Goal: Task Accomplishment & Management: Manage account settings

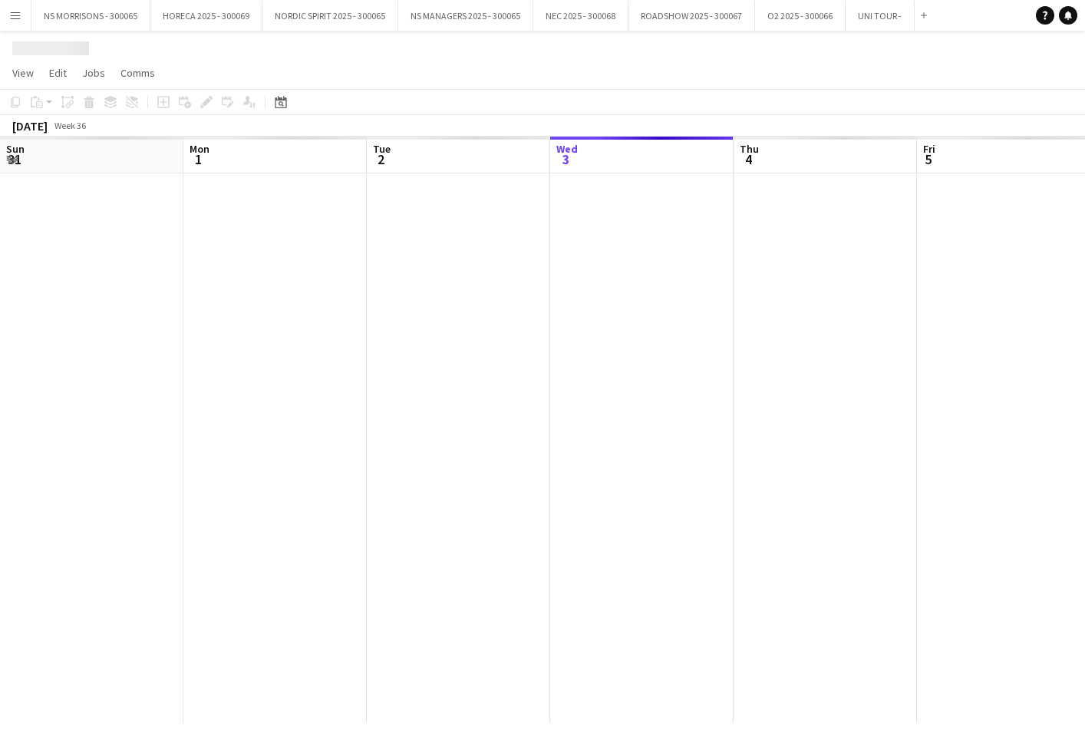
scroll to position [0, 364]
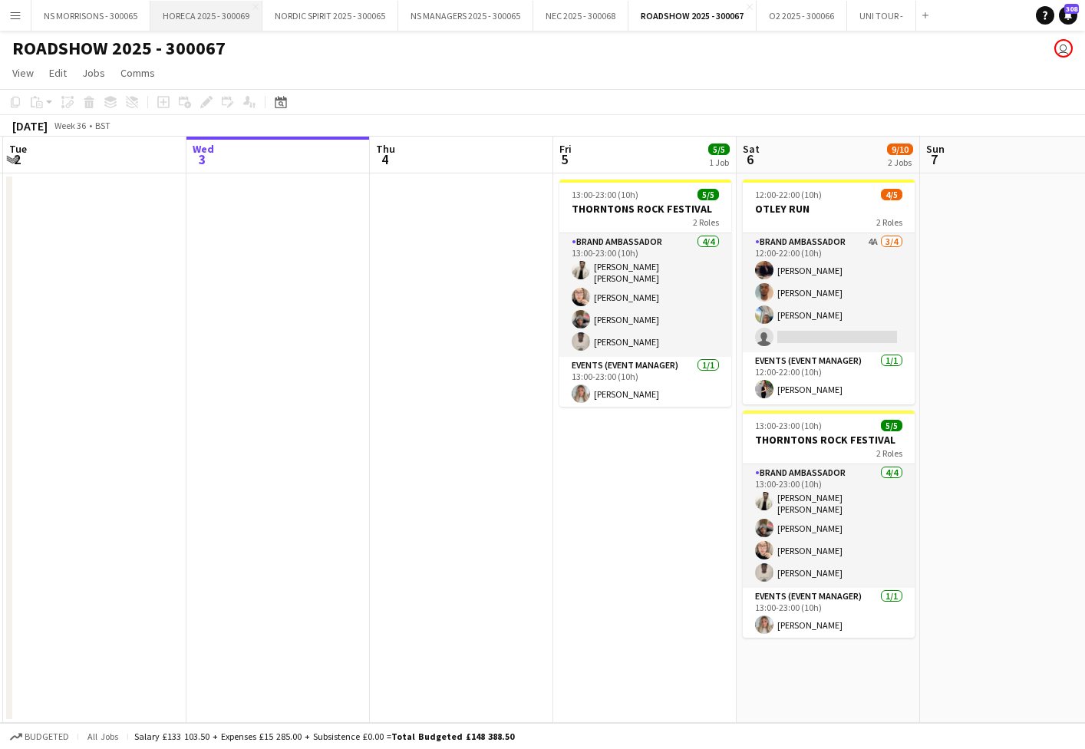
click at [203, 24] on button "HORECA 2025 - 300069 Close" at bounding box center [206, 16] width 112 height 30
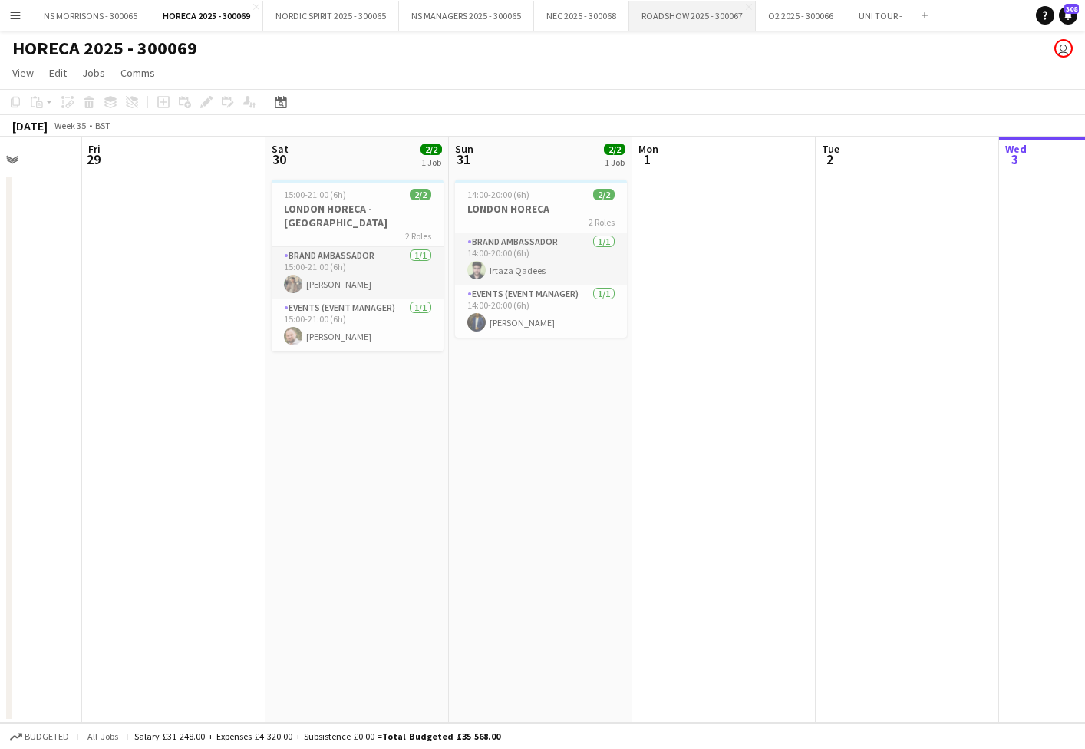
click at [665, 17] on button "ROADSHOW 2025 - 300067 Close" at bounding box center [692, 16] width 127 height 30
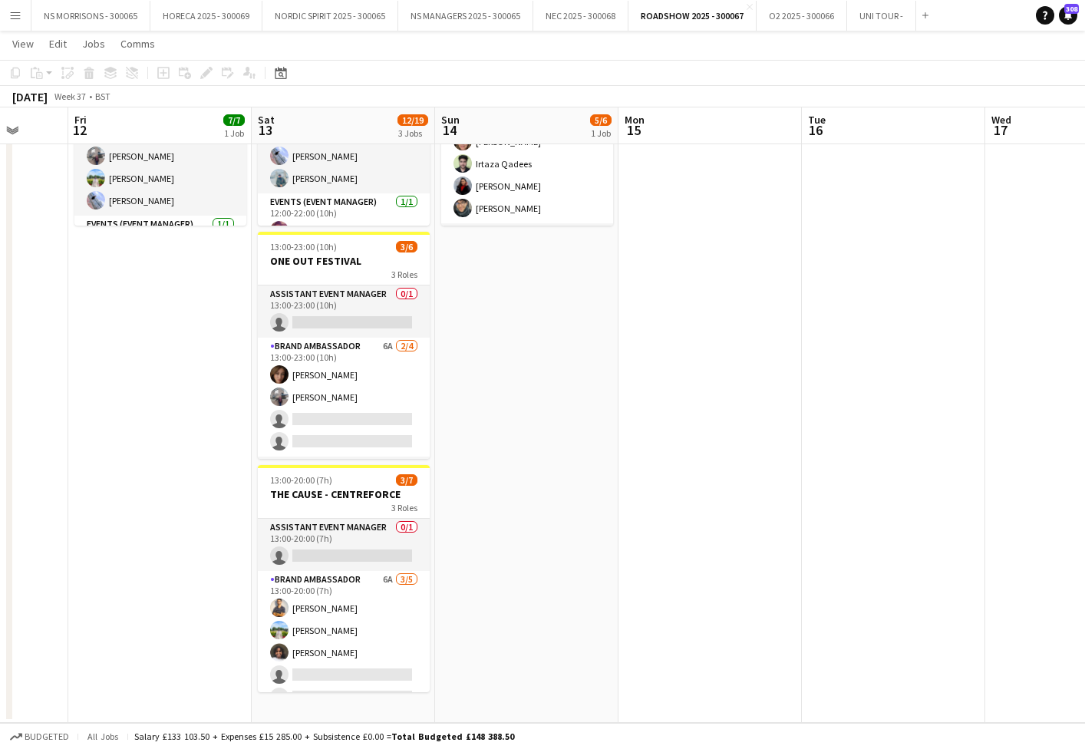
scroll to position [180, 0]
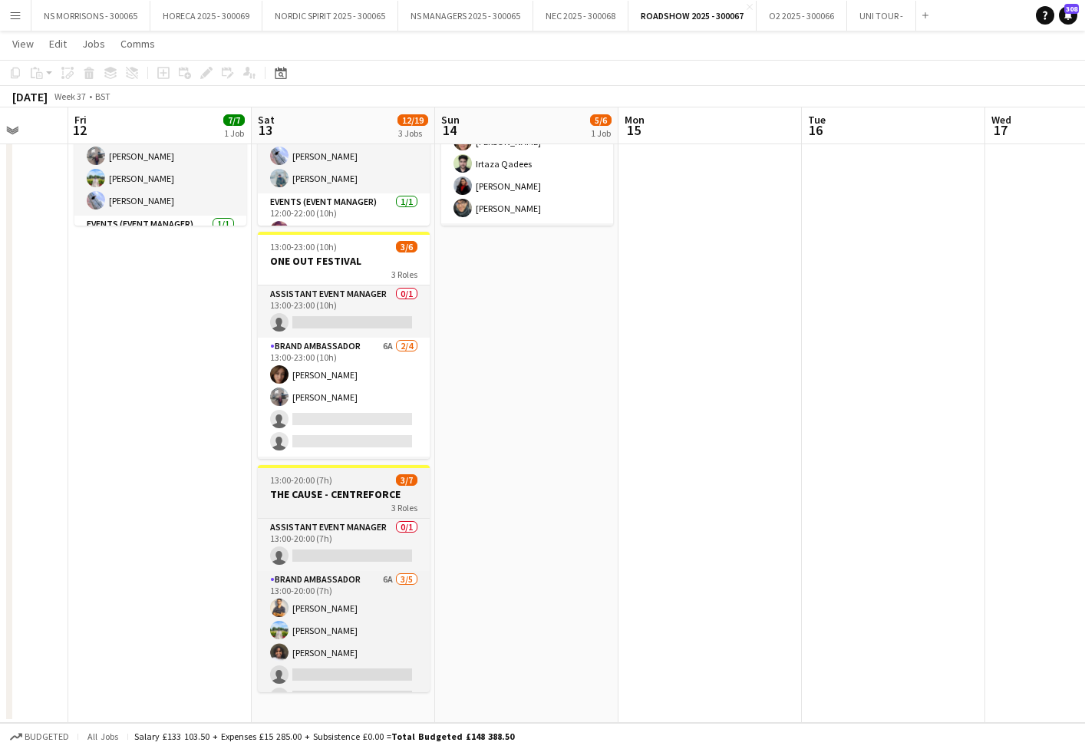
drag, startPoint x: 316, startPoint y: 490, endPoint x: 307, endPoint y: 467, distance: 24.8
click at [316, 490] on h3 "THE CAUSE - CENTREFORCE" at bounding box center [344, 494] width 172 height 14
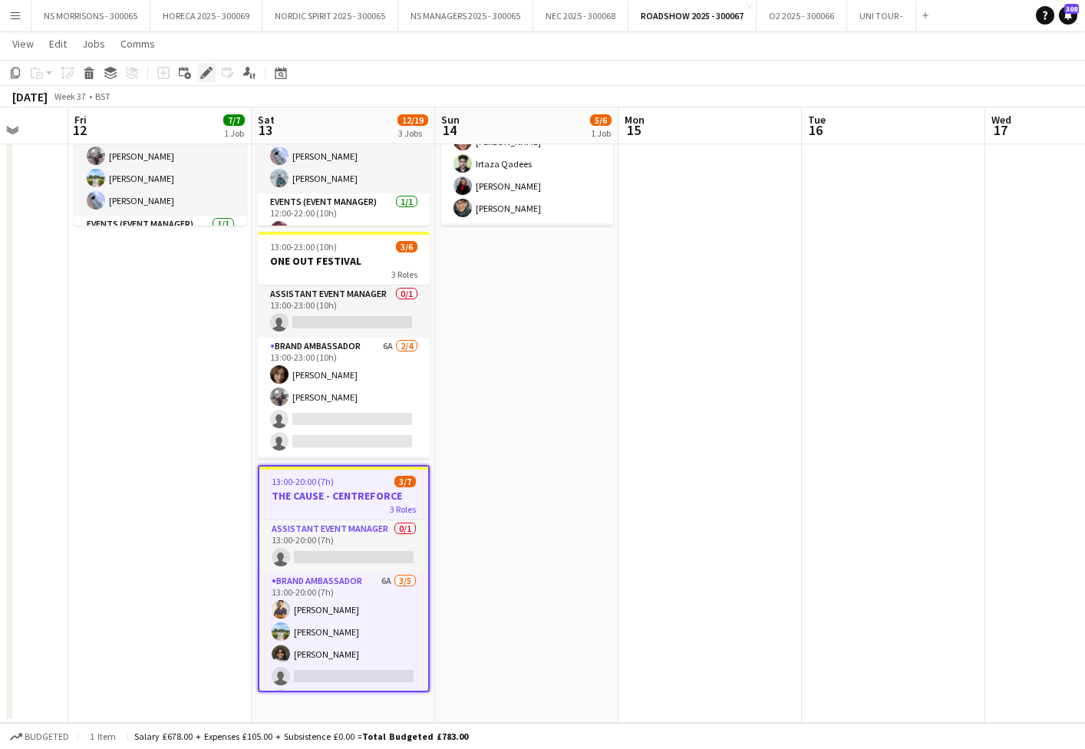
click at [206, 71] on icon "Edit" at bounding box center [206, 73] width 12 height 12
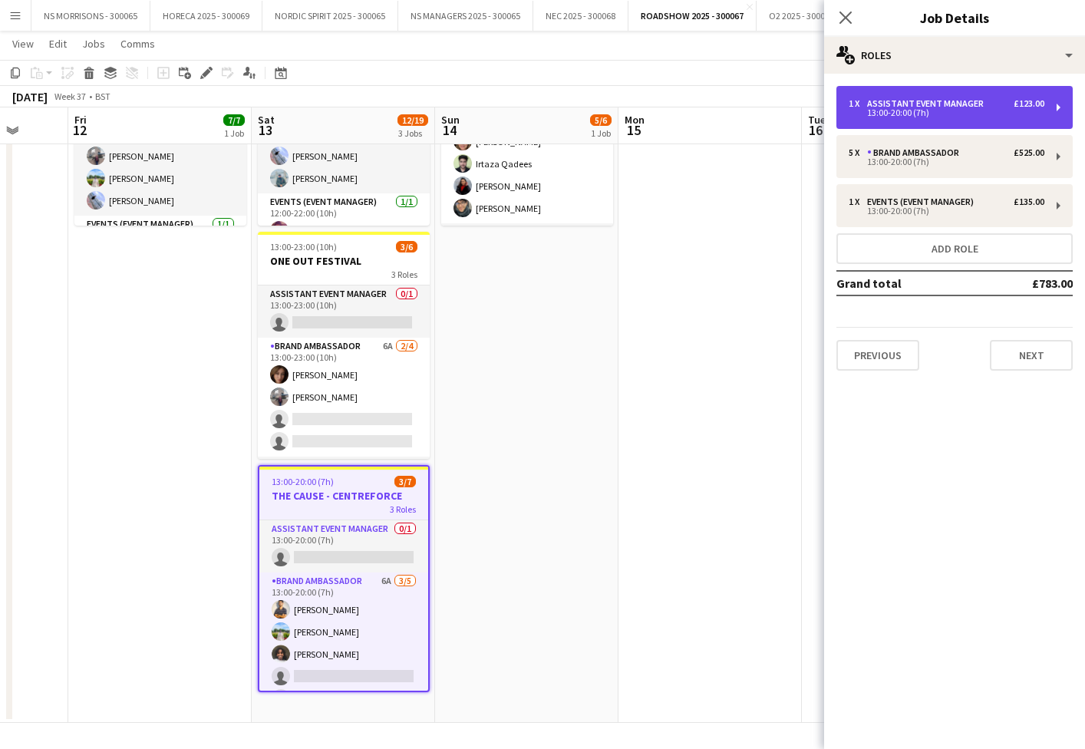
click at [951, 105] on div "Assistant Event Manager" at bounding box center [928, 103] width 123 height 11
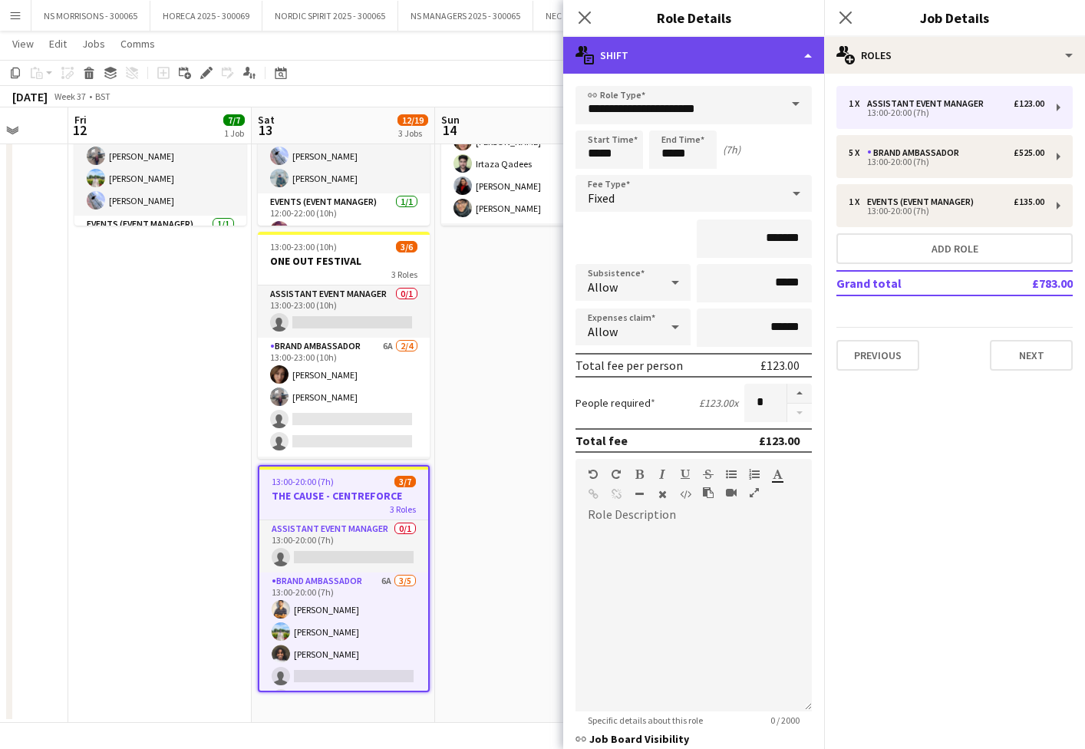
click at [710, 63] on div "multiple-actions-text Shift" at bounding box center [693, 55] width 261 height 37
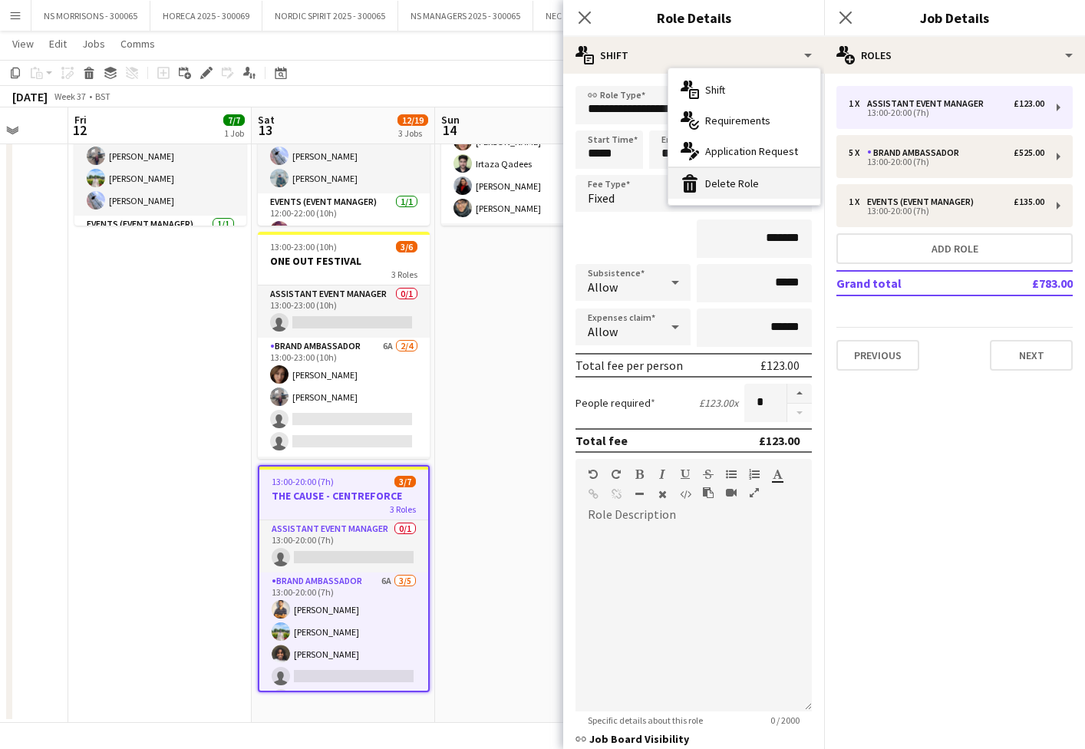
click at [723, 181] on div "bin-2 Delete Role" at bounding box center [744, 183] width 152 height 31
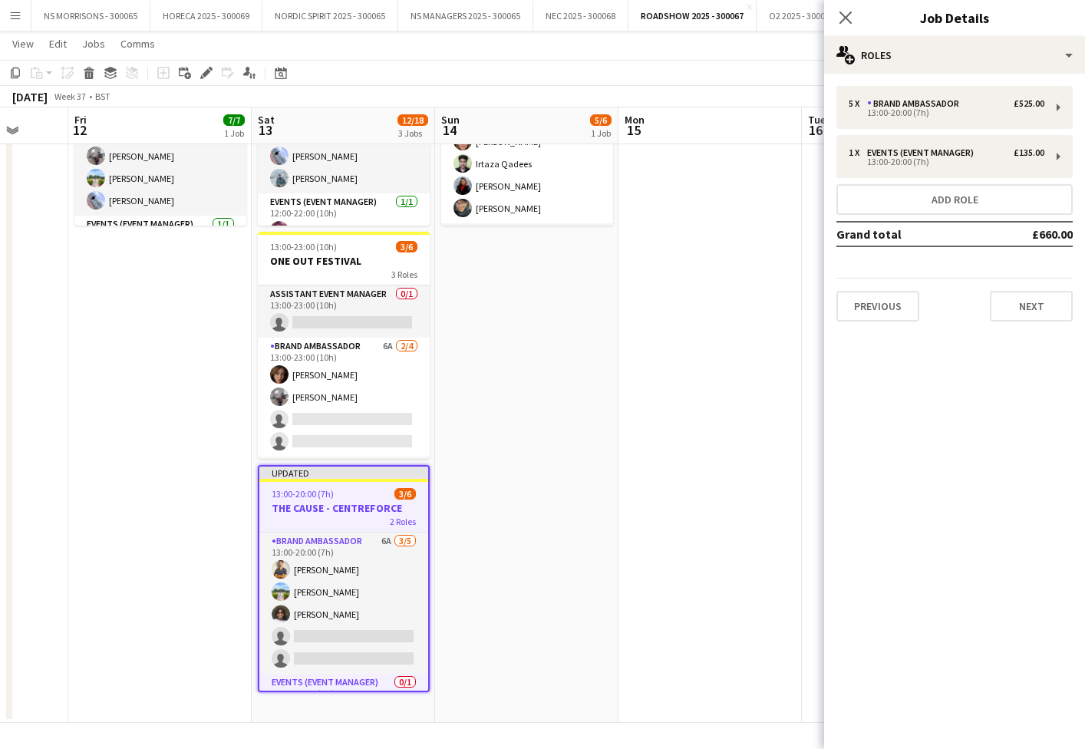
scroll to position [7, 0]
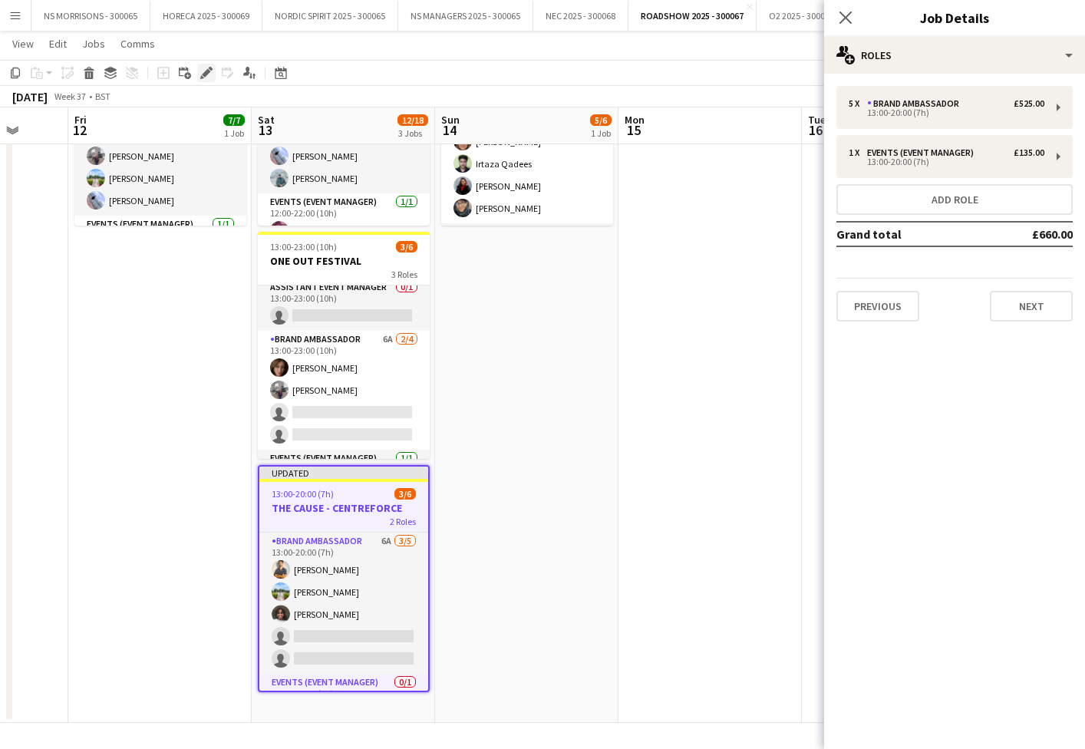
click at [205, 74] on icon at bounding box center [206, 73] width 8 height 8
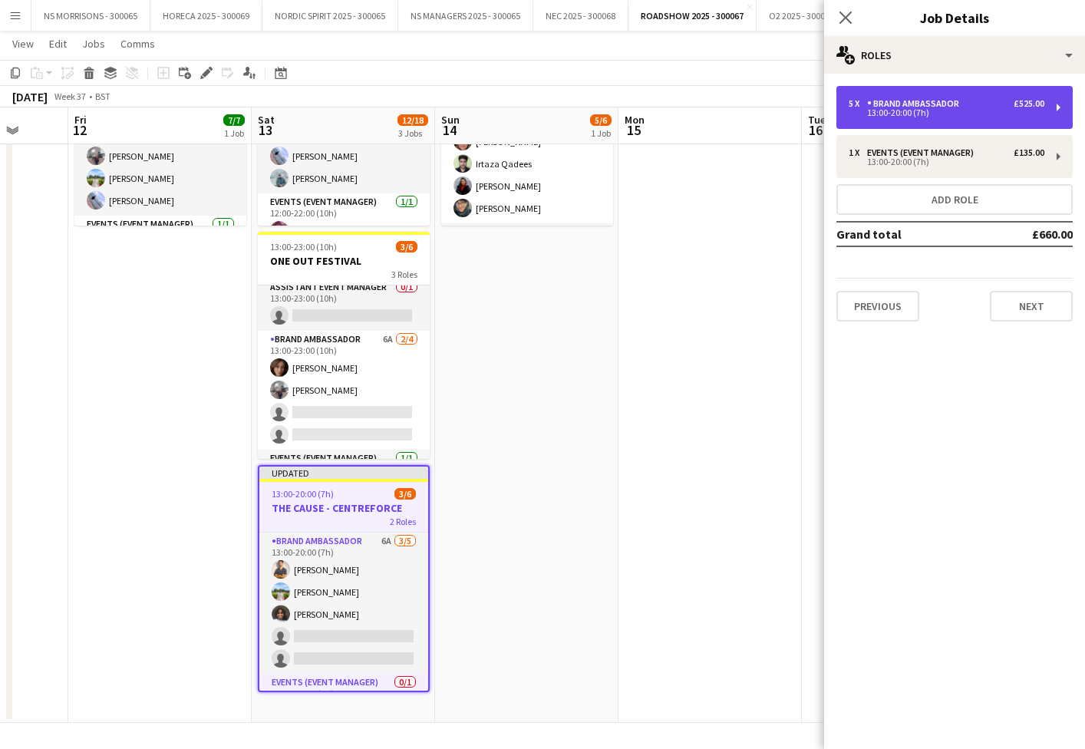
drag, startPoint x: 993, startPoint y: 120, endPoint x: 984, endPoint y: 121, distance: 9.2
click at [992, 120] on div "5 x Brand Ambassador £525.00 13:00-20:00 (7h)" at bounding box center [954, 107] width 236 height 43
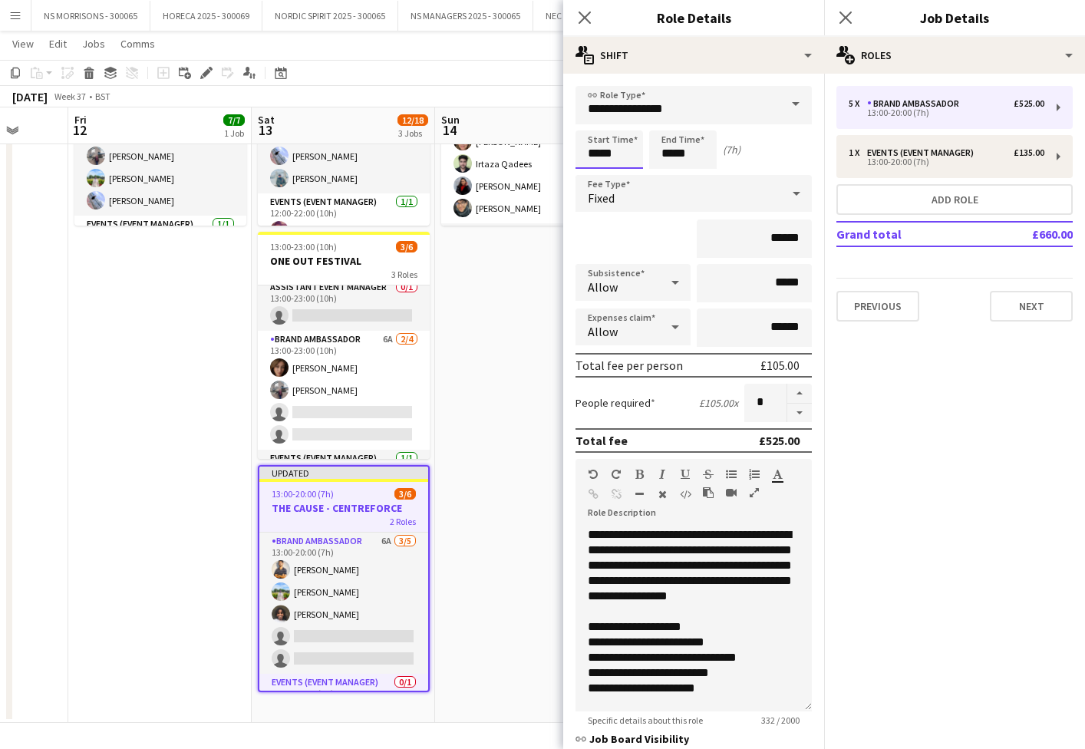
drag, startPoint x: 603, startPoint y: 159, endPoint x: 592, endPoint y: 168, distance: 14.1
click at [602, 159] on input "*****" at bounding box center [609, 149] width 68 height 38
click at [590, 173] on div at bounding box center [593, 176] width 31 height 15
type input "*****"
click at [590, 173] on div at bounding box center [593, 176] width 31 height 15
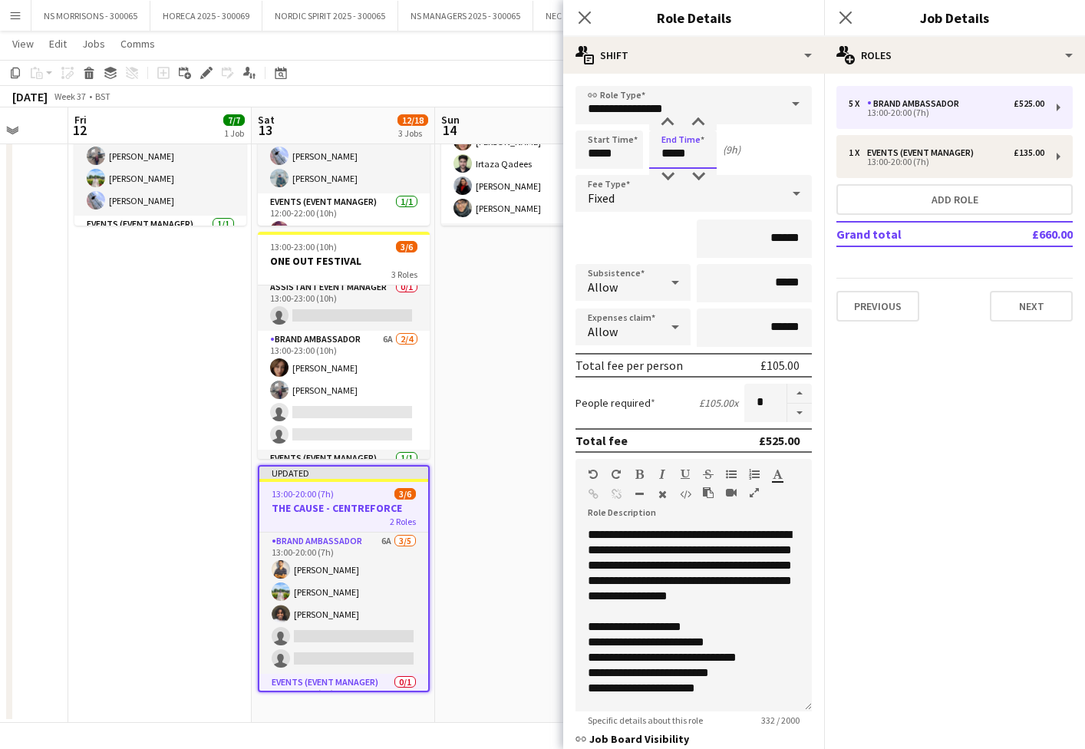
drag, startPoint x: 683, startPoint y: 154, endPoint x: 672, endPoint y: 163, distance: 14.1
click at [682, 154] on input "*****" at bounding box center [683, 149] width 68 height 38
type input "*****"
click at [668, 120] on div at bounding box center [667, 122] width 31 height 15
click at [621, 143] on input "*****" at bounding box center [609, 149] width 68 height 38
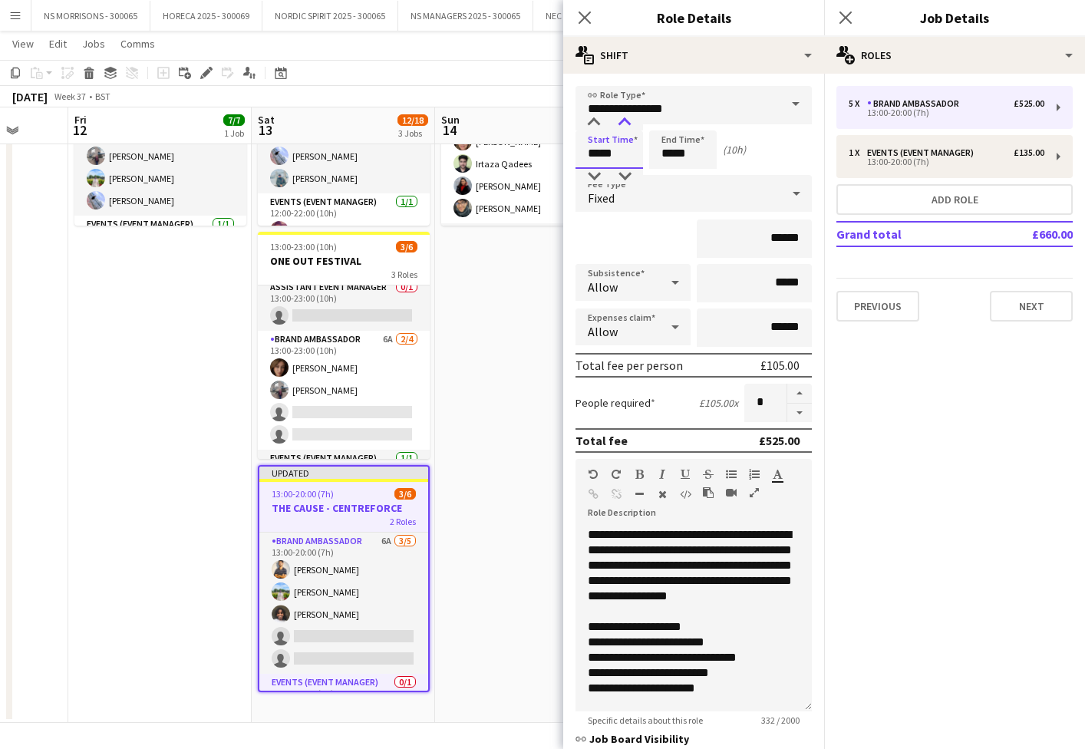
click at [628, 123] on div at bounding box center [624, 122] width 31 height 15
type input "*****"
click at [628, 123] on div at bounding box center [624, 122] width 31 height 15
drag, startPoint x: 770, startPoint y: 233, endPoint x: 809, endPoint y: 234, distance: 39.1
click at [809, 235] on input "******" at bounding box center [754, 238] width 115 height 38
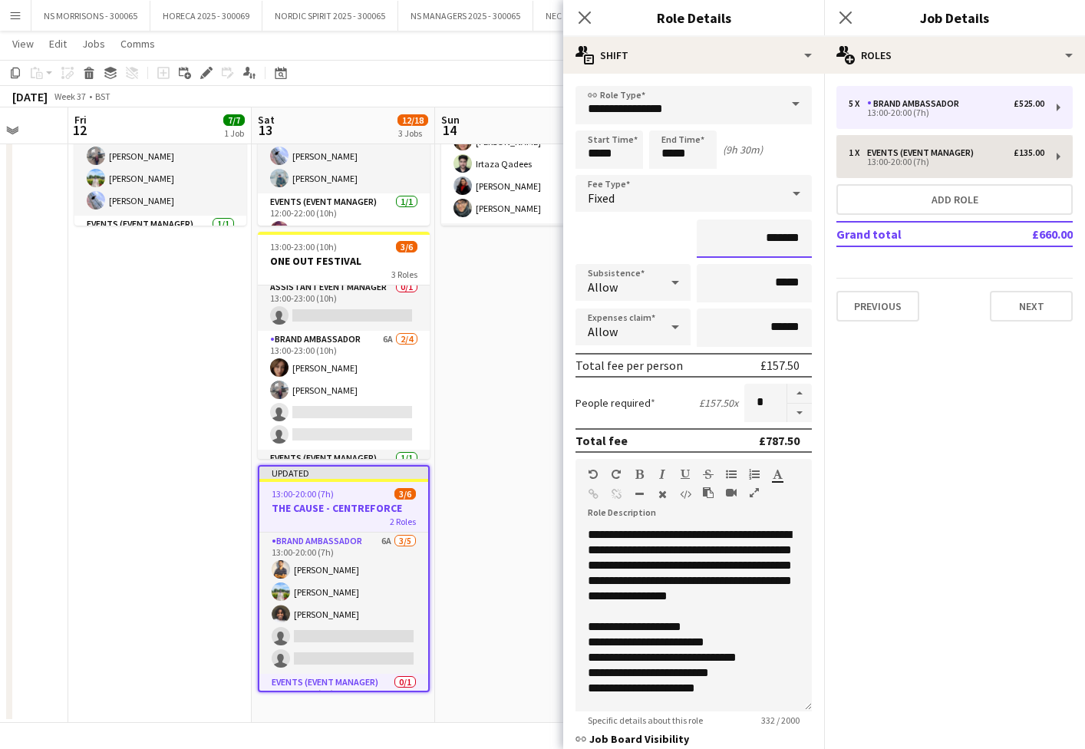
type input "*******"
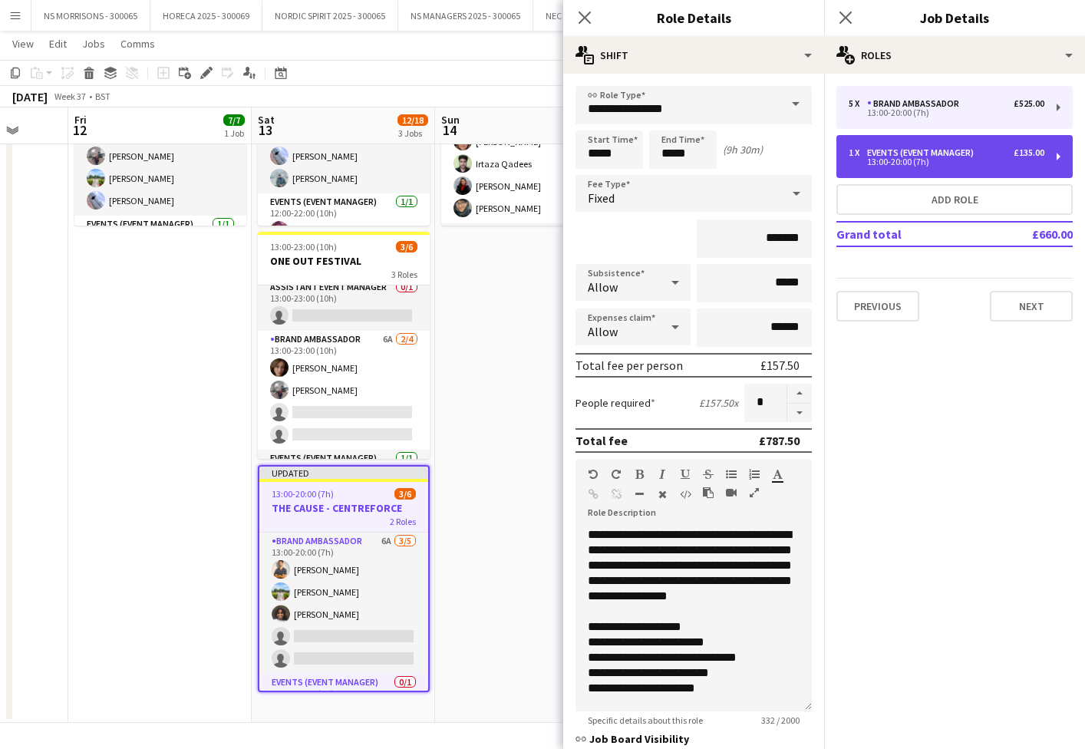
click at [951, 158] on div "13:00-20:00 (7h)" at bounding box center [947, 162] width 196 height 8
type input "**********"
type input "*****"
type input "*******"
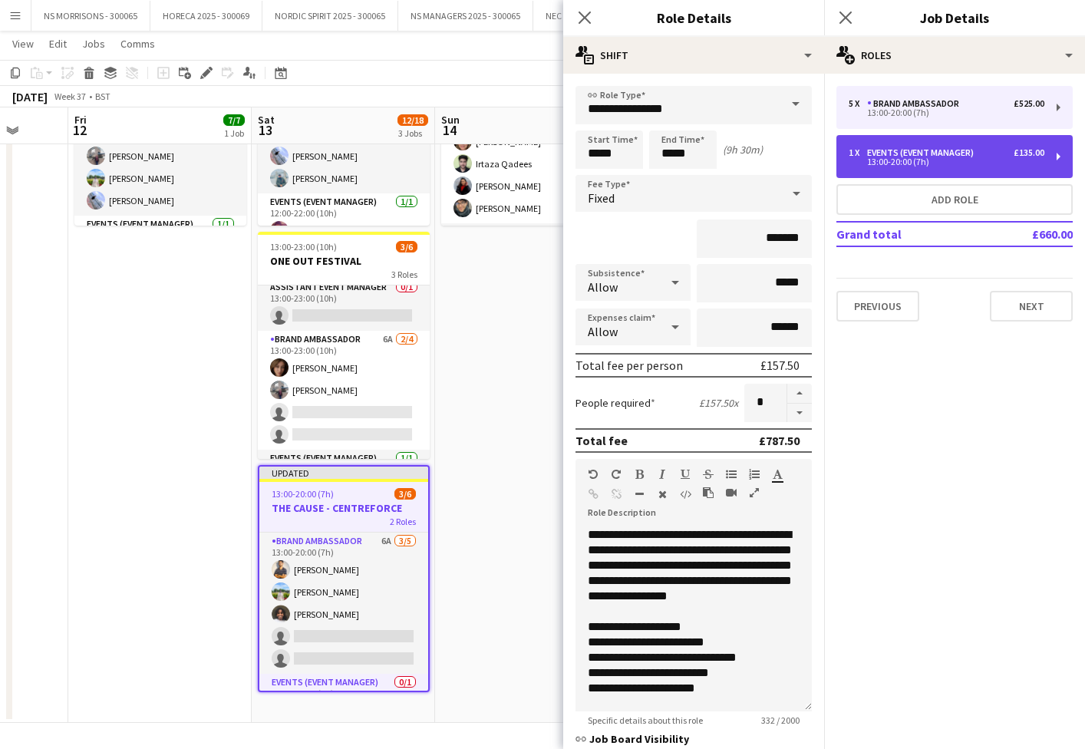
type input "*"
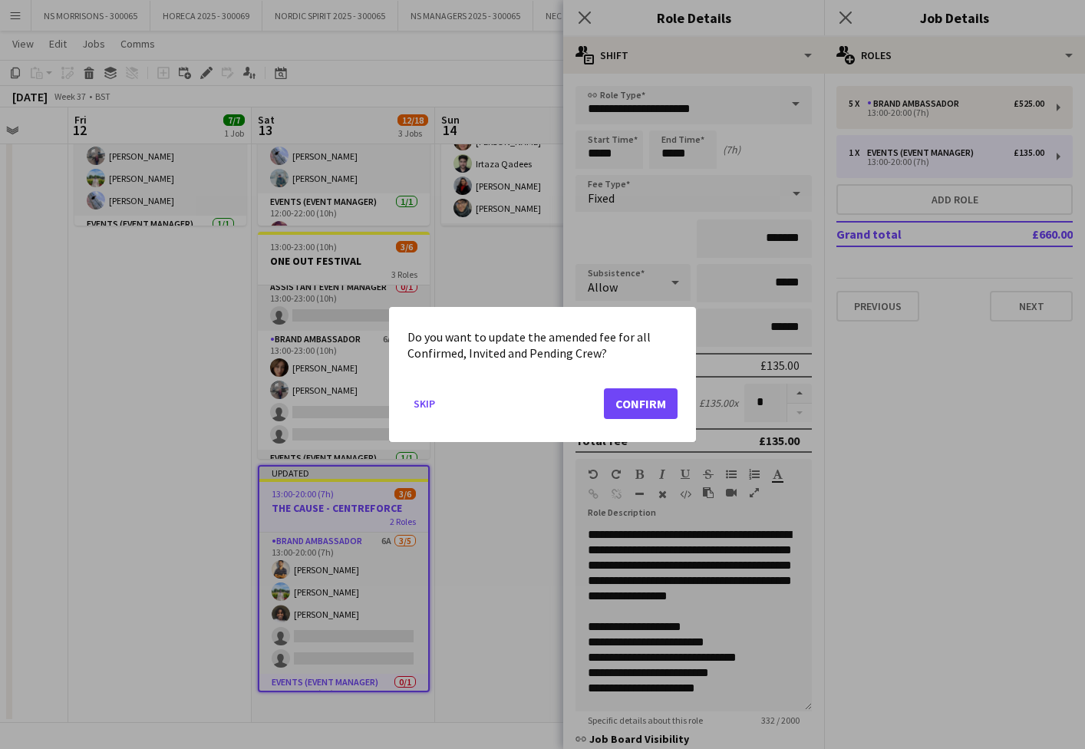
click at [633, 400] on button "Confirm" at bounding box center [641, 403] width 74 height 31
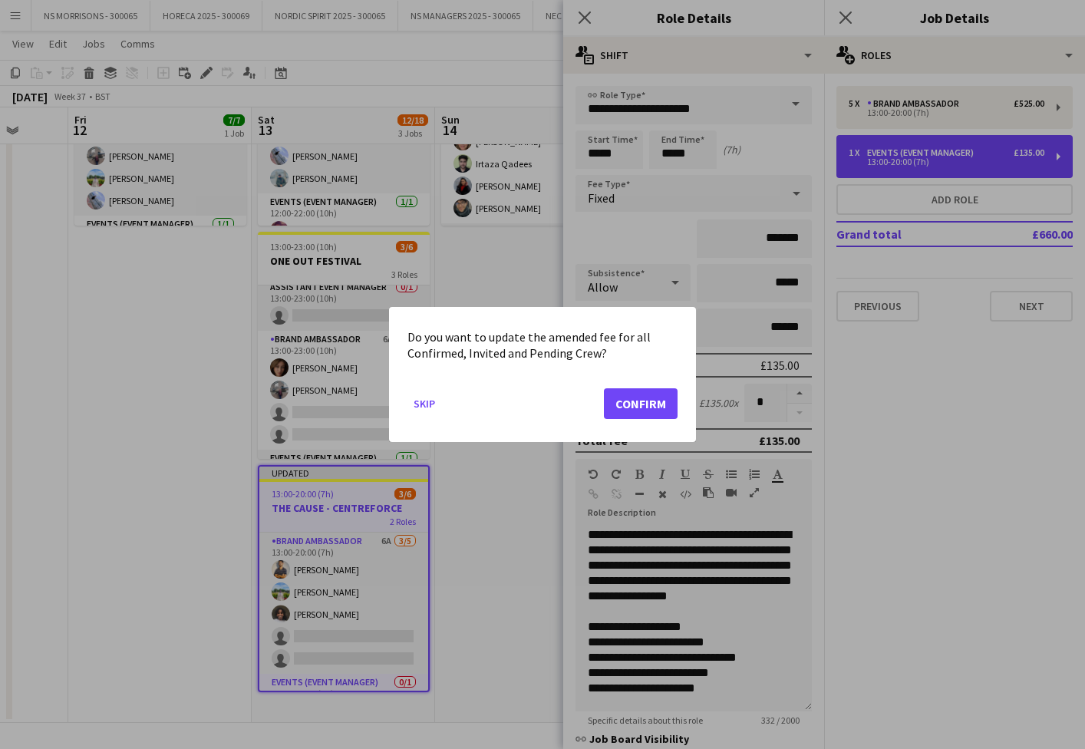
scroll to position [180, 0]
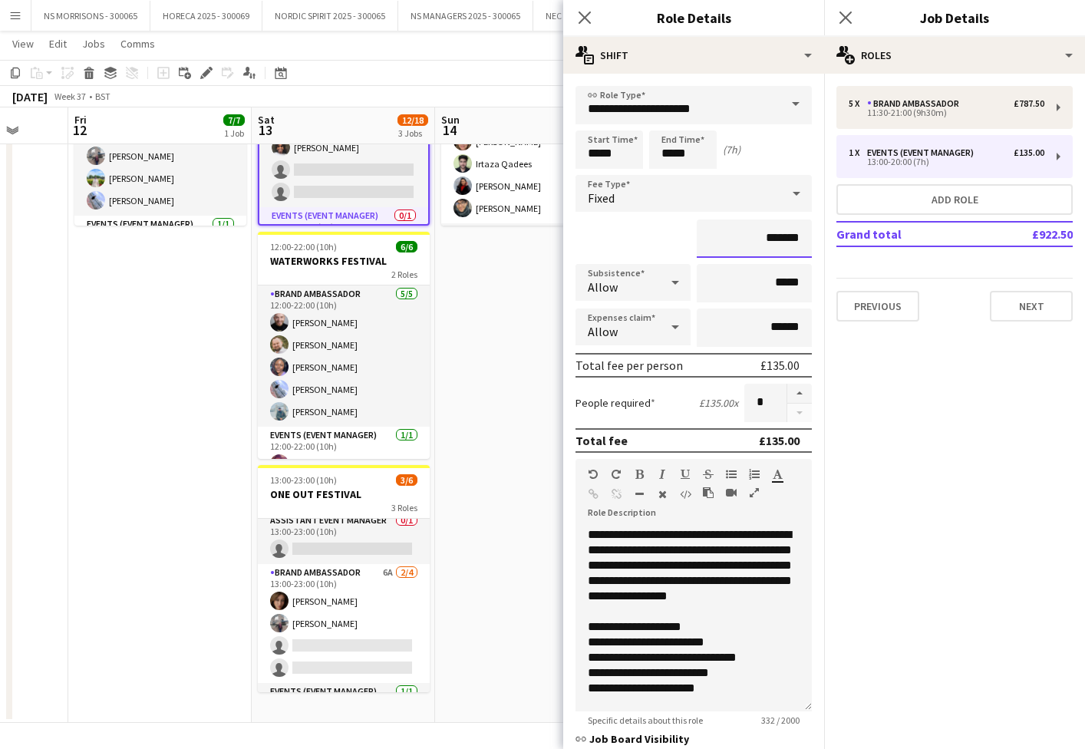
drag, startPoint x: 765, startPoint y: 242, endPoint x: 809, endPoint y: 236, distance: 44.1
click at [813, 238] on form "**********" at bounding box center [693, 485] width 261 height 799
type input "****"
click at [603, 157] on input "*****" at bounding box center [609, 149] width 68 height 38
click at [588, 171] on div at bounding box center [593, 176] width 31 height 15
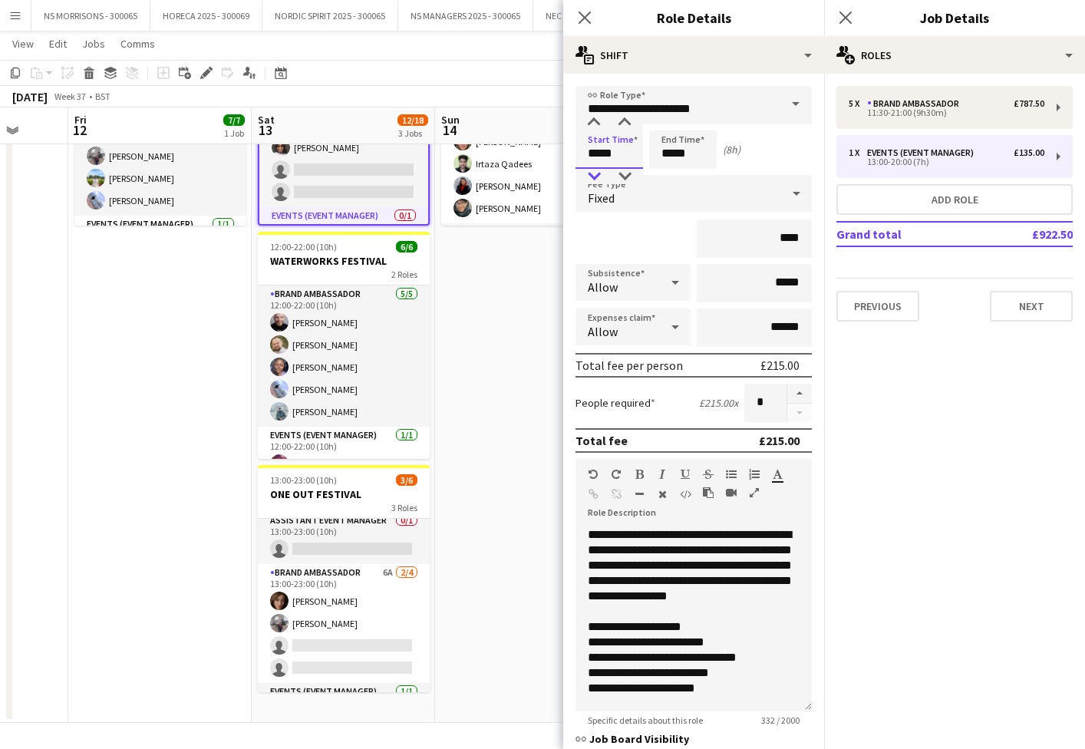
type input "*****"
click at [588, 171] on div at bounding box center [593, 176] width 31 height 15
click at [664, 150] on input "*****" at bounding box center [683, 149] width 68 height 38
type input "*****"
click at [674, 123] on div at bounding box center [667, 122] width 31 height 15
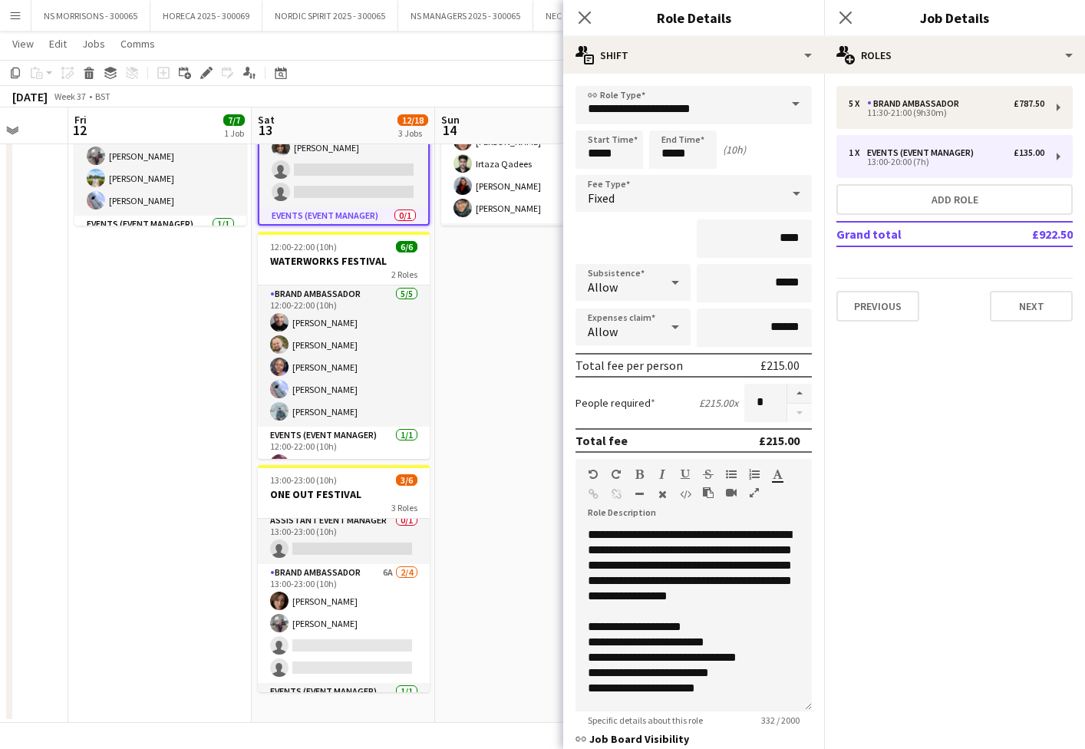
click at [523, 300] on app-date-cell "12:00-22:00 (10h) 5/6 DNB FESTIVAL 3 Roles Assistant Event Manager 0/1 12:00-22…" at bounding box center [526, 357] width 183 height 730
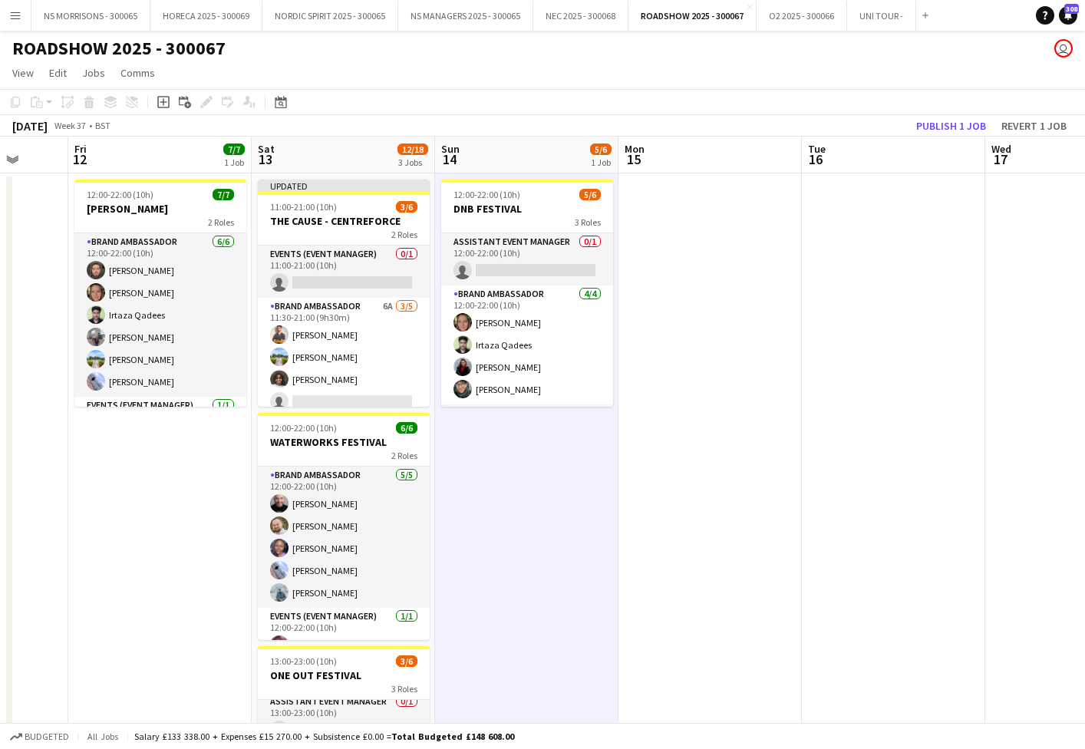
scroll to position [0, 0]
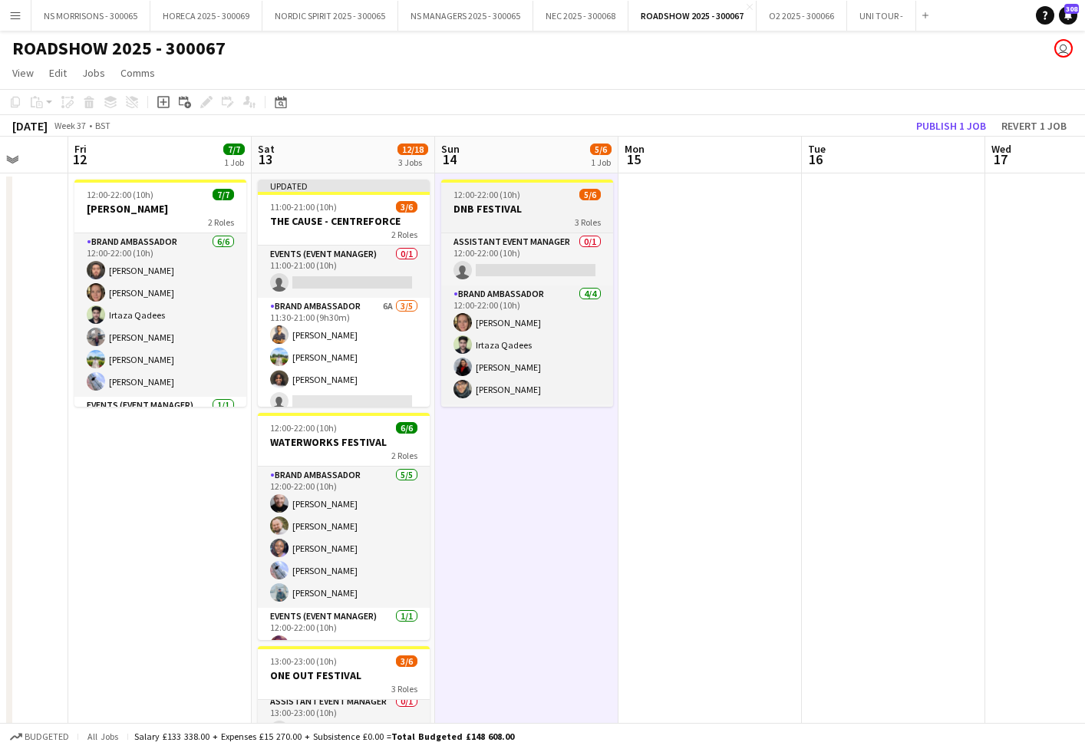
click at [466, 202] on h3 "DNB FESTIVAL" at bounding box center [527, 209] width 172 height 14
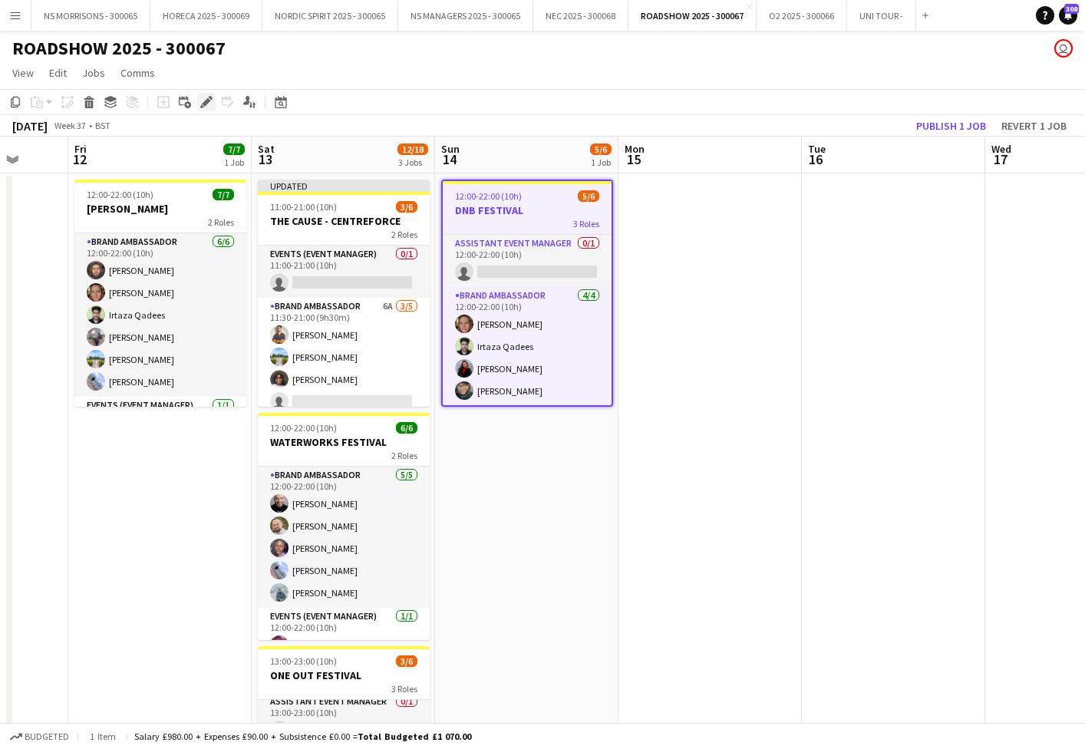
click at [206, 101] on icon at bounding box center [206, 102] width 8 height 8
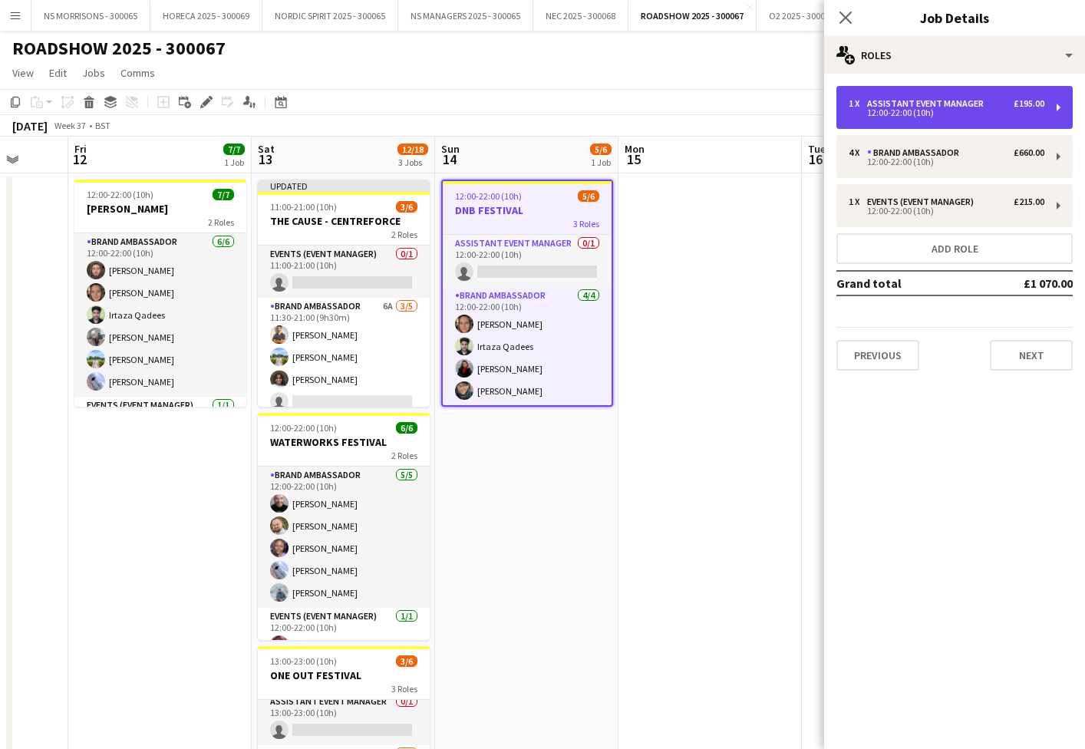
drag, startPoint x: 901, startPoint y: 120, endPoint x: 825, endPoint y: 117, distance: 76.0
click at [901, 120] on div "1 x Assistant Event Manager £195.00 12:00-22:00 (10h)" at bounding box center [954, 107] width 236 height 43
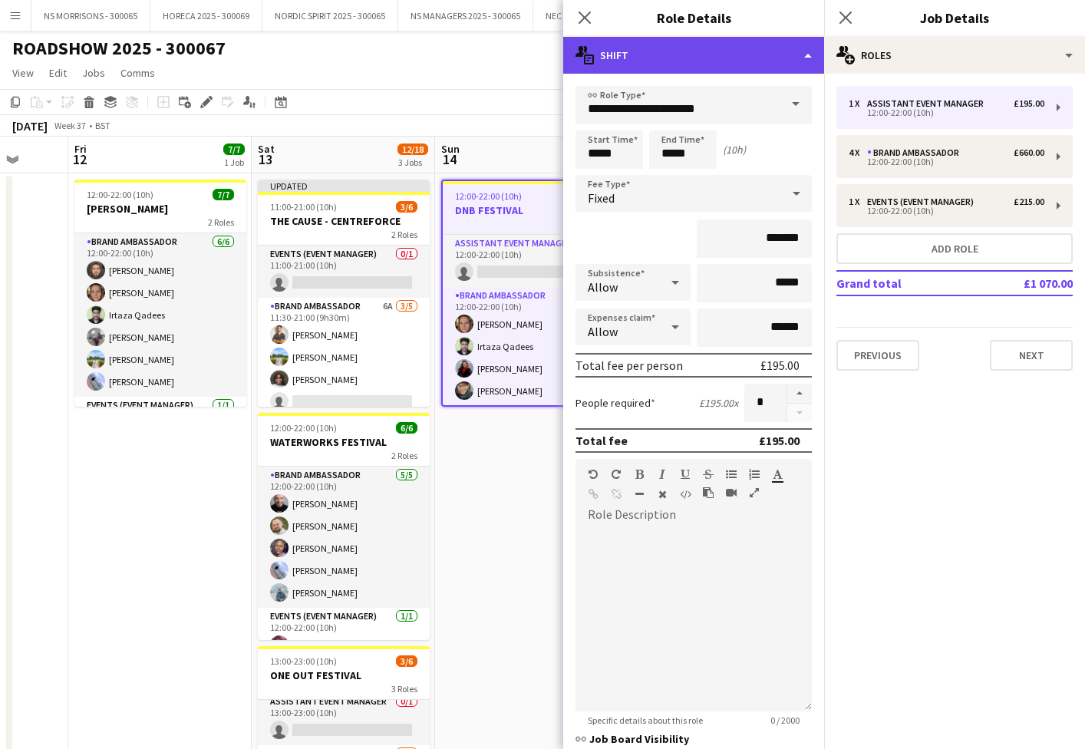
click at [643, 68] on div "multiple-actions-text Shift" at bounding box center [693, 55] width 261 height 37
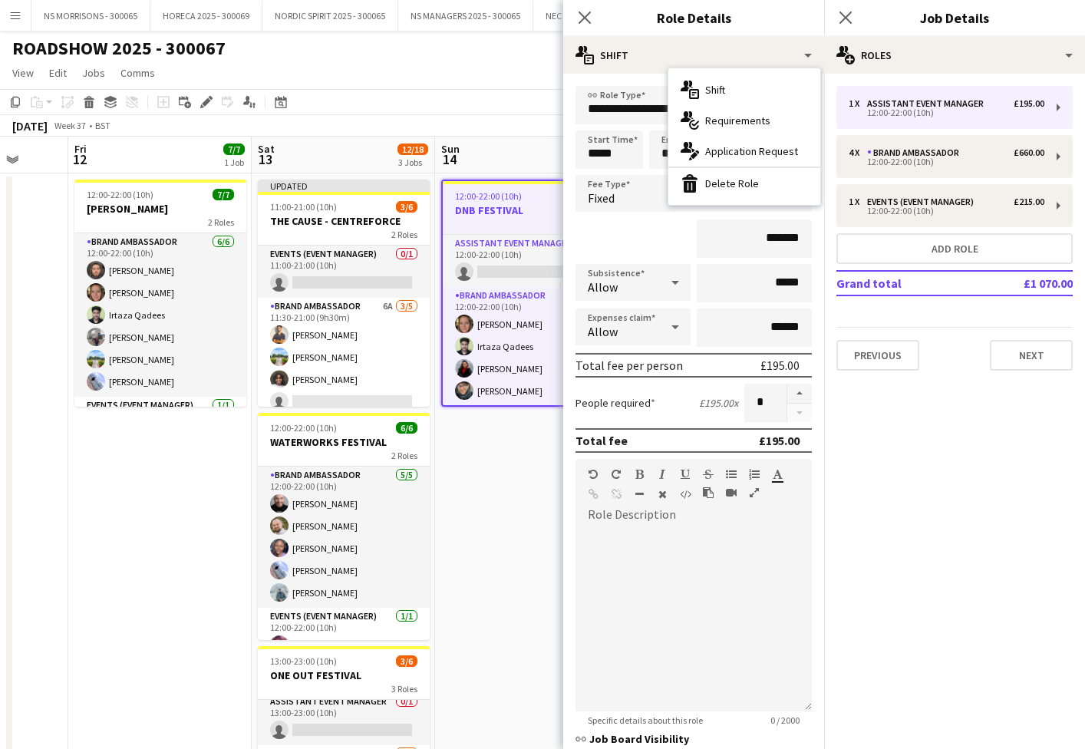
click at [699, 180] on div "bin-2 Delete Role" at bounding box center [744, 183] width 152 height 31
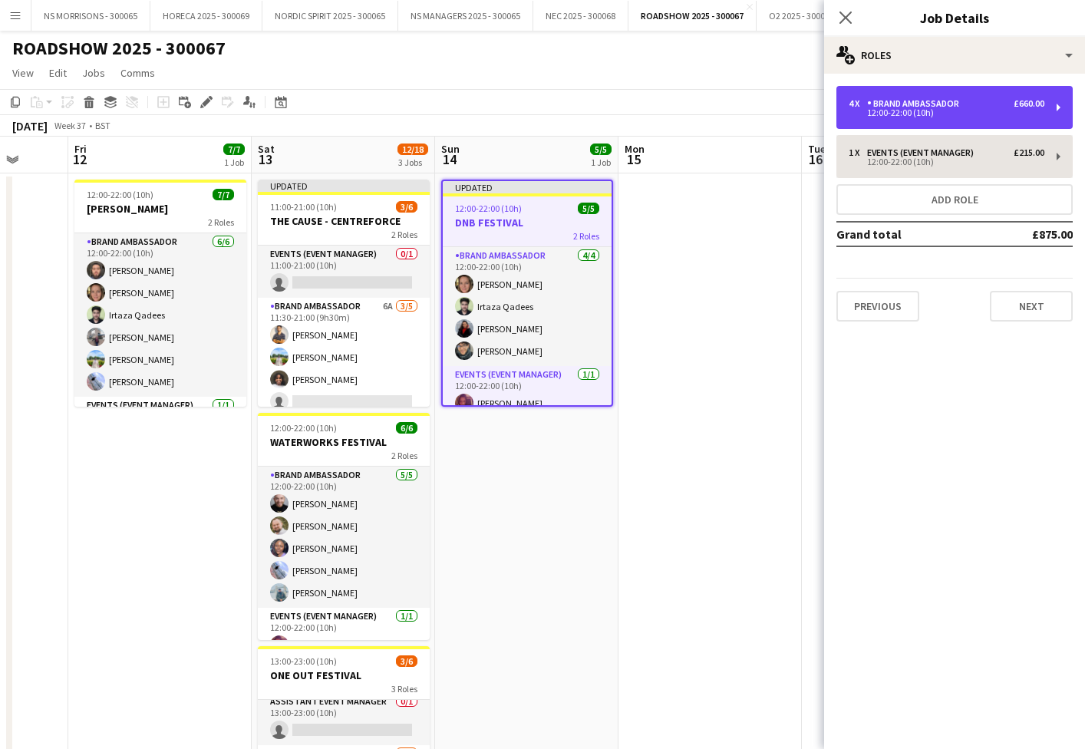
drag, startPoint x: 918, startPoint y: 115, endPoint x: 915, endPoint y: 162, distance: 46.9
click at [917, 115] on div "12:00-22:00 (10h)" at bounding box center [947, 113] width 196 height 8
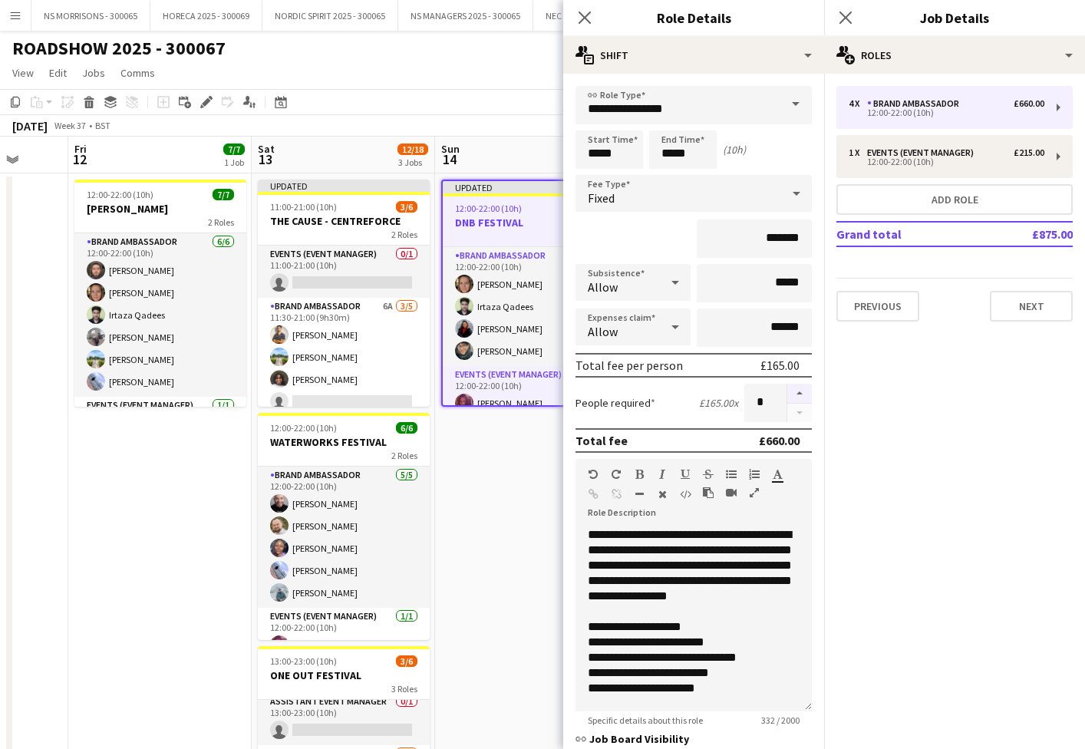
click at [803, 392] on button "button" at bounding box center [799, 394] width 25 height 20
type input "*"
click at [585, 466] on div "default Heading 1 Heading 2 Heading 3 Heading 4 Heading 5 Heading 6 Heading 7 P…" at bounding box center [693, 488] width 236 height 58
click at [558, 453] on app-date-cell "Updated 12:00-22:00 (10h) 5/5 DNB FESTIVAL 2 Roles Brand Ambassador [DATE] 12:0…" at bounding box center [526, 538] width 183 height 730
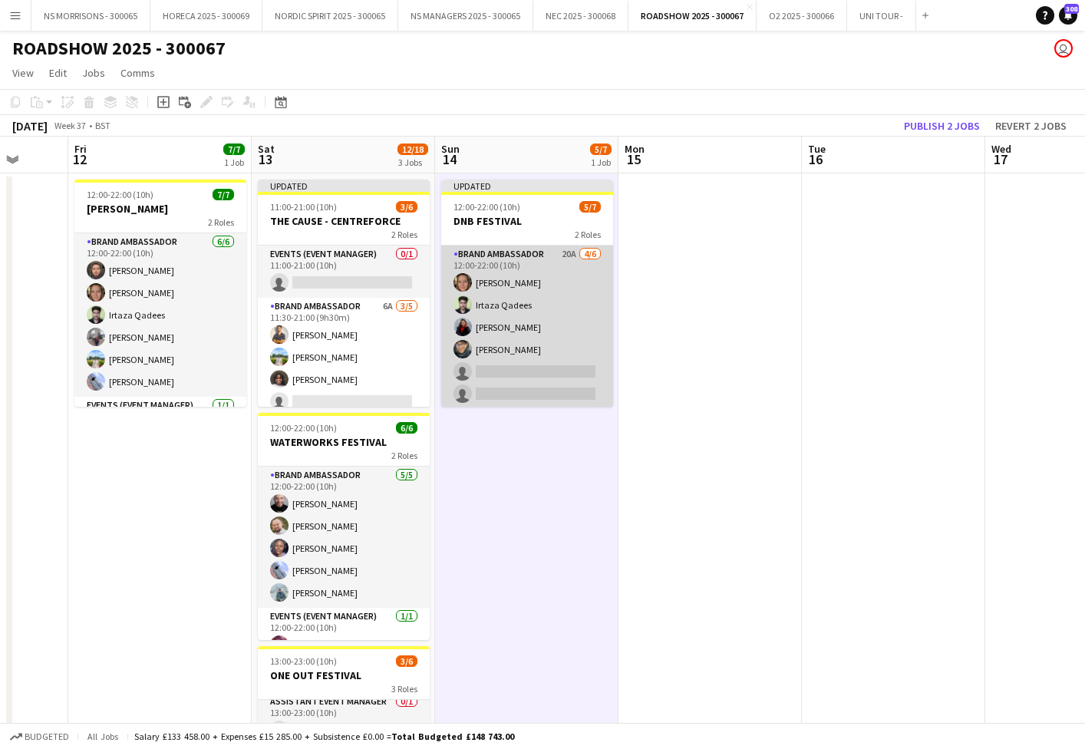
click at [527, 379] on app-card-role "Brand Ambassador 20A [DATE] 12:00-22:00 (10h) [PERSON_NAME] [PERSON_NAME] Qadee…" at bounding box center [527, 327] width 172 height 163
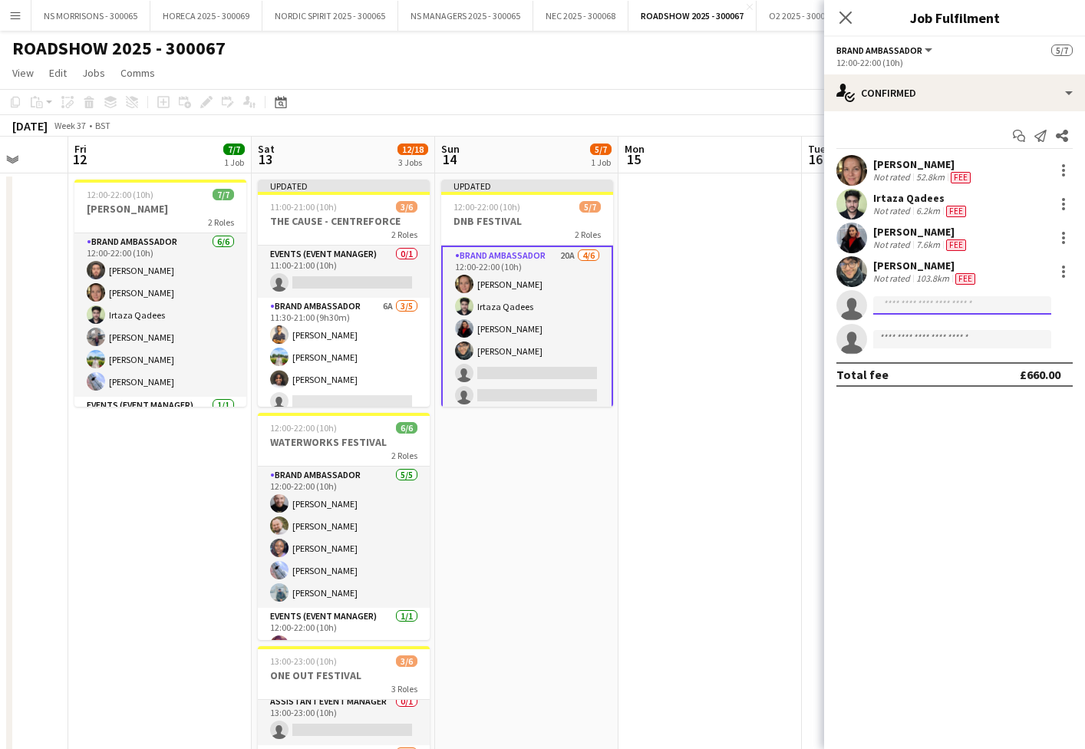
click at [968, 305] on input at bounding box center [962, 305] width 178 height 18
type input "****"
click at [964, 326] on span "[PERSON_NAME]" at bounding box center [929, 327] width 88 height 13
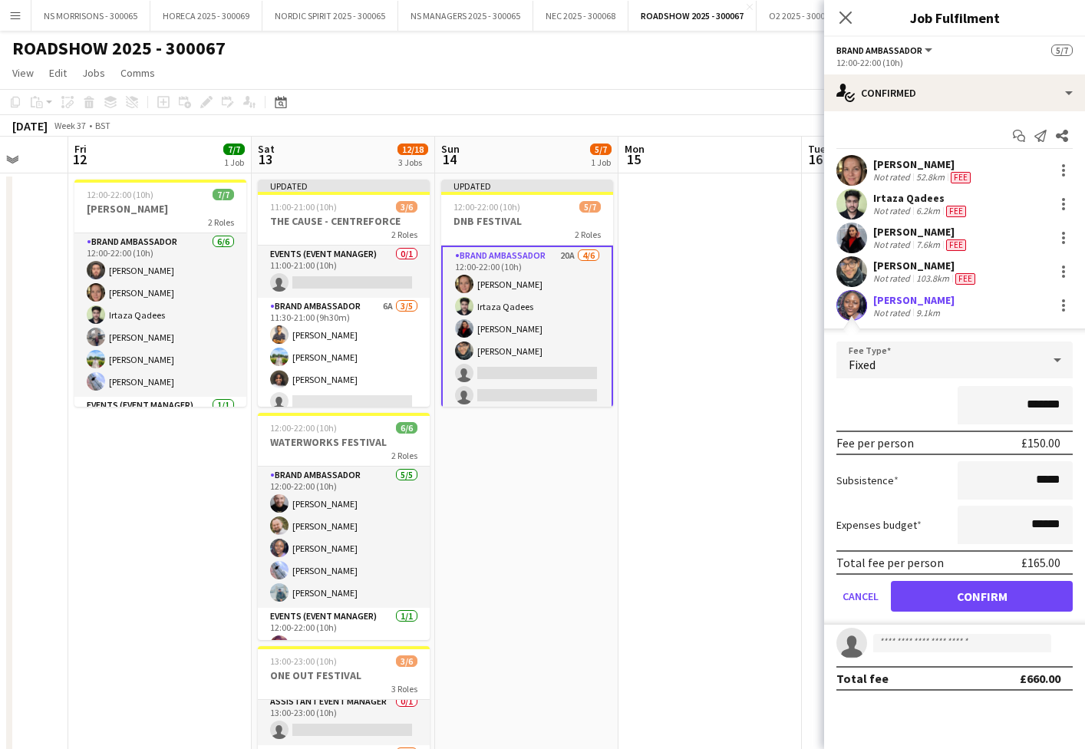
drag, startPoint x: 951, startPoint y: 582, endPoint x: 898, endPoint y: 454, distance: 138.9
click at [951, 582] on button "Confirm" at bounding box center [982, 596] width 182 height 31
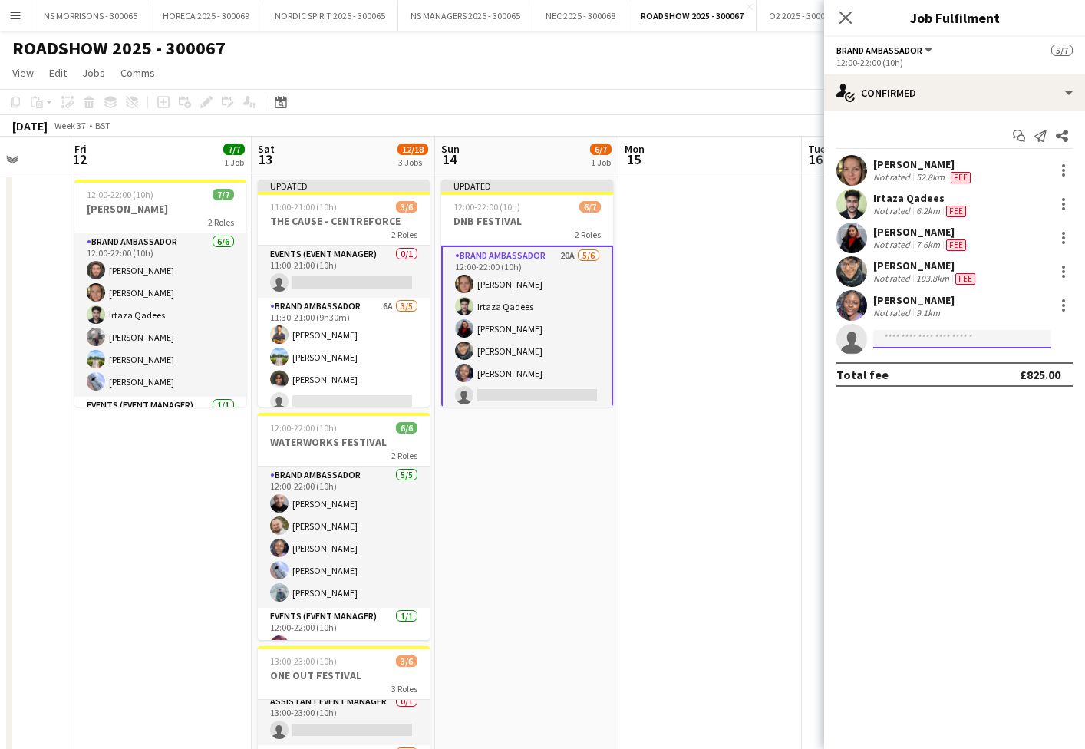
click at [909, 340] on input at bounding box center [962, 339] width 178 height 18
type input "***"
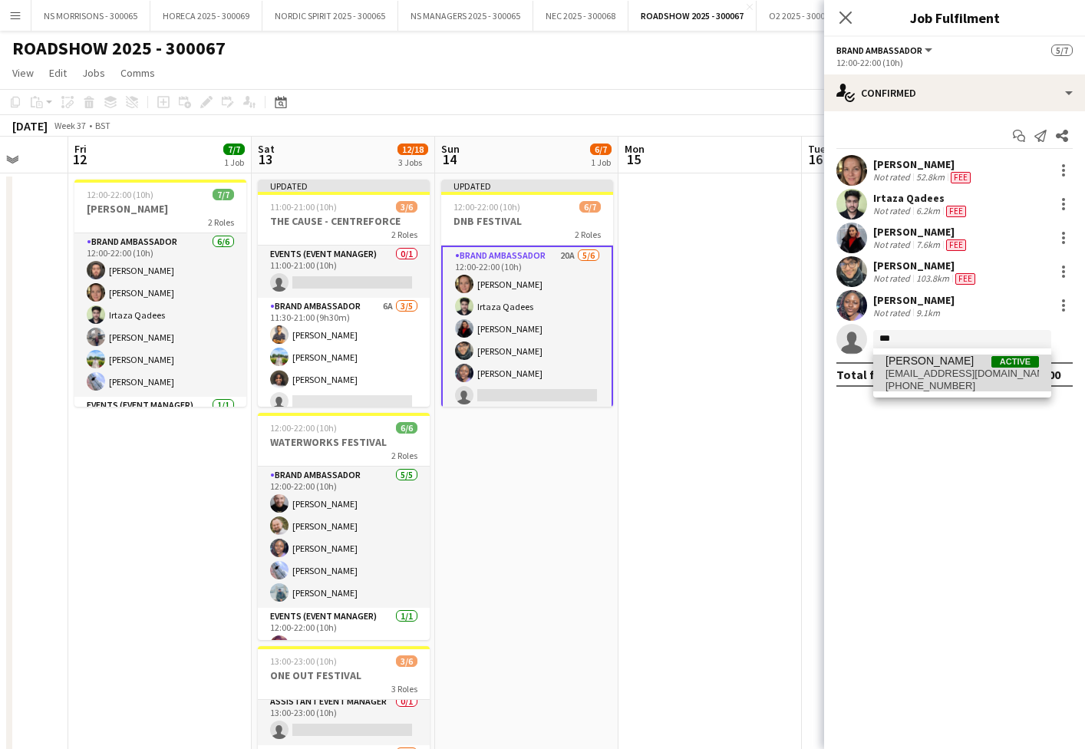
click at [914, 374] on span "[EMAIL_ADDRESS][DOMAIN_NAME]" at bounding box center [961, 374] width 153 height 12
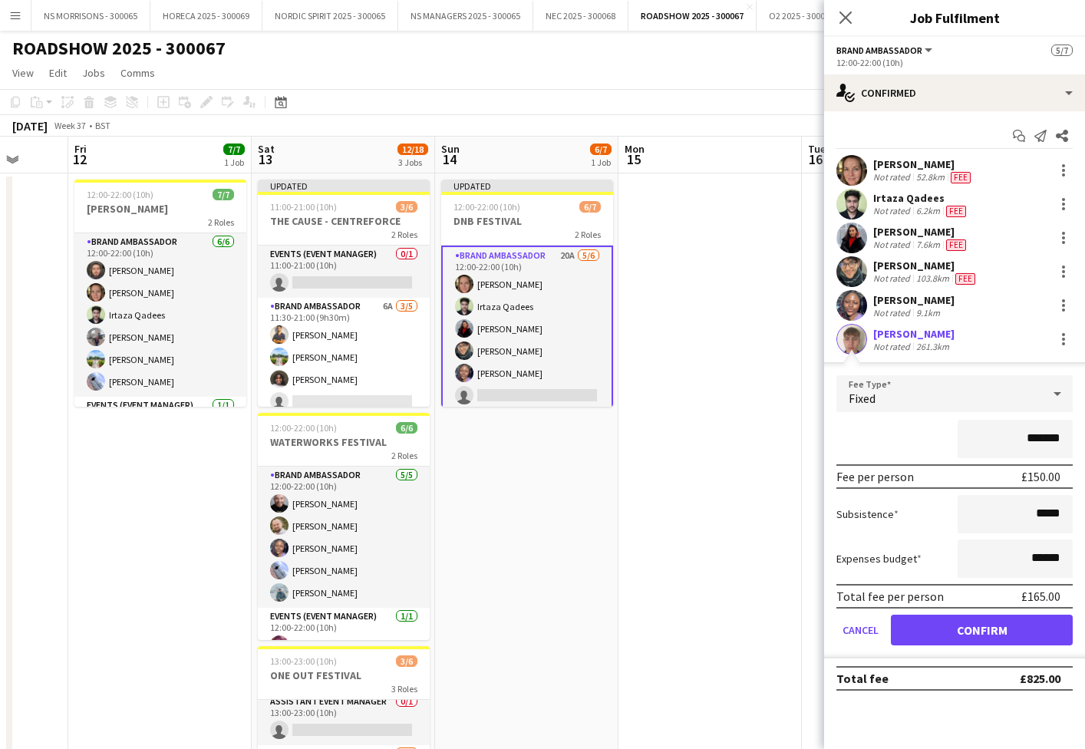
click at [907, 635] on button "Confirm" at bounding box center [982, 630] width 182 height 31
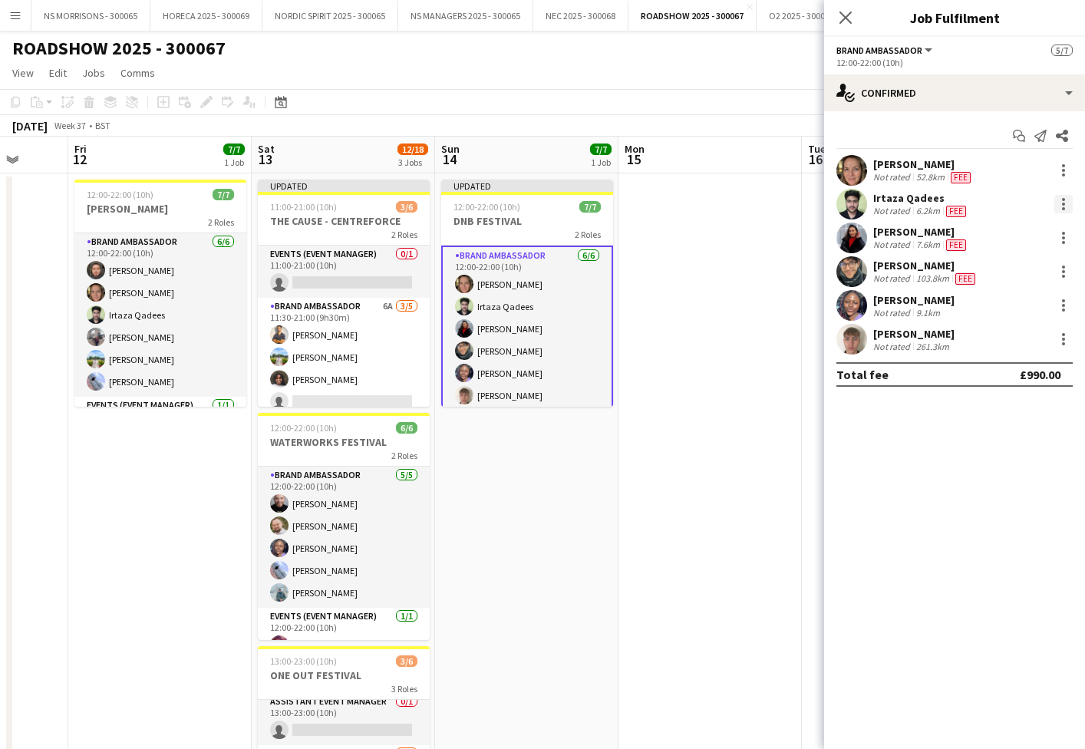
click at [1060, 206] on div at bounding box center [1063, 204] width 18 height 18
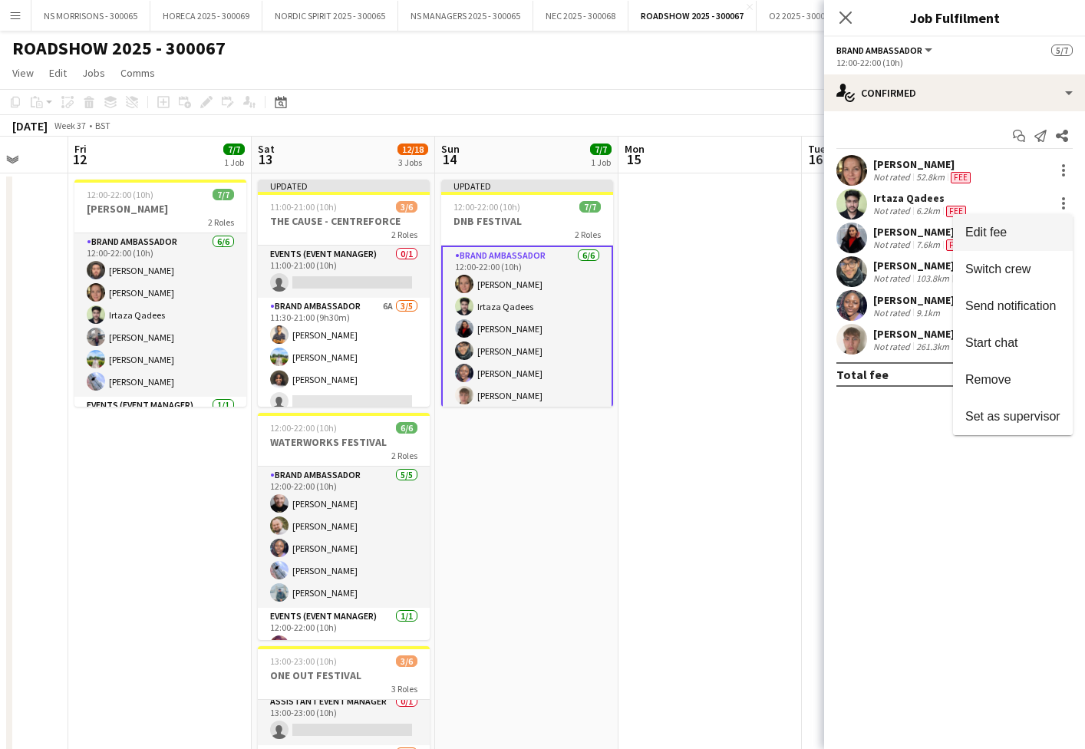
drag, startPoint x: 1060, startPoint y: 207, endPoint x: 1046, endPoint y: 237, distance: 33.3
click at [1046, 237] on span "Edit fee" at bounding box center [1012, 233] width 95 height 14
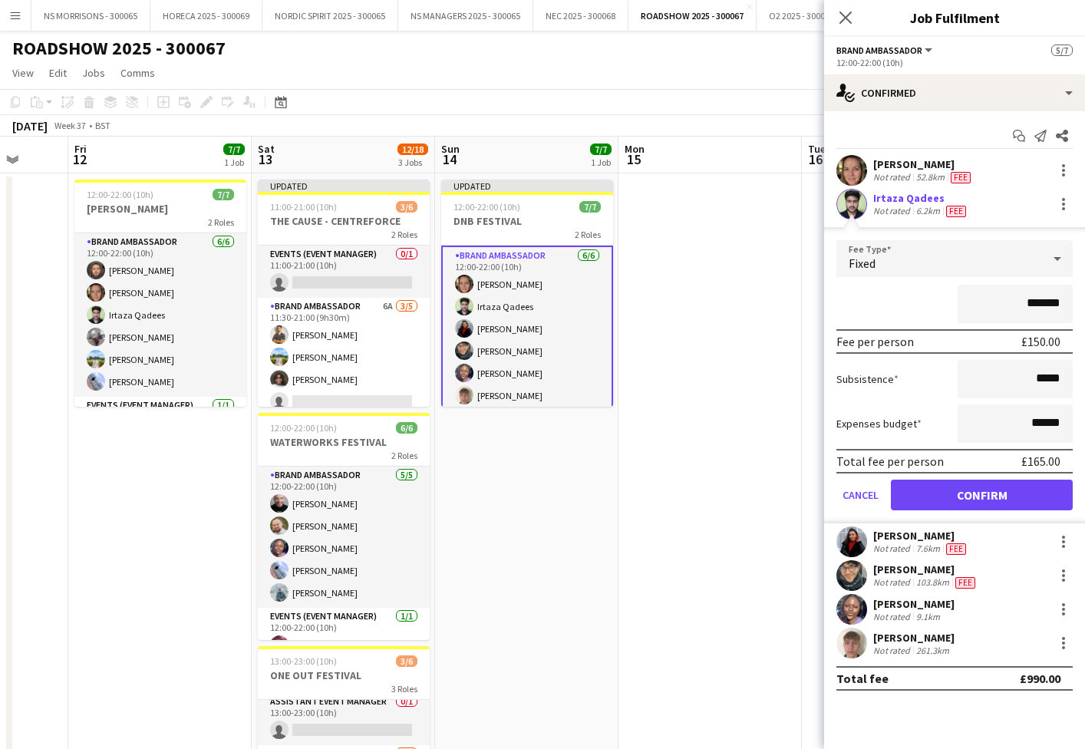
click at [694, 314] on app-date-cell at bounding box center [709, 538] width 183 height 730
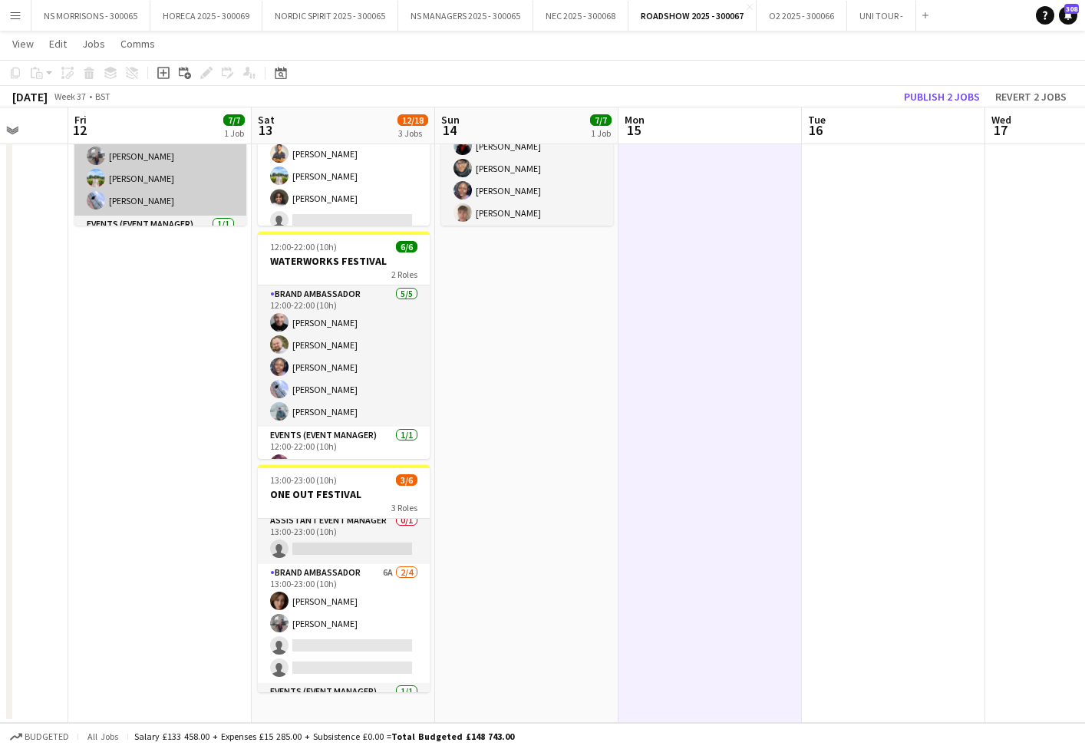
scroll to position [180, 0]
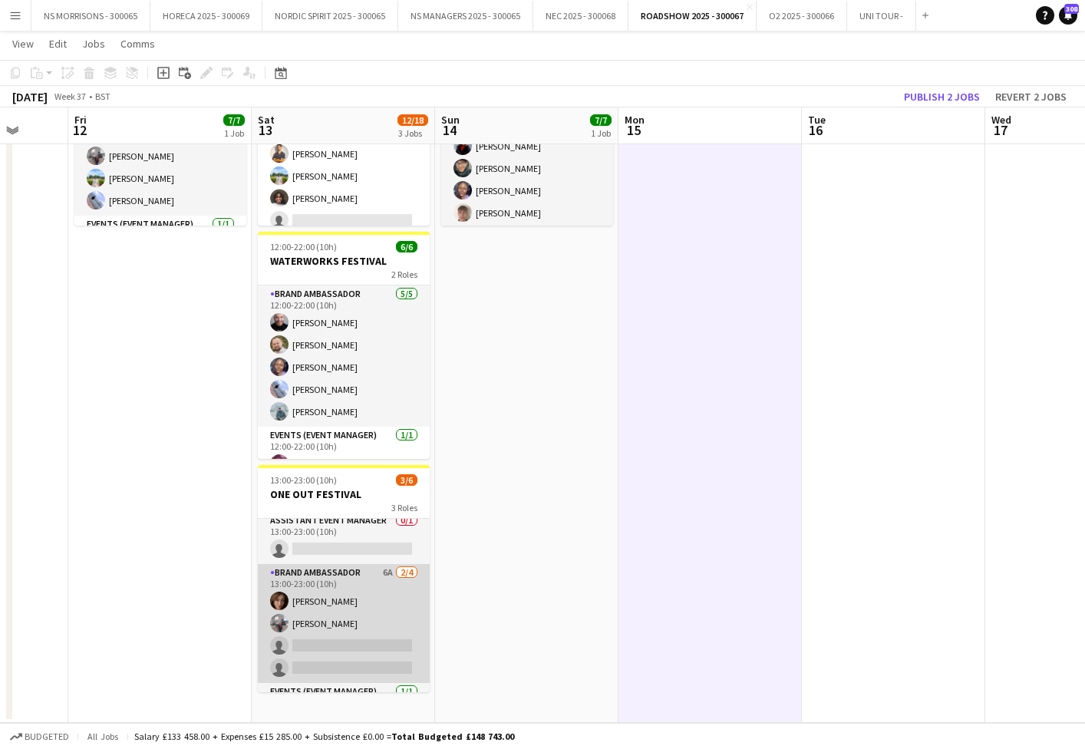
click at [321, 648] on app-card-role "Brand Ambassador 6A [DATE] 13:00-23:00 (10h) [PERSON_NAME] [PERSON_NAME] single…" at bounding box center [344, 623] width 172 height 119
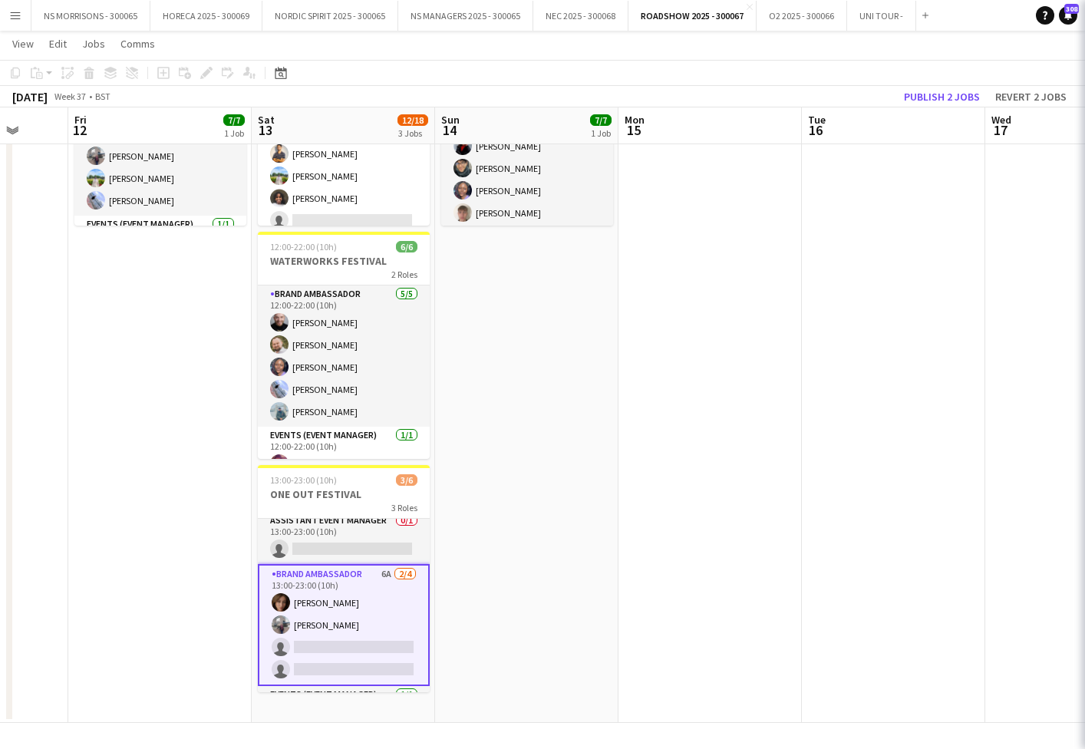
scroll to position [0, 483]
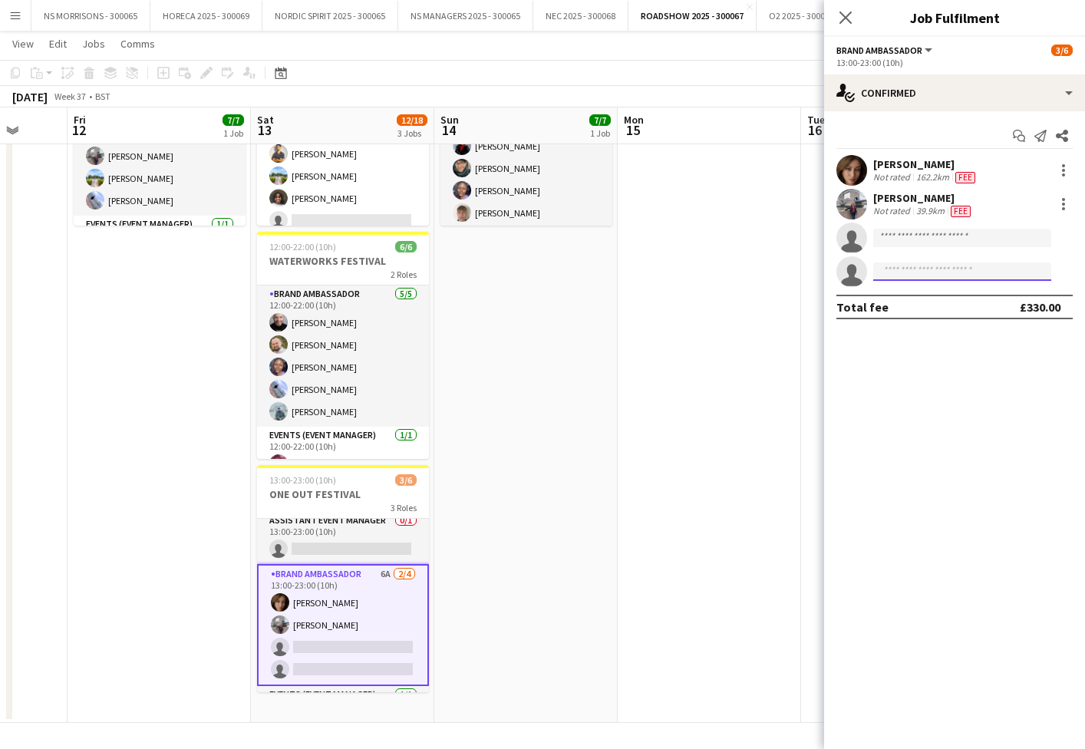
click at [895, 278] on input at bounding box center [962, 271] width 178 height 18
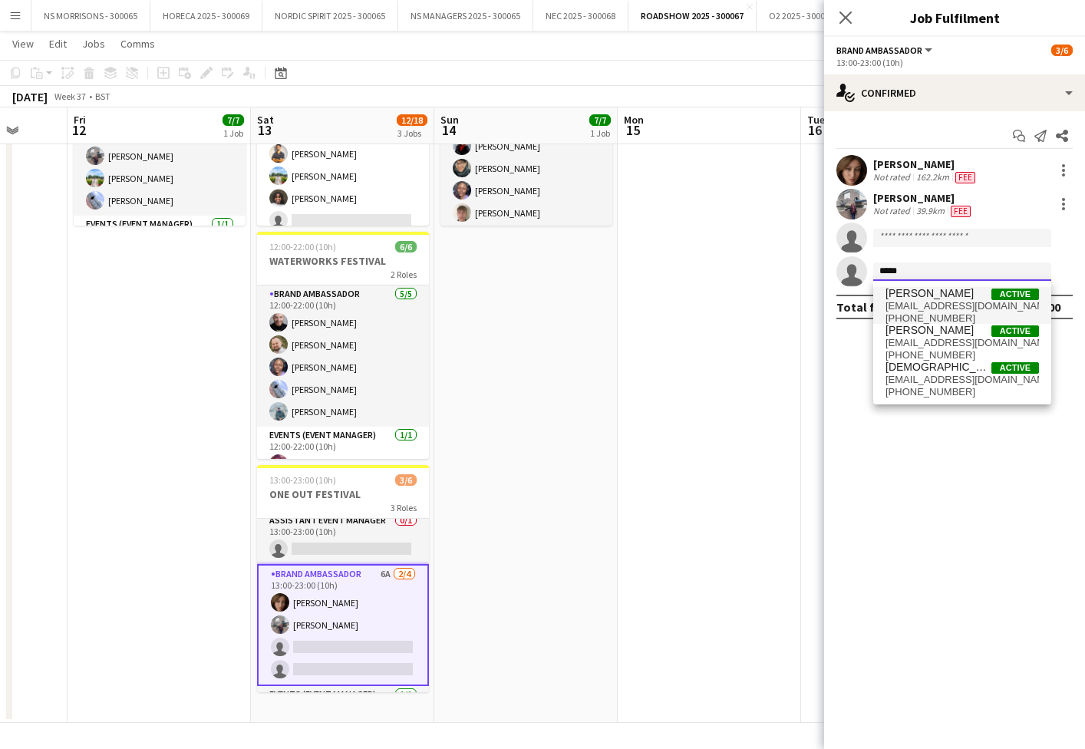
scroll to position [180, 1]
type input "*****"
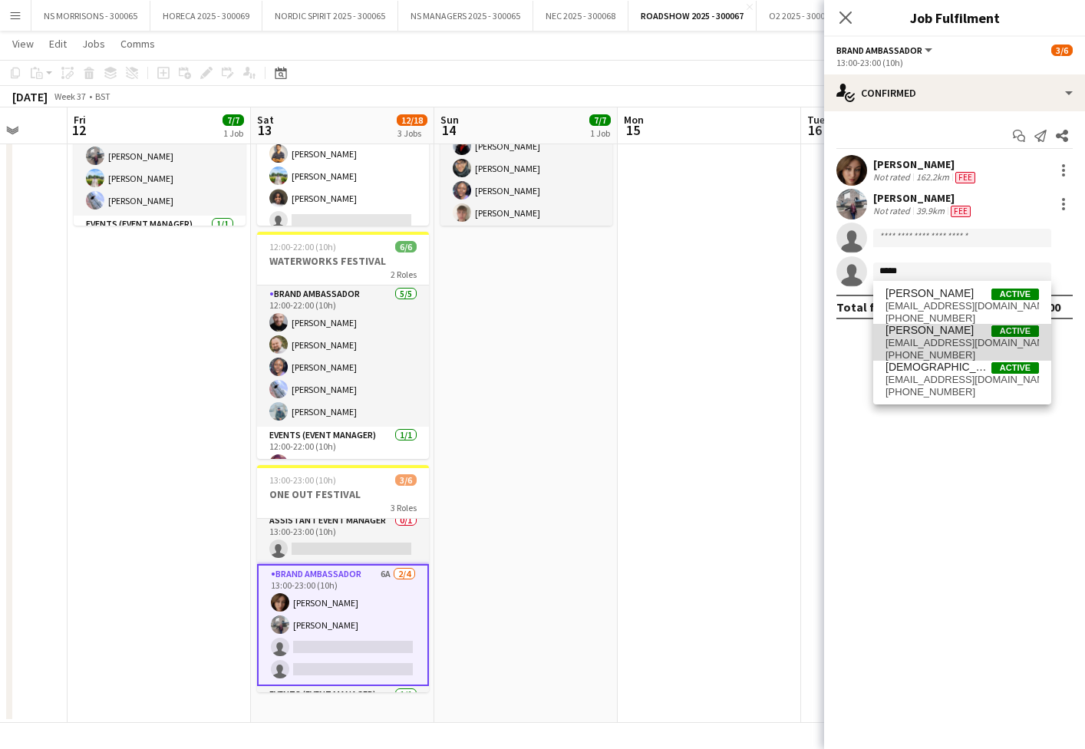
click at [892, 324] on span "[PERSON_NAME]" at bounding box center [929, 330] width 88 height 13
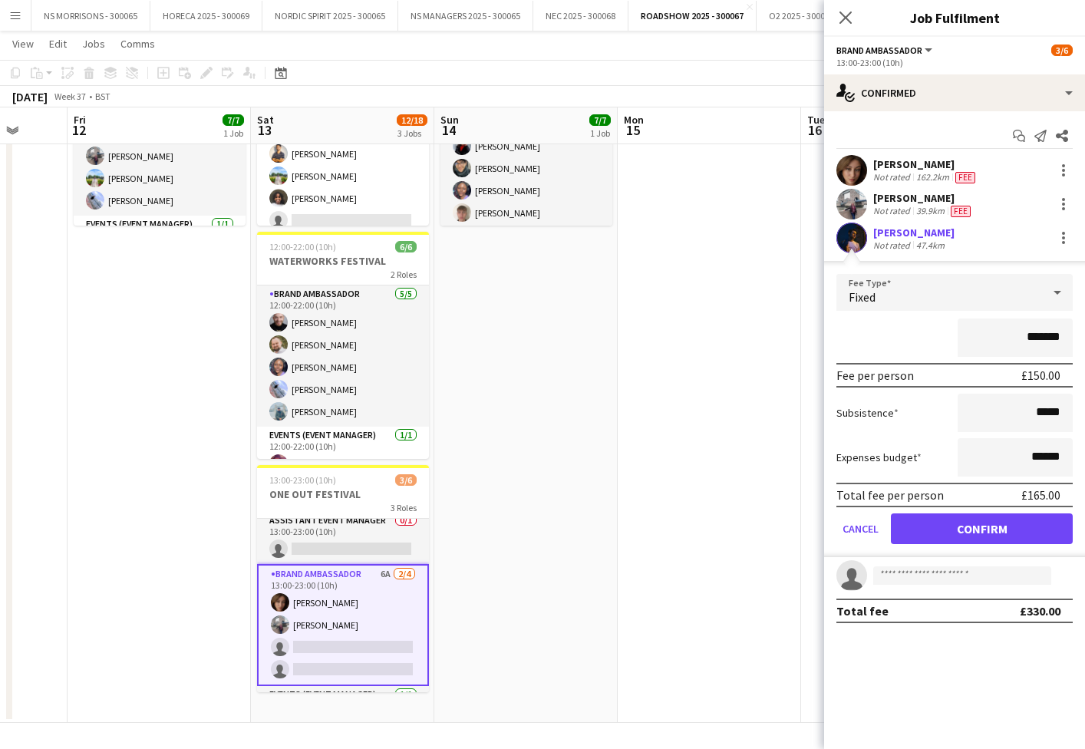
click at [949, 530] on button "Confirm" at bounding box center [982, 528] width 182 height 31
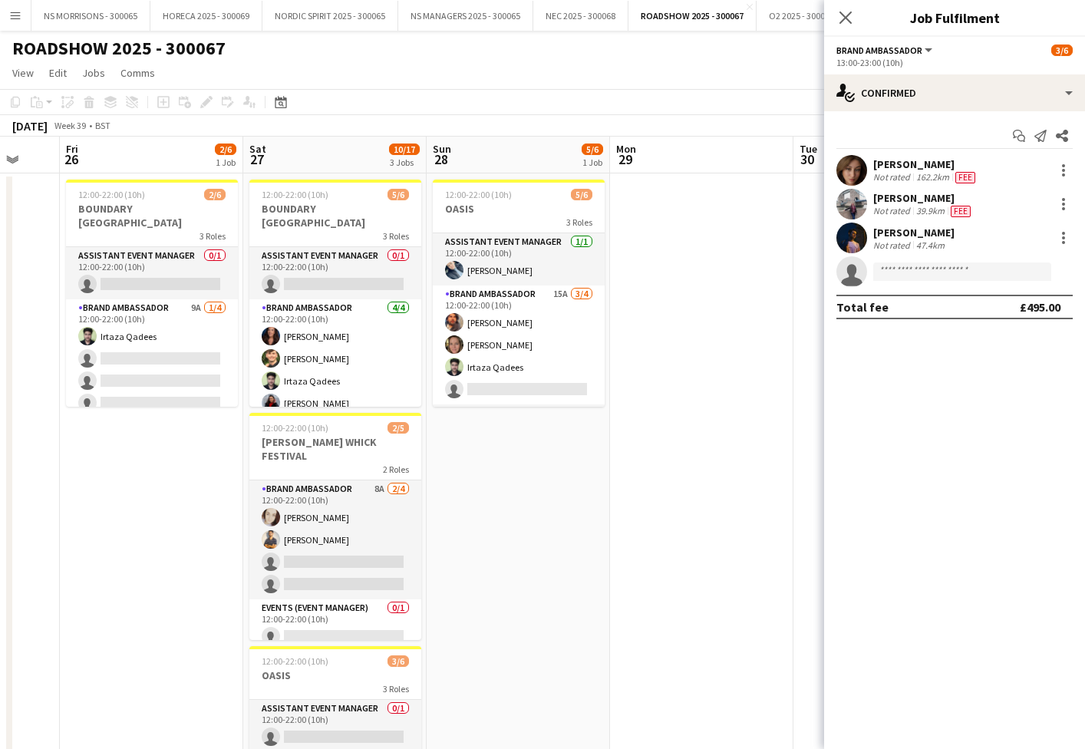
scroll to position [0, 0]
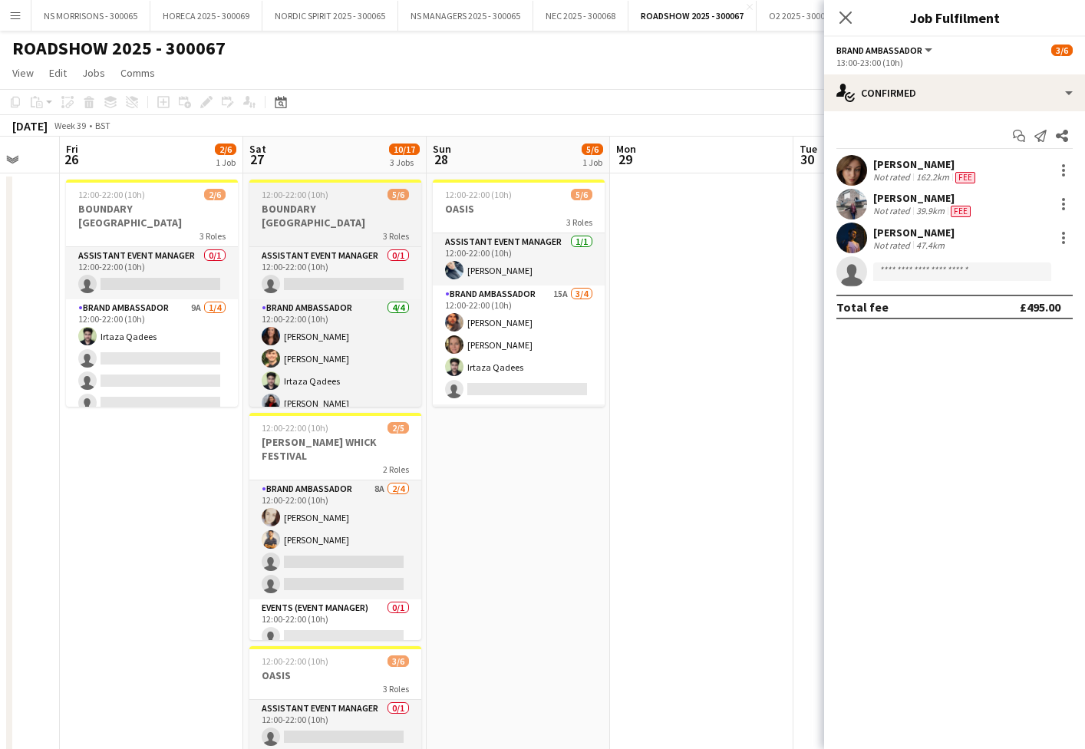
click at [320, 193] on span "12:00-22:00 (10h)" at bounding box center [295, 195] width 67 height 12
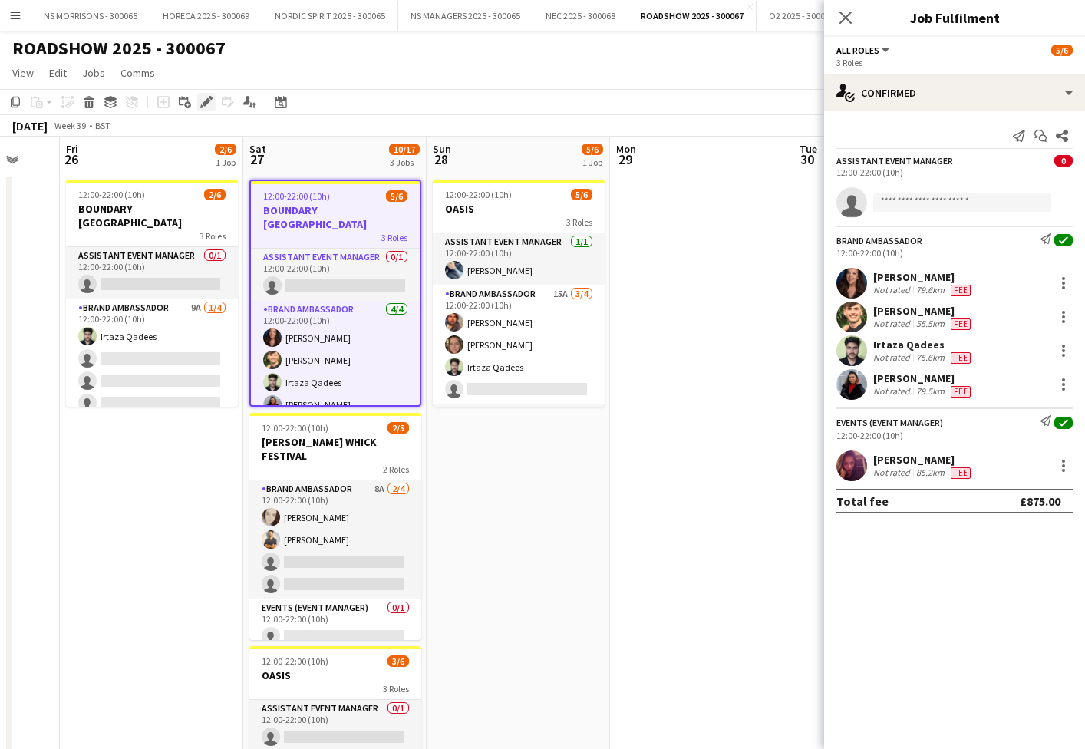
click at [199, 101] on div "Edit" at bounding box center [206, 102] width 18 height 18
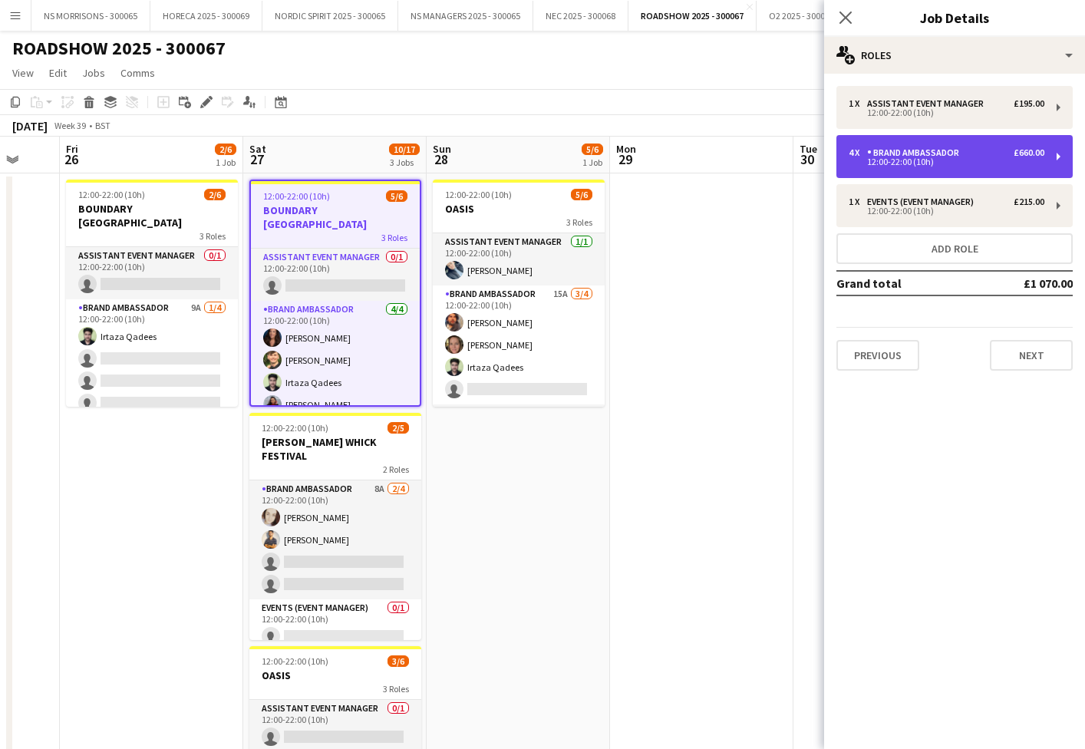
click at [942, 149] on div "Brand Ambassador" at bounding box center [916, 152] width 98 height 11
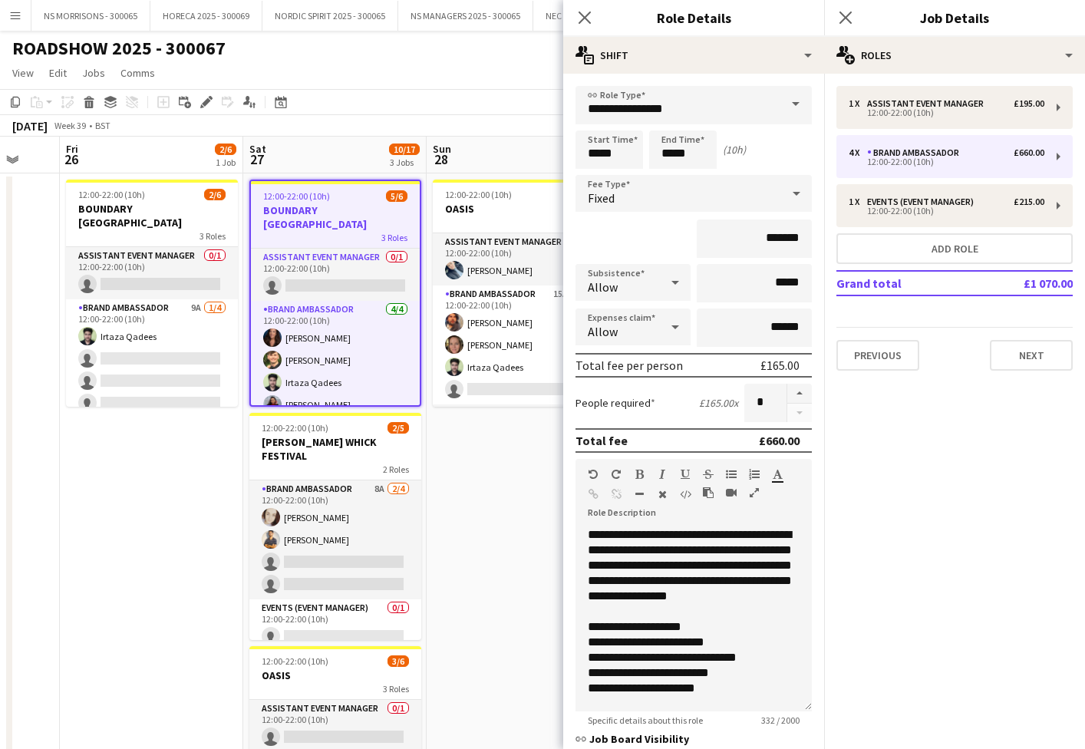
drag, startPoint x: 803, startPoint y: 395, endPoint x: 641, endPoint y: 424, distance: 164.4
click at [803, 395] on button "button" at bounding box center [799, 394] width 25 height 20
type input "*"
drag, startPoint x: 156, startPoint y: 513, endPoint x: 163, endPoint y: 436, distance: 77.9
click at [157, 512] on app-date-cell "12:00-22:00 (10h) 2/6 BOUNDARY BRIGHTON 3 Roles Assistant Event Manager 0/1 12:…" at bounding box center [151, 538] width 183 height 730
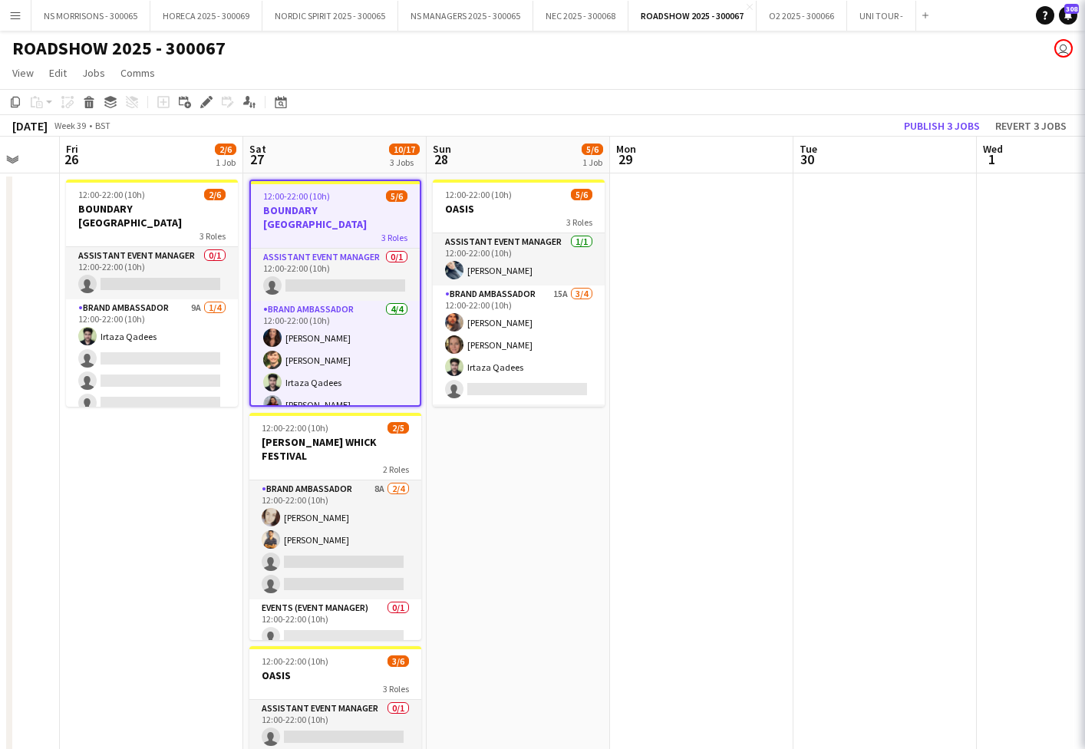
scroll to position [0, 489]
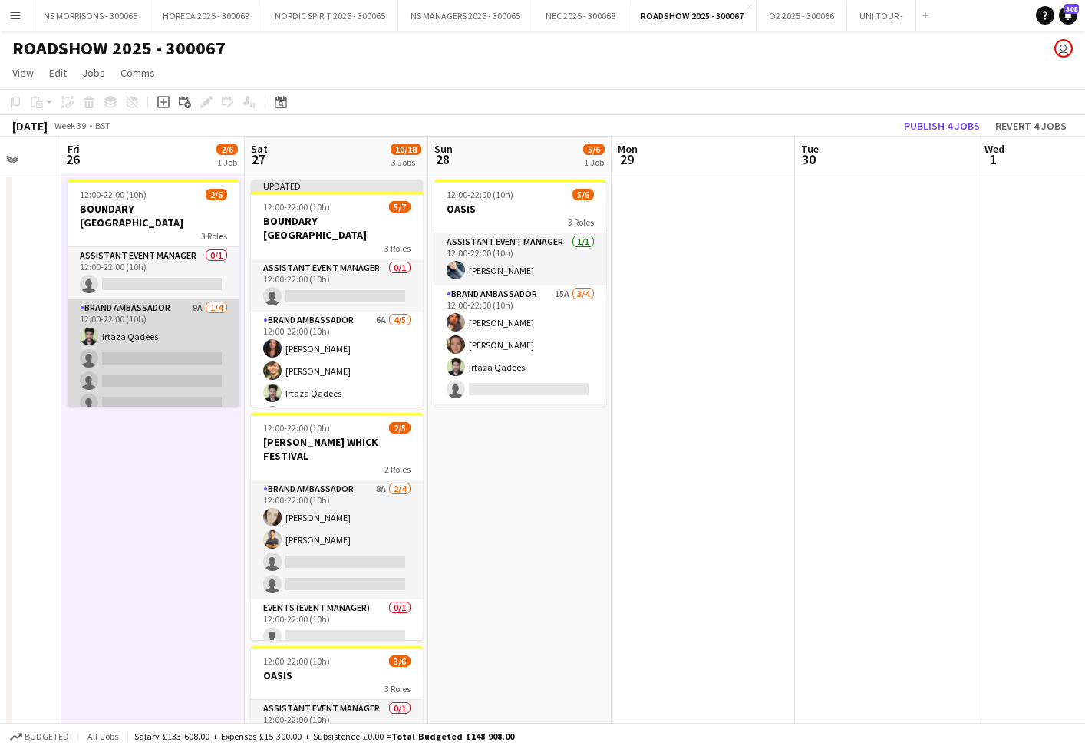
click at [156, 374] on app-card-role "Brand Ambassador 9A [DATE] 12:00-22:00 (10h) [PERSON_NAME] single-neutral-actio…" at bounding box center [154, 358] width 172 height 119
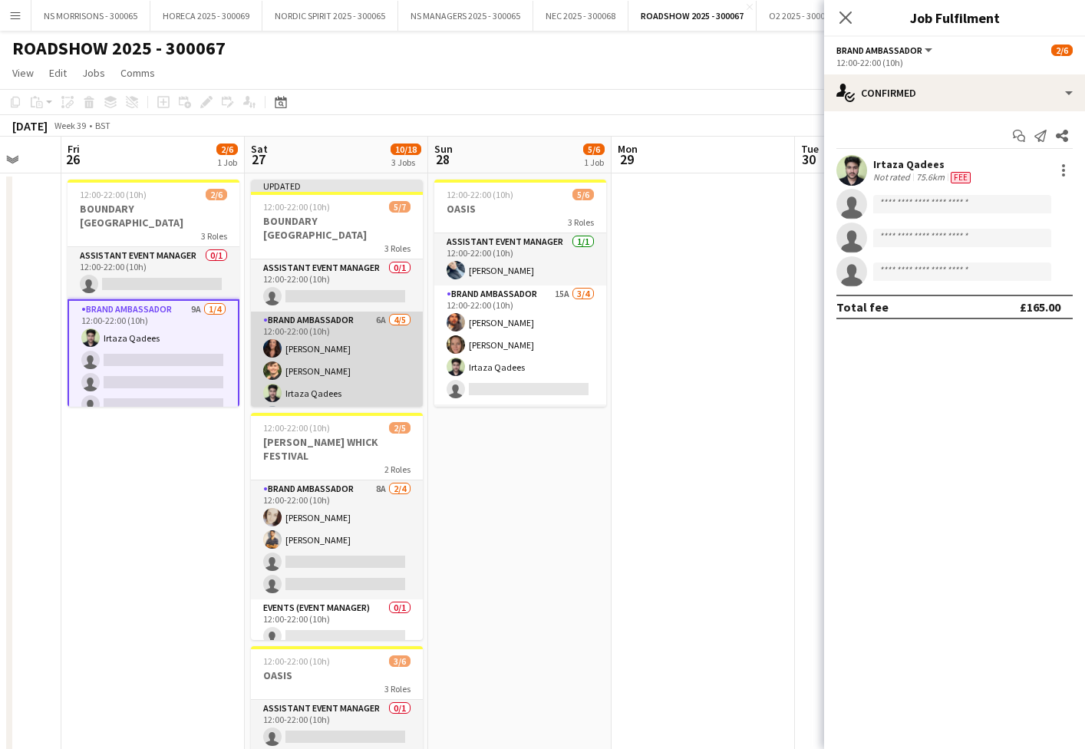
drag, startPoint x: 335, startPoint y: 355, endPoint x: 361, endPoint y: 351, distance: 27.2
click at [335, 355] on app-card-role "Brand Ambassador 6A [DATE] 12:00-22:00 (10h) [PERSON_NAME] [PERSON_NAME] [PERSO…" at bounding box center [337, 381] width 172 height 141
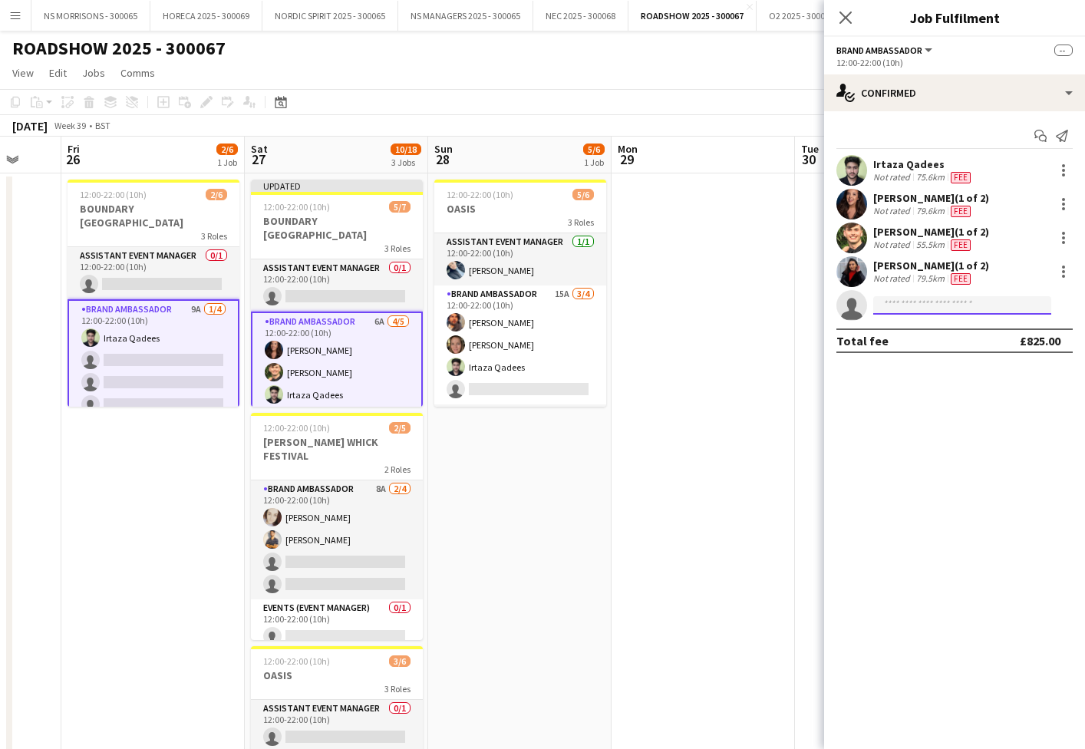
click at [946, 311] on input at bounding box center [962, 305] width 178 height 18
type input "***"
drag, startPoint x: 946, startPoint y: 311, endPoint x: 951, endPoint y: 345, distance: 34.8
click at [951, 346] on span "[PHONE_NUMBER]" at bounding box center [961, 352] width 153 height 12
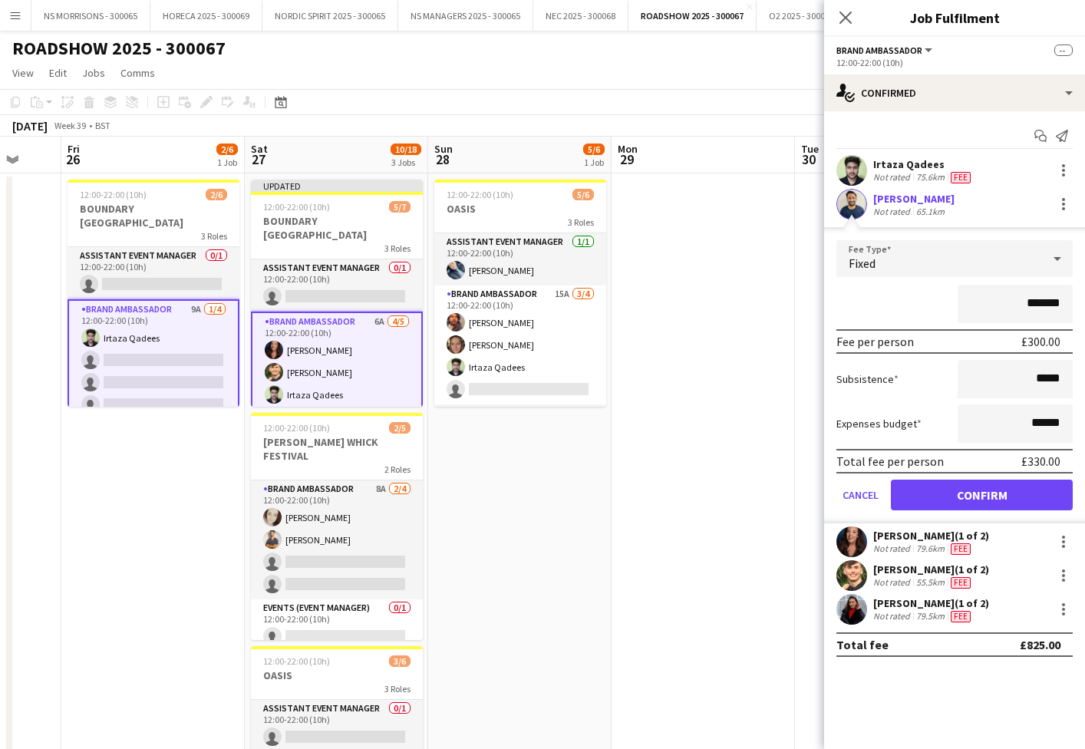
click at [951, 492] on button "Confirm" at bounding box center [982, 495] width 182 height 31
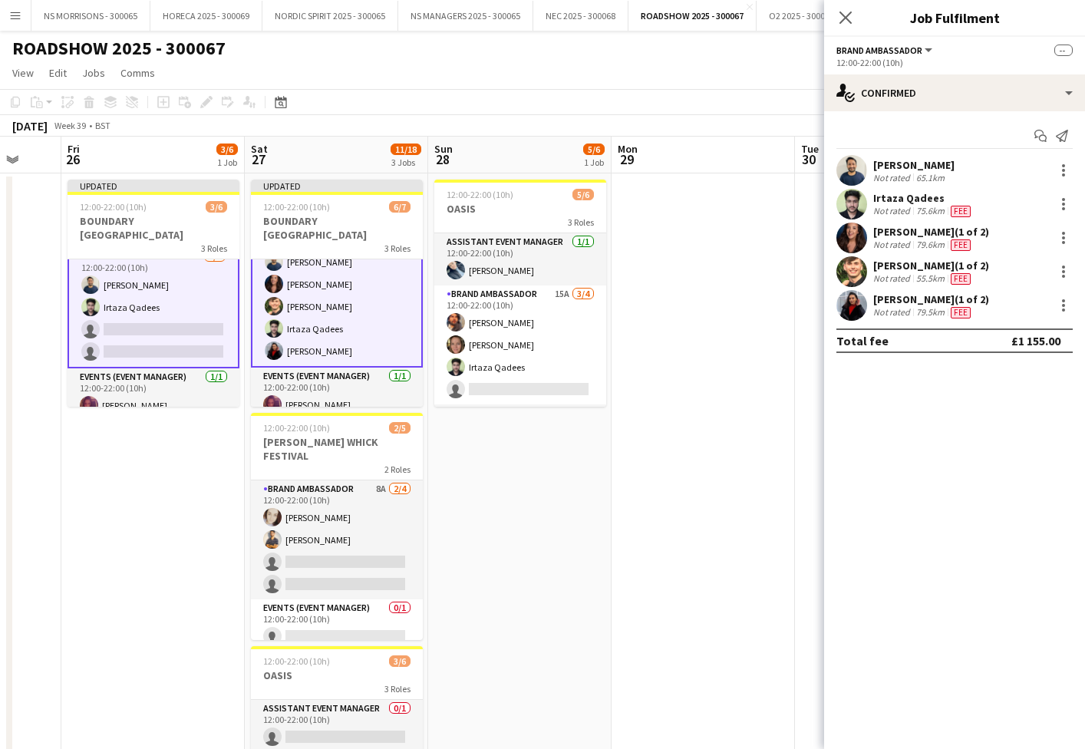
scroll to position [87, 0]
click at [684, 278] on app-date-cell at bounding box center [702, 538] width 183 height 730
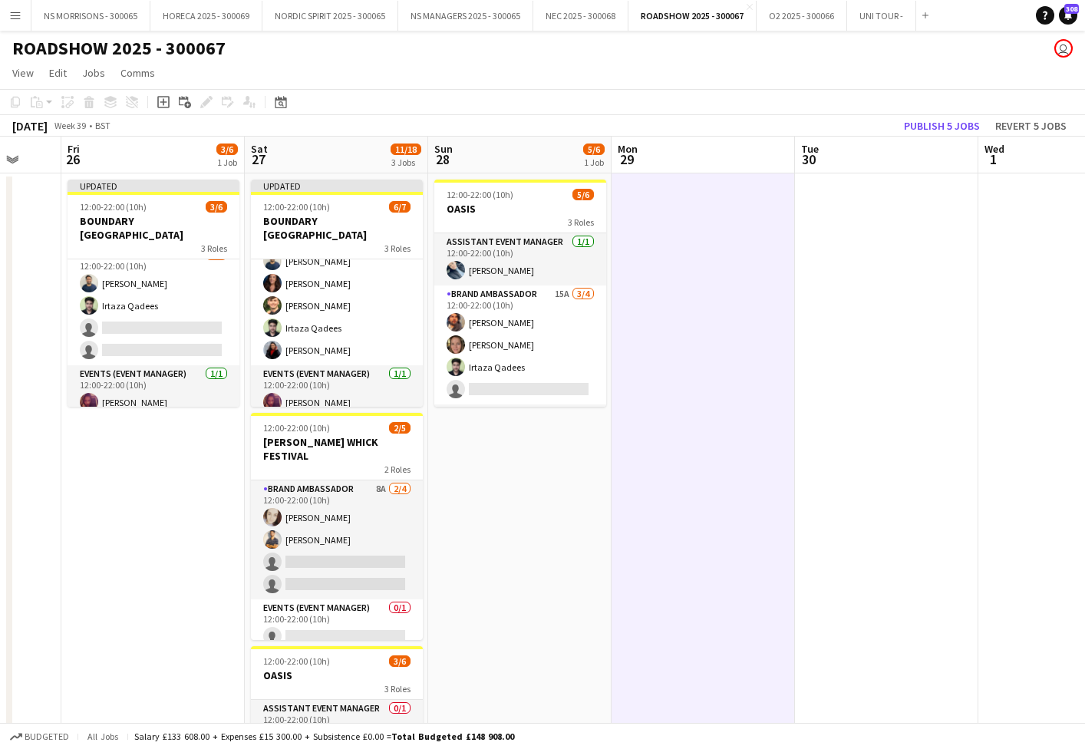
scroll to position [62, 0]
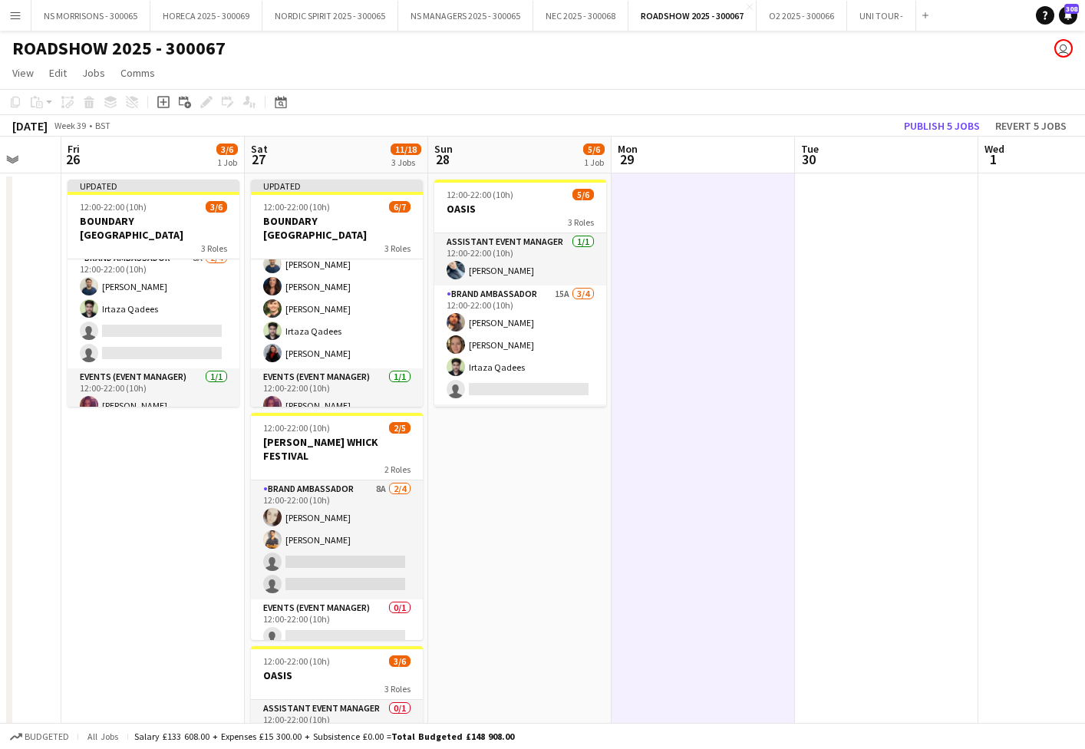
click at [930, 128] on button "Publish 5 jobs" at bounding box center [942, 126] width 88 height 20
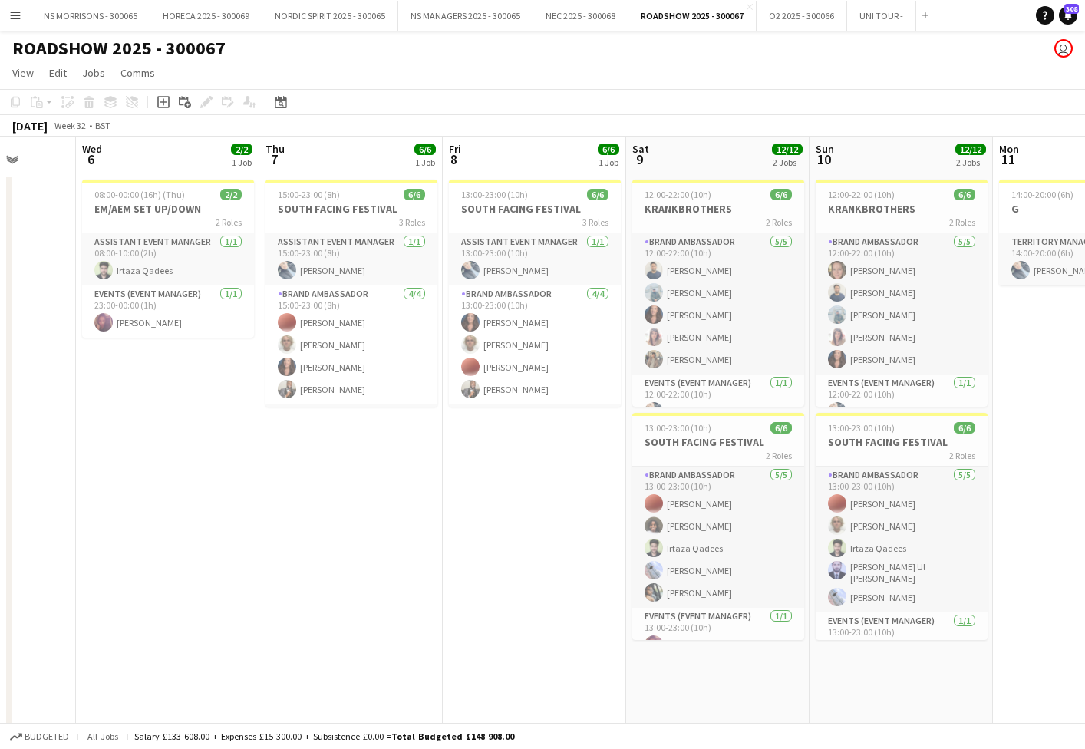
scroll to position [0, 470]
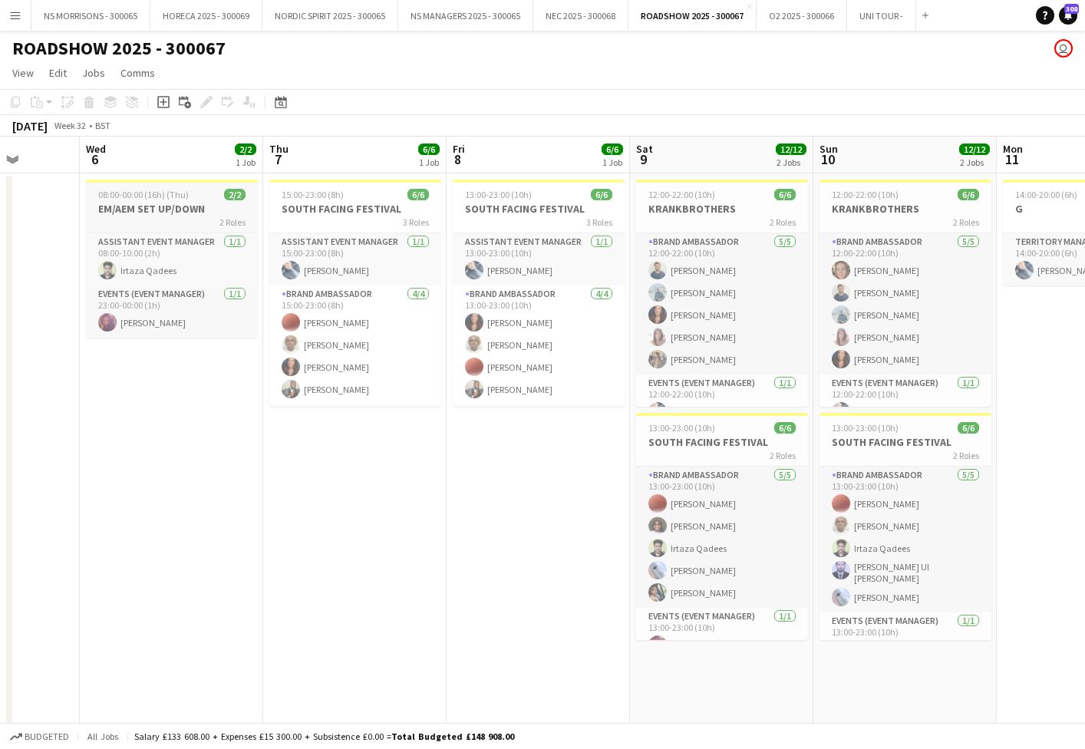
click at [157, 209] on h3 "EM/AEM SET UP/DOWN" at bounding box center [172, 209] width 172 height 14
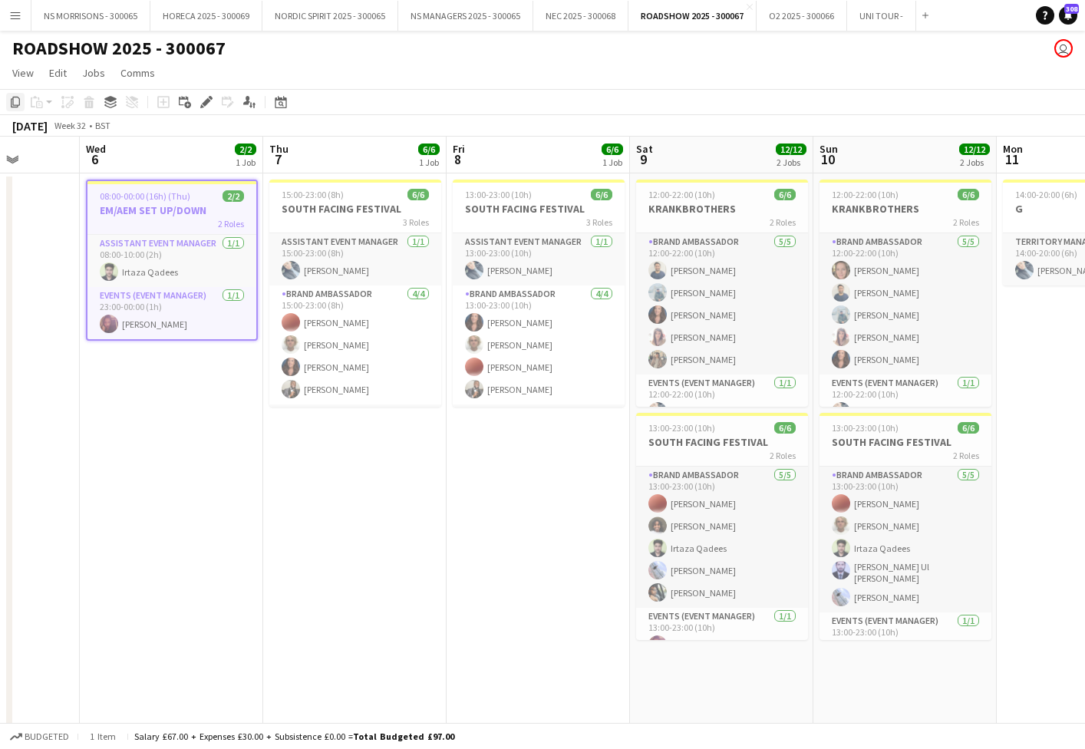
click at [15, 104] on icon "Copy" at bounding box center [15, 102] width 12 height 12
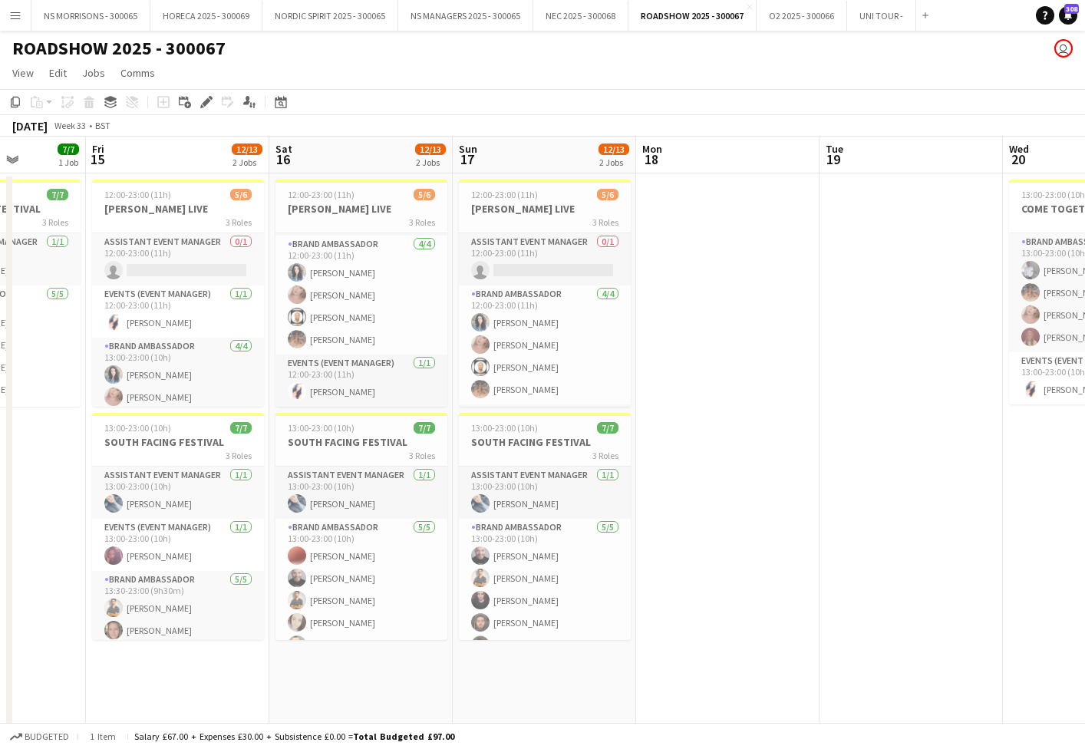
scroll to position [50, 0]
click at [180, 674] on app-date-cell "12:00-23:00 (11h) 5/6 [PERSON_NAME] LIVE 3 Roles Assistant Event Manager 0/1 12…" at bounding box center [177, 653] width 183 height 961
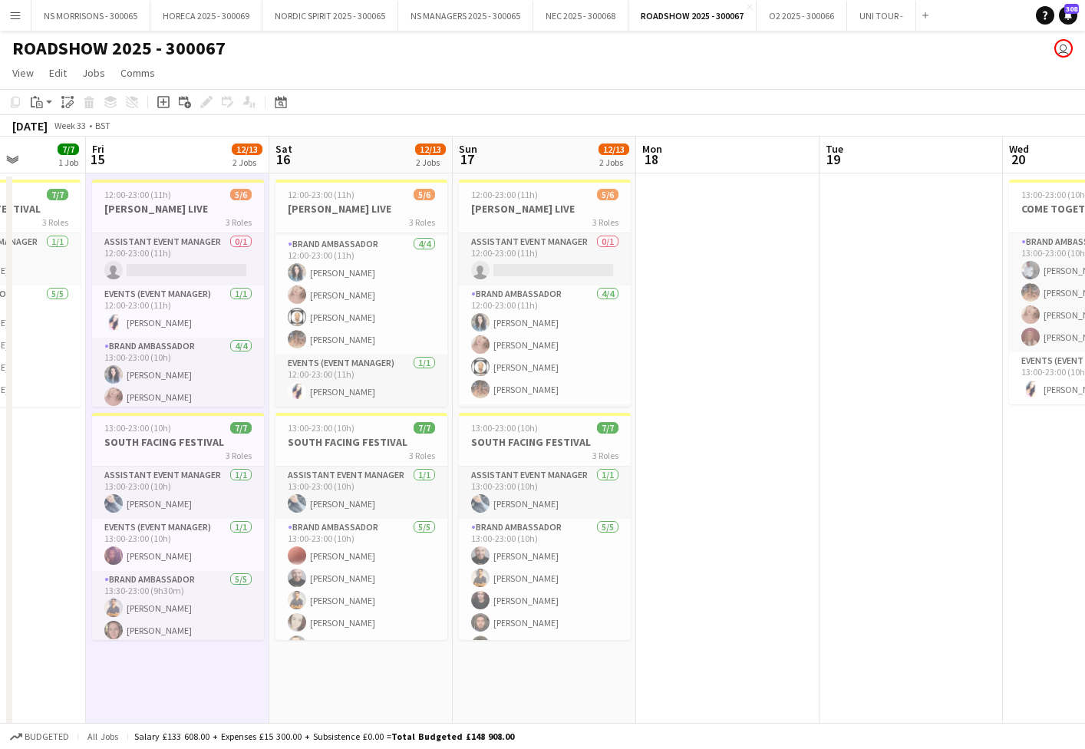
click at [552, 676] on app-date-cell "12:00-23:00 (11h) 5/6 [PERSON_NAME] LIVE 3 Roles Assistant Event Manager 0/1 12…" at bounding box center [544, 653] width 183 height 961
click at [46, 109] on app-action-btn "Paste" at bounding box center [42, 102] width 28 height 18
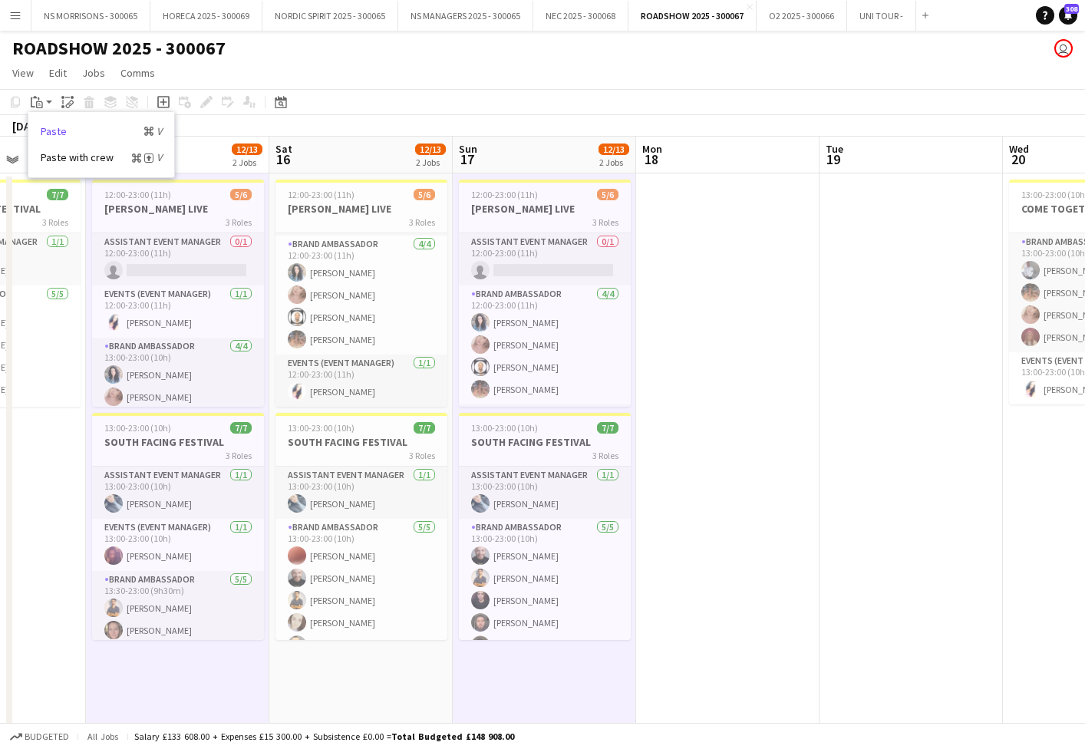
click at [51, 130] on link "Paste Command V" at bounding box center [101, 131] width 121 height 14
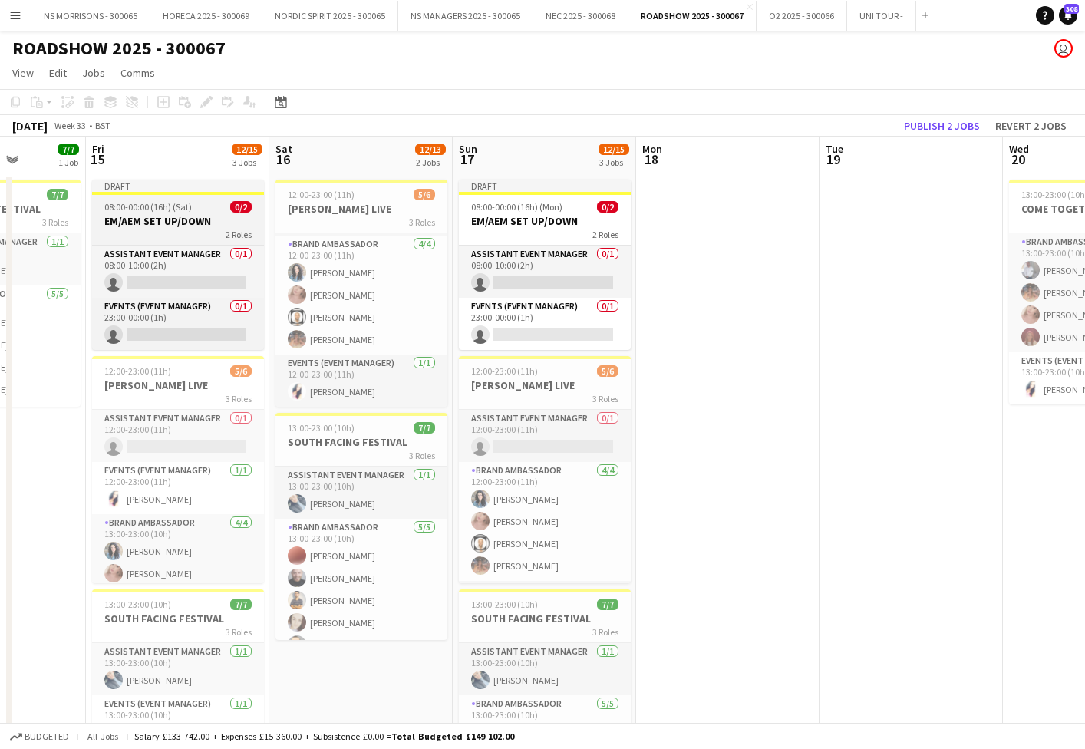
click at [145, 216] on h3 "EM/AEM SET UP/DOWN" at bounding box center [178, 221] width 172 height 14
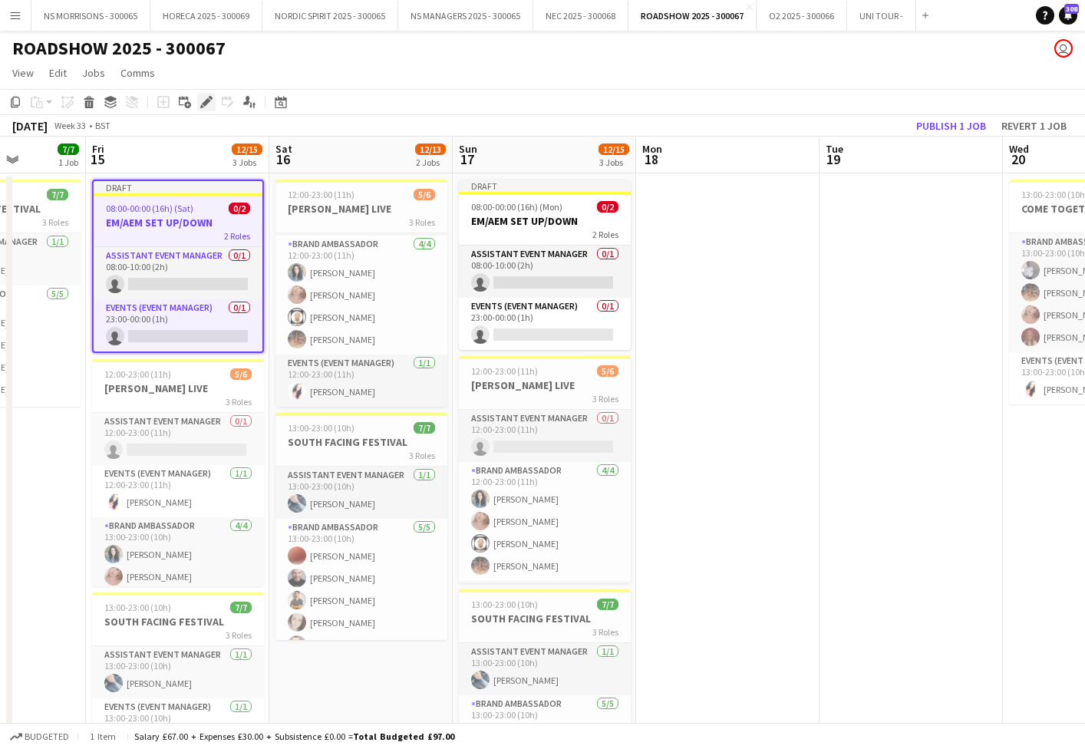
click at [207, 104] on icon "Edit" at bounding box center [206, 102] width 12 height 12
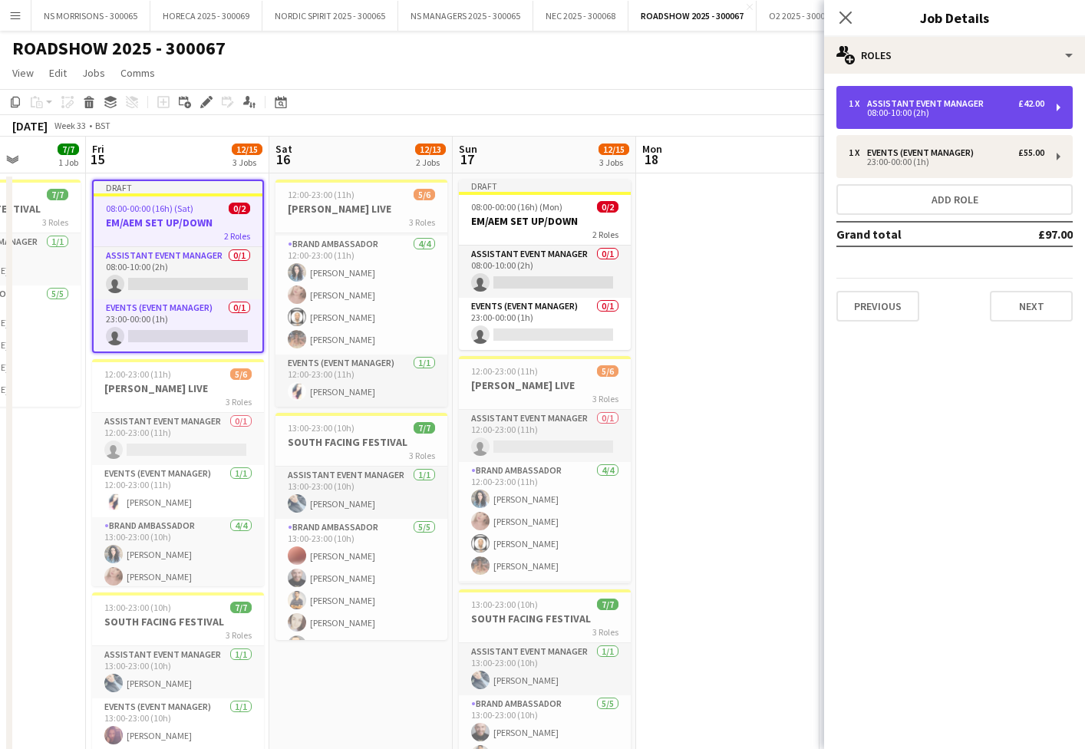
drag, startPoint x: 882, startPoint y: 99, endPoint x: 870, endPoint y: 107, distance: 13.8
click at [882, 99] on div "Assistant Event Manager" at bounding box center [928, 103] width 123 height 11
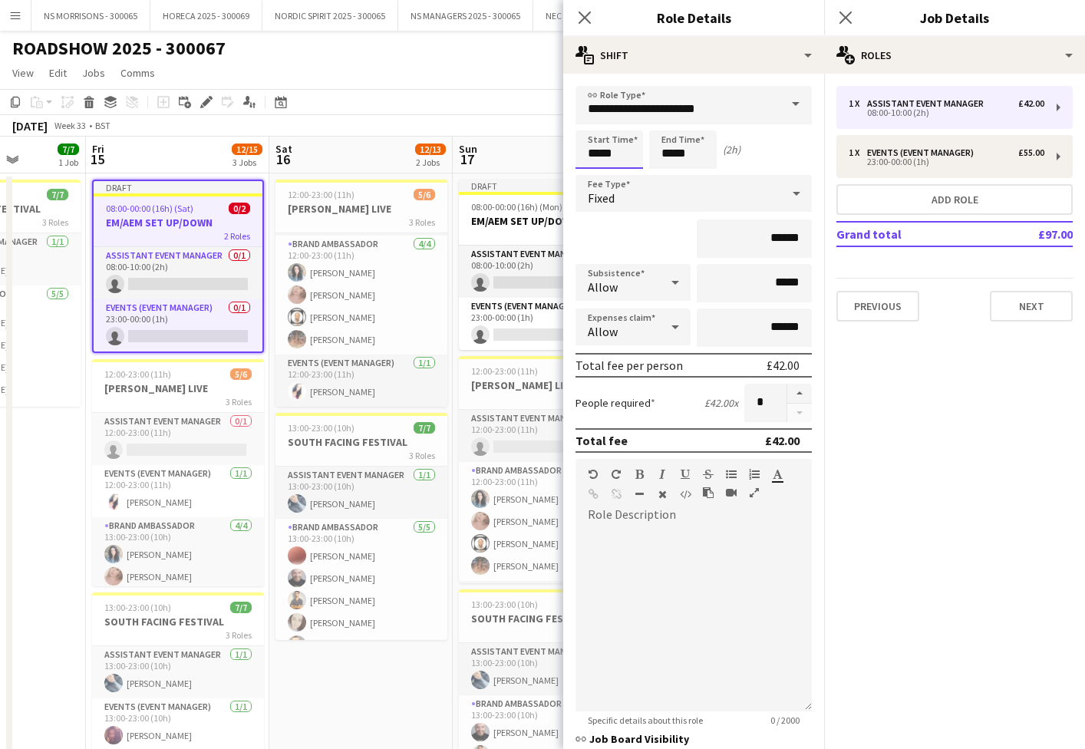
drag, startPoint x: 597, startPoint y: 157, endPoint x: 589, endPoint y: 164, distance: 10.9
click at [597, 157] on input "*****" at bounding box center [609, 149] width 68 height 38
click at [595, 119] on div at bounding box center [593, 122] width 31 height 15
type input "*****"
click at [595, 119] on div at bounding box center [593, 122] width 31 height 15
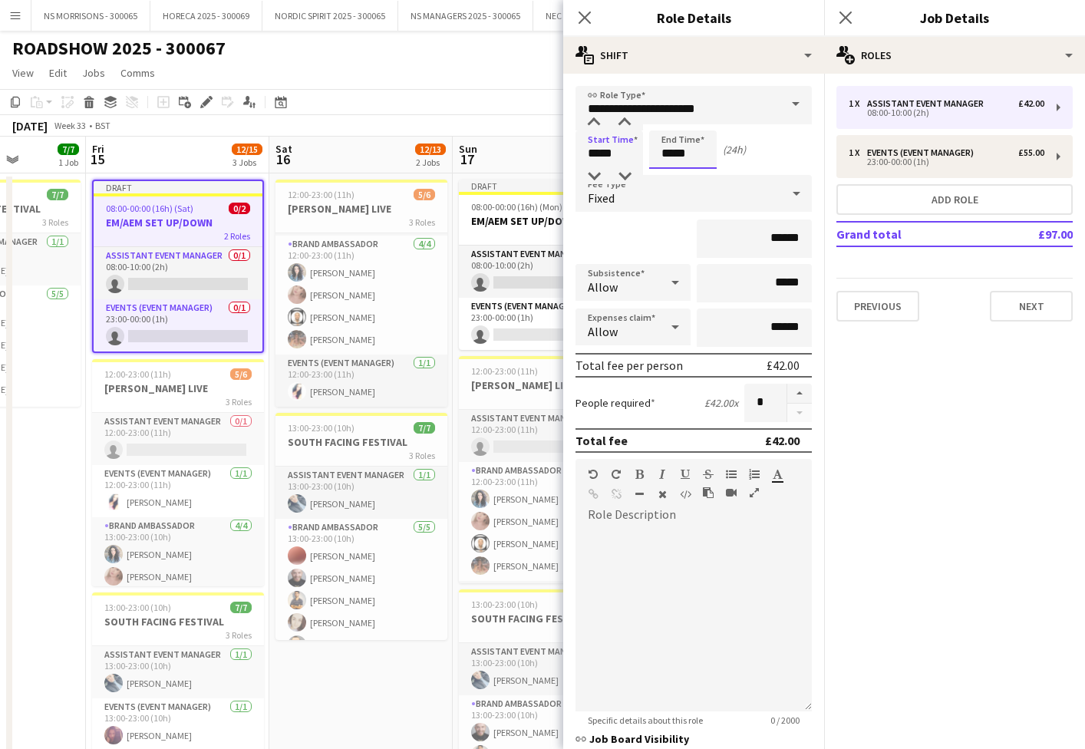
click at [677, 150] on input "*****" at bounding box center [683, 149] width 68 height 38
click at [672, 123] on div at bounding box center [667, 122] width 31 height 15
type input "*****"
click at [672, 123] on div at bounding box center [667, 122] width 31 height 15
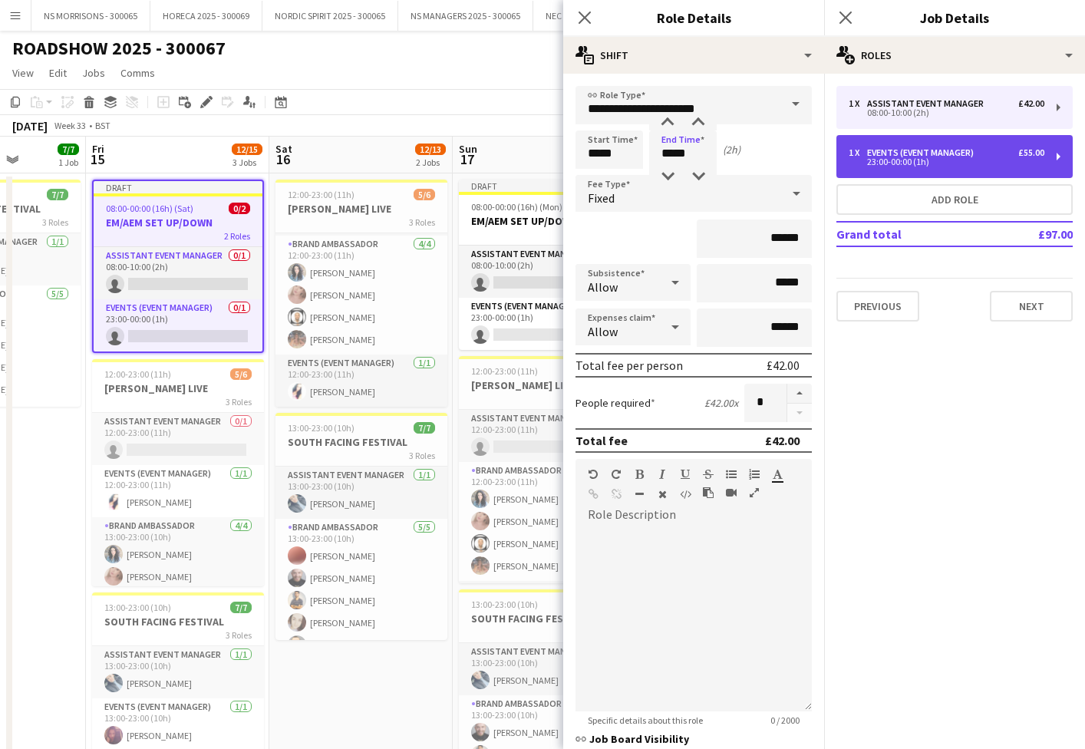
click at [875, 152] on div "Events (Event Manager)" at bounding box center [923, 152] width 113 height 11
type input "**********"
type input "*****"
type input "******"
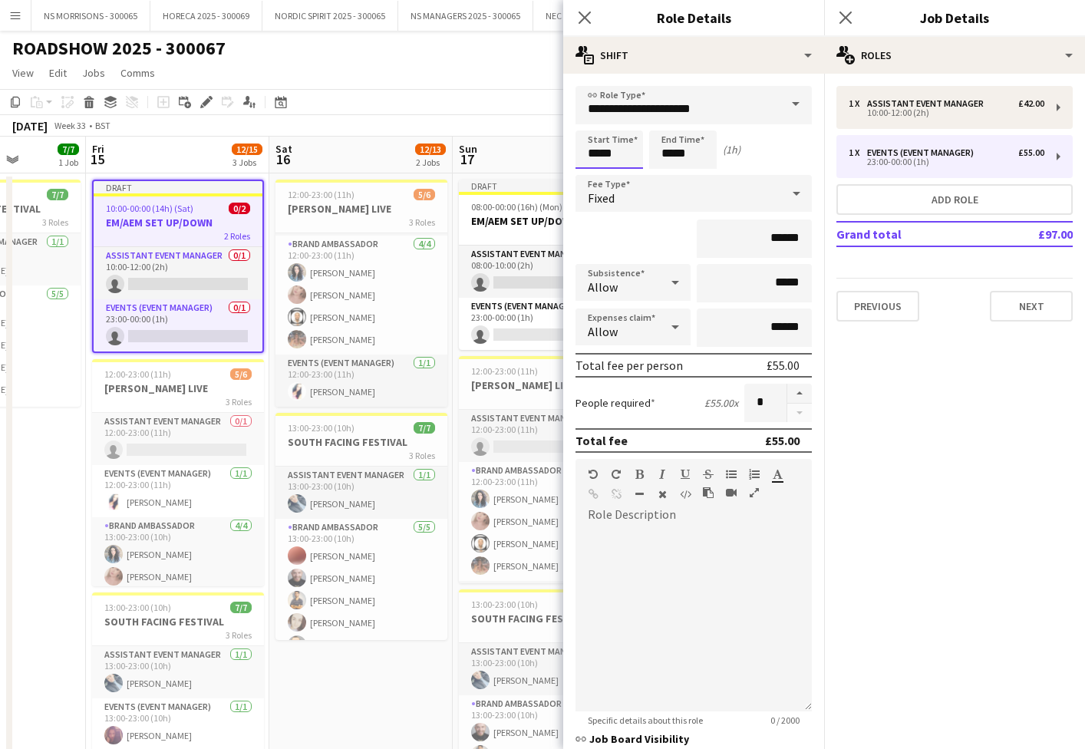
click at [592, 138] on input "*****" at bounding box center [609, 149] width 68 height 38
click at [592, 123] on div at bounding box center [593, 122] width 31 height 15
click at [591, 174] on div at bounding box center [593, 176] width 31 height 15
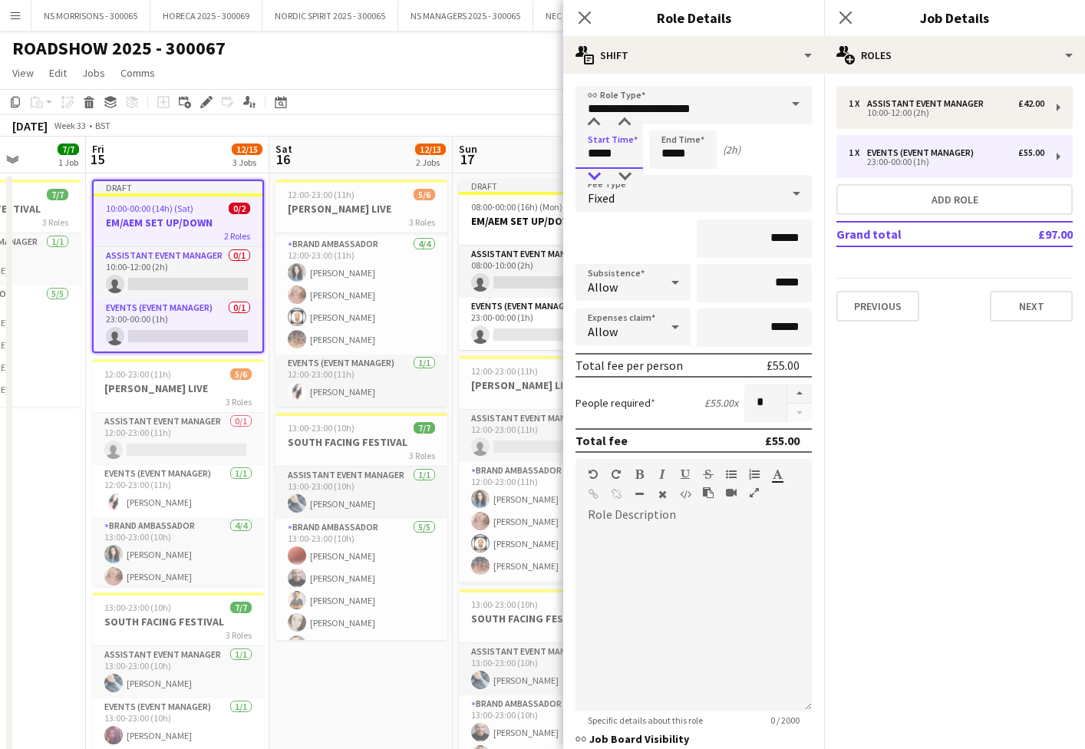
click at [591, 174] on div at bounding box center [593, 176] width 31 height 15
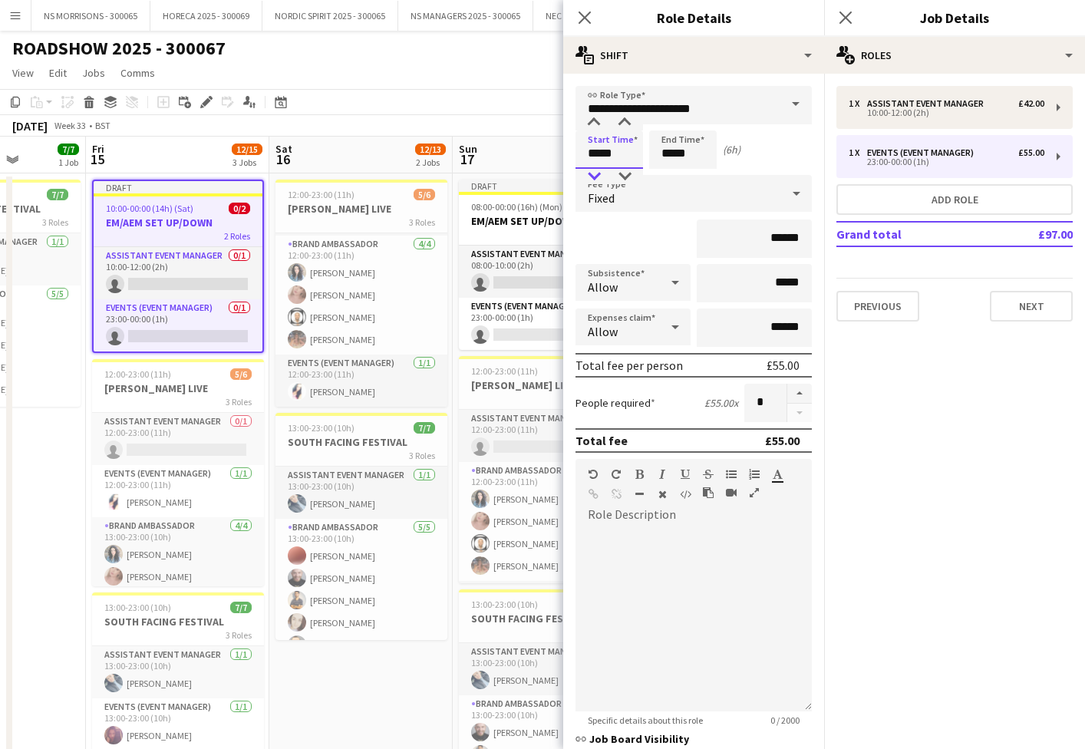
click at [591, 174] on div at bounding box center [593, 176] width 31 height 15
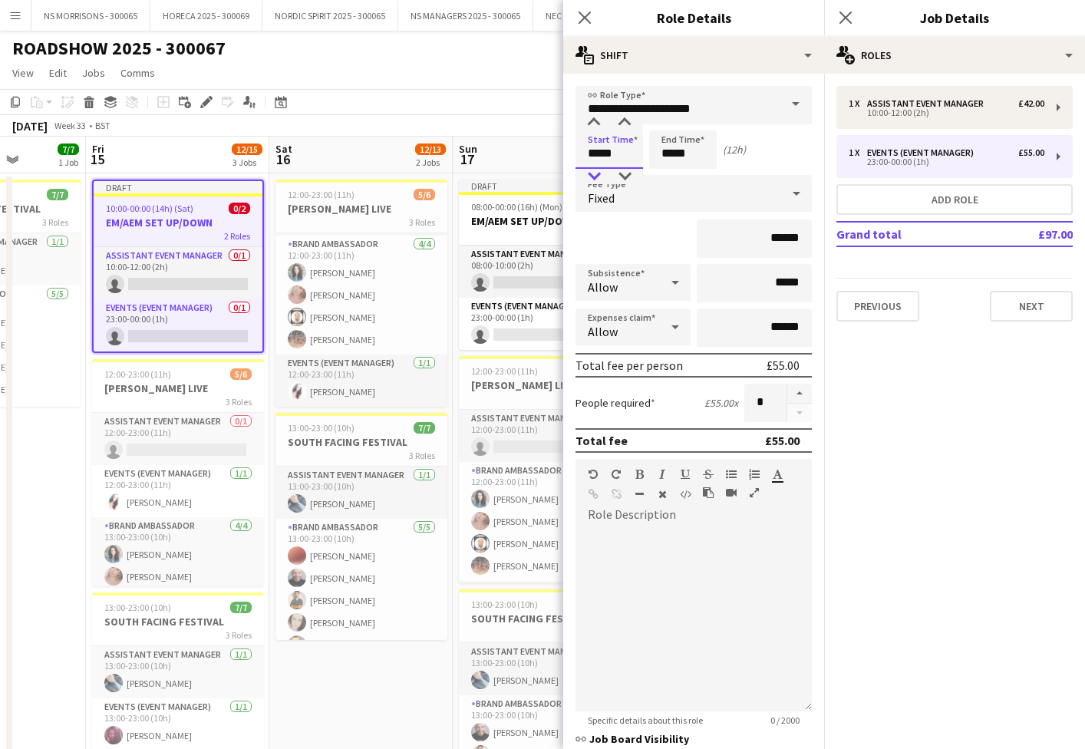
click at [591, 174] on div at bounding box center [593, 176] width 31 height 15
type input "*****"
click at [592, 174] on div at bounding box center [593, 176] width 31 height 15
drag, startPoint x: 661, startPoint y: 147, endPoint x: 664, endPoint y: 139, distance: 8.7
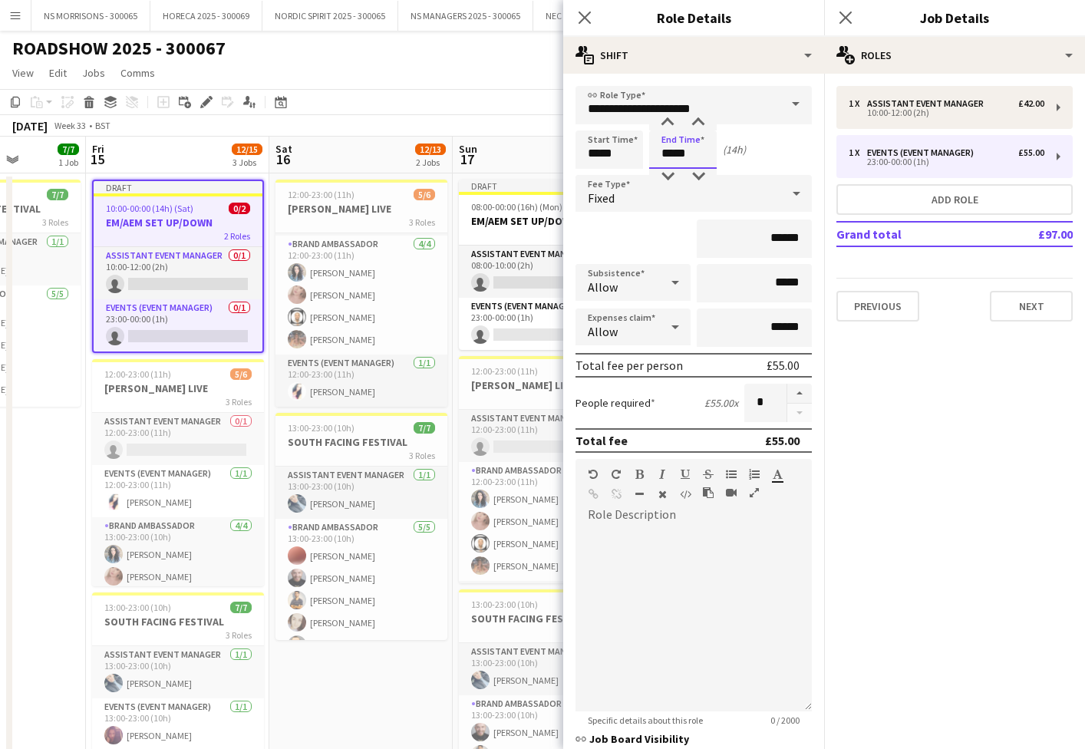
click at [661, 147] on input "*****" at bounding box center [683, 149] width 68 height 38
click at [667, 124] on div at bounding box center [667, 122] width 31 height 15
click at [669, 171] on div at bounding box center [667, 176] width 31 height 15
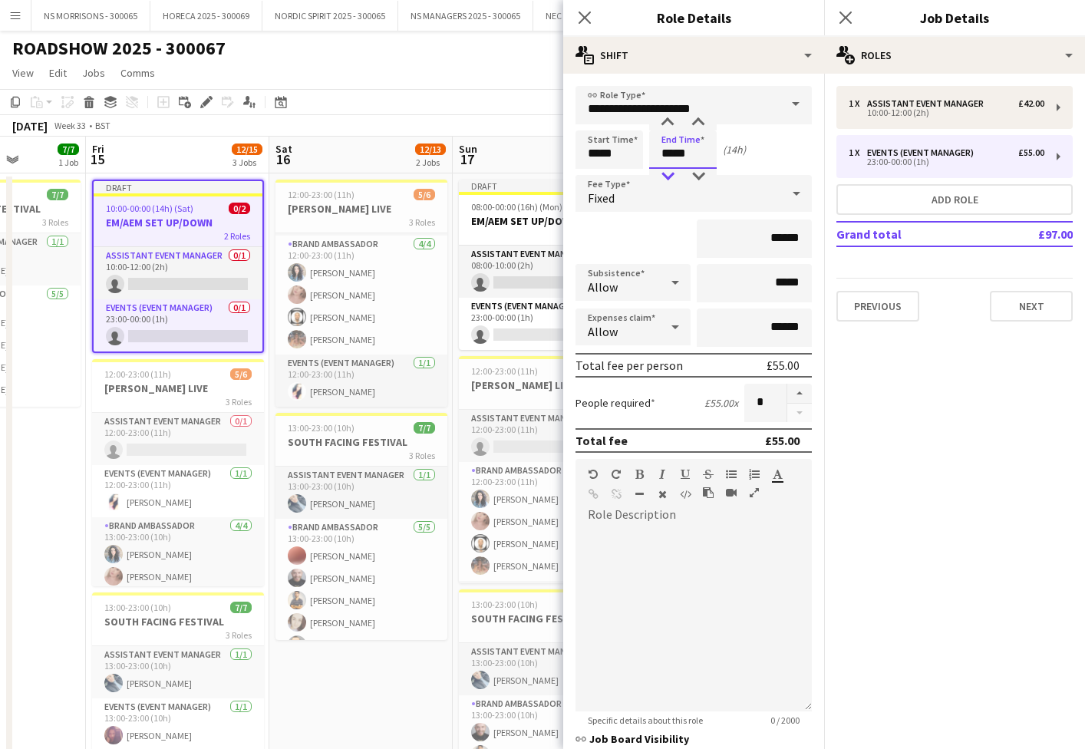
click at [669, 171] on div at bounding box center [667, 176] width 31 height 15
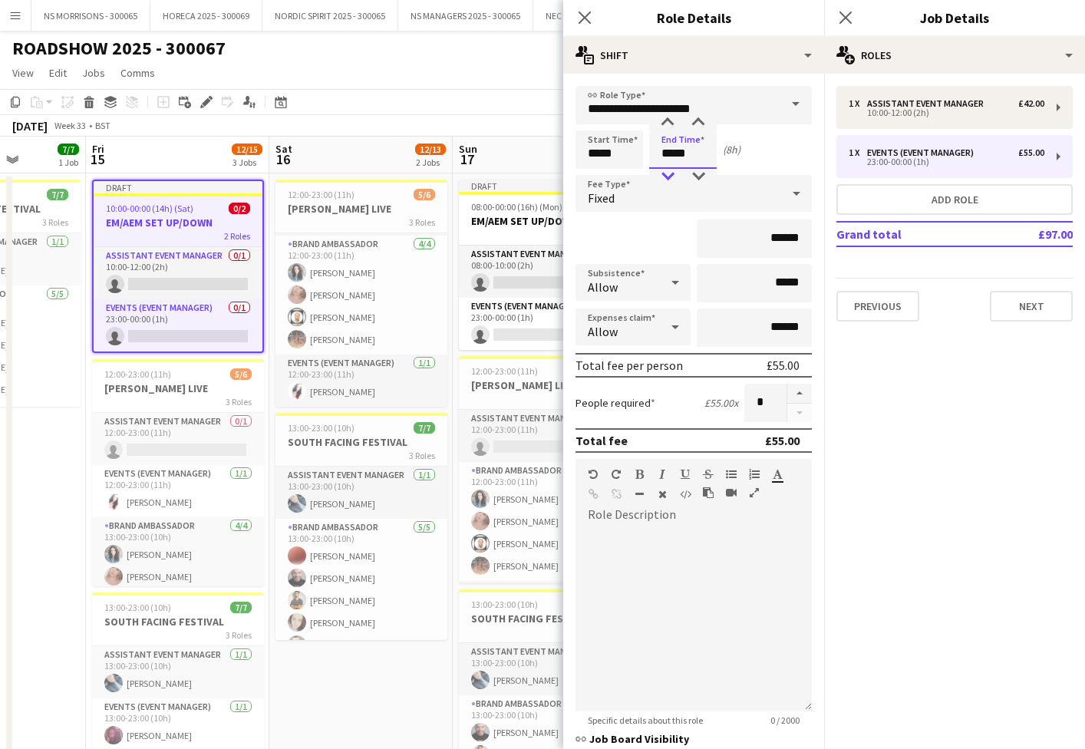
click at [669, 171] on div at bounding box center [667, 176] width 31 height 15
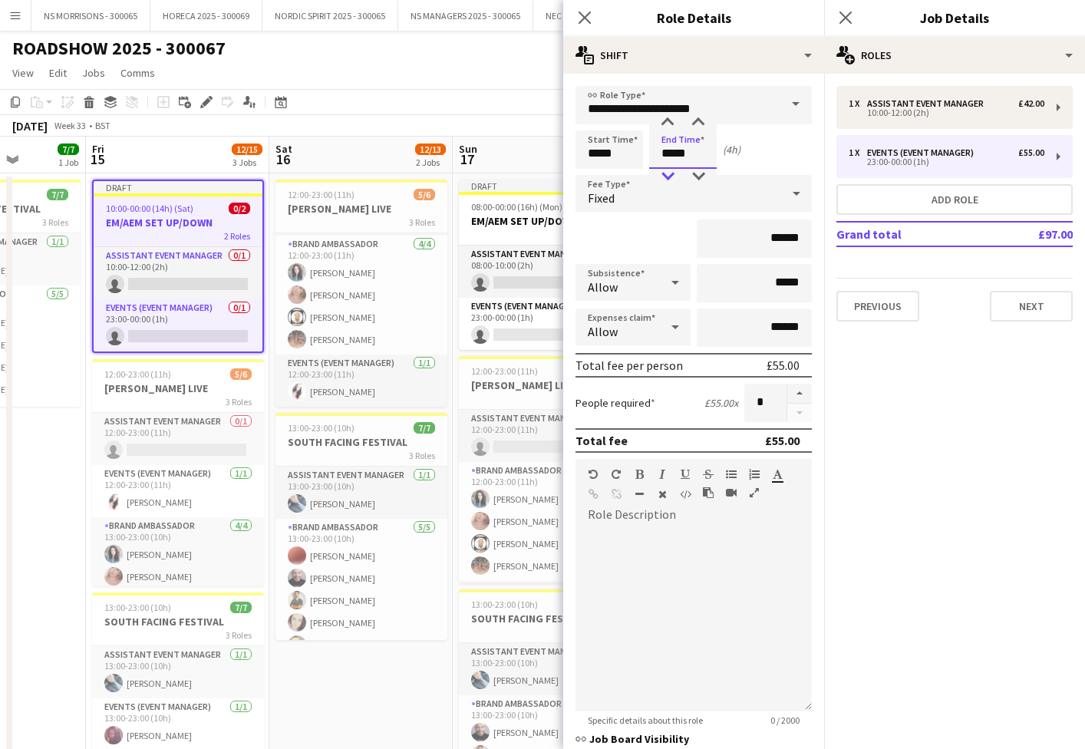
click at [669, 171] on div at bounding box center [667, 176] width 31 height 15
type input "*****"
click at [669, 171] on div at bounding box center [667, 176] width 31 height 15
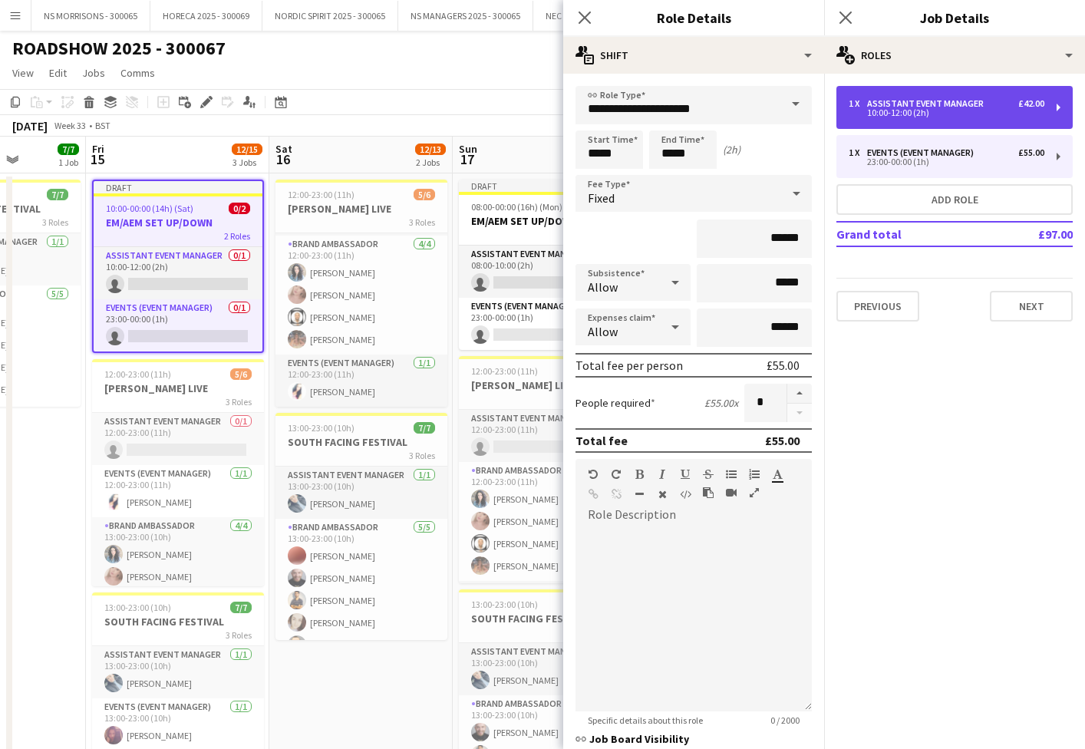
click at [895, 111] on div "10:00-12:00 (2h)" at bounding box center [947, 113] width 196 height 8
type input "**********"
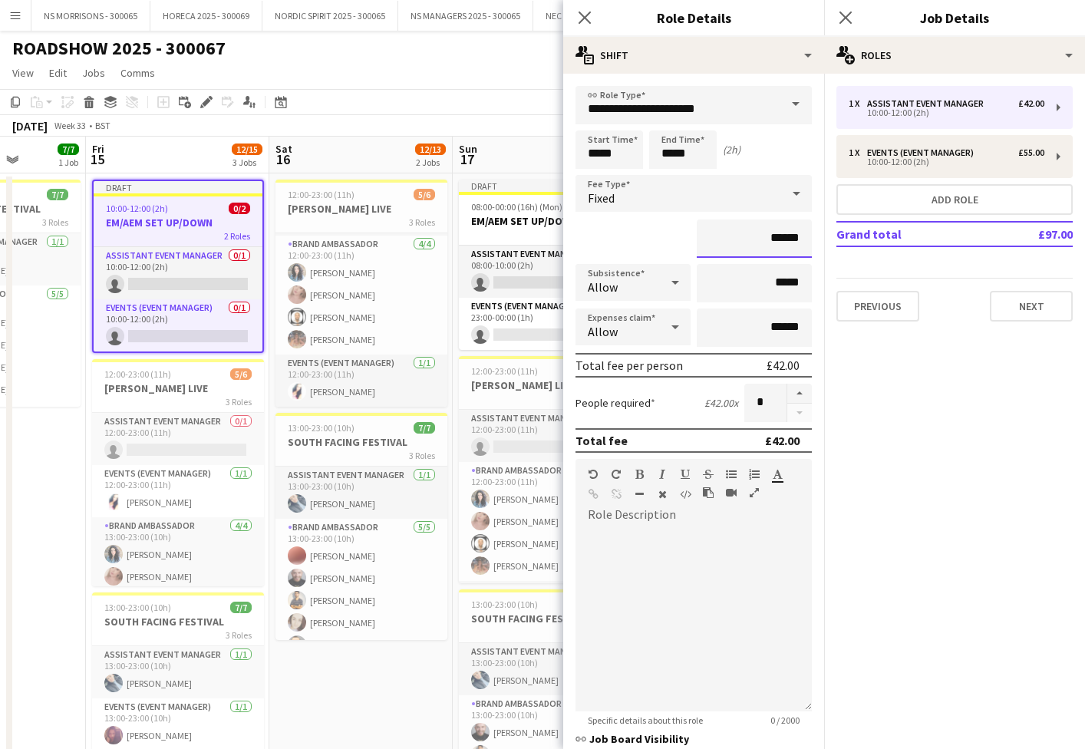
drag, startPoint x: 772, startPoint y: 238, endPoint x: 784, endPoint y: 236, distance: 12.5
click at [784, 236] on input "******" at bounding box center [754, 238] width 115 height 38
type input "******"
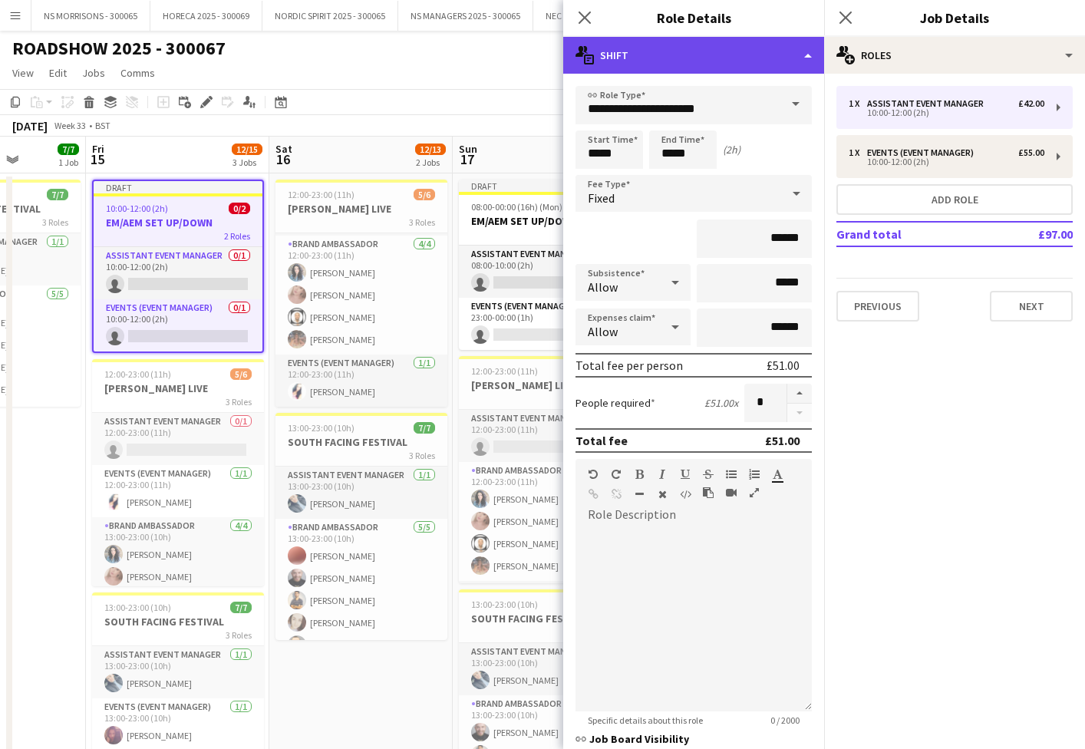
click at [673, 52] on div "multiple-actions-text Shift" at bounding box center [693, 55] width 261 height 37
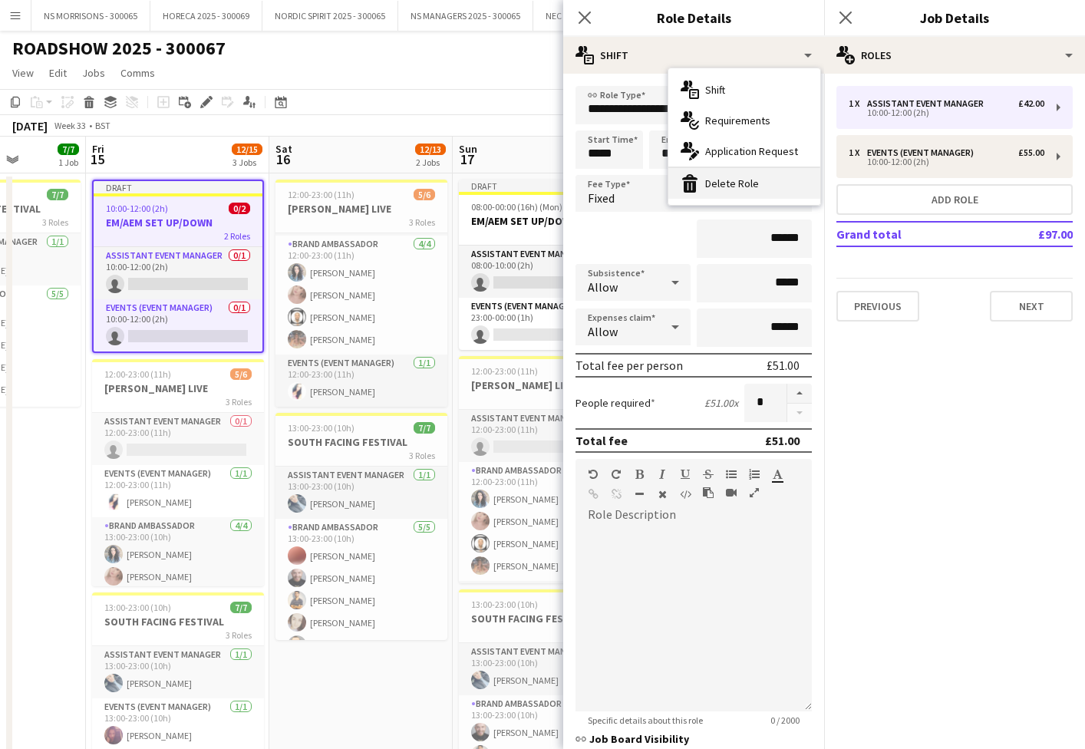
click at [739, 181] on div "bin-2 Delete Role" at bounding box center [744, 183] width 152 height 31
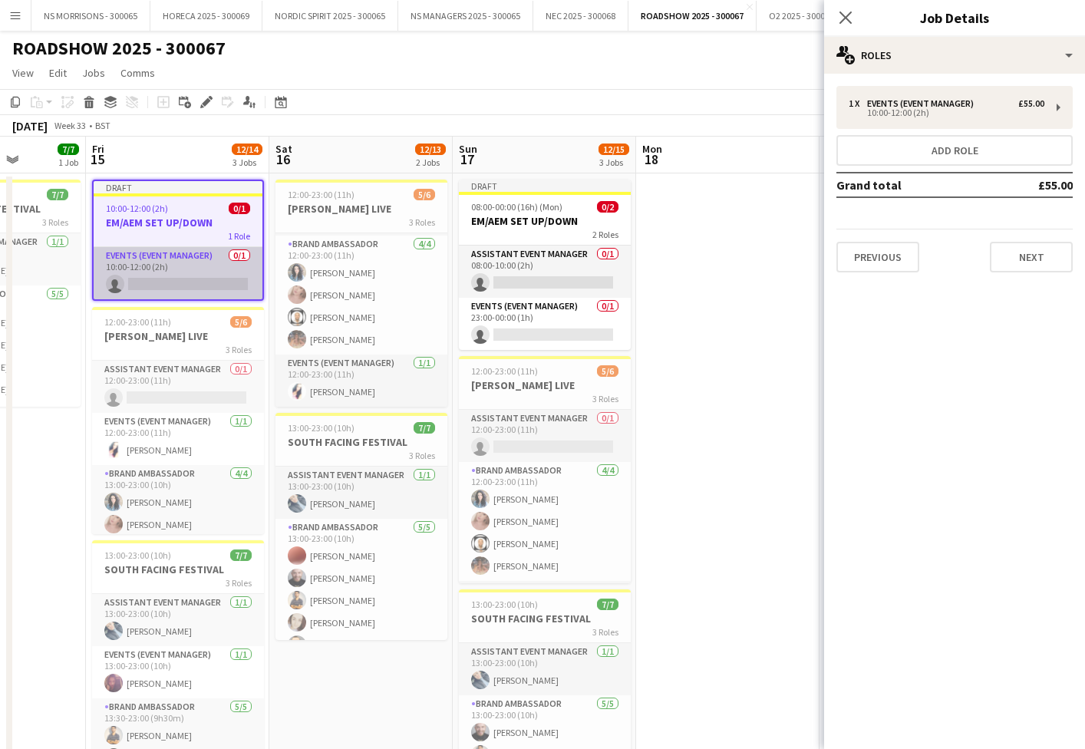
click at [219, 276] on app-card-role "Events (Event Manager) 0/1 10:00-12:00 (2h) single-neutral-actions" at bounding box center [178, 273] width 169 height 52
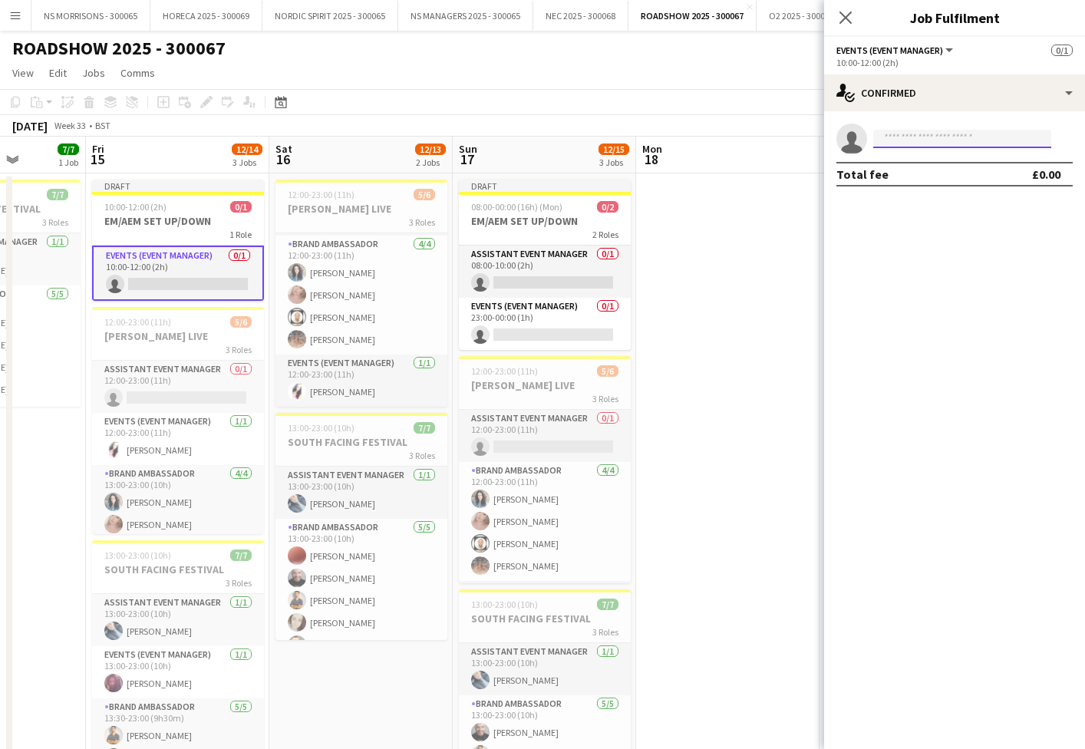
click at [919, 142] on input at bounding box center [962, 139] width 178 height 18
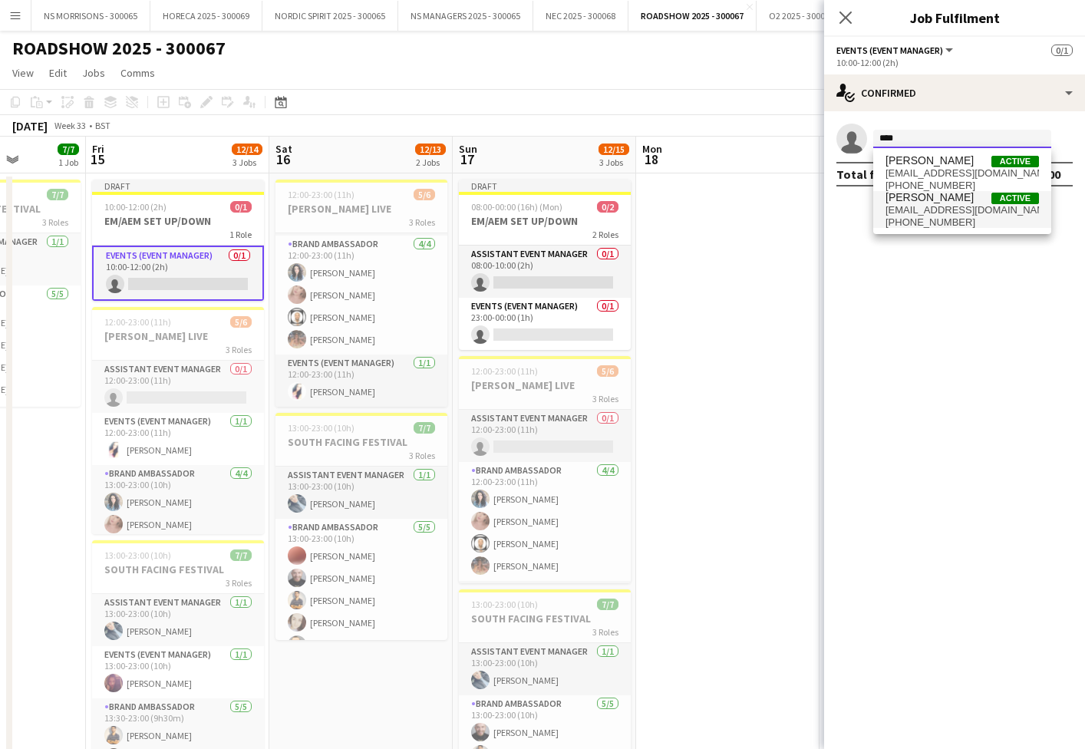
type input "****"
click at [938, 203] on span "[PERSON_NAME]" at bounding box center [929, 197] width 88 height 13
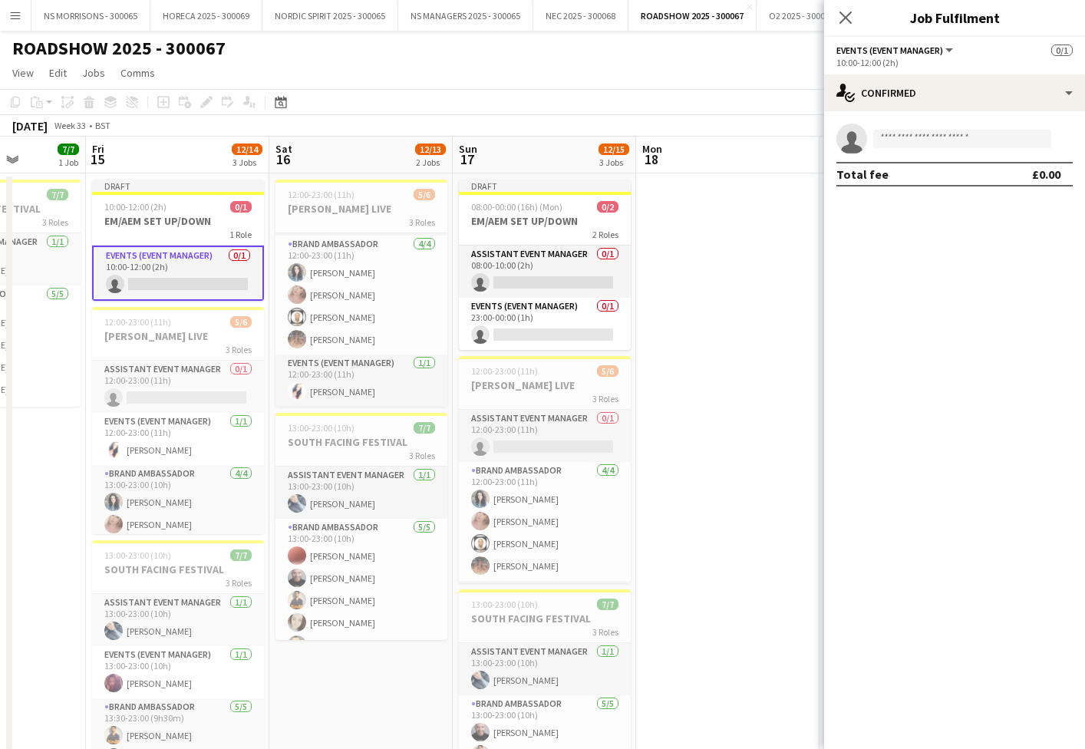
scroll to position [0, 0]
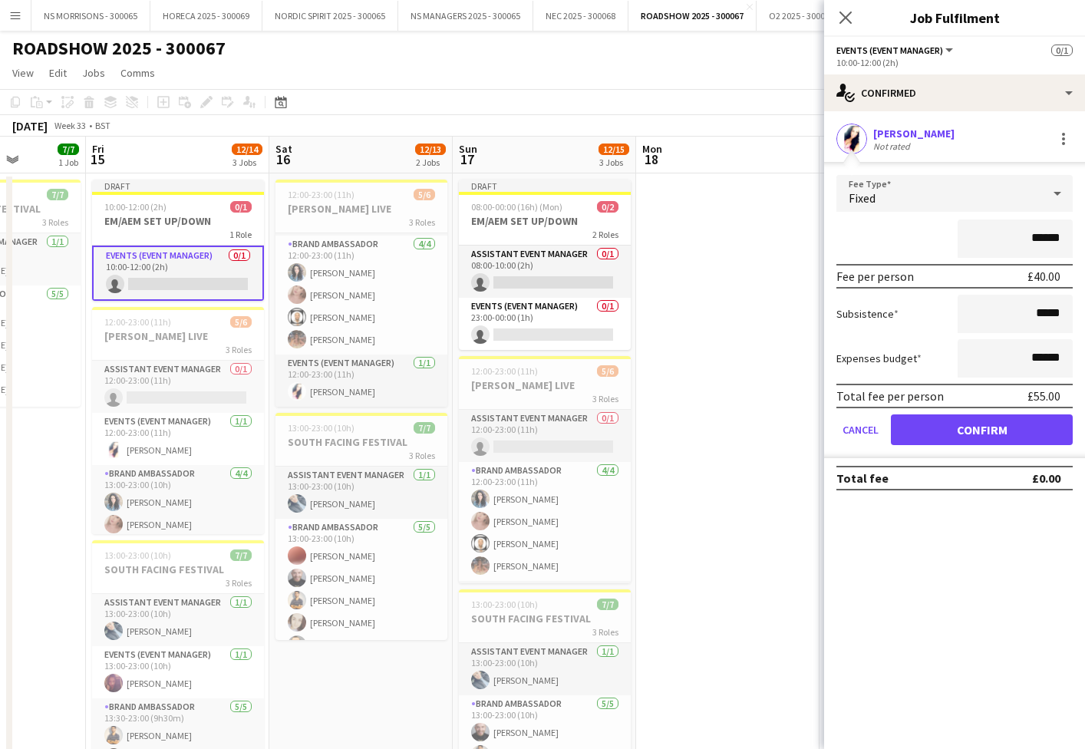
drag, startPoint x: 1032, startPoint y: 243, endPoint x: 1044, endPoint y: 239, distance: 12.9
click at [1044, 239] on input "******" at bounding box center [1015, 238] width 115 height 38
type input "******"
click at [974, 422] on button "Confirm" at bounding box center [982, 429] width 182 height 31
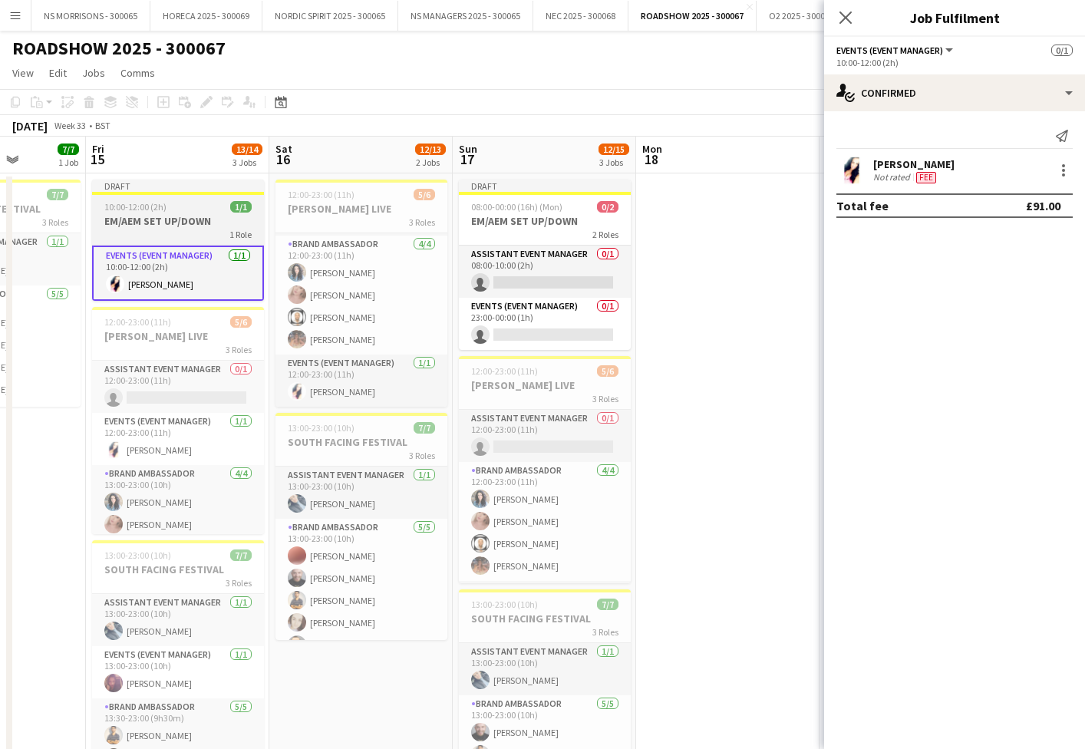
click at [173, 225] on h3 "EM/AEM SET UP/DOWN" at bounding box center [178, 221] width 172 height 14
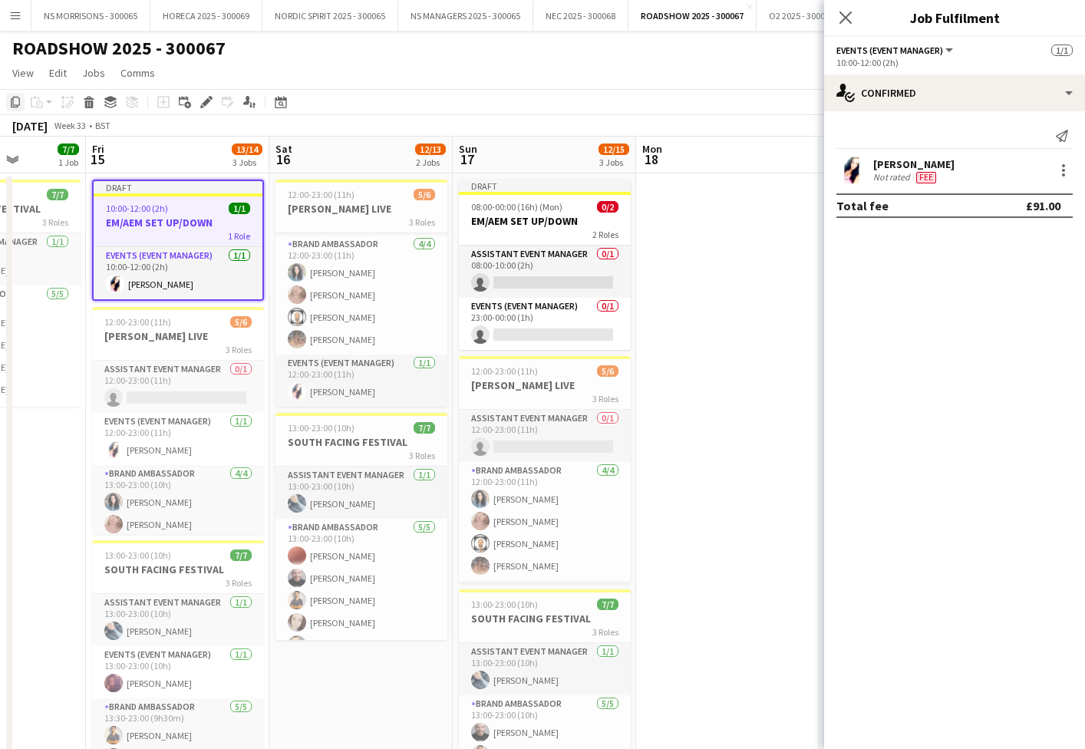
click at [15, 103] on icon "Copy" at bounding box center [15, 102] width 12 height 12
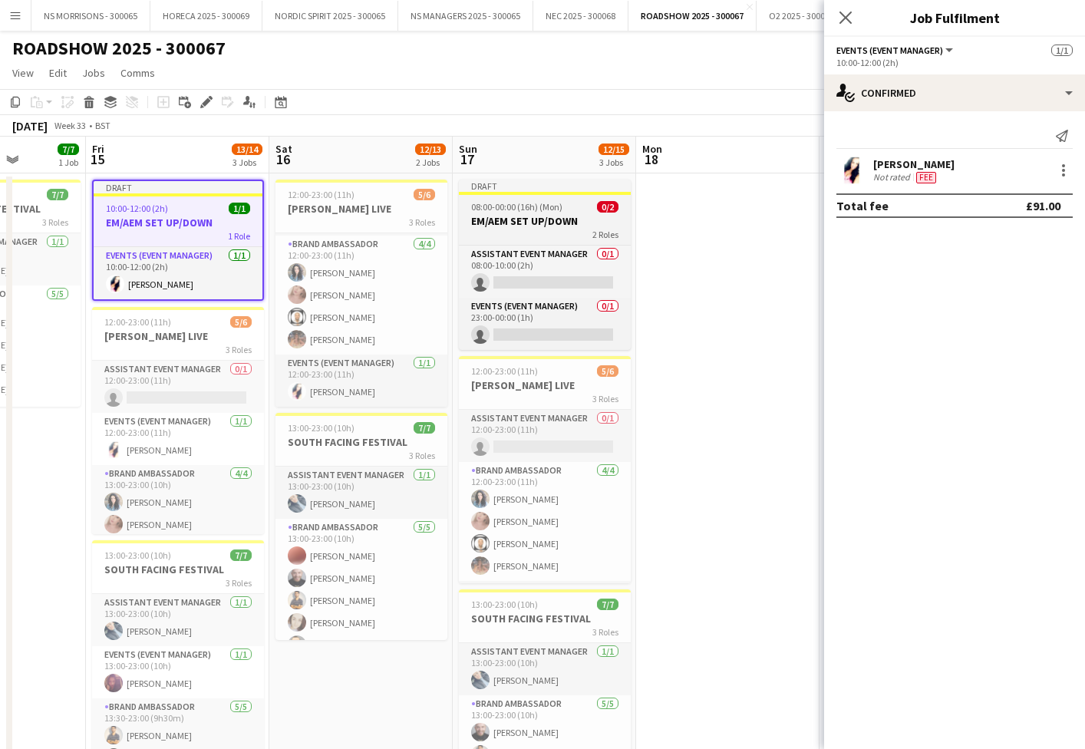
click at [513, 221] on h3 "EM/AEM SET UP/DOWN" at bounding box center [545, 221] width 172 height 14
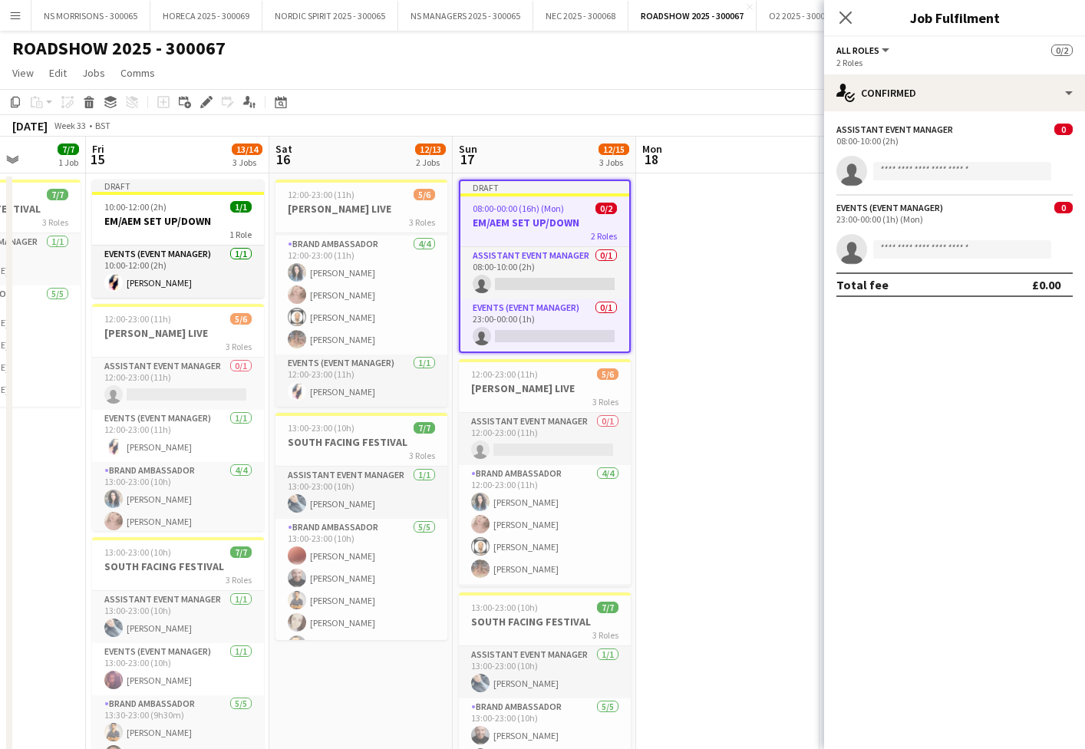
click at [87, 100] on icon "Delete" at bounding box center [89, 102] width 12 height 12
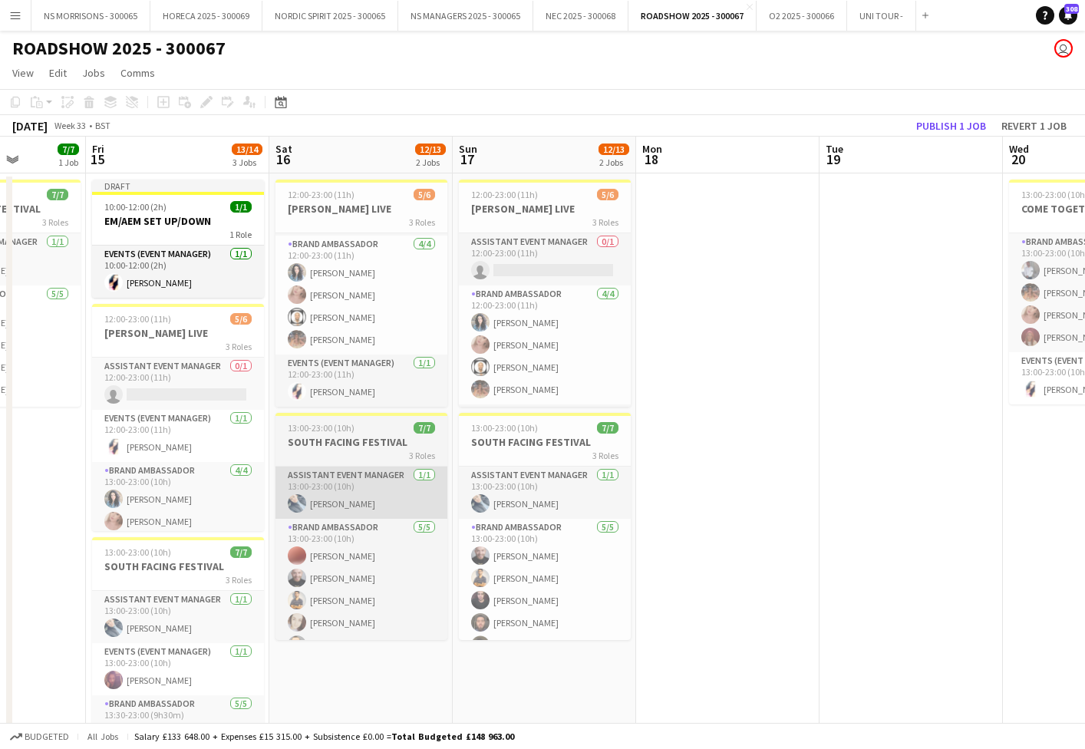
drag, startPoint x: 559, startPoint y: 695, endPoint x: 415, endPoint y: 516, distance: 229.2
click at [559, 695] on app-date-cell "12:00-23:00 (11h) 5/6 [PERSON_NAME] LIVE 3 Roles Assistant Event Manager 0/1 12…" at bounding box center [544, 653] width 183 height 961
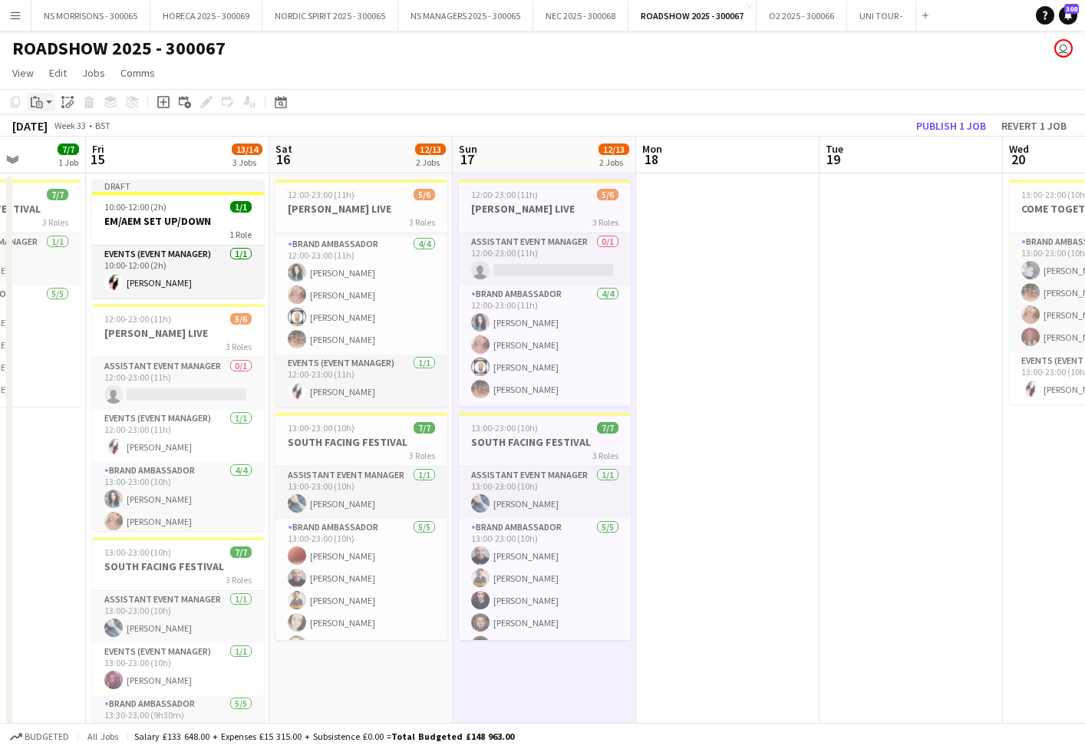
click at [48, 104] on app-action-btn "Paste" at bounding box center [42, 102] width 28 height 18
click at [54, 154] on link "Paste with crew Command Shift V" at bounding box center [101, 157] width 121 height 14
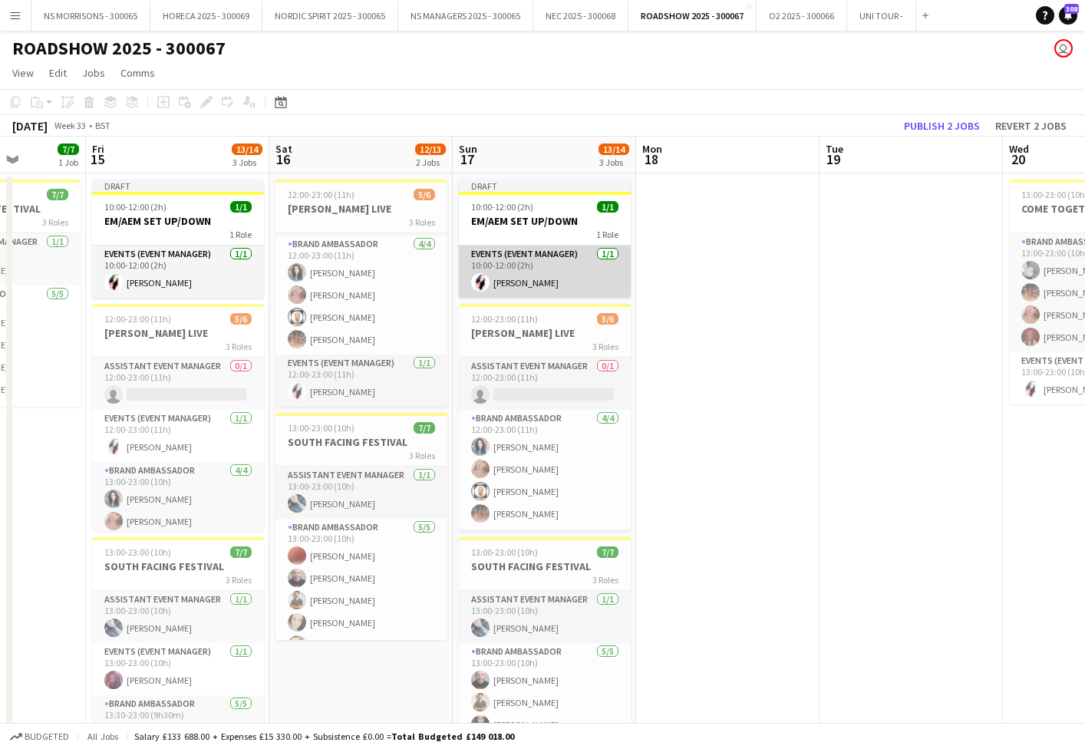
click at [578, 254] on app-card-role "Events (Event Manager) [DATE] 10:00-12:00 (2h) [PERSON_NAME]" at bounding box center [545, 272] width 172 height 52
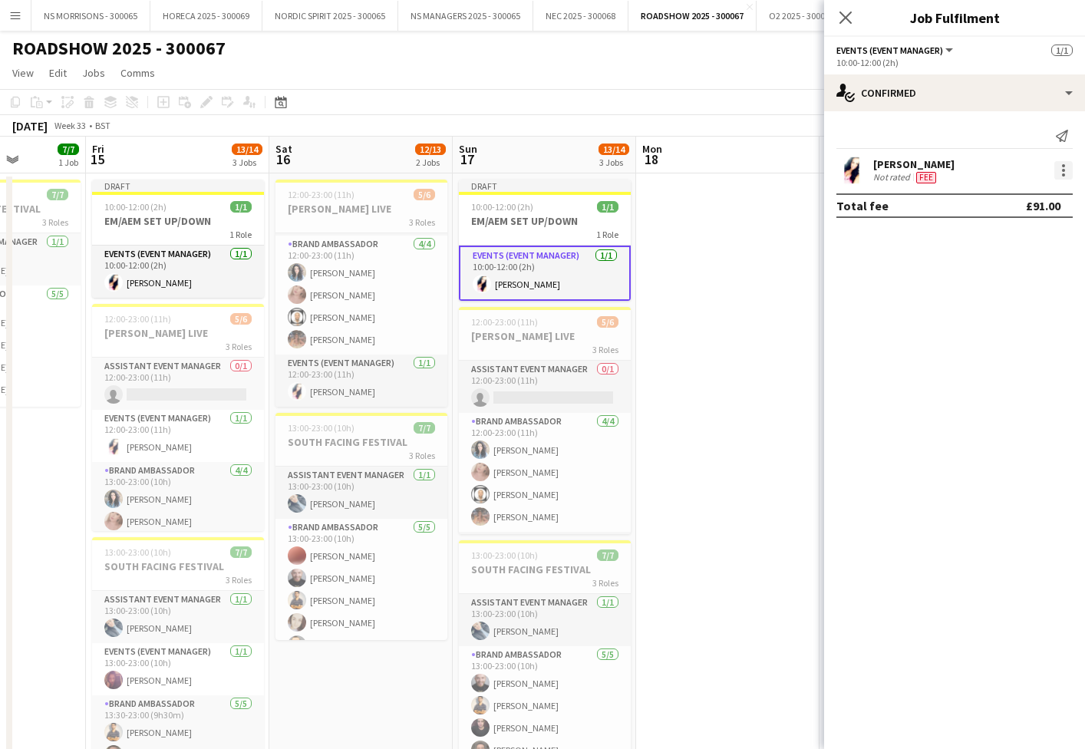
click at [1063, 174] on div at bounding box center [1063, 174] width 3 height 3
click at [1040, 204] on span "Edit fee" at bounding box center [1012, 199] width 95 height 14
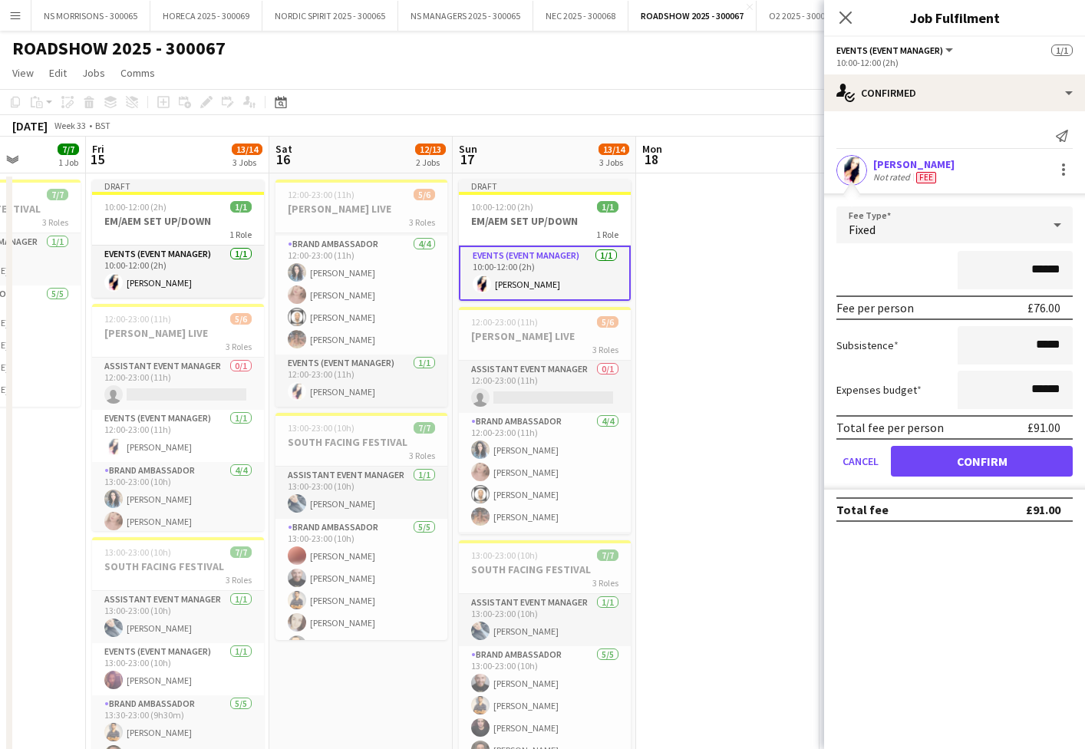
click at [731, 319] on app-date-cell at bounding box center [727, 653] width 183 height 961
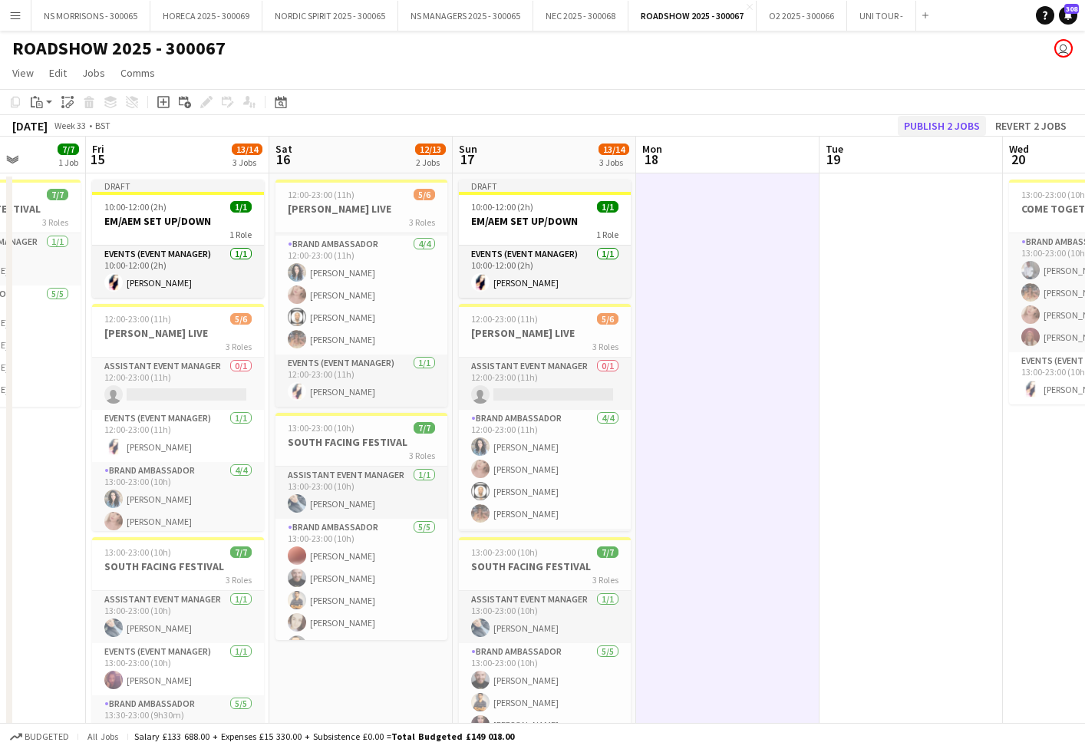
click at [927, 127] on button "Publish 2 jobs" at bounding box center [942, 126] width 88 height 20
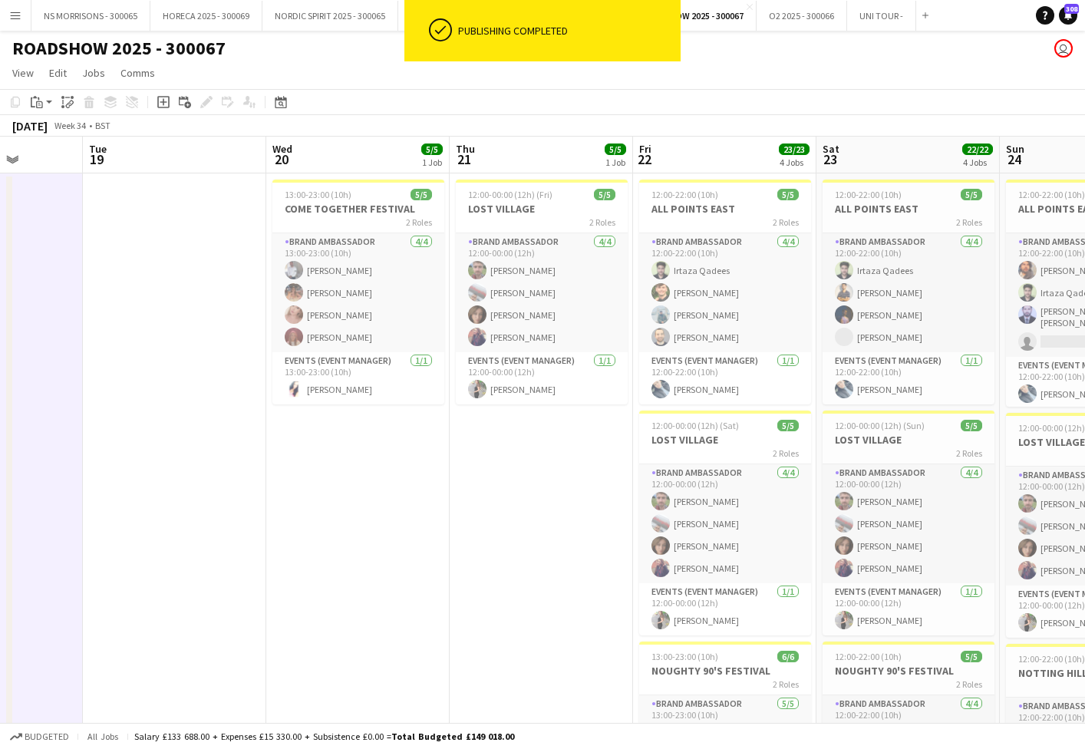
scroll to position [0, 474]
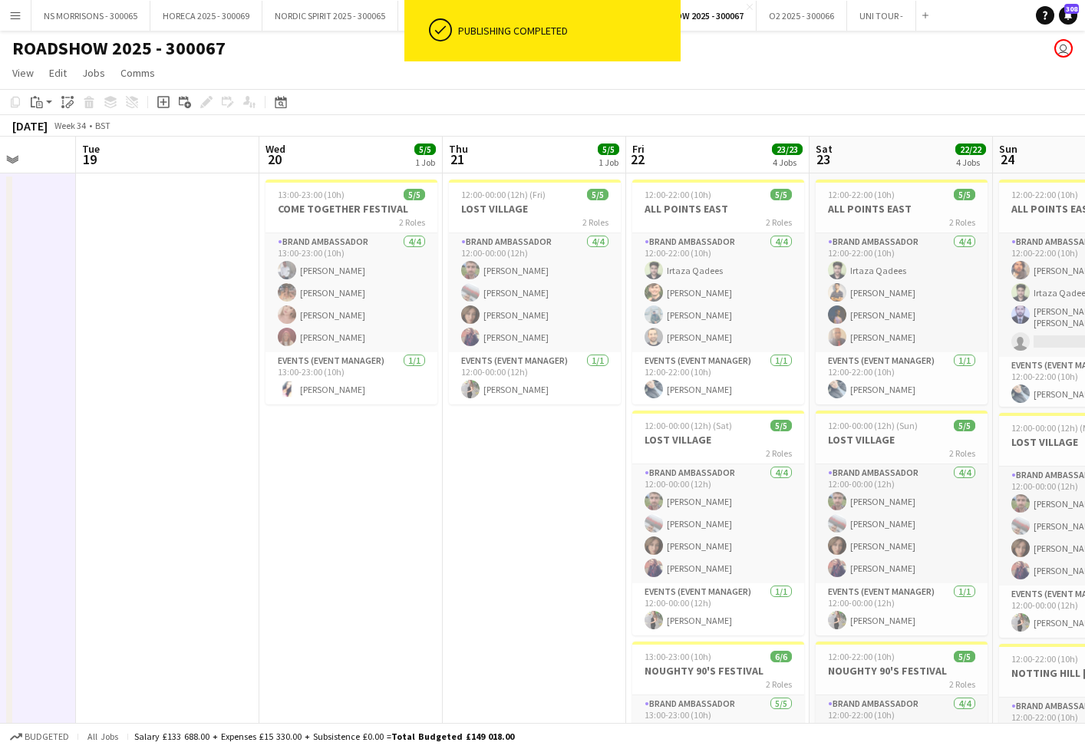
click at [517, 472] on app-date-cell "12:00-00:00 (12h) (Fri) 5/5 LOST VILLAGE 2 Roles Brand Ambassador [DATE] 12:00-…" at bounding box center [534, 653] width 183 height 961
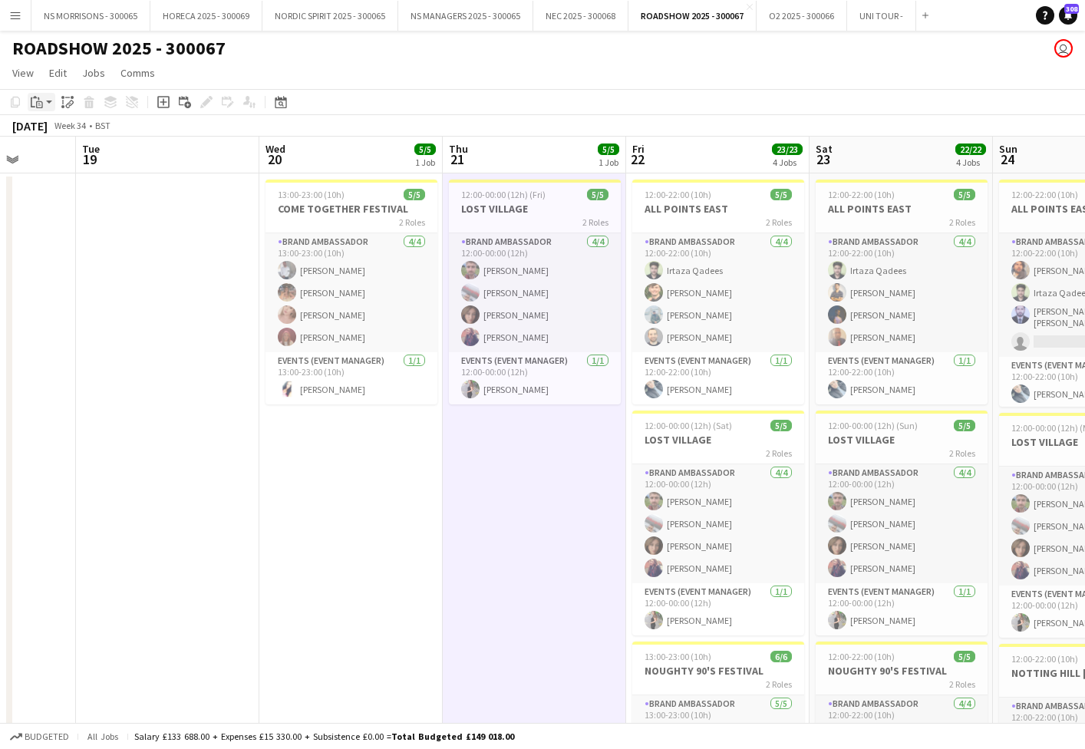
click at [38, 99] on icon "Paste" at bounding box center [37, 102] width 12 height 12
click at [46, 156] on link "Paste with crew Command Shift V" at bounding box center [101, 157] width 121 height 14
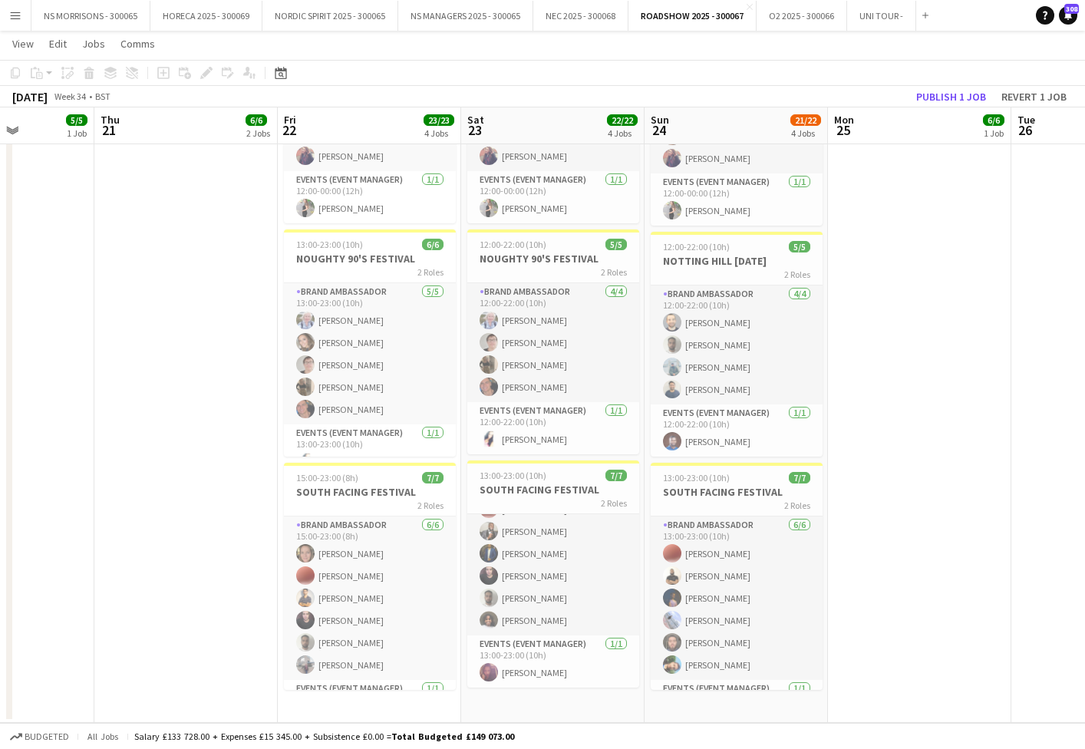
scroll to position [42, 0]
click at [545, 701] on app-date-cell "12:00-22:00 (10h) 5/5 ALL POINTS EAST 2 Roles Brand Ambassador [DATE] 12:00-22:…" at bounding box center [552, 241] width 183 height 961
click at [47, 74] on app-action-btn "Paste" at bounding box center [42, 73] width 28 height 18
click at [60, 124] on link "Paste with crew Command Shift V" at bounding box center [101, 128] width 121 height 14
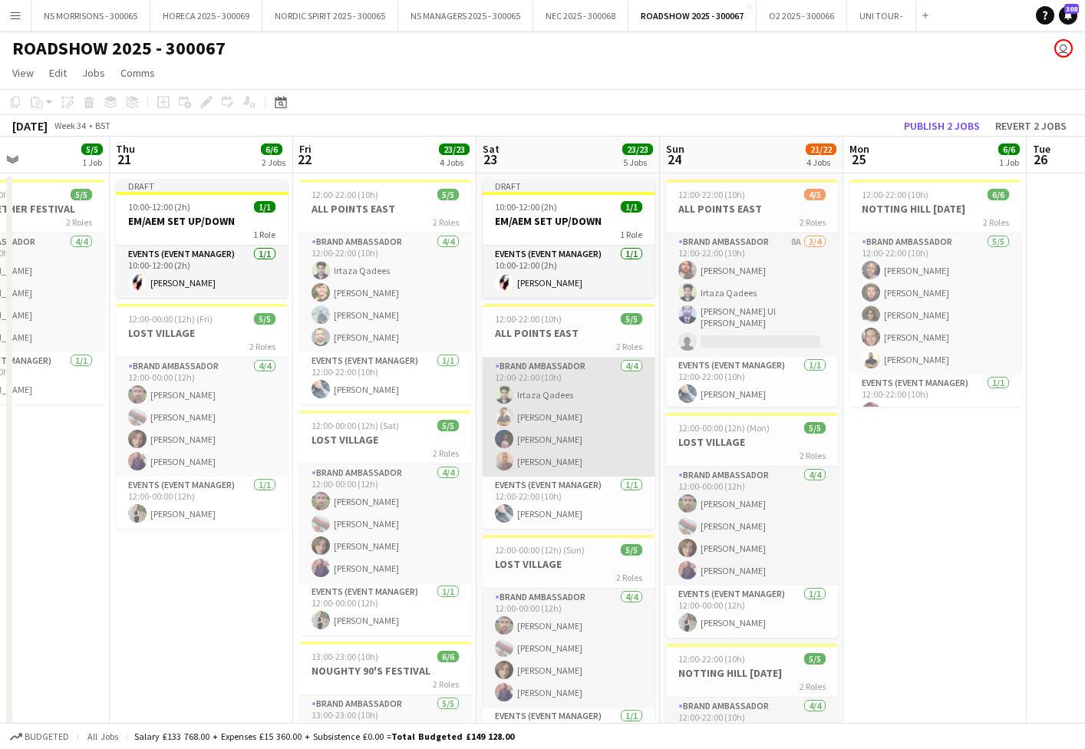
scroll to position [0, 442]
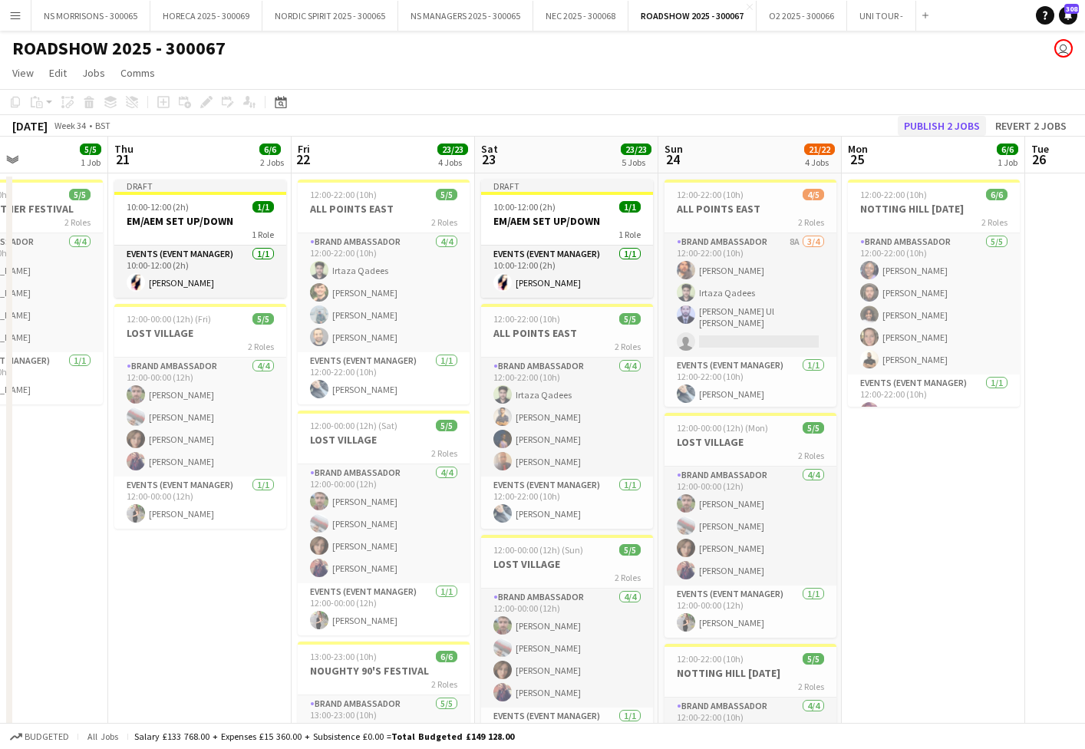
click at [941, 127] on button "Publish 2 jobs" at bounding box center [942, 126] width 88 height 20
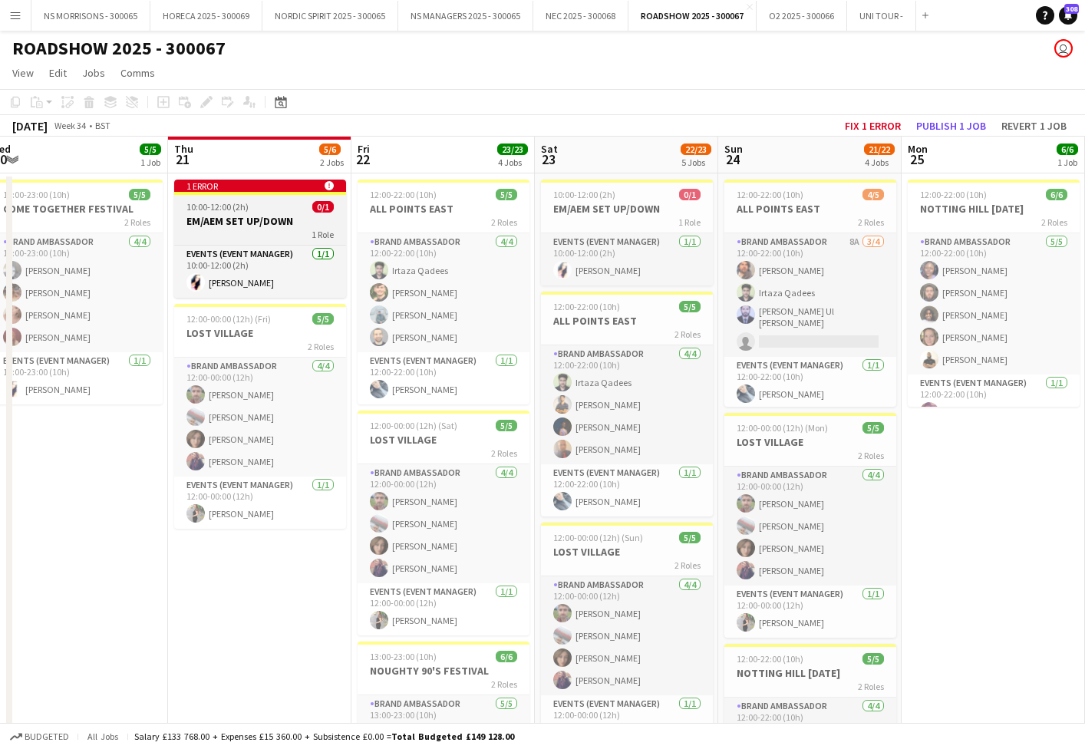
scroll to position [0, 387]
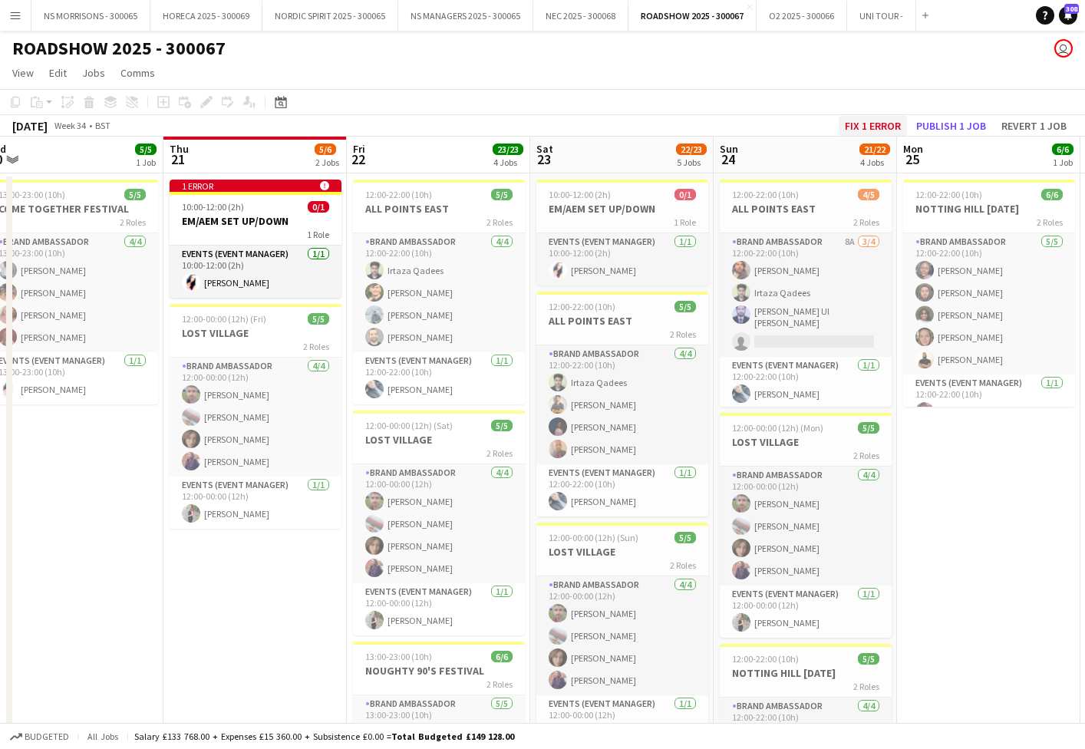
click at [874, 124] on button "Fix 1 error" at bounding box center [873, 126] width 68 height 20
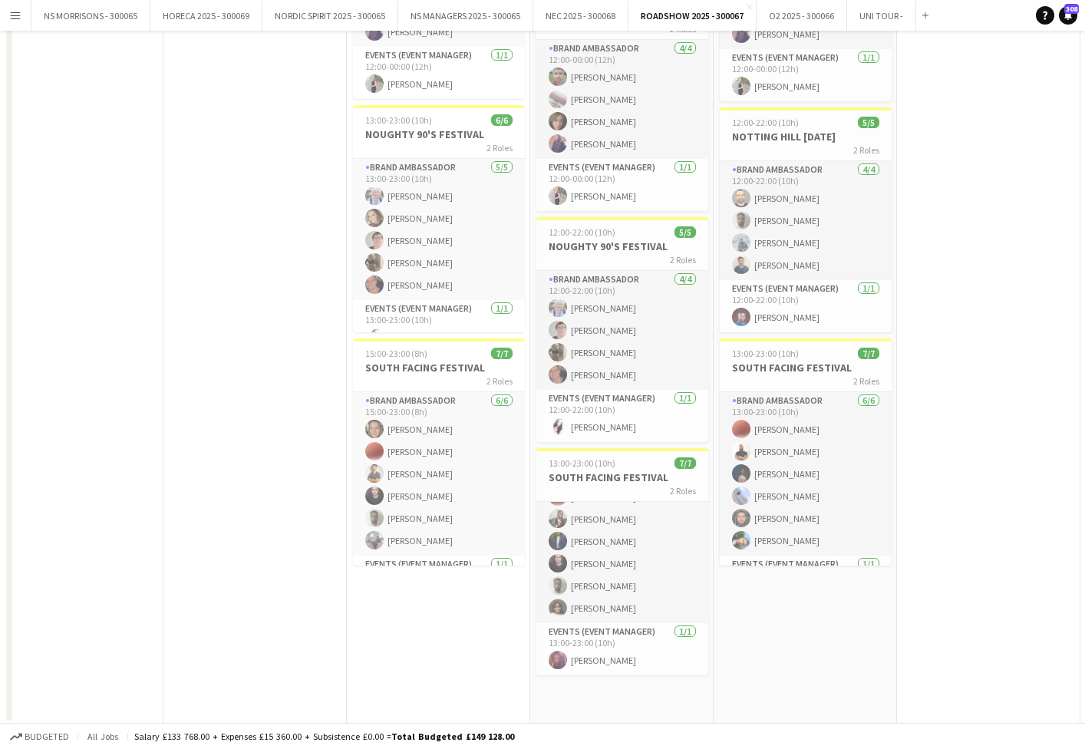
scroll to position [0, 527]
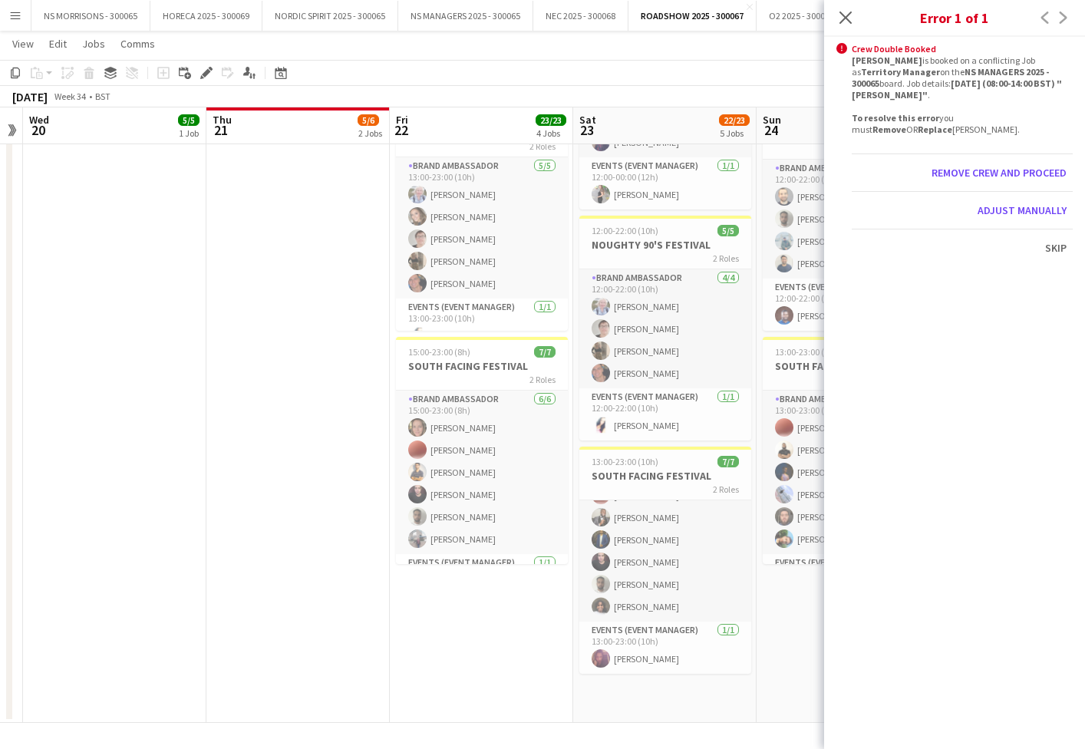
click at [130, 241] on app-date-cell "13:00-23:00 (10h) 5/5 COME TOGETHER FESTIVAL 2 Roles Brand Ambassador [DATE] 13…" at bounding box center [114, 179] width 183 height 1087
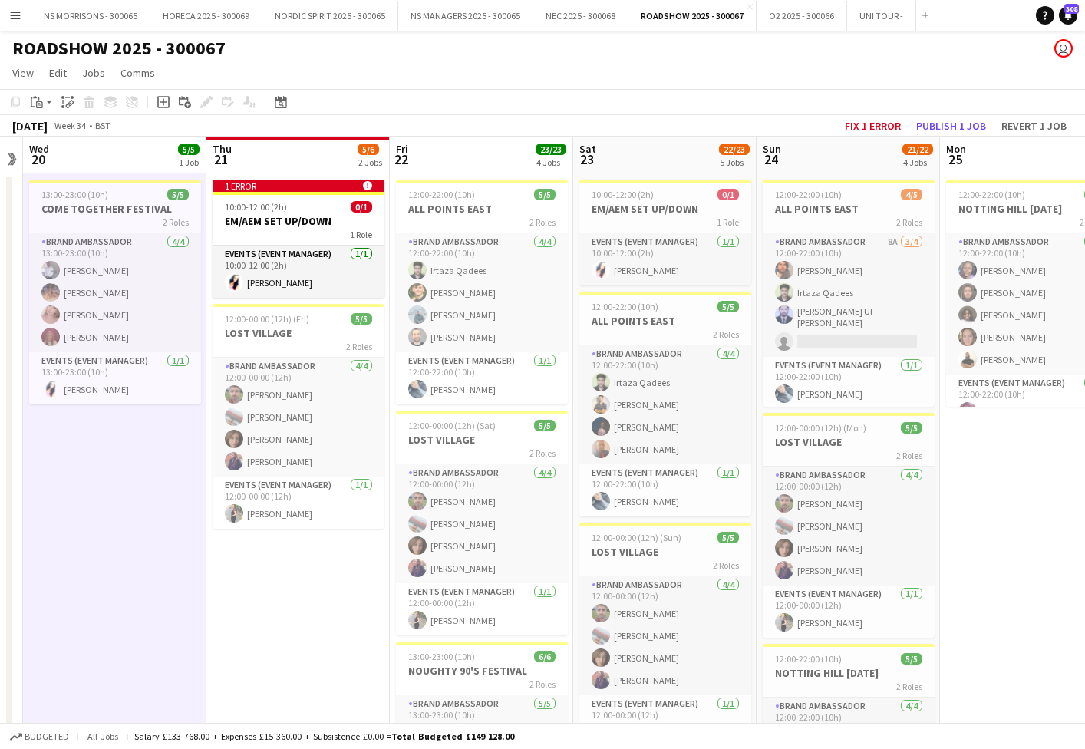
scroll to position [0, 0]
click at [882, 123] on button "Fix 1 error" at bounding box center [873, 126] width 68 height 20
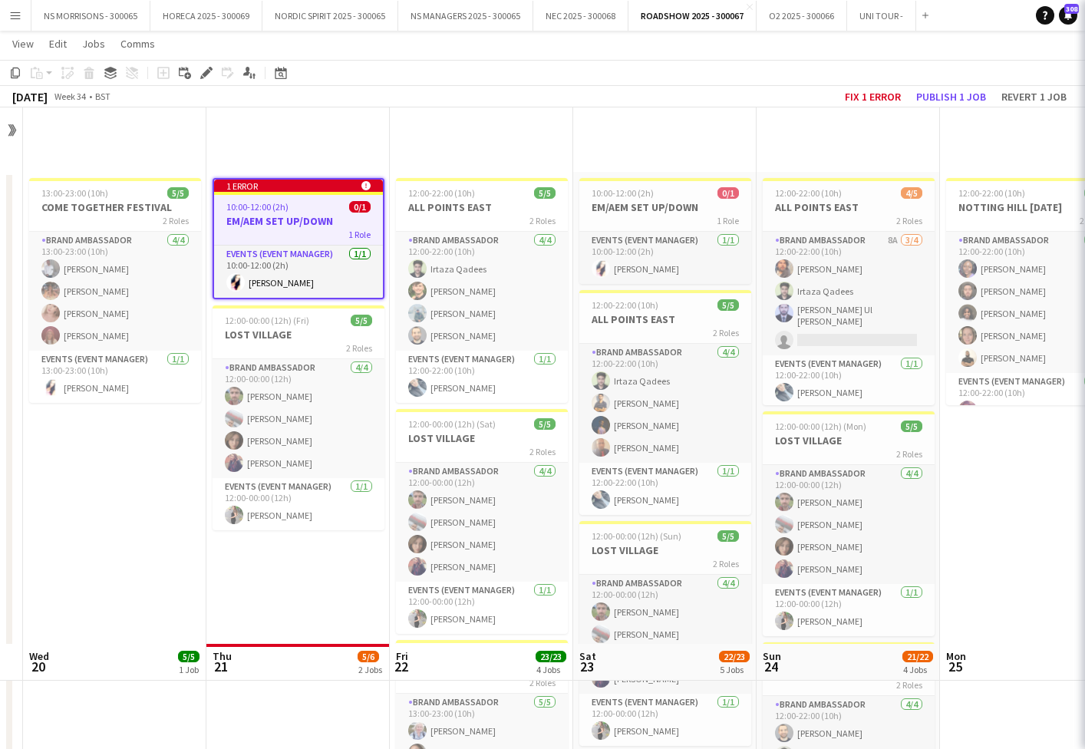
scroll to position [536, 0]
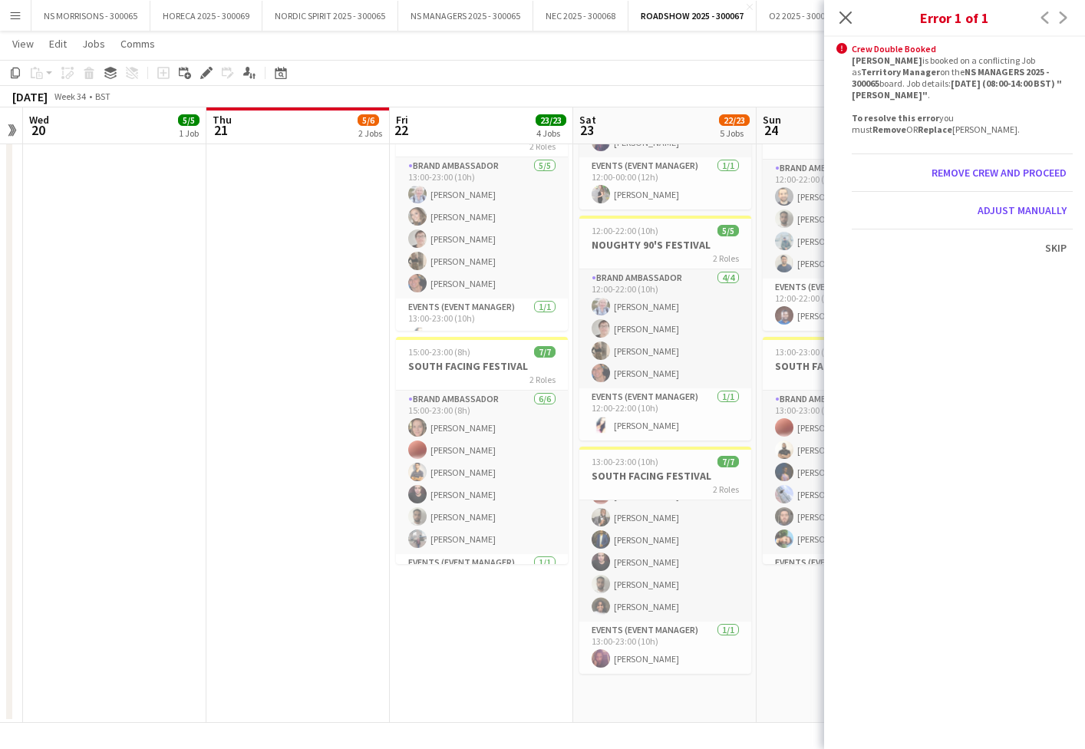
click at [213, 338] on app-date-cell "1 error alert-circle 10:00-12:00 (2h) 0/1 EM/AEM SET UP/DOWN 1 Role Events (Eve…" at bounding box center [297, 179] width 183 height 1087
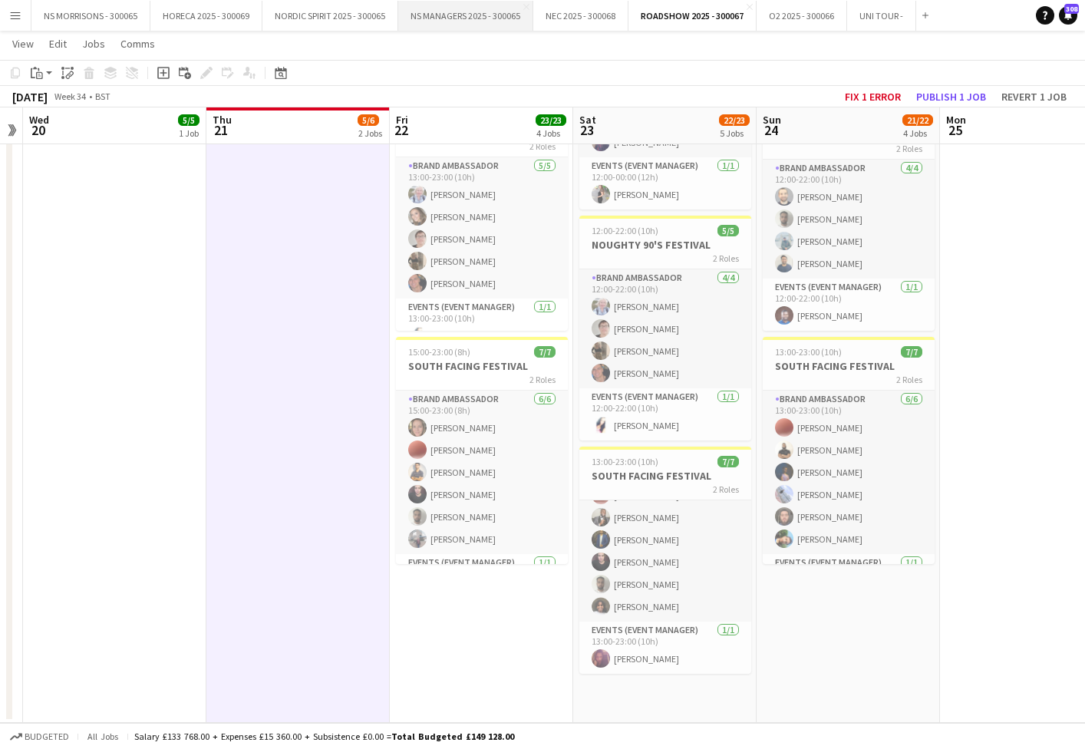
click at [498, 16] on button "NS MANAGERS 2025 - 300065 Close" at bounding box center [465, 16] width 135 height 30
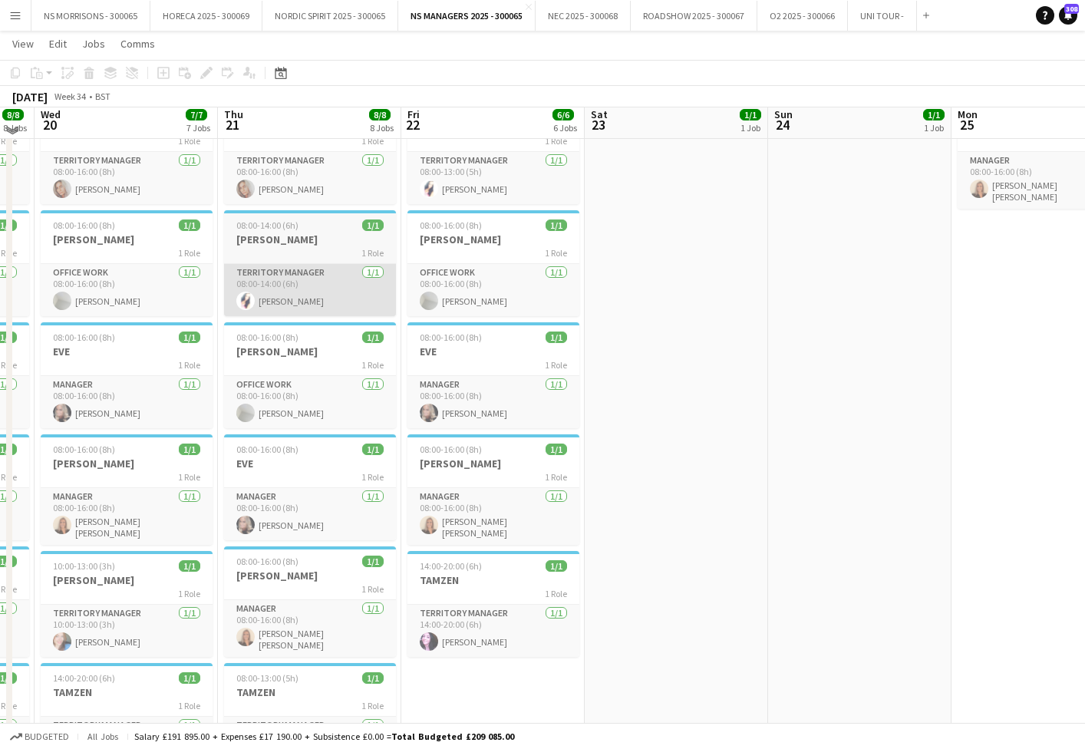
scroll to position [222, 0]
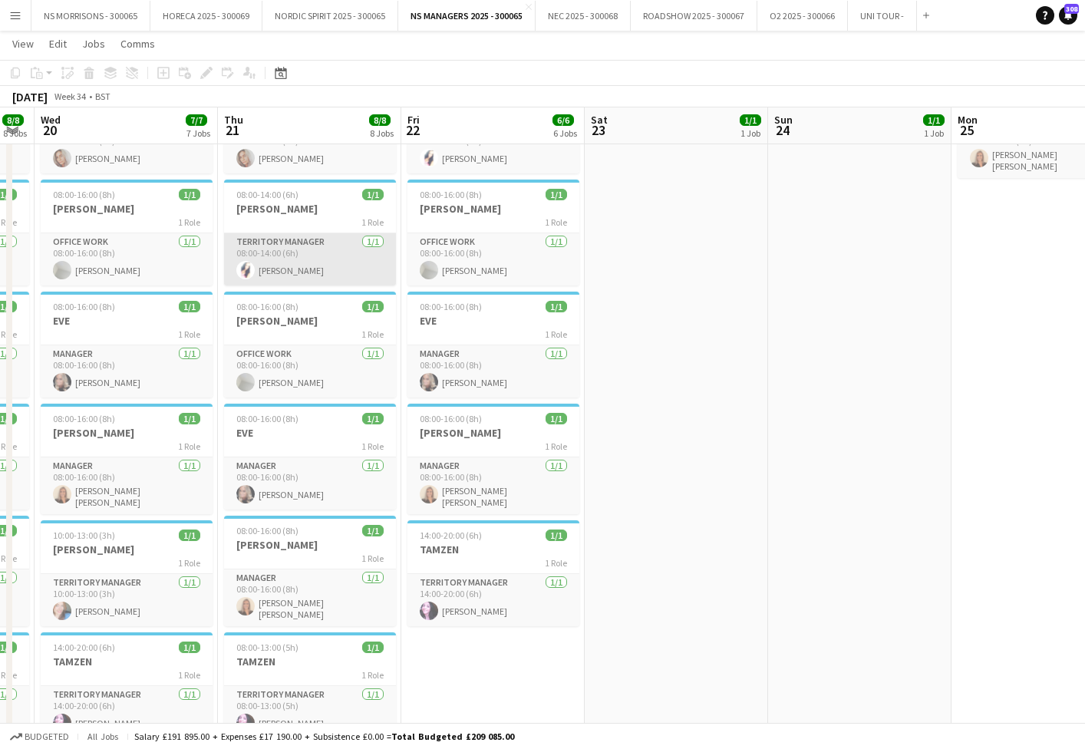
click at [305, 265] on app-card-role "Territory Manager [DATE] 08:00-14:00 (6h) [PERSON_NAME]" at bounding box center [310, 259] width 172 height 52
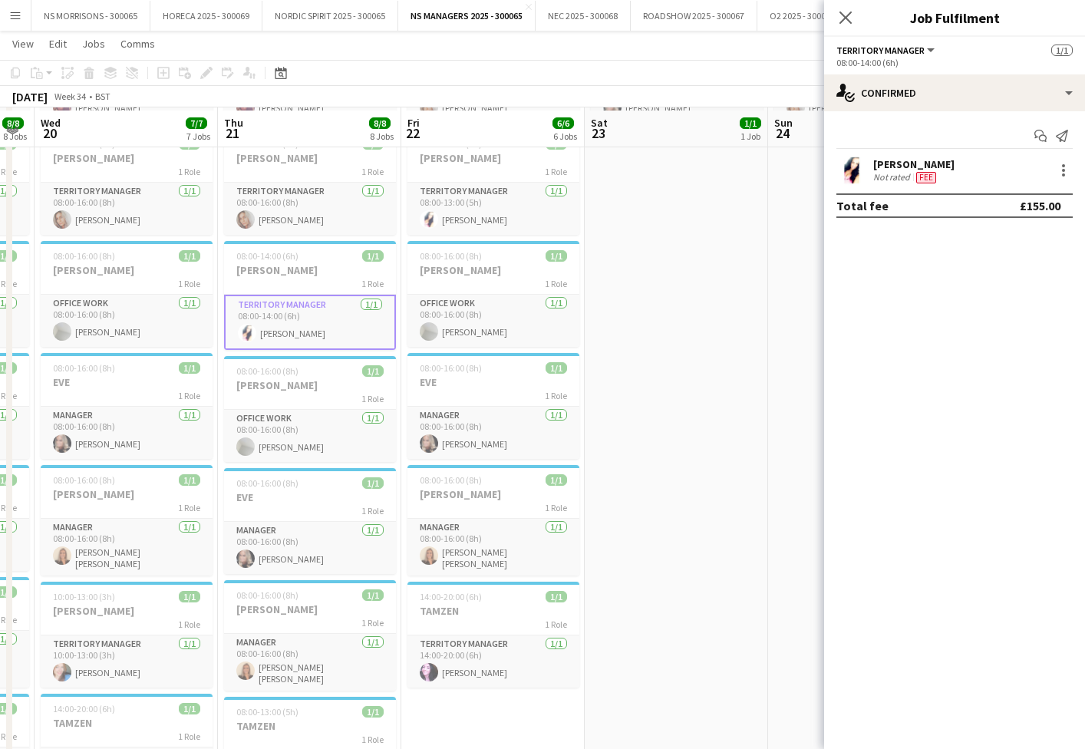
scroll to position [148, 0]
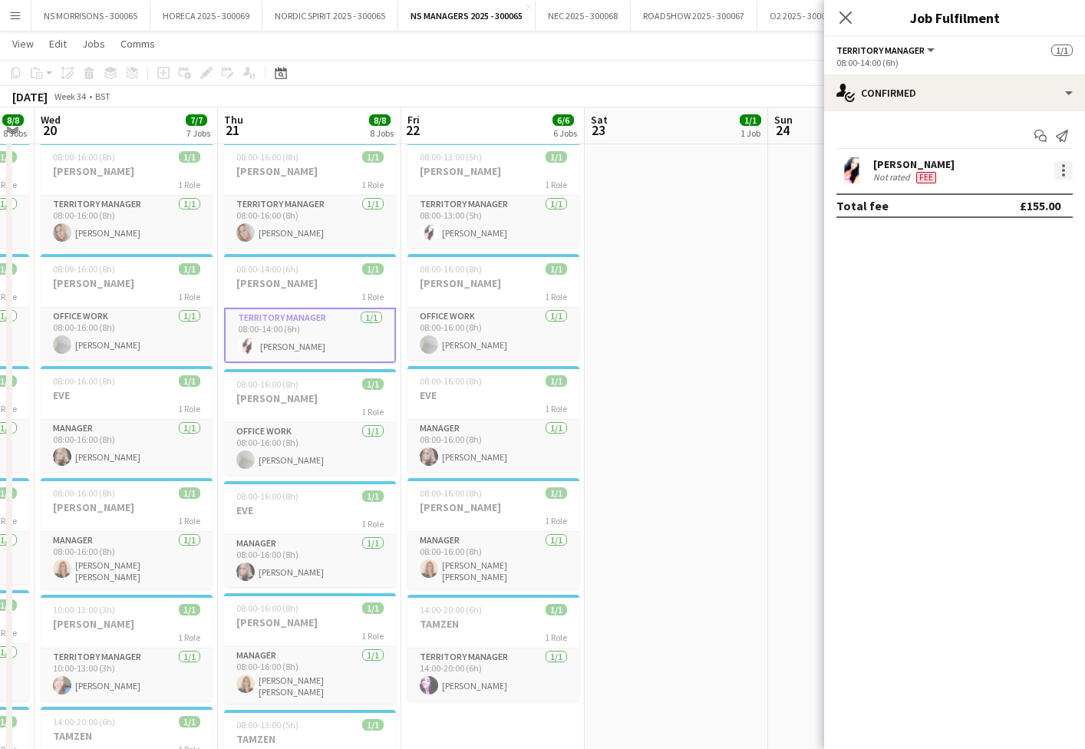
click at [1058, 168] on div at bounding box center [1063, 170] width 18 height 18
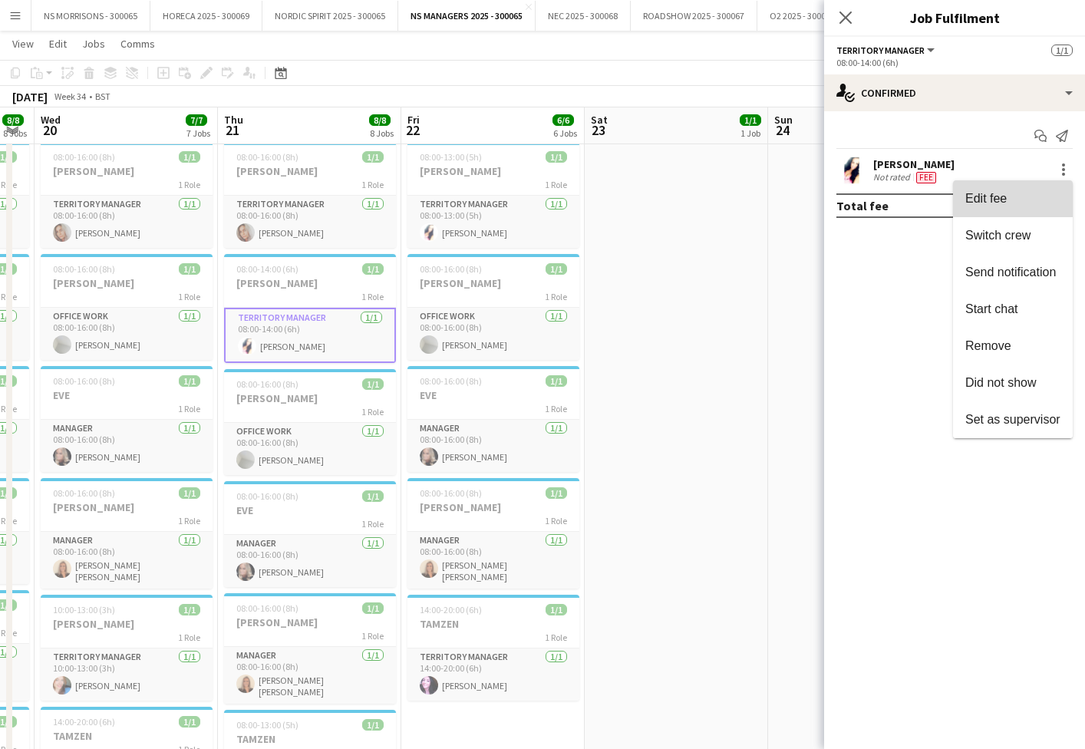
click at [1042, 193] on span "Edit fee" at bounding box center [1012, 199] width 95 height 14
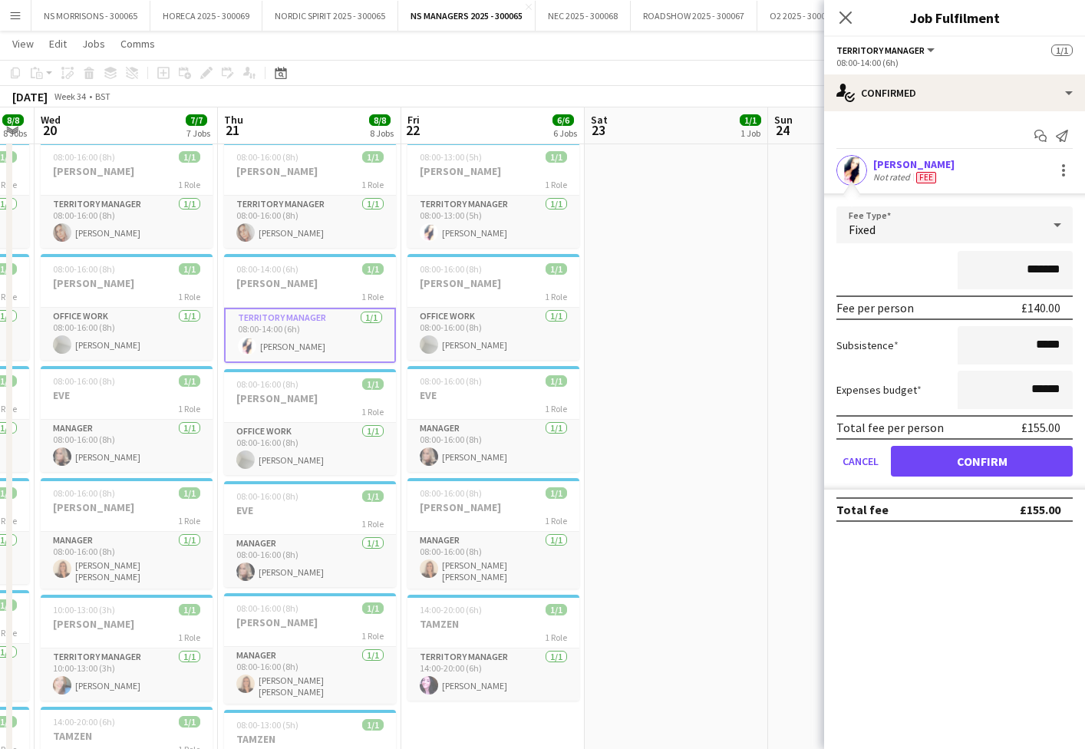
click at [694, 274] on app-date-cell "08:00-16:00 (8h) 1/1 EVE 1 Role Manager [DATE] 08:00-16:00 (8h) [PERSON_NAME]" at bounding box center [676, 492] width 183 height 936
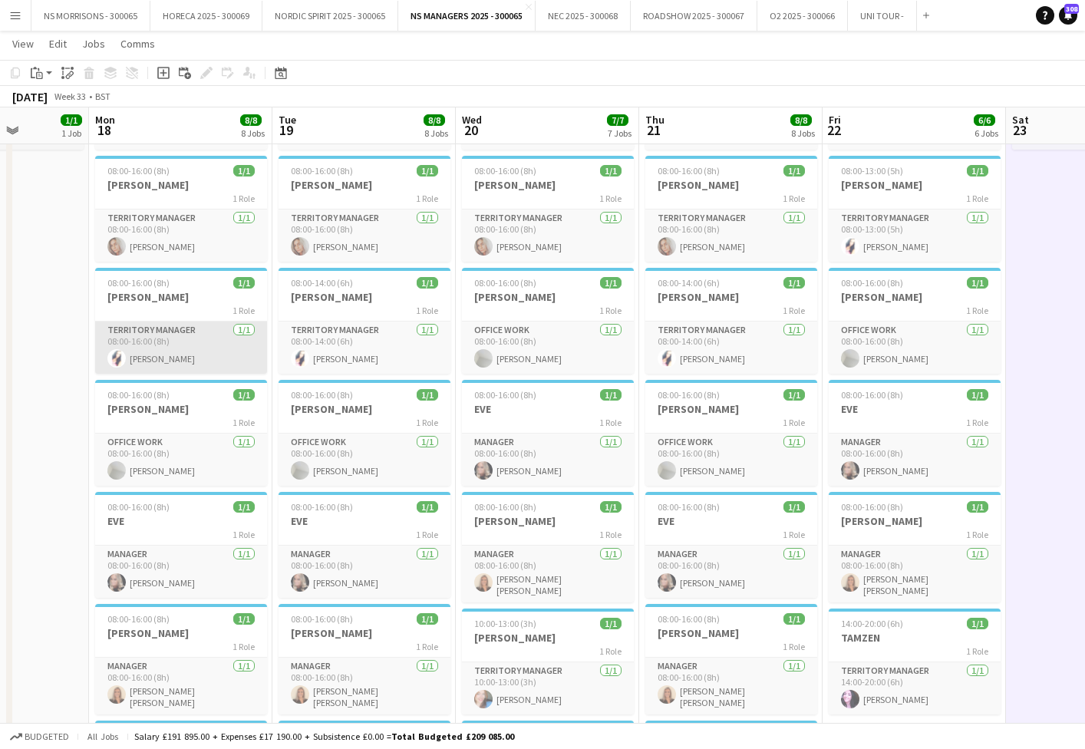
scroll to position [0, 460]
click at [147, 365] on app-card-role "Territory Manager [DATE] 08:00-16:00 (8h) [PERSON_NAME]" at bounding box center [182, 347] width 172 height 52
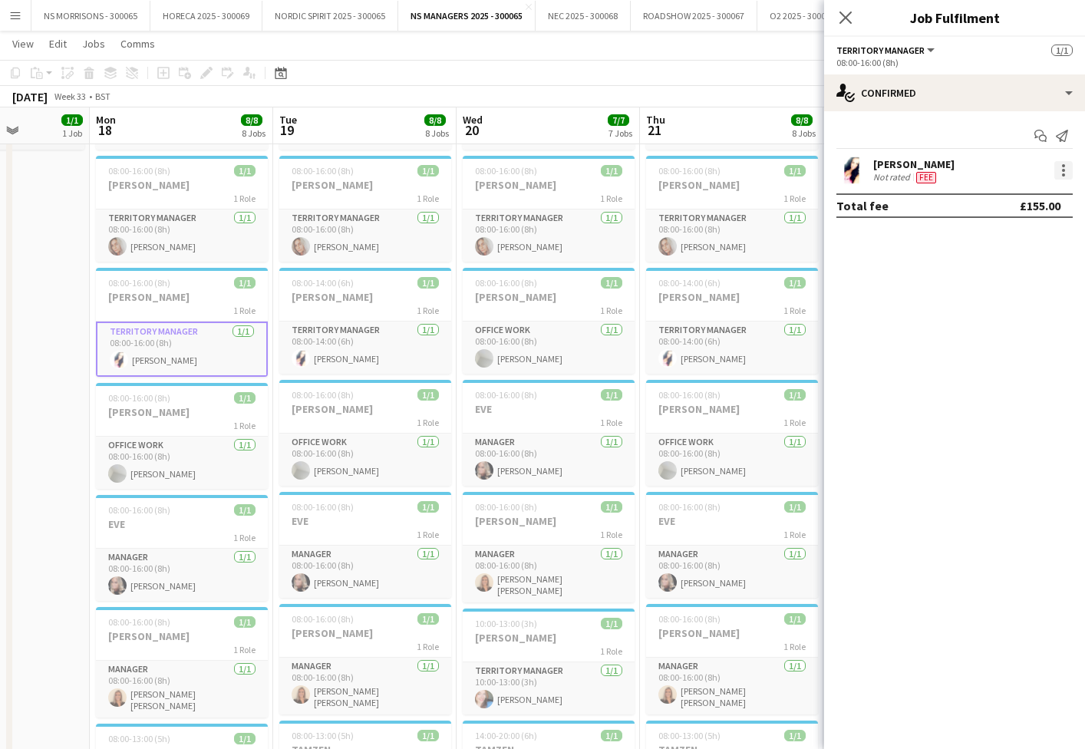
click at [1070, 170] on div at bounding box center [1063, 170] width 18 height 18
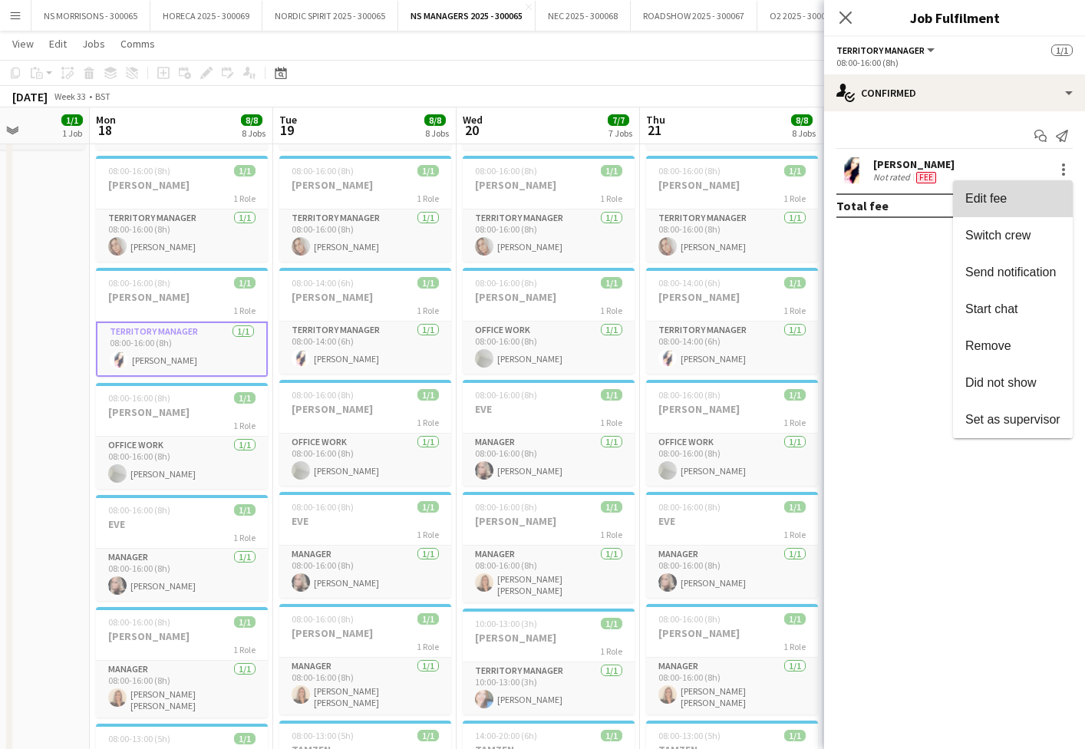
click at [1038, 198] on span "Edit fee" at bounding box center [1012, 199] width 95 height 14
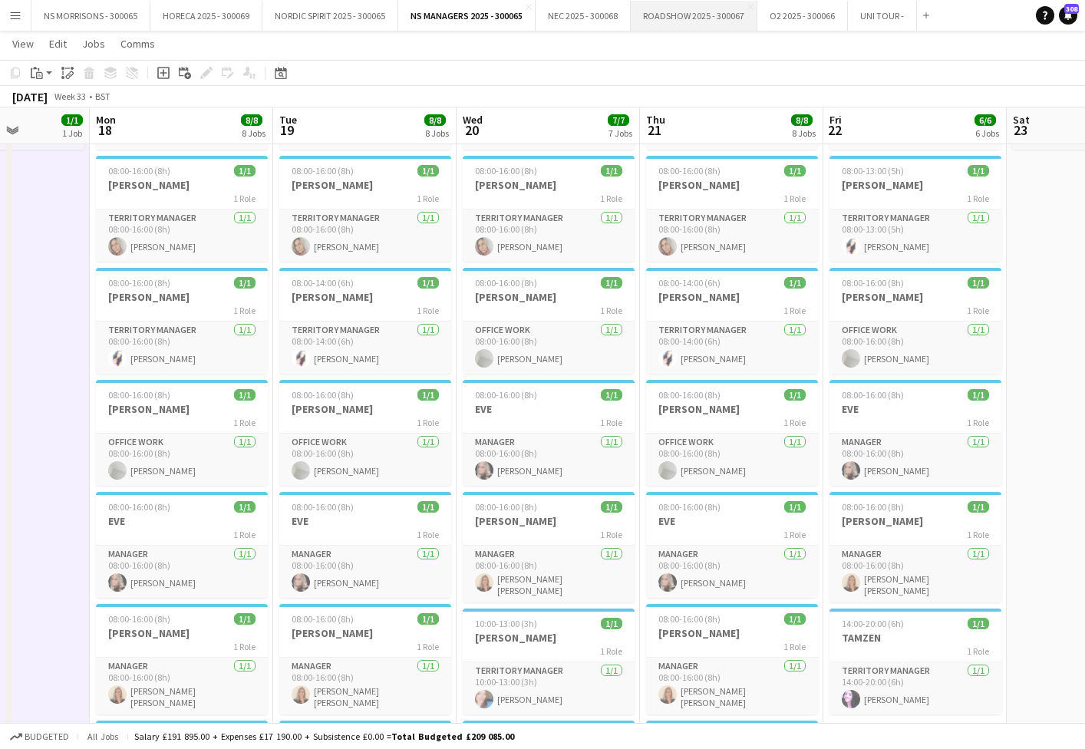
click at [733, 21] on button "ROADSHOW 2025 - 300067 Close" at bounding box center [694, 16] width 127 height 30
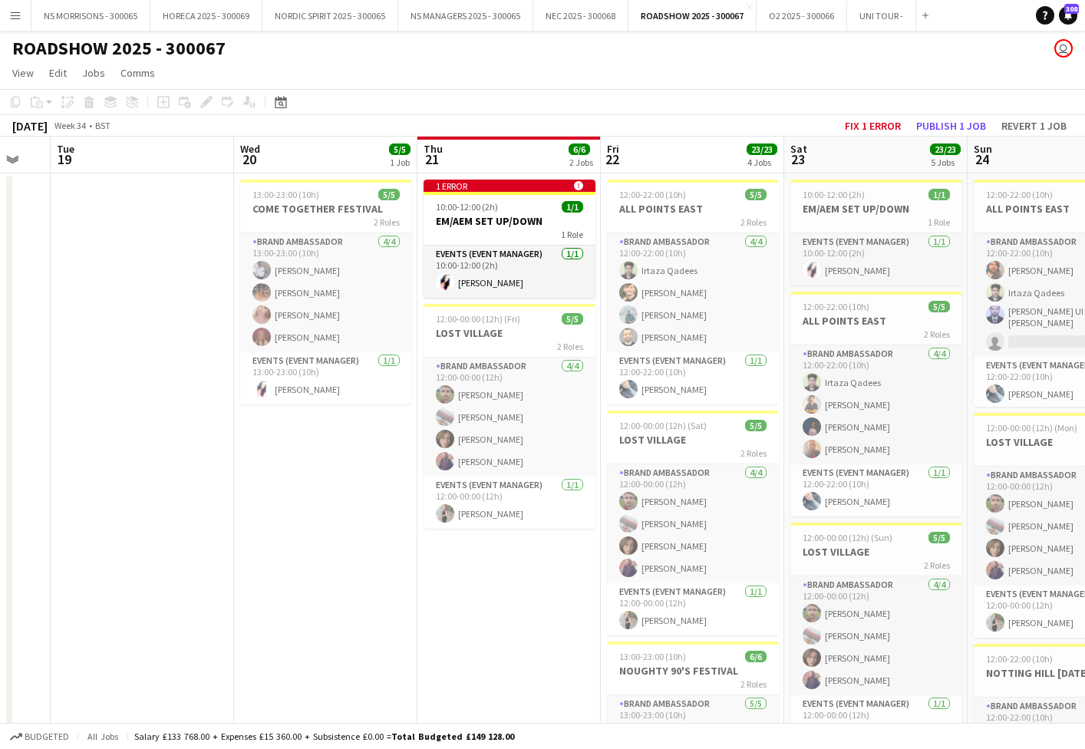
scroll to position [0, 501]
click at [318, 460] on app-date-cell "13:00-23:00 (10h) 5/5 COME TOGETHER FESTIVAL 2 Roles Brand Ambassador [DATE] 13…" at bounding box center [323, 710] width 183 height 1075
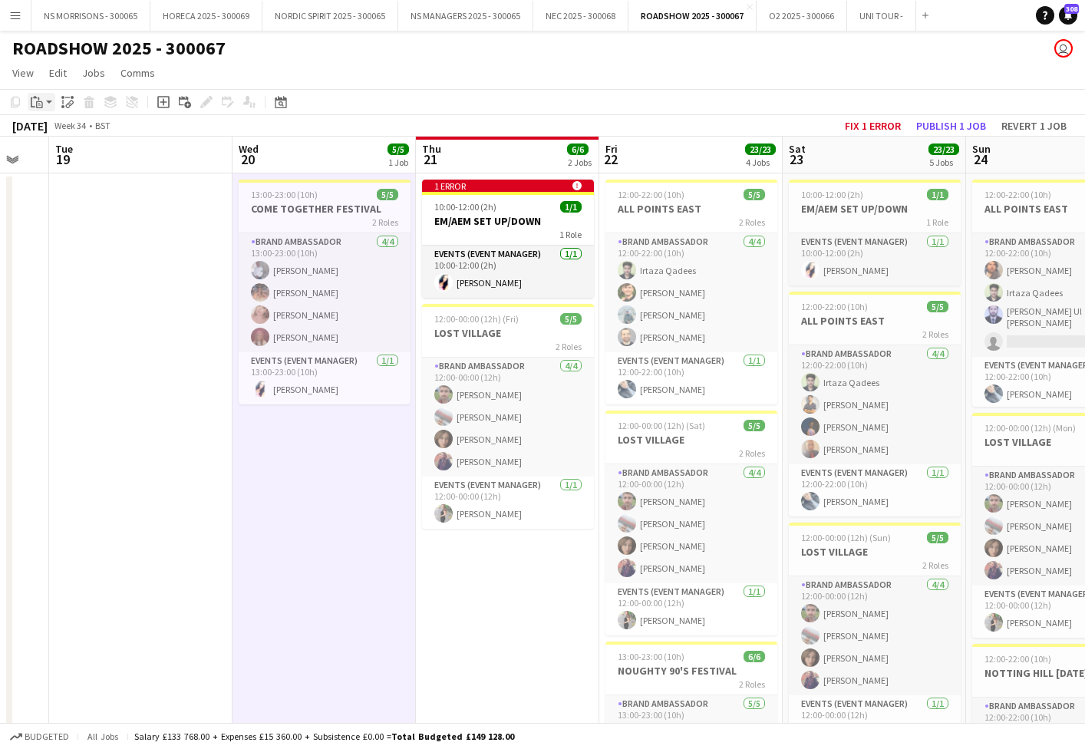
click at [41, 99] on icon "Paste" at bounding box center [37, 102] width 12 height 12
click at [45, 133] on link "Paste Command V" at bounding box center [101, 131] width 121 height 14
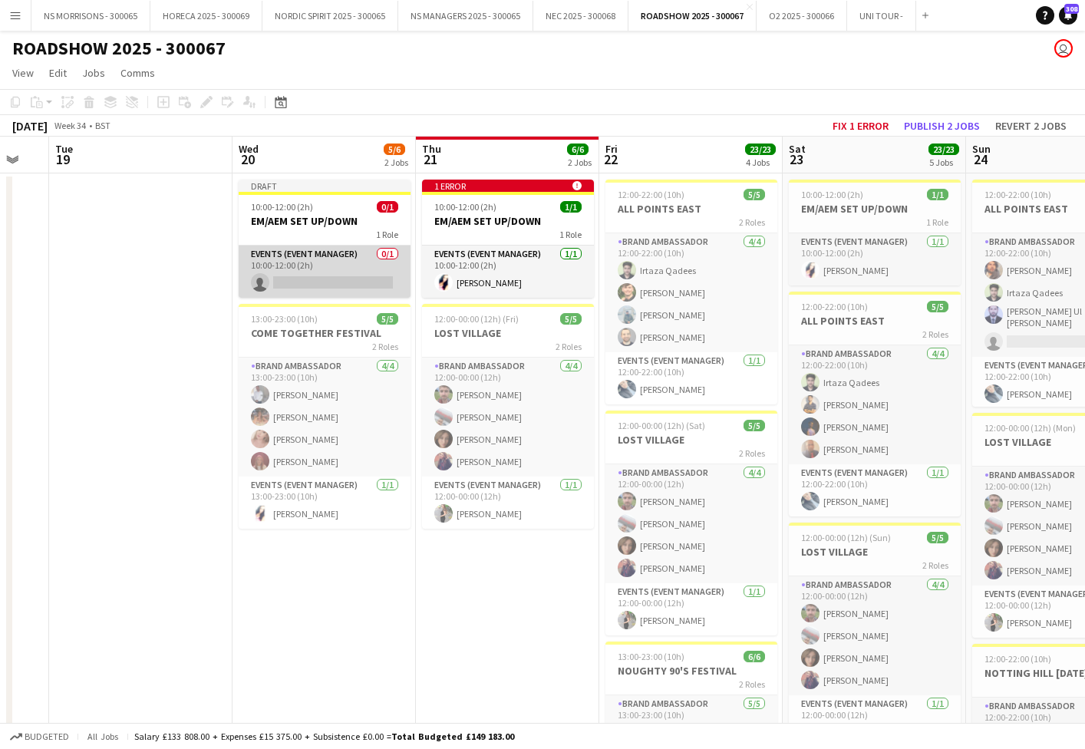
drag, startPoint x: 308, startPoint y: 272, endPoint x: 391, endPoint y: 264, distance: 84.0
click at [308, 272] on app-card-role "Events (Event Manager) 0/1 10:00-12:00 (2h) single-neutral-actions" at bounding box center [325, 272] width 172 height 52
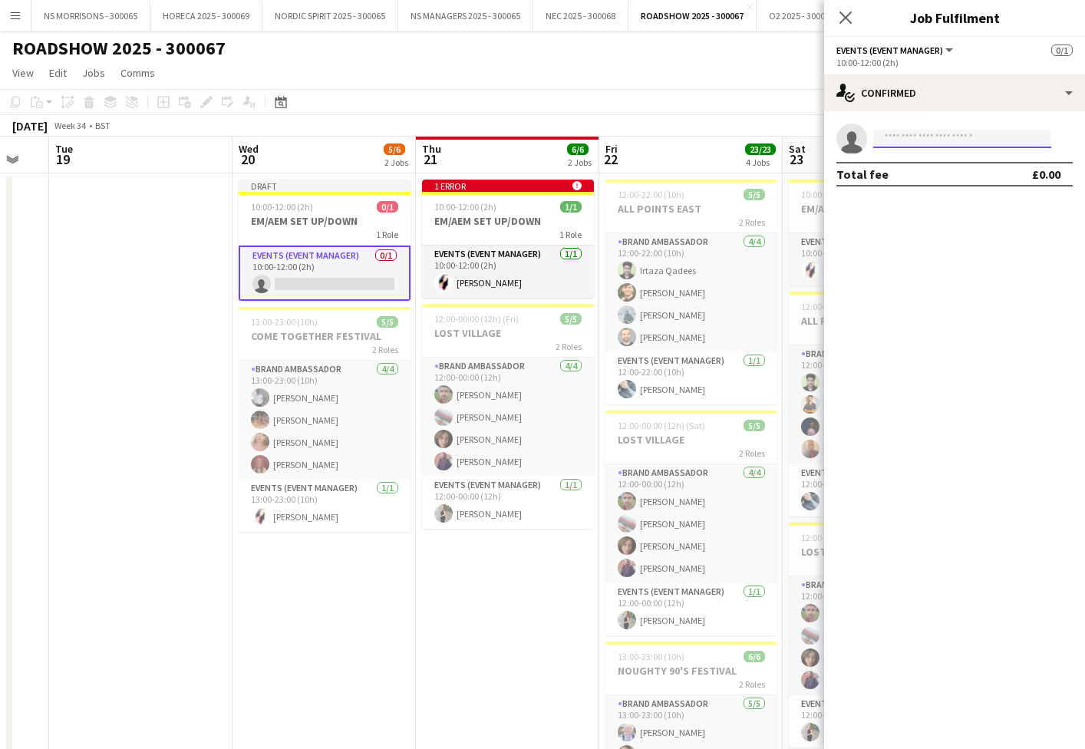
click at [886, 142] on input at bounding box center [962, 139] width 178 height 18
type input "*****"
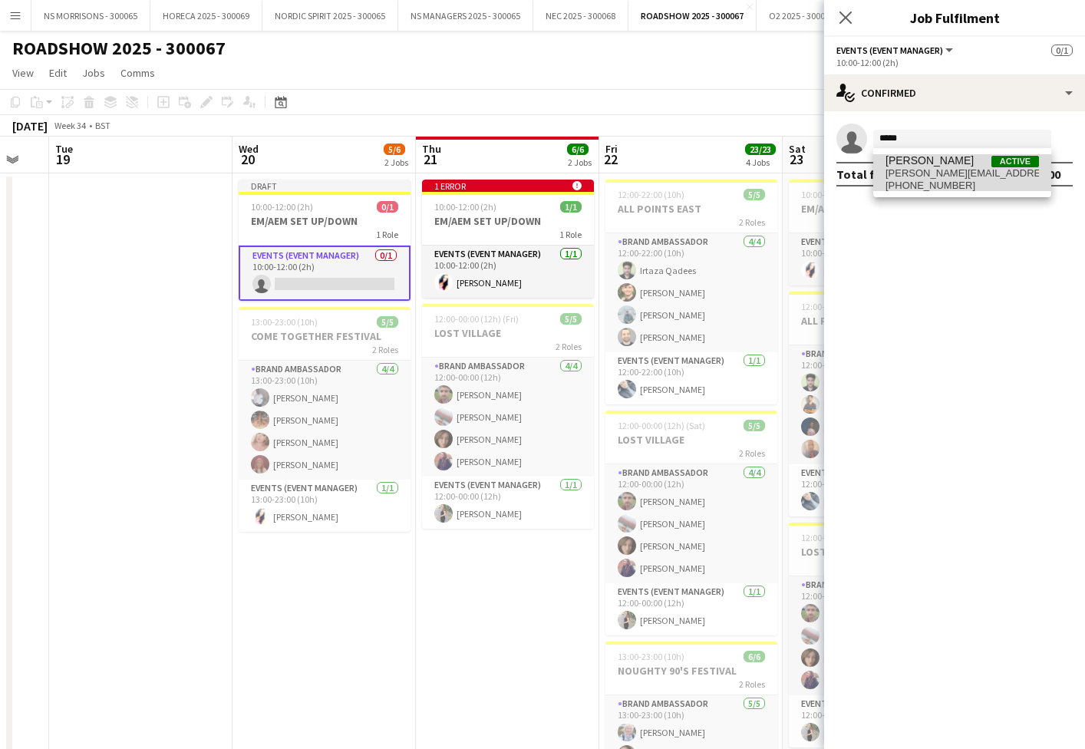
click at [904, 166] on span "[PERSON_NAME]" at bounding box center [929, 160] width 88 height 13
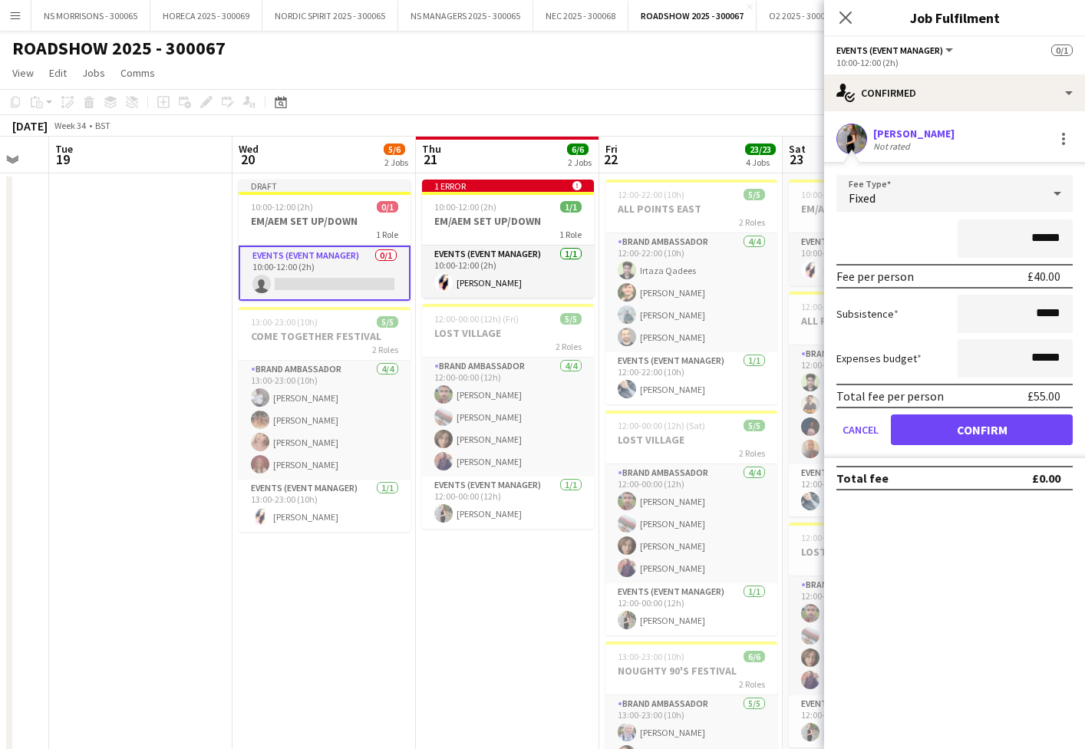
click at [961, 436] on button "Confirm" at bounding box center [982, 429] width 182 height 31
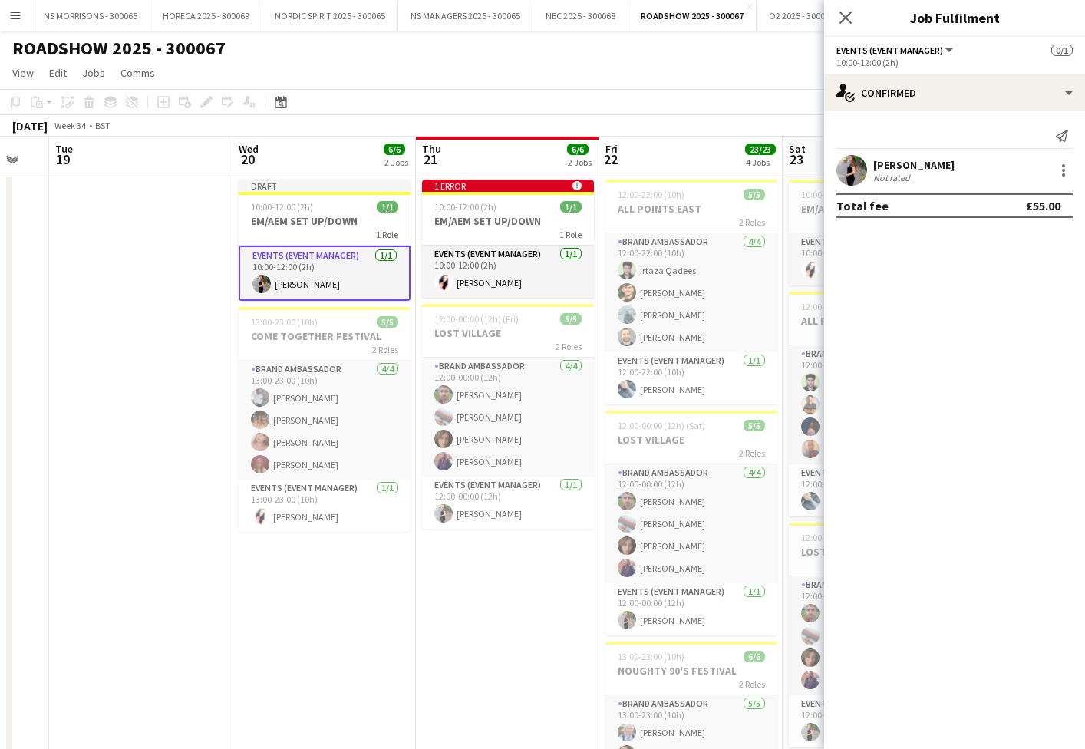
click at [417, 637] on app-date-cell "1 error alert-circle 10:00-12:00 (2h) 1/1 EM/AEM SET UP/DOWN 1 Role Events (Eve…" at bounding box center [507, 710] width 183 height 1075
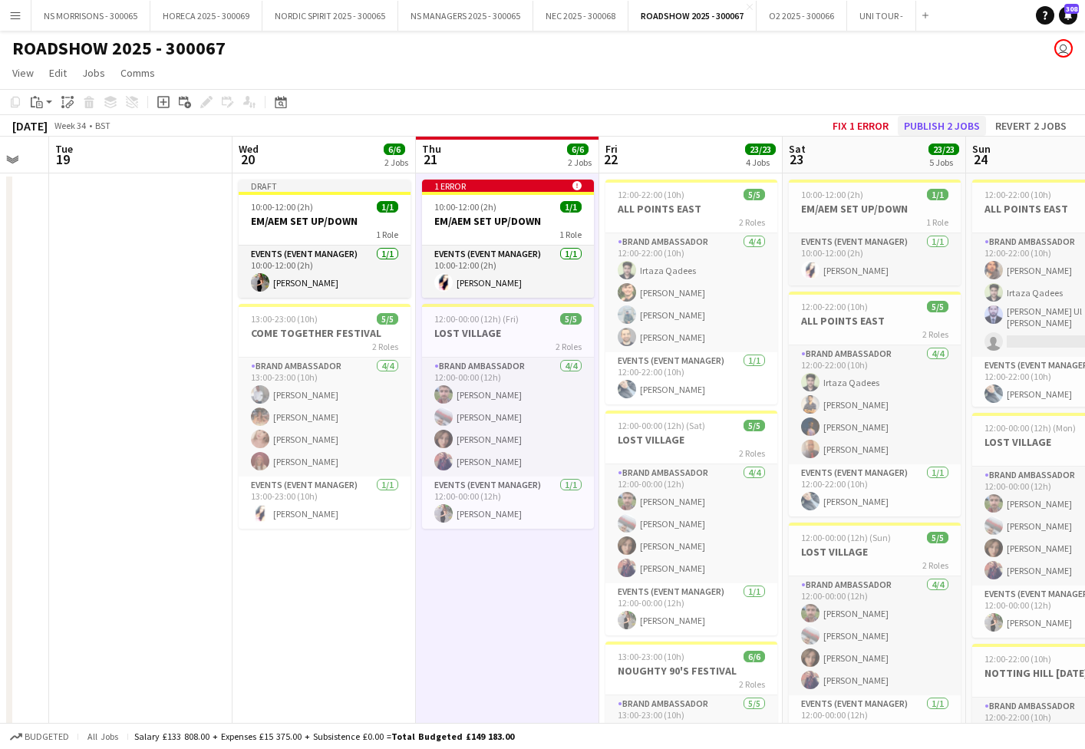
click at [962, 123] on button "Publish 2 jobs" at bounding box center [942, 126] width 88 height 20
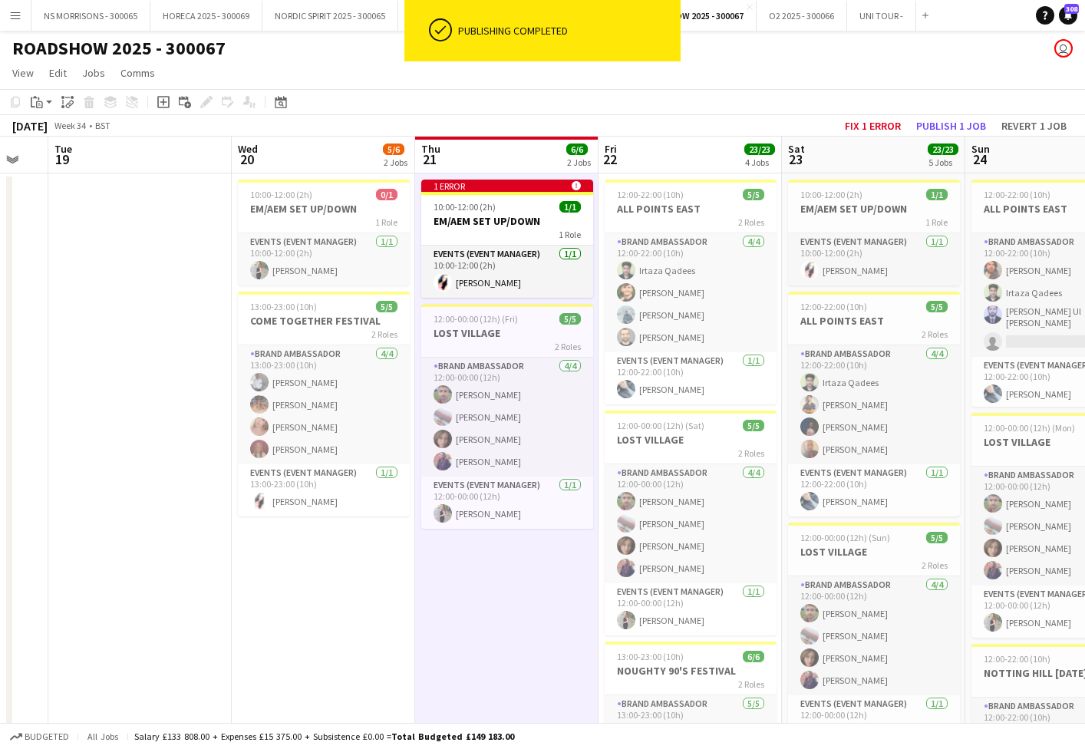
scroll to position [0, 0]
drag, startPoint x: 150, startPoint y: 370, endPoint x: 213, endPoint y: 321, distance: 79.8
click at [150, 369] on app-date-cell at bounding box center [139, 710] width 183 height 1075
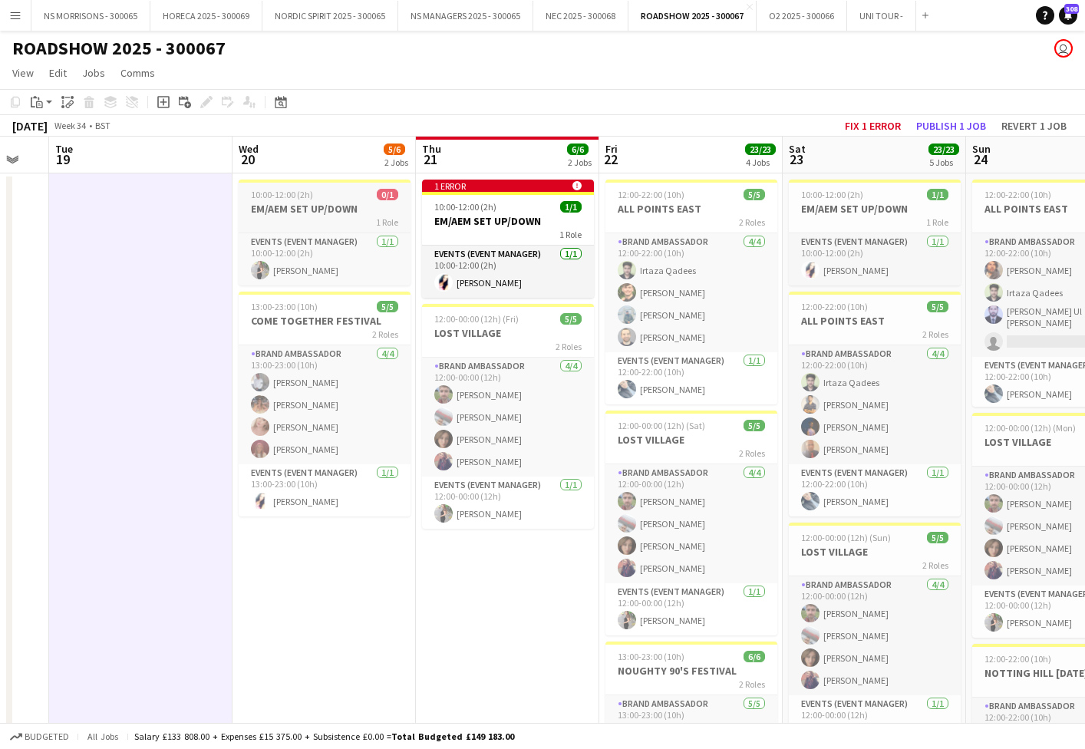
click at [319, 226] on div "1 Role" at bounding box center [325, 222] width 172 height 12
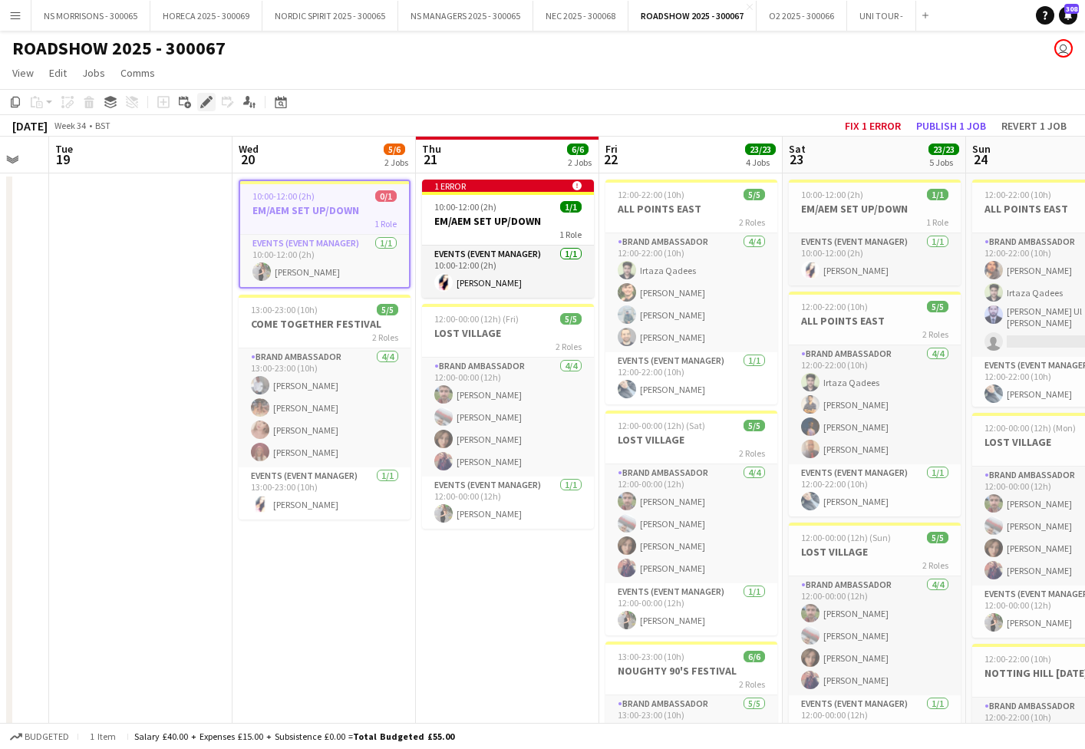
click at [203, 102] on icon "Edit" at bounding box center [206, 102] width 12 height 12
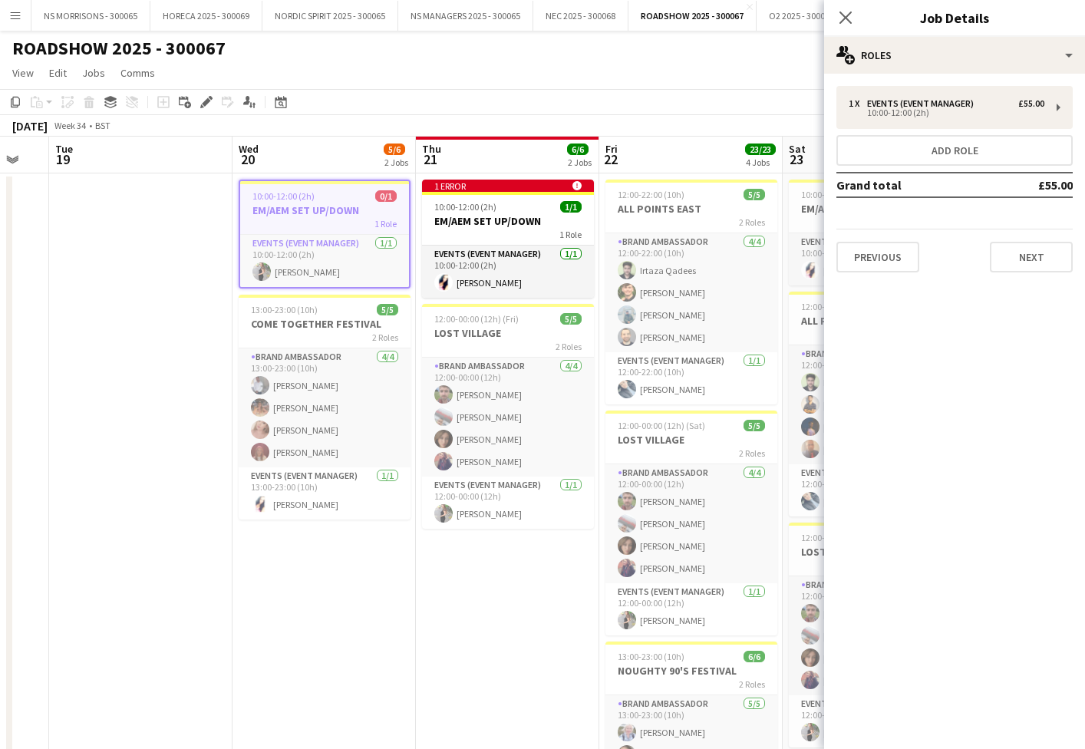
click at [144, 165] on app-board-header-date "Tue 19" at bounding box center [140, 155] width 183 height 37
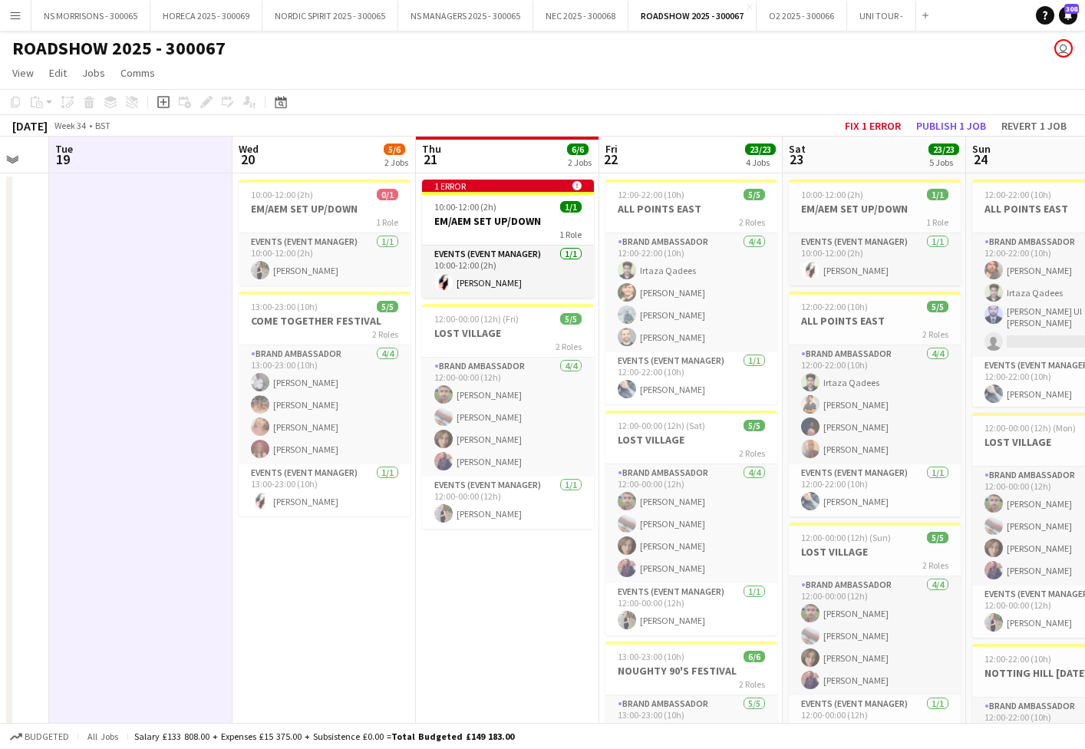
click at [138, 222] on app-date-cell at bounding box center [140, 710] width 183 height 1075
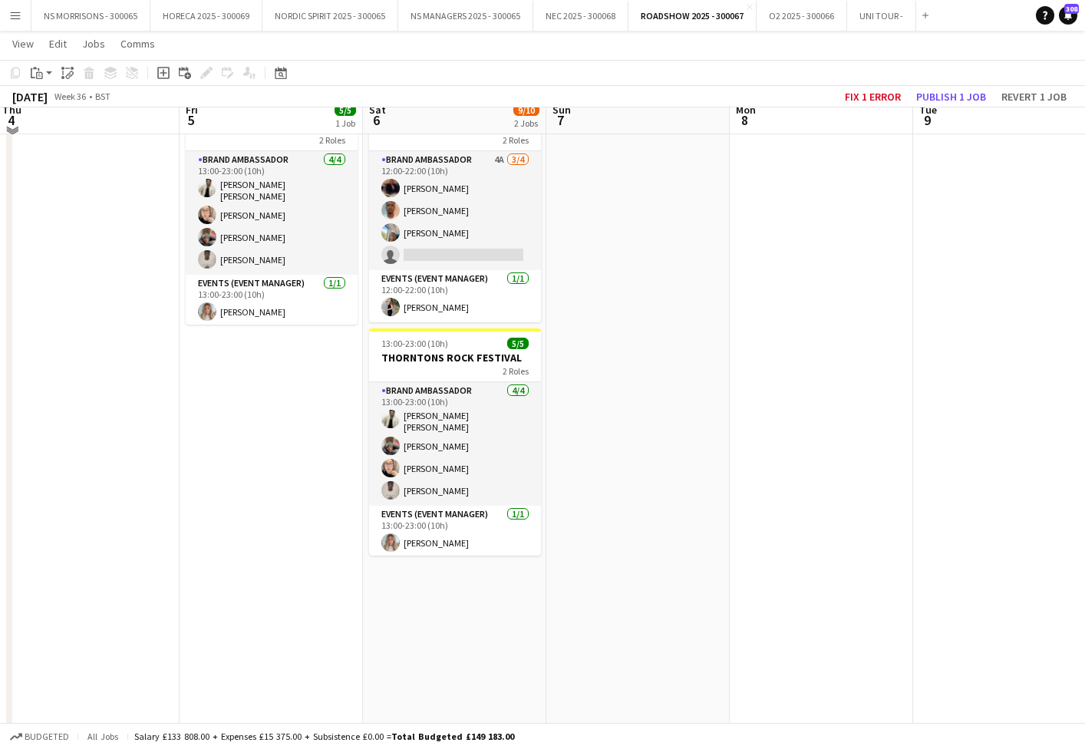
scroll to position [86, 0]
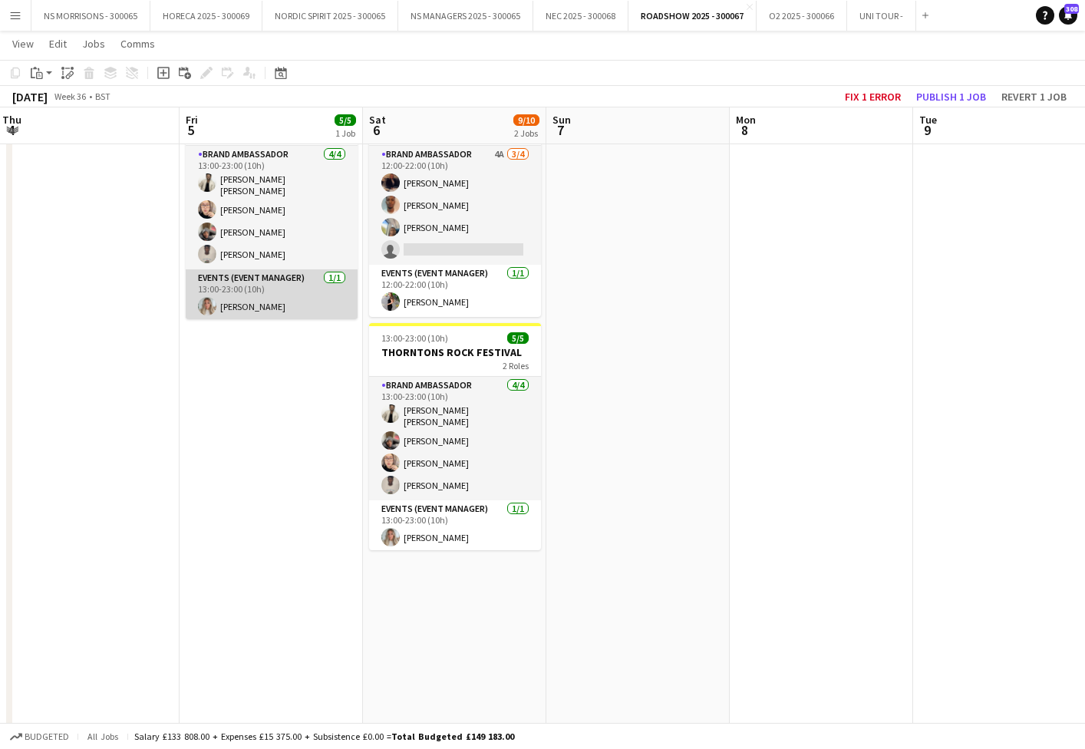
click at [265, 309] on app-card-role "Events (Event Manager) [DATE] 13:00-23:00 (10h) [PERSON_NAME]" at bounding box center [272, 295] width 172 height 52
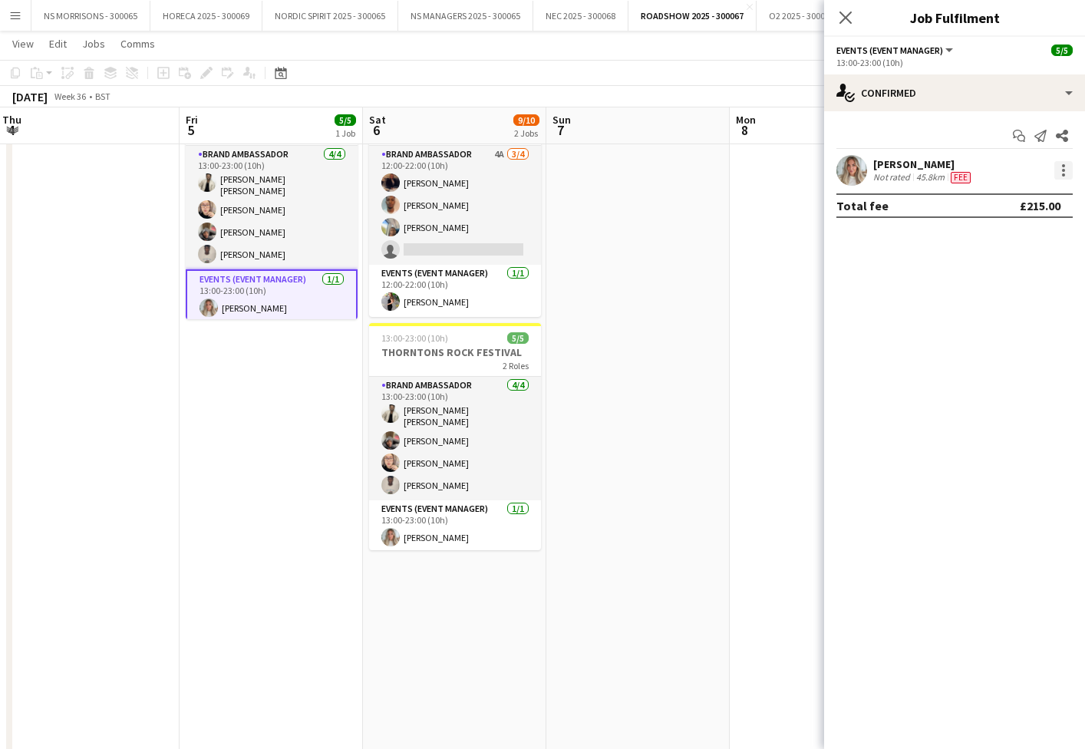
click at [1064, 173] on div at bounding box center [1063, 174] width 3 height 3
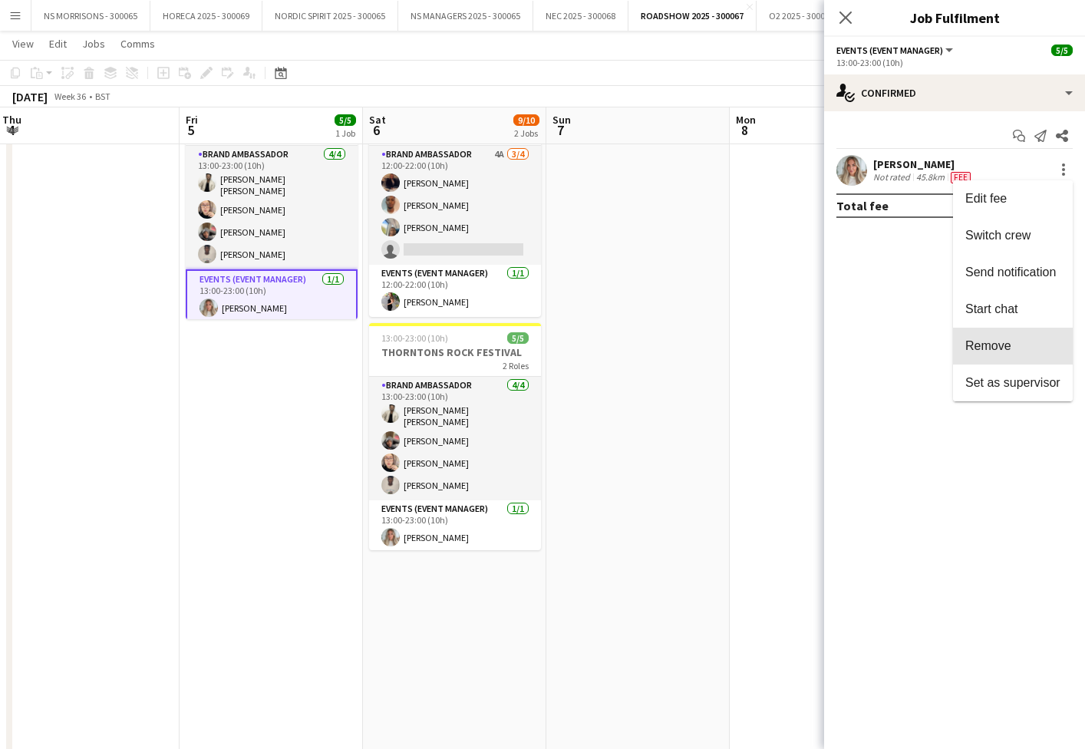
drag, startPoint x: 997, startPoint y: 343, endPoint x: 902, endPoint y: 208, distance: 165.2
click at [996, 343] on span "Remove" at bounding box center [988, 345] width 46 height 13
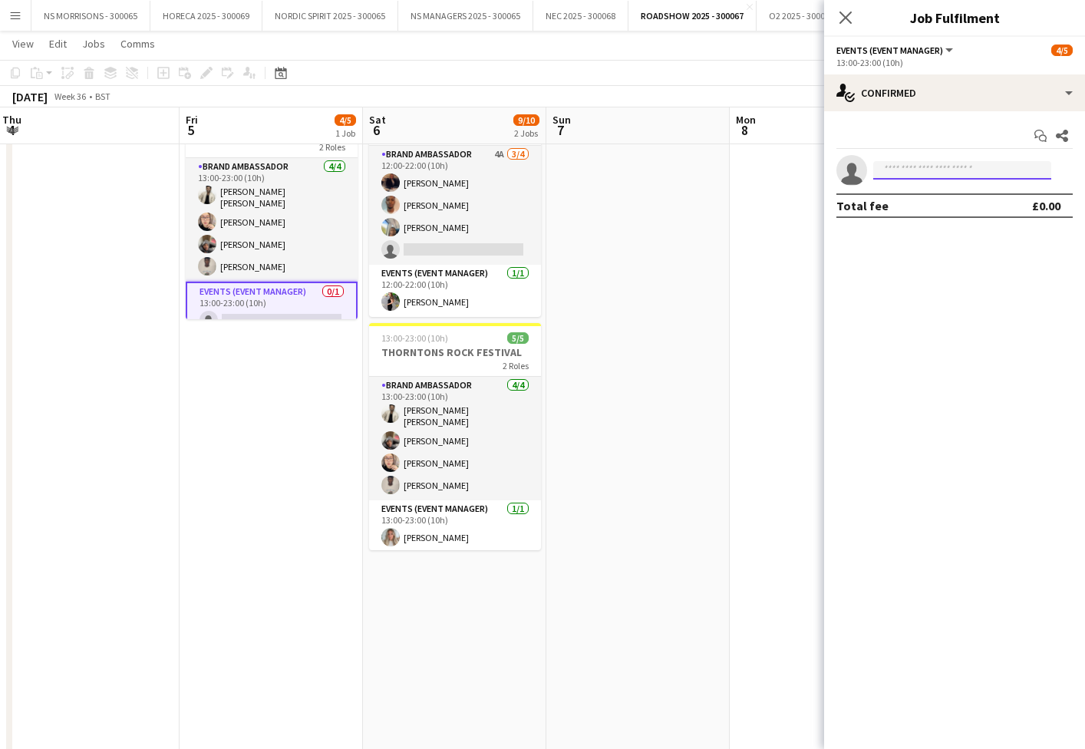
click at [900, 179] on input at bounding box center [962, 170] width 178 height 18
type input "****"
click at [918, 196] on span "[PERSON_NAME]" at bounding box center [929, 192] width 88 height 13
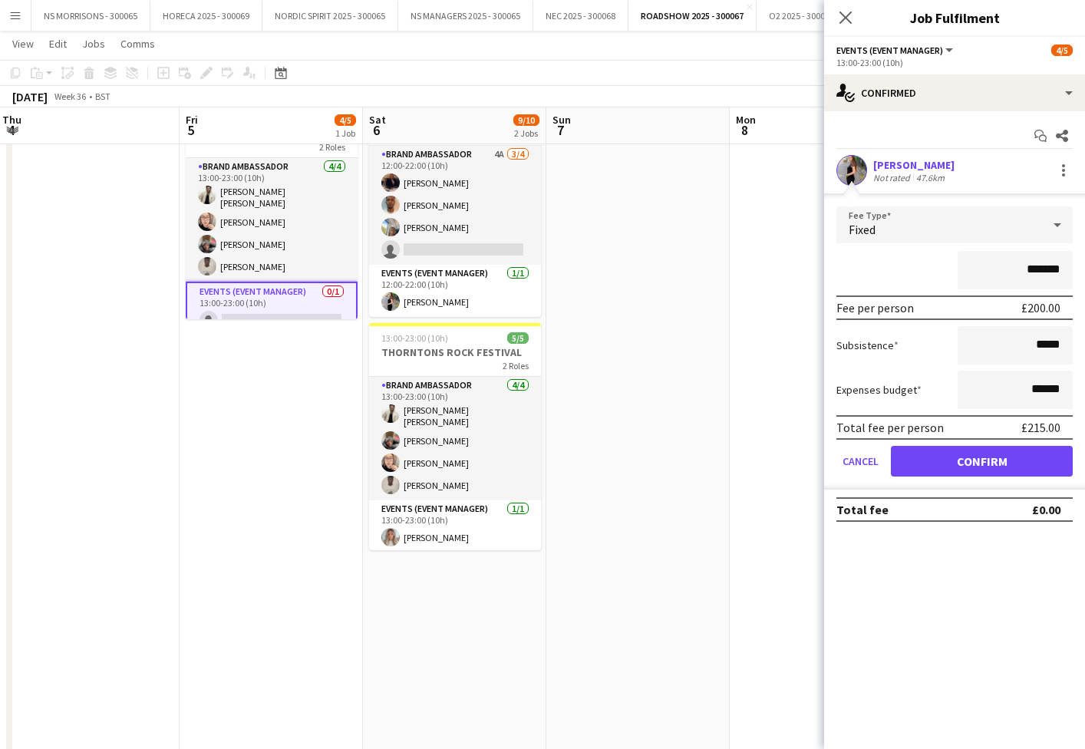
click at [982, 459] on button "Confirm" at bounding box center [982, 461] width 182 height 31
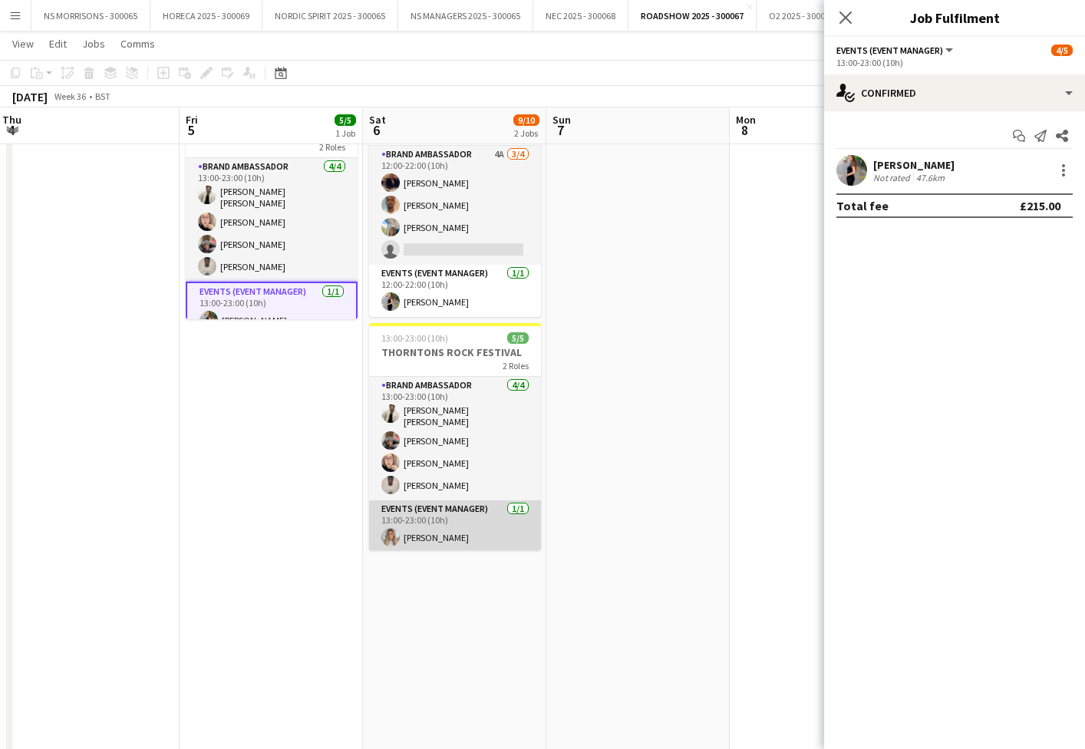
click at [424, 531] on app-card-role "Events (Event Manager) [DATE] 13:00-23:00 (10h) [PERSON_NAME]" at bounding box center [455, 526] width 172 height 52
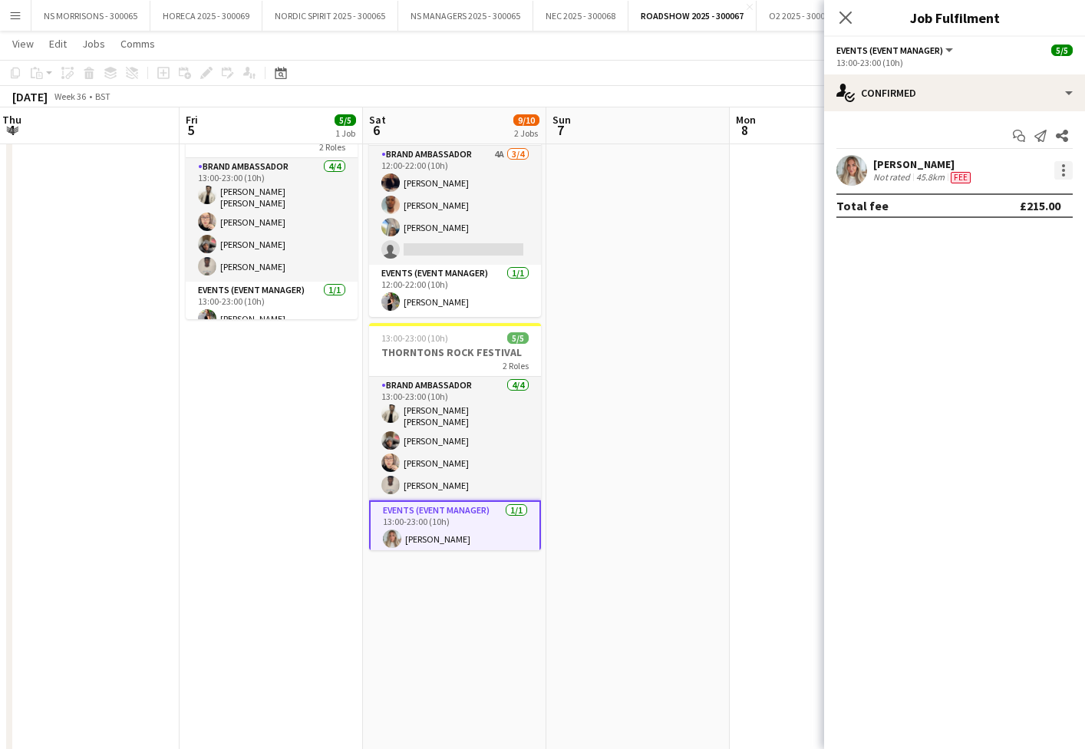
click at [1070, 171] on div at bounding box center [1063, 170] width 18 height 18
click at [998, 334] on button "Remove" at bounding box center [1013, 346] width 120 height 37
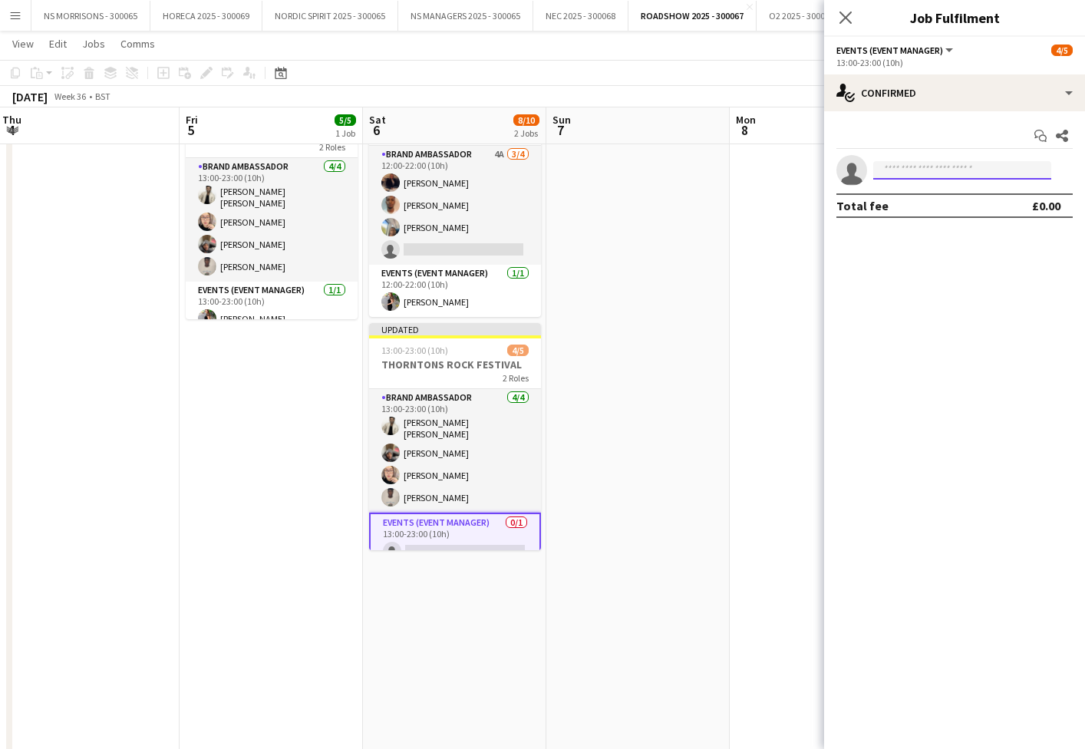
click at [948, 167] on input at bounding box center [962, 170] width 178 height 18
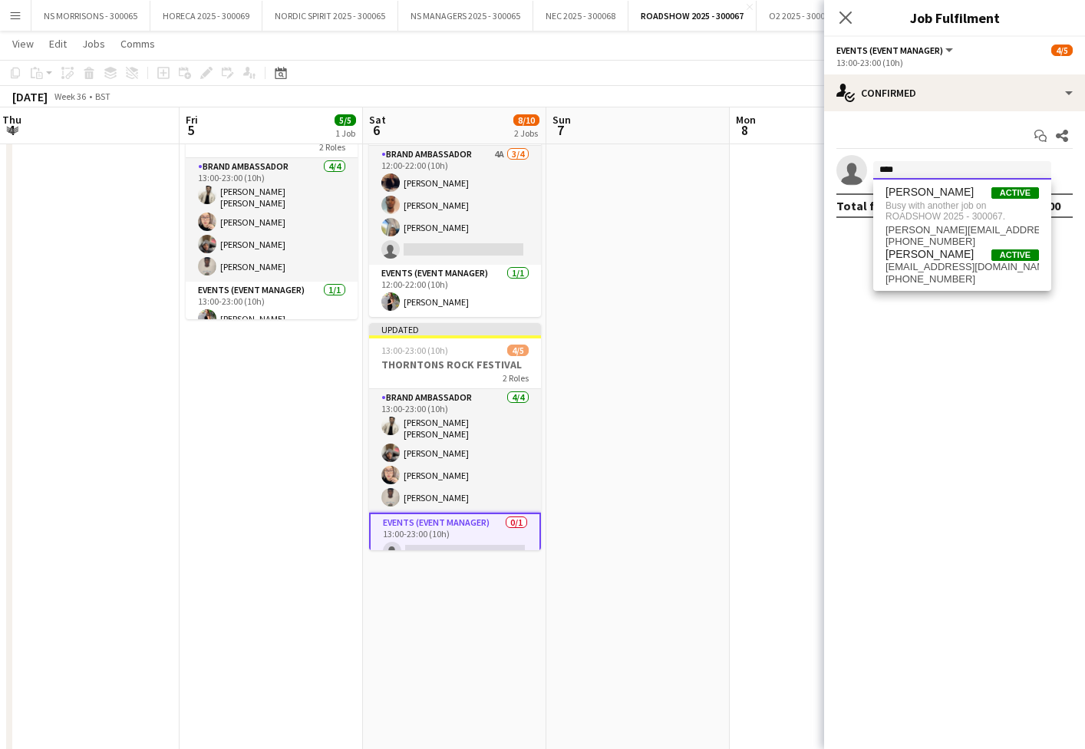
type input "***"
drag, startPoint x: 948, startPoint y: 167, endPoint x: 586, endPoint y: 369, distance: 413.9
click at [586, 369] on app-date-cell at bounding box center [637, 623] width 183 height 1075
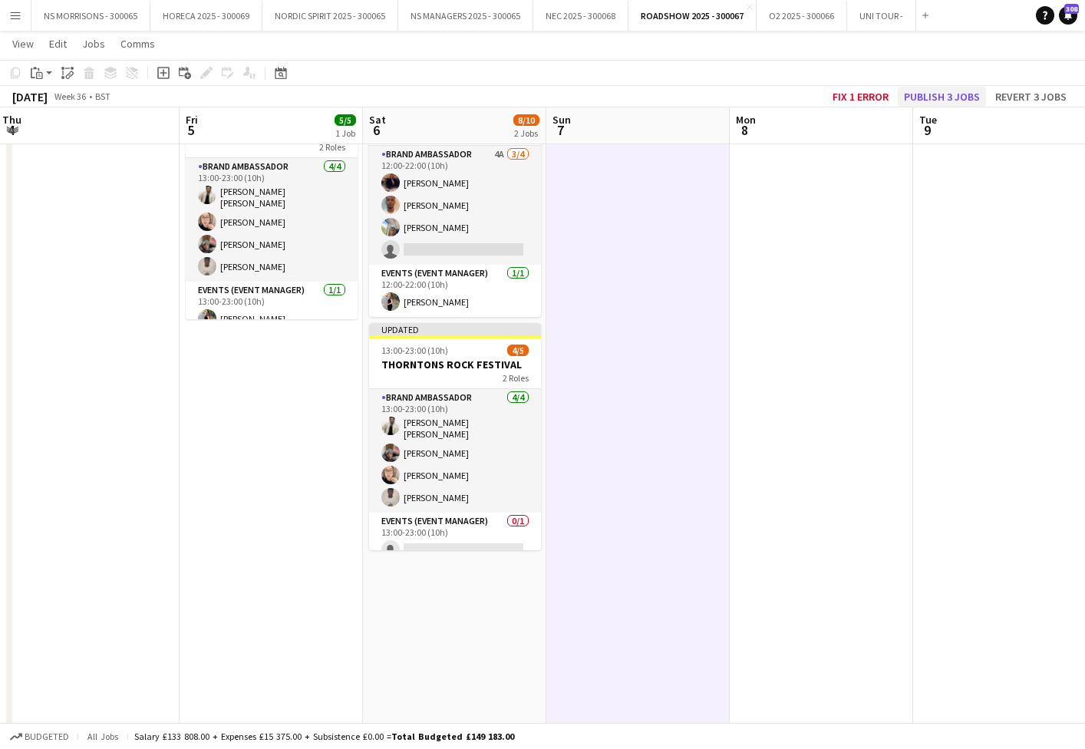
click at [952, 105] on button "Publish 3 jobs" at bounding box center [942, 97] width 88 height 20
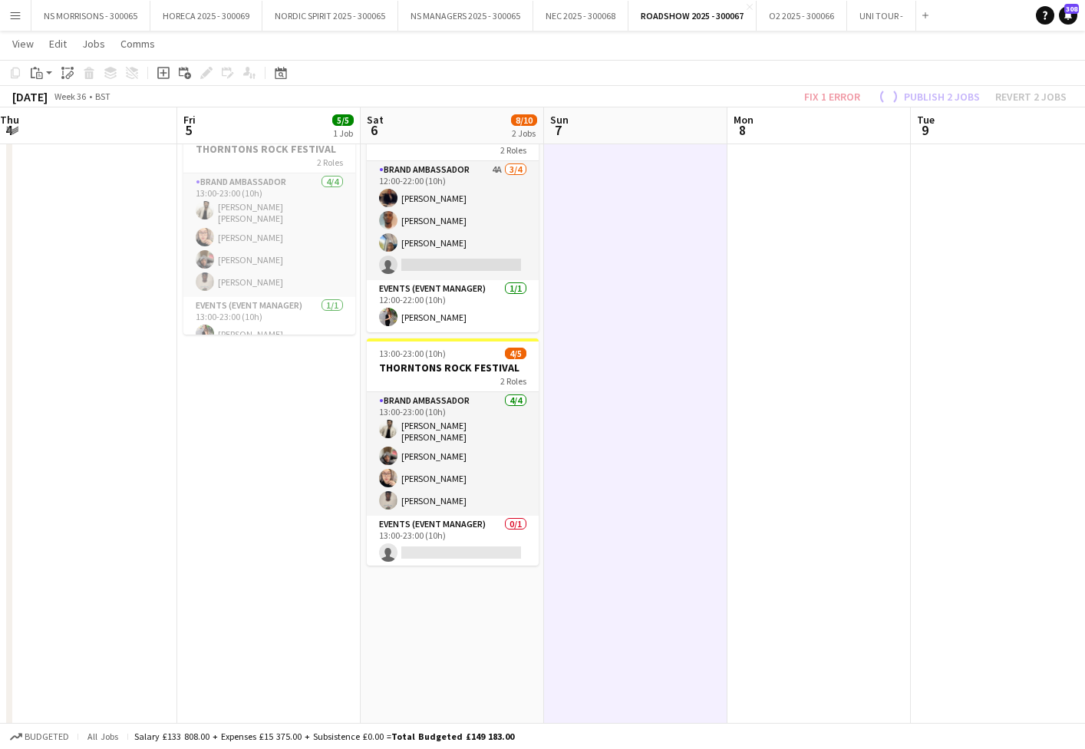
scroll to position [0, 371]
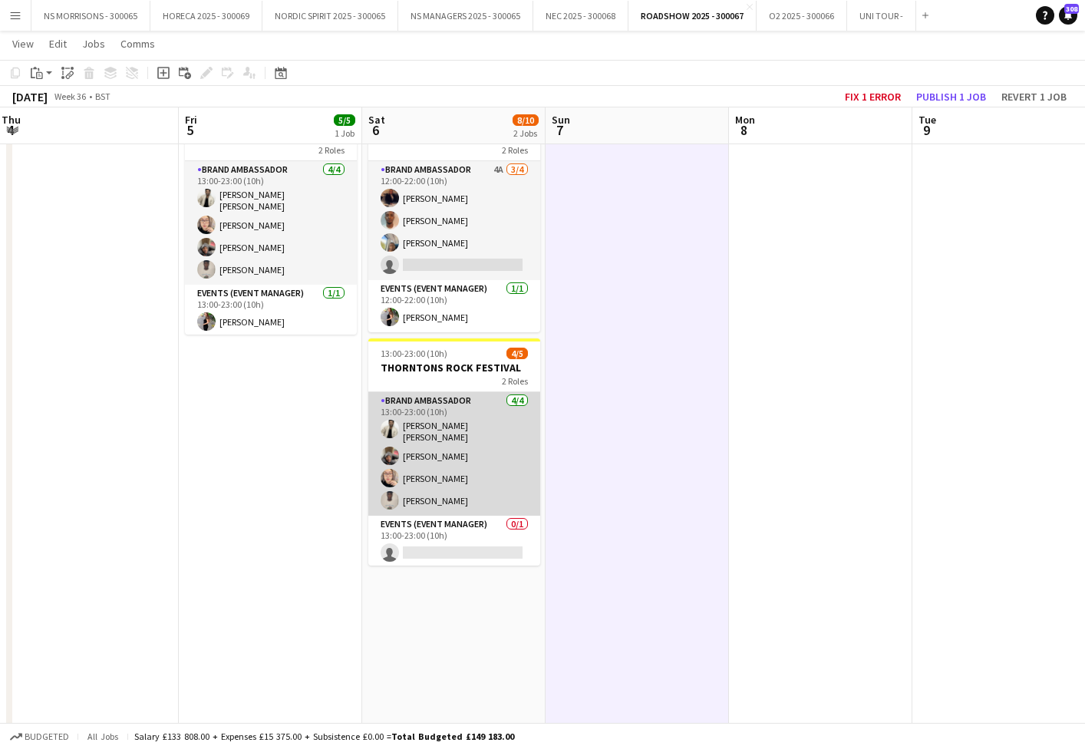
click at [430, 446] on app-card-role "Brand Ambassador [DATE] 13:00-23:00 (10h) [PERSON_NAME] [PERSON_NAME] [PERSON_N…" at bounding box center [454, 454] width 172 height 124
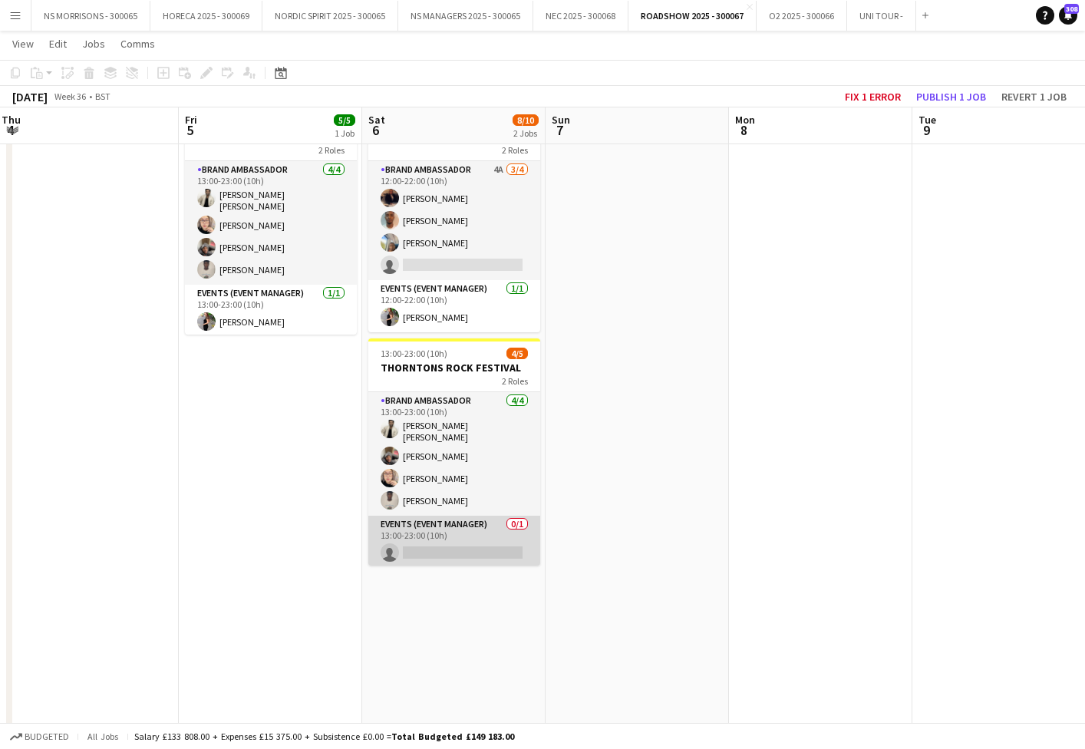
click at [404, 525] on app-card-role "Events (Event Manager) 0/1 13:00-23:00 (10h) single-neutral-actions" at bounding box center [454, 542] width 172 height 52
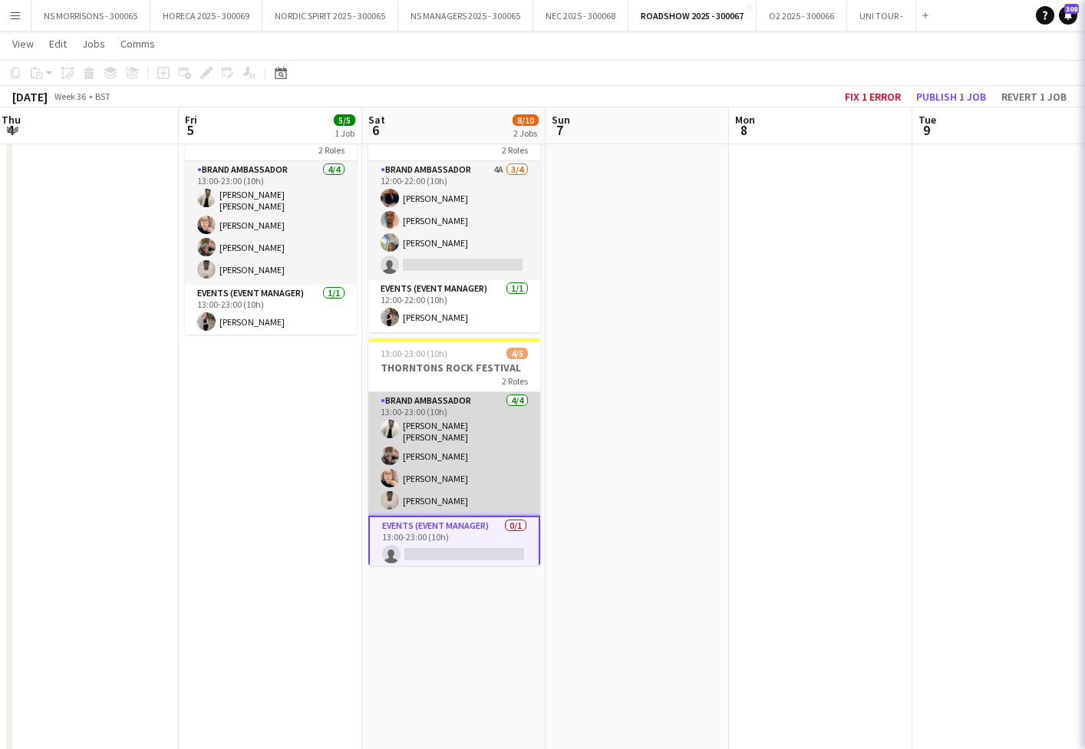
click at [425, 473] on app-card-role "Brand Ambassador [DATE] 13:00-23:00 (10h) [PERSON_NAME] [PERSON_NAME] [PERSON_N…" at bounding box center [454, 454] width 172 height 124
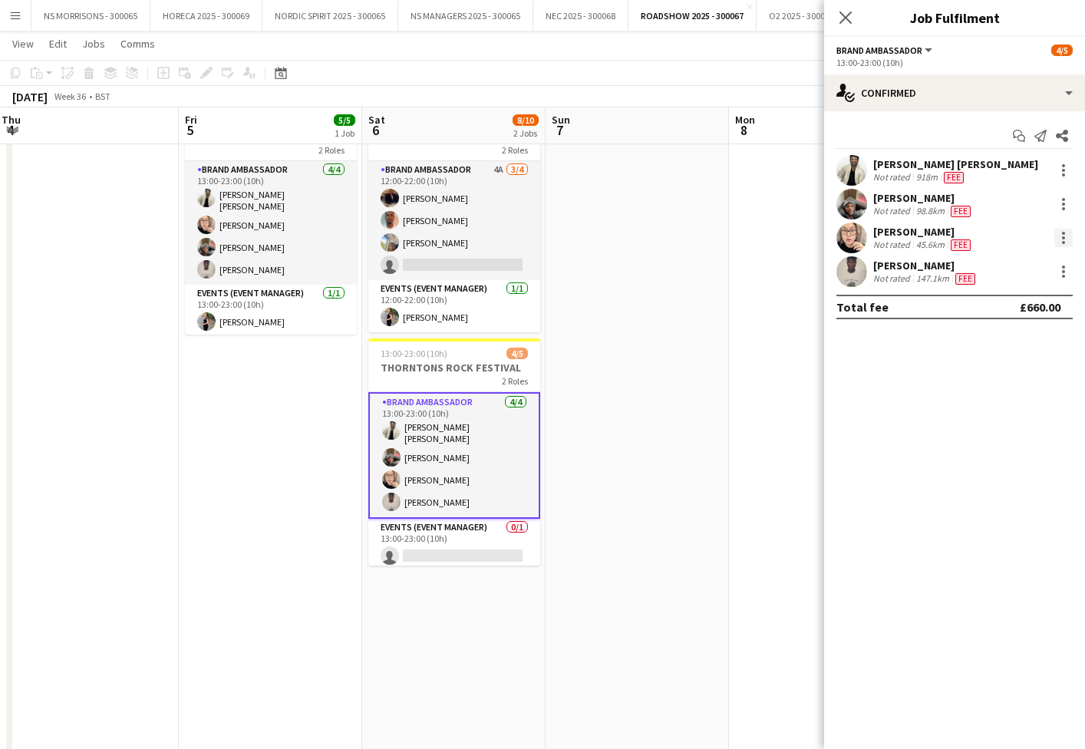
drag, startPoint x: 1063, startPoint y: 230, endPoint x: 1062, endPoint y: 239, distance: 9.3
click at [1063, 234] on div at bounding box center [1063, 238] width 18 height 18
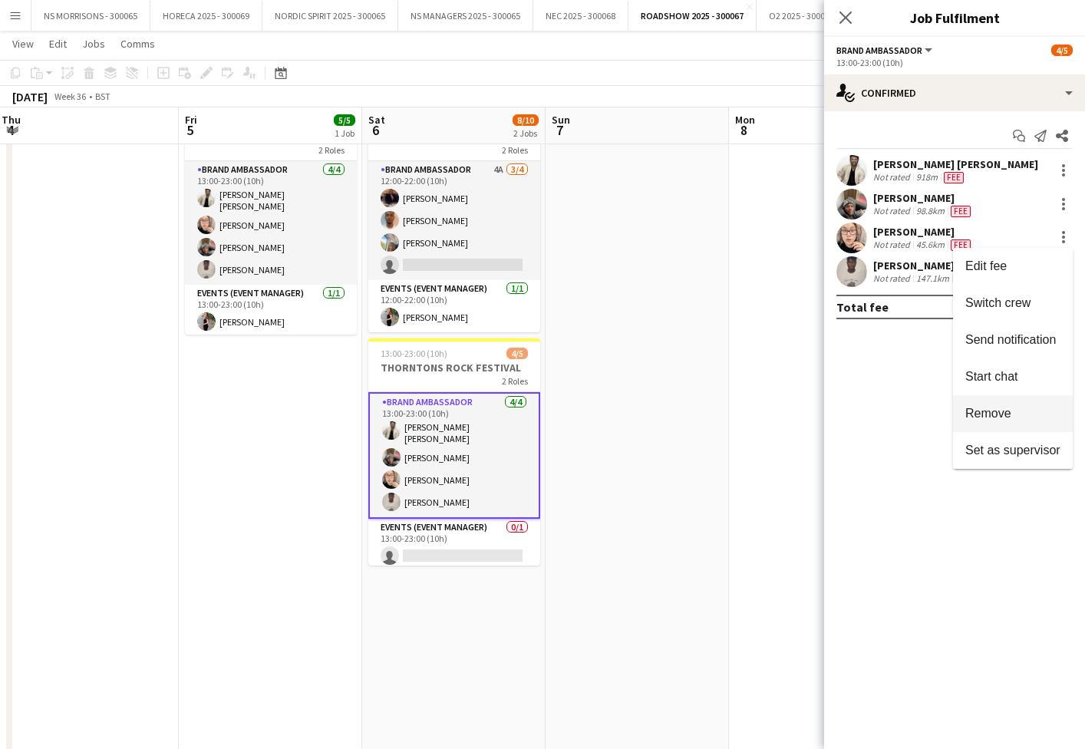
click at [1014, 404] on button "Remove" at bounding box center [1013, 413] width 120 height 37
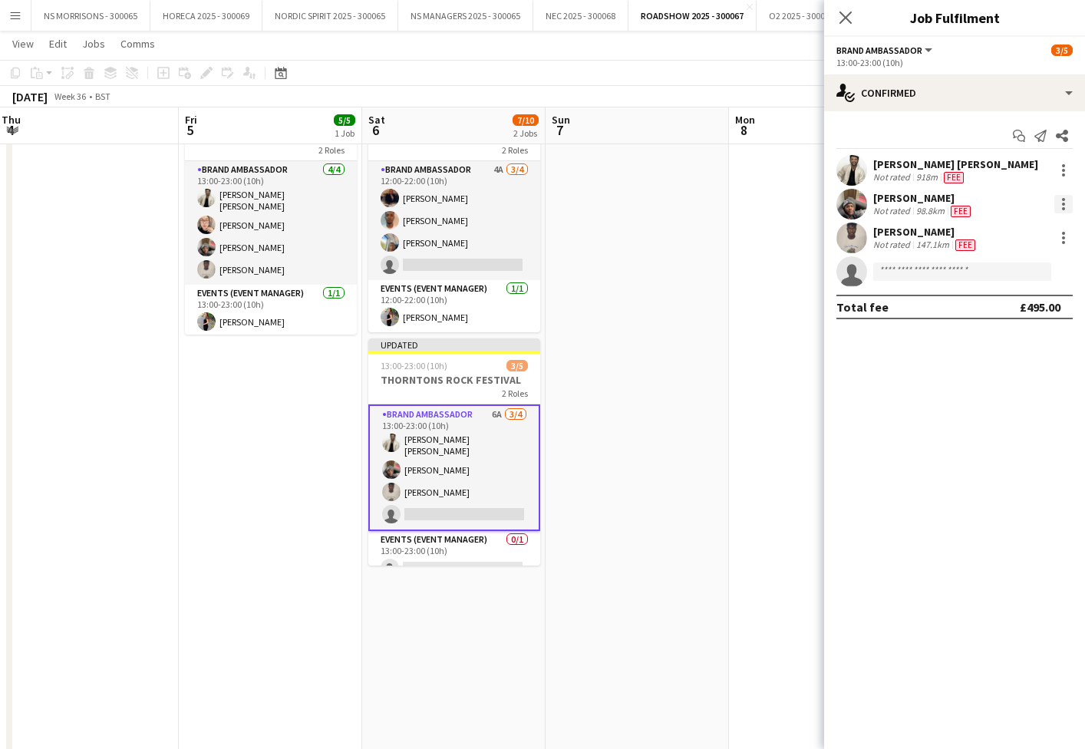
click at [1061, 198] on div at bounding box center [1063, 204] width 18 height 18
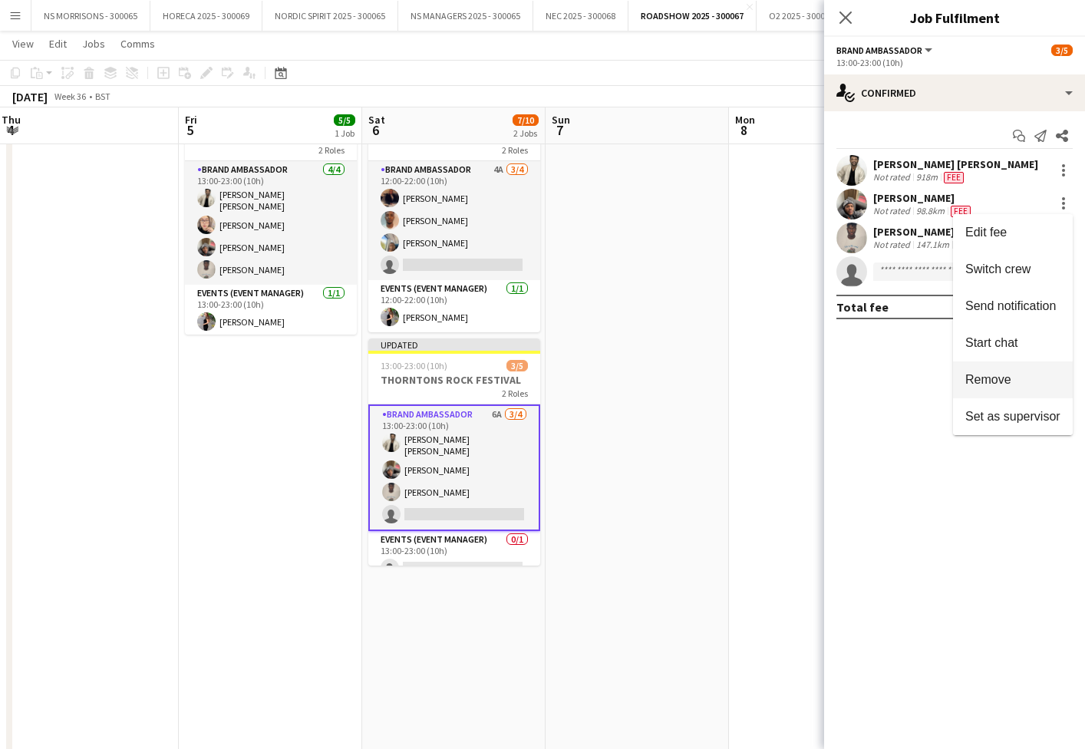
click at [982, 384] on span "Remove" at bounding box center [988, 379] width 46 height 13
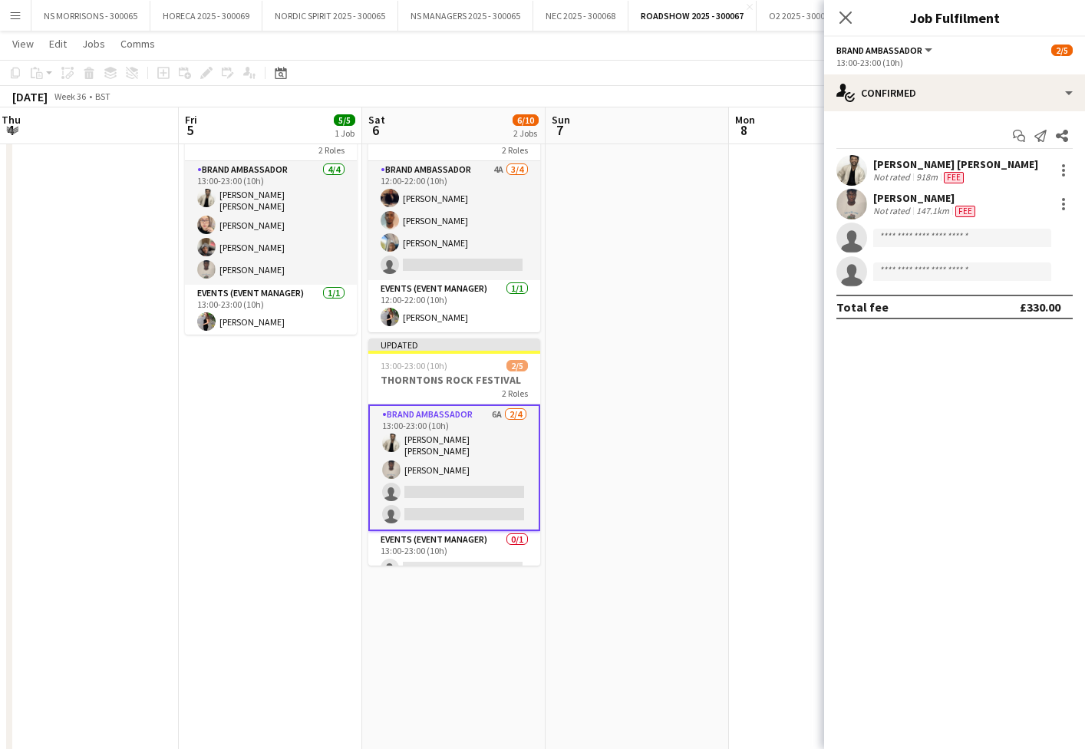
drag, startPoint x: 640, startPoint y: 370, endPoint x: 653, endPoint y: 358, distance: 17.4
click at [640, 370] on app-date-cell at bounding box center [637, 638] width 183 height 1075
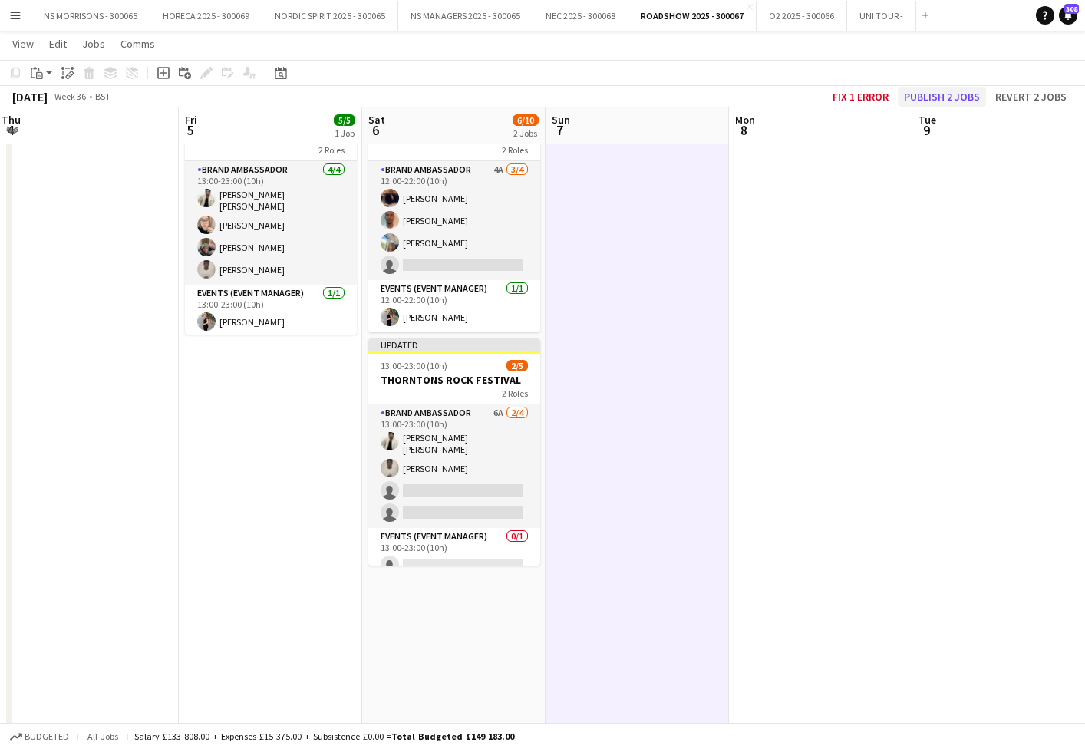
click at [918, 97] on button "Publish 2 jobs" at bounding box center [942, 97] width 88 height 20
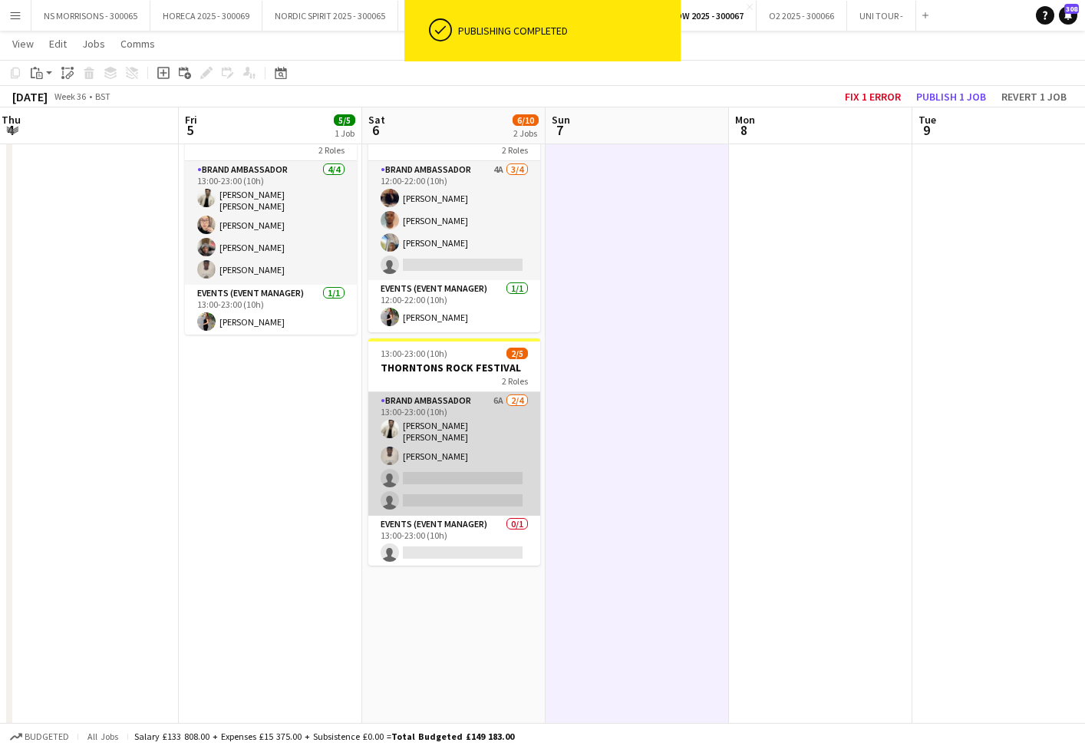
click at [458, 451] on app-card-role "Brand Ambassador 6A [DATE] 13:00-23:00 (10h) [PERSON_NAME] [PERSON_NAME] Ademos…" at bounding box center [454, 454] width 172 height 124
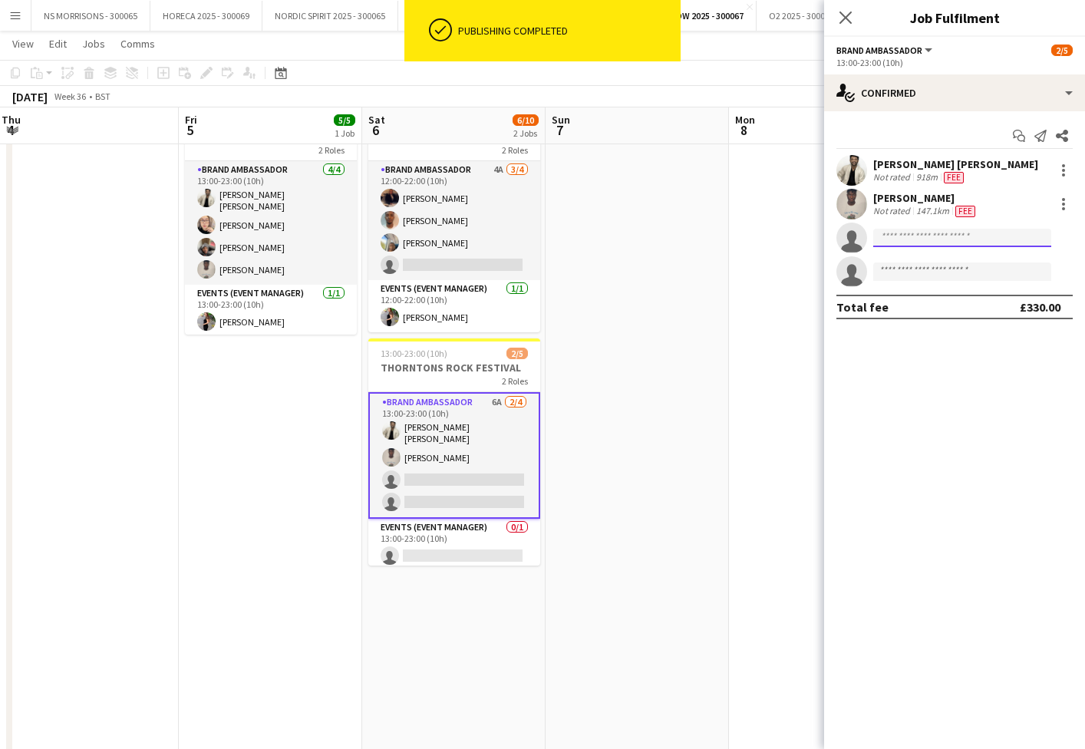
click at [936, 240] on input at bounding box center [962, 238] width 178 height 18
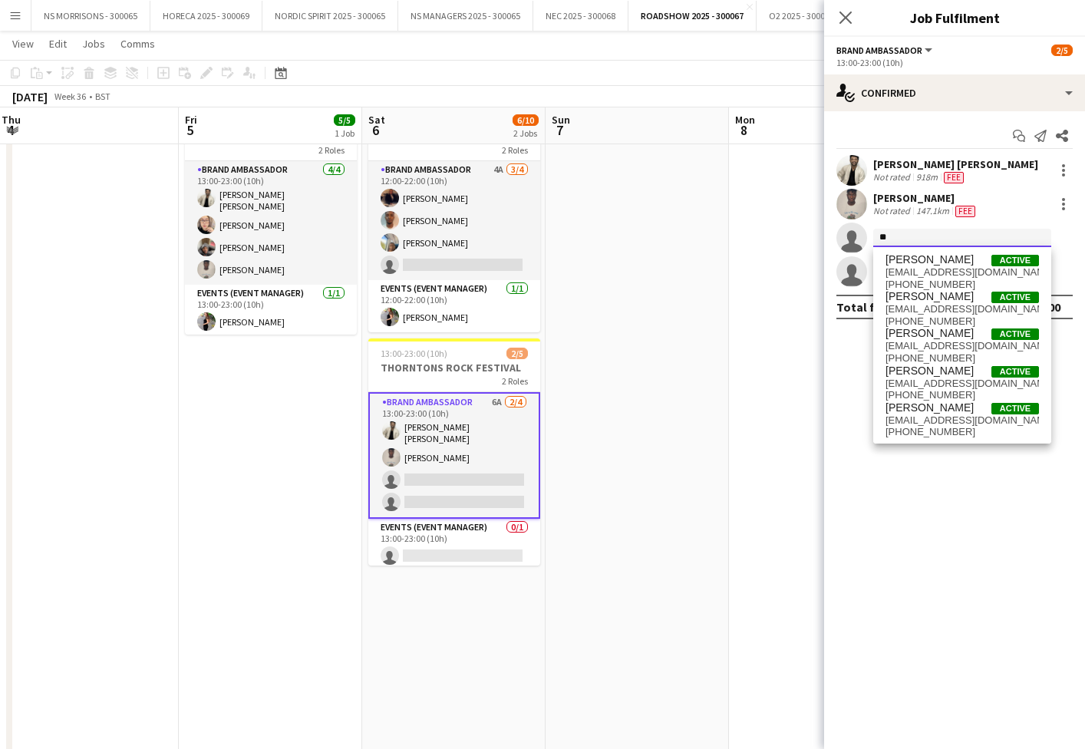
type input "*"
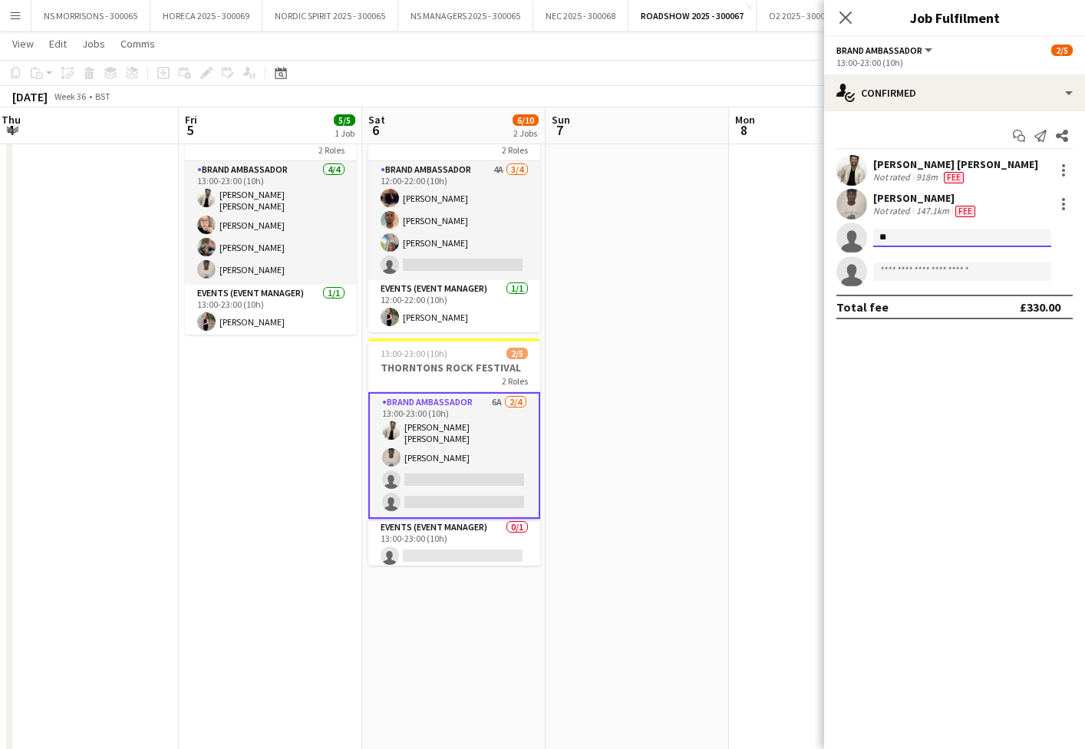
type input "*"
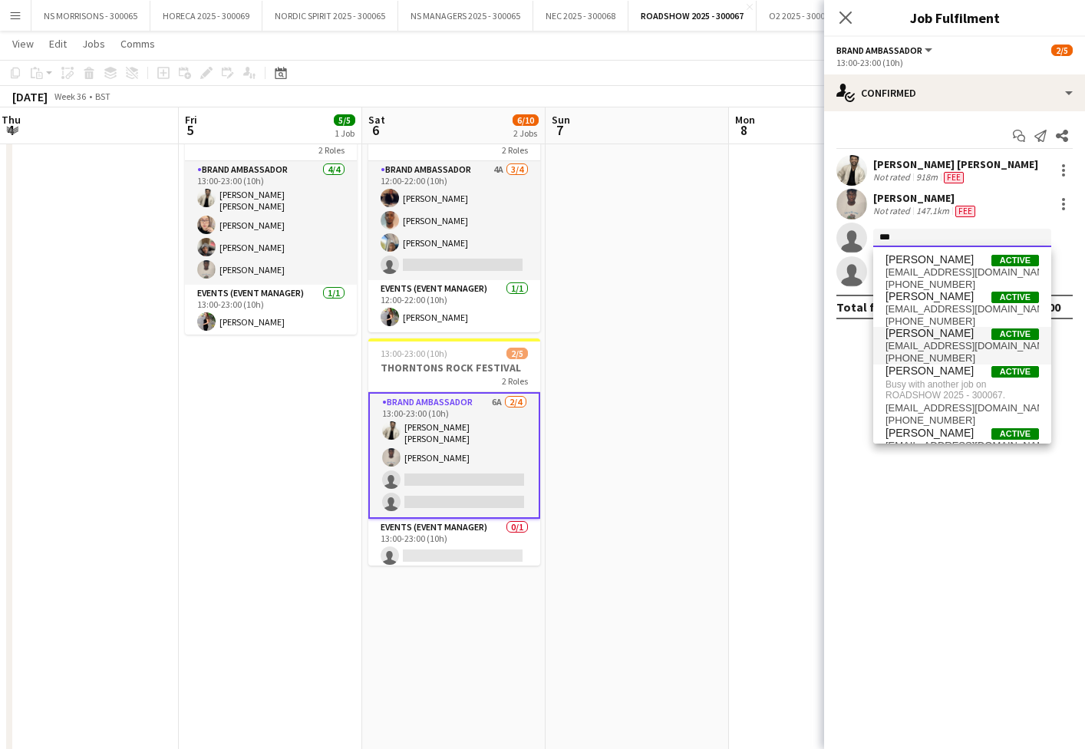
type input "***"
click at [912, 344] on span "[EMAIL_ADDRESS][DOMAIN_NAME]" at bounding box center [961, 346] width 153 height 12
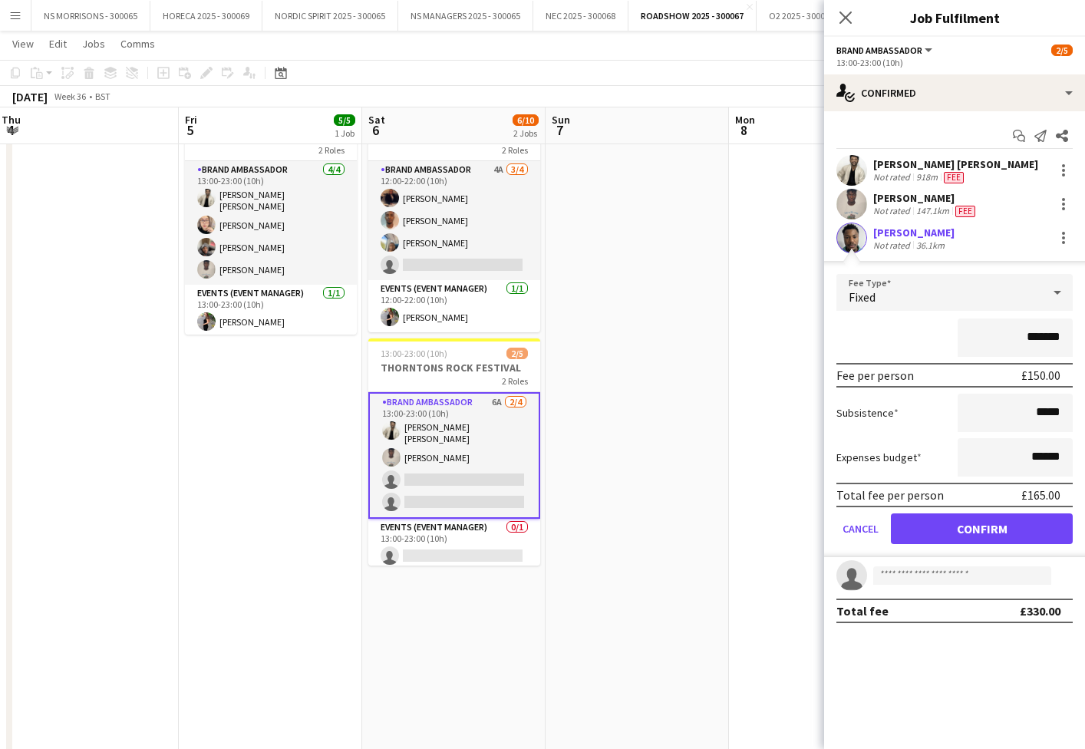
click at [954, 526] on button "Confirm" at bounding box center [982, 528] width 182 height 31
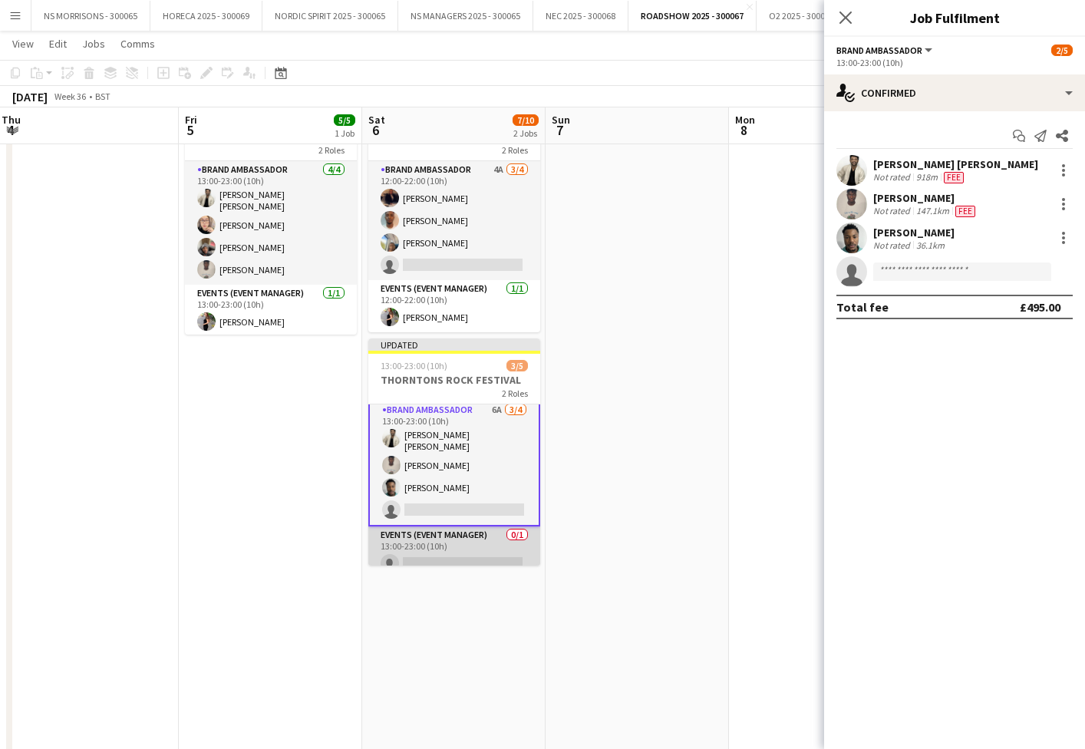
scroll to position [7, 0]
click at [458, 556] on app-card-role "Events (Event Manager) 0/1 13:00-23:00 (10h) single-neutral-actions" at bounding box center [454, 550] width 172 height 52
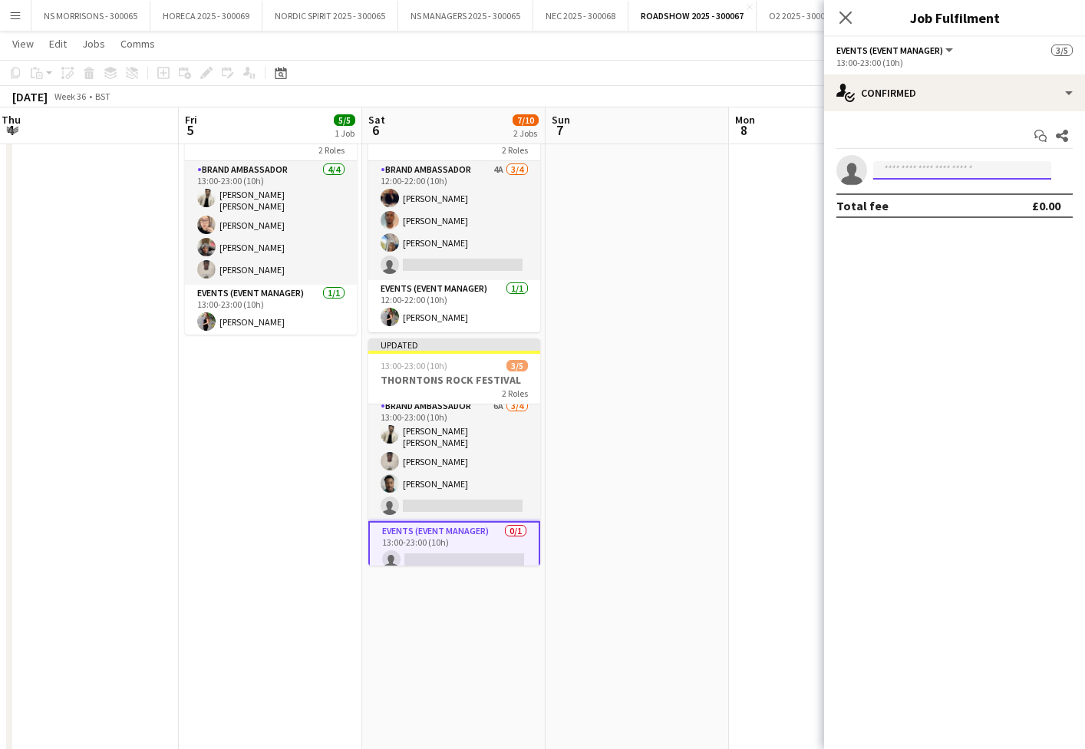
click at [891, 166] on input at bounding box center [962, 170] width 178 height 18
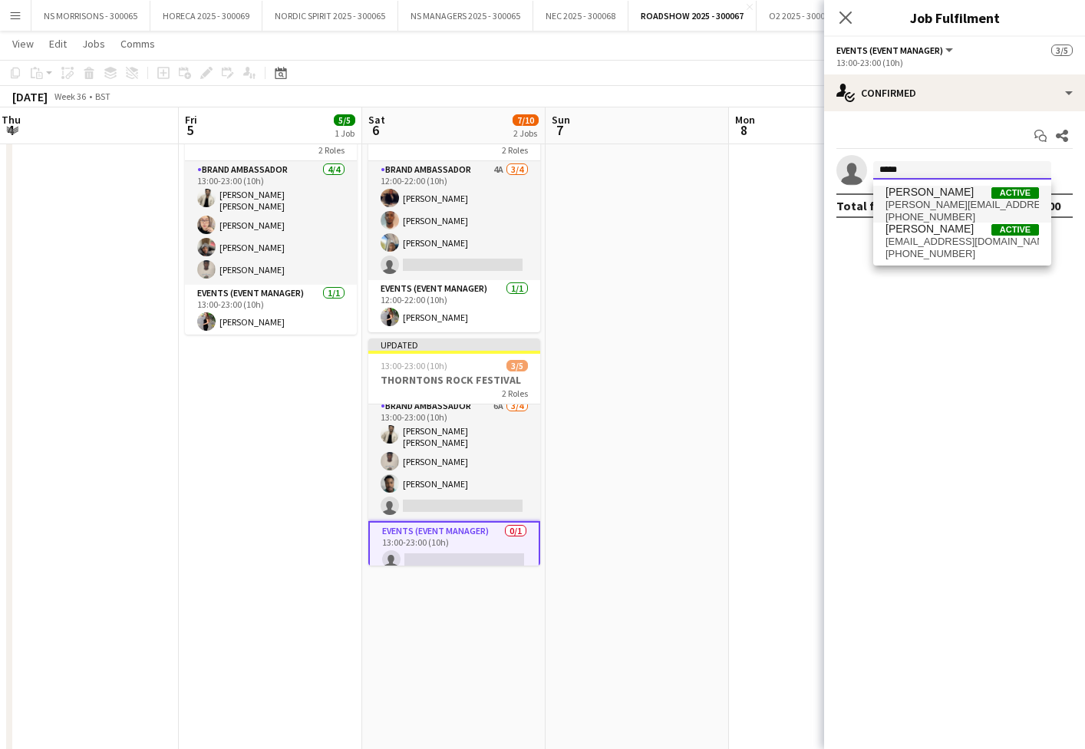
type input "*****"
drag, startPoint x: 897, startPoint y: 192, endPoint x: 904, endPoint y: 241, distance: 49.6
click at [897, 192] on span "[PERSON_NAME]" at bounding box center [929, 192] width 88 height 13
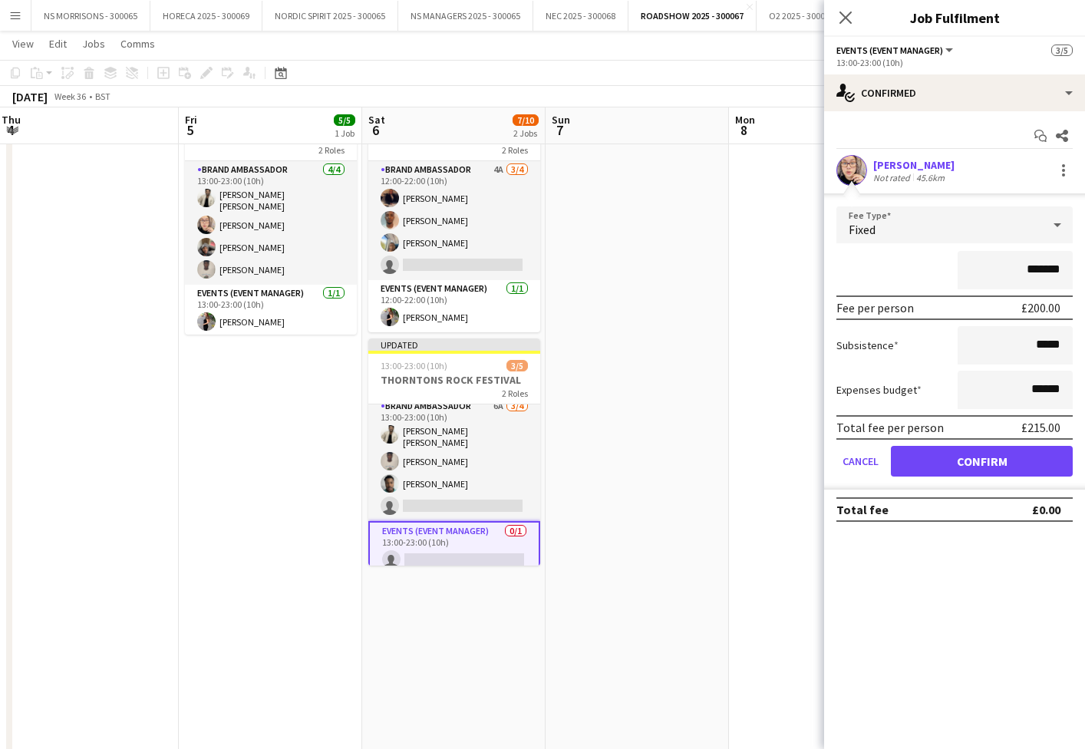
drag, startPoint x: 918, startPoint y: 460, endPoint x: 715, endPoint y: 447, distance: 203.0
click at [918, 460] on button "Confirm" at bounding box center [982, 461] width 182 height 31
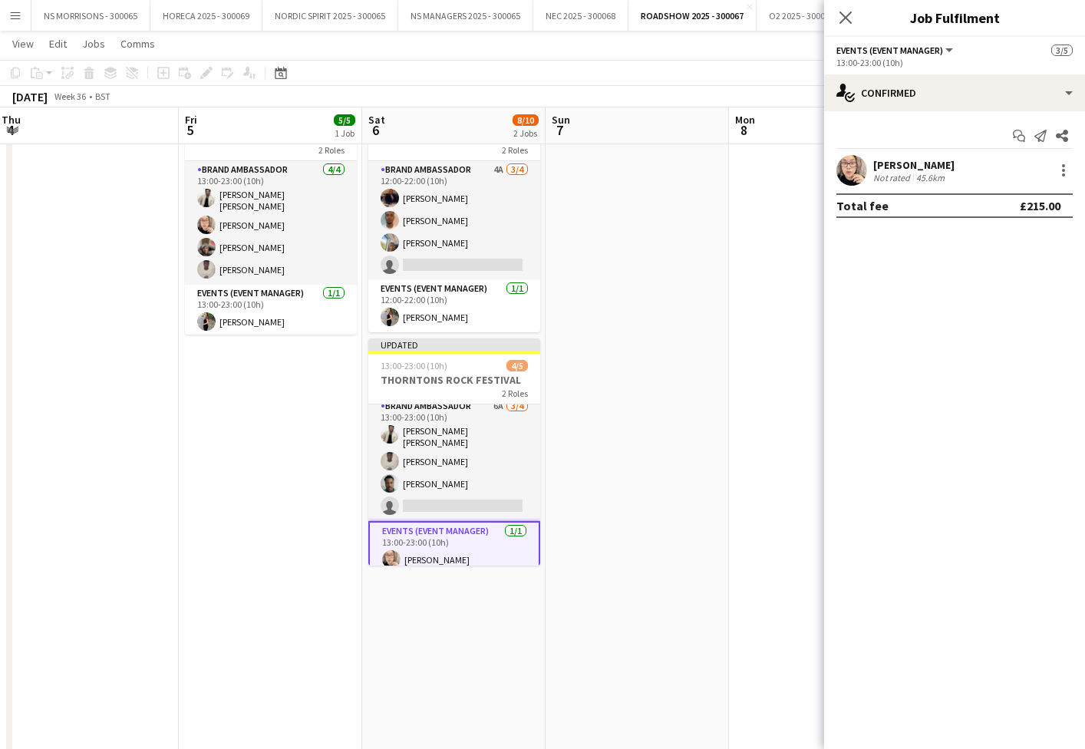
drag, startPoint x: 648, startPoint y: 444, endPoint x: 853, endPoint y: 210, distance: 311.5
click at [648, 443] on app-date-cell at bounding box center [637, 638] width 183 height 1075
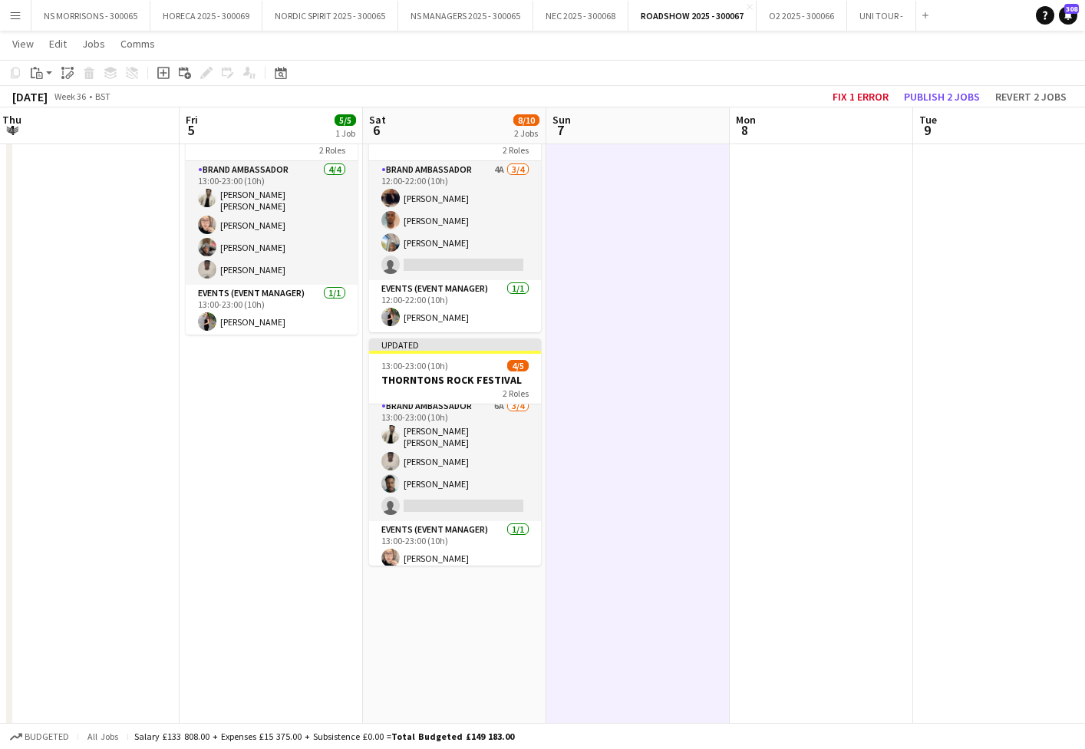
click at [924, 97] on button "Publish 2 jobs" at bounding box center [942, 97] width 88 height 20
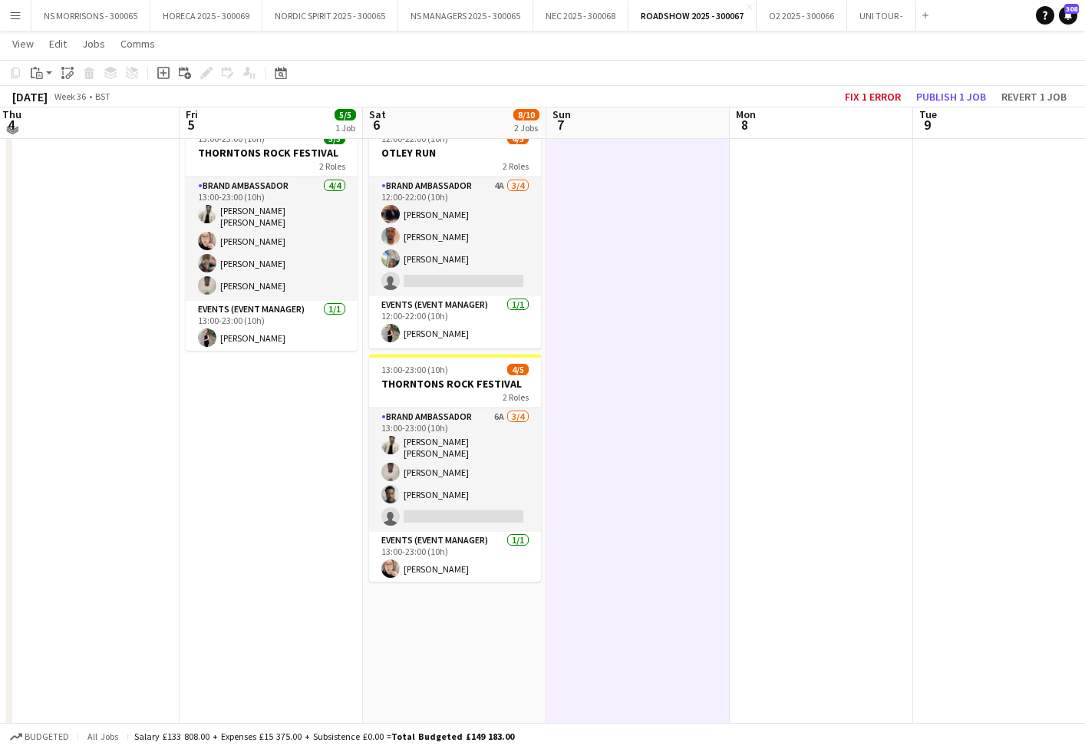
scroll to position [49, 0]
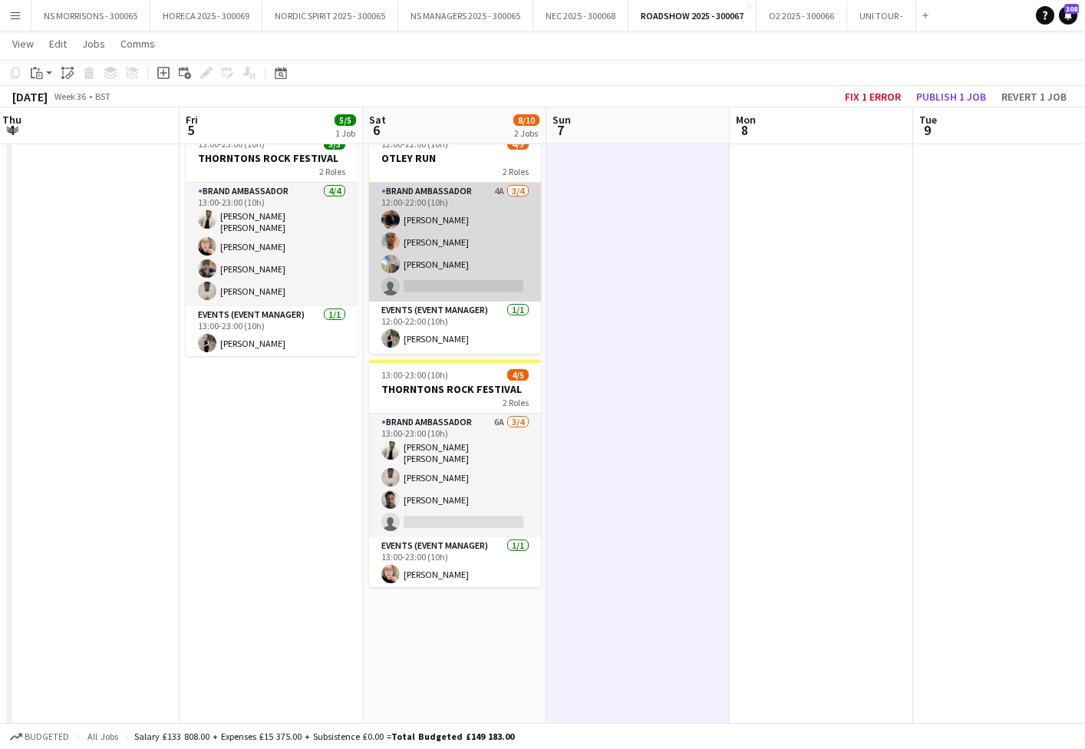
click at [441, 243] on app-card-role "Brand Ambassador 4A [DATE] 12:00-22:00 (10h) [PERSON_NAME] [PERSON_NAME] [PERSO…" at bounding box center [455, 242] width 172 height 119
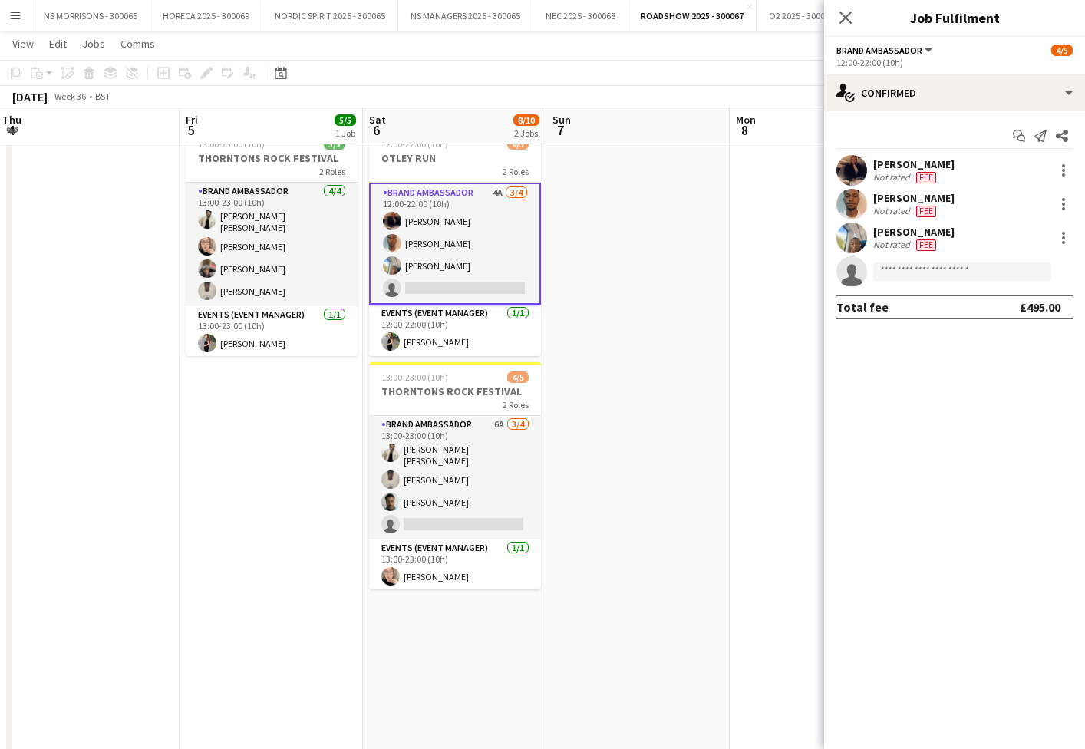
click at [441, 243] on app-card-role "Brand Ambassador 4A [DATE] 12:00-22:00 (10h) [PERSON_NAME] [PERSON_NAME] [PERSO…" at bounding box center [455, 244] width 172 height 122
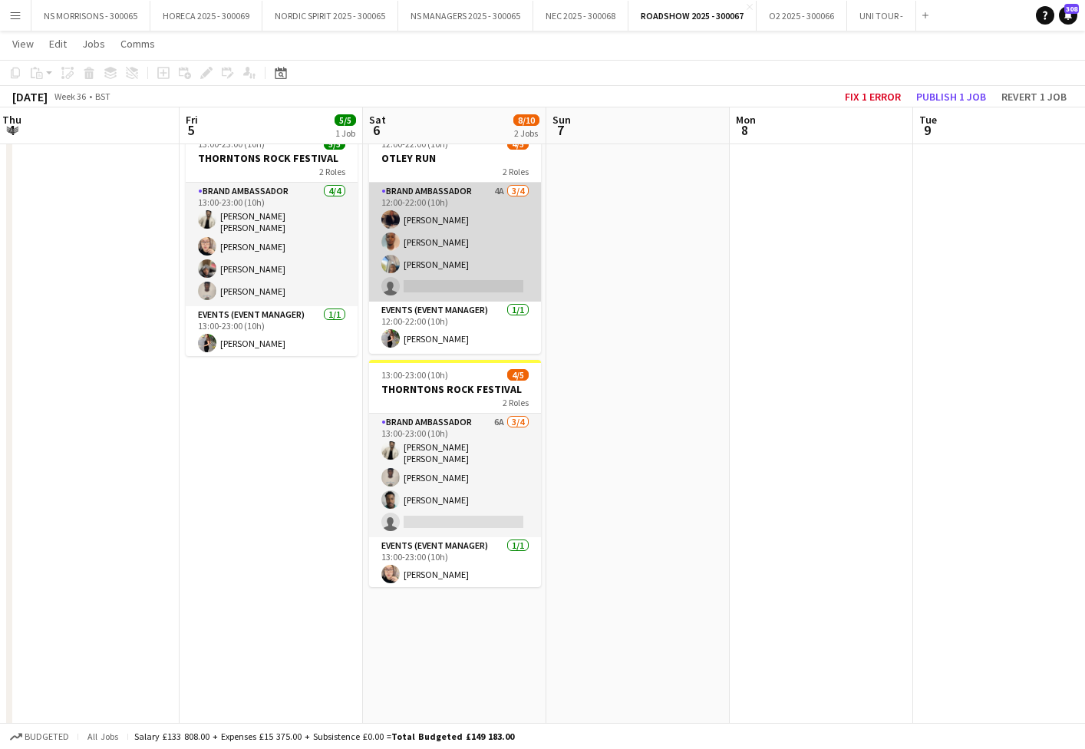
click at [465, 213] on app-card-role "Brand Ambassador 4A [DATE] 12:00-22:00 (10h) [PERSON_NAME] [PERSON_NAME] [PERSO…" at bounding box center [455, 242] width 172 height 119
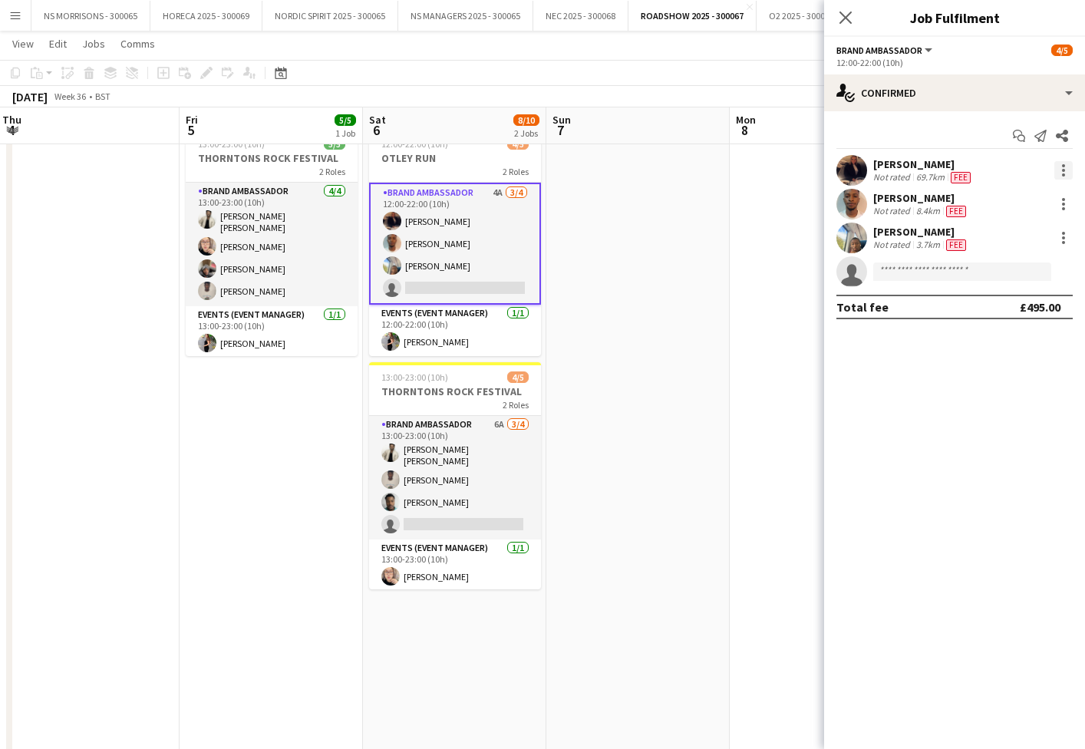
click at [1067, 172] on div at bounding box center [1063, 170] width 18 height 18
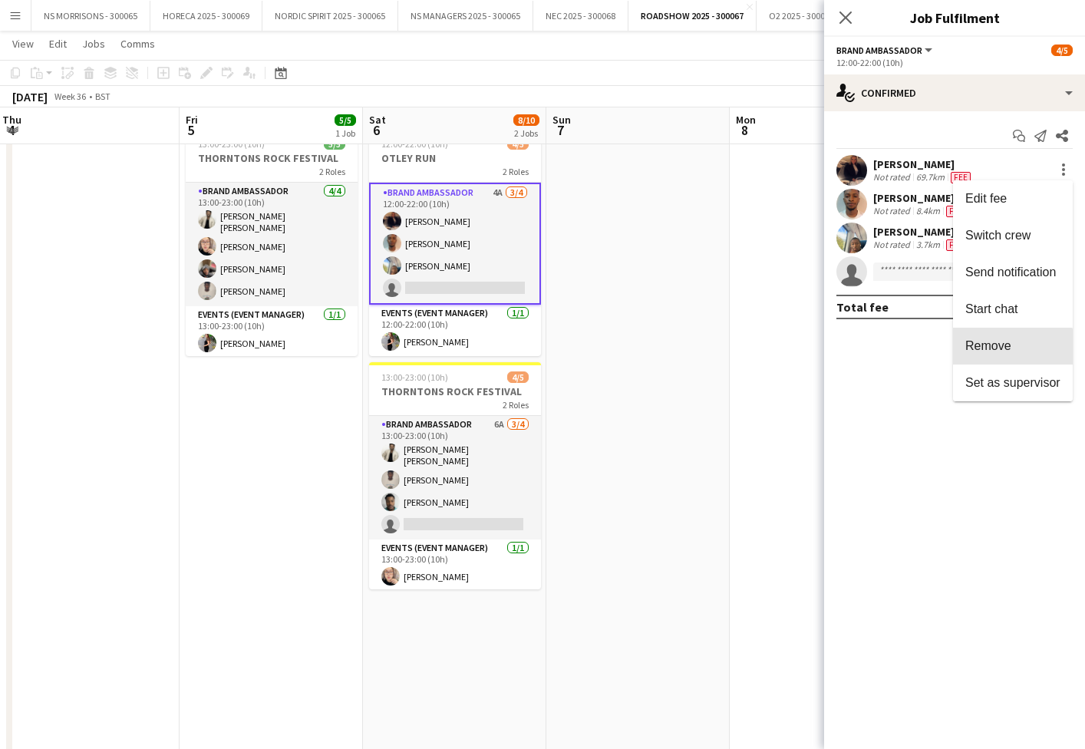
drag, startPoint x: 1001, startPoint y: 351, endPoint x: 933, endPoint y: 267, distance: 108.0
click at [1001, 351] on span "Remove" at bounding box center [988, 345] width 46 height 13
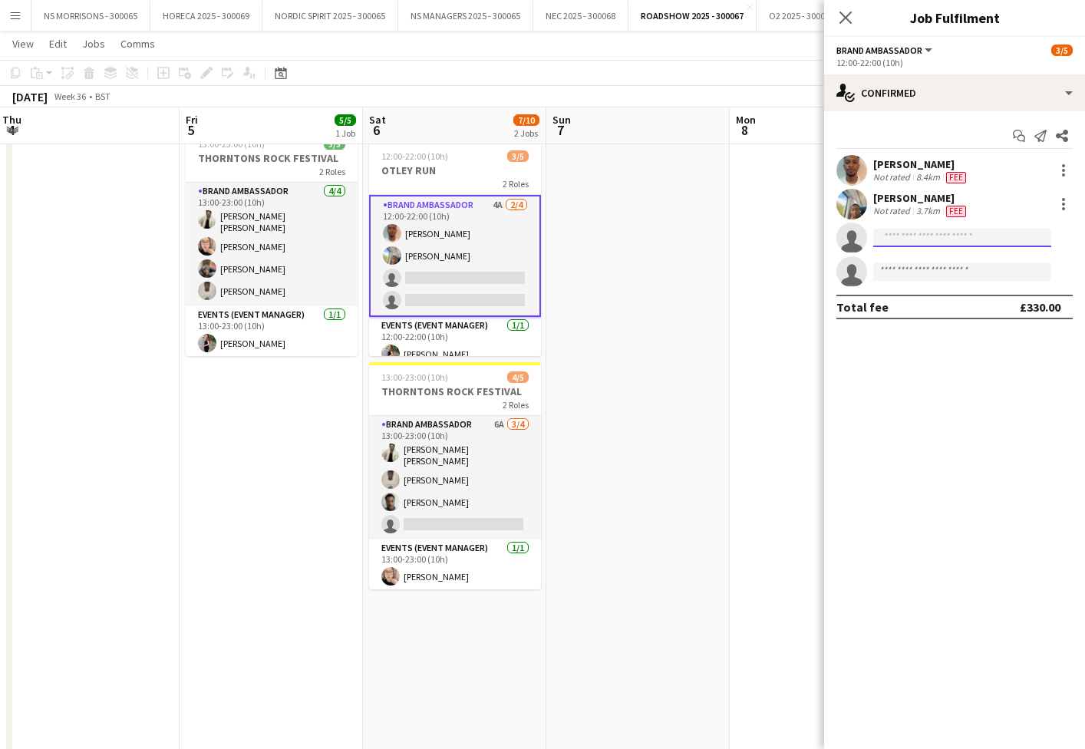
click at [911, 246] on input at bounding box center [962, 238] width 178 height 18
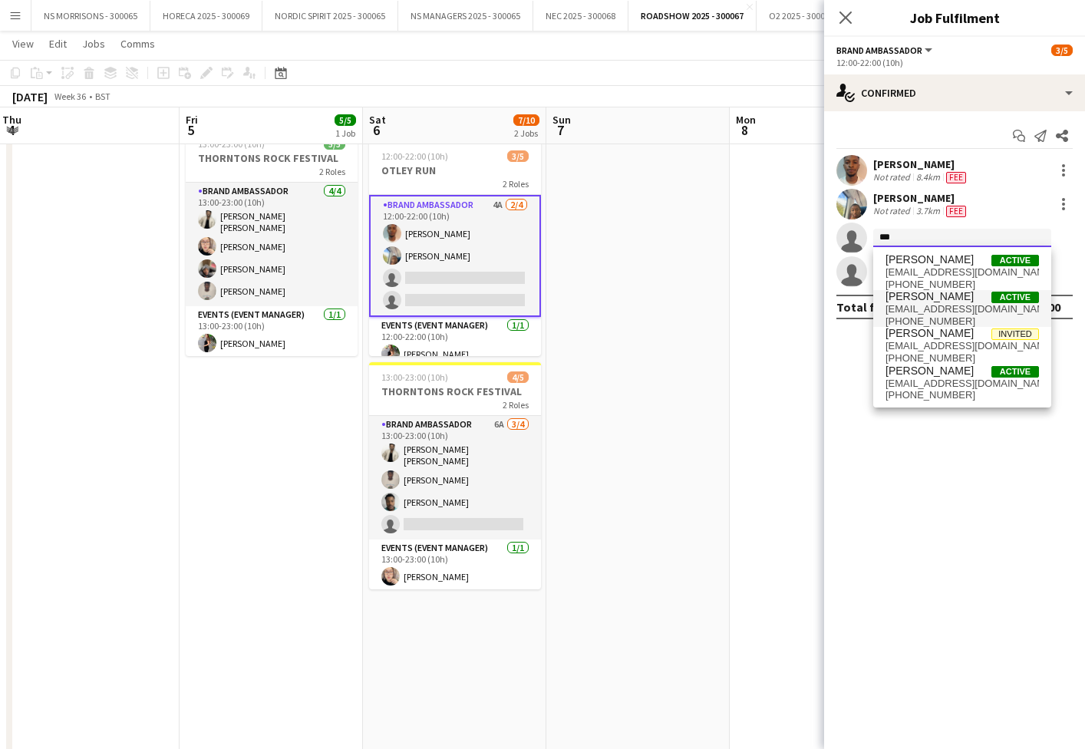
type input "***"
click at [914, 308] on span "[EMAIL_ADDRESS][DOMAIN_NAME]" at bounding box center [961, 309] width 153 height 12
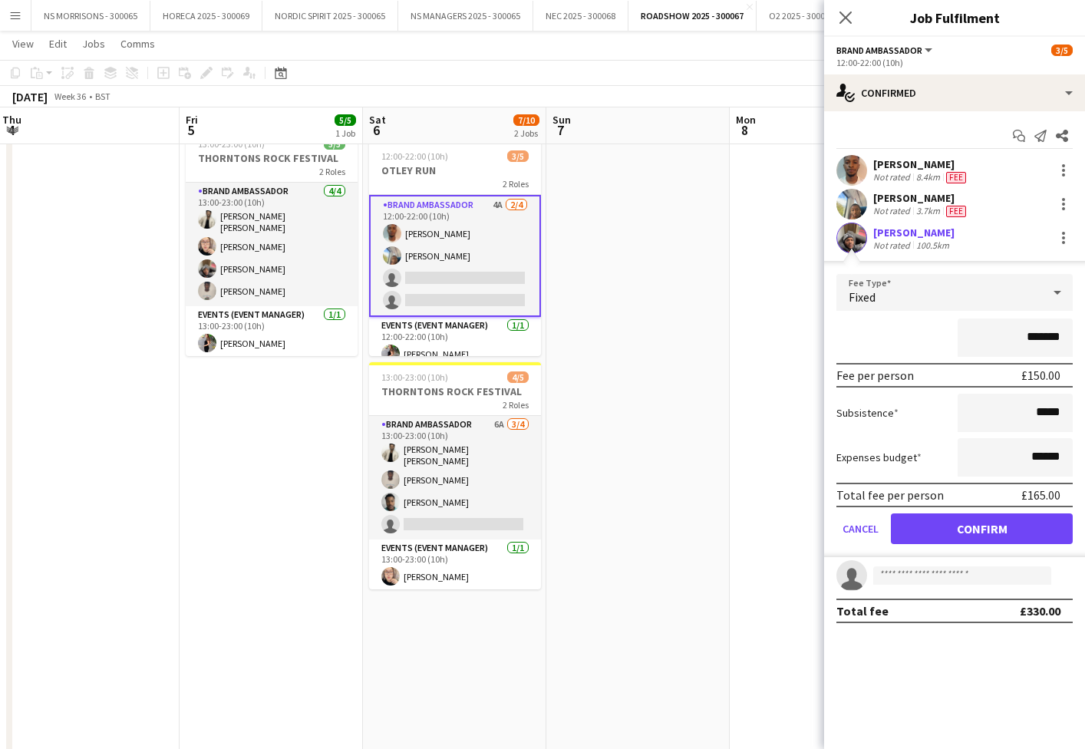
drag, startPoint x: 915, startPoint y: 523, endPoint x: 857, endPoint y: 493, distance: 65.5
click at [915, 523] on button "Confirm" at bounding box center [982, 528] width 182 height 31
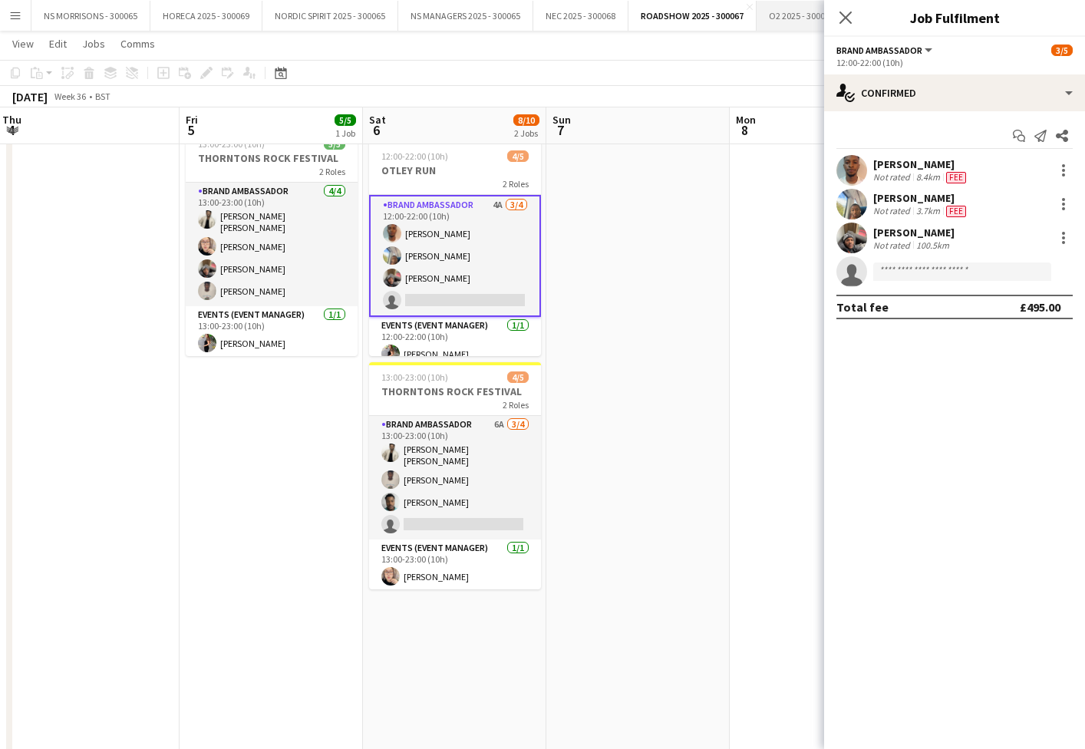
click at [845, 18] on icon at bounding box center [845, 18] width 12 height 12
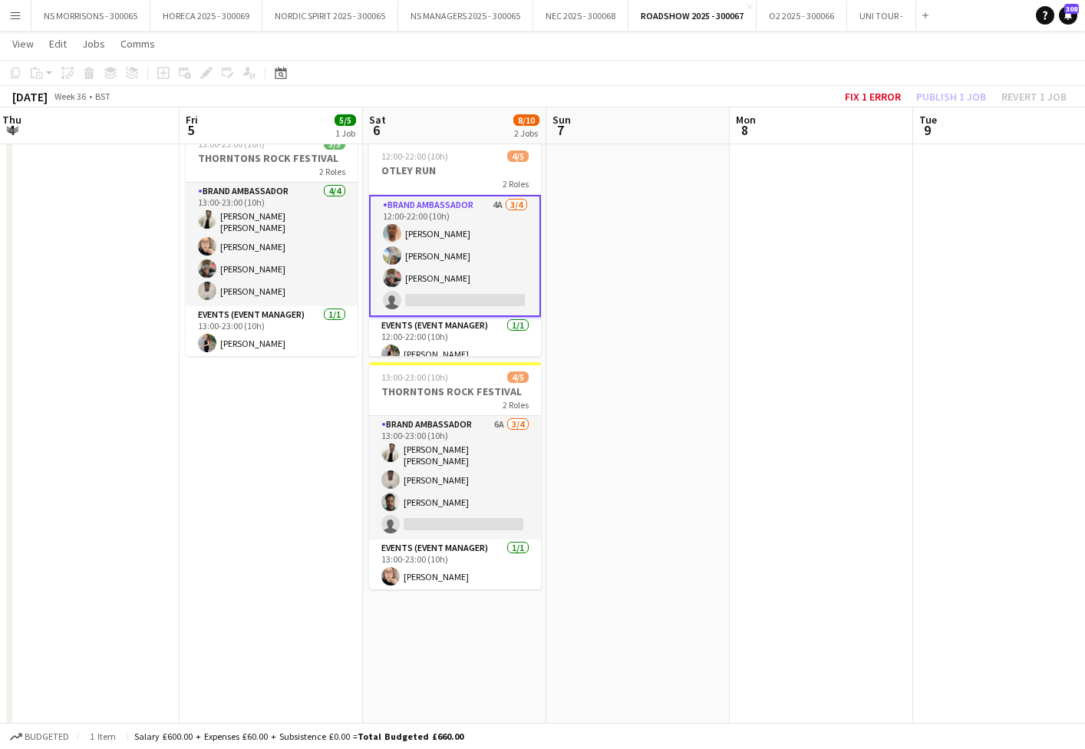
click at [842, 244] on app-date-cell at bounding box center [821, 660] width 183 height 1075
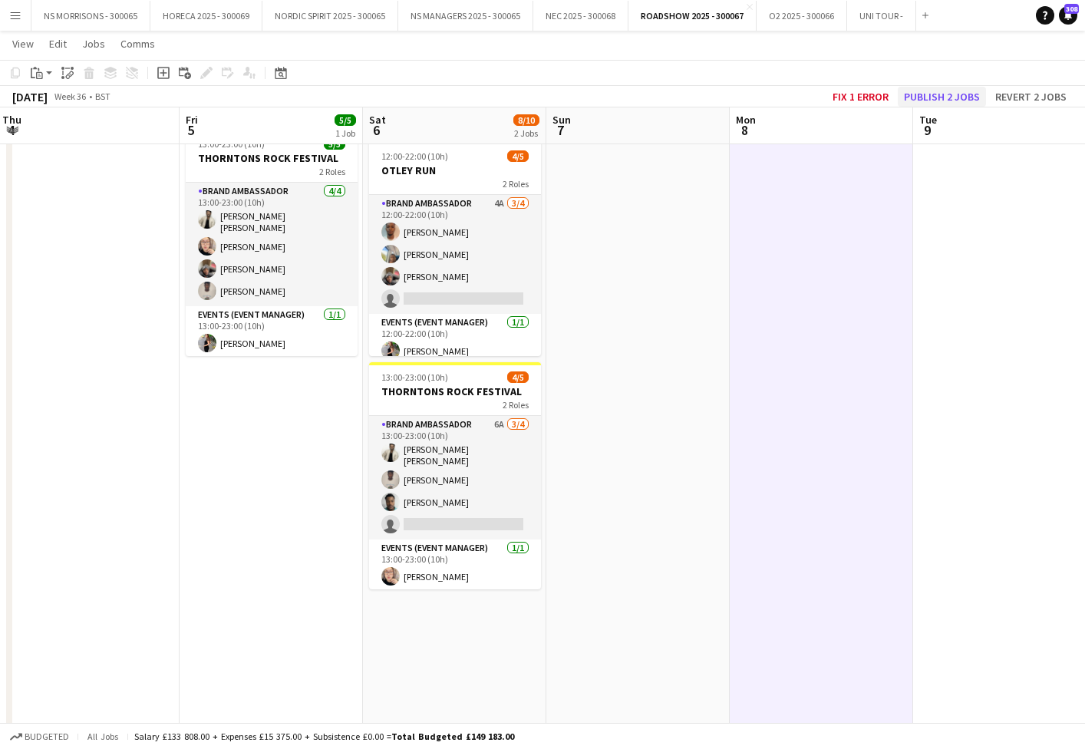
click at [966, 94] on button "Publish 2 jobs" at bounding box center [942, 97] width 88 height 20
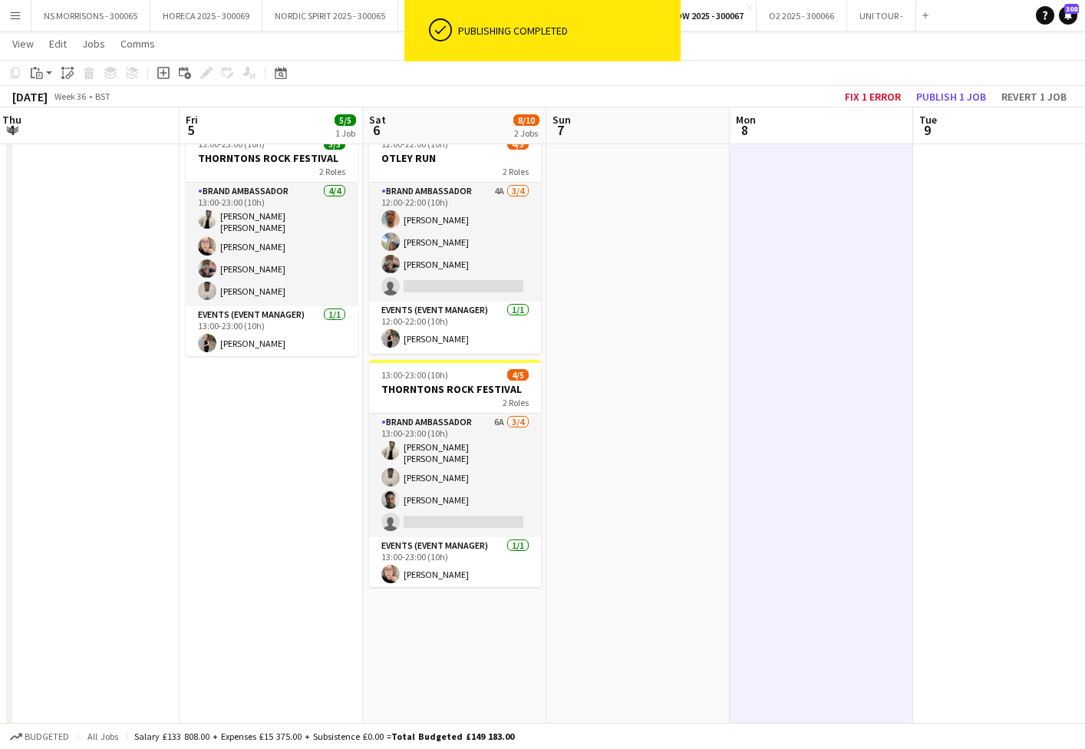
click at [716, 53] on app-page-menu "View Day view expanded Day view collapsed Month view Date picker Jump to [DATE]…" at bounding box center [542, 45] width 1085 height 29
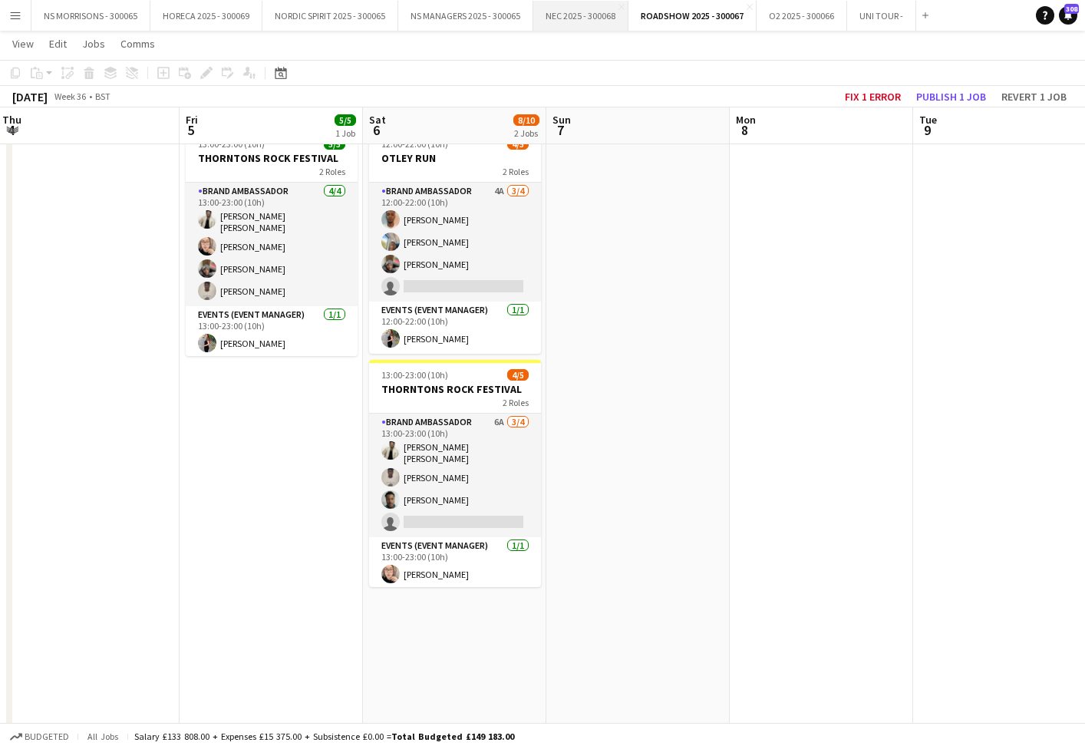
click at [598, 15] on button "NEC 2025 - 300068 Close" at bounding box center [580, 16] width 95 height 30
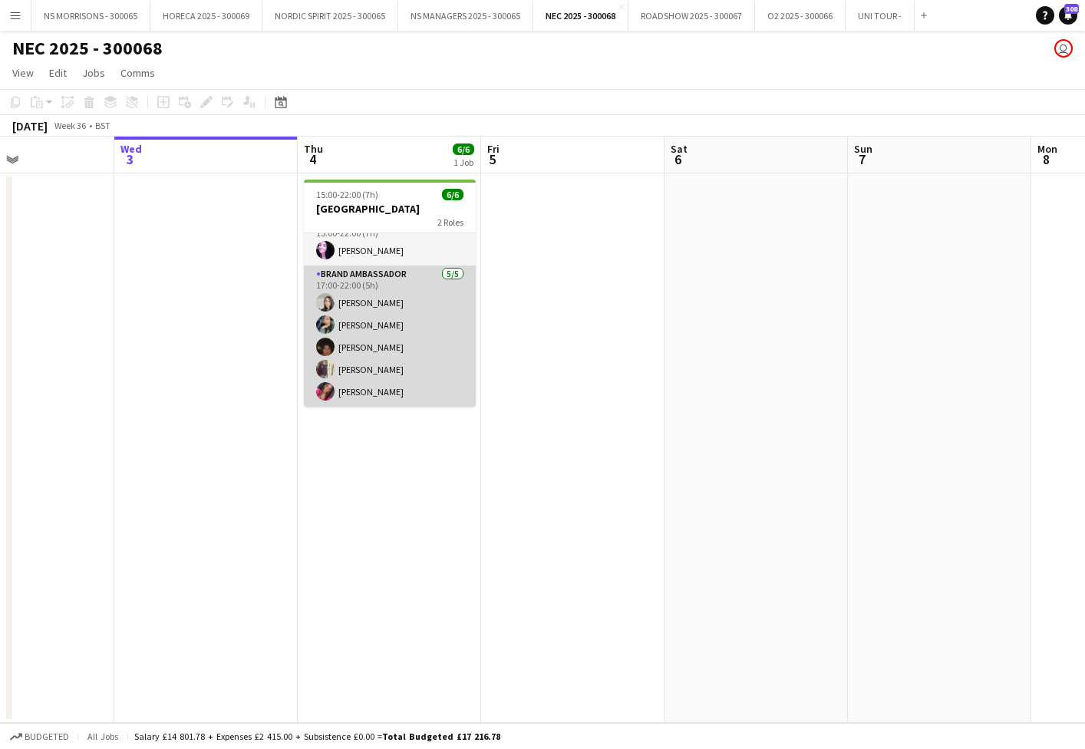
scroll to position [20, 0]
click at [413, 361] on app-card-role "Brand Ambassador [DATE] 17:00-22:00 (5h) [PERSON_NAME] [PERSON_NAME] [PERSON_NA…" at bounding box center [390, 335] width 172 height 141
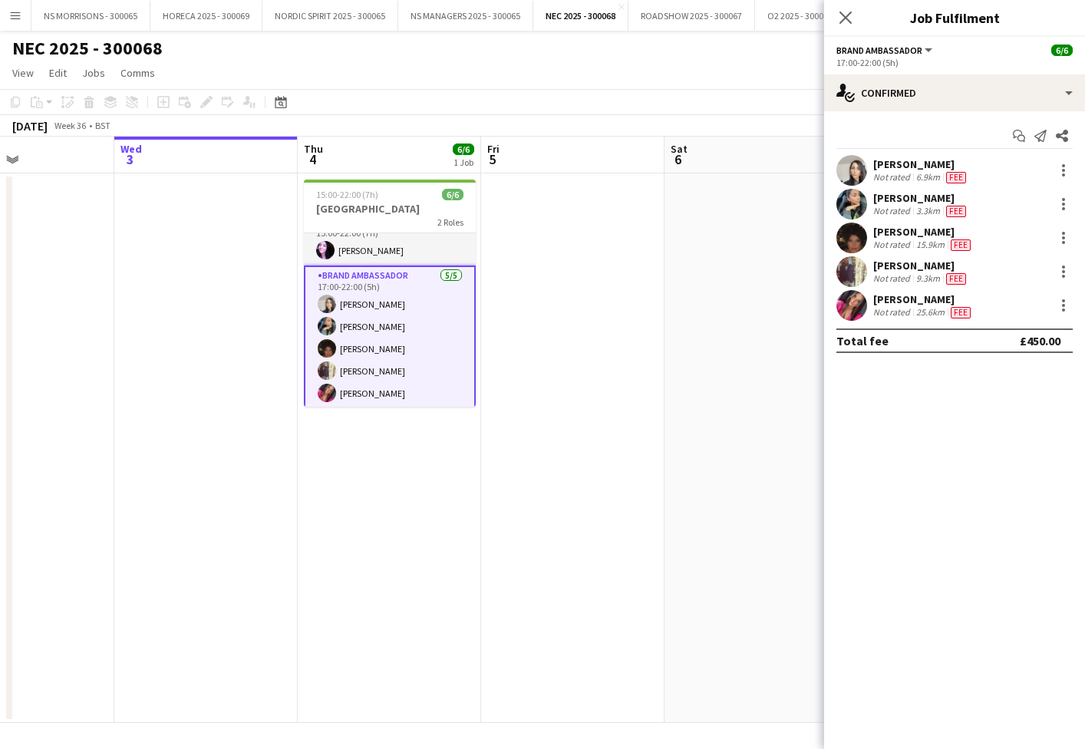
click at [389, 346] on app-card-role "Brand Ambassador [DATE] 17:00-22:00 (5h) [PERSON_NAME] [PERSON_NAME] [PERSON_NA…" at bounding box center [390, 337] width 172 height 144
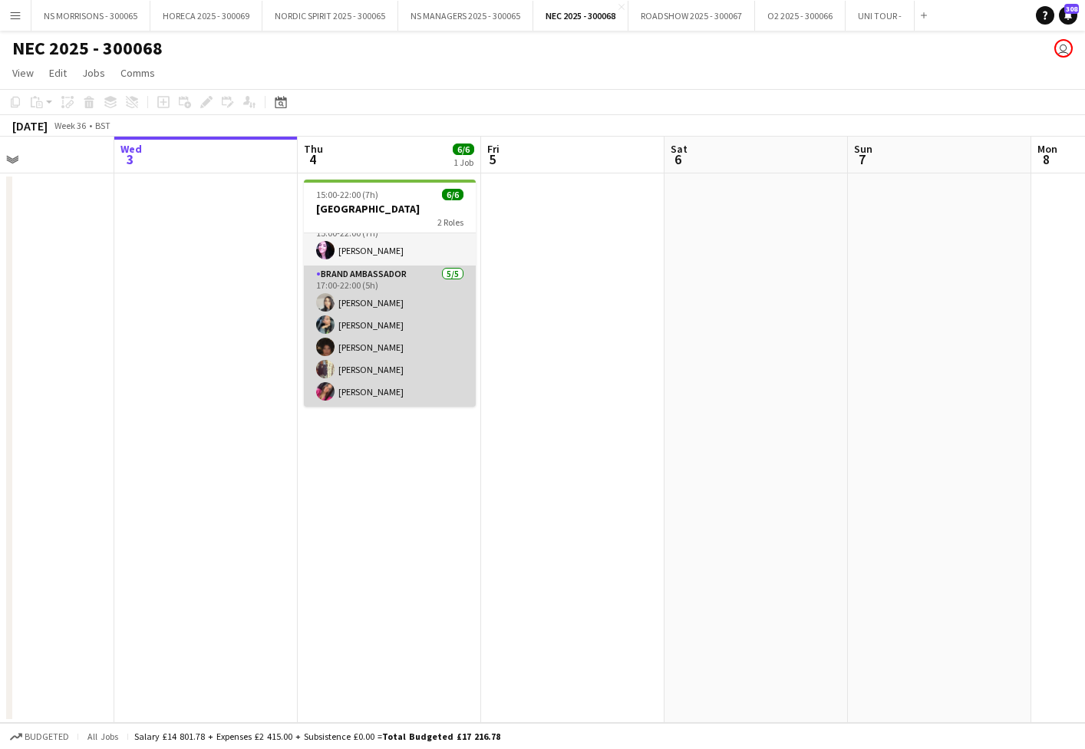
click at [389, 346] on app-card-role "Brand Ambassador [DATE] 17:00-22:00 (5h) [PERSON_NAME] [PERSON_NAME] [PERSON_NA…" at bounding box center [390, 335] width 172 height 141
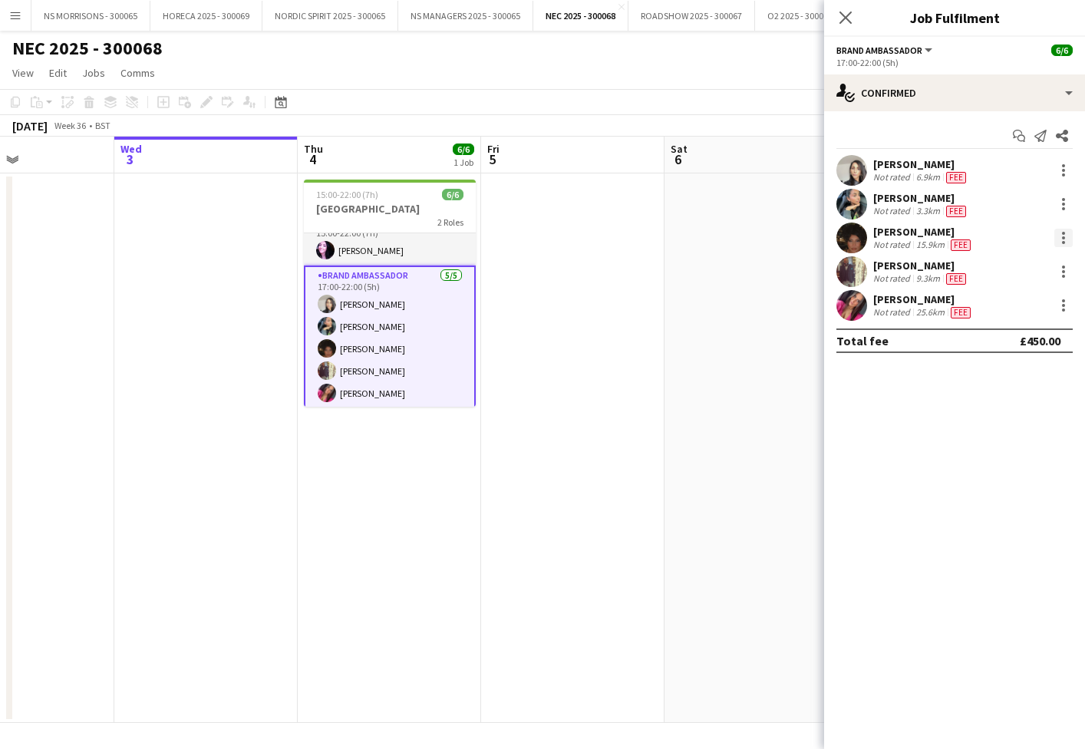
click at [1061, 234] on div at bounding box center [1063, 238] width 18 height 18
click at [999, 410] on span "Remove" at bounding box center [988, 413] width 46 height 13
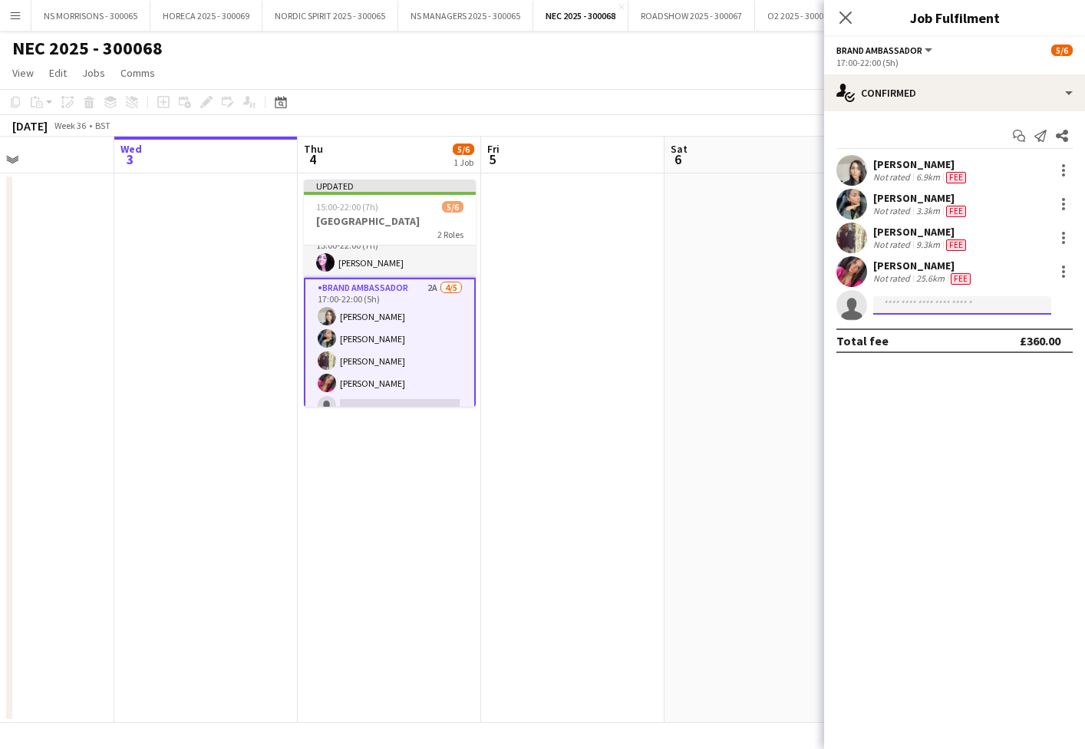
click at [974, 313] on input at bounding box center [962, 305] width 178 height 18
type input "******"
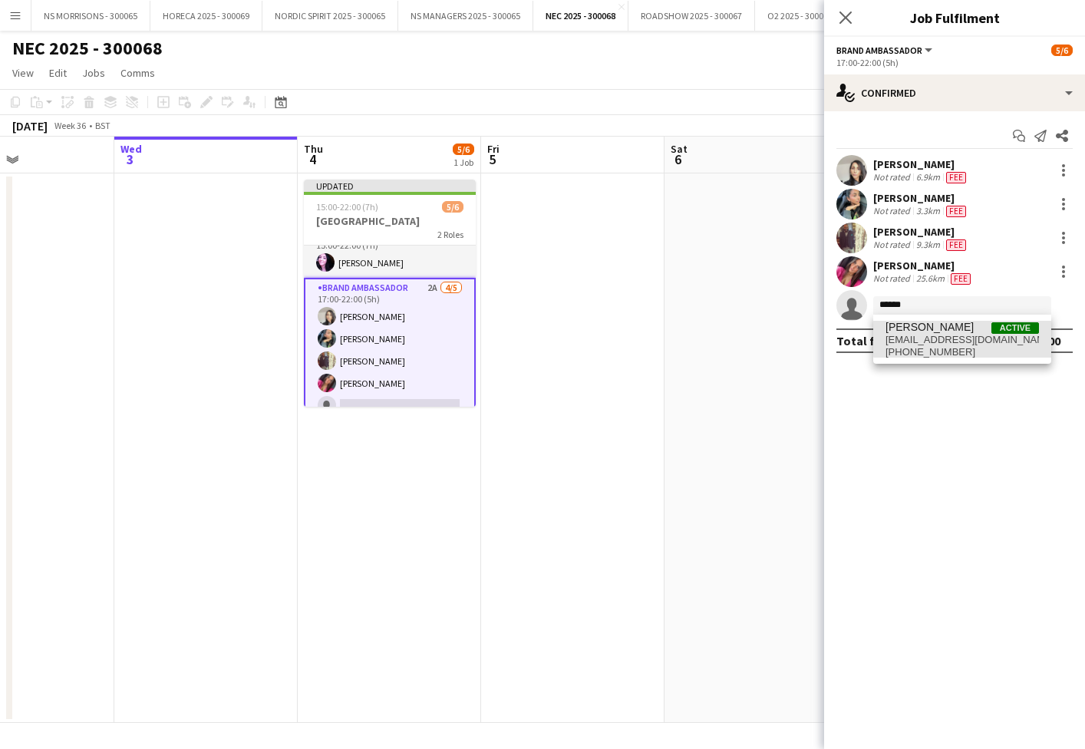
drag, startPoint x: 974, startPoint y: 313, endPoint x: 979, endPoint y: 338, distance: 25.9
click at [979, 338] on span "[EMAIL_ADDRESS][DOMAIN_NAME]" at bounding box center [961, 340] width 153 height 12
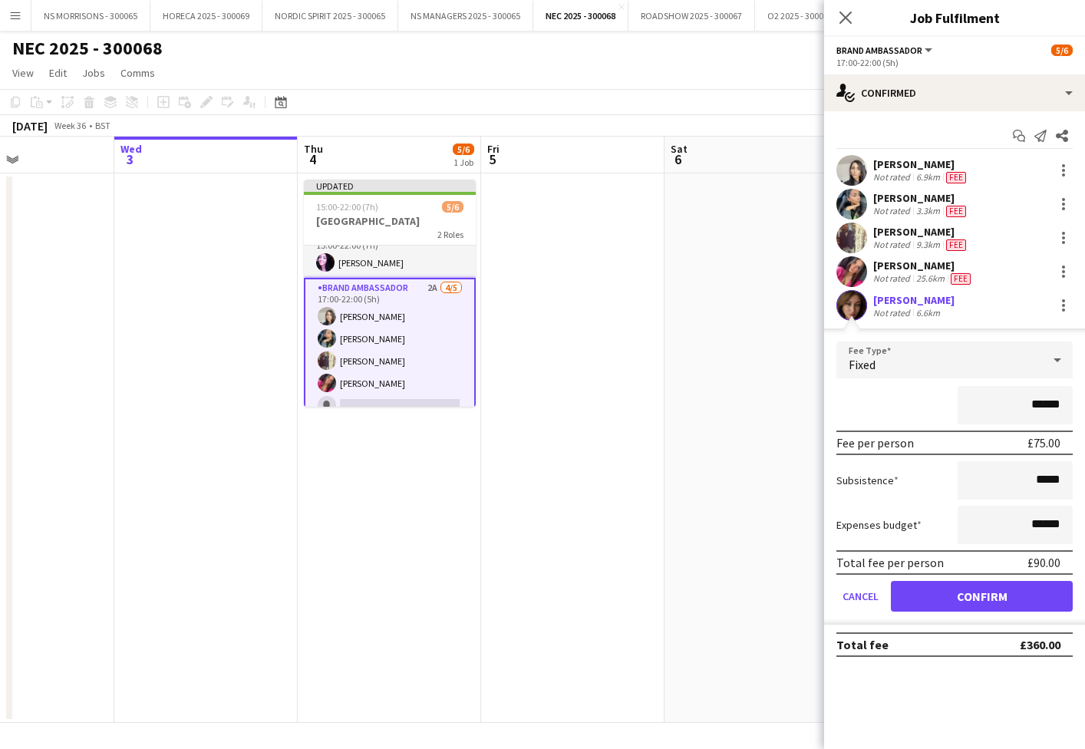
drag, startPoint x: 956, startPoint y: 593, endPoint x: 952, endPoint y: 585, distance: 8.6
click at [952, 585] on button "Confirm" at bounding box center [982, 596] width 182 height 31
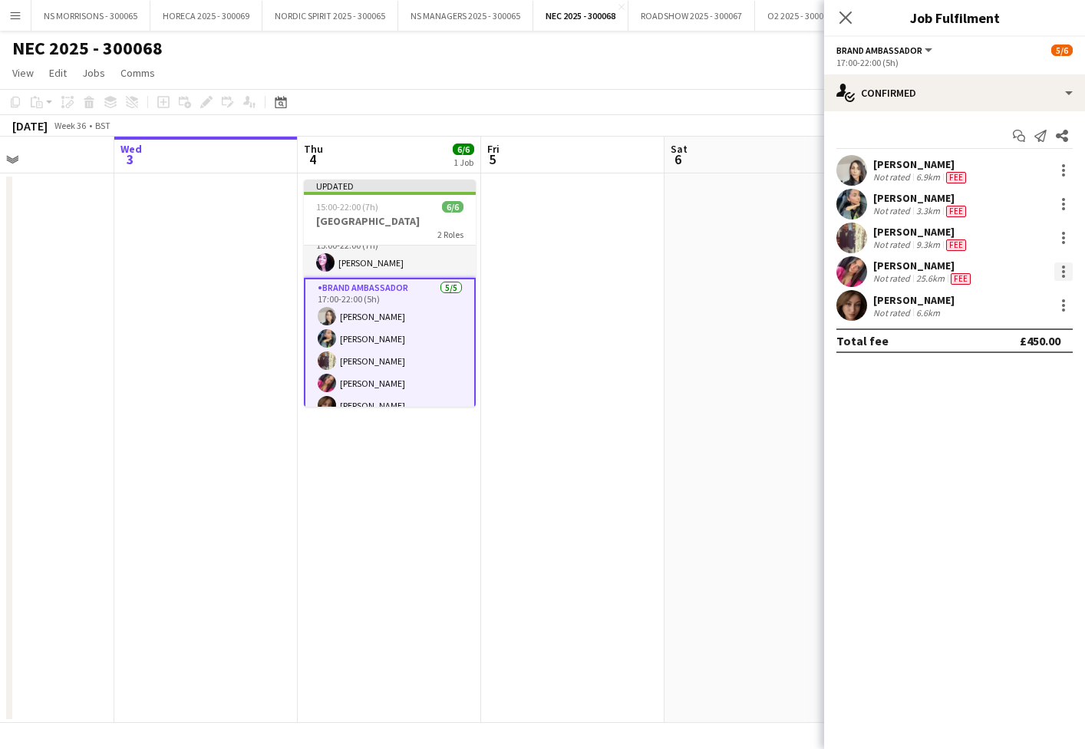
click at [1056, 276] on div at bounding box center [1063, 271] width 18 height 18
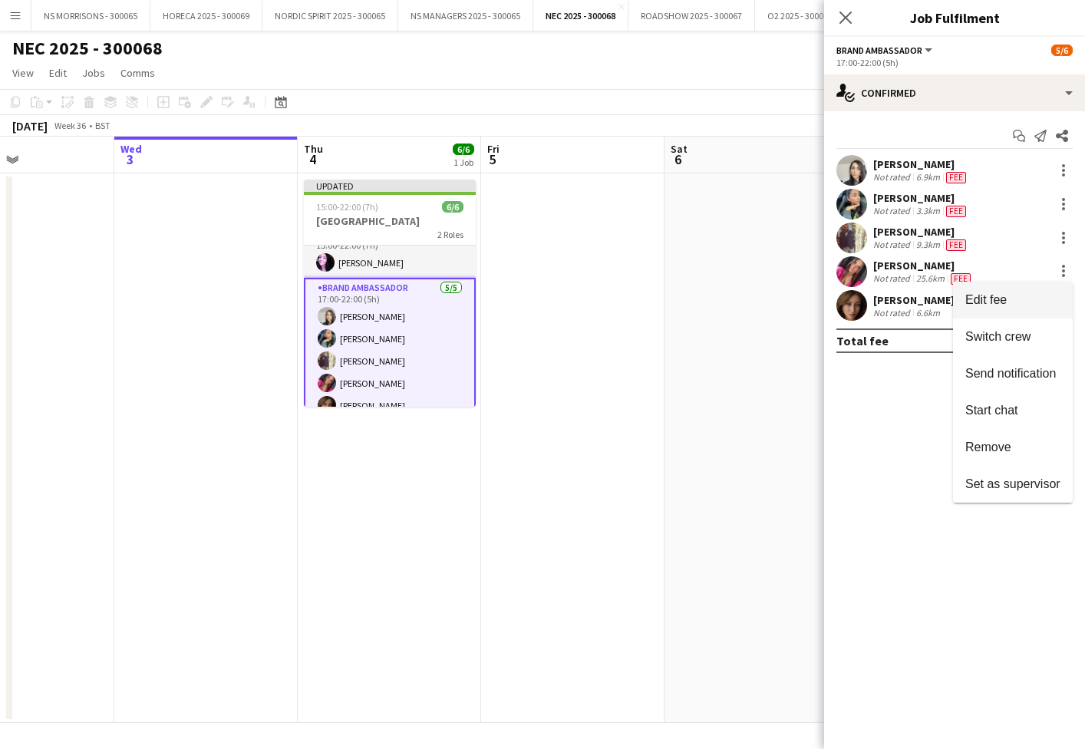
click at [1043, 305] on span "Edit fee" at bounding box center [1012, 300] width 95 height 14
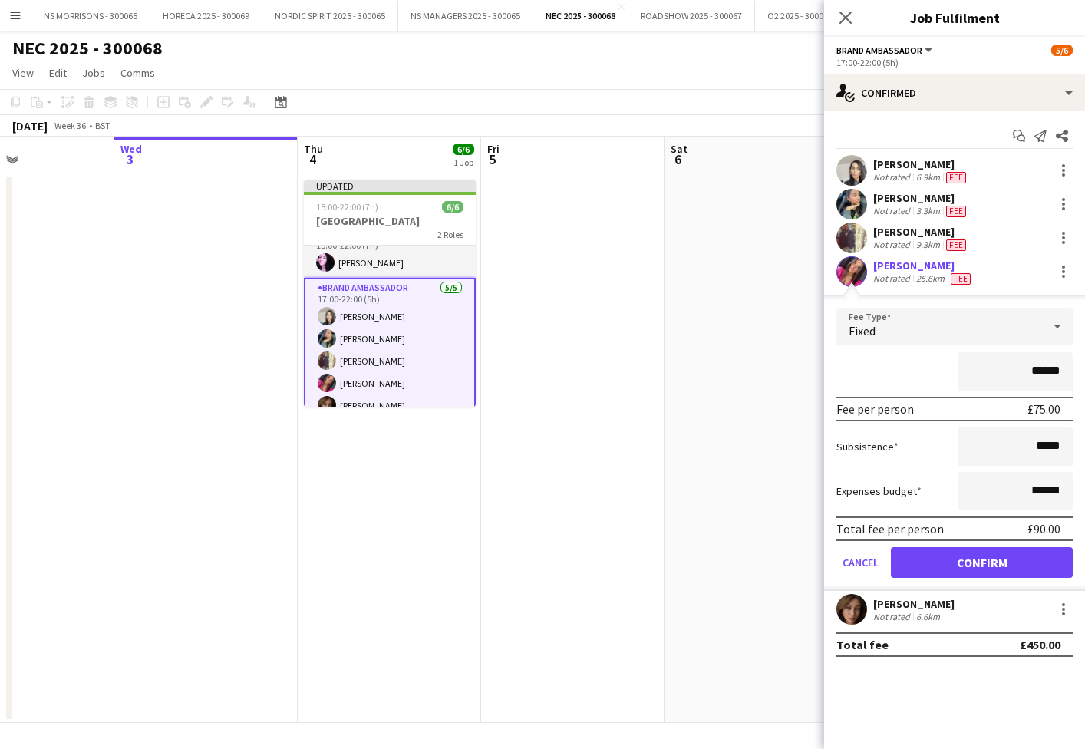
click at [764, 417] on app-date-cell at bounding box center [755, 447] width 183 height 549
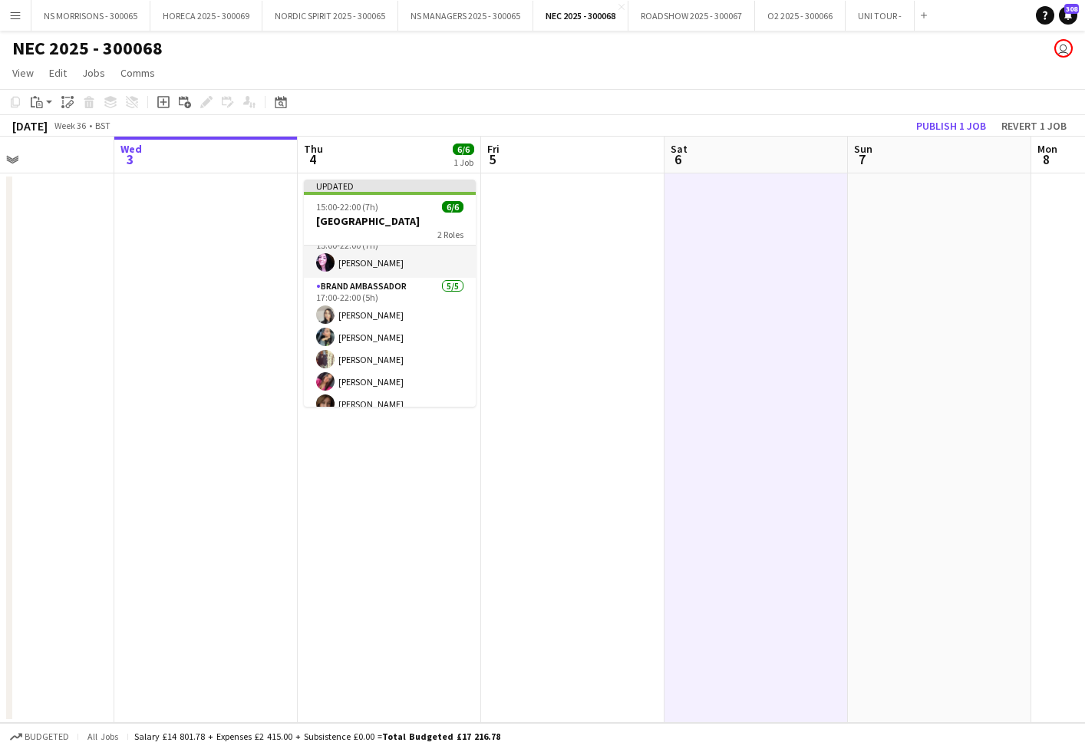
drag, startPoint x: 987, startPoint y: 129, endPoint x: 974, endPoint y: 133, distance: 13.6
click at [986, 130] on button "Publish 1 job" at bounding box center [951, 126] width 82 height 20
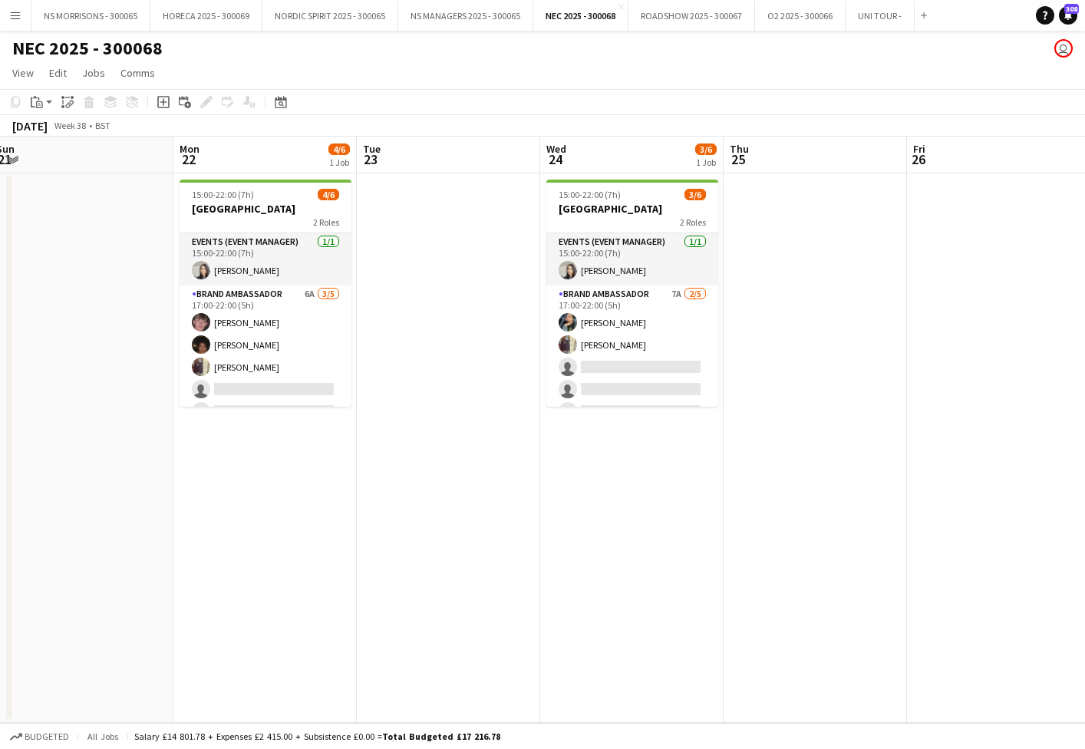
scroll to position [0, 610]
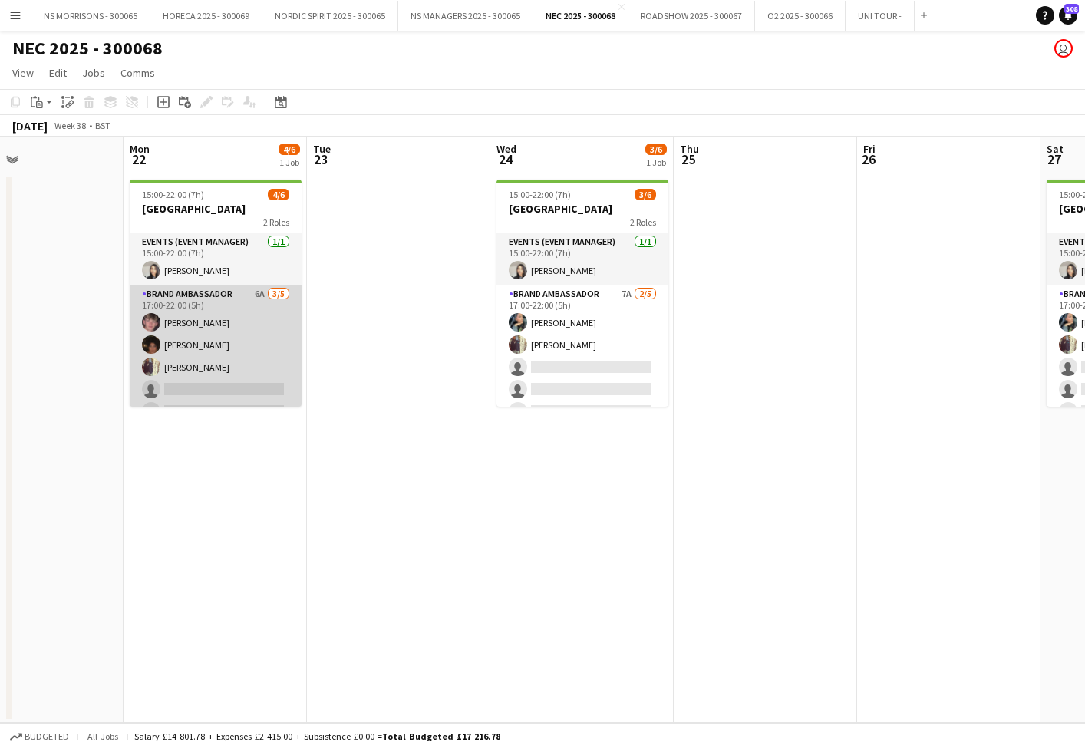
click at [277, 387] on app-card-role "Brand Ambassador 6A [DATE] 17:00-22:00 (5h) [PERSON_NAME] [PERSON_NAME] [PERSON…" at bounding box center [216, 355] width 172 height 141
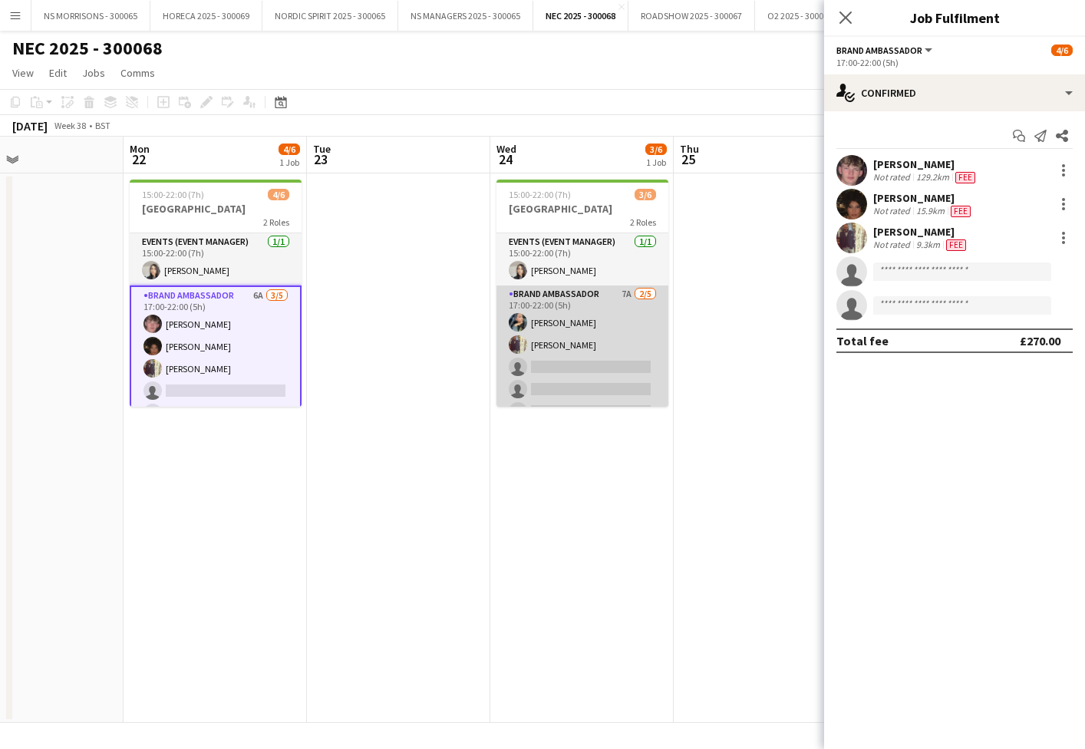
click at [630, 354] on app-card-role "Brand Ambassador 7A [DATE] 17:00-22:00 (5h) [PERSON_NAME] [PERSON_NAME] single-…" at bounding box center [582, 355] width 172 height 141
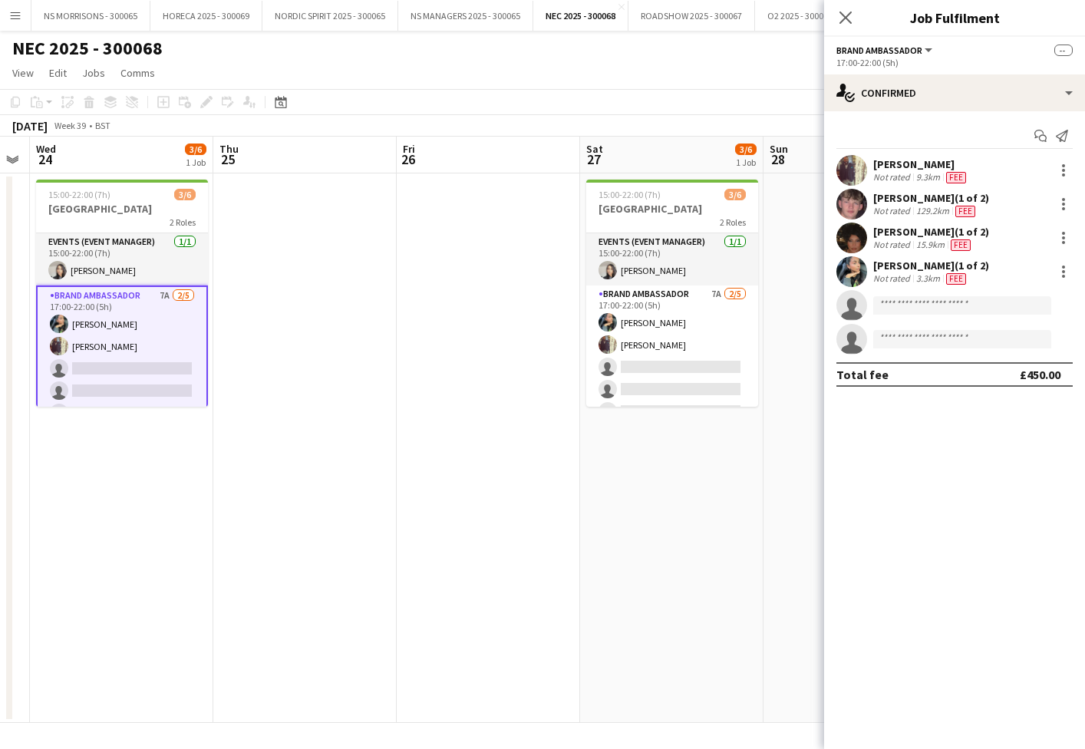
scroll to position [0, 531]
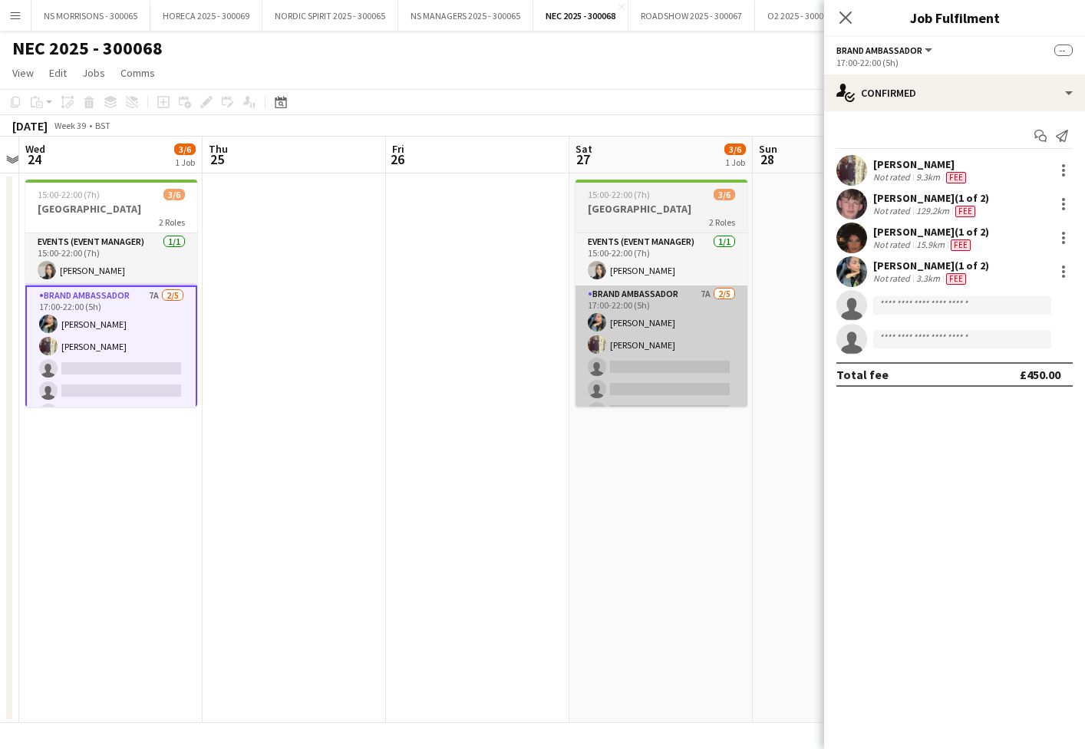
click at [630, 354] on app-card-role "Brand Ambassador 7A [DATE] 17:00-22:00 (5h) [PERSON_NAME] [PERSON_NAME] single-…" at bounding box center [661, 355] width 172 height 141
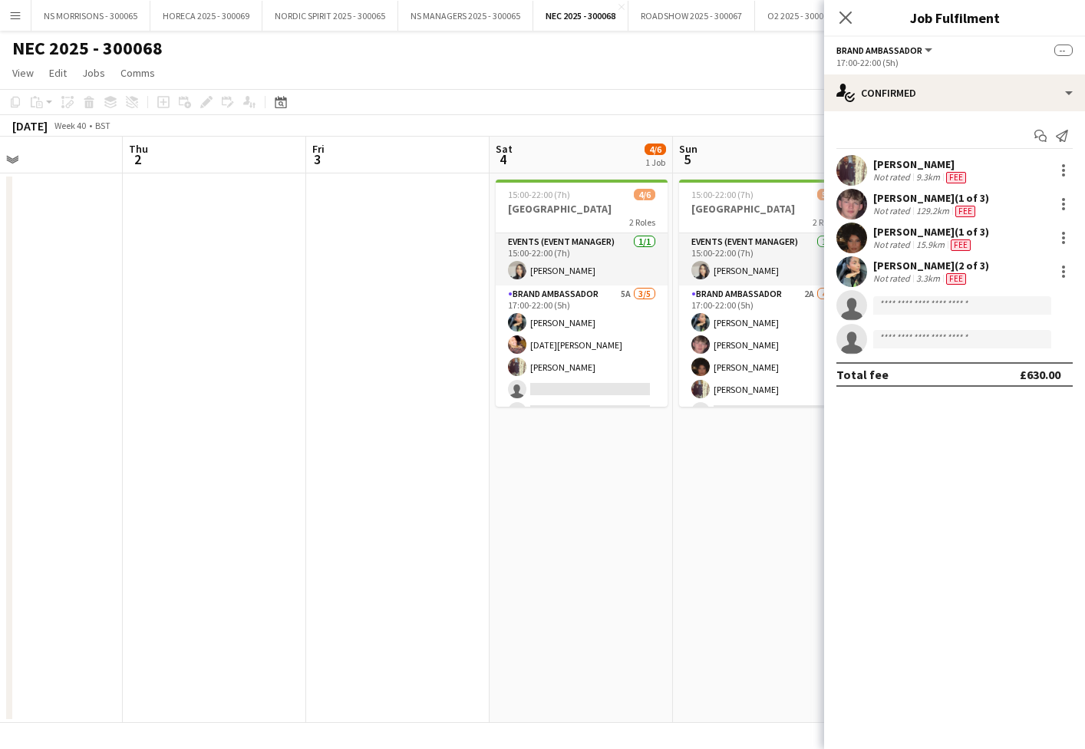
scroll to position [0, 503]
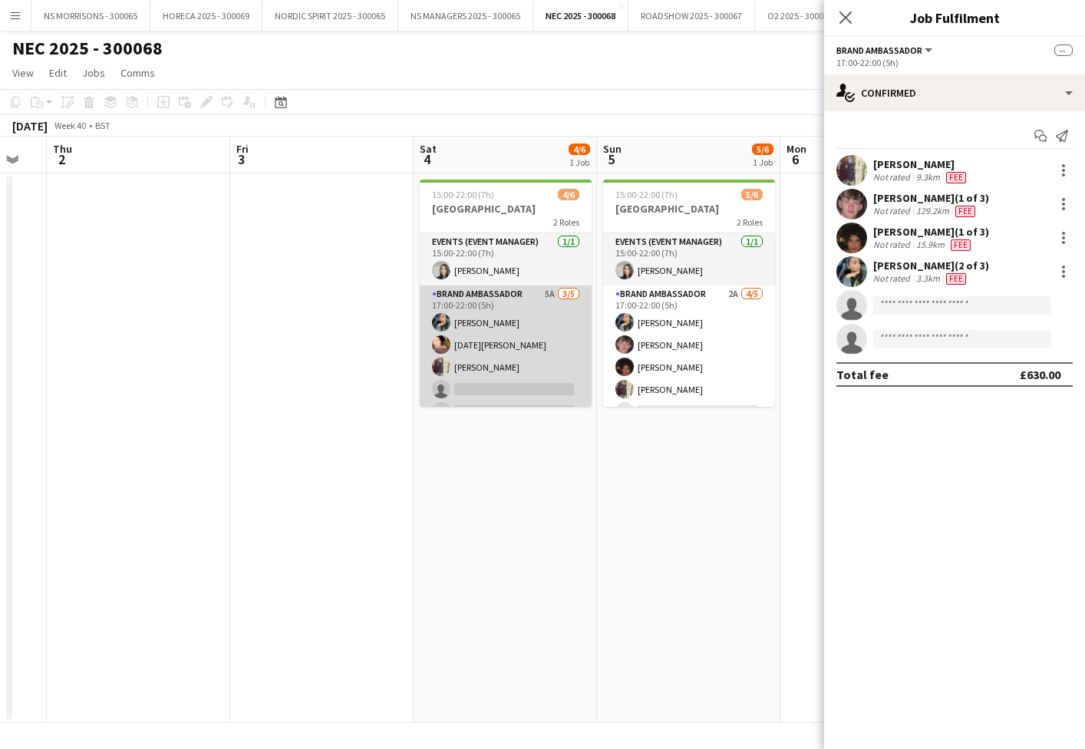
click at [577, 358] on app-card-role "Brand Ambassador 5A [DATE] 17:00-22:00 (5h) [PERSON_NAME] [DATE][PERSON_NAME] […" at bounding box center [506, 355] width 172 height 141
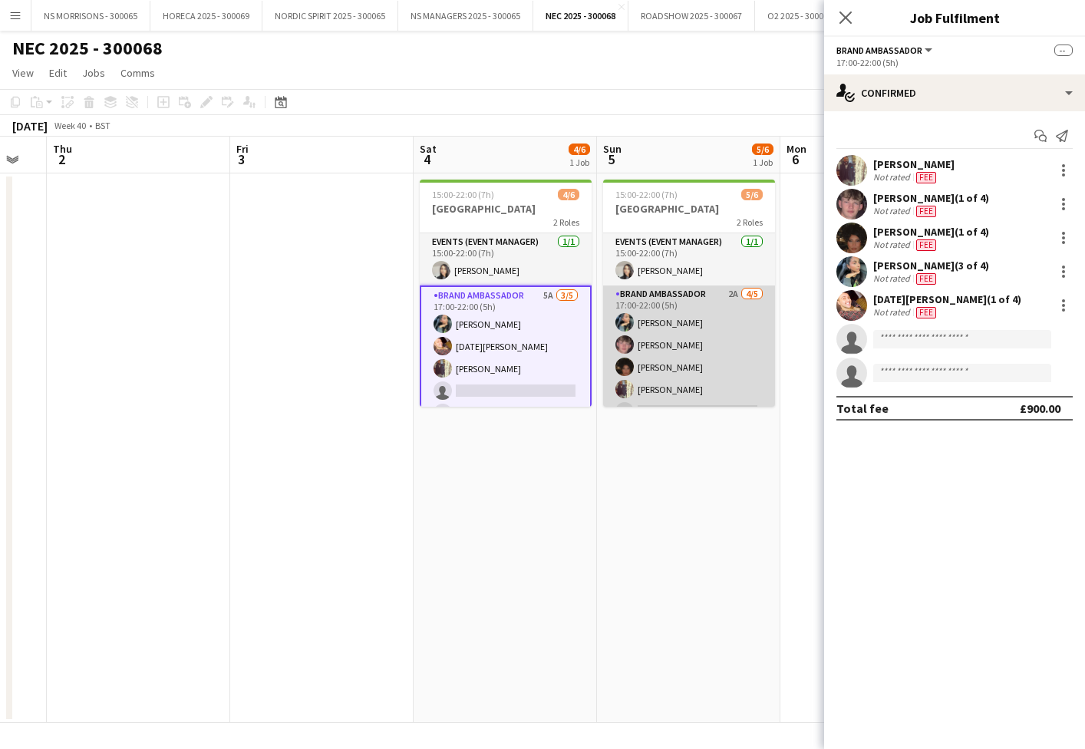
click at [679, 365] on app-card-role "Brand Ambassador 2A [DATE] 17:00-22:00 (5h) [PERSON_NAME] [PERSON_NAME] [PERSON…" at bounding box center [689, 355] width 172 height 141
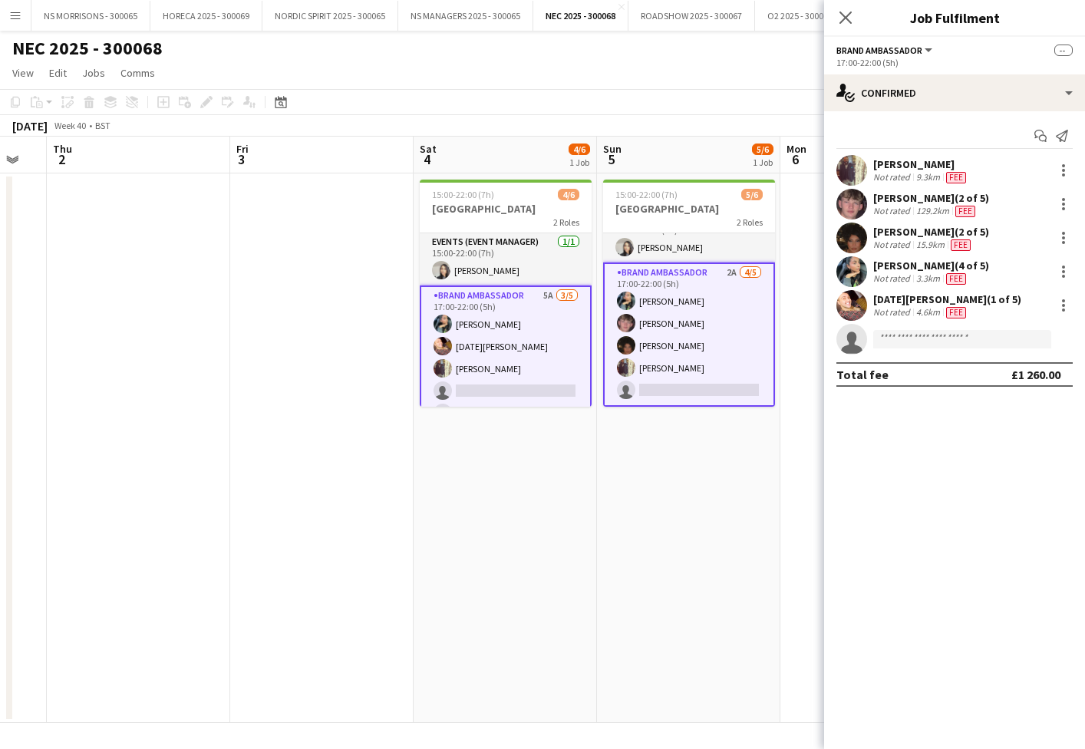
scroll to position [23, 0]
click at [981, 338] on input at bounding box center [962, 339] width 178 height 18
type input "****"
drag, startPoint x: 981, startPoint y: 338, endPoint x: 989, endPoint y: 374, distance: 37.8
click at [989, 374] on span "[EMAIL_ADDRESS][DOMAIN_NAME]" at bounding box center [961, 374] width 153 height 12
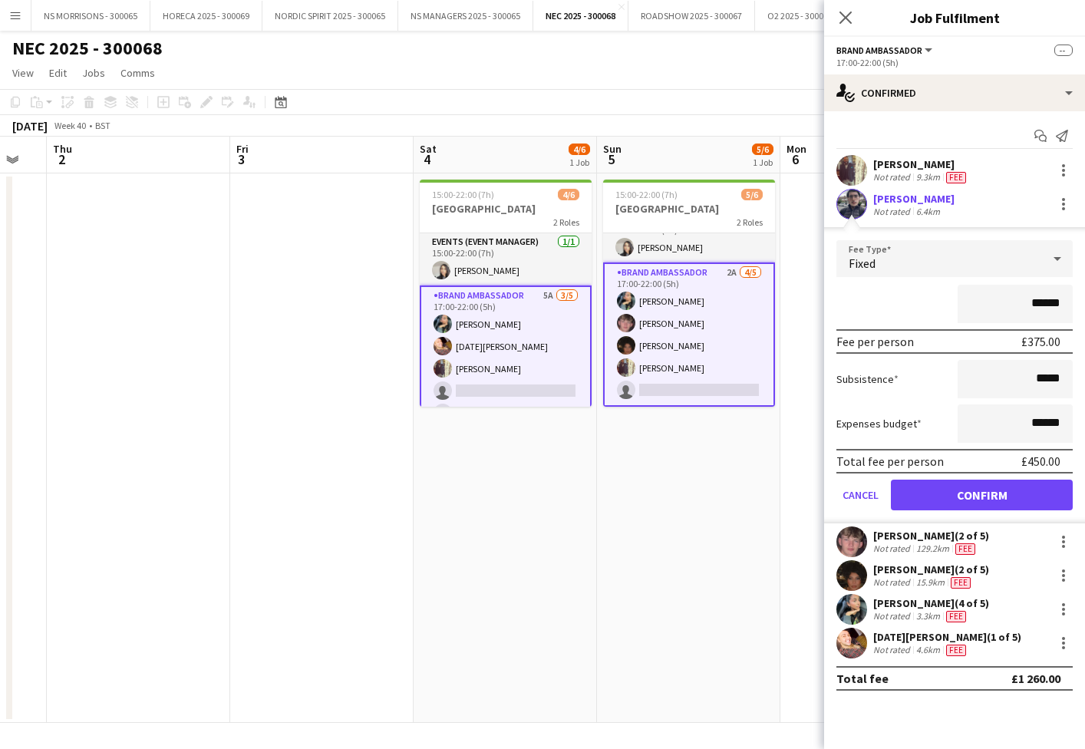
drag, startPoint x: 982, startPoint y: 502, endPoint x: 691, endPoint y: 542, distance: 293.5
click at [981, 502] on button "Confirm" at bounding box center [982, 495] width 182 height 31
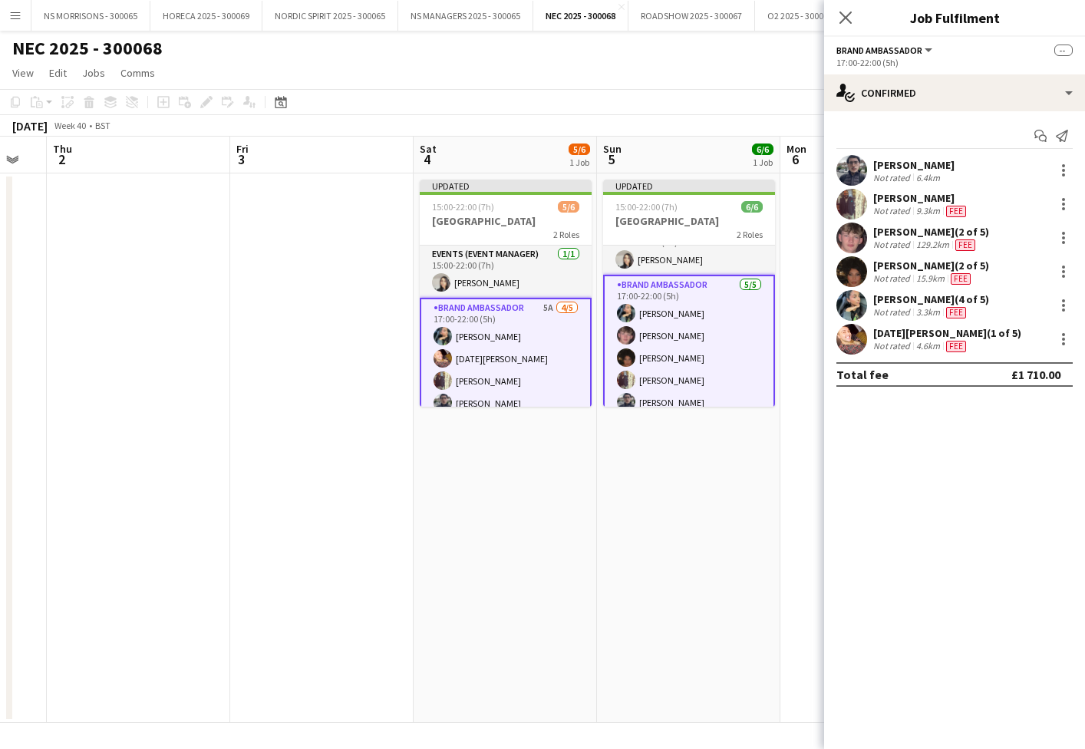
click at [652, 542] on app-date-cell "Updated 15:00-22:00 (7h) 6/6 [GEOGRAPHIC_DATA] 2 Roles Events (Event Manager) […" at bounding box center [688, 447] width 183 height 549
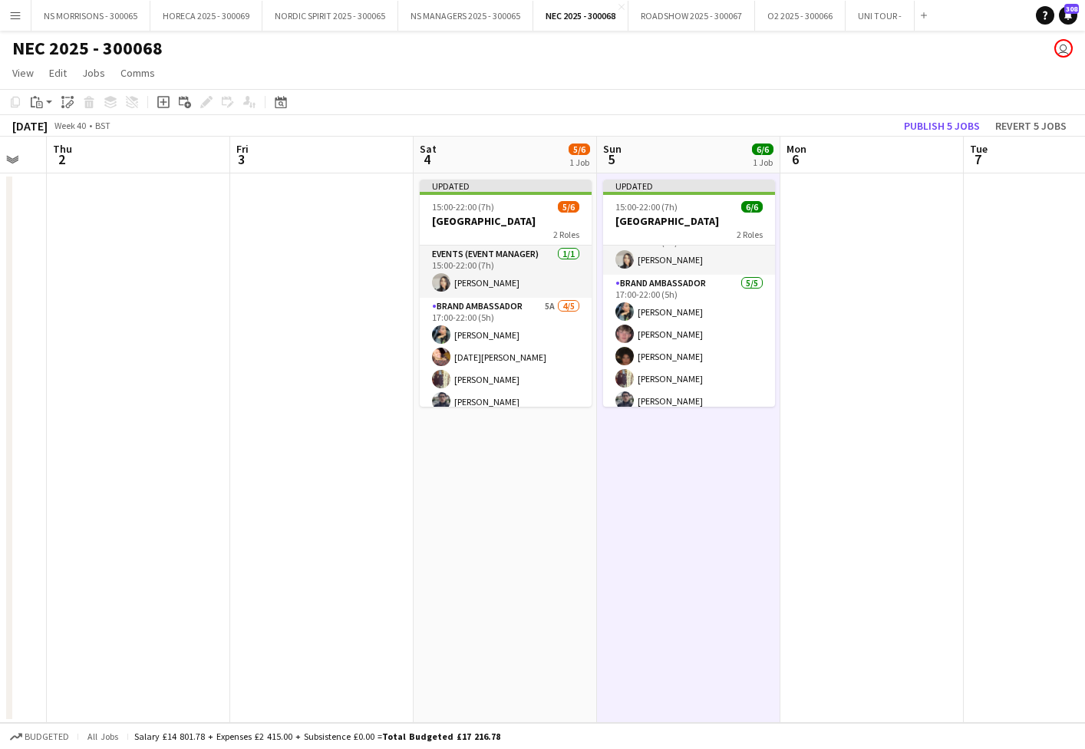
scroll to position [0, 0]
drag, startPoint x: 933, startPoint y: 123, endPoint x: 925, endPoint y: 120, distance: 8.0
click at [933, 123] on button "Publish 5 jobs" at bounding box center [942, 126] width 88 height 20
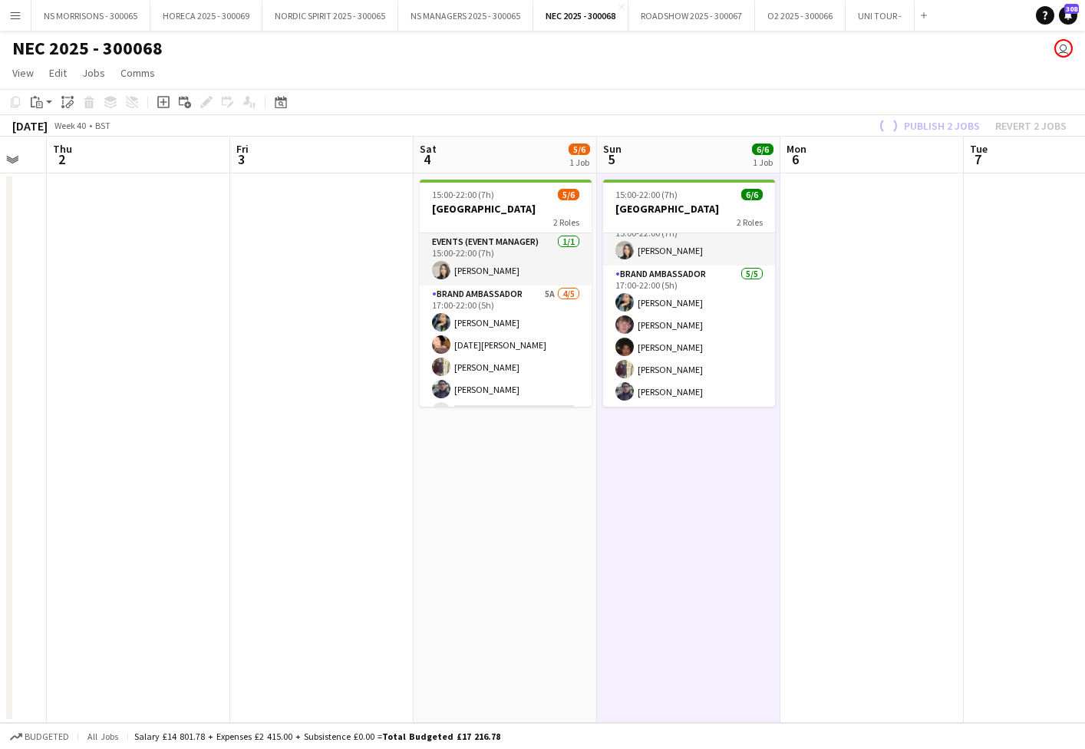
scroll to position [20, 0]
click at [868, 19] on button "UNI TOUR - Close" at bounding box center [879, 16] width 69 height 30
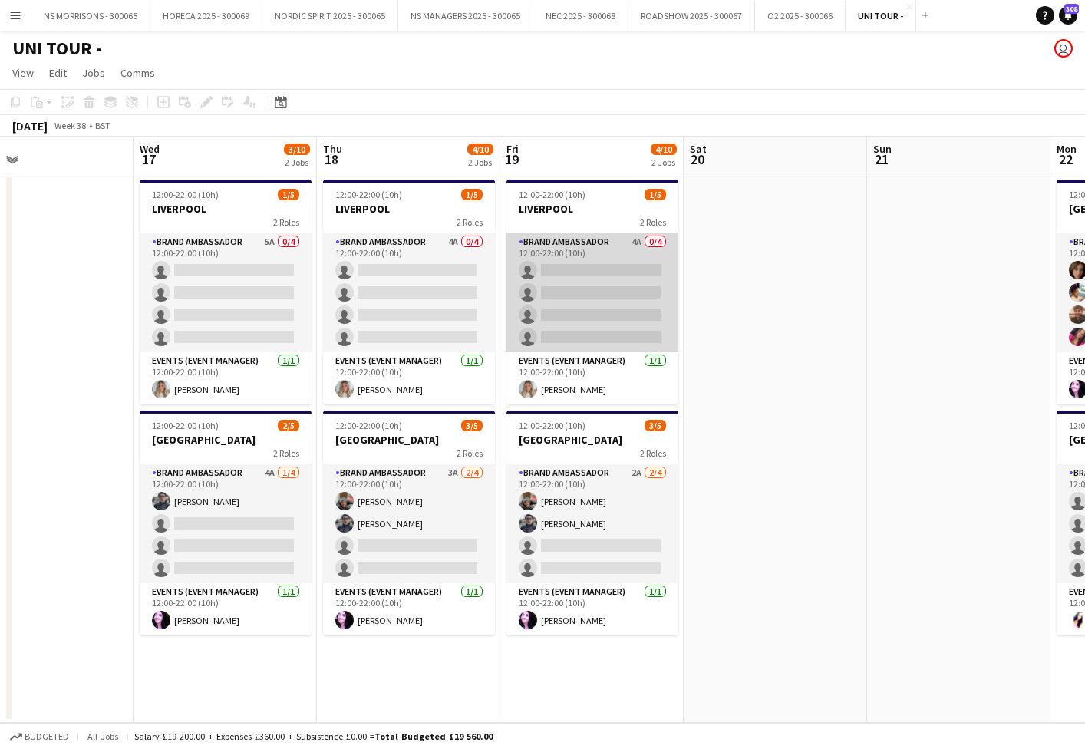
scroll to position [0, 598]
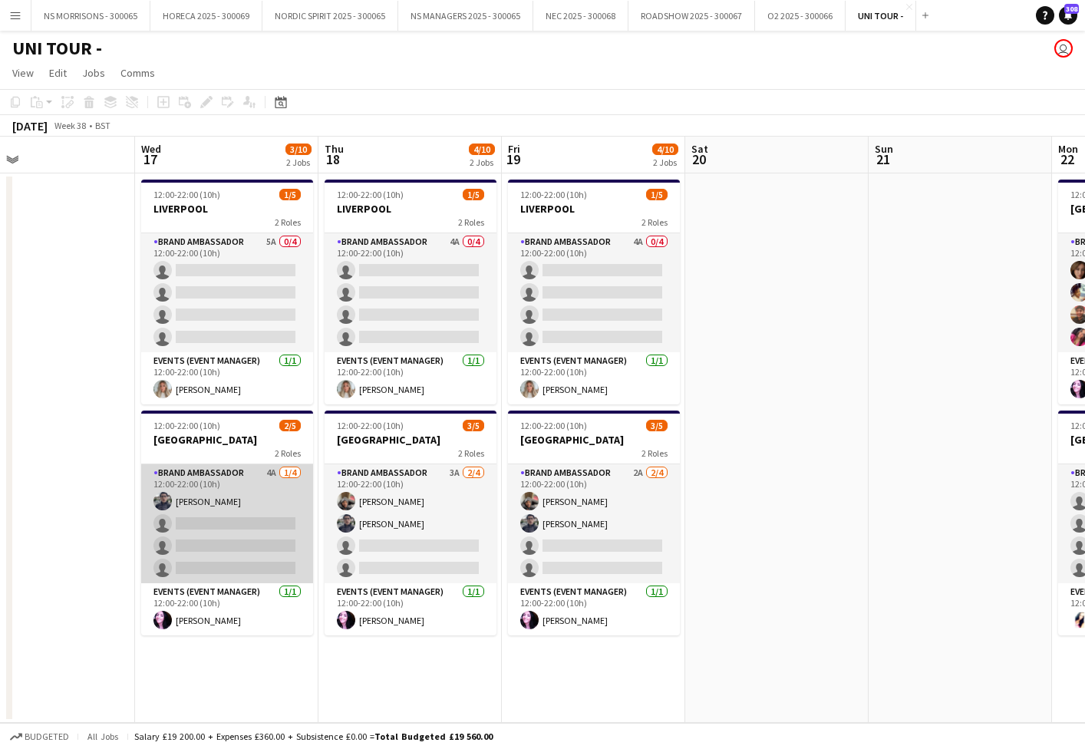
drag, startPoint x: 208, startPoint y: 536, endPoint x: 209, endPoint y: 529, distance: 7.7
click at [208, 534] on app-card-role "Brand Ambassador 4A [DATE] 12:00-22:00 (10h) [PERSON_NAME] single-neutral-actio…" at bounding box center [227, 523] width 172 height 119
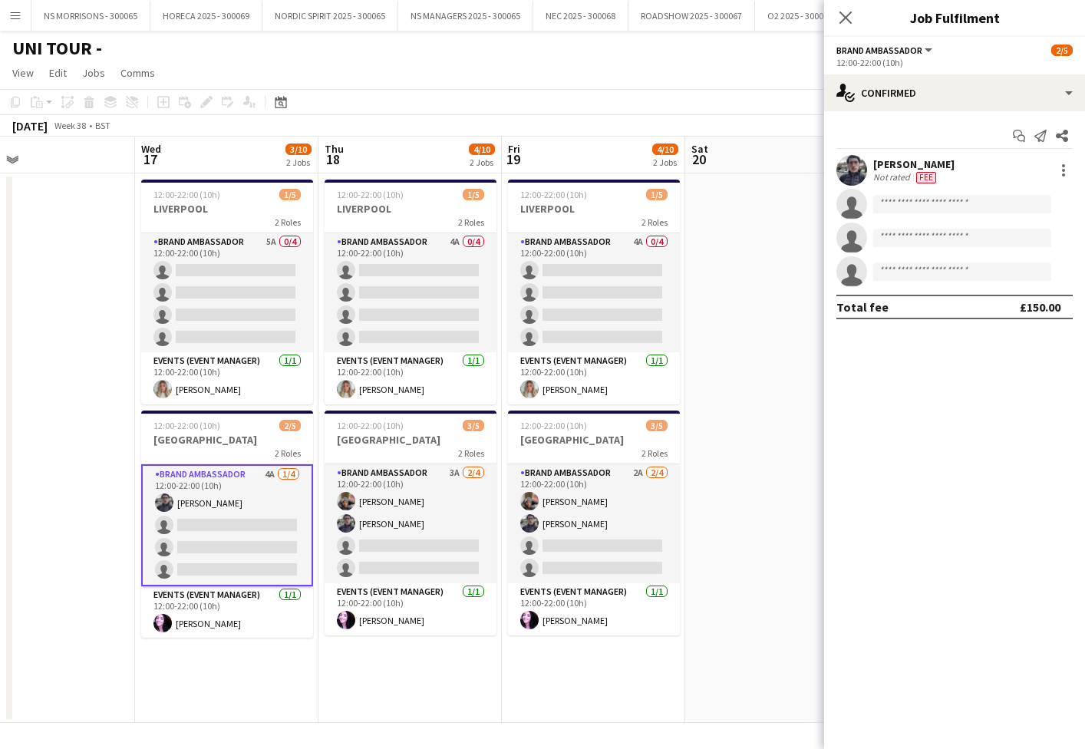
click at [887, 281] on app-invite-slot "single-neutral-actions" at bounding box center [954, 271] width 261 height 31
click at [891, 277] on input at bounding box center [962, 271] width 178 height 18
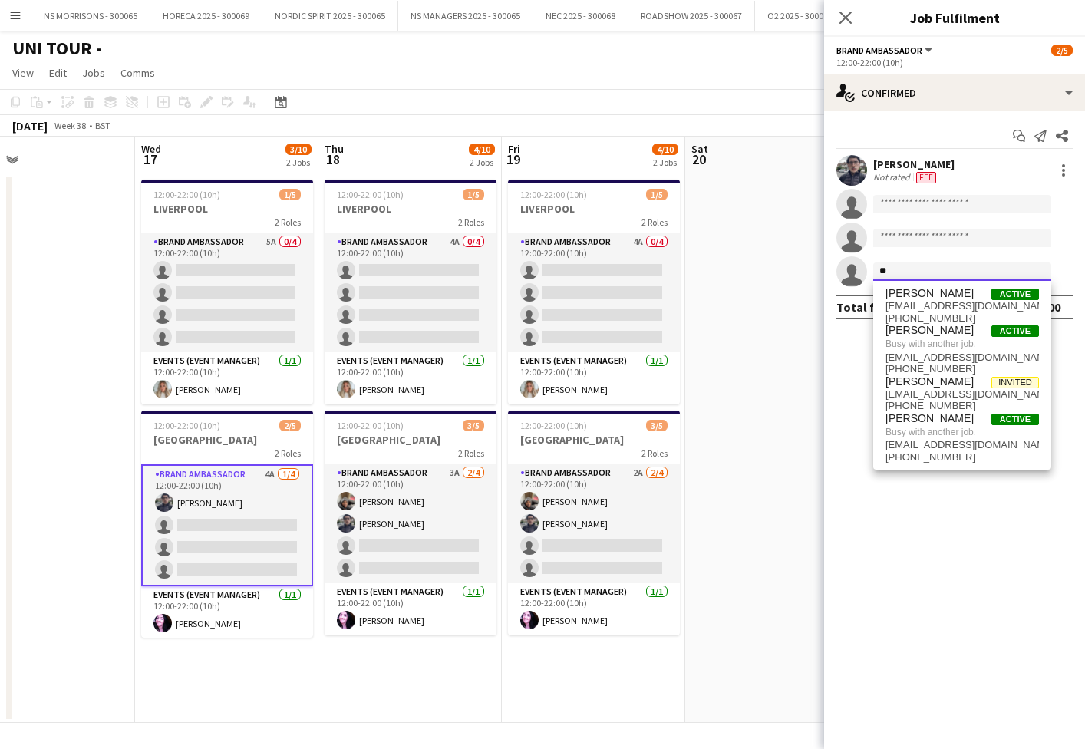
type input "*"
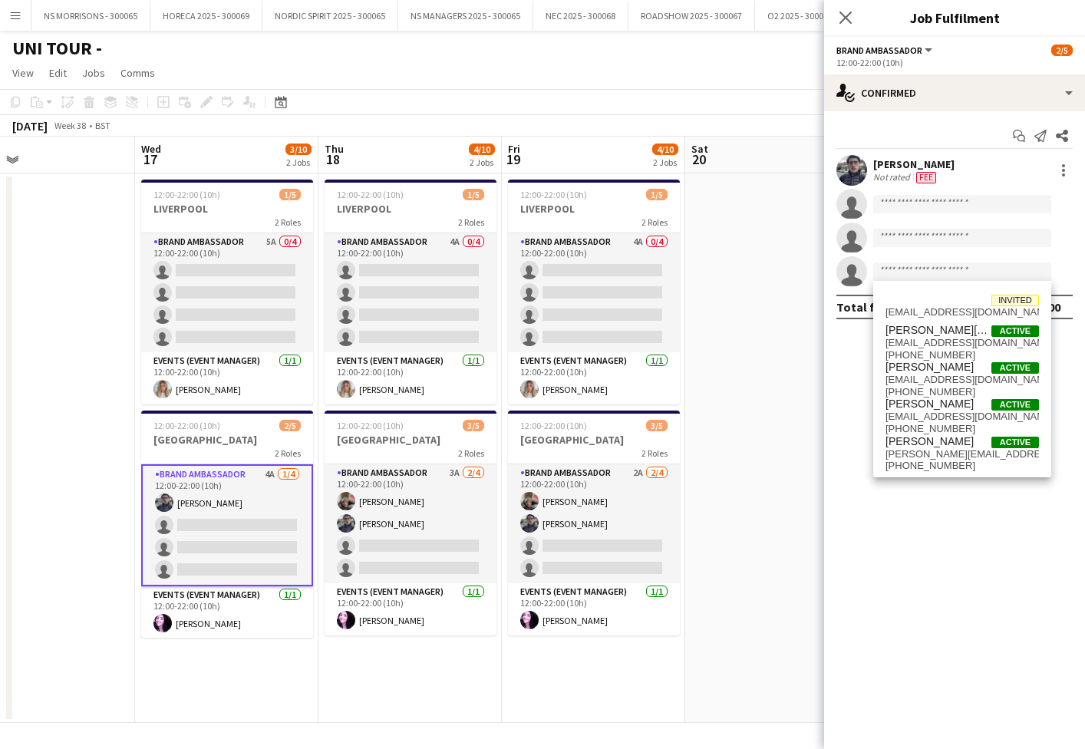
click at [714, 241] on app-date-cell at bounding box center [776, 447] width 183 height 549
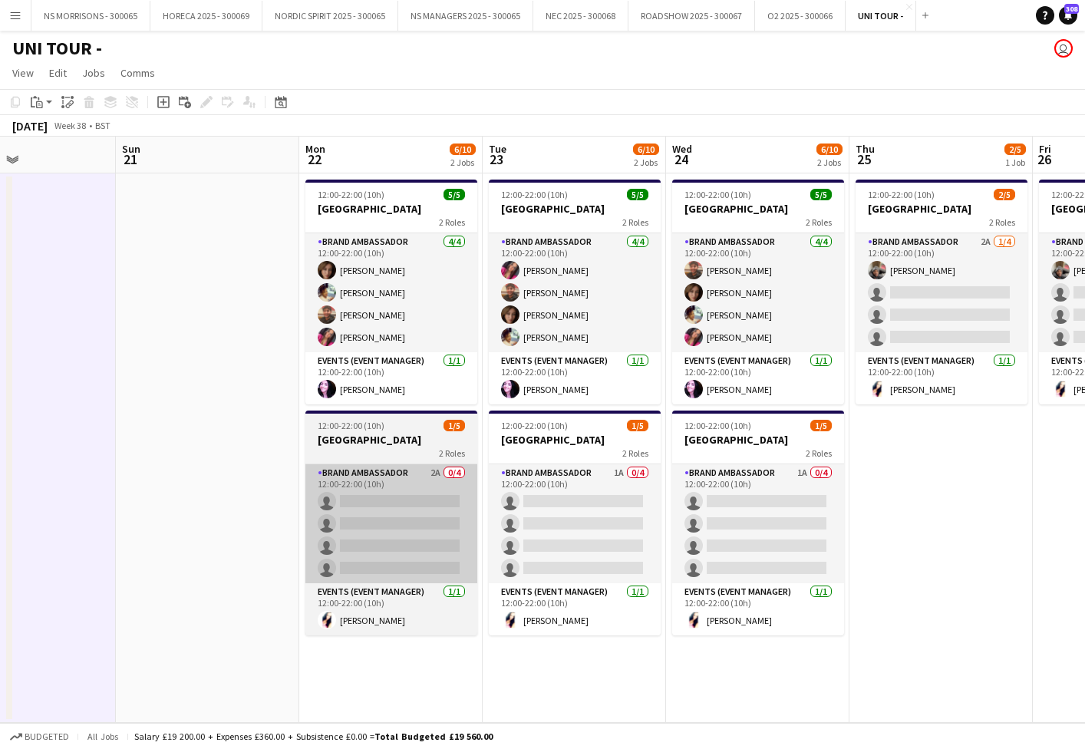
scroll to position [0, 618]
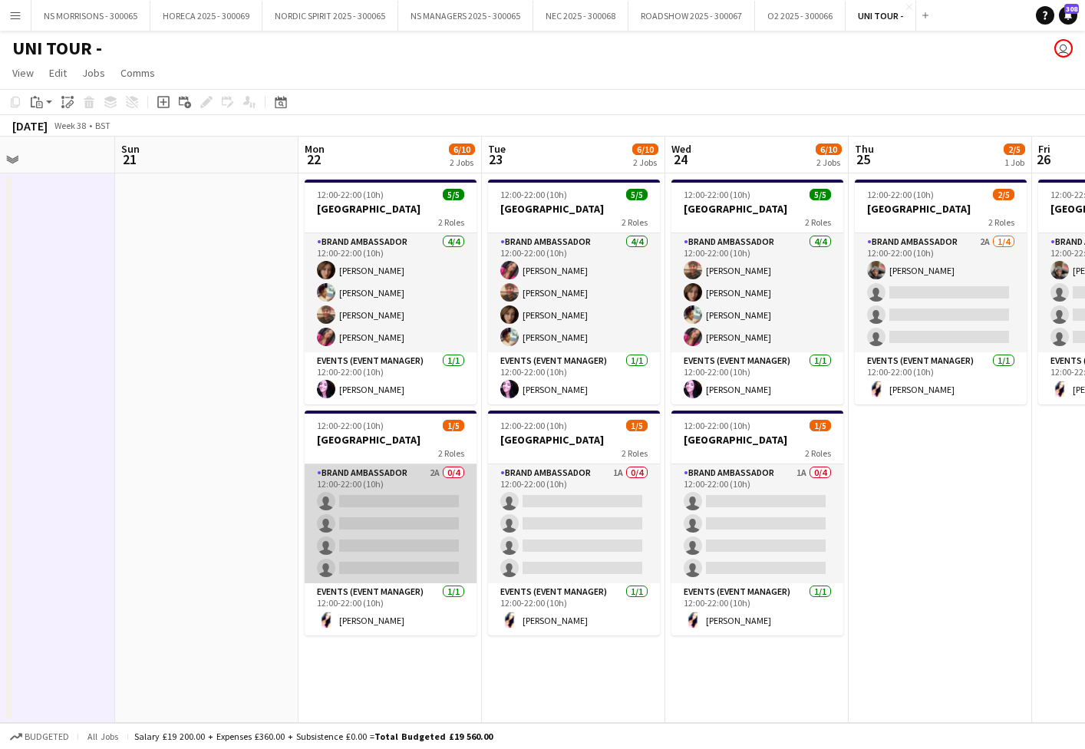
click at [392, 547] on app-card-role "Brand Ambassador 2A 0/4 12:00-22:00 (10h) single-neutral-actions single-neutral…" at bounding box center [391, 523] width 172 height 119
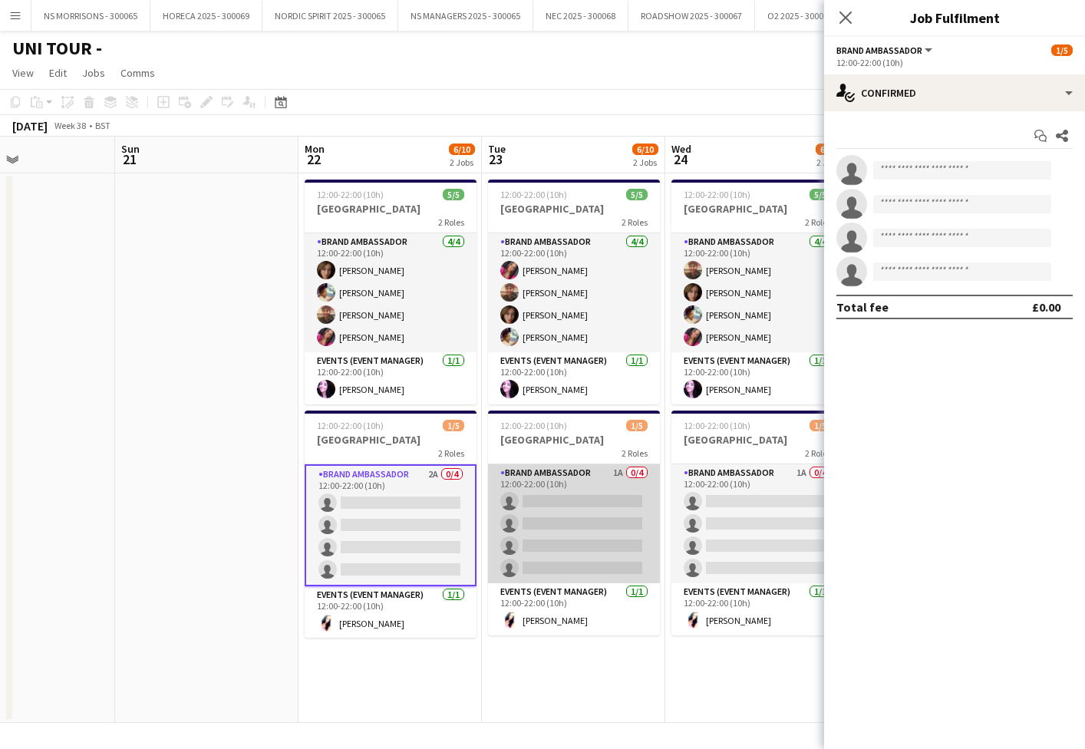
click at [556, 535] on app-calendar-viewport "Wed 17 3/10 2 Jobs Thu 18 4/10 2 Jobs Fri 19 4/10 2 Jobs Sat 20 Sun 21 Mon 22 6…" at bounding box center [542, 430] width 1085 height 586
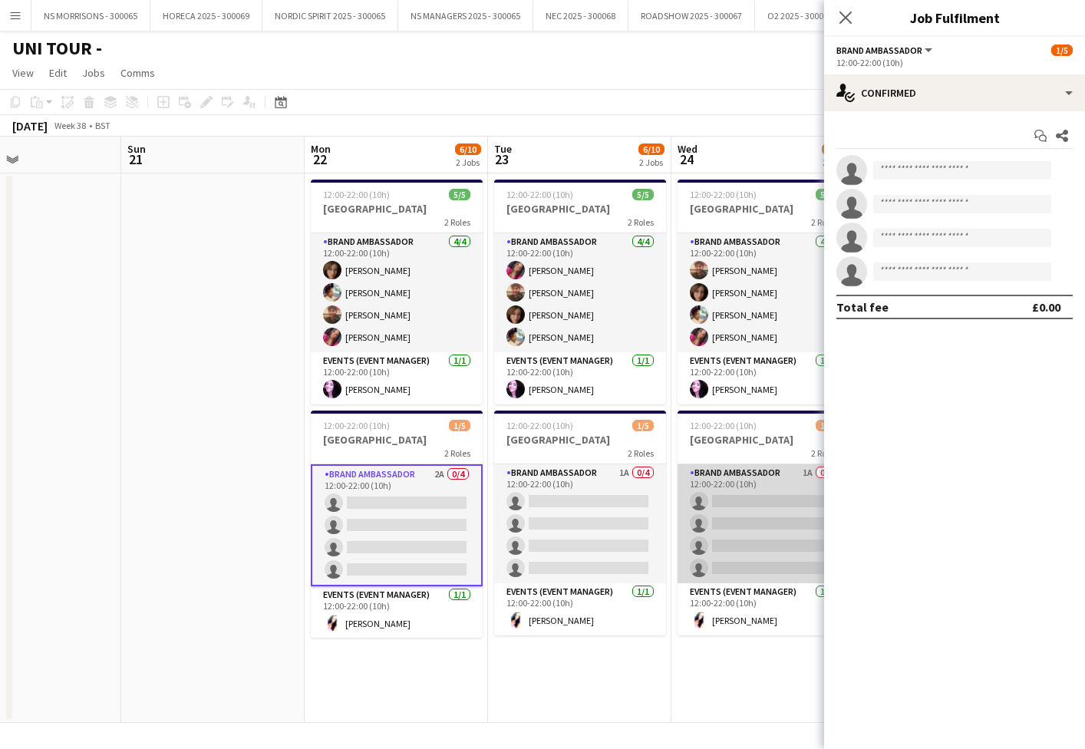
click at [745, 512] on app-card-role "Brand Ambassador 1A 0/4 12:00-22:00 (10h) single-neutral-actions single-neutral…" at bounding box center [763, 523] width 172 height 119
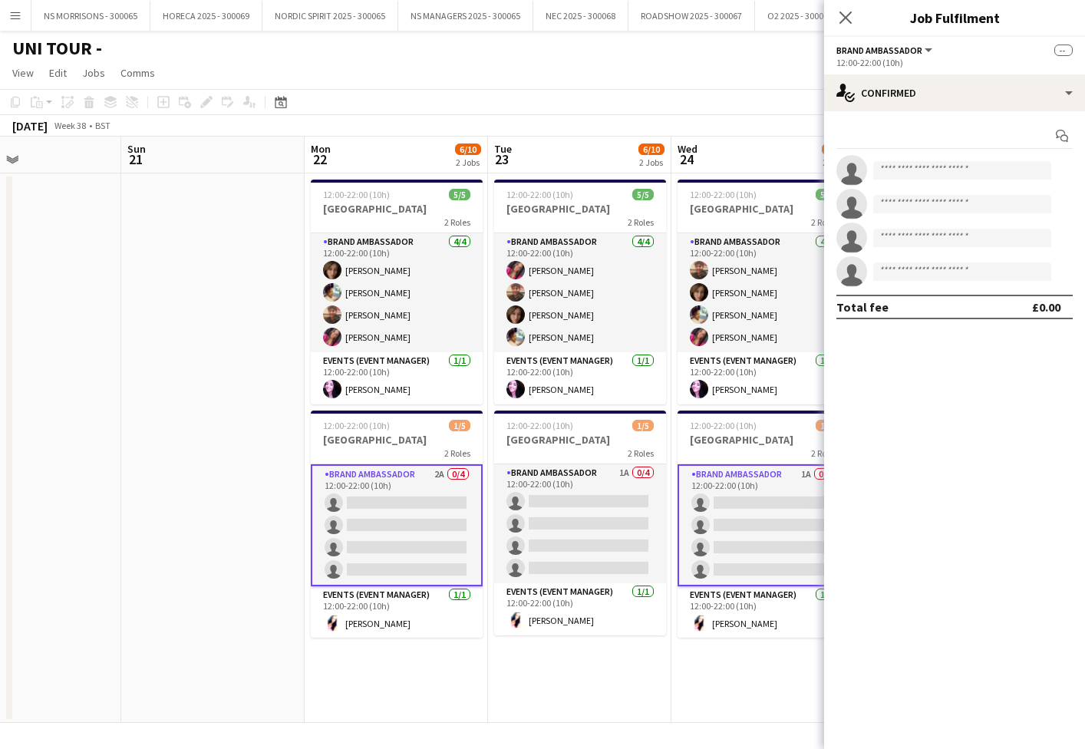
scroll to position [0, 613]
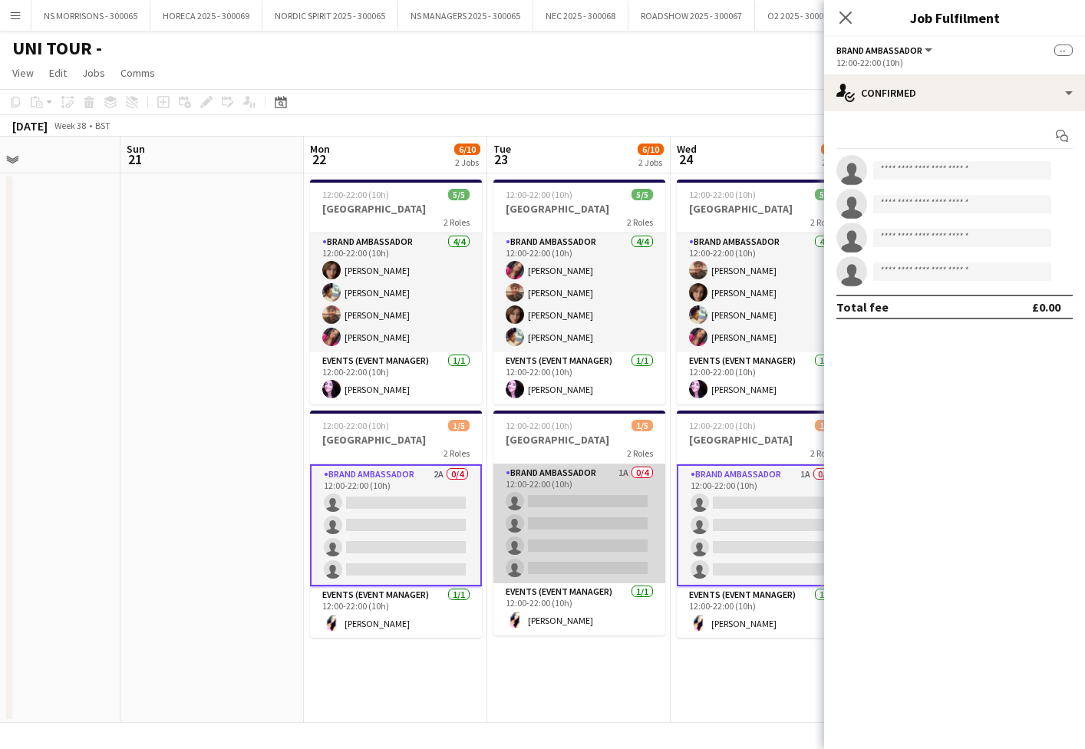
click at [642, 522] on app-card-role "Brand Ambassador 1A 0/4 12:00-22:00 (10h) single-neutral-actions single-neutral…" at bounding box center [579, 523] width 172 height 119
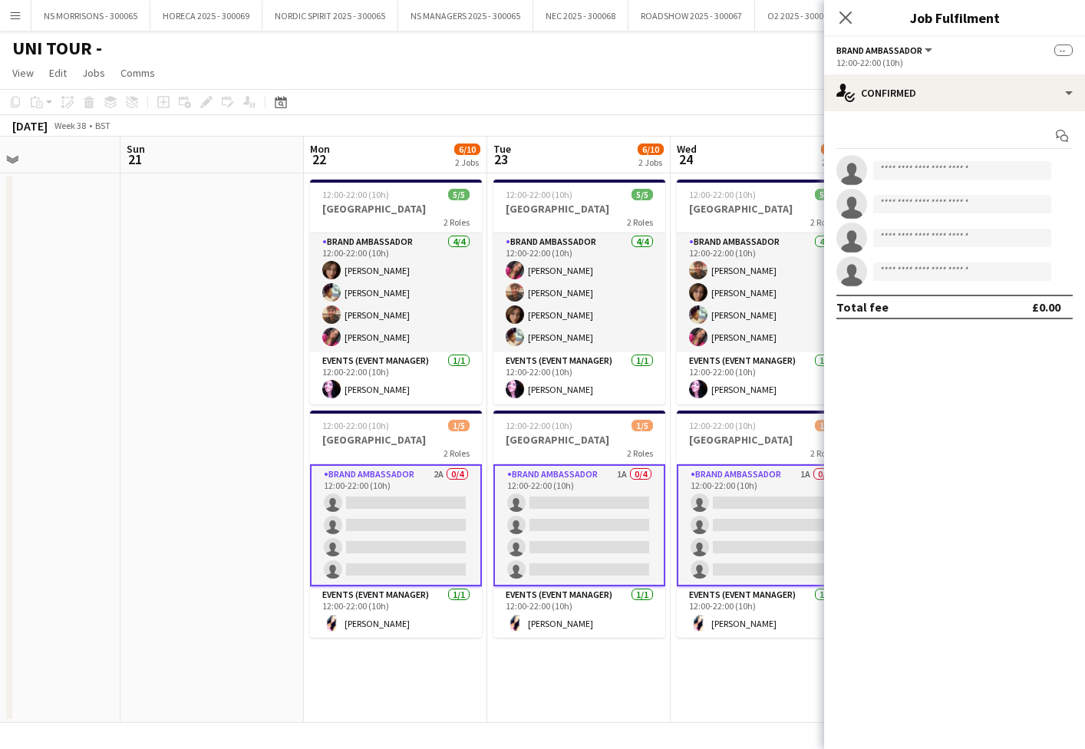
click at [896, 282] on app-invite-slot "single-neutral-actions" at bounding box center [954, 271] width 261 height 31
click at [896, 276] on input at bounding box center [962, 271] width 178 height 18
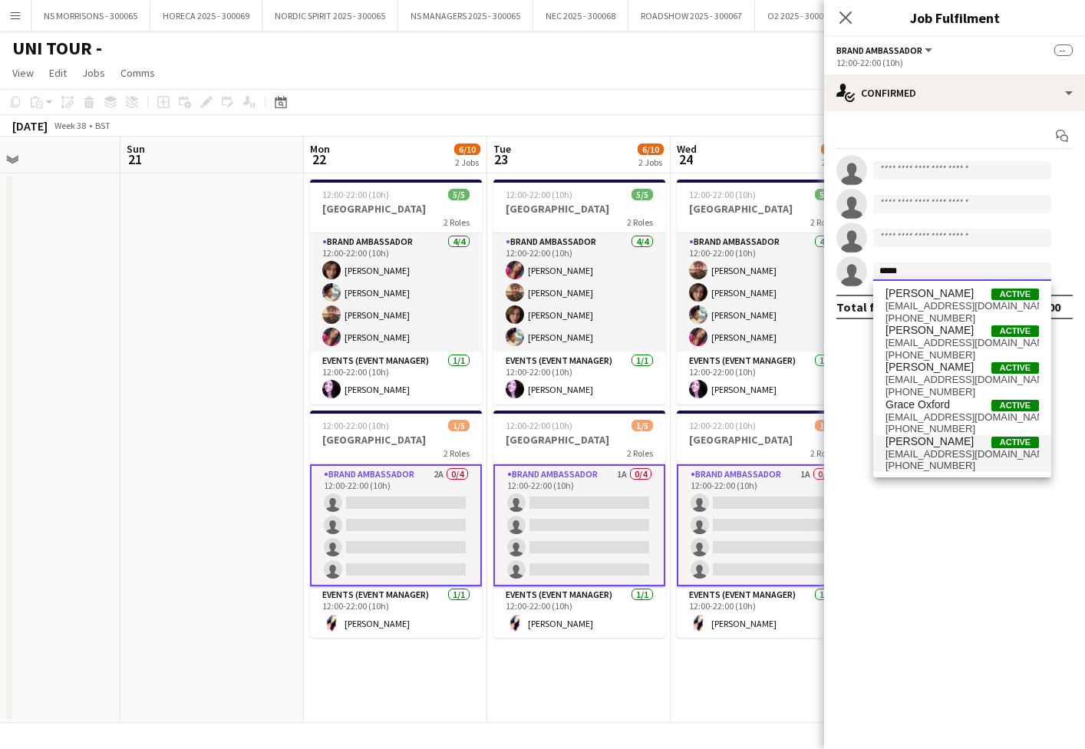
type input "*****"
click at [915, 450] on span "[EMAIL_ADDRESS][DOMAIN_NAME]" at bounding box center [961, 454] width 153 height 12
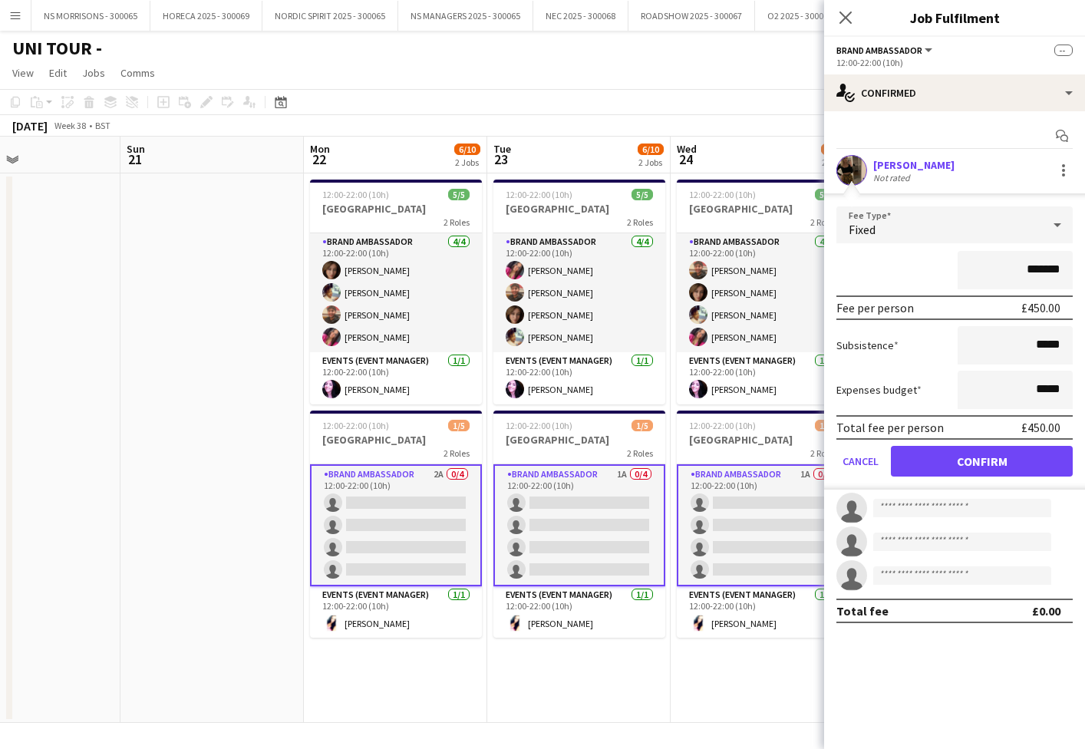
click at [928, 463] on button "Confirm" at bounding box center [982, 461] width 182 height 31
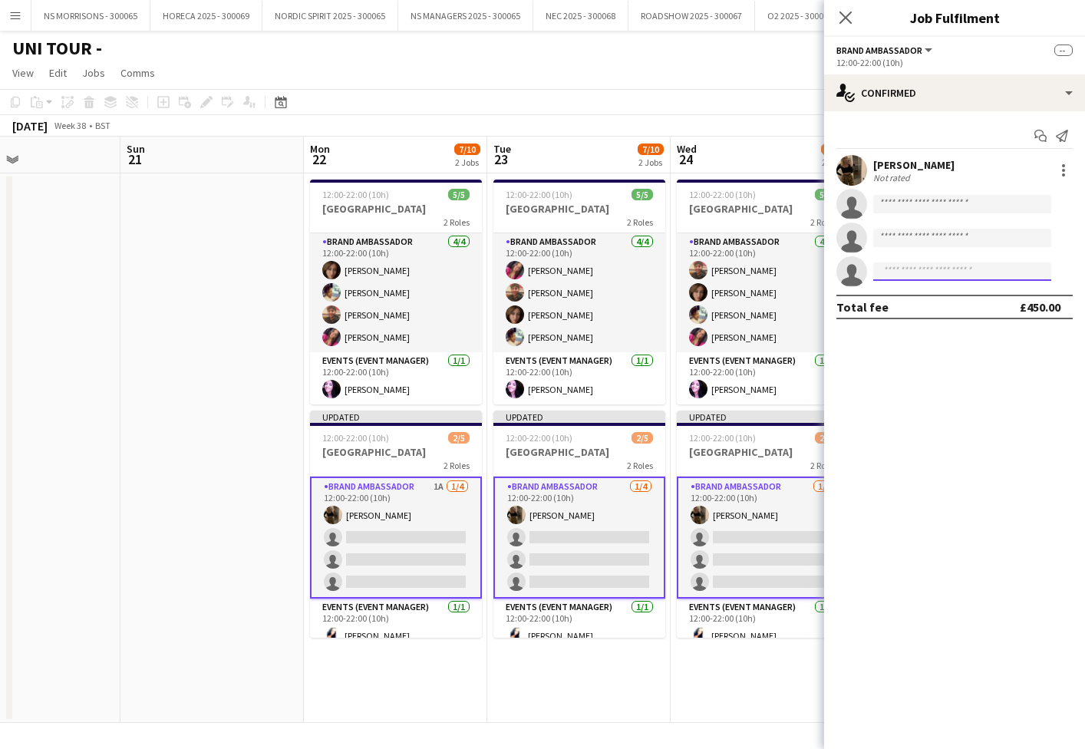
click at [928, 269] on input at bounding box center [962, 271] width 178 height 18
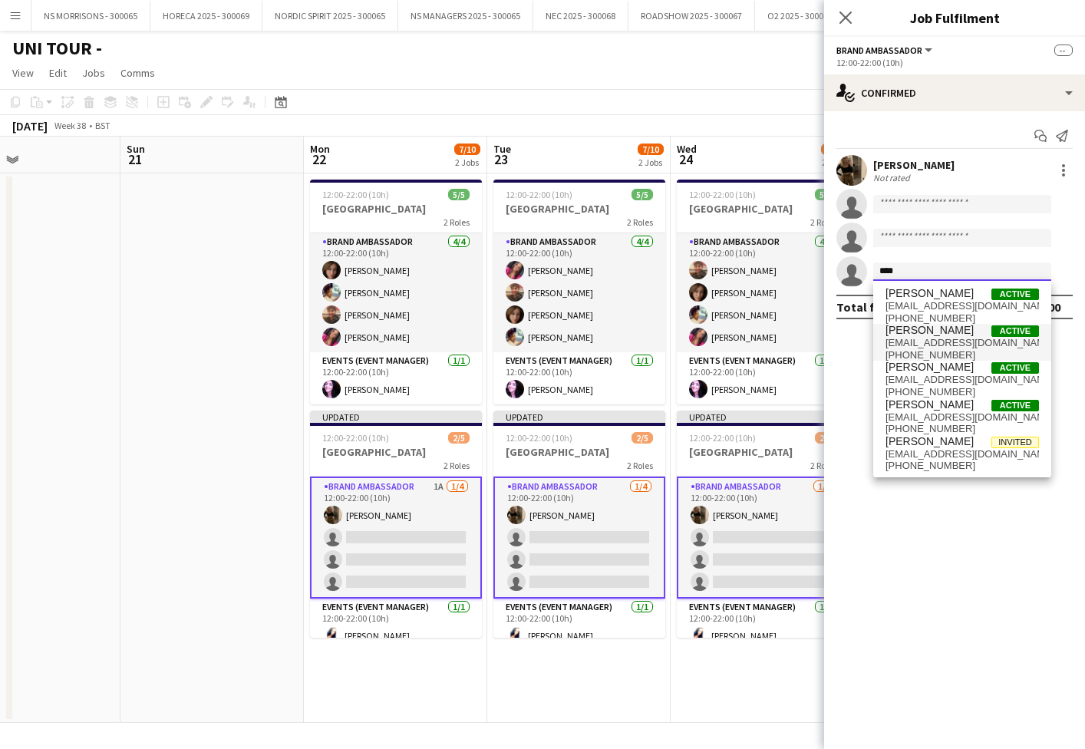
type input "****"
click at [934, 339] on span "[EMAIL_ADDRESS][DOMAIN_NAME]" at bounding box center [961, 343] width 153 height 12
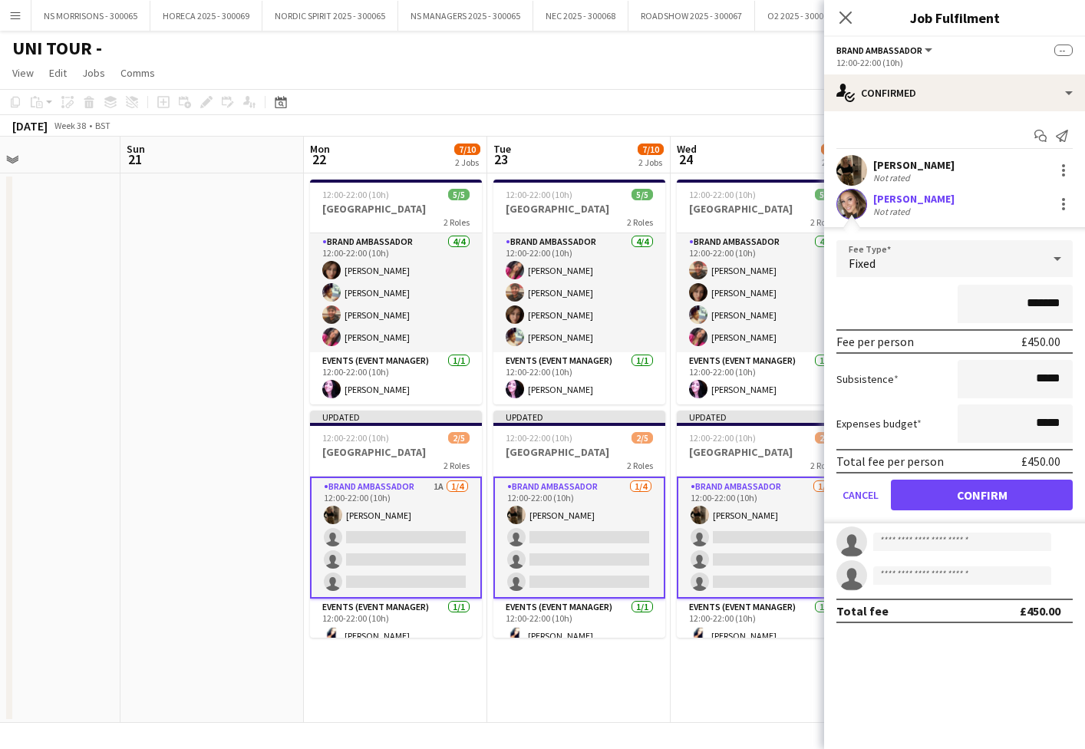
click at [939, 498] on button "Confirm" at bounding box center [982, 495] width 182 height 31
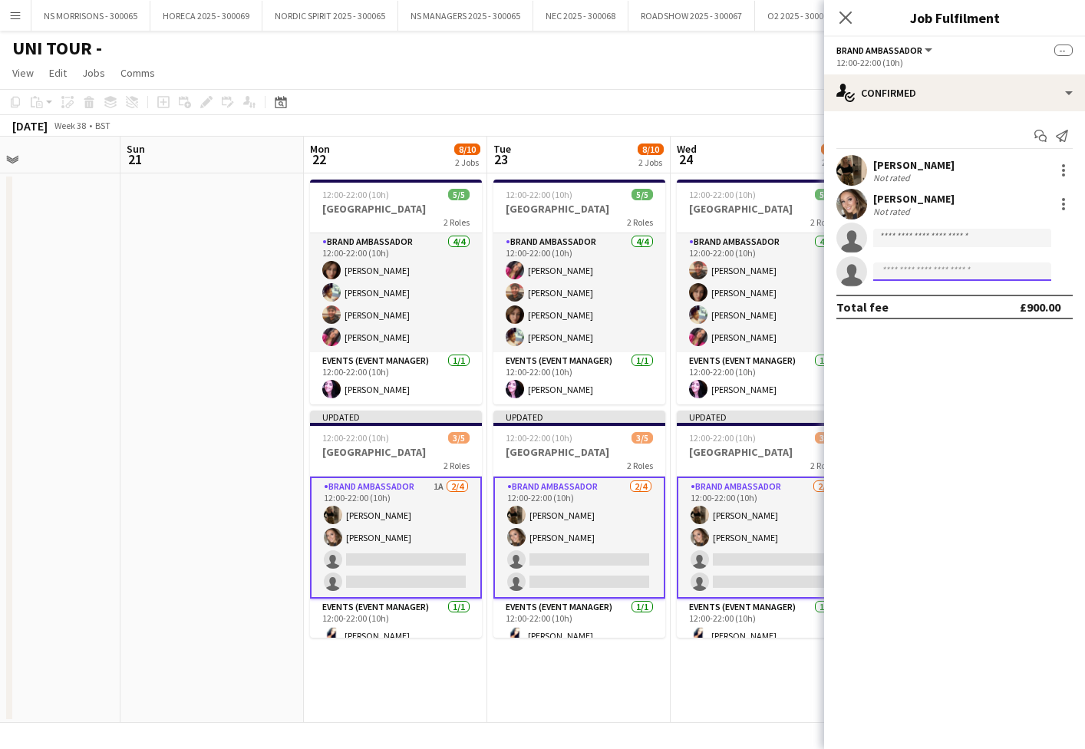
click at [934, 273] on input at bounding box center [962, 271] width 178 height 18
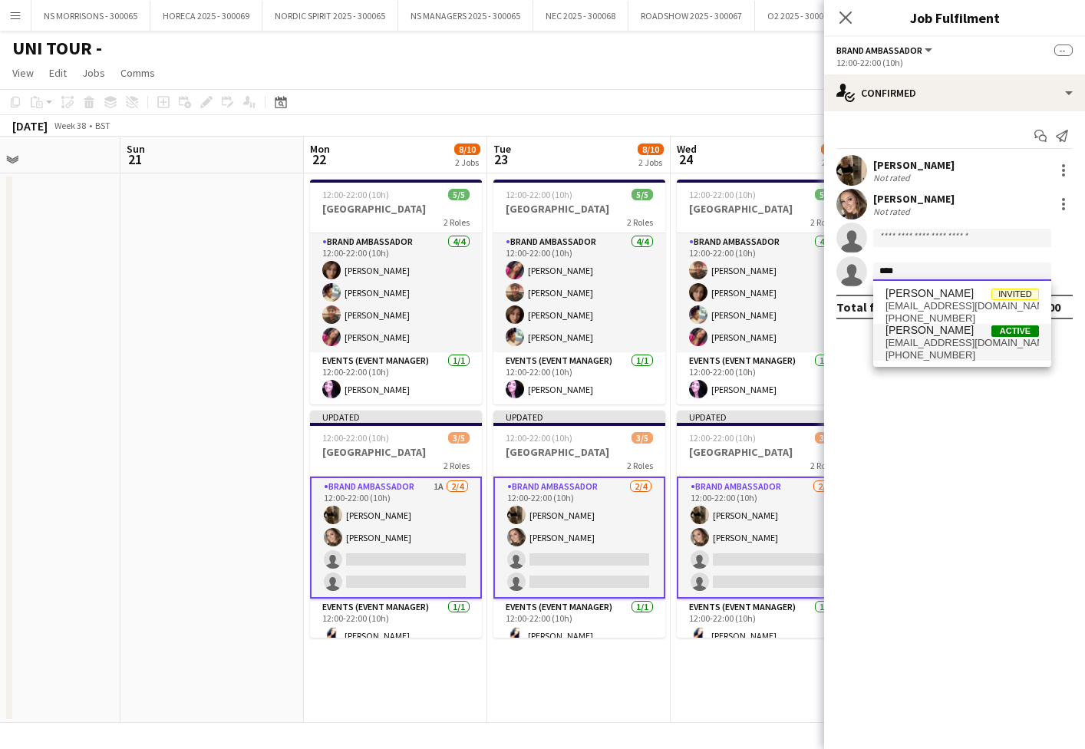
type input "****"
click at [936, 340] on span "[EMAIL_ADDRESS][DOMAIN_NAME]" at bounding box center [961, 343] width 153 height 12
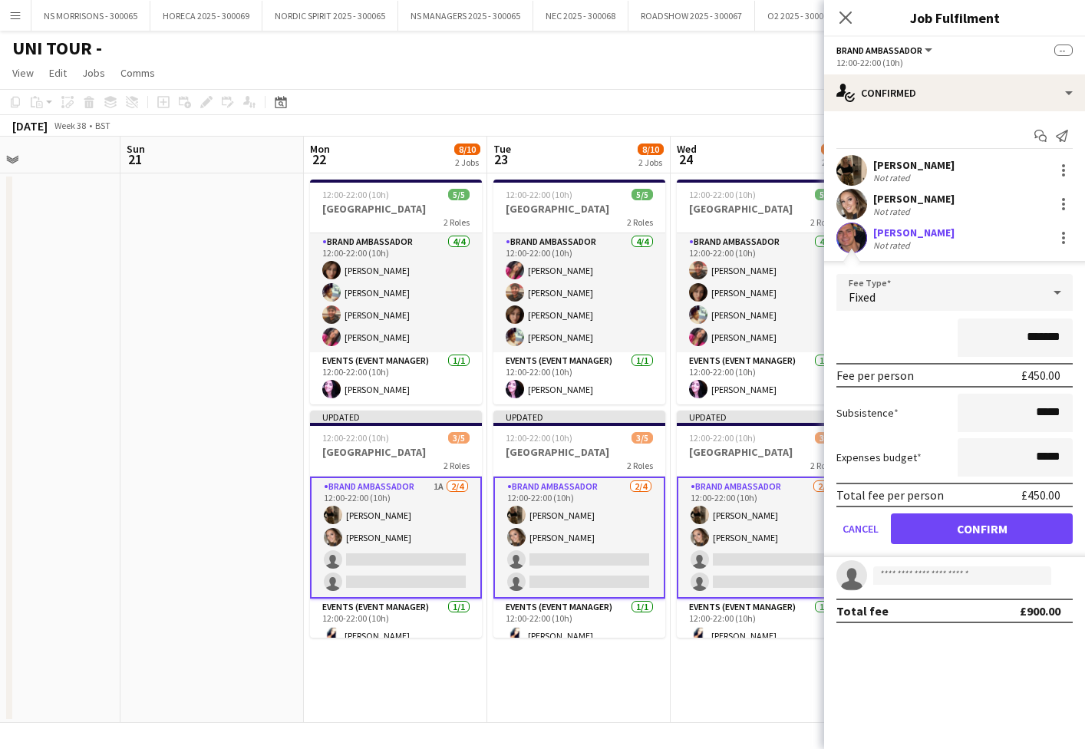
click at [914, 525] on button "Confirm" at bounding box center [982, 528] width 182 height 31
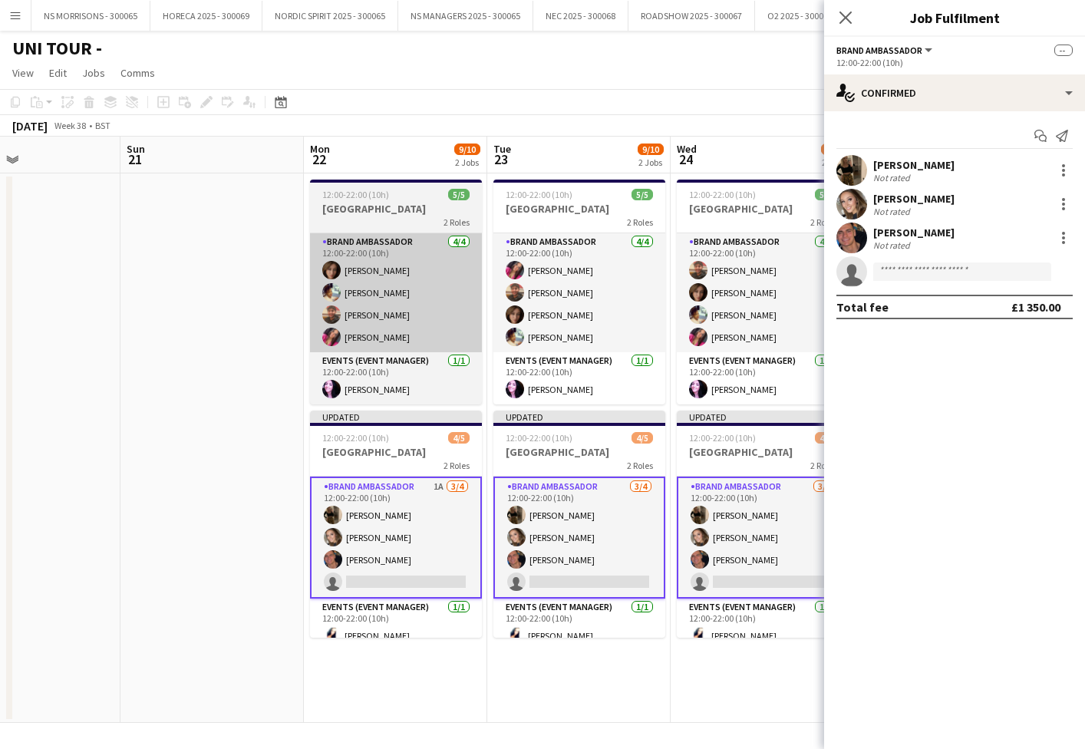
drag, startPoint x: 193, startPoint y: 354, endPoint x: 414, endPoint y: 318, distance: 223.8
click at [192, 353] on app-date-cell at bounding box center [211, 447] width 183 height 549
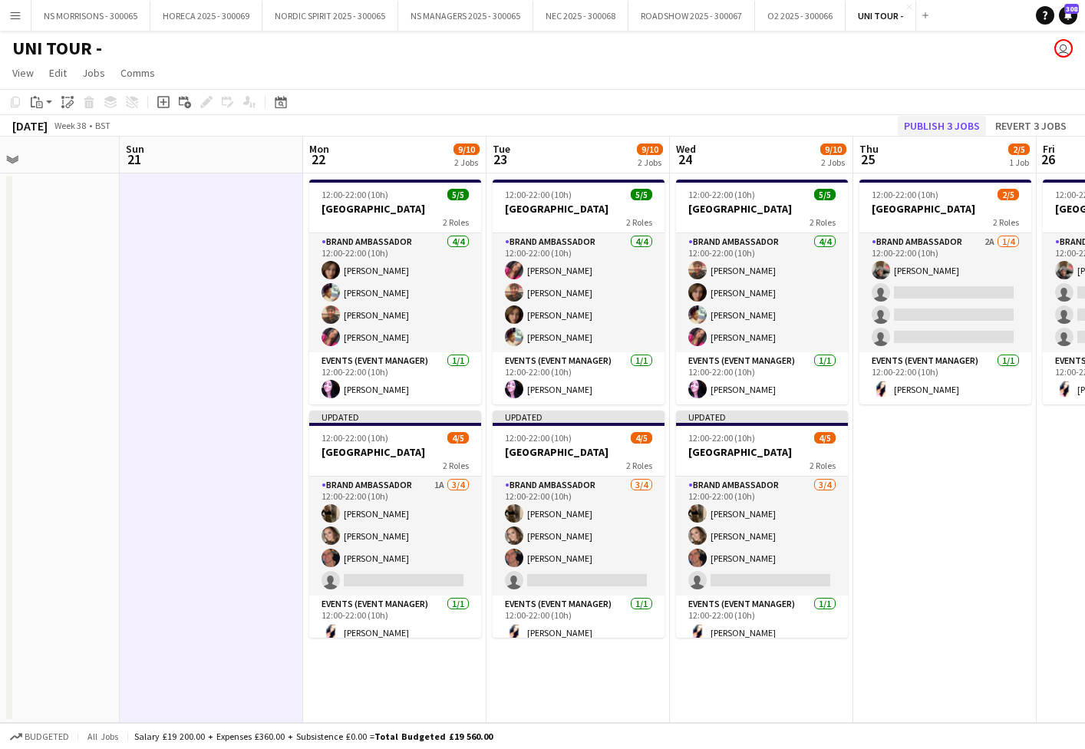
click at [925, 128] on button "Publish 3 jobs" at bounding box center [942, 126] width 88 height 20
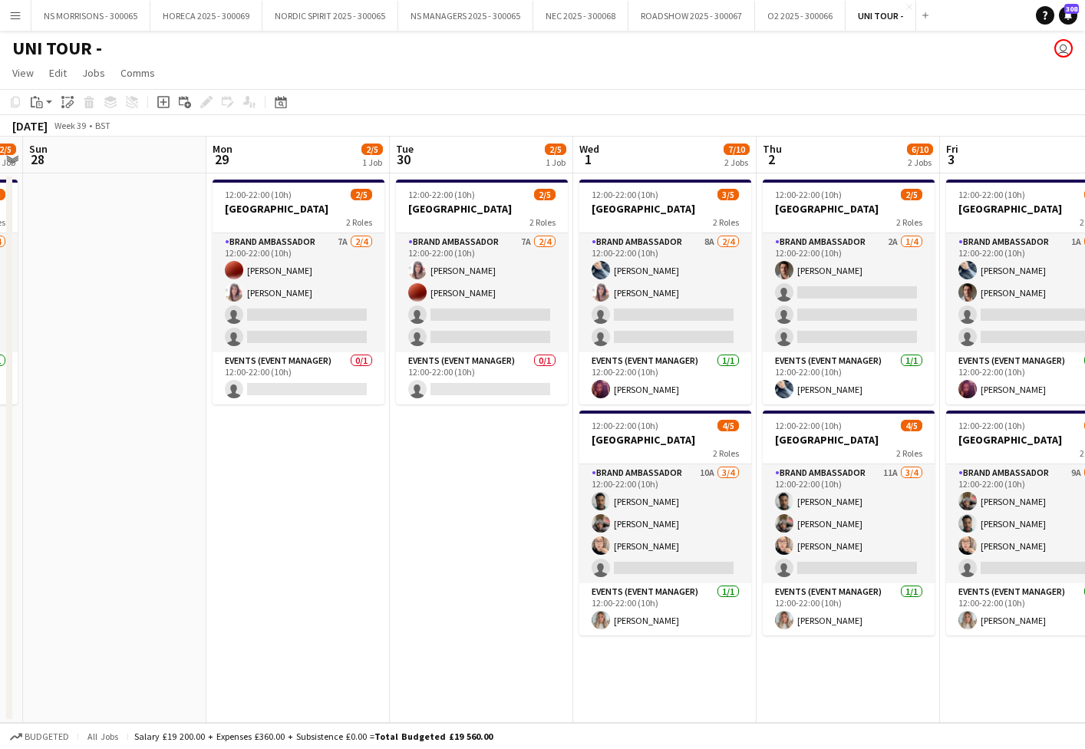
scroll to position [0, 0]
click at [354, 386] on app-card-role "Events (Event Manager) 0/1 12:00-22:00 (10h) single-neutral-actions" at bounding box center [299, 378] width 172 height 52
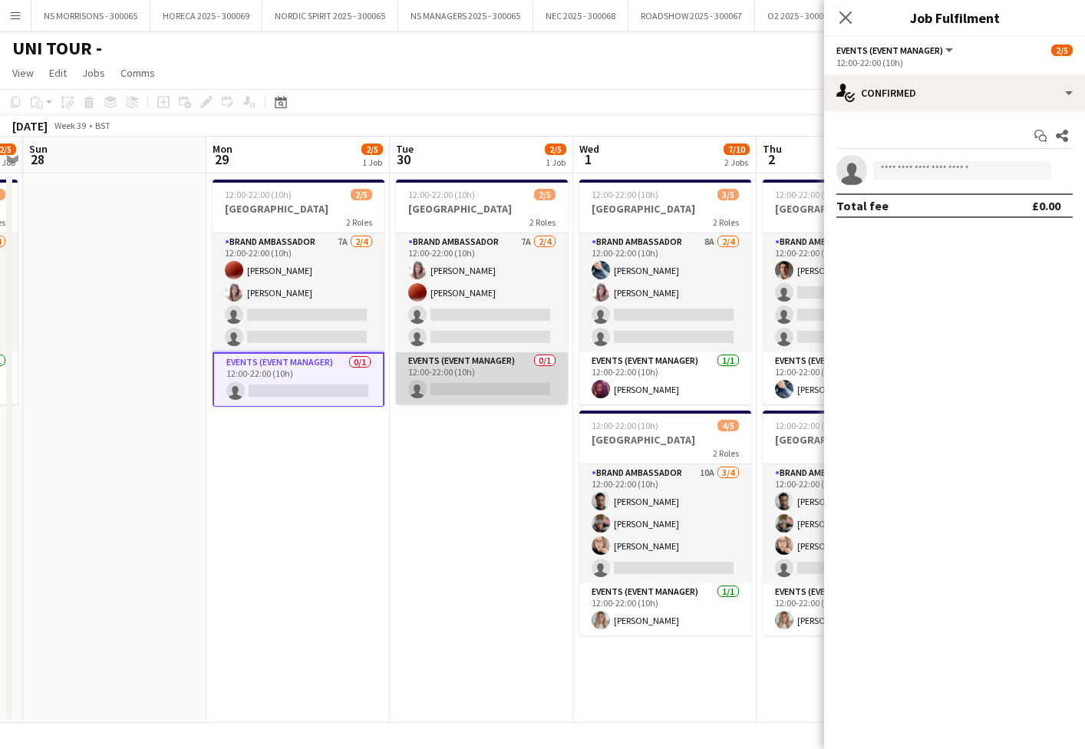
click at [516, 389] on app-card-role "Events (Event Manager) 0/1 12:00-22:00 (10h) single-neutral-actions" at bounding box center [482, 378] width 172 height 52
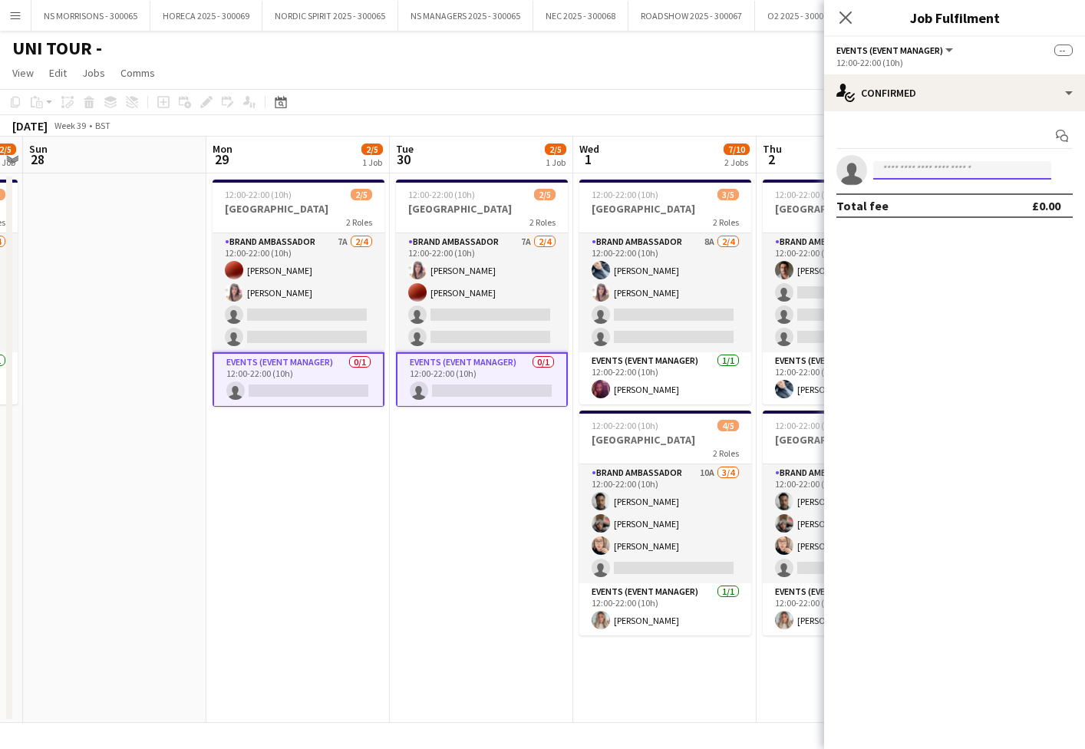
click at [917, 175] on input at bounding box center [962, 170] width 178 height 18
type input "****"
drag, startPoint x: 931, startPoint y: 203, endPoint x: 940, endPoint y: 245, distance: 43.2
click at [931, 203] on span "[EMAIL_ADDRESS][DOMAIN_NAME]" at bounding box center [961, 205] width 153 height 12
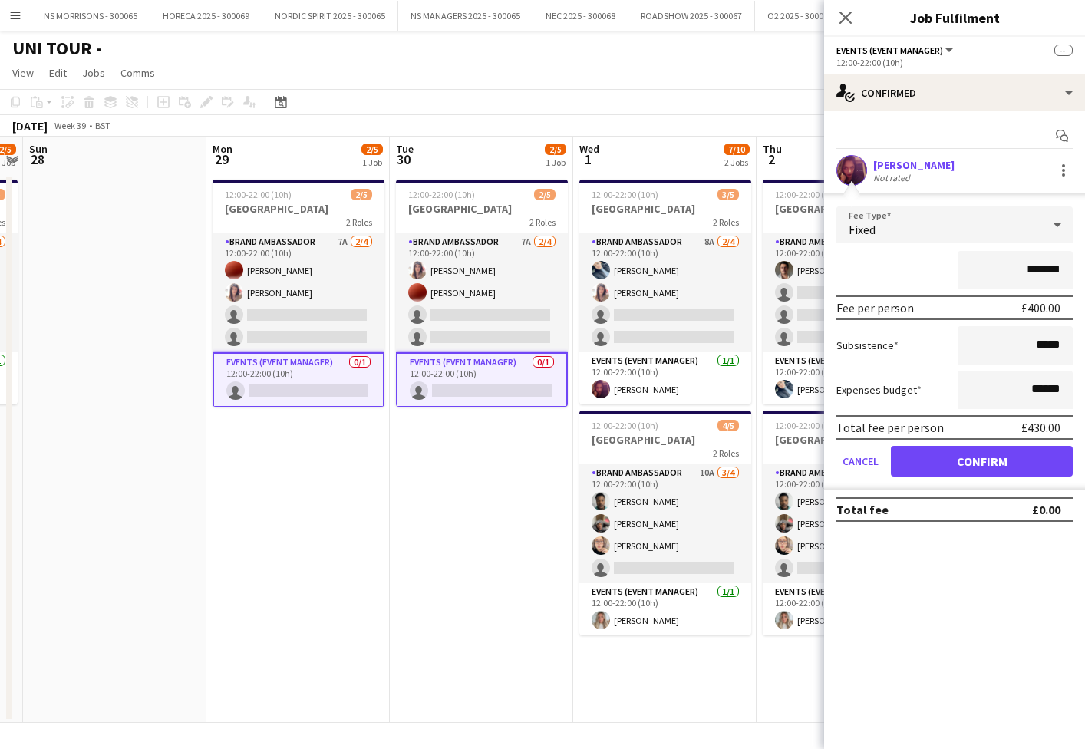
click at [936, 463] on button "Confirm" at bounding box center [982, 461] width 182 height 31
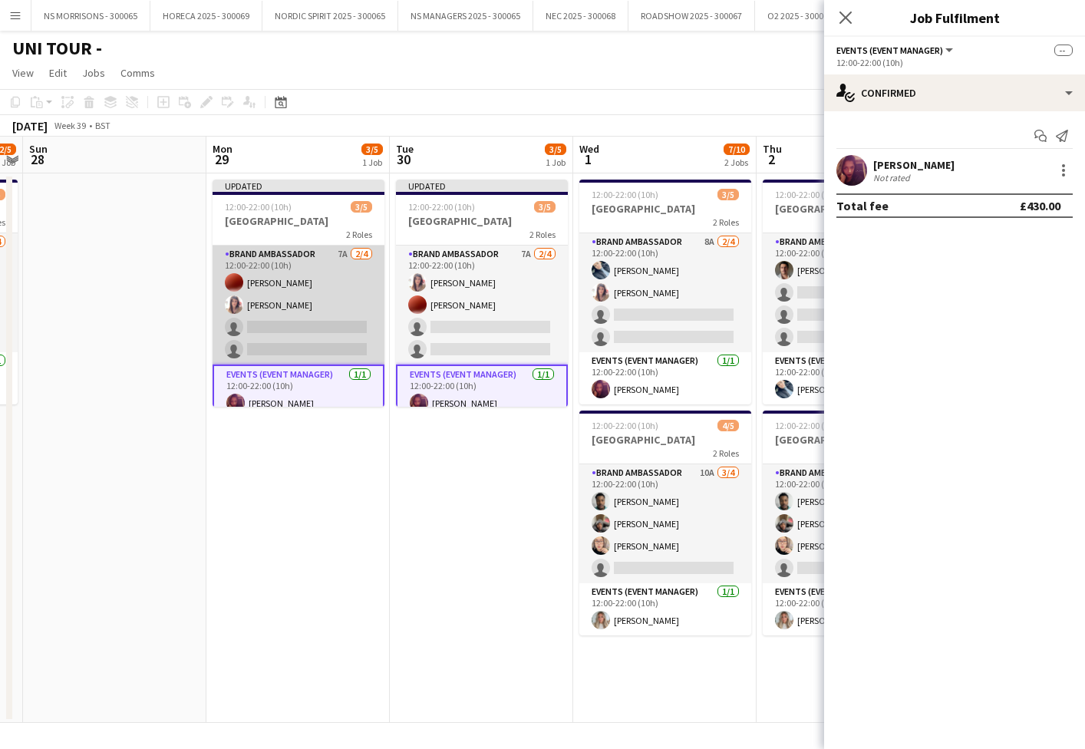
click at [305, 327] on app-card-role "Brand Ambassador 7A [DATE] 12:00-22:00 (10h) [PERSON_NAME] [PERSON_NAME] single…" at bounding box center [299, 305] width 172 height 119
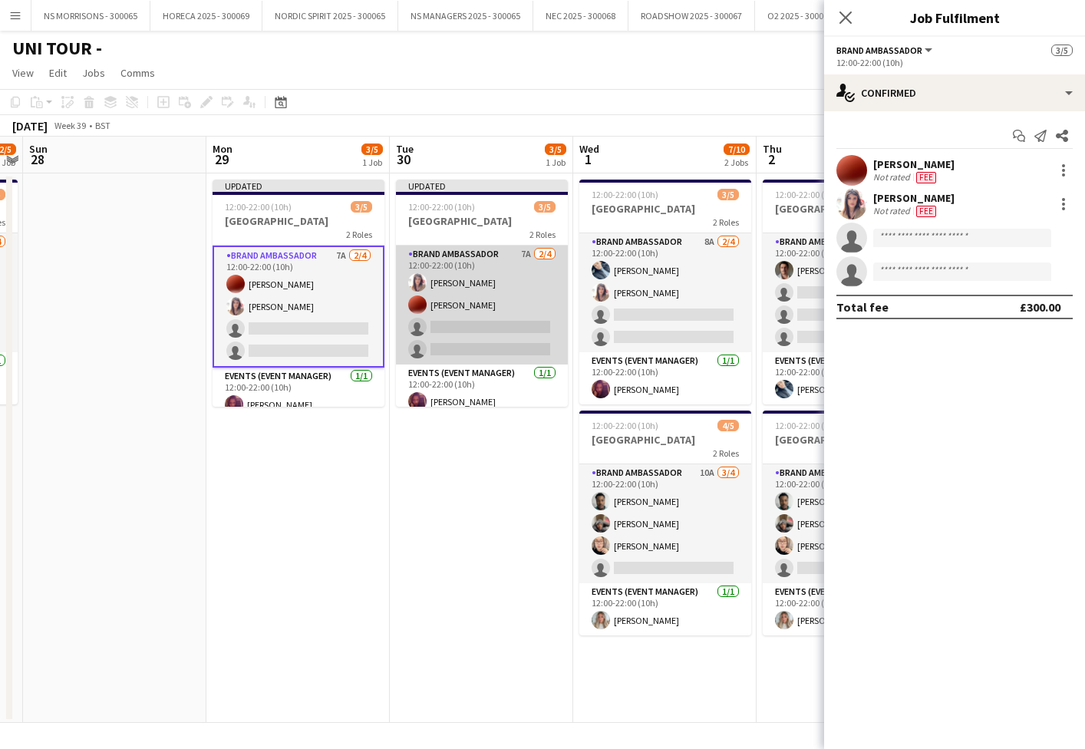
drag, startPoint x: 445, startPoint y: 335, endPoint x: 511, endPoint y: 325, distance: 66.7
click at [445, 335] on app-card-role "Brand Ambassador 7A [DATE] 12:00-22:00 (10h) [PERSON_NAME] [PERSON_NAME] single…" at bounding box center [482, 305] width 172 height 119
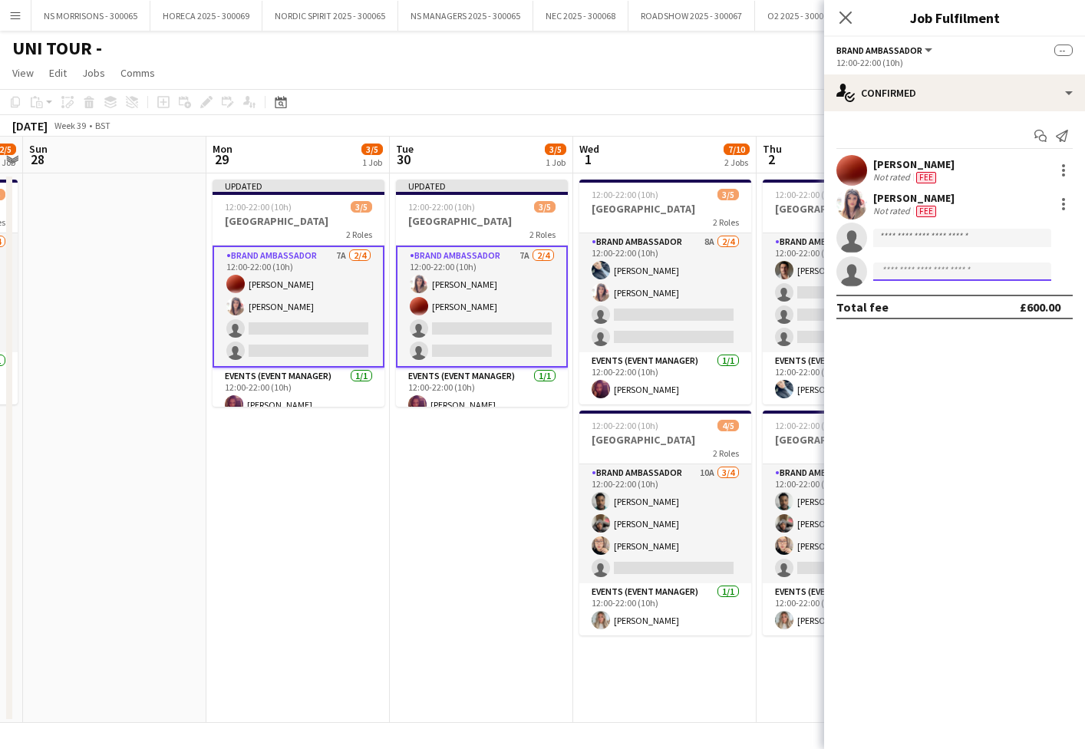
click at [891, 272] on input at bounding box center [962, 271] width 178 height 18
type input "****"
drag, startPoint x: 887, startPoint y: 295, endPoint x: 887, endPoint y: 305, distance: 9.2
click at [887, 305] on span "[EMAIL_ADDRESS][DOMAIN_NAME]" at bounding box center [961, 306] width 153 height 12
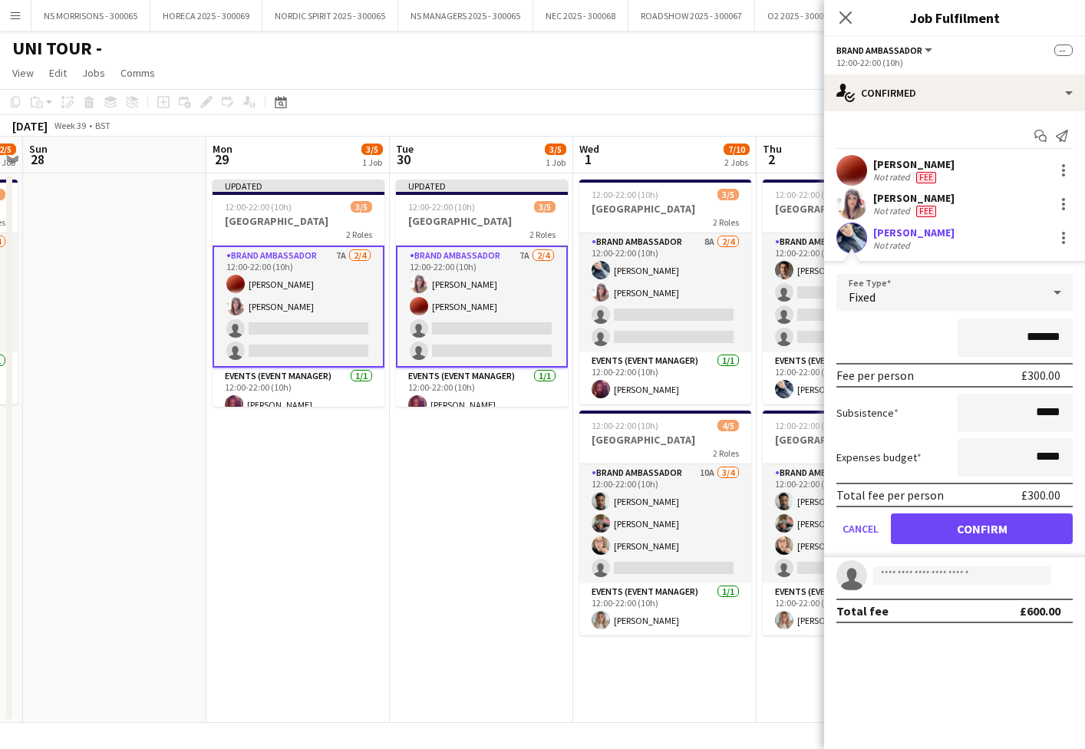
click at [941, 520] on button "Confirm" at bounding box center [982, 528] width 182 height 31
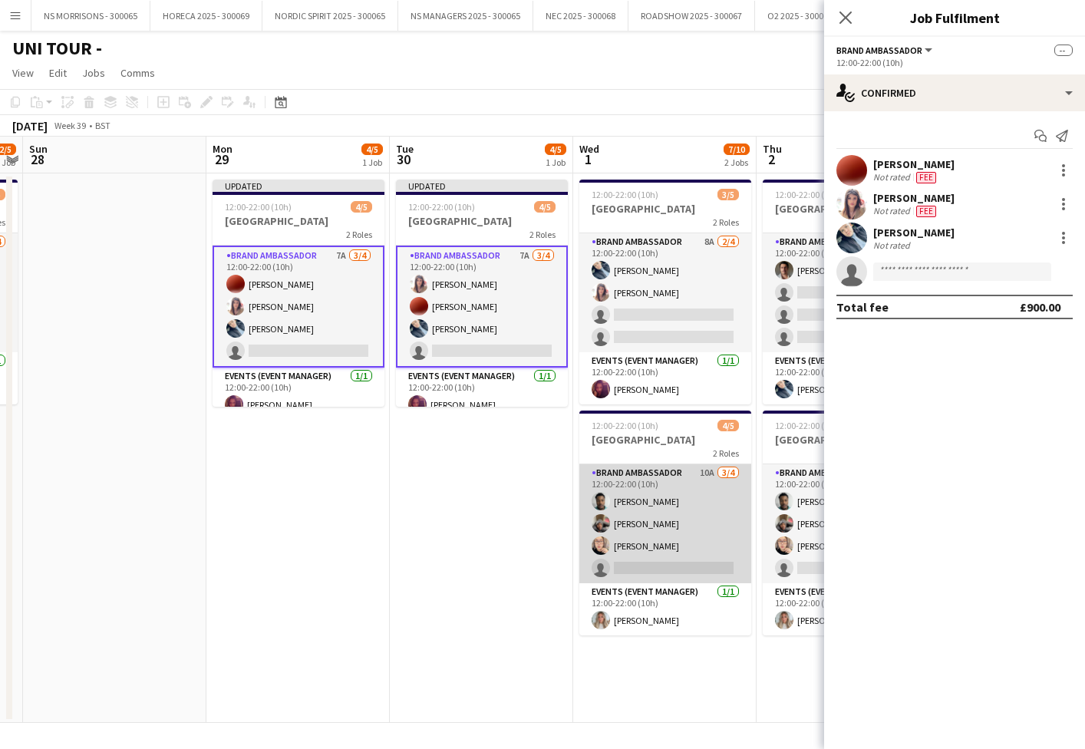
drag, startPoint x: 618, startPoint y: 483, endPoint x: 595, endPoint y: 476, distance: 23.8
click at [618, 483] on app-card-role "Brand Ambassador 10A [DATE] 12:00-22:00 (10h) [PERSON_NAME] Fayyad Garuba [PERS…" at bounding box center [665, 523] width 172 height 119
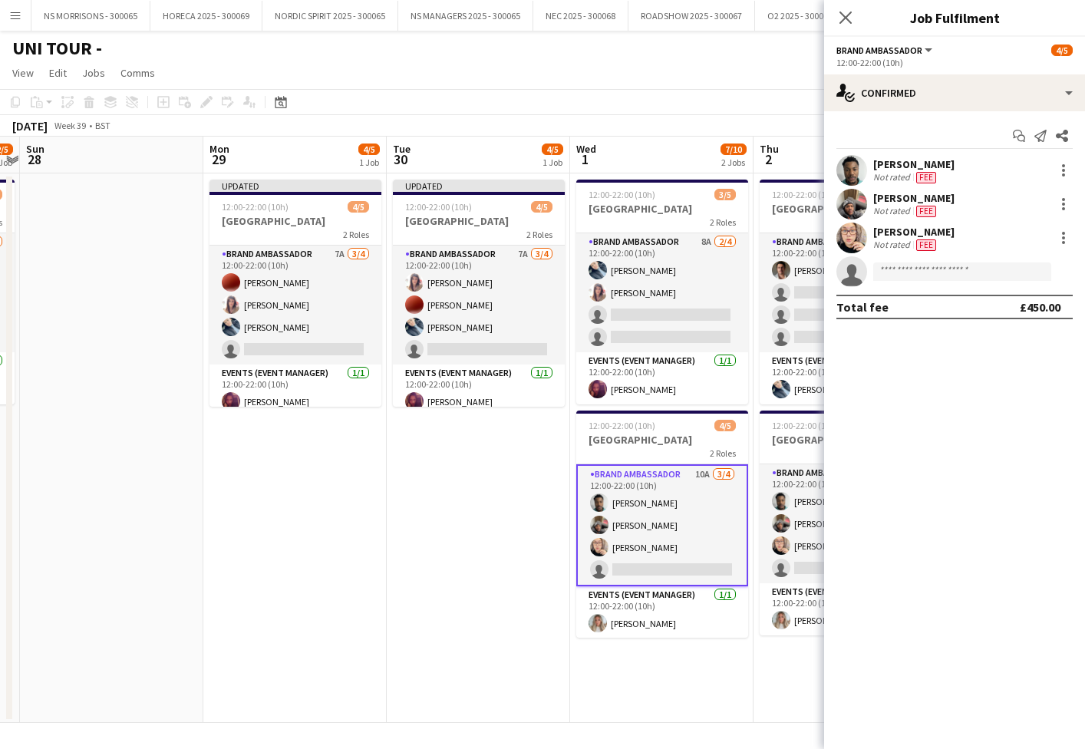
click at [529, 465] on app-date-cell "Updated 12:00-22:00 (10h) 4/5 LONDON 2 Roles Brand Ambassador 7A [DATE] 12:00-2…" at bounding box center [478, 447] width 183 height 549
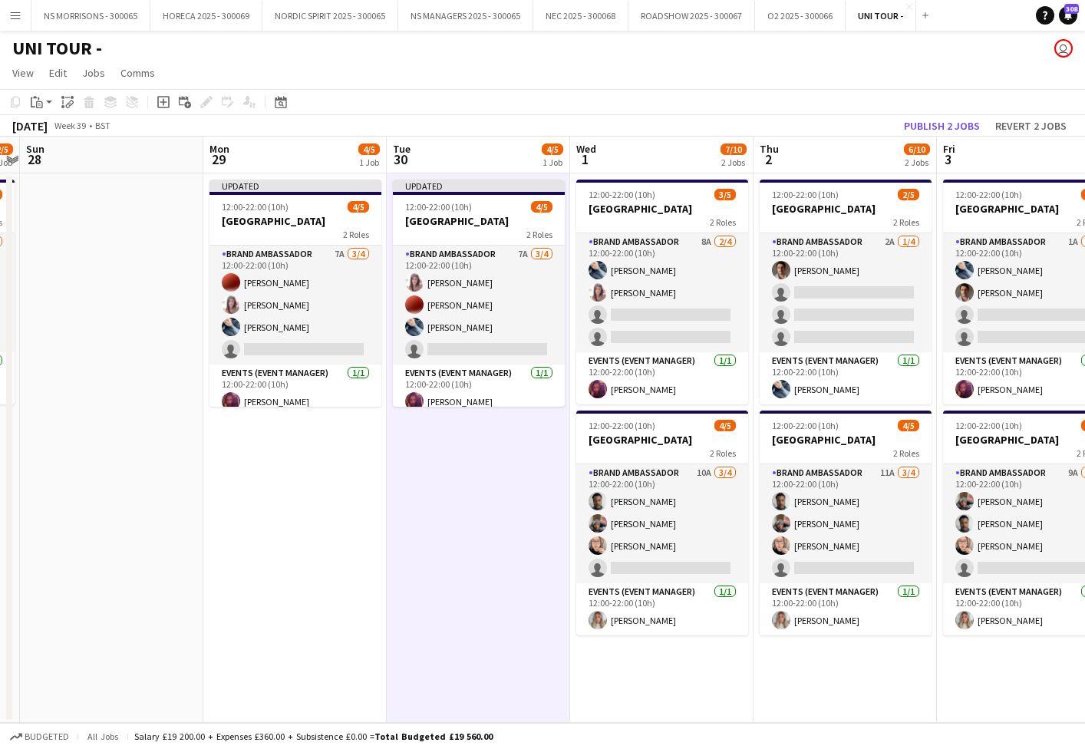
click at [931, 127] on button "Publish 2 jobs" at bounding box center [942, 126] width 88 height 20
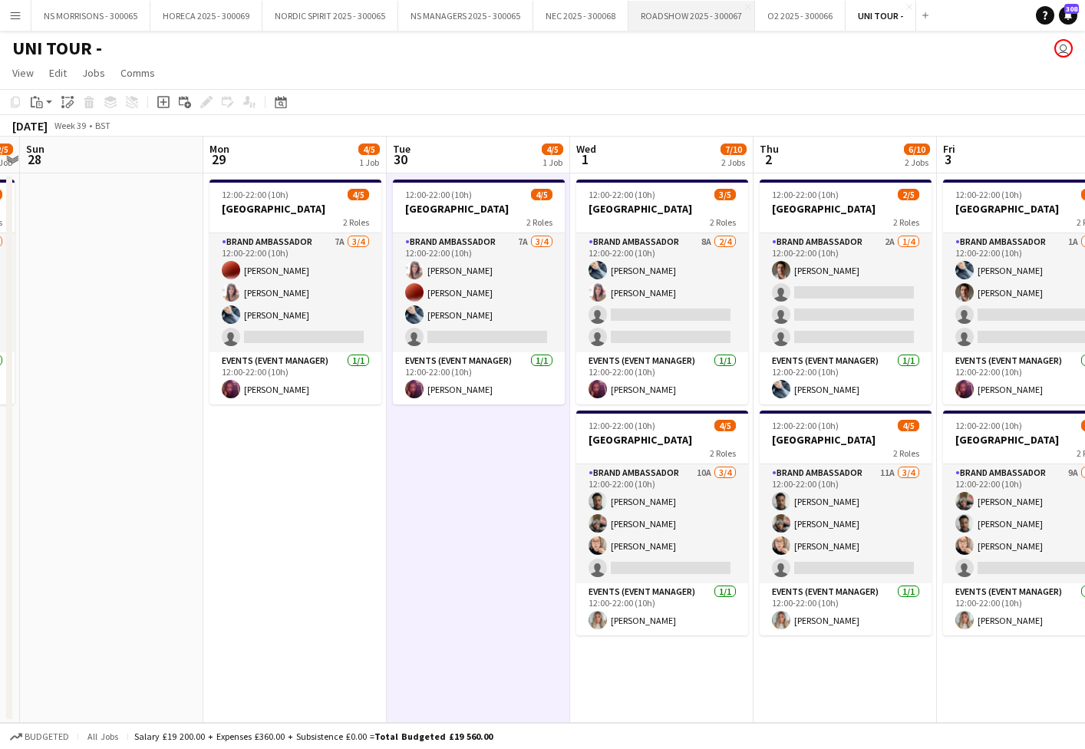
click at [665, 23] on button "ROADSHOW 2025 - 300067 Close" at bounding box center [691, 16] width 127 height 30
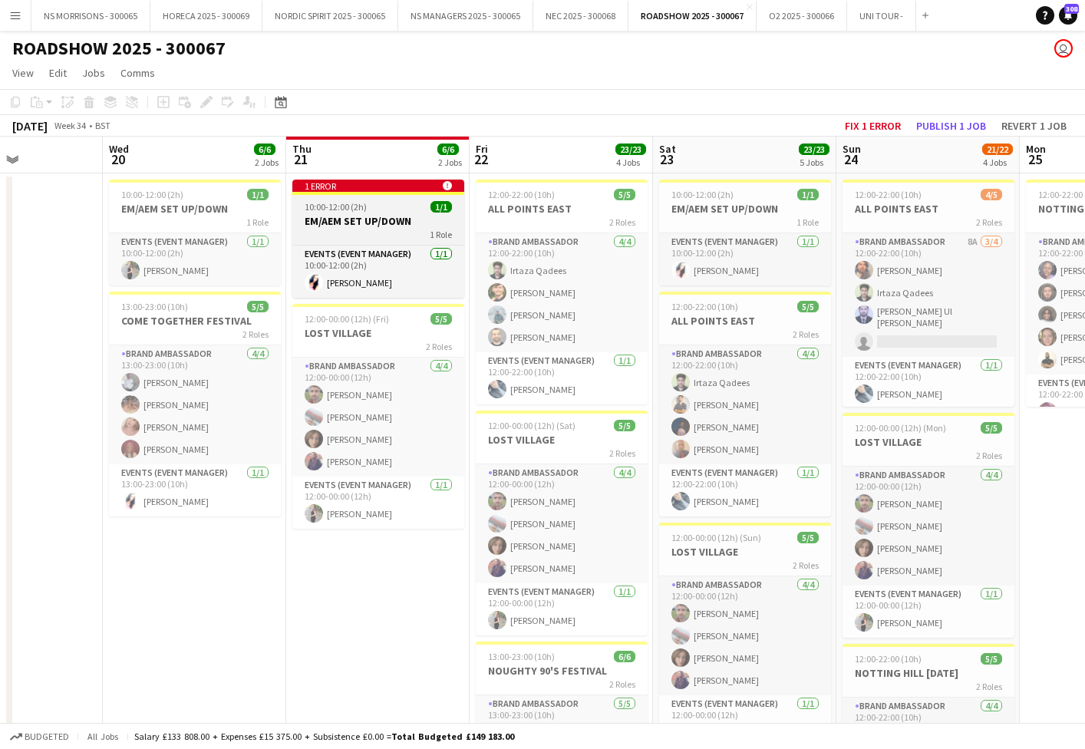
scroll to position [0, 453]
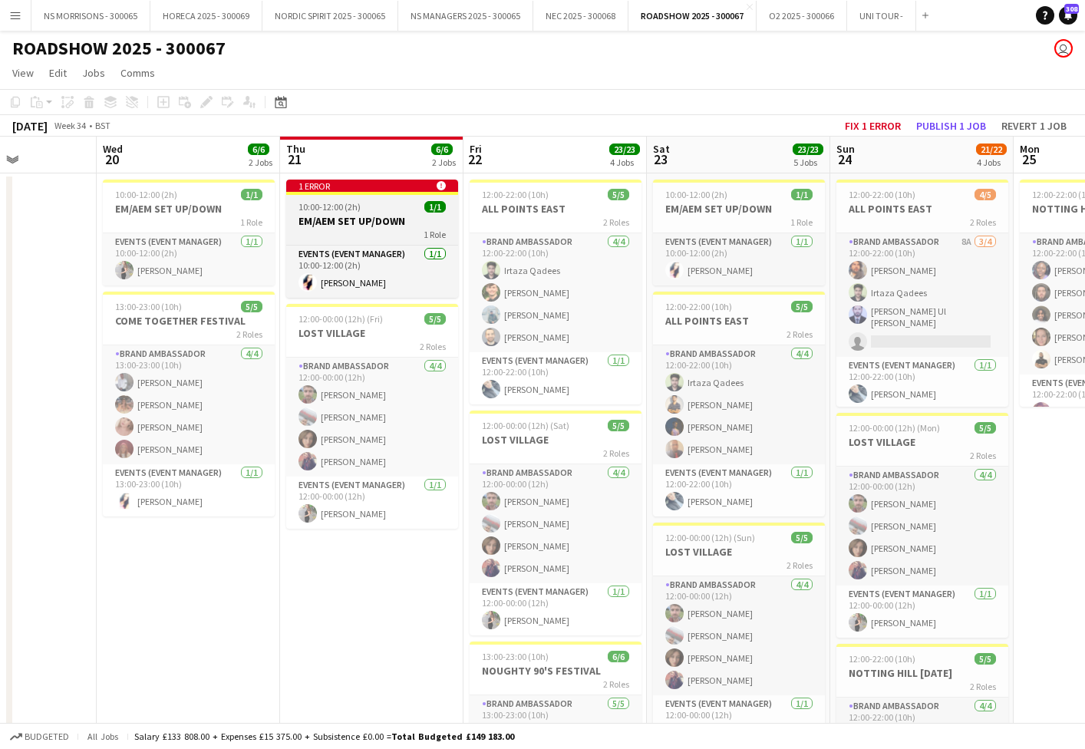
click at [384, 222] on h3 "EM/AEM SET UP/DOWN" at bounding box center [372, 221] width 172 height 14
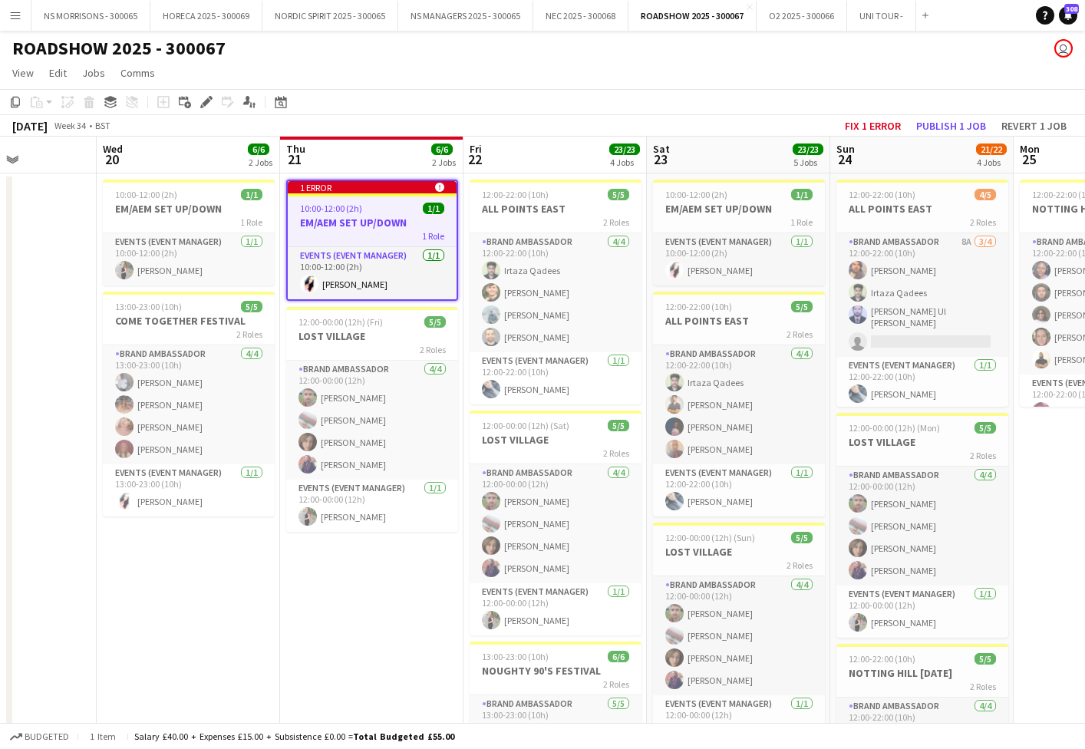
click at [376, 219] on h3 "EM/AEM SET UP/DOWN" at bounding box center [372, 223] width 169 height 14
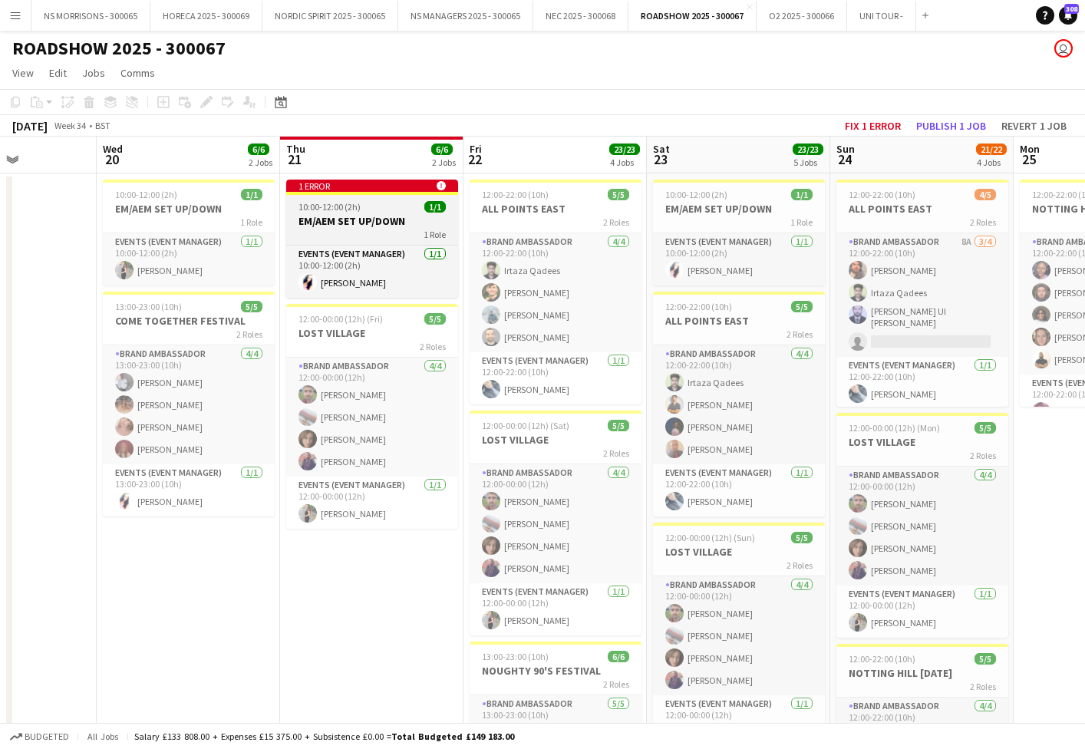
click at [376, 219] on h3 "EM/AEM SET UP/DOWN" at bounding box center [372, 221] width 172 height 14
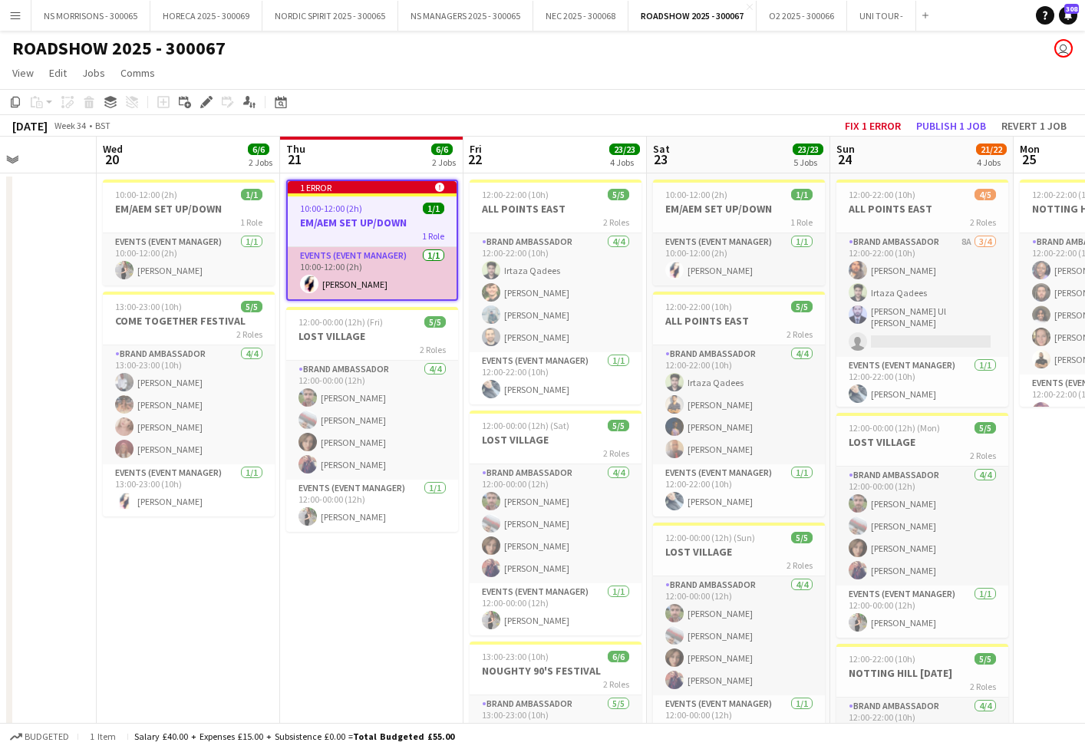
click at [359, 282] on app-card-role "Events (Event Manager) [DATE] 10:00-12:00 (2h) [PERSON_NAME]" at bounding box center [372, 273] width 169 height 52
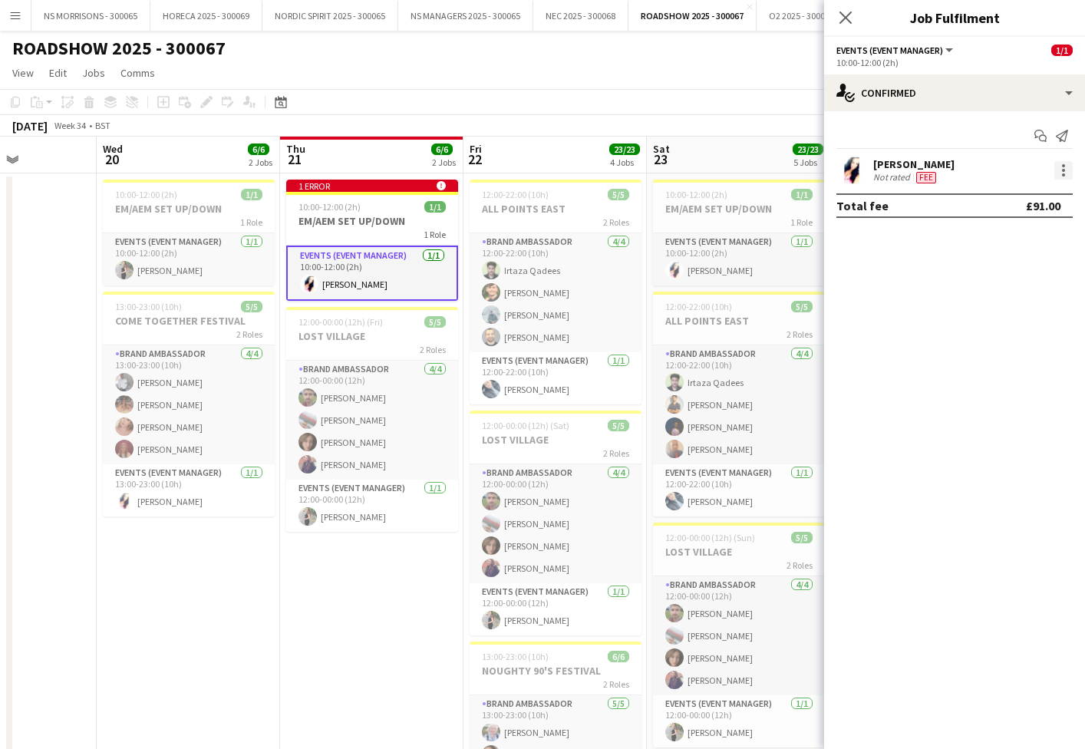
click at [1061, 166] on div at bounding box center [1063, 170] width 18 height 18
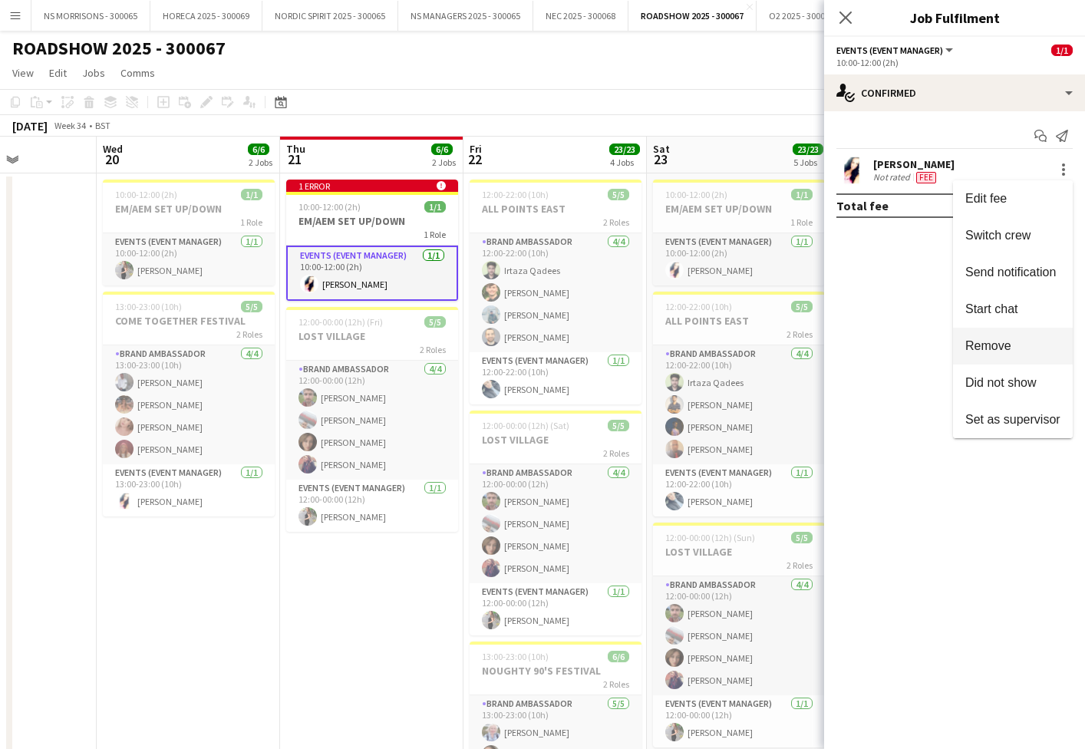
click at [977, 341] on span "Remove" at bounding box center [988, 345] width 46 height 13
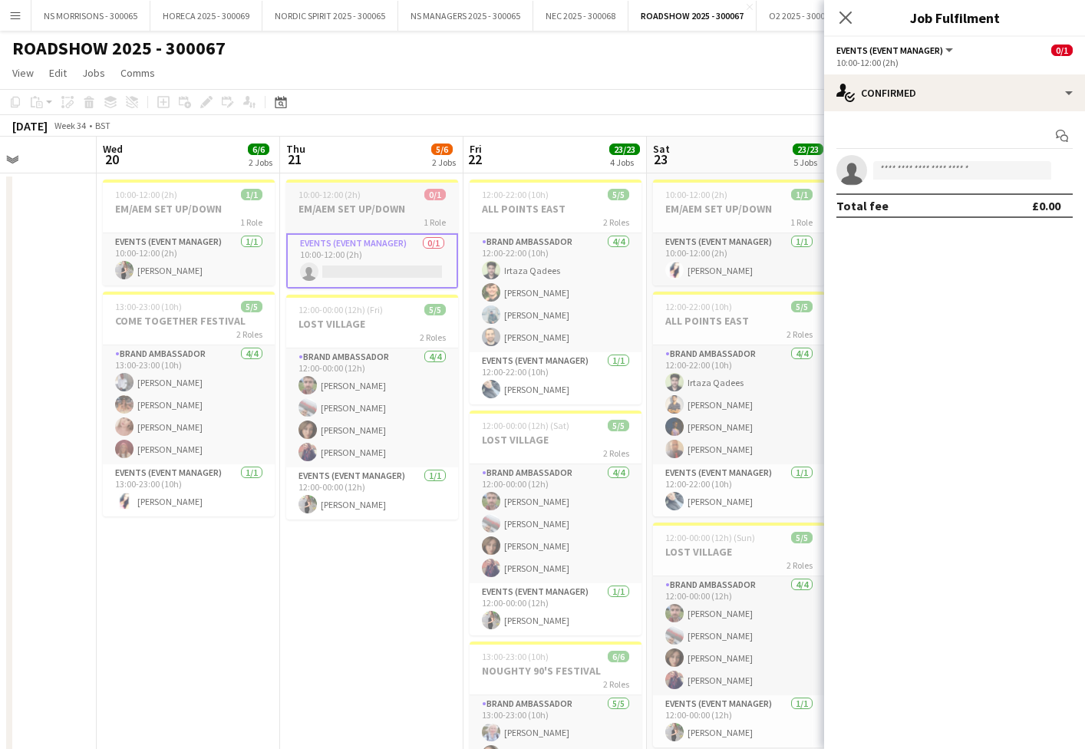
click at [352, 213] on h3 "EM/AEM SET UP/DOWN" at bounding box center [372, 209] width 172 height 14
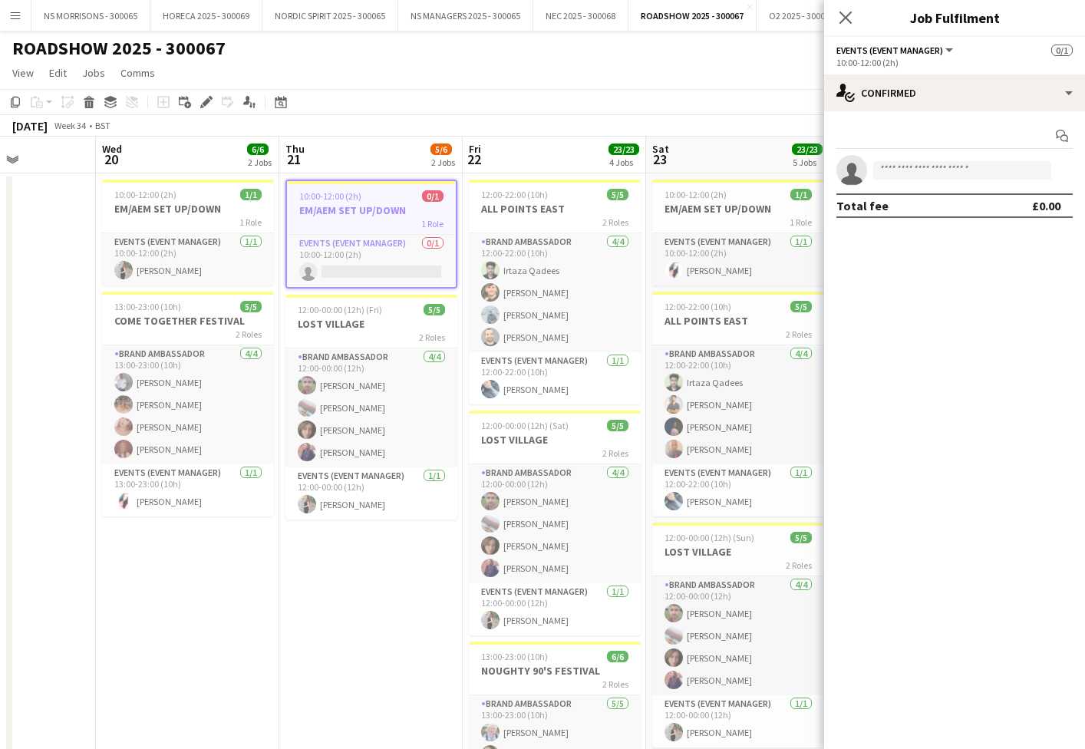
drag, startPoint x: 87, startPoint y: 103, endPoint x: 182, endPoint y: 109, distance: 94.6
click at [87, 103] on icon "Delete" at bounding box center [89, 102] width 12 height 12
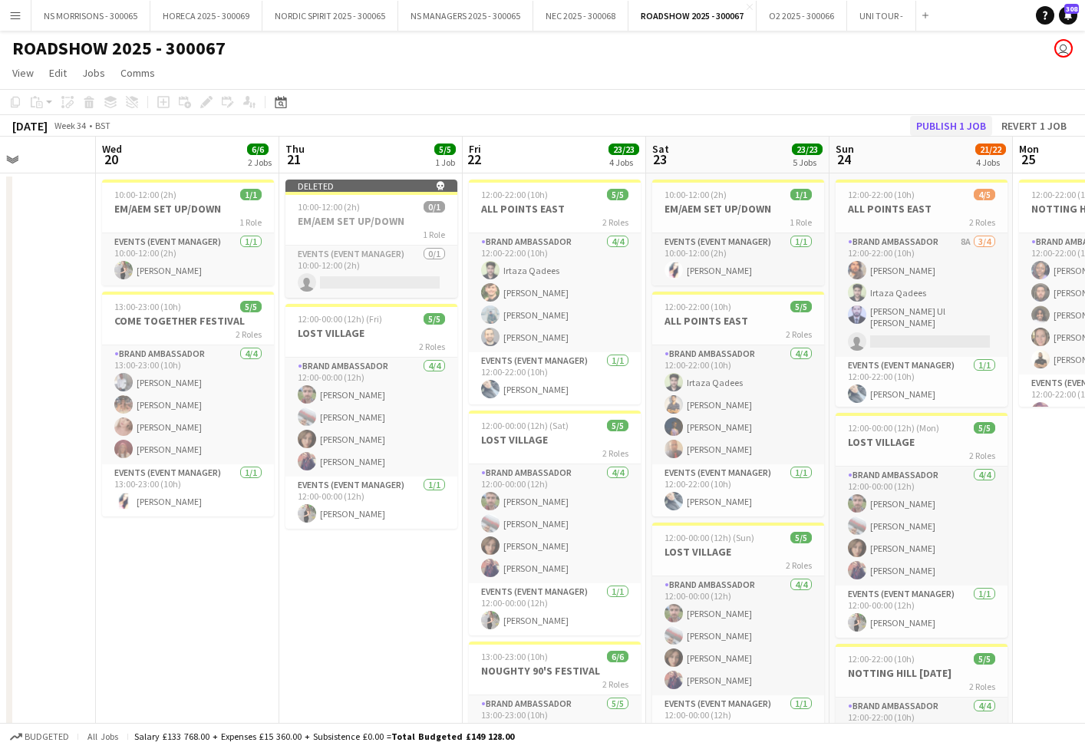
click at [970, 132] on button "Publish 1 job" at bounding box center [951, 126] width 82 height 20
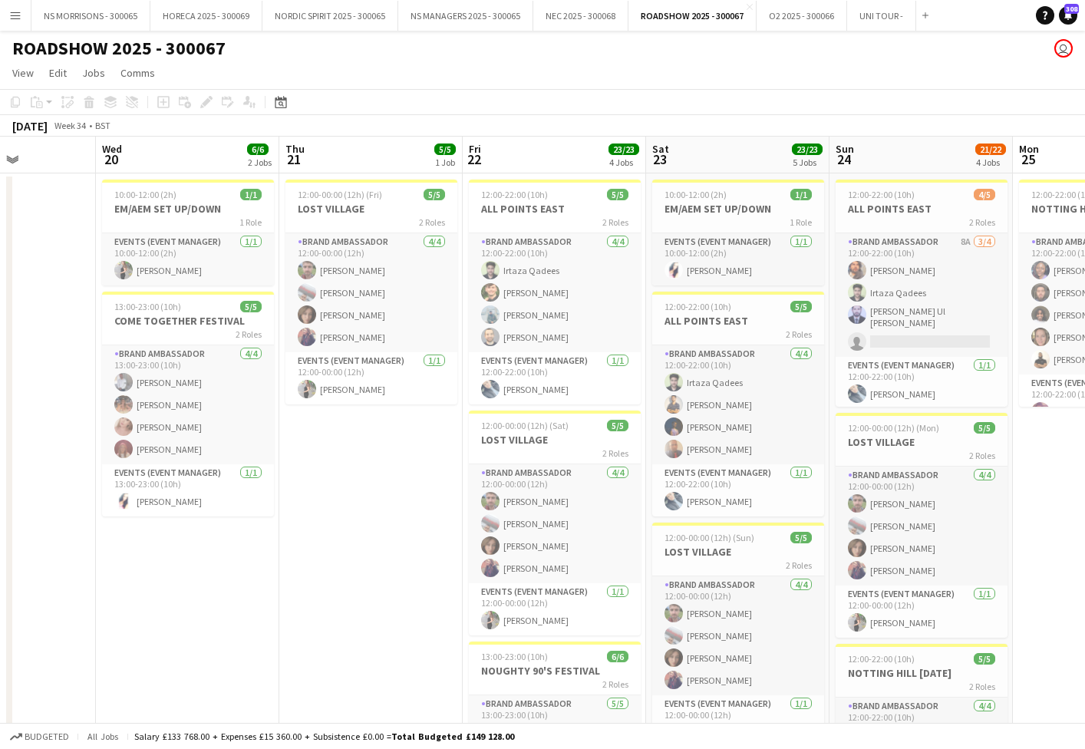
click at [19, 18] on app-icon "Menu" at bounding box center [15, 15] width 12 height 12
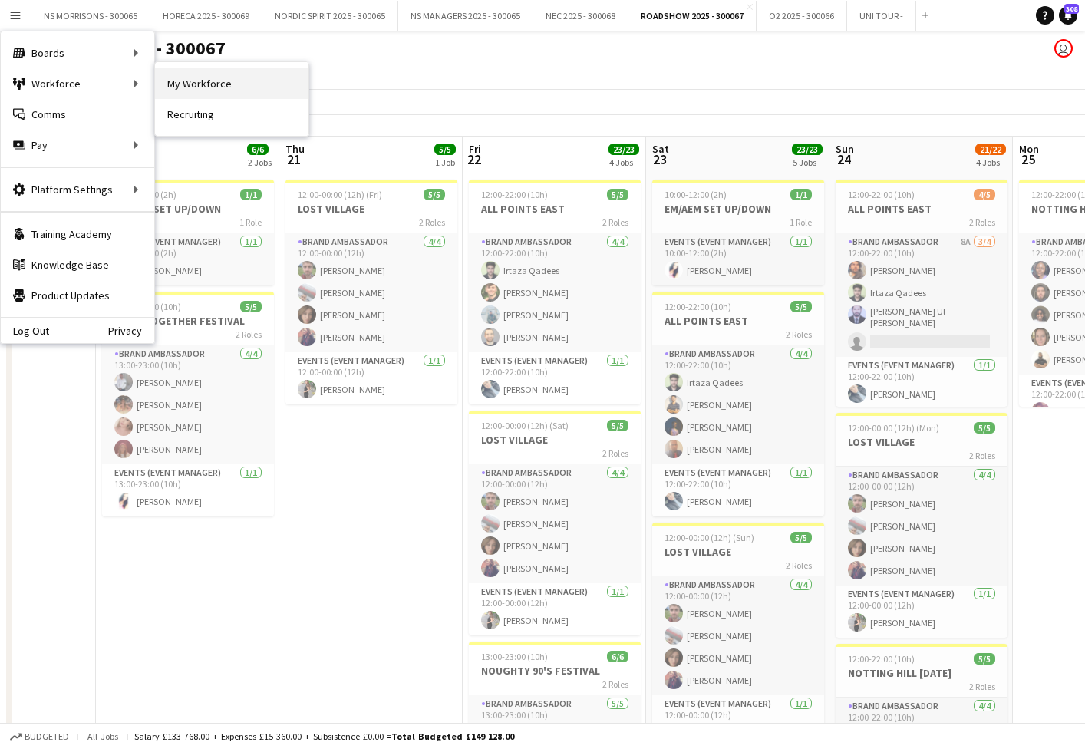
click at [215, 86] on link "My Workforce" at bounding box center [231, 83] width 153 height 31
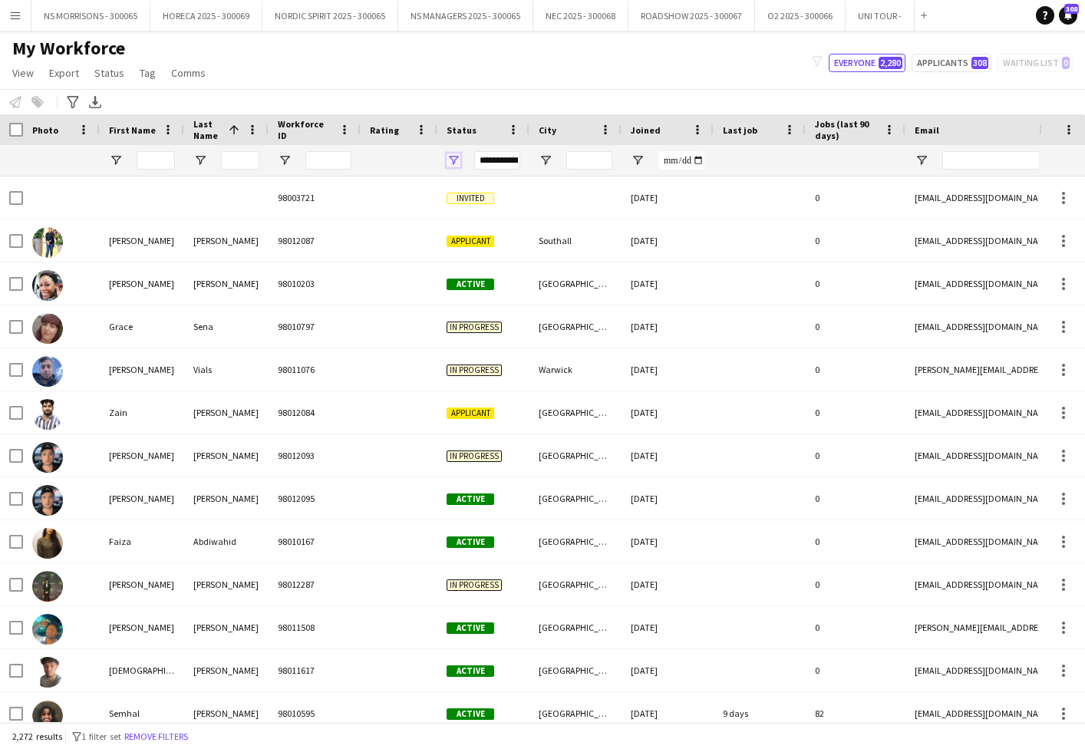
drag, startPoint x: 456, startPoint y: 160, endPoint x: 460, endPoint y: 169, distance: 10.0
click at [455, 160] on span "Open Filter Menu" at bounding box center [454, 160] width 14 height 14
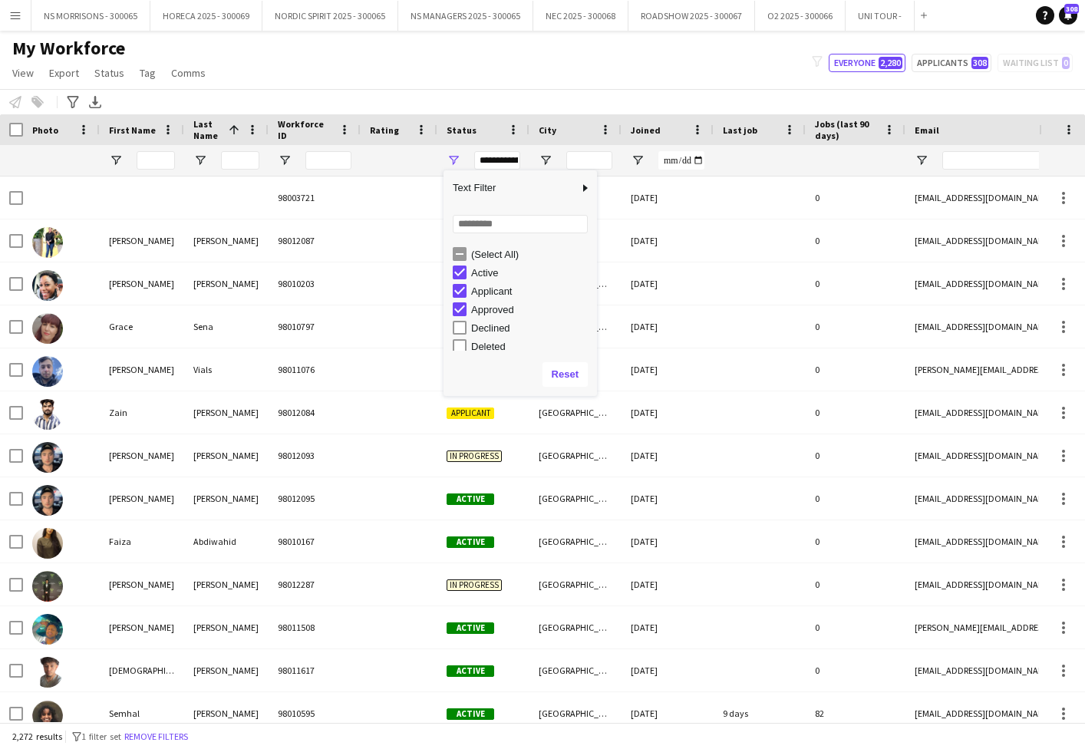
click at [587, 89] on div "Notify workforce Add to tag Select at least one crew to tag him or her. Advance…" at bounding box center [542, 101] width 1085 height 25
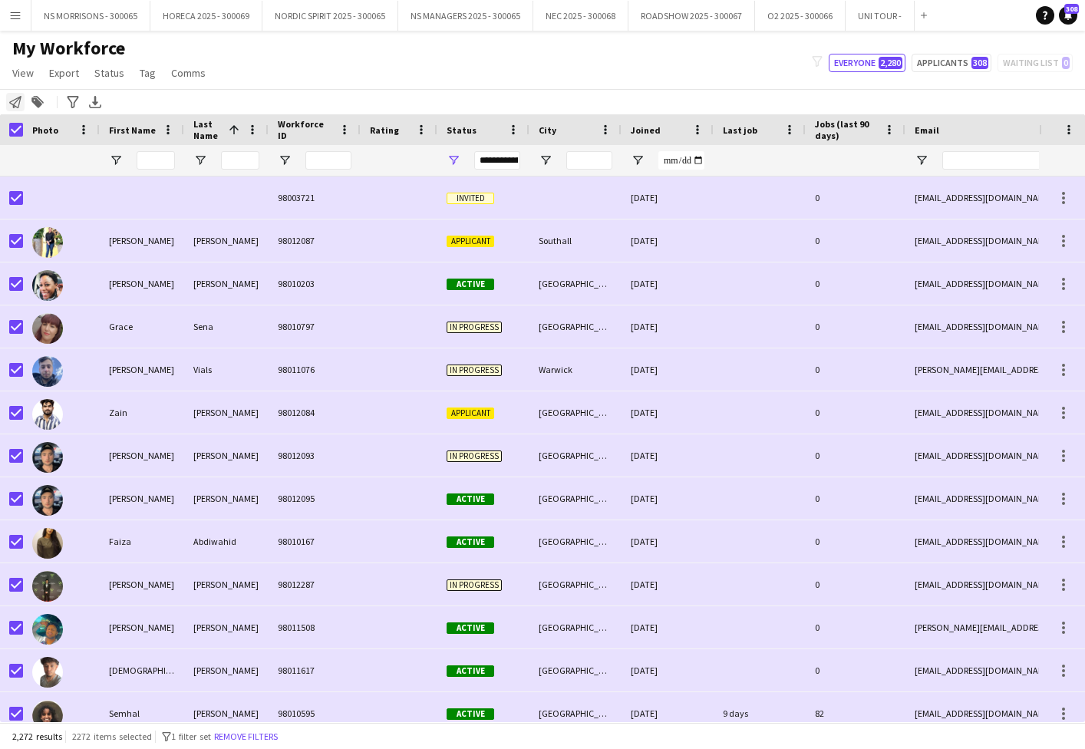
click at [12, 104] on icon at bounding box center [15, 102] width 12 height 12
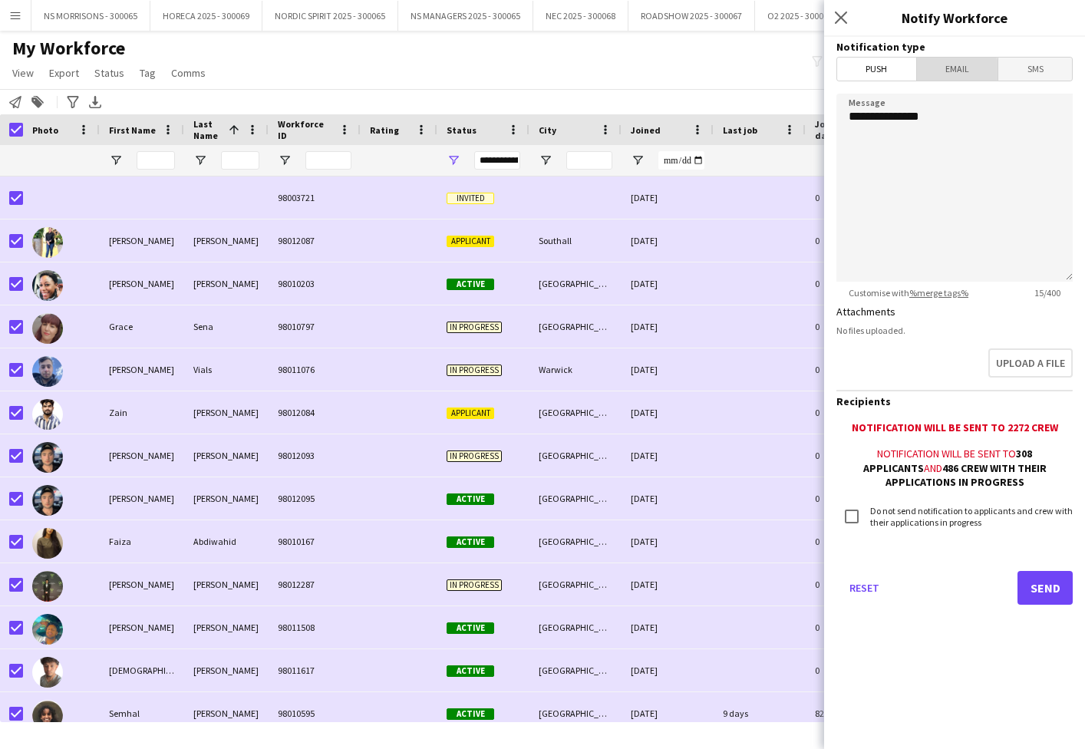
drag, startPoint x: 943, startPoint y: 70, endPoint x: 912, endPoint y: 93, distance: 38.4
click at [943, 69] on span "Email" at bounding box center [957, 69] width 81 height 23
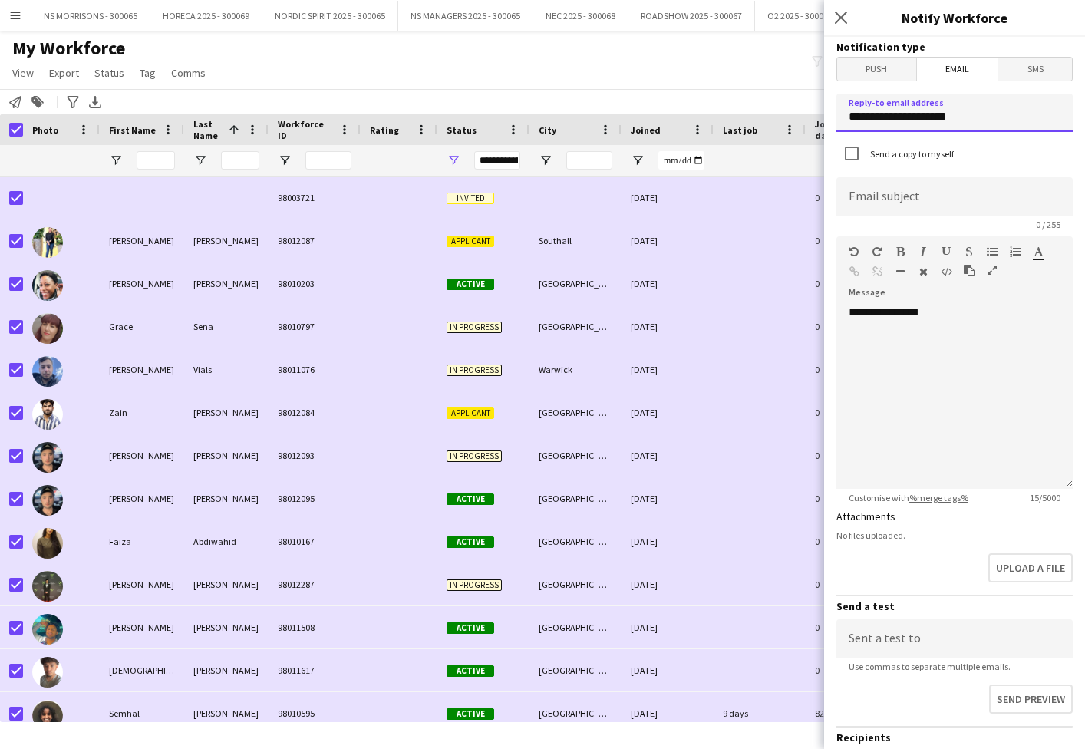
drag, startPoint x: 965, startPoint y: 123, endPoint x: 835, endPoint y: 117, distance: 130.6
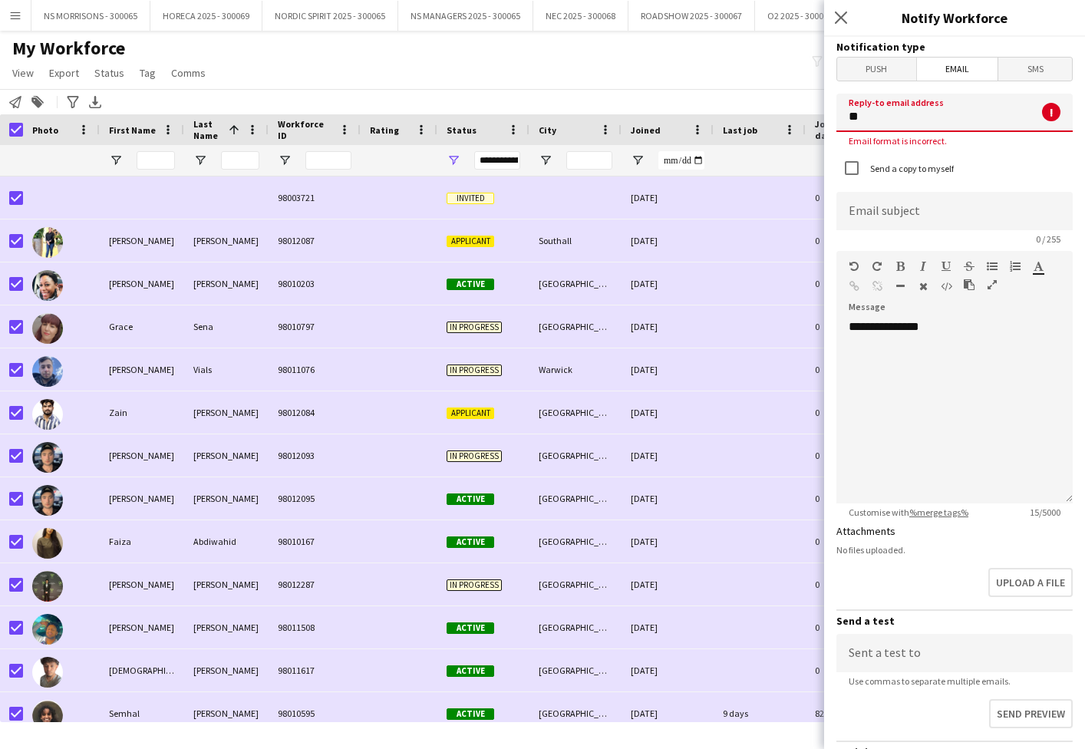
type input "*"
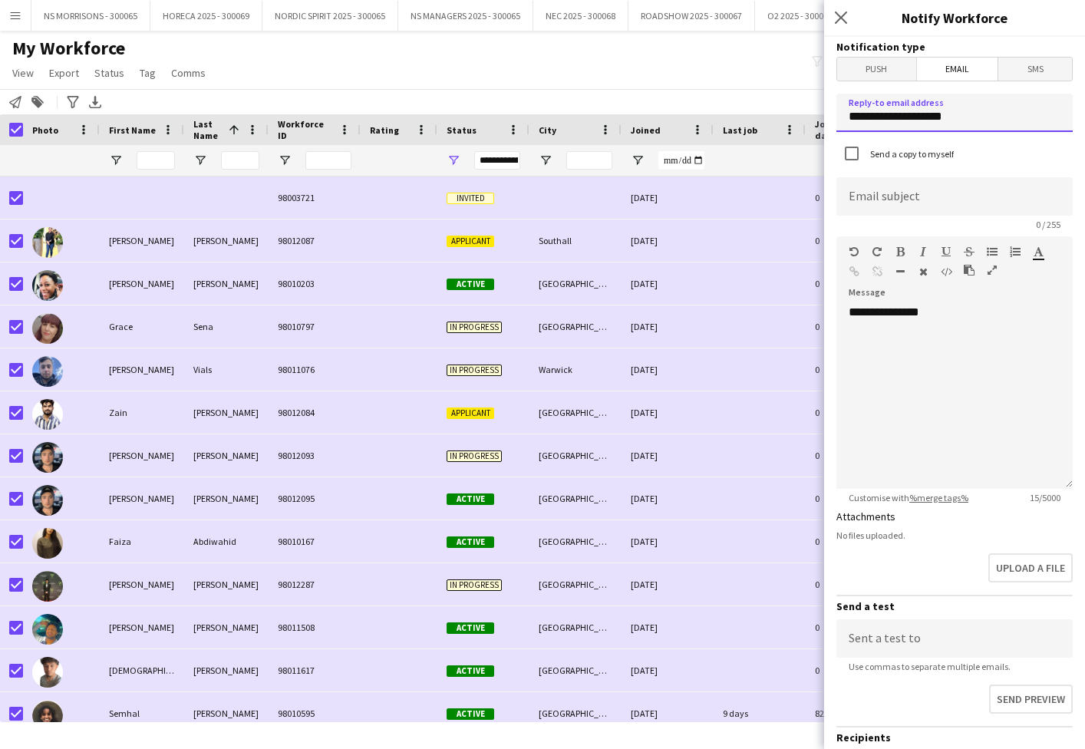
type input "**********"
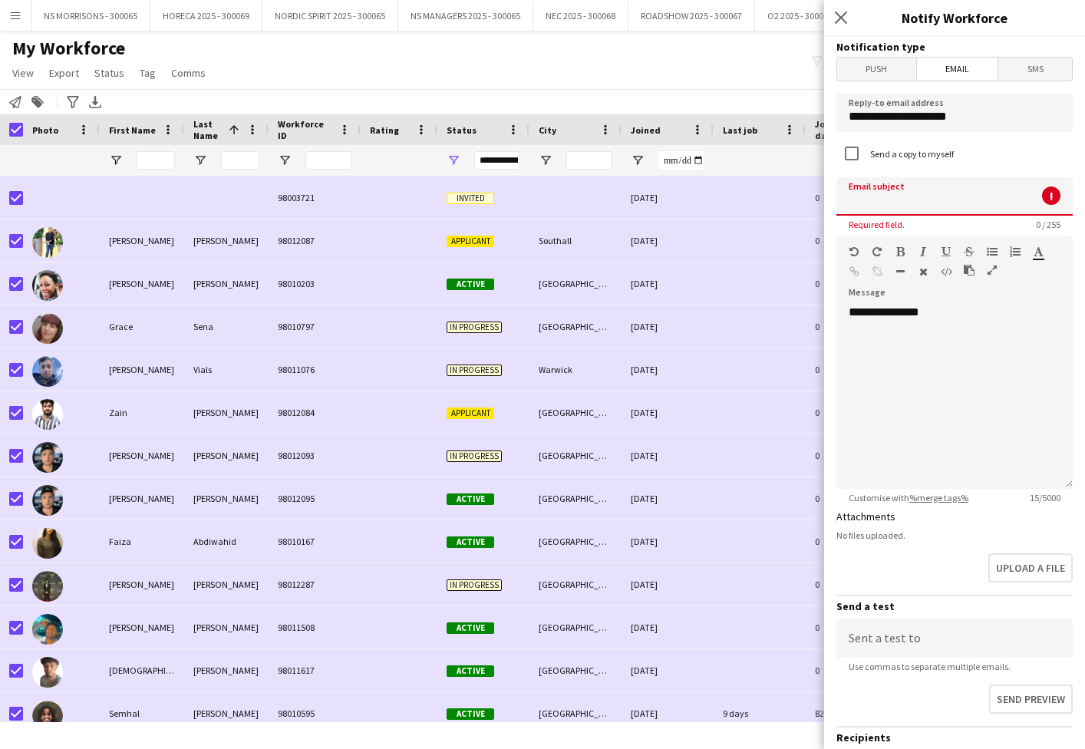
click at [871, 205] on input at bounding box center [954, 196] width 236 height 38
paste input "**********"
type input "**********"
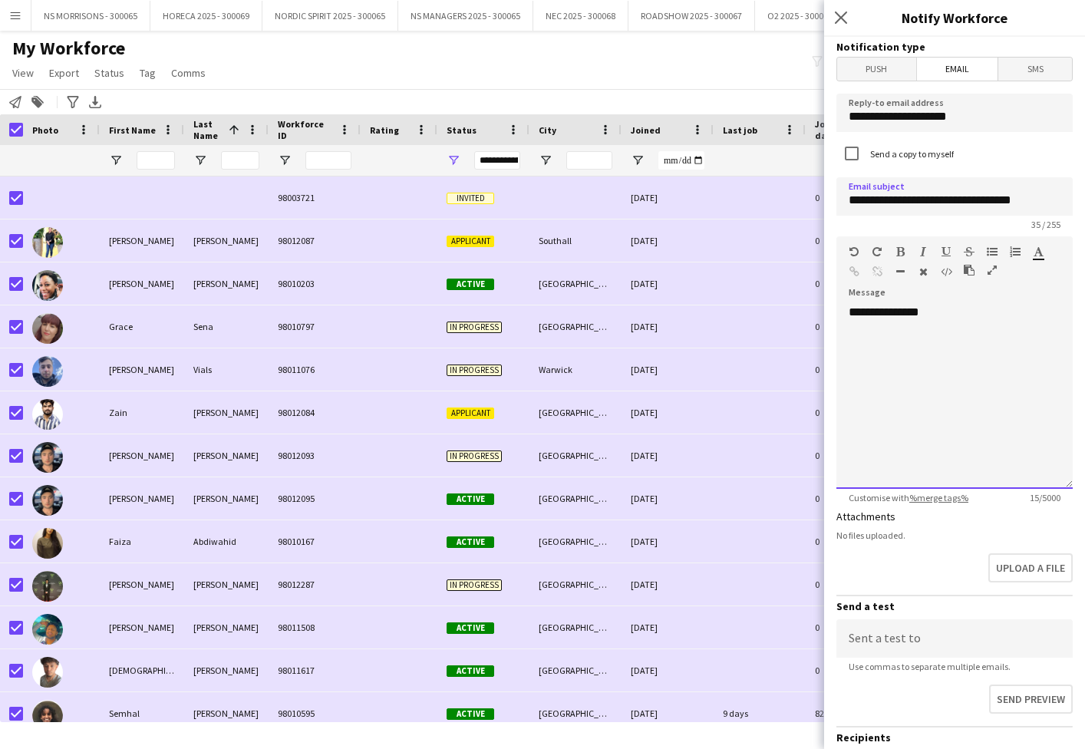
click at [954, 325] on div "**********" at bounding box center [954, 397] width 236 height 184
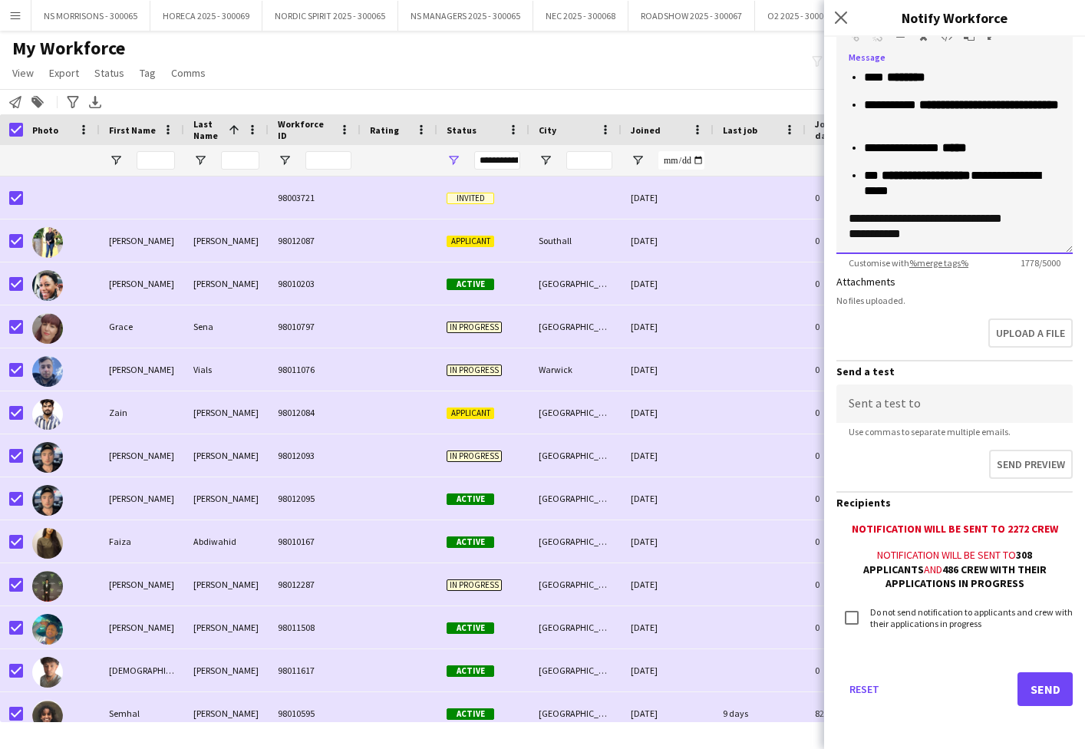
scroll to position [234, 0]
click at [1044, 692] on button "Send" at bounding box center [1044, 690] width 55 height 34
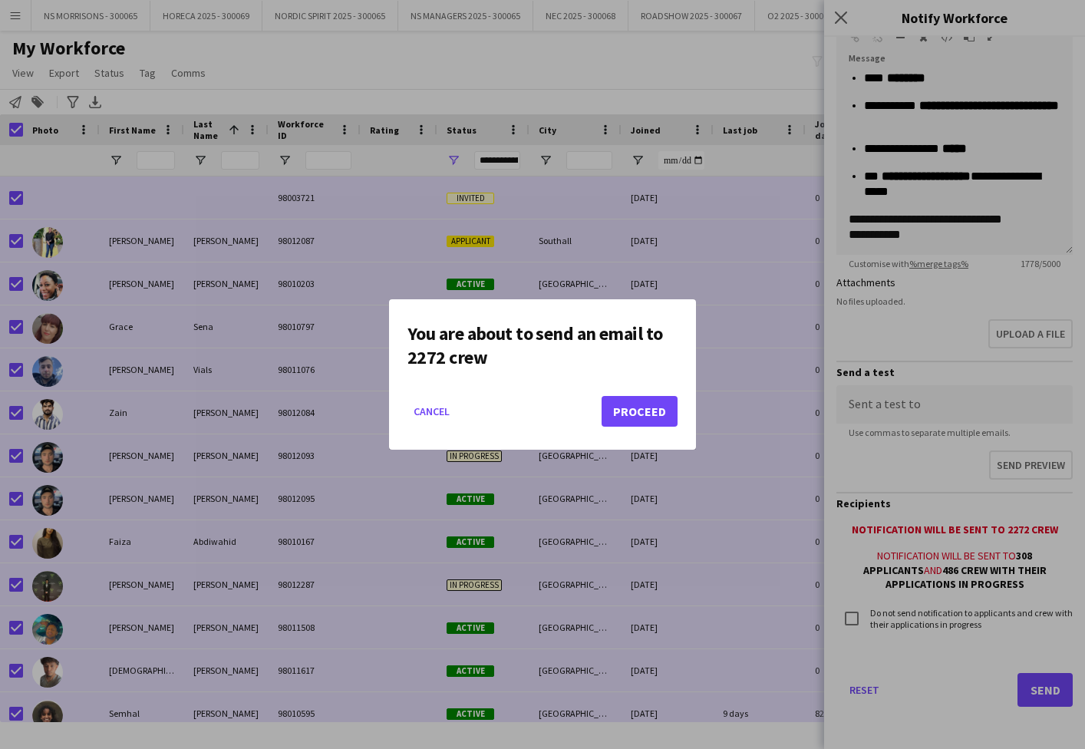
click at [654, 424] on button "Proceed" at bounding box center [640, 411] width 76 height 31
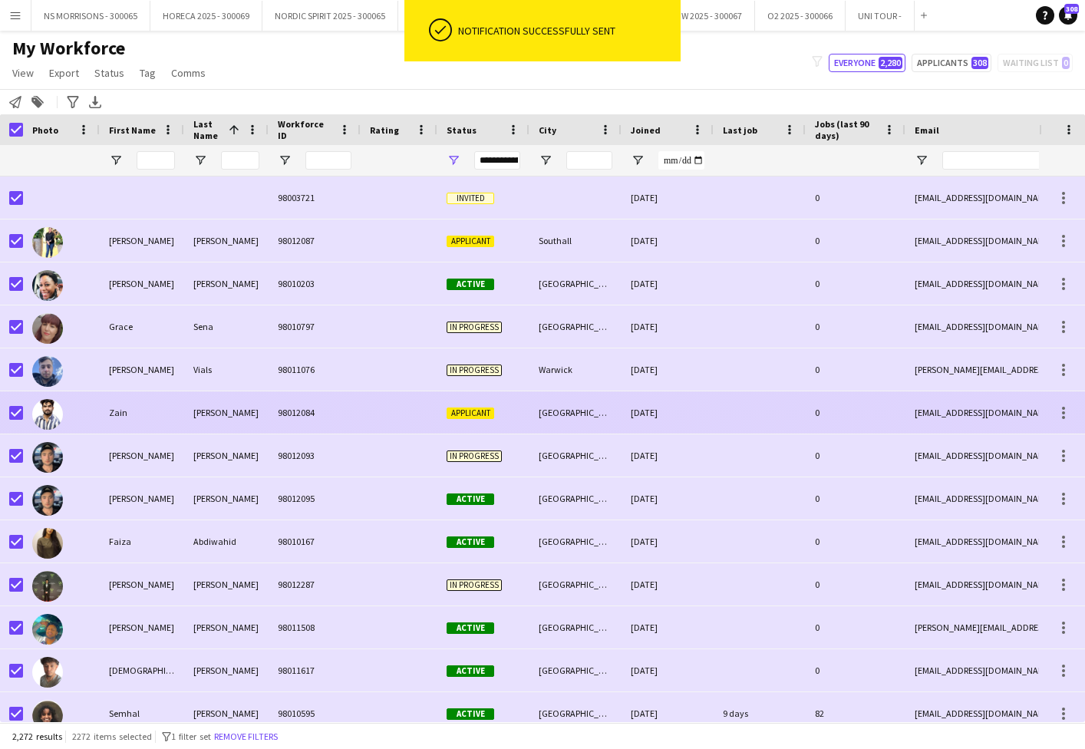
scroll to position [0, 1]
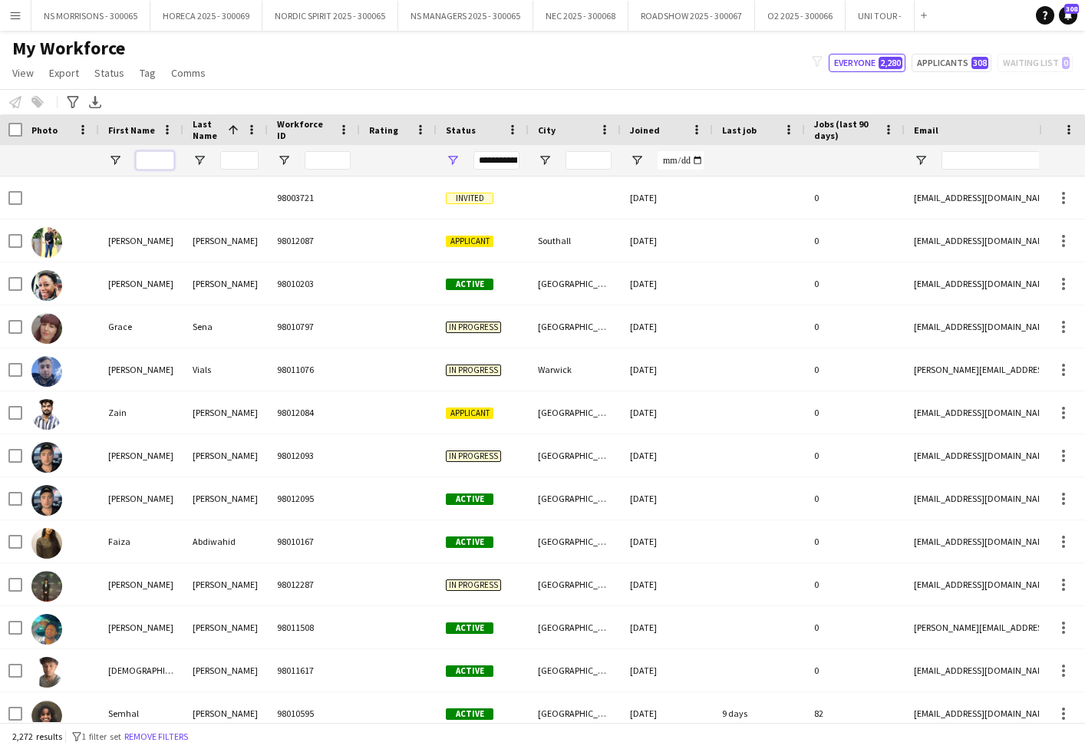
click at [157, 154] on input "First Name Filter Input" at bounding box center [155, 160] width 38 height 18
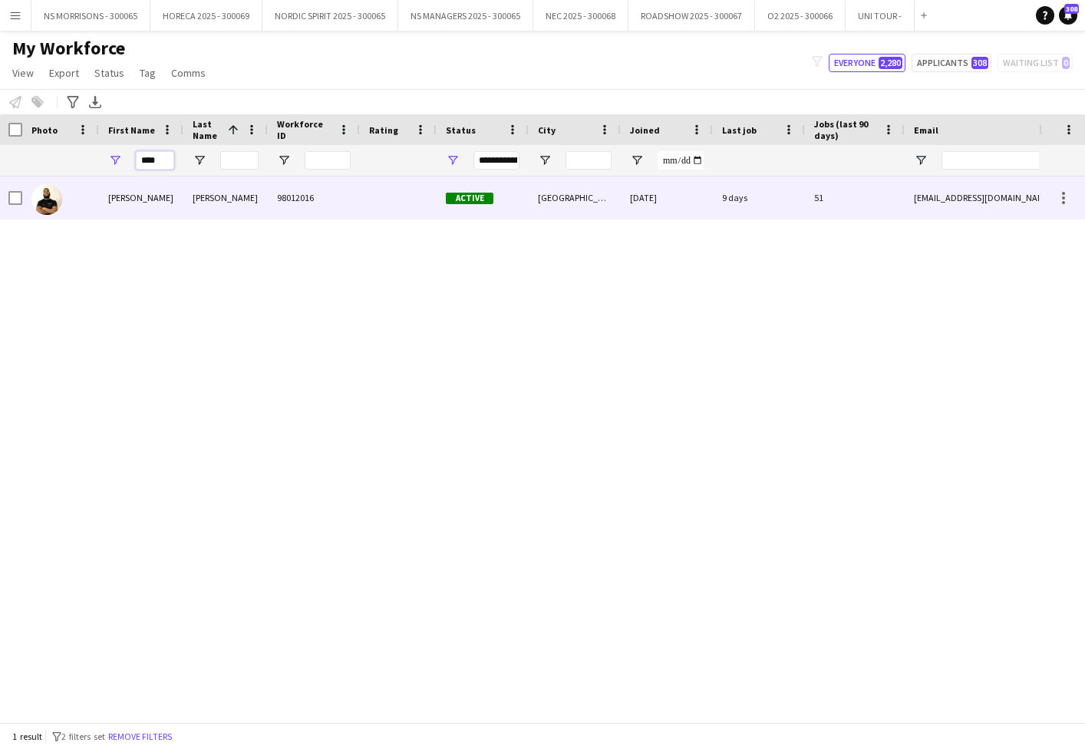
type input "****"
drag, startPoint x: 103, startPoint y: 203, endPoint x: 140, endPoint y: 201, distance: 37.6
click at [103, 203] on div "[PERSON_NAME]" at bounding box center [141, 197] width 84 height 42
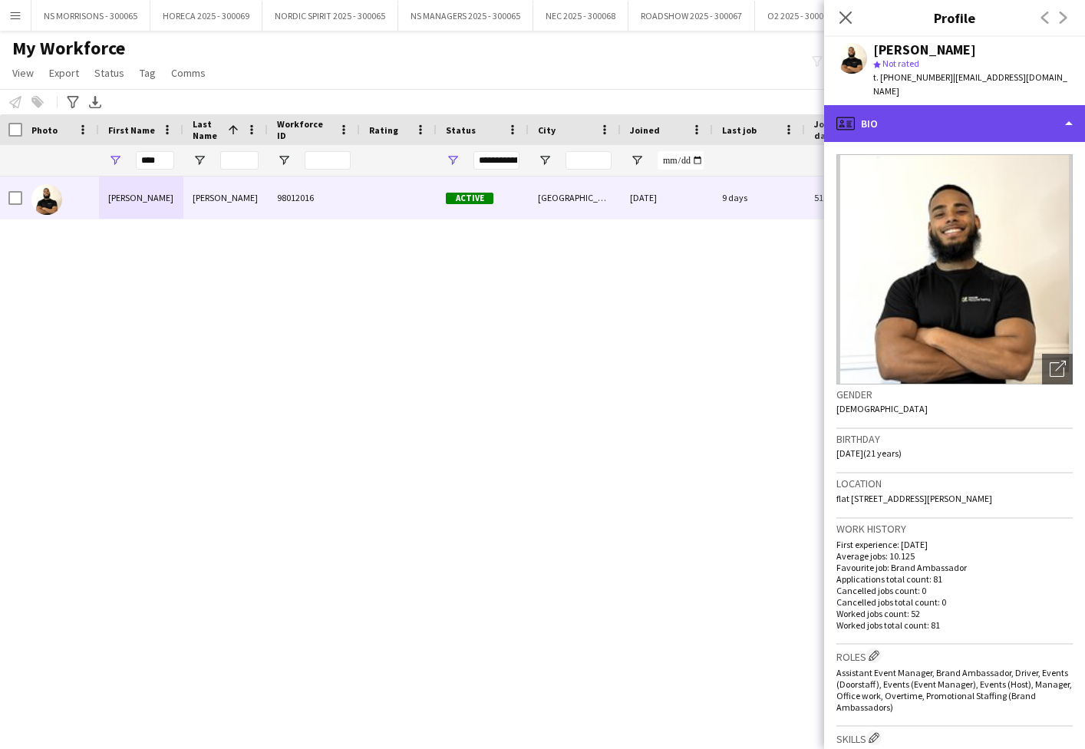
click at [990, 105] on div "profile Bio" at bounding box center [954, 123] width 261 height 37
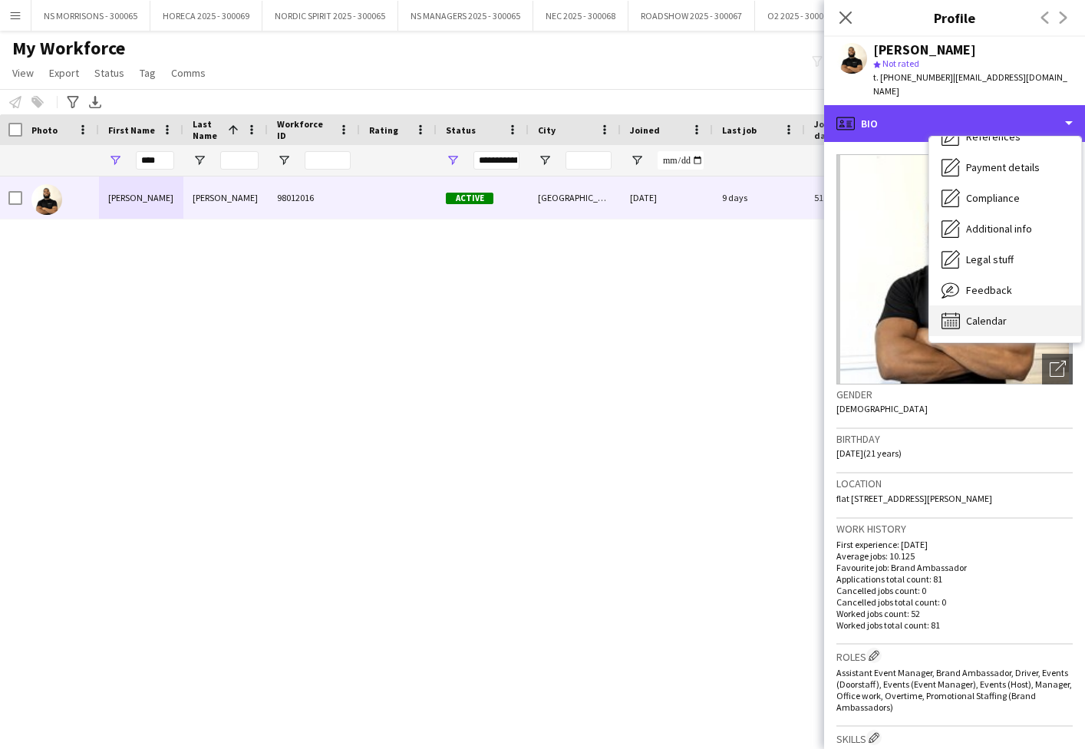
scroll to position [175, 0]
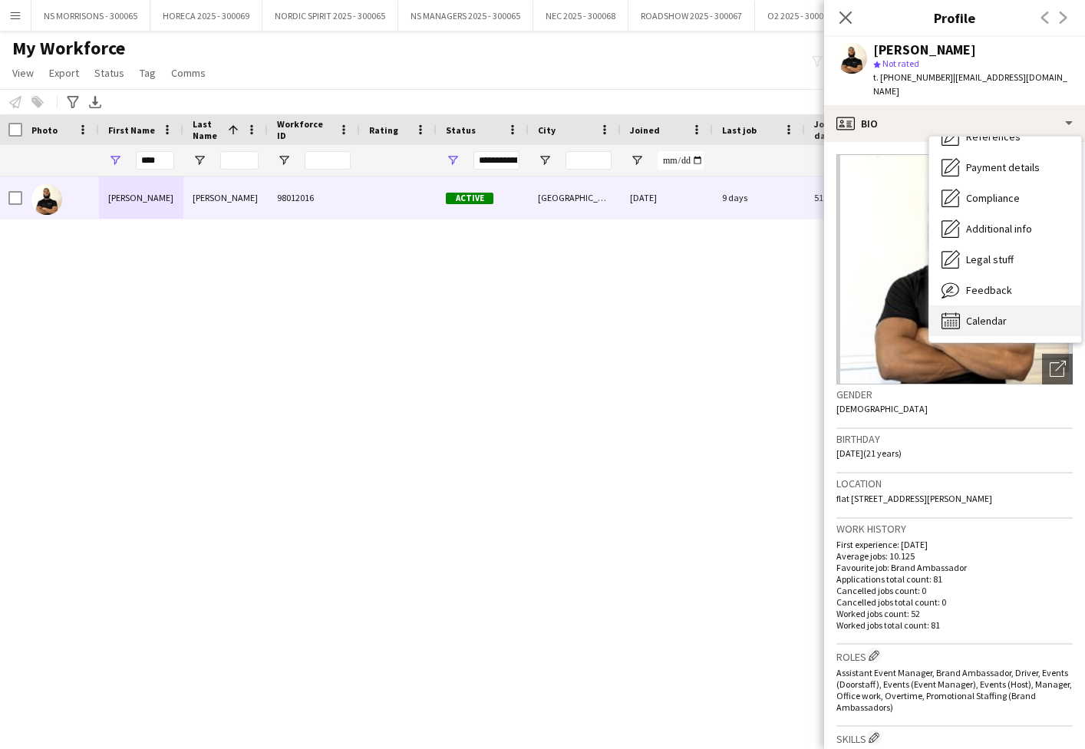
click at [998, 314] on span "Calendar" at bounding box center [986, 321] width 41 height 14
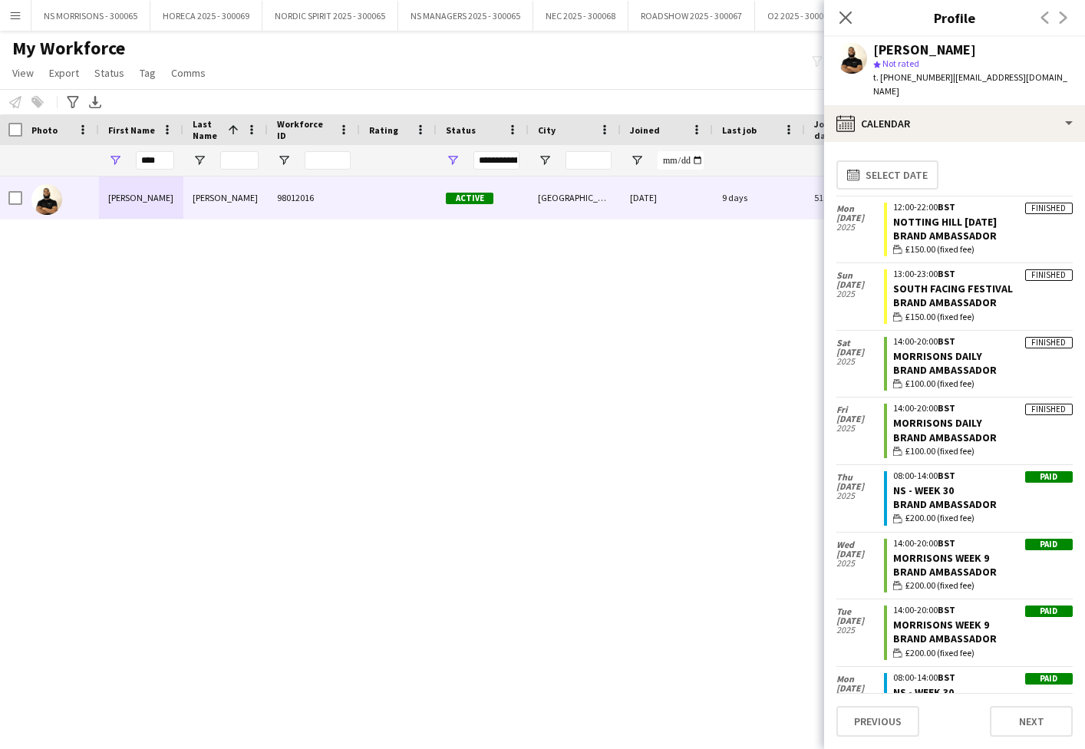
scroll to position [0, 0]
click at [840, 13] on icon at bounding box center [845, 18] width 12 height 12
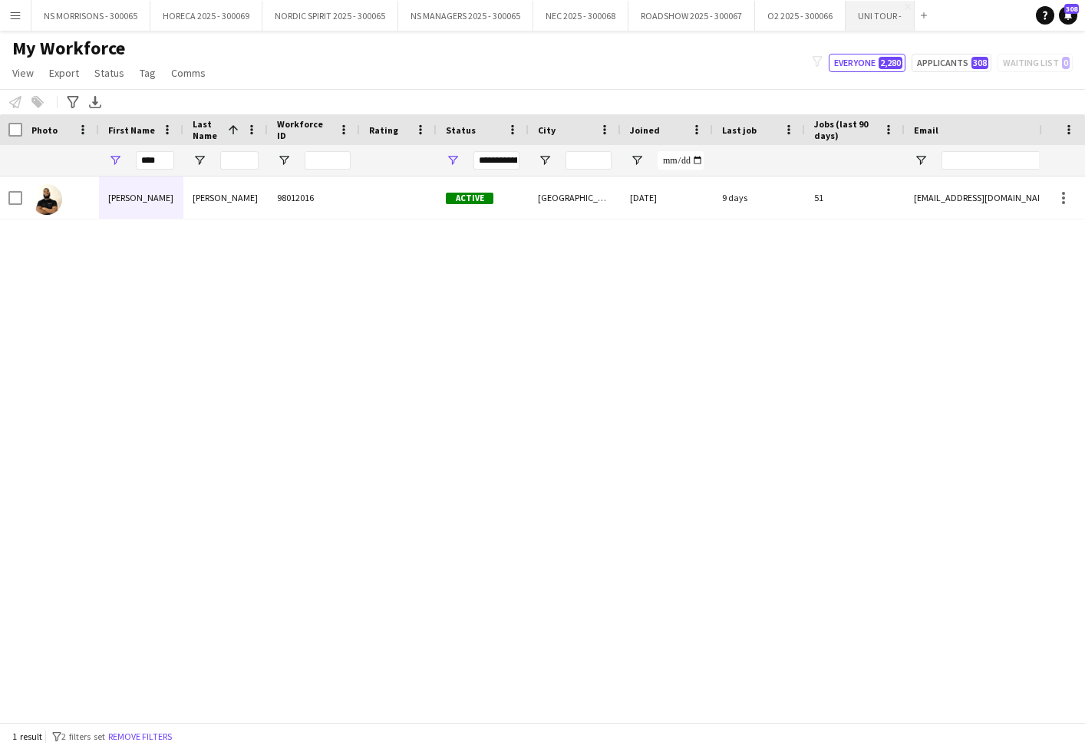
click at [882, 13] on button "UNI TOUR - Close" at bounding box center [879, 16] width 69 height 30
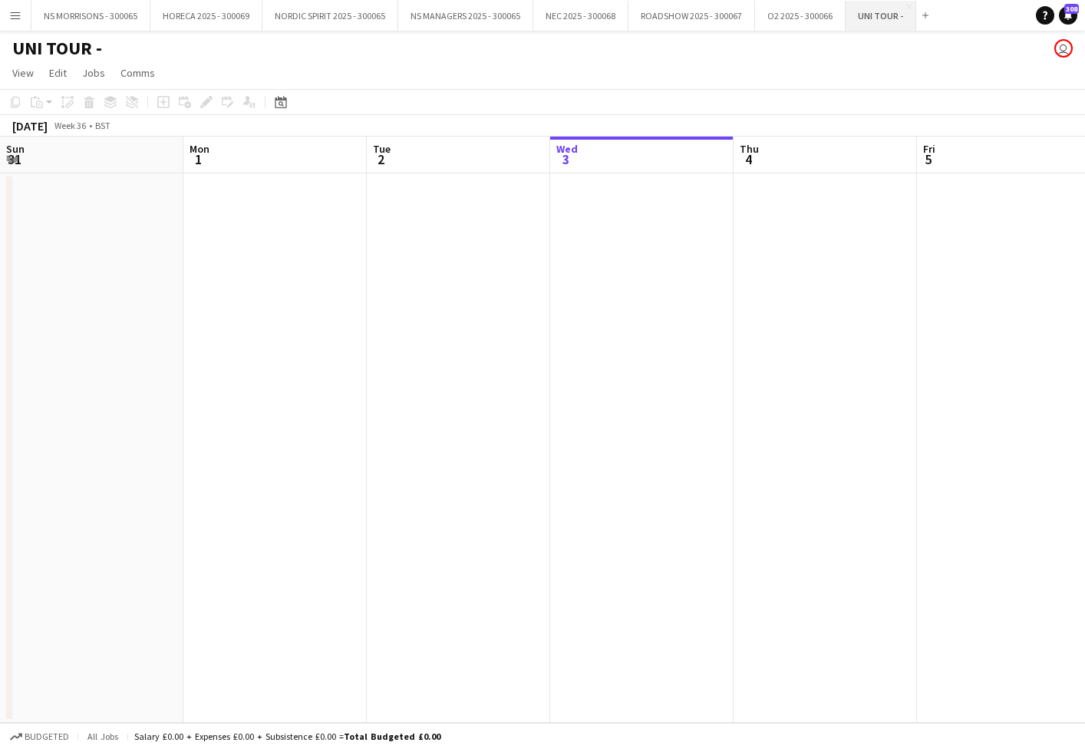
scroll to position [0, 367]
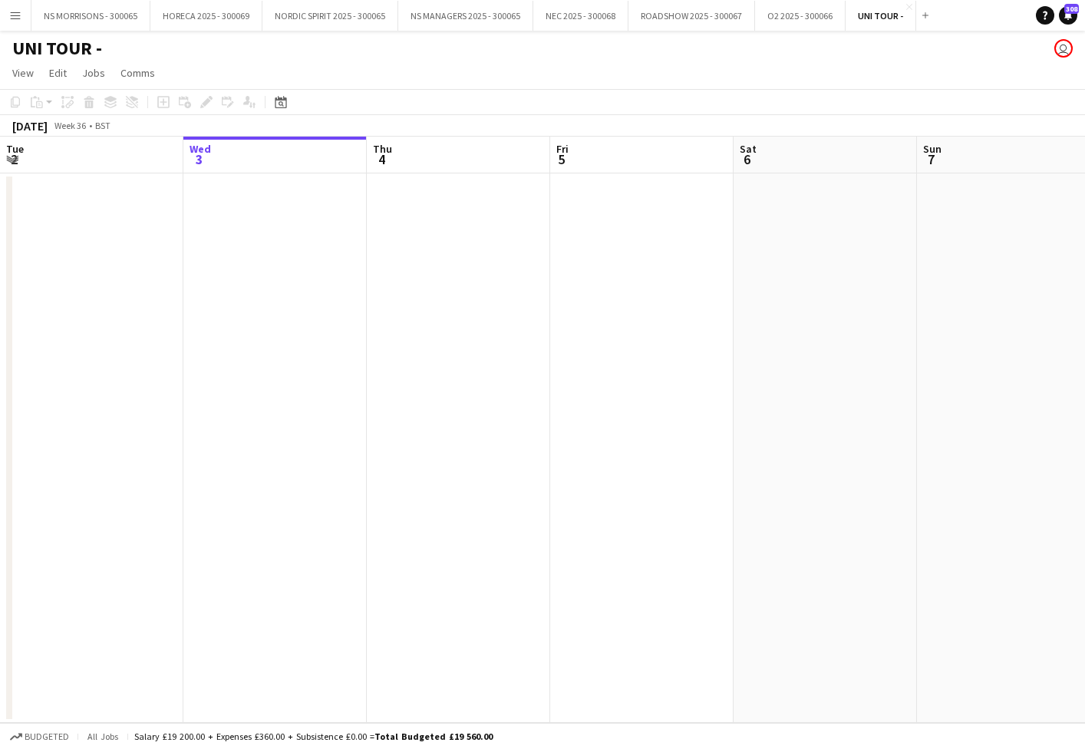
click at [104, 47] on div "UNI TOUR - user" at bounding box center [542, 45] width 1085 height 29
click at [69, 48] on h1 "UNI TOUR -" at bounding box center [57, 48] width 90 height 23
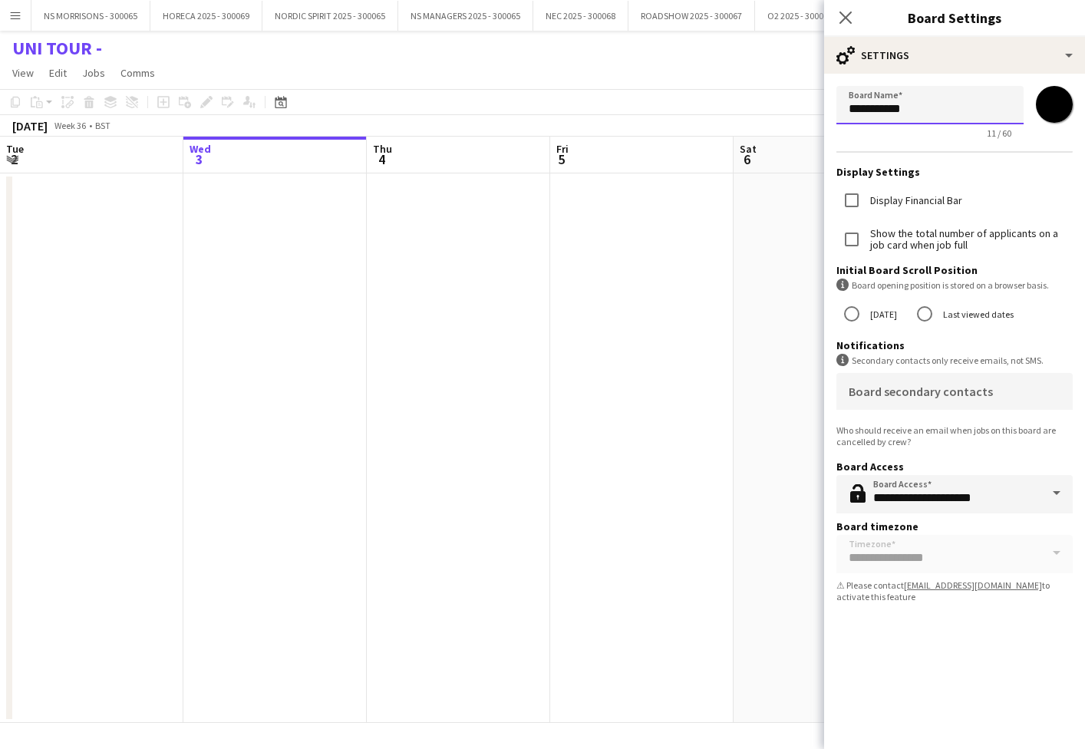
click at [933, 107] on input "**********" at bounding box center [929, 105] width 187 height 38
type input "**********"
click at [729, 233] on app-date-cell at bounding box center [641, 447] width 183 height 549
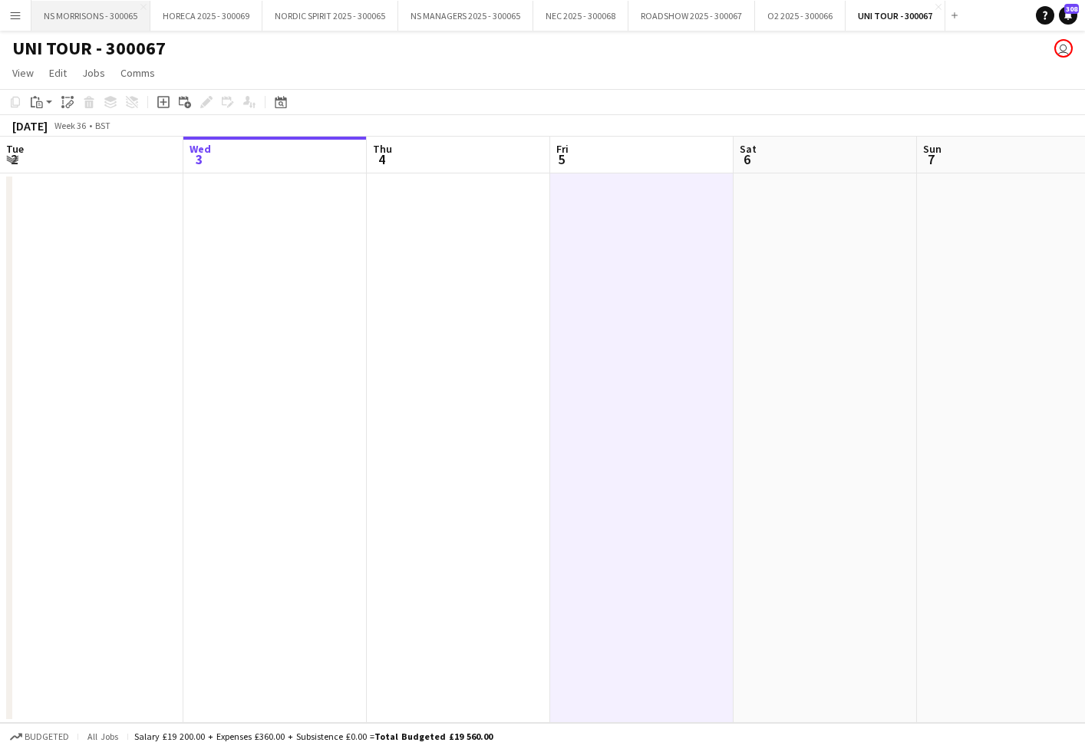
click at [111, 12] on button "NS MORRISONS - 300065 Close" at bounding box center [90, 16] width 119 height 30
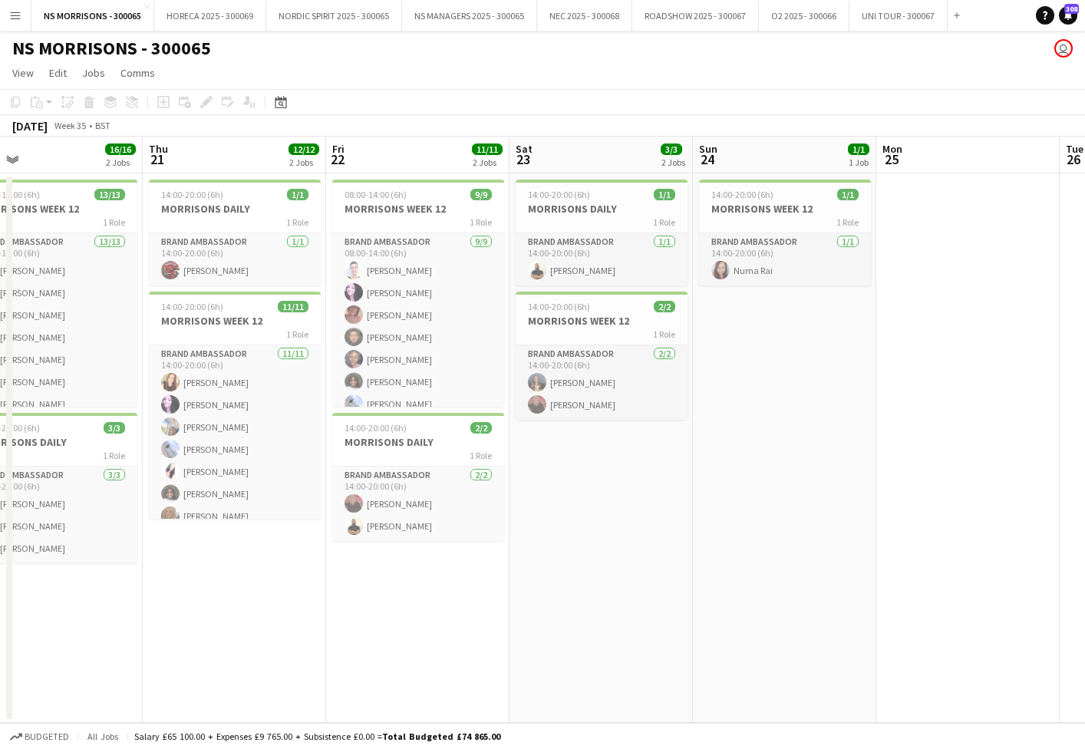
scroll to position [0, 383]
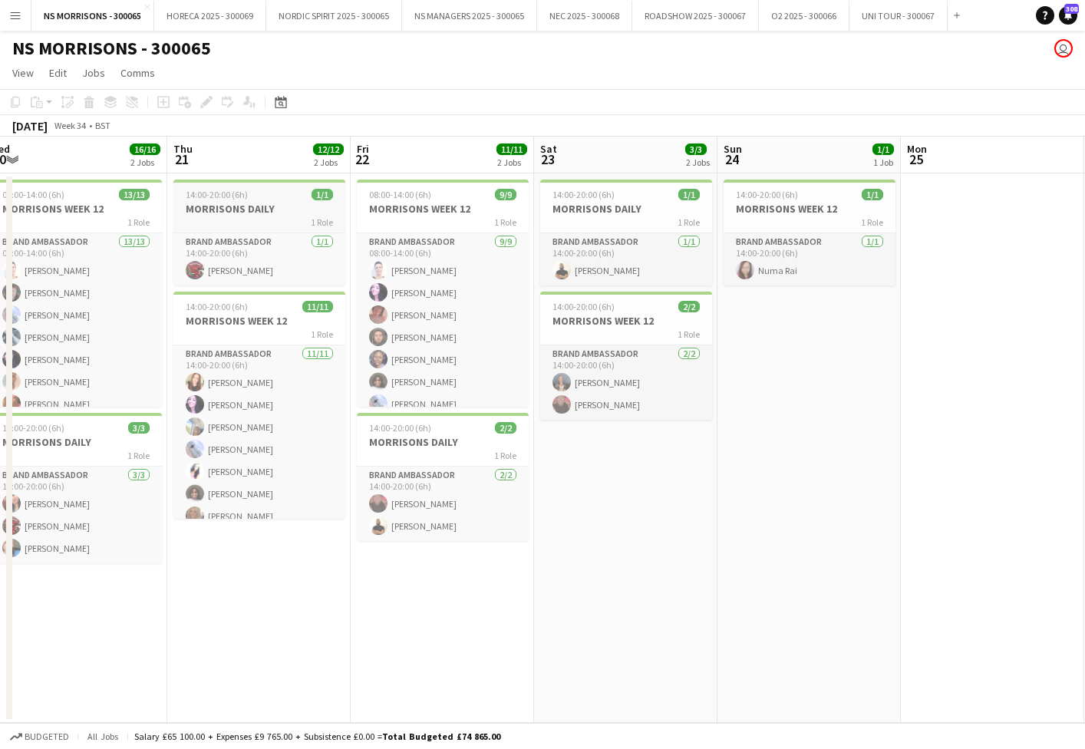
click at [246, 205] on h3 "MORRISONS DAILY" at bounding box center [259, 209] width 172 height 14
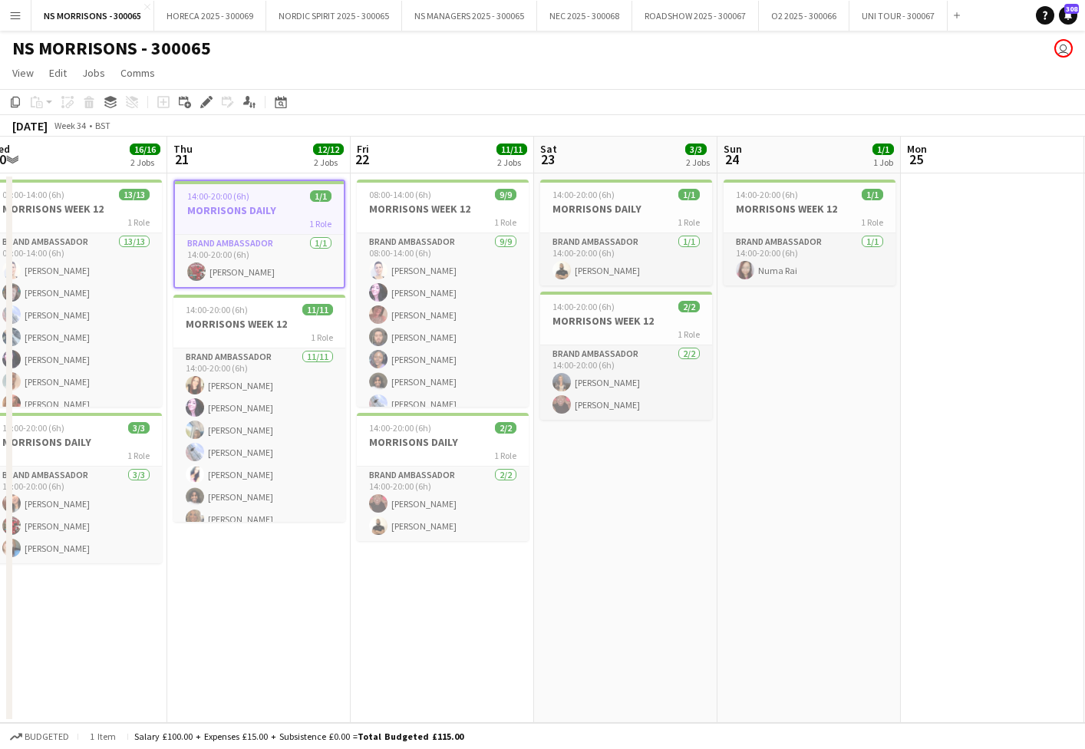
scroll to position [0, 0]
click at [16, 106] on icon "Copy" at bounding box center [15, 102] width 12 height 12
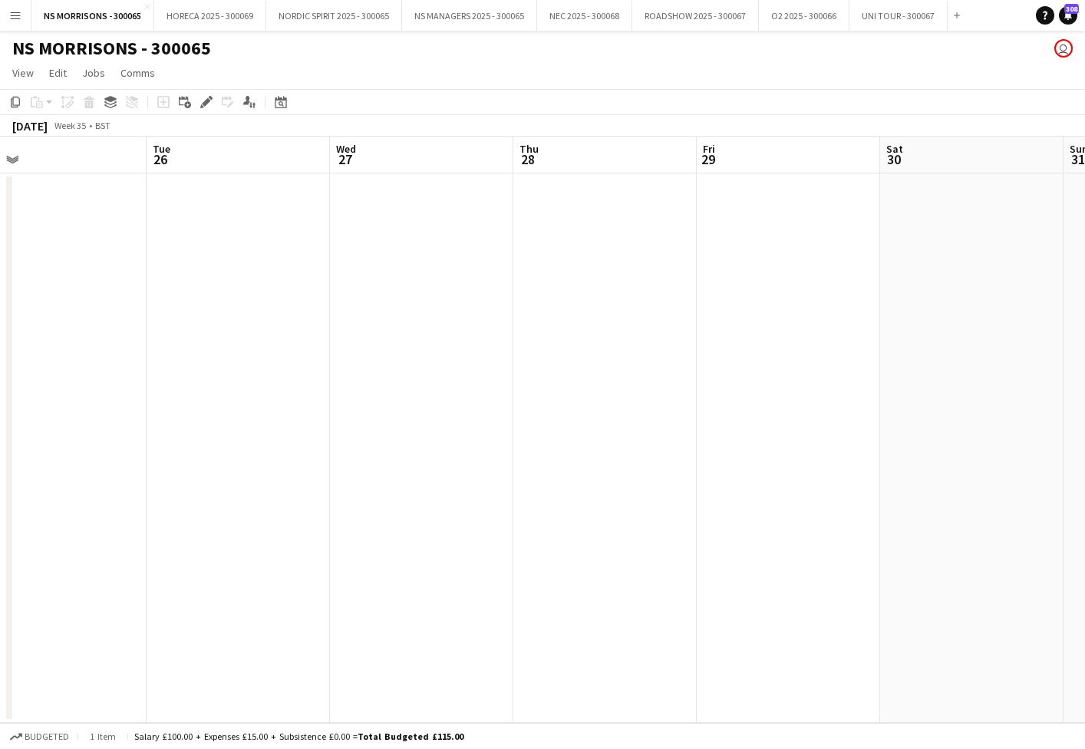
scroll to position [0, 617]
click at [335, 278] on app-date-cell at bounding box center [391, 447] width 183 height 549
click at [271, 282] on app-date-cell at bounding box center [208, 447] width 183 height 549
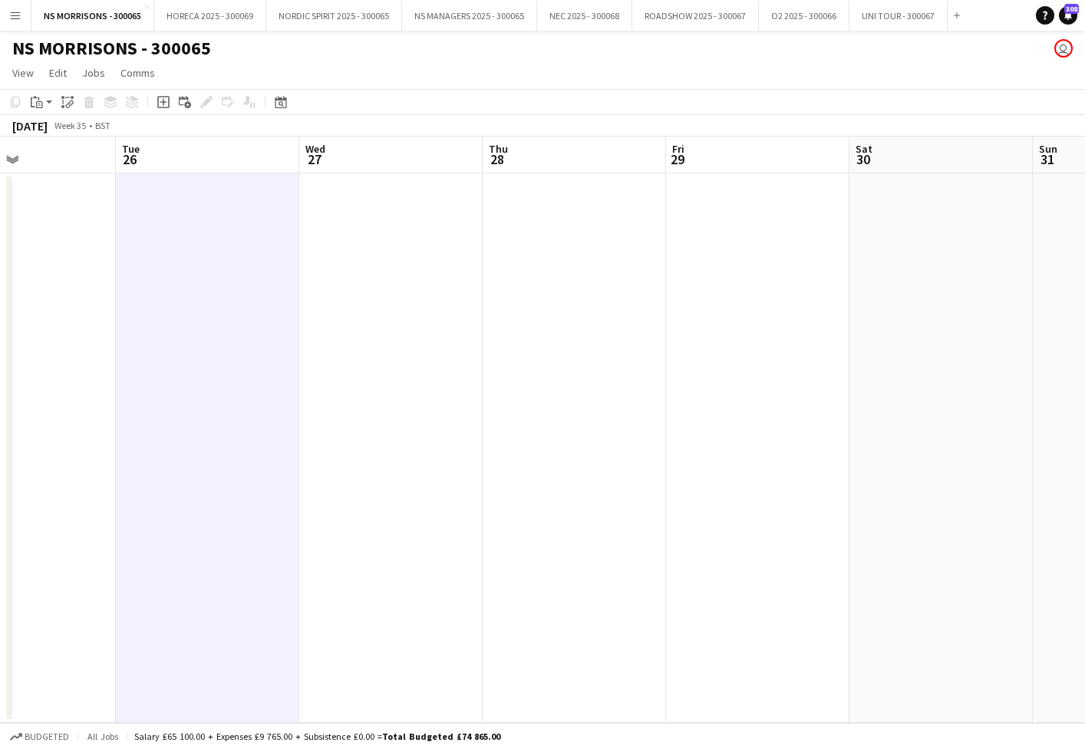
click at [359, 275] on app-date-cell at bounding box center [390, 447] width 183 height 549
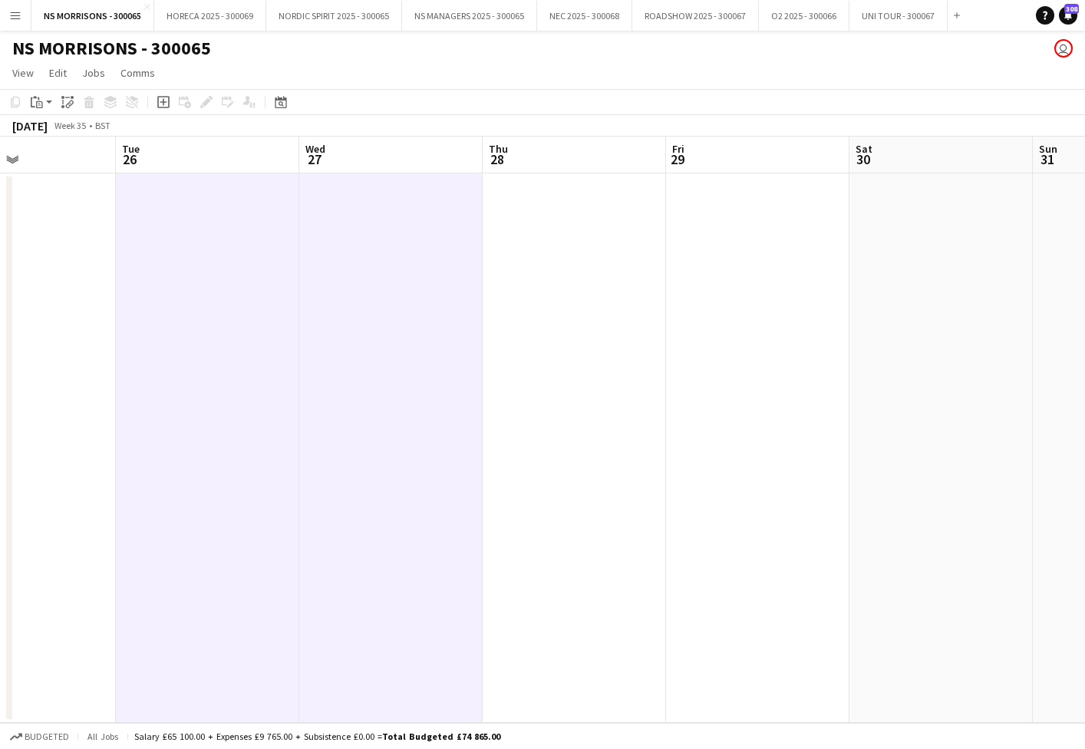
drag, startPoint x: 640, startPoint y: 285, endPoint x: 667, endPoint y: 285, distance: 27.6
click at [640, 285] on app-date-cell at bounding box center [574, 447] width 183 height 549
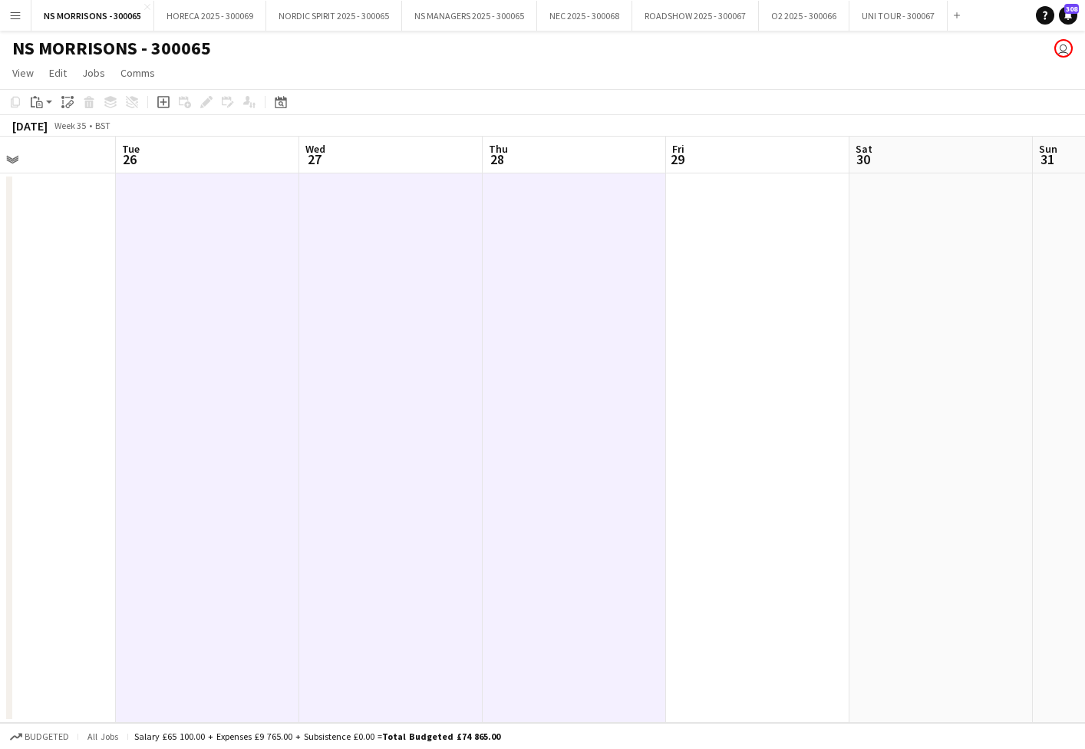
drag, startPoint x: 769, startPoint y: 290, endPoint x: 575, endPoint y: 259, distance: 196.6
click at [767, 290] on app-date-cell at bounding box center [757, 447] width 183 height 549
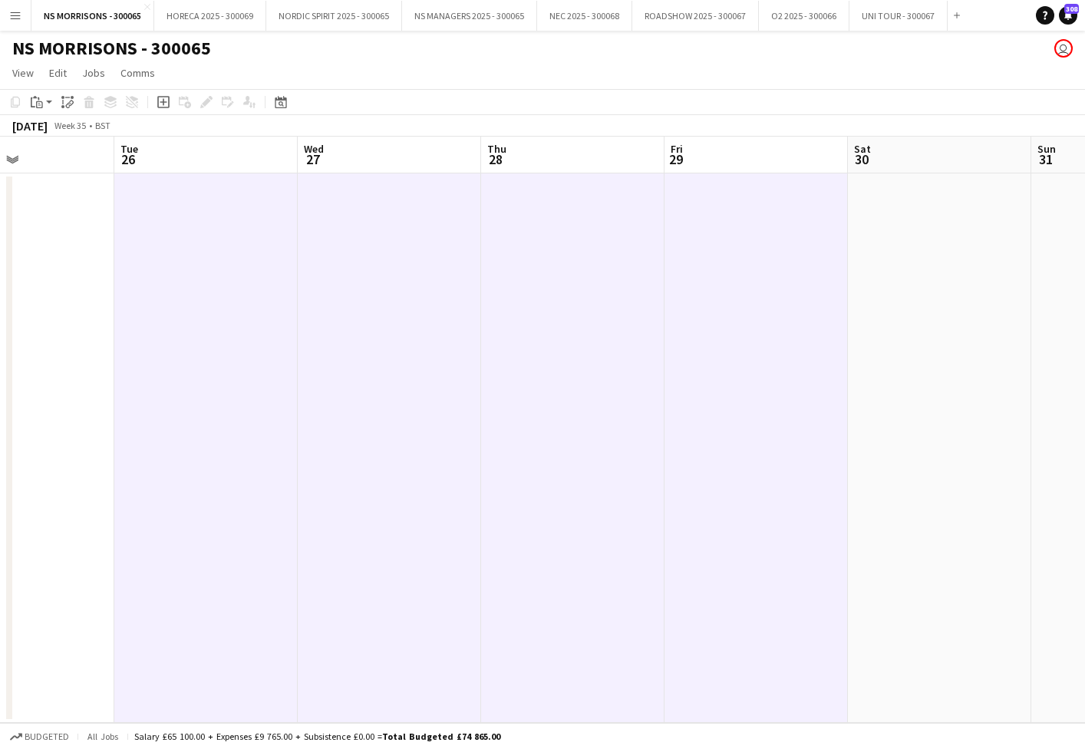
drag, startPoint x: 39, startPoint y: 101, endPoint x: 44, endPoint y: 116, distance: 15.3
click at [39, 101] on icon at bounding box center [39, 104] width 7 height 7
click at [49, 130] on link "Paste Command V" at bounding box center [101, 131] width 121 height 14
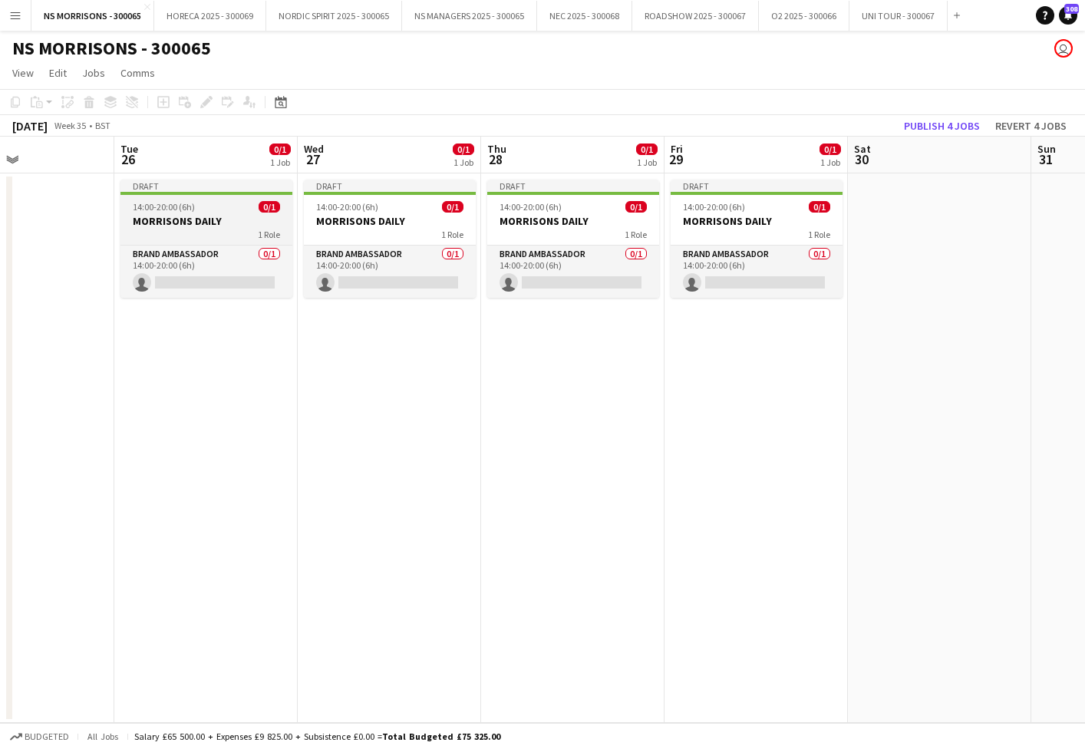
click at [194, 218] on h3 "MORRISONS DAILY" at bounding box center [206, 221] width 172 height 14
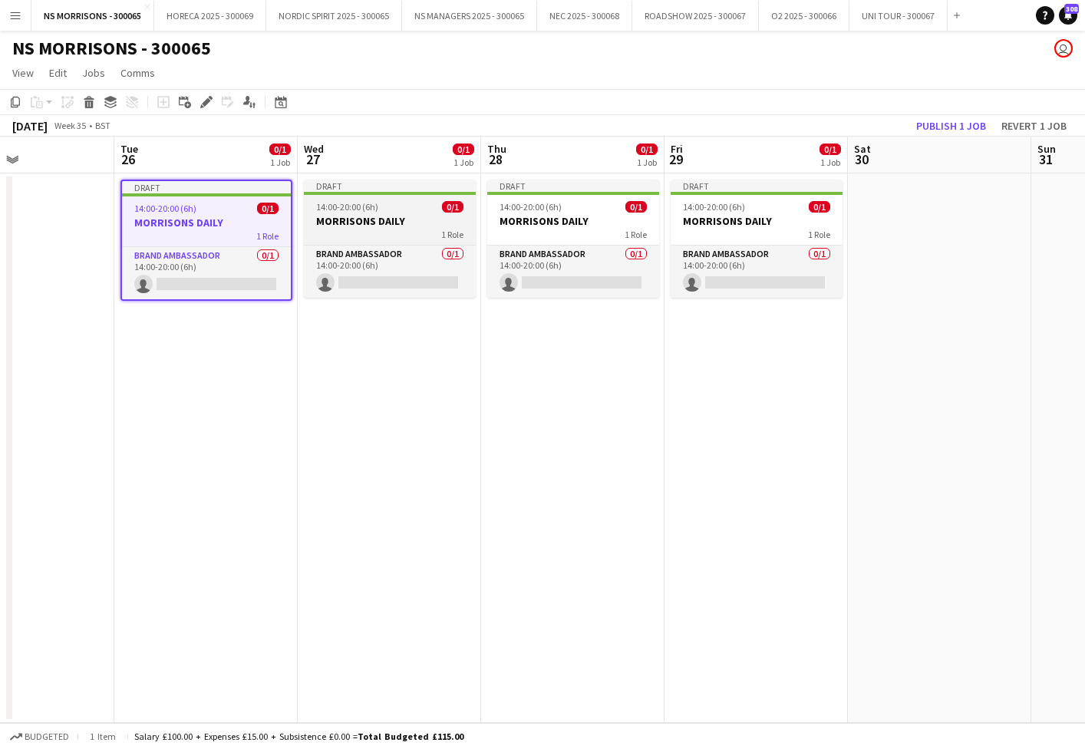
click at [418, 213] on app-job-card "Draft 14:00-20:00 (6h) 0/1 MORRISONS DAILY 1 Role Brand Ambassador 0/1 14:00-20…" at bounding box center [390, 239] width 172 height 118
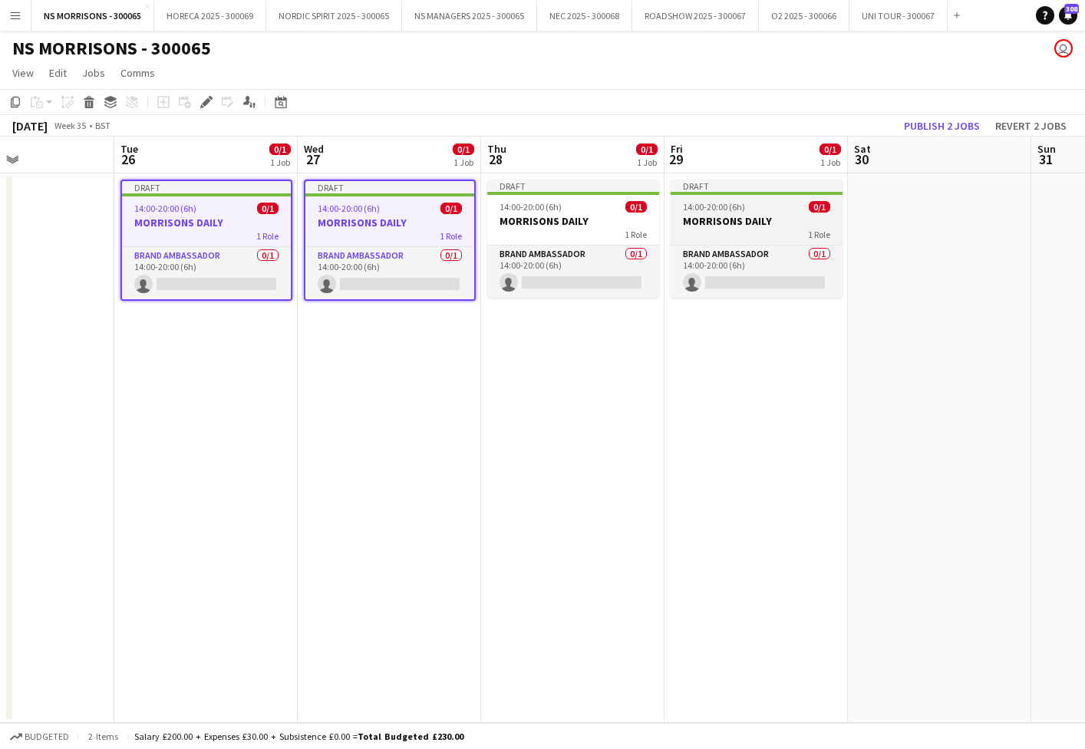
drag, startPoint x: 555, startPoint y: 220, endPoint x: 691, endPoint y: 217, distance: 135.8
click at [556, 220] on h3 "MORRISONS DAILY" at bounding box center [573, 221] width 172 height 14
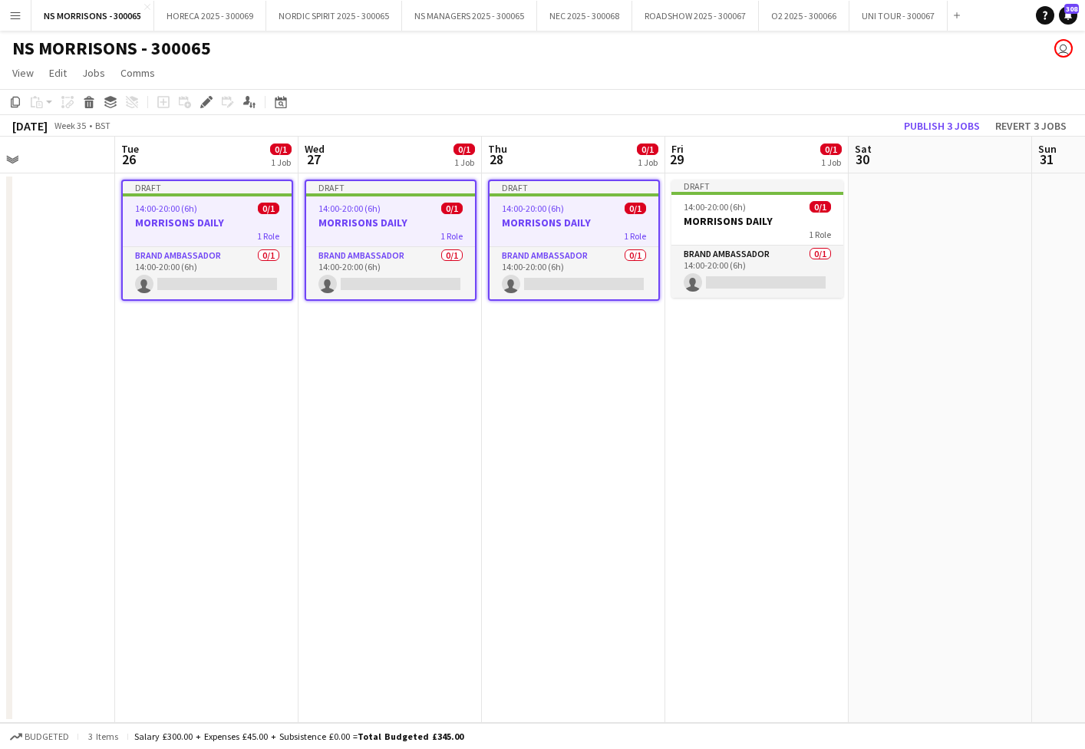
drag, startPoint x: 712, startPoint y: 215, endPoint x: 512, endPoint y: 193, distance: 201.5
click at [711, 216] on h3 "MORRISONS DAILY" at bounding box center [757, 221] width 172 height 14
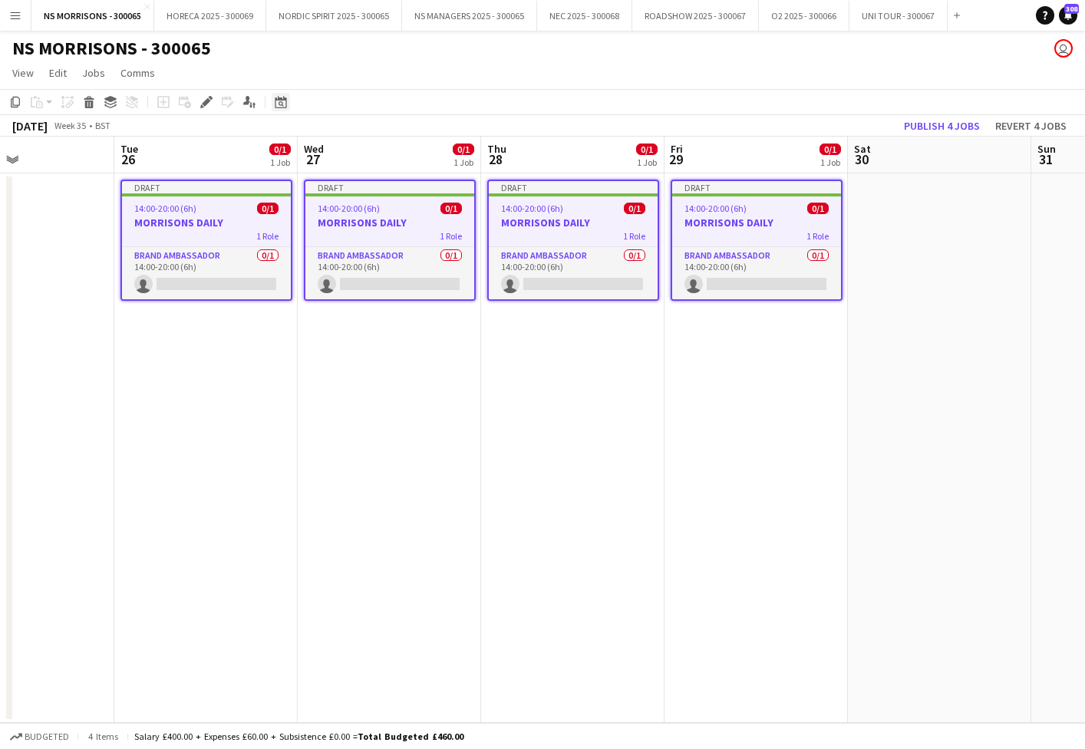
drag, startPoint x: 202, startPoint y: 105, endPoint x: 288, endPoint y: 107, distance: 86.7
click at [203, 105] on g at bounding box center [206, 102] width 12 height 12
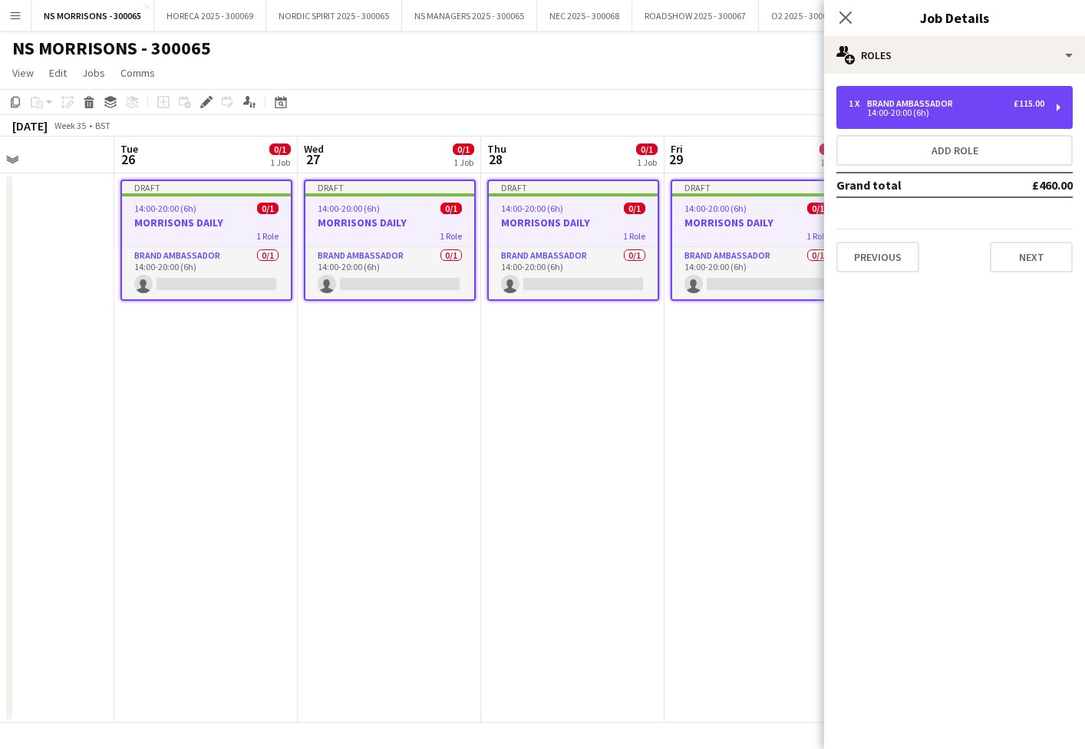
drag, startPoint x: 845, startPoint y: 116, endPoint x: 842, endPoint y: 236, distance: 119.8
click at [845, 117] on div "1 x Brand Ambassador £115.00 14:00-20:00 (6h)" at bounding box center [954, 107] width 236 height 43
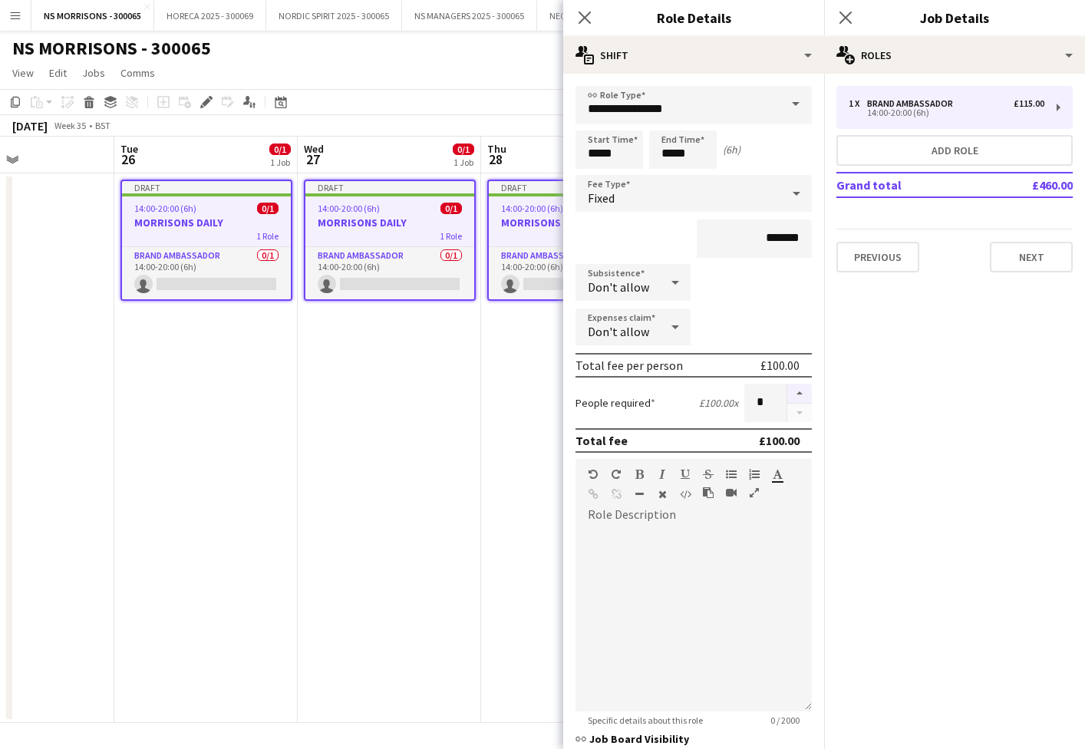
click at [795, 387] on button "button" at bounding box center [799, 394] width 25 height 20
drag, startPoint x: 795, startPoint y: 387, endPoint x: 733, endPoint y: 403, distance: 64.0
click at [795, 387] on button "button" at bounding box center [799, 394] width 25 height 20
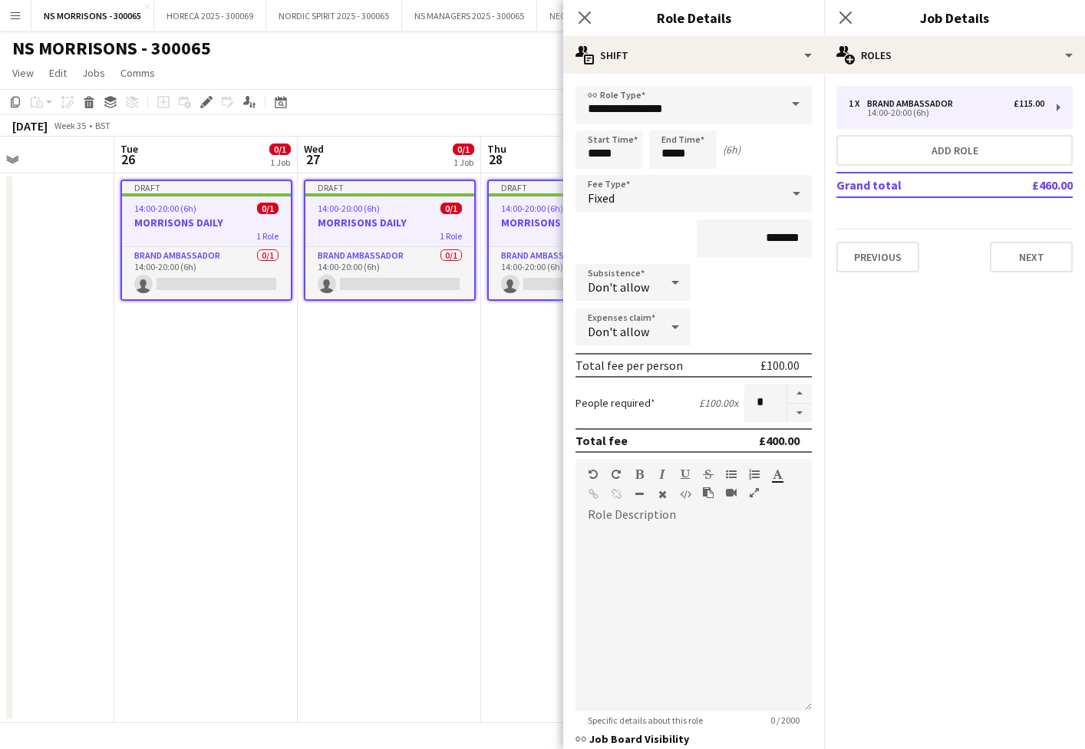
type input "*"
click at [446, 425] on app-date-cell "Draft 14:00-20:00 (6h) 0/1 MORRISONS DAILY 1 Role Brand Ambassador 0/1 14:00-20…" at bounding box center [389, 447] width 183 height 549
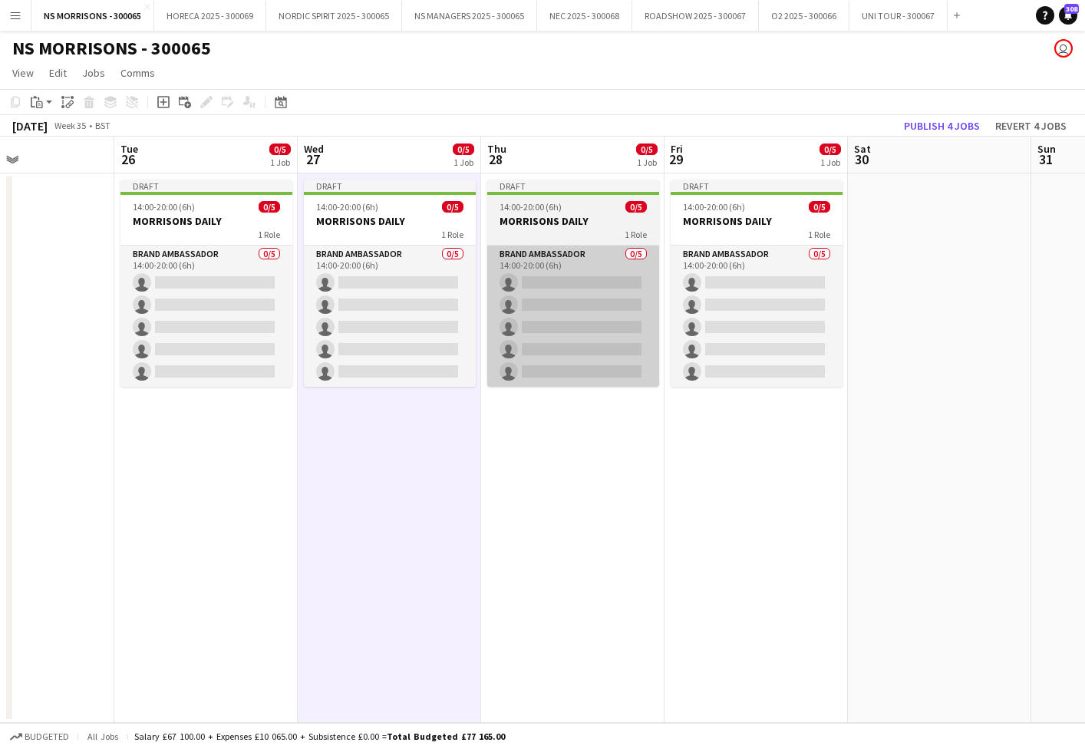
drag, startPoint x: 383, startPoint y: 318, endPoint x: 503, endPoint y: 321, distance: 119.8
click at [383, 318] on app-card-role "Brand Ambassador 0/5 14:00-20:00 (6h) single-neutral-actions single-neutral-act…" at bounding box center [390, 316] width 172 height 141
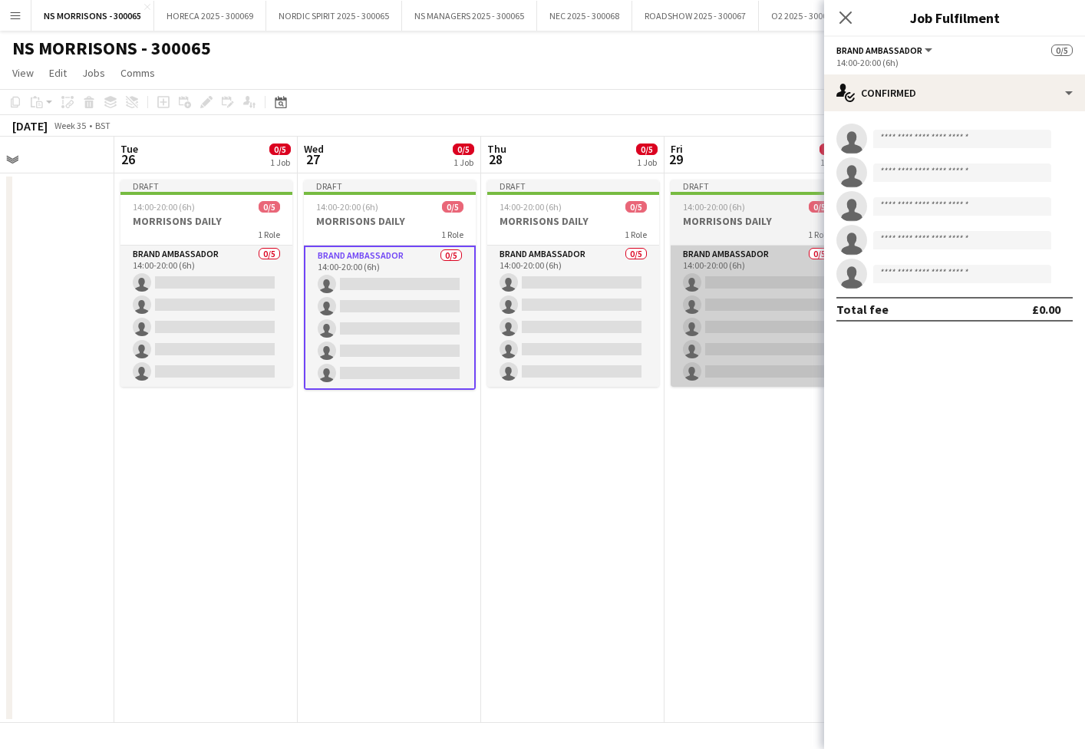
drag, startPoint x: 547, startPoint y: 325, endPoint x: 719, endPoint y: 308, distance: 172.8
click at [547, 325] on app-card-role "Brand Ambassador 0/5 14:00-20:00 (6h) single-neutral-actions single-neutral-act…" at bounding box center [573, 316] width 172 height 141
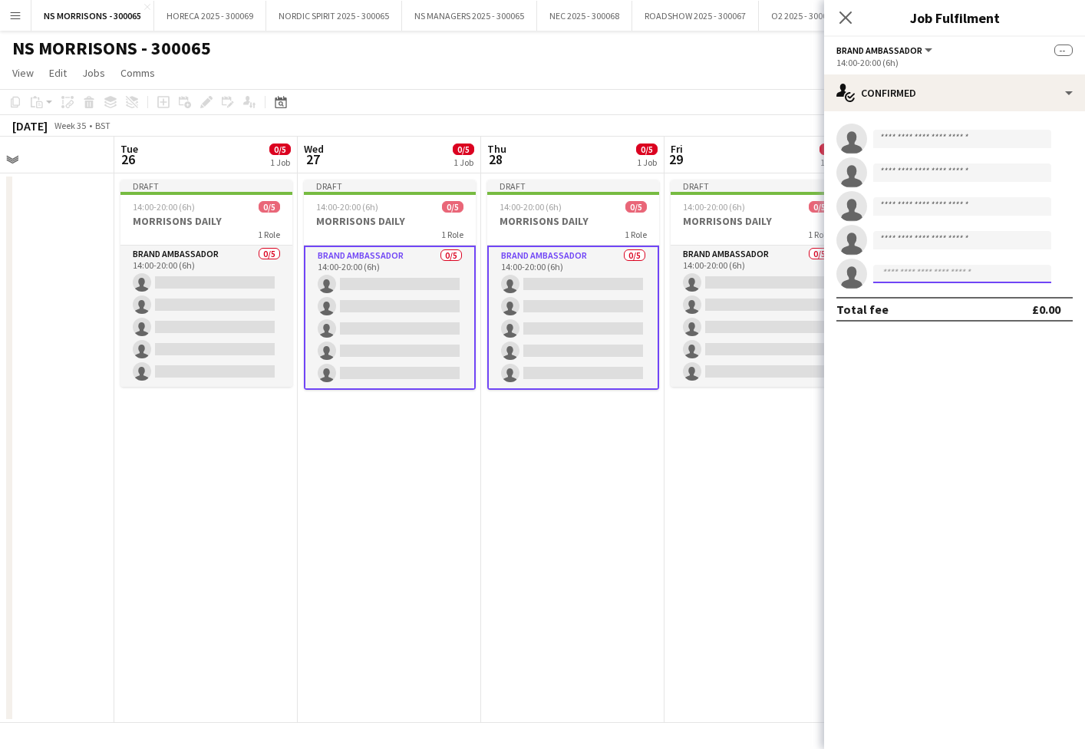
click at [921, 275] on input at bounding box center [962, 274] width 178 height 18
type input "****"
click at [919, 296] on span "Numa Rai" at bounding box center [909, 295] width 48 height 13
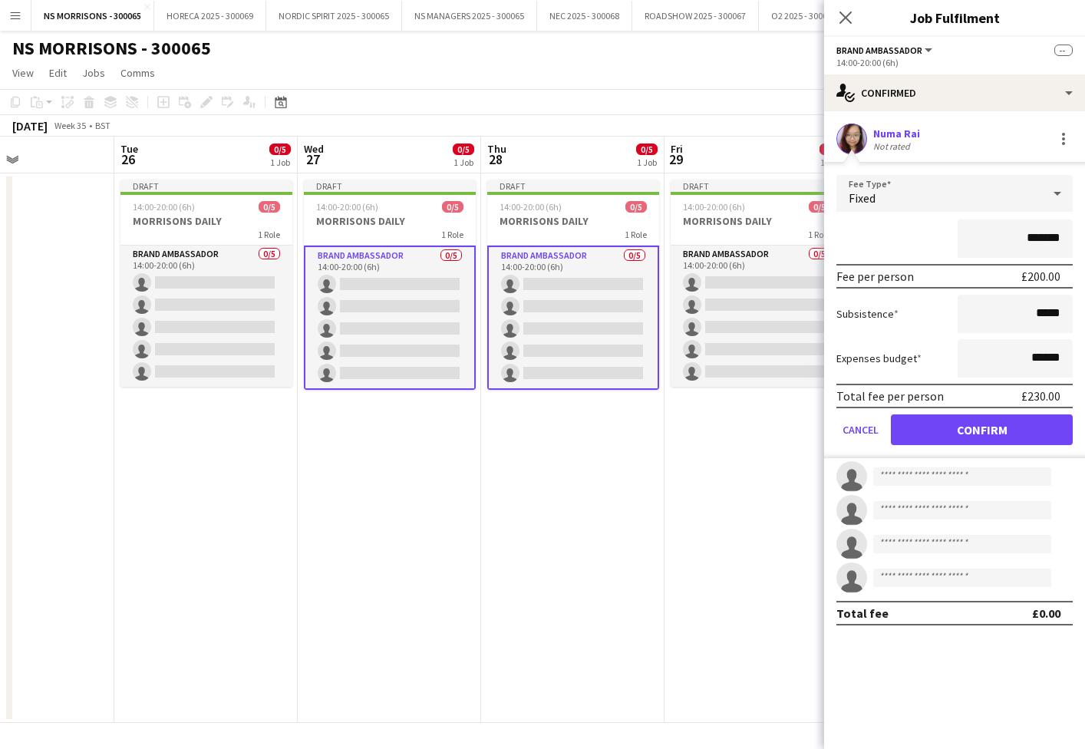
click at [937, 437] on button "Confirm" at bounding box center [982, 429] width 182 height 31
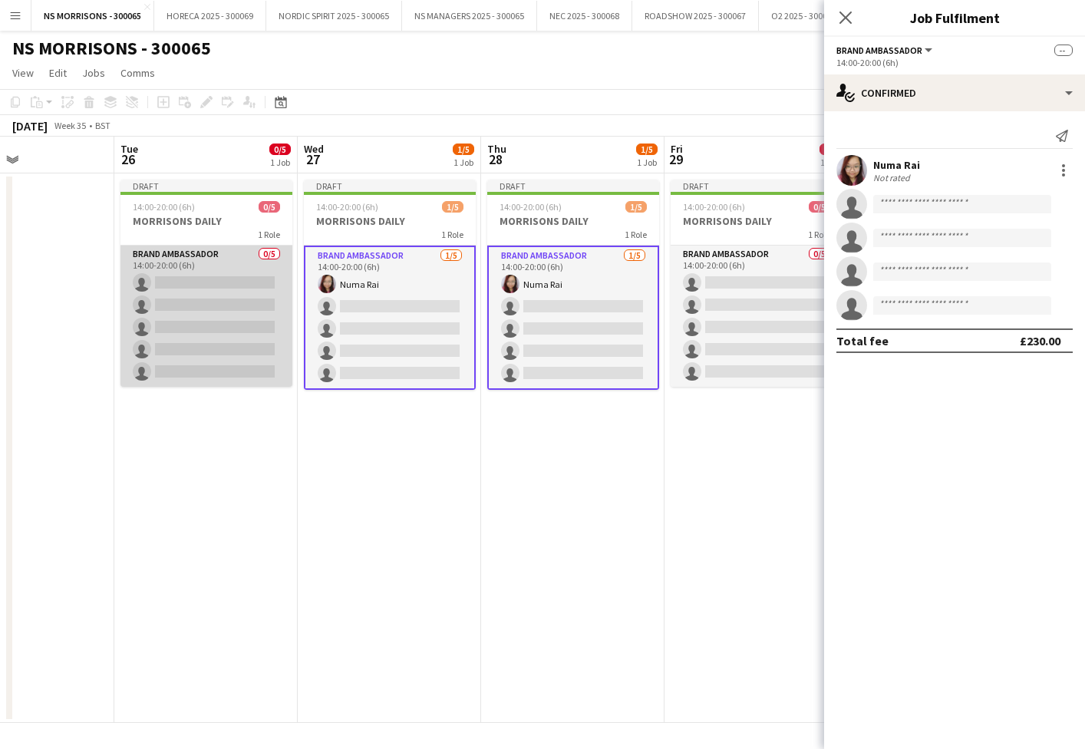
click at [265, 318] on app-card-role "Brand Ambassador 0/5 14:00-20:00 (6h) single-neutral-actions single-neutral-act…" at bounding box center [206, 316] width 172 height 141
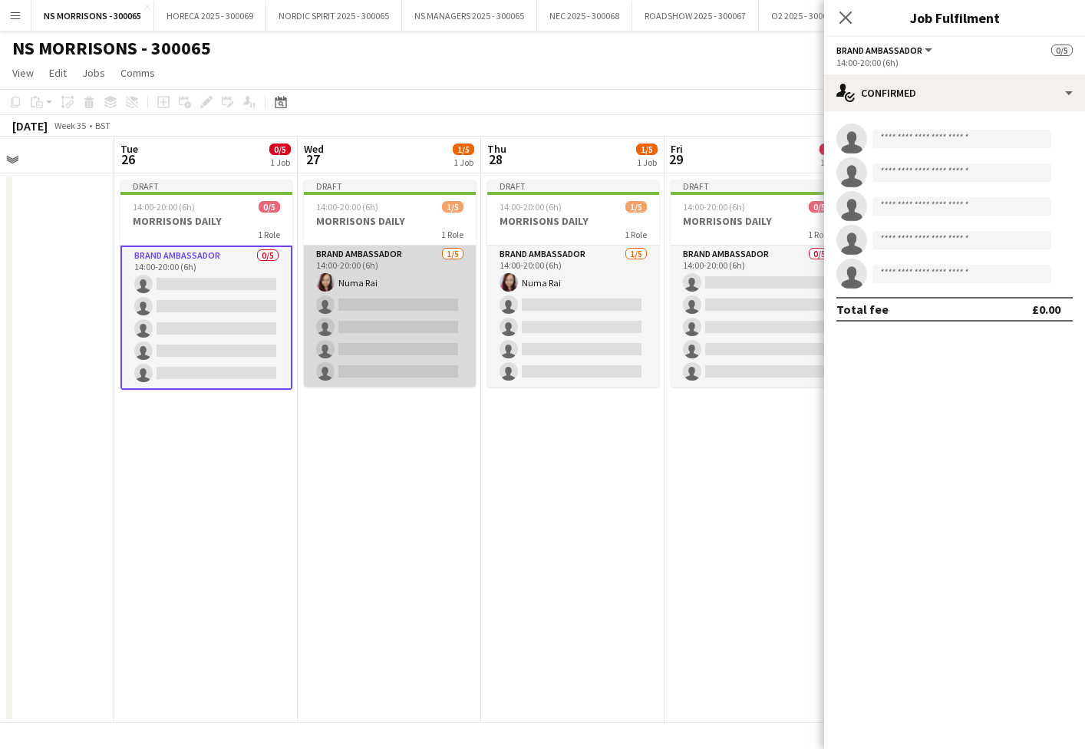
click at [384, 318] on app-card-role "Brand Ambassador [DATE] 14:00-20:00 (6h) [PERSON_NAME] single-neutral-actions s…" at bounding box center [390, 316] width 172 height 141
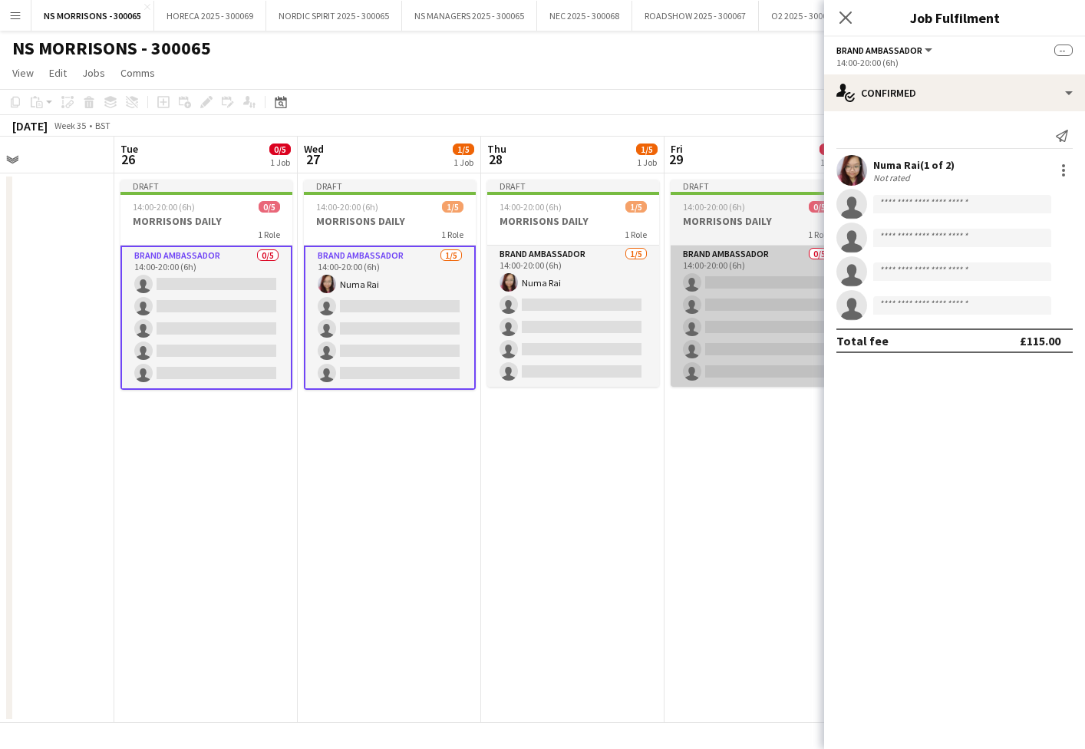
drag, startPoint x: 531, startPoint y: 329, endPoint x: 743, endPoint y: 330, distance: 212.5
click at [532, 329] on app-card-role "Brand Ambassador [DATE] 14:00-20:00 (6h) [PERSON_NAME] single-neutral-actions s…" at bounding box center [573, 316] width 172 height 141
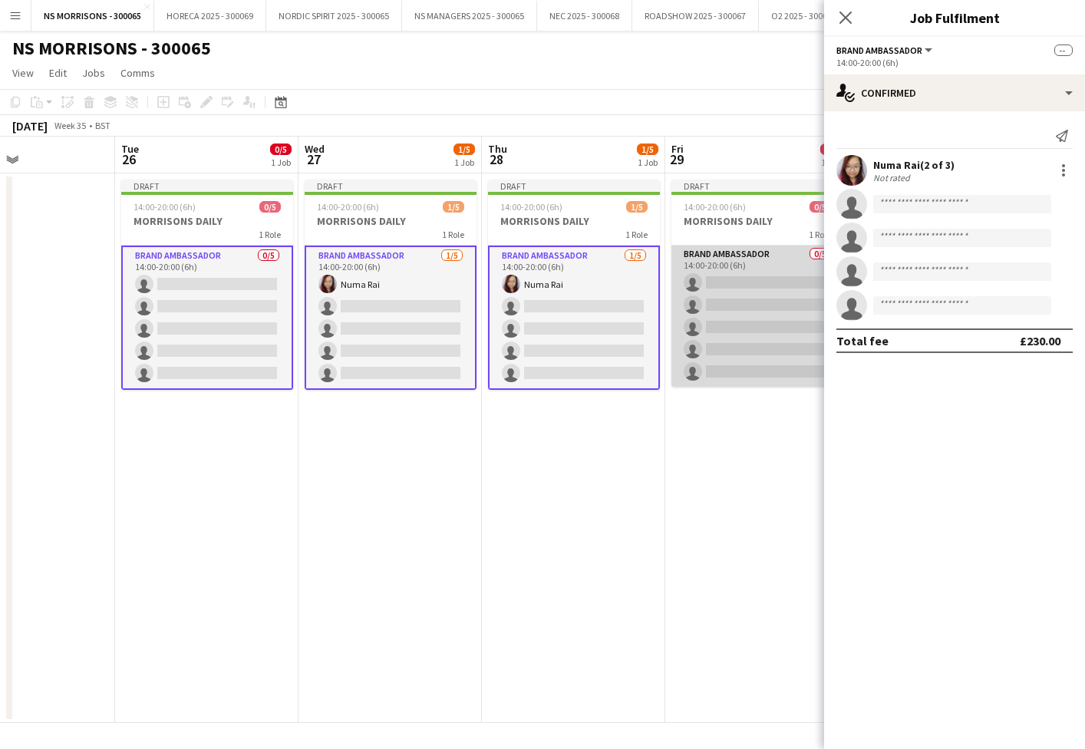
click at [743, 330] on app-card-role "Brand Ambassador 0/5 14:00-20:00 (6h) single-neutral-actions single-neutral-act…" at bounding box center [757, 316] width 172 height 141
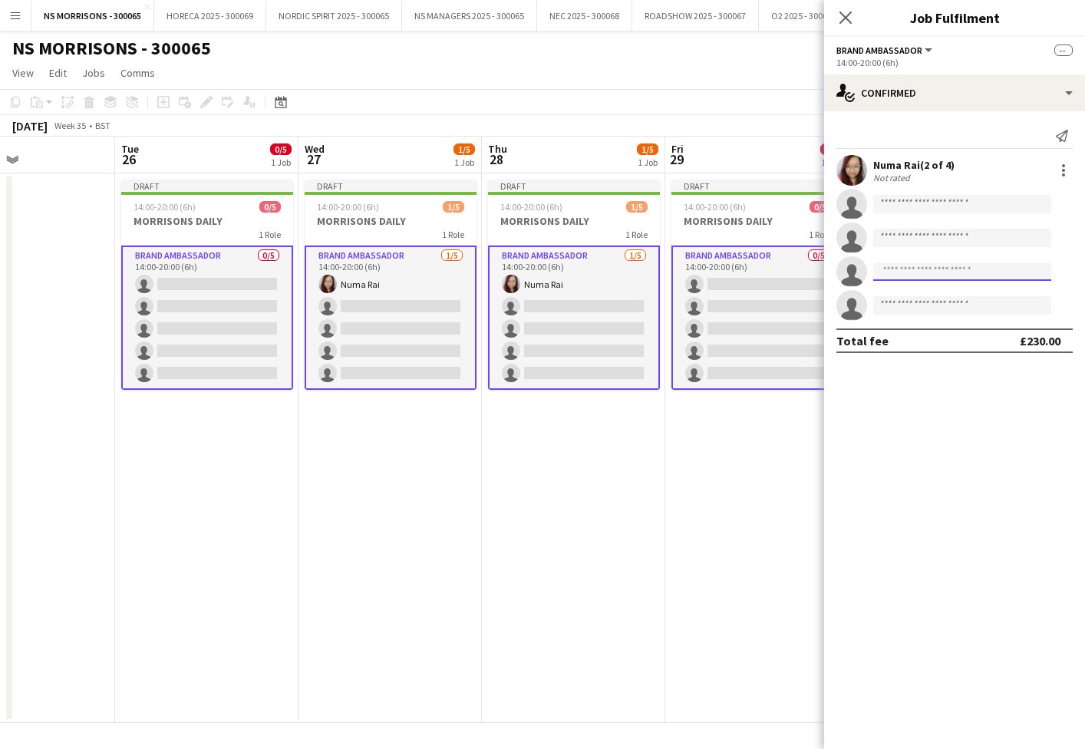
click at [921, 275] on input at bounding box center [962, 271] width 178 height 18
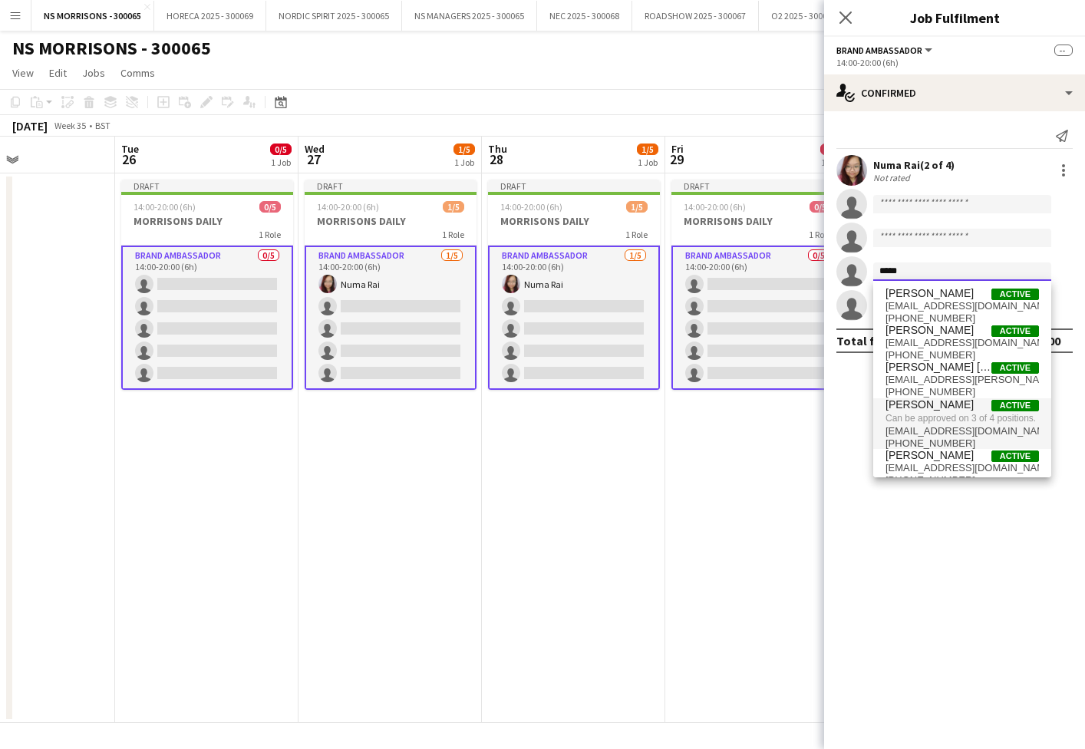
type input "****"
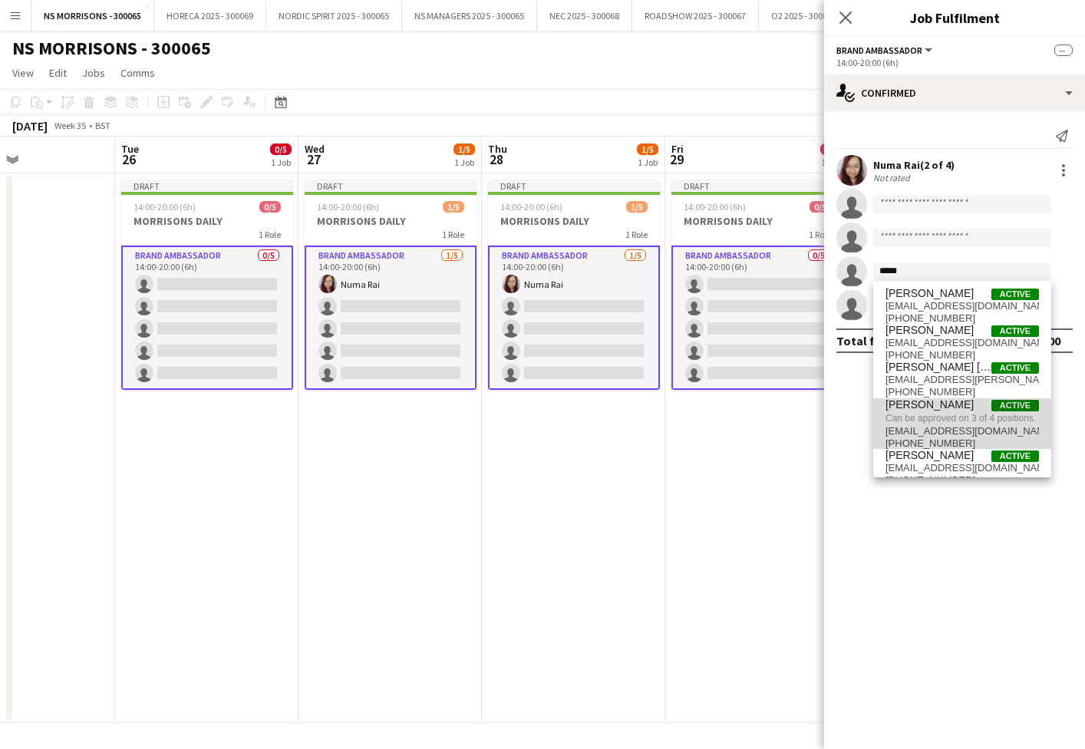
click at [958, 403] on span "[PERSON_NAME]" at bounding box center [929, 404] width 88 height 13
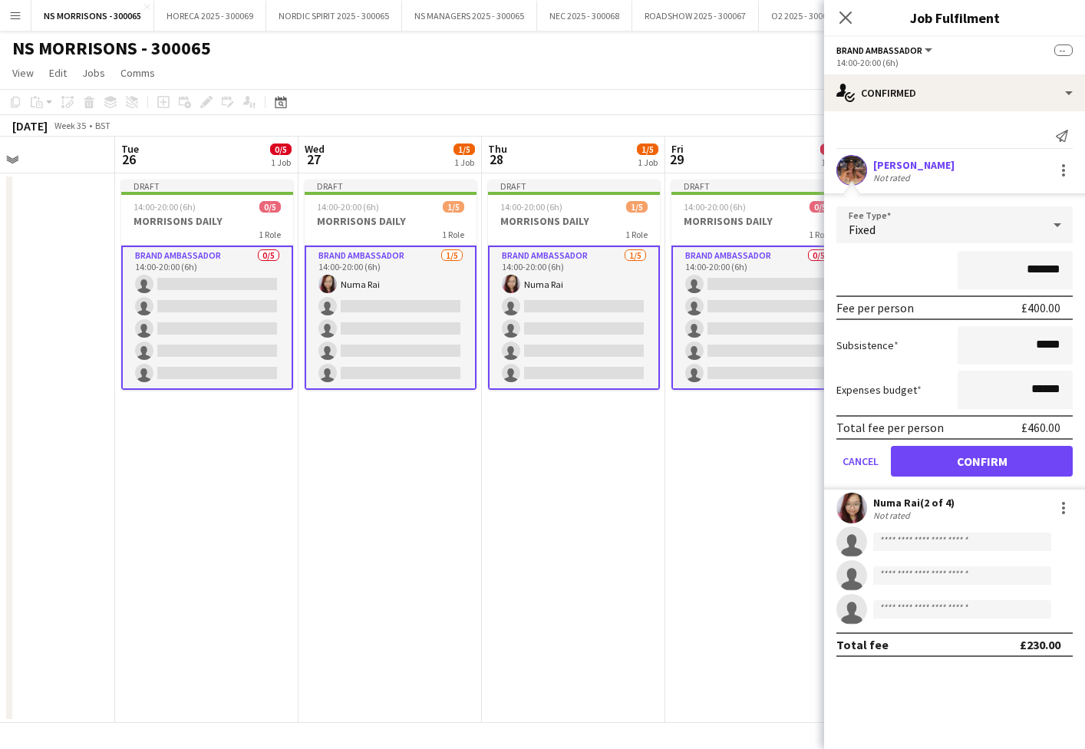
click at [957, 456] on button "Confirm" at bounding box center [982, 461] width 182 height 31
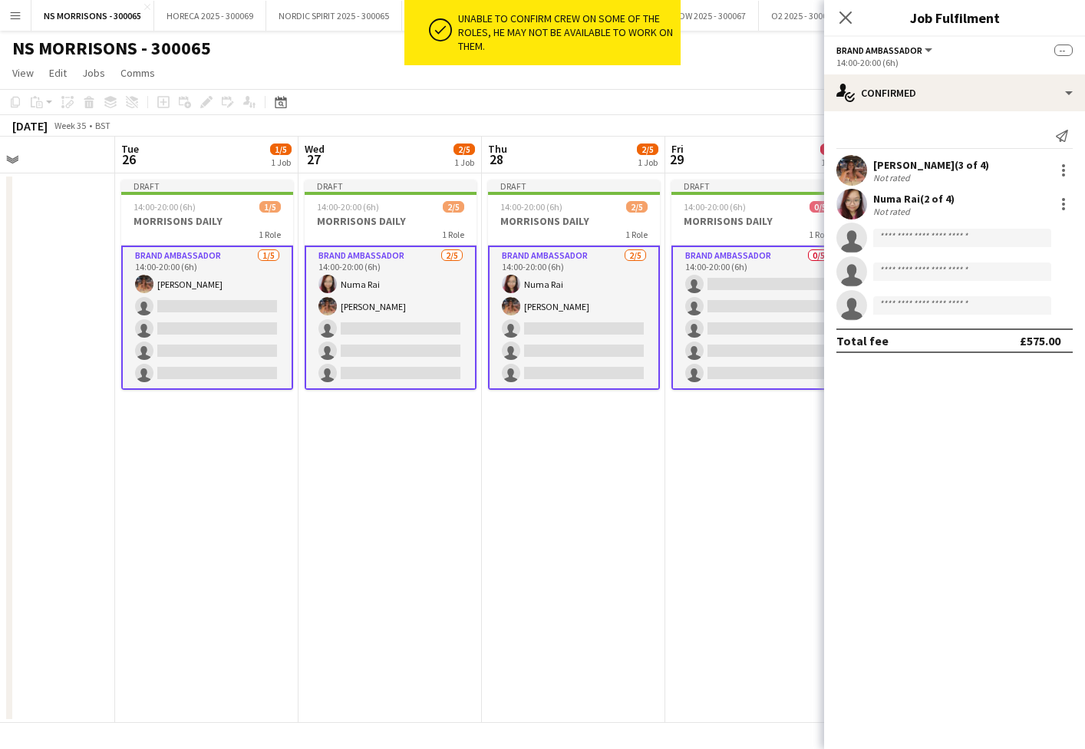
drag, startPoint x: 720, startPoint y: 321, endPoint x: 804, endPoint y: 309, distance: 84.5
click at [720, 322] on app-card-role "Brand Ambassador 0/5 14:00-20:00 (6h) single-neutral-actions single-neutral-act…" at bounding box center [757, 318] width 172 height 144
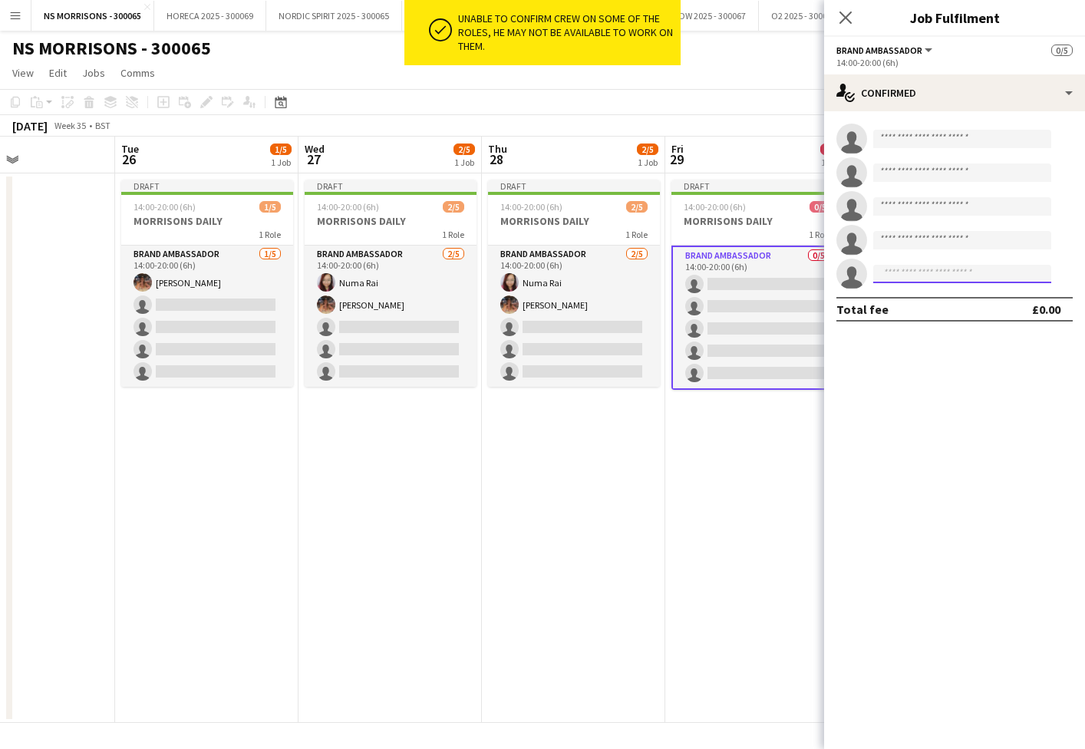
click at [928, 278] on input at bounding box center [962, 274] width 178 height 18
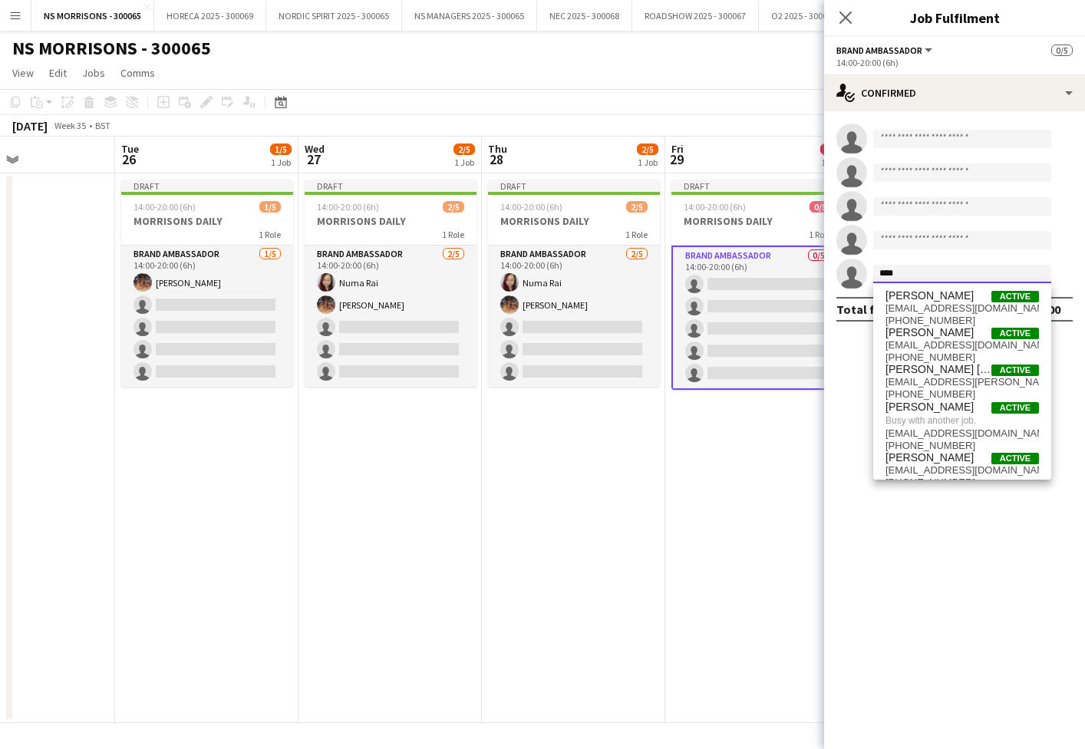
type input "****"
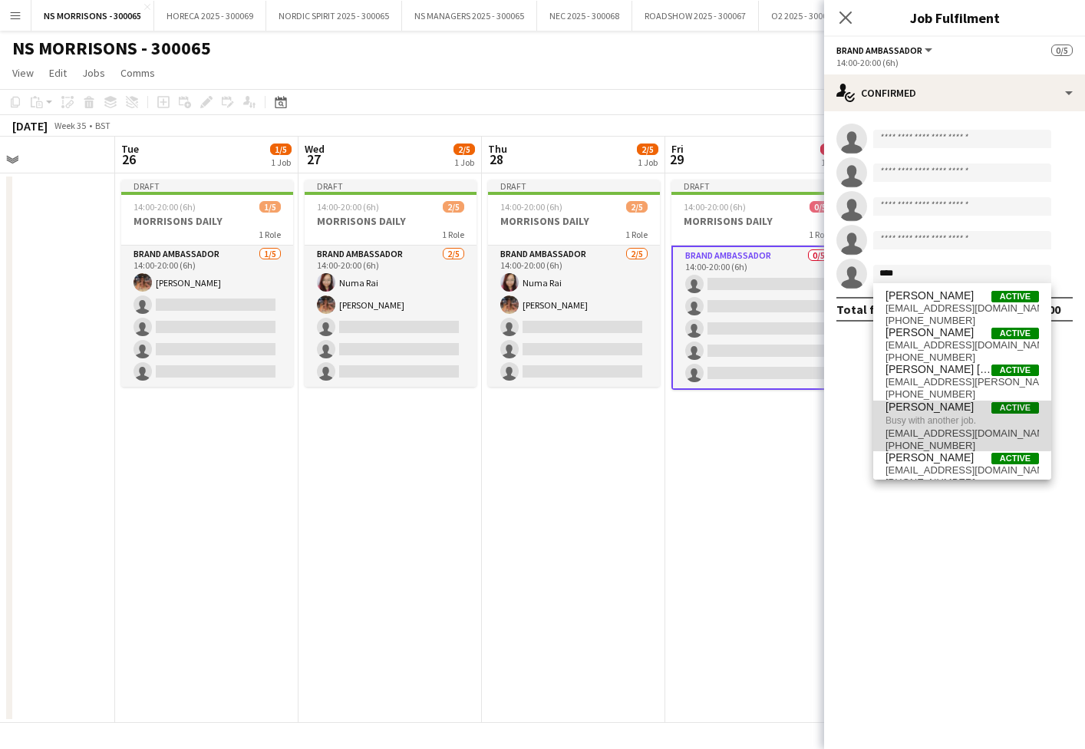
drag, startPoint x: 929, startPoint y: 282, endPoint x: 933, endPoint y: 411, distance: 129.0
click at [933, 411] on span "[PERSON_NAME]" at bounding box center [929, 406] width 88 height 13
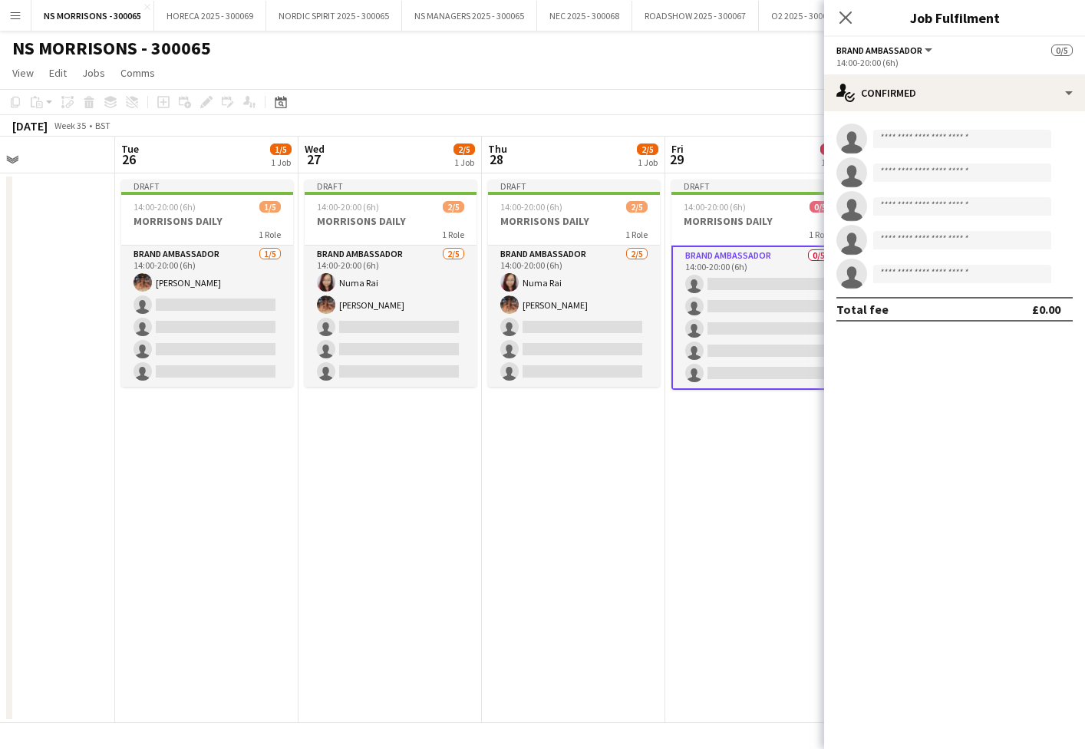
click at [731, 427] on app-date-cell "Draft 14:00-20:00 (6h) 0/5 MORRISONS DAILY 1 Role Brand Ambassador 0/5 14:00-20…" at bounding box center [756, 447] width 183 height 549
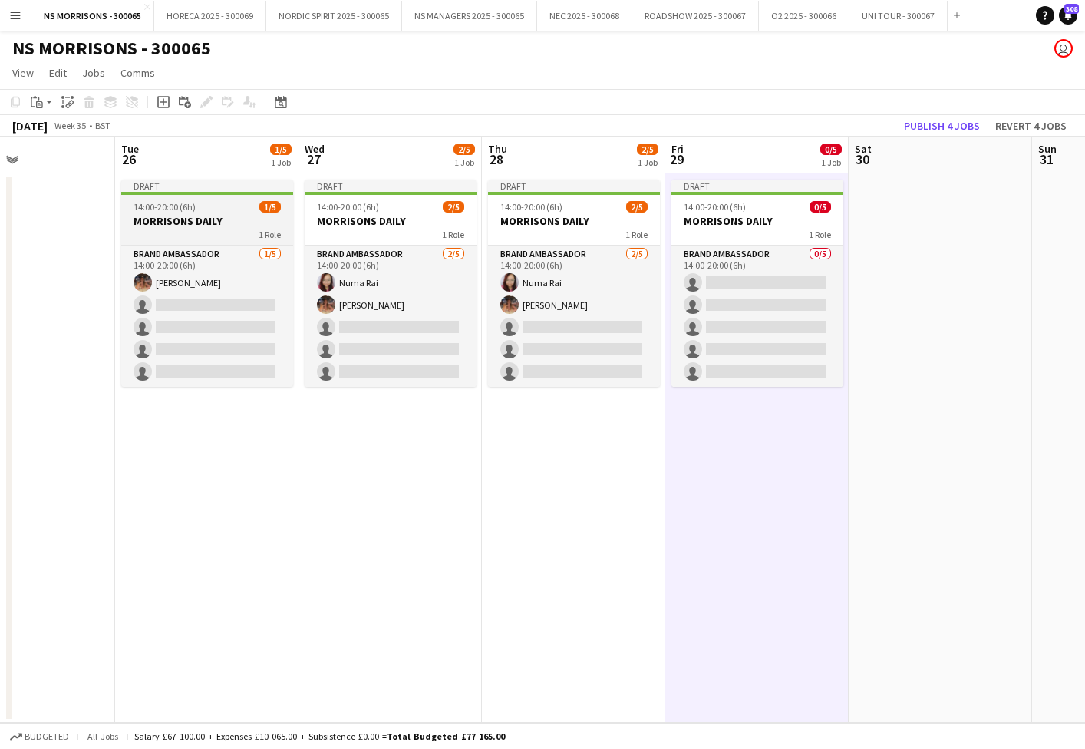
click at [192, 213] on app-job-card "Draft 14:00-20:00 (6h) 1/5 MORRISONS DAILY 1 Role Brand Ambassador [DATE] 14:00…" at bounding box center [207, 283] width 172 height 207
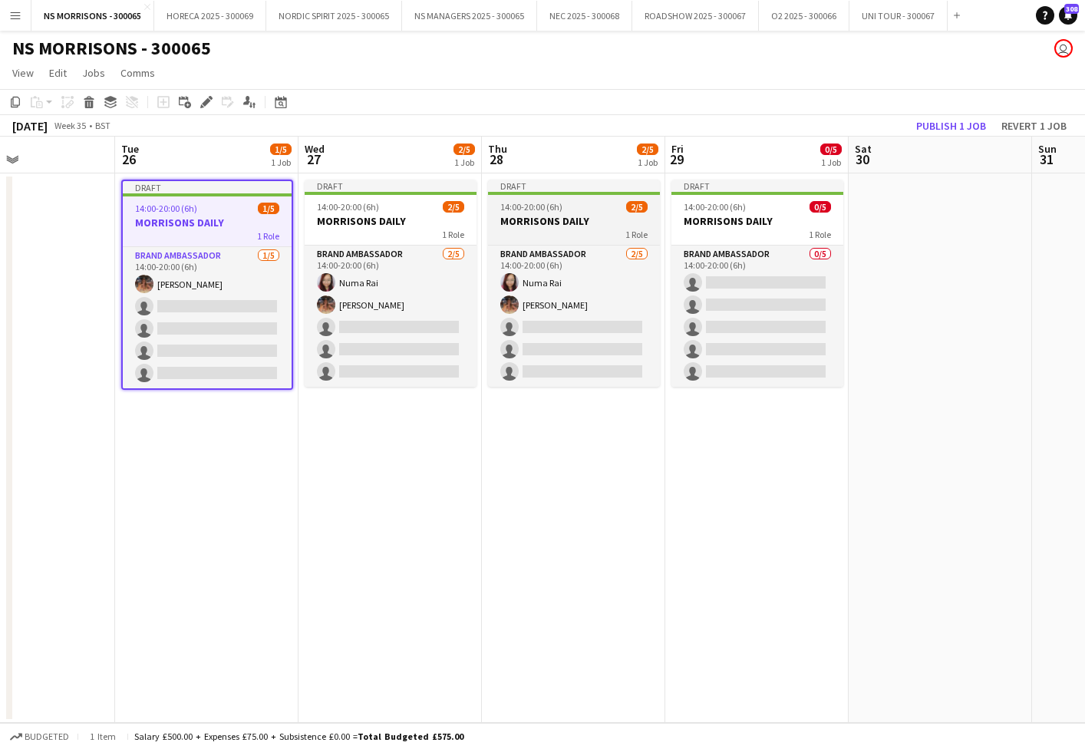
drag, startPoint x: 397, startPoint y: 216, endPoint x: 564, endPoint y: 218, distance: 166.5
click at [397, 216] on h3 "MORRISONS DAILY" at bounding box center [391, 221] width 172 height 14
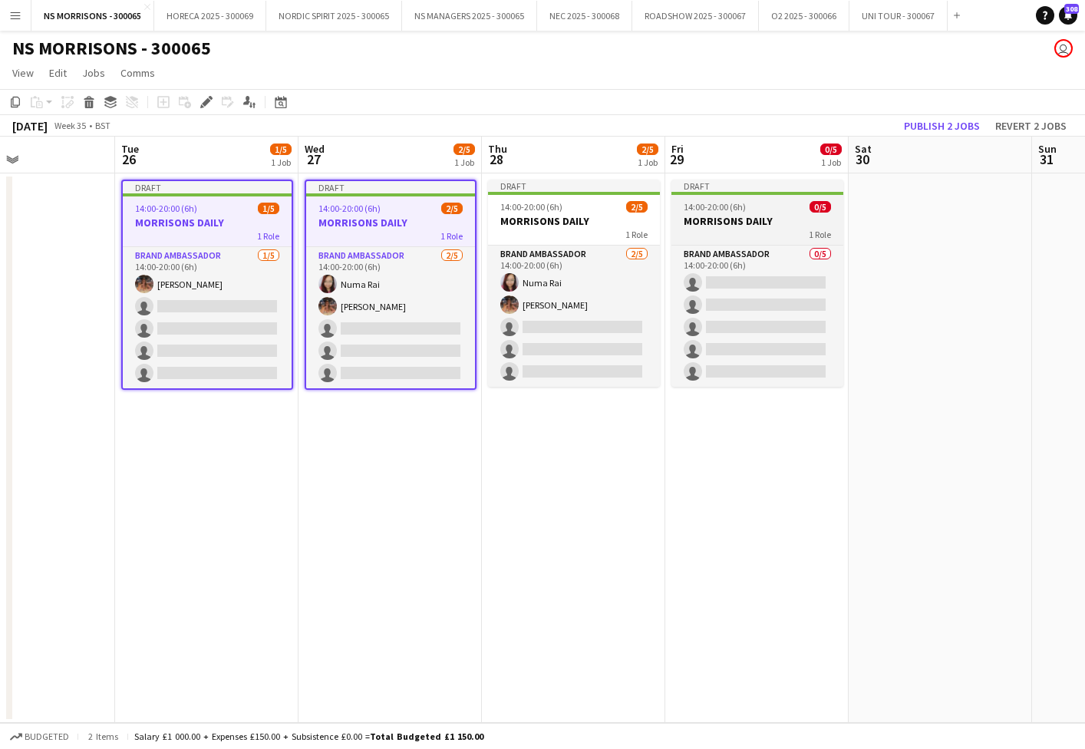
drag, startPoint x: 564, startPoint y: 218, endPoint x: 689, endPoint y: 219, distance: 125.1
click at [564, 218] on h3 "MORRISONS DAILY" at bounding box center [574, 221] width 172 height 14
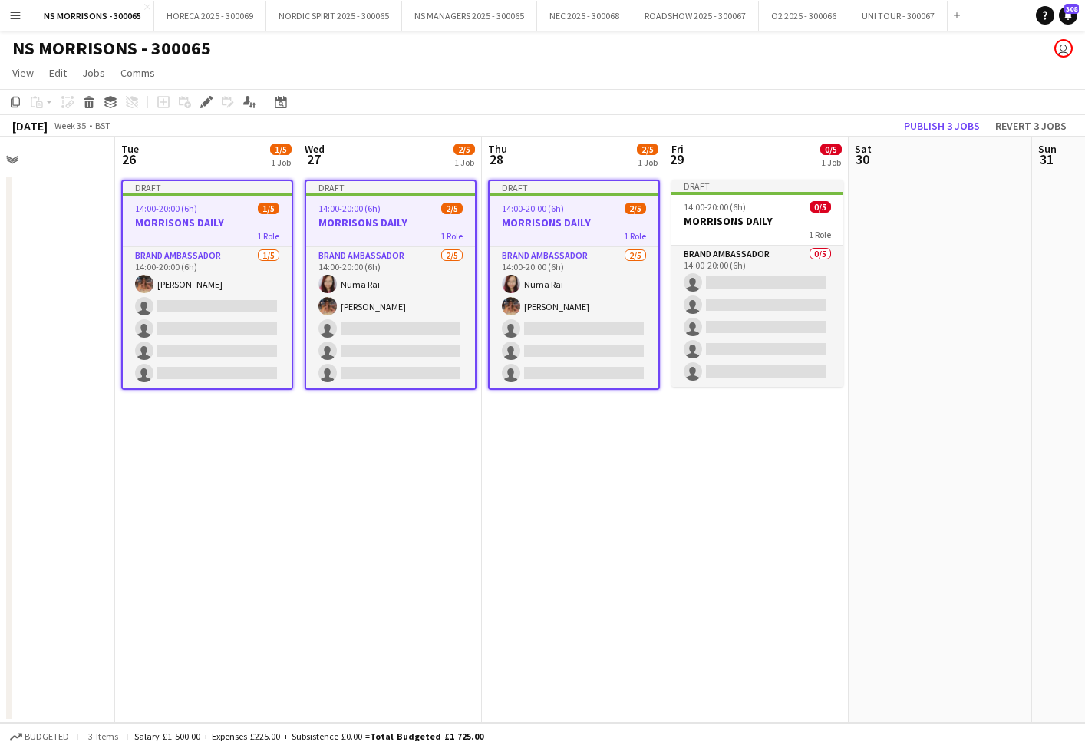
drag, startPoint x: 734, startPoint y: 219, endPoint x: 523, endPoint y: 190, distance: 212.9
click at [732, 219] on h3 "MORRISONS DAILY" at bounding box center [757, 221] width 172 height 14
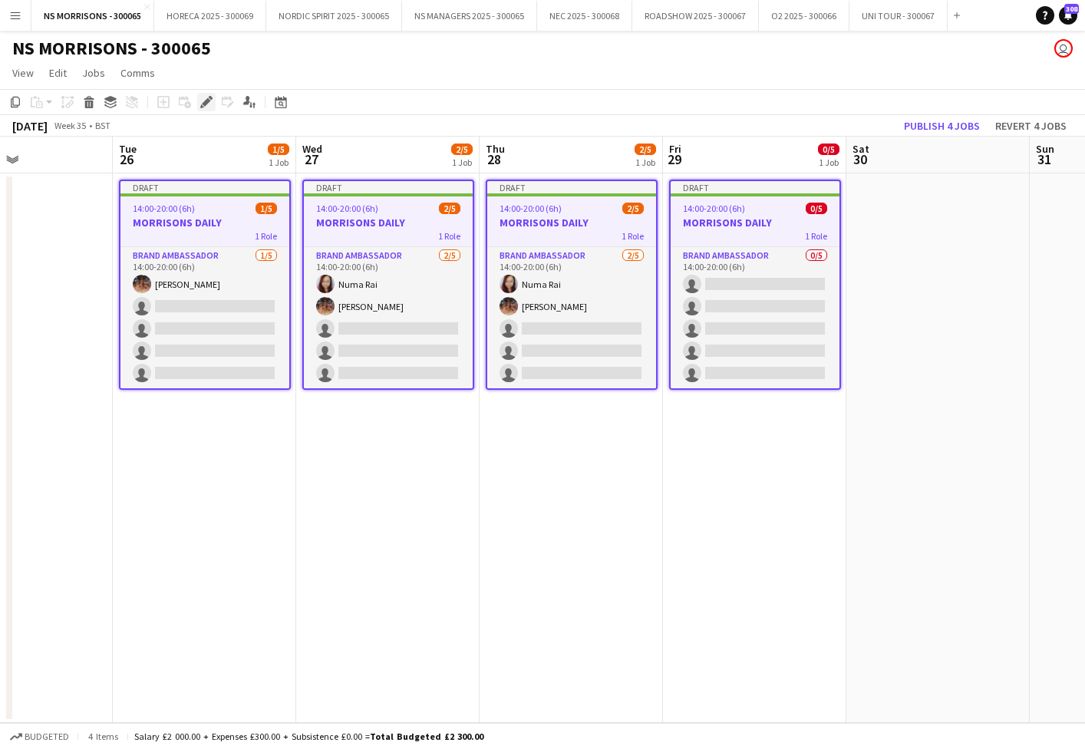
click at [206, 101] on icon at bounding box center [206, 102] width 8 height 8
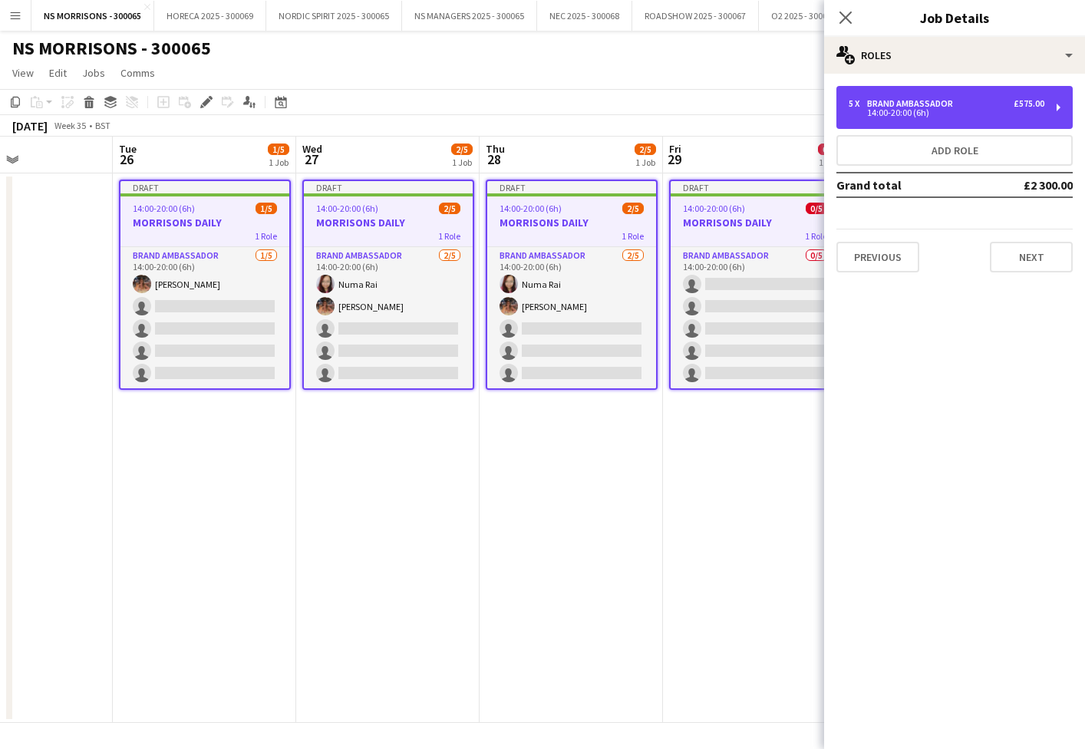
drag, startPoint x: 908, startPoint y: 107, endPoint x: 797, endPoint y: 150, distance: 119.0
click at [908, 109] on div "14:00-20:00 (6h)" at bounding box center [947, 113] width 196 height 8
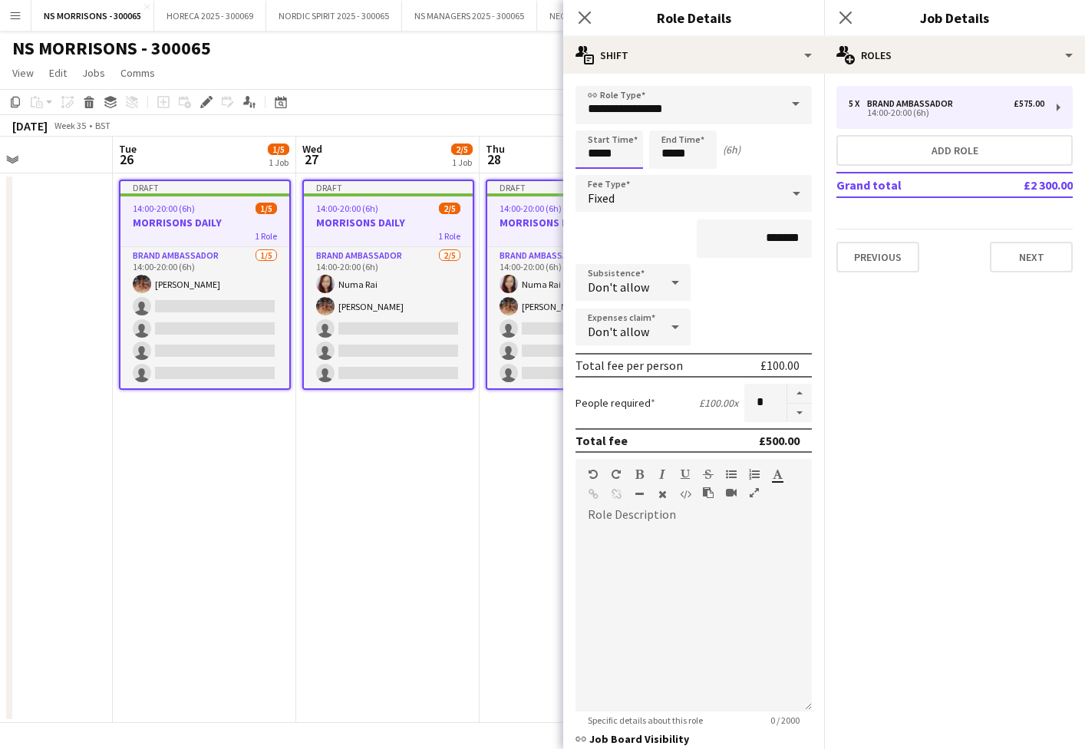
click at [617, 147] on input "*****" at bounding box center [609, 149] width 68 height 38
click at [595, 174] on div at bounding box center [593, 176] width 31 height 15
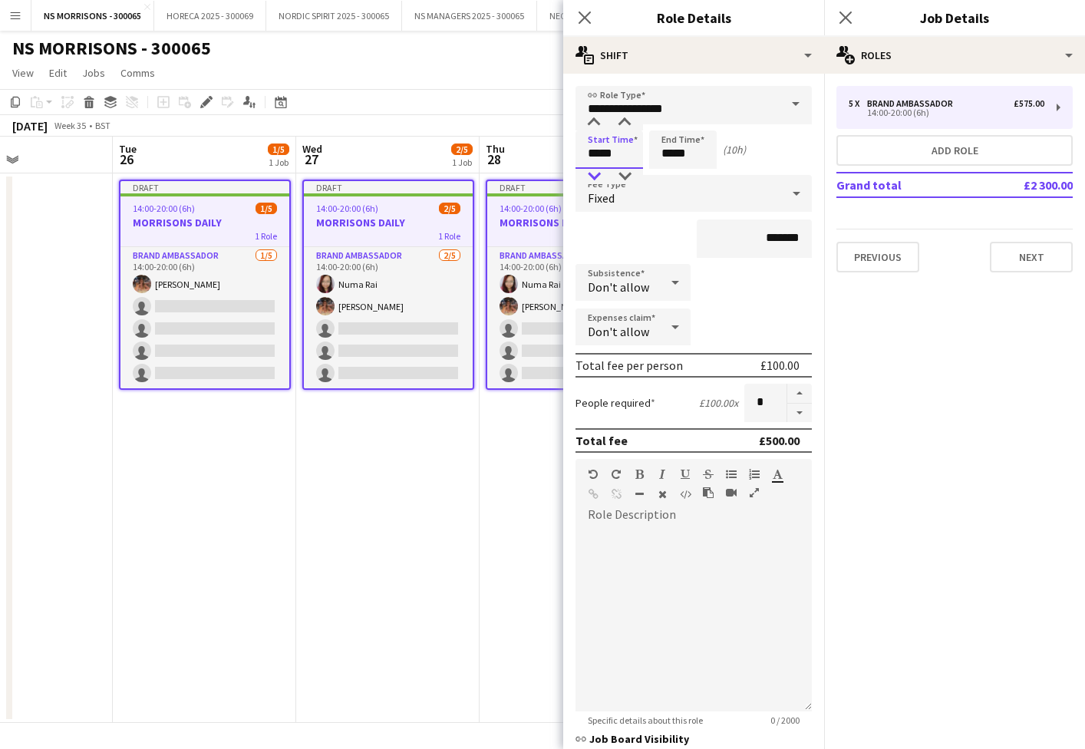
click at [595, 174] on div at bounding box center [593, 176] width 31 height 15
type input "*****"
click at [599, 124] on div at bounding box center [593, 122] width 31 height 15
click at [680, 143] on input "*****" at bounding box center [683, 149] width 68 height 38
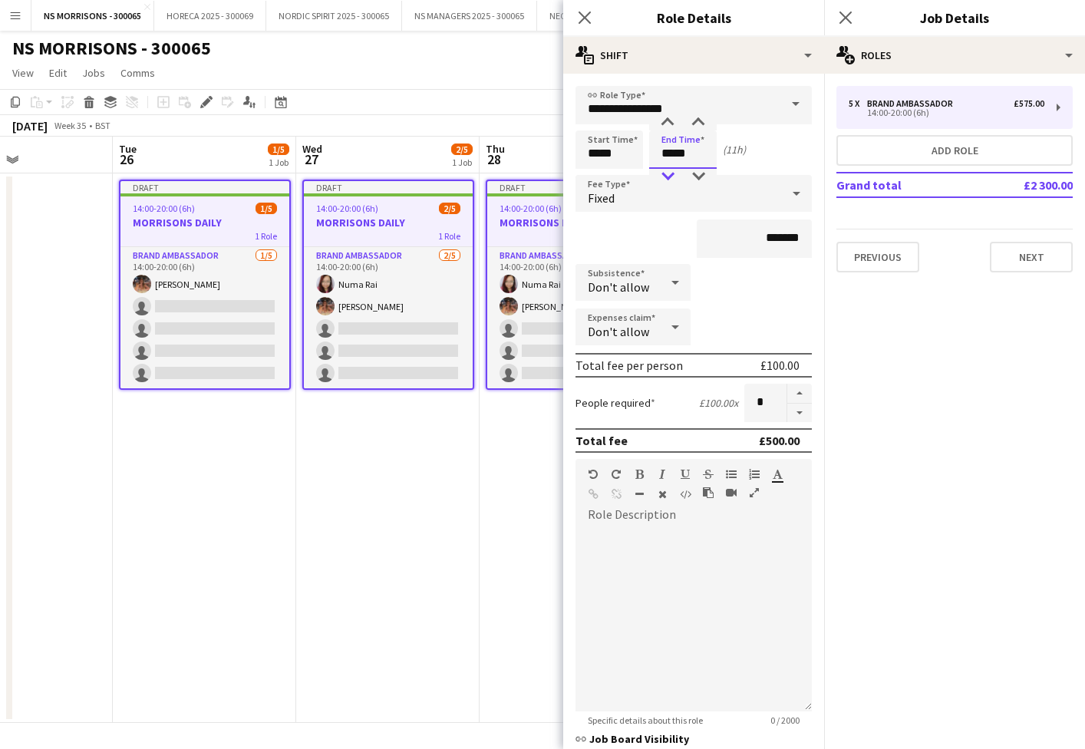
drag, startPoint x: 673, startPoint y: 166, endPoint x: 670, endPoint y: 179, distance: 13.4
click at [673, 166] on input "*****" at bounding box center [683, 149] width 68 height 38
click at [670, 180] on div at bounding box center [667, 176] width 31 height 15
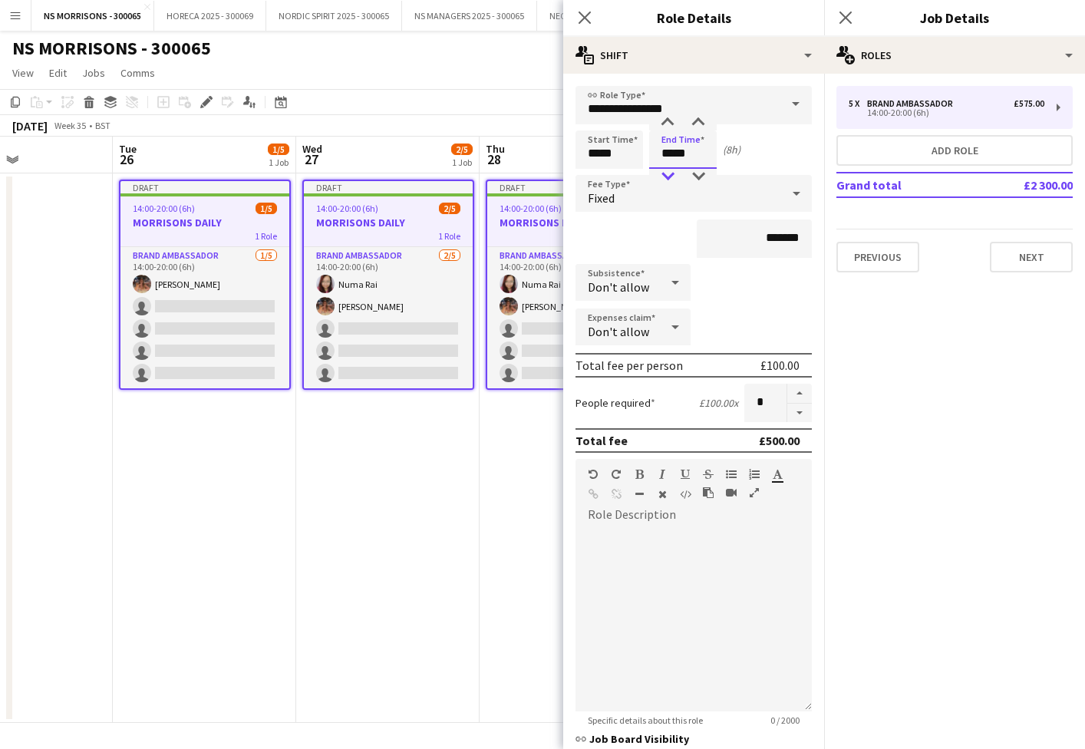
click at [670, 180] on div at bounding box center [667, 176] width 31 height 15
type input "*****"
click at [667, 120] on div at bounding box center [667, 122] width 31 height 15
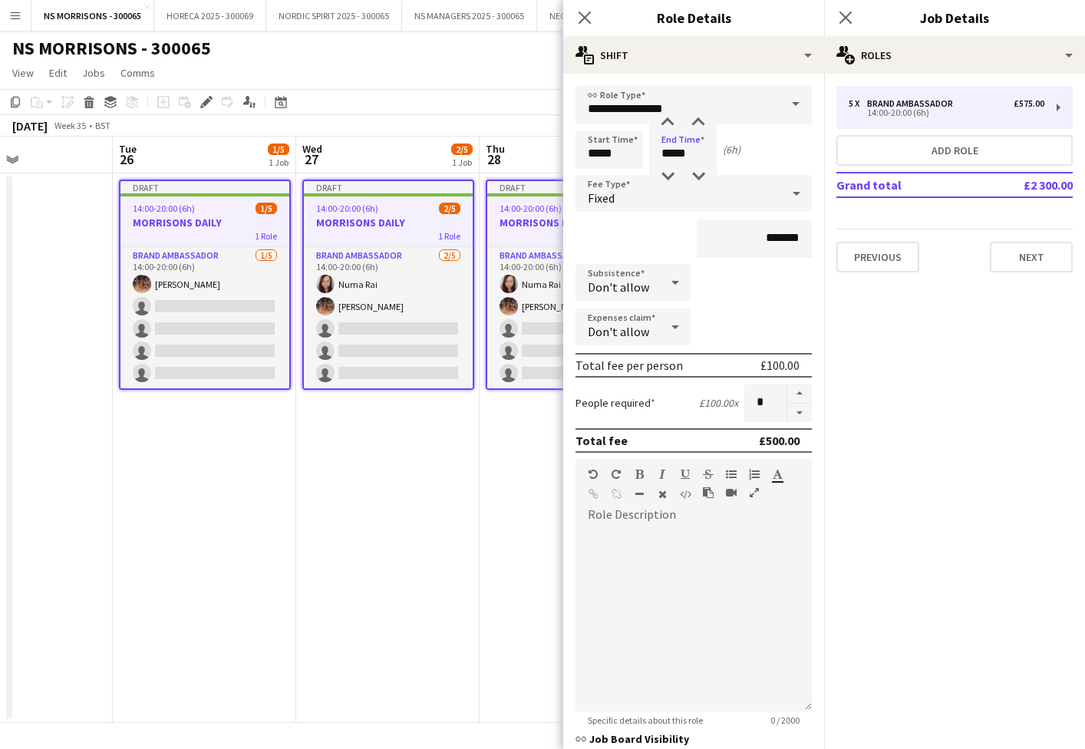
drag, startPoint x: 499, startPoint y: 400, endPoint x: 511, endPoint y: 390, distance: 15.8
click at [499, 399] on app-date-cell "Draft 14:00-20:00 (6h) 2/5 MORRISONS DAILY 1 Role Brand Ambassador [DATE] 14:00…" at bounding box center [571, 447] width 183 height 549
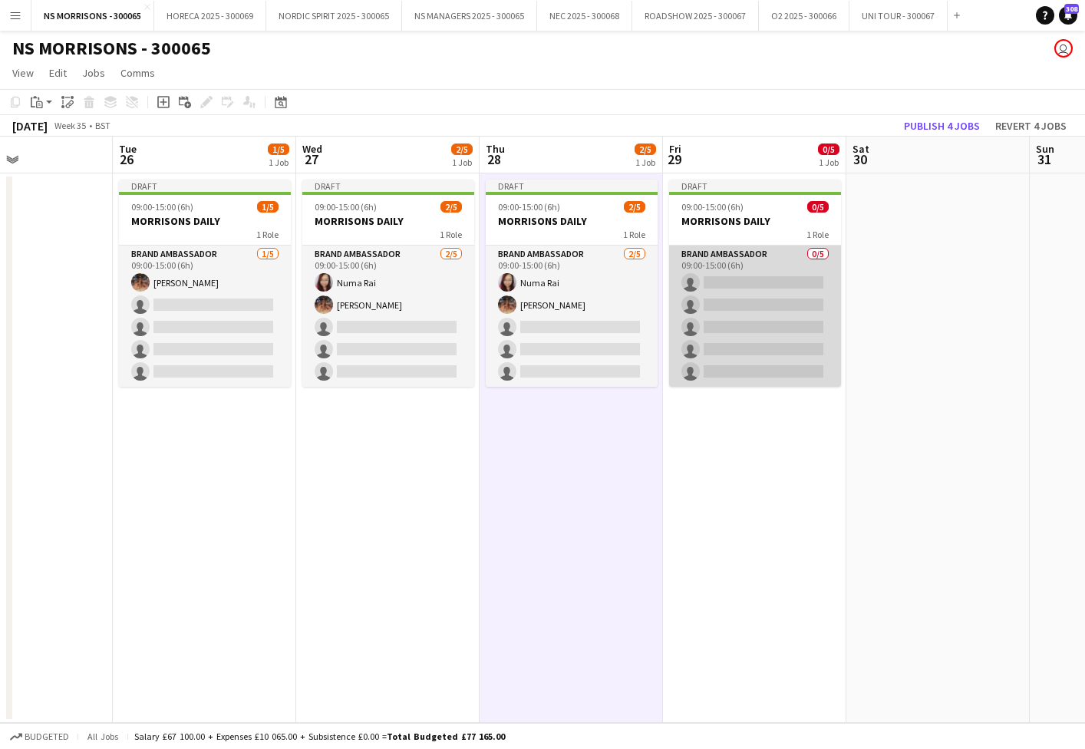
click at [753, 289] on app-card-role "Brand Ambassador 0/5 09:00-15:00 (6h) single-neutral-actions single-neutral-act…" at bounding box center [755, 316] width 172 height 141
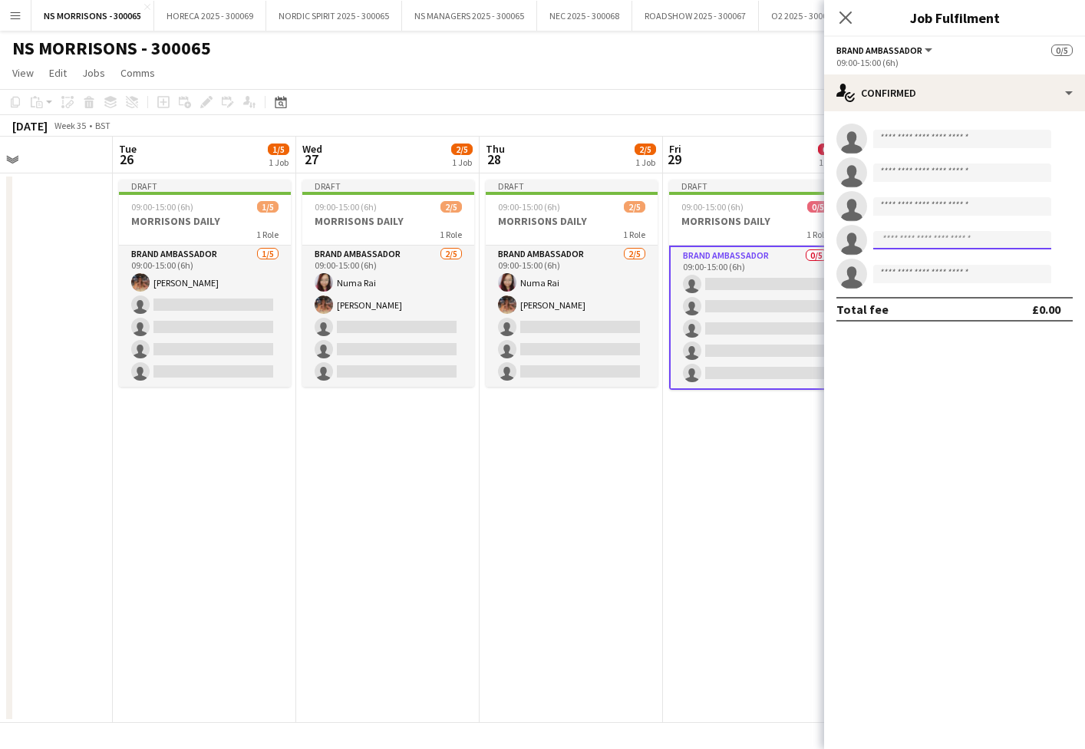
click at [925, 239] on input at bounding box center [962, 240] width 178 height 18
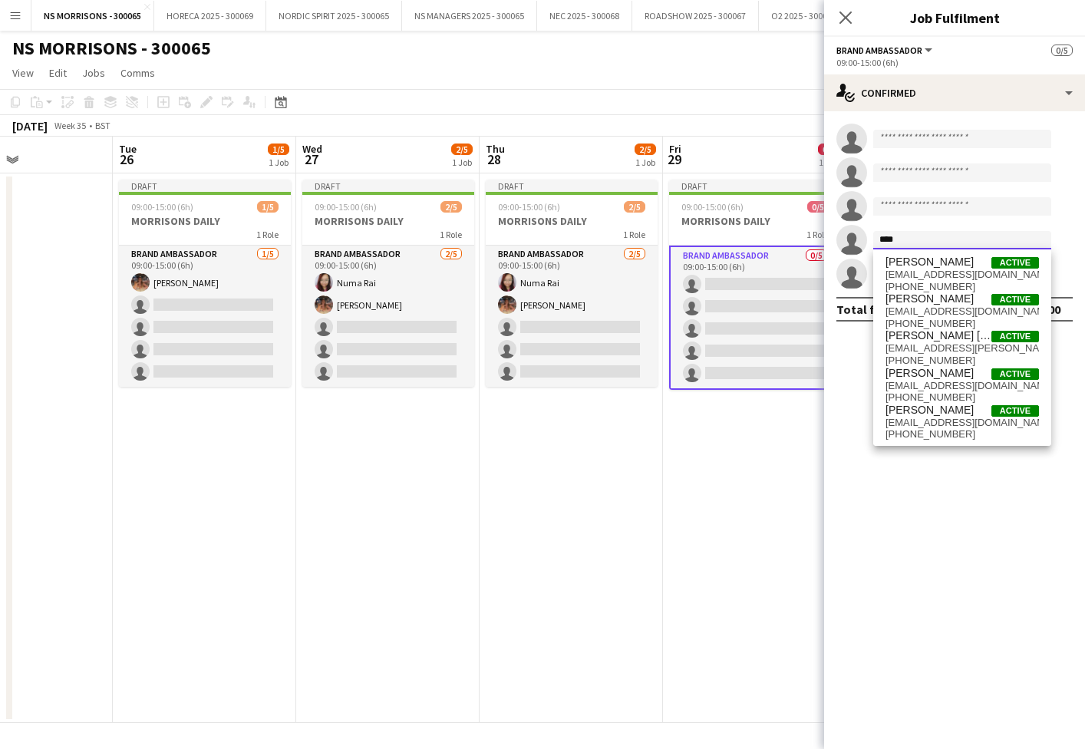
type input "****"
drag, startPoint x: 925, startPoint y: 239, endPoint x: 925, endPoint y: 373, distance: 134.3
click at [926, 377] on span "[PERSON_NAME]" at bounding box center [929, 373] width 88 height 13
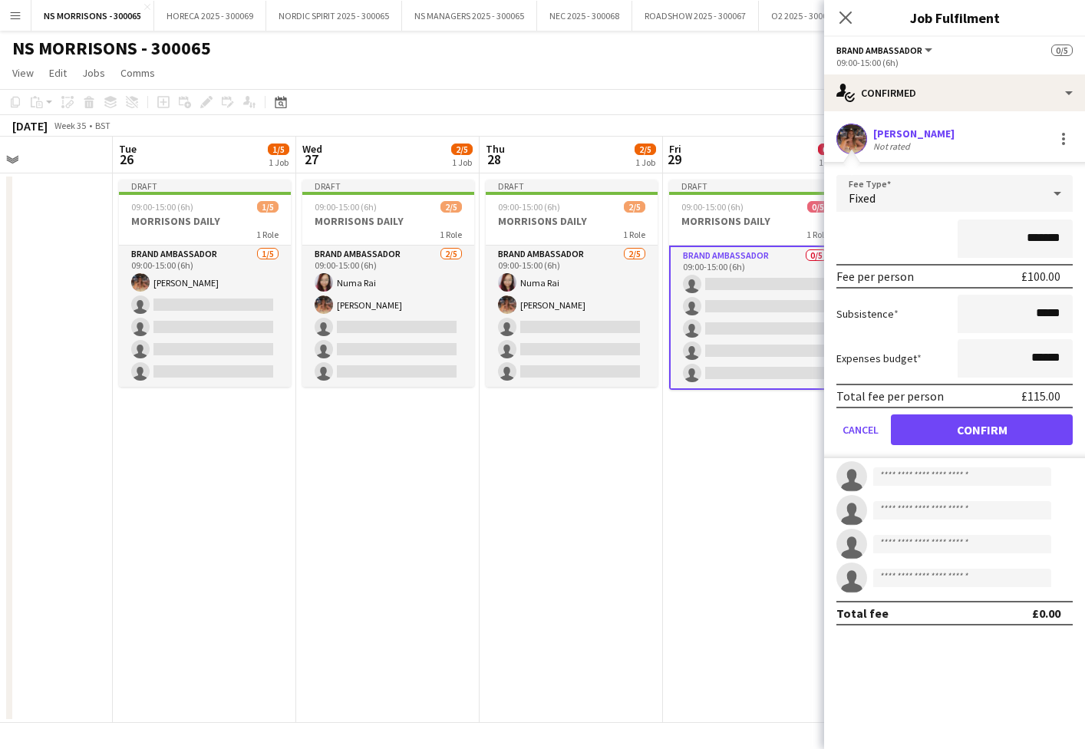
click at [925, 424] on button "Confirm" at bounding box center [982, 429] width 182 height 31
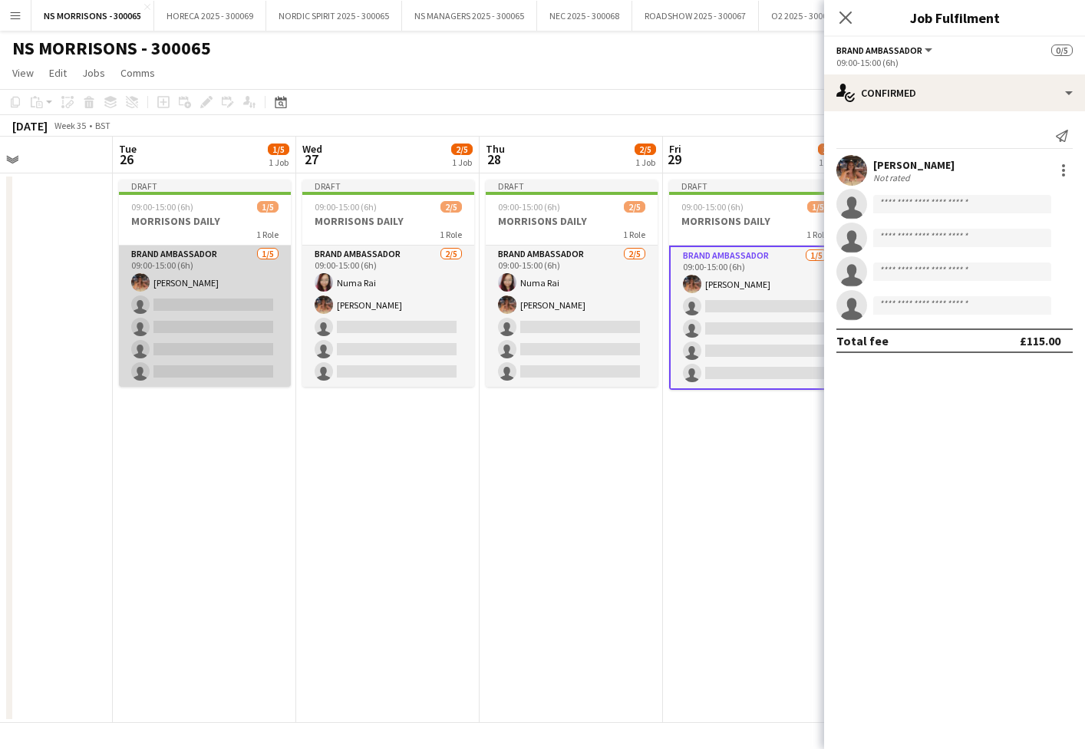
click at [214, 337] on app-card-role "Brand Ambassador [DATE] 09:00-15:00 (6h) [PERSON_NAME] single-neutral-actions s…" at bounding box center [205, 316] width 172 height 141
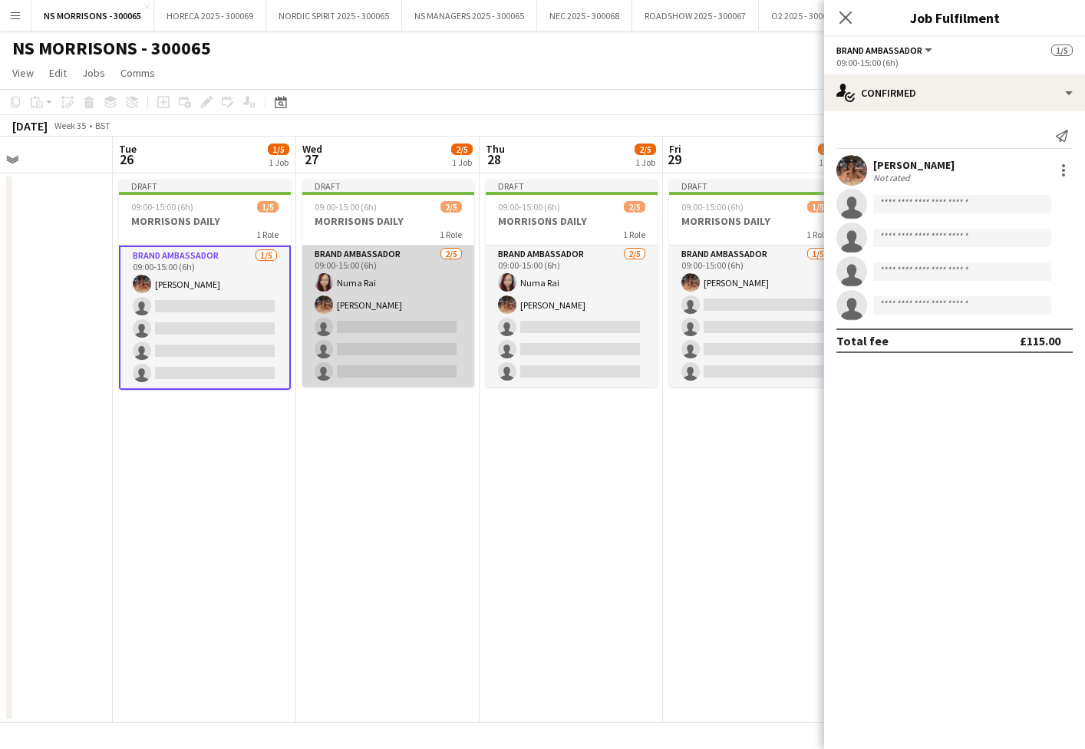
click at [416, 328] on app-card-role "Brand Ambassador [DATE] 09:00-15:00 (6h) Numa Rai [PERSON_NAME] single-neutral-…" at bounding box center [388, 316] width 172 height 141
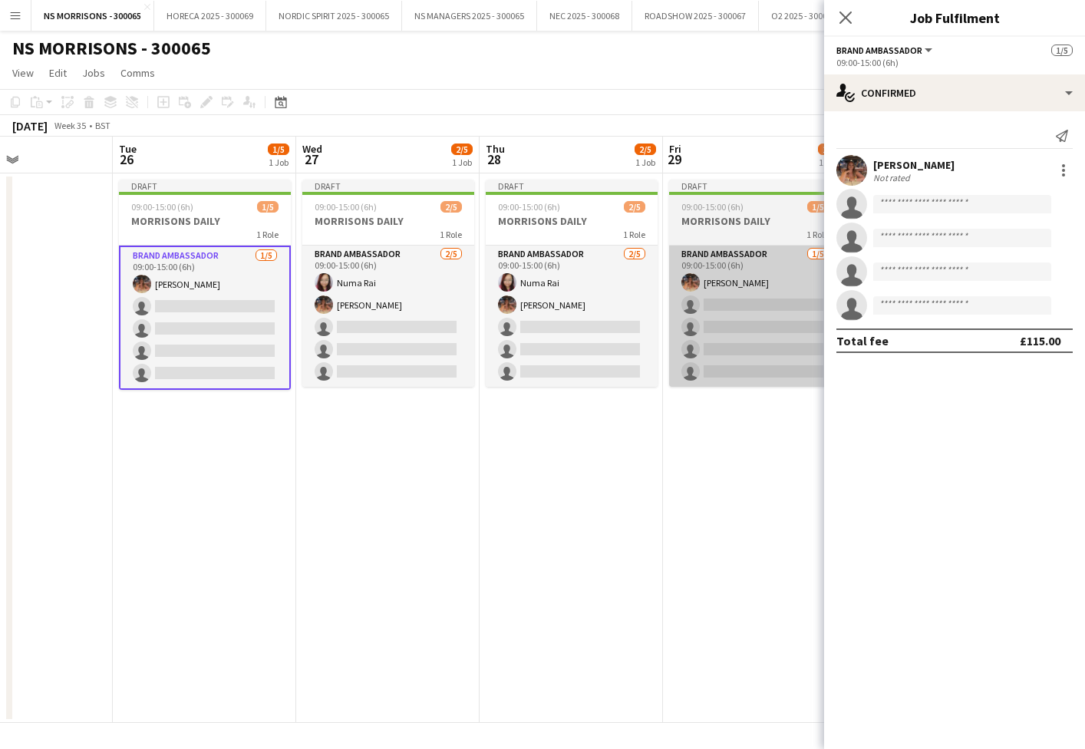
scroll to position [0, 621]
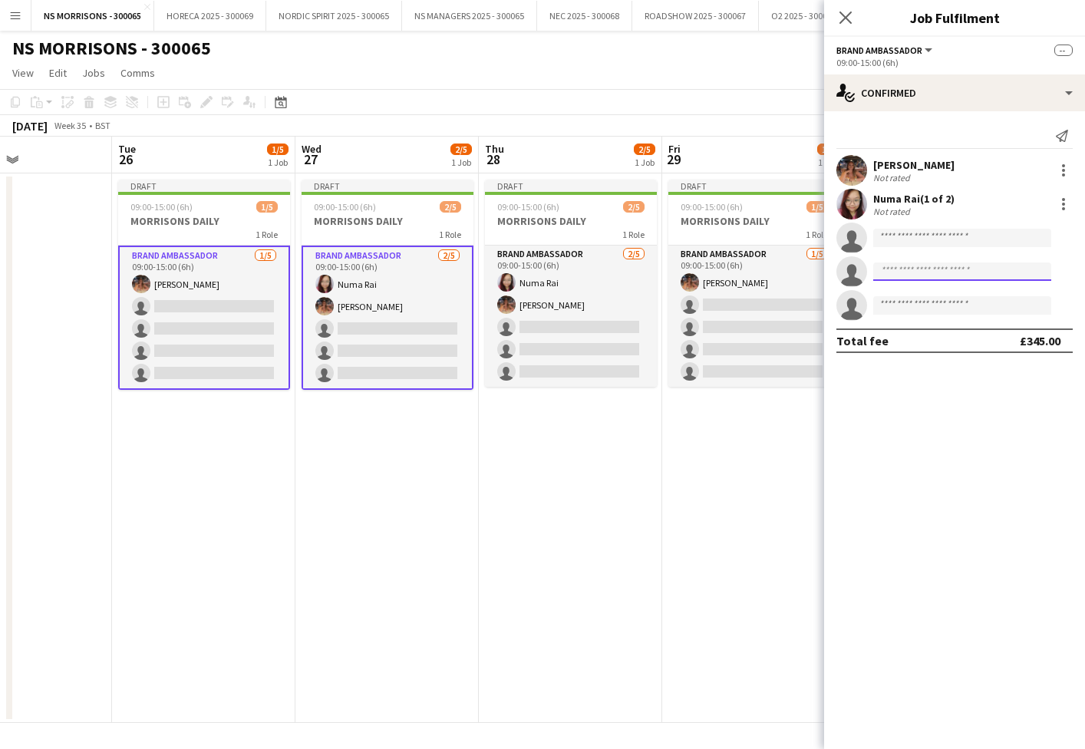
click at [904, 276] on input at bounding box center [962, 271] width 178 height 18
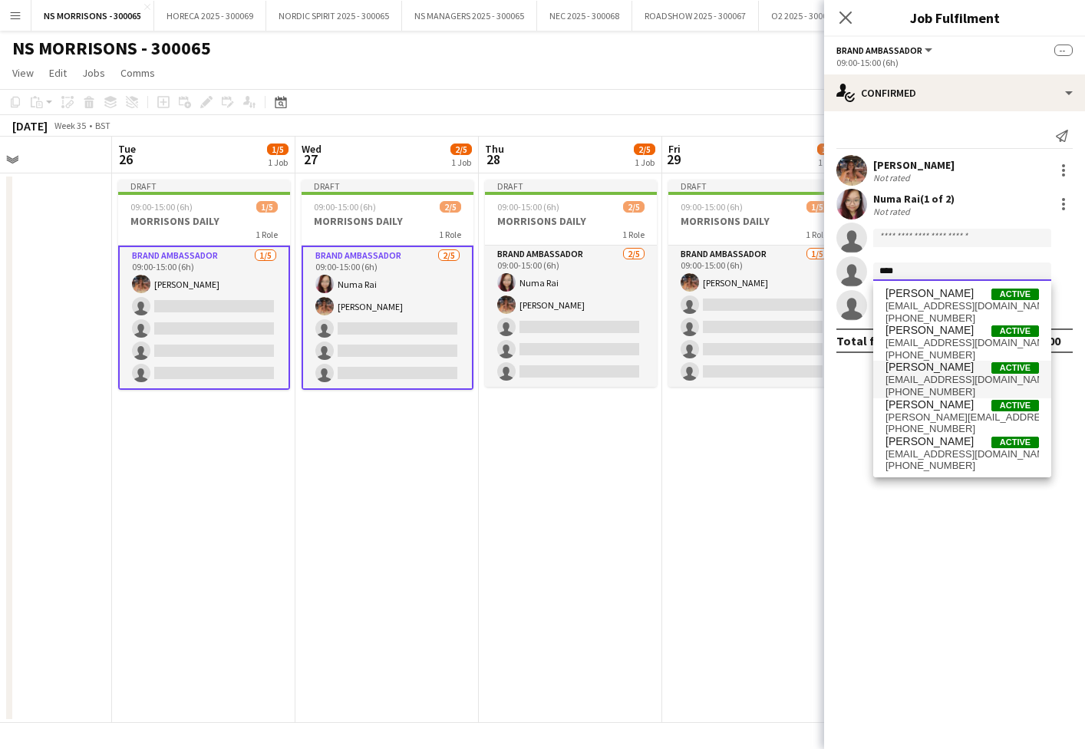
scroll to position [1, 0]
type input "****"
click at [936, 371] on span "[PERSON_NAME]" at bounding box center [929, 367] width 88 height 13
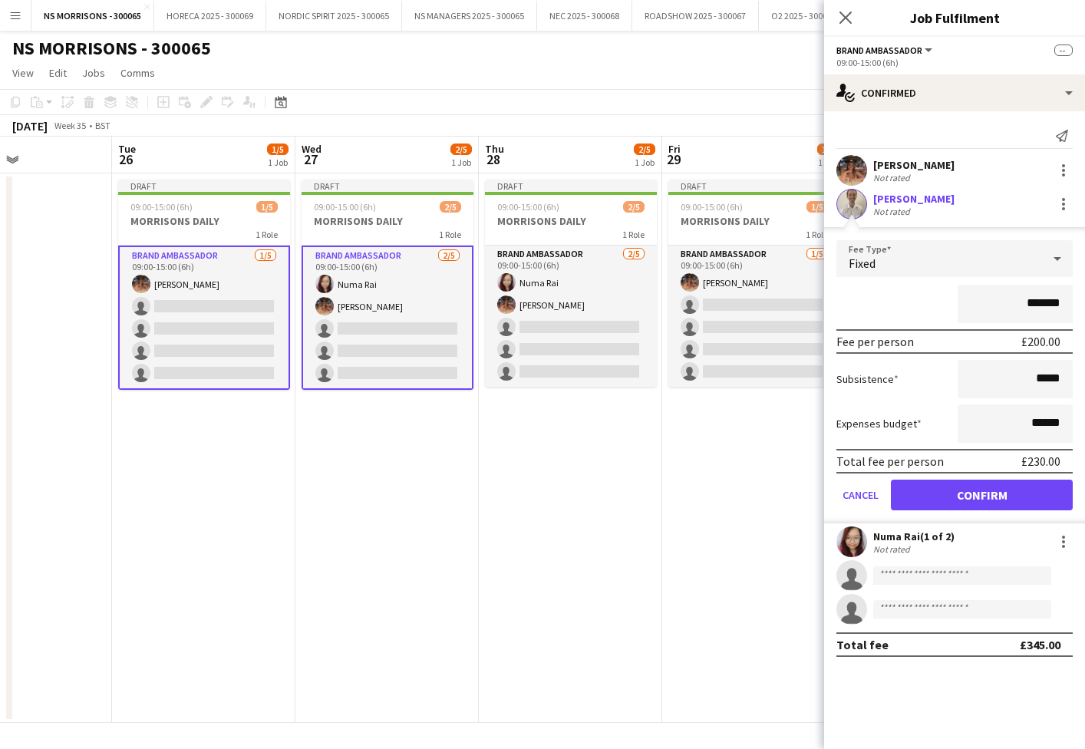
click at [1028, 304] on input "*******" at bounding box center [1015, 304] width 115 height 38
type input "*******"
click at [974, 485] on button "Confirm" at bounding box center [982, 495] width 182 height 31
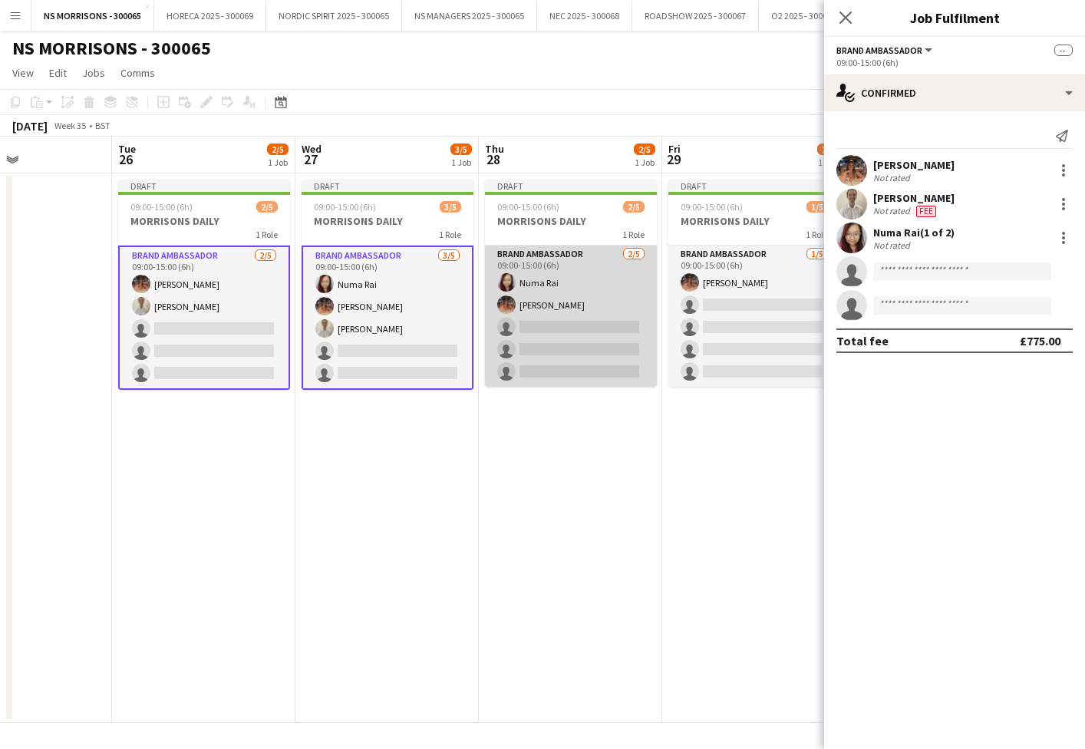
click at [516, 333] on app-card-role "Brand Ambassador [DATE] 09:00-15:00 (6h) Numa Rai [PERSON_NAME] single-neutral-…" at bounding box center [571, 316] width 172 height 141
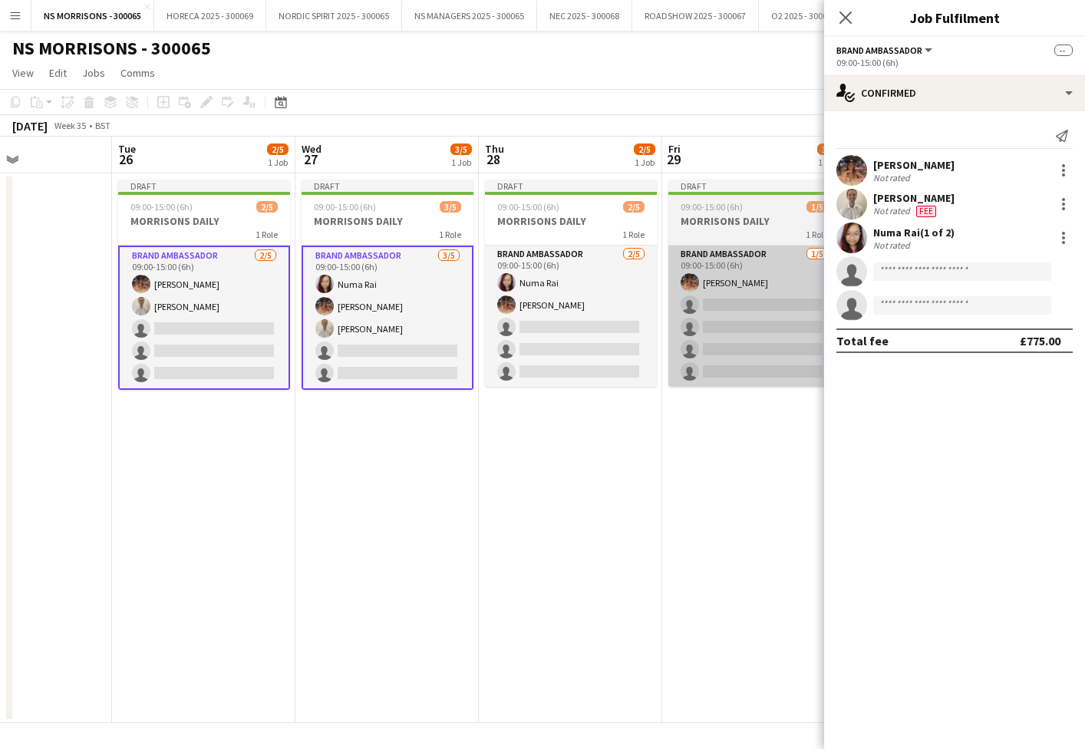
scroll to position [0, 622]
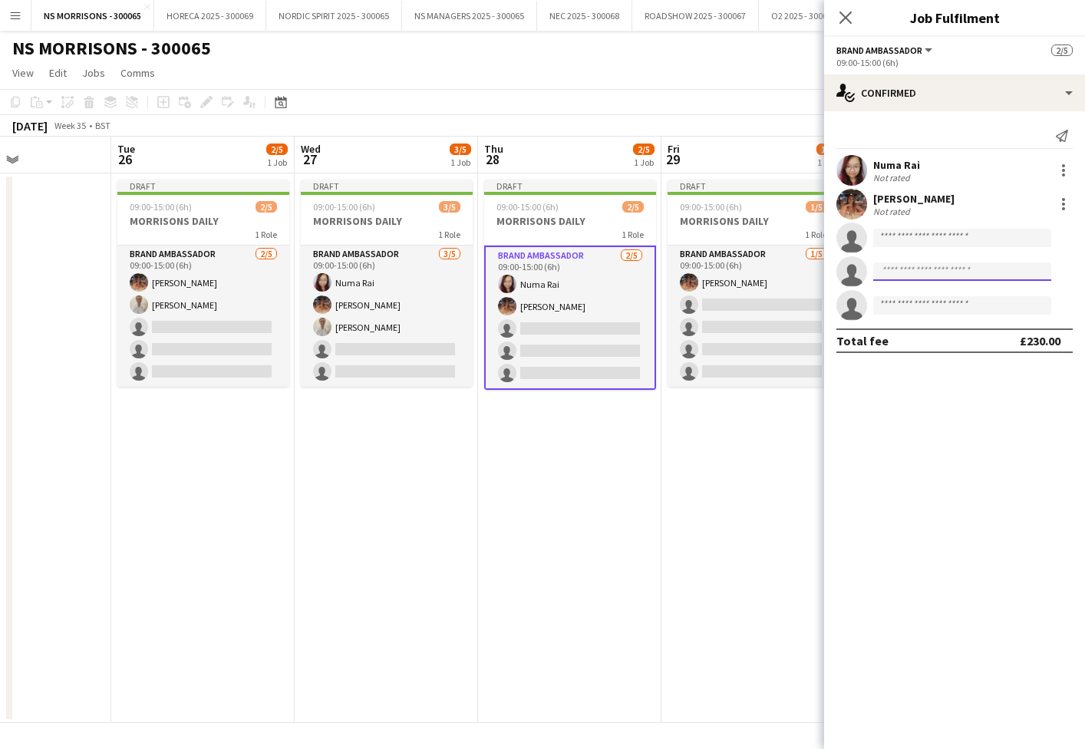
click at [917, 269] on input at bounding box center [962, 271] width 178 height 18
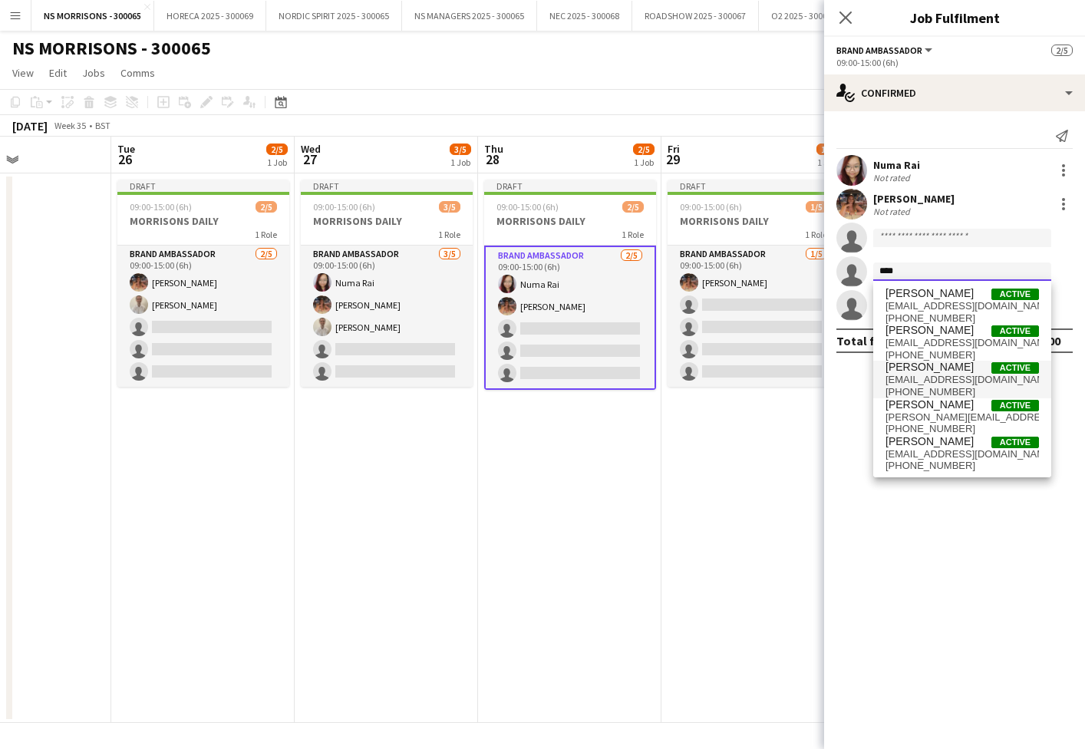
type input "****"
click at [938, 387] on span "[PHONE_NUMBER]" at bounding box center [961, 392] width 153 height 12
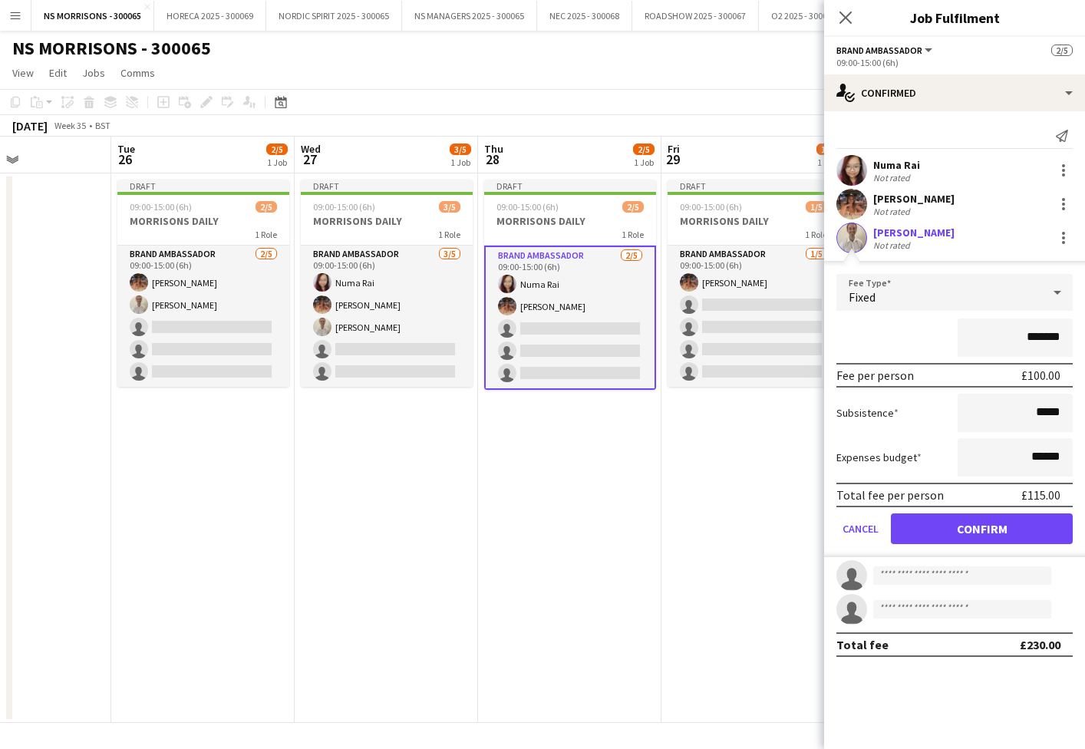
scroll to position [0, 0]
click at [915, 524] on button "Confirm" at bounding box center [982, 528] width 182 height 31
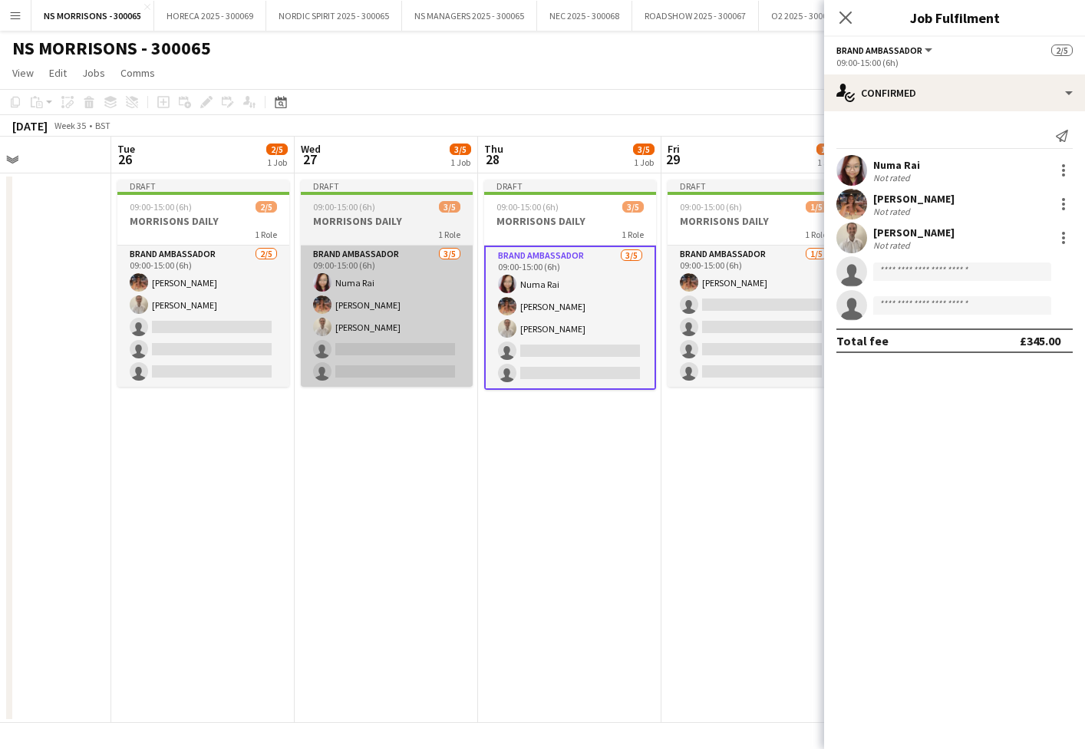
drag, startPoint x: 225, startPoint y: 345, endPoint x: 324, endPoint y: 353, distance: 99.3
click at [224, 345] on app-card-role "Brand Ambassador [DATE] 09:00-15:00 (6h) [PERSON_NAME] [PERSON_NAME] single-neu…" at bounding box center [203, 316] width 172 height 141
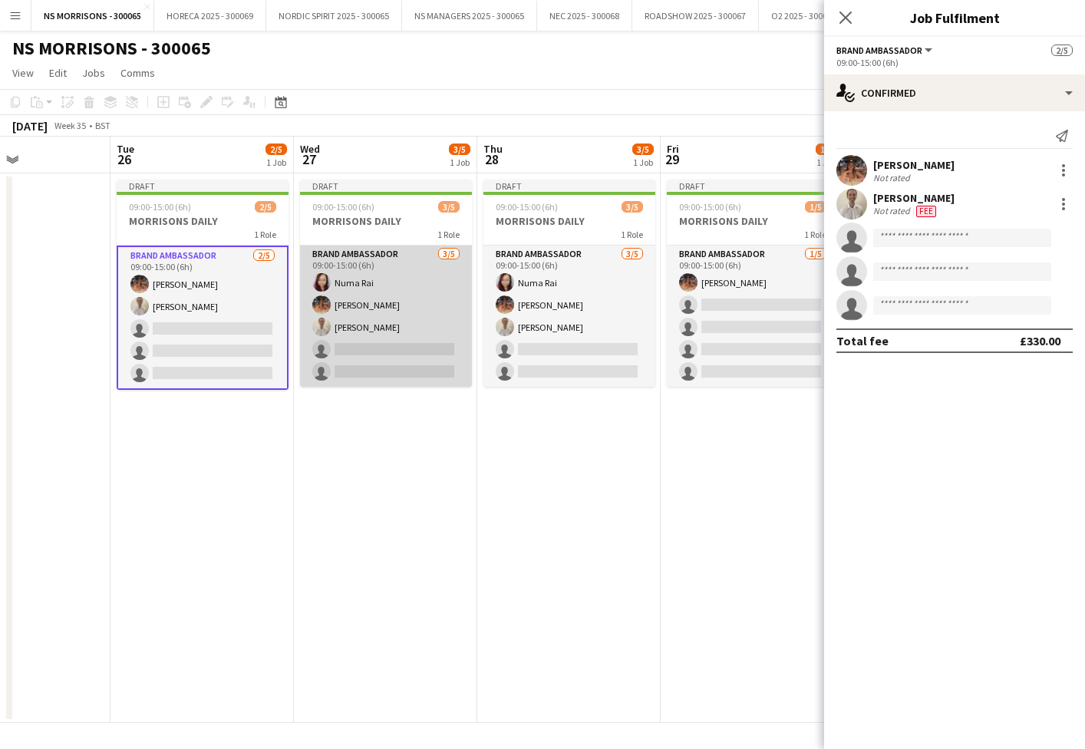
click at [383, 356] on app-card-role "Brand Ambassador [DATE] 09:00-15:00 (6h) Numa Rai [PERSON_NAME] [PERSON_NAME] s…" at bounding box center [386, 316] width 172 height 141
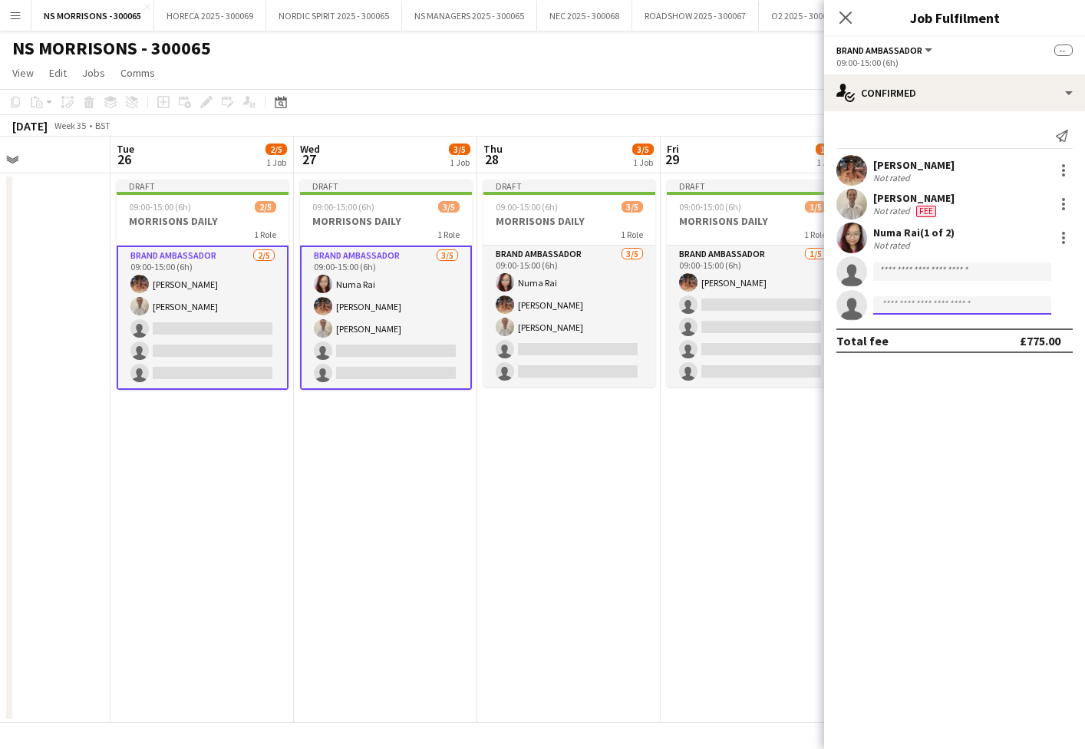
click at [961, 304] on input at bounding box center [962, 305] width 178 height 18
type input "*****"
click at [960, 331] on span "[PERSON_NAME] Active" at bounding box center [961, 327] width 153 height 13
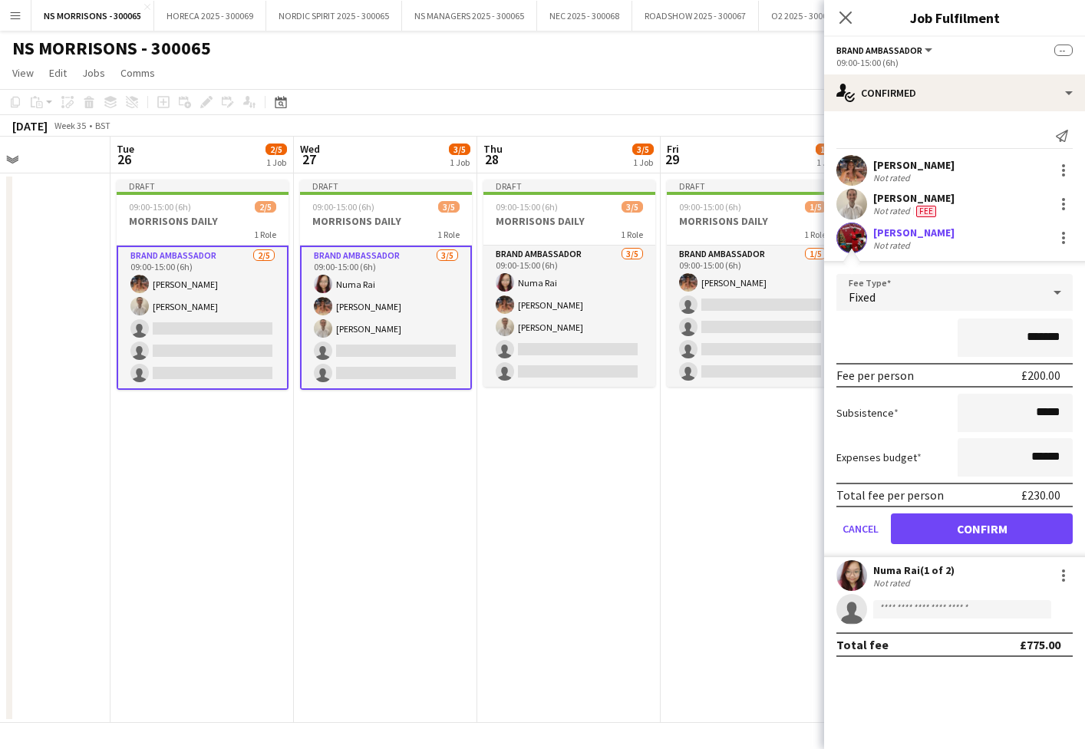
click at [1030, 335] on input "*******" at bounding box center [1015, 337] width 115 height 38
type input "*******"
click at [981, 517] on button "Confirm" at bounding box center [982, 528] width 182 height 31
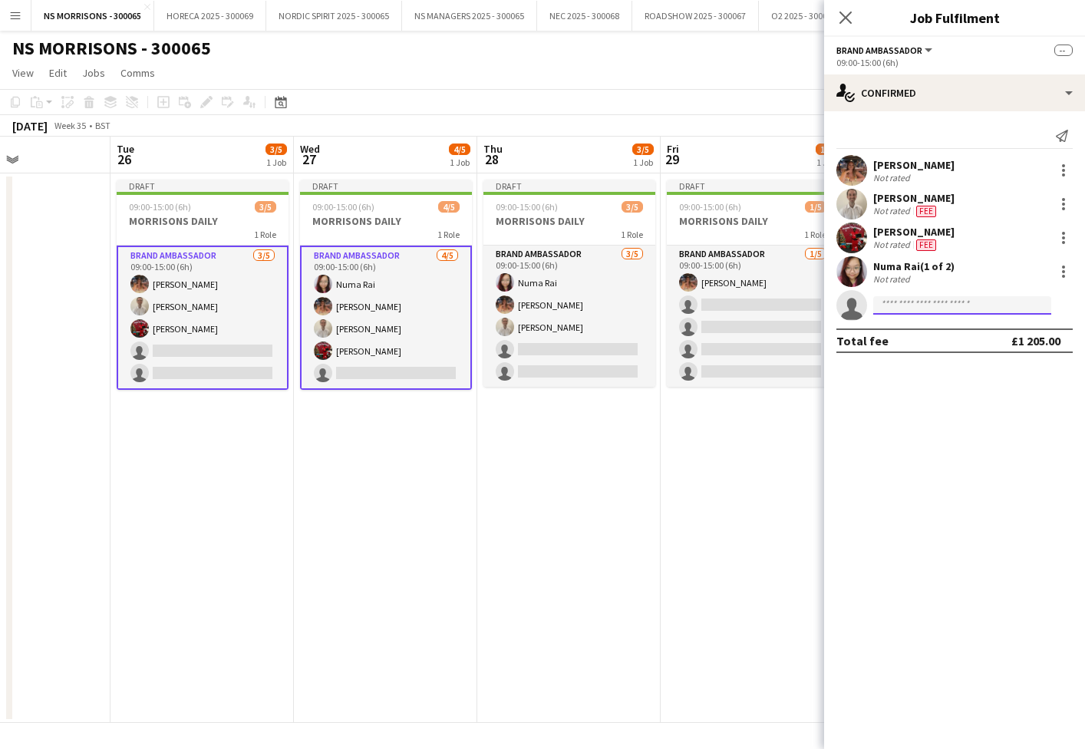
click at [891, 305] on input at bounding box center [962, 305] width 178 height 18
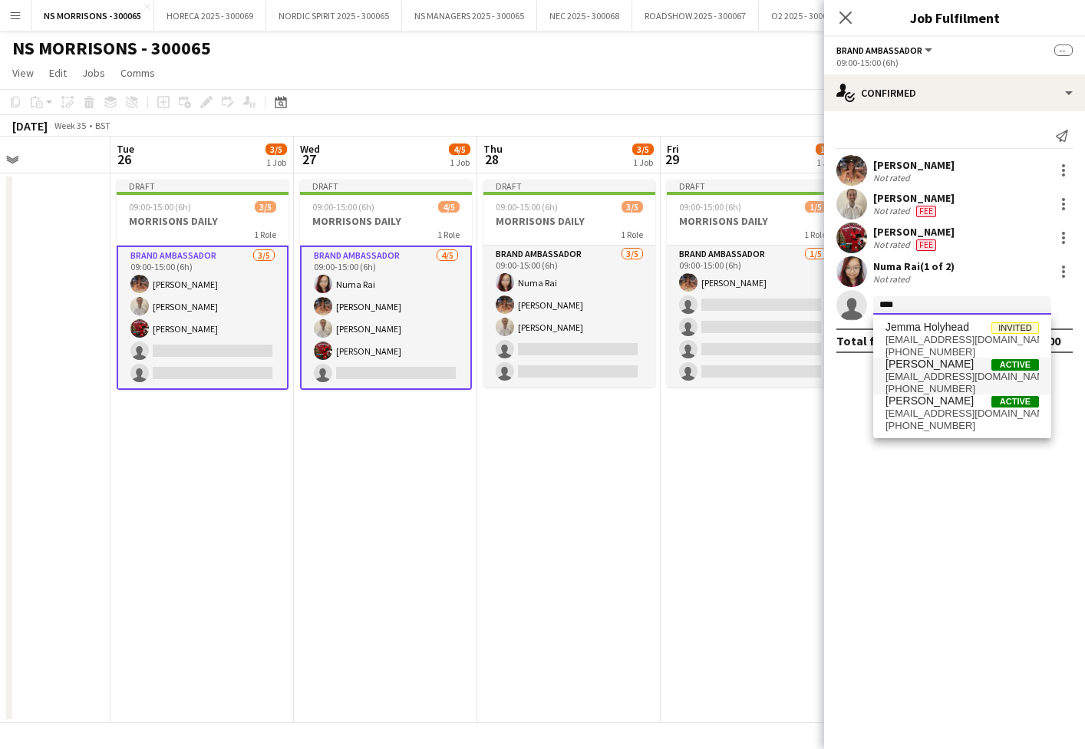
type input "****"
click at [905, 365] on span "[PERSON_NAME]" at bounding box center [929, 364] width 88 height 13
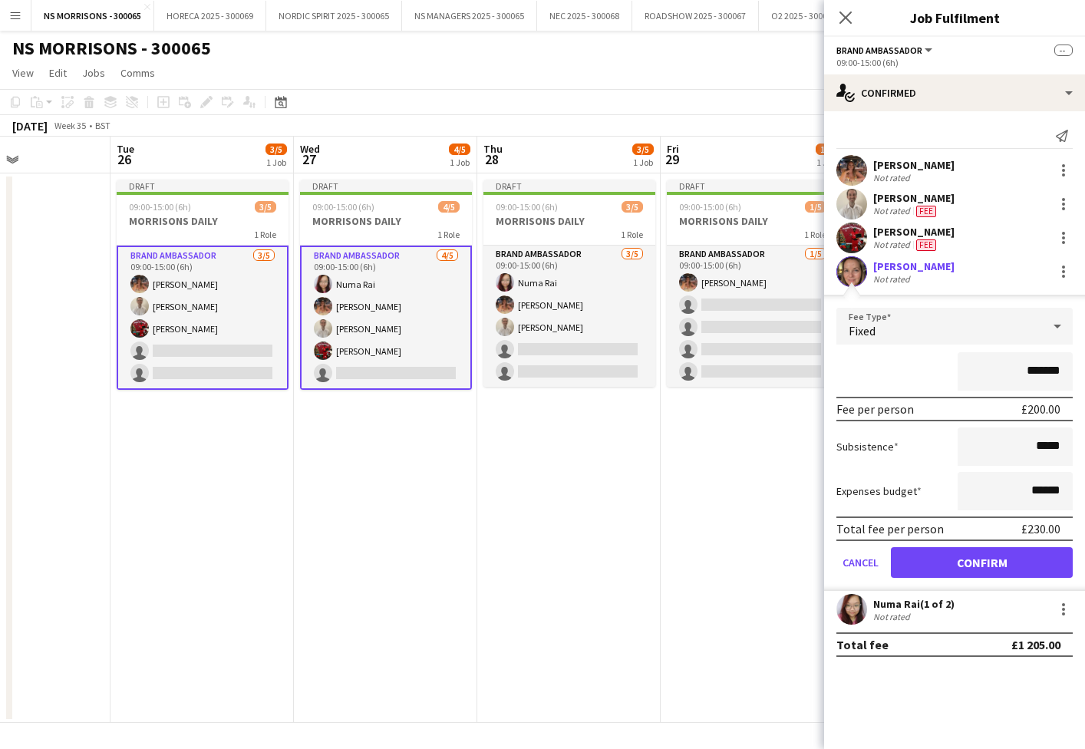
drag, startPoint x: 925, startPoint y: 562, endPoint x: 911, endPoint y: 549, distance: 19.0
click at [919, 555] on button "Confirm" at bounding box center [982, 562] width 182 height 31
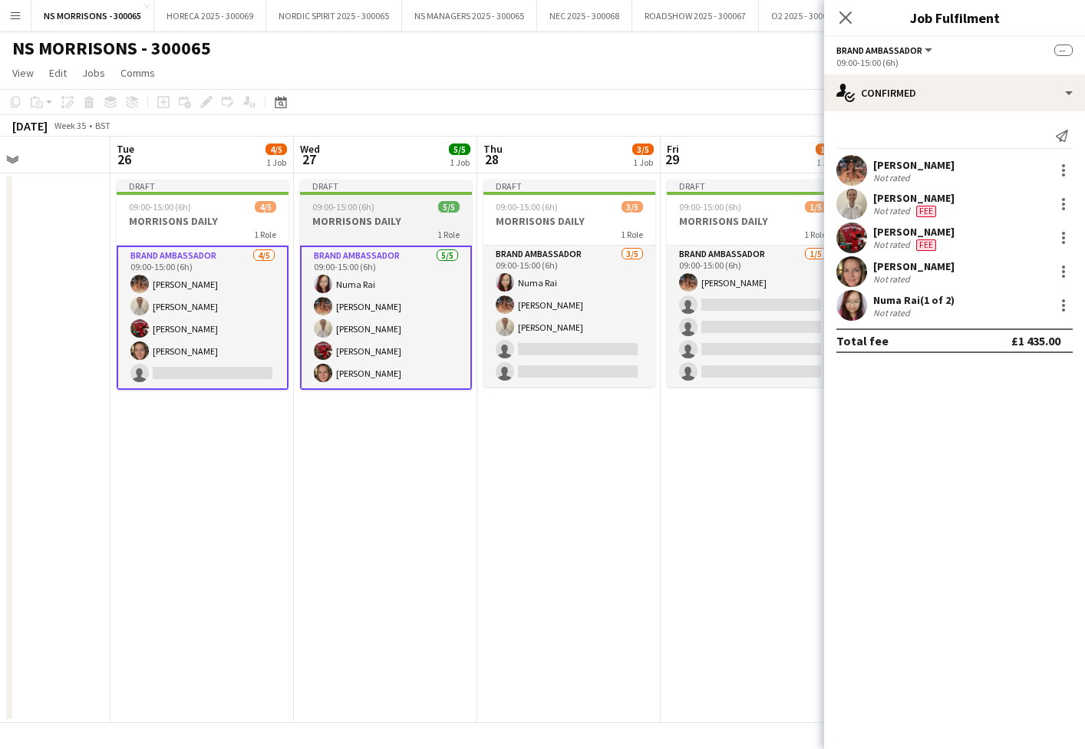
click at [360, 223] on h3 "MORRISONS DAILY" at bounding box center [386, 221] width 172 height 14
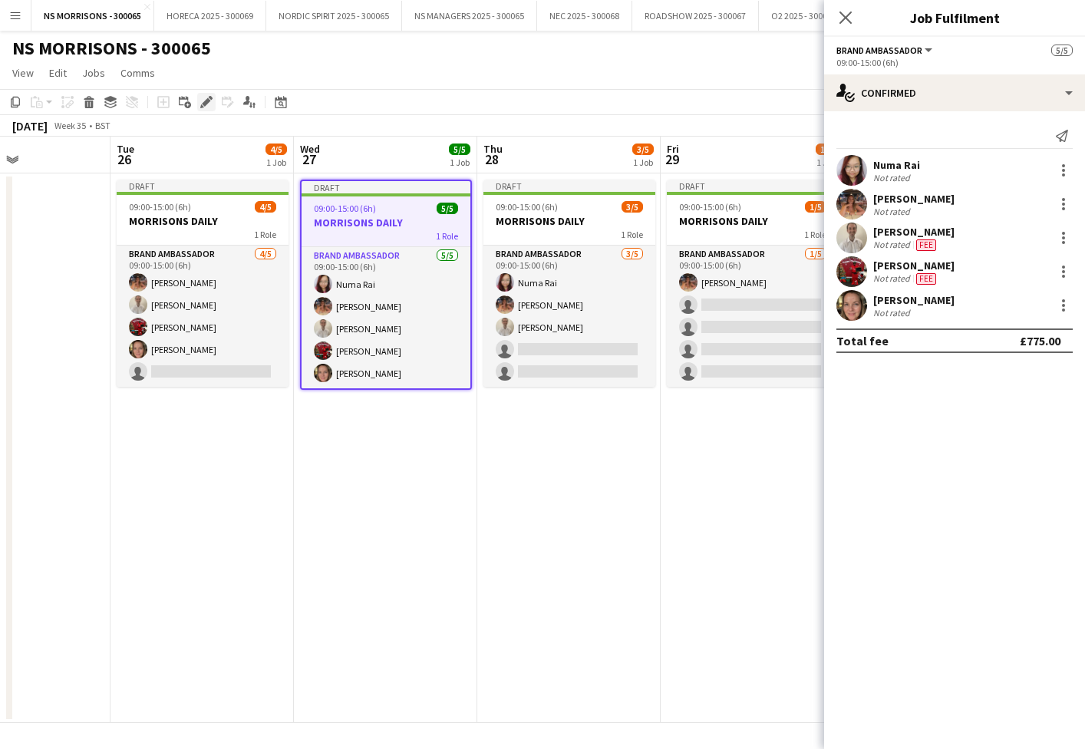
click at [203, 101] on icon "Edit" at bounding box center [206, 102] width 12 height 12
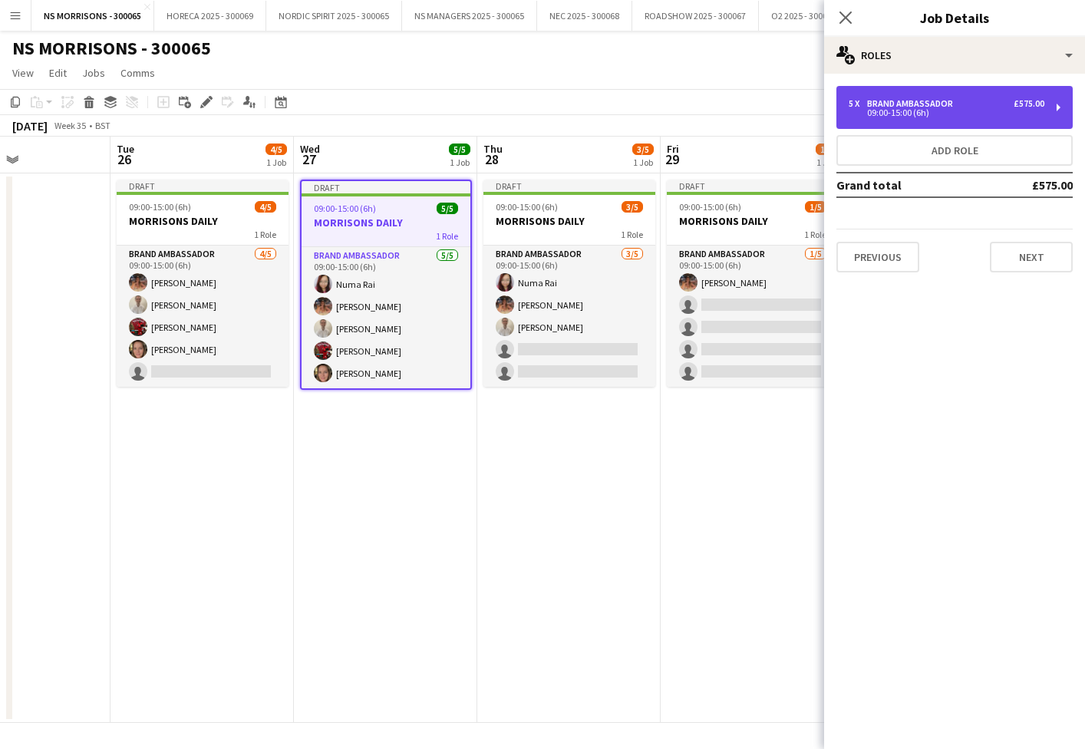
drag, startPoint x: 890, startPoint y: 108, endPoint x: 852, endPoint y: 255, distance: 151.3
click at [889, 109] on div "09:00-15:00 (6h)" at bounding box center [947, 113] width 196 height 8
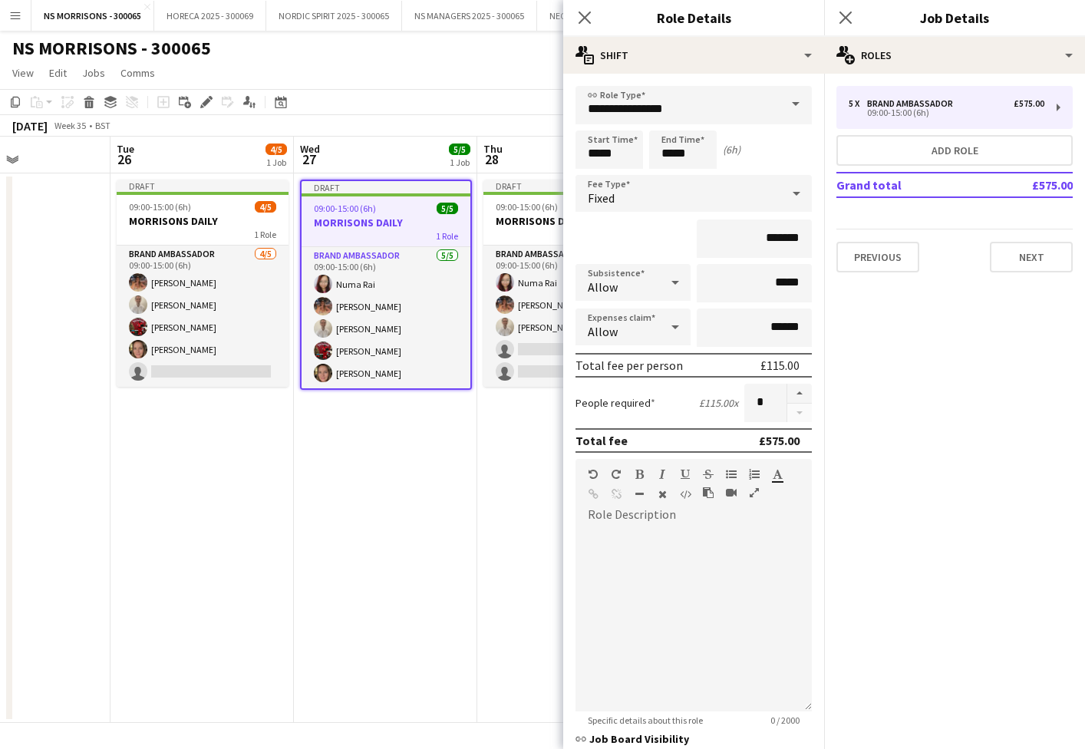
drag, startPoint x: 799, startPoint y: 393, endPoint x: 715, endPoint y: 440, distance: 96.9
click at [797, 394] on button "button" at bounding box center [799, 394] width 25 height 20
type input "*"
drag, startPoint x: 381, startPoint y: 551, endPoint x: 317, endPoint y: 414, distance: 151.4
click at [381, 551] on app-date-cell "Draft 09:00-15:00 (6h) 5/5 MORRISONS DAILY 1 Role Brand Ambassador [DATE] 09:00…" at bounding box center [385, 447] width 183 height 549
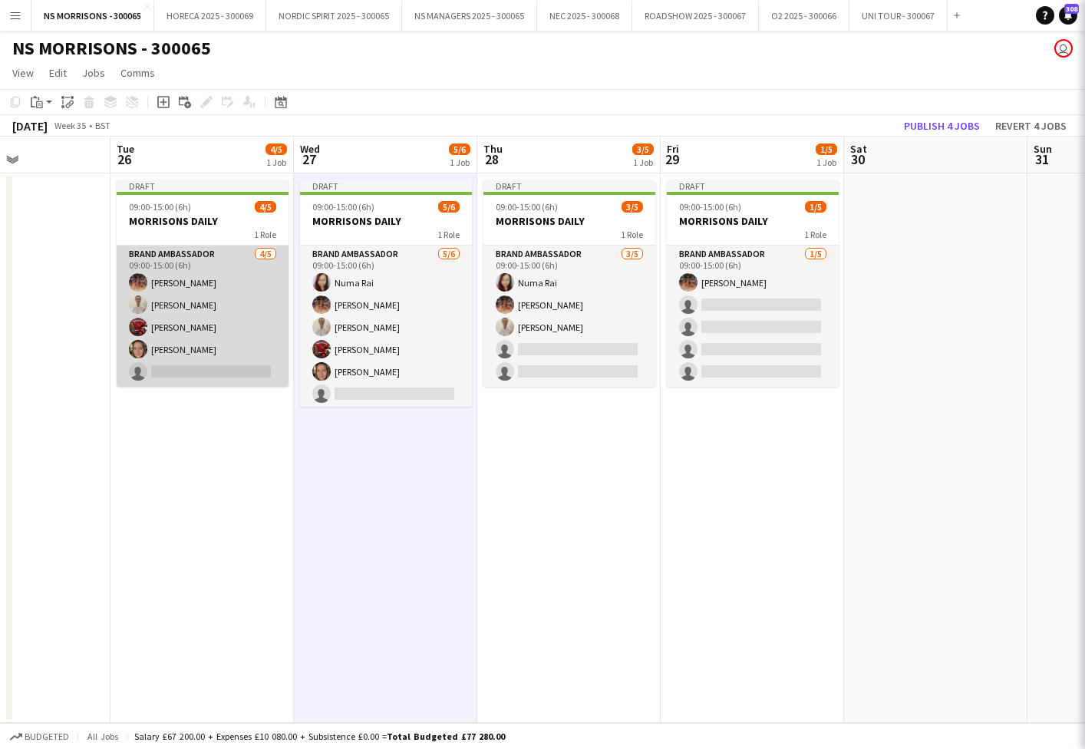
drag, startPoint x: 245, startPoint y: 295, endPoint x: 273, endPoint y: 295, distance: 28.4
click at [244, 295] on app-card-role "Brand Ambassador [DATE] 09:00-15:00 (6h) [PERSON_NAME] [PERSON_NAME] Hamsa [PER…" at bounding box center [203, 316] width 172 height 141
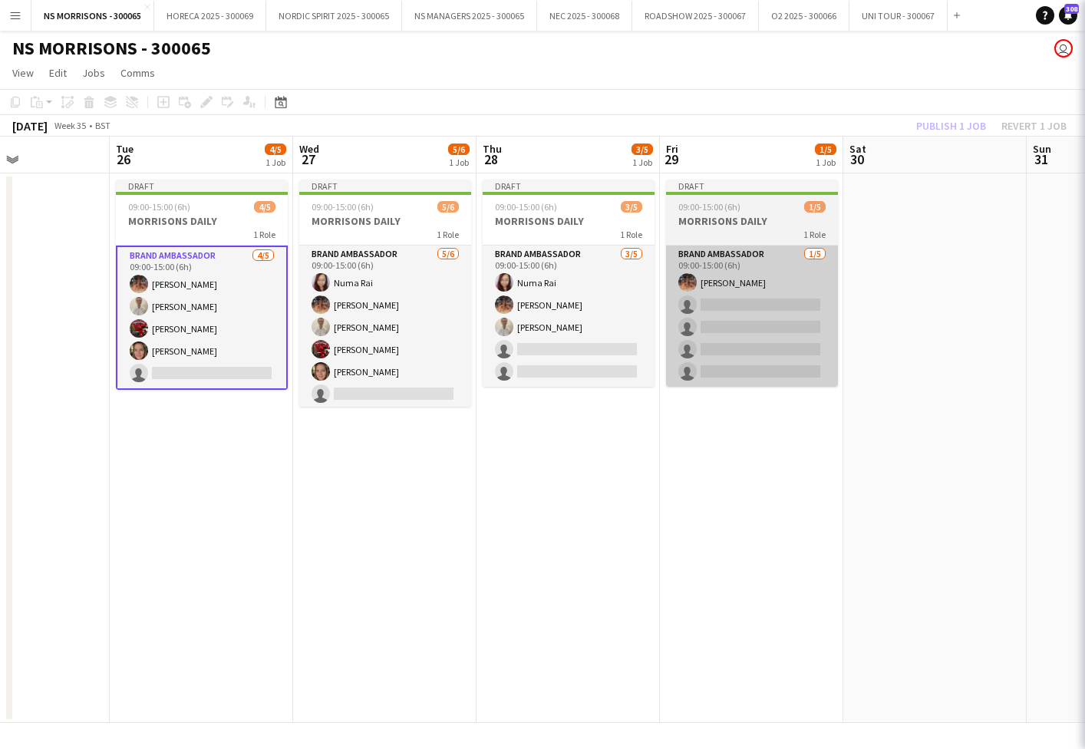
drag, startPoint x: 420, startPoint y: 298, endPoint x: 727, endPoint y: 328, distance: 308.4
click at [419, 298] on app-card-role "Brand Ambassador [DATE] 09:00-15:00 (6h) Numa Rai [PERSON_NAME] [PERSON_NAME] H…" at bounding box center [385, 327] width 172 height 163
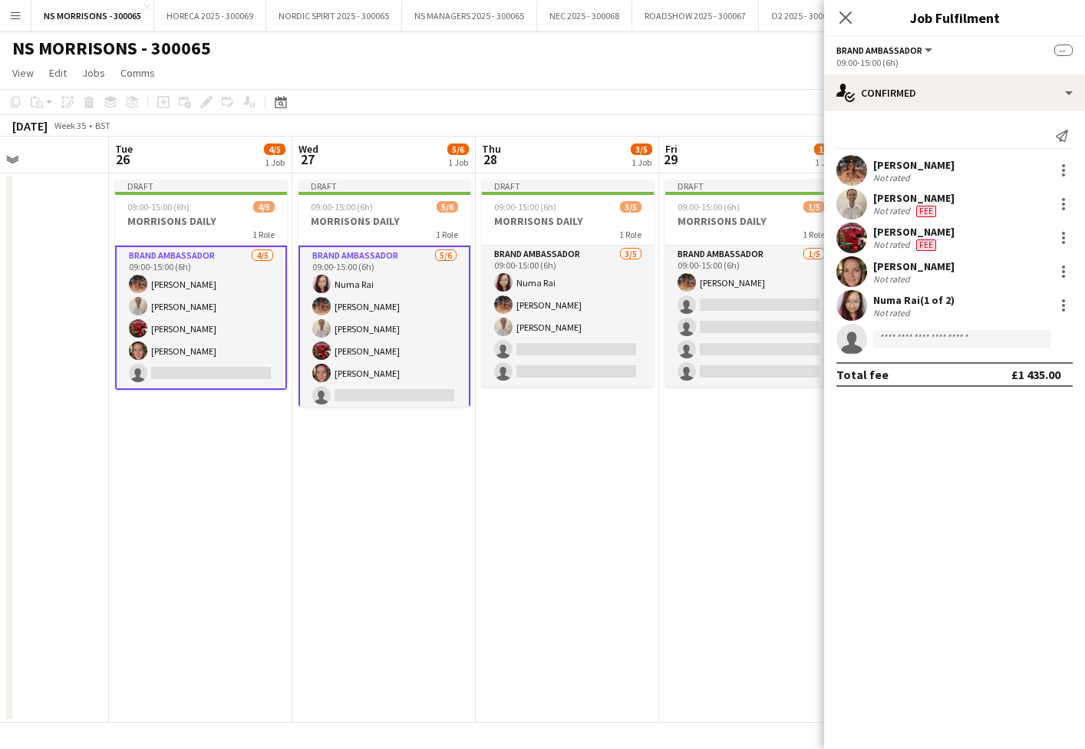
click at [977, 350] on app-invite-slot "single-neutral-actions" at bounding box center [954, 339] width 261 height 31
click at [977, 341] on input at bounding box center [962, 339] width 178 height 18
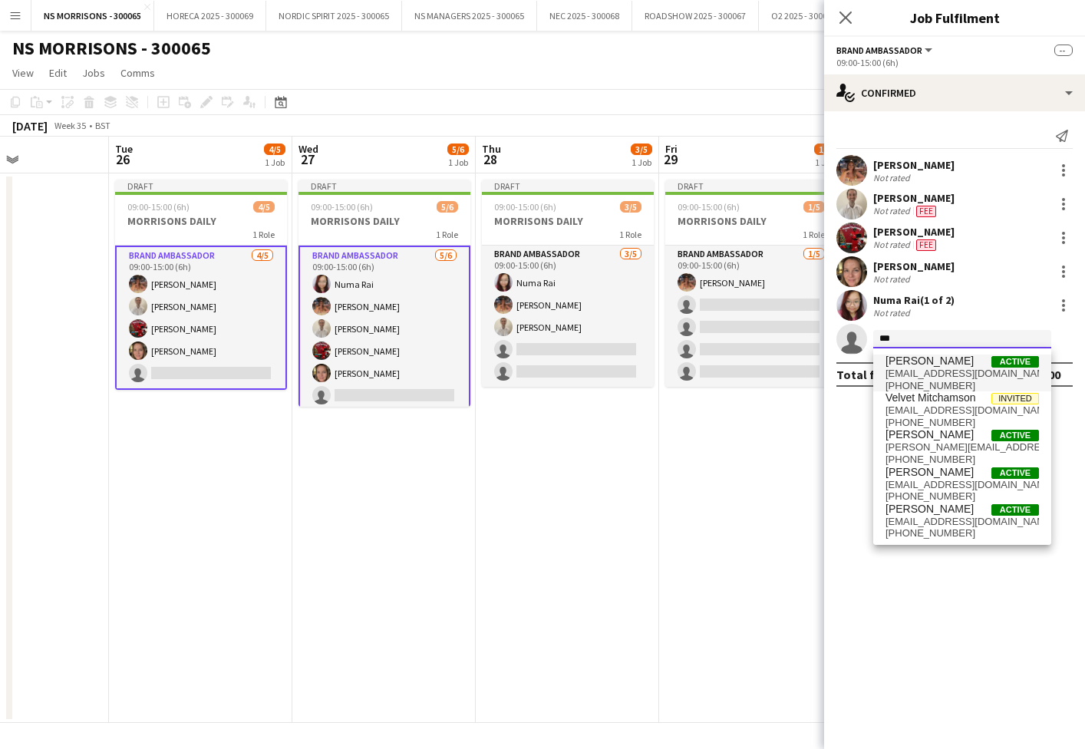
type input "***"
click at [979, 361] on span "[PERSON_NAME] Active" at bounding box center [961, 360] width 153 height 13
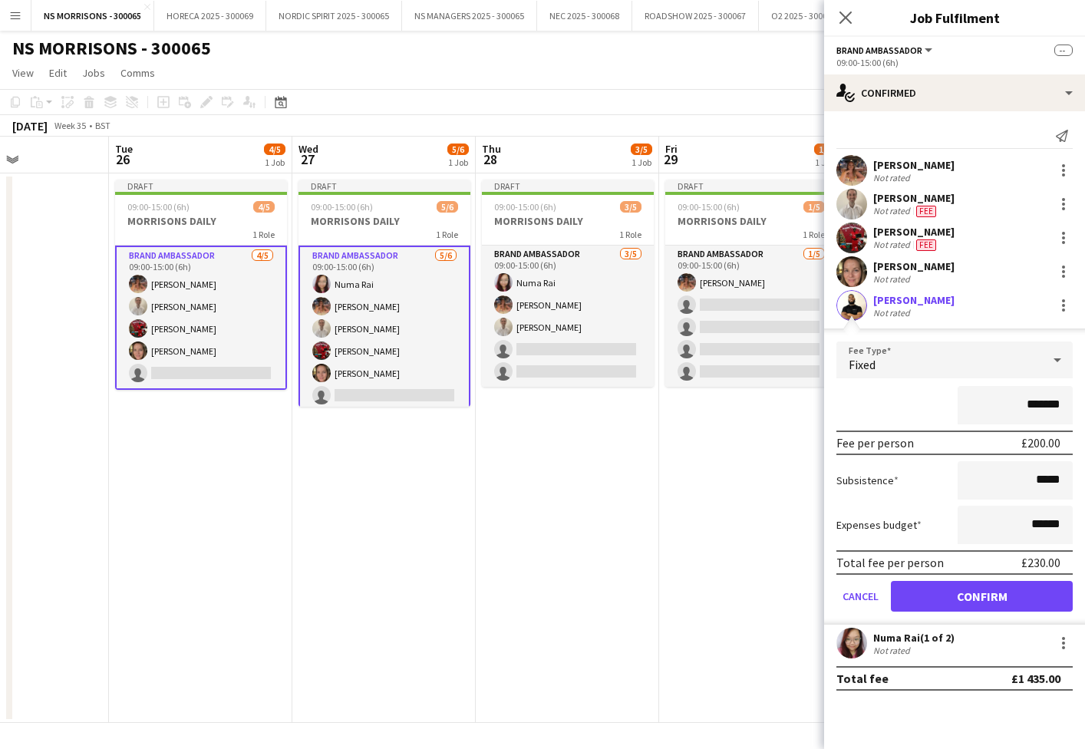
scroll to position [0, 0]
drag, startPoint x: 959, startPoint y: 586, endPoint x: 944, endPoint y: 579, distance: 16.1
click at [959, 586] on button "Confirm" at bounding box center [982, 596] width 182 height 31
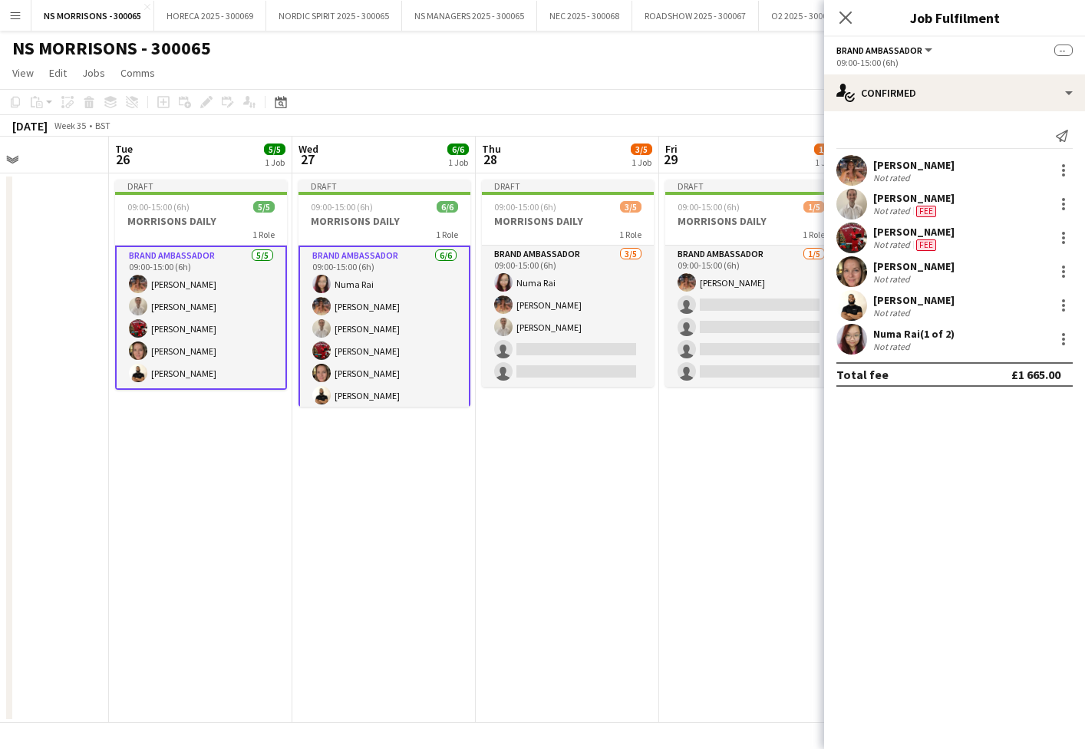
click at [705, 526] on app-date-cell "Draft 09:00-15:00 (6h) 1/5 MORRISONS DAILY 1 Role Brand Ambassador [DATE] 09:00…" at bounding box center [750, 447] width 183 height 549
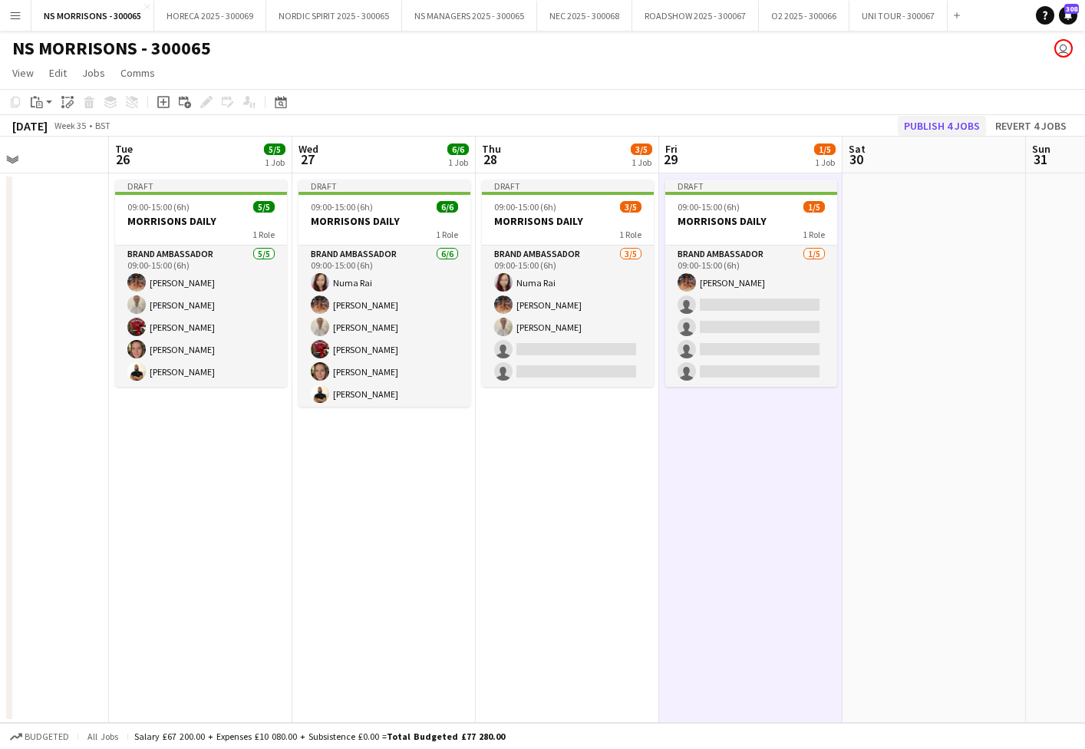
click at [919, 124] on button "Publish 4 jobs" at bounding box center [942, 126] width 88 height 20
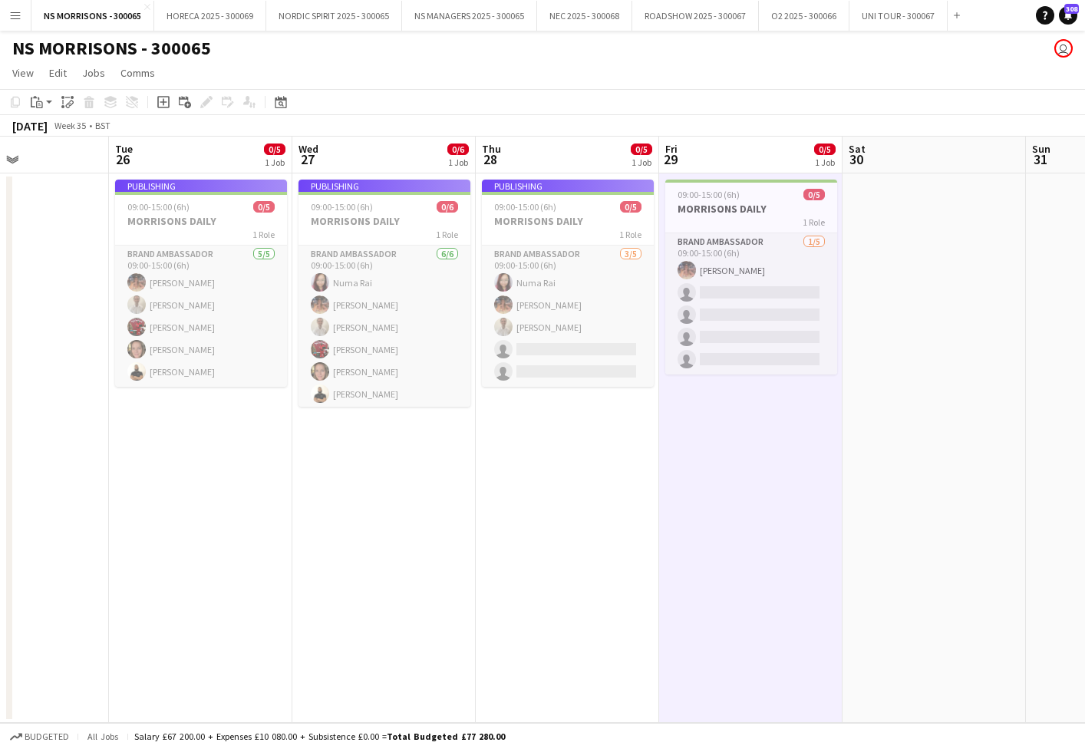
click at [572, 228] on app-job-card "Publishing 09:00-15:00 (6h) 0/5 MORRISONS DAILY 1 Role Brand Ambassador [DATE] …" at bounding box center [568, 283] width 172 height 207
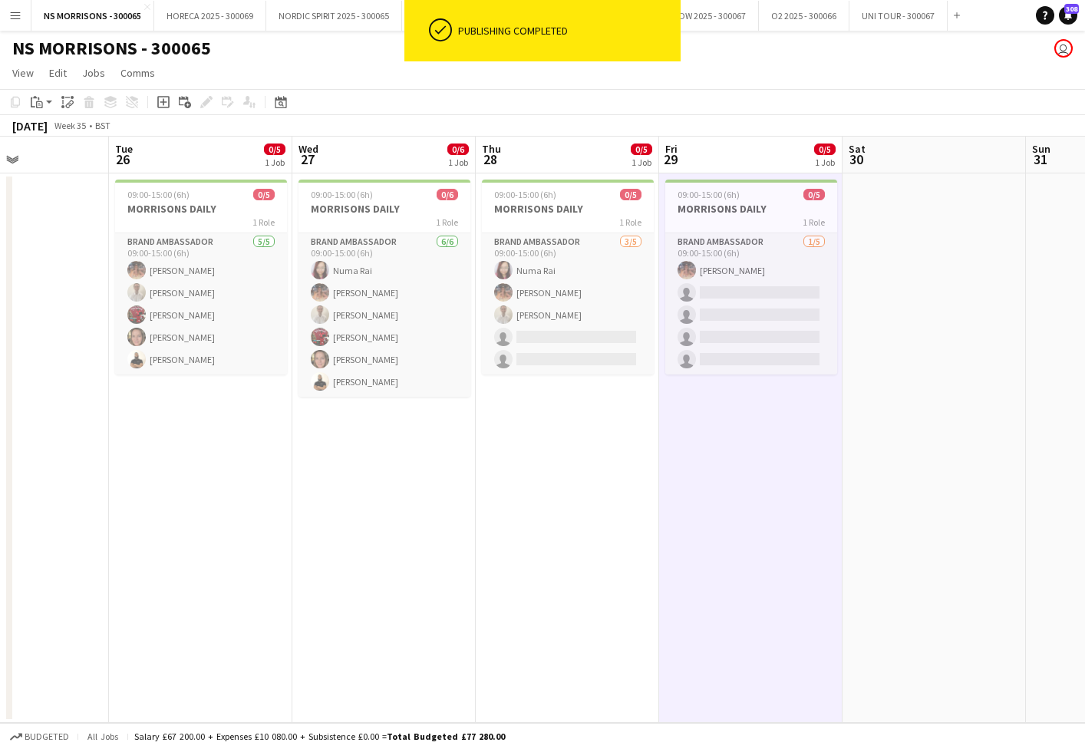
drag, startPoint x: 617, startPoint y: 199, endPoint x: 336, endPoint y: 145, distance: 286.0
click at [616, 199] on div "09:00-15:00 (6h) 0/5" at bounding box center [568, 195] width 172 height 12
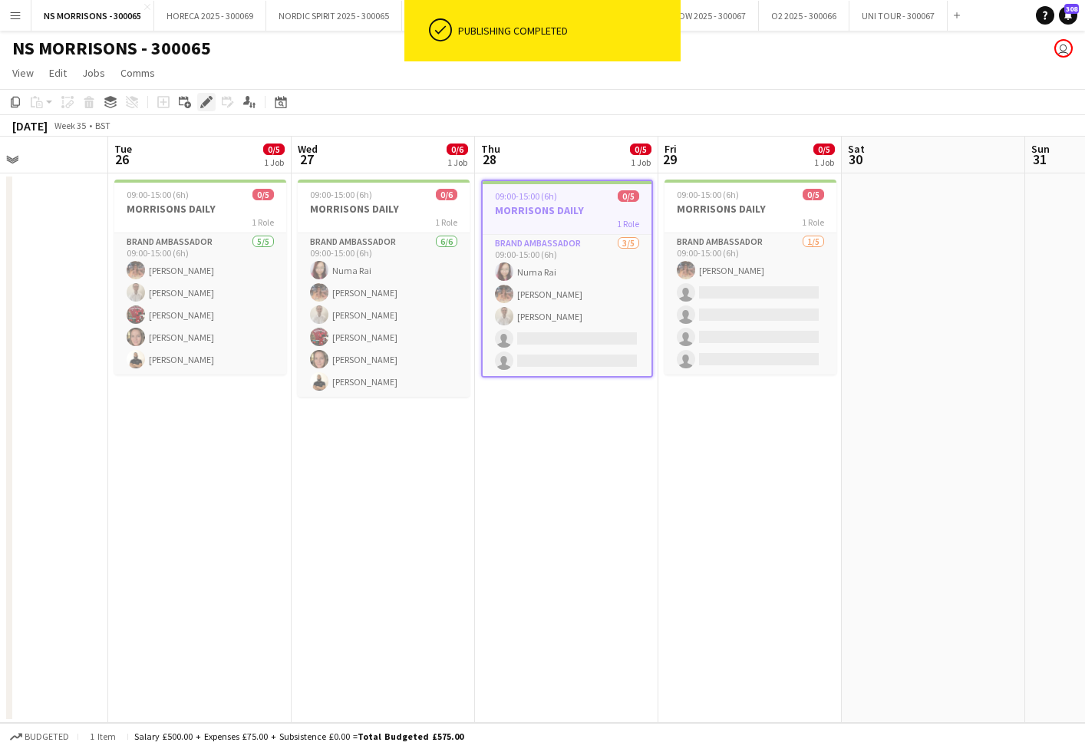
click at [200, 101] on icon "Edit" at bounding box center [206, 102] width 12 height 12
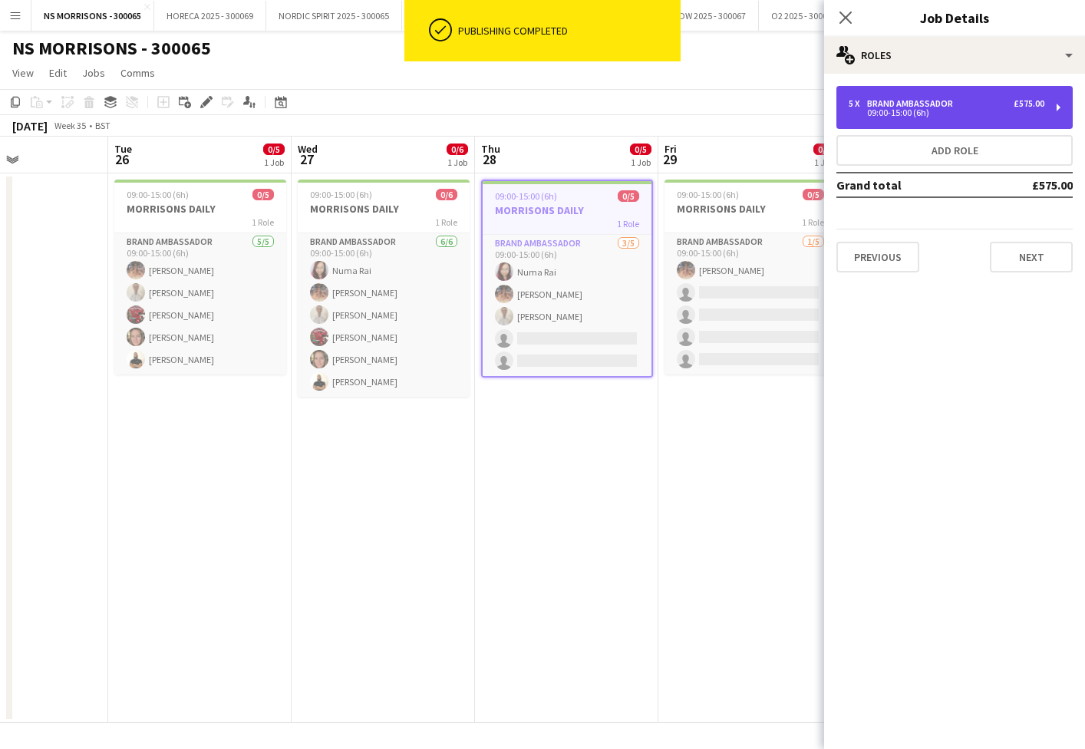
click at [872, 114] on div "09:00-15:00 (6h)" at bounding box center [947, 113] width 196 height 8
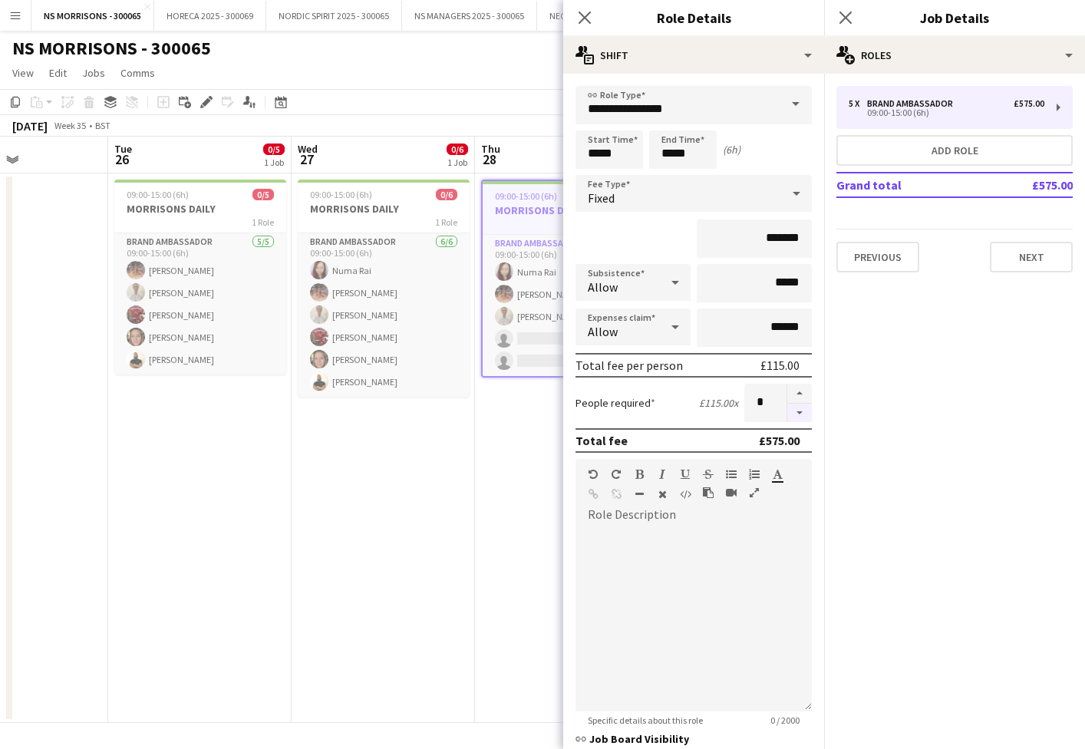
click at [799, 416] on button "button" at bounding box center [799, 413] width 25 height 19
type input "*"
click at [799, 416] on div at bounding box center [798, 403] width 25 height 38
click at [797, 416] on div at bounding box center [798, 403] width 25 height 38
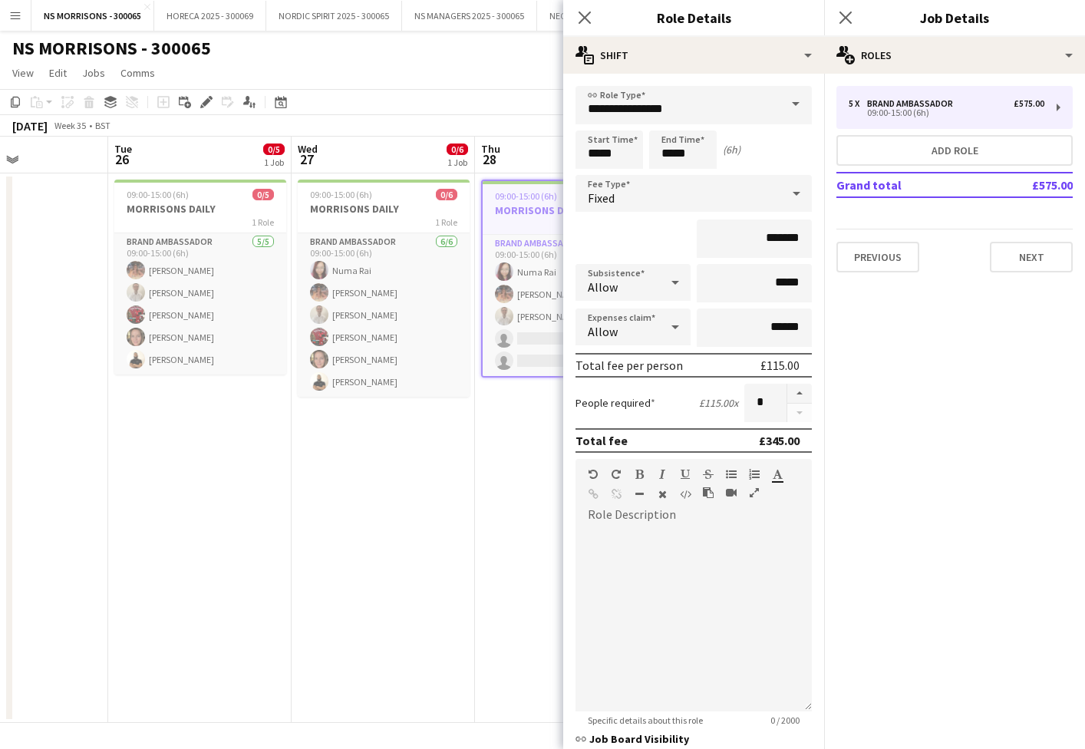
drag, startPoint x: 473, startPoint y: 464, endPoint x: 678, endPoint y: 268, distance: 284.4
click at [473, 463] on app-date-cell "09:00-15:00 (6h) 0/6 MORRISONS DAILY 1 Role Brand Ambassador [DATE] 09:00-15:00…" at bounding box center [383, 447] width 183 height 549
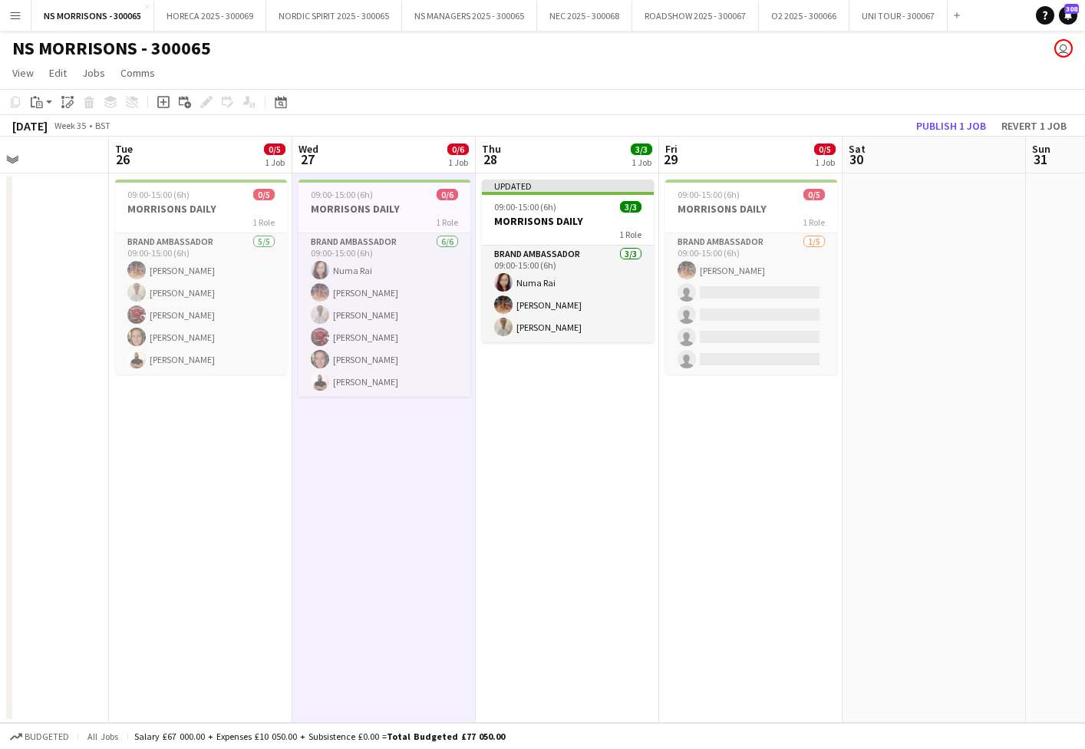
drag, startPoint x: 756, startPoint y: 206, endPoint x: 447, endPoint y: 179, distance: 310.4
click at [755, 206] on h3 "MORRISONS DAILY" at bounding box center [751, 209] width 172 height 14
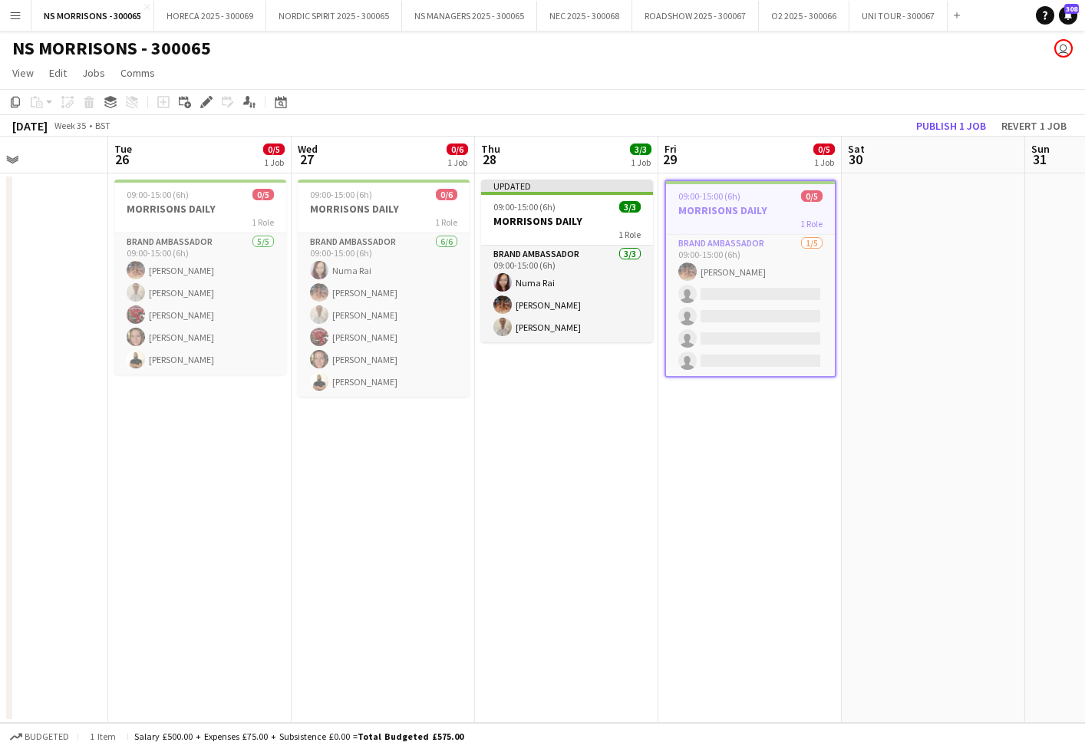
click at [205, 100] on icon "Edit" at bounding box center [206, 102] width 12 height 12
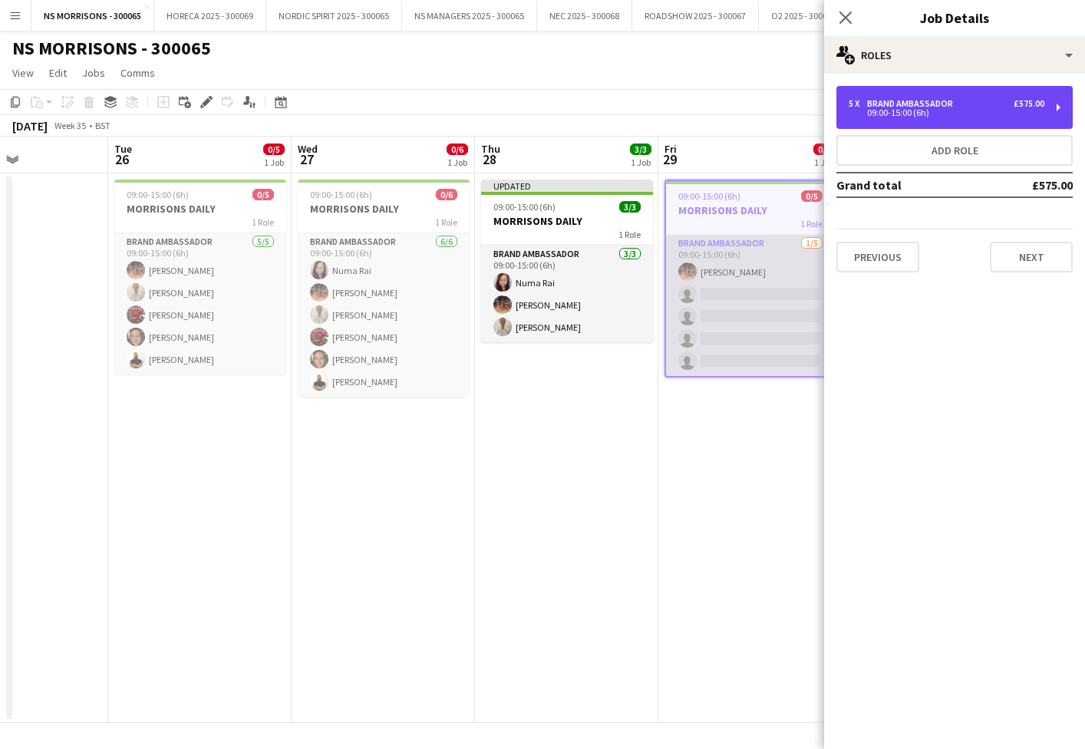
drag, startPoint x: 916, startPoint y: 93, endPoint x: 786, endPoint y: 299, distance: 243.7
click at [915, 94] on div "5 x Brand Ambassador £575.00 09:00-15:00 (6h)" at bounding box center [954, 107] width 236 height 43
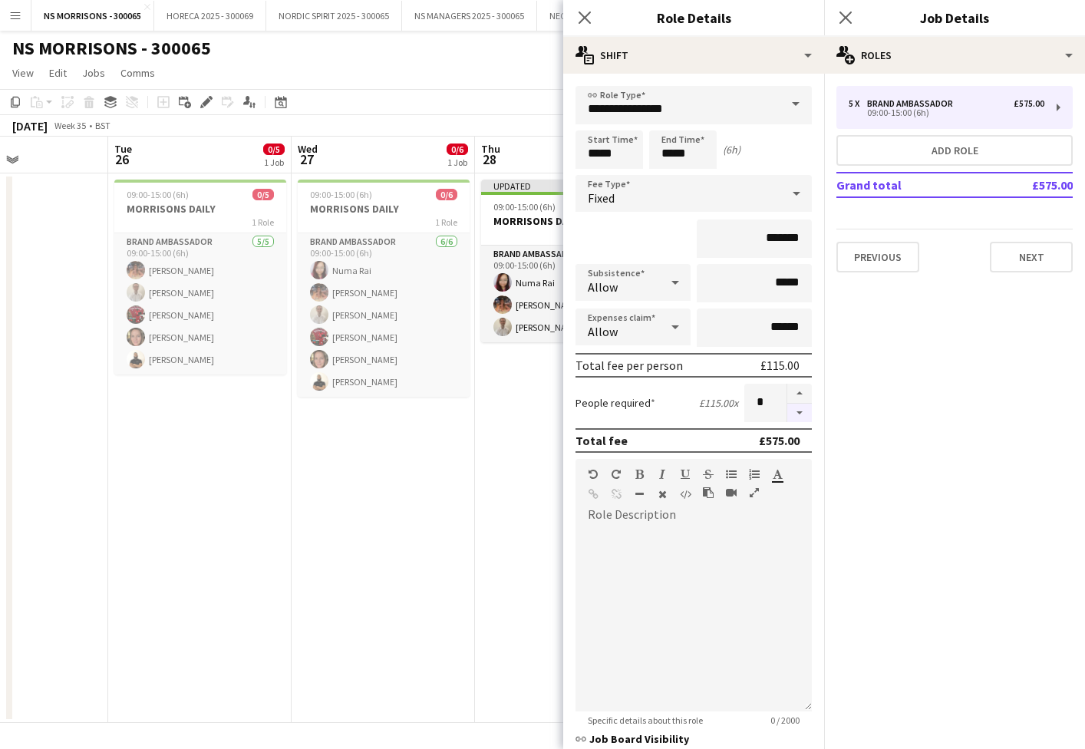
click at [798, 410] on button "button" at bounding box center [799, 413] width 25 height 19
click at [797, 410] on button "button" at bounding box center [799, 413] width 25 height 19
type input "*"
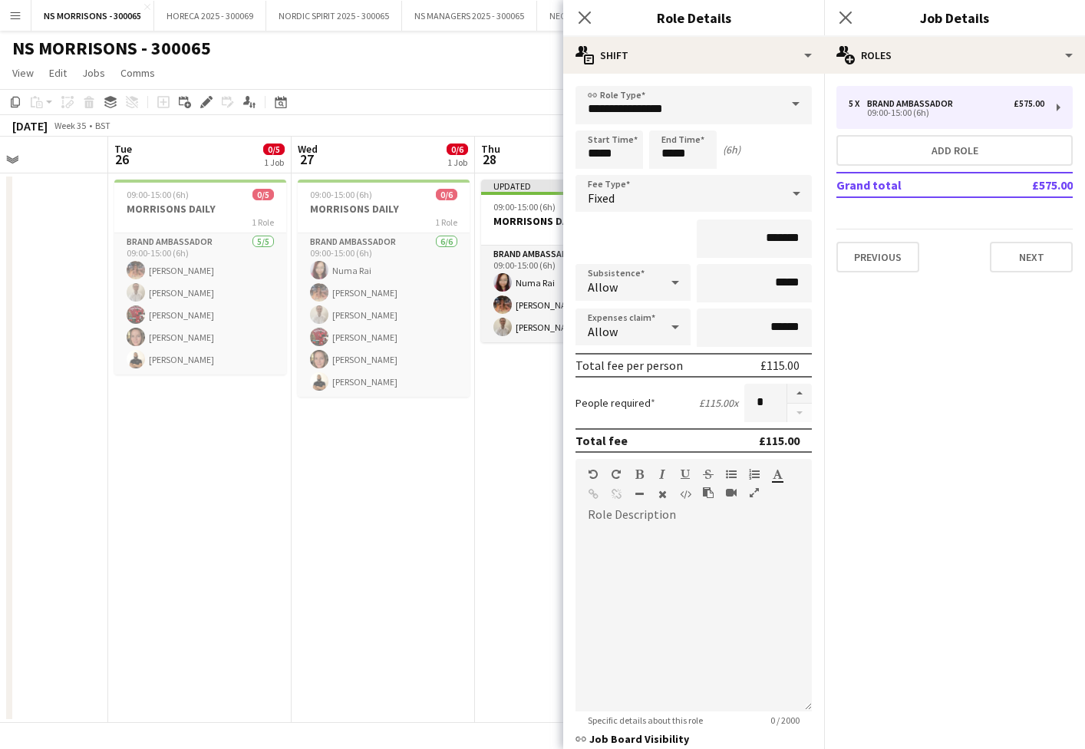
click at [797, 410] on div at bounding box center [798, 403] width 25 height 38
click at [567, 421] on form "**********" at bounding box center [693, 485] width 261 height 799
drag, startPoint x: 464, startPoint y: 414, endPoint x: 499, endPoint y: 397, distance: 39.5
click at [468, 412] on app-date-cell "09:00-15:00 (6h) 0/6 MORRISONS DAILY 1 Role Brand Ambassador [DATE] 09:00-15:00…" at bounding box center [383, 447] width 183 height 549
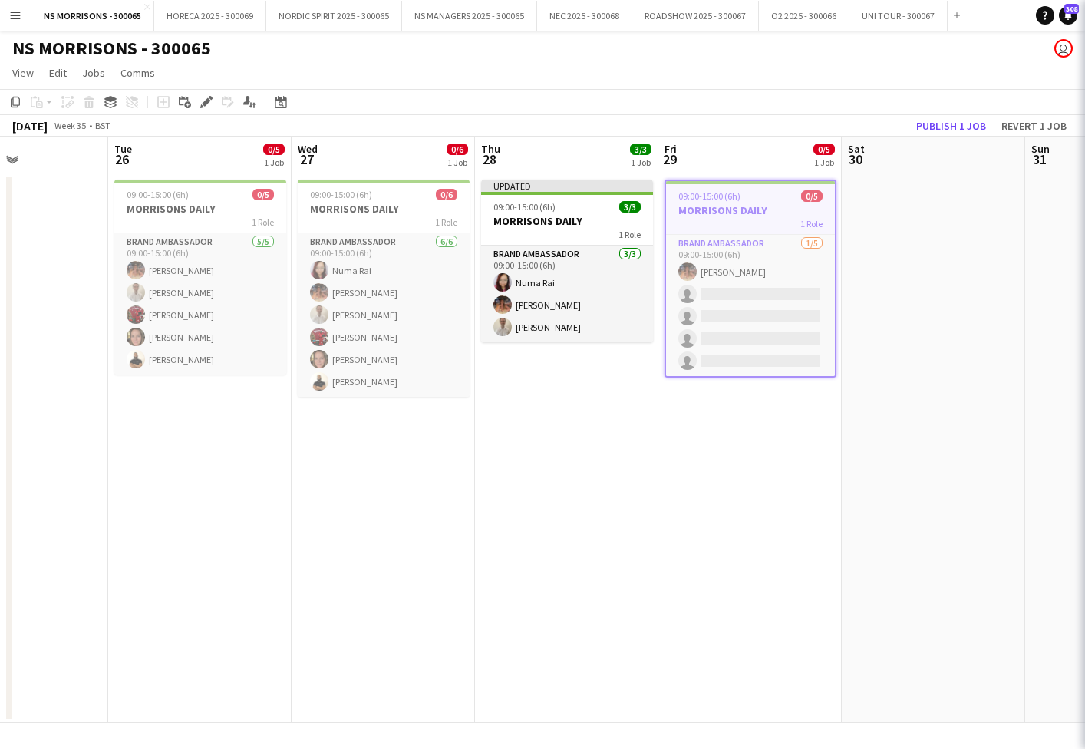
scroll to position [0, 438]
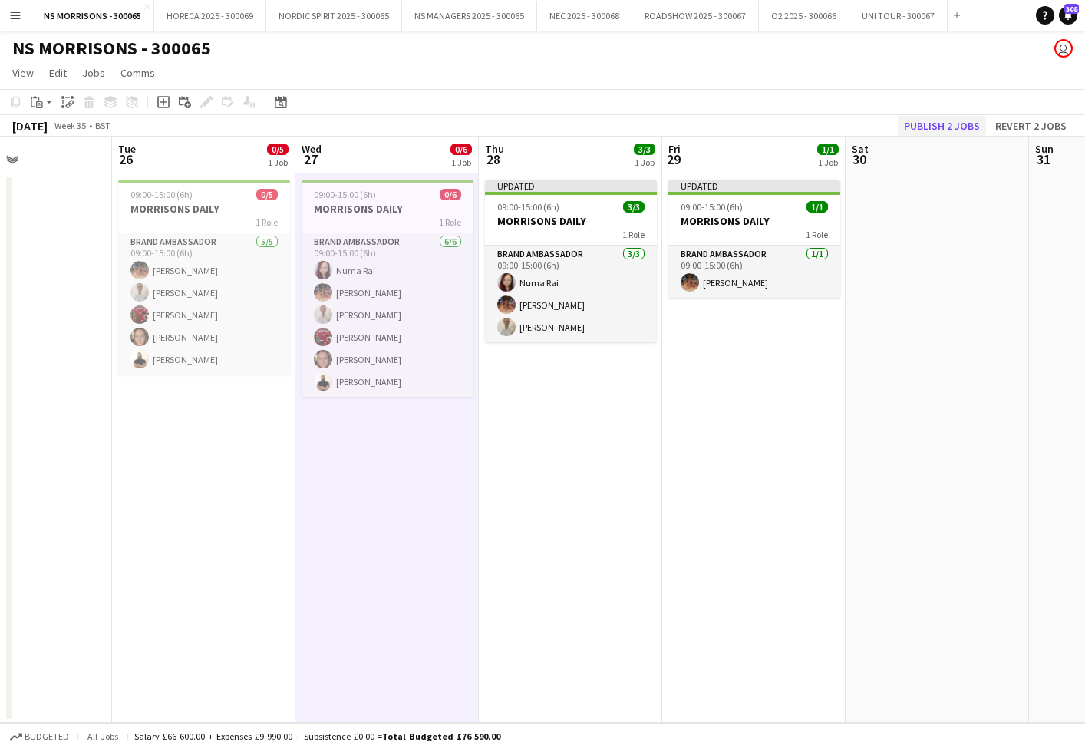
click at [941, 132] on button "Publish 2 jobs" at bounding box center [942, 126] width 88 height 20
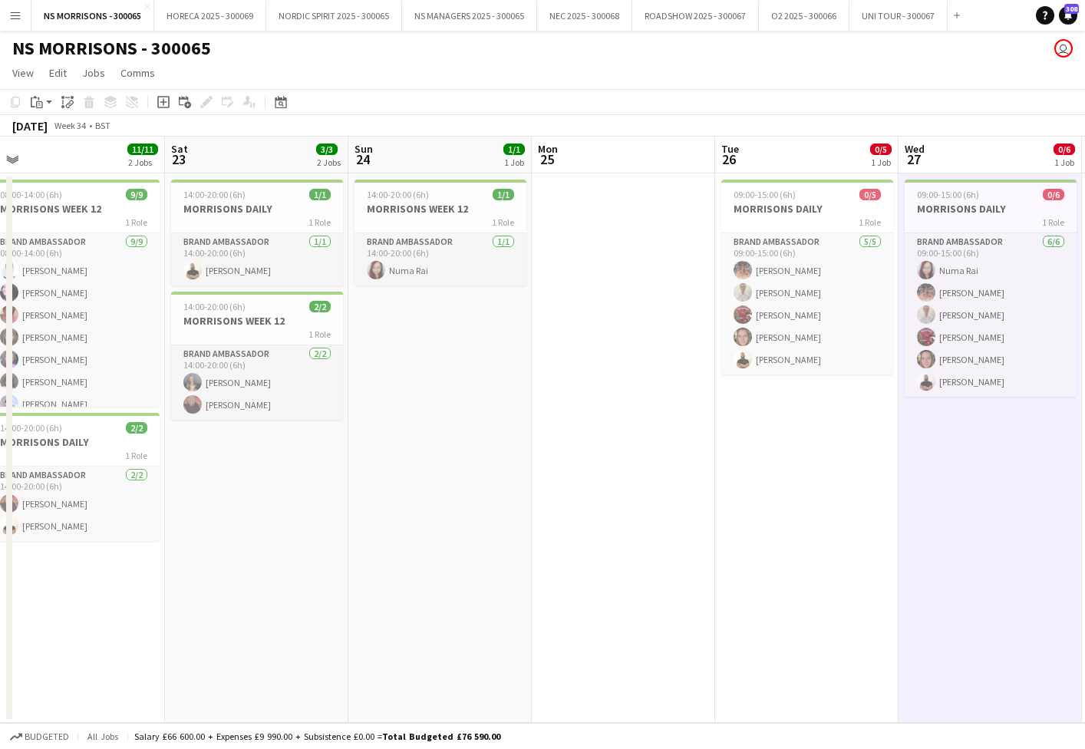
scroll to position [0, 359]
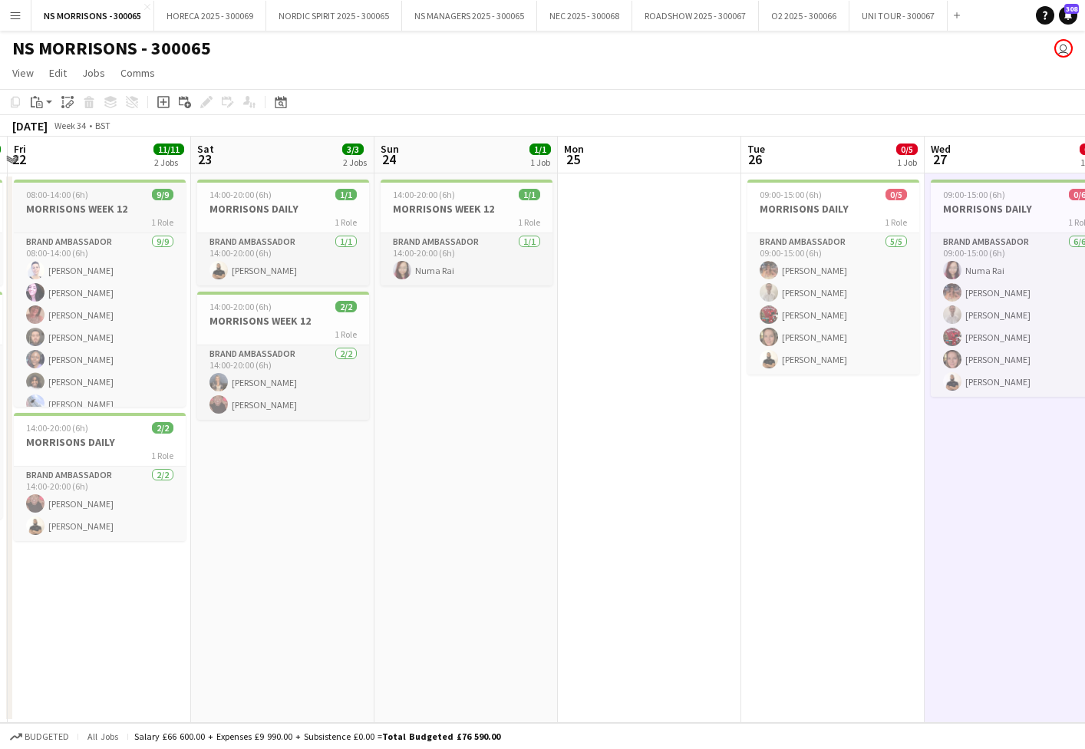
drag, startPoint x: 68, startPoint y: 212, endPoint x: 57, endPoint y: 180, distance: 34.2
click at [68, 212] on h3 "MORRISONS WEEK 12" at bounding box center [100, 209] width 172 height 14
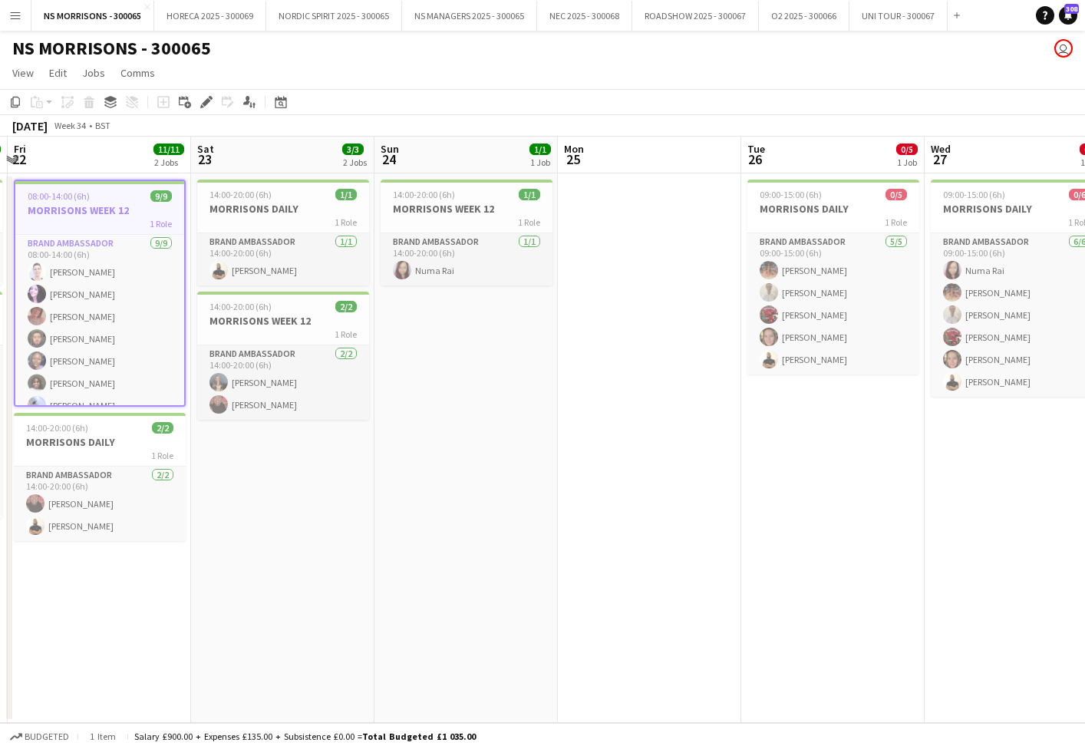
drag, startPoint x: 15, startPoint y: 105, endPoint x: 45, endPoint y: 121, distance: 34.0
click at [17, 107] on icon at bounding box center [15, 102] width 9 height 11
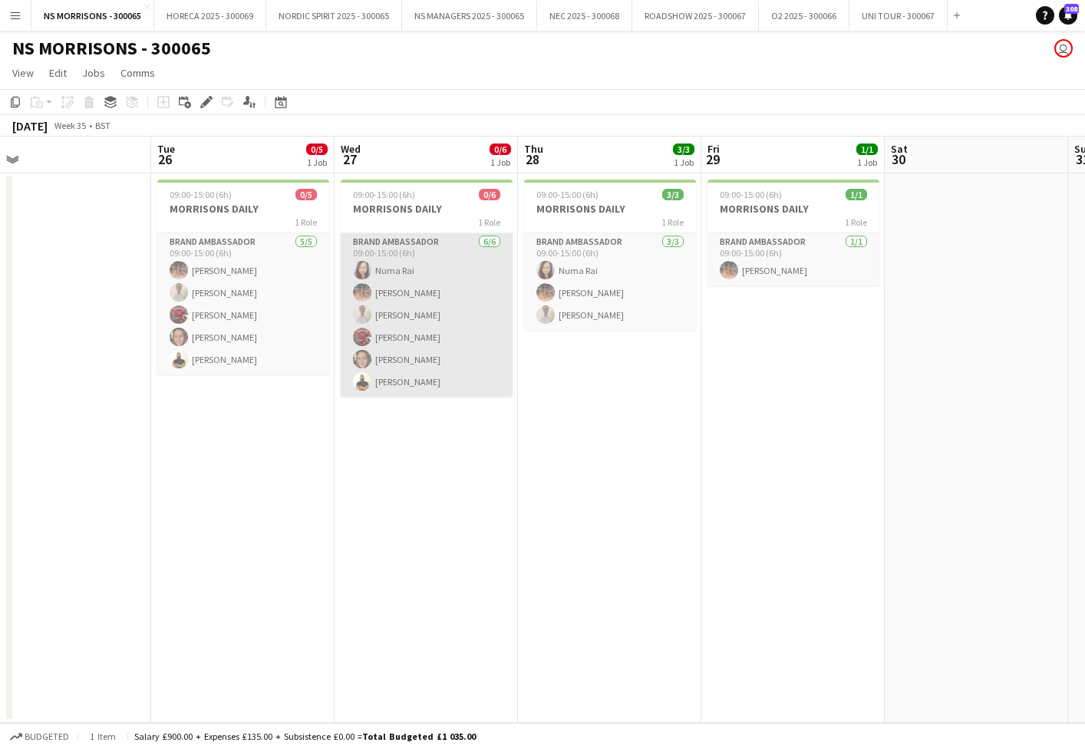
scroll to position [0, 603]
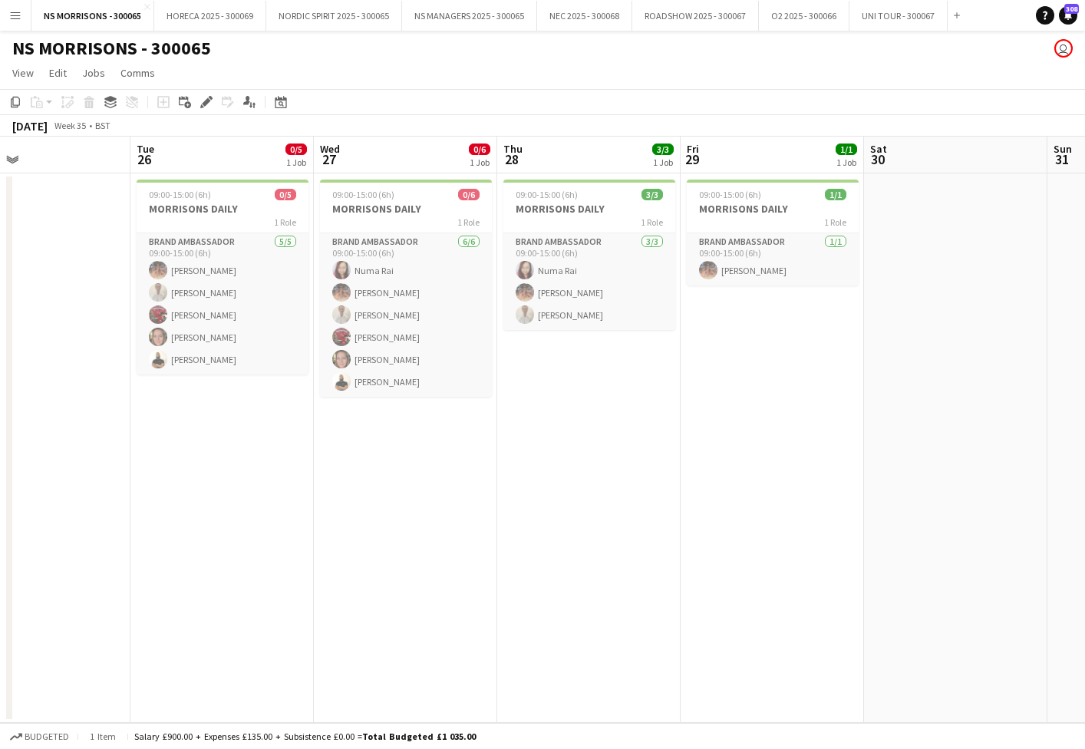
click at [200, 460] on app-date-cell "09:00-15:00 (6h) 0/5 MORRISONS DAILY 1 Role Brand Ambassador [DATE] 09:00-15:00…" at bounding box center [221, 447] width 183 height 549
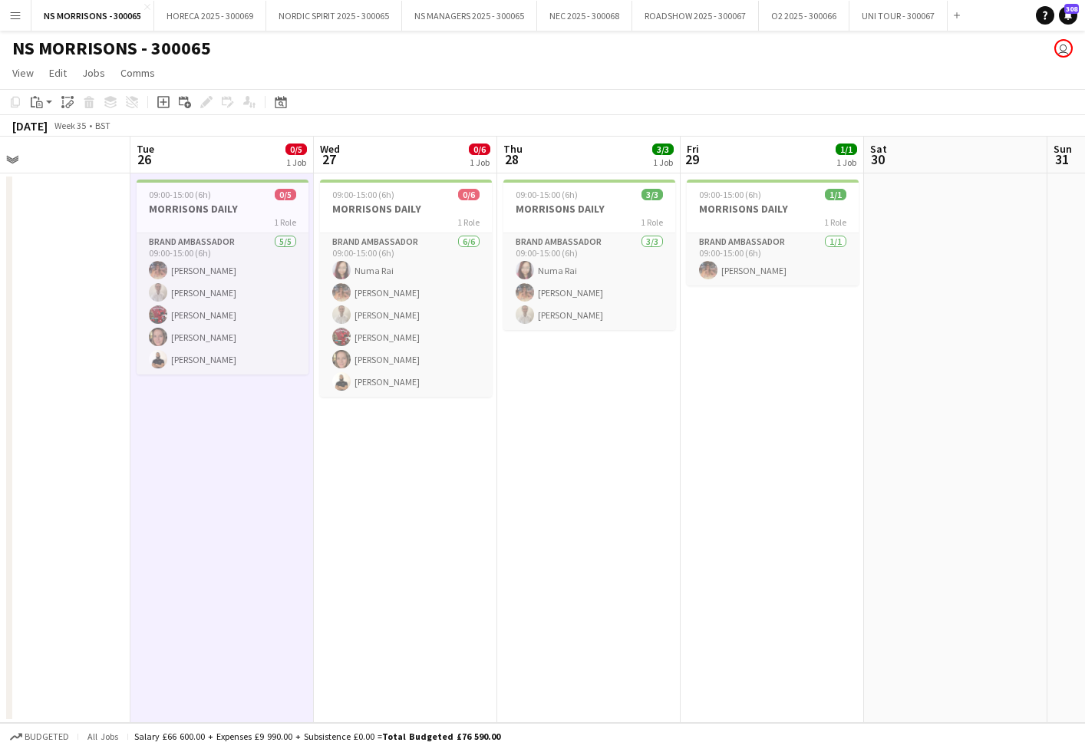
click at [417, 476] on app-date-cell "09:00-15:00 (6h) 0/6 MORRISONS DAILY 1 Role Brand Ambassador [DATE] 09:00-15:00…" at bounding box center [405, 447] width 183 height 549
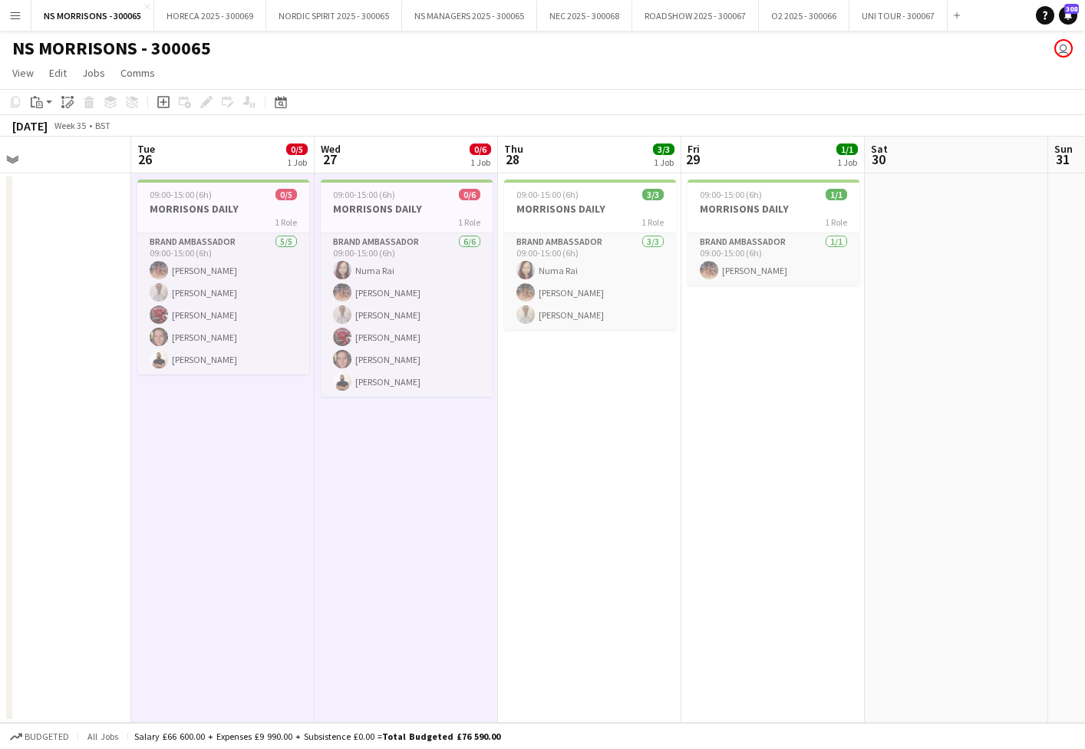
drag, startPoint x: 602, startPoint y: 453, endPoint x: 802, endPoint y: 399, distance: 206.6
click at [607, 453] on app-calendar-viewport "Fri 22 11/11 2 Jobs Sat 23 3/3 2 Jobs Sun 24 1/1 1 Job Mon 25 Tue 26 0/5 1 Job …" at bounding box center [542, 430] width 1085 height 586
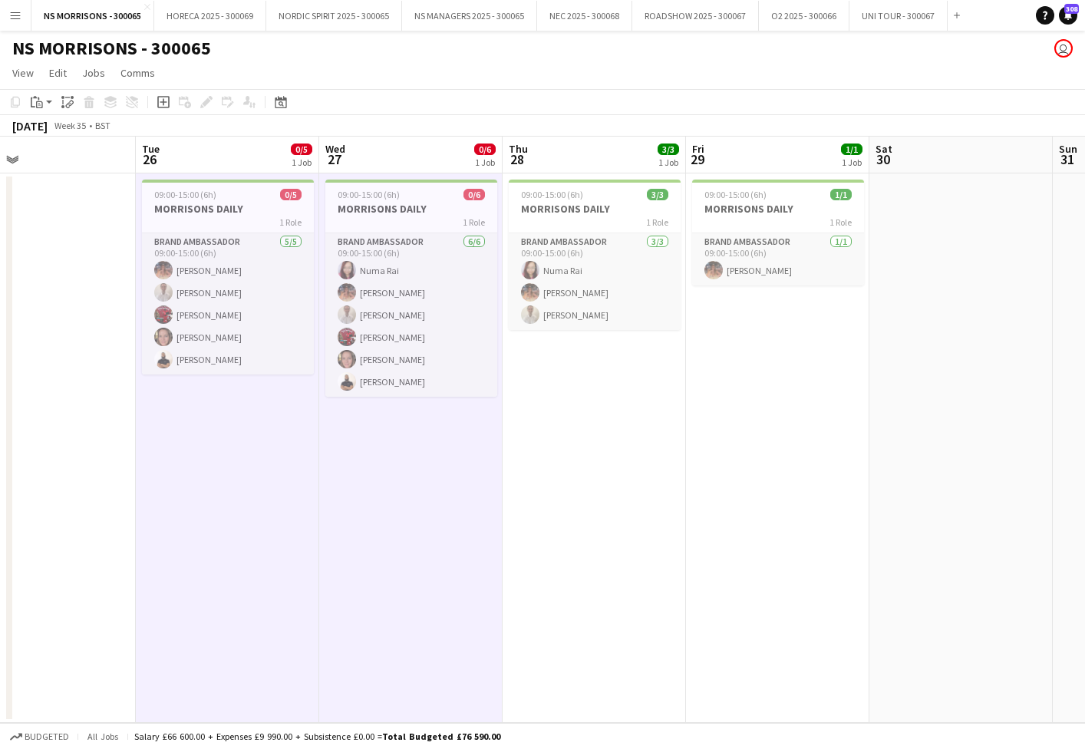
click at [811, 397] on app-date-cell "09:00-15:00 (6h) 1/1 MORRISONS DAILY 1 Role Brand Ambassador [DATE] 09:00-15:00…" at bounding box center [777, 447] width 183 height 549
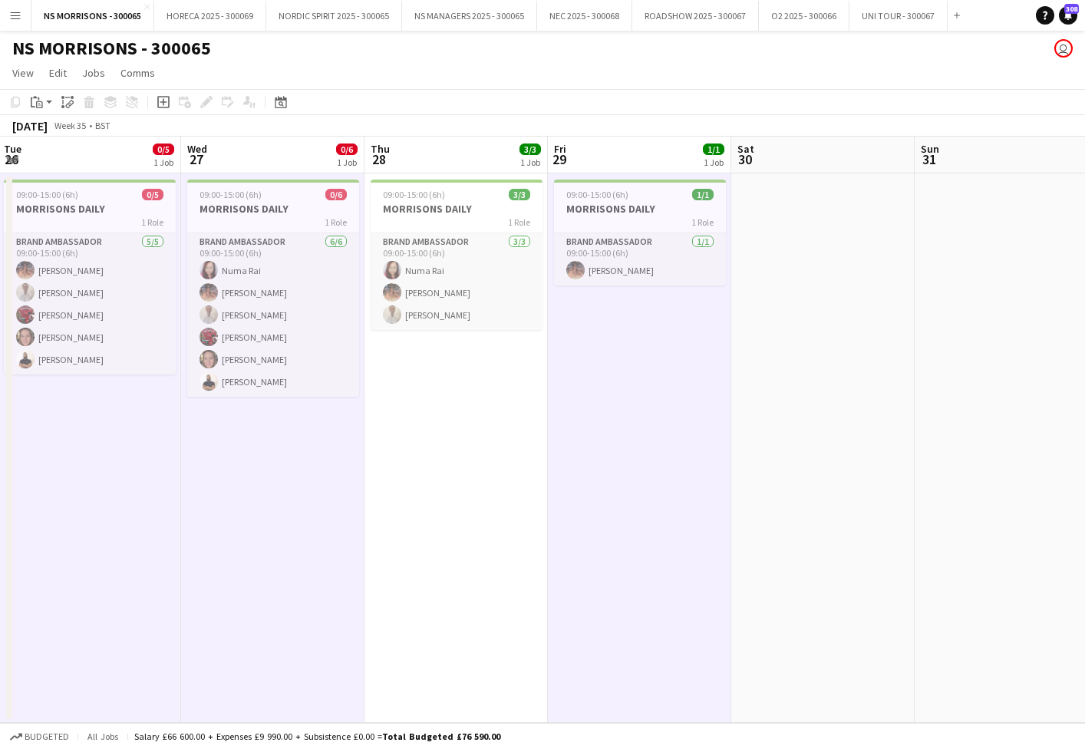
drag, startPoint x: 417, startPoint y: 439, endPoint x: 707, endPoint y: 363, distance: 299.8
click at [430, 439] on app-calendar-viewport "Sat 23 3/3 2 Jobs Sun 24 1/1 1 Job Mon 25 Tue 26 0/5 1 Job Wed 27 0/6 1 Job Thu…" at bounding box center [542, 430] width 1085 height 586
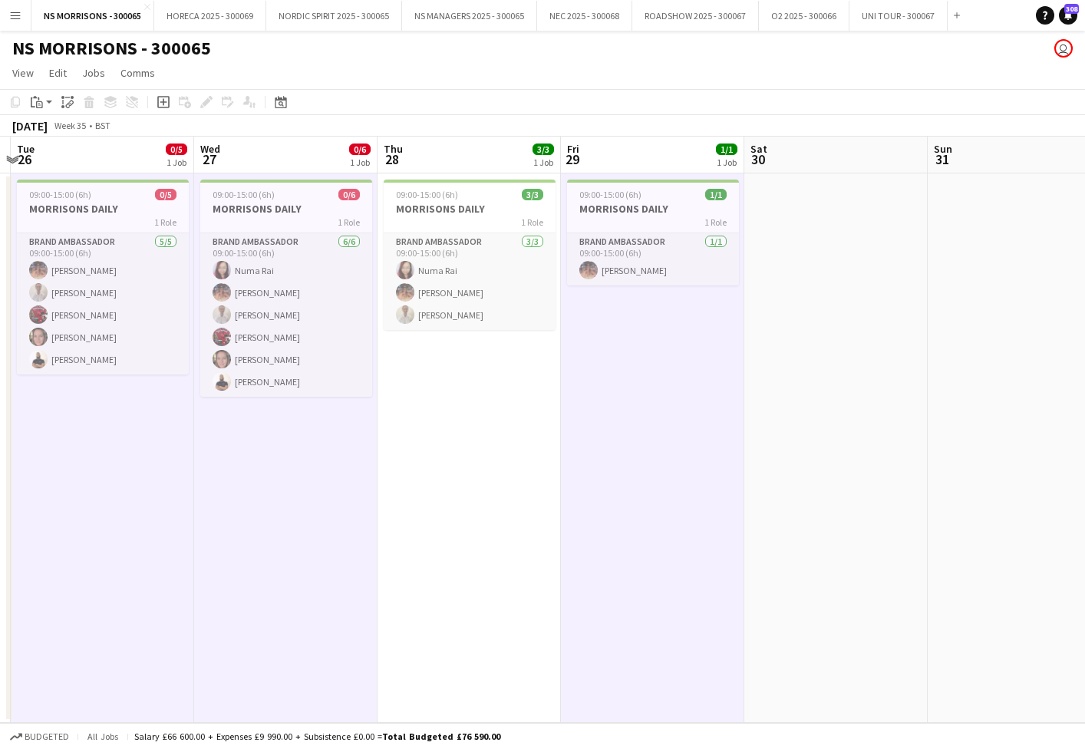
drag, startPoint x: 855, startPoint y: 293, endPoint x: 1002, endPoint y: 279, distance: 147.3
click at [855, 293] on app-date-cell at bounding box center [835, 447] width 183 height 549
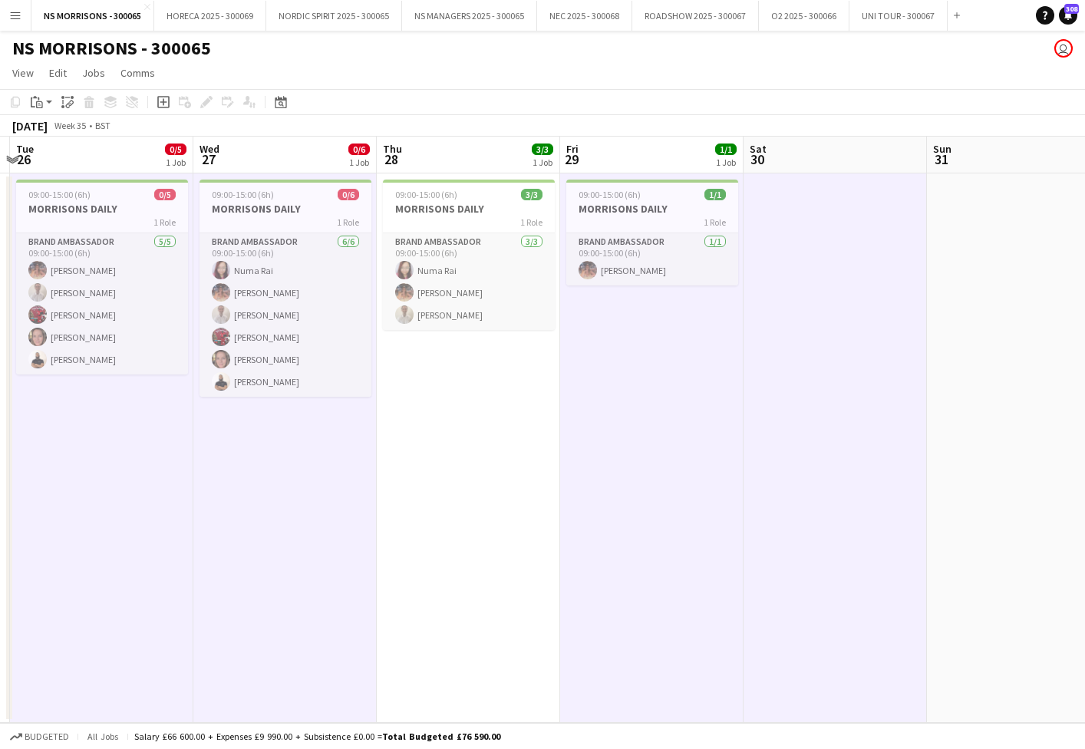
click at [1007, 277] on app-date-cell at bounding box center [1018, 447] width 183 height 549
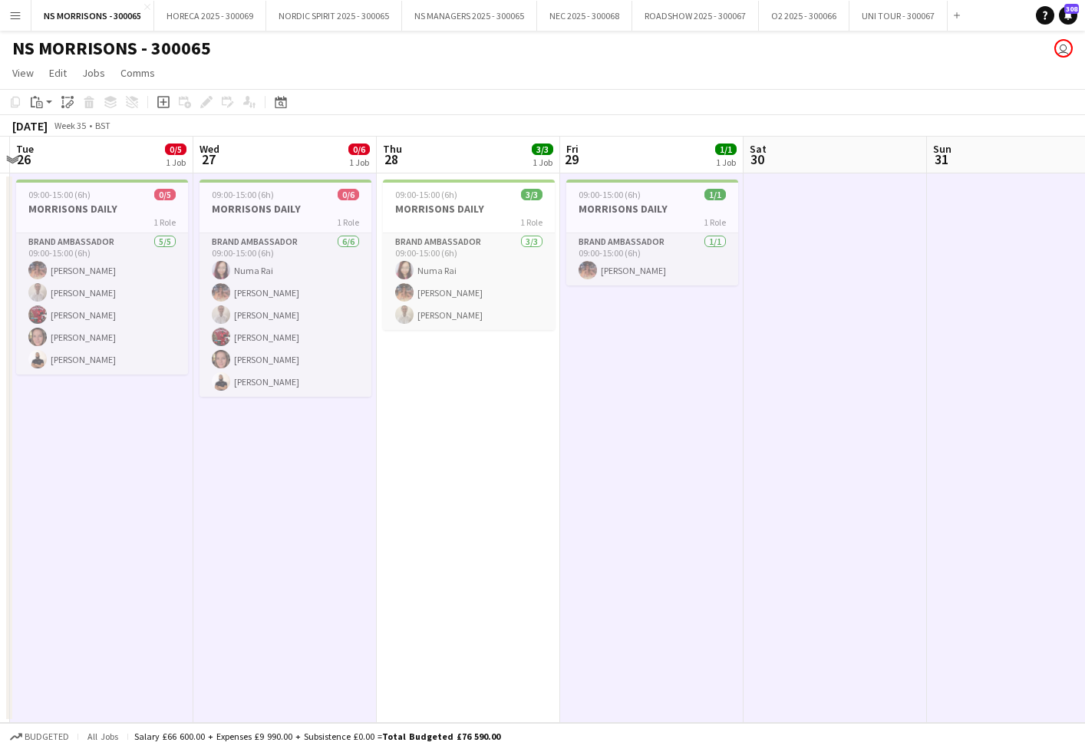
scroll to position [0, 542]
click at [436, 450] on app-date-cell "09:00-15:00 (6h) 3/3 MORRISONS DAILY 1 Role Brand Ambassador [DATE] 09:00-15:00…" at bounding box center [466, 447] width 183 height 549
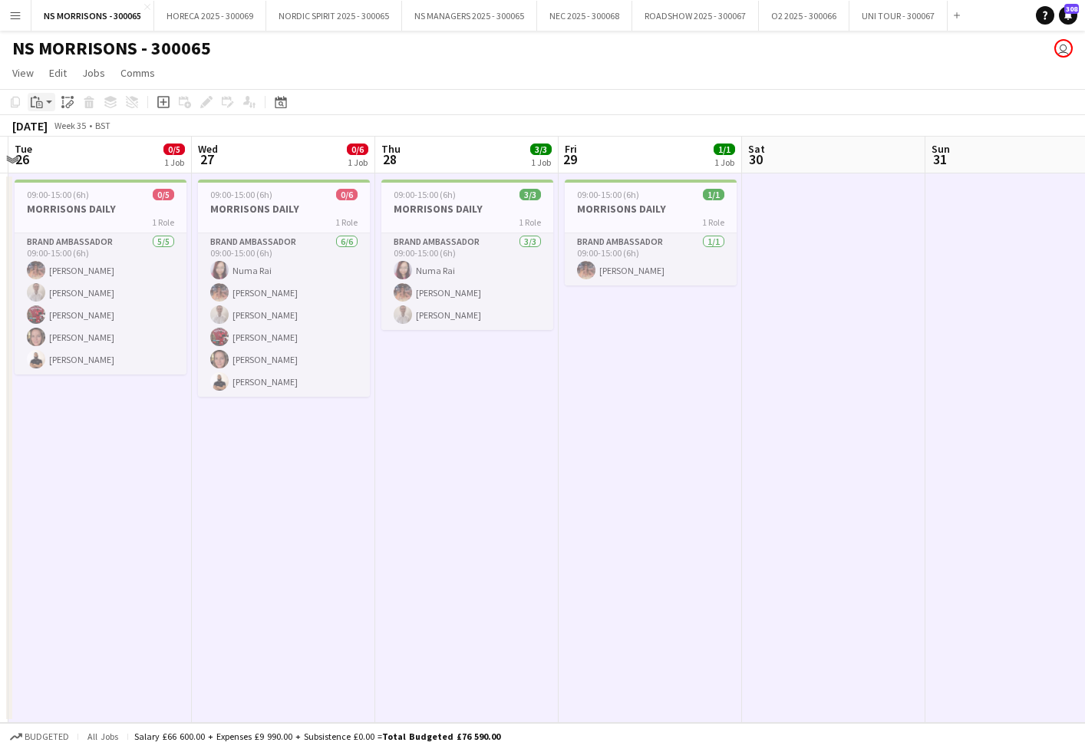
click at [38, 102] on icon at bounding box center [39, 104] width 7 height 7
click at [48, 131] on link "Paste Command V" at bounding box center [101, 131] width 121 height 14
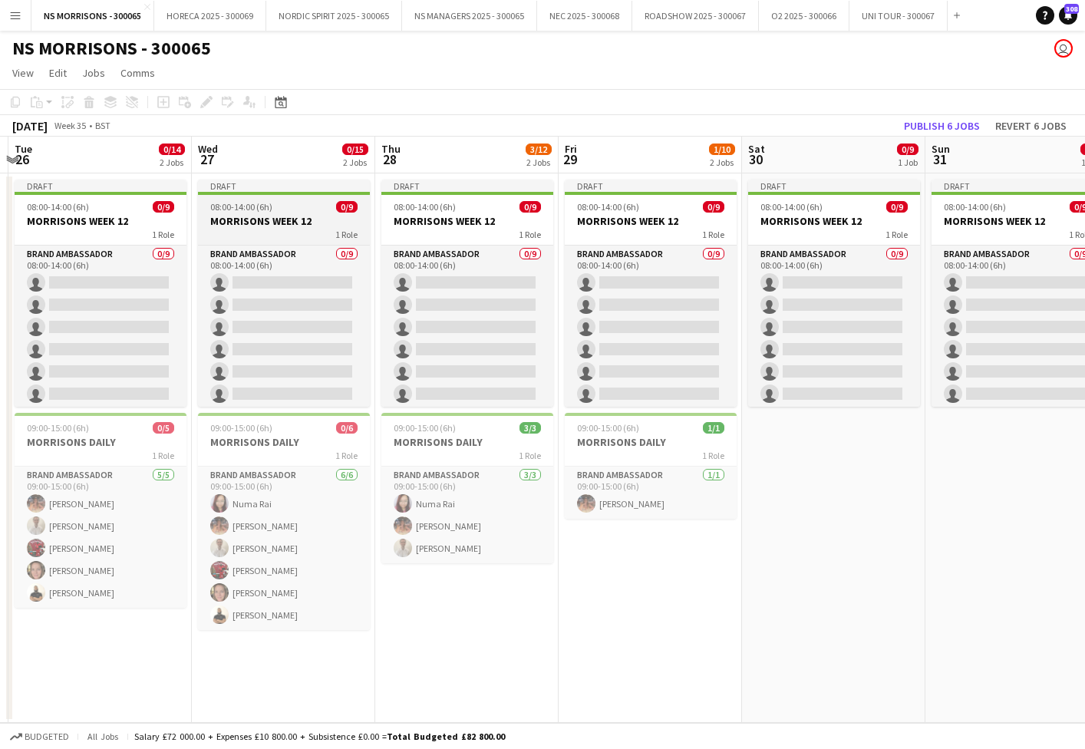
drag, startPoint x: 92, startPoint y: 220, endPoint x: 333, endPoint y: 213, distance: 241.0
click at [92, 220] on h3 "MORRISONS WEEK 12" at bounding box center [101, 221] width 172 height 14
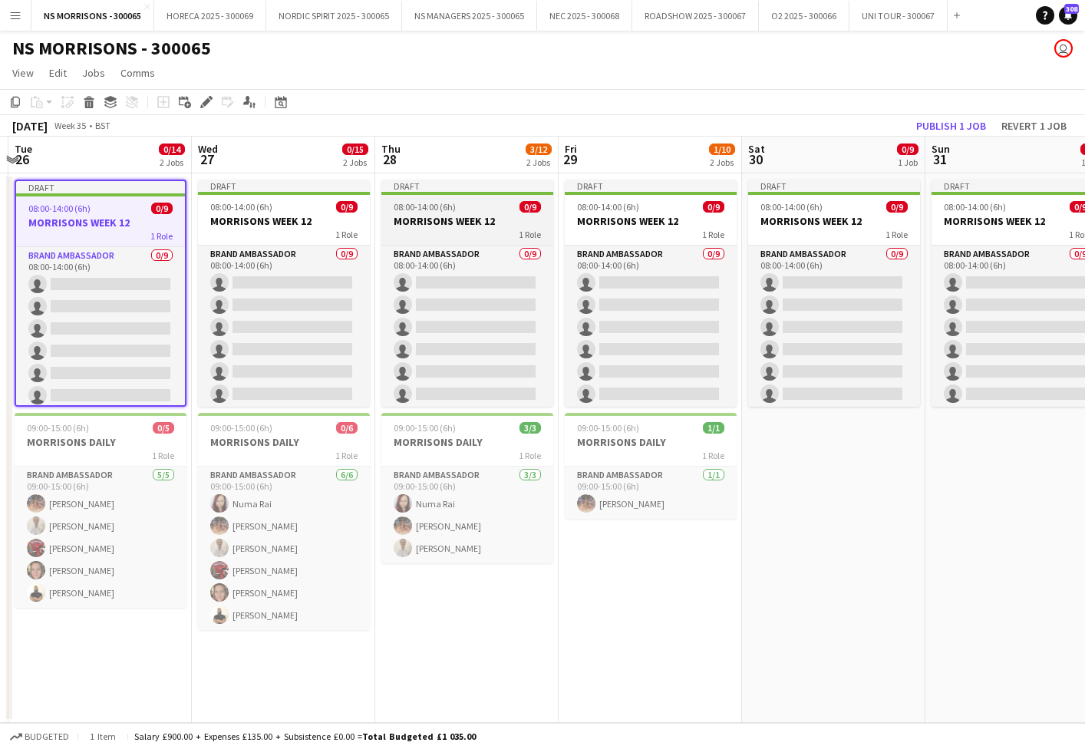
drag, startPoint x: 371, startPoint y: 213, endPoint x: 506, endPoint y: 218, distance: 135.9
click at [371, 213] on app-date-cell "Draft 08:00-14:00 (6h) 0/9 MORRISONS WEEK 12 1 Role Brand Ambassador 0/9 08:00-…" at bounding box center [283, 447] width 183 height 549
drag, startPoint x: 524, startPoint y: 219, endPoint x: 539, endPoint y: 219, distance: 14.6
click at [524, 219] on h3 "MORRISONS WEEK 12" at bounding box center [467, 221] width 172 height 14
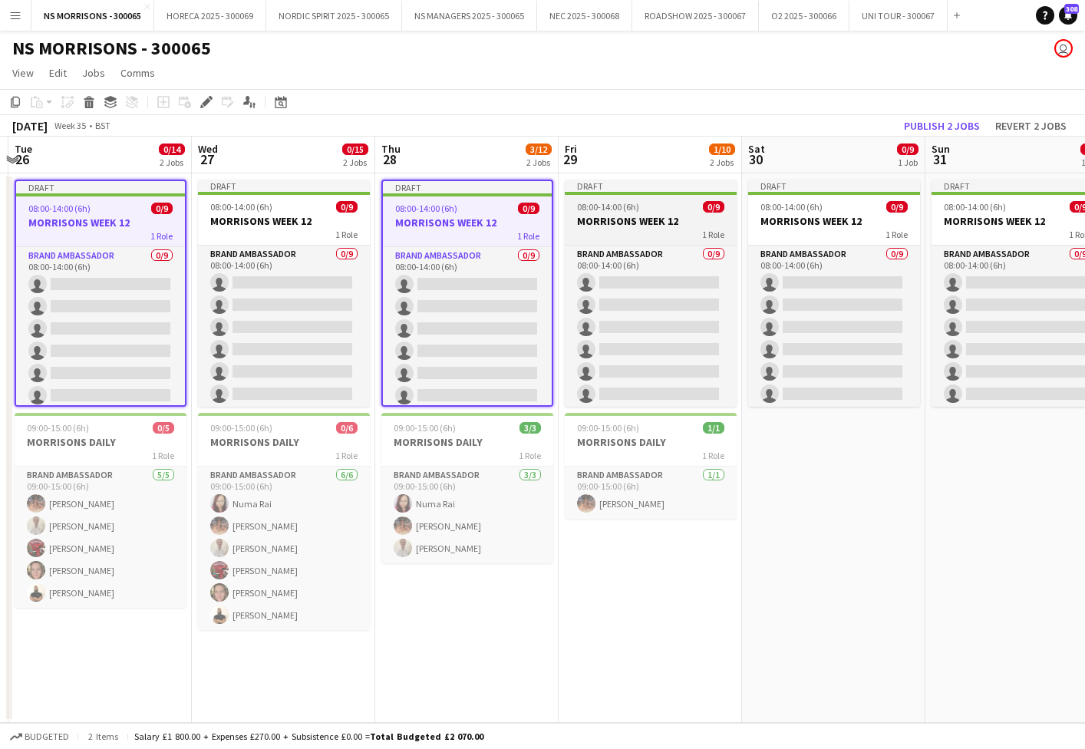
drag, startPoint x: 260, startPoint y: 225, endPoint x: 585, endPoint y: 209, distance: 324.9
click at [262, 226] on h3 "MORRISONS WEEK 12" at bounding box center [284, 221] width 172 height 14
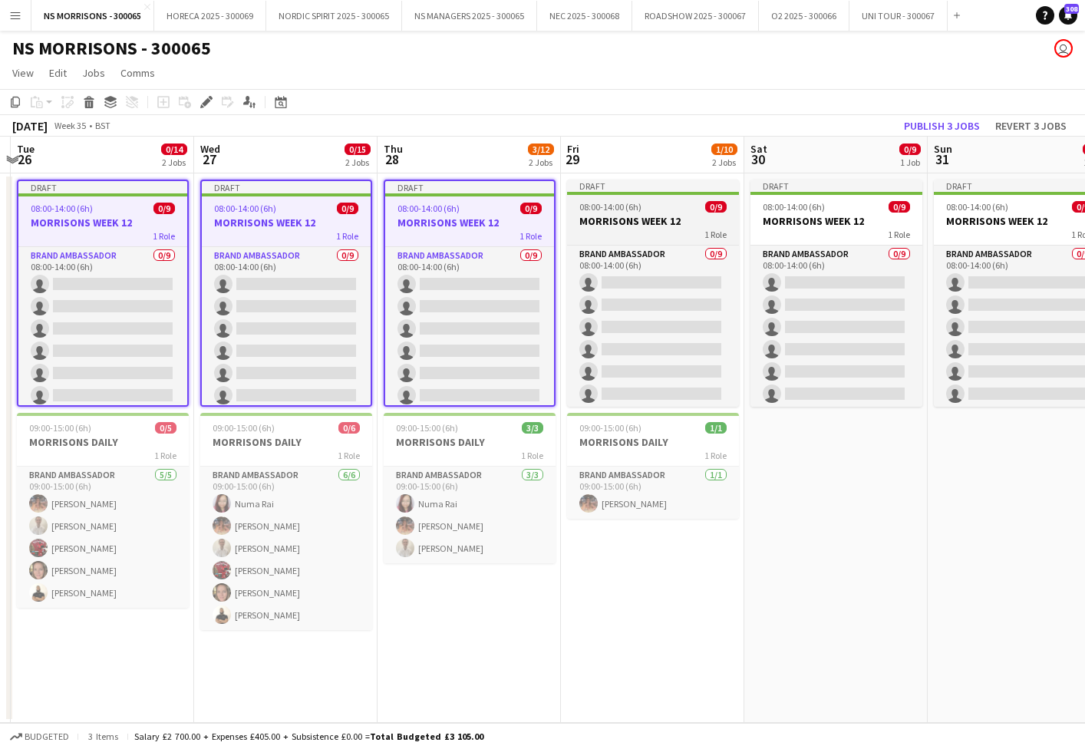
click at [706, 209] on span "0/9" at bounding box center [715, 207] width 21 height 12
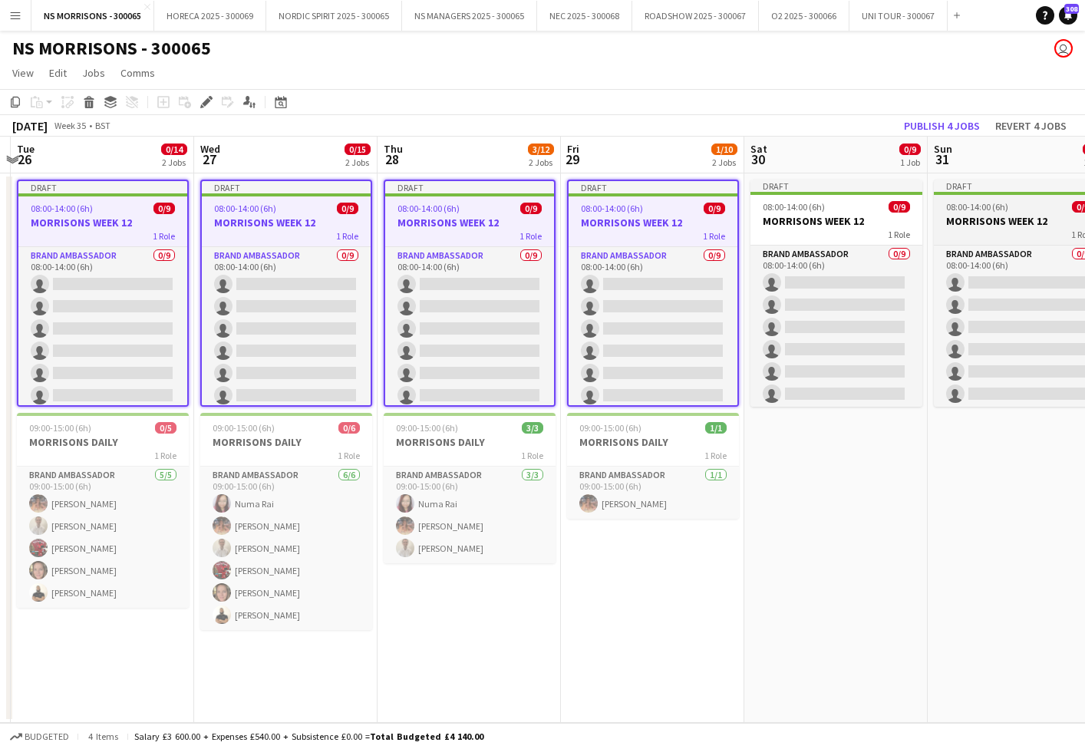
drag, startPoint x: 842, startPoint y: 221, endPoint x: 979, endPoint y: 223, distance: 137.4
click at [842, 221] on h3 "MORRISONS WEEK 12" at bounding box center [836, 221] width 172 height 14
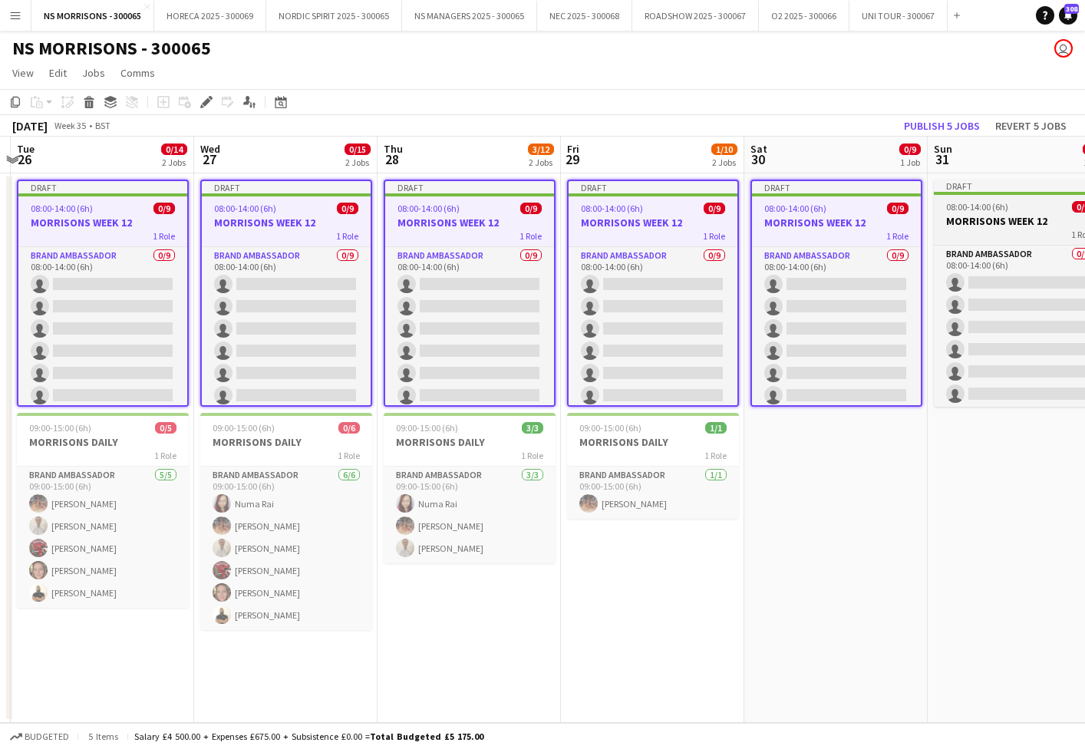
drag, startPoint x: 997, startPoint y: 222, endPoint x: 958, endPoint y: 222, distance: 39.1
click at [996, 222] on h3 "MORRISONS WEEK 12" at bounding box center [1020, 221] width 172 height 14
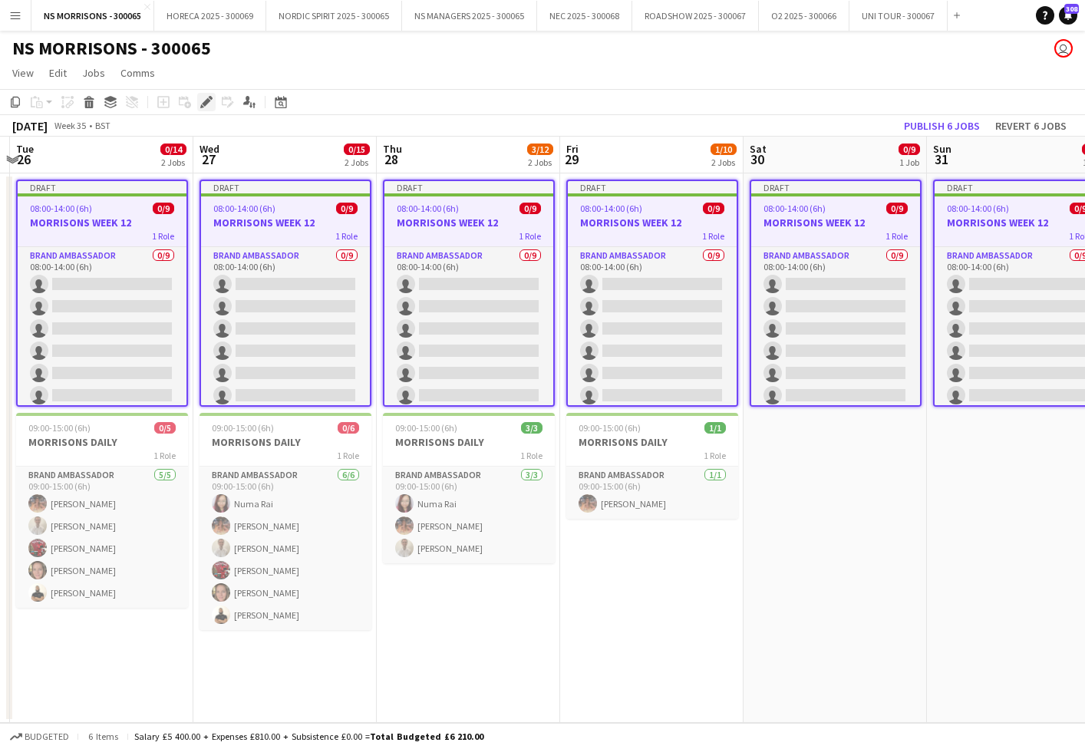
click at [207, 104] on icon at bounding box center [206, 102] width 8 height 8
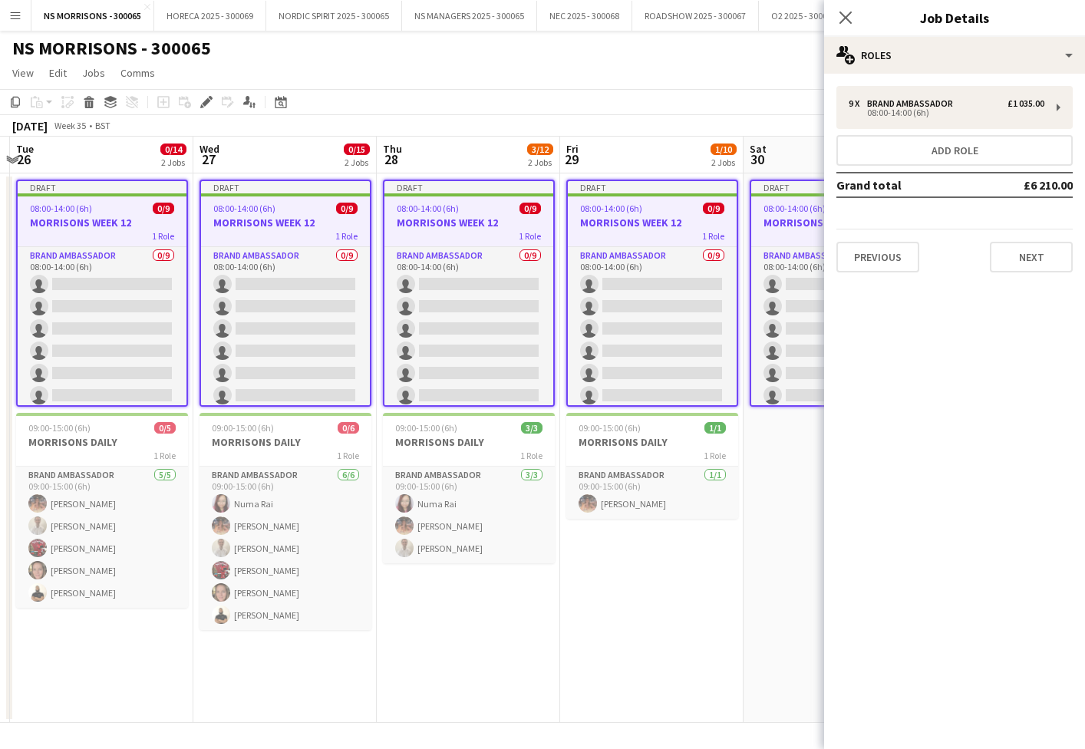
click at [1030, 255] on button "Next" at bounding box center [1031, 257] width 83 height 31
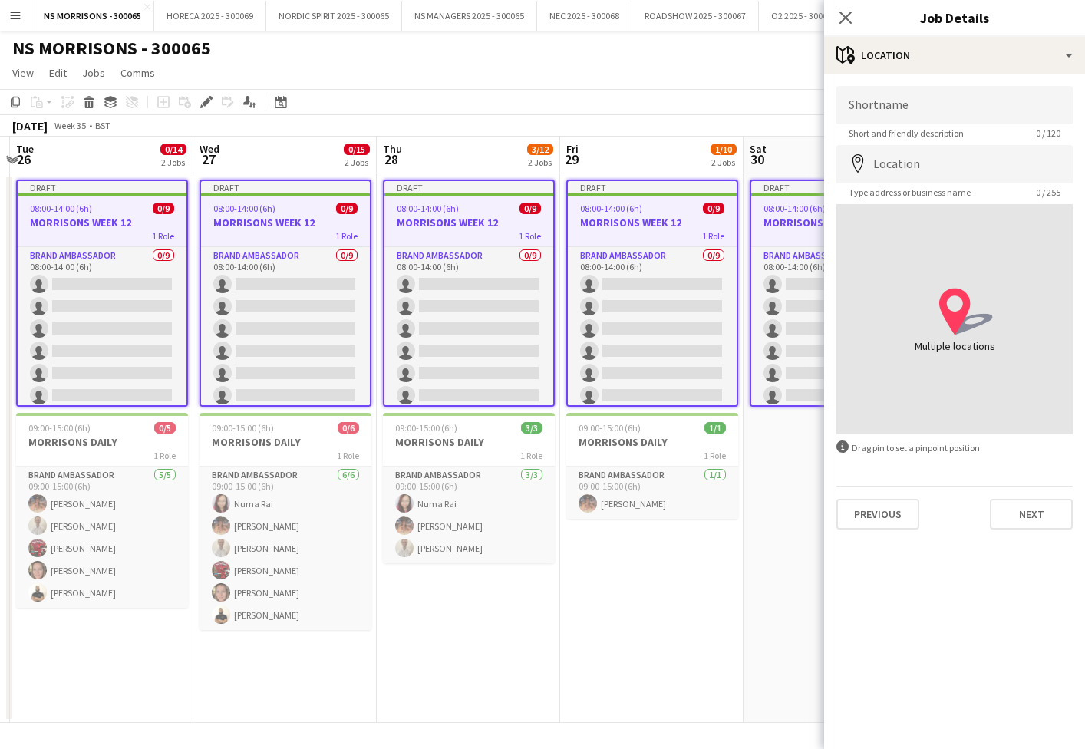
drag, startPoint x: 1022, startPoint y: 512, endPoint x: 1023, endPoint y: 503, distance: 9.2
click at [1022, 508] on button "Next" at bounding box center [1031, 514] width 83 height 31
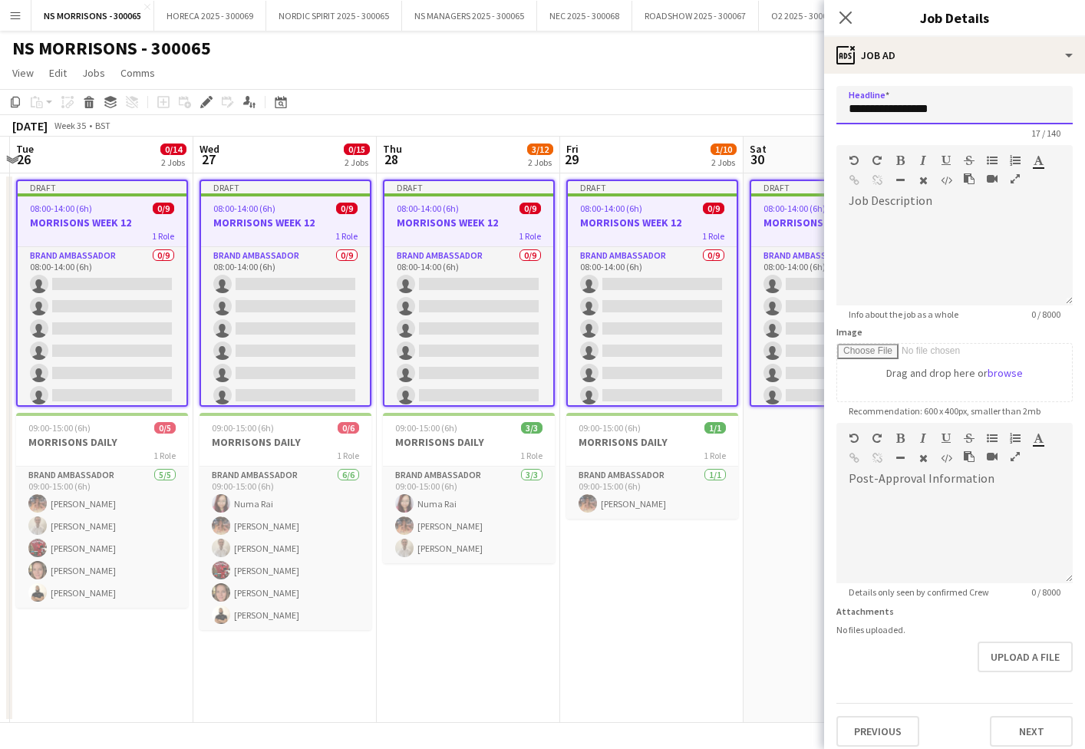
drag, startPoint x: 964, startPoint y: 107, endPoint x: 975, endPoint y: 104, distance: 11.7
click at [975, 104] on input "**********" at bounding box center [954, 105] width 236 height 38
type input "**********"
drag, startPoint x: 1046, startPoint y: 717, endPoint x: 1047, endPoint y: 710, distance: 7.8
click at [1047, 717] on button "Next" at bounding box center [1031, 731] width 83 height 31
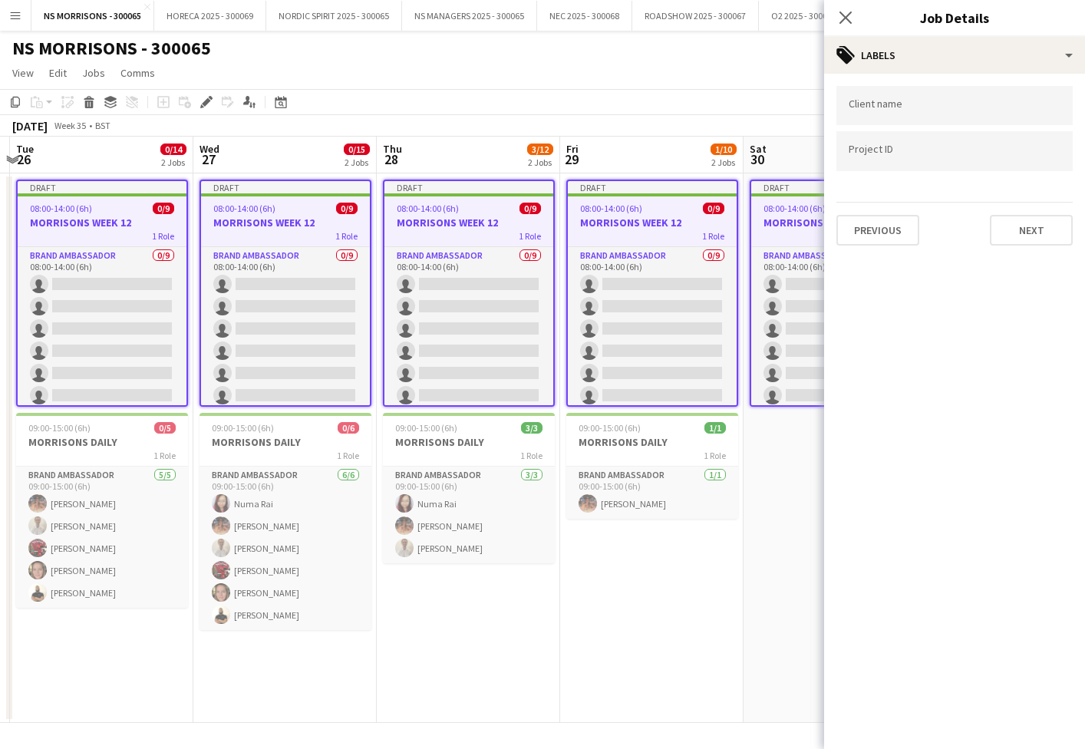
click at [1027, 227] on button "Next" at bounding box center [1031, 230] width 83 height 31
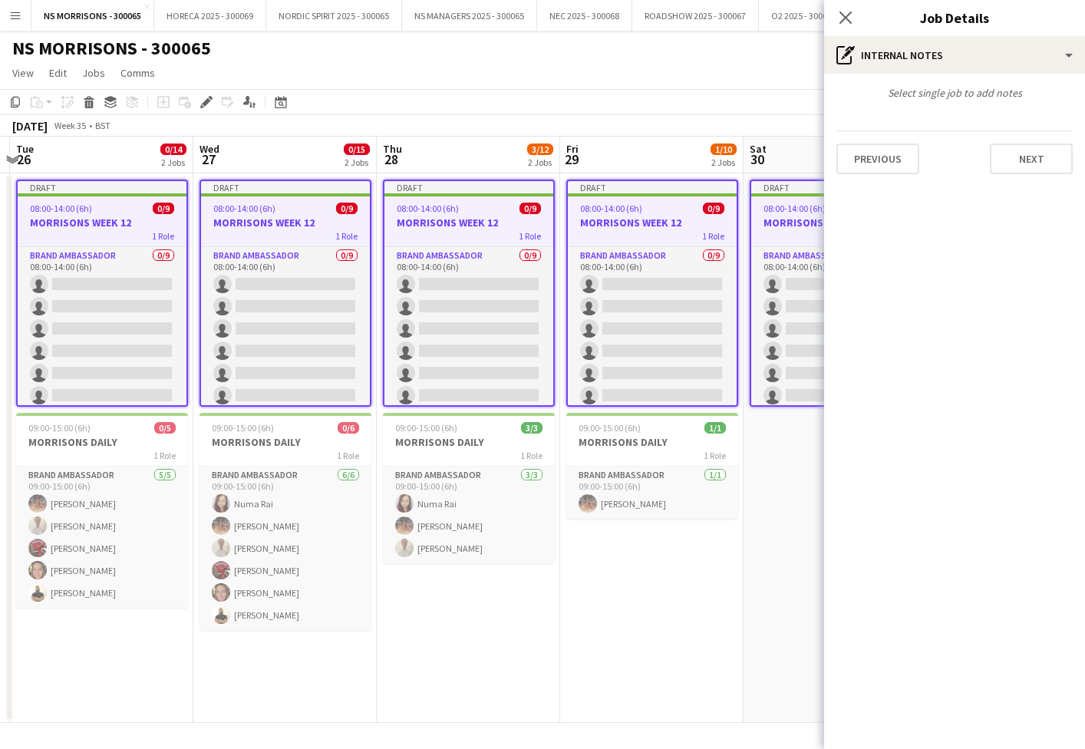
drag, startPoint x: 1026, startPoint y: 162, endPoint x: 999, endPoint y: 148, distance: 30.2
click at [1025, 162] on button "Next" at bounding box center [1031, 158] width 83 height 31
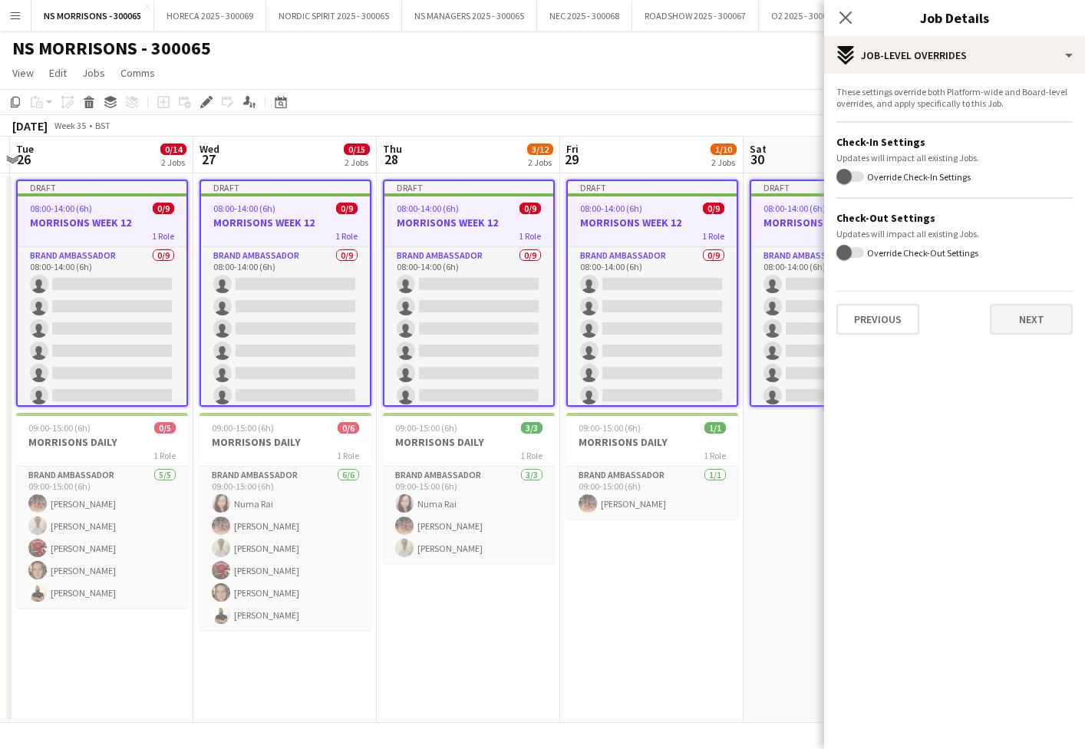
click at [1009, 307] on button "Next" at bounding box center [1031, 319] width 83 height 31
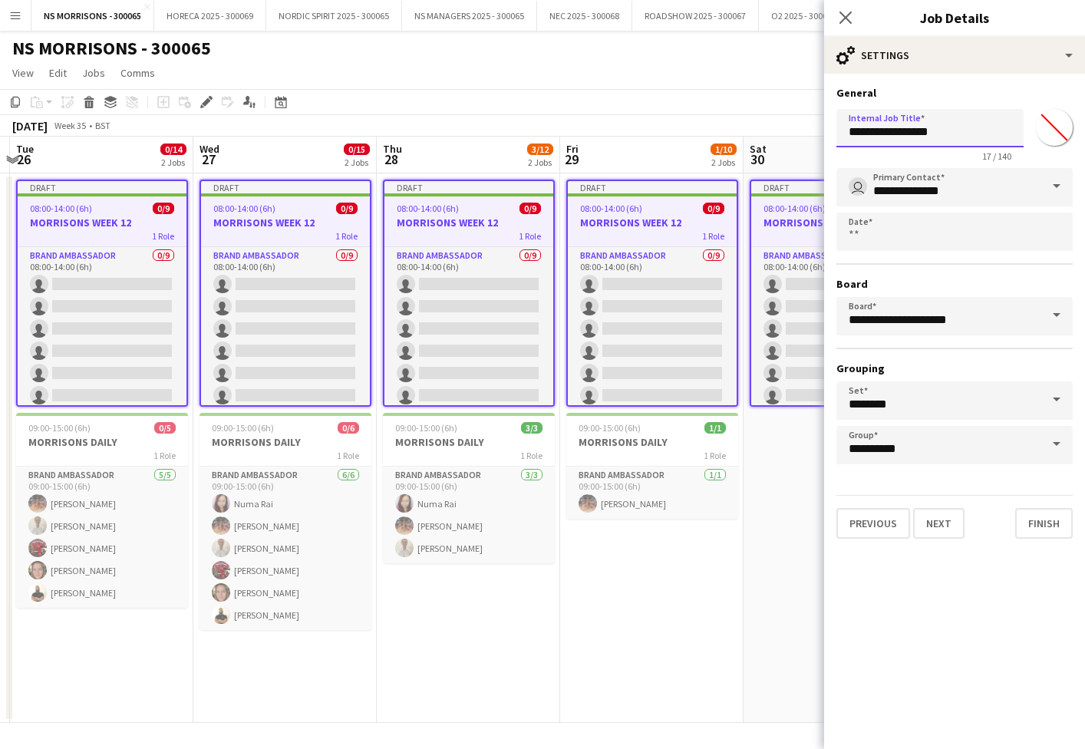
drag, startPoint x: 952, startPoint y: 133, endPoint x: 984, endPoint y: 202, distance: 76.2
click at [974, 132] on input "**********" at bounding box center [929, 128] width 187 height 38
type input "**********"
click at [1042, 526] on button "Finish" at bounding box center [1044, 523] width 58 height 31
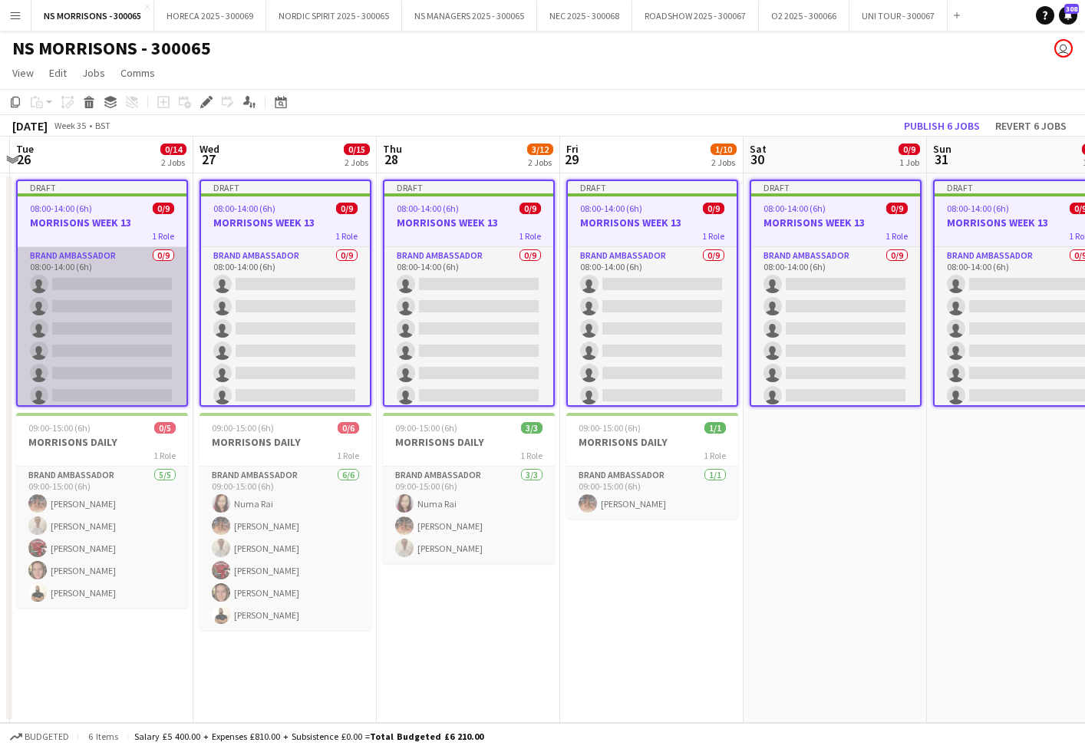
click at [137, 314] on app-card-role "Brand Ambassador 0/9 08:00-14:00 (6h) single-neutral-actions single-neutral-act…" at bounding box center [102, 362] width 169 height 230
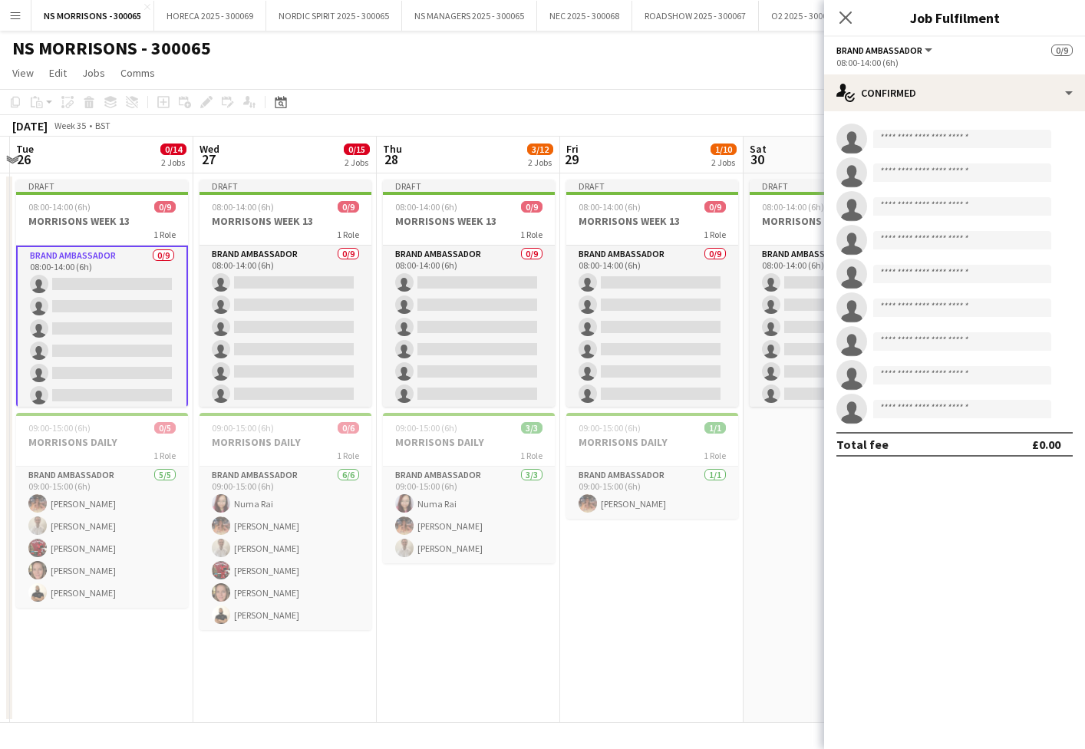
click at [137, 314] on app-card-role "Brand Ambassador 0/9 08:00-14:00 (6h) single-neutral-actions single-neutral-act…" at bounding box center [102, 362] width 172 height 233
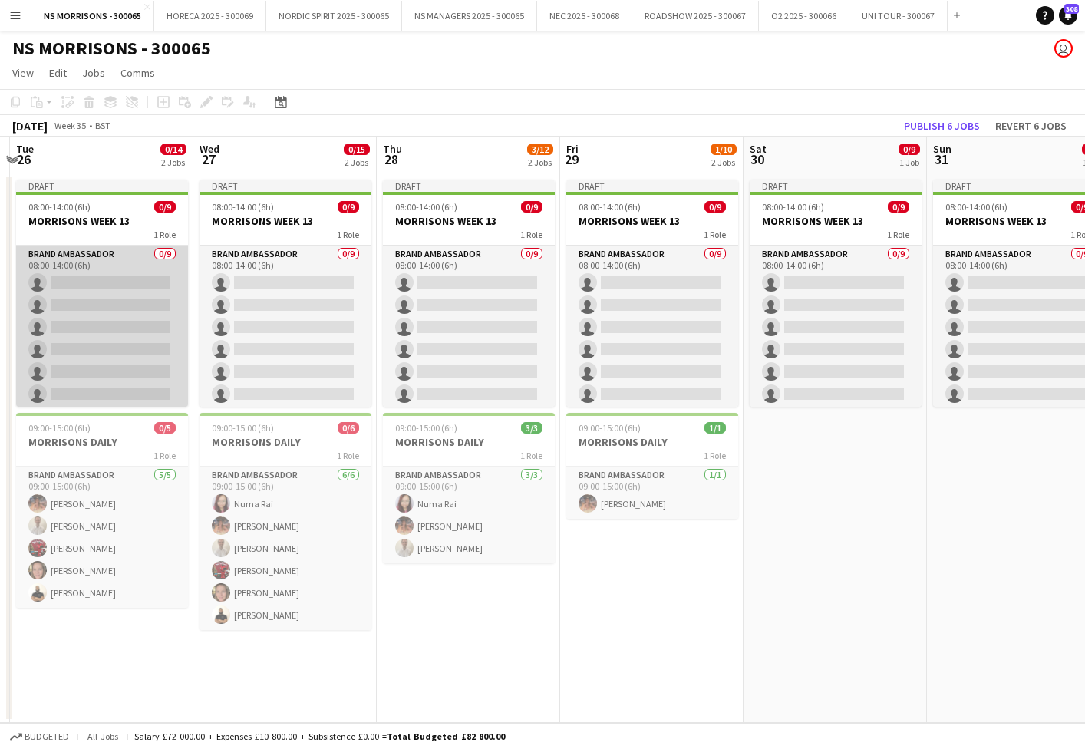
drag, startPoint x: 158, startPoint y: 320, endPoint x: 181, endPoint y: 320, distance: 23.0
click at [160, 321] on app-card-role "Brand Ambassador 0/9 08:00-14:00 (6h) single-neutral-actions single-neutral-act…" at bounding box center [102, 361] width 172 height 230
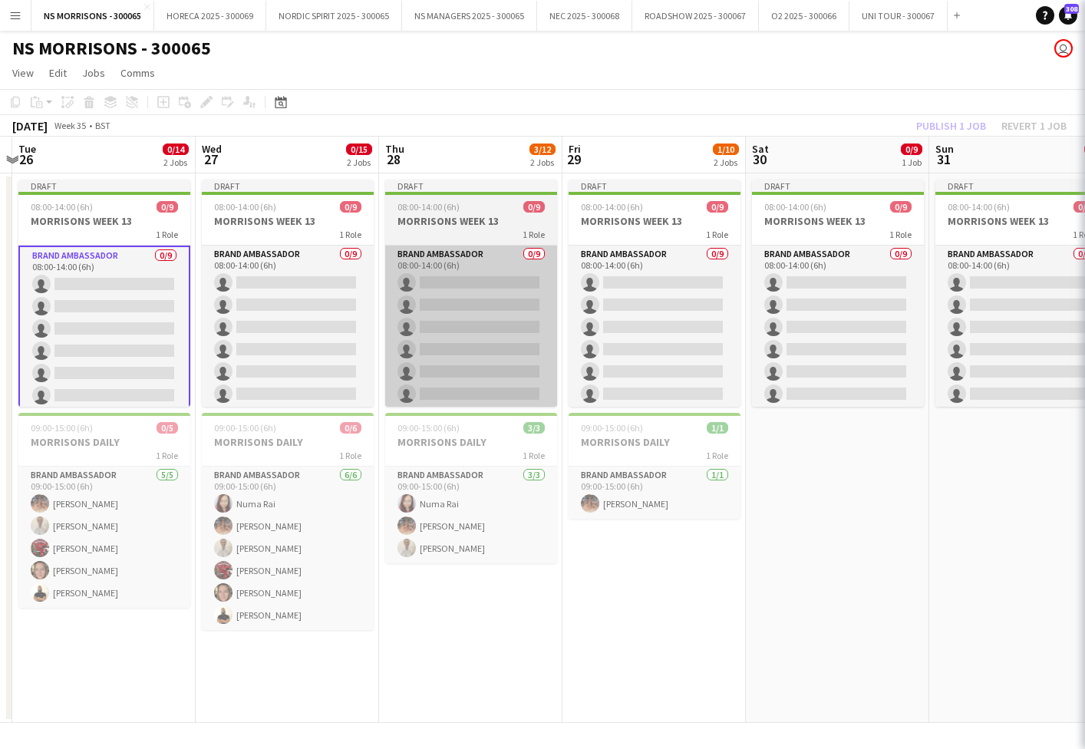
drag, startPoint x: 295, startPoint y: 321, endPoint x: 426, endPoint y: 325, distance: 131.2
click at [298, 323] on app-card-role "Brand Ambassador 0/9 08:00-14:00 (6h) single-neutral-actions single-neutral-act…" at bounding box center [288, 361] width 172 height 230
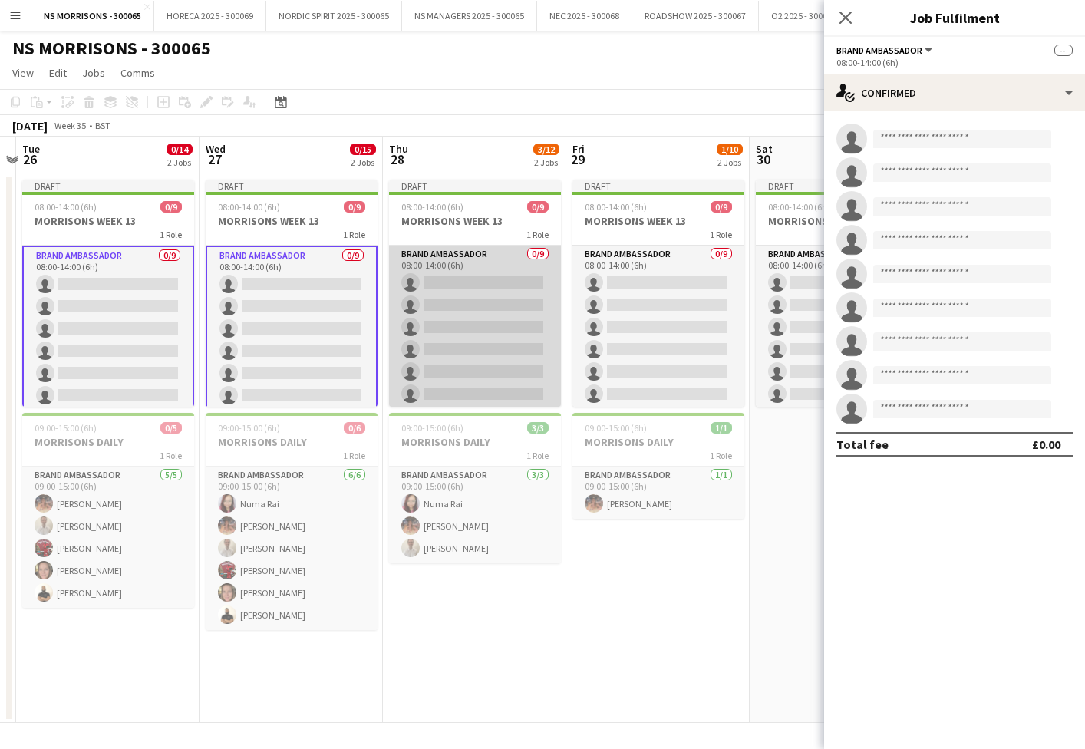
drag, startPoint x: 426, startPoint y: 325, endPoint x: 486, endPoint y: 329, distance: 60.8
click at [430, 326] on app-calendar-viewport "Sat 23 3/3 2 Jobs Sun 24 1/1 1 Job Mon 25 Tue 26 0/14 2 Jobs Wed 27 0/15 2 Jobs…" at bounding box center [542, 430] width 1085 height 586
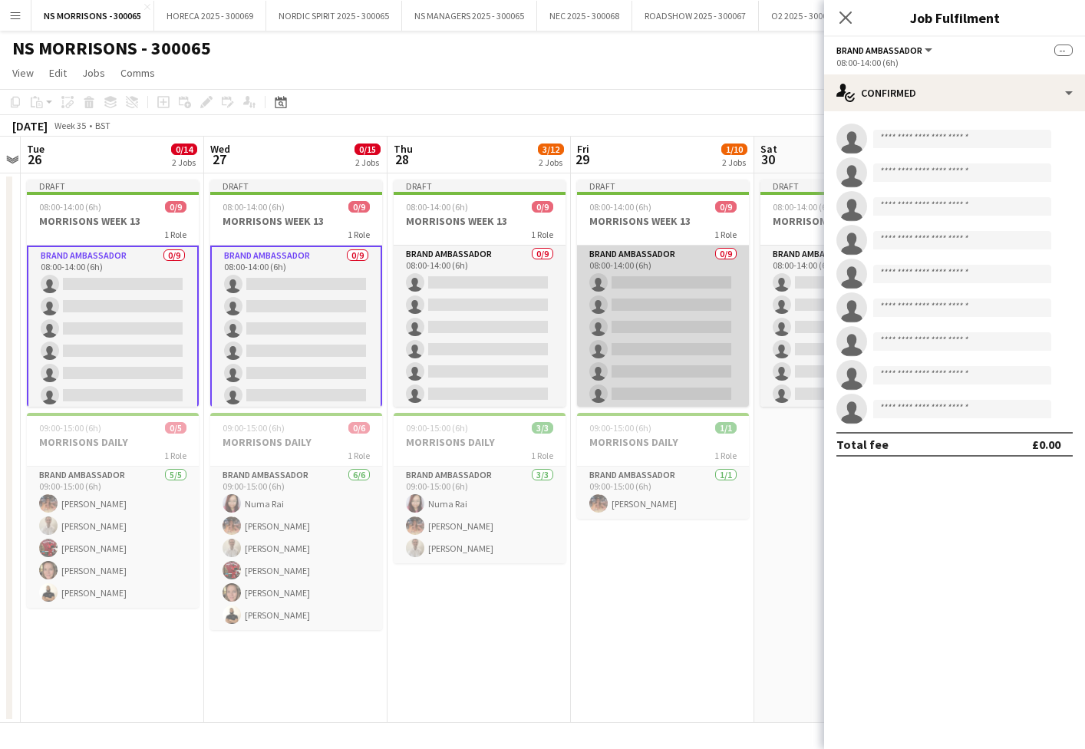
click at [623, 335] on app-card-role "Brand Ambassador 0/9 08:00-14:00 (6h) single-neutral-actions single-neutral-act…" at bounding box center [663, 361] width 172 height 230
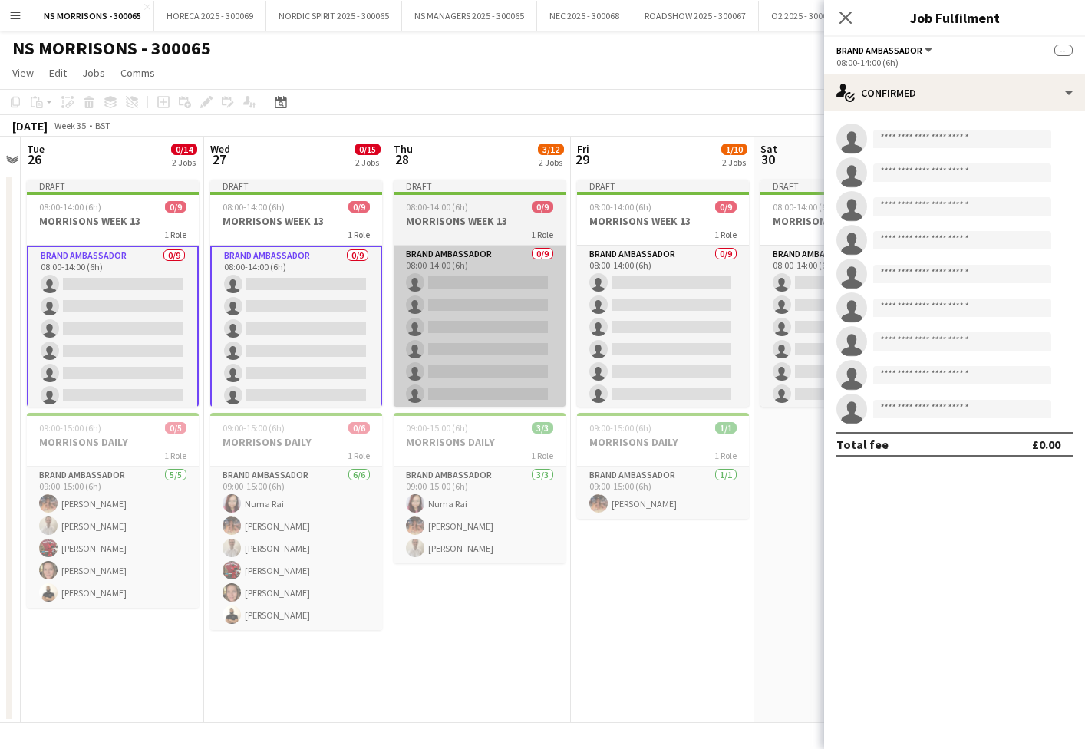
scroll to position [0, 530]
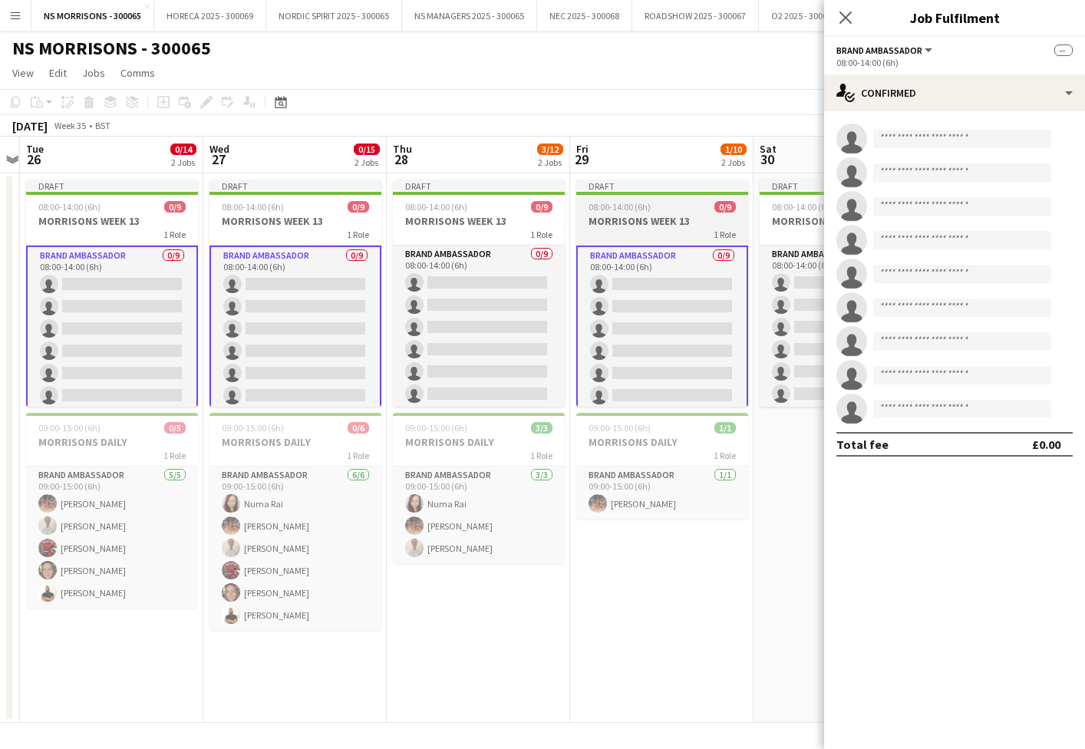
drag, startPoint x: 529, startPoint y: 339, endPoint x: 653, endPoint y: 338, distance: 124.3
click at [529, 339] on app-card-role "Brand Ambassador 0/9 08:00-14:00 (6h) single-neutral-actions single-neutral-act…" at bounding box center [479, 361] width 172 height 230
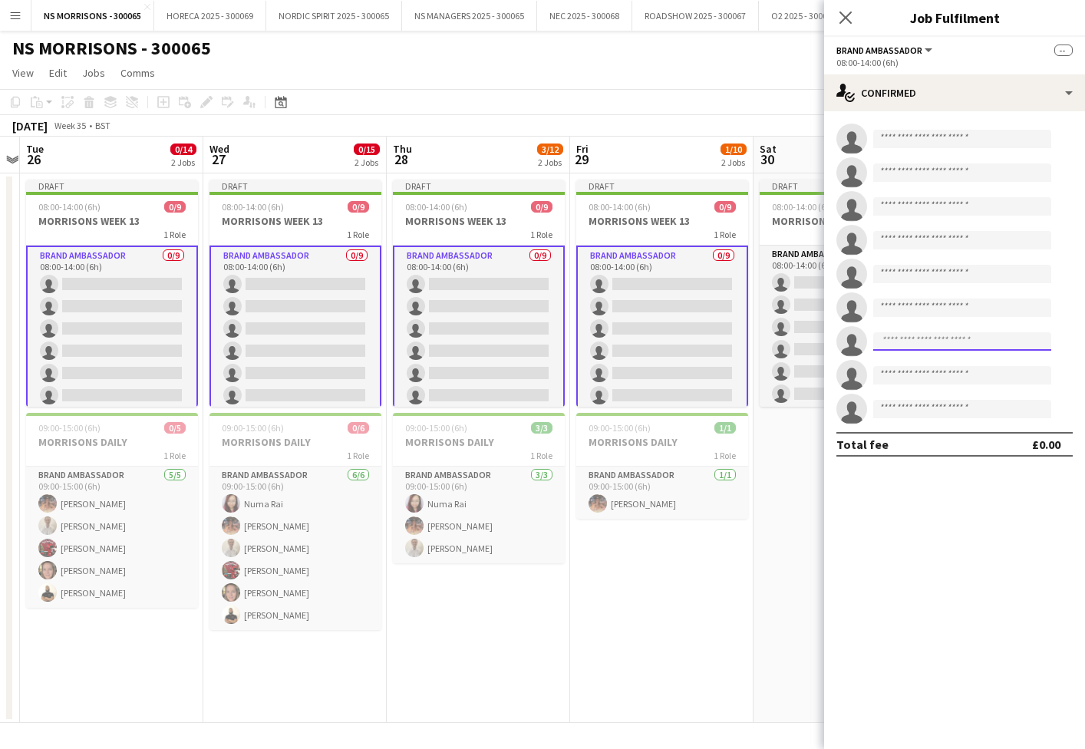
click at [931, 343] on input at bounding box center [962, 341] width 178 height 18
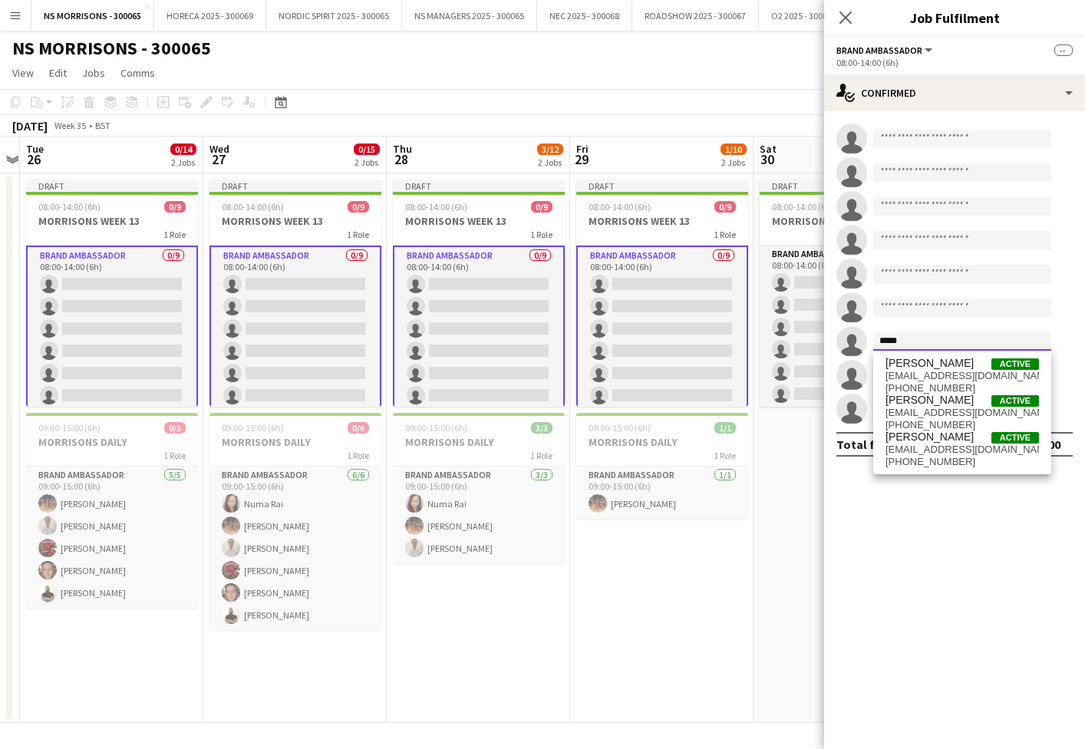
type input "****"
drag, startPoint x: 931, startPoint y: 343, endPoint x: 939, endPoint y: 408, distance: 65.8
click at [940, 408] on span "[EMAIL_ADDRESS][DOMAIN_NAME]" at bounding box center [961, 413] width 153 height 12
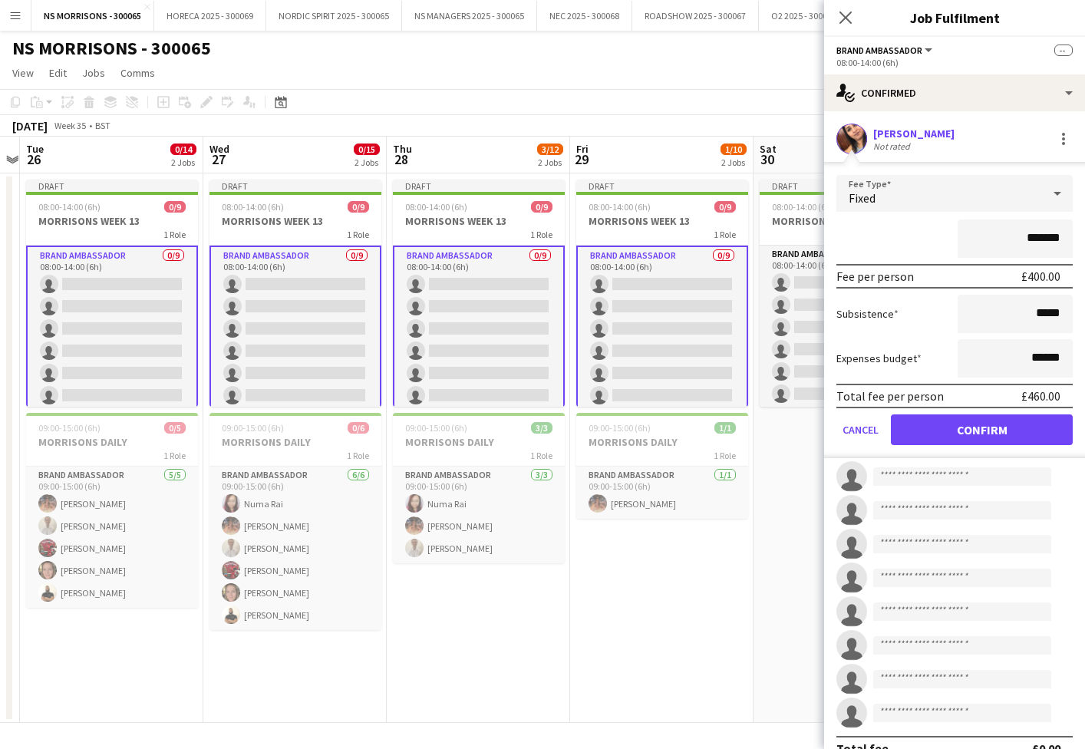
click at [933, 430] on button "Confirm" at bounding box center [982, 429] width 182 height 31
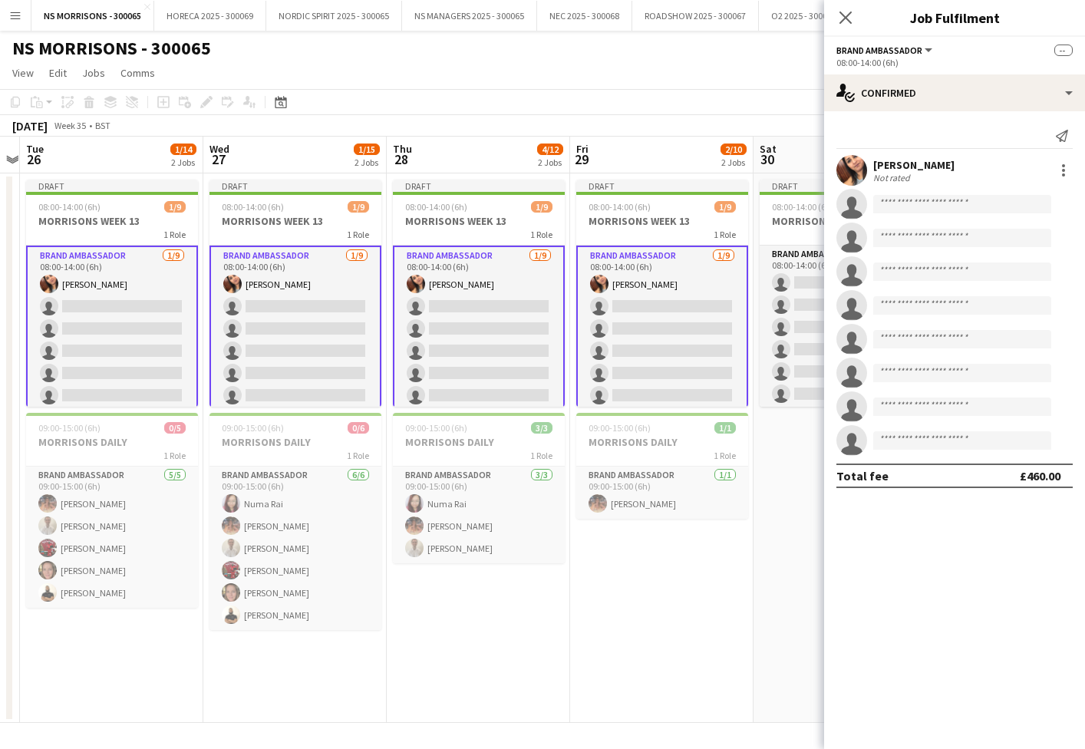
click at [618, 295] on app-card-role "Brand Ambassador [DATE] 08:00-14:00 (6h) [PERSON_NAME] single-neutral-actions s…" at bounding box center [662, 362] width 172 height 233
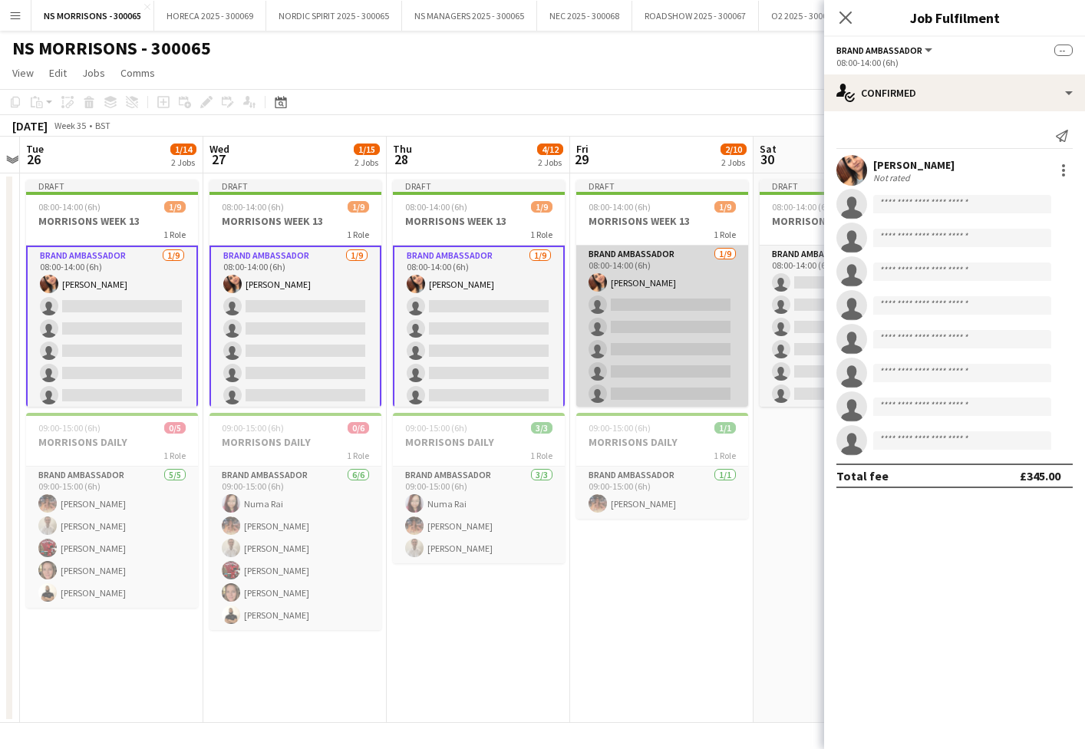
scroll to position [0, 531]
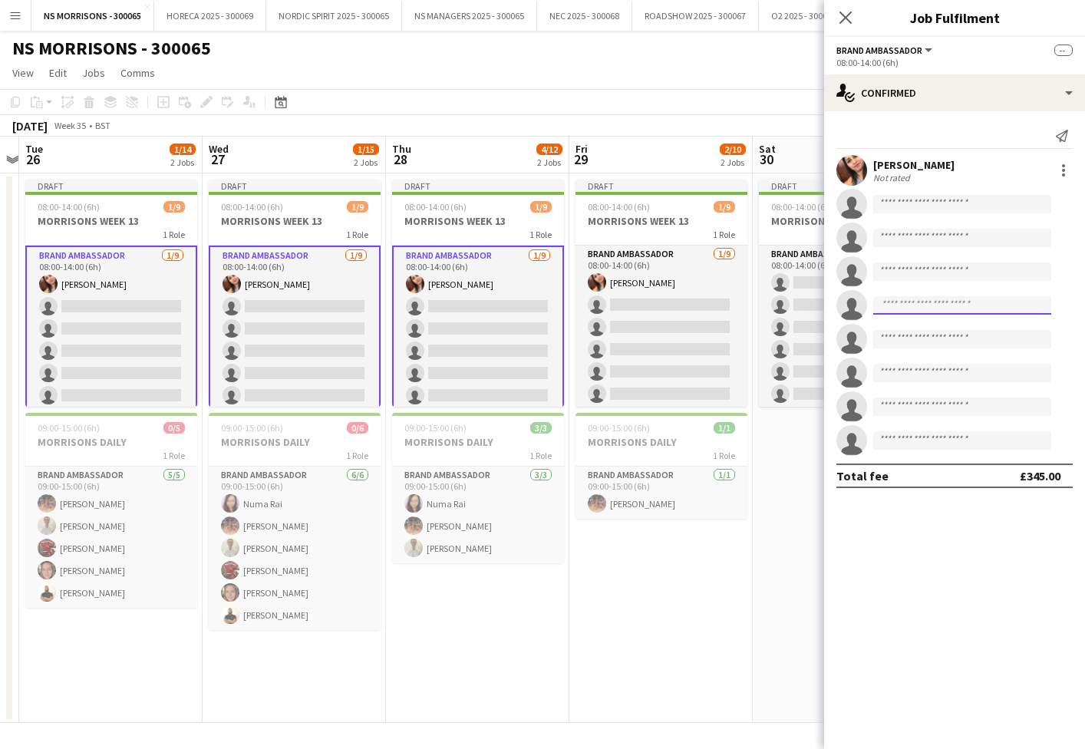
click at [930, 311] on input at bounding box center [962, 305] width 178 height 18
type input "****"
click at [931, 344] on span "[EMAIL_ADDRESS][DOMAIN_NAME]" at bounding box center [961, 340] width 153 height 12
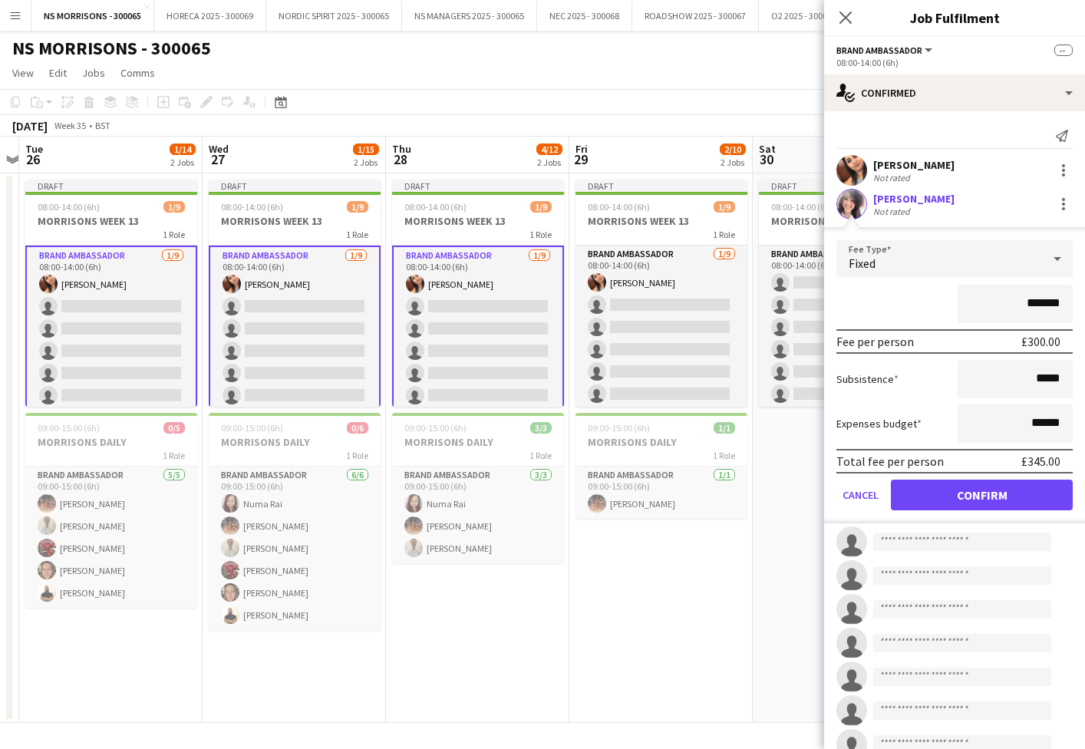
click at [936, 495] on button "Confirm" at bounding box center [982, 495] width 182 height 31
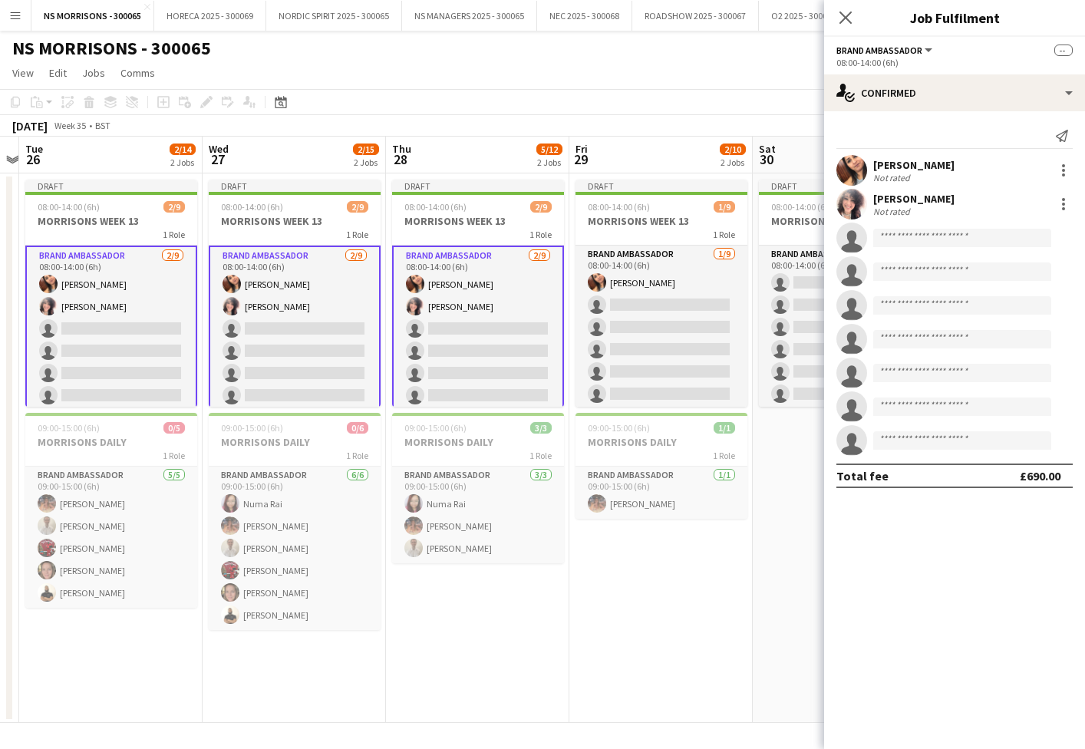
click at [123, 366] on app-card-role "Brand Ambassador [DATE] 08:00-14:00 (6h) [PERSON_NAME] [PERSON_NAME] single-neu…" at bounding box center [111, 362] width 172 height 233
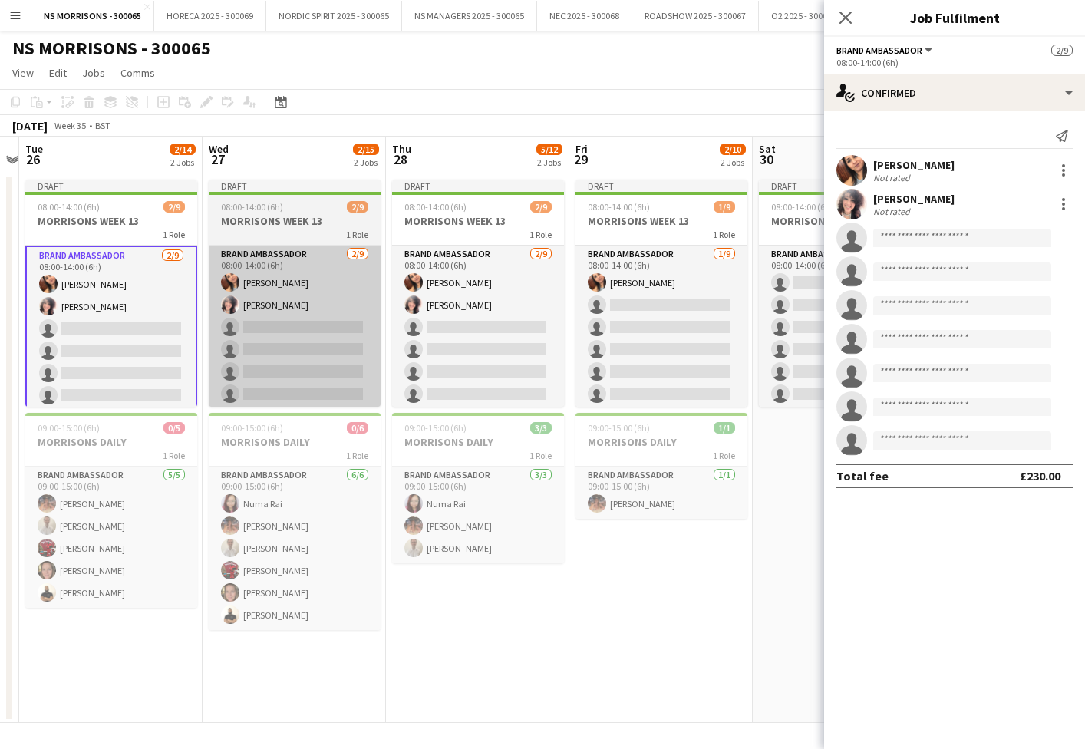
scroll to position [0, 532]
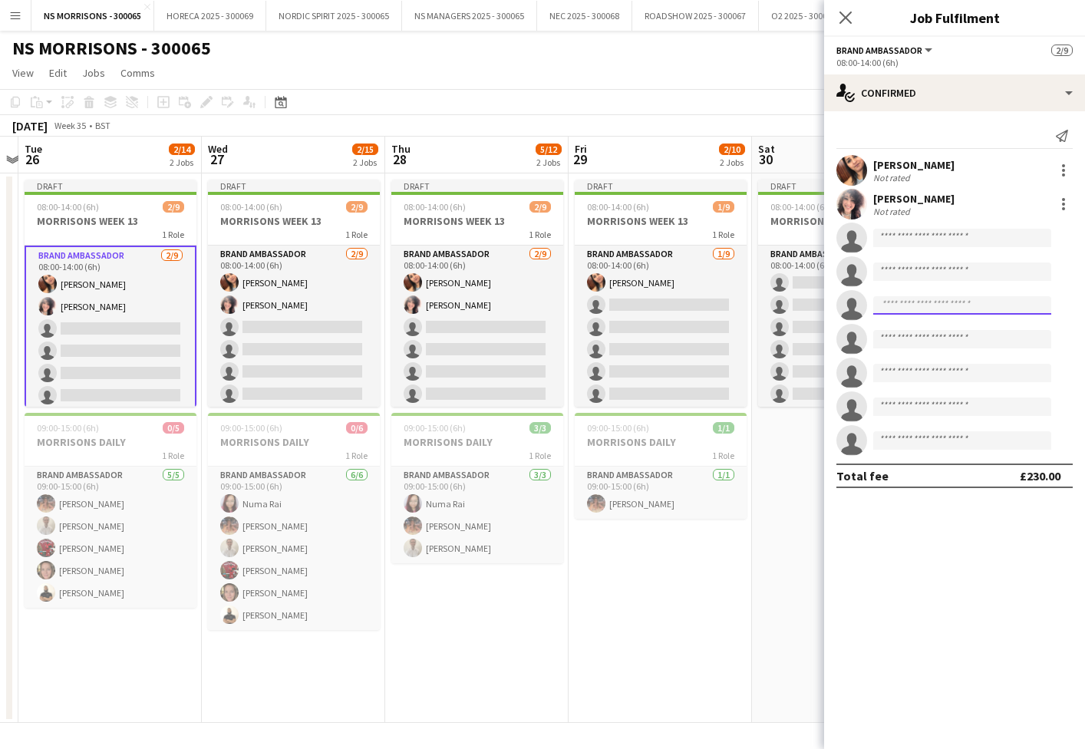
click at [921, 311] on input at bounding box center [962, 305] width 178 height 18
type input "****"
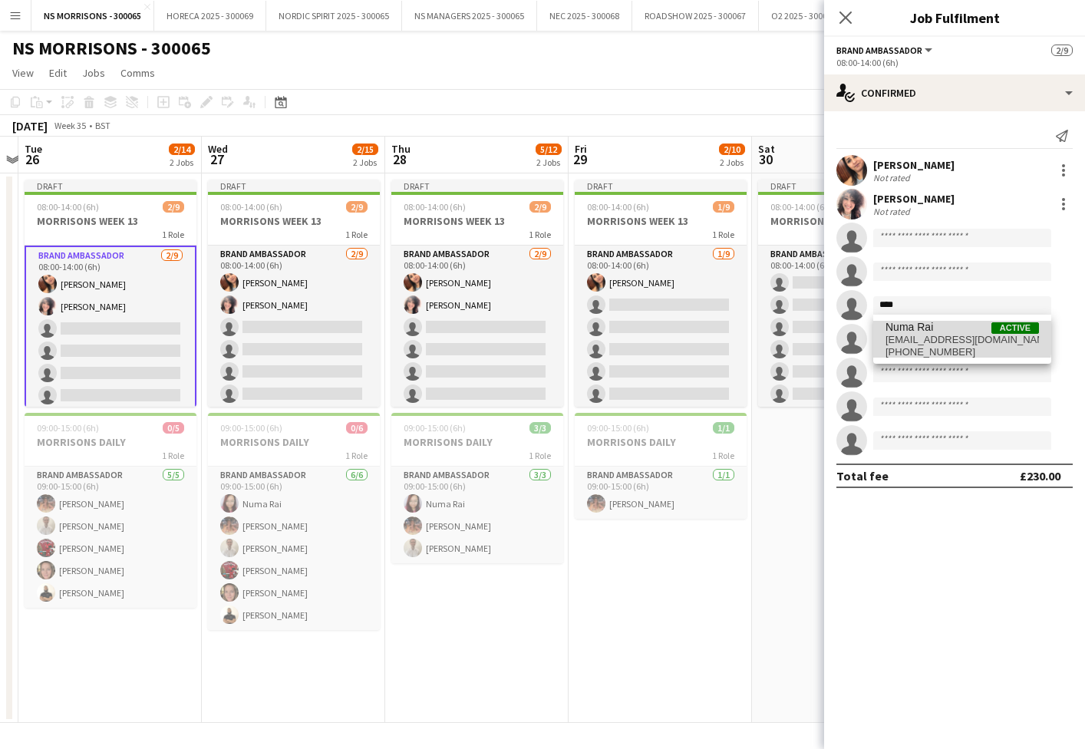
click at [921, 335] on span "[EMAIL_ADDRESS][DOMAIN_NAME]" at bounding box center [961, 340] width 153 height 12
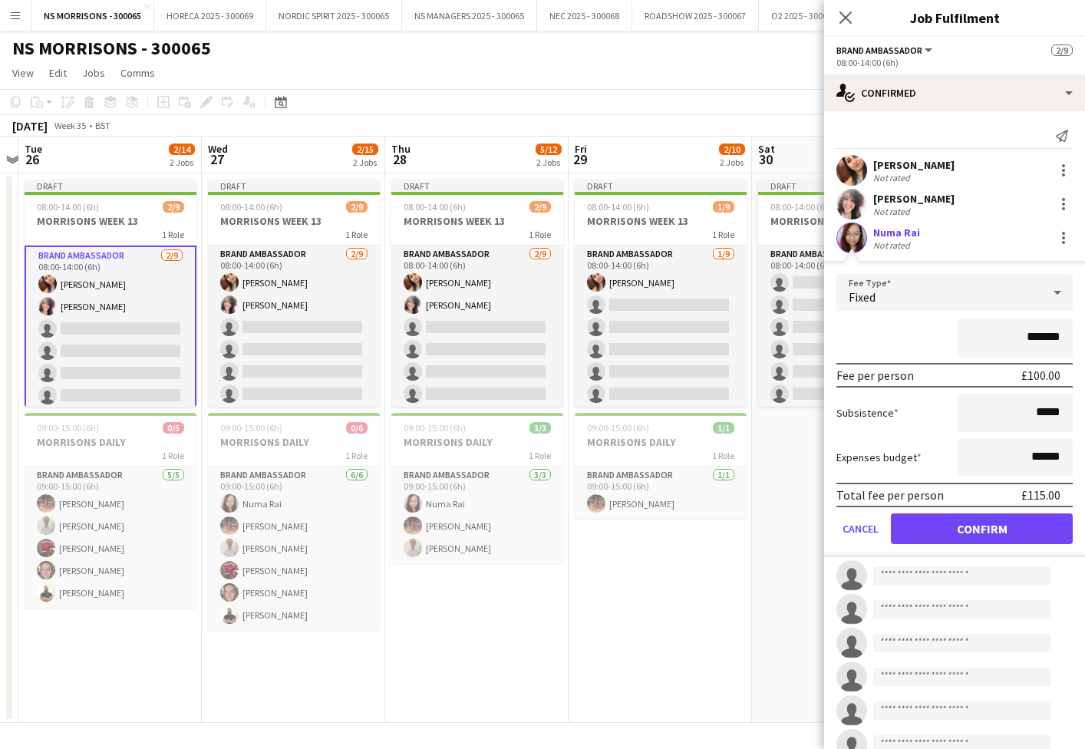
click at [938, 532] on button "Confirm" at bounding box center [982, 528] width 182 height 31
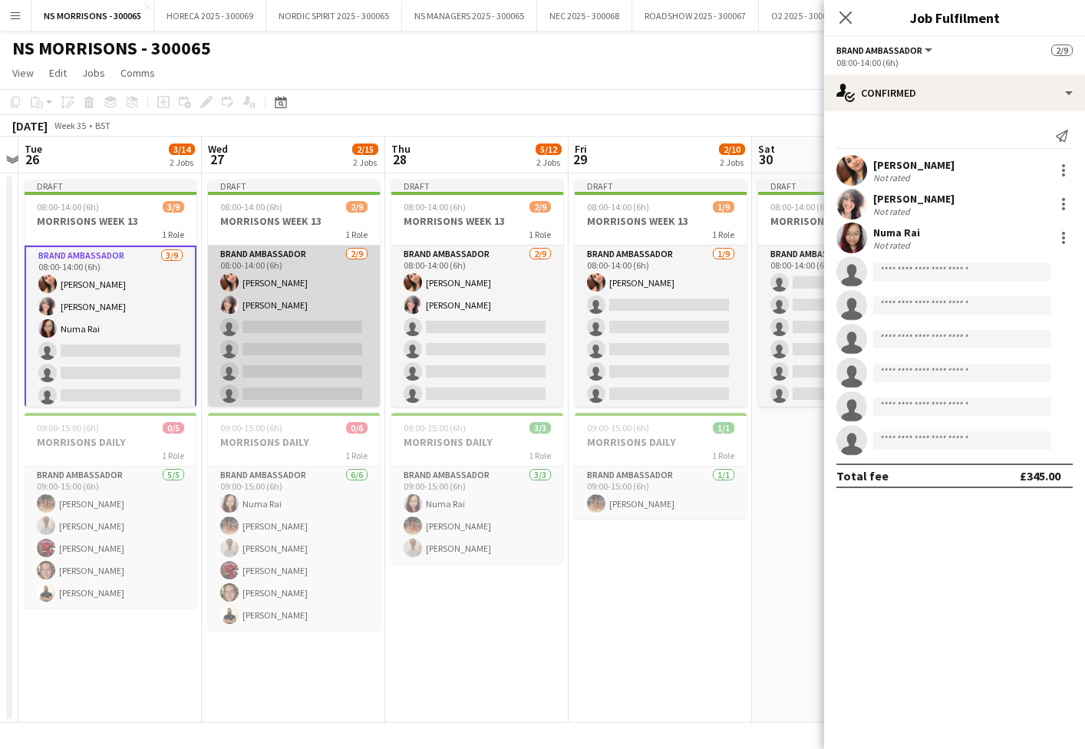
click at [321, 349] on app-card-role "Brand Ambassador [DATE] 08:00-14:00 (6h) [PERSON_NAME] [PERSON_NAME] single-neu…" at bounding box center [294, 361] width 172 height 230
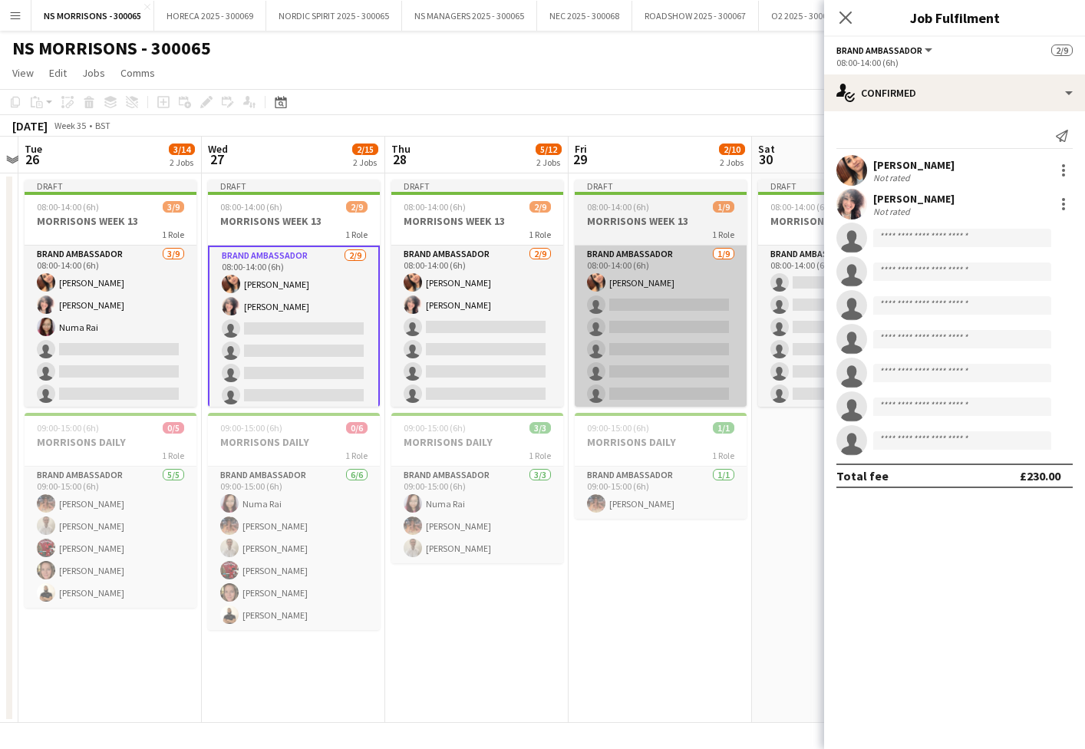
scroll to position [0, 531]
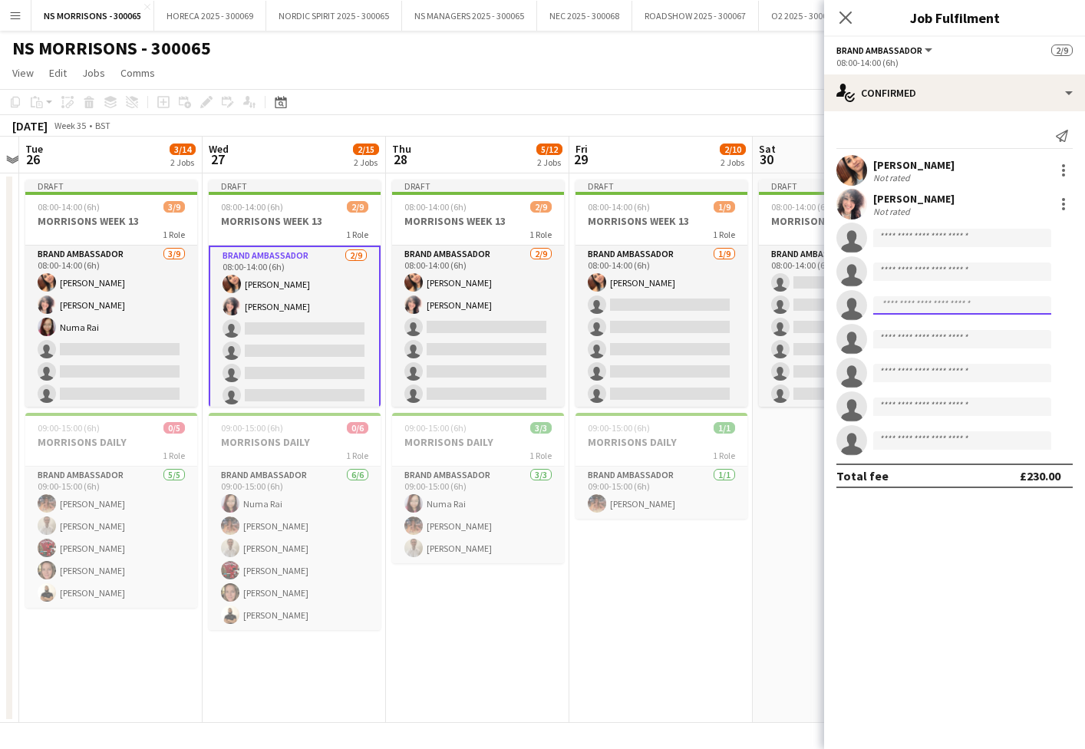
click at [902, 306] on input at bounding box center [962, 305] width 178 height 18
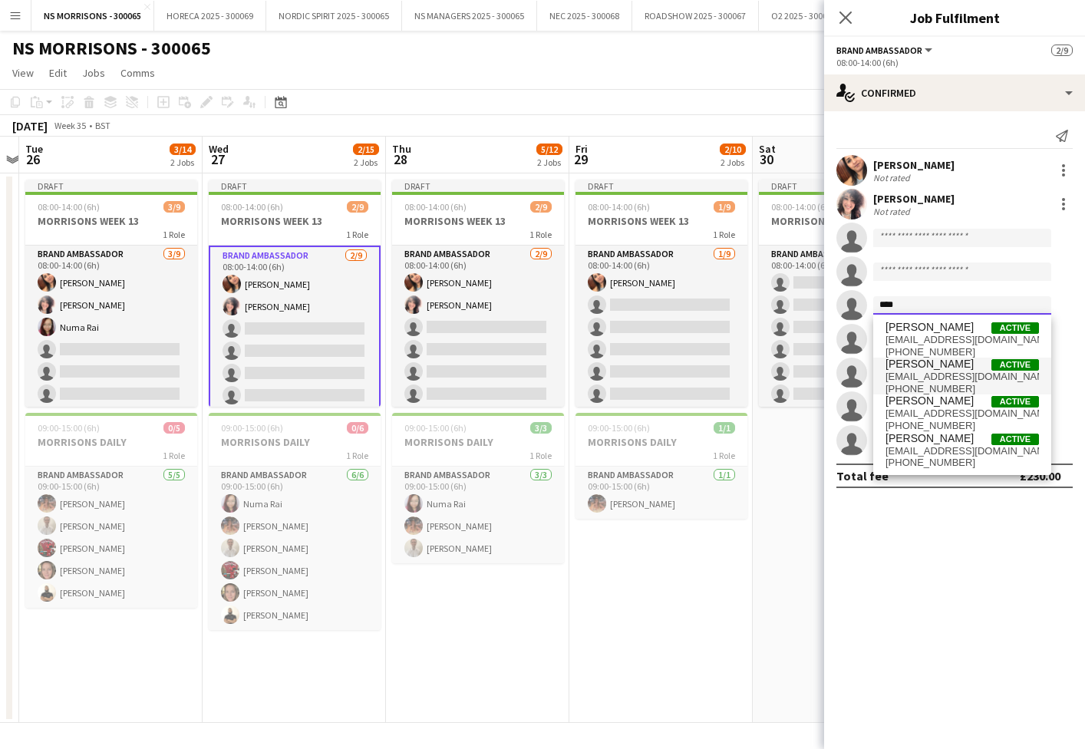
type input "****"
click at [916, 380] on span "[EMAIL_ADDRESS][DOMAIN_NAME]" at bounding box center [961, 377] width 153 height 12
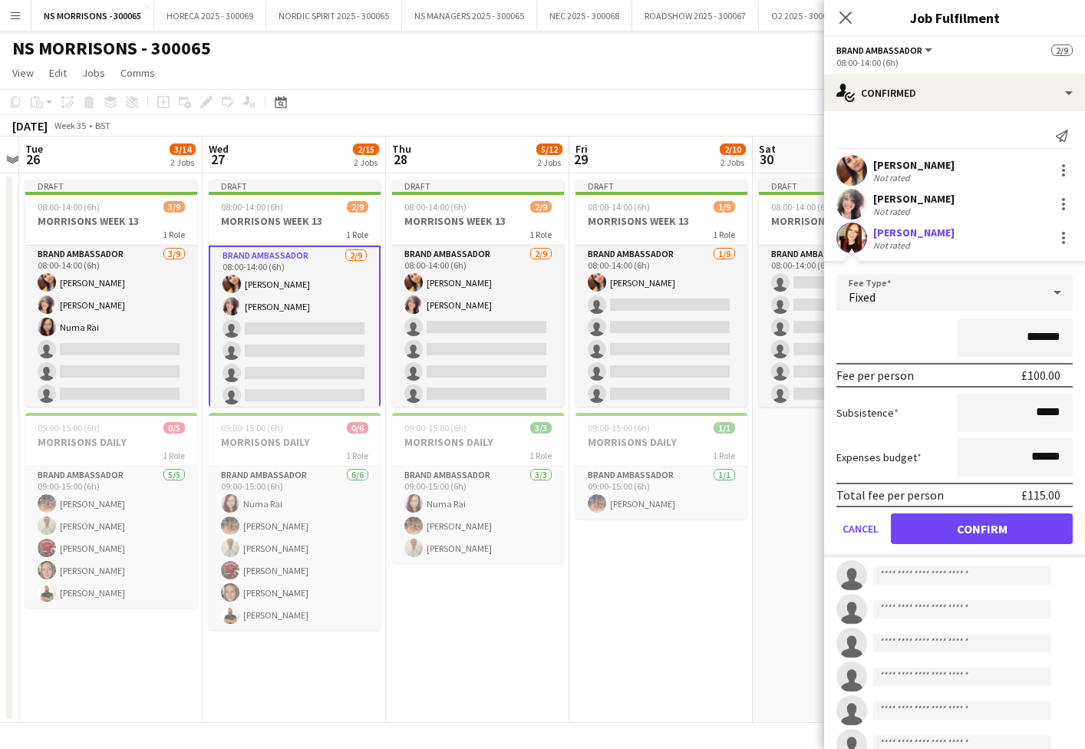
click at [934, 520] on button "Confirm" at bounding box center [982, 528] width 182 height 31
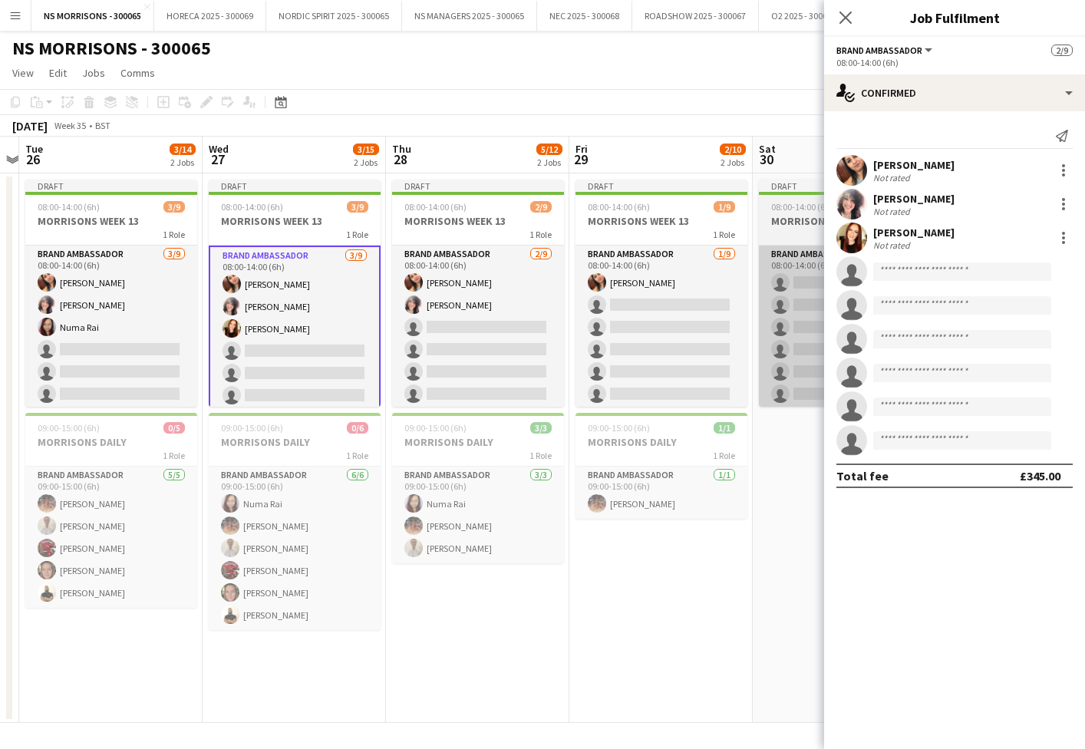
drag, startPoint x: 694, startPoint y: 317, endPoint x: 797, endPoint y: 326, distance: 104.0
click at [694, 317] on app-card-role "Brand Ambassador [DATE] 08:00-14:00 (6h) [PERSON_NAME] single-neutral-actions s…" at bounding box center [661, 361] width 172 height 230
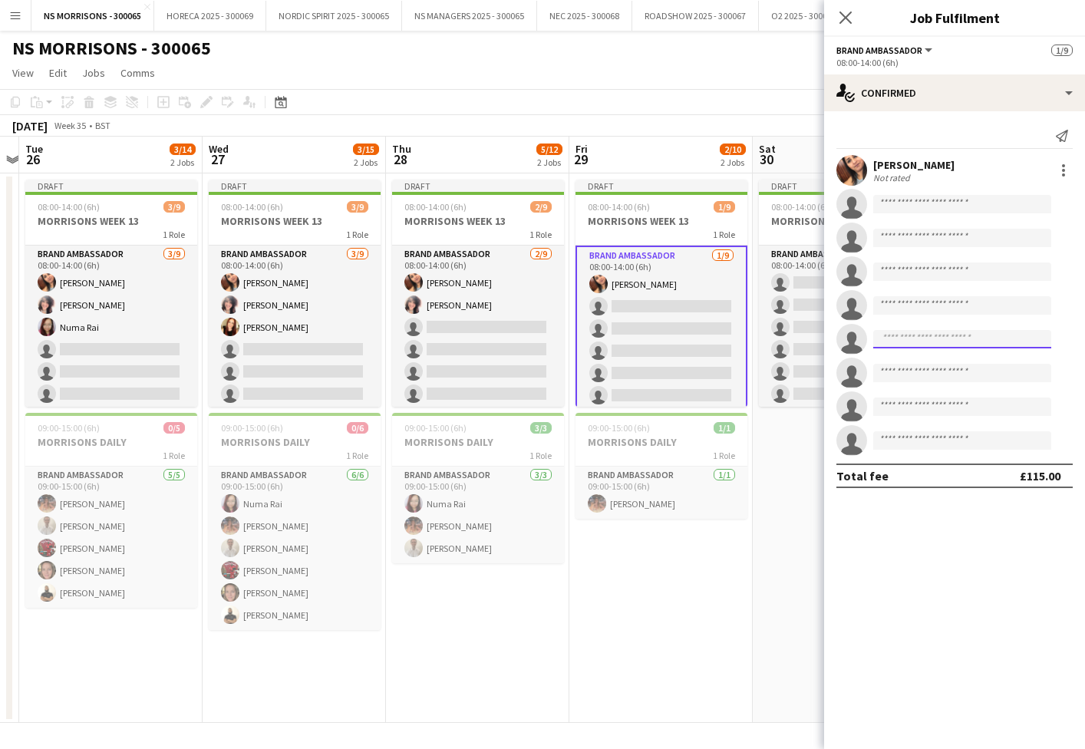
click at [954, 338] on input at bounding box center [962, 339] width 178 height 18
type input "****"
drag, startPoint x: 958, startPoint y: 366, endPoint x: 956, endPoint y: 378, distance: 12.4
click at [958, 366] on span "[PERSON_NAME] Active" at bounding box center [961, 360] width 153 height 13
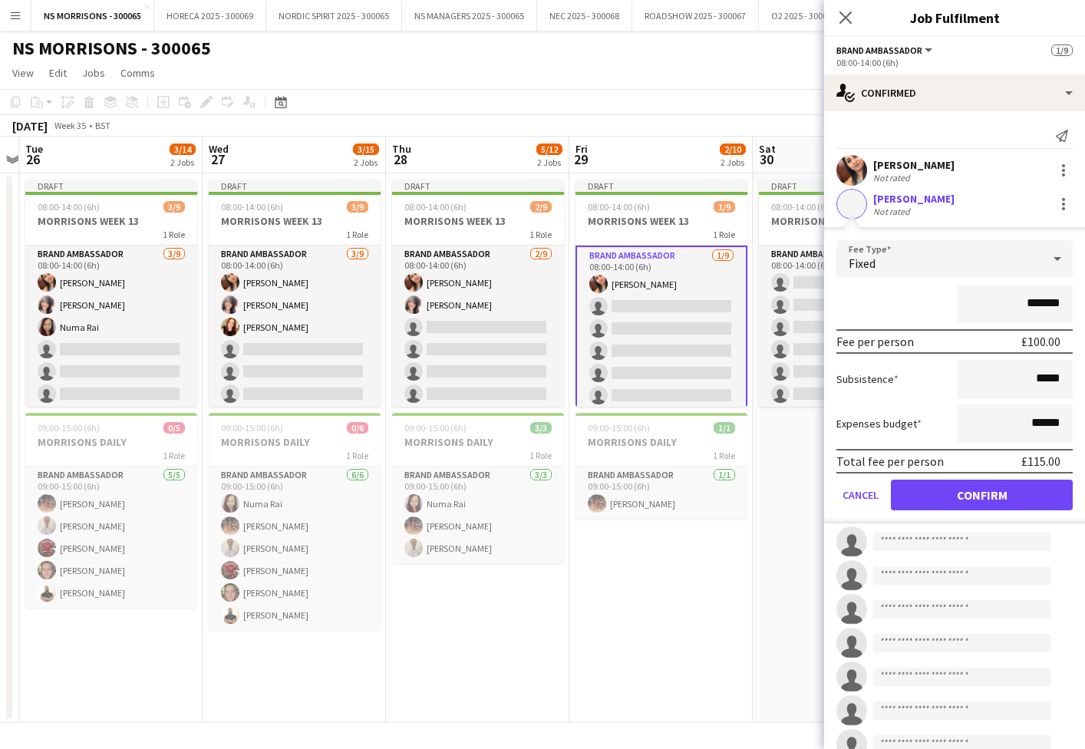
click at [952, 501] on button "Confirm" at bounding box center [982, 495] width 182 height 31
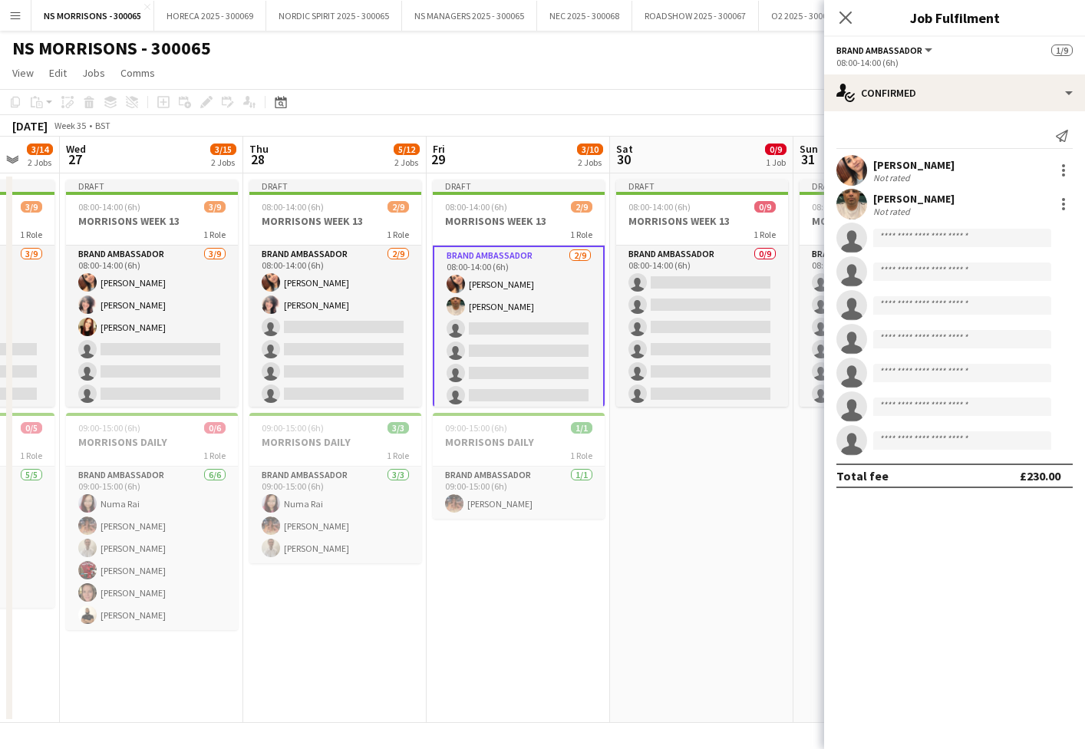
scroll to position [0, 491]
click at [533, 305] on app-card-role "Brand Ambassador [DATE] 08:00-14:00 (6h) [PERSON_NAME] single-neutral-actions s…" at bounding box center [518, 362] width 172 height 233
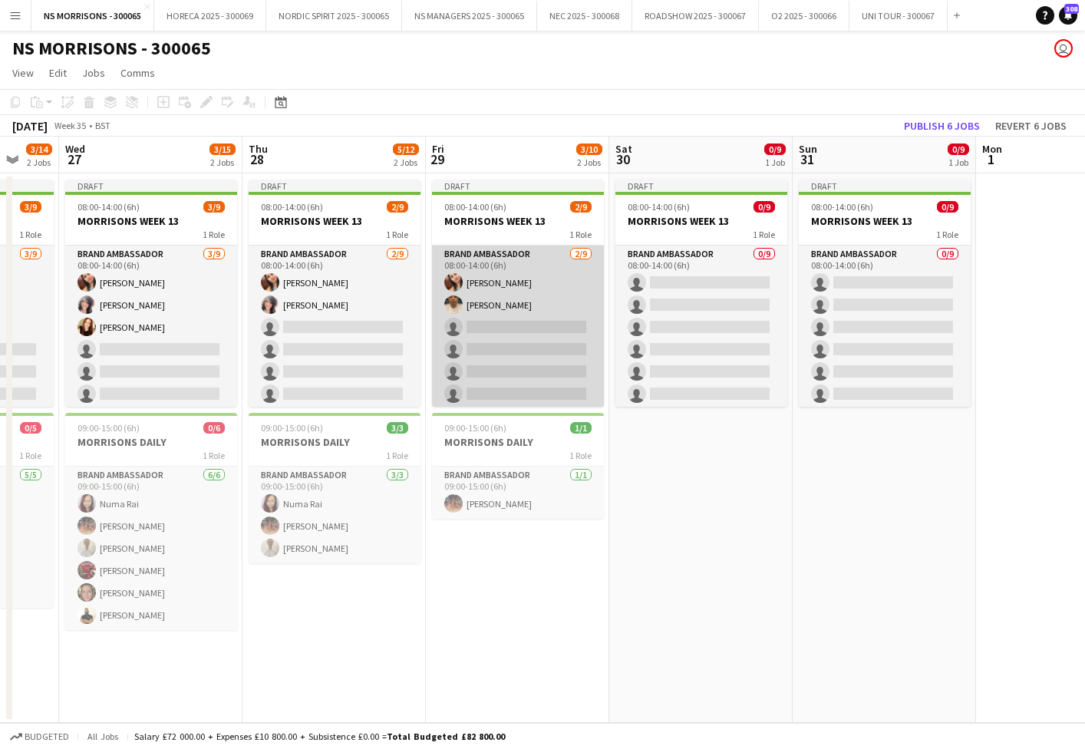
click at [533, 305] on app-card-role "Brand Ambassador [DATE] 08:00-14:00 (6h) [PERSON_NAME] single-neutral-actions s…" at bounding box center [518, 361] width 172 height 230
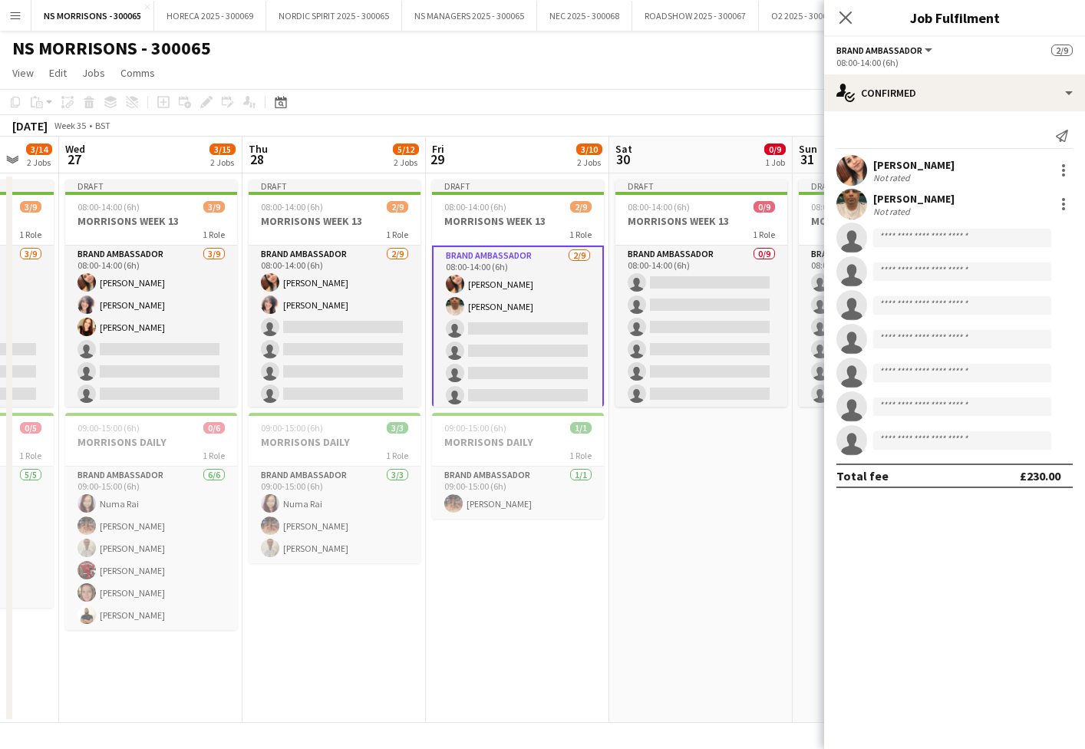
drag, startPoint x: 799, startPoint y: 315, endPoint x: 836, endPoint y: 319, distance: 37.1
click at [799, 315] on app-card-role "Brand Ambassador 0/9 08:00-14:00 (6h) single-neutral-actions single-neutral-act…" at bounding box center [885, 361] width 172 height 230
click at [897, 307] on input at bounding box center [962, 305] width 178 height 18
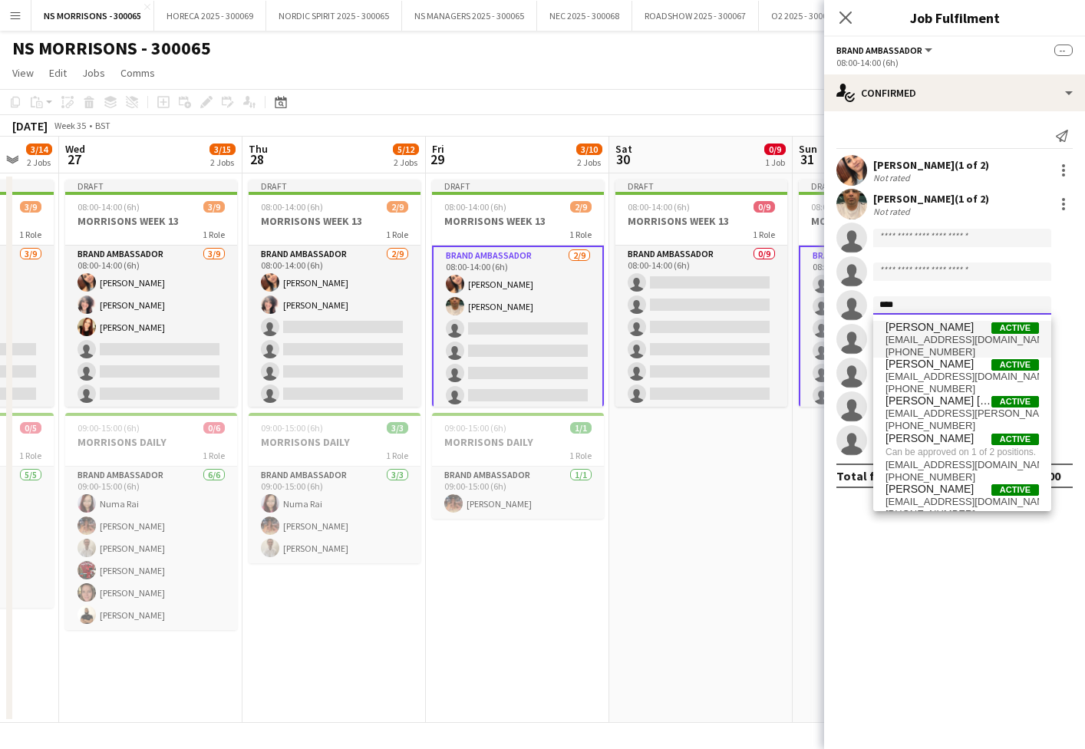
scroll to position [2, 0]
type input "****"
click at [920, 443] on span "Can be approved on 1 of 2 positions." at bounding box center [961, 450] width 153 height 14
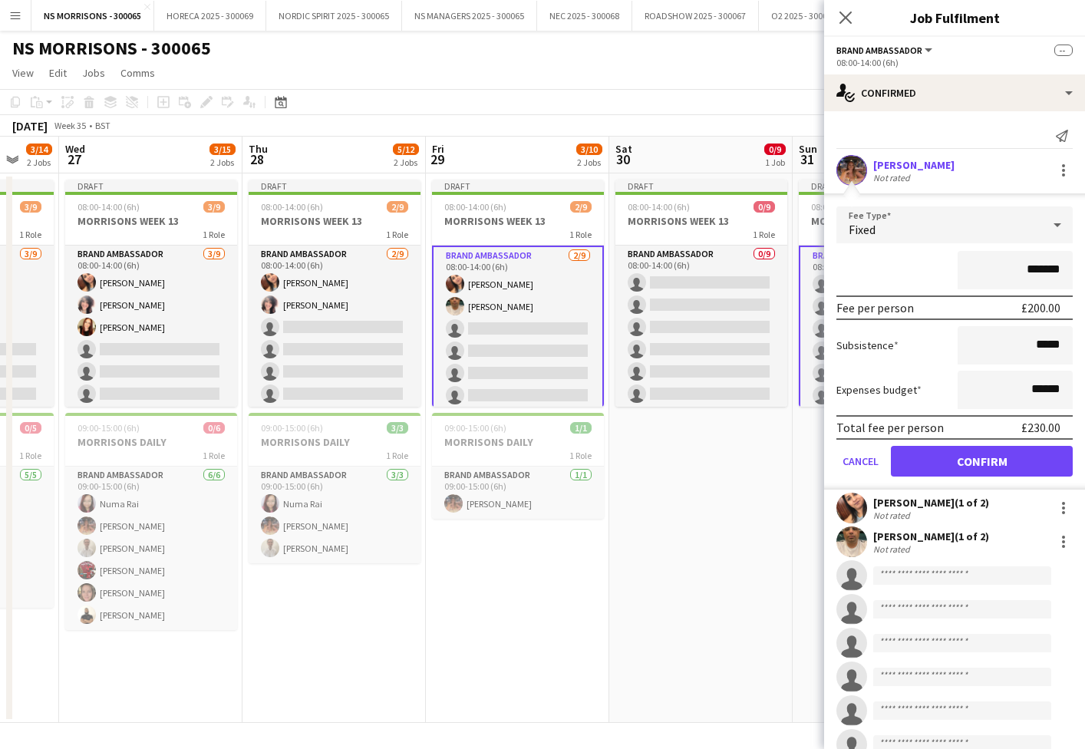
scroll to position [0, 0]
click at [921, 462] on button "Confirm" at bounding box center [982, 461] width 182 height 31
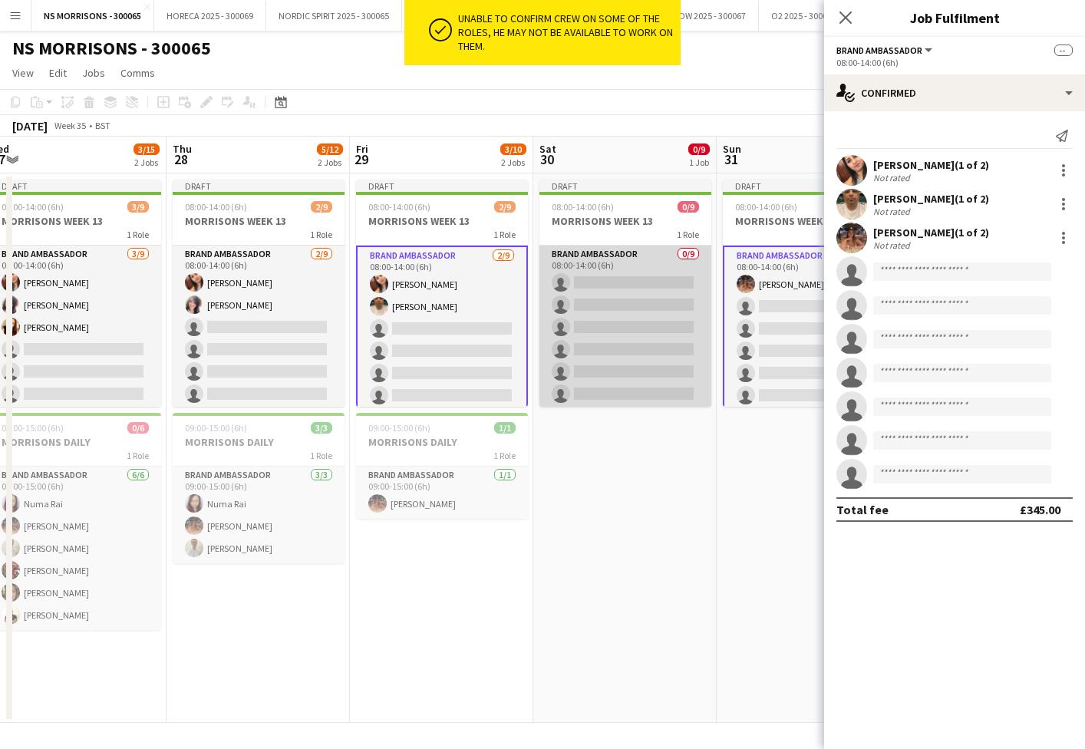
scroll to position [0, 538]
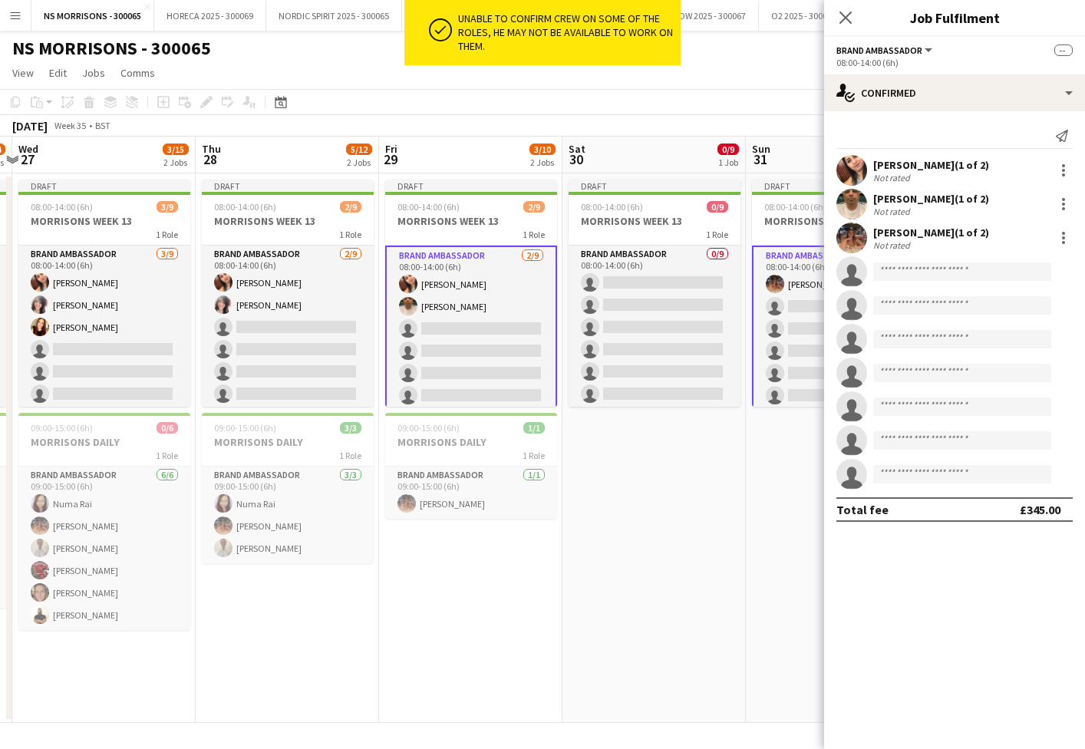
click at [492, 354] on app-card-role "Brand Ambassador [DATE] 08:00-14:00 (6h) [PERSON_NAME] single-neutral-actions s…" at bounding box center [471, 362] width 172 height 233
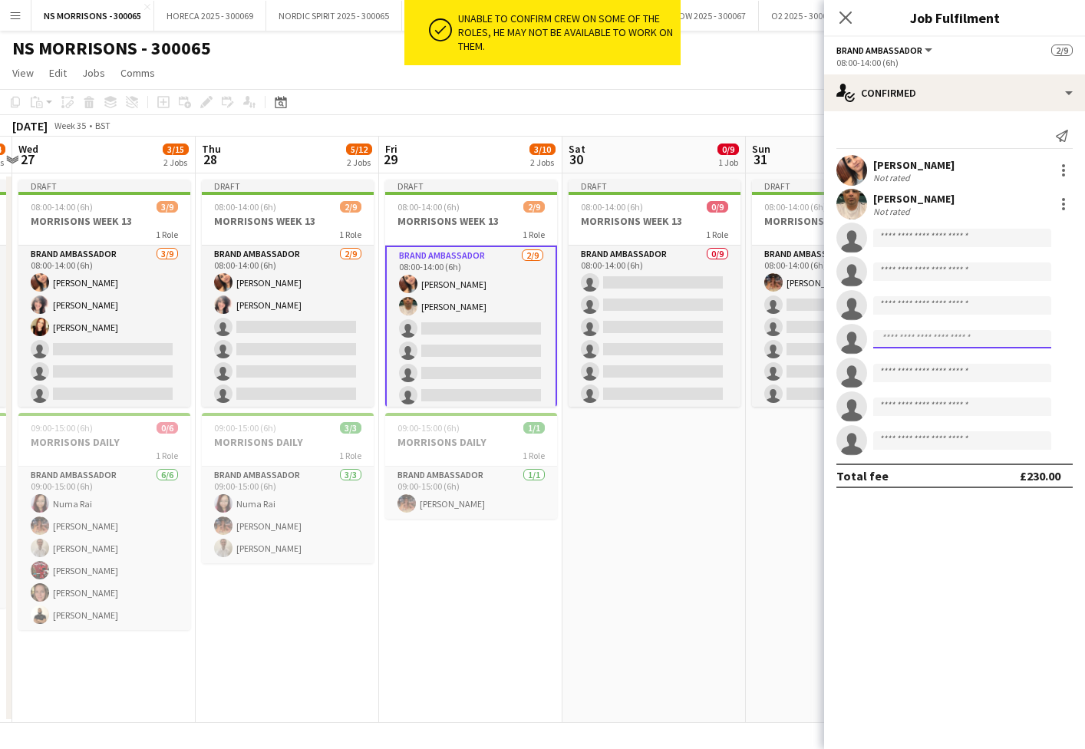
click at [934, 336] on input at bounding box center [962, 339] width 178 height 18
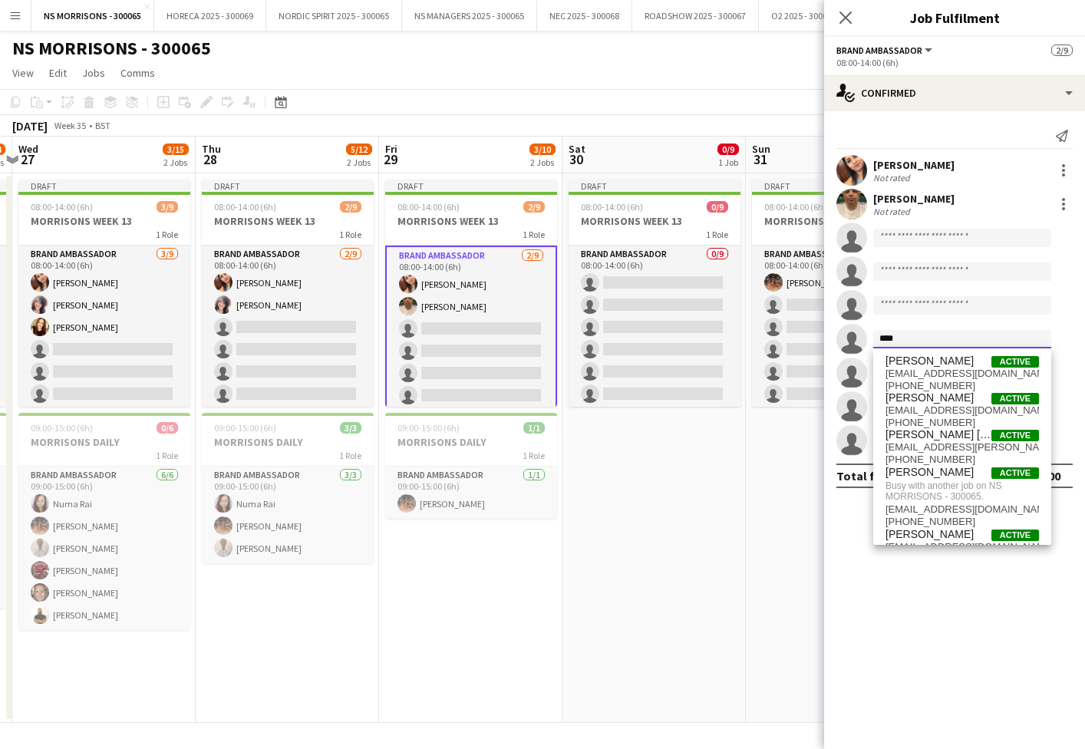
type input "****"
drag, startPoint x: 934, startPoint y: 336, endPoint x: 460, endPoint y: 229, distance: 486.0
click at [460, 229] on div "1 Role" at bounding box center [471, 234] width 172 height 12
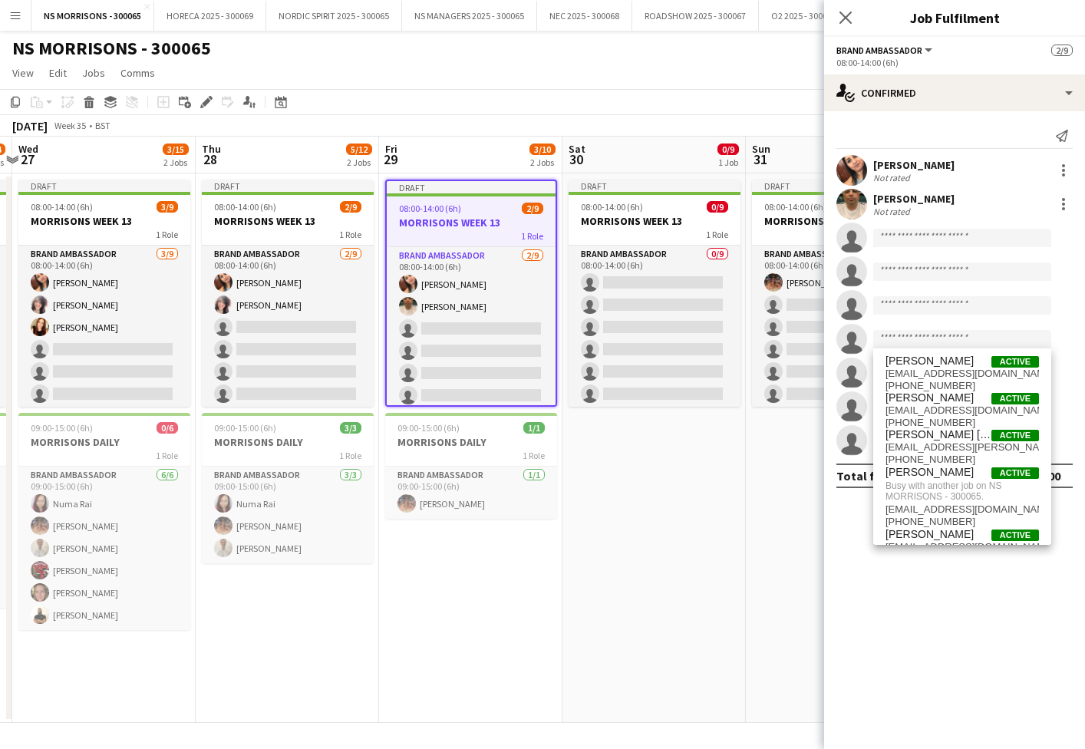
click at [473, 208] on div "08:00-14:00 (6h) 2/9" at bounding box center [471, 209] width 169 height 12
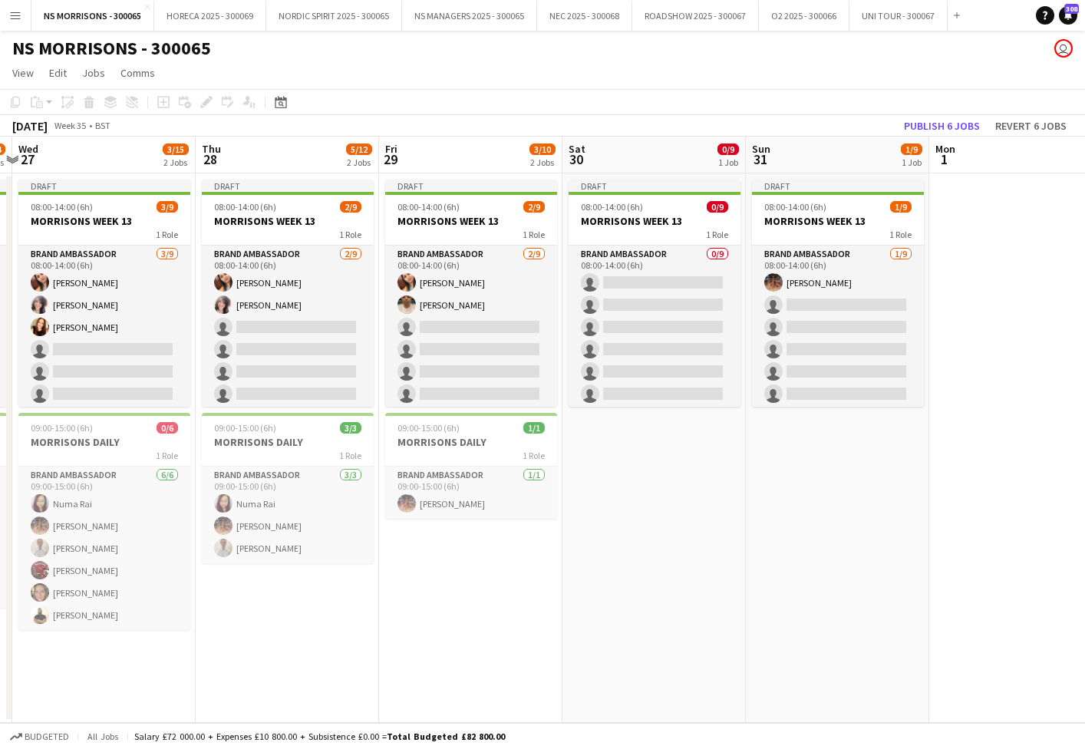
drag, startPoint x: 473, startPoint y: 208, endPoint x: 369, endPoint y: 176, distance: 109.2
click at [473, 208] on div "08:00-14:00 (6h) 2/9" at bounding box center [471, 207] width 172 height 12
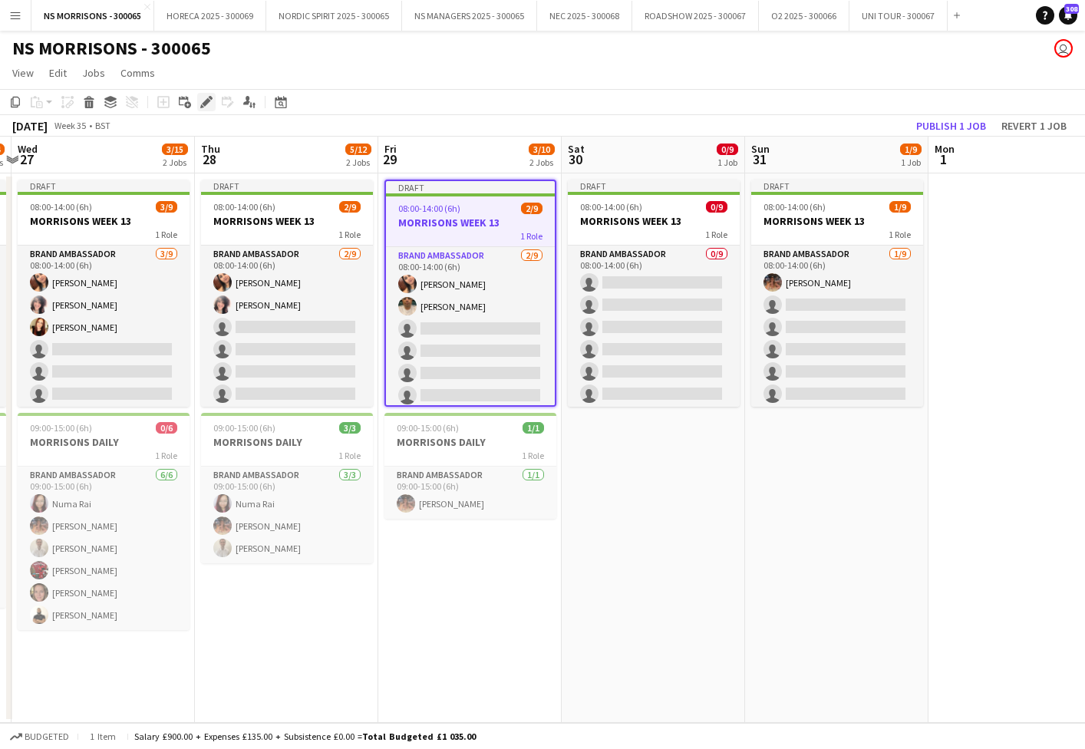
click at [203, 103] on icon "Edit" at bounding box center [206, 102] width 12 height 12
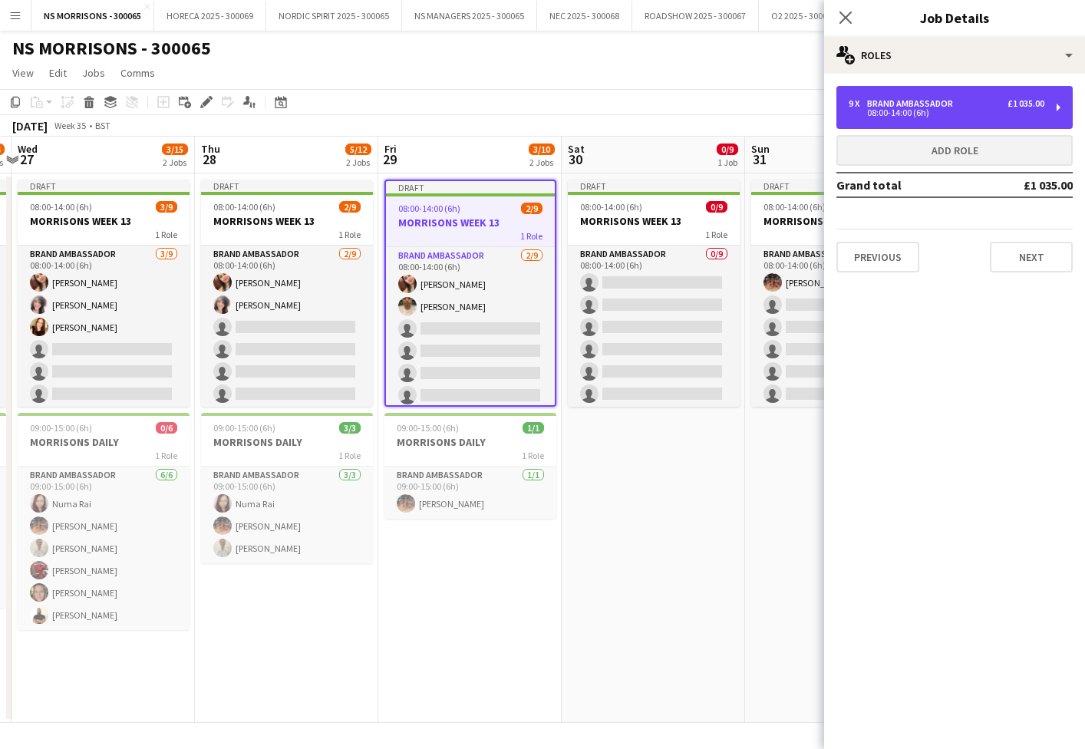
drag, startPoint x: 972, startPoint y: 120, endPoint x: 902, endPoint y: 158, distance: 80.3
click at [971, 120] on div "9 x Brand Ambassador £1 035.00 08:00-14:00 (6h)" at bounding box center [954, 107] width 236 height 43
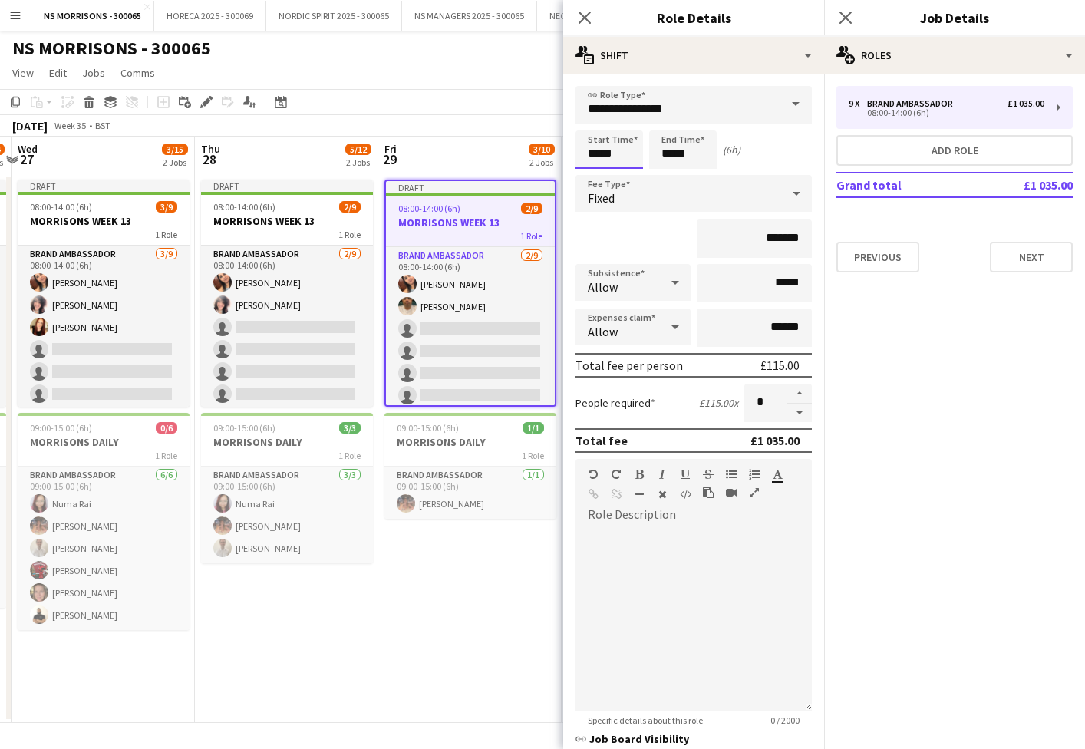
click at [605, 158] on input "*****" at bounding box center [609, 149] width 68 height 38
click at [594, 125] on div at bounding box center [593, 122] width 31 height 15
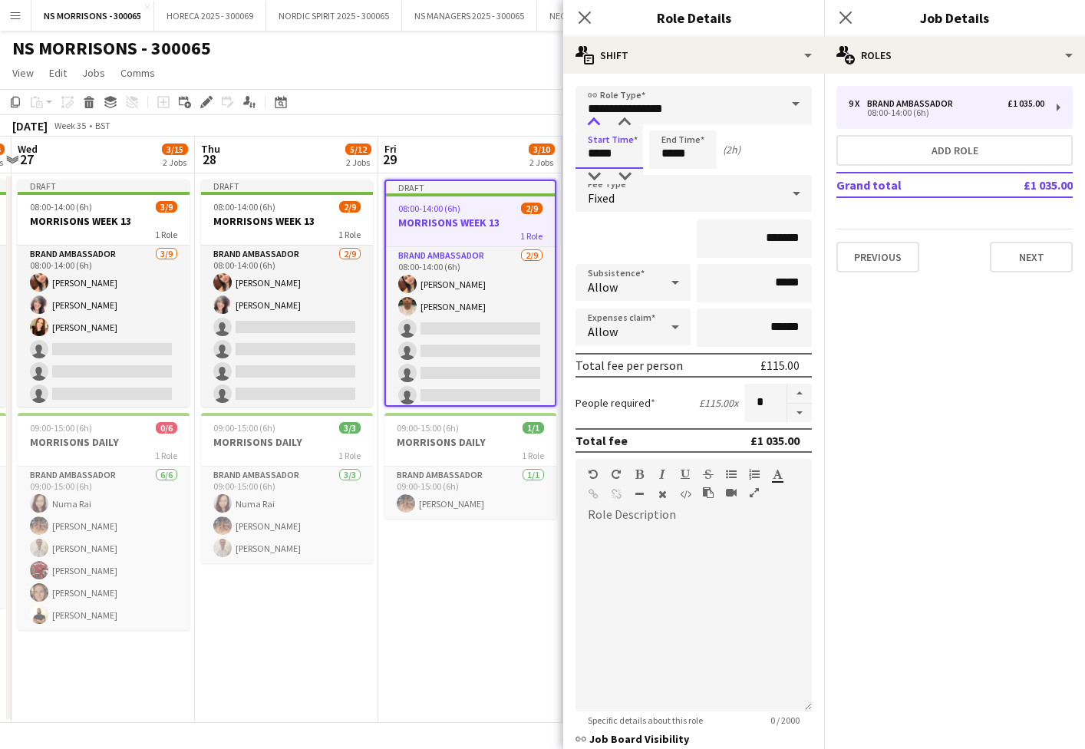
click at [594, 125] on div at bounding box center [593, 122] width 31 height 15
type input "*****"
click at [594, 125] on div at bounding box center [593, 122] width 31 height 15
click at [675, 142] on input "*****" at bounding box center [683, 149] width 68 height 38
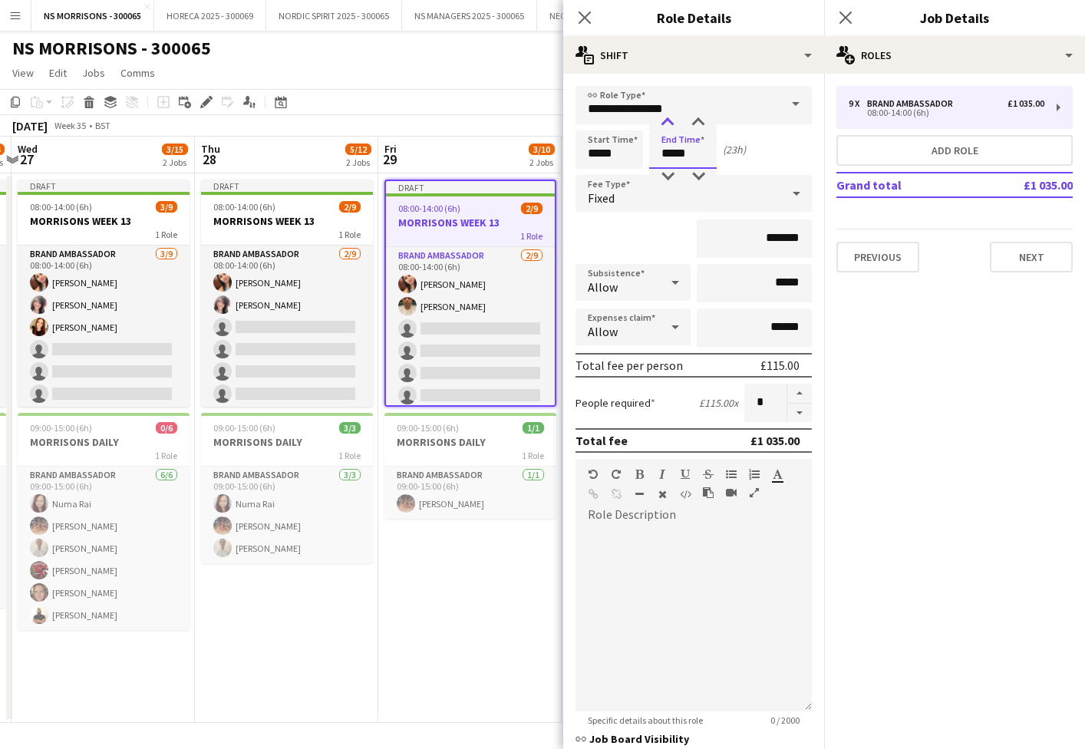
click at [671, 123] on div at bounding box center [667, 122] width 31 height 15
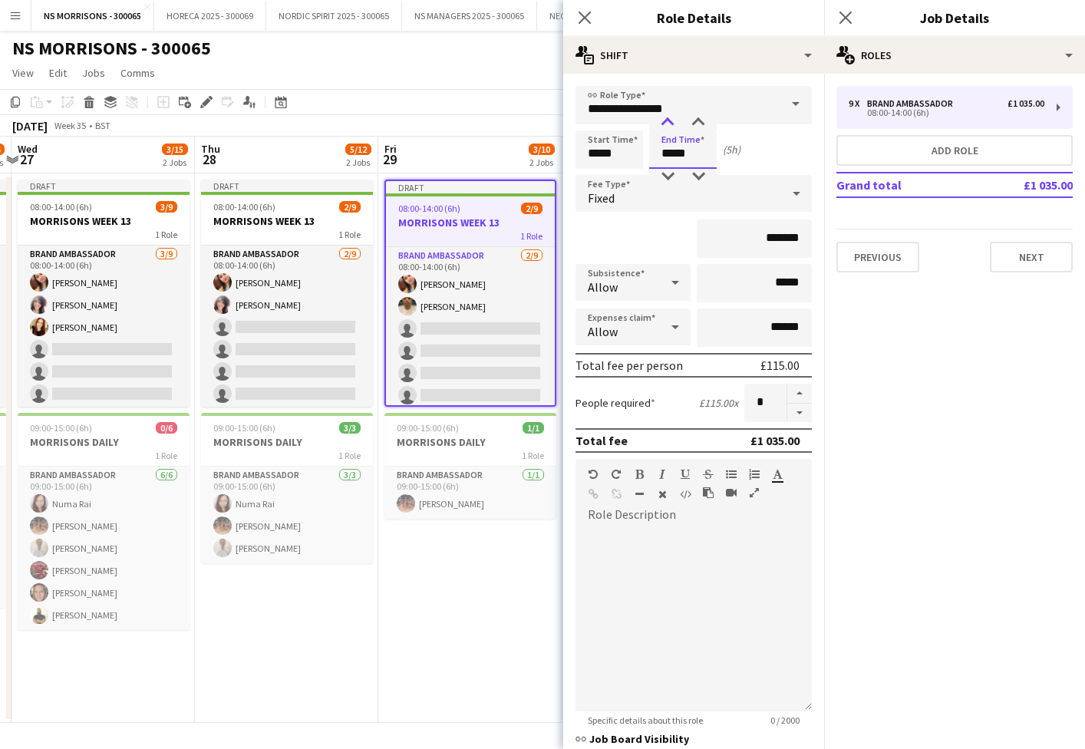
click at [671, 123] on div at bounding box center [667, 122] width 31 height 15
type input "*****"
click at [671, 123] on div at bounding box center [667, 122] width 31 height 15
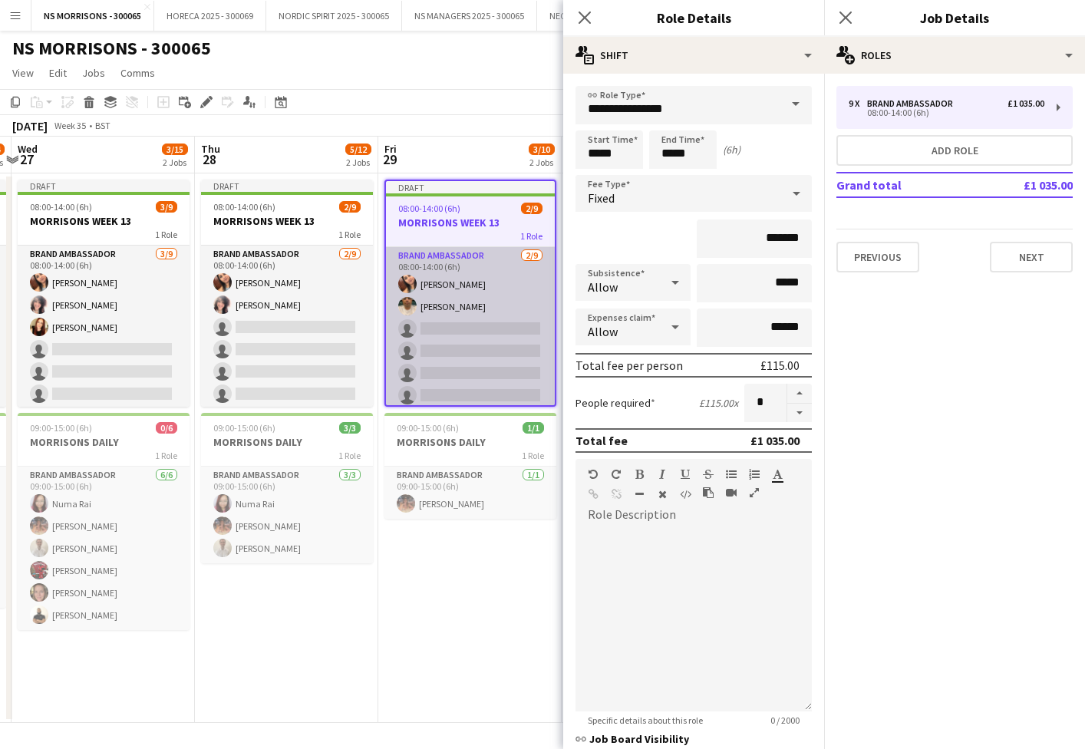
drag, startPoint x: 463, startPoint y: 519, endPoint x: 466, endPoint y: 506, distance: 13.4
click at [464, 515] on app-date-cell "Draft 08:00-14:00 (6h) 2/9 MORRISONS WEEK 13 1 Role Brand Ambassador [DATE] 08:…" at bounding box center [469, 447] width 183 height 549
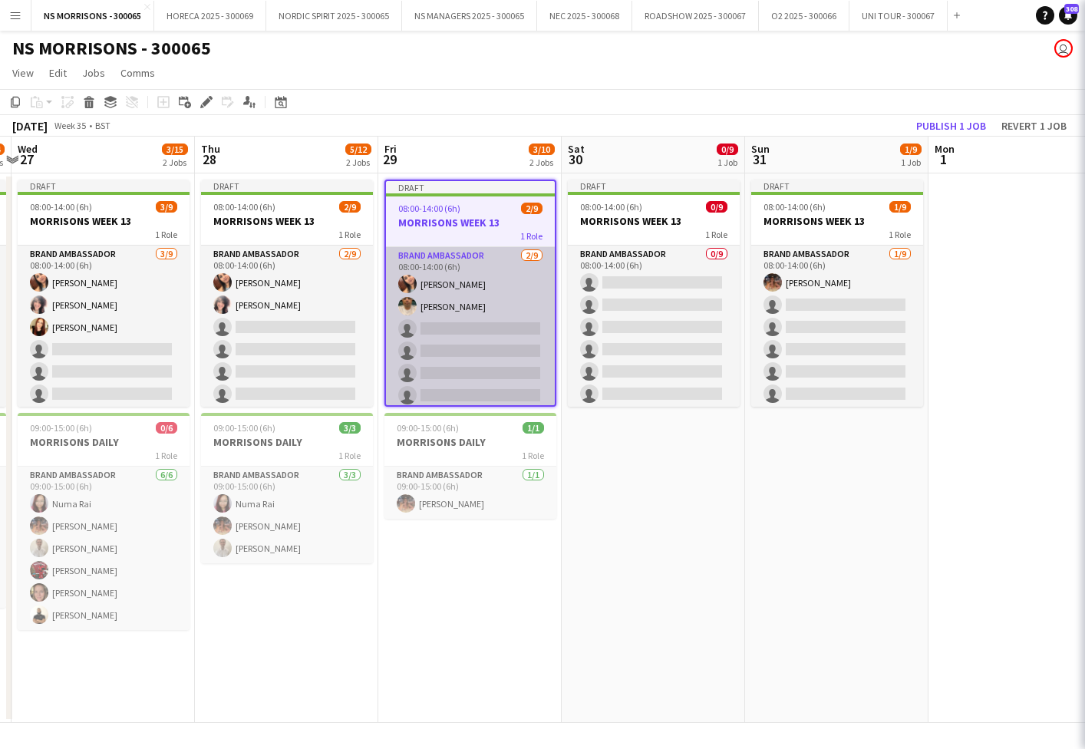
scroll to position [0, 538]
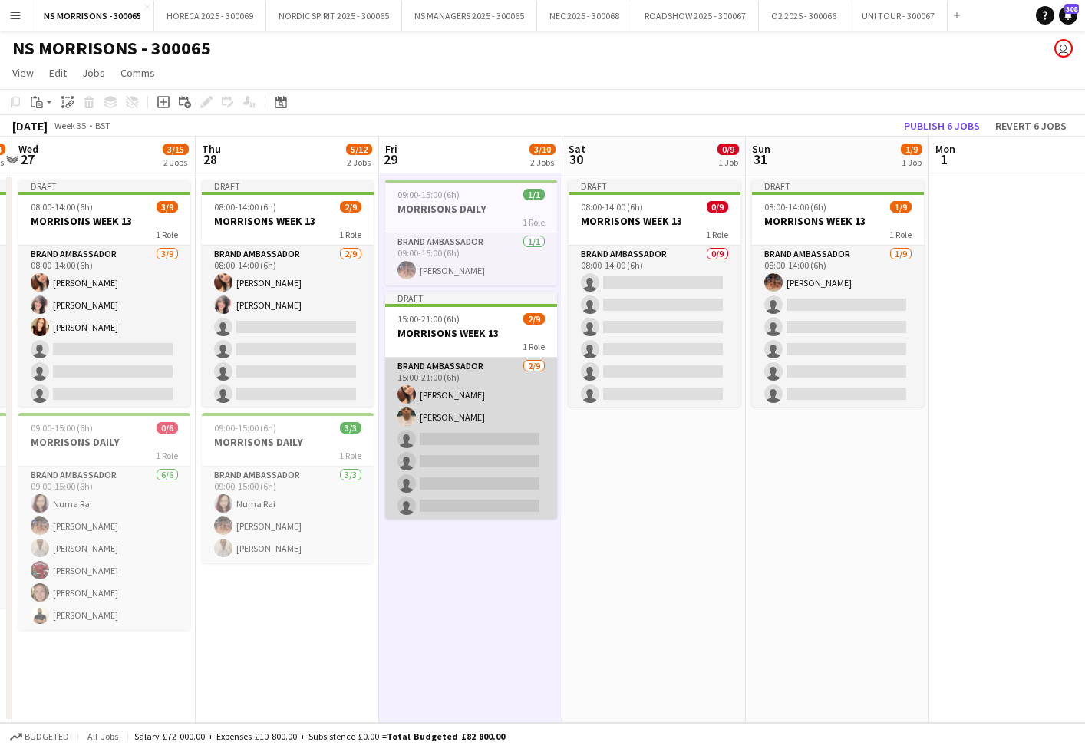
click at [470, 462] on app-card-role "Brand Ambassador [DATE] 15:00-21:00 (6h) [PERSON_NAME] single-neutral-actions s…" at bounding box center [471, 473] width 172 height 230
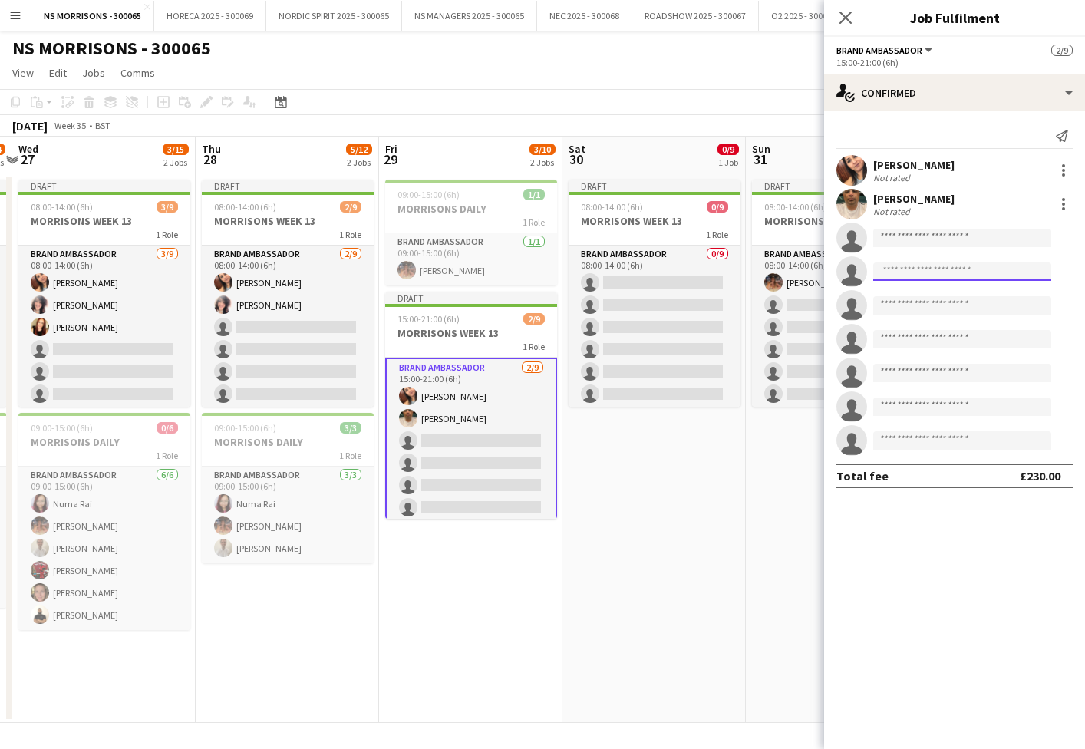
click at [931, 279] on input at bounding box center [962, 271] width 178 height 18
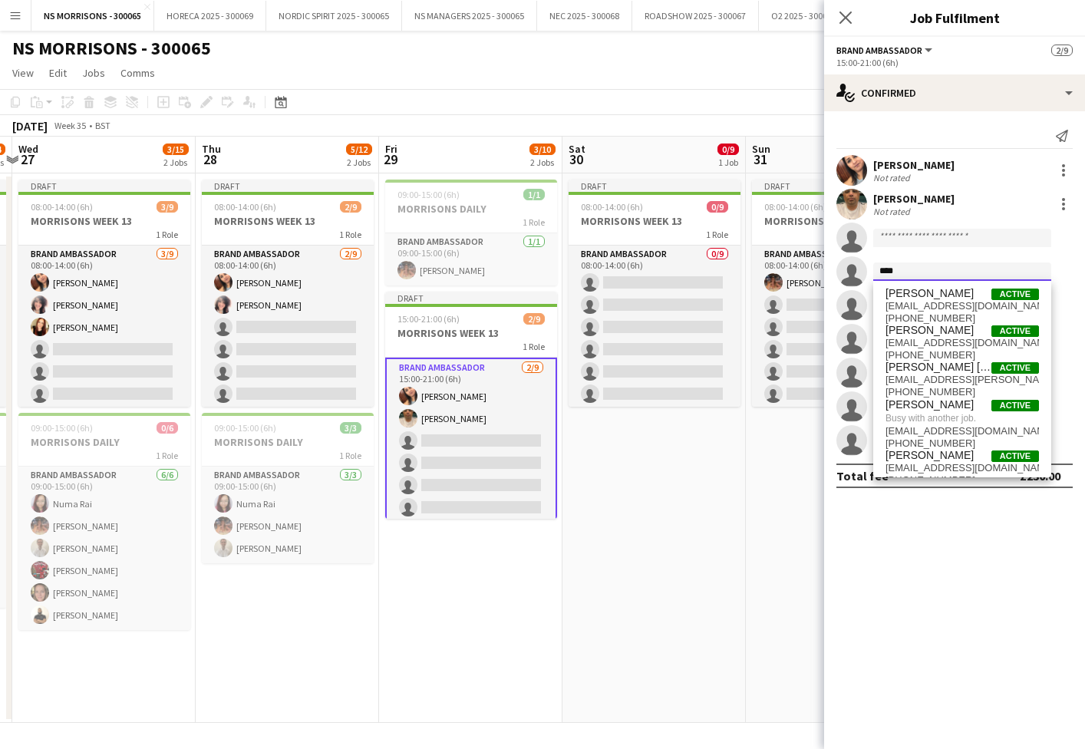
type input "****"
drag, startPoint x: 931, startPoint y: 279, endPoint x: 460, endPoint y: 261, distance: 471.4
click at [460, 261] on app-card-role "Brand Ambassador [DATE] 09:00-15:00 (6h) [PERSON_NAME]" at bounding box center [471, 259] width 172 height 52
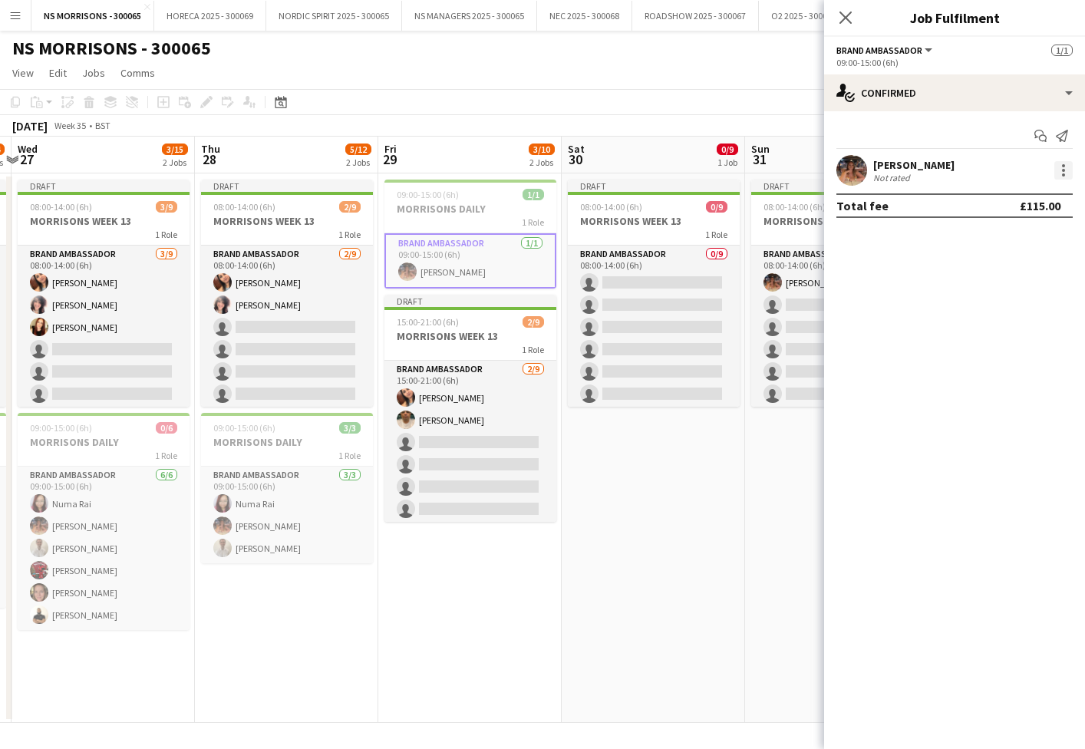
click at [1063, 167] on div at bounding box center [1063, 170] width 18 height 18
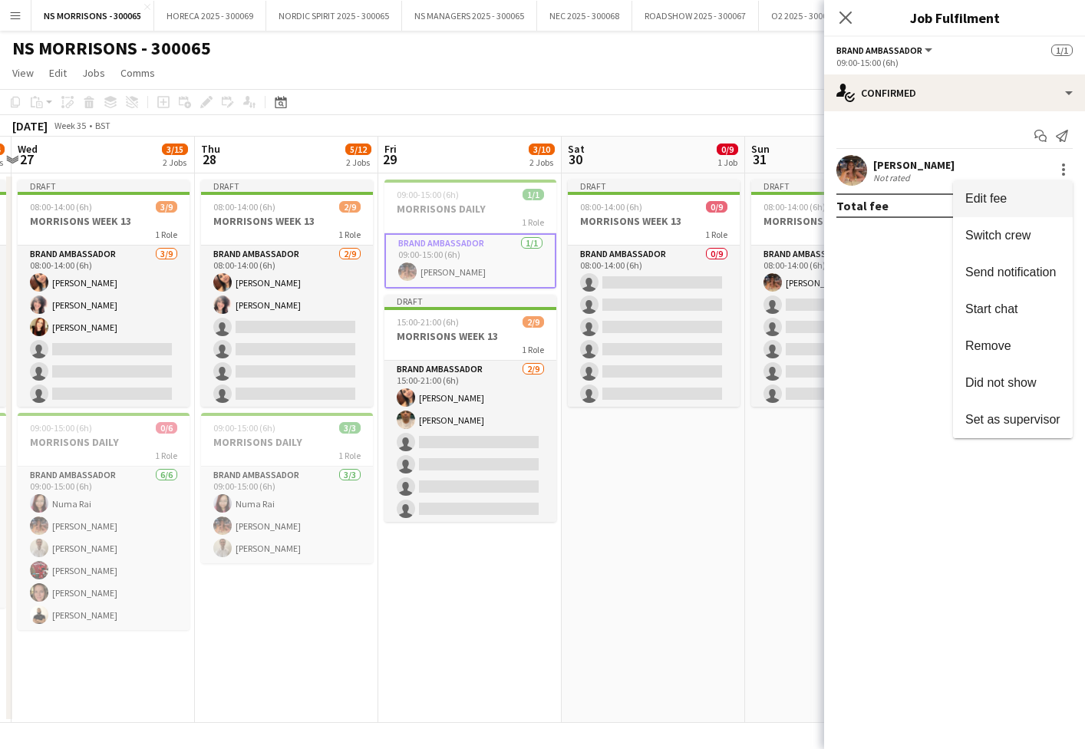
click at [1041, 183] on button "Edit fee" at bounding box center [1013, 198] width 120 height 37
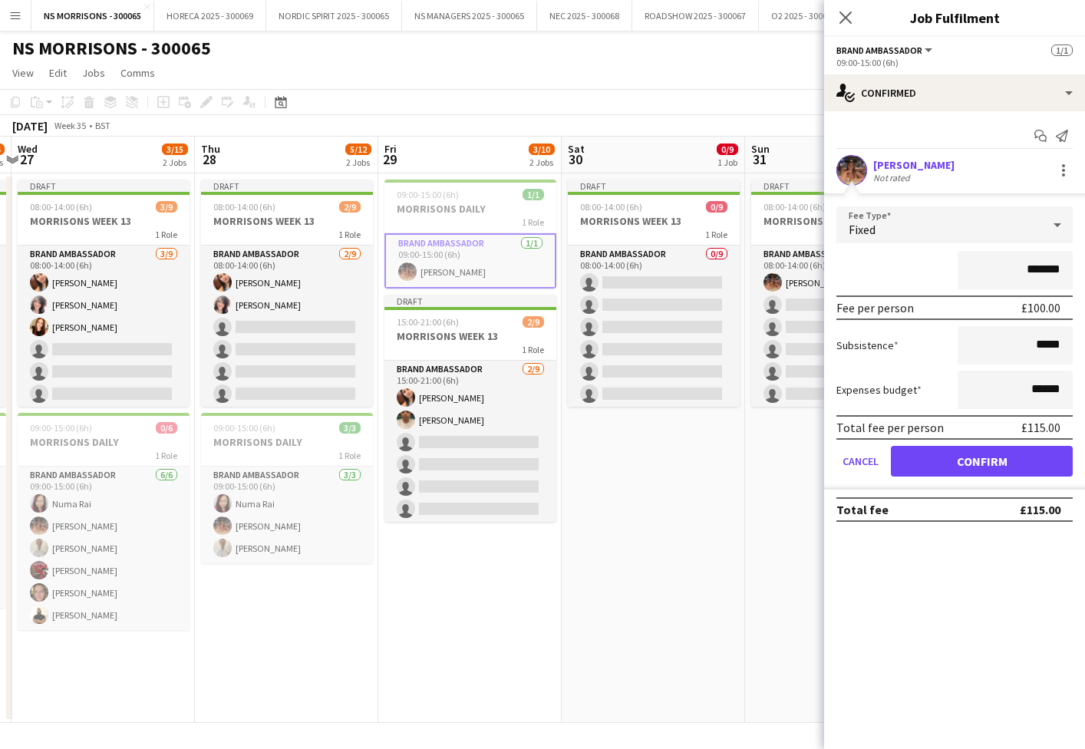
click at [1033, 272] on input "*******" at bounding box center [1015, 270] width 115 height 38
type input "*******"
drag, startPoint x: 950, startPoint y: 457, endPoint x: 937, endPoint y: 462, distance: 13.8
click at [950, 457] on button "Confirm" at bounding box center [982, 461] width 182 height 31
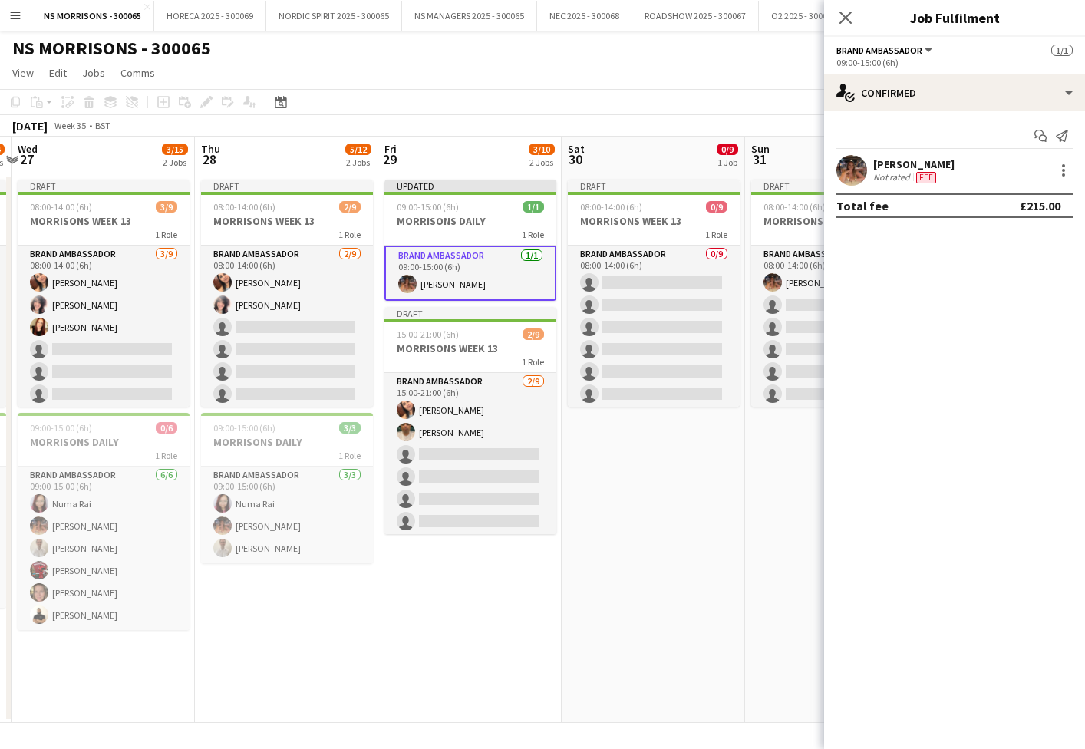
click at [633, 513] on app-date-cell "Draft 08:00-14:00 (6h) 0/9 MORRISONS WEEK 13 1 Role Brand Ambassador 0/9 08:00-…" at bounding box center [653, 447] width 183 height 549
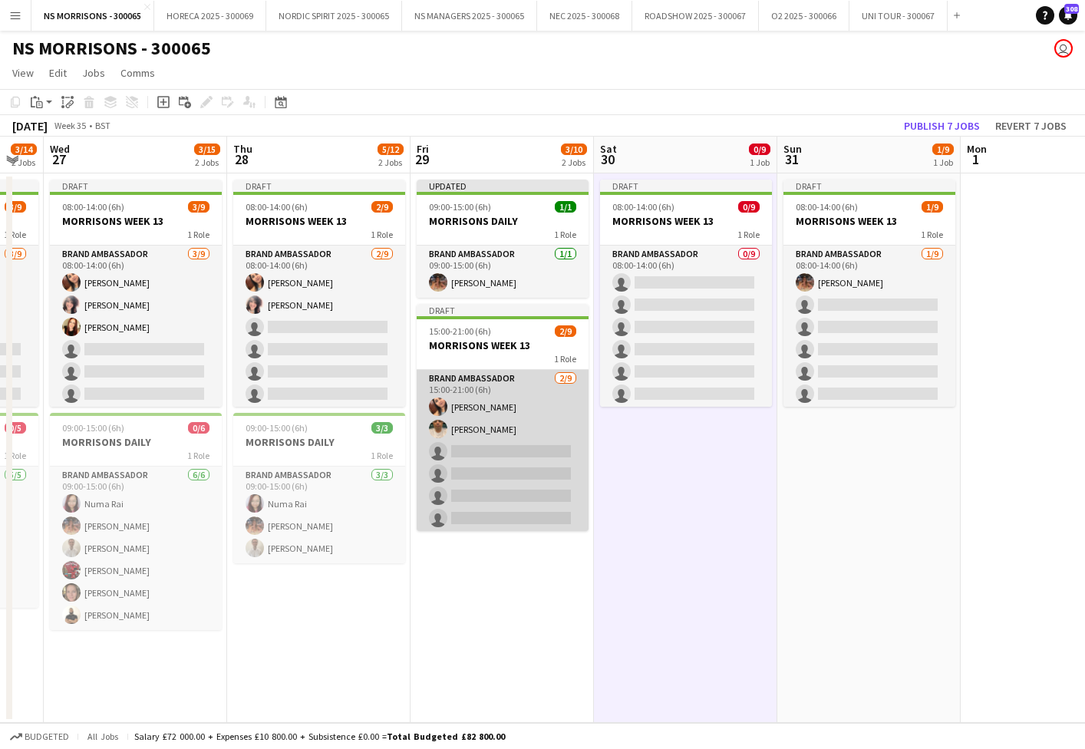
scroll to position [0, 488]
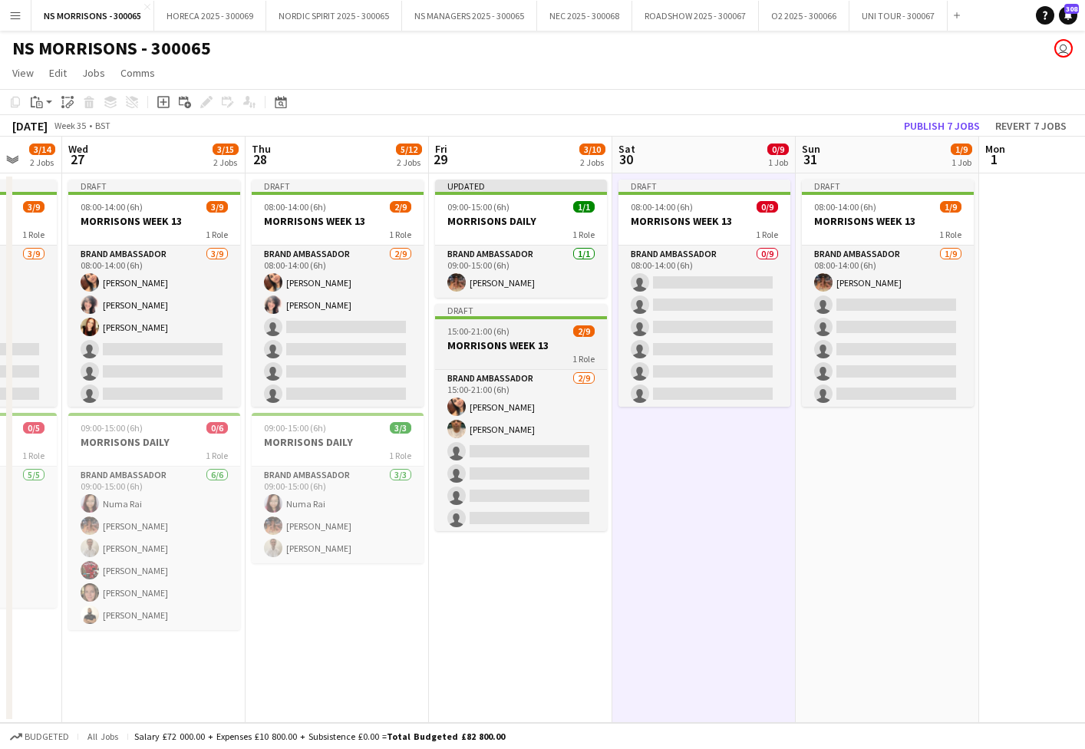
click at [516, 351] on h3 "MORRISONS WEEK 13" at bounding box center [521, 345] width 172 height 14
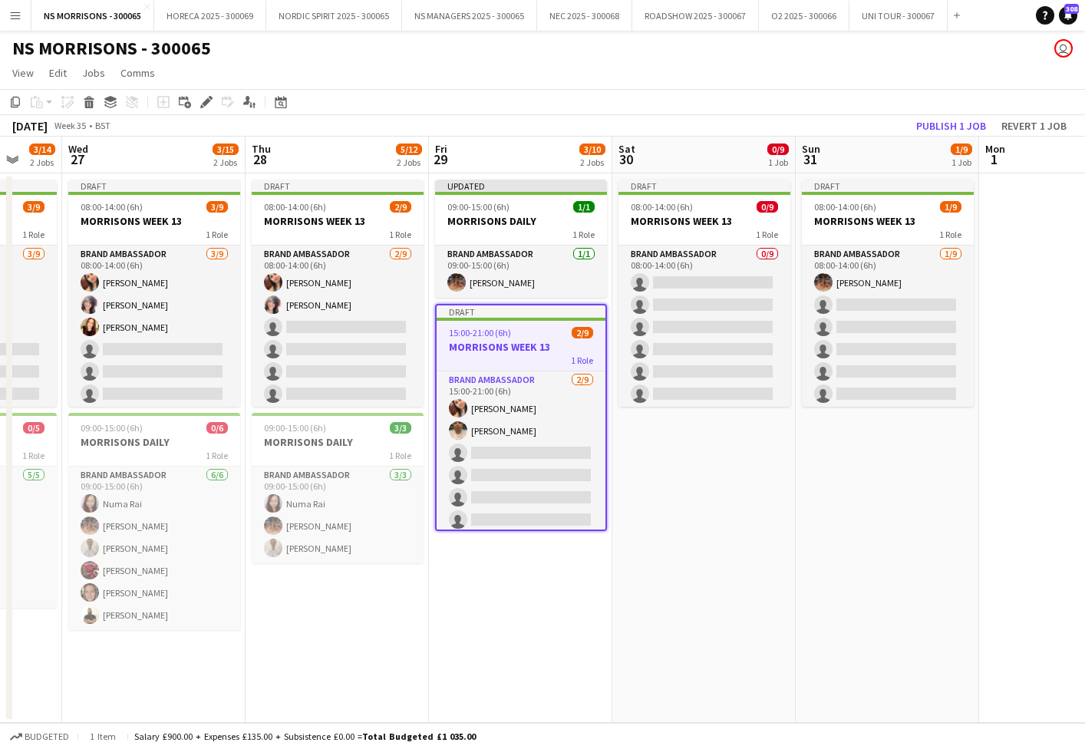
drag, startPoint x: 208, startPoint y: 105, endPoint x: 709, endPoint y: 99, distance: 501.0
click at [209, 105] on icon "Edit" at bounding box center [206, 102] width 12 height 12
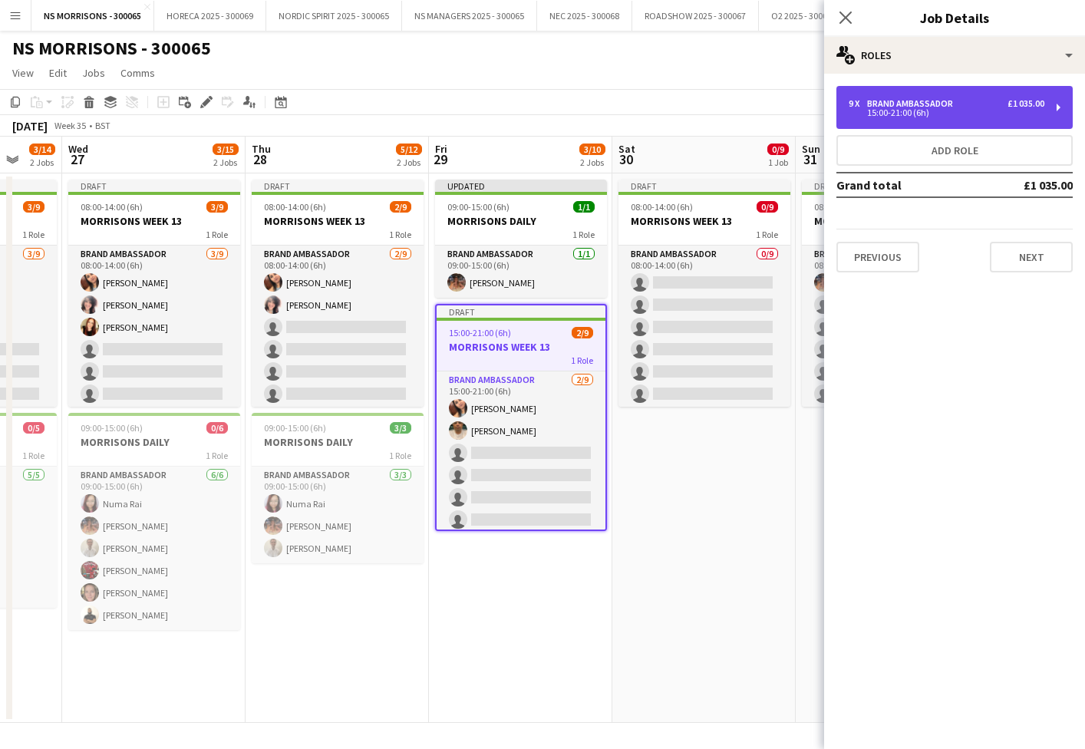
click at [876, 112] on div "15:00-21:00 (6h)" at bounding box center [947, 113] width 196 height 8
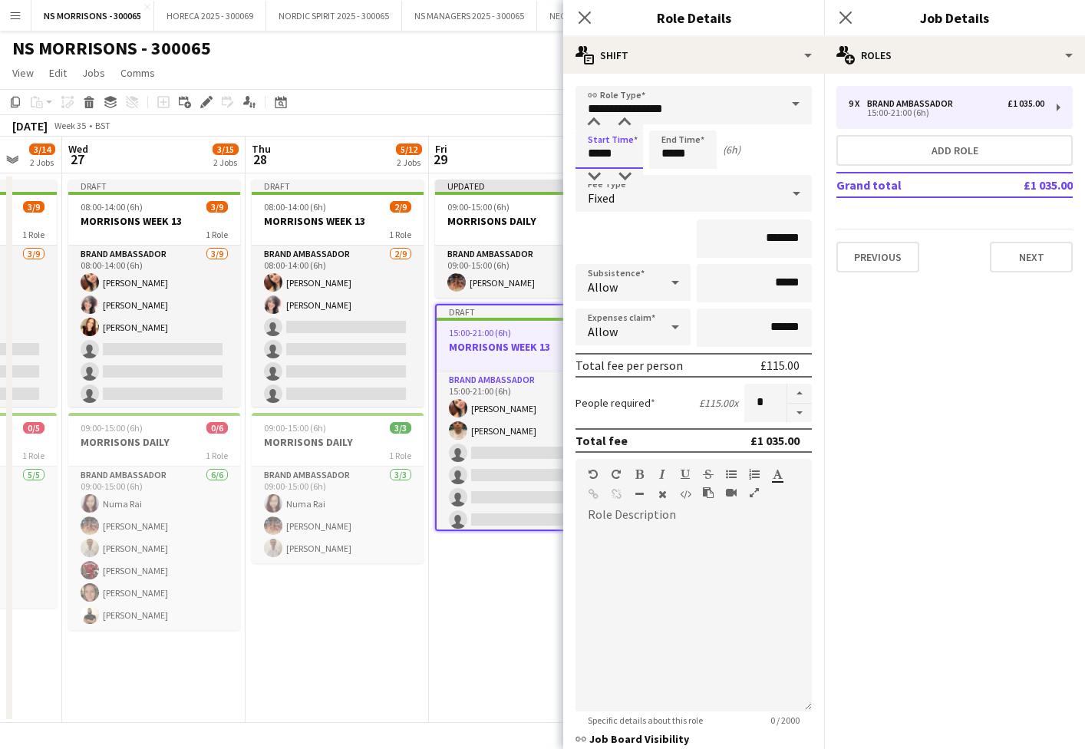
click at [593, 152] on input "*****" at bounding box center [609, 149] width 68 height 38
click at [599, 180] on div at bounding box center [593, 176] width 31 height 15
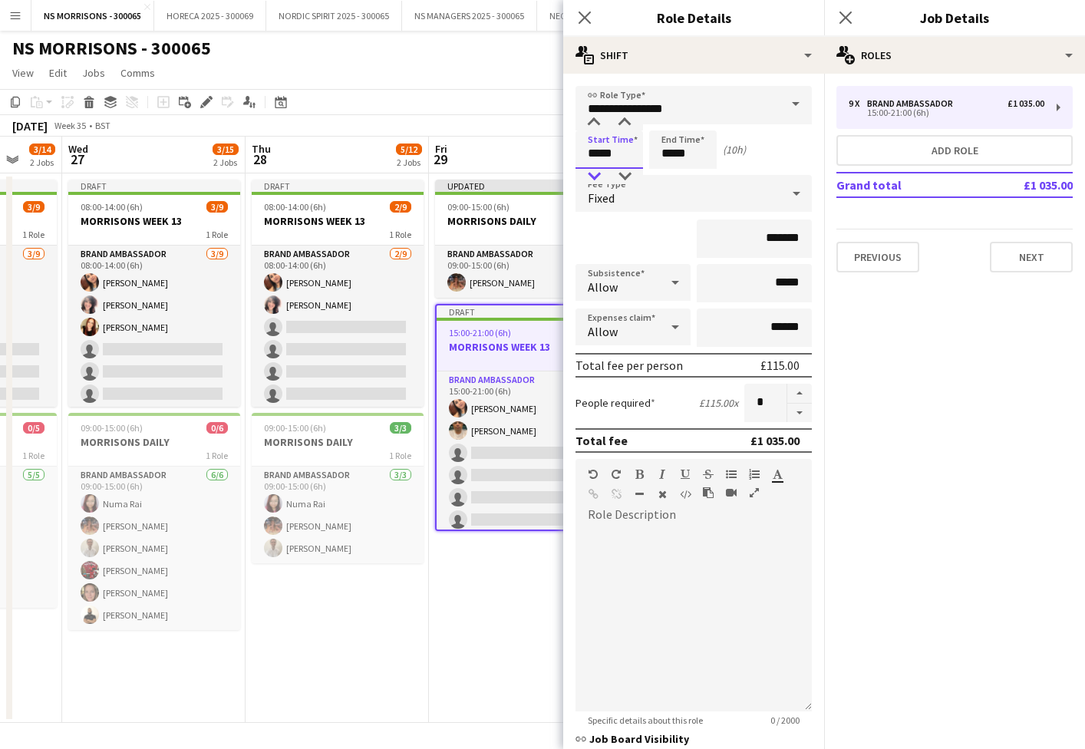
click at [599, 180] on div at bounding box center [593, 176] width 31 height 15
type input "*****"
click at [599, 180] on div at bounding box center [593, 176] width 31 height 15
drag, startPoint x: 681, startPoint y: 154, endPoint x: 677, endPoint y: 164, distance: 10.7
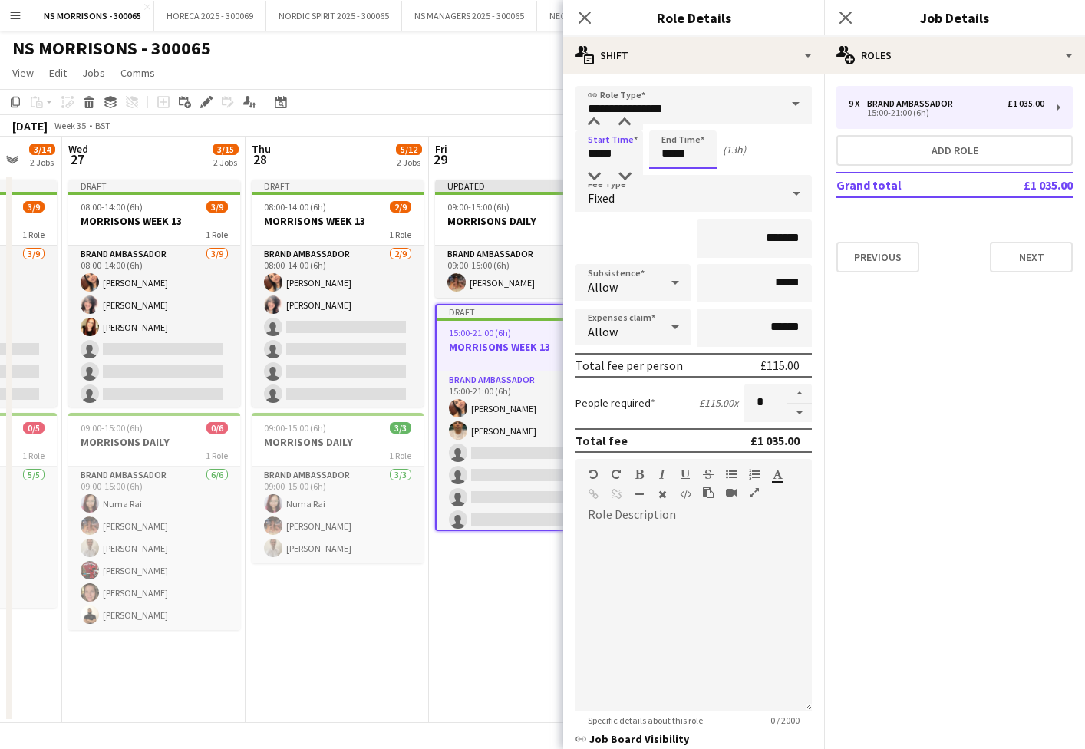
click at [681, 154] on input "*****" at bounding box center [683, 149] width 68 height 38
click at [674, 180] on div at bounding box center [667, 176] width 31 height 15
click at [672, 175] on div at bounding box center [667, 176] width 31 height 15
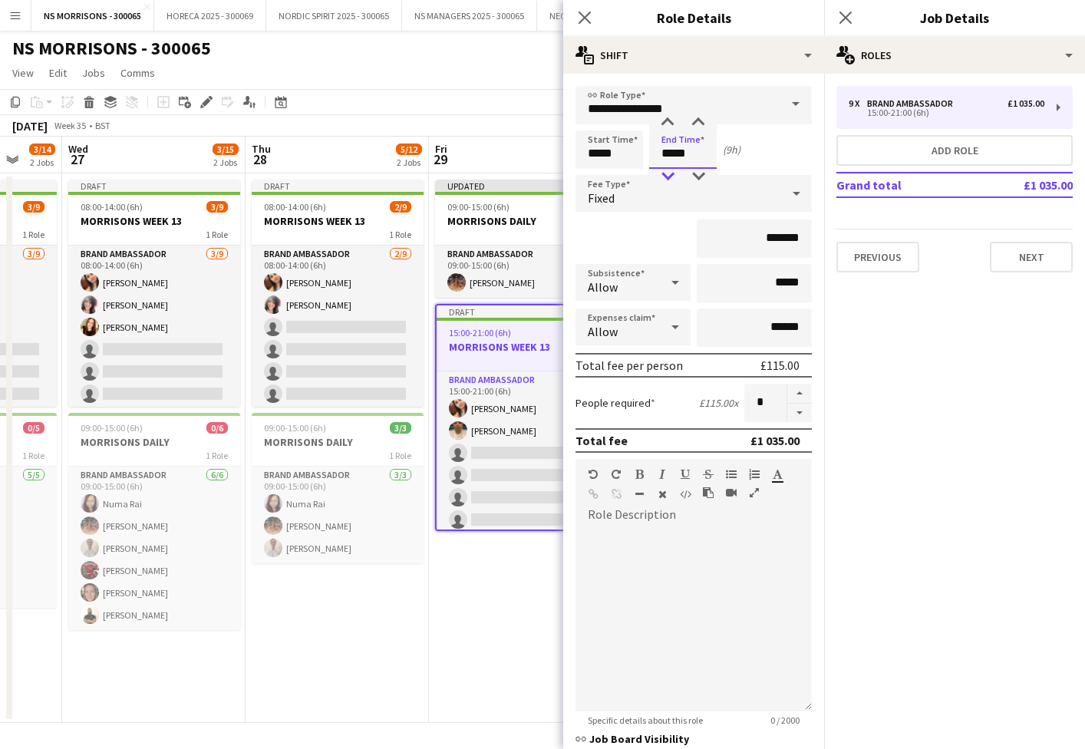
click at [672, 175] on div at bounding box center [667, 176] width 31 height 15
type input "*****"
click at [672, 175] on div at bounding box center [667, 176] width 31 height 15
click at [404, 585] on app-date-cell "Draft 08:00-14:00 (6h) 2/9 MORRISONS WEEK 13 1 Role Brand Ambassador [DATE] 08:…" at bounding box center [337, 447] width 183 height 549
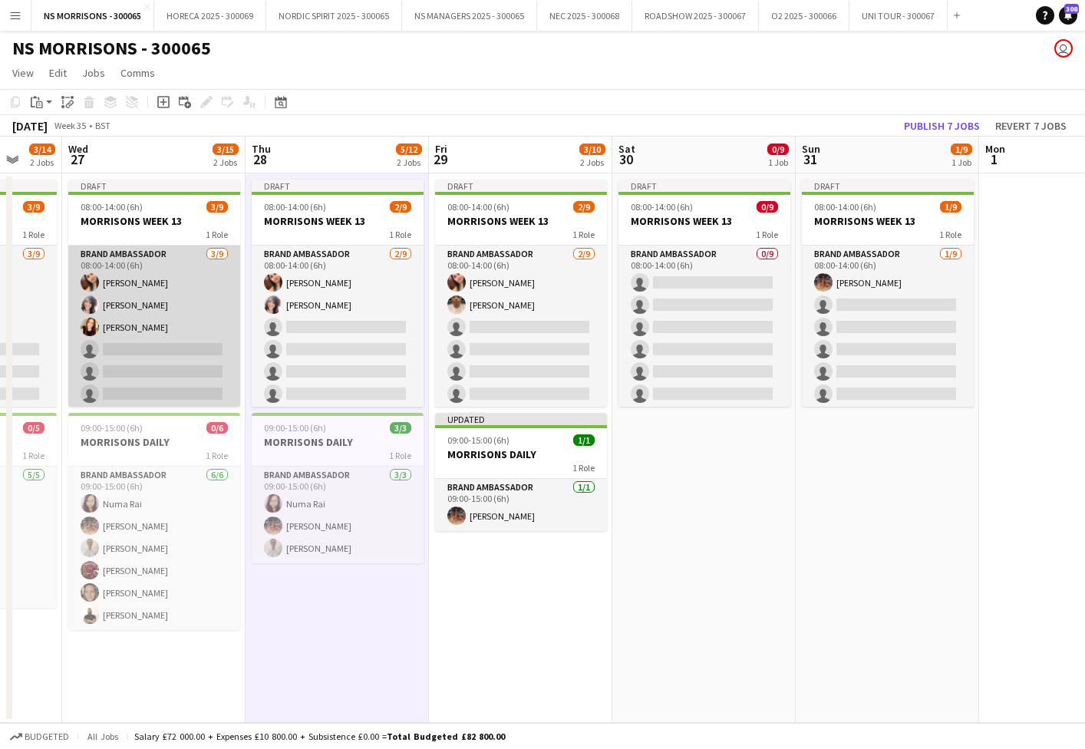
click at [165, 332] on app-card-role "Brand Ambassador [DATE] 08:00-14:00 (6h) [PERSON_NAME] [PERSON_NAME] [PERSON_NA…" at bounding box center [154, 361] width 172 height 230
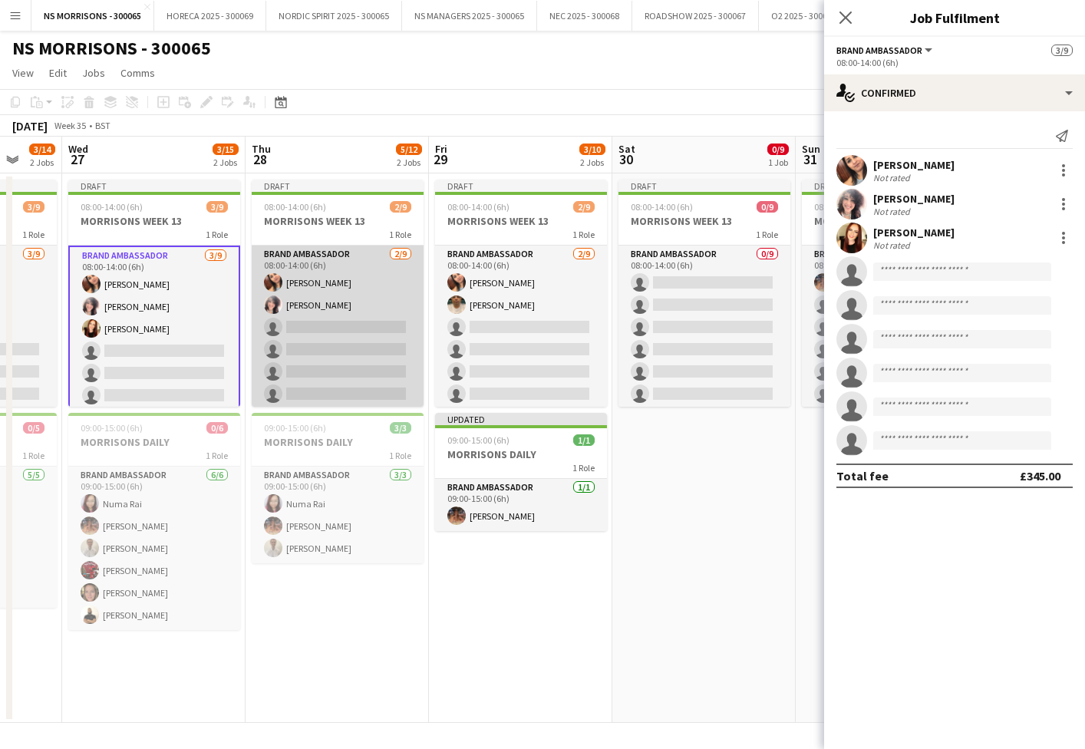
click at [335, 318] on app-card-role "Brand Ambassador [DATE] 08:00-14:00 (6h) [PERSON_NAME] [PERSON_NAME] single-neu…" at bounding box center [338, 361] width 172 height 230
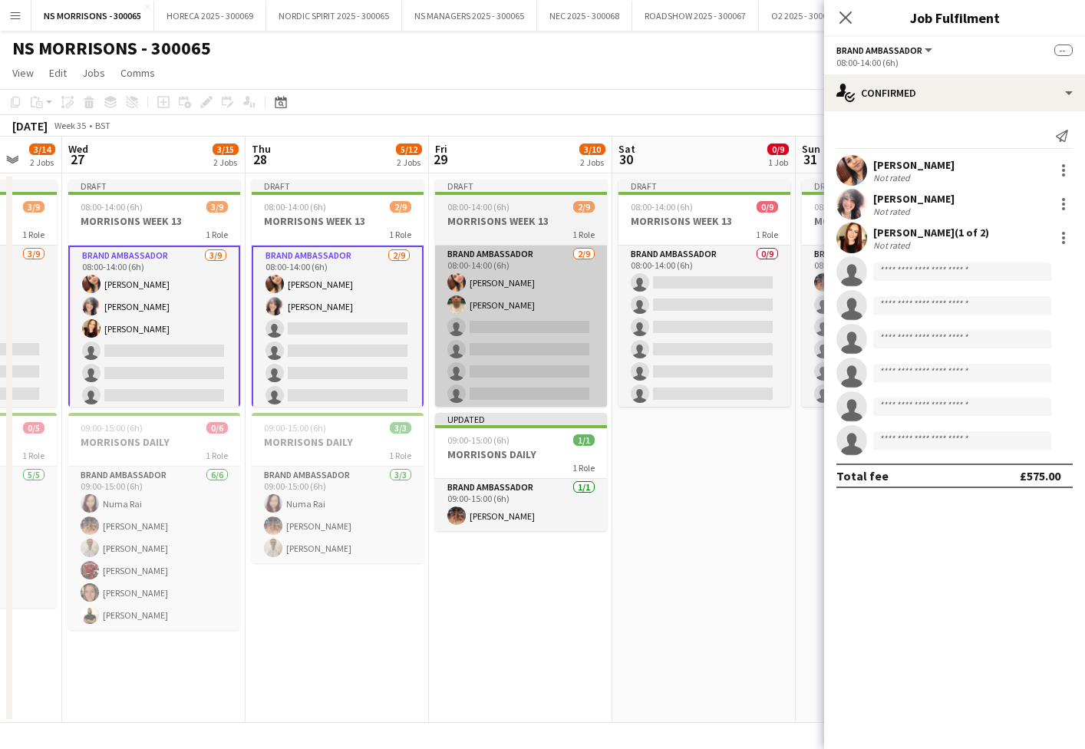
scroll to position [0, 489]
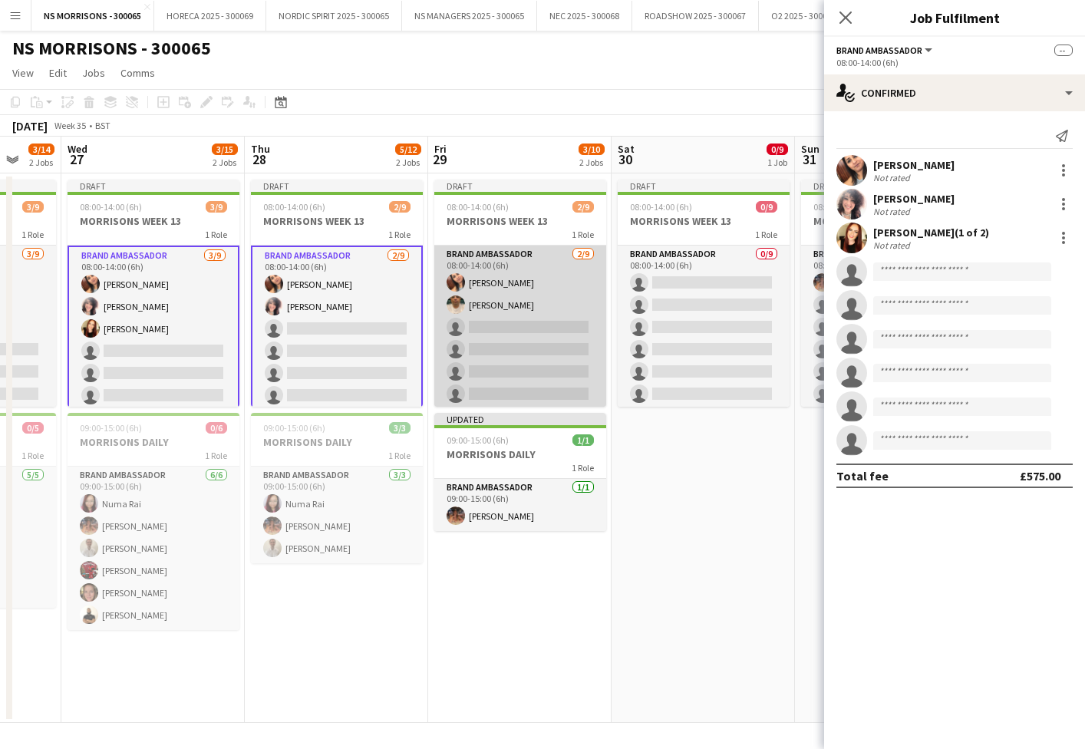
click at [527, 328] on app-card-role "Brand Ambassador [DATE] 08:00-14:00 (6h) [PERSON_NAME] single-neutral-actions s…" at bounding box center [520, 361] width 172 height 230
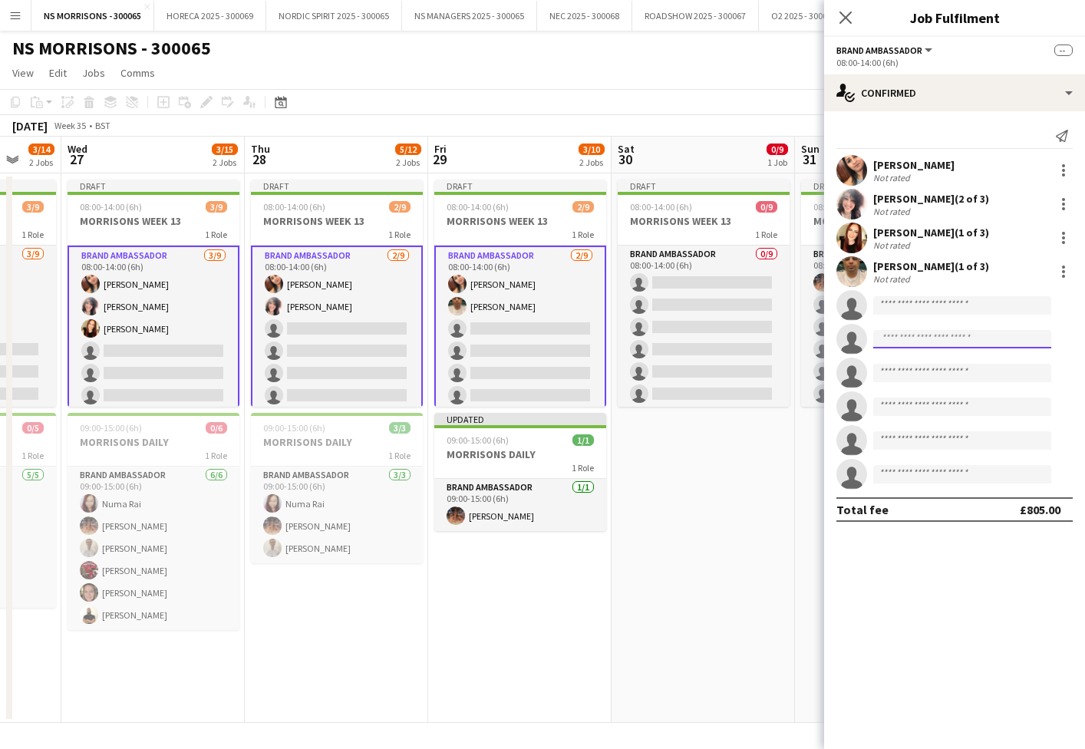
click at [912, 342] on input at bounding box center [962, 339] width 178 height 18
type input "****"
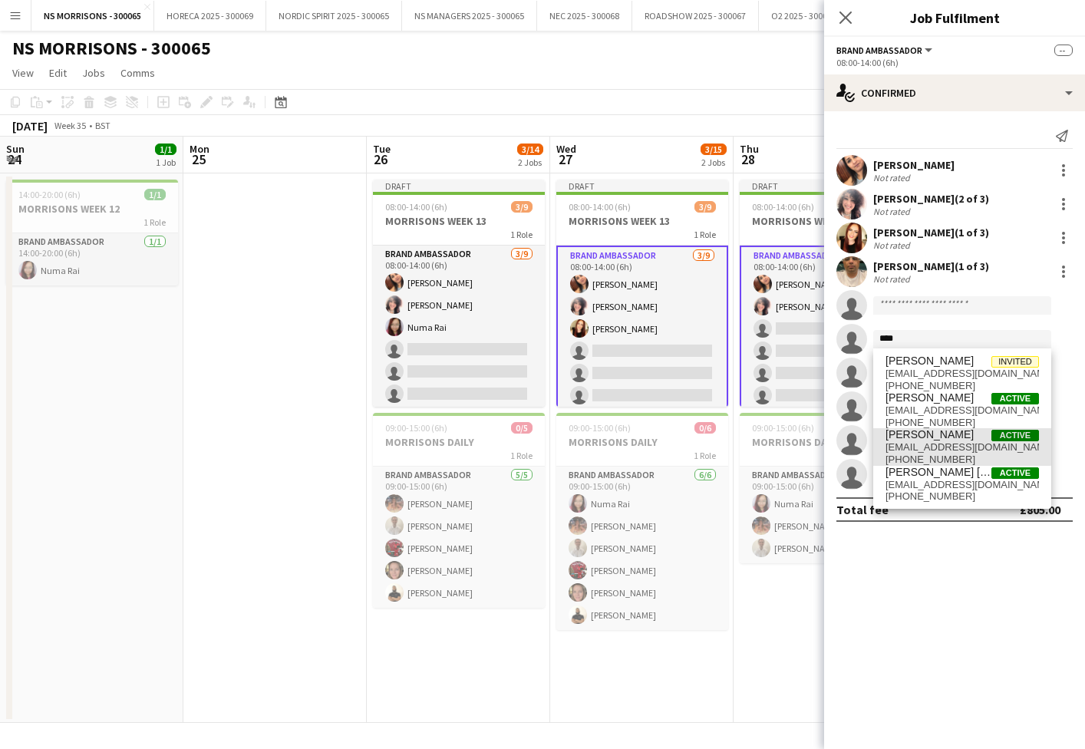
click at [928, 434] on span "[PERSON_NAME]" at bounding box center [929, 434] width 88 height 13
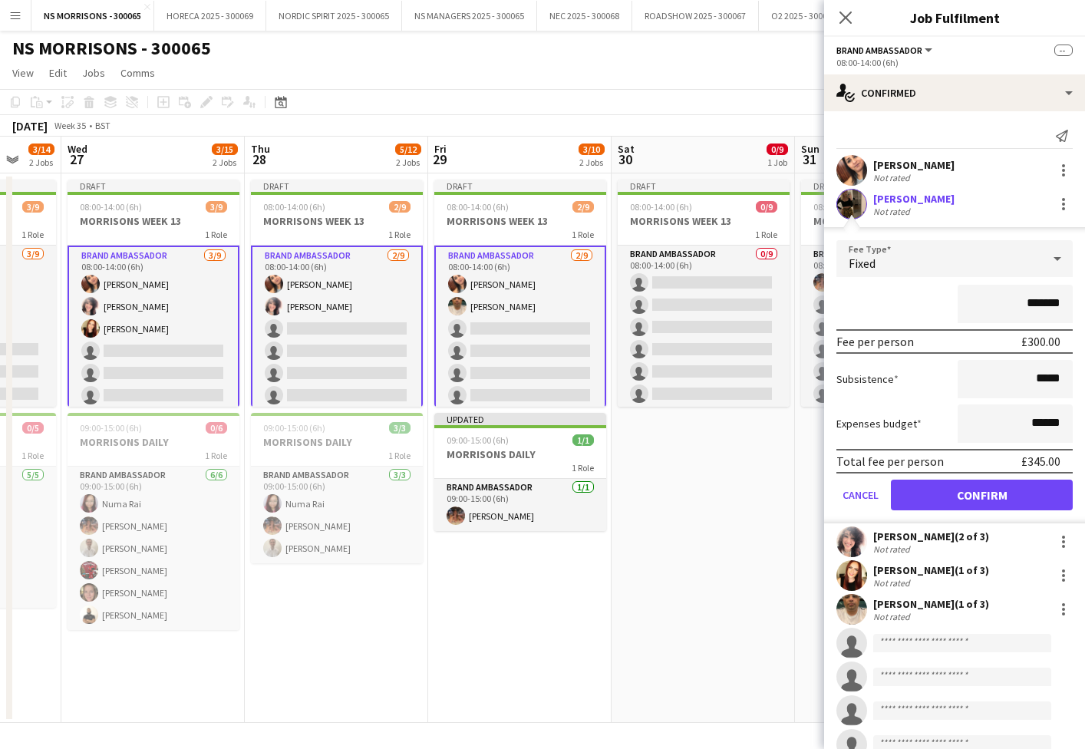
click at [931, 493] on button "Confirm" at bounding box center [982, 495] width 182 height 31
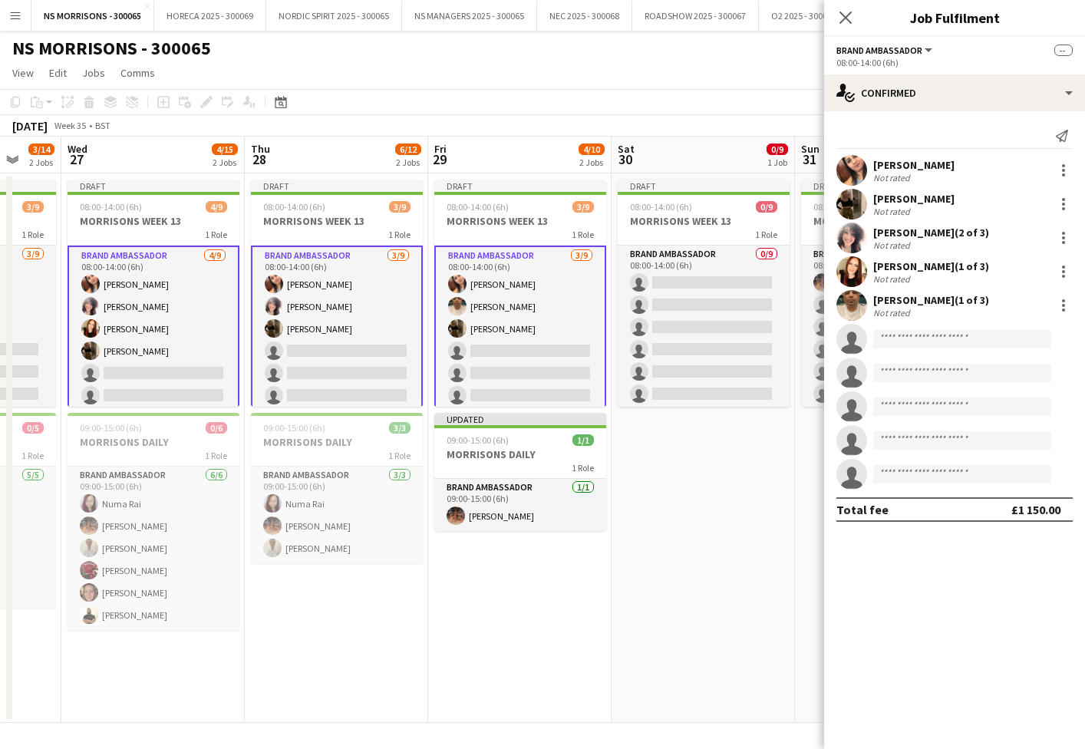
scroll to position [0, 453]
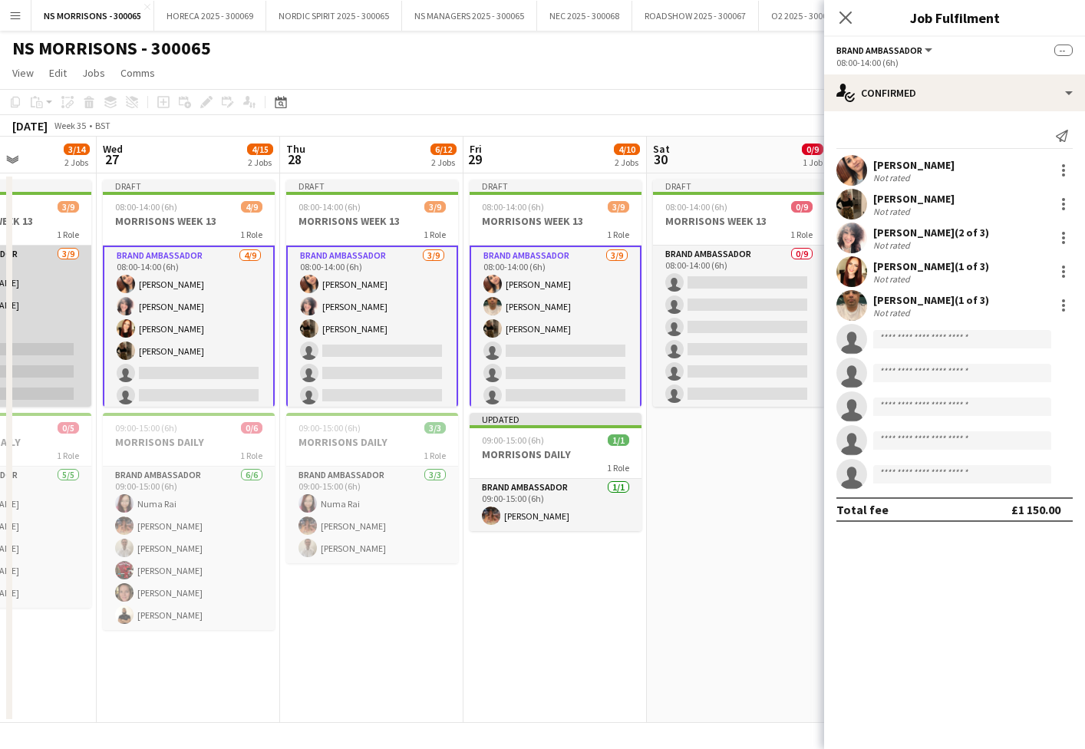
click at [81, 305] on app-card-role "Brand Ambassador 3/9 08:00-14:00 (6h) Monika Nanda Nabila Hamici Numa Rai singl…" at bounding box center [5, 361] width 172 height 230
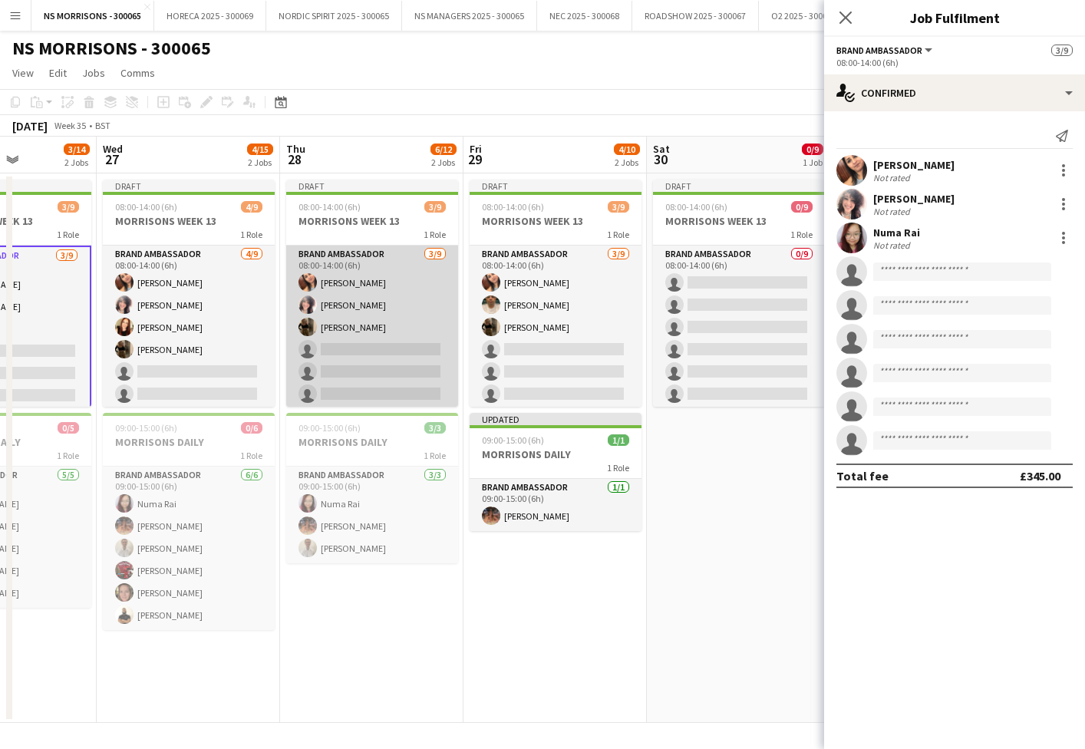
click at [394, 311] on app-card-role "Brand Ambassador 3/9 08:00-14:00 (6h) Monika Nanda Nabila Hamici Grace Stewart …" at bounding box center [372, 361] width 172 height 230
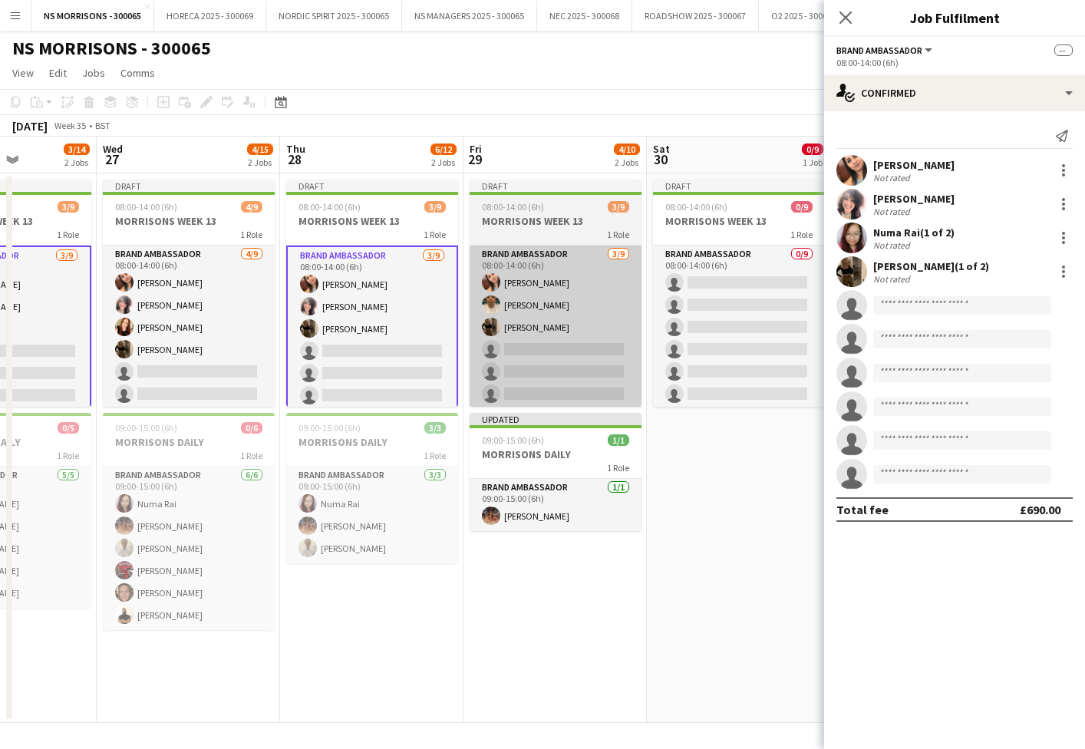
scroll to position [0, 453]
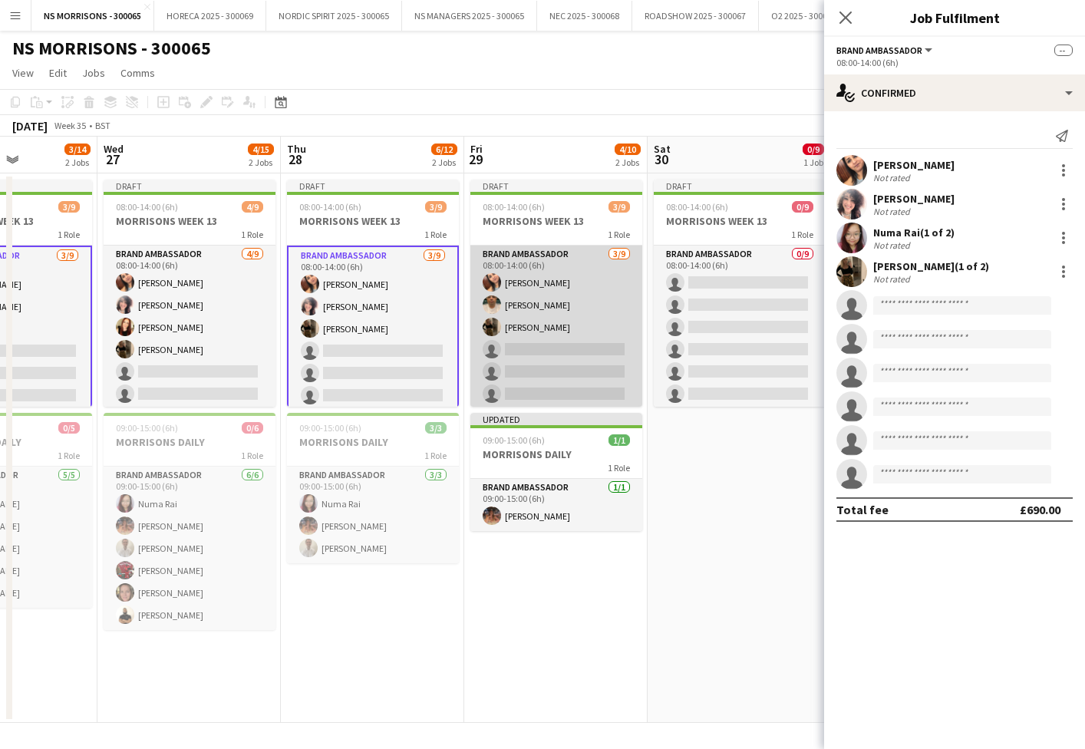
drag, startPoint x: 516, startPoint y: 315, endPoint x: 588, endPoint y: 329, distance: 73.4
click at [516, 315] on app-card-role "Brand Ambassador 3/9 08:00-14:00 (6h) Monika Nanda Qadish Dass Grace Stewart si…" at bounding box center [556, 361] width 172 height 230
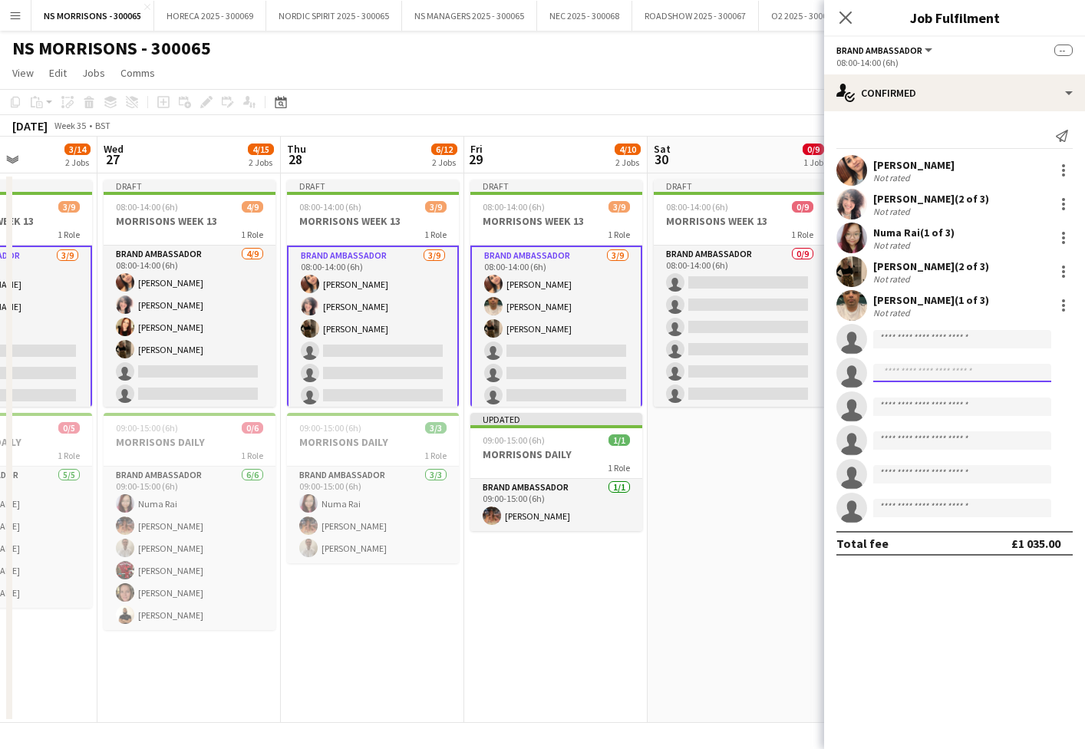
click at [884, 371] on input at bounding box center [962, 373] width 178 height 18
type input "*****"
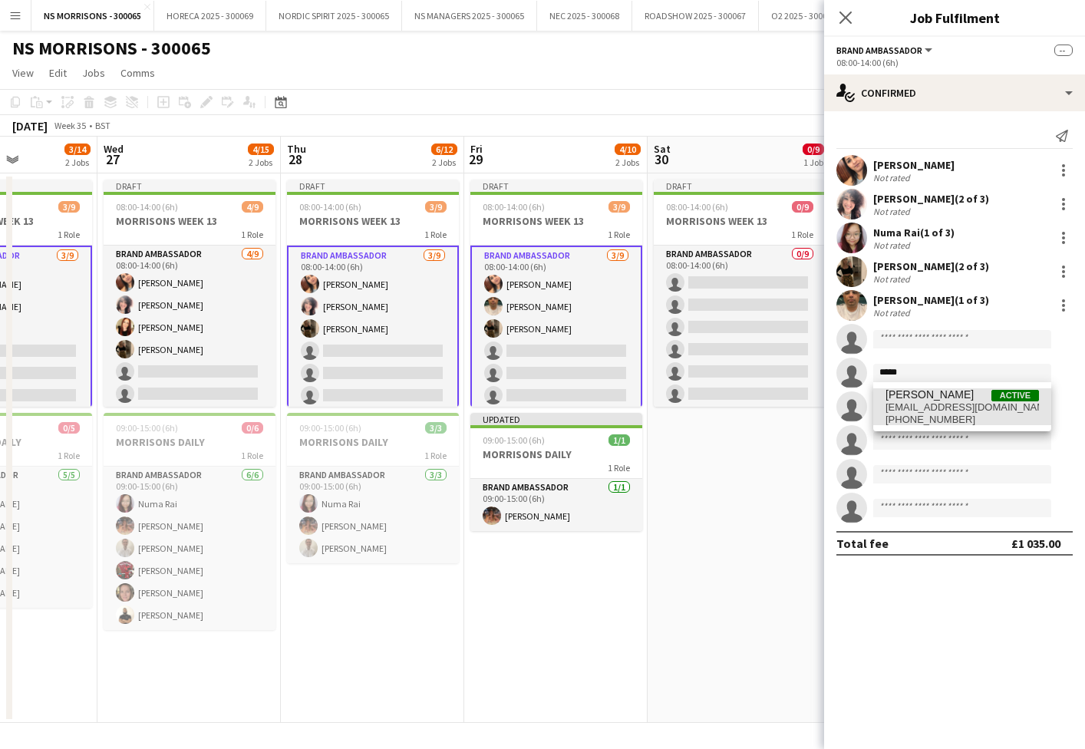
drag, startPoint x: 926, startPoint y: 516, endPoint x: 943, endPoint y: 414, distance: 103.4
click at [944, 414] on span "+4407392234153" at bounding box center [961, 420] width 153 height 12
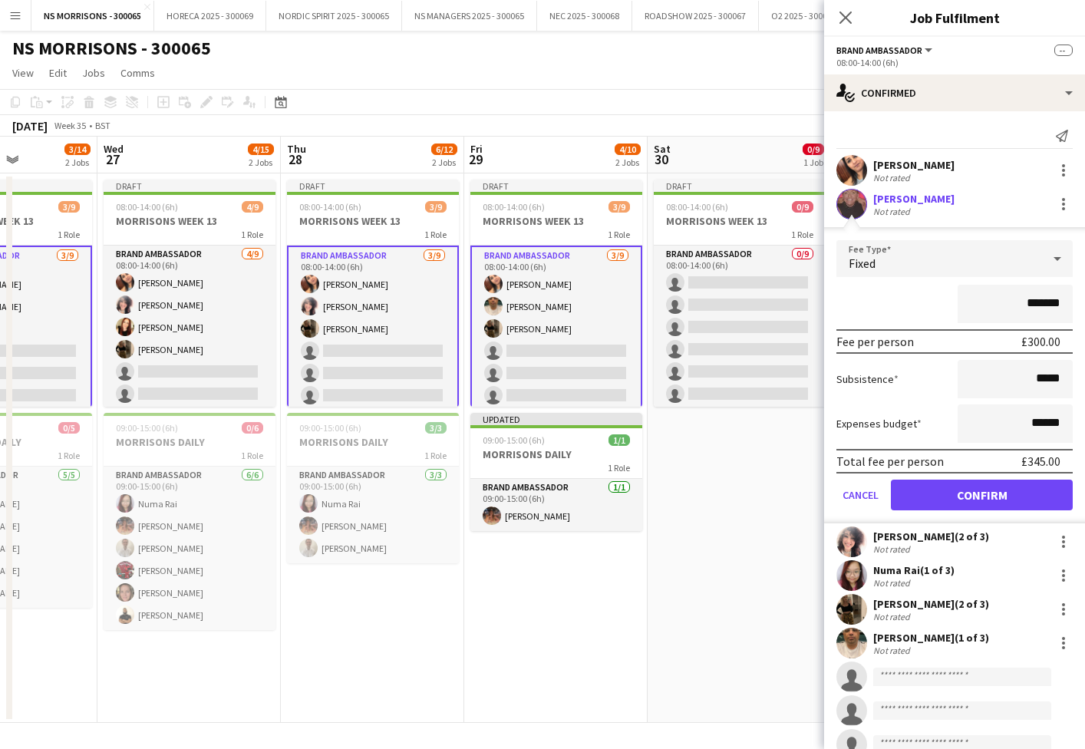
click at [938, 494] on button "Confirm" at bounding box center [982, 495] width 182 height 31
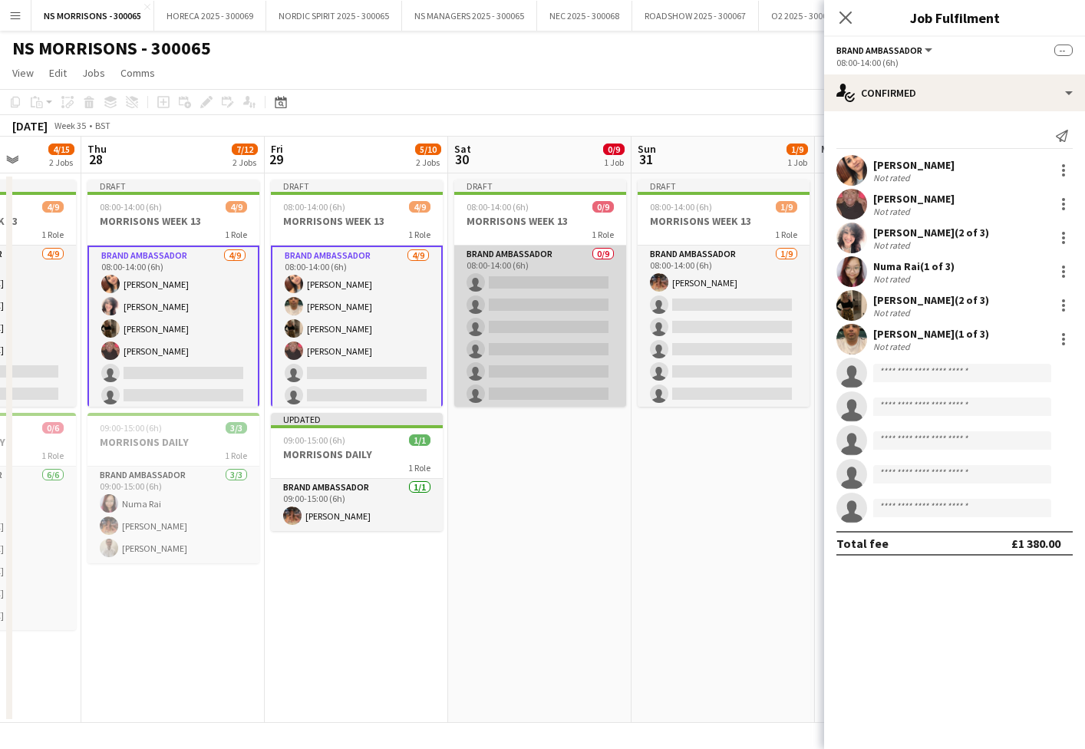
scroll to position [0, 483]
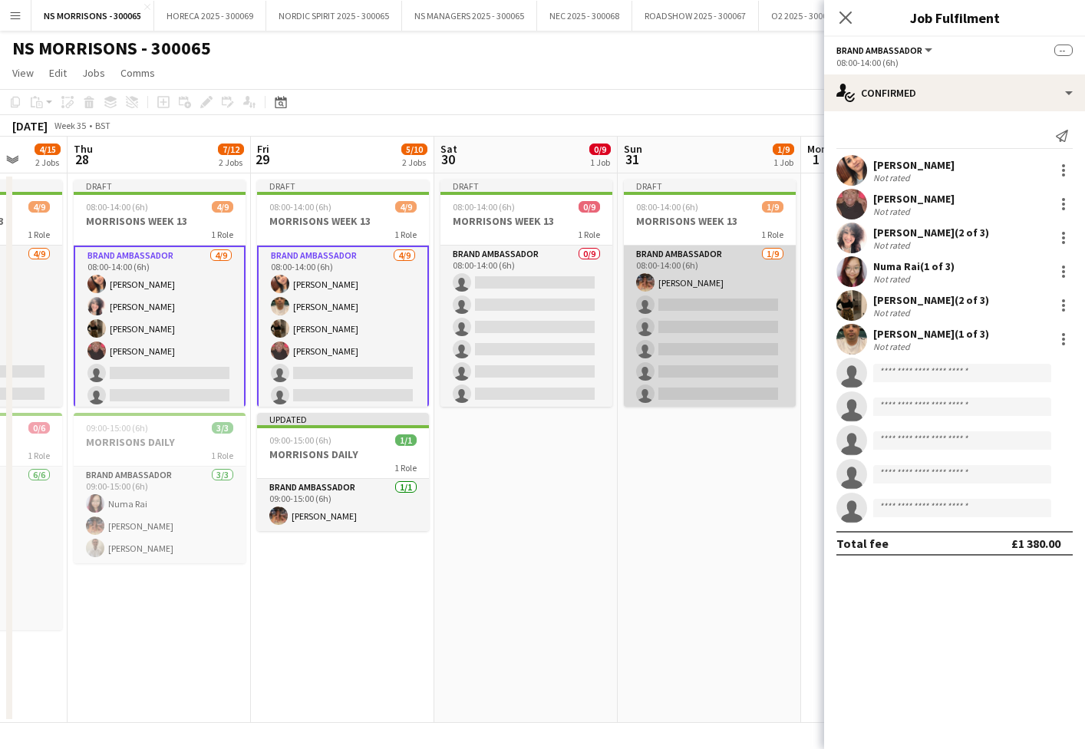
drag, startPoint x: 718, startPoint y: 321, endPoint x: 747, endPoint y: 328, distance: 30.0
click at [717, 321] on app-card-role "Brand Ambassador 1/9 08:00-14:00 (6h) Emma Mcangus single-neutral-actions singl…" at bounding box center [710, 361] width 172 height 230
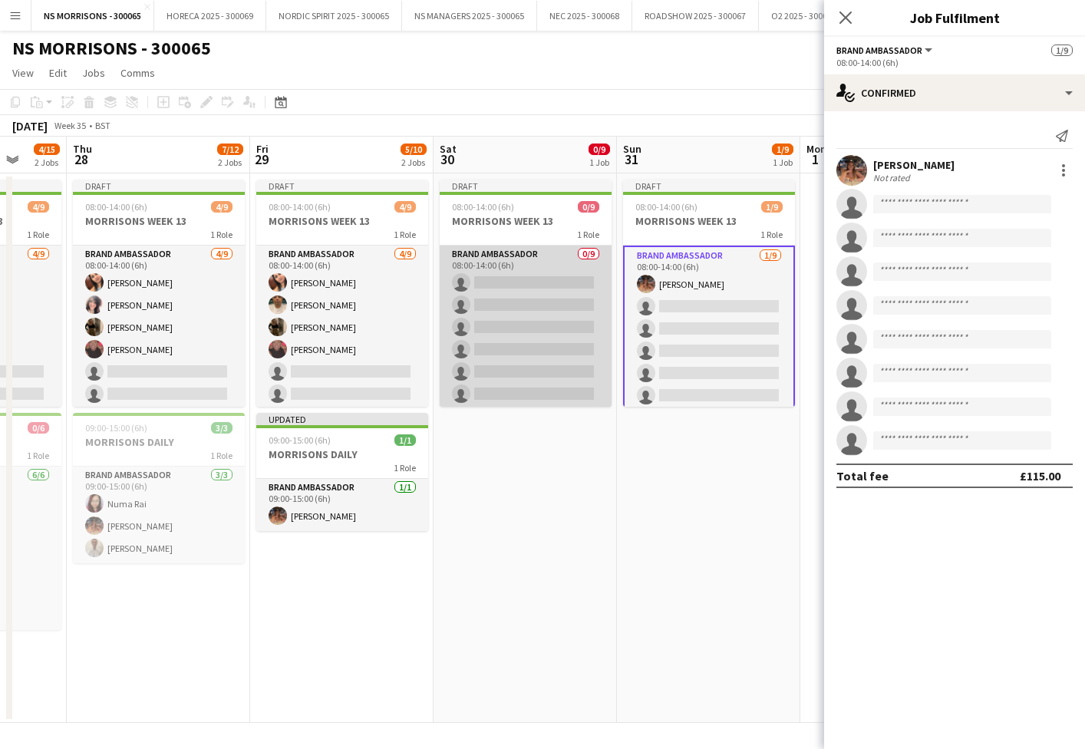
click at [470, 318] on app-card-role "Brand Ambassador 0/9 08:00-14:00 (6h) single-neutral-actions single-neutral-act…" at bounding box center [526, 361] width 172 height 230
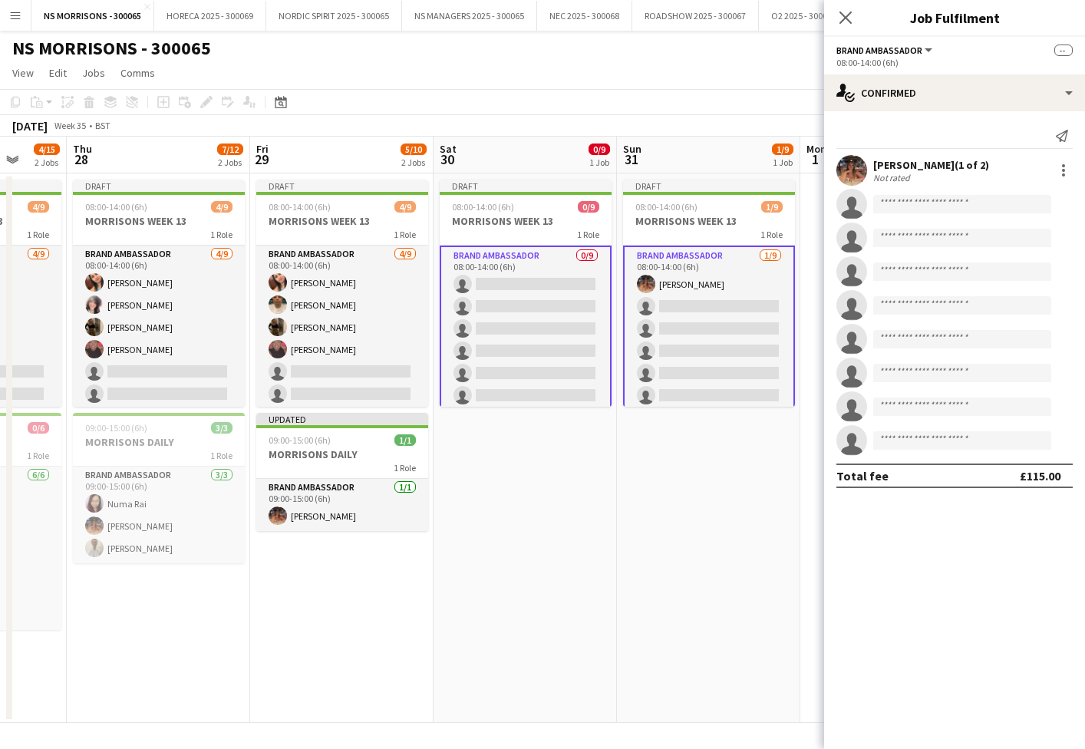
scroll to position [0, 484]
click at [905, 338] on input at bounding box center [962, 339] width 178 height 18
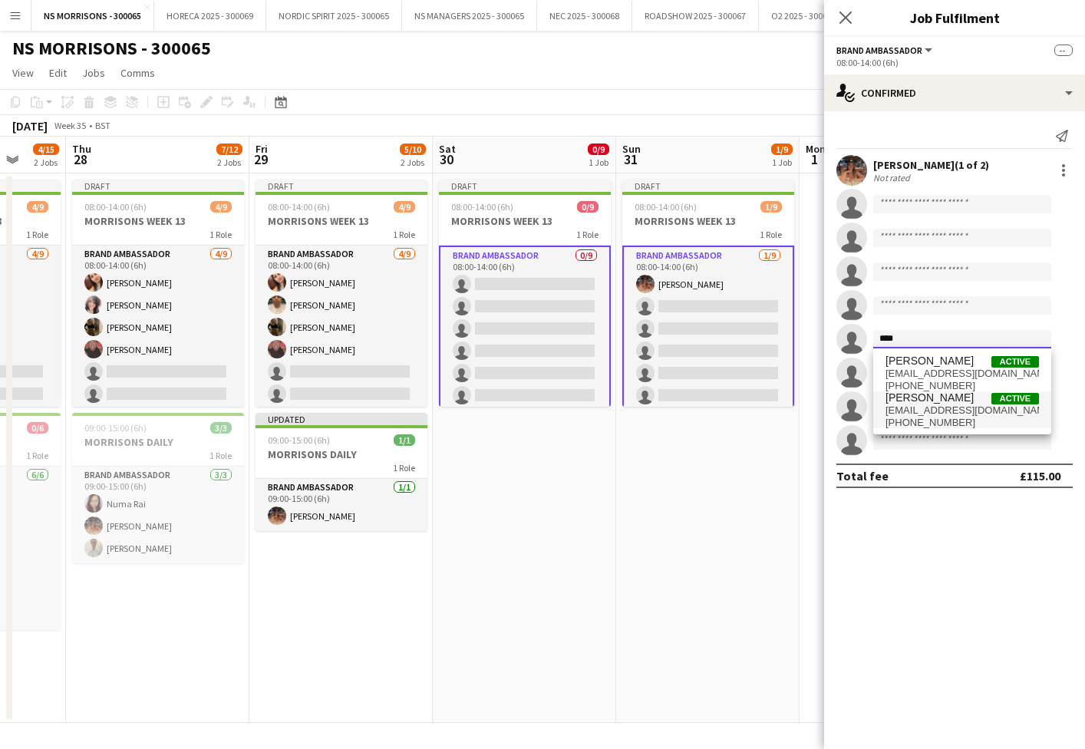
type input "****"
click at [922, 403] on span "[PERSON_NAME]" at bounding box center [929, 397] width 88 height 13
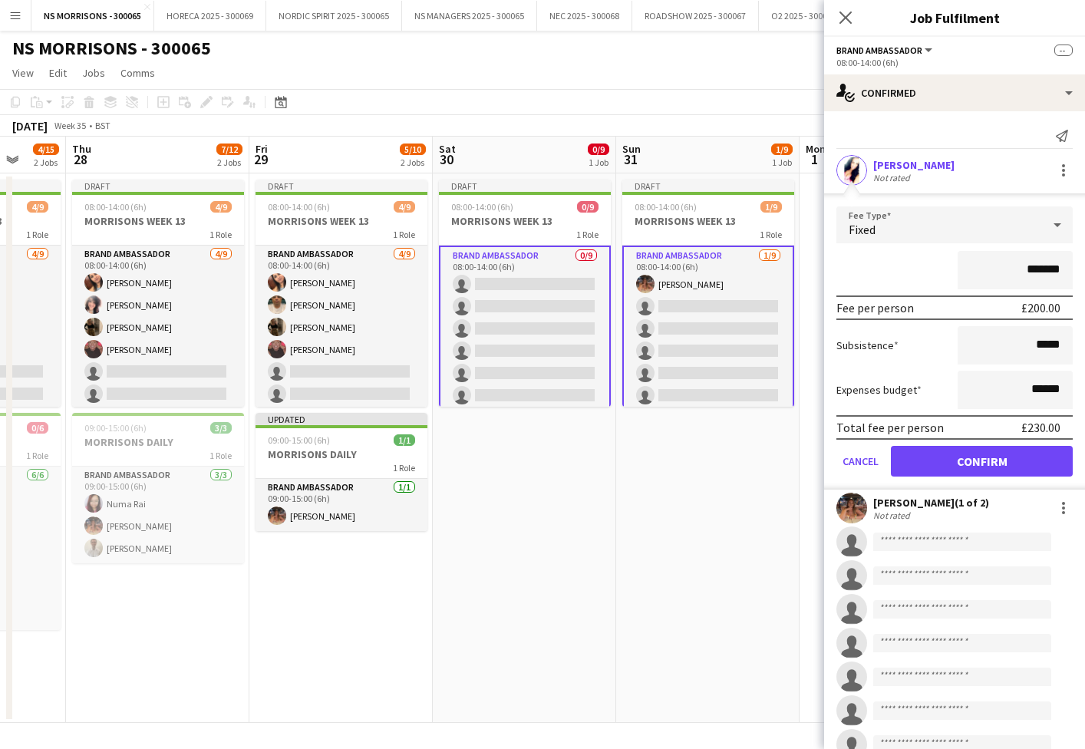
click at [960, 459] on button "Confirm" at bounding box center [982, 461] width 182 height 31
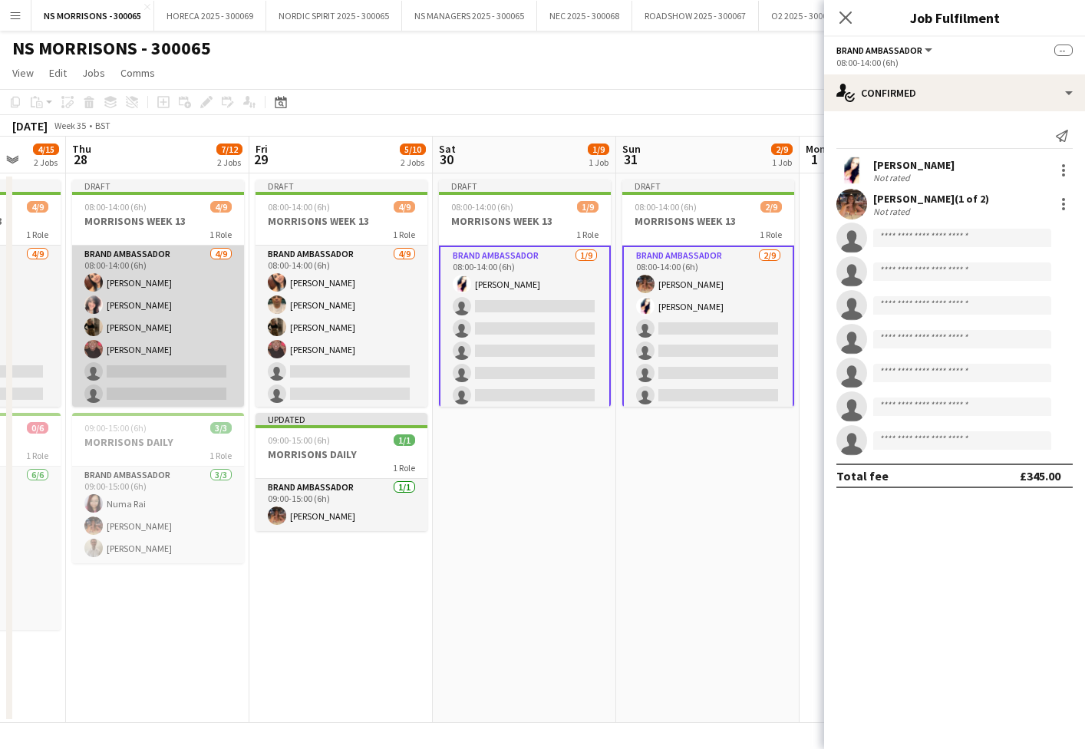
drag, startPoint x: 193, startPoint y: 319, endPoint x: 208, endPoint y: 319, distance: 14.6
click at [193, 319] on app-card-role "Brand Ambassador 4/9 08:00-14:00 (6h) Monika Nanda Nabila Hamici Grace Stewart …" at bounding box center [158, 361] width 172 height 230
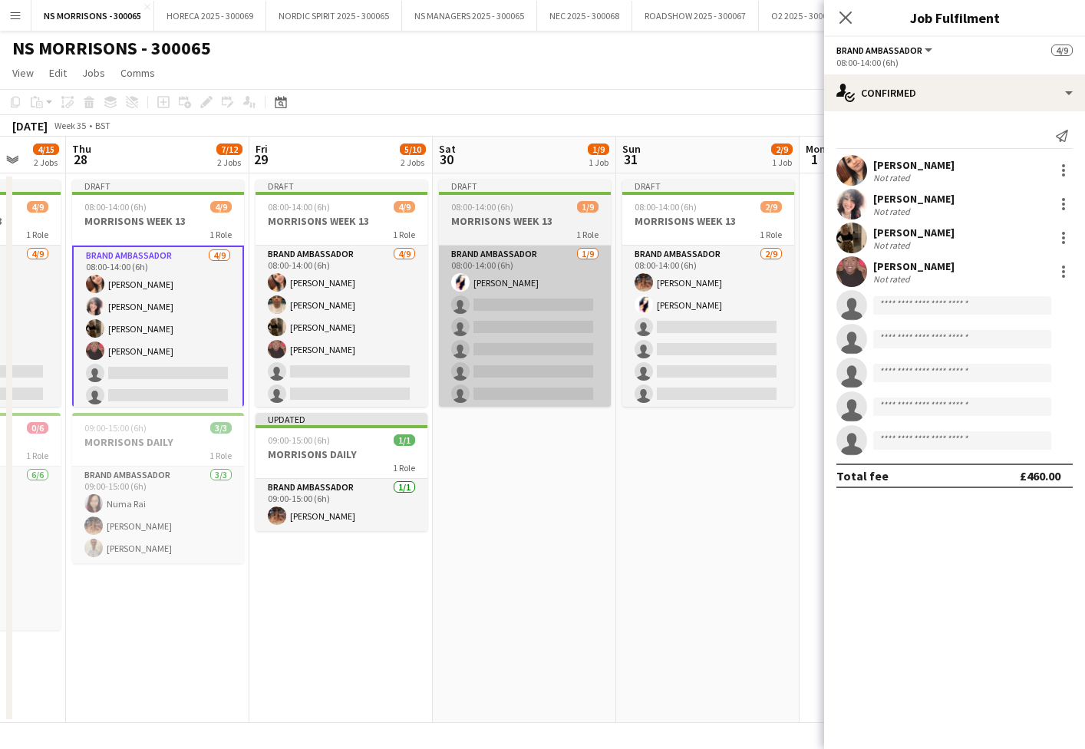
drag, startPoint x: 371, startPoint y: 319, endPoint x: 484, endPoint y: 335, distance: 113.9
click at [371, 319] on app-card-role "Brand Ambassador 4/9 08:00-14:00 (6h) Monika Nanda Qadish Dass Grace Stewart De…" at bounding box center [341, 361] width 172 height 230
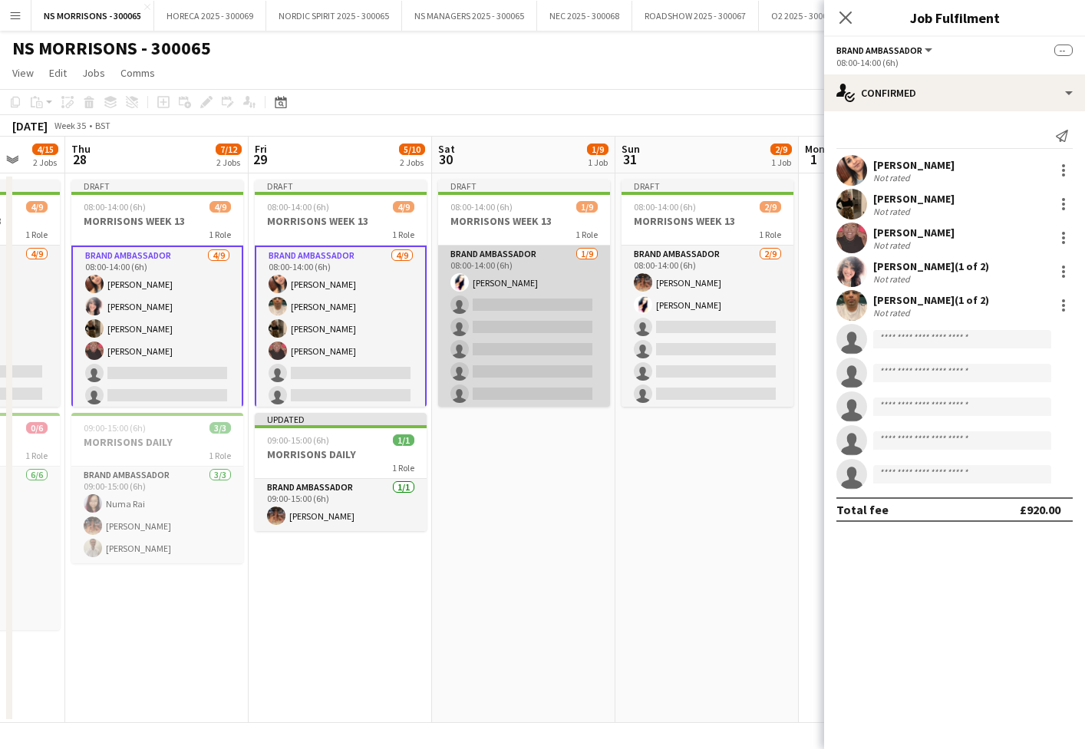
click at [578, 345] on app-card-role "Brand Ambassador 1/9 08:00-14:00 (6h) Cleo Taylor single-neutral-actions single…" at bounding box center [524, 361] width 172 height 230
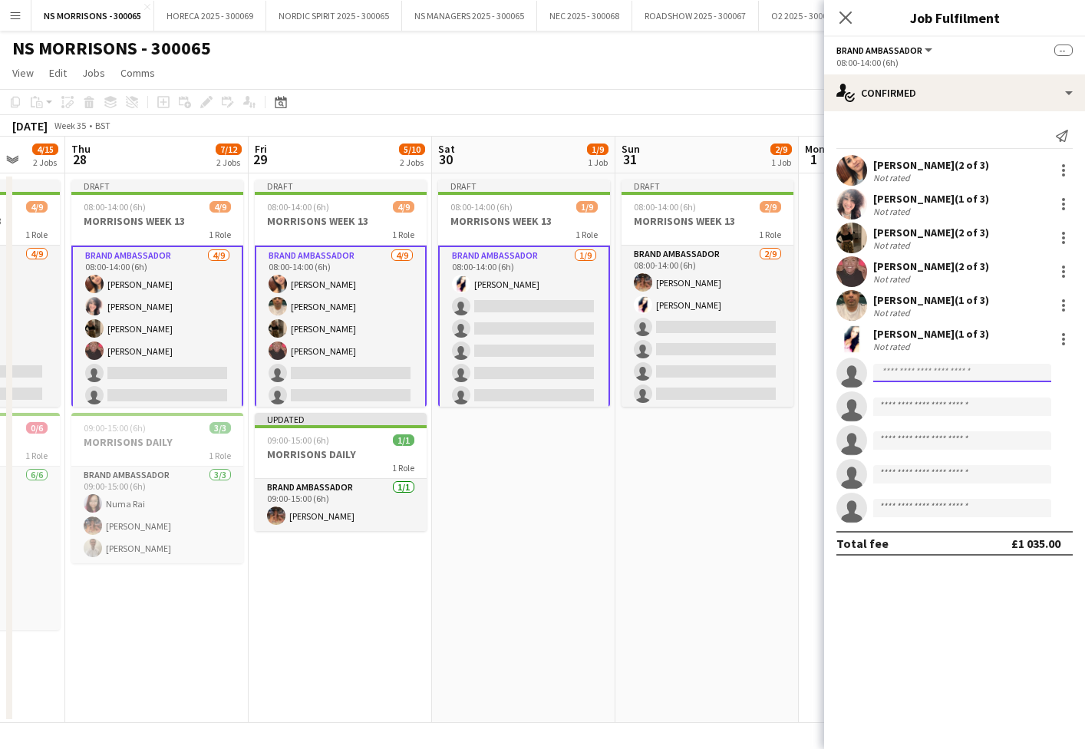
click at [935, 374] on input at bounding box center [962, 373] width 178 height 18
type input "****"
click at [937, 396] on span "[PERSON_NAME]" at bounding box center [929, 394] width 88 height 13
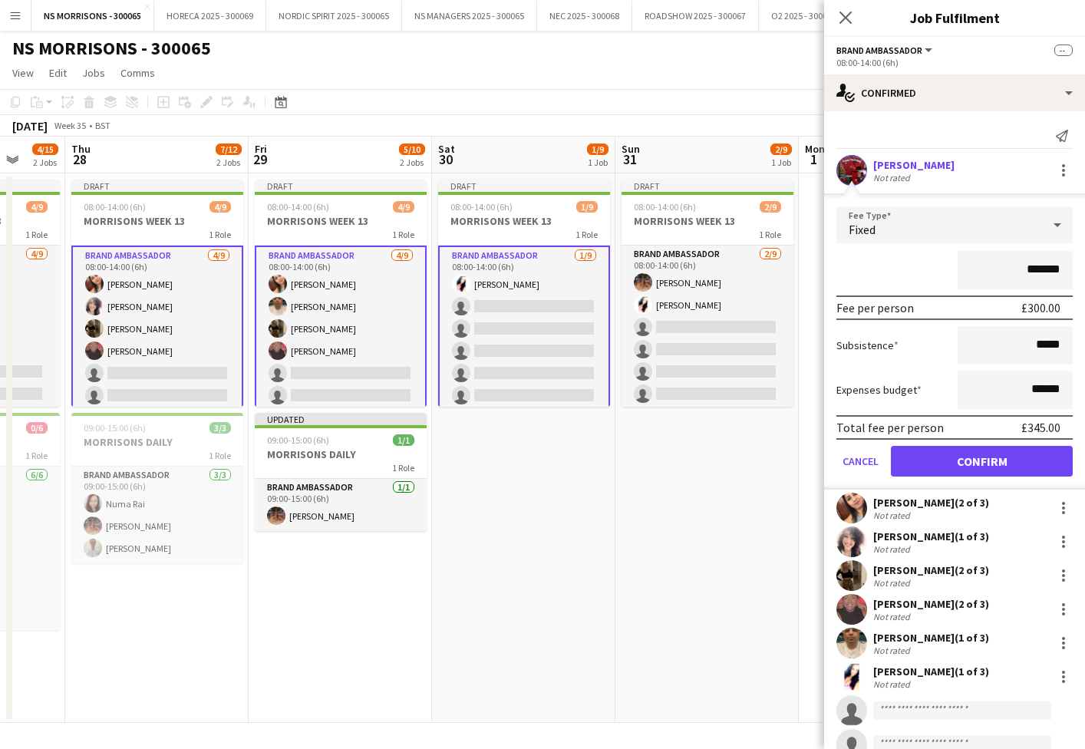
click at [946, 473] on button "Confirm" at bounding box center [982, 461] width 182 height 31
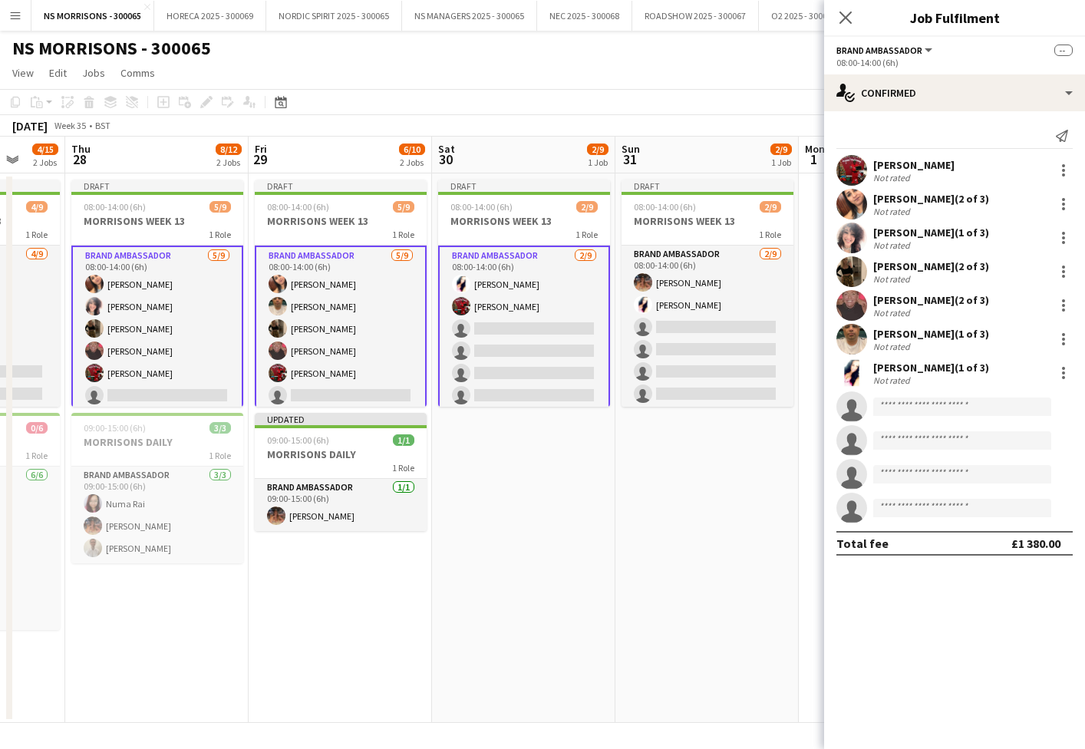
drag, startPoint x: 331, startPoint y: 331, endPoint x: 404, endPoint y: 335, distance: 72.3
click at [331, 331] on app-card-role "Brand Ambassador 5/9 08:00-14:00 (6h) Monika Nanda Qadish Dass Grace Stewart De…" at bounding box center [341, 362] width 172 height 233
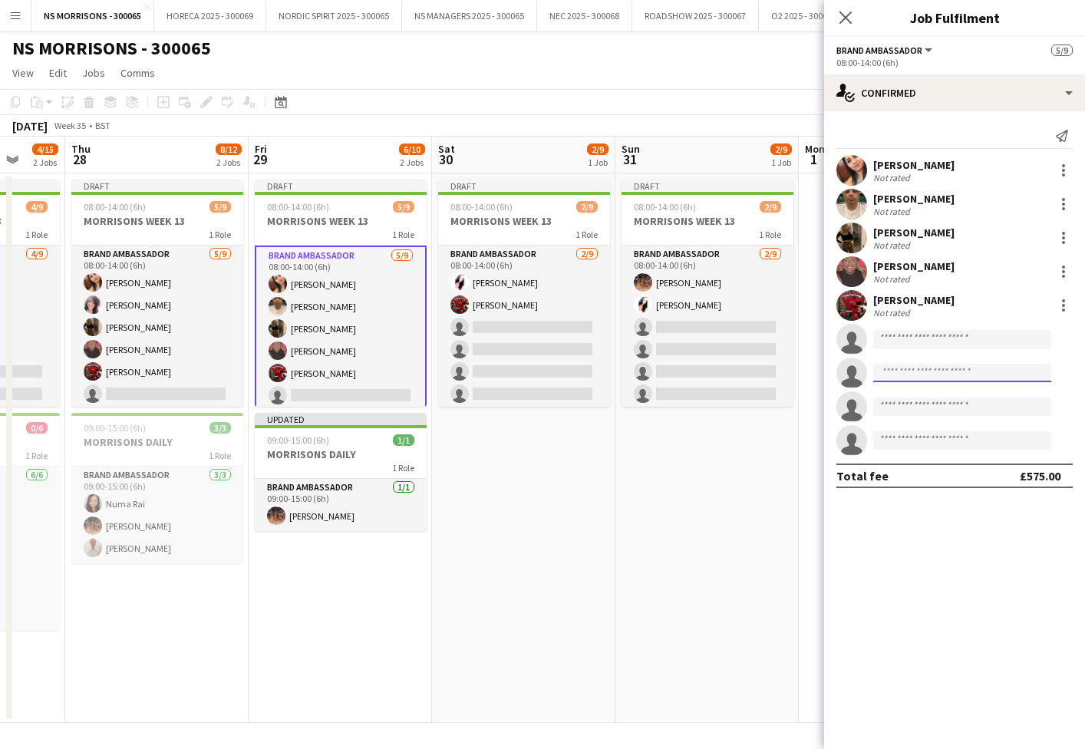
click at [894, 381] on input at bounding box center [962, 373] width 178 height 18
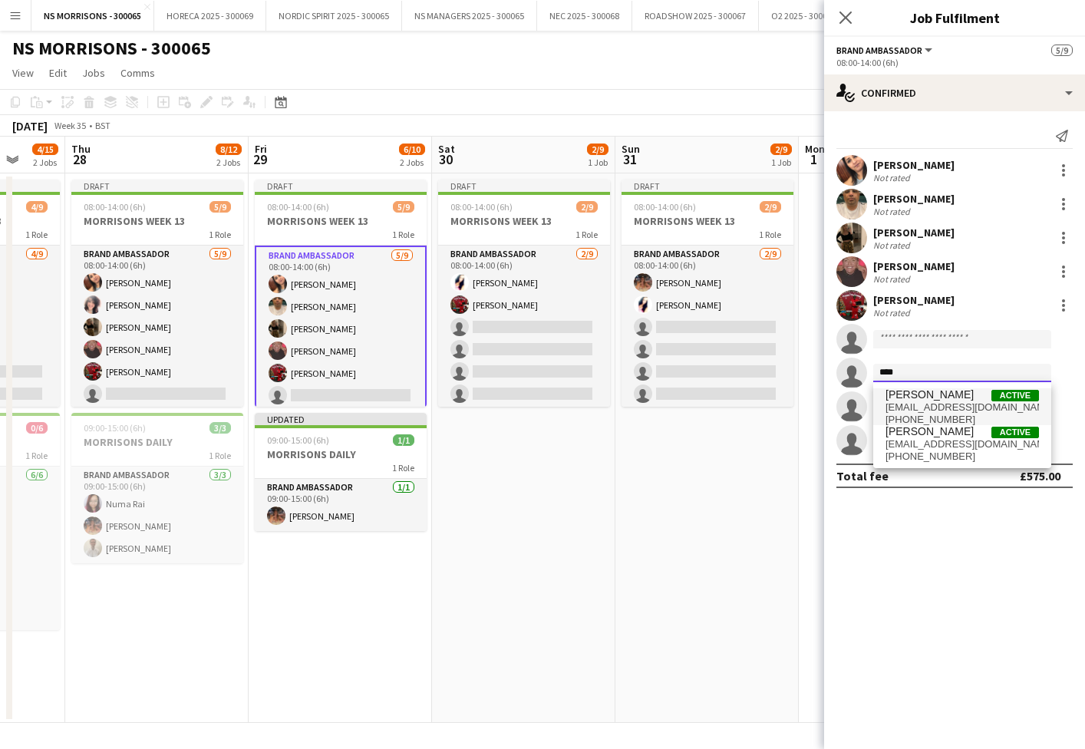
type input "****"
drag, startPoint x: 899, startPoint y: 397, endPoint x: 904, endPoint y: 441, distance: 44.7
click at [904, 441] on span "opeyemiajadi.16@gmail.com" at bounding box center [961, 444] width 153 height 12
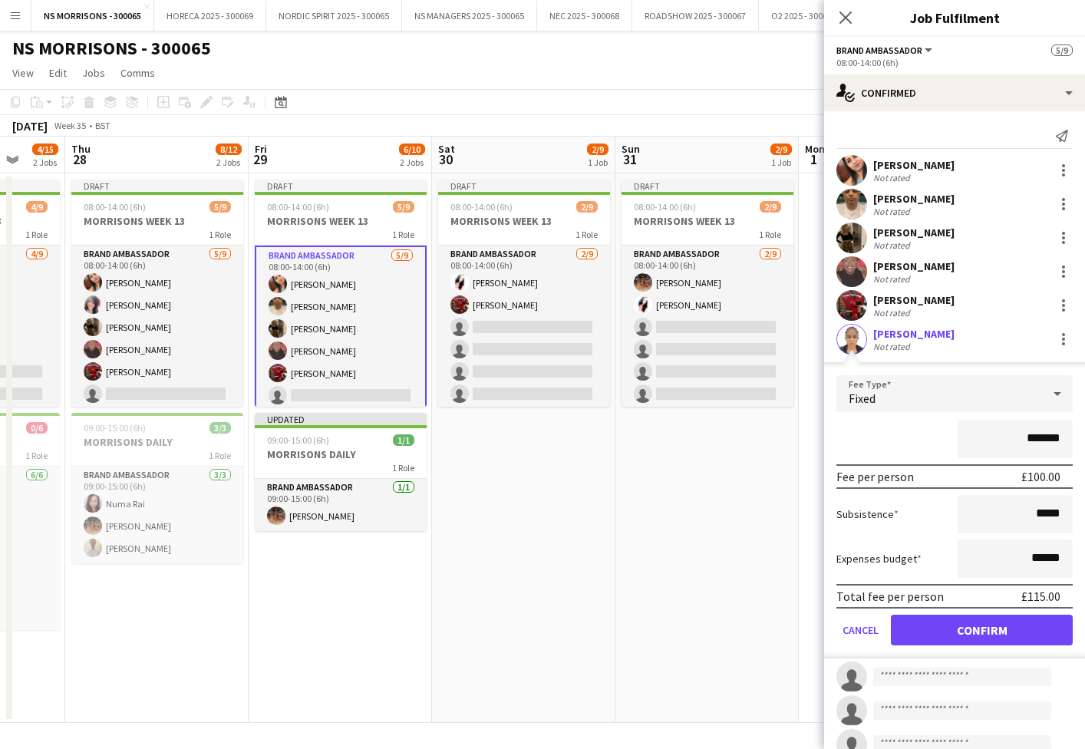
drag, startPoint x: 950, startPoint y: 635, endPoint x: 947, endPoint y: 623, distance: 11.9
click at [949, 629] on button "Confirm" at bounding box center [982, 630] width 182 height 31
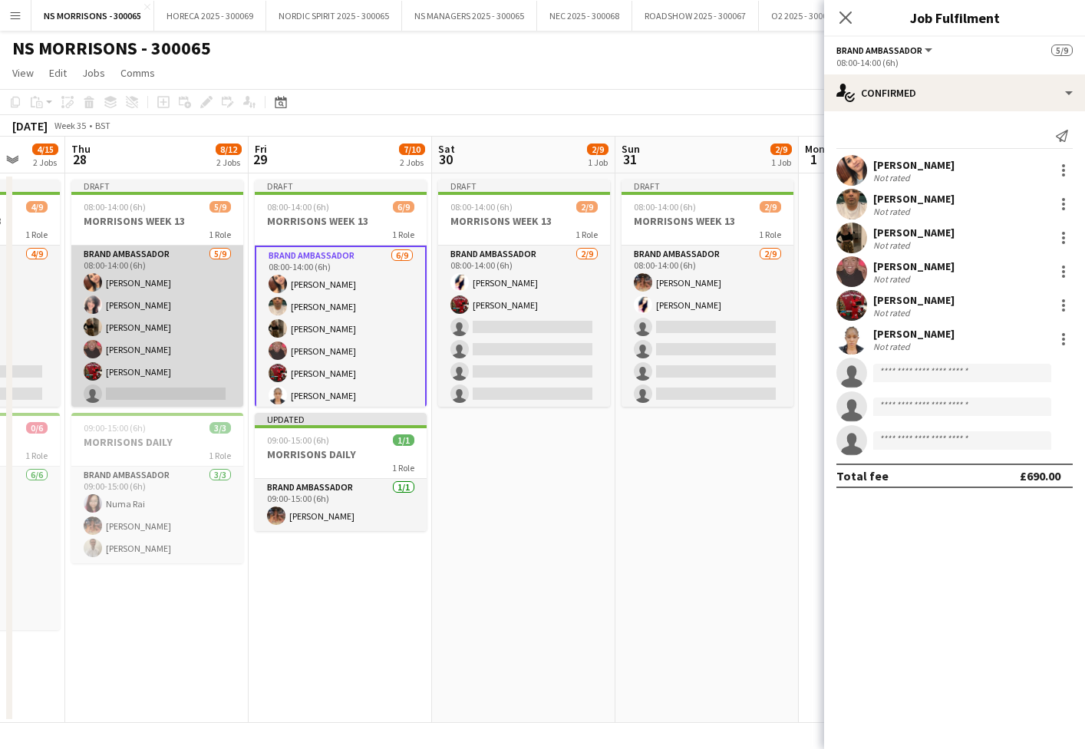
click at [193, 358] on app-card-role "Brand Ambassador 5/9 08:00-14:00 (6h) Monika Nanda Nabila Hamici Grace Stewart …" at bounding box center [157, 361] width 172 height 230
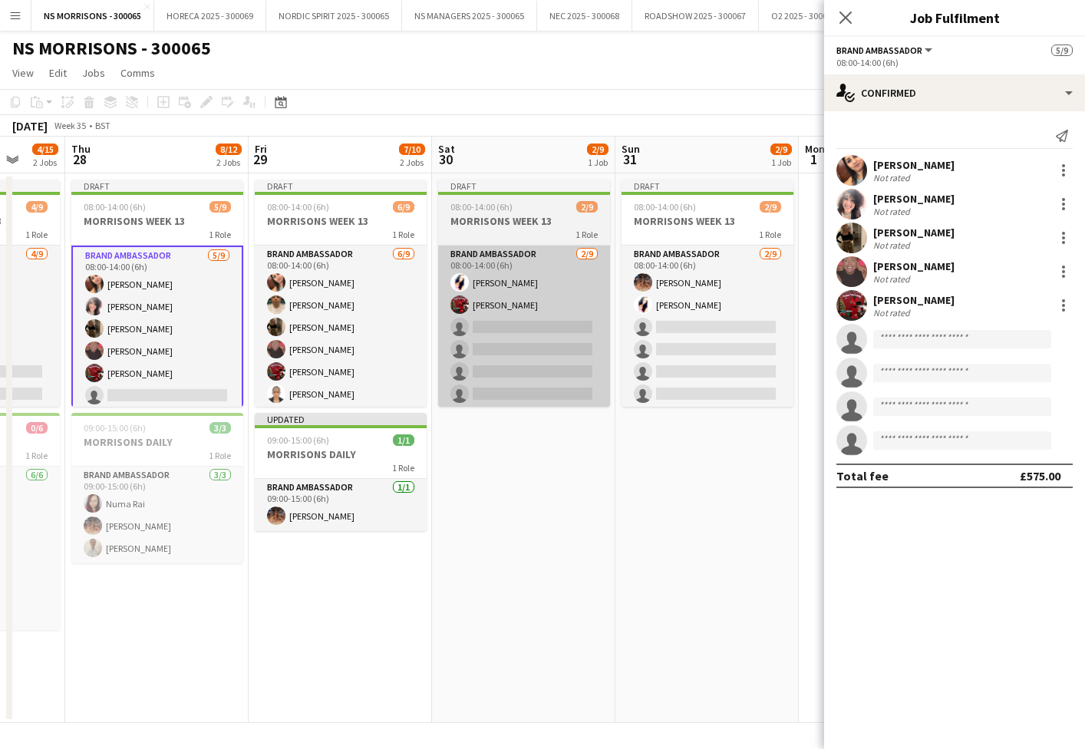
drag, startPoint x: 315, startPoint y: 356, endPoint x: 453, endPoint y: 368, distance: 139.3
click at [315, 356] on app-card-role "Brand Ambassador 6/9 08:00-14:00 (6h) Monika Nanda Qadish Dass Grace Stewart De…" at bounding box center [341, 361] width 172 height 230
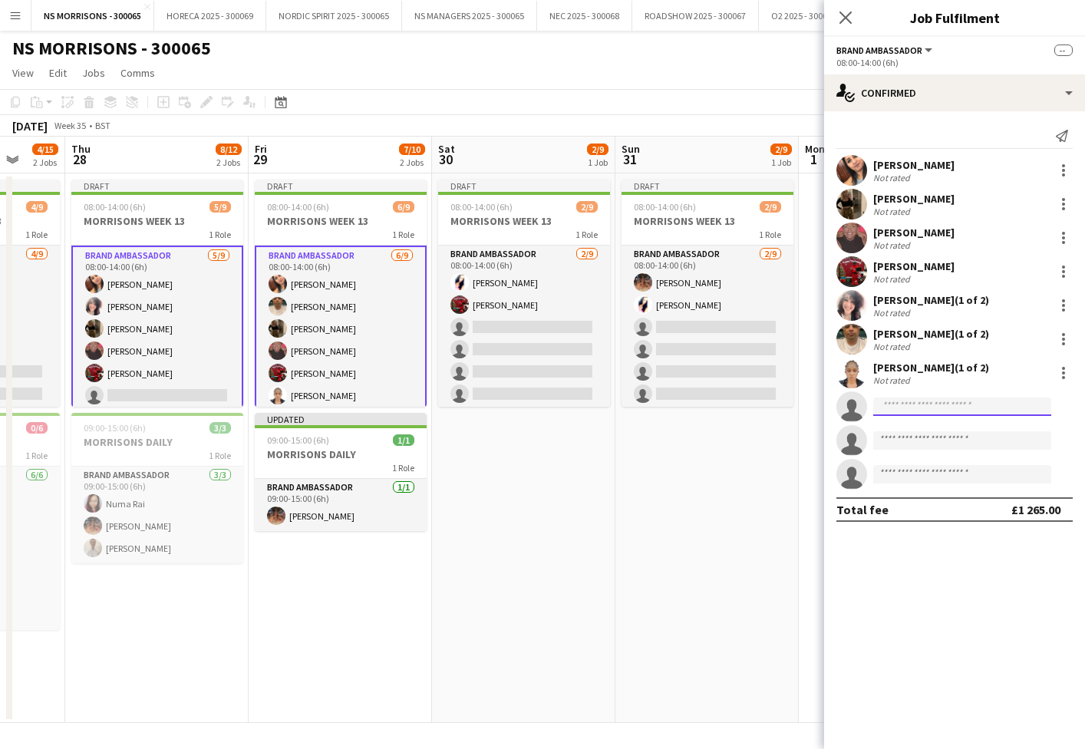
click at [906, 406] on input at bounding box center [962, 406] width 178 height 18
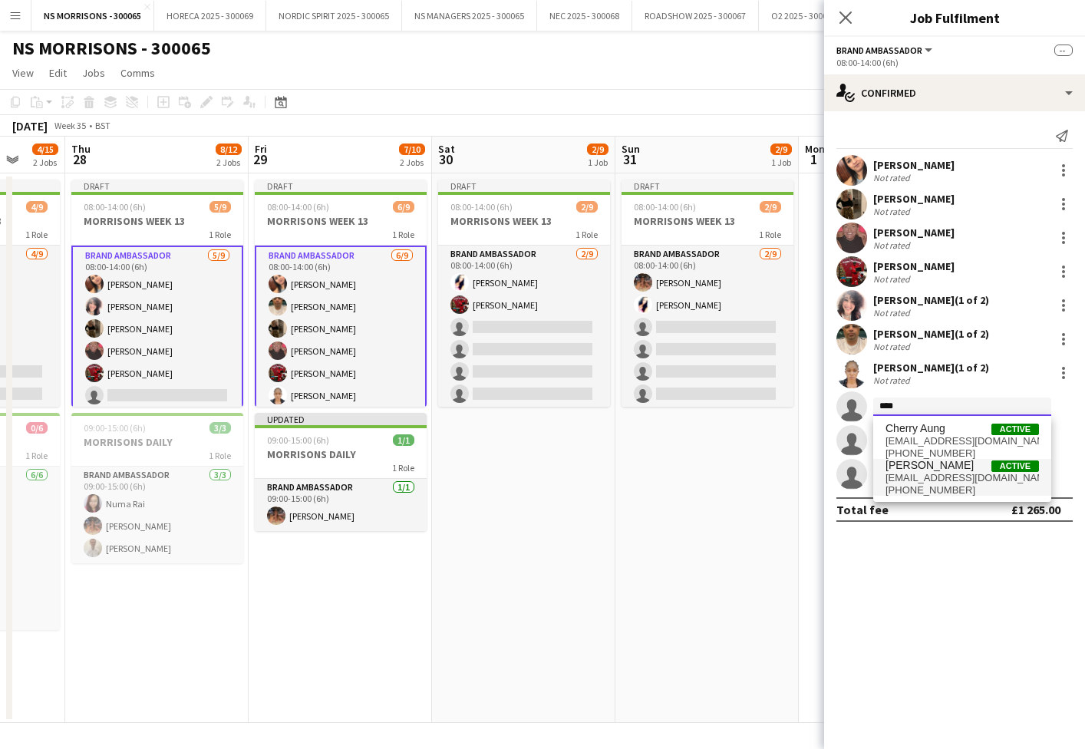
type input "****"
click at [921, 467] on span "chelsea Tuby" at bounding box center [929, 465] width 88 height 13
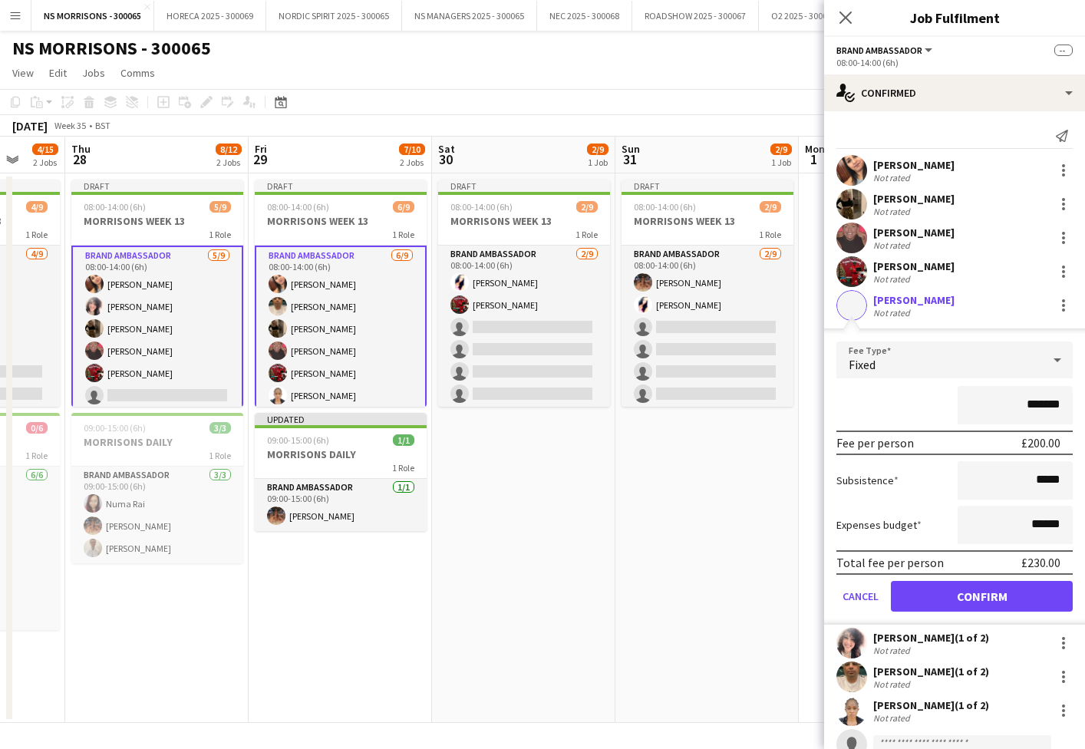
click at [926, 592] on button "Confirm" at bounding box center [982, 596] width 182 height 31
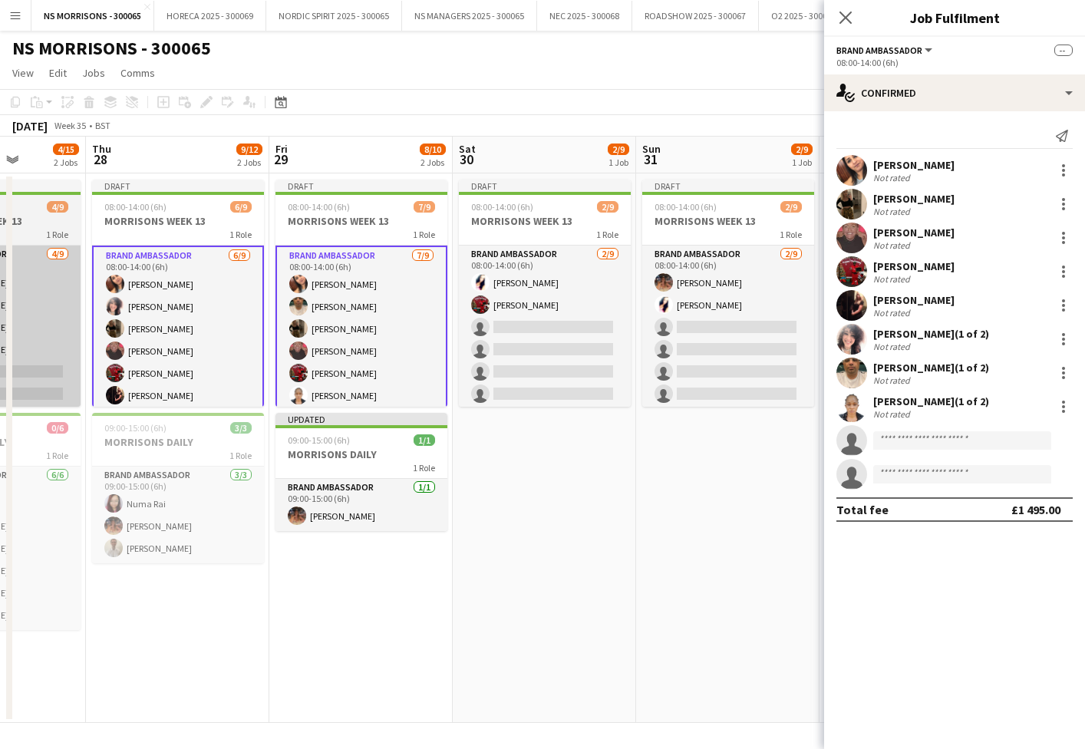
scroll to position [0, 459]
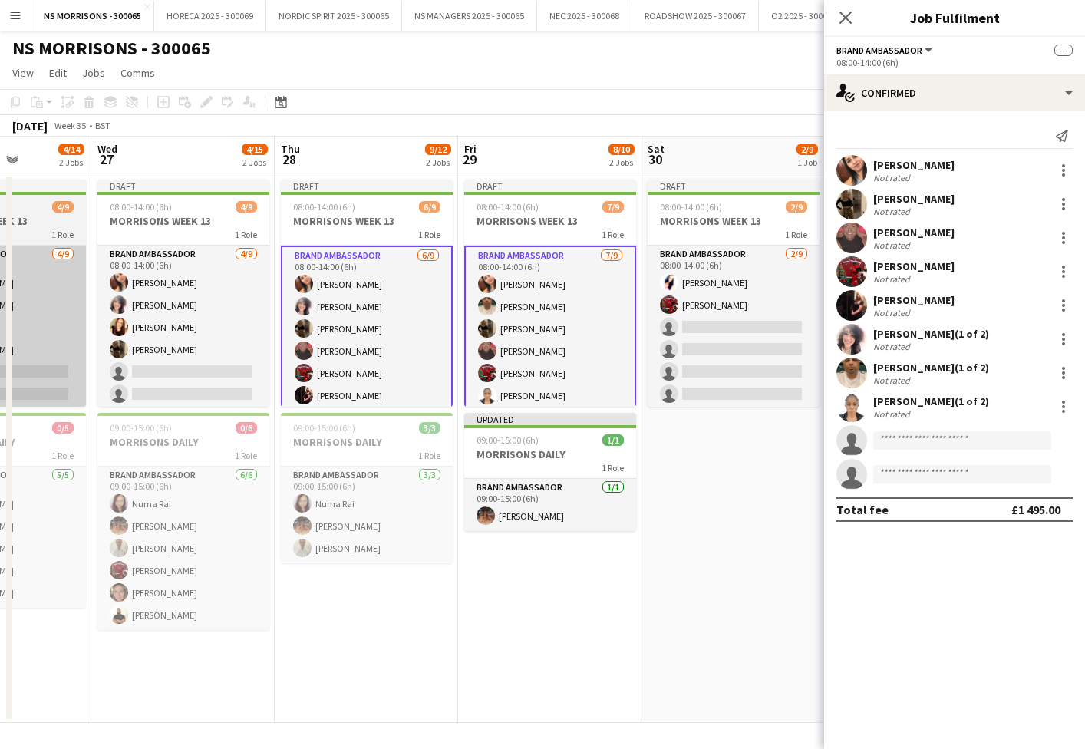
drag, startPoint x: 201, startPoint y: 339, endPoint x: 81, endPoint y: 344, distance: 119.8
click at [199, 339] on app-card-role "Brand Ambassador 4/9 08:00-14:00 (6h) Monika Nanda Nabila Hamici Alison Gourlay…" at bounding box center [183, 361] width 172 height 230
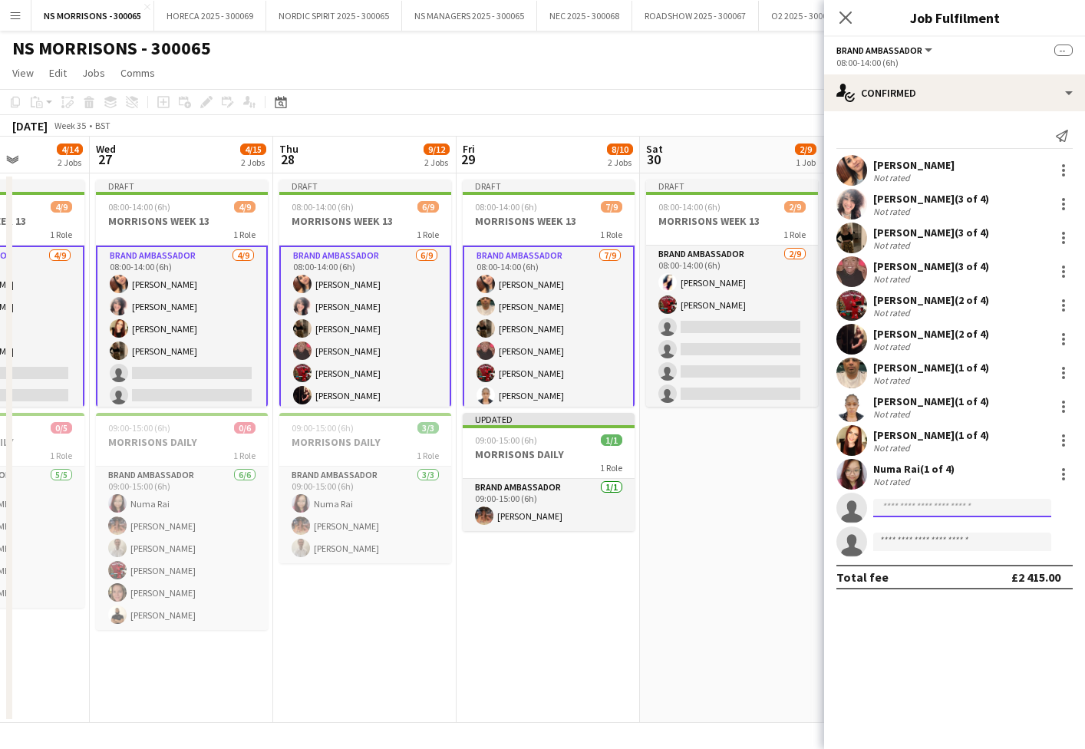
click at [946, 511] on input at bounding box center [962, 508] width 178 height 18
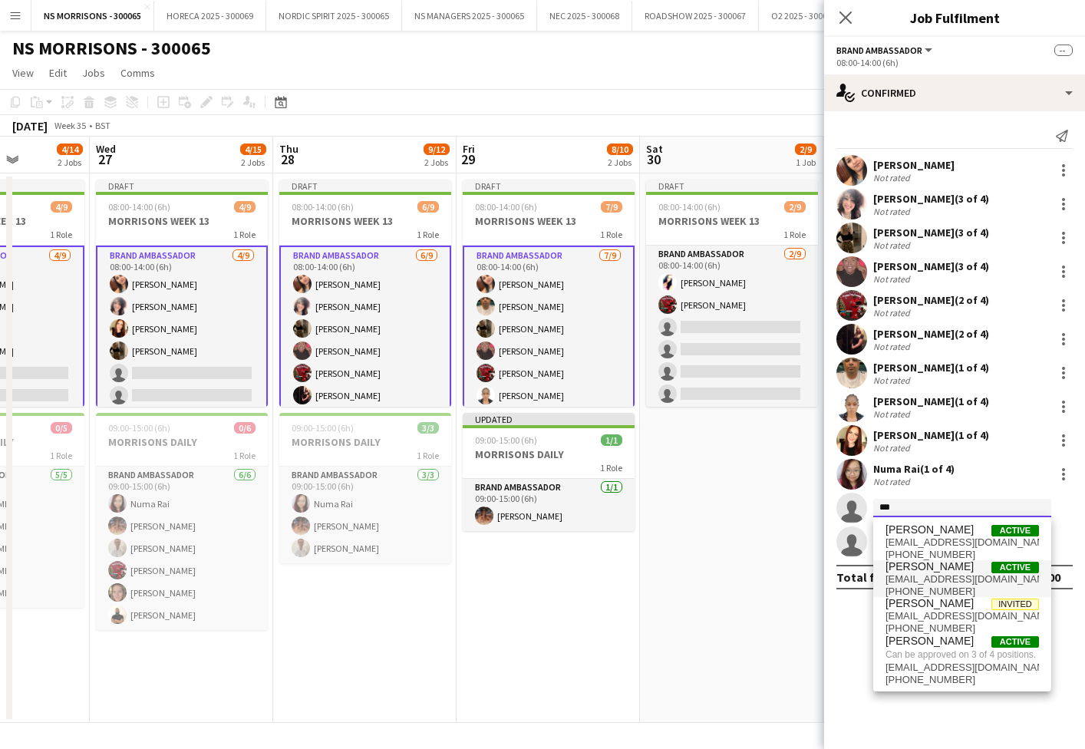
type input "***"
click at [948, 565] on span "[PERSON_NAME]" at bounding box center [929, 566] width 88 height 13
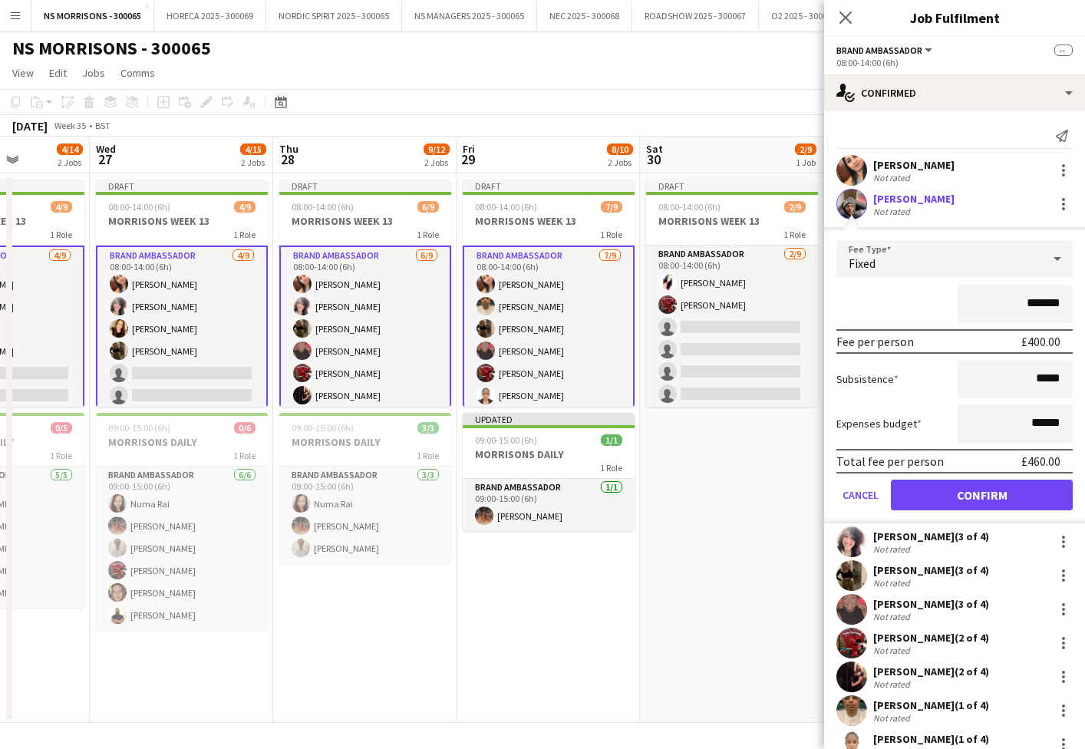
click at [960, 493] on button "Confirm" at bounding box center [982, 495] width 182 height 31
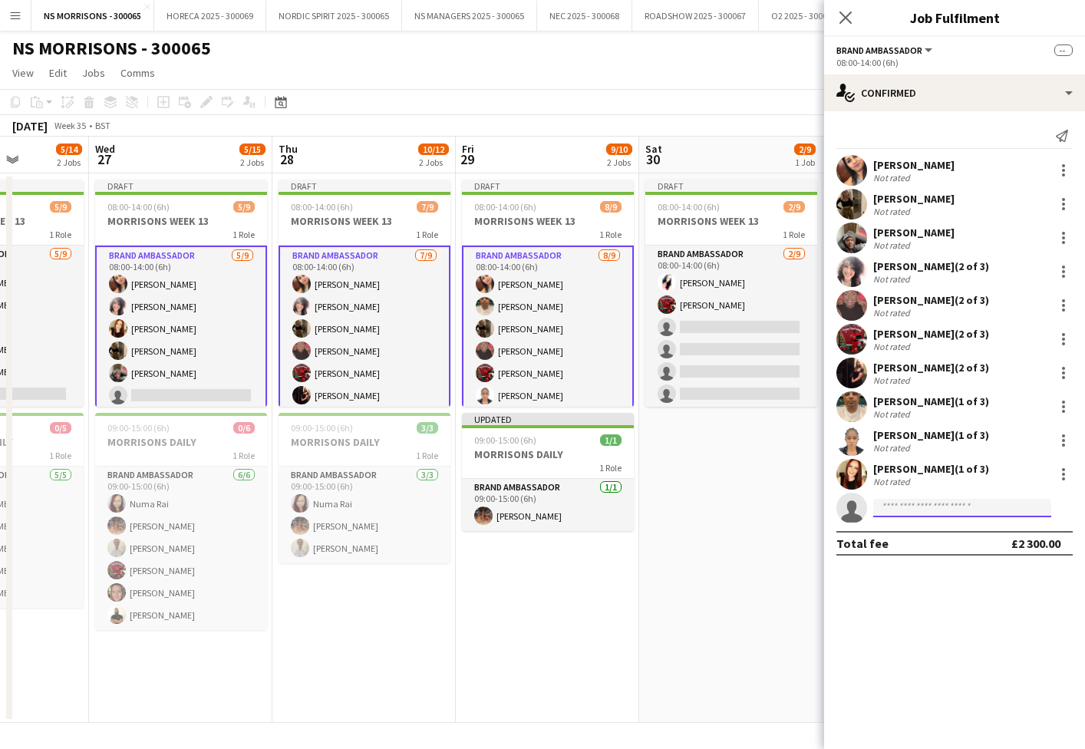
click at [898, 506] on input at bounding box center [962, 508] width 178 height 18
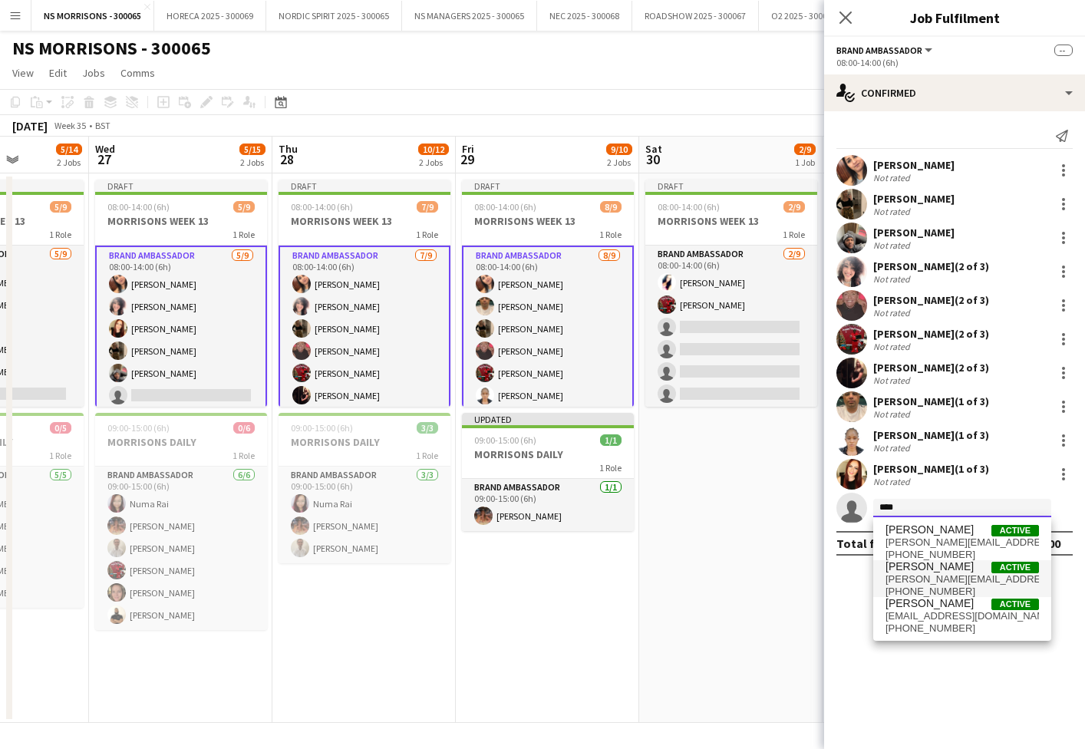
type input "****"
click at [915, 560] on span "[PERSON_NAME]" at bounding box center [929, 566] width 88 height 13
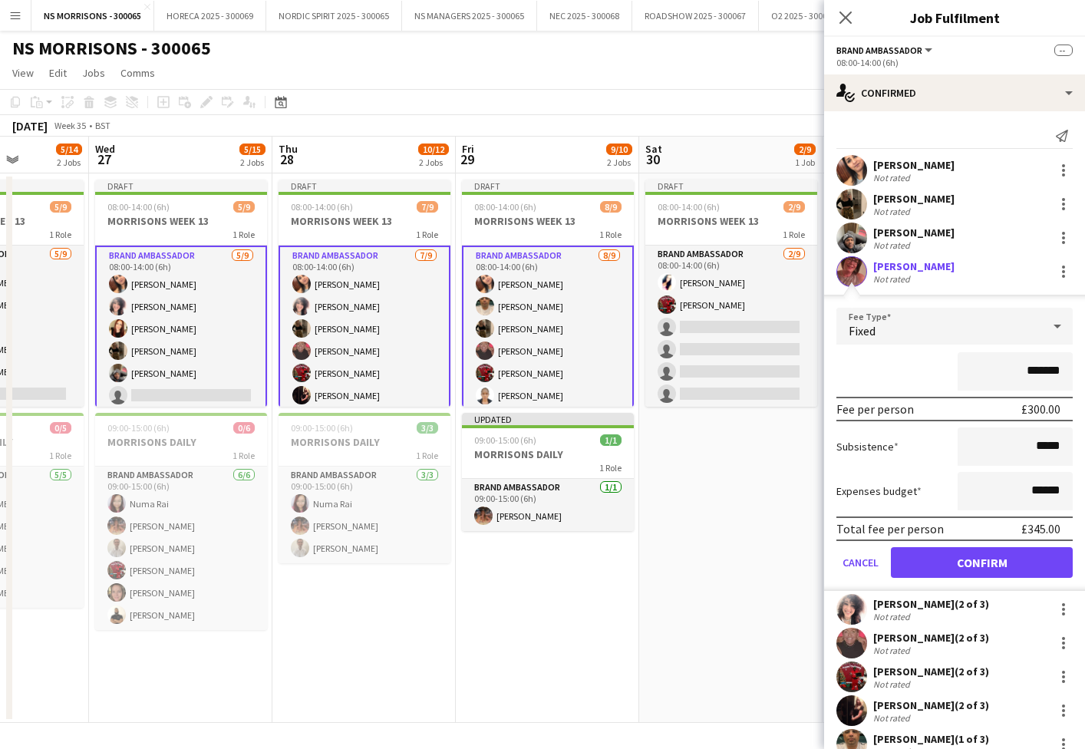
click at [927, 558] on button "Confirm" at bounding box center [982, 562] width 182 height 31
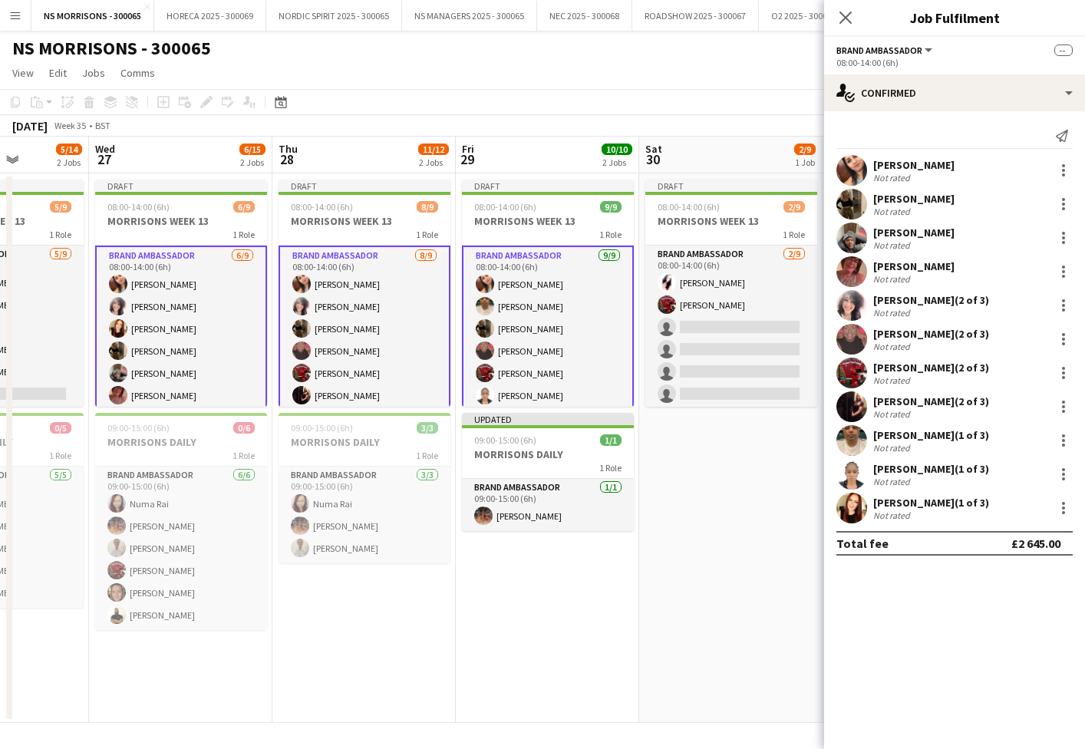
drag, startPoint x: 213, startPoint y: 354, endPoint x: 221, endPoint y: 355, distance: 8.5
click at [213, 354] on app-card-role "Brand Ambassador 6/9 08:00-14:00 (6h) Monika Nanda Nabila Hamici Alison Gourlay…" at bounding box center [181, 362] width 172 height 233
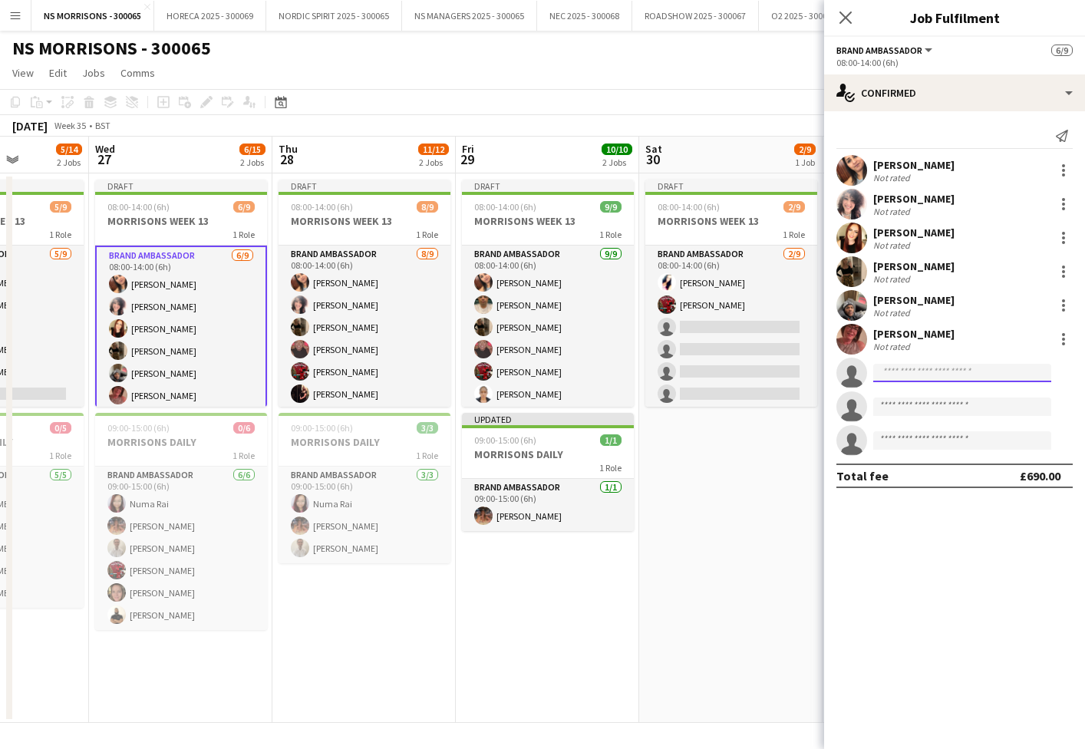
click at [898, 377] on input at bounding box center [962, 373] width 178 height 18
type input "***"
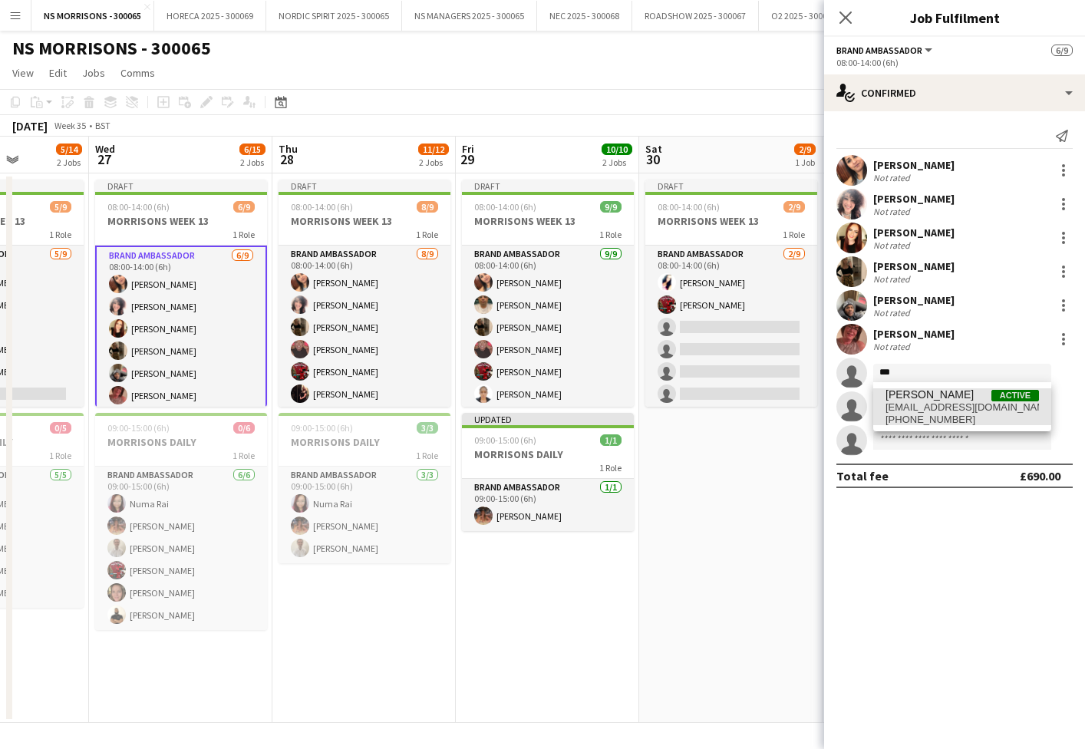
click at [905, 401] on span "[EMAIL_ADDRESS][DOMAIN_NAME]" at bounding box center [961, 407] width 153 height 12
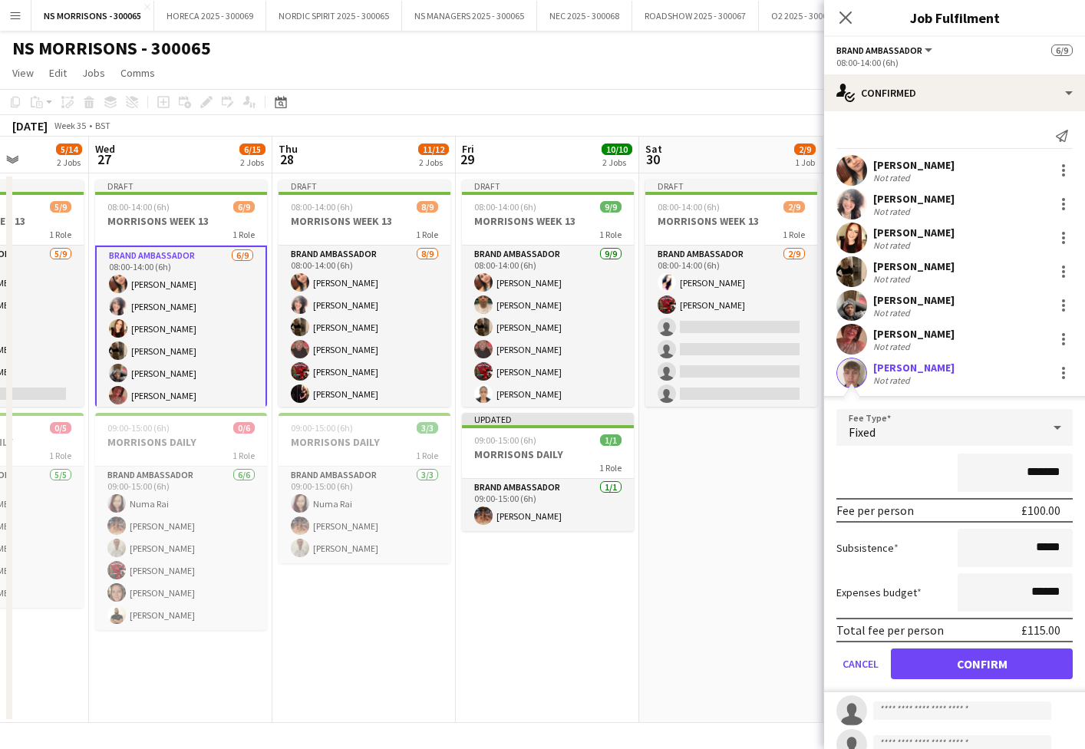
click at [947, 654] on button "Confirm" at bounding box center [982, 663] width 182 height 31
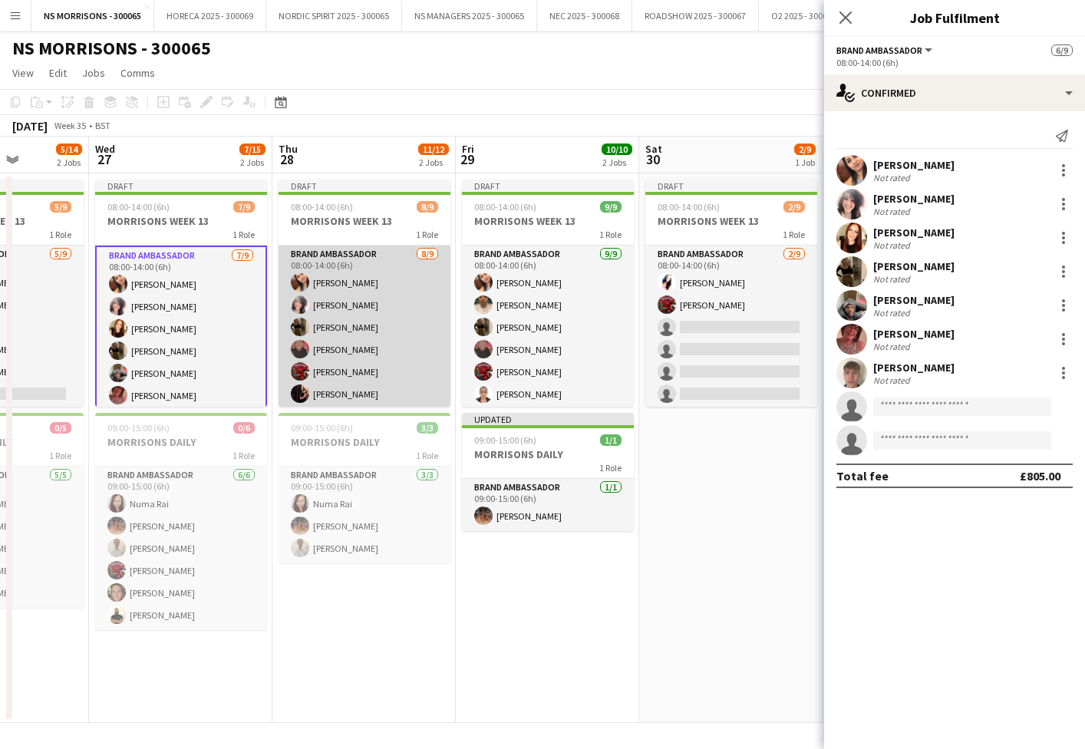
click at [394, 359] on app-card-role "Brand Ambassador 8/9 08:00-14:00 (6h) Monika Nanda Nabila Hamici Grace Stewart …" at bounding box center [365, 361] width 172 height 230
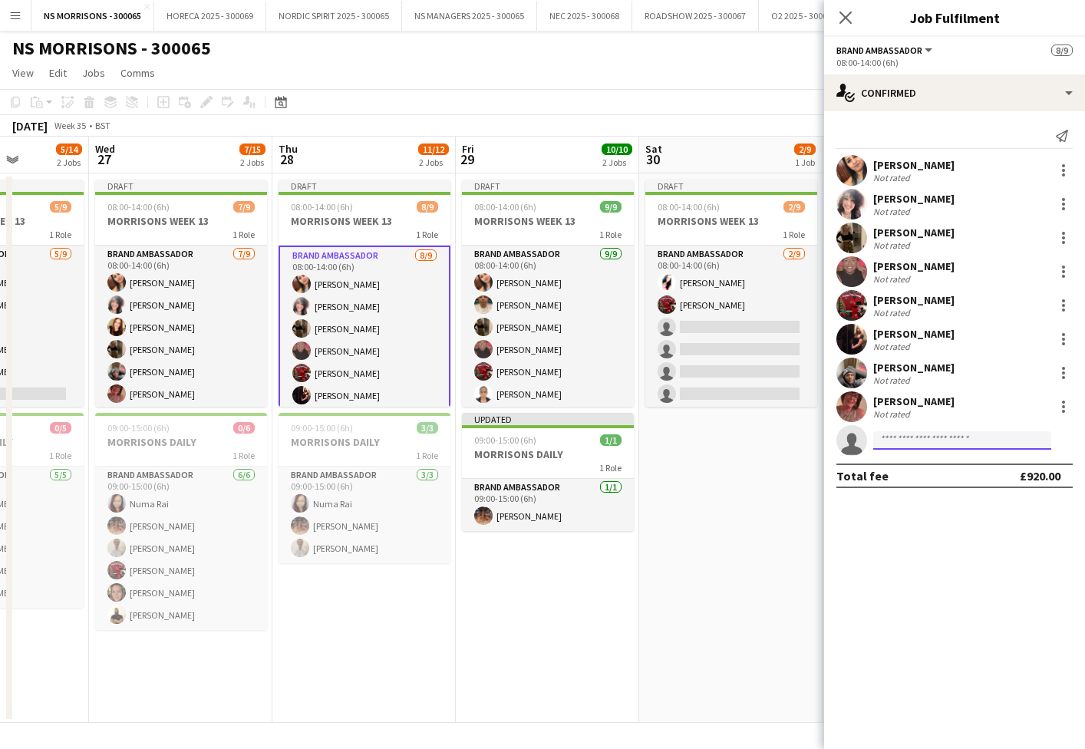
click at [915, 445] on input at bounding box center [962, 440] width 178 height 18
type input "***"
click at [916, 470] on span "[EMAIL_ADDRESS][DOMAIN_NAME]" at bounding box center [961, 475] width 153 height 12
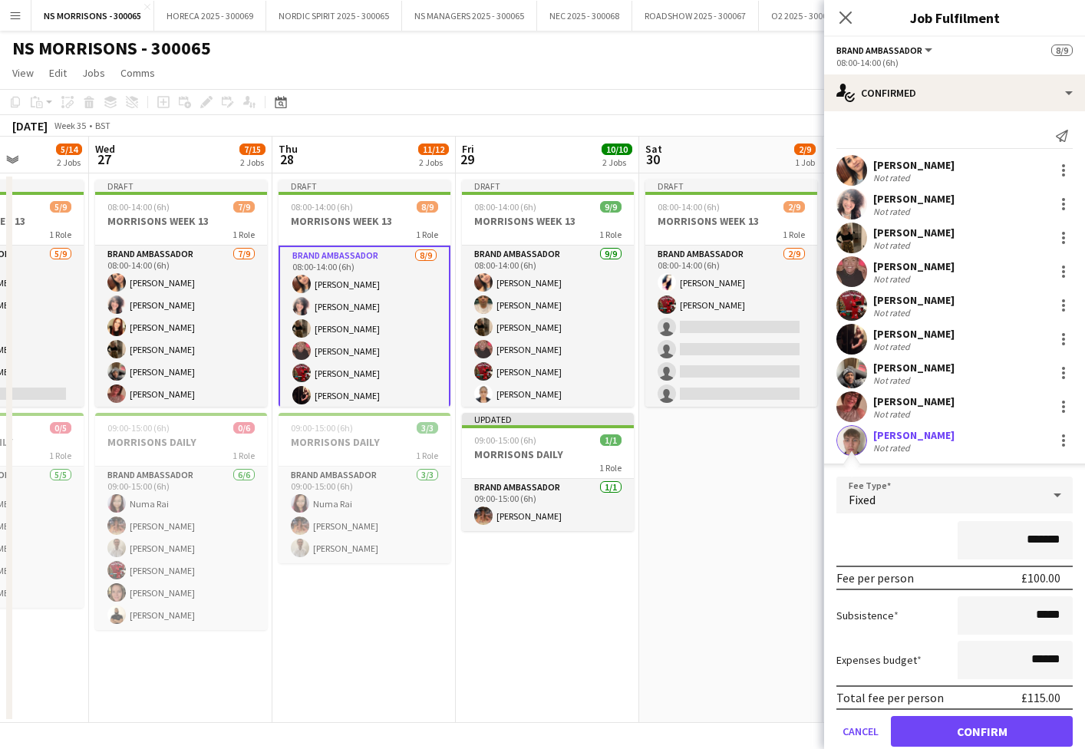
click at [1030, 538] on input "*******" at bounding box center [1015, 540] width 115 height 38
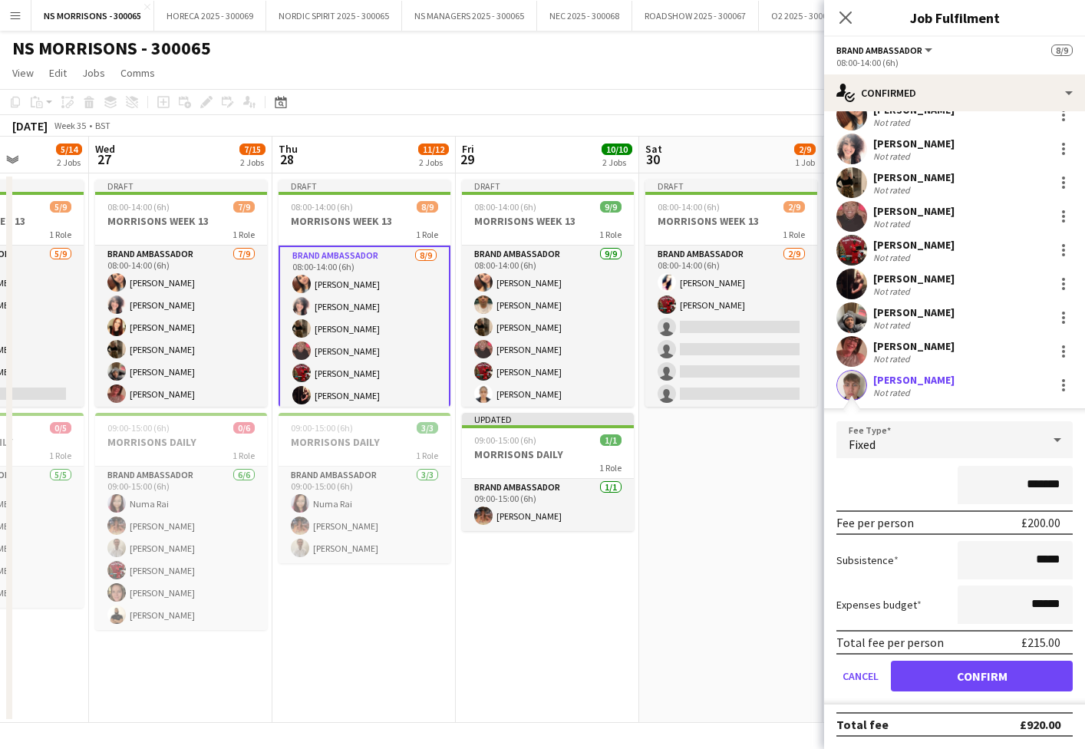
scroll to position [55, 0]
type input "*******"
drag, startPoint x: 1037, startPoint y: 605, endPoint x: 1015, endPoint y: 595, distance: 23.7
click at [1043, 605] on input "******" at bounding box center [1015, 604] width 115 height 38
type input "******"
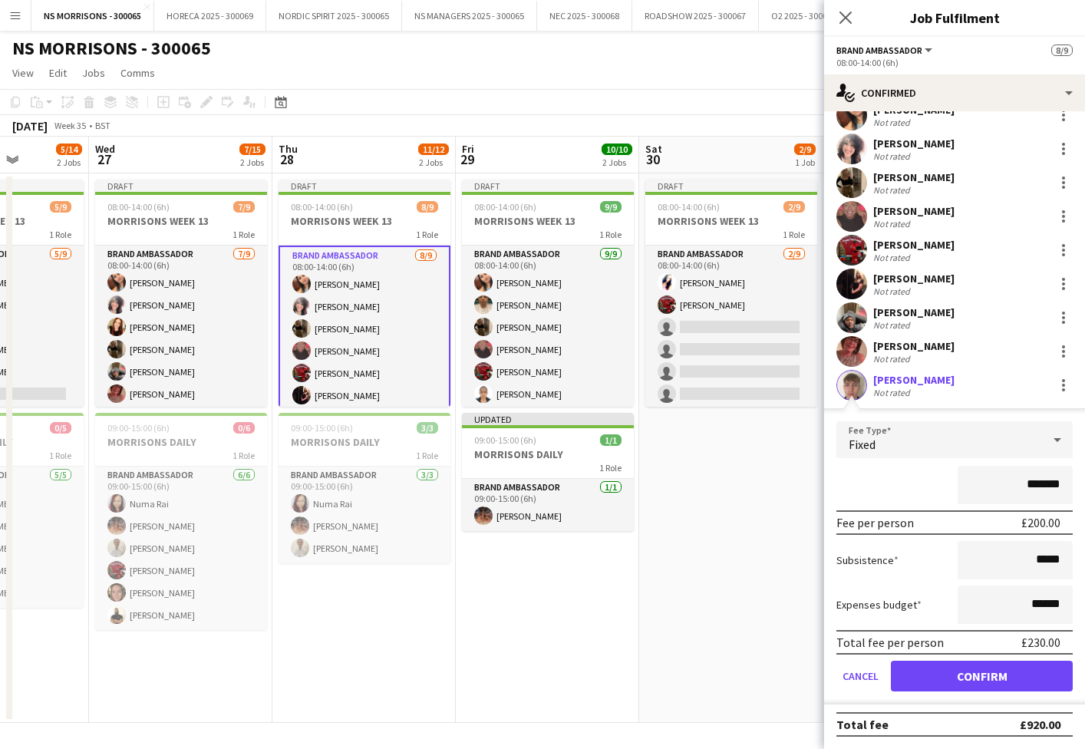
click at [977, 664] on button "Confirm" at bounding box center [982, 676] width 182 height 31
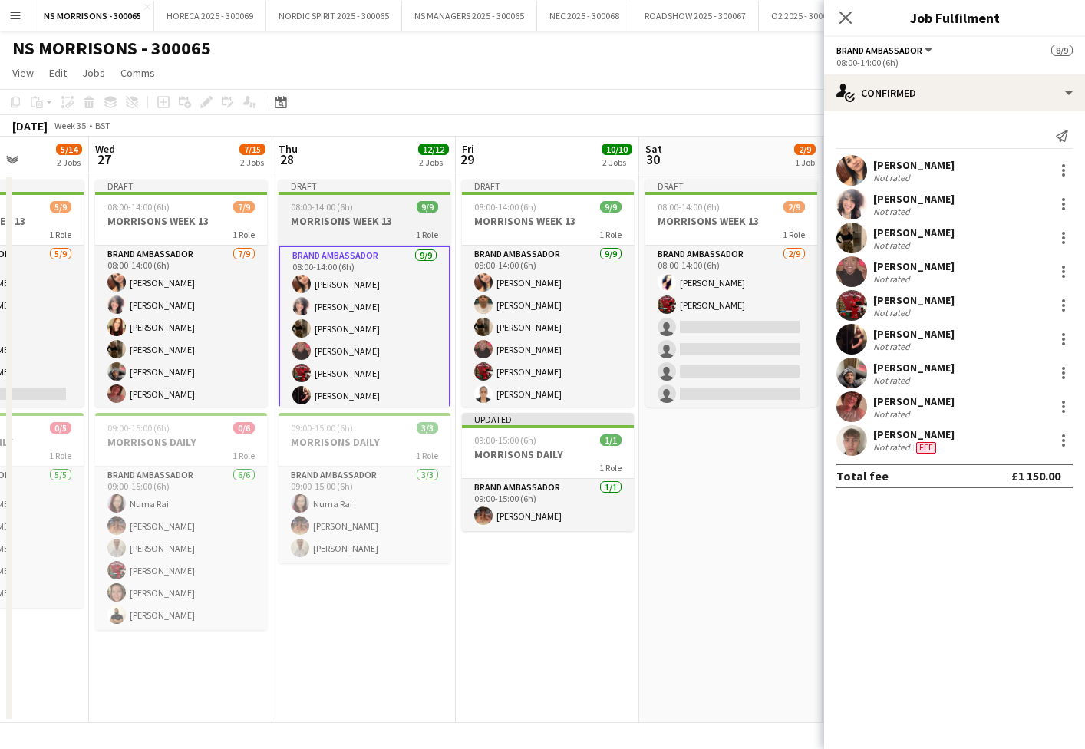
click at [340, 212] on span "08:00-14:00 (6h)" at bounding box center [322, 207] width 62 height 12
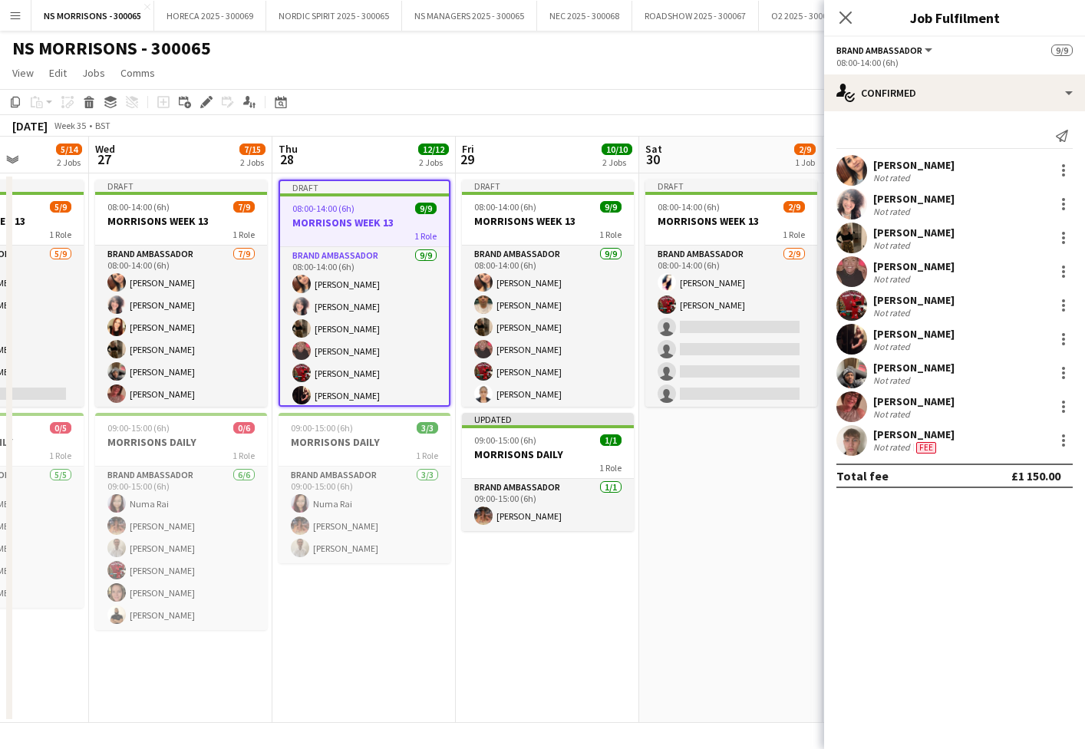
drag, startPoint x: 506, startPoint y: 218, endPoint x: 390, endPoint y: 196, distance: 118.7
click at [506, 219] on h3 "MORRISONS WEEK 13" at bounding box center [548, 221] width 172 height 14
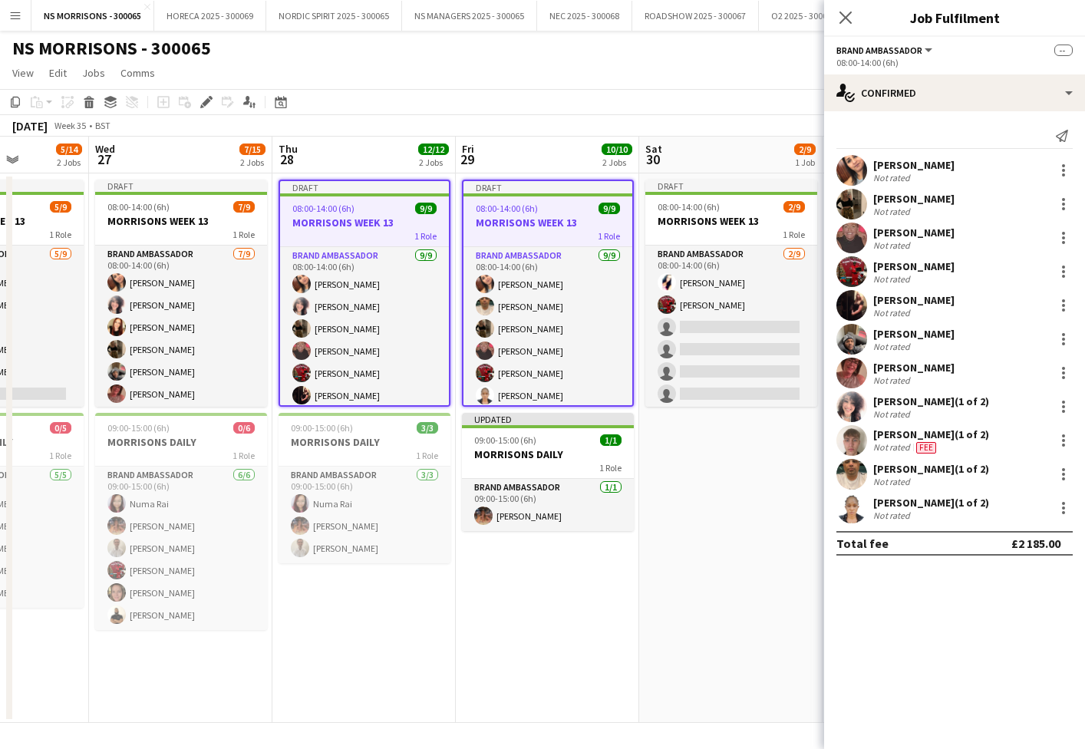
drag, startPoint x: 206, startPoint y: 107, endPoint x: 424, endPoint y: 110, distance: 218.7
click at [206, 107] on icon "Edit" at bounding box center [206, 102] width 12 height 12
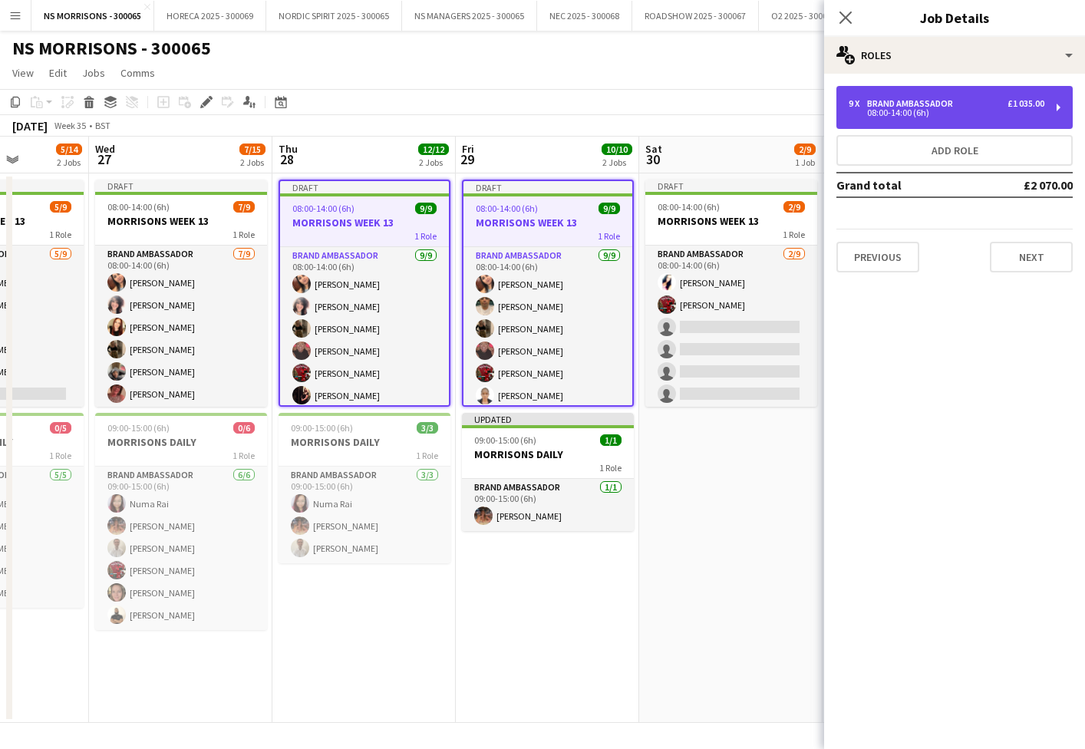
click at [908, 120] on div "9 x Brand Ambassador £1 035.00 08:00-14:00 (6h)" at bounding box center [954, 107] width 236 height 43
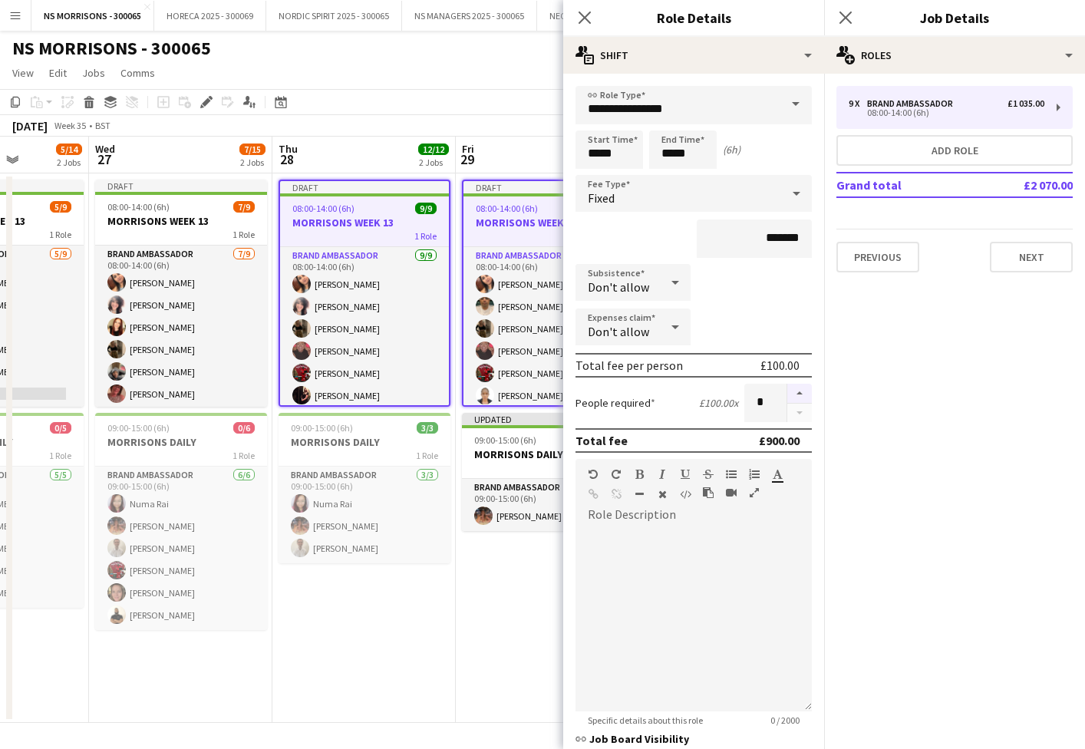
click at [800, 393] on button "button" at bounding box center [799, 394] width 25 height 20
type input "**"
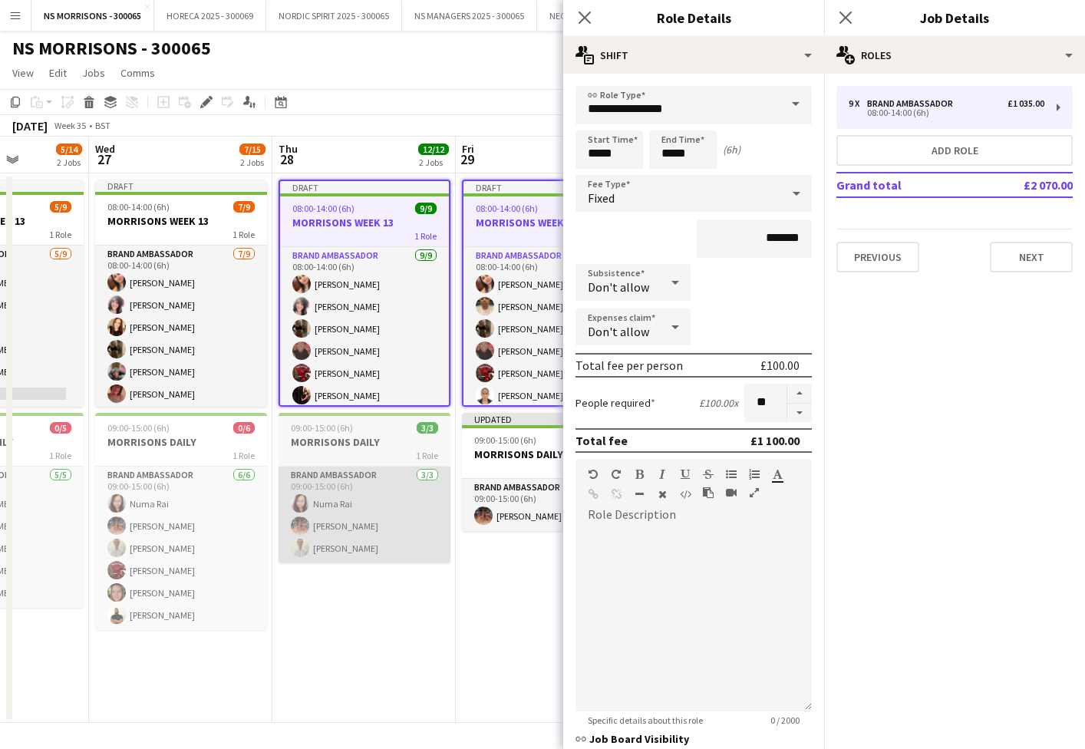
drag, startPoint x: 397, startPoint y: 647, endPoint x: 371, endPoint y: 491, distance: 157.8
click at [397, 646] on app-date-cell "Draft 08:00-14:00 (6h) 9/9 MORRISONS WEEK 13 1 Role Brand Ambassador 9/9 08:00-…" at bounding box center [363, 447] width 183 height 549
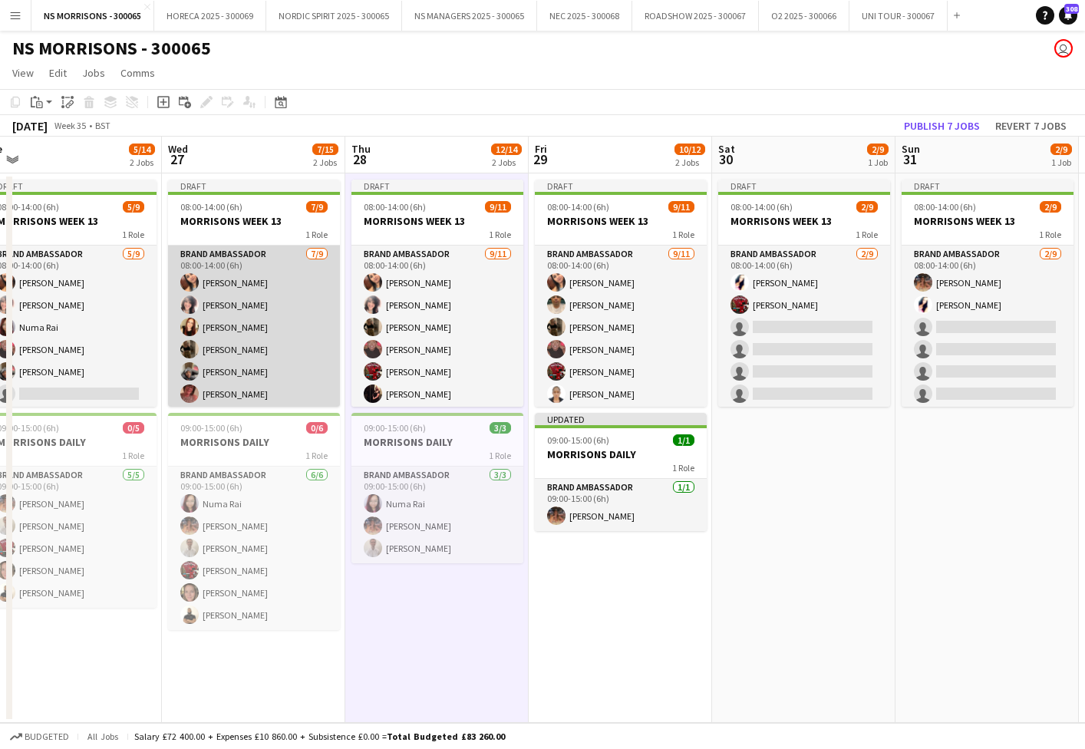
scroll to position [0, 370]
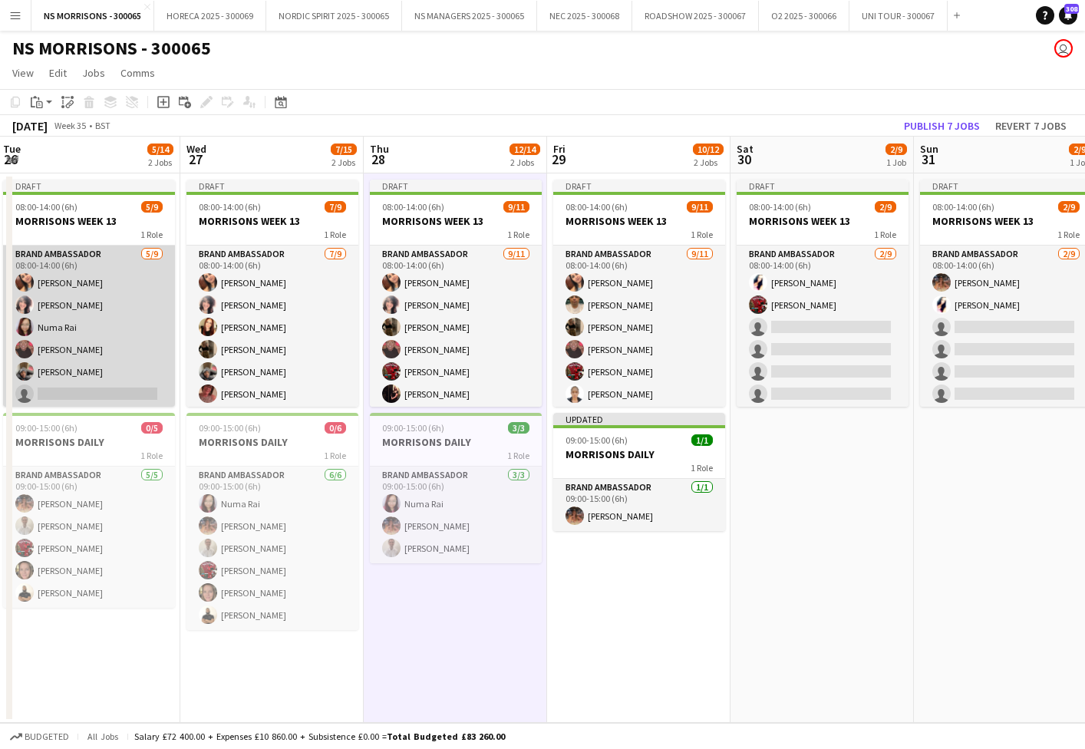
click at [126, 311] on app-card-role "Brand Ambassador 5/9 08:00-14:00 (6h) Monika Nanda Nabila Hamici Numa Rai Debor…" at bounding box center [89, 361] width 172 height 230
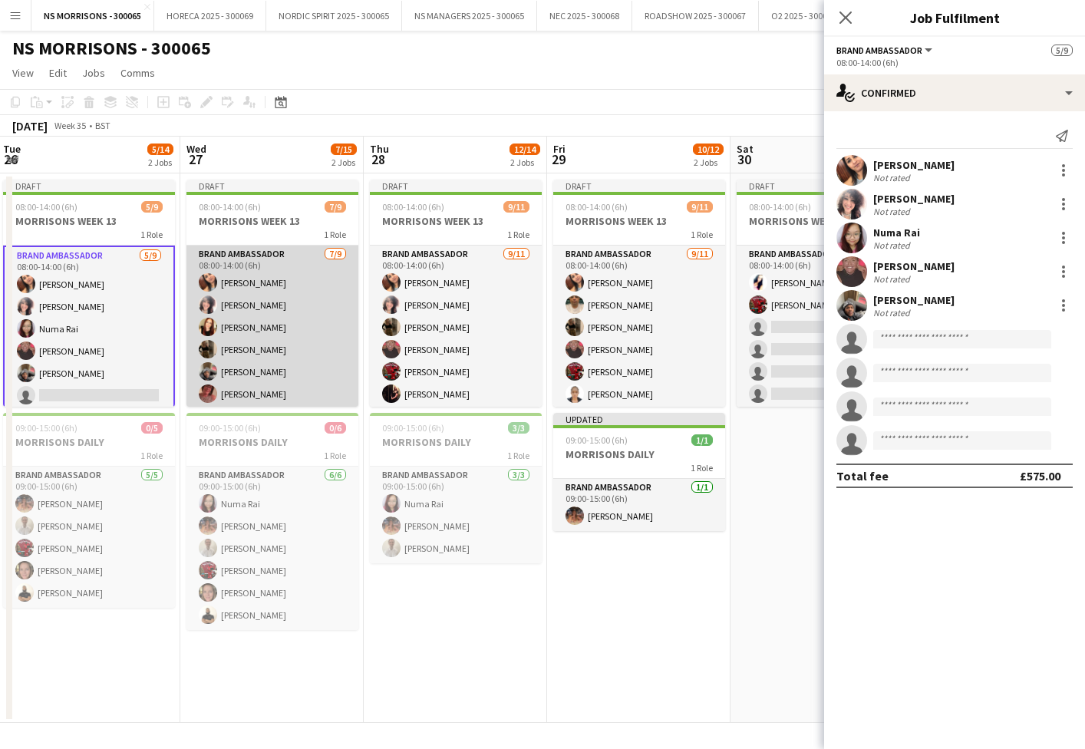
click at [255, 318] on app-card-role "Brand Ambassador 7/9 08:00-14:00 (6h) Monika Nanda Nabila Hamici Alison Gourlay…" at bounding box center [272, 361] width 172 height 230
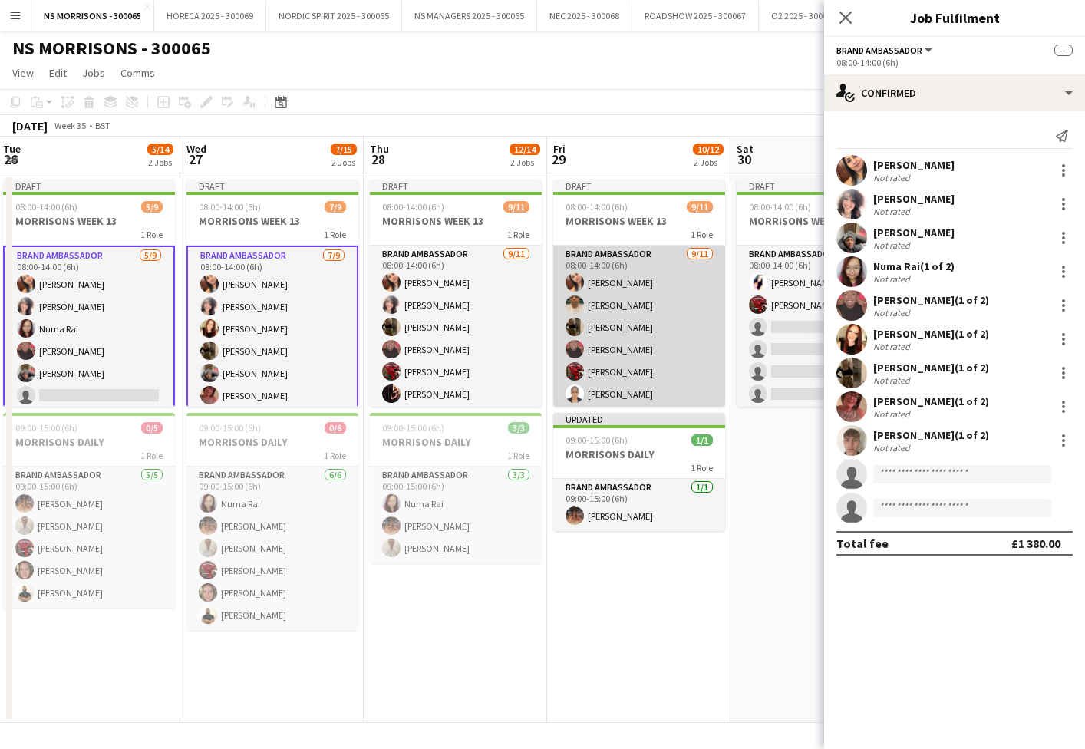
click at [608, 316] on app-card-role "Brand Ambassador 9/11 08:00-14:00 (6h) Monika Nanda Qadish Dass Grace Stewart D…" at bounding box center [639, 383] width 172 height 275
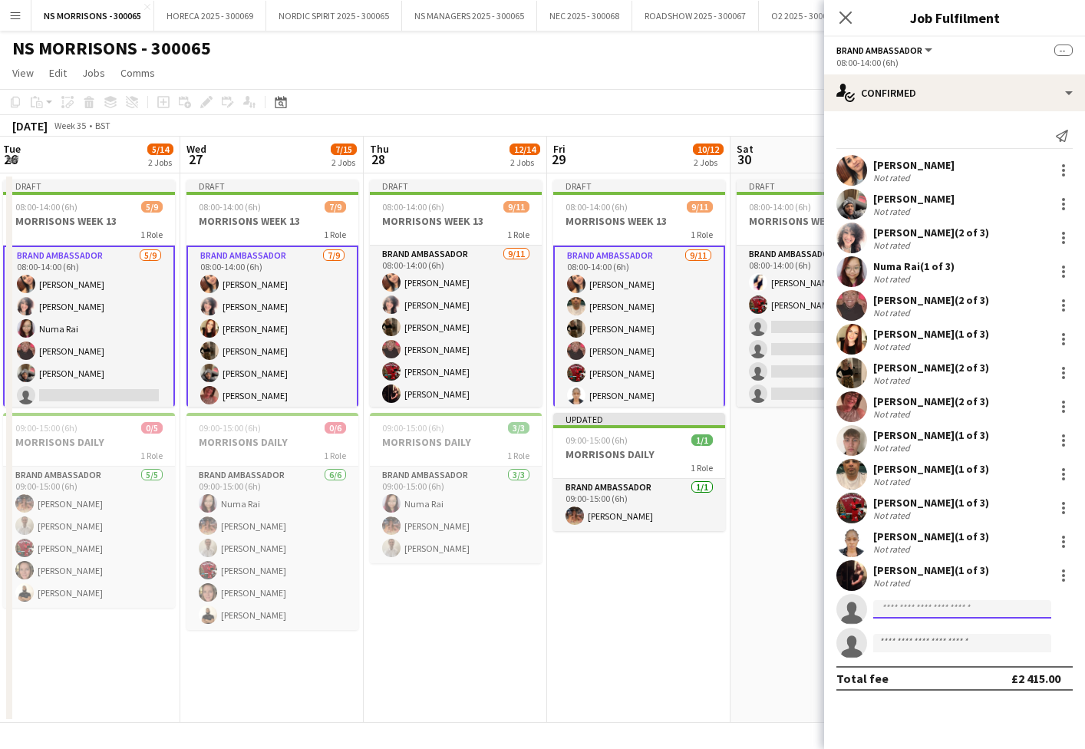
click at [891, 606] on input at bounding box center [962, 609] width 178 height 18
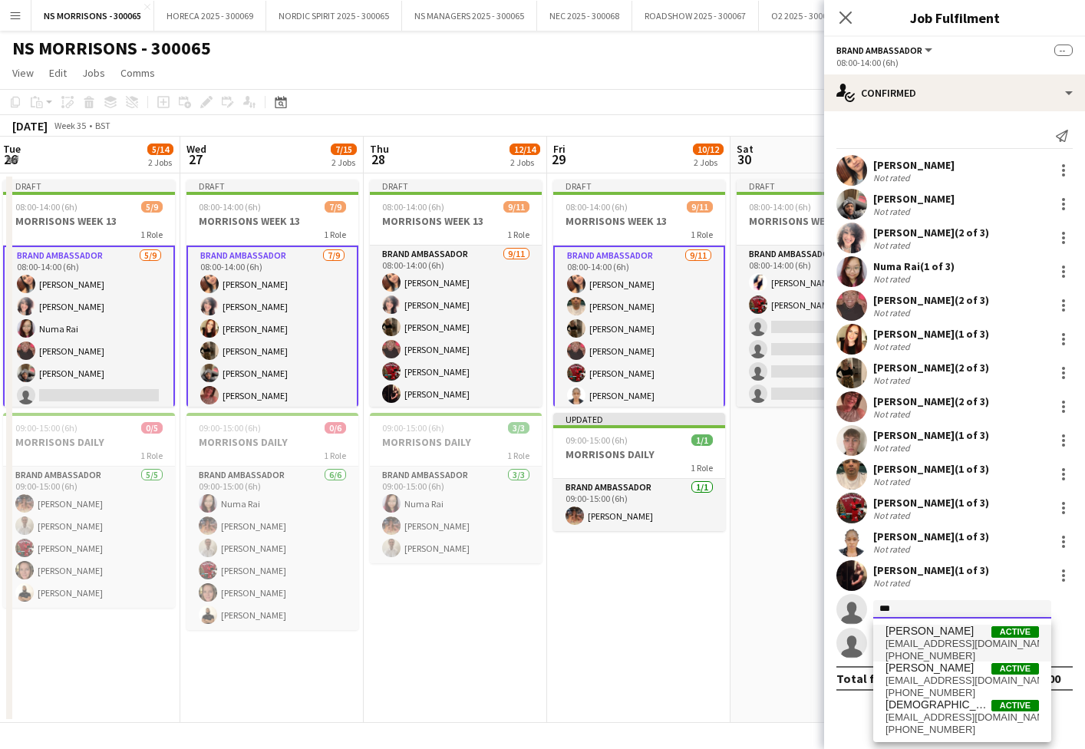
type input "***"
drag, startPoint x: 909, startPoint y: 635, endPoint x: 928, endPoint y: 649, distance: 24.1
click at [928, 650] on span "[PHONE_NUMBER]" at bounding box center [961, 656] width 153 height 12
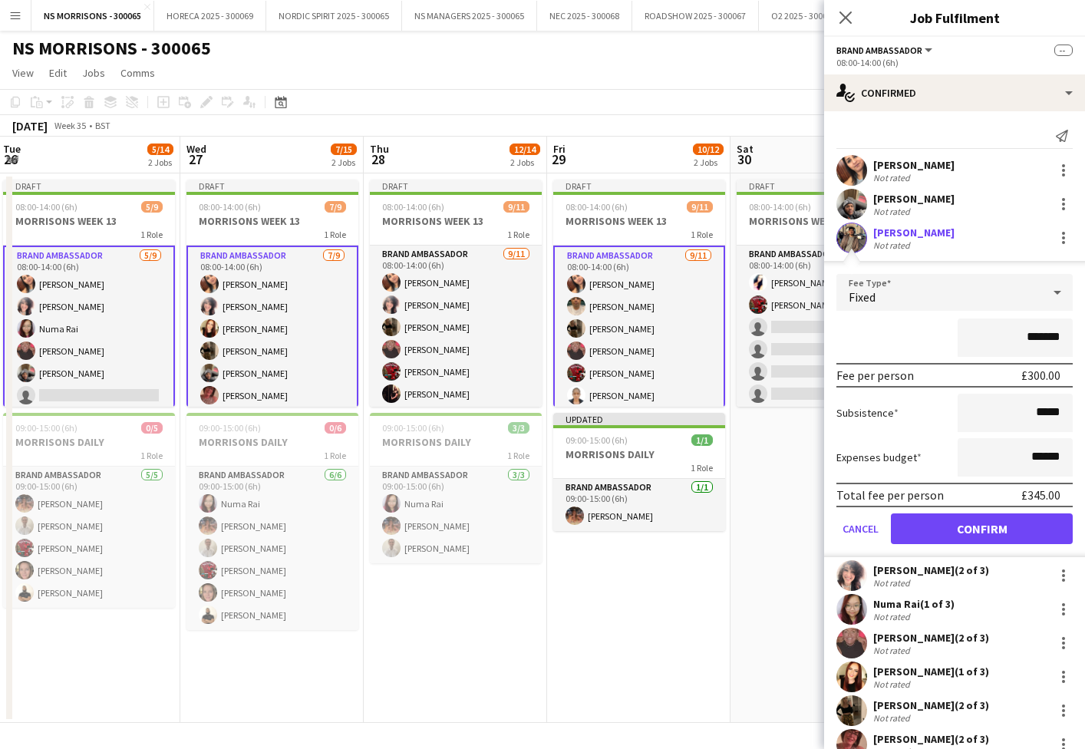
click at [952, 525] on button "Confirm" at bounding box center [982, 528] width 182 height 31
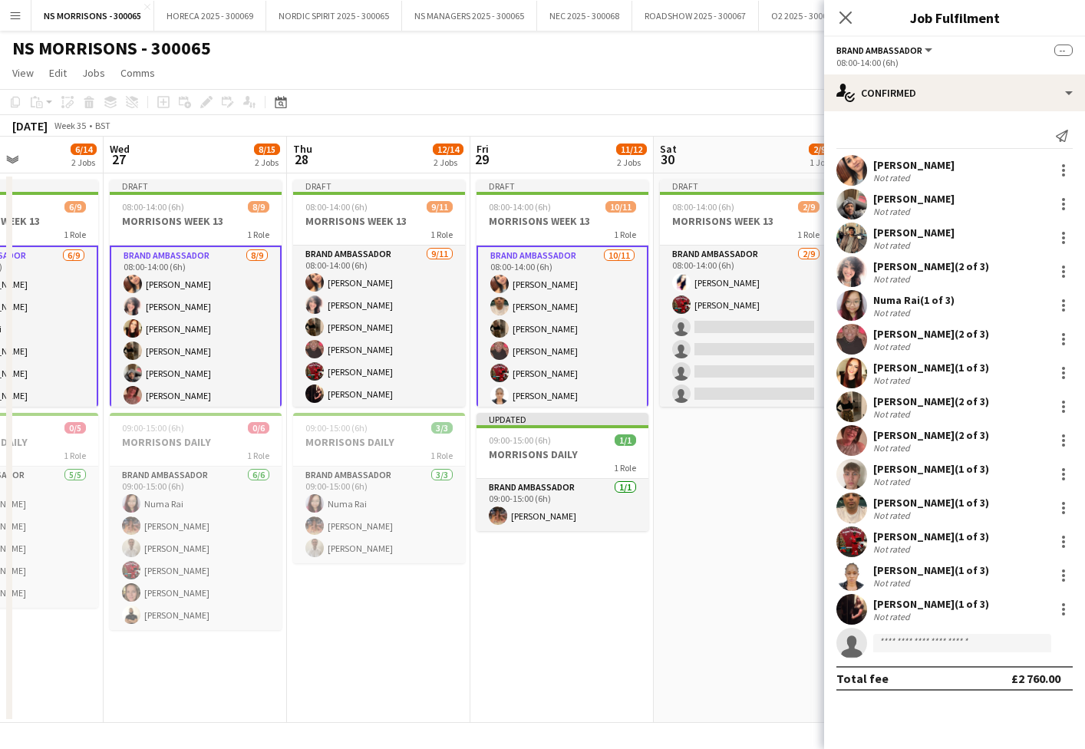
scroll to position [0, 451]
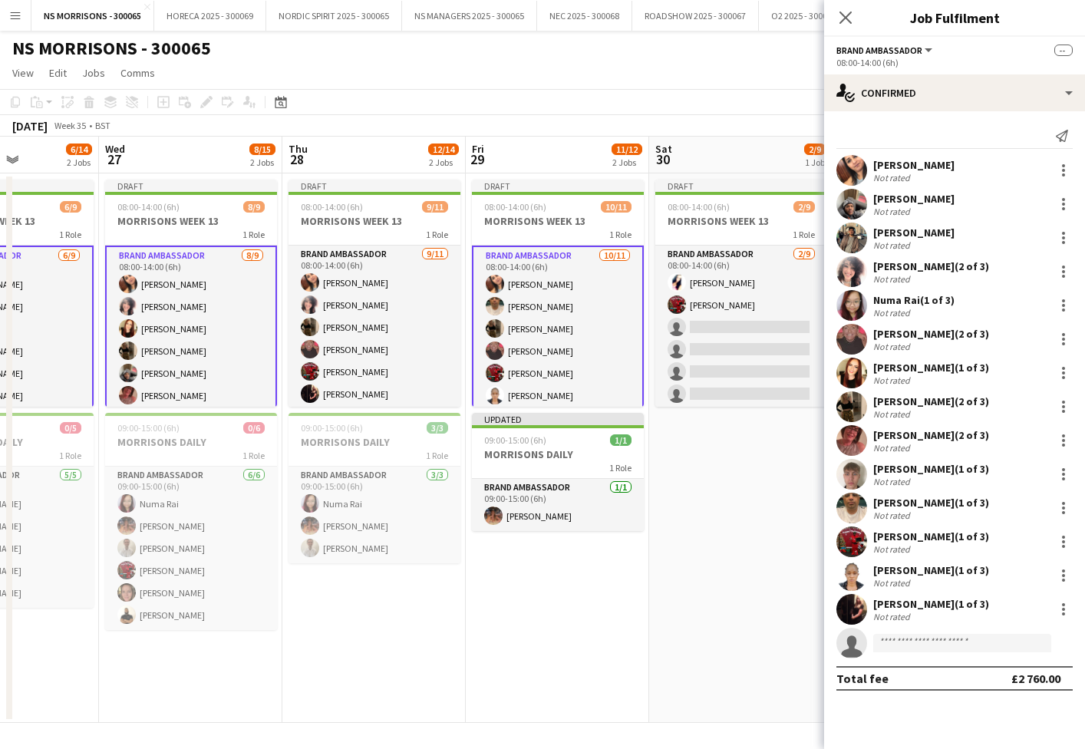
click at [572, 355] on app-card-role "Brand Ambassador 10/11 08:00-14:00 (6h) Monika Nanda Qadish Dass Grace Stewart …" at bounding box center [558, 385] width 172 height 278
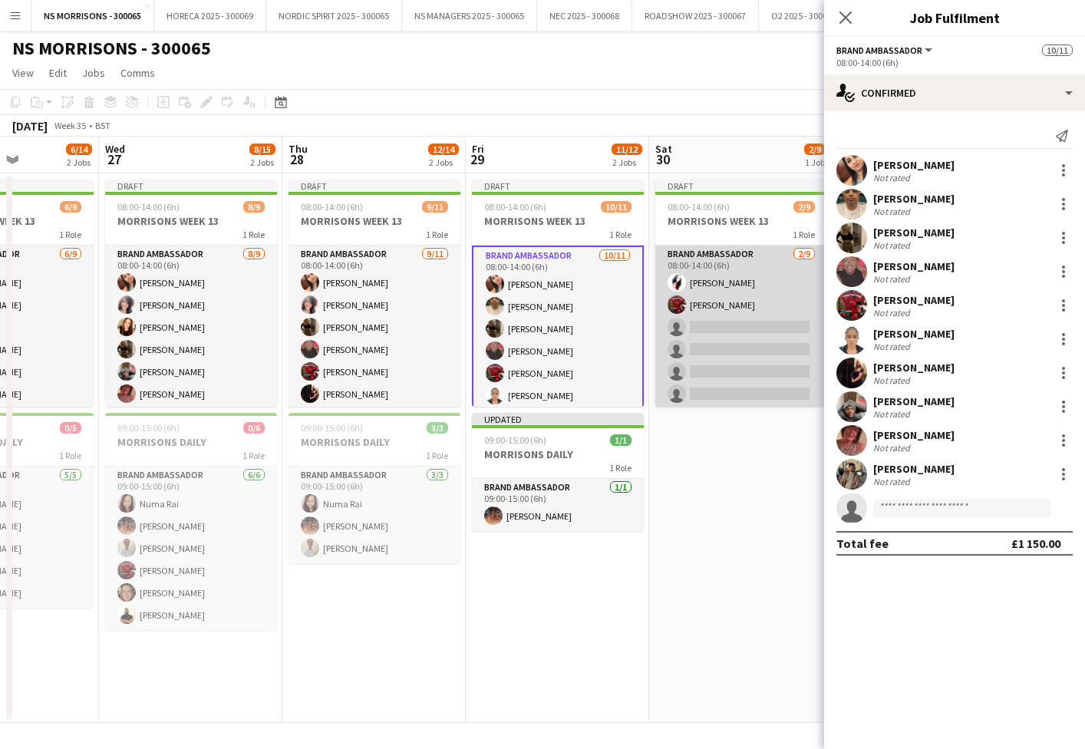
click at [655, 351] on app-card-role "Brand Ambassador 2/9 08:00-14:00 (6h) Cleo Taylor Hamsa Omar single-neutral-act…" at bounding box center [741, 361] width 172 height 230
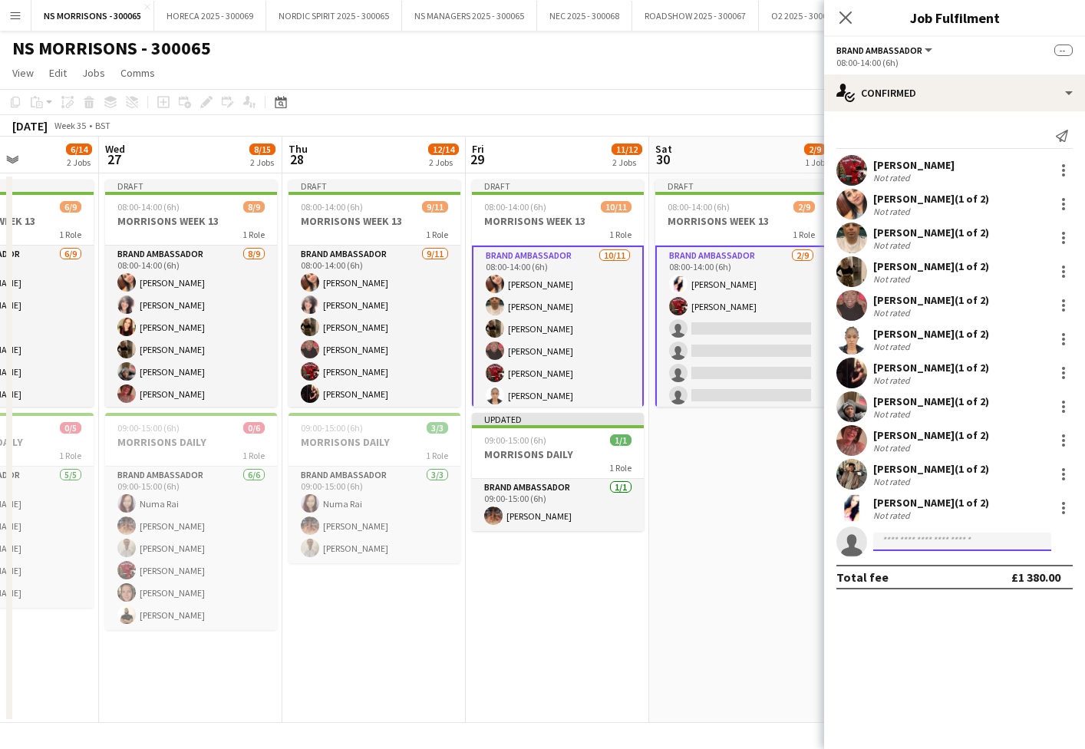
click at [885, 543] on input at bounding box center [962, 541] width 178 height 18
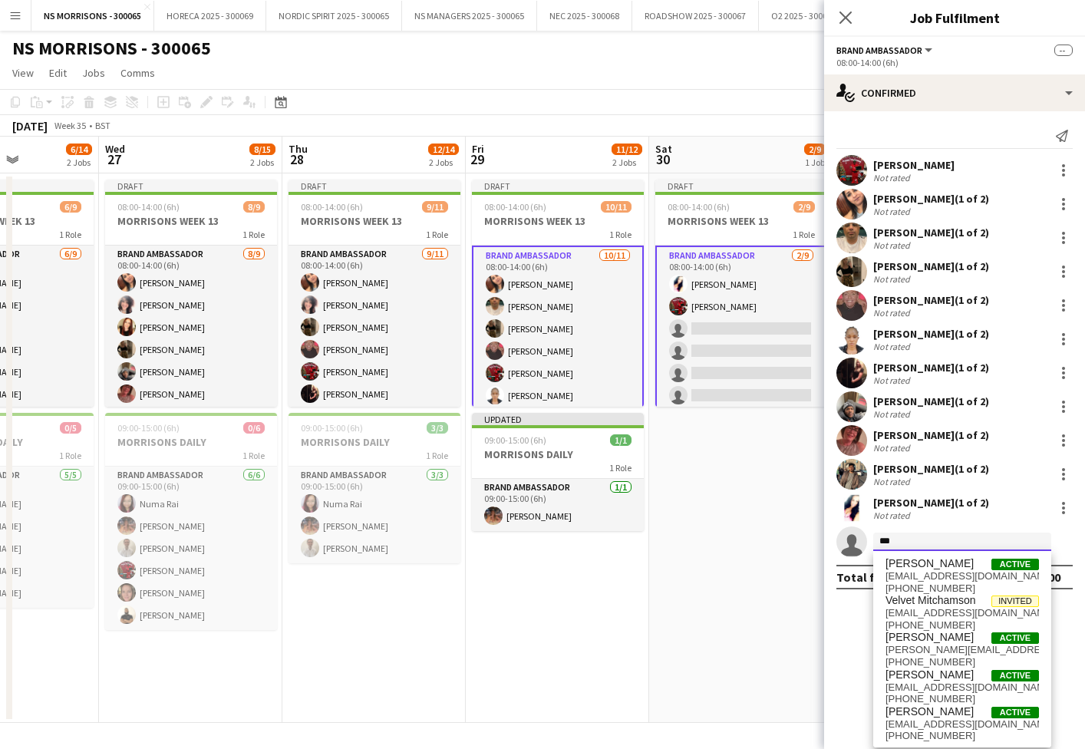
type input "***"
click at [890, 565] on span "[PERSON_NAME]" at bounding box center [929, 563] width 88 height 13
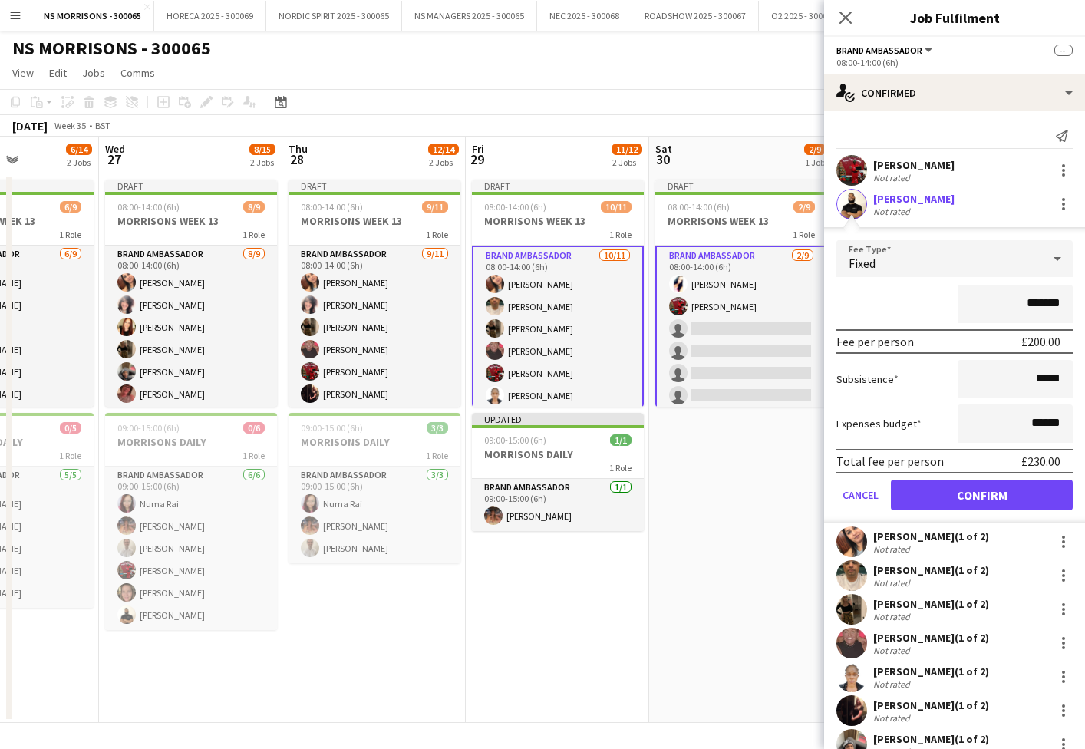
click at [959, 501] on button "Confirm" at bounding box center [982, 495] width 182 height 31
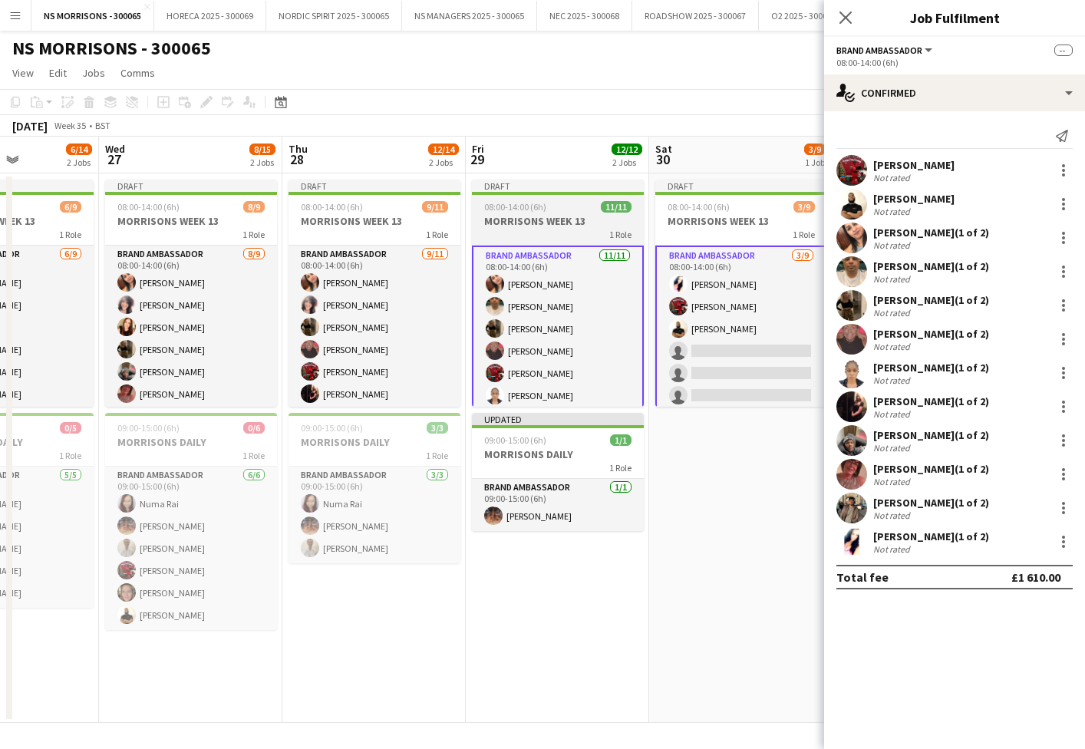
click at [573, 213] on app-job-card "Draft 08:00-14:00 (6h) 11/11 MORRISONS WEEK 13 1 Role Brand Ambassador 11/11 08…" at bounding box center [558, 293] width 172 height 227
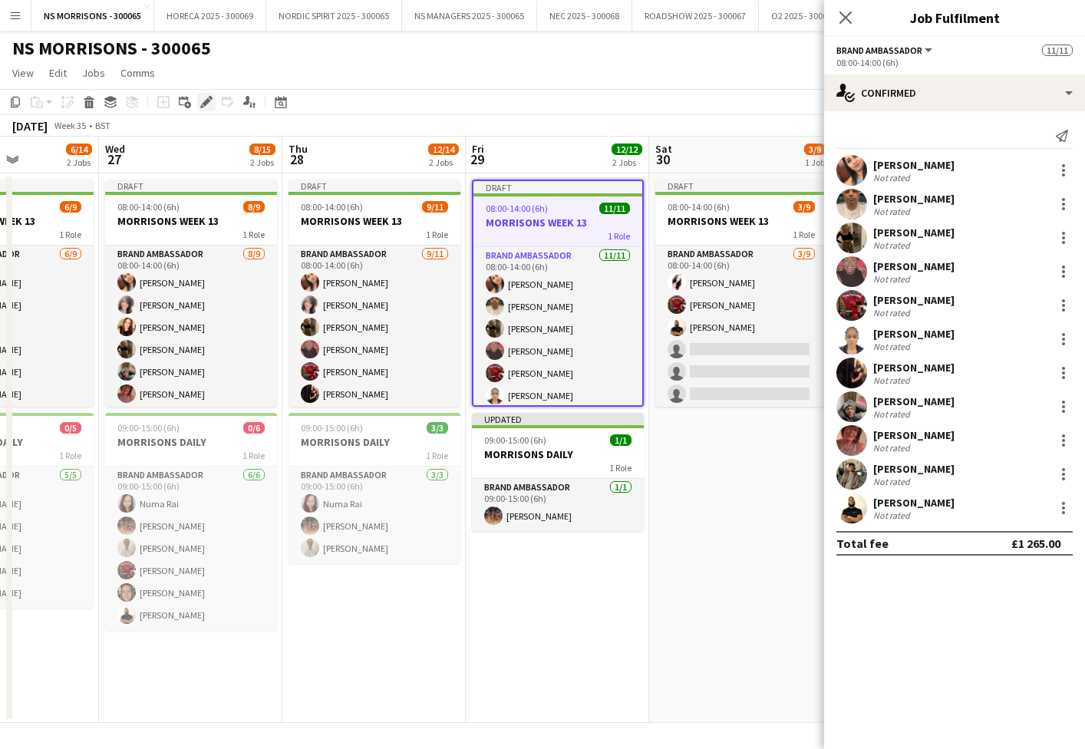
click at [212, 103] on icon "Edit" at bounding box center [206, 102] width 12 height 12
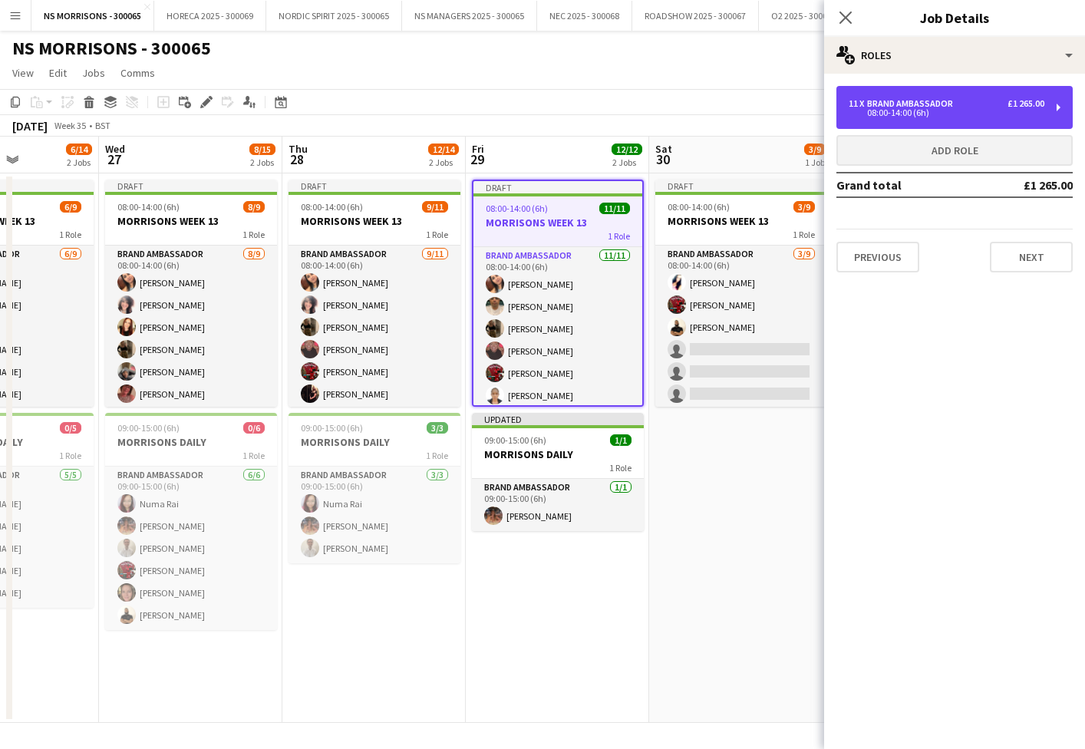
drag, startPoint x: 902, startPoint y: 112, endPoint x: 881, endPoint y: 163, distance: 55.0
click at [901, 113] on div "08:00-14:00 (6h)" at bounding box center [947, 113] width 196 height 8
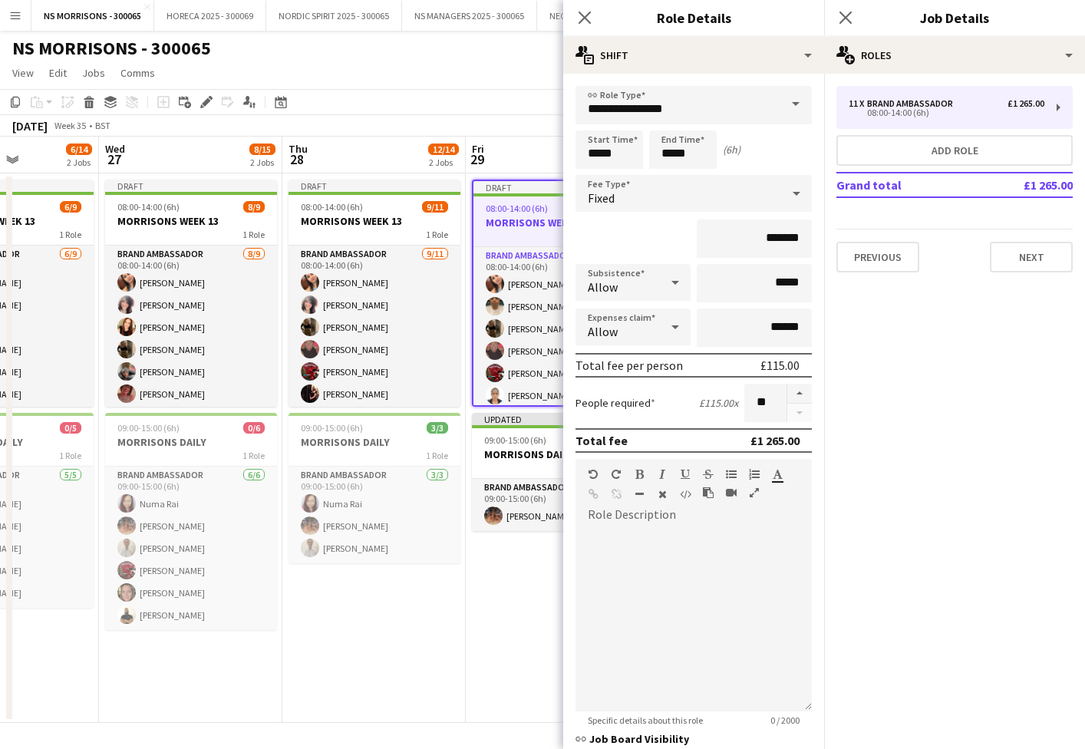
drag, startPoint x: 800, startPoint y: 387, endPoint x: 622, endPoint y: 380, distance: 178.2
click at [799, 387] on button "button" at bounding box center [799, 394] width 25 height 20
type input "**"
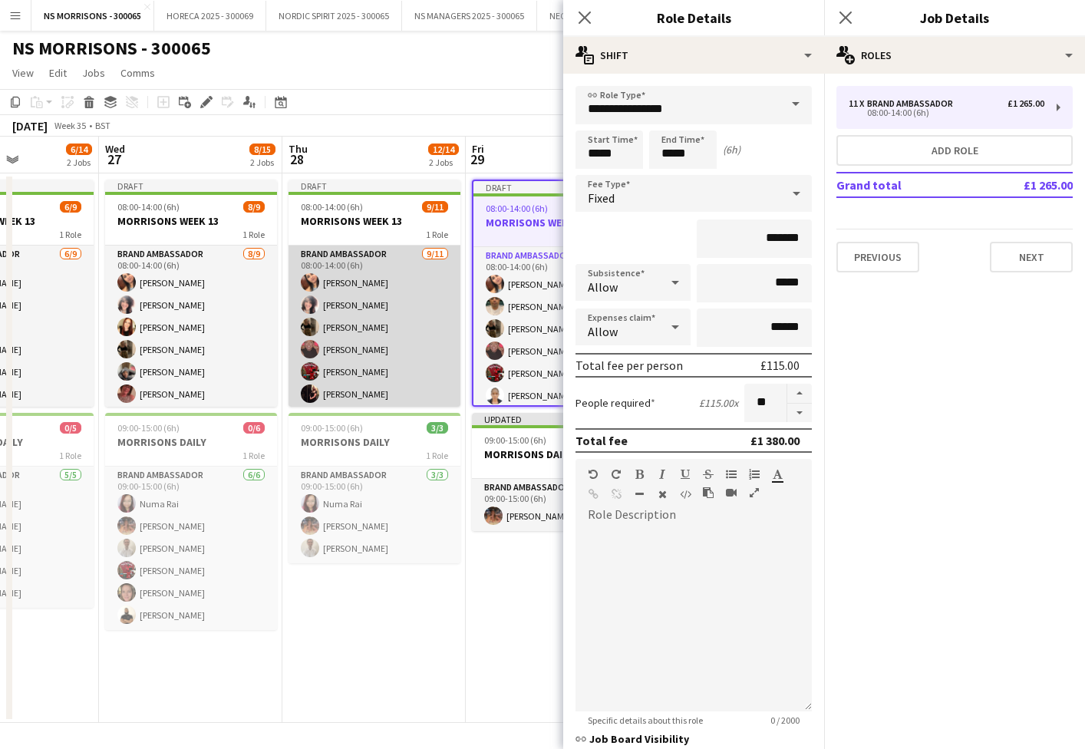
click at [351, 323] on app-card-role "Brand Ambassador 9/11 08:00-14:00 (6h) Monika Nanda Nabila Hamici Grace Stewart…" at bounding box center [374, 383] width 172 height 275
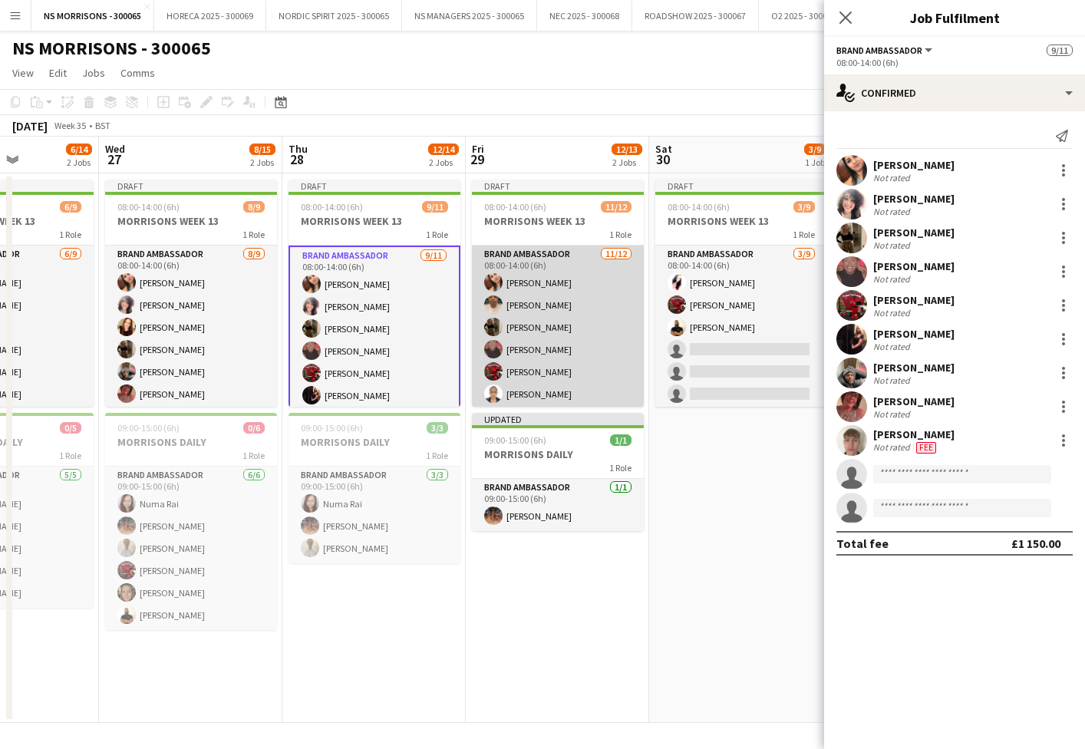
click at [548, 324] on app-card-role "Brand Ambassador 11/12 08:00-14:00 (6h) Monika Nanda Qadish Dass Grace Stewart …" at bounding box center [558, 394] width 172 height 297
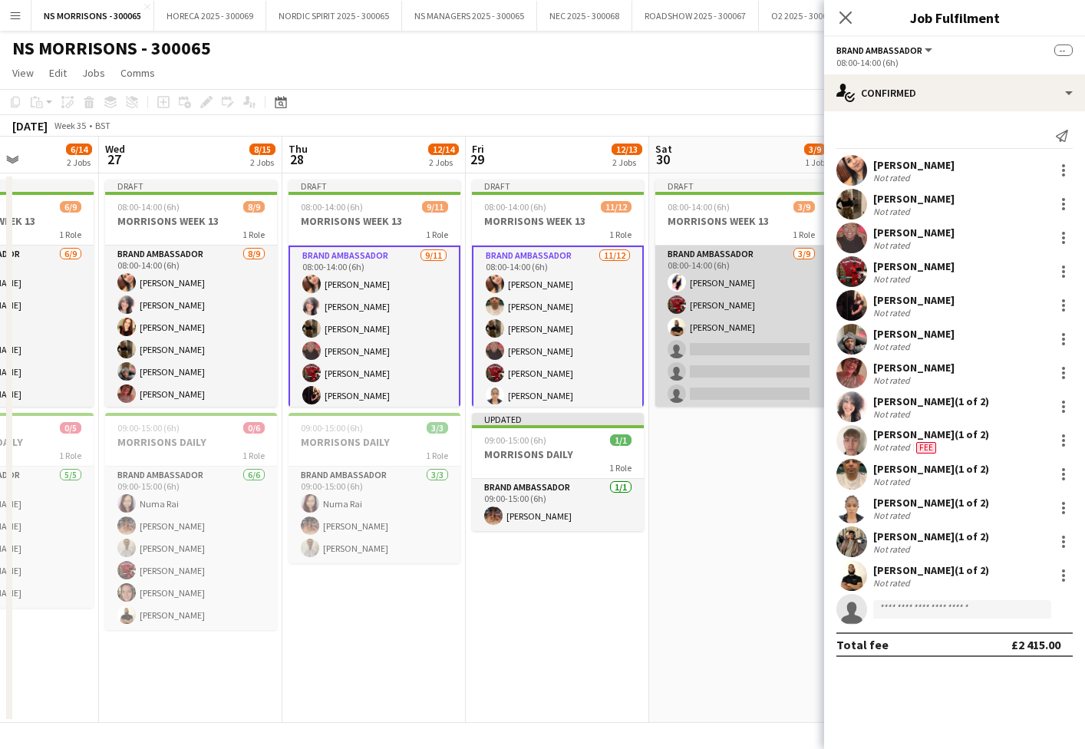
click at [740, 331] on app-card-role "Brand Ambassador 3/9 08:00-14:00 (6h) Cleo Taylor Hamsa Omar Mitul Hossian sing…" at bounding box center [741, 361] width 172 height 230
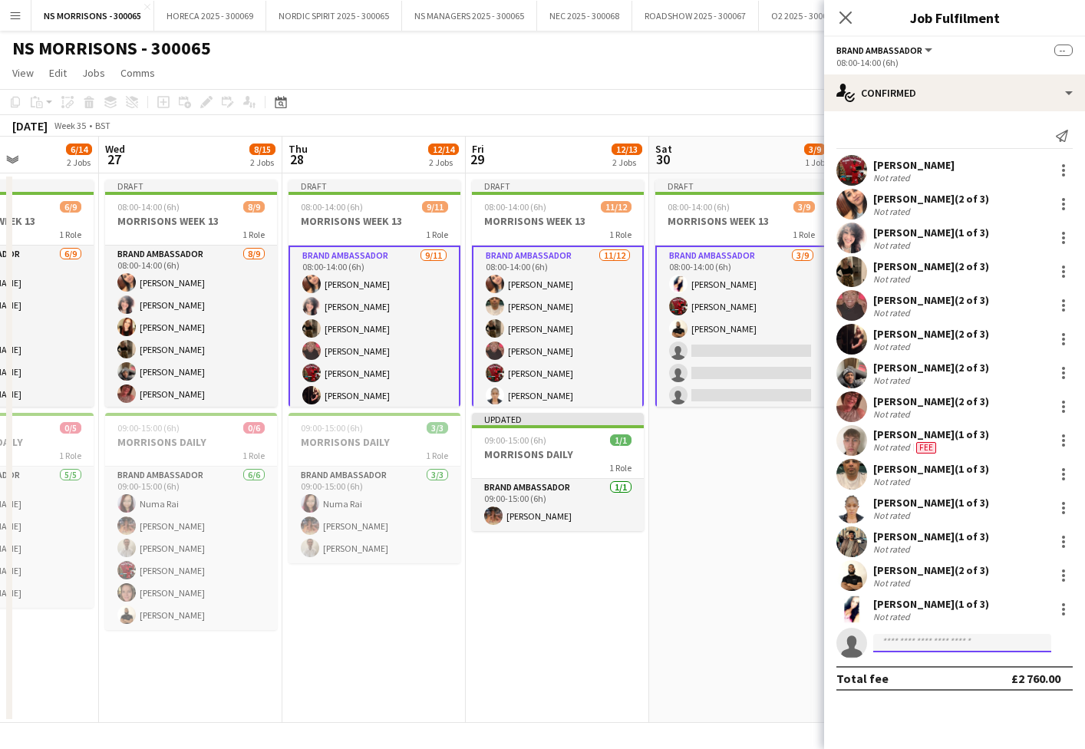
click at [896, 645] on input at bounding box center [962, 643] width 178 height 18
type input "****"
click at [901, 671] on span "[EMAIL_ADDRESS][DOMAIN_NAME]" at bounding box center [961, 677] width 153 height 12
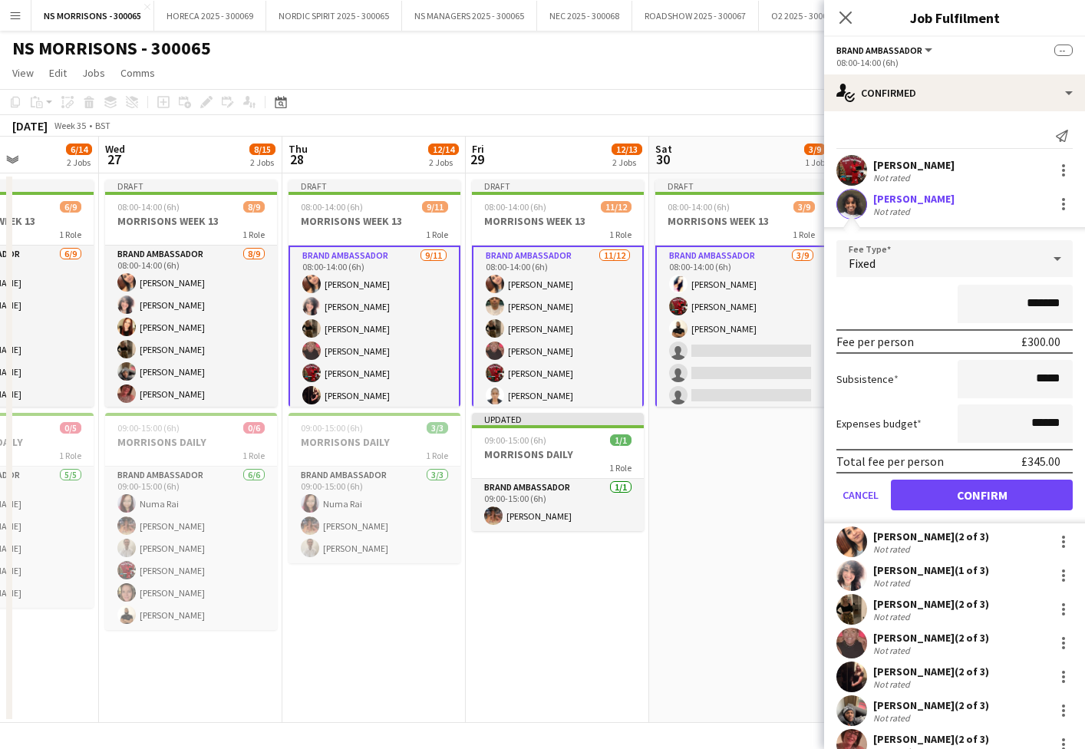
scroll to position [0, 0]
click at [1027, 308] on input "*******" at bounding box center [1015, 304] width 115 height 38
type input "*******"
drag, startPoint x: 1035, startPoint y: 422, endPoint x: 1043, endPoint y: 420, distance: 8.7
click at [1044, 420] on input "******" at bounding box center [1015, 423] width 115 height 38
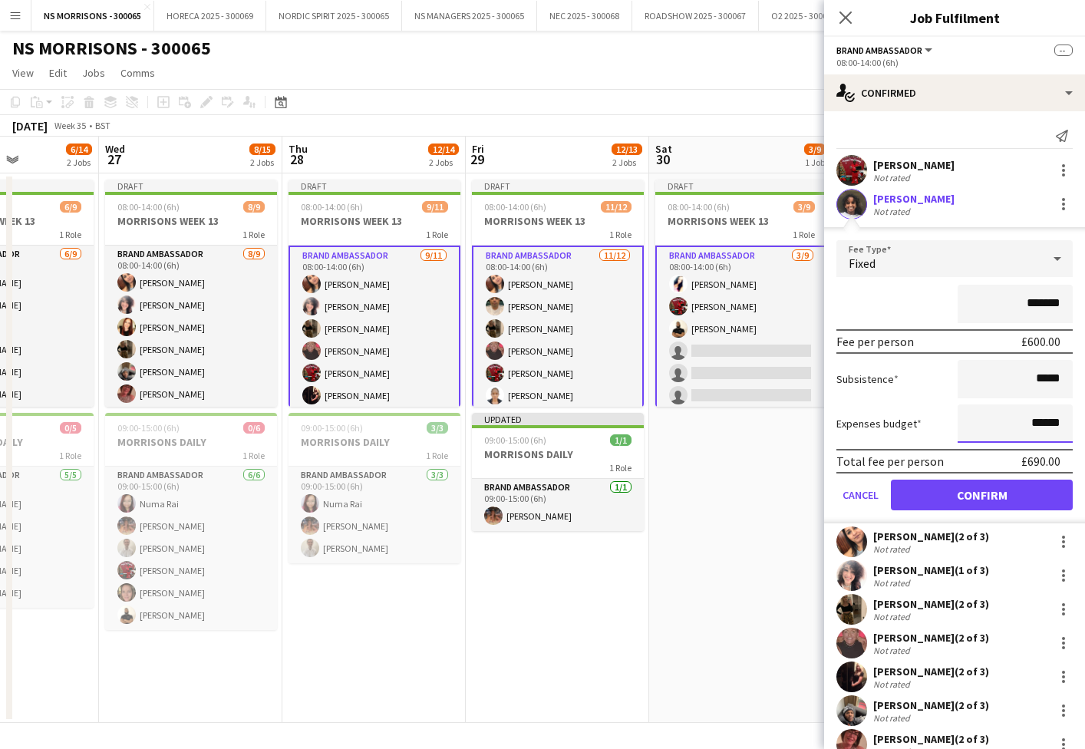
type input "******"
click at [991, 486] on button "Confirm" at bounding box center [982, 495] width 182 height 31
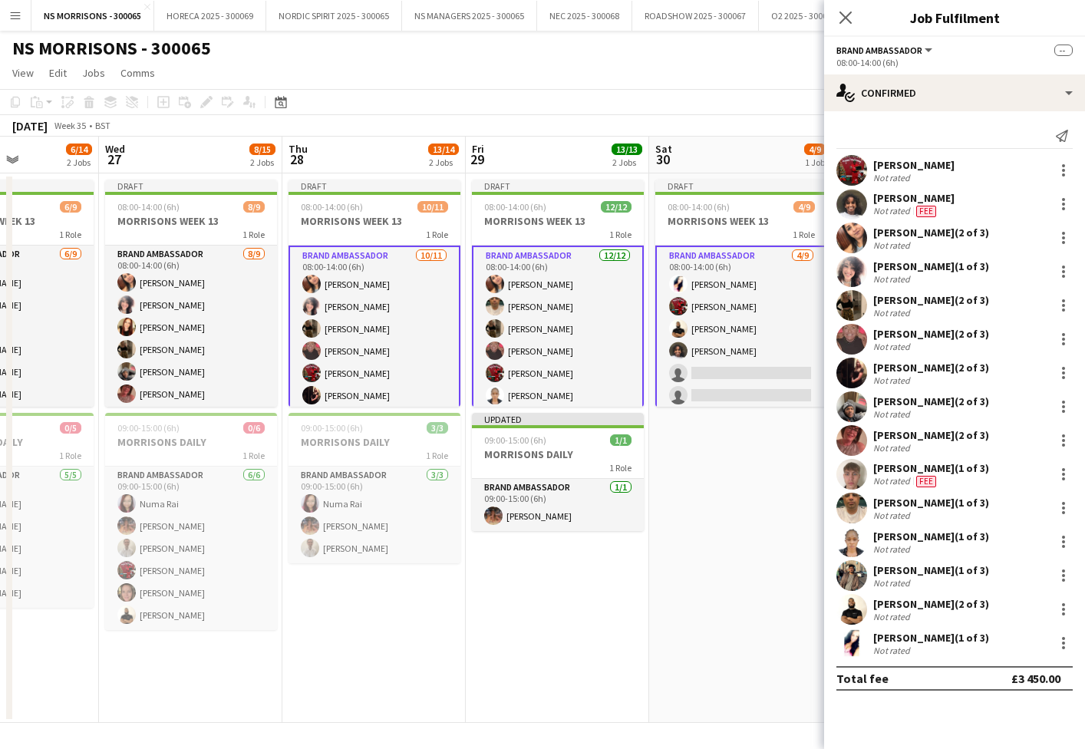
click at [799, 522] on app-date-cell "Draft 08:00-14:00 (6h) 4/9 MORRISONS WEEK 13 1 Role Brand Ambassador 4/9 08:00-…" at bounding box center [740, 447] width 183 height 549
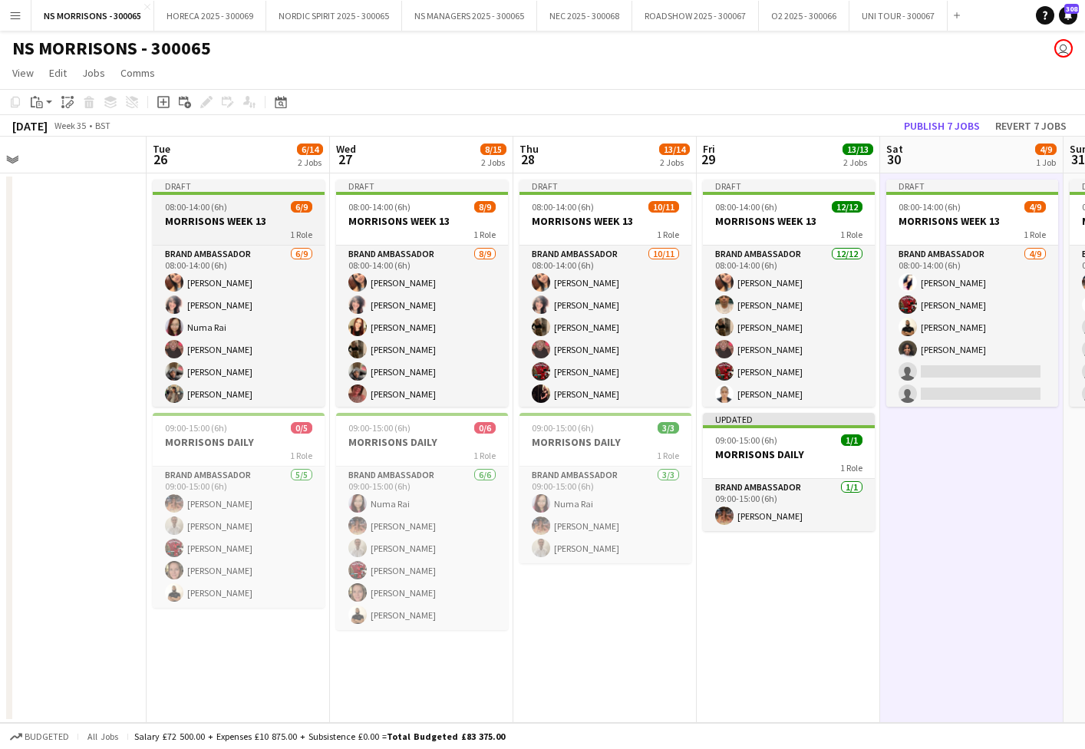
click at [220, 214] on h3 "MORRISONS WEEK 13" at bounding box center [239, 221] width 172 height 14
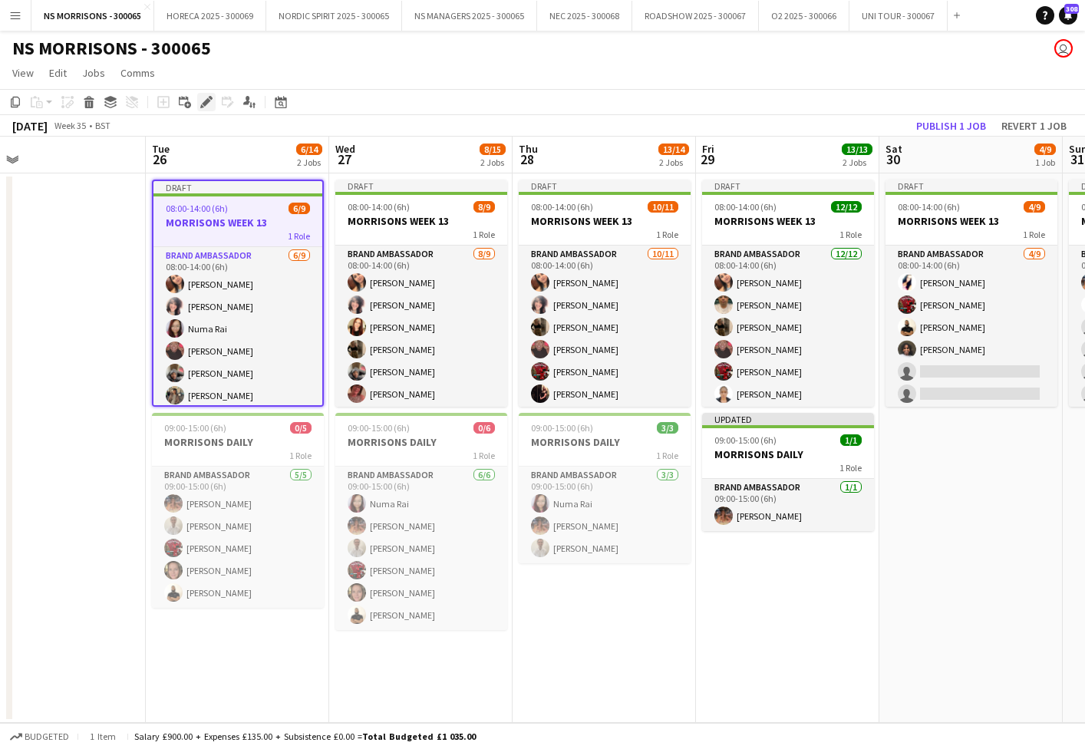
click at [209, 107] on icon "Edit" at bounding box center [206, 102] width 12 height 12
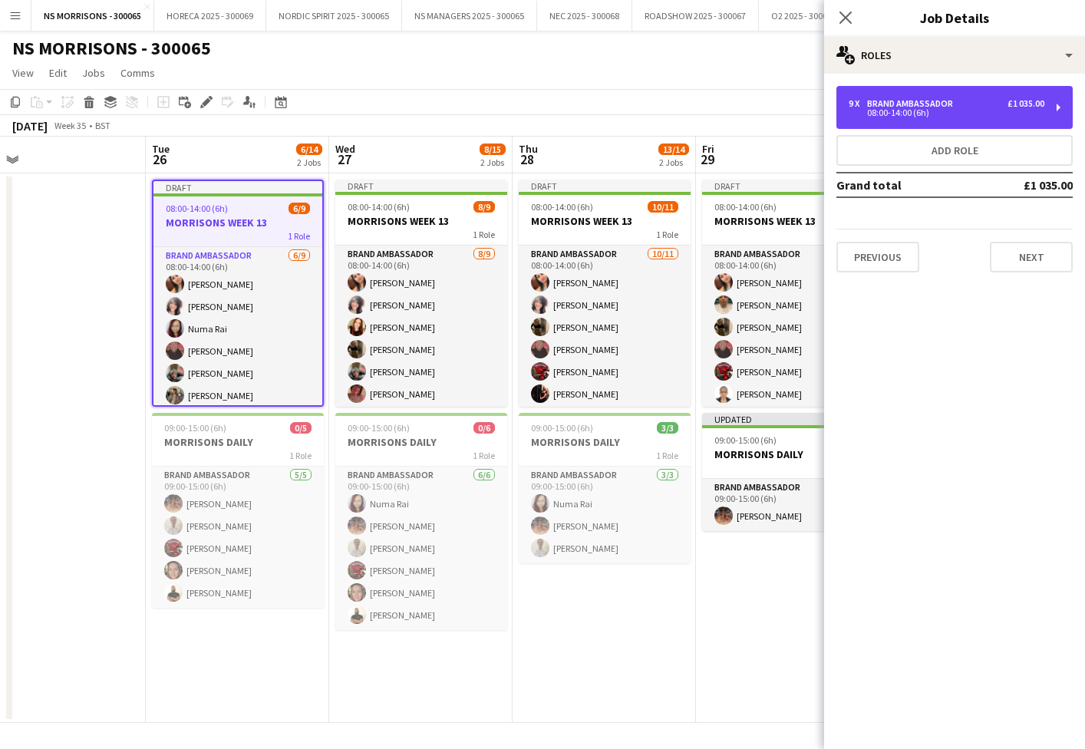
drag, startPoint x: 1001, startPoint y: 113, endPoint x: 904, endPoint y: 203, distance: 132.5
click at [1001, 114] on div "08:00-14:00 (6h)" at bounding box center [947, 113] width 196 height 8
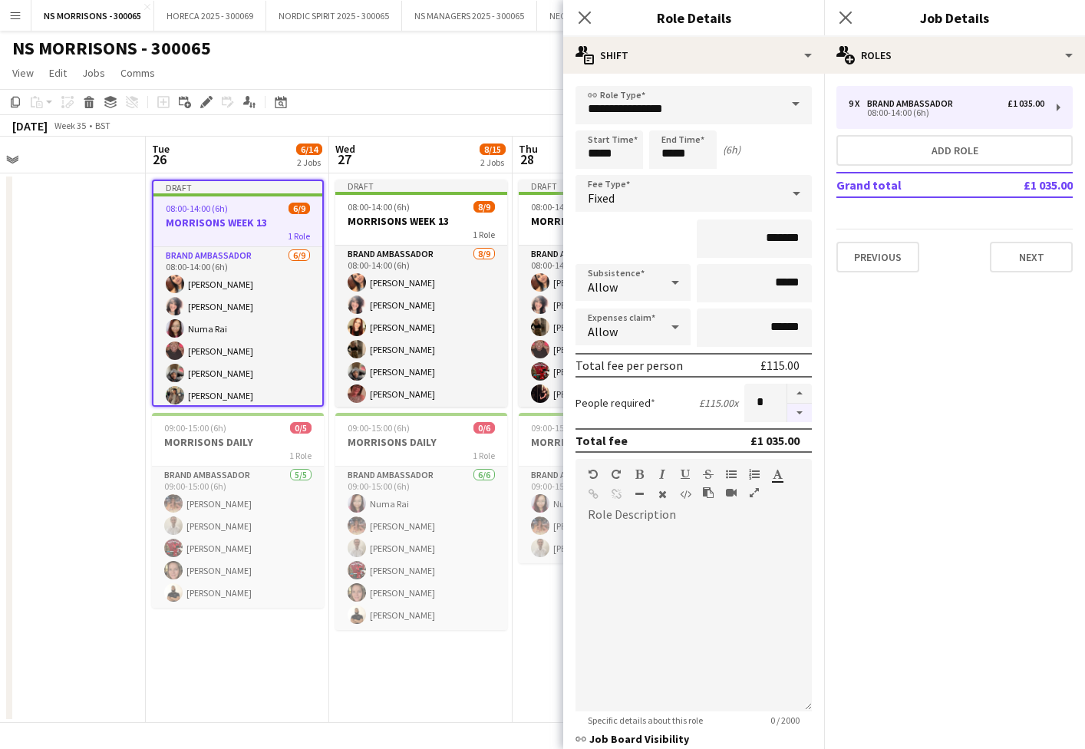
click at [802, 414] on button "button" at bounding box center [799, 413] width 25 height 19
type input "*"
click at [396, 206] on span "08:00-14:00 (6h)" at bounding box center [379, 207] width 62 height 12
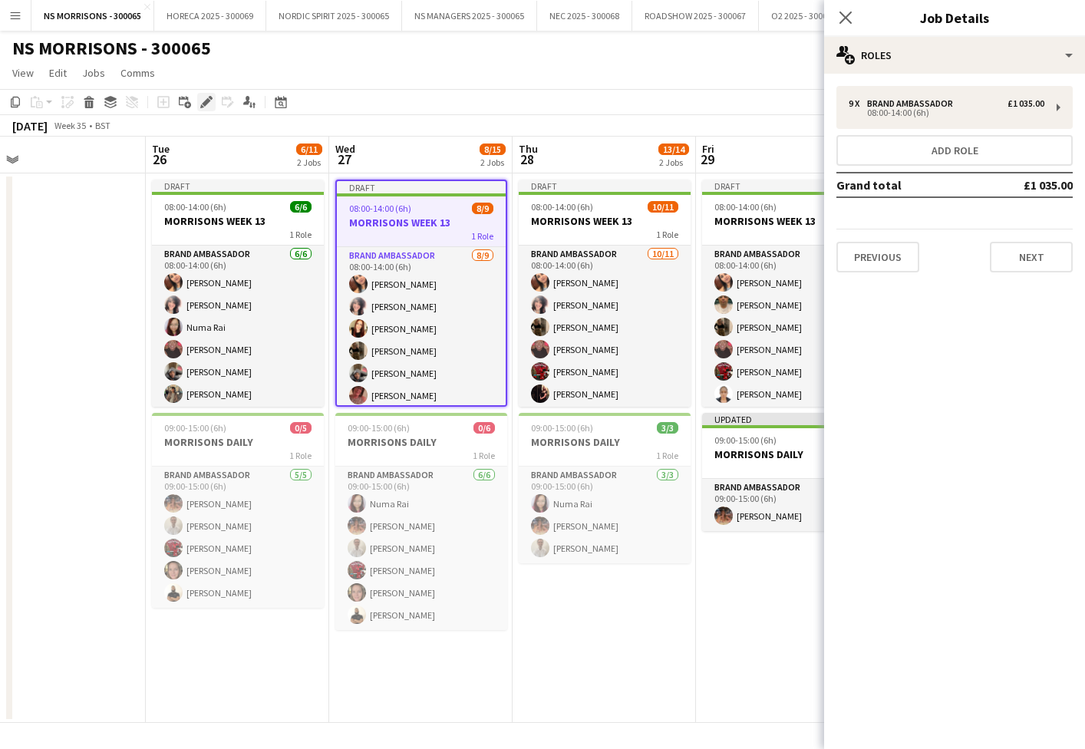
click at [206, 100] on icon at bounding box center [206, 102] width 8 height 8
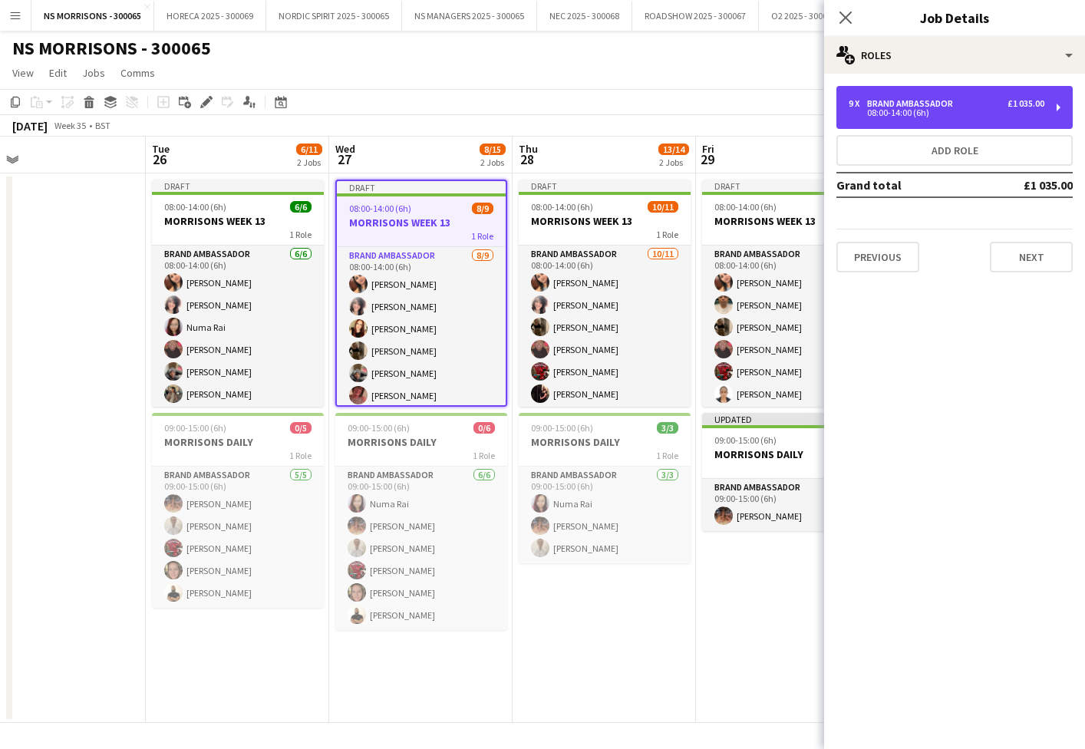
drag, startPoint x: 954, startPoint y: 118, endPoint x: 885, endPoint y: 194, distance: 103.2
click at [953, 119] on div "9 x Brand Ambassador £1 035.00 08:00-14:00 (6h)" at bounding box center [954, 107] width 236 height 43
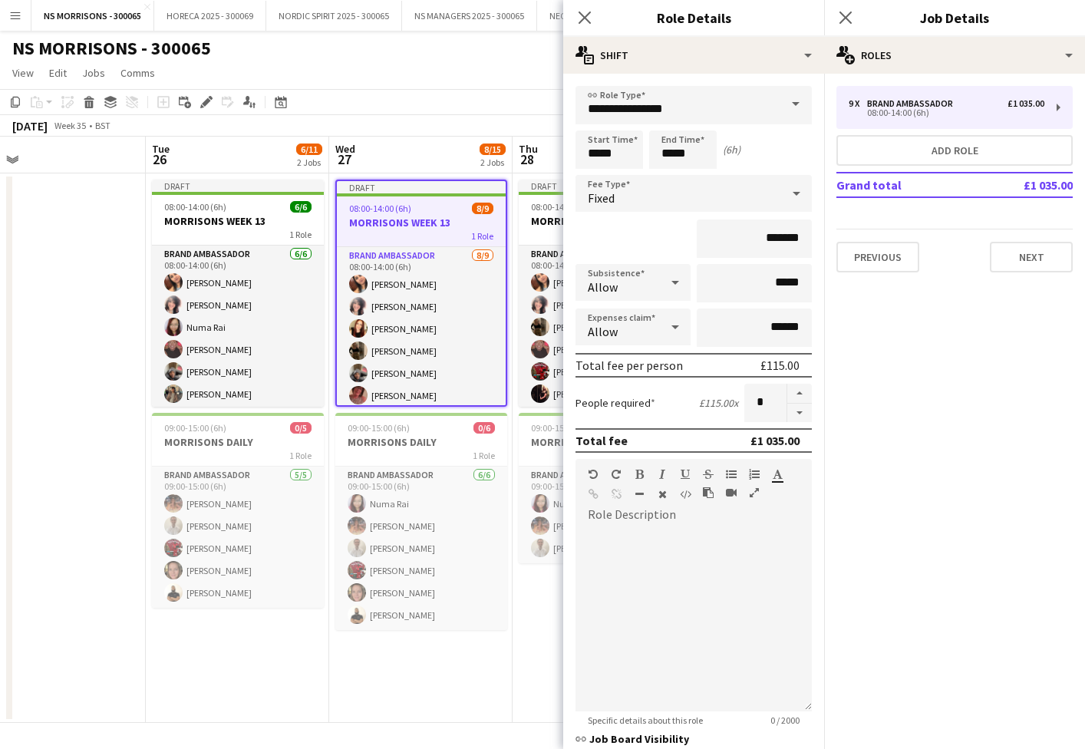
click at [808, 415] on button "button" at bounding box center [799, 413] width 25 height 19
type input "*"
click at [77, 407] on app-date-cell at bounding box center [53, 447] width 183 height 549
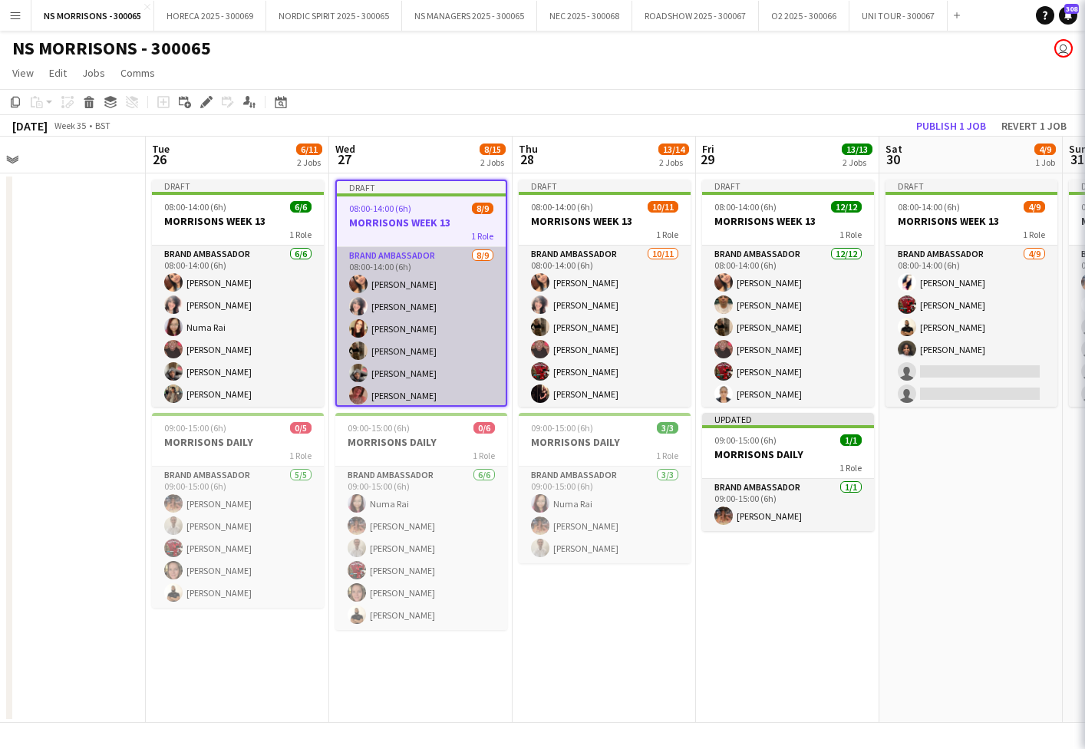
scroll to position [0, 404]
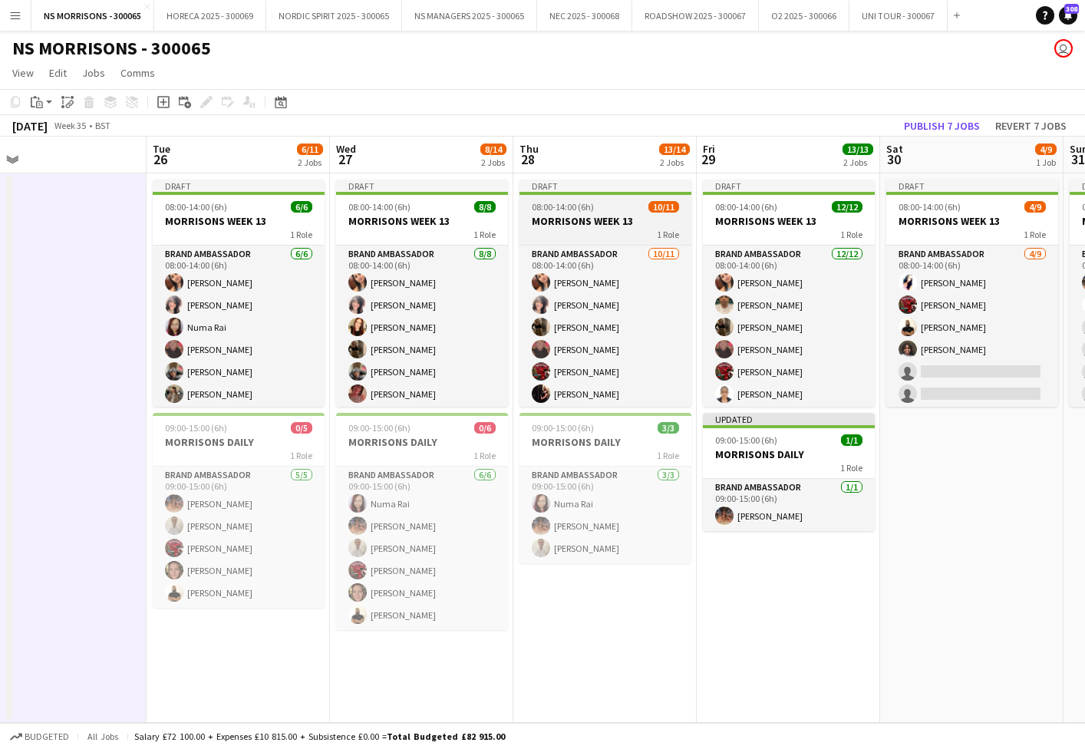
click at [611, 218] on h3 "MORRISONS WEEK 13" at bounding box center [605, 221] width 172 height 14
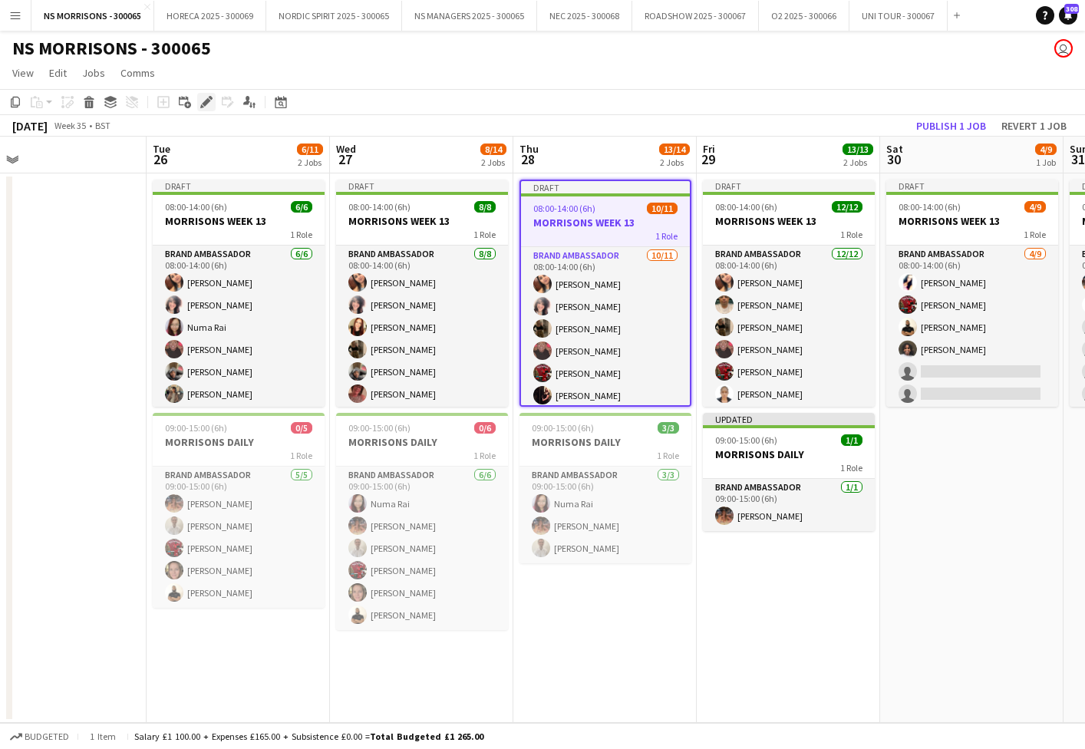
click at [206, 106] on icon "Edit" at bounding box center [206, 102] width 12 height 12
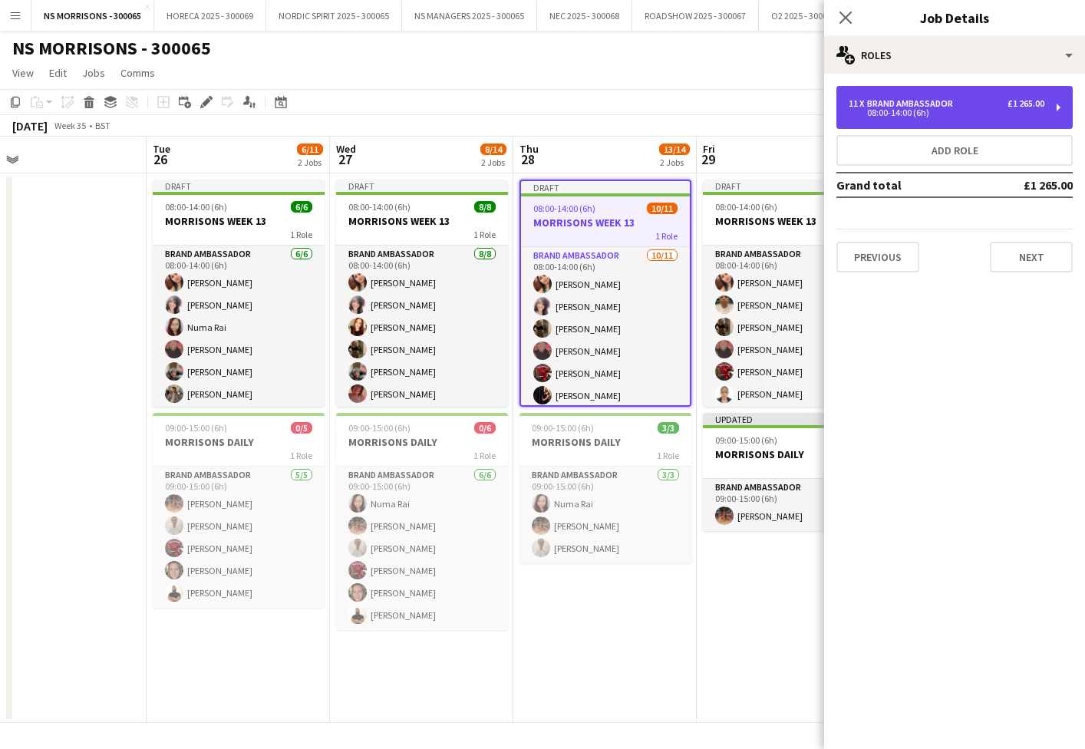
click at [939, 124] on div "11 x Brand Ambassador £1 265.00 08:00-14:00 (6h)" at bounding box center [954, 107] width 236 height 43
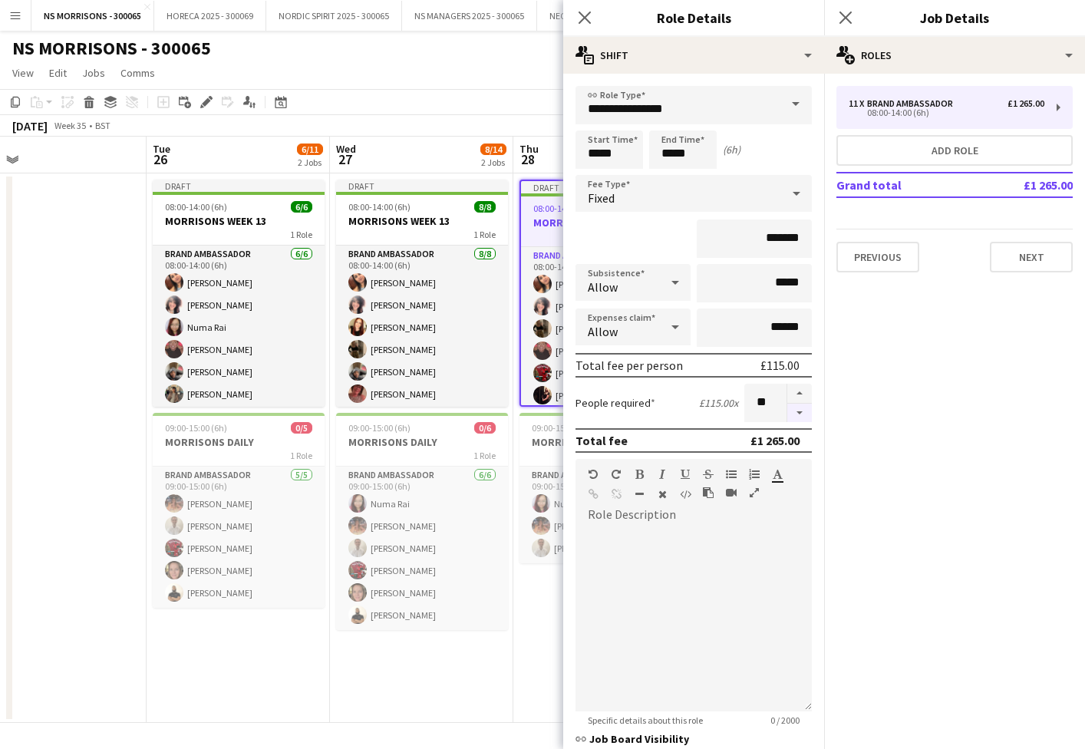
click at [796, 407] on button "button" at bounding box center [799, 413] width 25 height 19
type input "**"
drag, startPoint x: 97, startPoint y: 285, endPoint x: 118, endPoint y: 282, distance: 20.8
click at [97, 285] on app-date-cell at bounding box center [54, 447] width 183 height 549
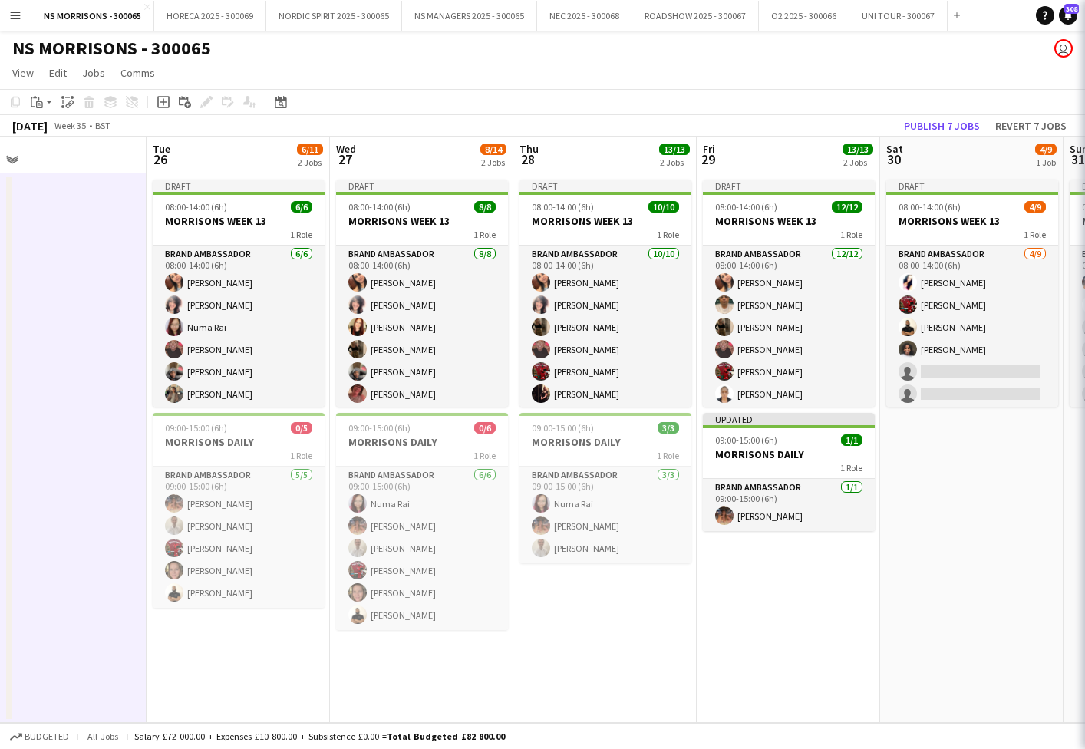
scroll to position [0, 400]
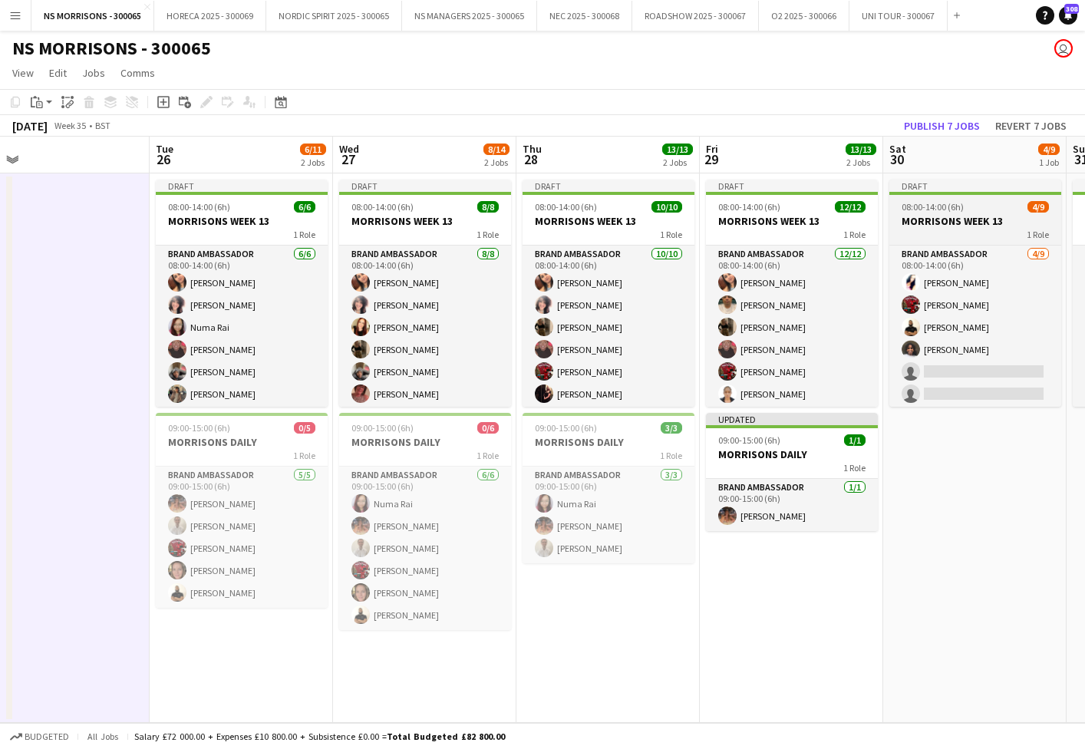
click at [938, 226] on h3 "MORRISONS WEEK 13" at bounding box center [975, 221] width 172 height 14
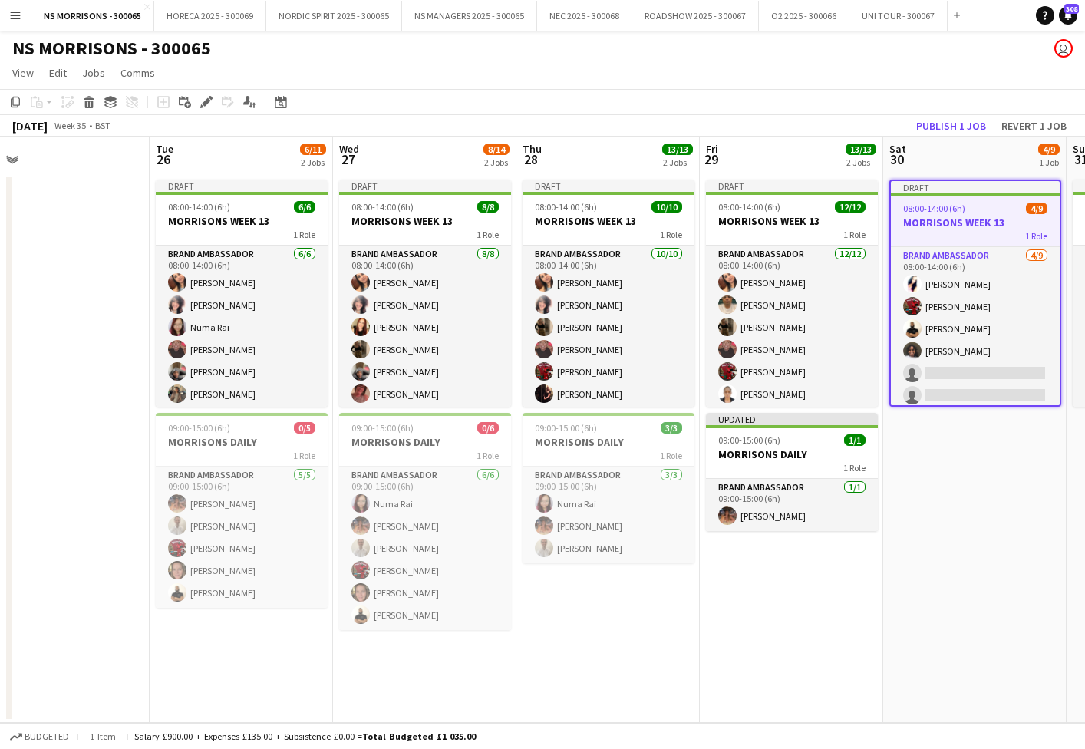
scroll to position [0, 401]
click at [202, 101] on icon "Edit" at bounding box center [206, 102] width 12 height 12
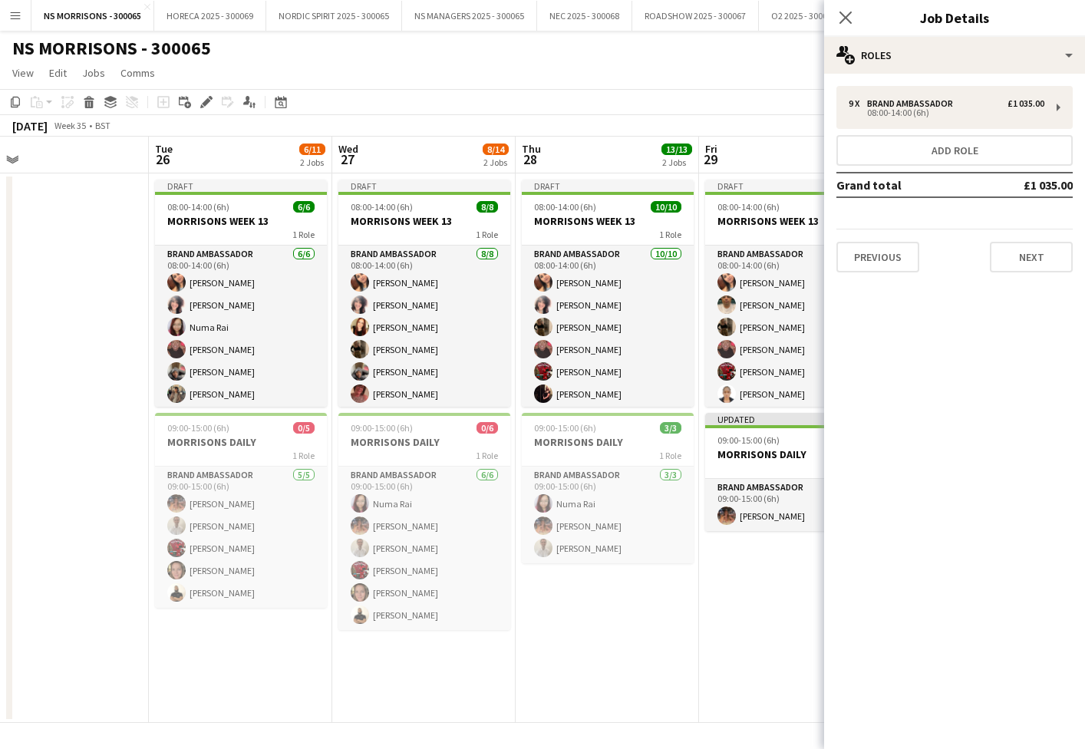
click at [834, 108] on div "9 x Brand Ambassador £1 035.00 08:00-14:00 (6h) Add role Grand total £1 035.00 …" at bounding box center [954, 179] width 261 height 186
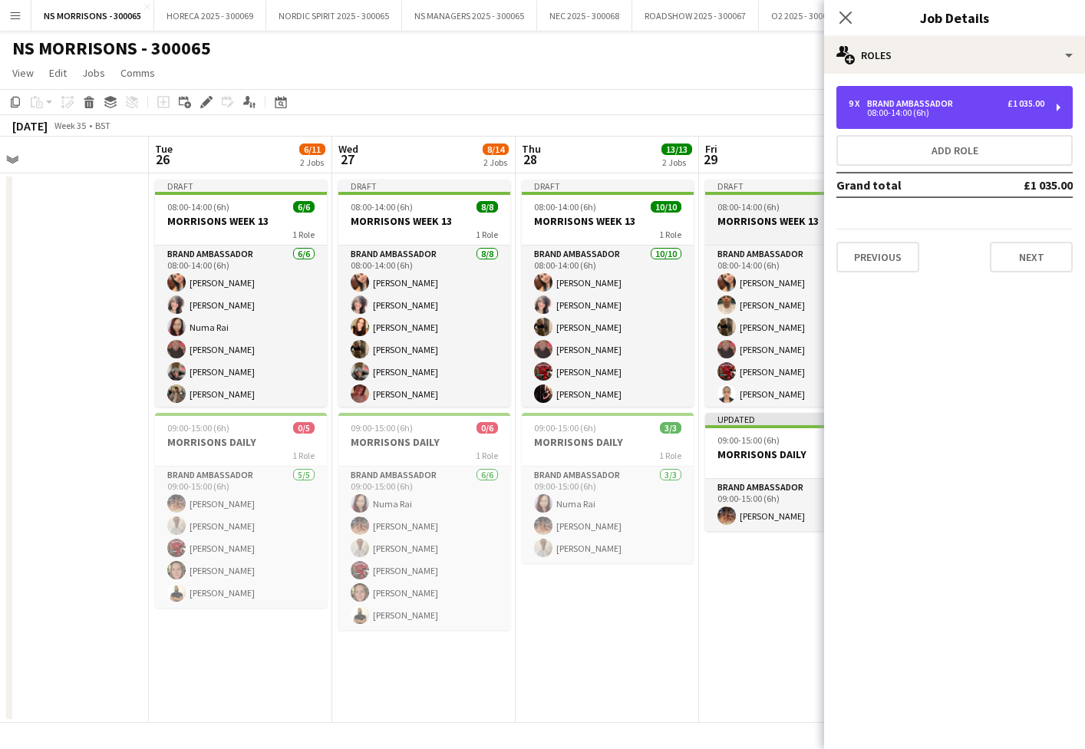
drag, startPoint x: 848, startPoint y: 110, endPoint x: 810, endPoint y: 187, distance: 86.1
click at [846, 111] on div "9 x Brand Ambassador £1 035.00 08:00-14:00 (6h)" at bounding box center [954, 107] width 236 height 43
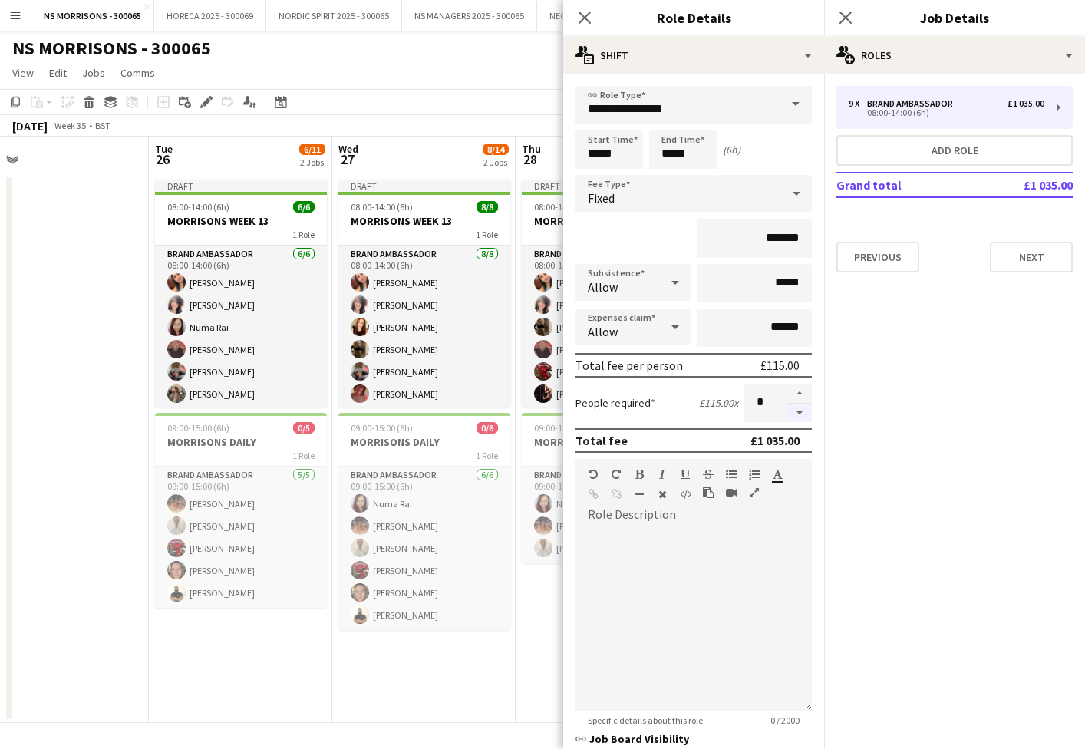
click at [801, 420] on button "button" at bounding box center [799, 413] width 25 height 19
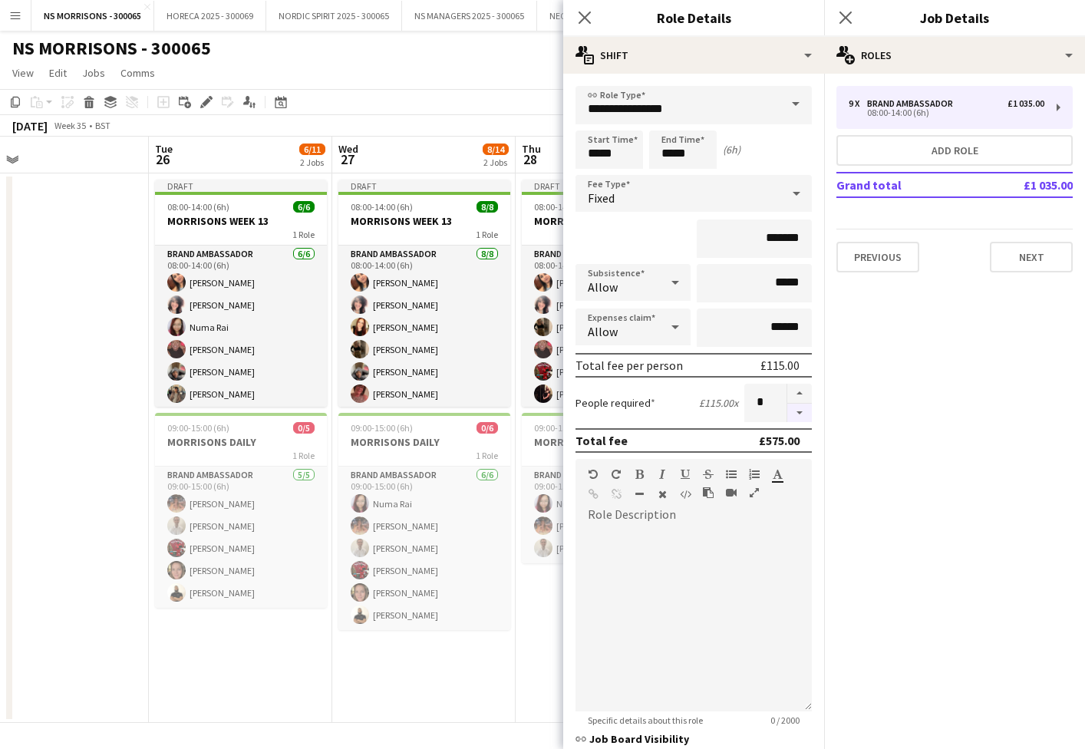
type input "*"
click at [129, 380] on app-date-cell at bounding box center [56, 447] width 183 height 549
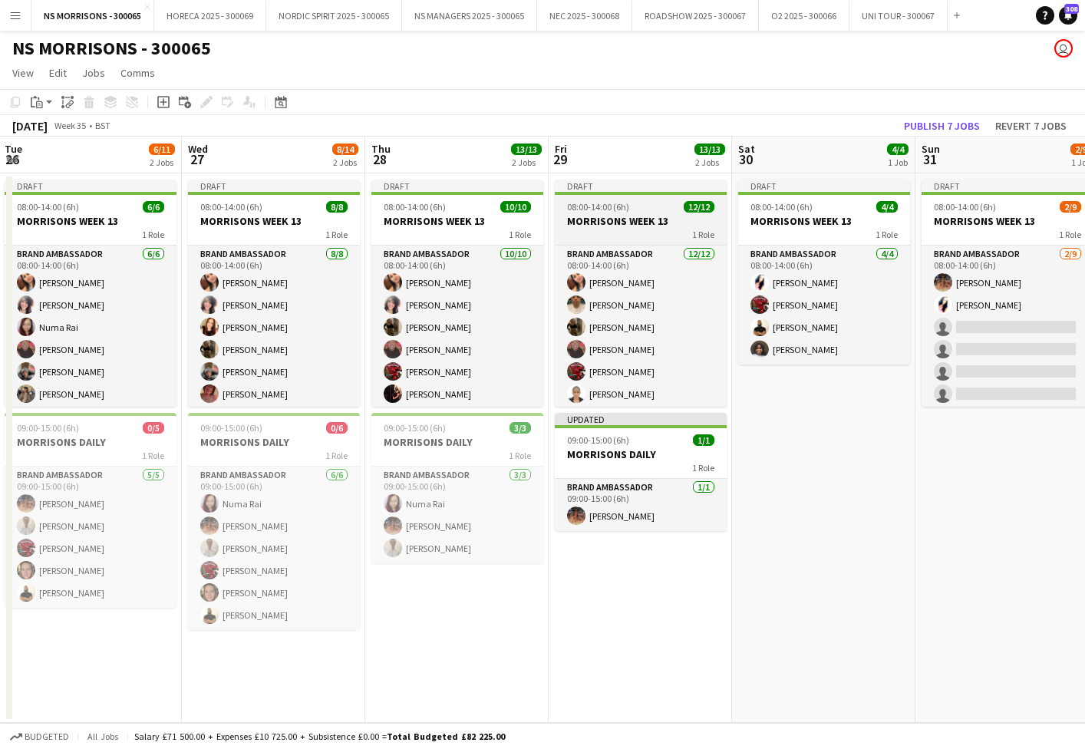
drag, startPoint x: 987, startPoint y: 229, endPoint x: 590, endPoint y: 224, distance: 396.7
click at [986, 229] on div "1 Role" at bounding box center [1007, 234] width 172 height 12
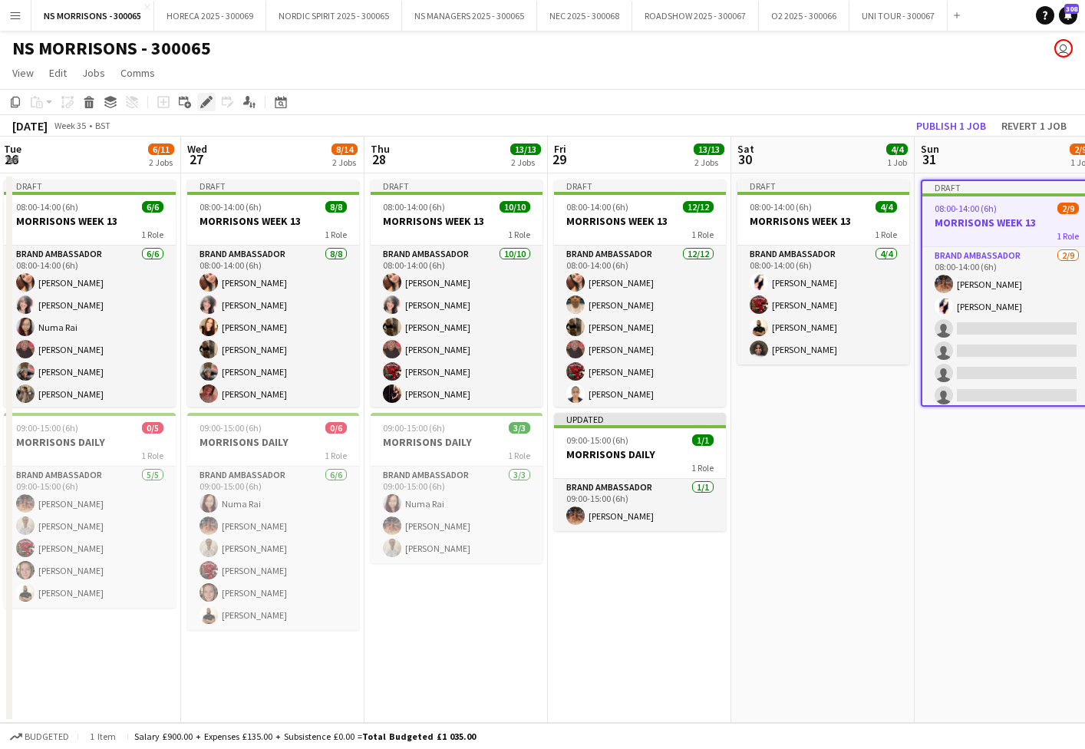
click at [202, 102] on icon "Edit" at bounding box center [206, 102] width 12 height 12
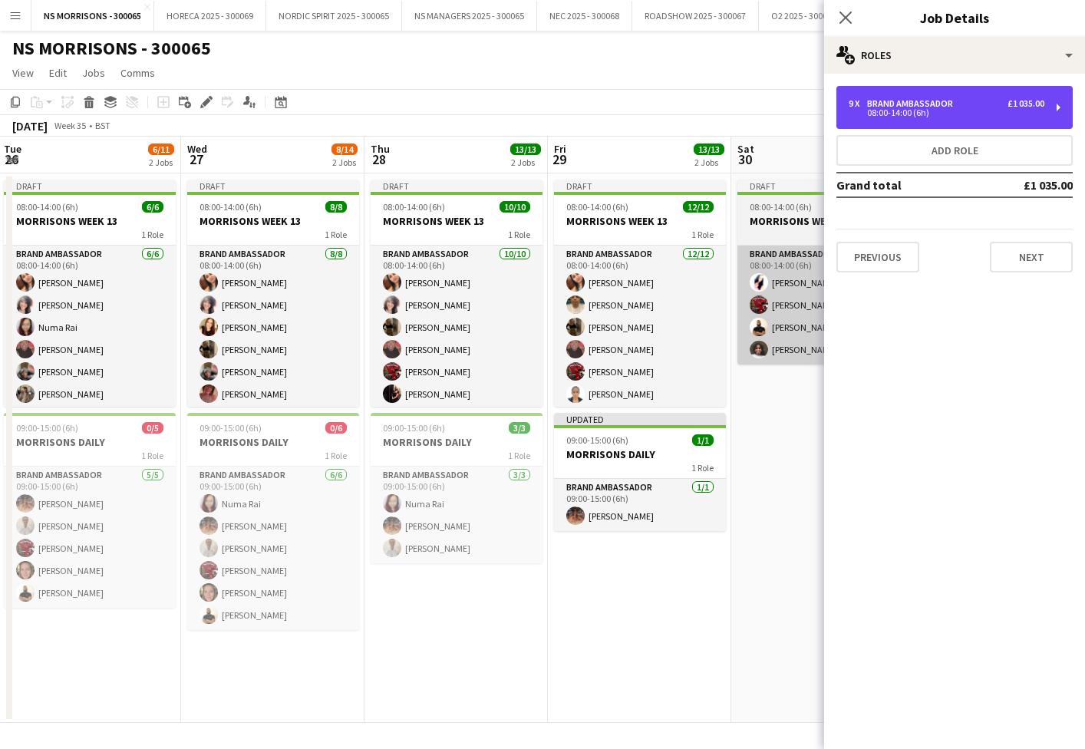
drag, startPoint x: 875, startPoint y: 116, endPoint x: 790, endPoint y: 328, distance: 228.7
click at [873, 118] on div "9 x Brand Ambassador £1 035.00 08:00-14:00 (6h)" at bounding box center [954, 107] width 236 height 43
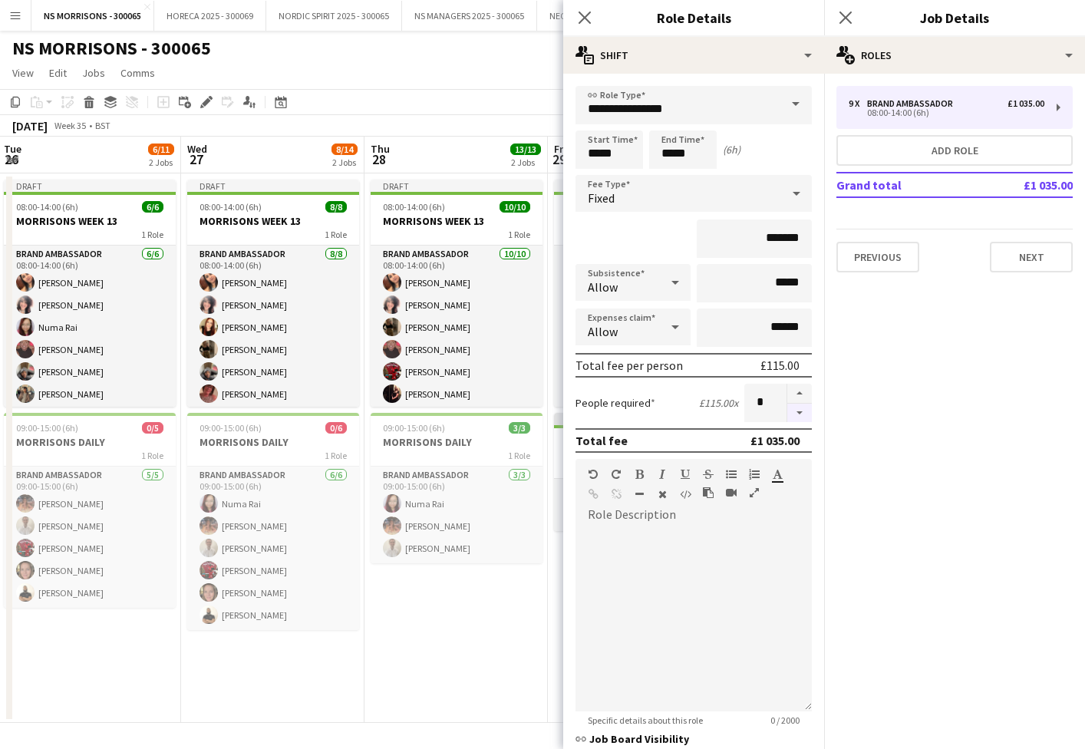
click at [803, 412] on button "button" at bounding box center [799, 413] width 25 height 19
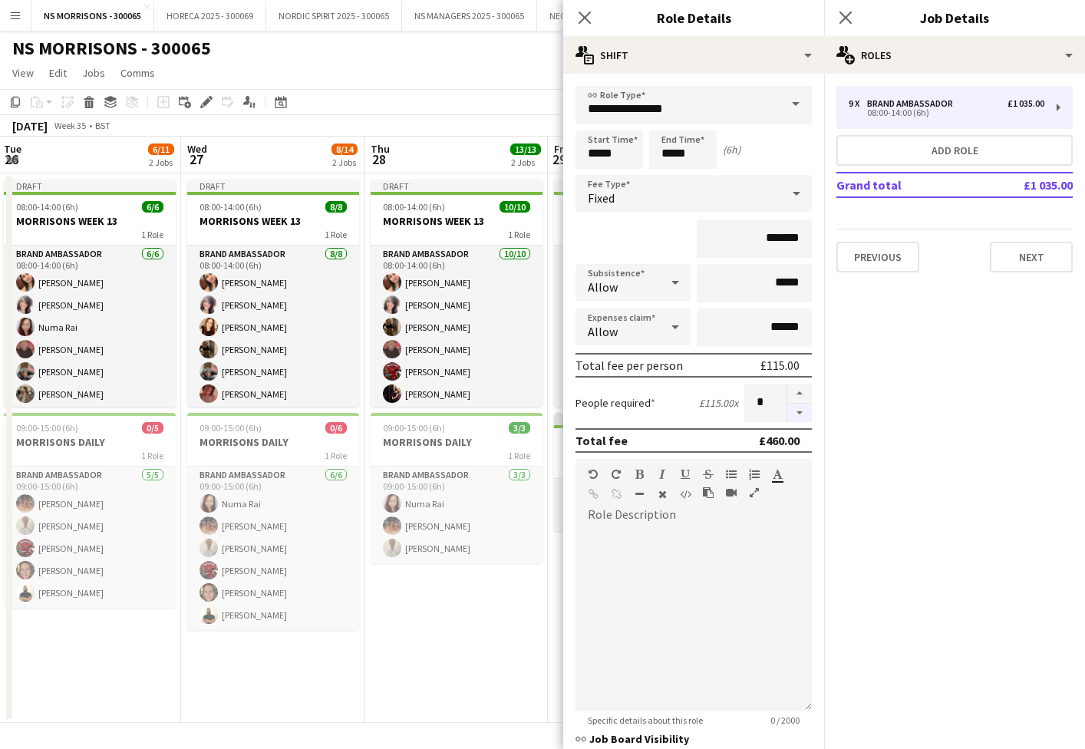
click at [803, 412] on button "button" at bounding box center [799, 413] width 25 height 19
type input "*"
drag, startPoint x: 450, startPoint y: 655, endPoint x: 464, endPoint y: 645, distance: 17.7
click at [450, 654] on app-date-cell "Draft 08:00-14:00 (6h) 10/10 MORRISONS WEEK 13 1 Role Brand Ambassador 10/10 08…" at bounding box center [455, 447] width 183 height 549
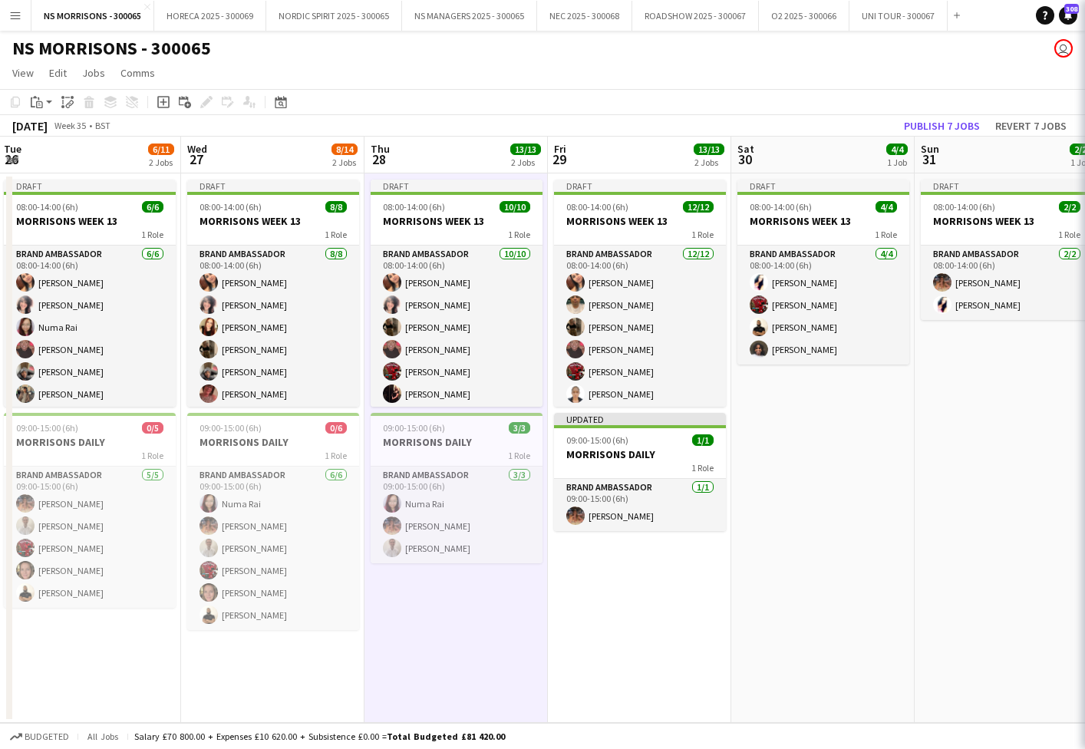
scroll to position [0, 552]
click at [955, 126] on button "Publish 7 jobs" at bounding box center [942, 126] width 88 height 20
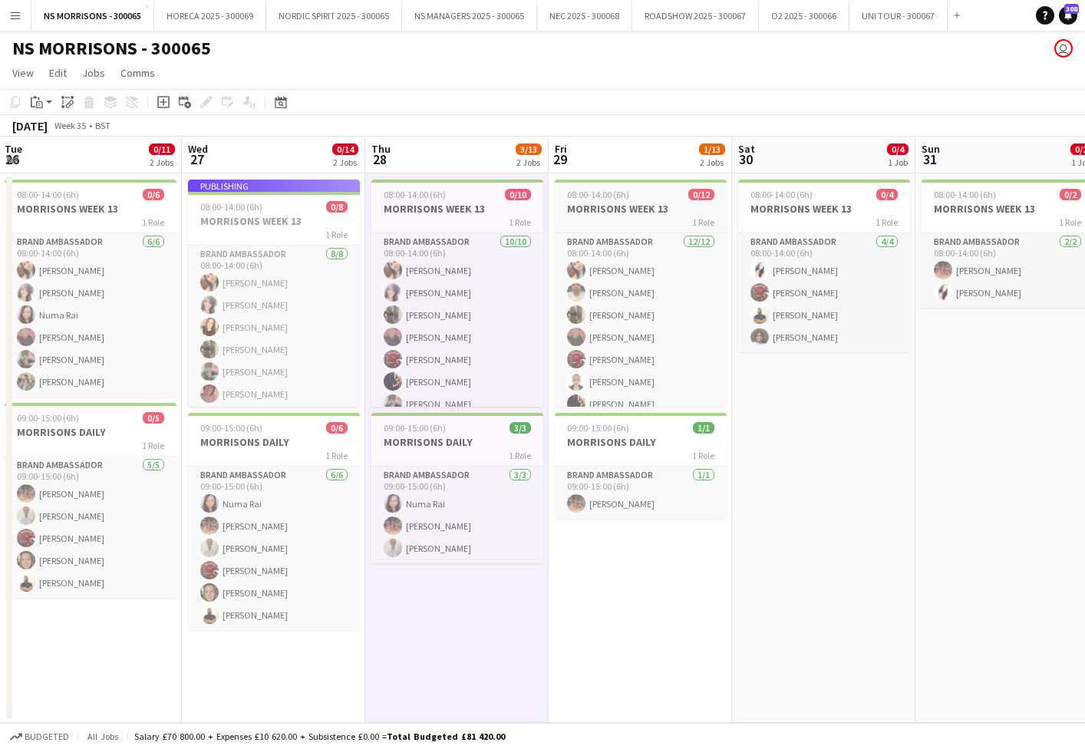
click at [655, 197] on div "08:00-14:00 (6h) 0/12" at bounding box center [641, 195] width 172 height 12
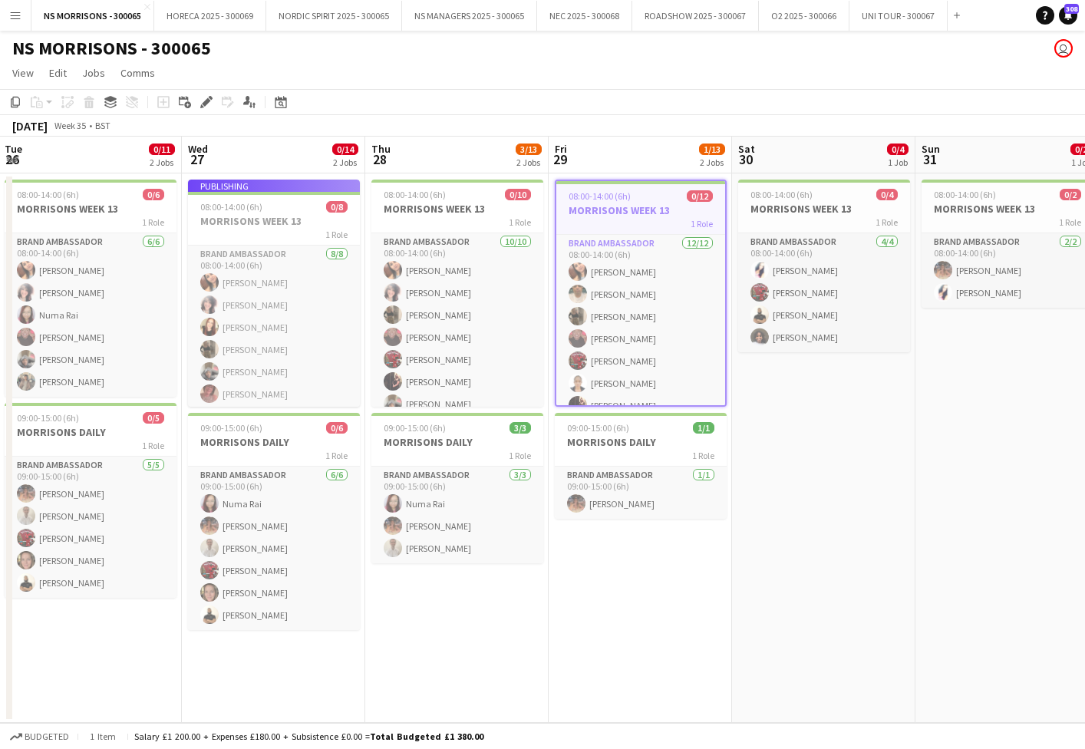
click at [655, 197] on div "08:00-14:00 (6h) 0/12" at bounding box center [640, 196] width 169 height 12
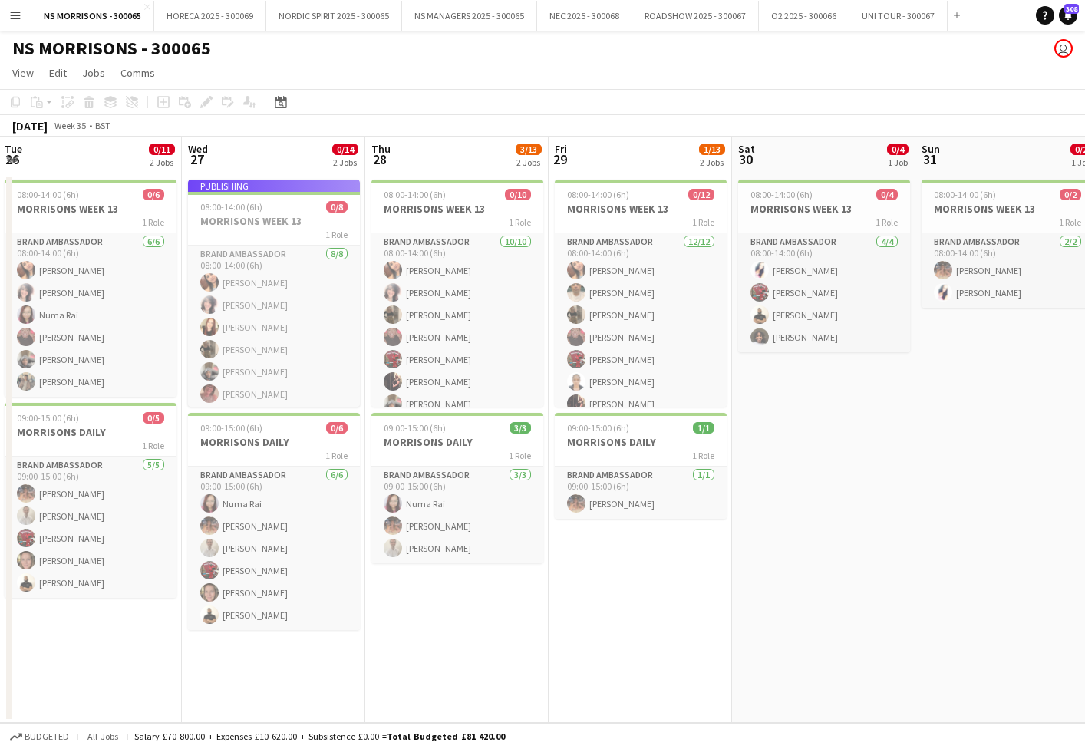
click at [835, 416] on app-date-cell "08:00-14:00 (6h) 0/4 MORRISONS WEEK 13 1 Role Brand Ambassador 4/4 08:00-14:00 …" at bounding box center [823, 447] width 183 height 549
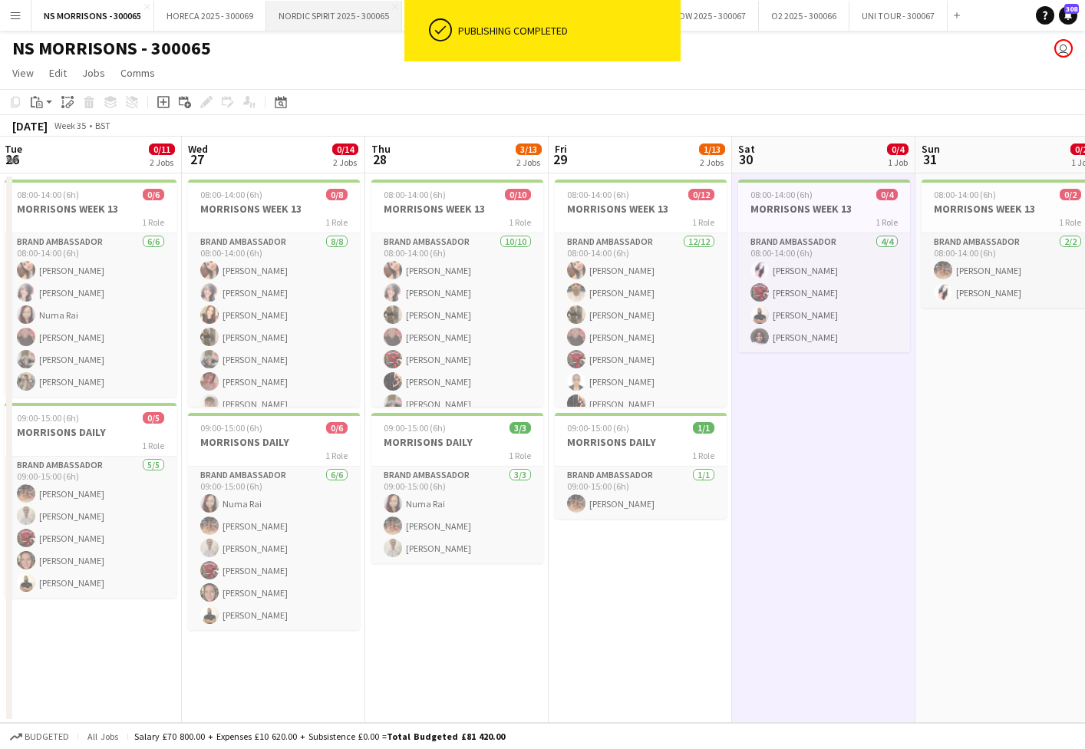
click at [352, 18] on button "NORDIC SPIRIT 2025 - 300065 Close" at bounding box center [334, 16] width 136 height 30
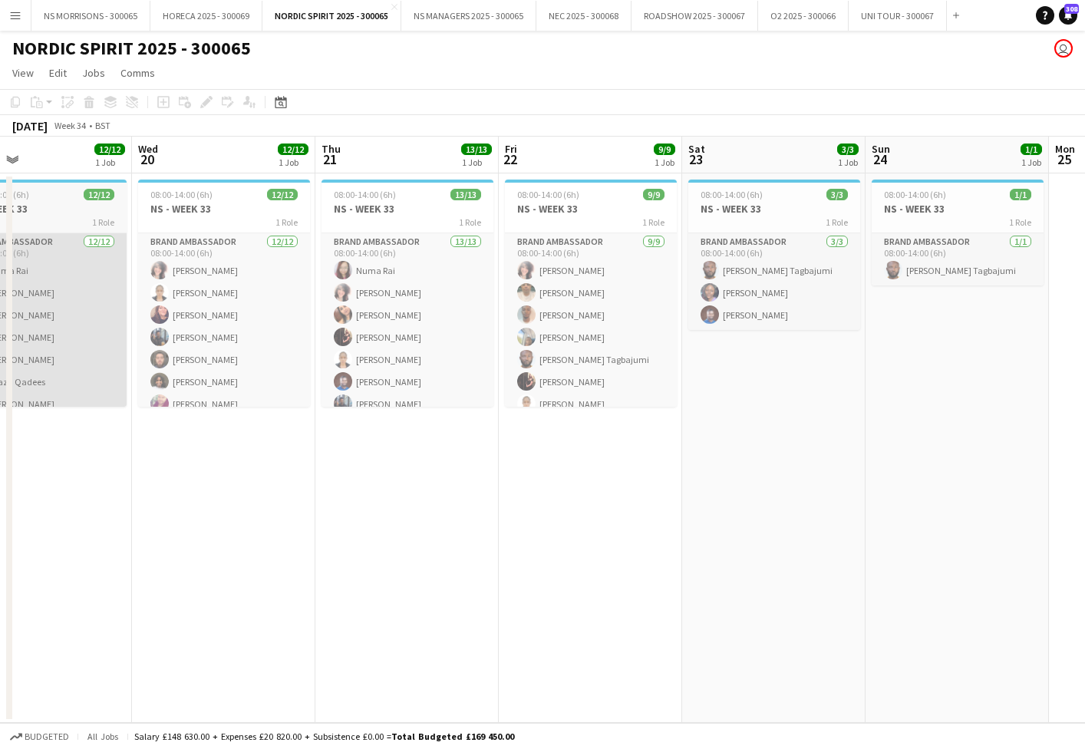
scroll to position [0, 414]
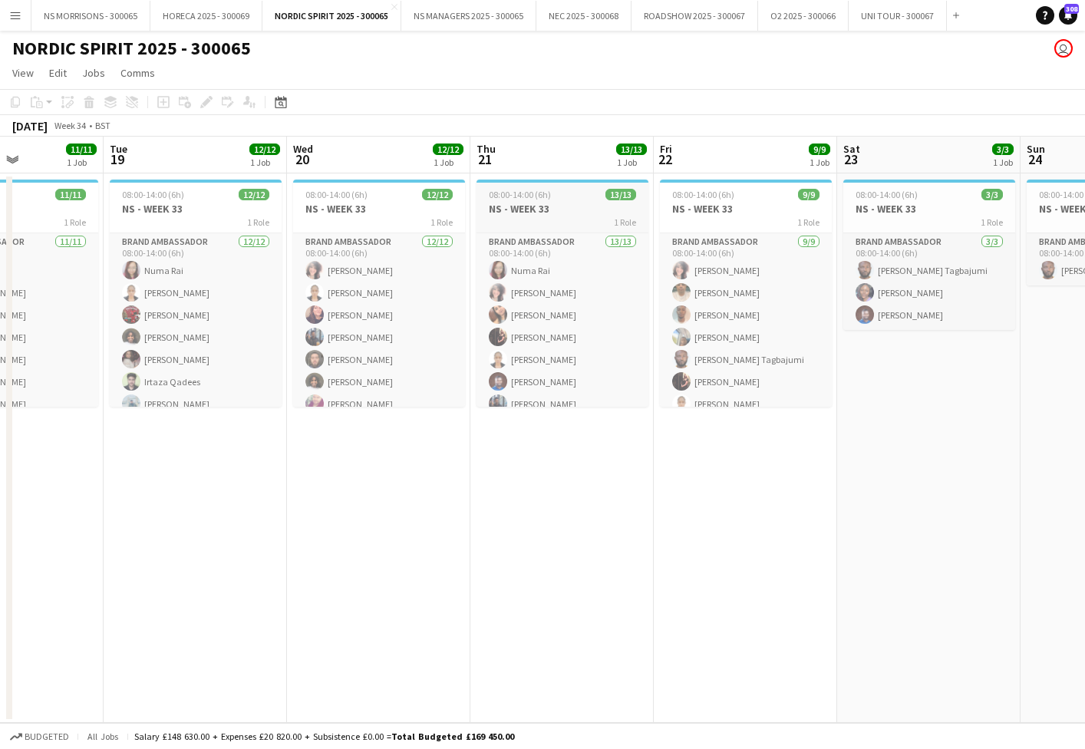
click at [567, 194] on div "08:00-14:00 (6h) 13/13" at bounding box center [562, 195] width 172 height 12
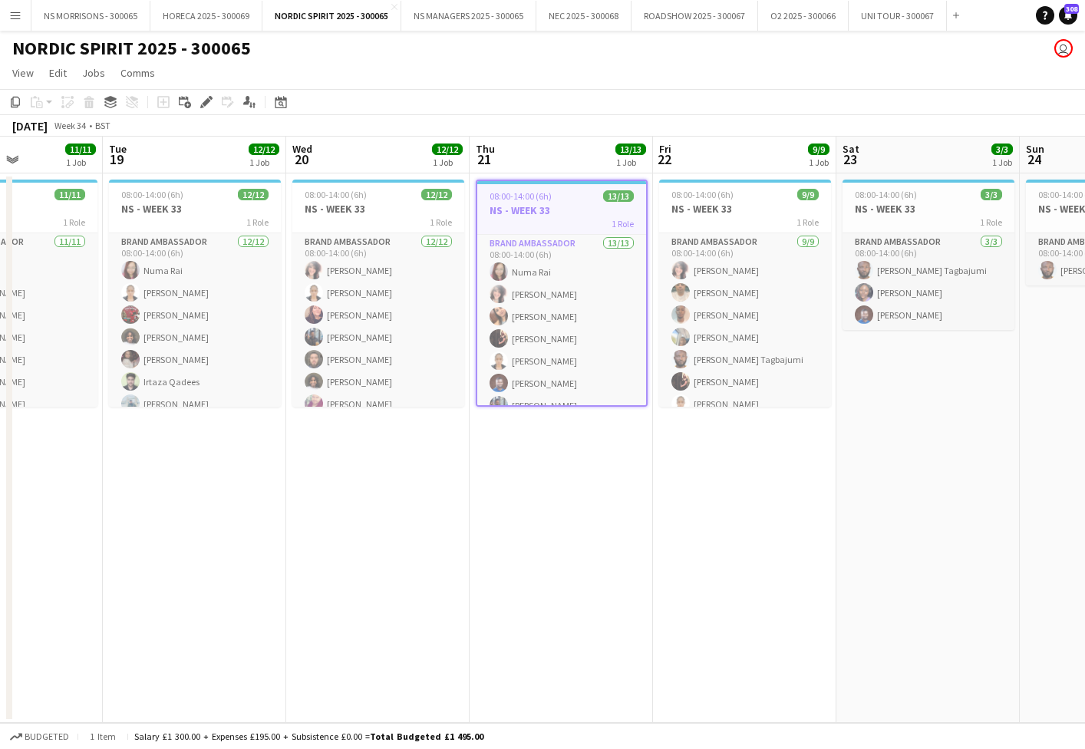
drag, startPoint x: 21, startPoint y: 104, endPoint x: 91, endPoint y: 120, distance: 71.7
click at [21, 104] on icon "Copy" at bounding box center [15, 102] width 12 height 12
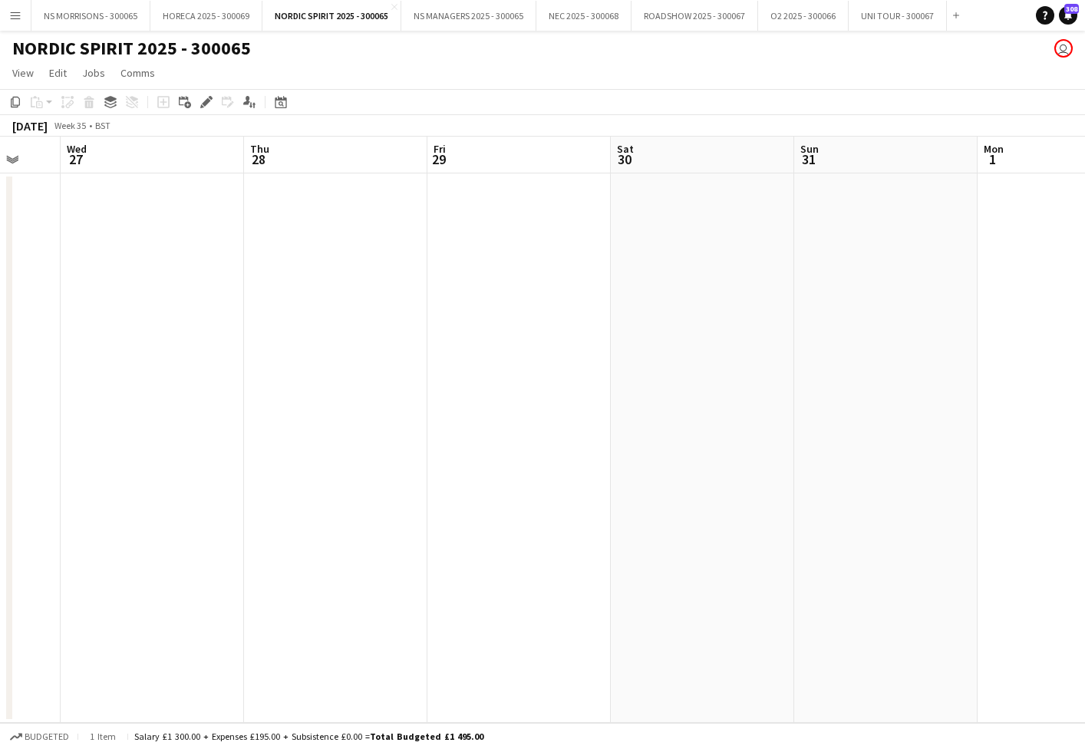
scroll to position [0, 494]
click at [327, 252] on app-date-cell at bounding box center [330, 447] width 183 height 549
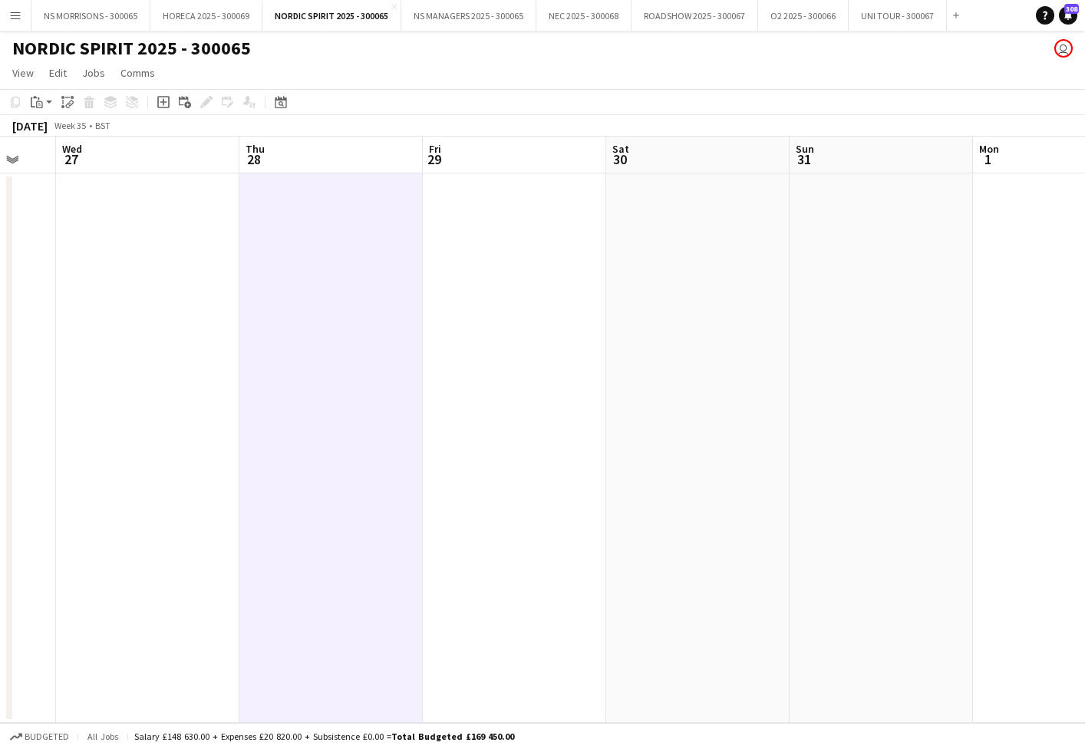
click at [504, 258] on app-date-cell at bounding box center [514, 447] width 183 height 549
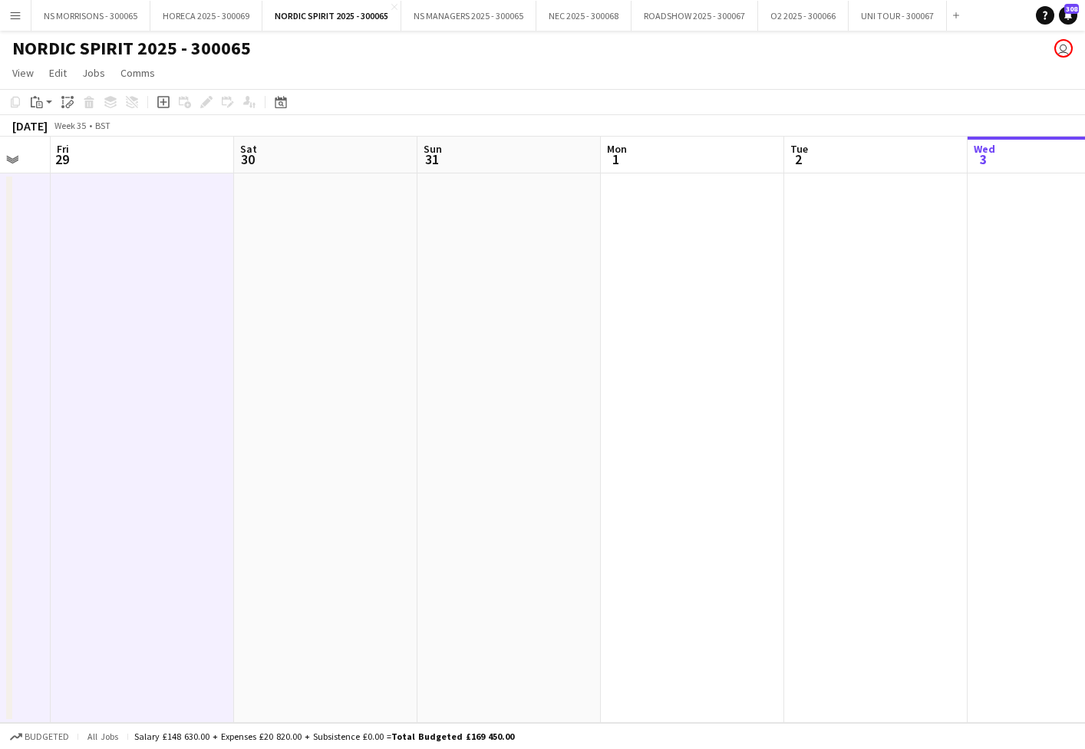
click at [514, 257] on app-date-cell at bounding box center [508, 447] width 183 height 549
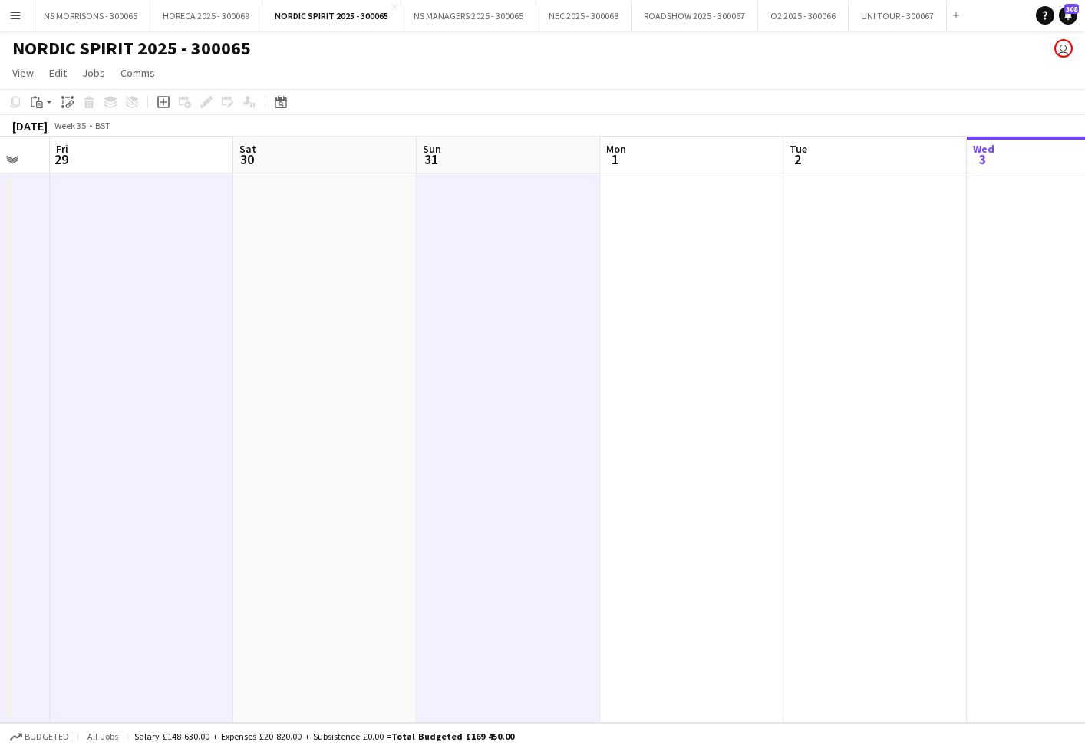
drag, startPoint x: 344, startPoint y: 265, endPoint x: 635, endPoint y: 249, distance: 290.5
click at [345, 265] on app-date-cell at bounding box center [324, 447] width 183 height 549
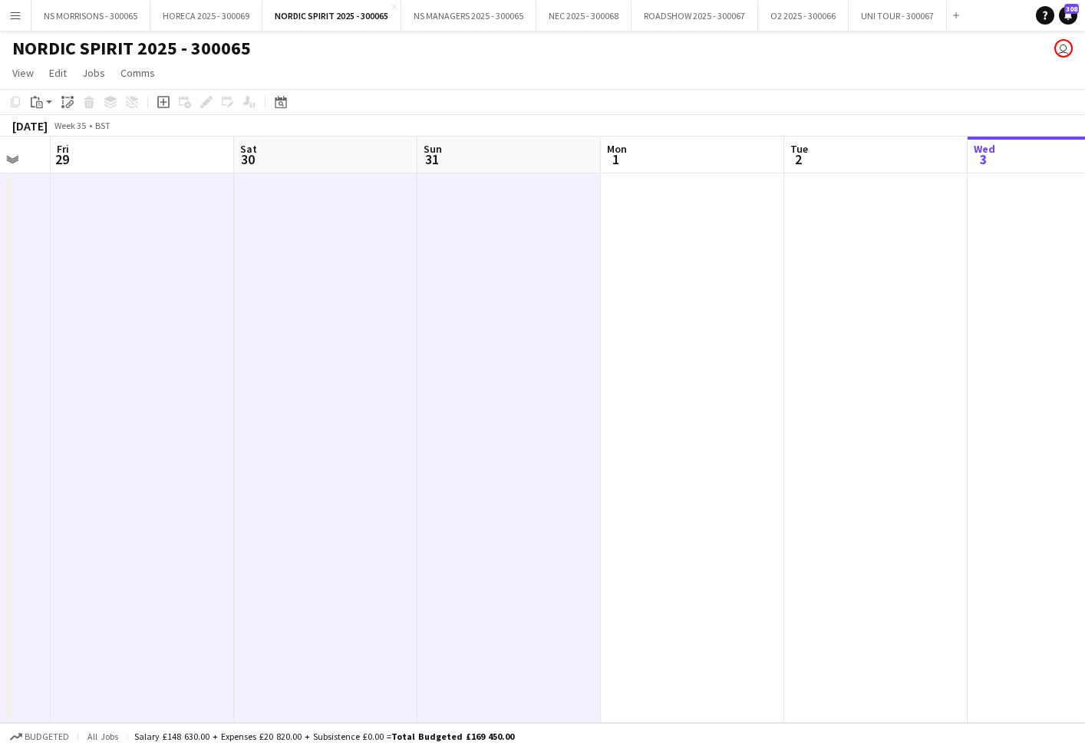
click at [743, 248] on app-date-cell at bounding box center [692, 447] width 183 height 549
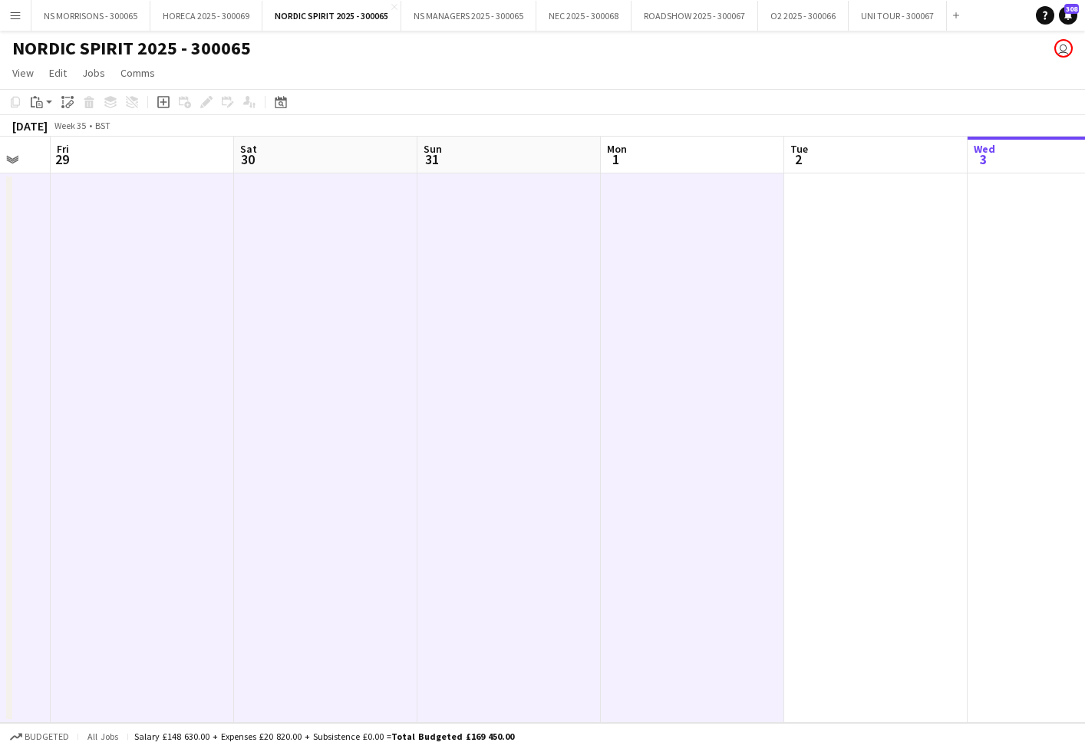
drag, startPoint x: 684, startPoint y: 240, endPoint x: 589, endPoint y: 232, distance: 95.4
click at [684, 240] on app-date-cell at bounding box center [692, 447] width 183 height 549
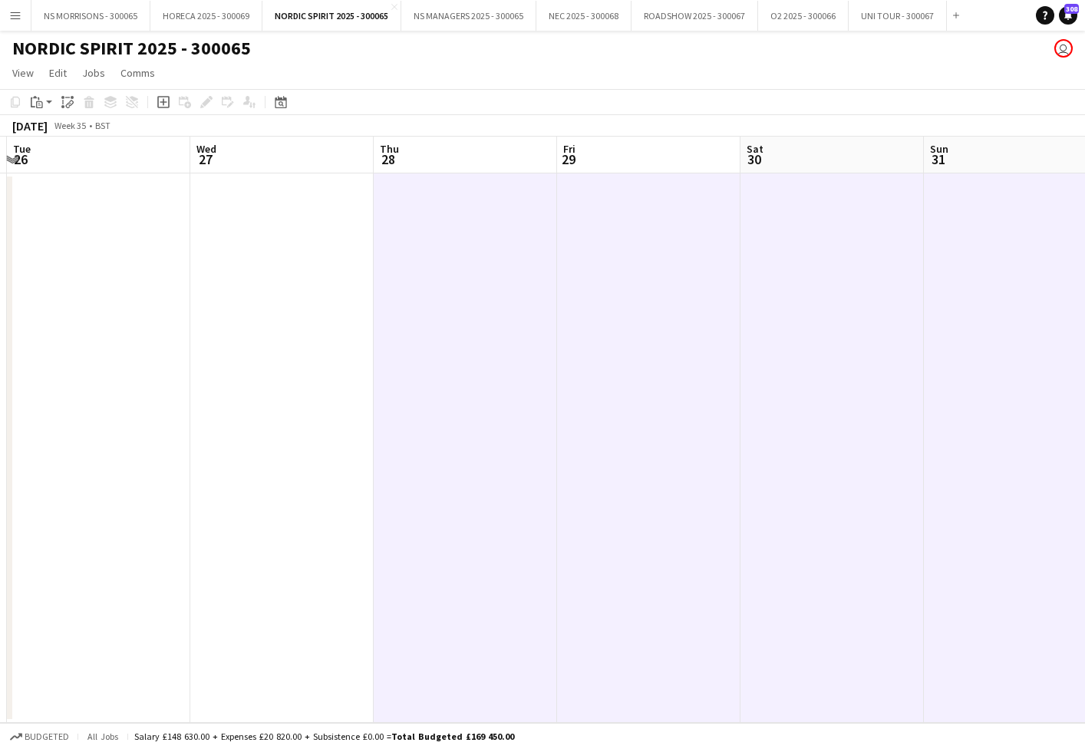
scroll to position [0, 546]
drag, startPoint x: 296, startPoint y: 293, endPoint x: 153, endPoint y: 288, distance: 142.8
click at [296, 293] on app-date-cell at bounding box center [279, 447] width 183 height 549
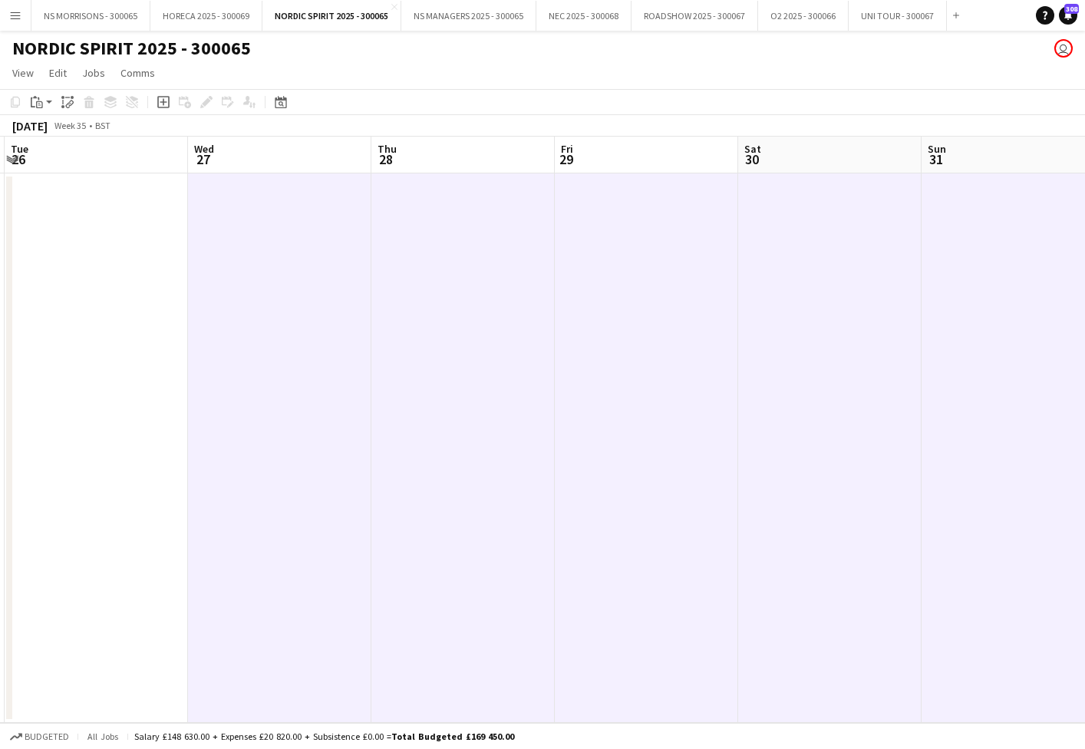
click at [140, 288] on app-date-cell at bounding box center [96, 447] width 183 height 549
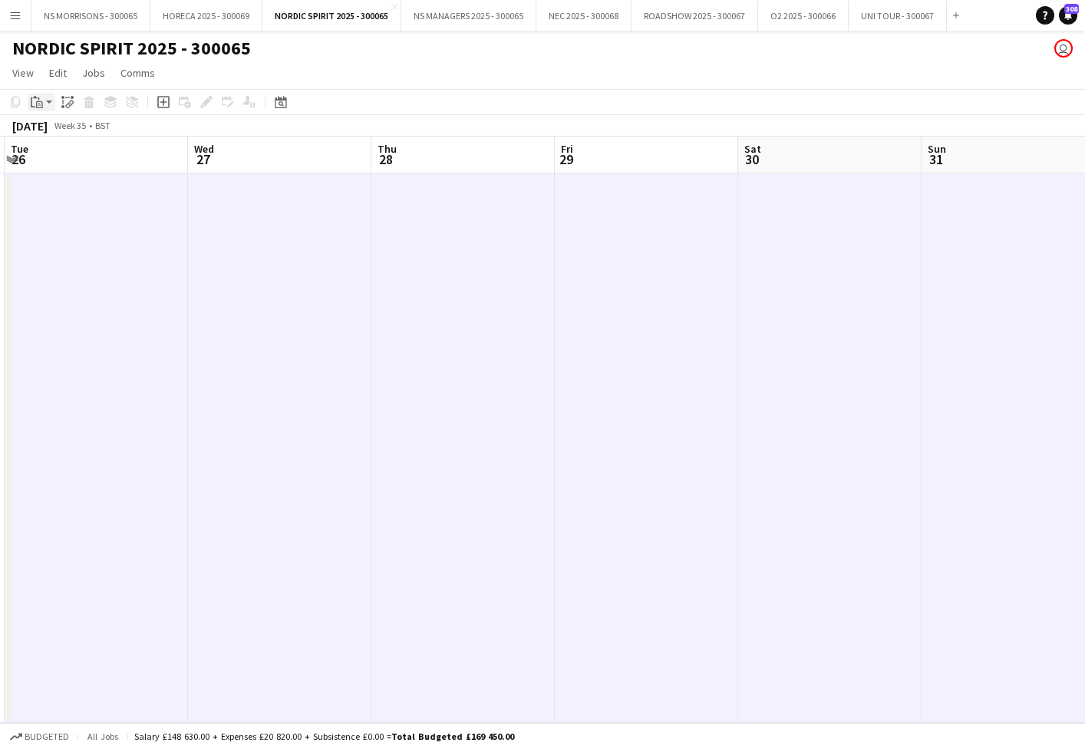
drag, startPoint x: 47, startPoint y: 101, endPoint x: 45, endPoint y: 114, distance: 13.1
click at [47, 101] on app-action-btn "Paste" at bounding box center [42, 102] width 28 height 18
click at [48, 130] on link "Paste Command V" at bounding box center [101, 131] width 121 height 14
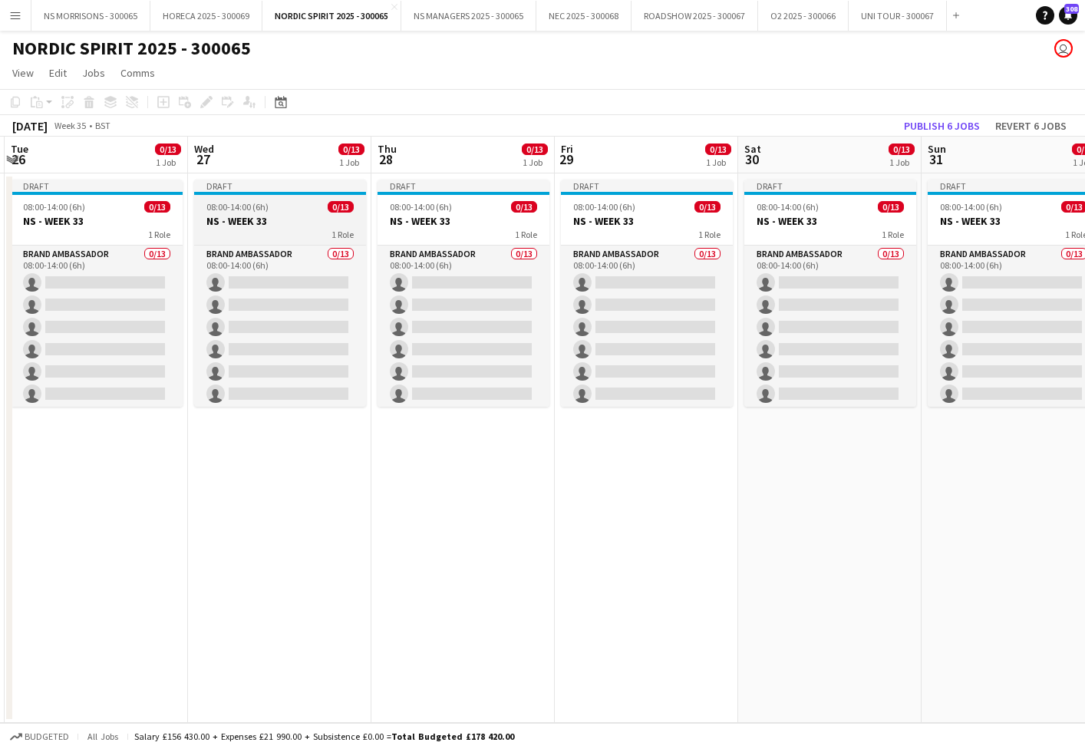
drag, startPoint x: 67, startPoint y: 212, endPoint x: 205, endPoint y: 212, distance: 138.1
click at [68, 211] on span "08:00-14:00 (6h)" at bounding box center [54, 207] width 62 height 12
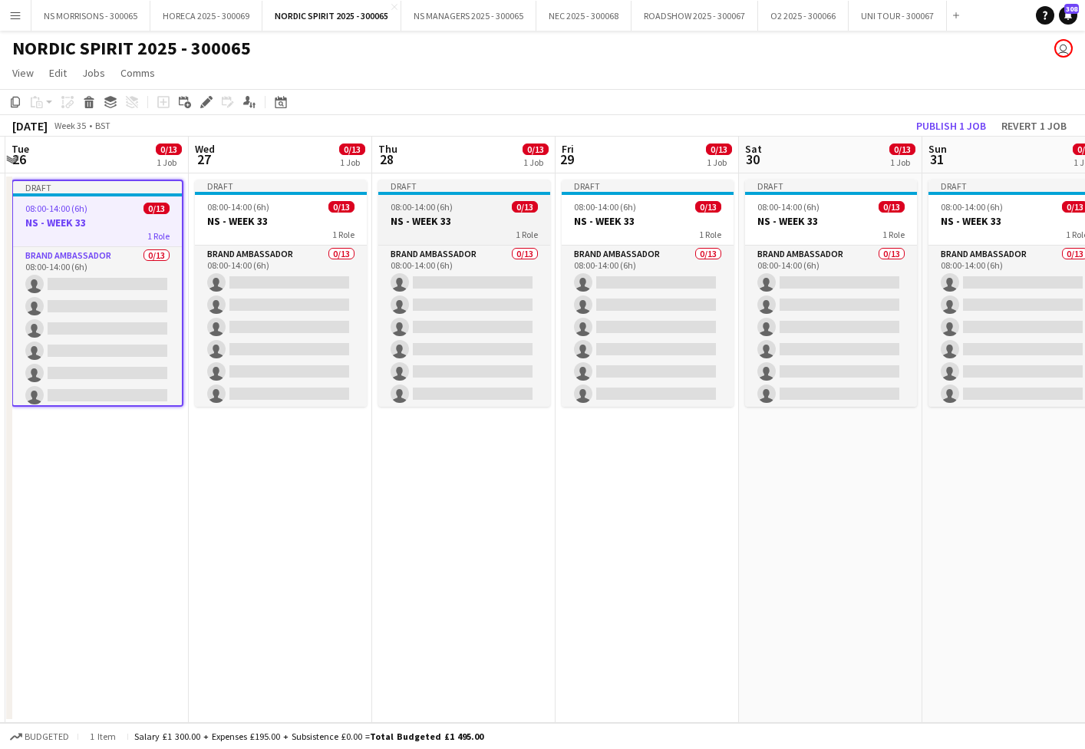
drag, startPoint x: 246, startPoint y: 209, endPoint x: 441, endPoint y: 216, distance: 195.0
click at [246, 209] on span "08:00-14:00 (6h)" at bounding box center [238, 207] width 62 height 12
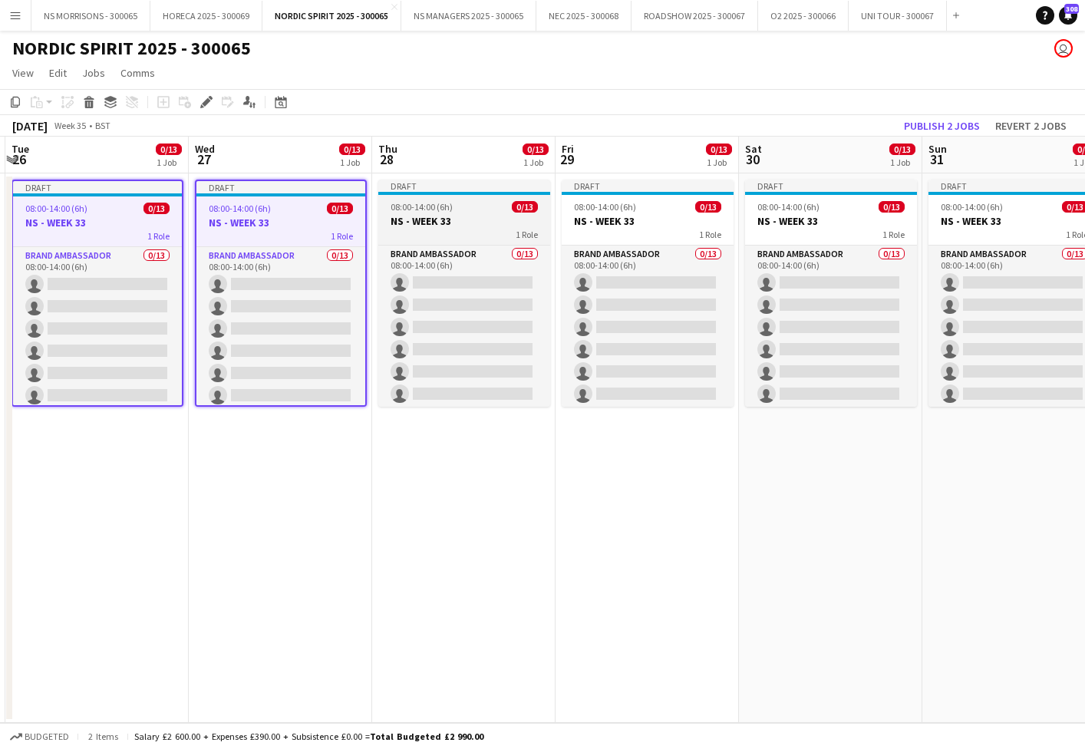
click at [462, 216] on h3 "NS - WEEK 33" at bounding box center [464, 221] width 172 height 14
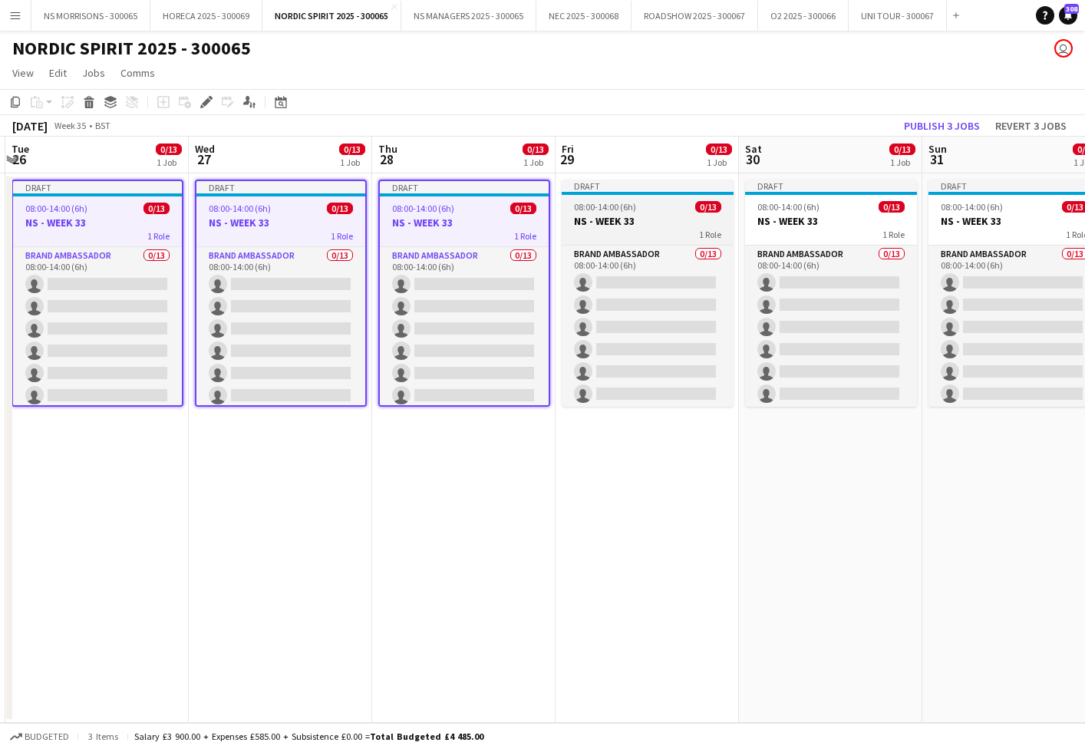
click at [661, 219] on h3 "NS - WEEK 33" at bounding box center [648, 221] width 172 height 14
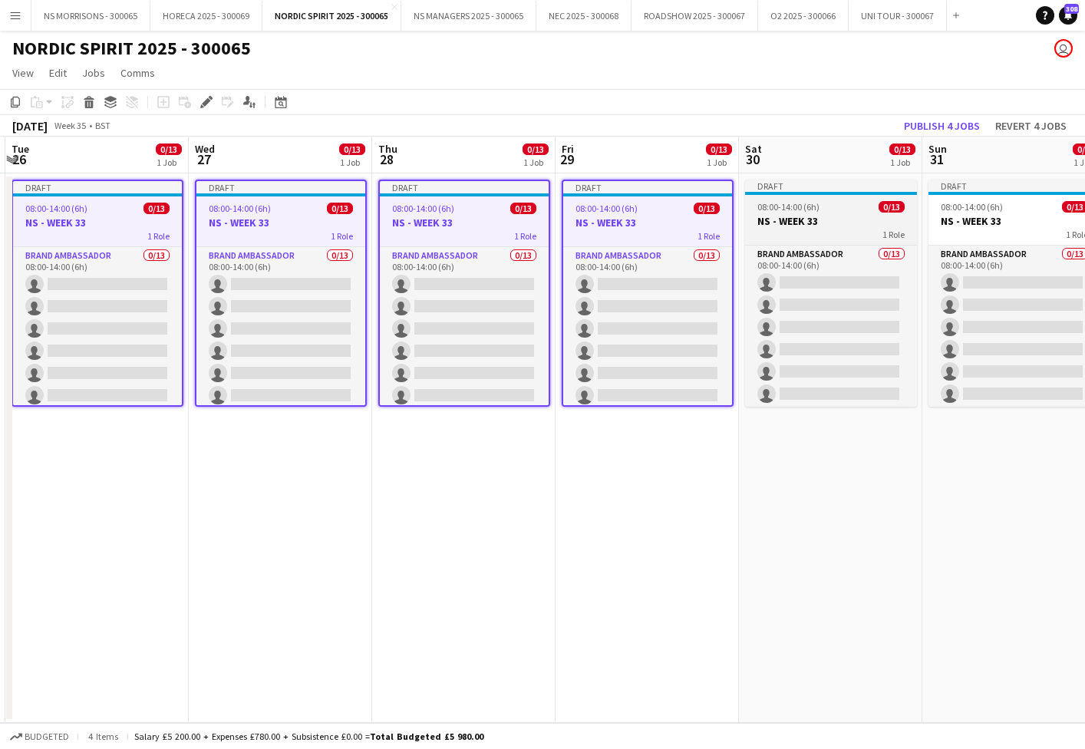
click at [815, 219] on h3 "NS - WEEK 33" at bounding box center [831, 221] width 172 height 14
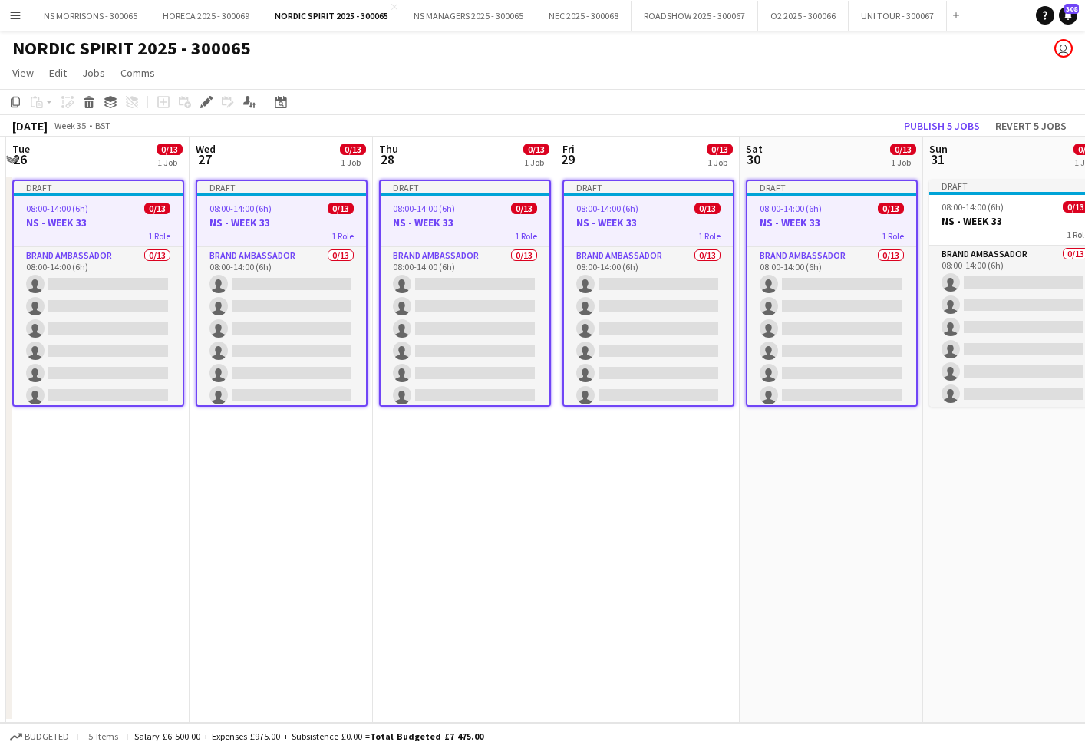
drag, startPoint x: 974, startPoint y: 215, endPoint x: 789, endPoint y: 209, distance: 185.0
click at [974, 216] on h3 "NS - WEEK 33" at bounding box center [1015, 221] width 172 height 14
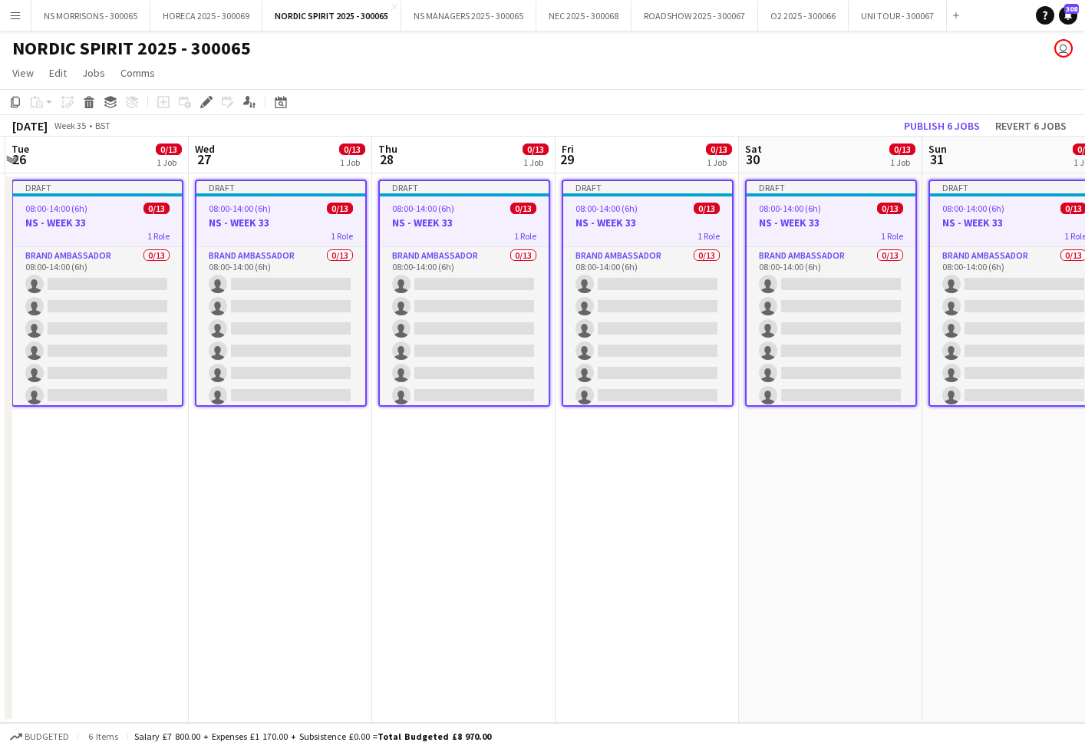
click at [216, 104] on div "Add job Add linked Job Edit Edit linked Job Applicants" at bounding box center [199, 102] width 117 height 18
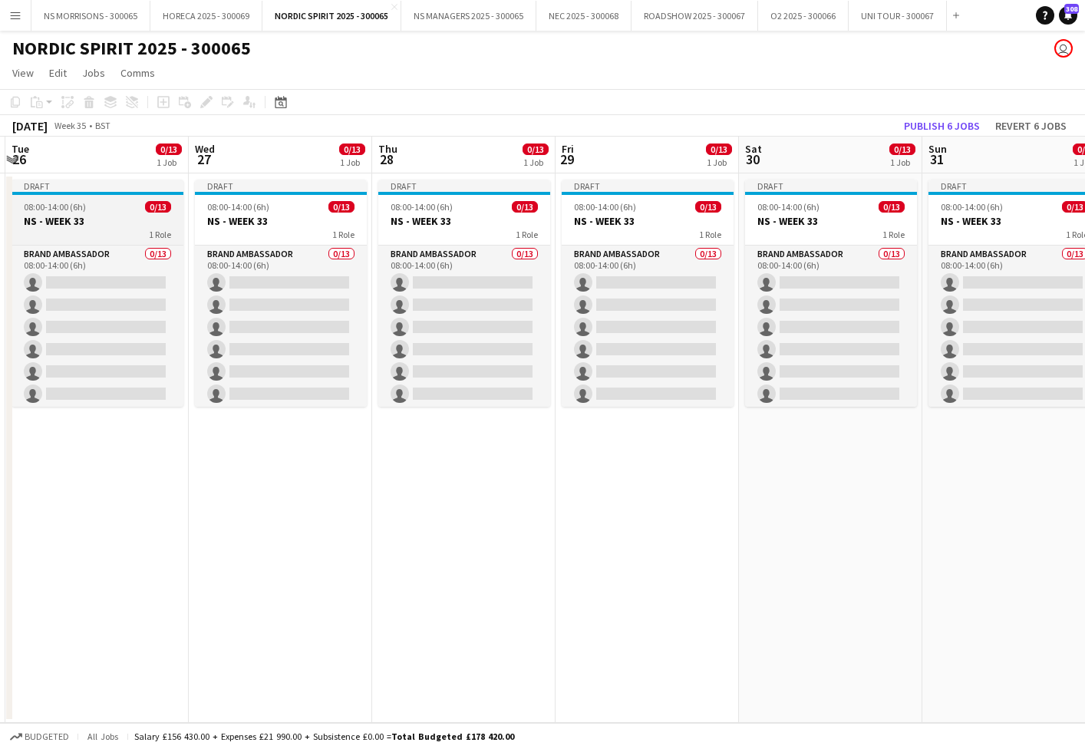
click at [170, 203] on div "0/13" at bounding box center [158, 207] width 26 height 12
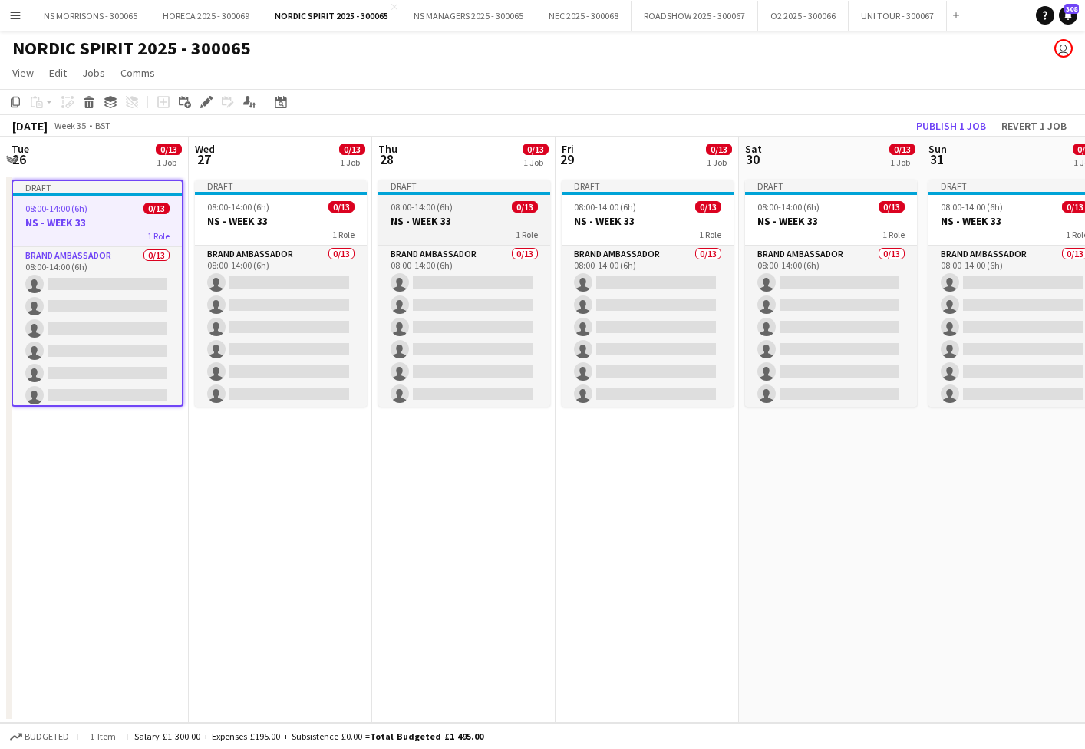
drag, startPoint x: 276, startPoint y: 211, endPoint x: 496, endPoint y: 215, distance: 219.5
click at [285, 212] on app-calendar-viewport "Sat 23 3/3 1 Job Sun 24 1/1 1 Job Mon 25 Tue 26 0/13 1 Job Wed 27 0/13 1 Job Th…" at bounding box center [542, 430] width 1085 height 586
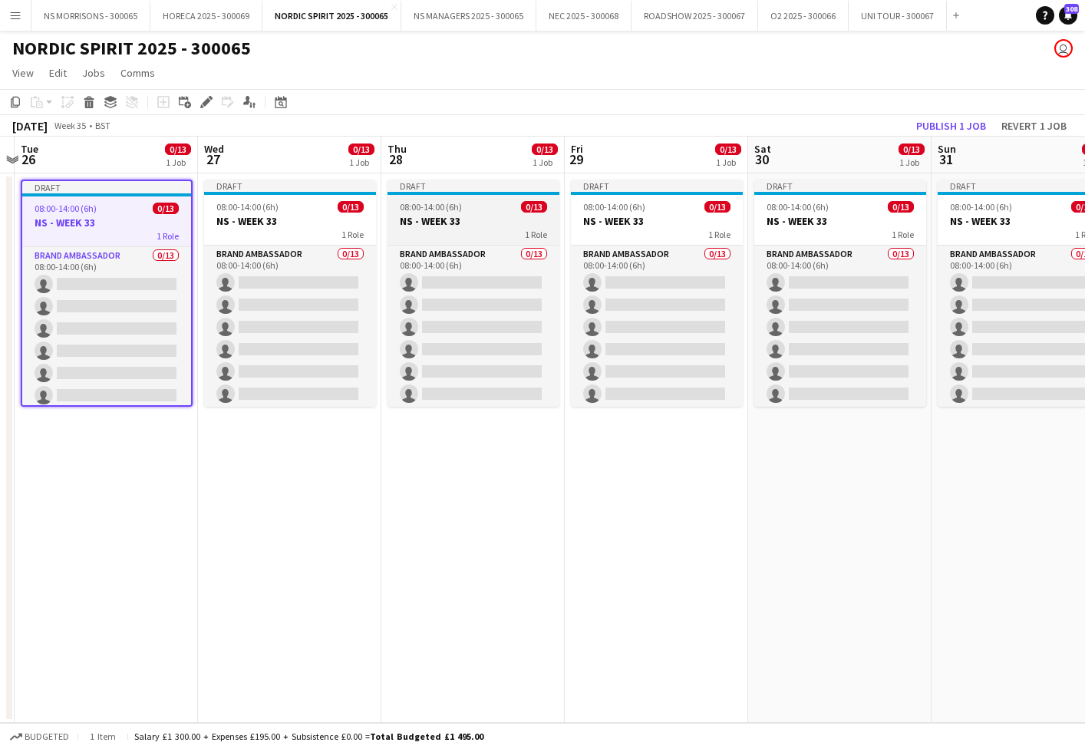
click at [500, 214] on h3 "NS - WEEK 33" at bounding box center [473, 221] width 172 height 14
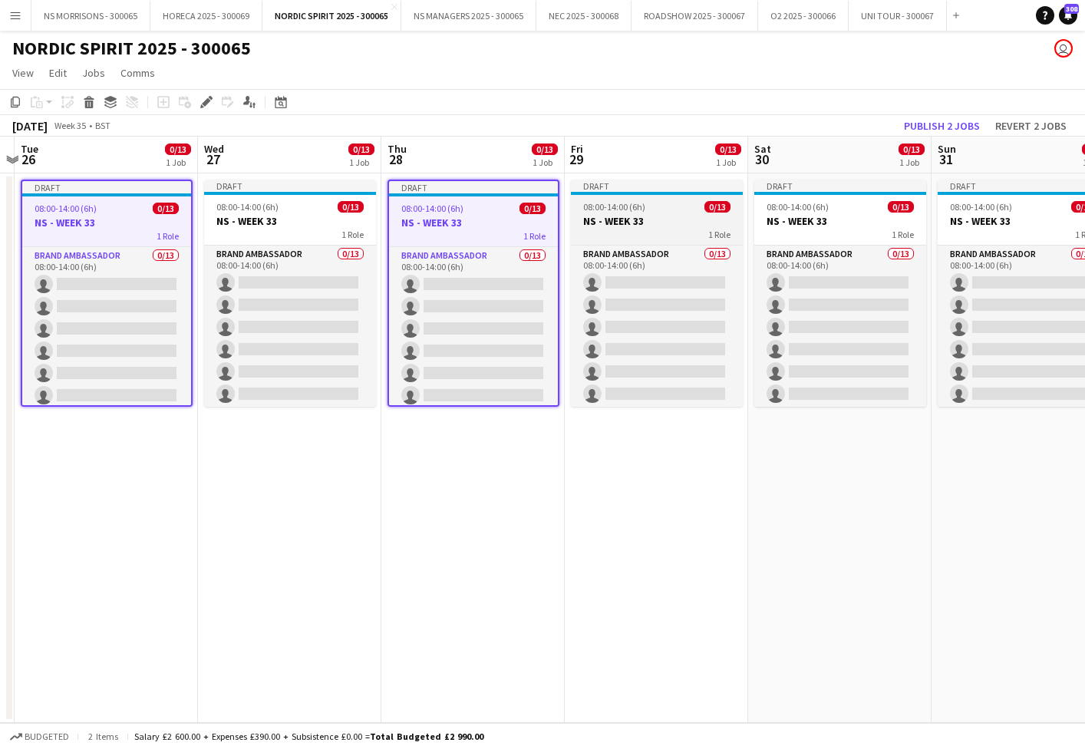
drag, startPoint x: 650, startPoint y: 216, endPoint x: 720, endPoint y: 219, distance: 70.7
click at [651, 216] on h3 "NS - WEEK 33" at bounding box center [657, 221] width 172 height 14
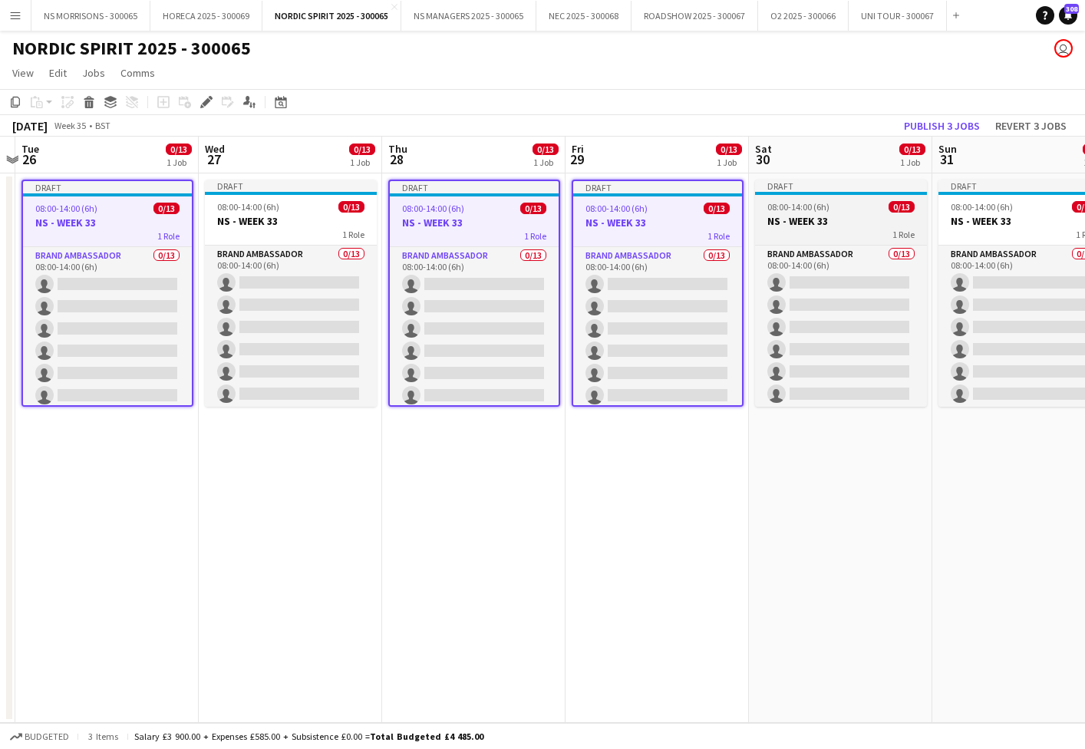
drag, startPoint x: 839, startPoint y: 222, endPoint x: 921, endPoint y: 221, distance: 82.1
click at [839, 222] on h3 "NS - WEEK 33" at bounding box center [841, 221] width 172 height 14
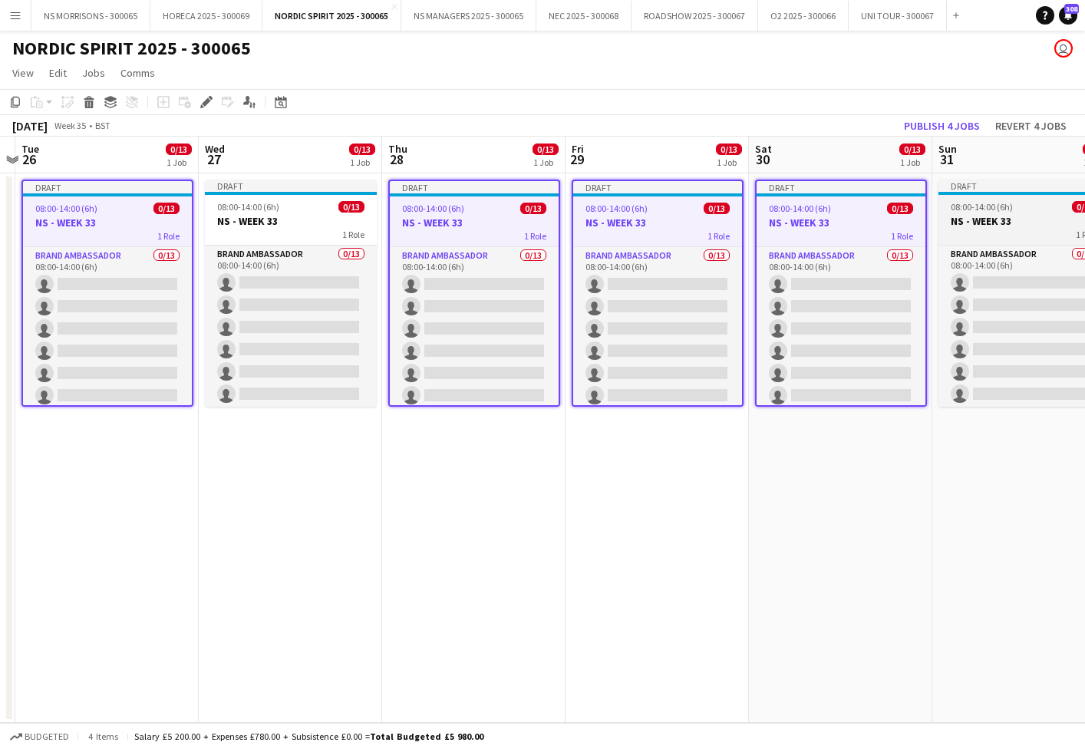
click at [950, 220] on h3 "NS - WEEK 33" at bounding box center [1024, 221] width 172 height 14
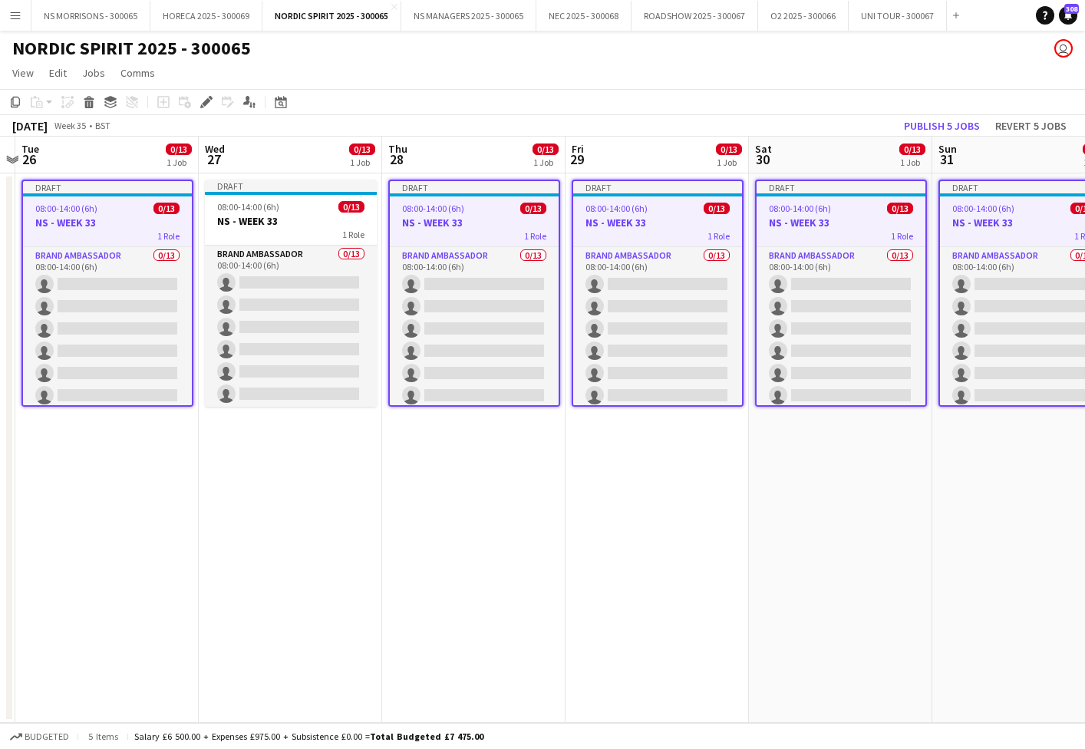
scroll to position [0, 536]
click at [259, 229] on div "1 Role" at bounding box center [290, 234] width 172 height 12
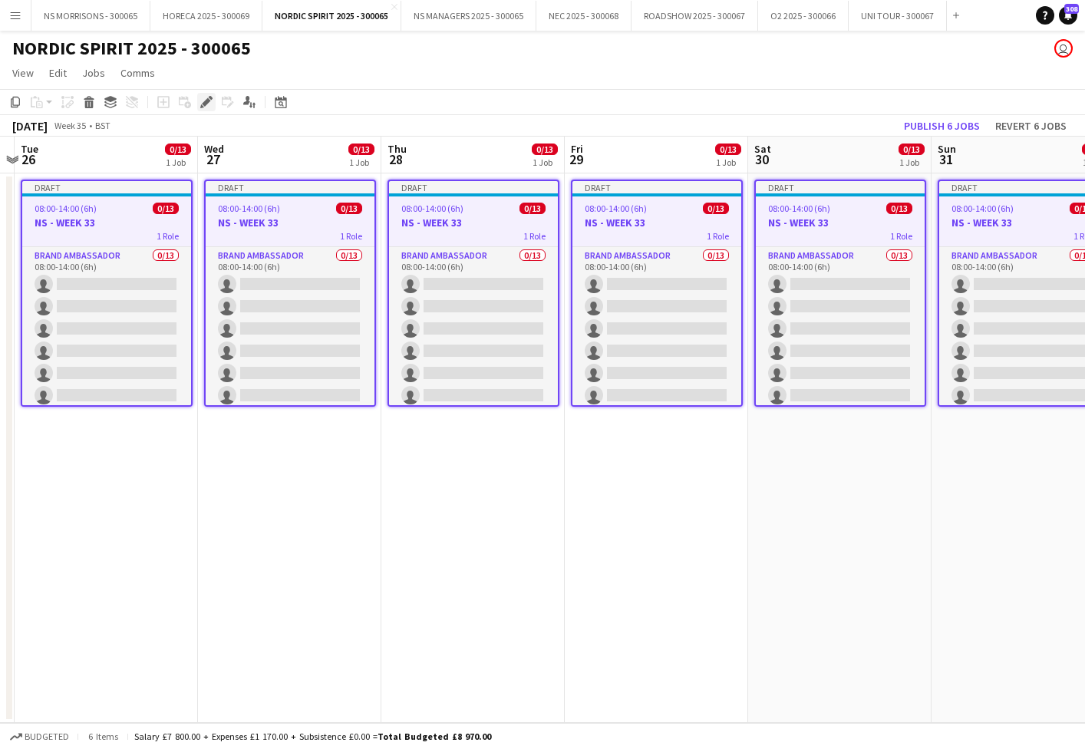
click at [210, 106] on icon "Edit" at bounding box center [206, 102] width 12 height 12
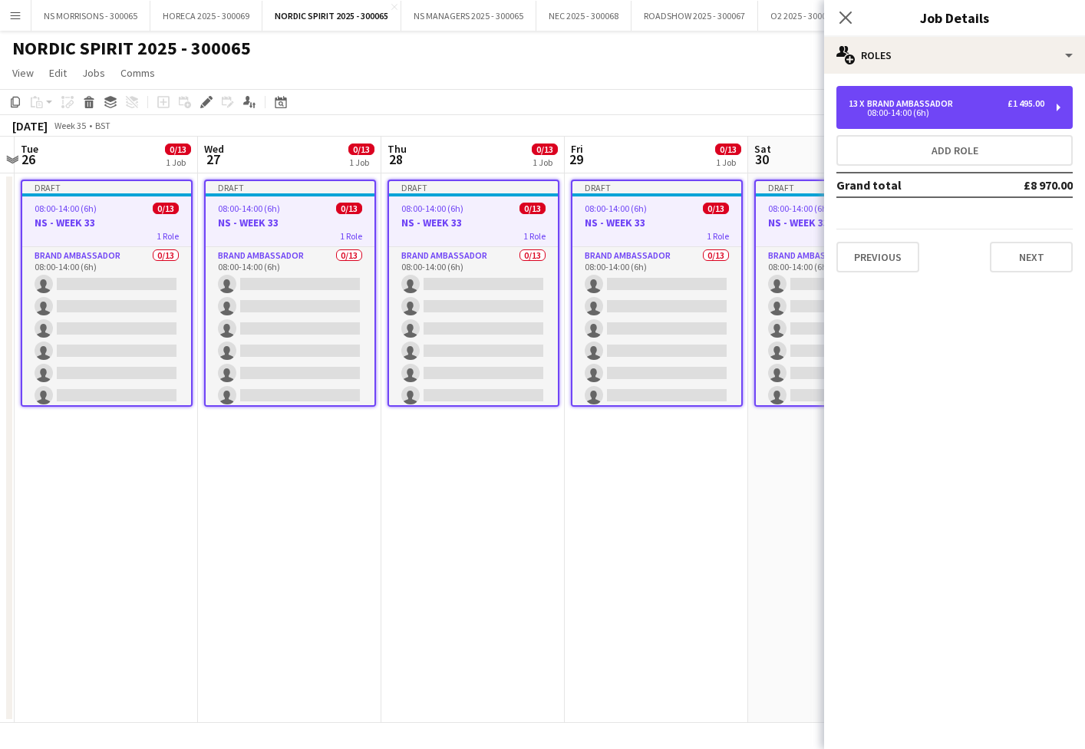
drag, startPoint x: 919, startPoint y: 110, endPoint x: 871, endPoint y: 170, distance: 76.3
click at [919, 110] on div "08:00-14:00 (6h)" at bounding box center [947, 113] width 196 height 8
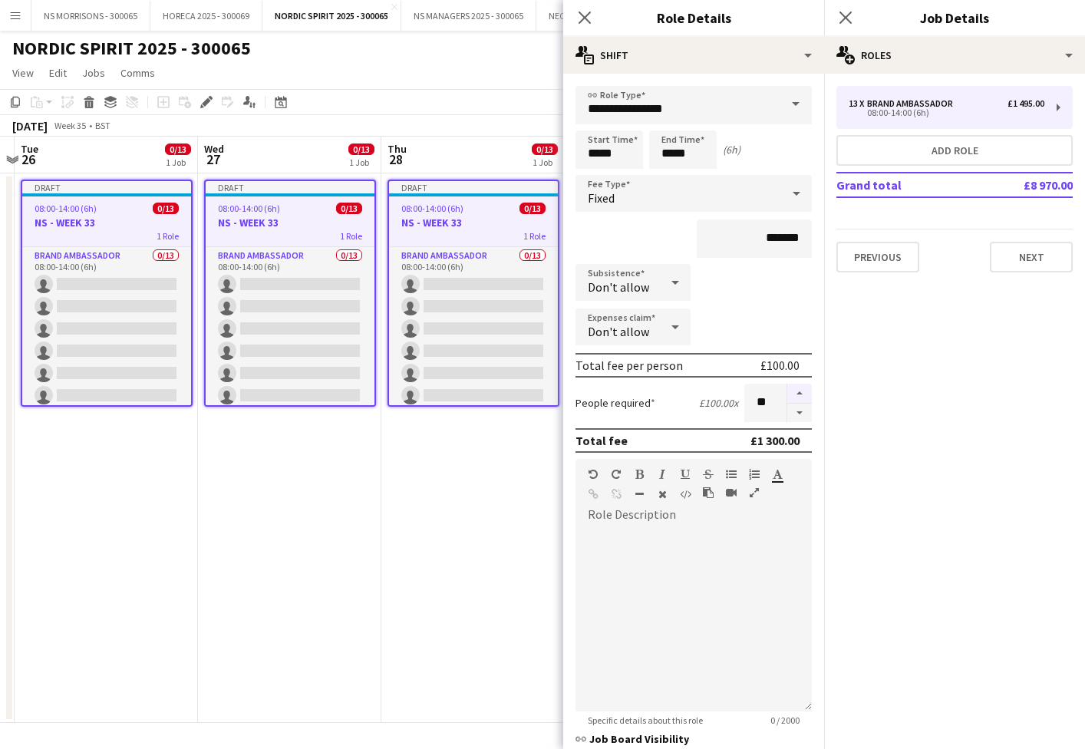
click at [798, 395] on button "button" at bounding box center [799, 394] width 25 height 20
type input "**"
click at [1017, 262] on button "Next" at bounding box center [1031, 257] width 83 height 31
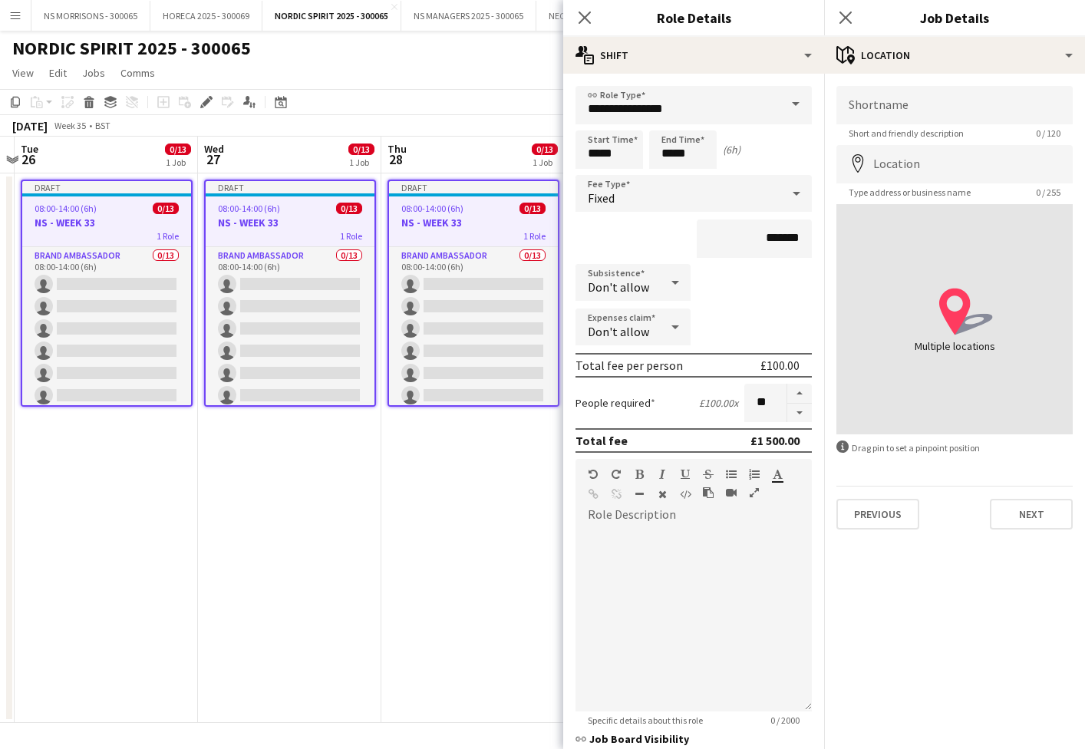
drag, startPoint x: 1010, startPoint y: 515, endPoint x: 977, endPoint y: 342, distance: 175.9
click at [1010, 515] on button "Next" at bounding box center [1031, 514] width 83 height 31
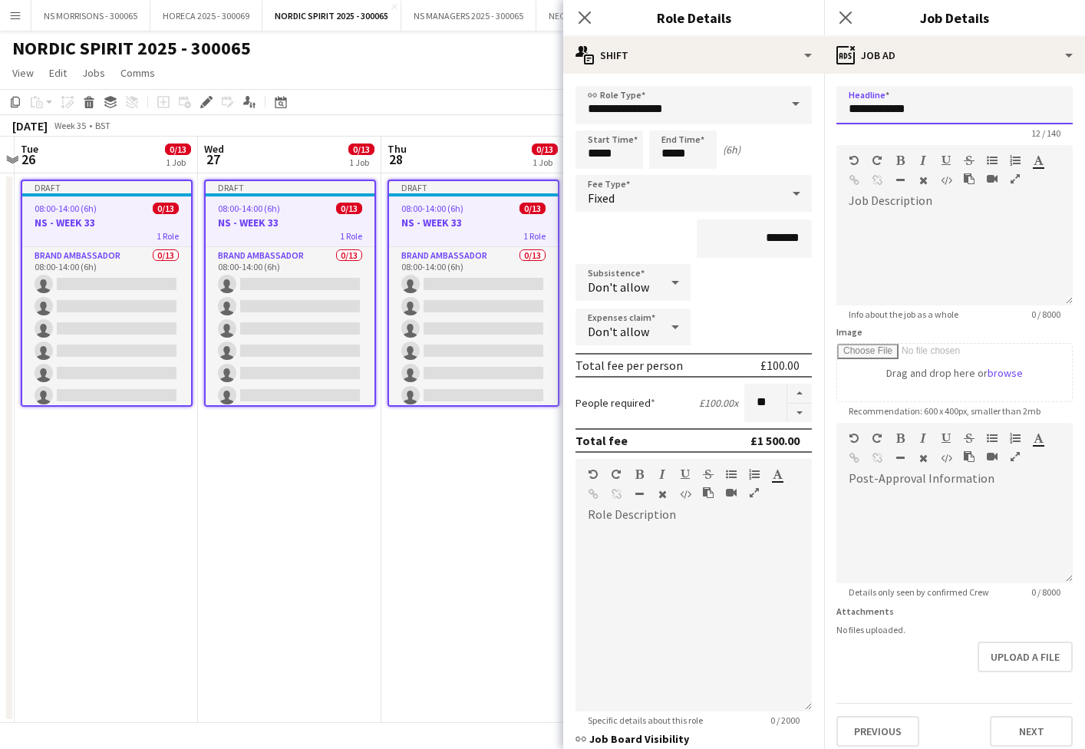
drag, startPoint x: 910, startPoint y: 110, endPoint x: 925, endPoint y: 108, distance: 15.5
click at [925, 108] on input "**********" at bounding box center [954, 105] width 236 height 38
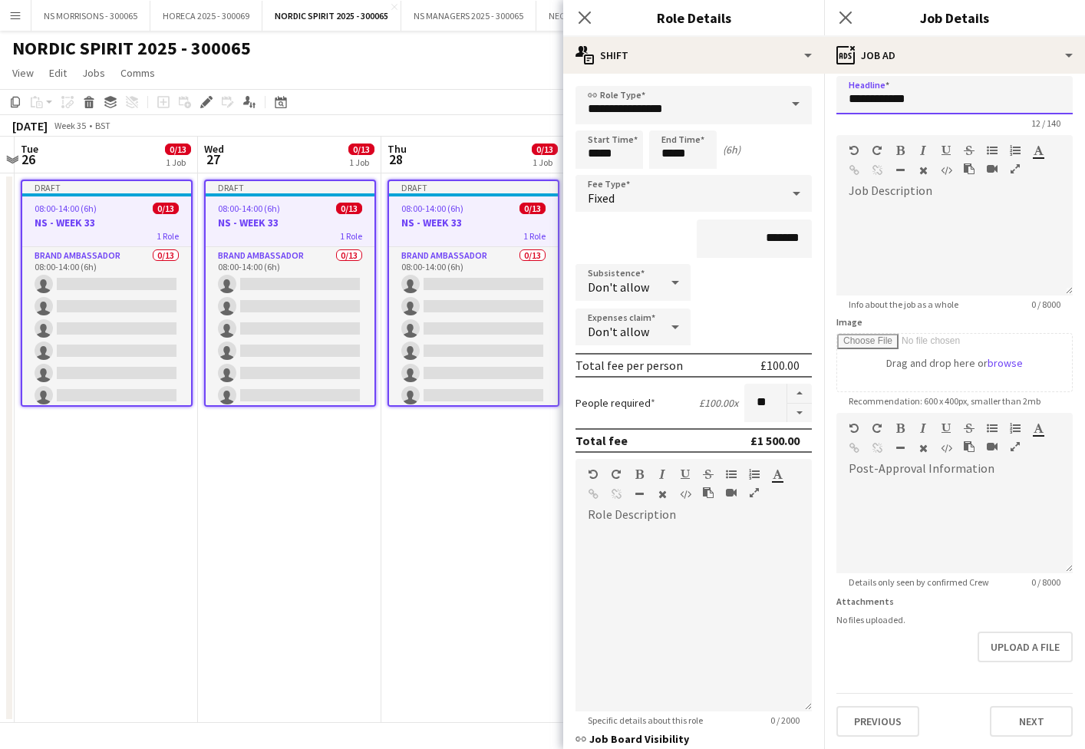
scroll to position [10, 0]
type input "**********"
drag, startPoint x: 1029, startPoint y: 719, endPoint x: 998, endPoint y: 608, distance: 115.4
click at [1029, 718] on button "Next" at bounding box center [1031, 721] width 83 height 31
type input "*******"
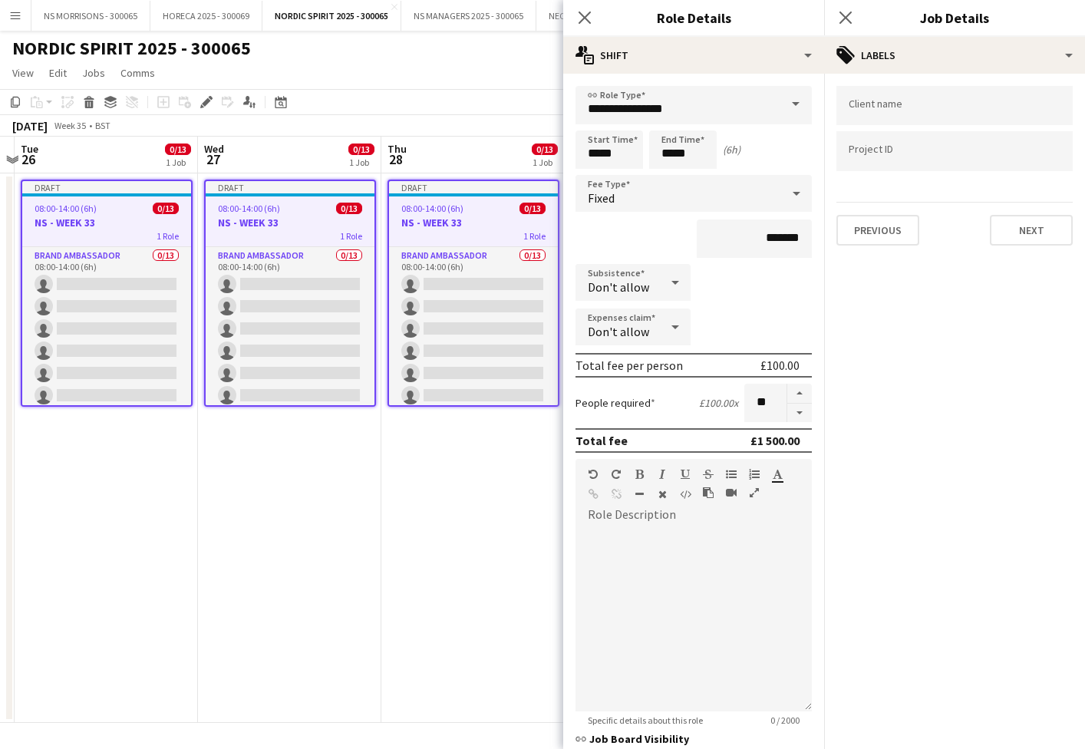
scroll to position [0, 0]
click at [998, 225] on button "Next" at bounding box center [1031, 230] width 83 height 31
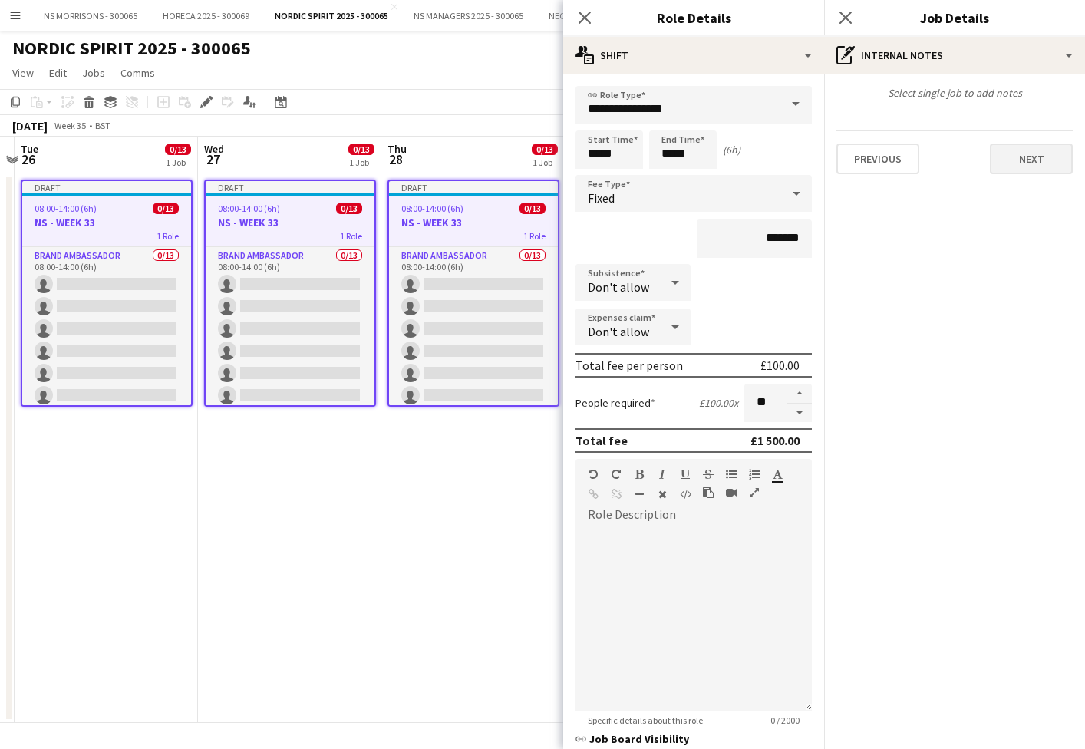
drag, startPoint x: 1008, startPoint y: 183, endPoint x: 1004, endPoint y: 168, distance: 15.8
click at [1008, 183] on div "Select single job to add notes Previous Next" at bounding box center [954, 130] width 261 height 113
drag, startPoint x: 1004, startPoint y: 165, endPoint x: 973, endPoint y: 132, distance: 45.1
click at [1004, 165] on button "Next" at bounding box center [1031, 158] width 83 height 31
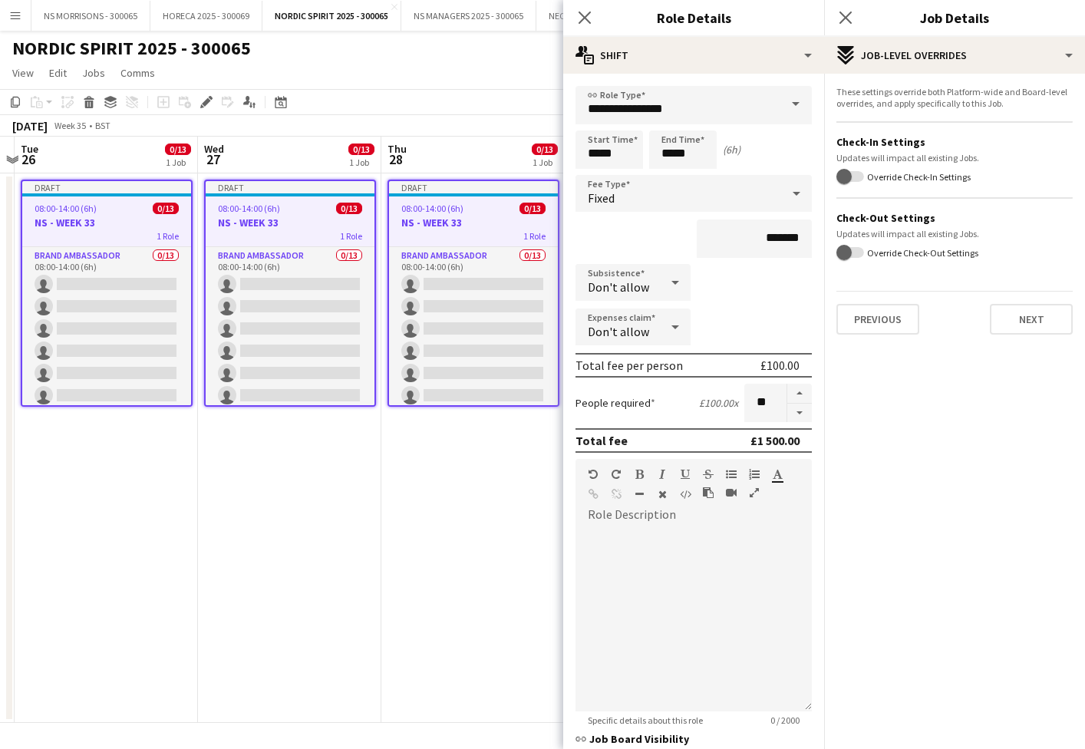
drag, startPoint x: 1021, startPoint y: 316, endPoint x: 1010, endPoint y: 284, distance: 34.0
click at [1021, 316] on button "Next" at bounding box center [1031, 319] width 83 height 31
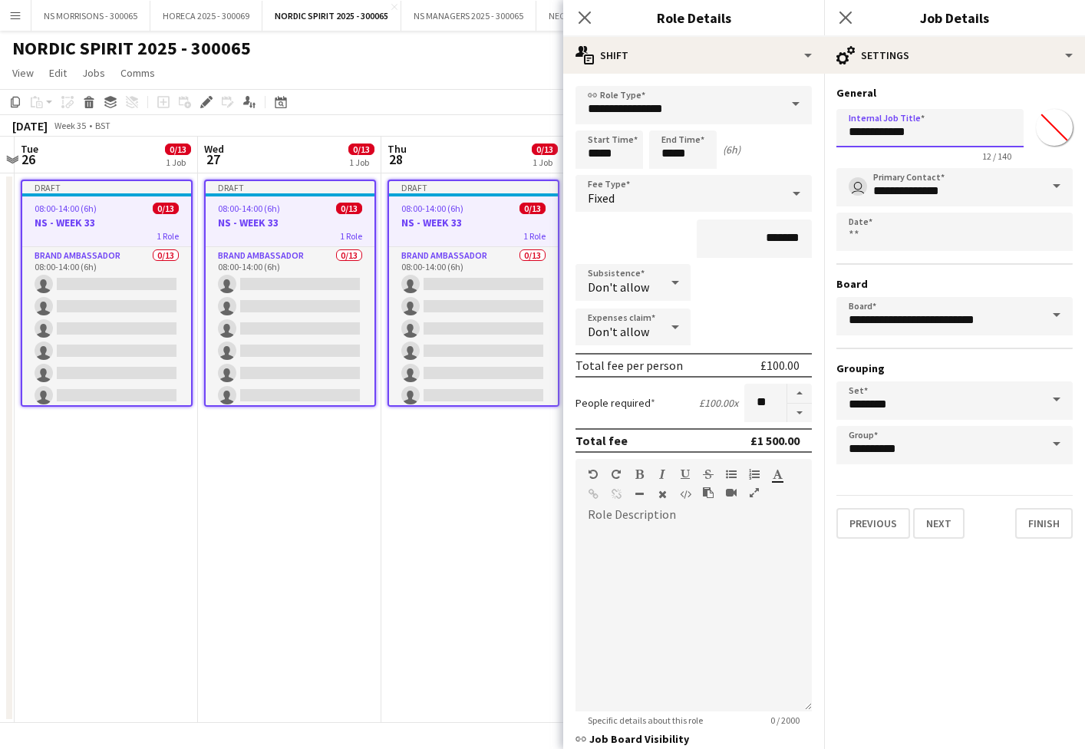
drag, startPoint x: 909, startPoint y: 136, endPoint x: 928, endPoint y: 135, distance: 18.4
click at [927, 133] on input "**********" at bounding box center [929, 128] width 187 height 38
type input "**********"
click at [1035, 525] on button "Finish" at bounding box center [1044, 523] width 58 height 31
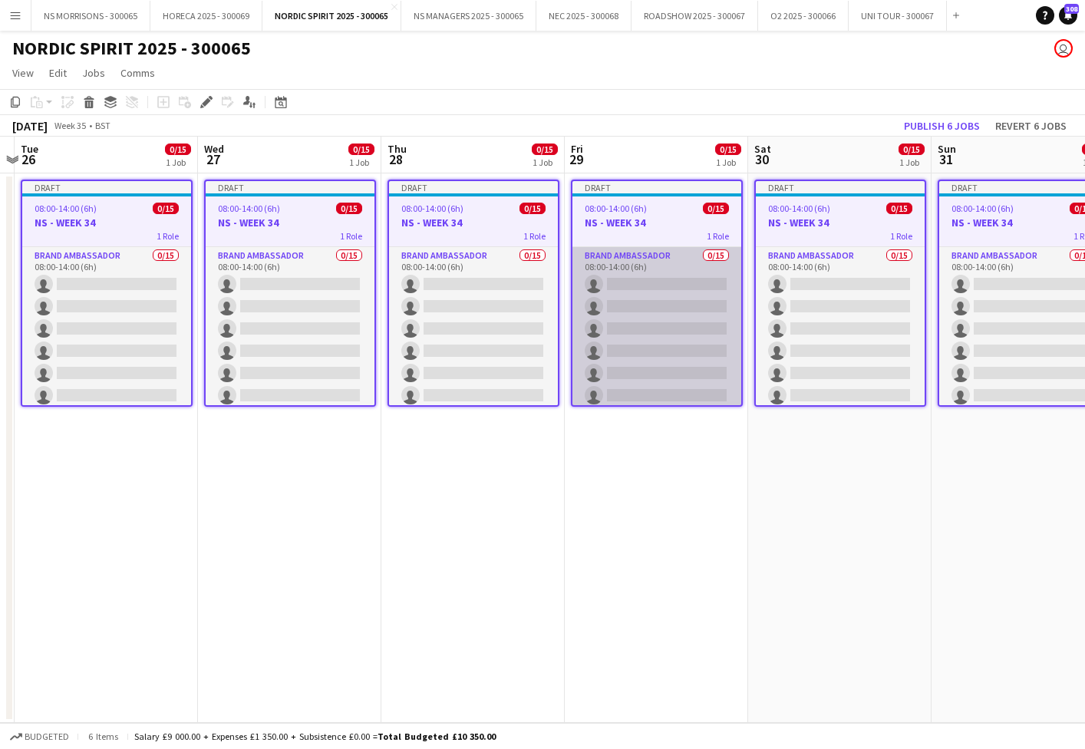
click at [625, 319] on app-card-role "Brand Ambassador 0/15 08:00-14:00 (6h) single-neutral-actions single-neutral-ac…" at bounding box center [656, 429] width 169 height 364
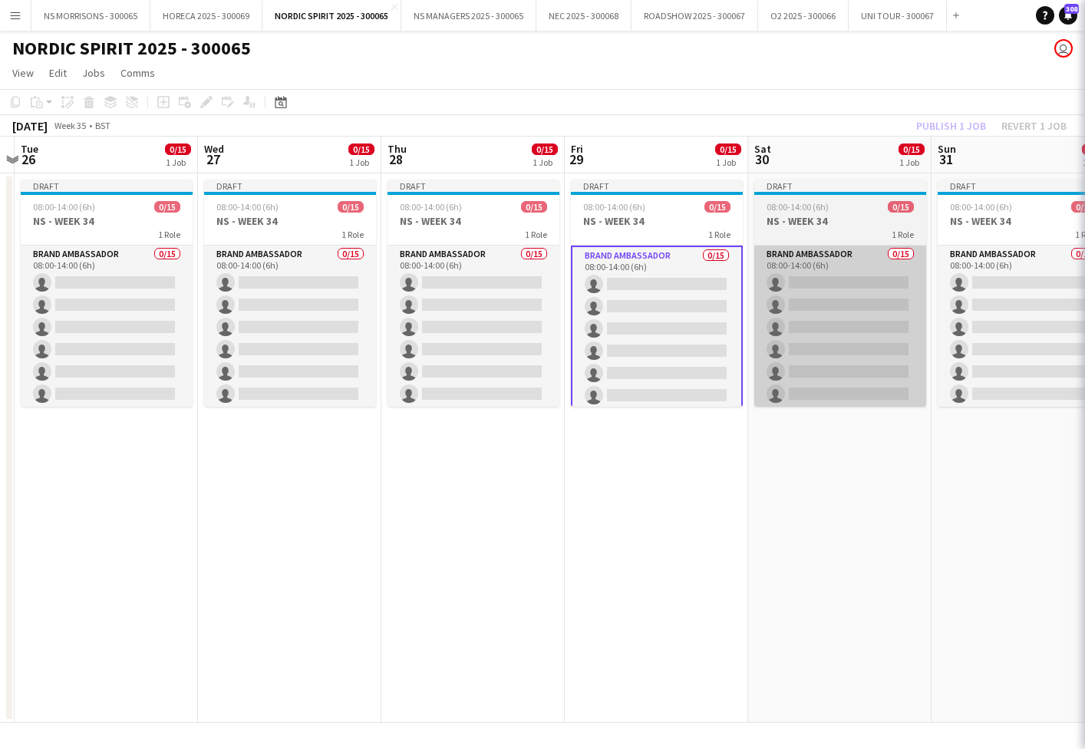
scroll to position [0, 535]
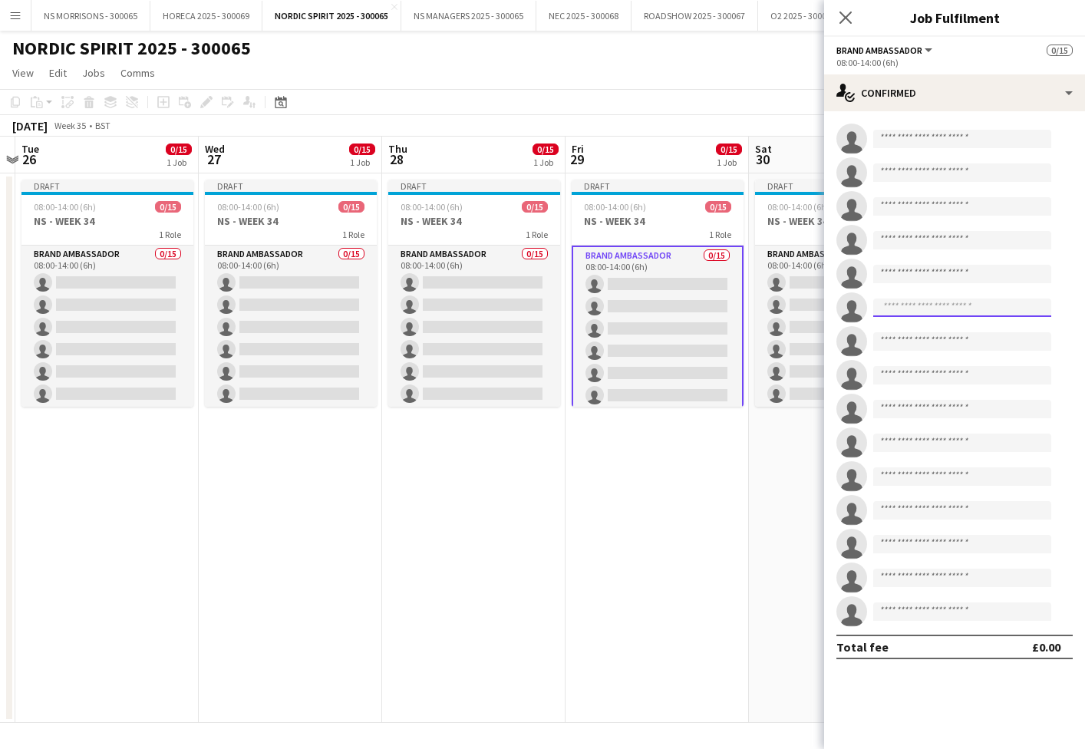
click at [888, 311] on input at bounding box center [962, 307] width 178 height 18
type input "****"
drag, startPoint x: 903, startPoint y: 340, endPoint x: 905, endPoint y: 376, distance: 36.1
click at [903, 340] on span "[EMAIL_ADDRESS][DOMAIN_NAME]" at bounding box center [961, 342] width 153 height 12
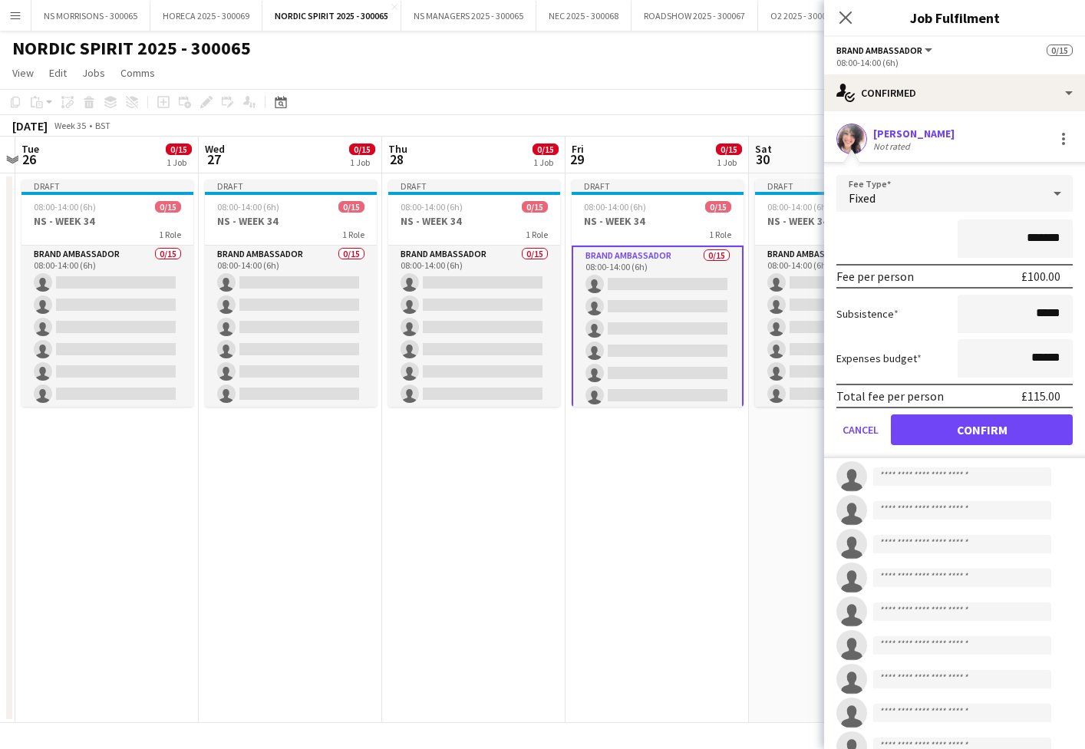
click at [936, 412] on form "Fee Type Fixed ******* Fee per person £100.00 Subsistence ***** Expenses budget…" at bounding box center [954, 316] width 261 height 283
click at [932, 427] on button "Confirm" at bounding box center [982, 429] width 182 height 31
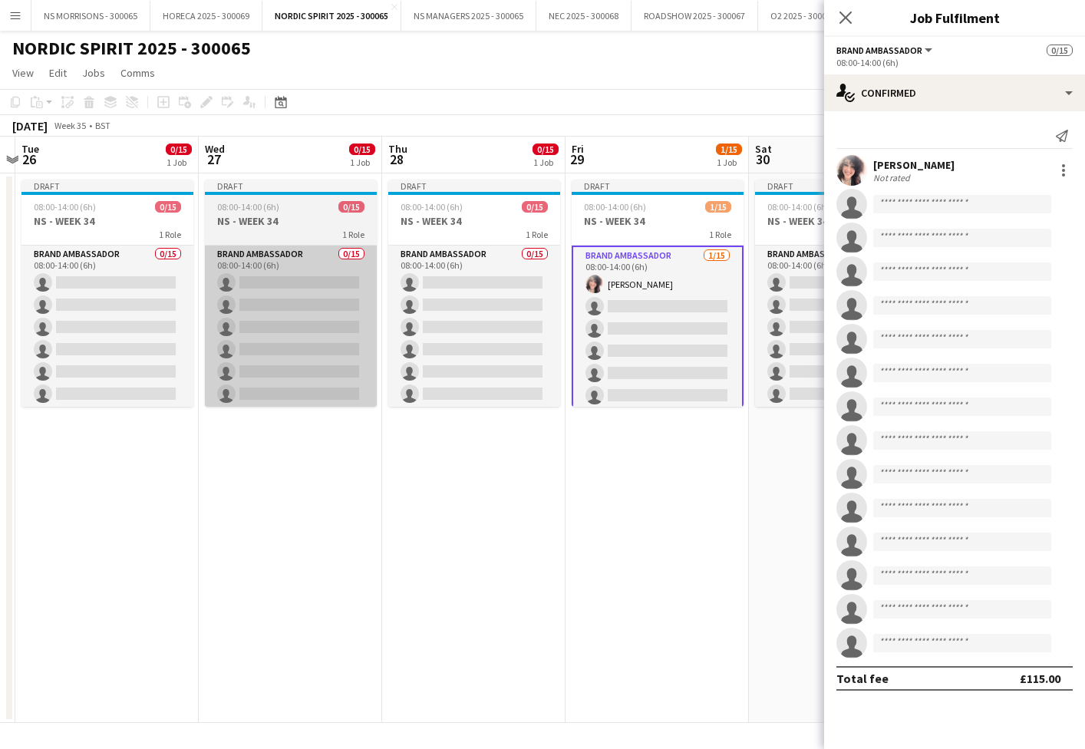
drag, startPoint x: 500, startPoint y: 318, endPoint x: 338, endPoint y: 328, distance: 163.0
click at [500, 318] on app-card-role "Brand Ambassador 0/15 08:00-14:00 (6h) single-neutral-actions single-neutral-ac…" at bounding box center [474, 428] width 172 height 364
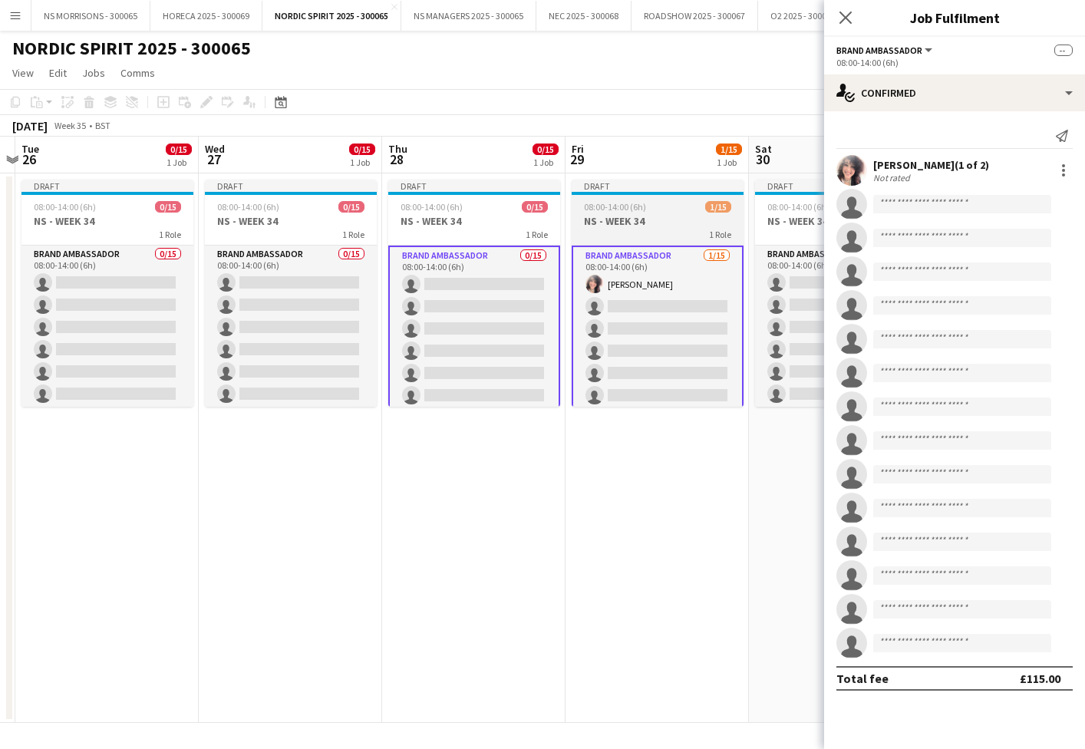
drag, startPoint x: 303, startPoint y: 333, endPoint x: 638, endPoint y: 328, distance: 334.5
click at [305, 333] on app-card-role "Brand Ambassador 0/15 08:00-14:00 (6h) single-neutral-actions single-neutral-ac…" at bounding box center [291, 428] width 172 height 364
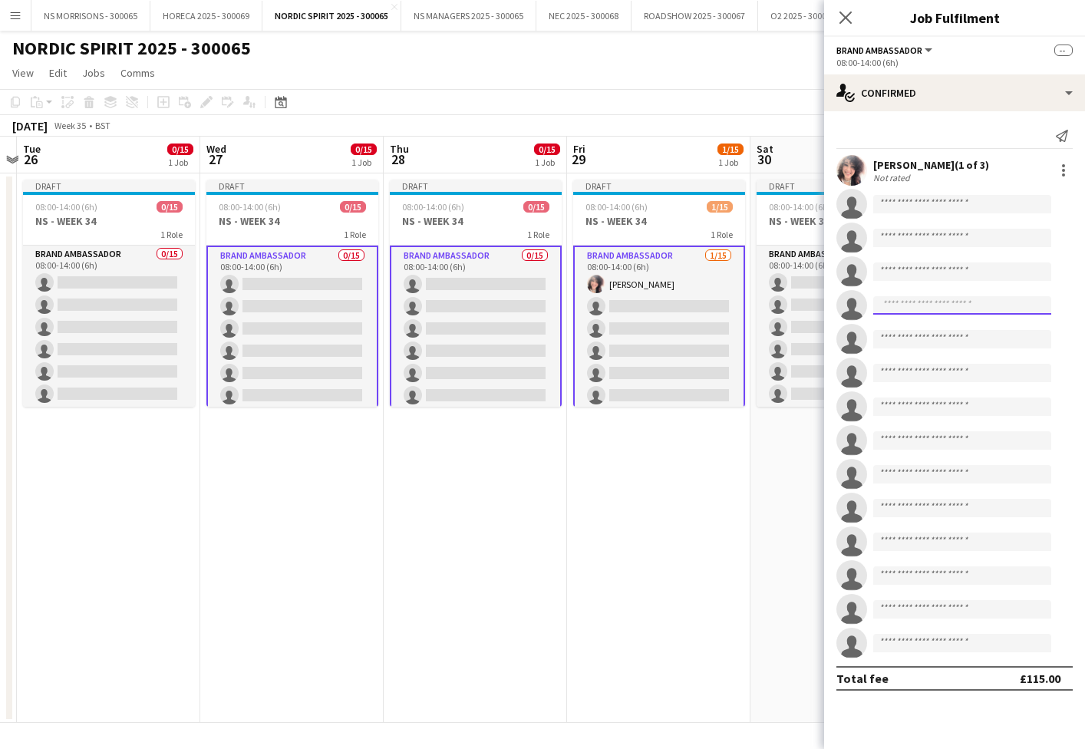
click at [878, 309] on input at bounding box center [962, 305] width 178 height 18
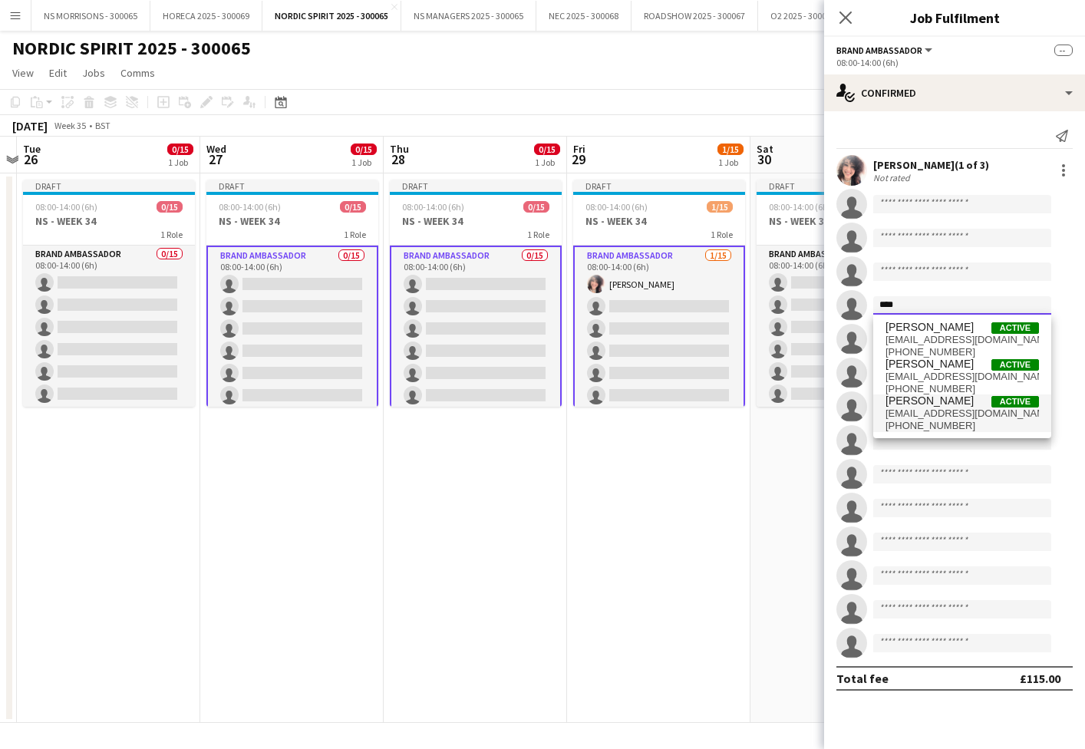
type input "****"
click at [910, 400] on span "[PERSON_NAME]" at bounding box center [929, 400] width 88 height 13
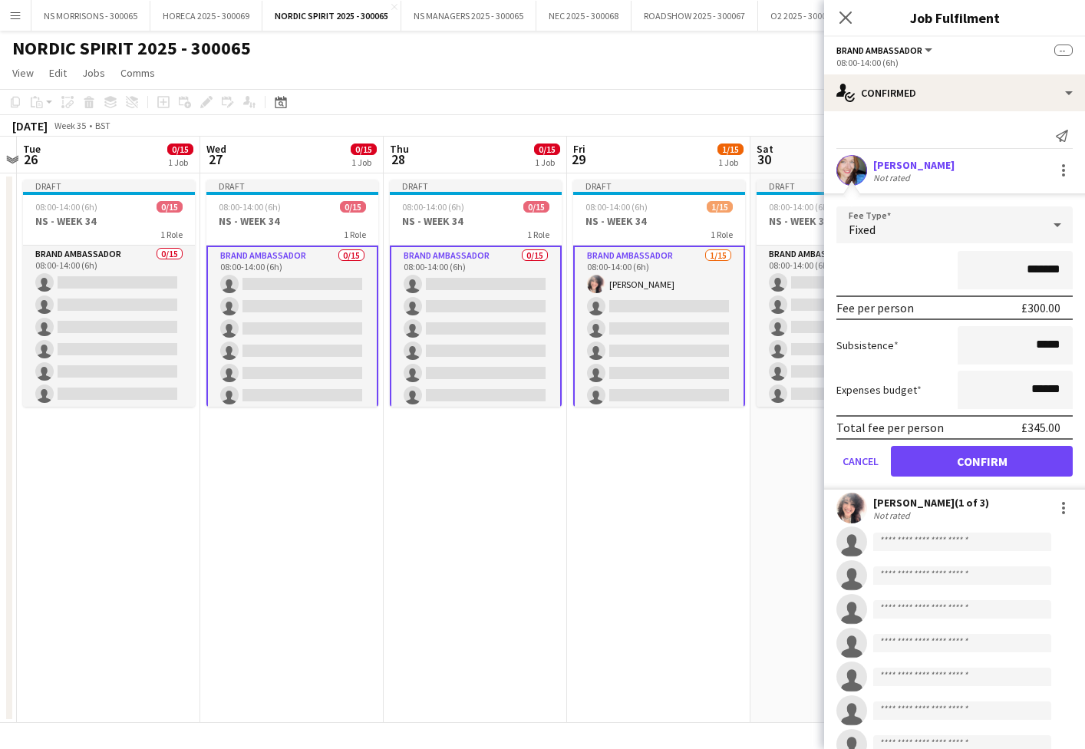
click at [920, 465] on button "Confirm" at bounding box center [982, 461] width 182 height 31
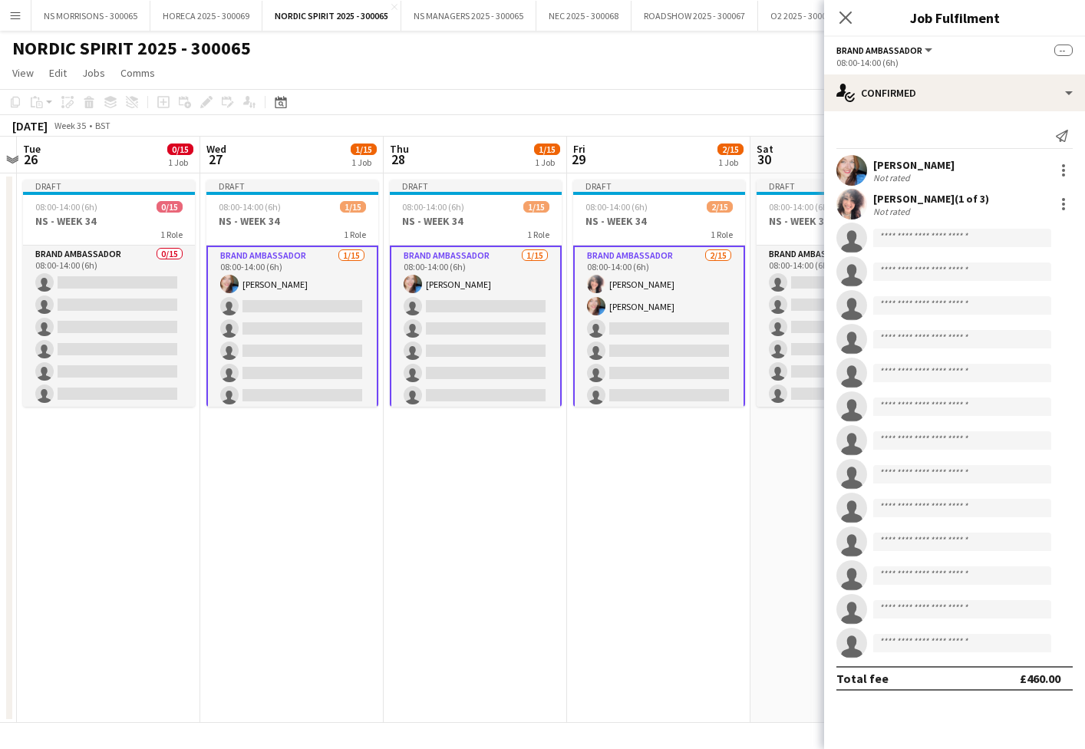
click at [331, 311] on app-card-role "Brand Ambassador 1/15 08:00-14:00 (6h) Stephanie Baillie single-neutral-actions…" at bounding box center [292, 429] width 172 height 367
click at [905, 335] on input at bounding box center [962, 339] width 178 height 18
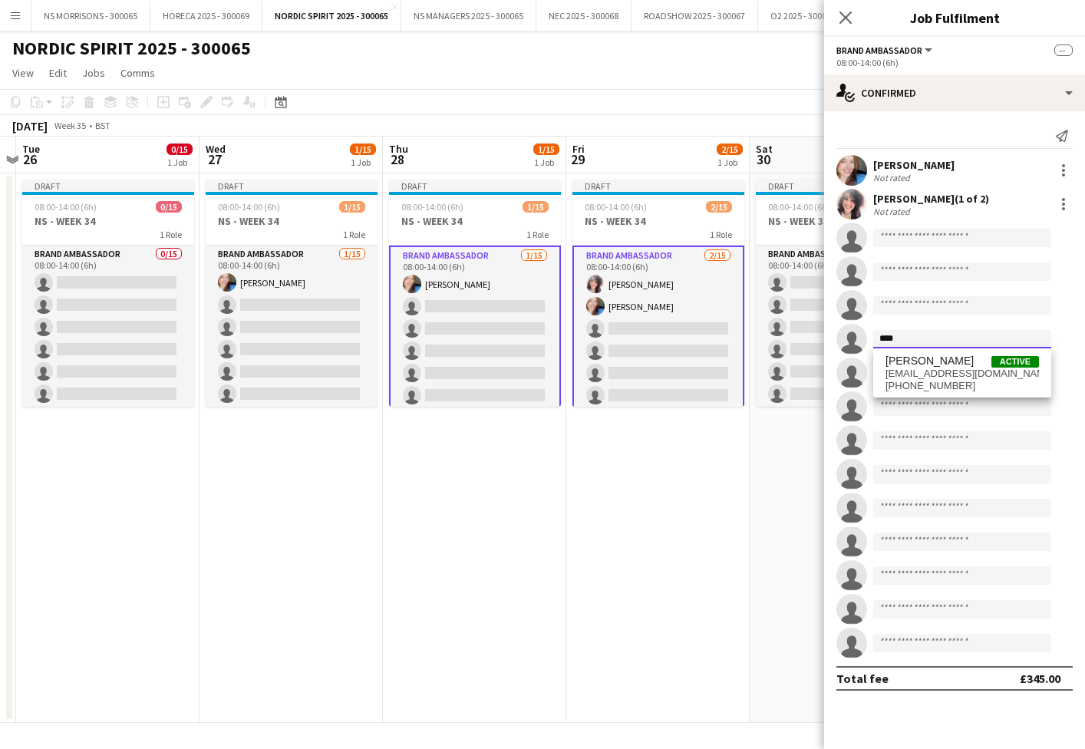
type input "****"
drag, startPoint x: 905, startPoint y: 335, endPoint x: 929, endPoint y: 371, distance: 43.8
click at [929, 371] on span "[EMAIL_ADDRESS][DOMAIN_NAME]" at bounding box center [961, 374] width 153 height 12
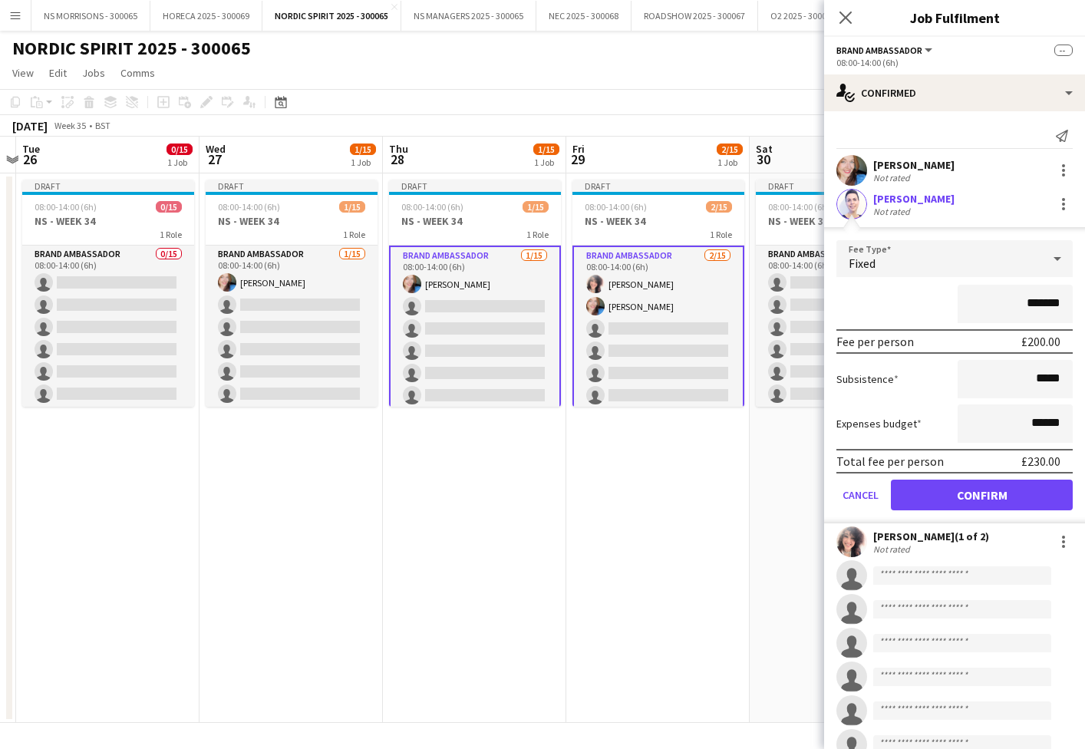
click at [938, 493] on button "Confirm" at bounding box center [982, 495] width 182 height 31
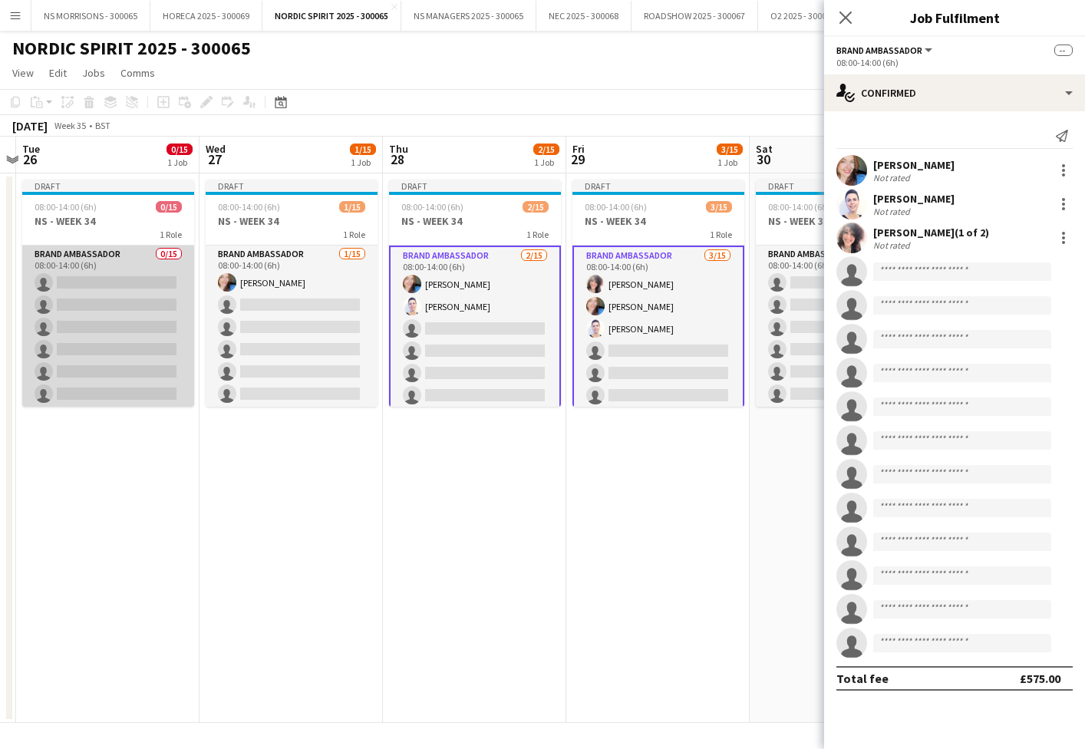
click at [130, 361] on app-card-role "Brand Ambassador 0/15 08:00-14:00 (6h) single-neutral-actions single-neutral-ac…" at bounding box center [108, 428] width 172 height 364
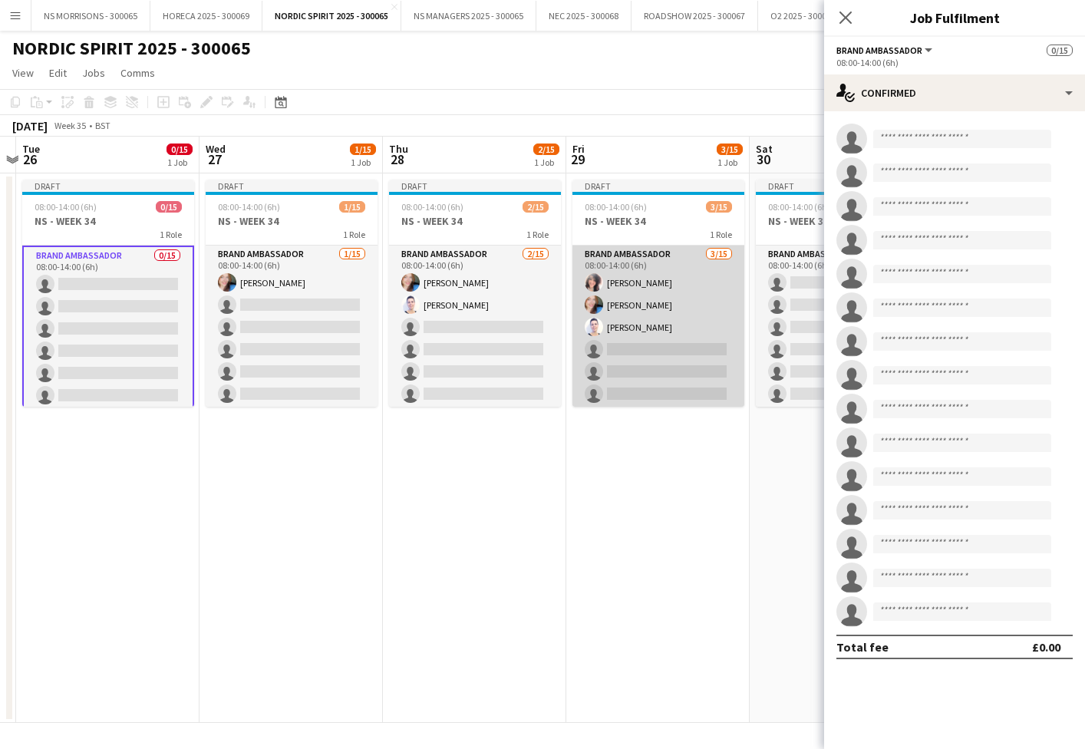
click at [626, 327] on app-card-role "Brand Ambassador 3/15 08:00-14:00 (6h) Nabila Hamici Stephanie Baillie Cleo Gif…" at bounding box center [658, 428] width 172 height 364
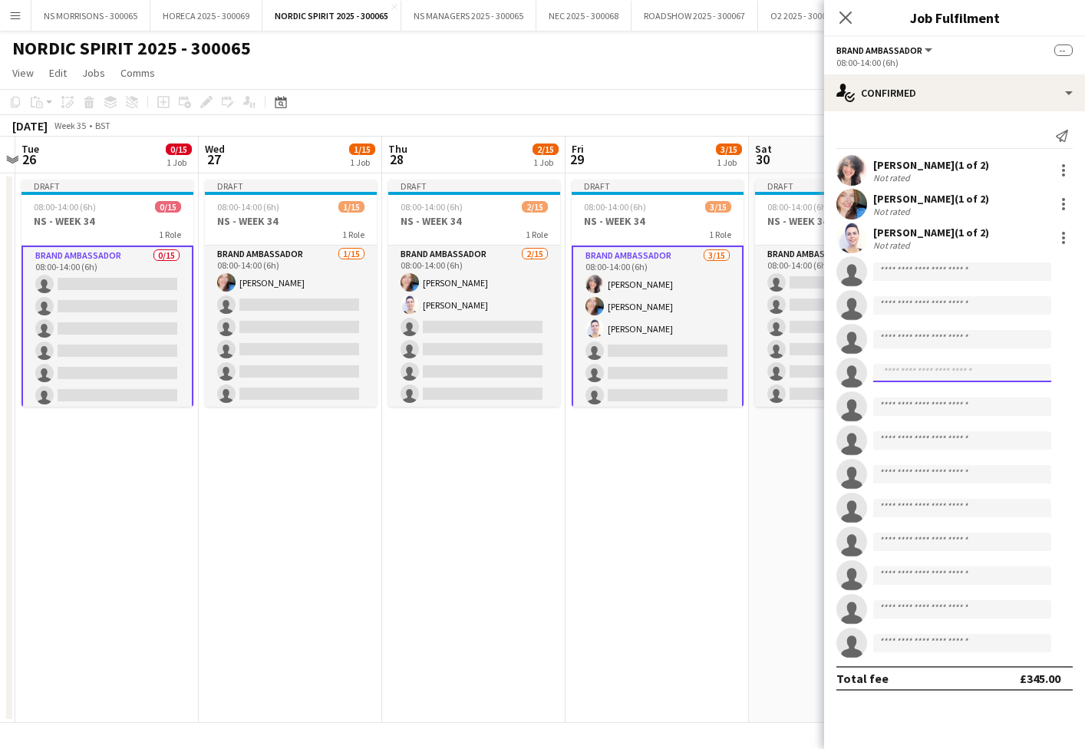
click at [928, 370] on input at bounding box center [962, 373] width 178 height 18
type input "****"
click at [931, 404] on span "Can be approved on 1 of 2 positions." at bounding box center [961, 408] width 153 height 14
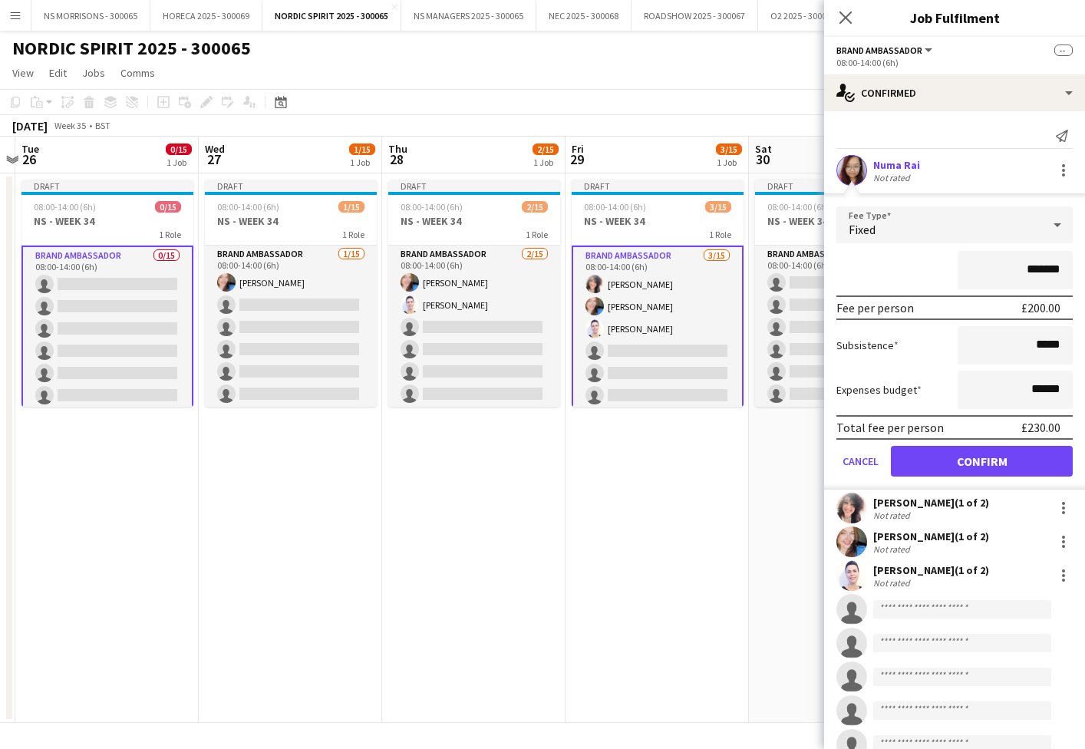
click at [943, 459] on button "Confirm" at bounding box center [982, 461] width 182 height 31
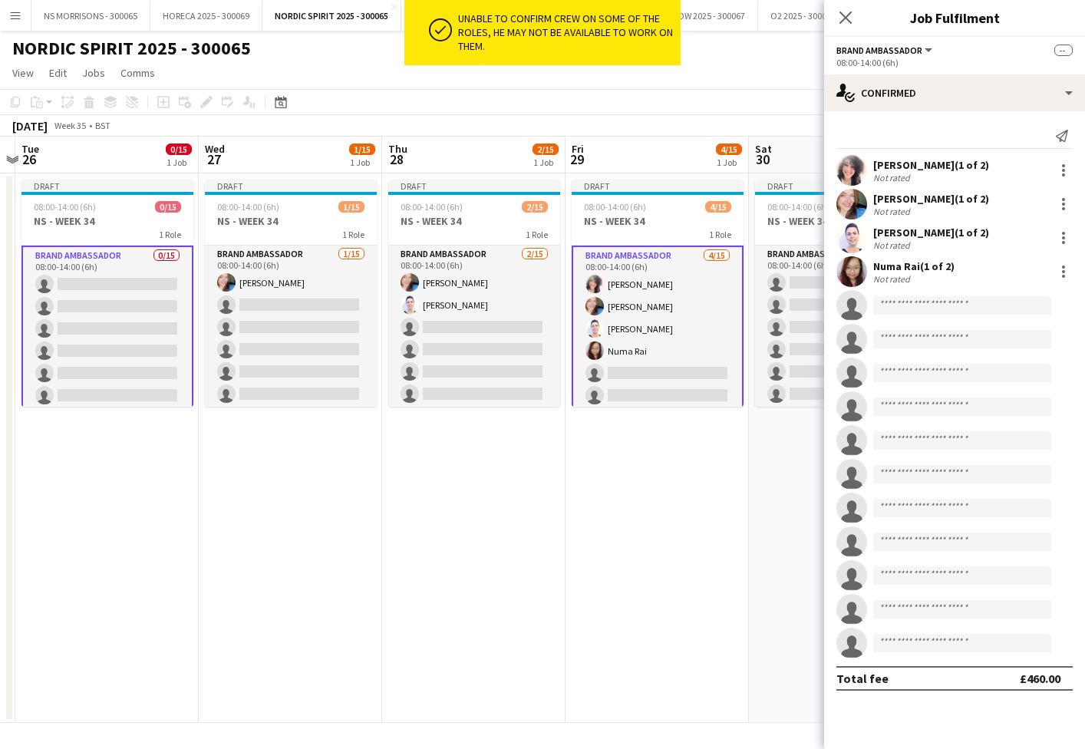
click at [74, 306] on app-card-role "Brand Ambassador 0/15 08:00-14:00 (6h) single-neutral-actions single-neutral-ac…" at bounding box center [107, 429] width 172 height 367
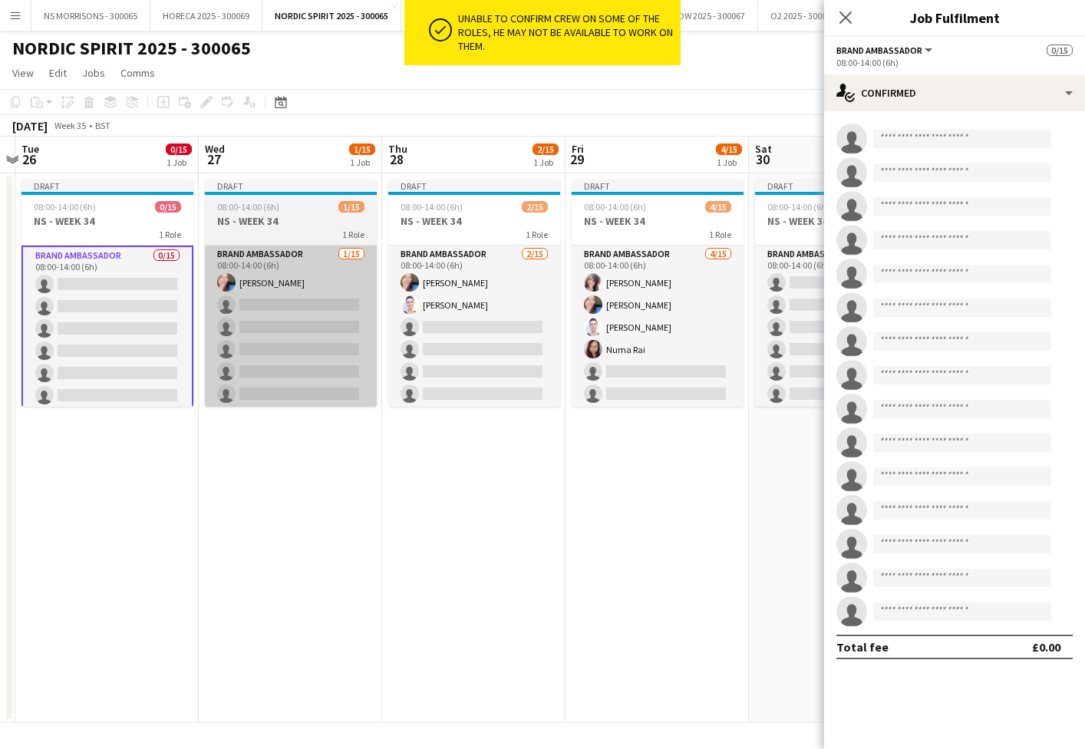
scroll to position [0, 536]
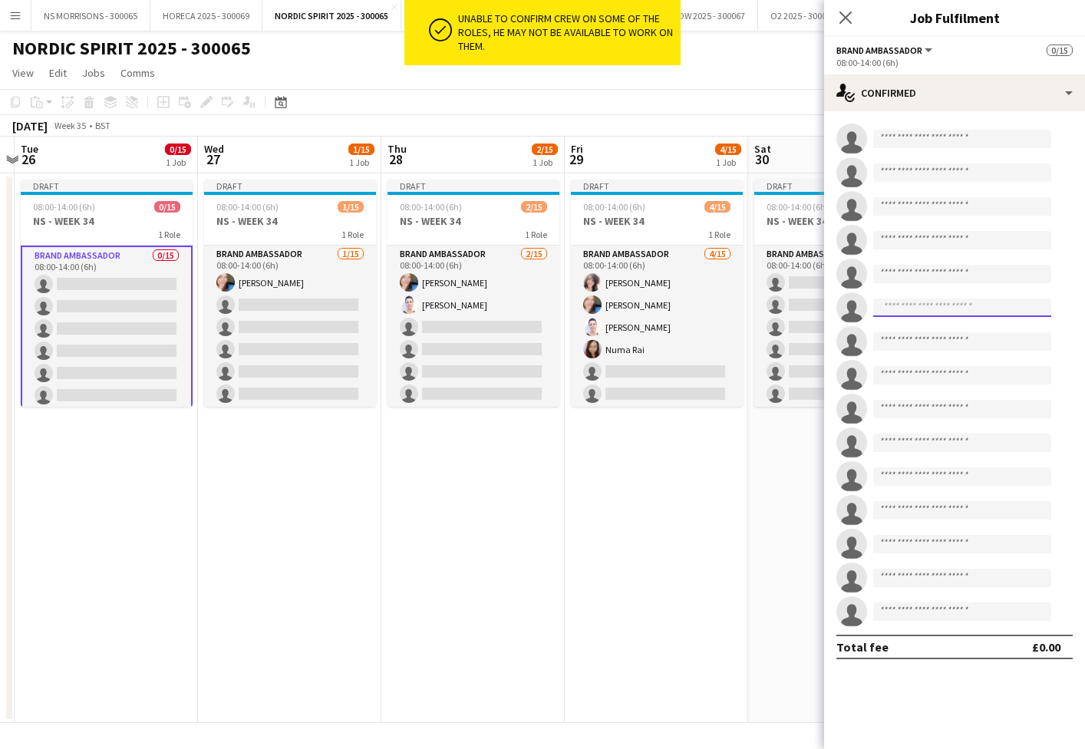
click at [928, 315] on input at bounding box center [962, 307] width 178 height 18
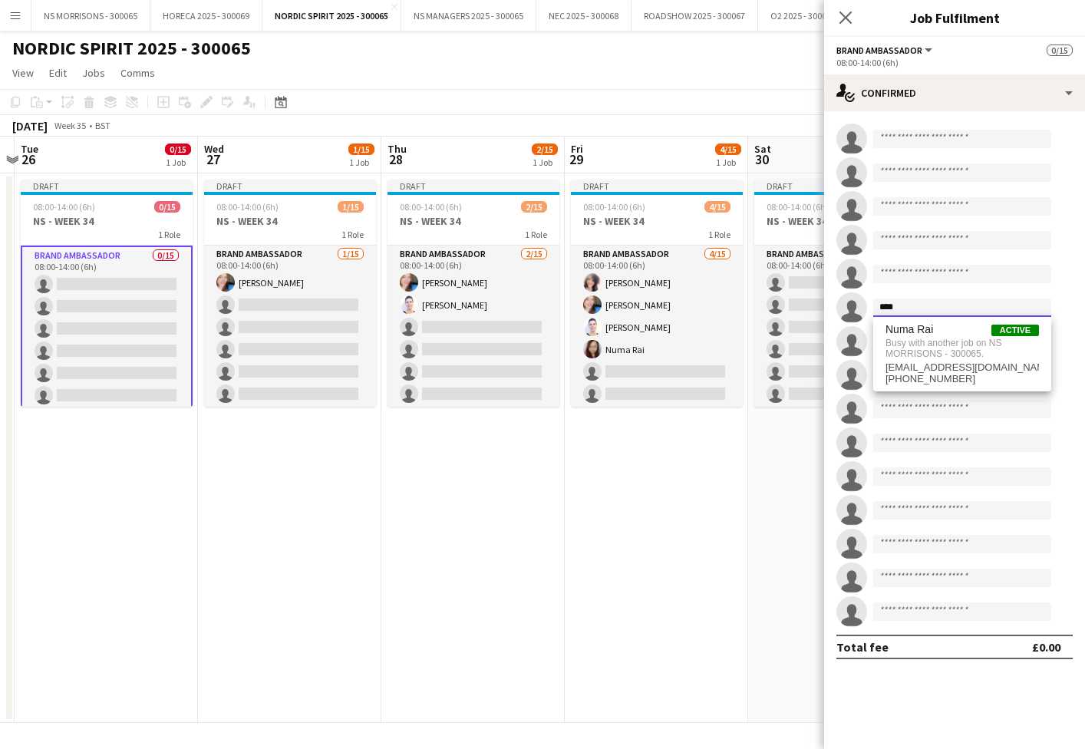
type input "****"
click at [610, 509] on app-date-cell "Draft 08:00-14:00 (6h) 4/15 NS - WEEK 34 1 Role Brand Ambassador 4/15 08:00-14:…" at bounding box center [656, 447] width 183 height 549
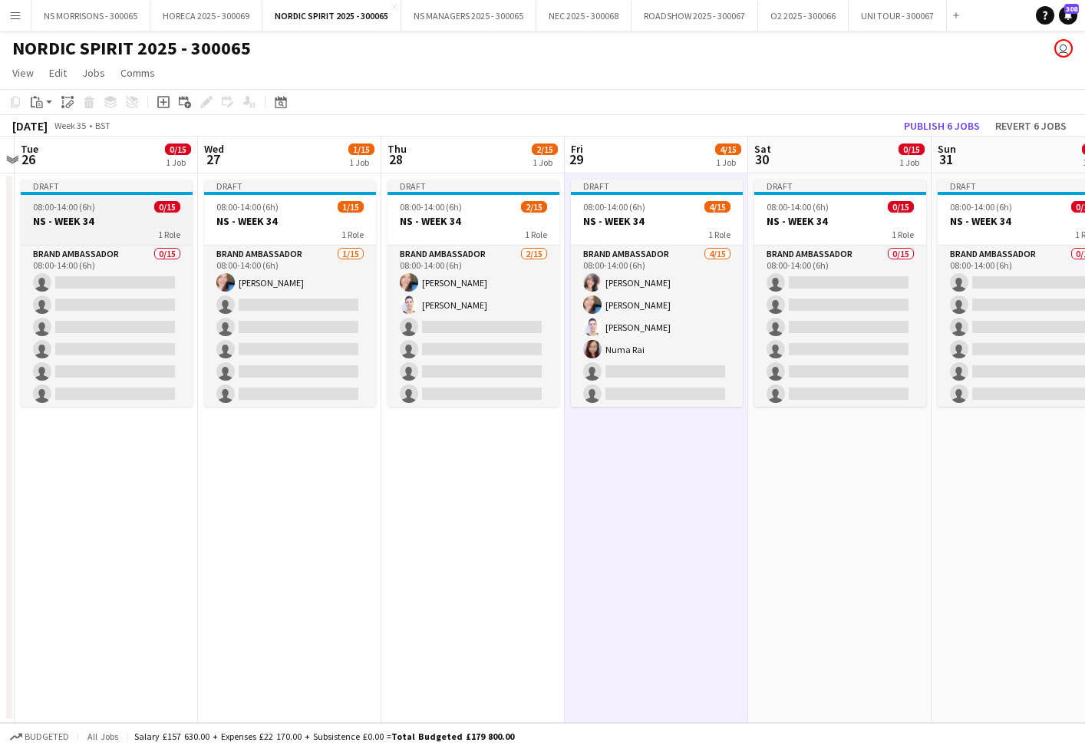
click at [86, 215] on h3 "NS - WEEK 34" at bounding box center [107, 221] width 172 height 14
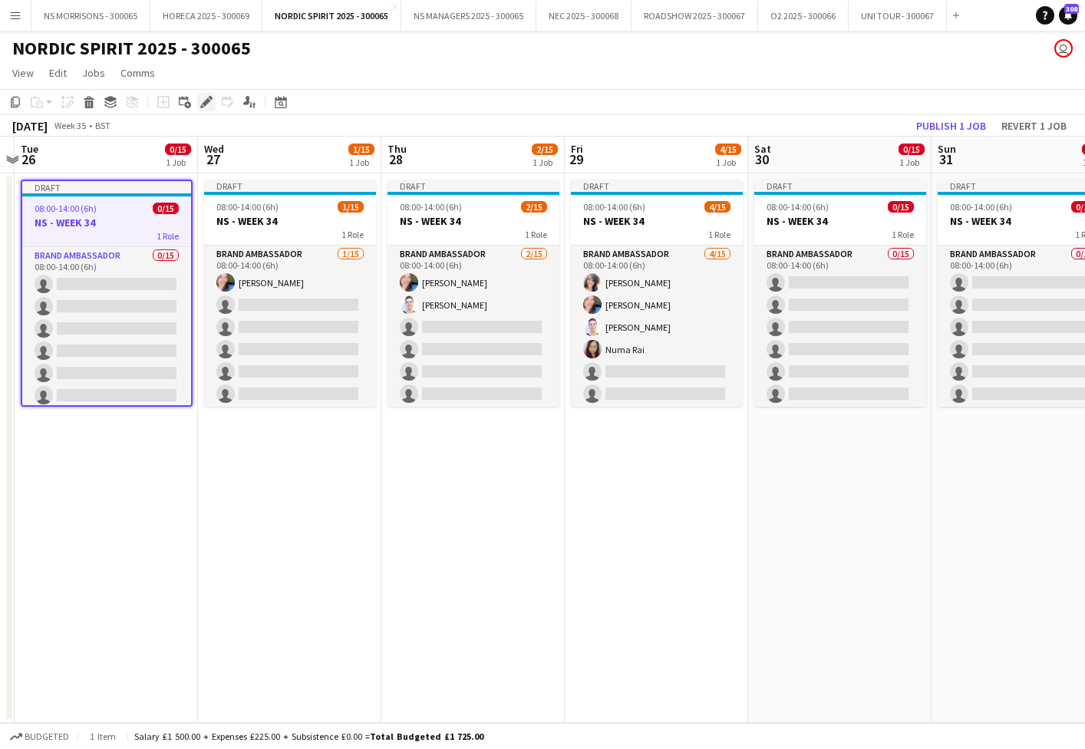
click at [205, 103] on icon at bounding box center [206, 102] width 8 height 8
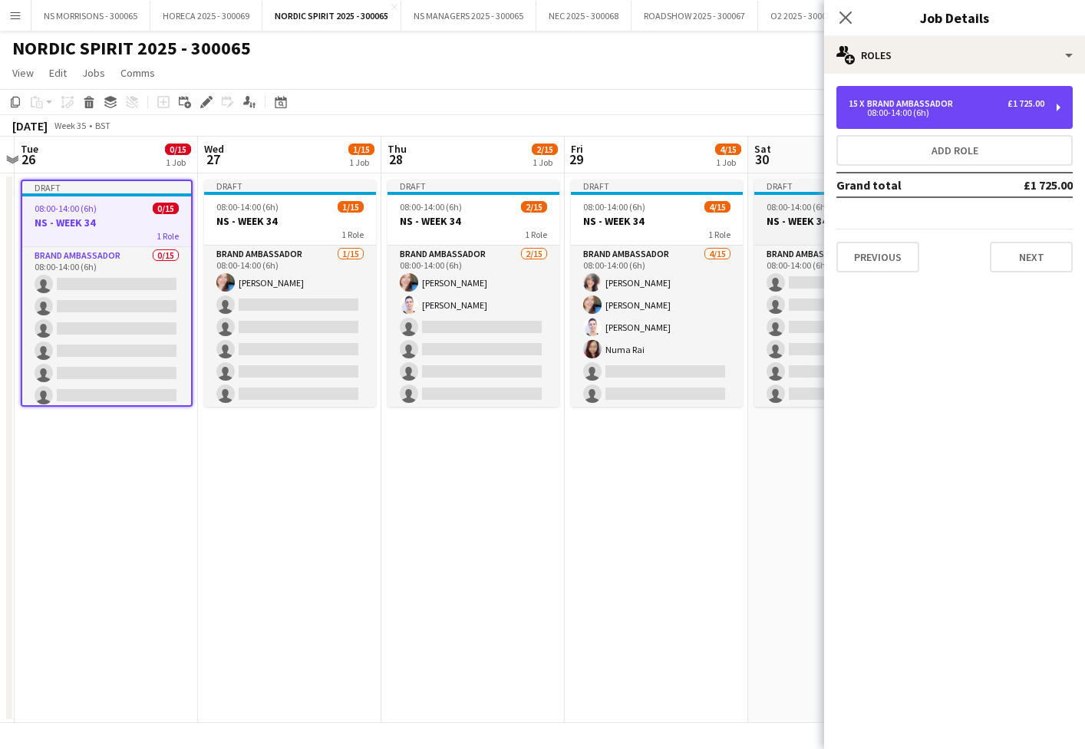
drag, startPoint x: 911, startPoint y: 104, endPoint x: 799, endPoint y: 226, distance: 166.2
click at [909, 104] on div "Brand Ambassador" at bounding box center [913, 103] width 92 height 11
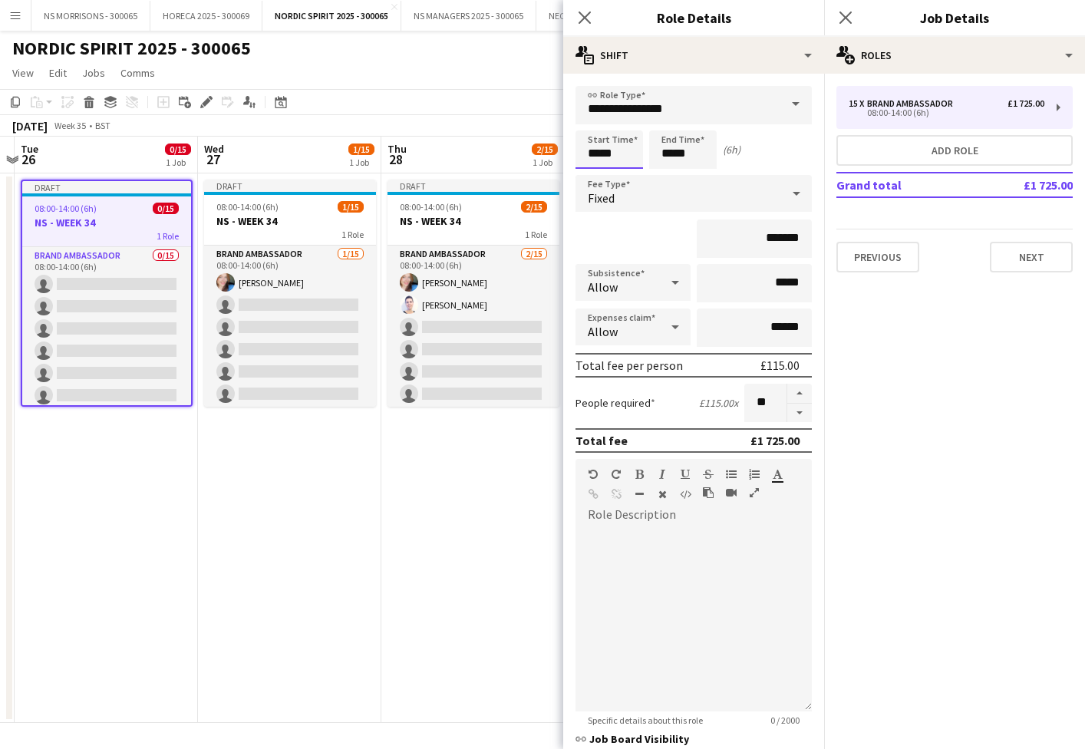
click at [605, 157] on input "*****" at bounding box center [609, 149] width 68 height 38
click at [598, 127] on div at bounding box center [593, 122] width 31 height 15
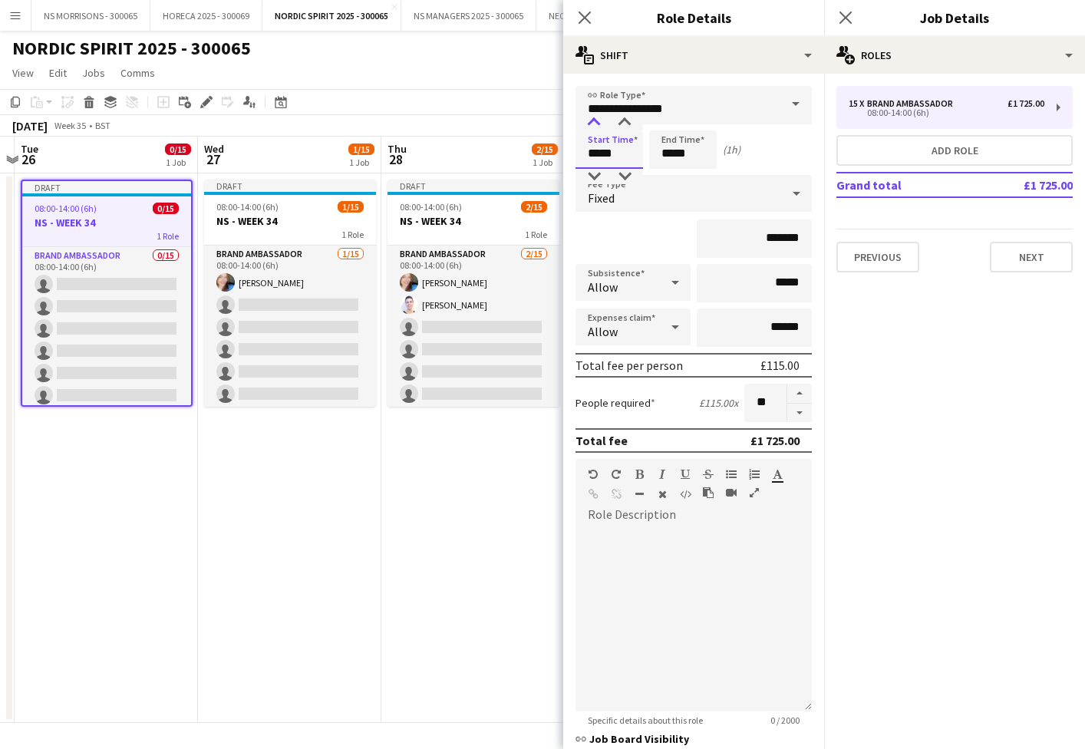
click at [598, 127] on div at bounding box center [593, 122] width 31 height 15
click at [595, 127] on div at bounding box center [593, 122] width 31 height 15
type input "*****"
click at [595, 127] on div at bounding box center [593, 122] width 31 height 15
click at [666, 150] on input "*****" at bounding box center [683, 149] width 68 height 38
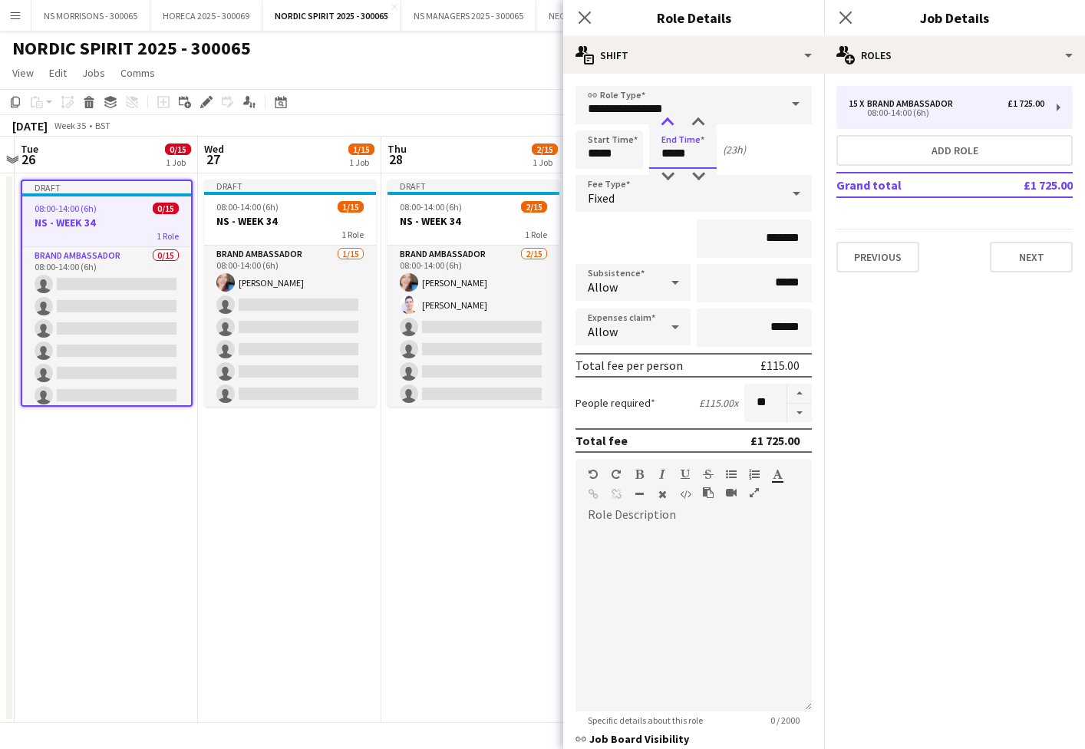
click at [660, 116] on div at bounding box center [667, 122] width 31 height 15
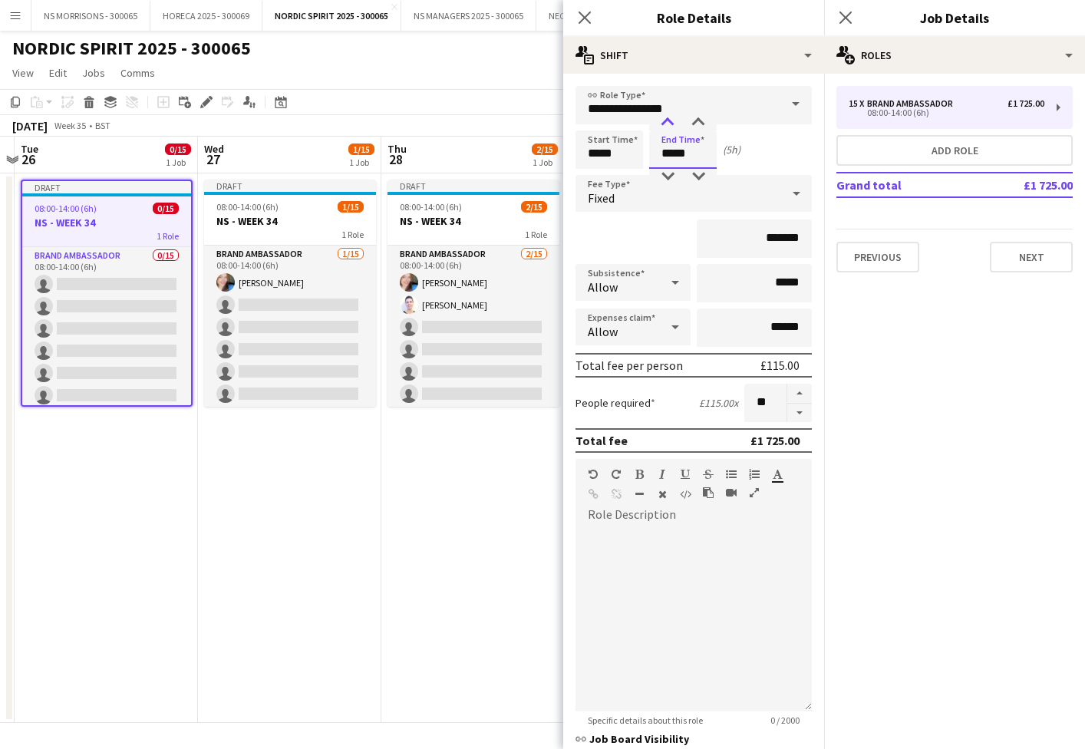
click at [660, 116] on div at bounding box center [667, 122] width 31 height 15
type input "*****"
click at [660, 116] on div at bounding box center [667, 122] width 31 height 15
drag, startPoint x: 381, startPoint y: 580, endPoint x: 247, endPoint y: 464, distance: 176.8
click at [381, 579] on app-date-cell "Draft 08:00-14:00 (6h) 1/15 NS - WEEK 34 1 Role Brand Ambassador 1/15 08:00-14:…" at bounding box center [289, 447] width 183 height 549
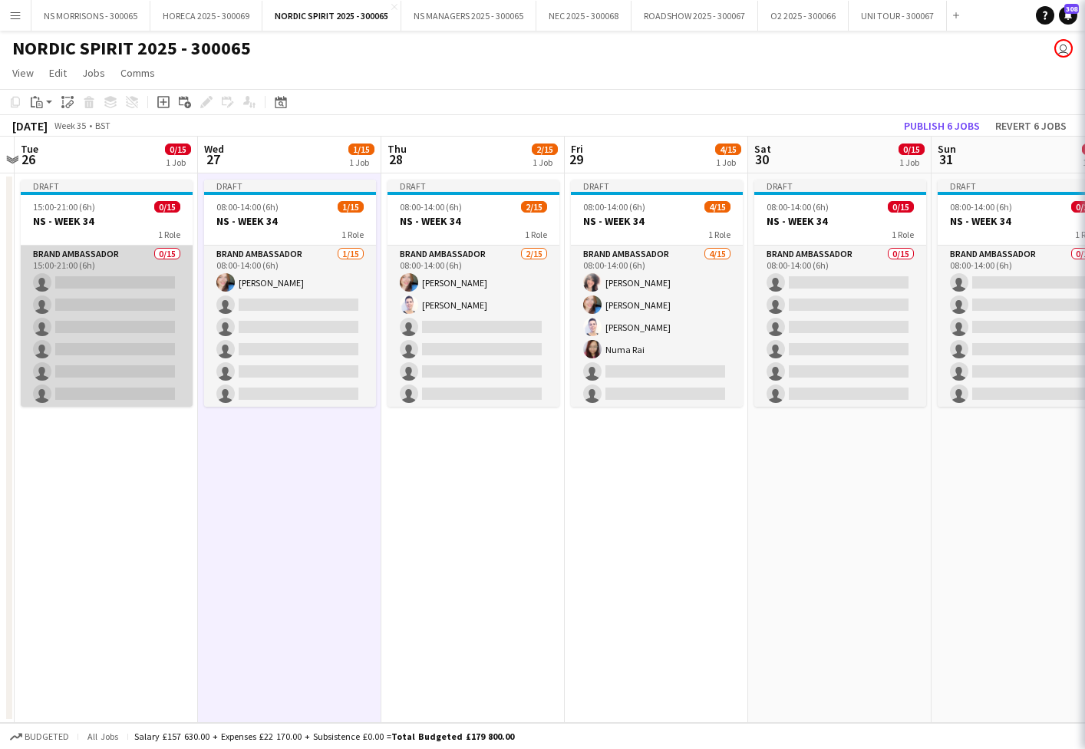
click at [117, 333] on app-card-role "Brand Ambassador 0/15 15:00-21:00 (6h) single-neutral-actions single-neutral-ac…" at bounding box center [107, 428] width 172 height 364
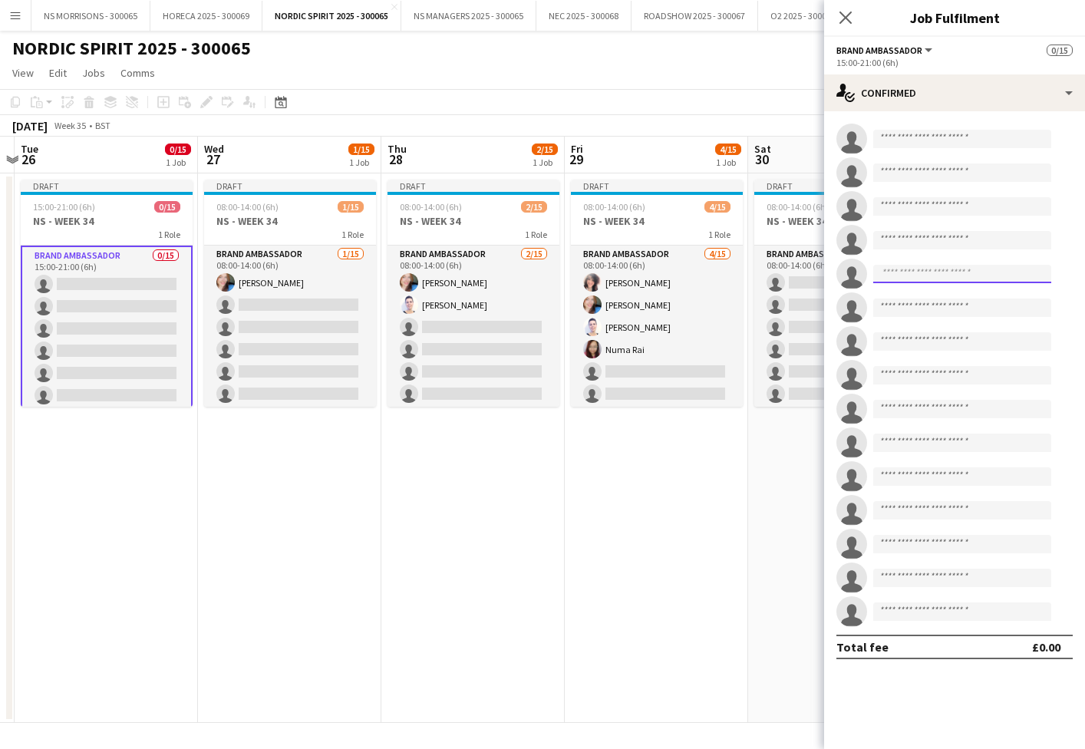
click at [978, 279] on input at bounding box center [962, 274] width 178 height 18
type input "****"
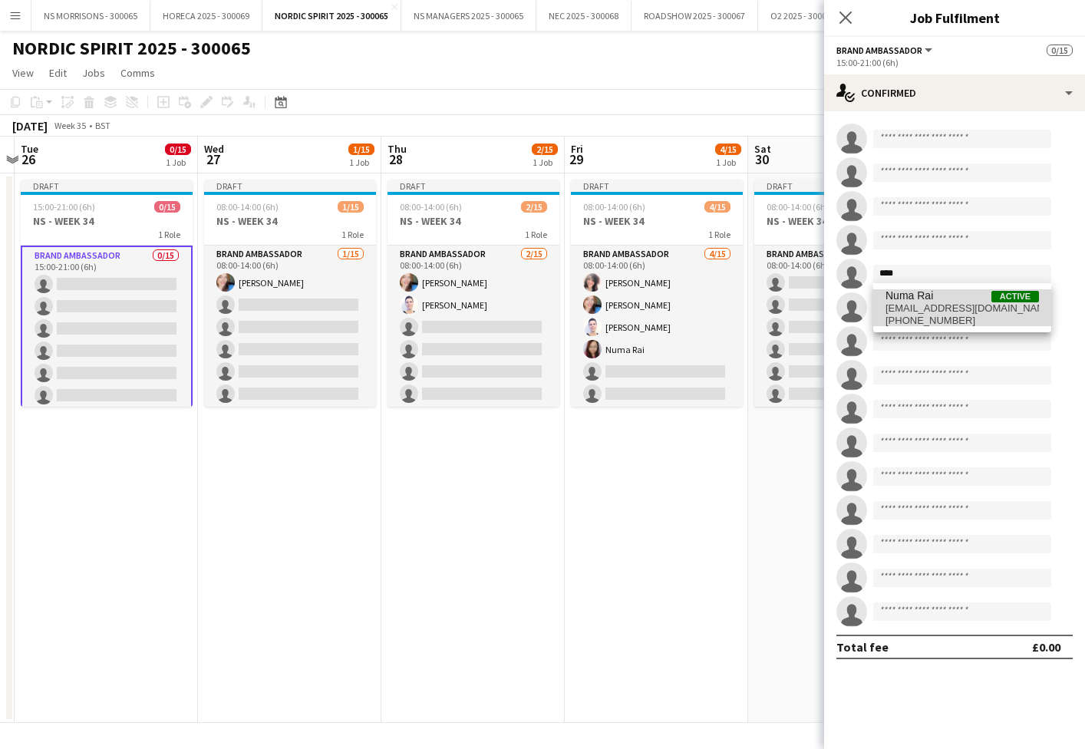
click at [977, 298] on span "Numa Rai Active" at bounding box center [961, 295] width 153 height 13
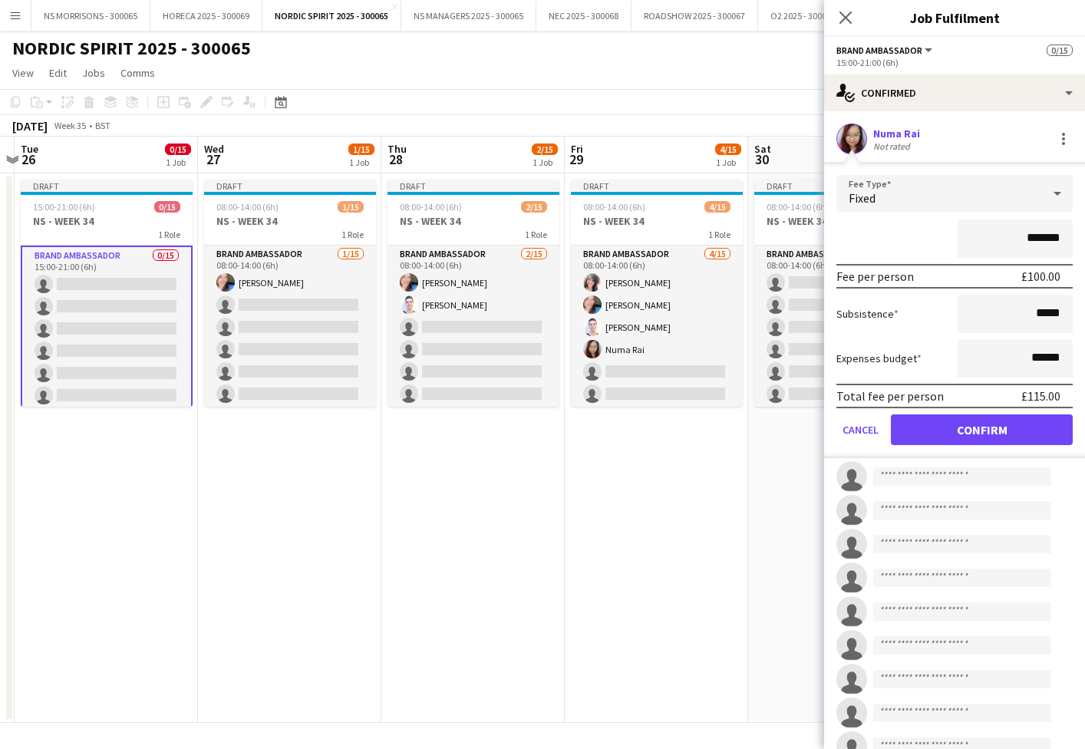
click at [961, 430] on button "Confirm" at bounding box center [982, 429] width 182 height 31
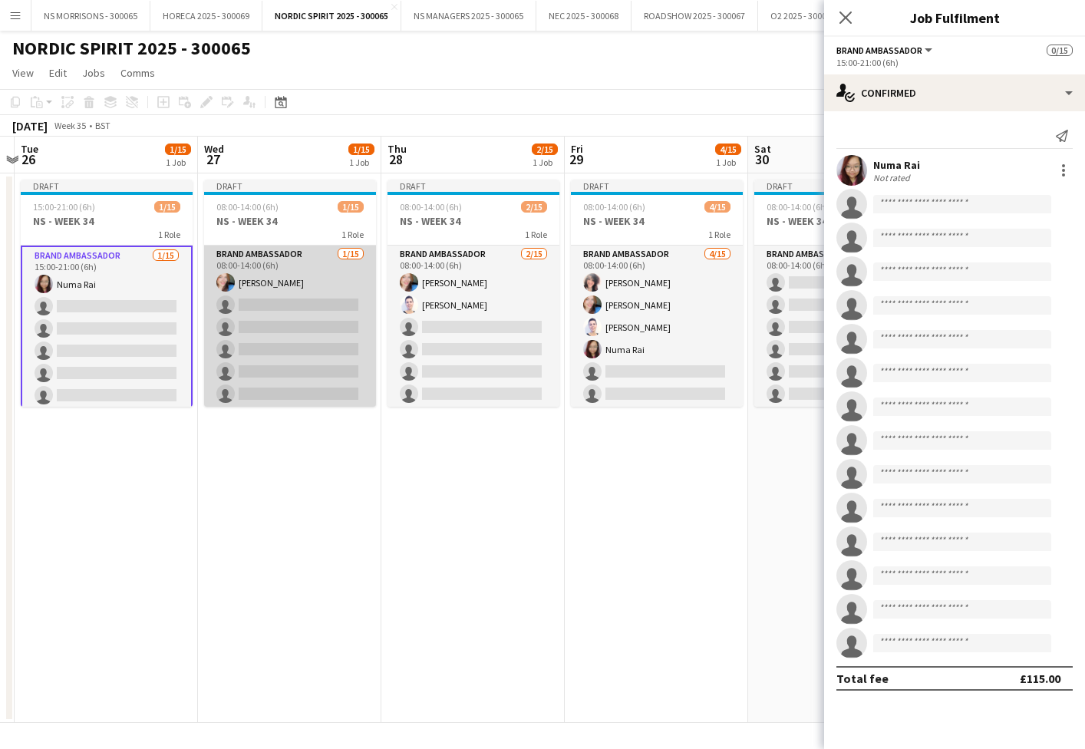
click at [321, 329] on app-card-role "Brand Ambassador 1/15 08:00-14:00 (6h) Stephanie Baillie single-neutral-actions…" at bounding box center [290, 428] width 172 height 364
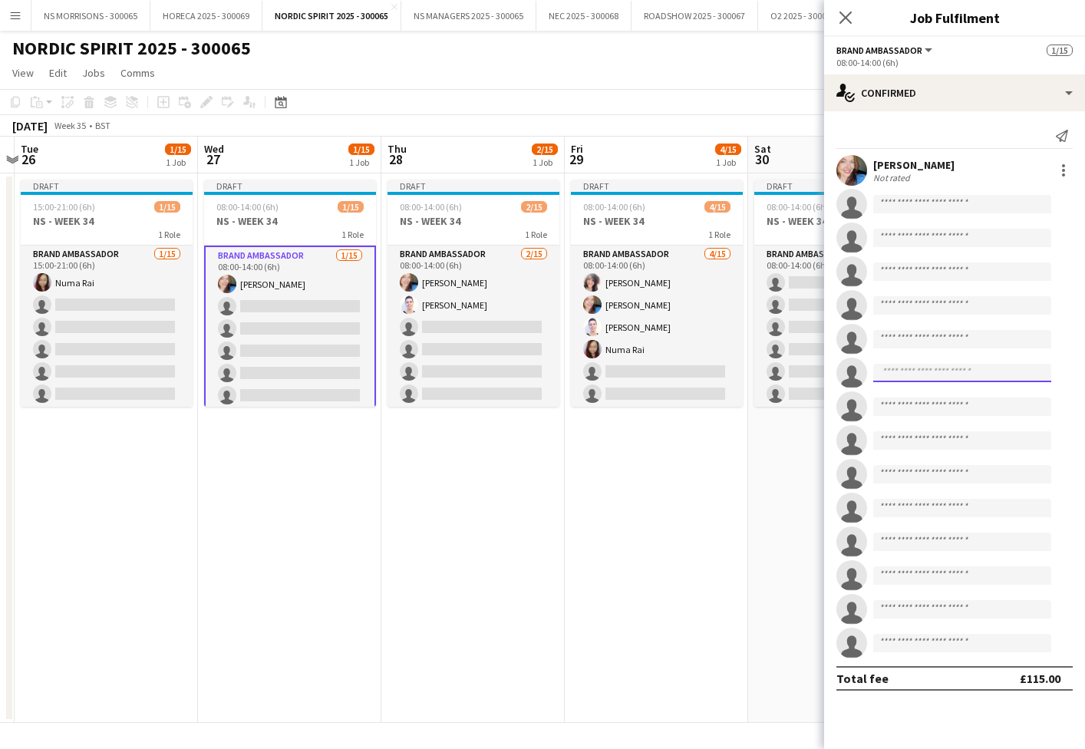
click at [891, 373] on input at bounding box center [962, 373] width 178 height 18
type input "*****"
click at [906, 400] on span "[PERSON_NAME]" at bounding box center [929, 394] width 88 height 13
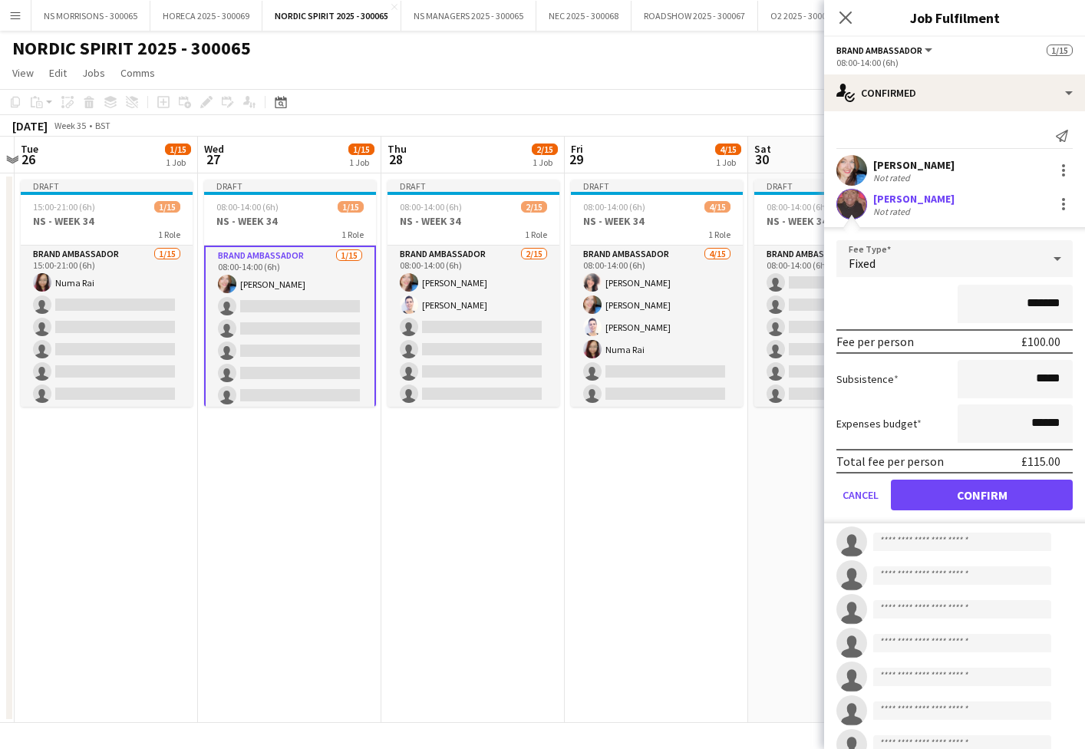
click at [936, 494] on button "Confirm" at bounding box center [982, 495] width 182 height 31
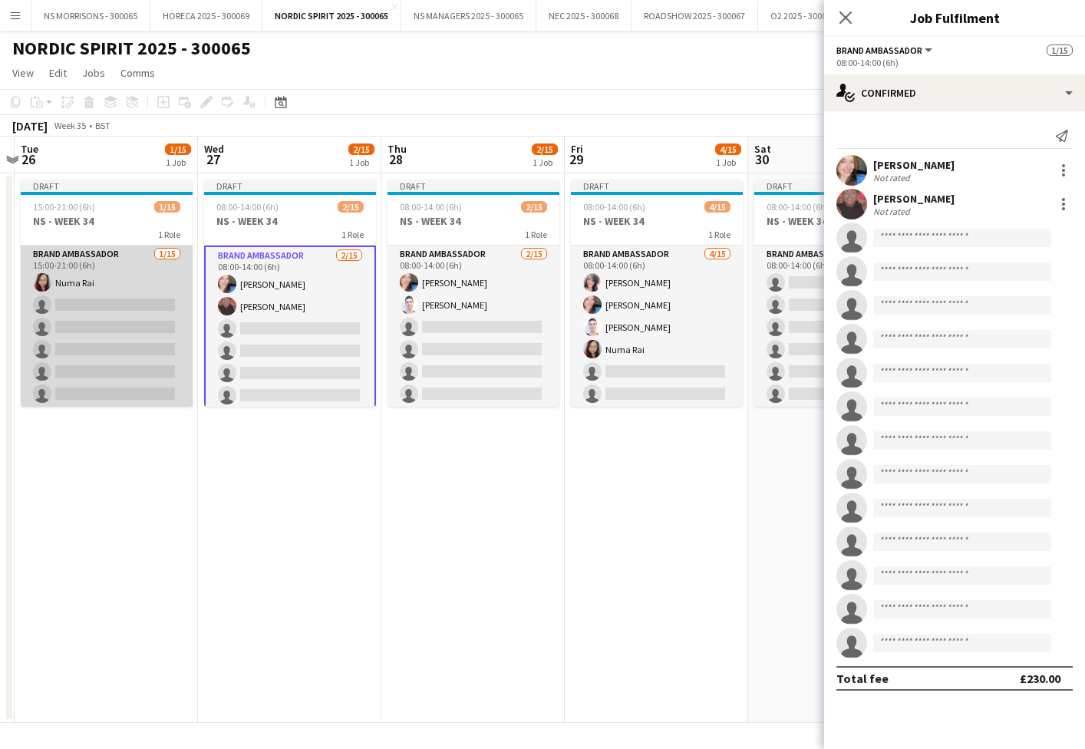
click at [99, 317] on app-card-role "Brand Ambassador 1/15 15:00-21:00 (6h) Numa Rai single-neutral-actions single-n…" at bounding box center [107, 428] width 172 height 364
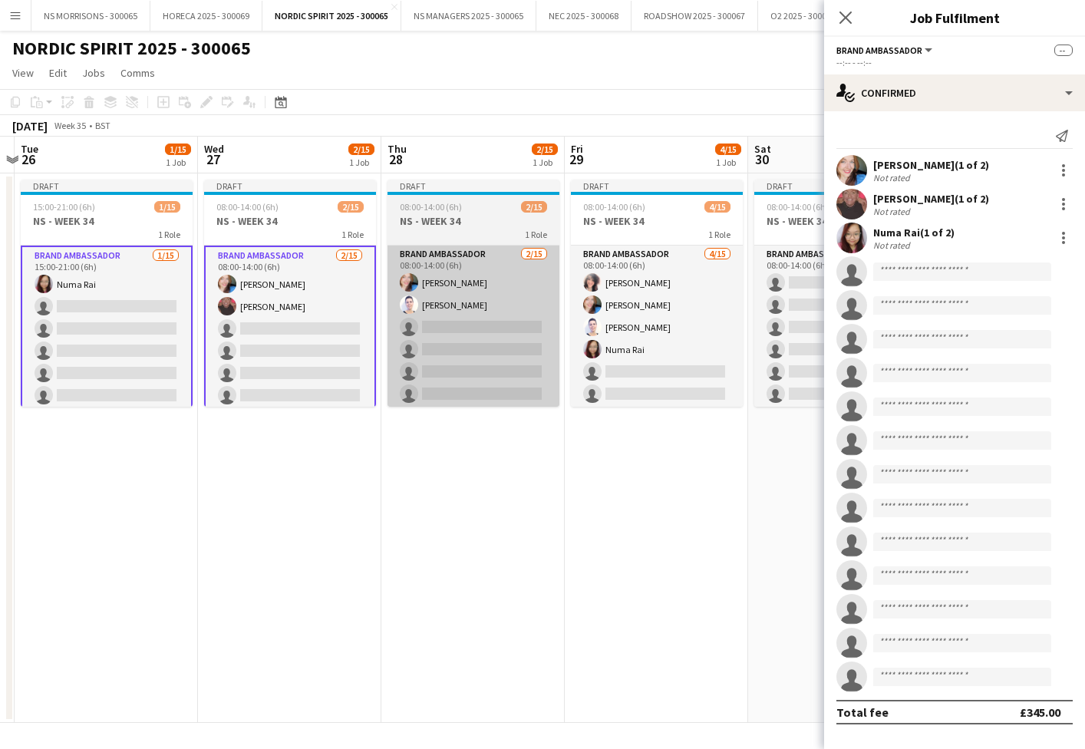
scroll to position [0, 536]
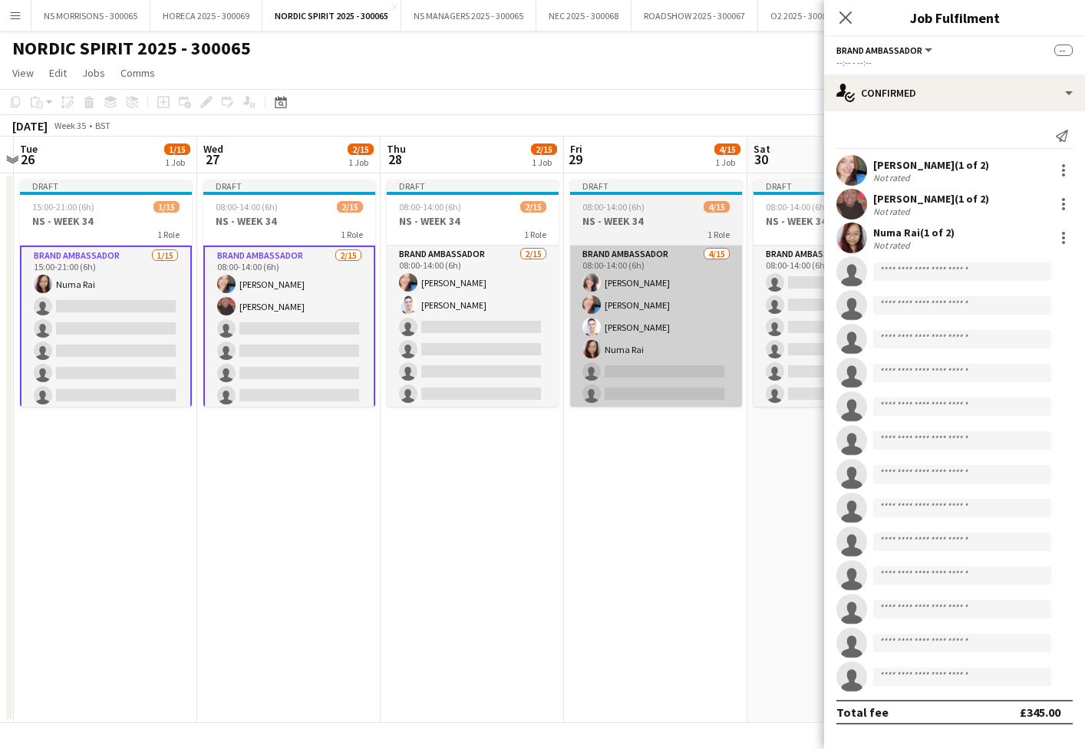
drag, startPoint x: 459, startPoint y: 335, endPoint x: 621, endPoint y: 345, distance: 163.0
click at [459, 335] on app-card-role "Brand Ambassador 2/15 08:00-14:00 (6h) Stephanie Baillie Cleo Gifford single-ne…" at bounding box center [473, 428] width 172 height 364
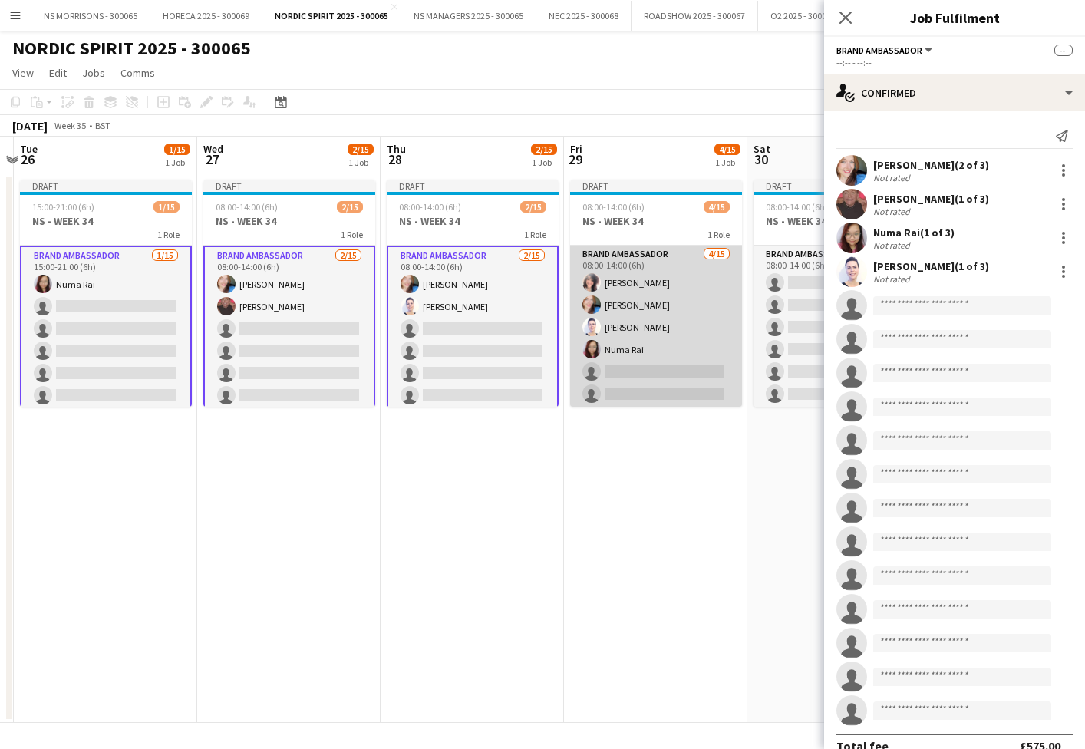
drag, startPoint x: 634, startPoint y: 346, endPoint x: 683, endPoint y: 348, distance: 49.2
click at [633, 346] on app-card-role "Brand Ambassador 4/15 08:00-14:00 (6h) Nabila Hamici Stephanie Baillie Cleo Gif…" at bounding box center [656, 428] width 172 height 364
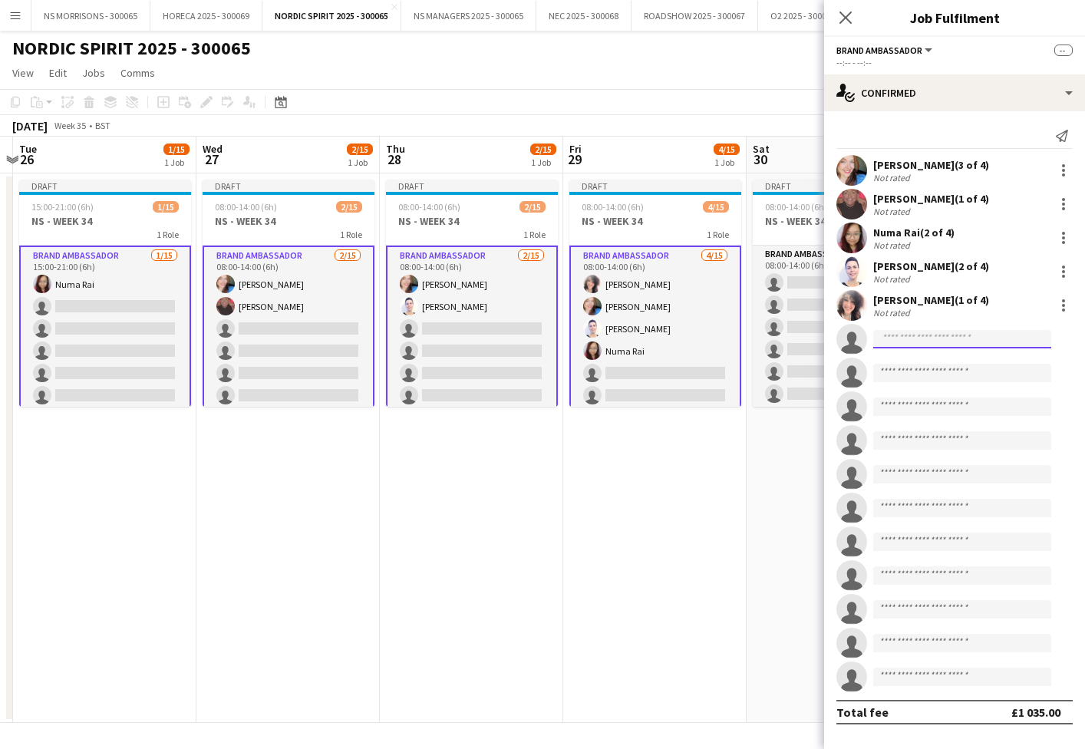
click at [903, 338] on input at bounding box center [962, 339] width 178 height 18
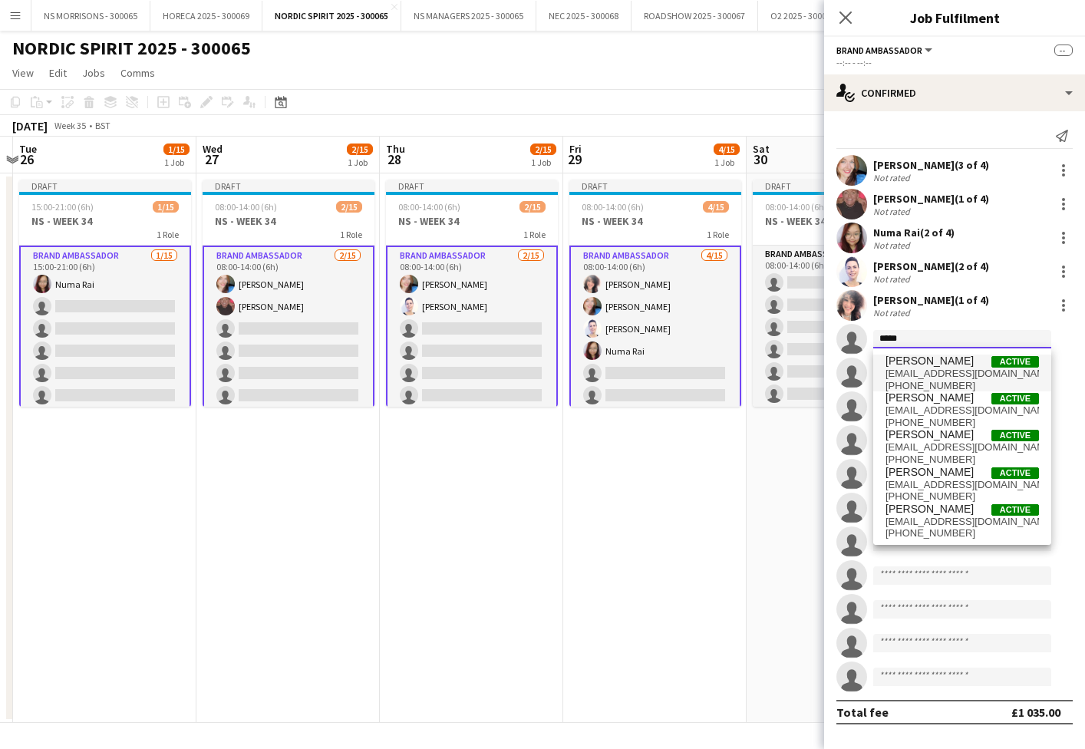
type input "*****"
drag, startPoint x: 913, startPoint y: 364, endPoint x: 915, endPoint y: 404, distance: 39.9
click at [915, 404] on span "[PERSON_NAME]" at bounding box center [929, 397] width 88 height 13
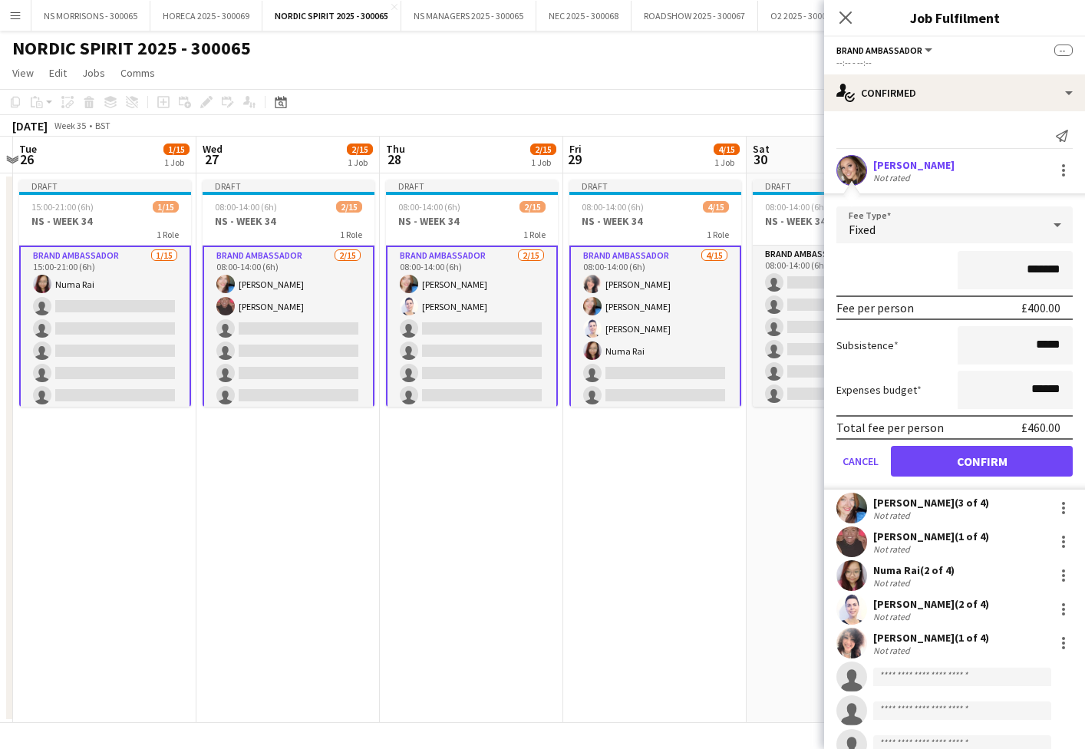
drag, startPoint x: 934, startPoint y: 468, endPoint x: 923, endPoint y: 460, distance: 14.3
click at [934, 468] on button "Confirm" at bounding box center [982, 461] width 182 height 31
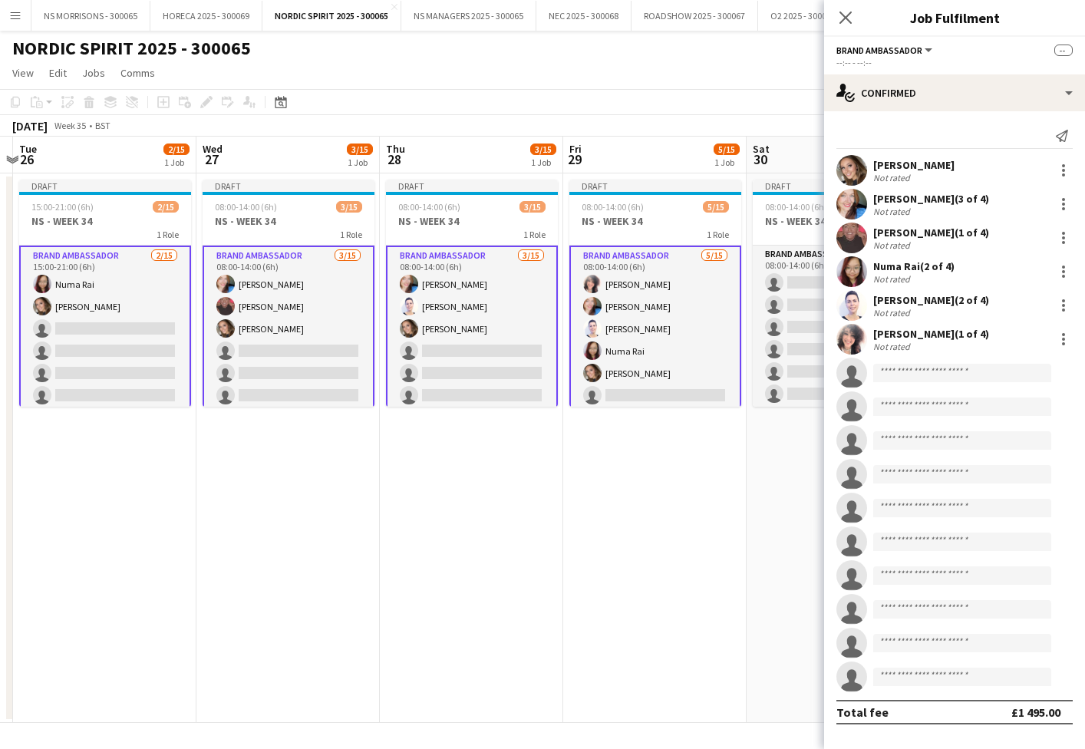
click at [618, 317] on app-card-role "Brand Ambassador 5/15 08:00-14:00 (6h) Nabila Hamici Stephanie Baillie Cleo Gif…" at bounding box center [655, 429] width 172 height 367
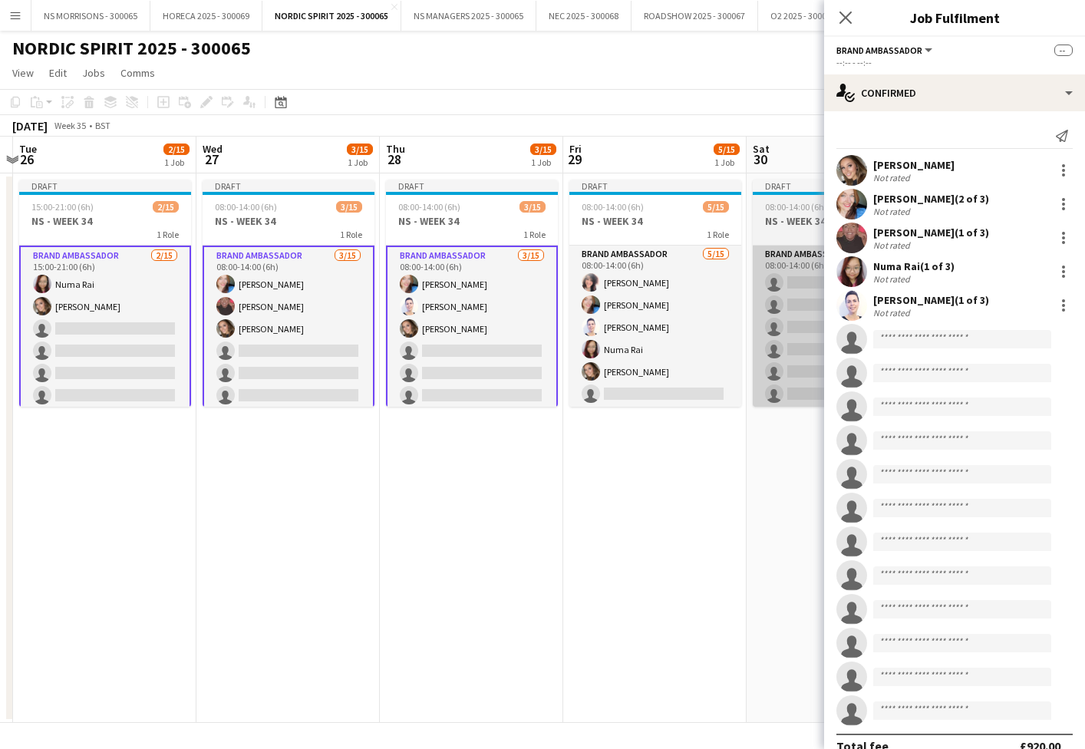
scroll to position [0, 538]
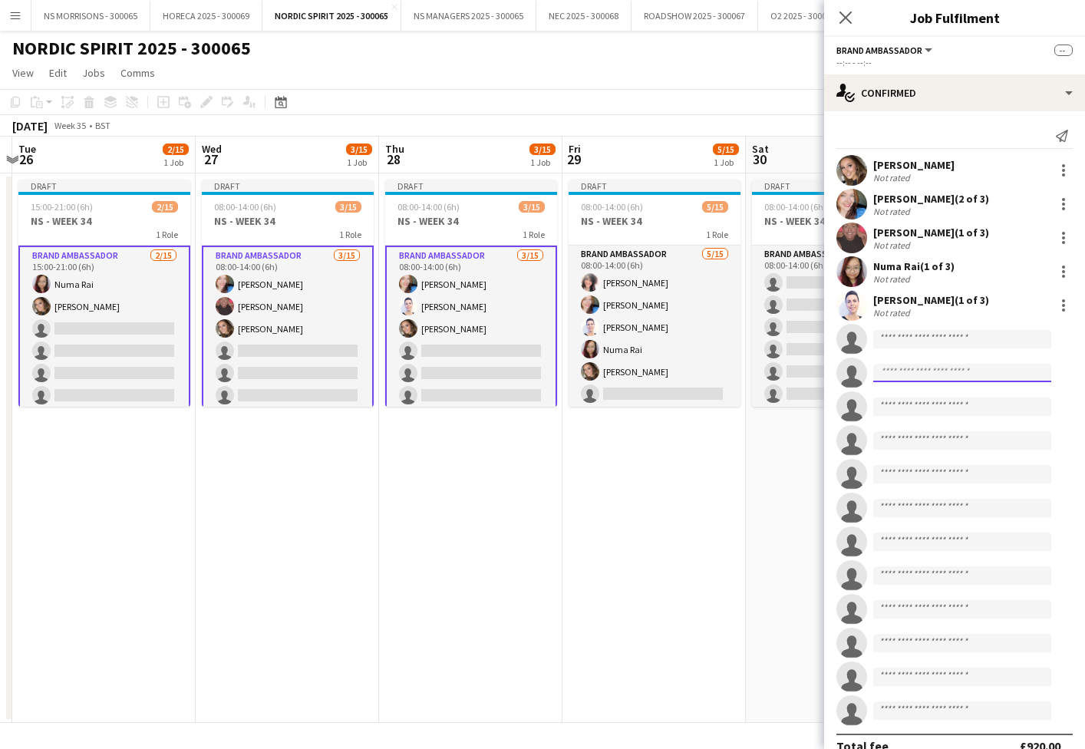
click at [881, 376] on input at bounding box center [962, 373] width 178 height 18
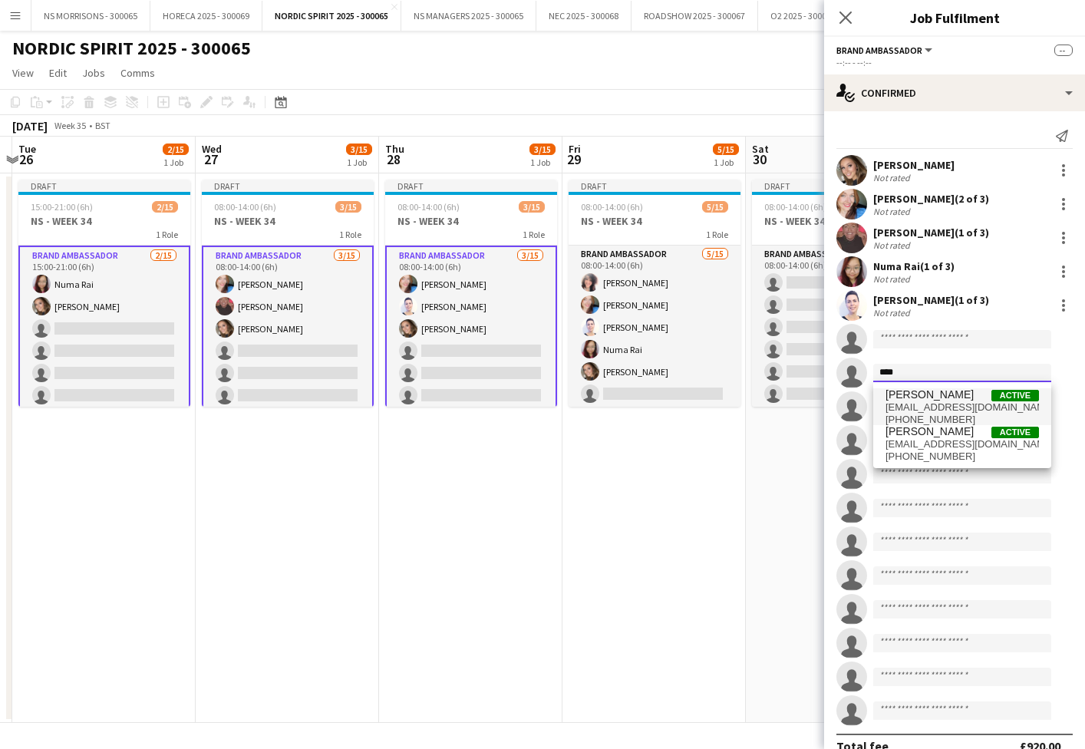
type input "****"
drag, startPoint x: 895, startPoint y: 397, endPoint x: 901, endPoint y: 438, distance: 41.8
click at [901, 438] on span "opeyemiajadi.16@gmail.com" at bounding box center [961, 444] width 153 height 12
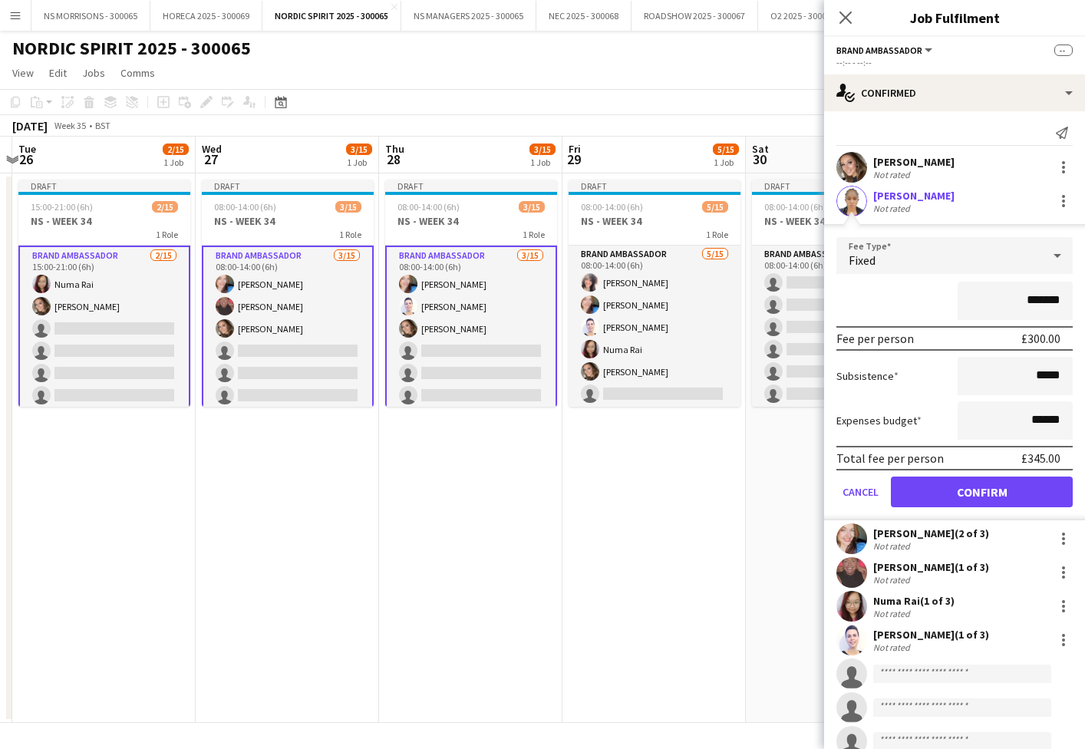
click at [1030, 301] on input "*******" at bounding box center [1015, 301] width 115 height 38
type input "*******"
click at [1043, 417] on input "******" at bounding box center [1015, 419] width 115 height 38
type input "******"
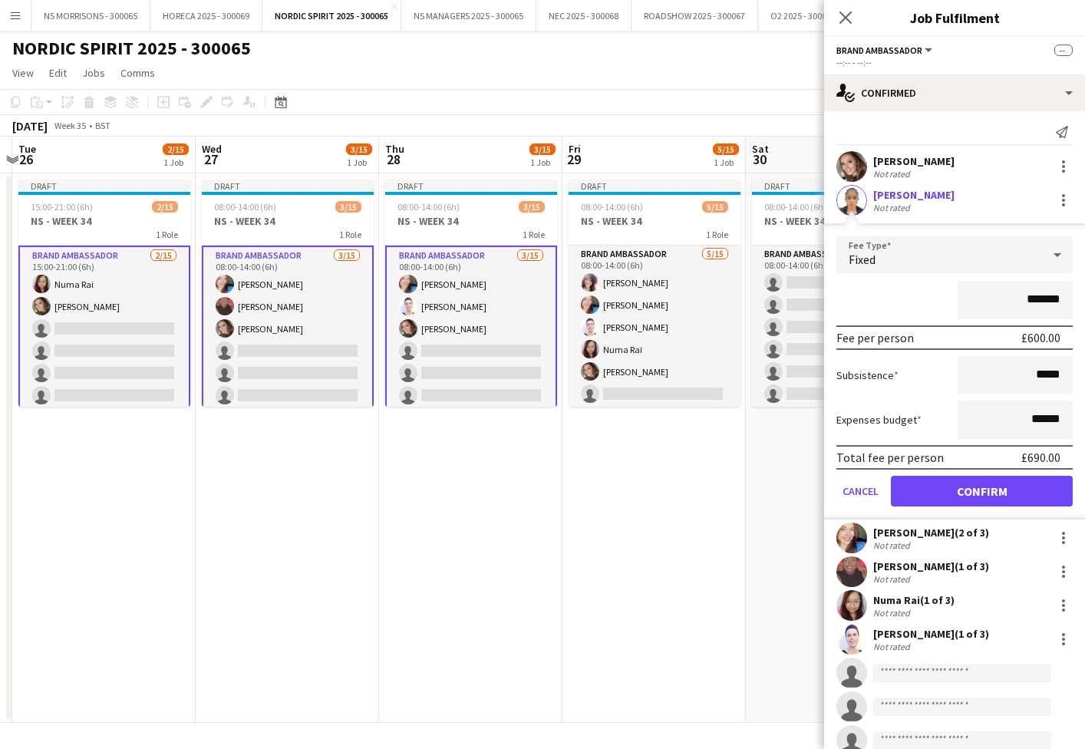
click at [1004, 480] on button "Confirm" at bounding box center [982, 491] width 182 height 31
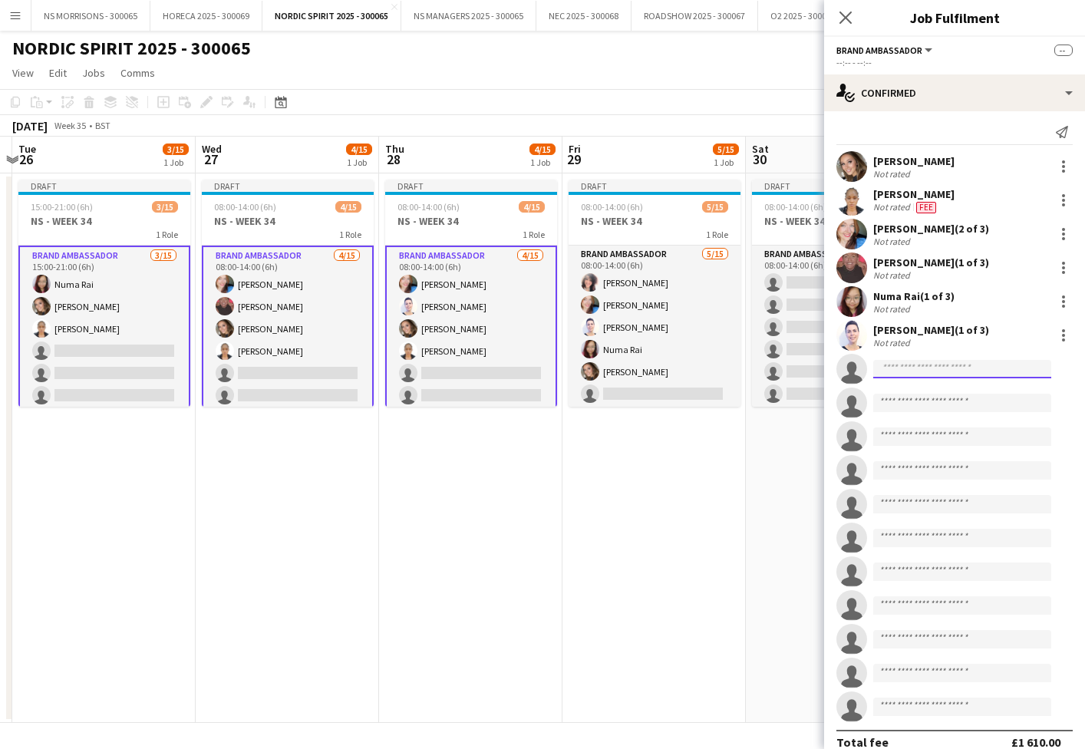
click at [941, 372] on input at bounding box center [962, 369] width 178 height 18
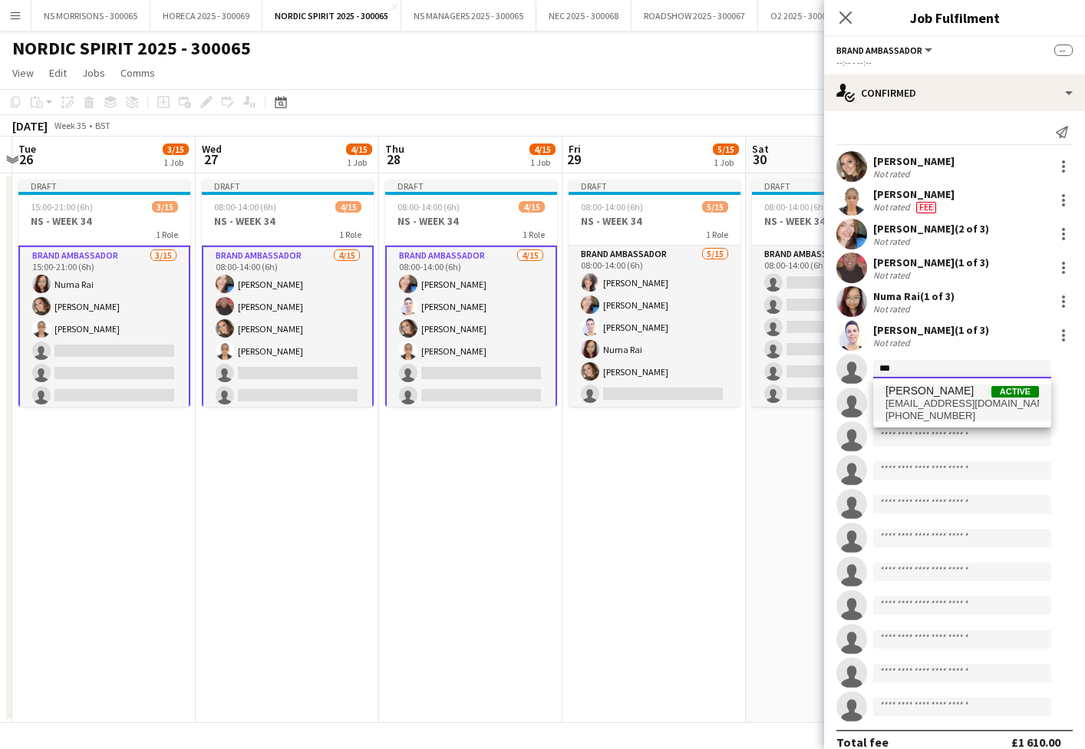
type input "***"
click at [938, 406] on span "[EMAIL_ADDRESS][DOMAIN_NAME]" at bounding box center [961, 403] width 153 height 12
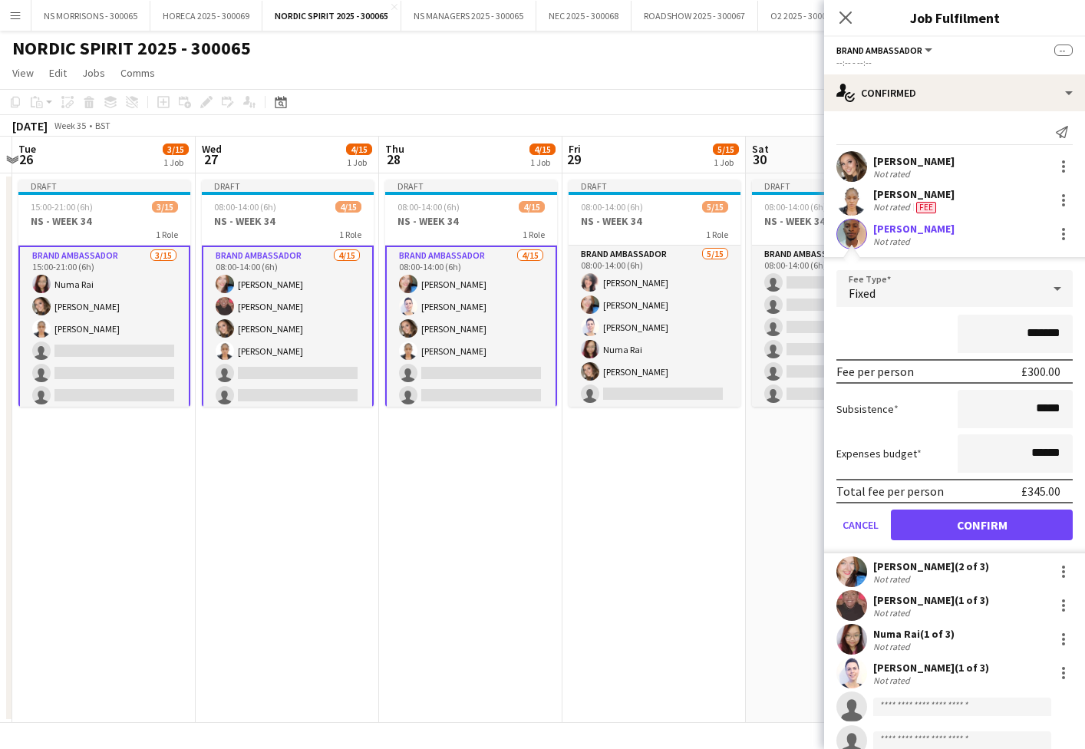
click at [1030, 332] on input "*******" at bounding box center [1015, 334] width 115 height 38
type input "*******"
drag, startPoint x: 1030, startPoint y: 450, endPoint x: 1043, endPoint y: 447, distance: 12.7
click at [1042, 447] on input "******" at bounding box center [1015, 453] width 115 height 38
type input "******"
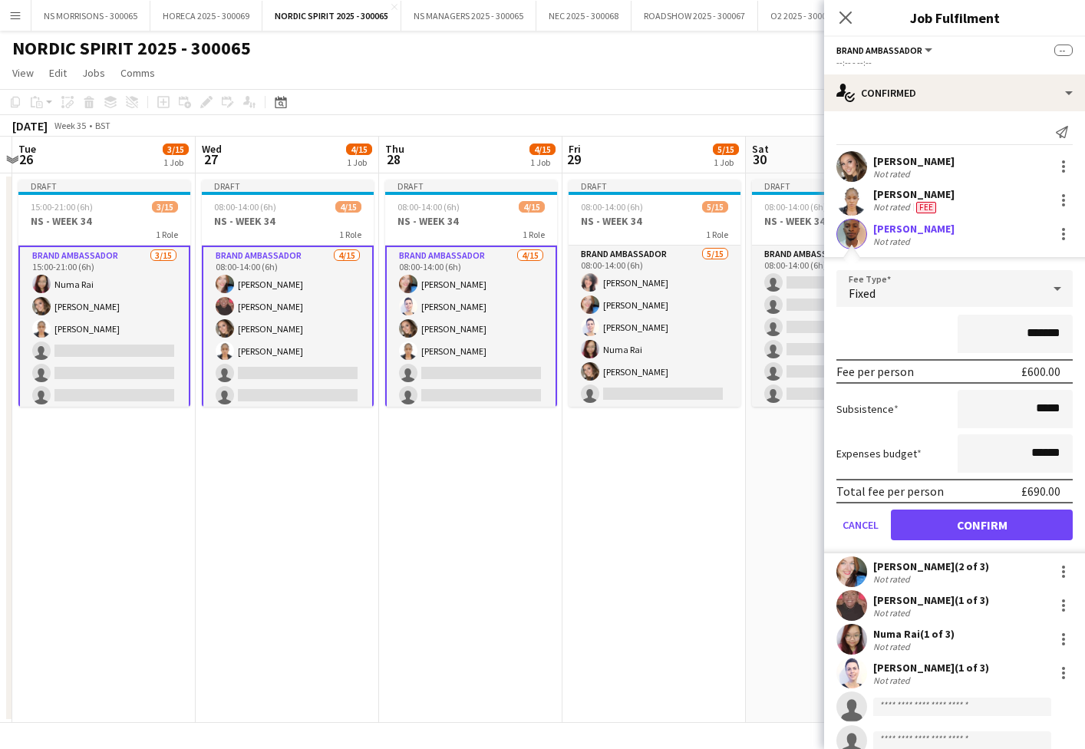
click at [1009, 519] on button "Confirm" at bounding box center [982, 524] width 182 height 31
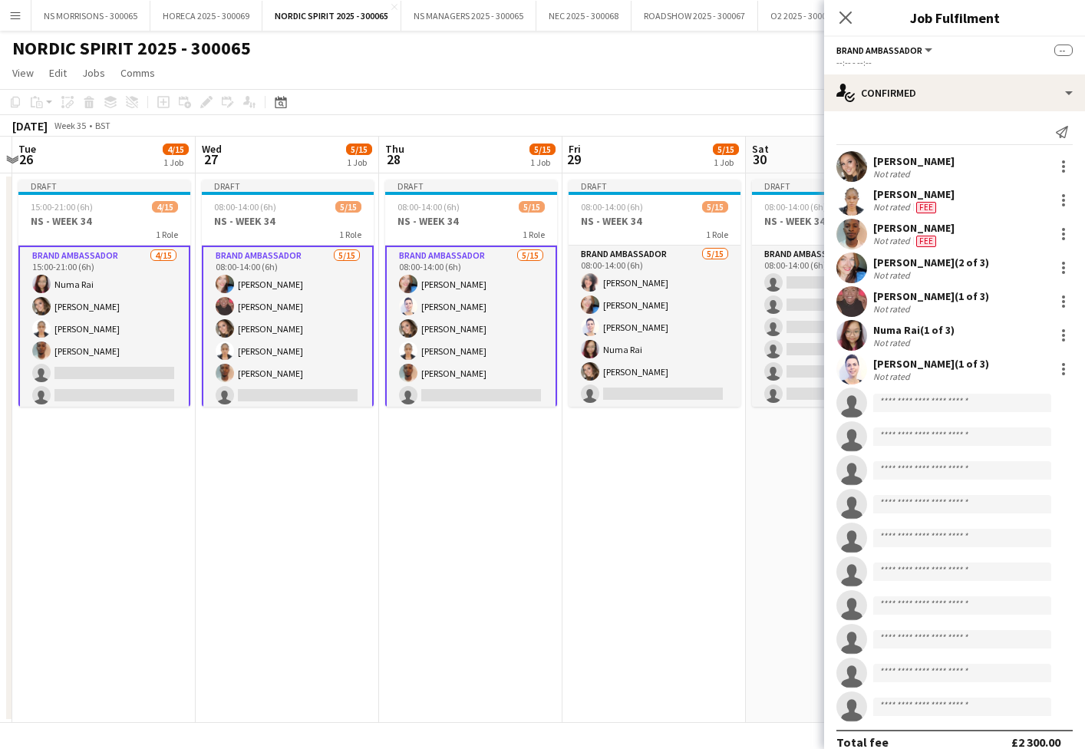
click at [130, 347] on app-card-role "Brand Ambassador 4/15 15:00-21:00 (6h) Numa Rai Molly Crossley Opeyemi Ajadi To…" at bounding box center [104, 429] width 172 height 367
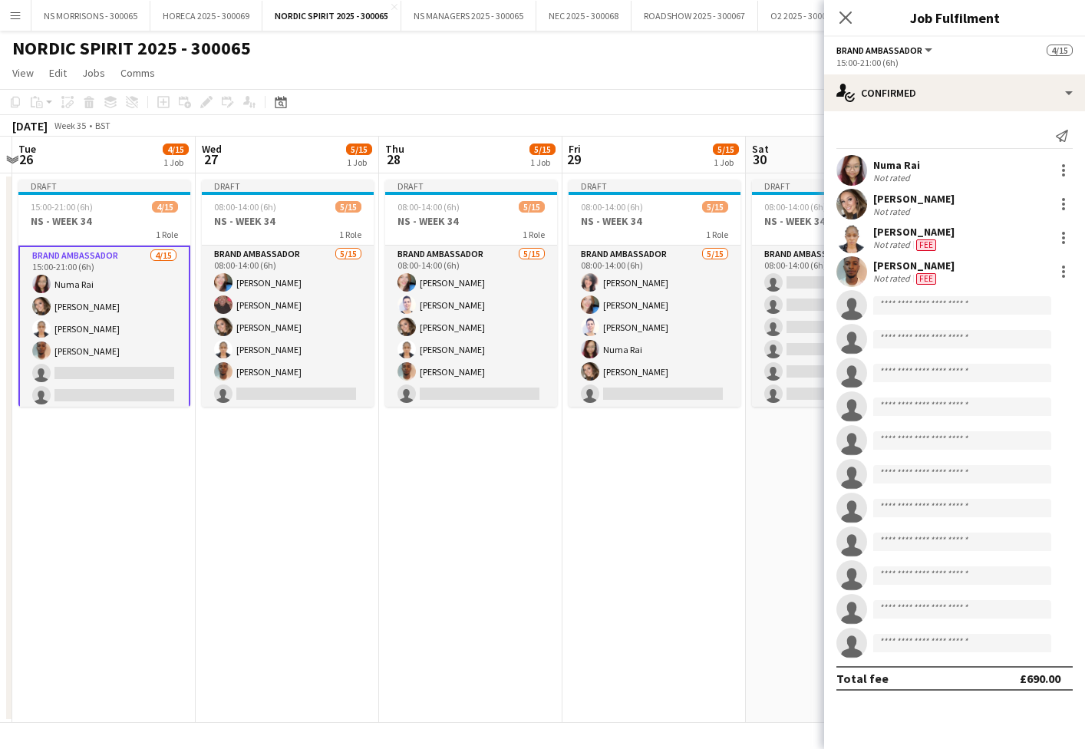
click at [188, 342] on app-card-role "Brand Ambassador 4/15 15:00-21:00 (6h) Numa Rai Molly Crossley Opeyemi Ajadi To…" at bounding box center [104, 429] width 172 height 367
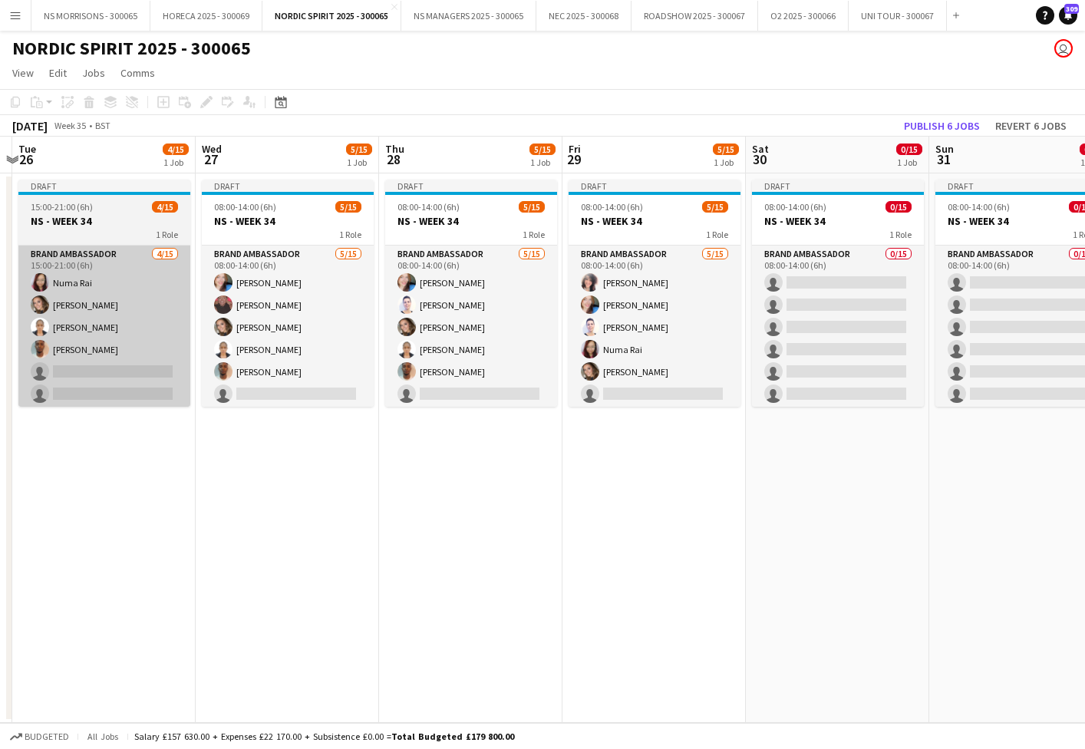
drag, startPoint x: 332, startPoint y: 331, endPoint x: 145, endPoint y: 335, distance: 187.2
click at [332, 331] on app-card-role "Brand Ambassador 5/15 08:00-14:00 (6h) Stephanie Baillie Deborah Charville Moll…" at bounding box center [288, 428] width 172 height 364
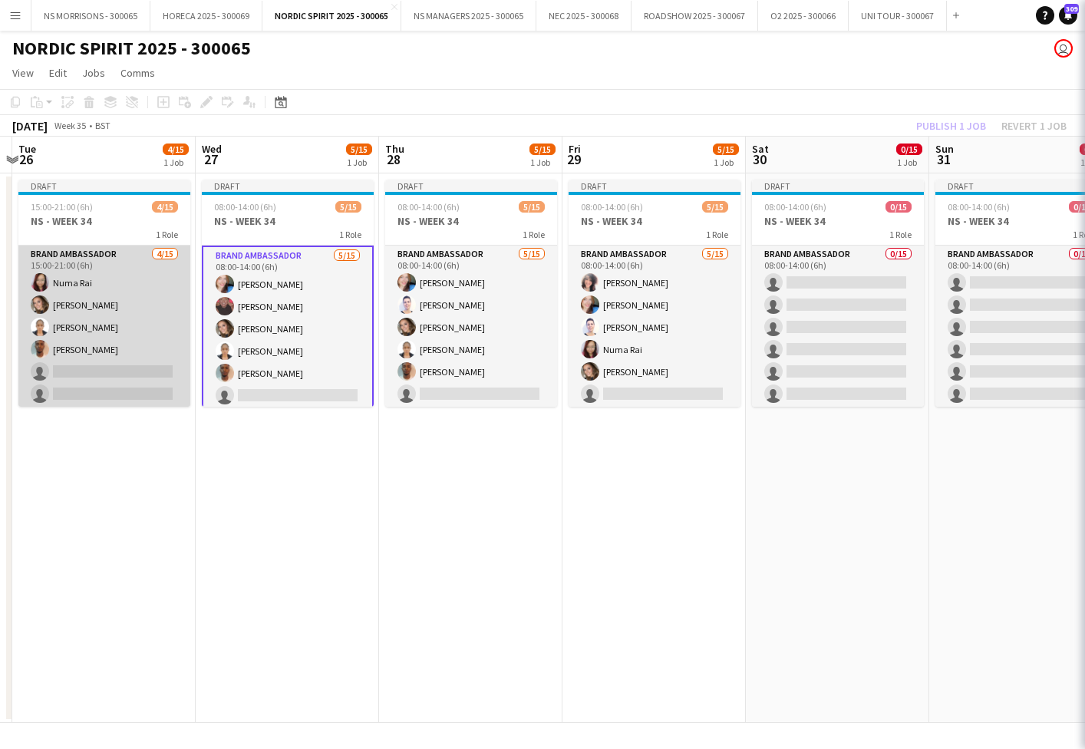
click at [140, 335] on app-card-role "Brand Ambassador 4/15 15:00-21:00 (6h) Numa Rai Molly Crossley Opeyemi Ajadi To…" at bounding box center [104, 428] width 172 height 364
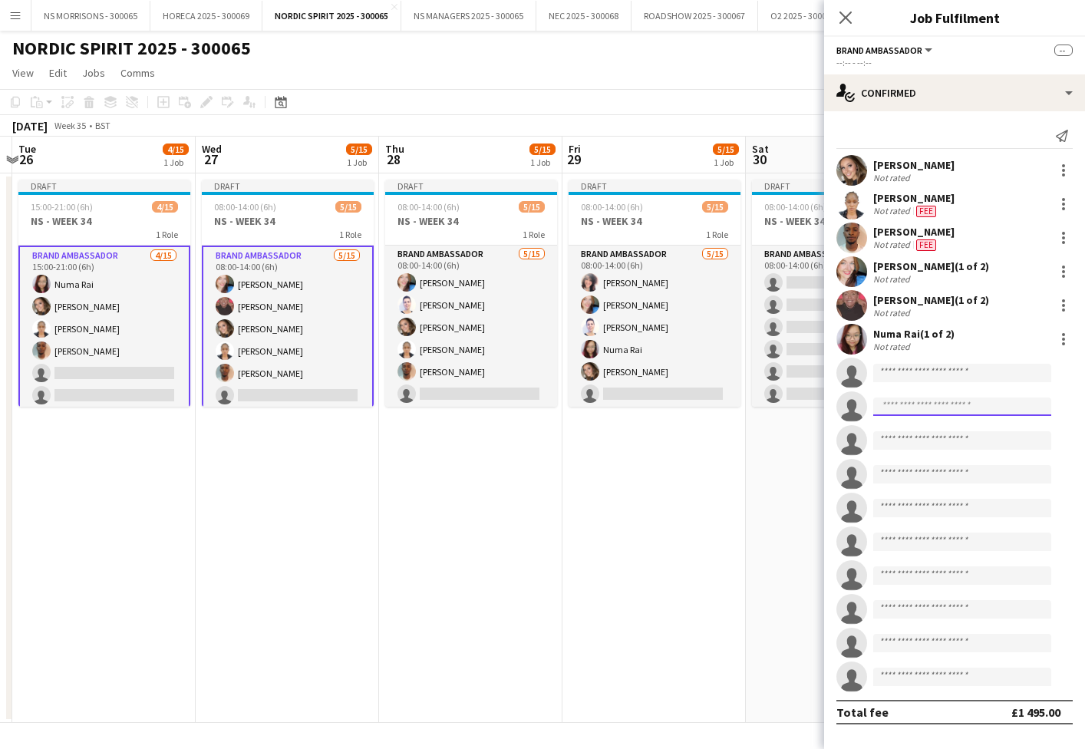
click at [893, 401] on input at bounding box center [962, 406] width 178 height 18
type input "****"
click at [887, 421] on div "Charlotte Wade Active charlotte.wade@hotmail.co.uk +447867528378" at bounding box center [962, 440] width 178 height 49
click at [896, 433] on span "[PERSON_NAME]" at bounding box center [929, 428] width 88 height 13
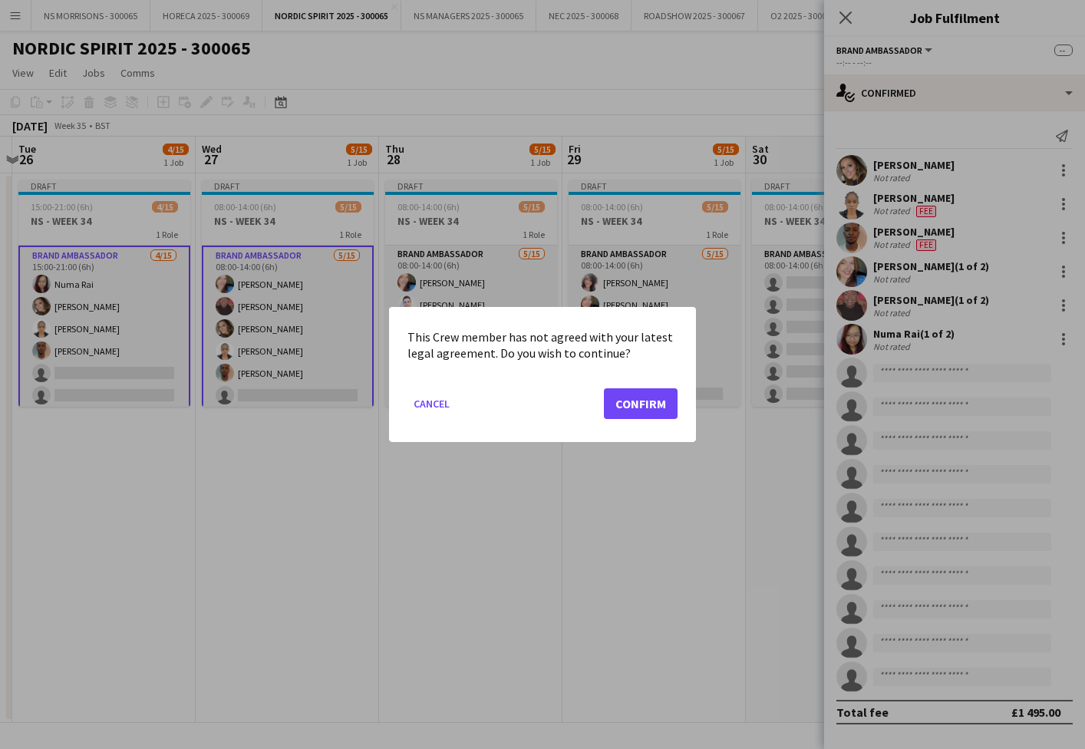
click at [651, 404] on button "Confirm" at bounding box center [641, 403] width 74 height 31
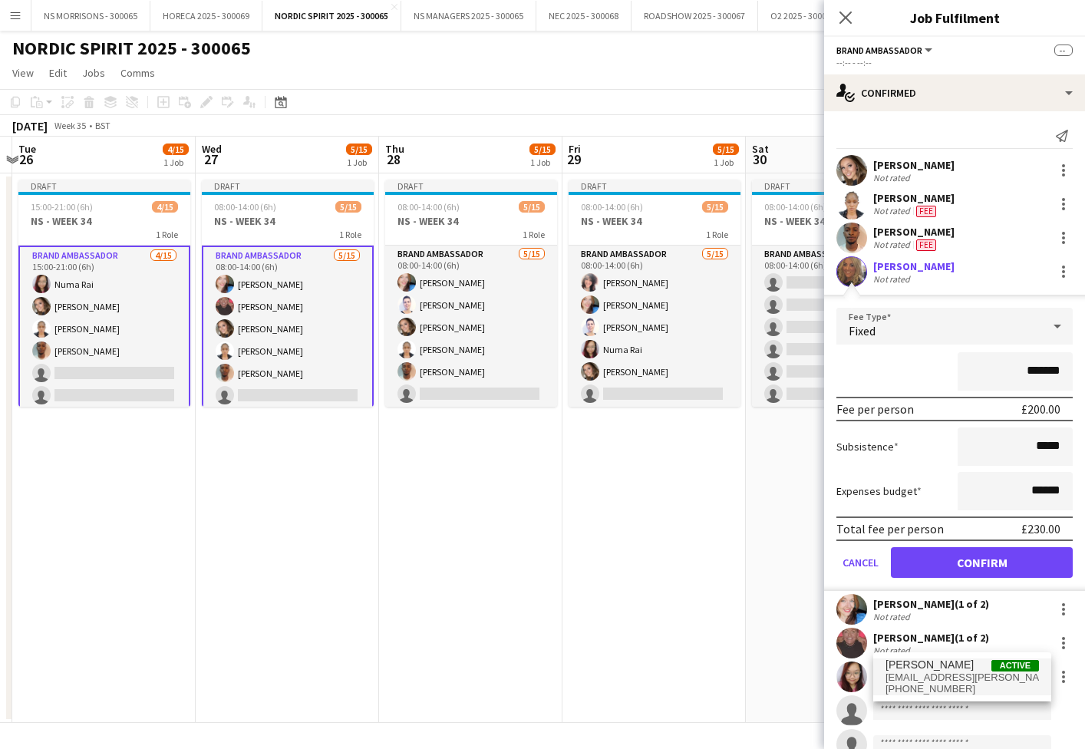
click at [990, 559] on button "Confirm" at bounding box center [982, 562] width 182 height 31
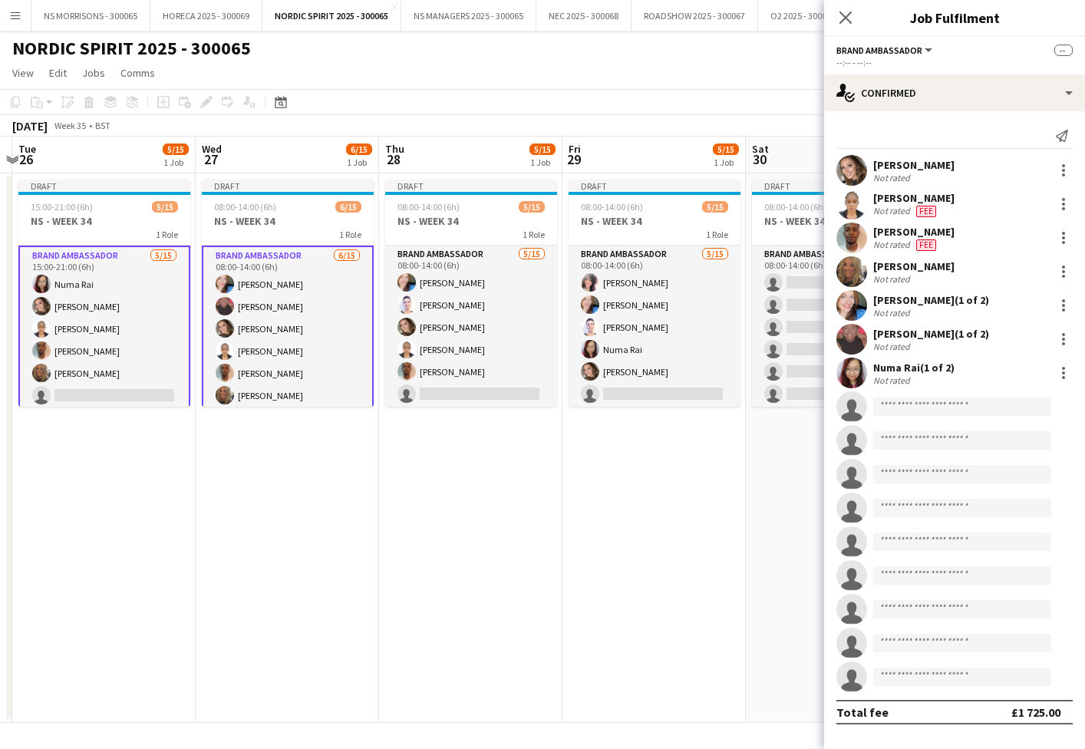
click at [258, 347] on app-card-role "Brand Ambassador 6/15 08:00-14:00 (6h) Stephanie Baillie Deborah Charville Moll…" at bounding box center [288, 429] width 172 height 367
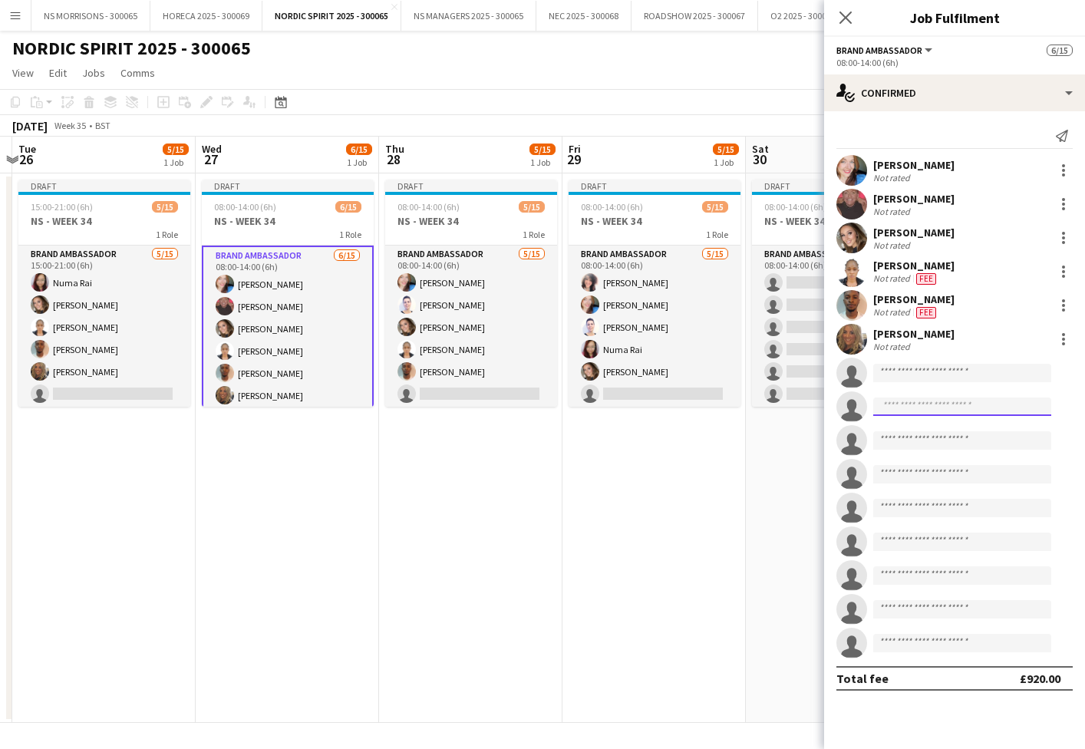
click at [915, 414] on input at bounding box center [962, 406] width 178 height 18
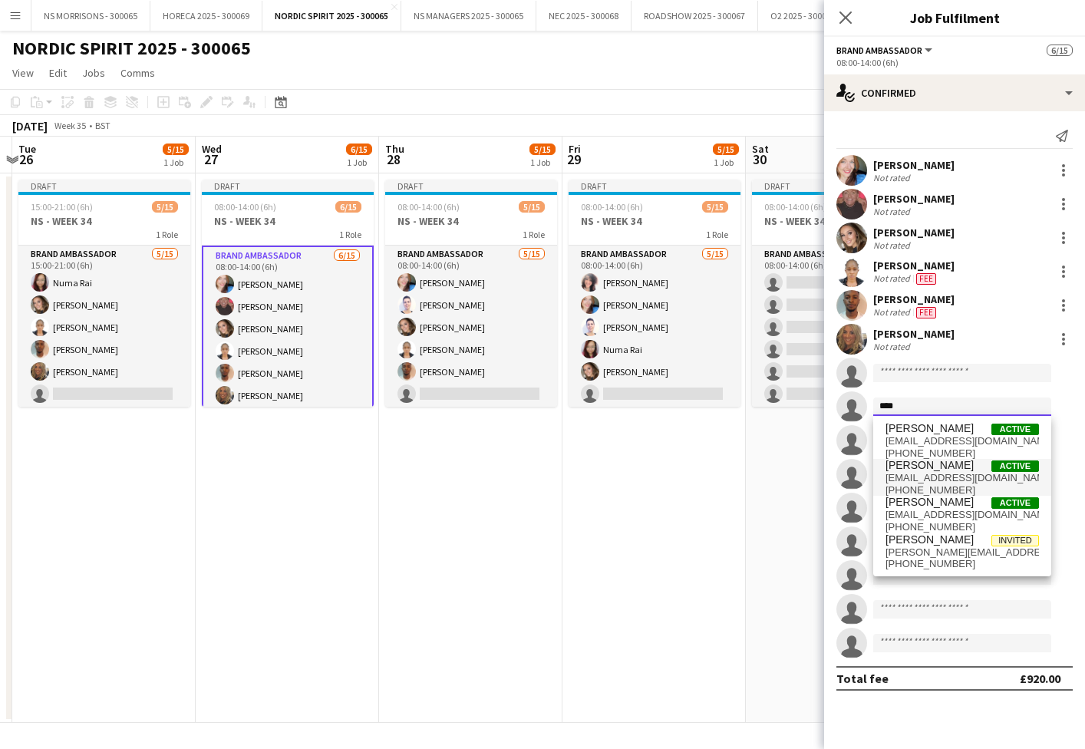
type input "****"
click at [929, 470] on span "[PERSON_NAME]" at bounding box center [929, 465] width 88 height 13
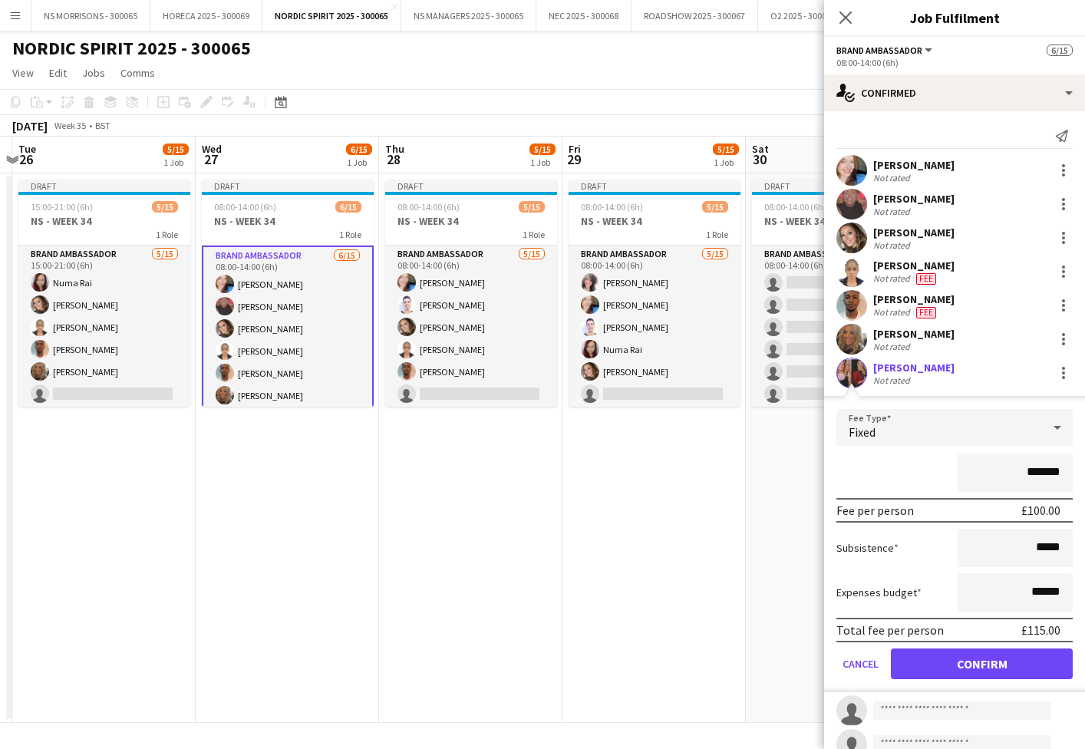
click at [1030, 473] on input "*******" at bounding box center [1015, 472] width 115 height 38
type input "*******"
drag, startPoint x: 1032, startPoint y: 591, endPoint x: 1044, endPoint y: 588, distance: 12.7
click at [1043, 588] on input "******" at bounding box center [1015, 592] width 115 height 38
type input "******"
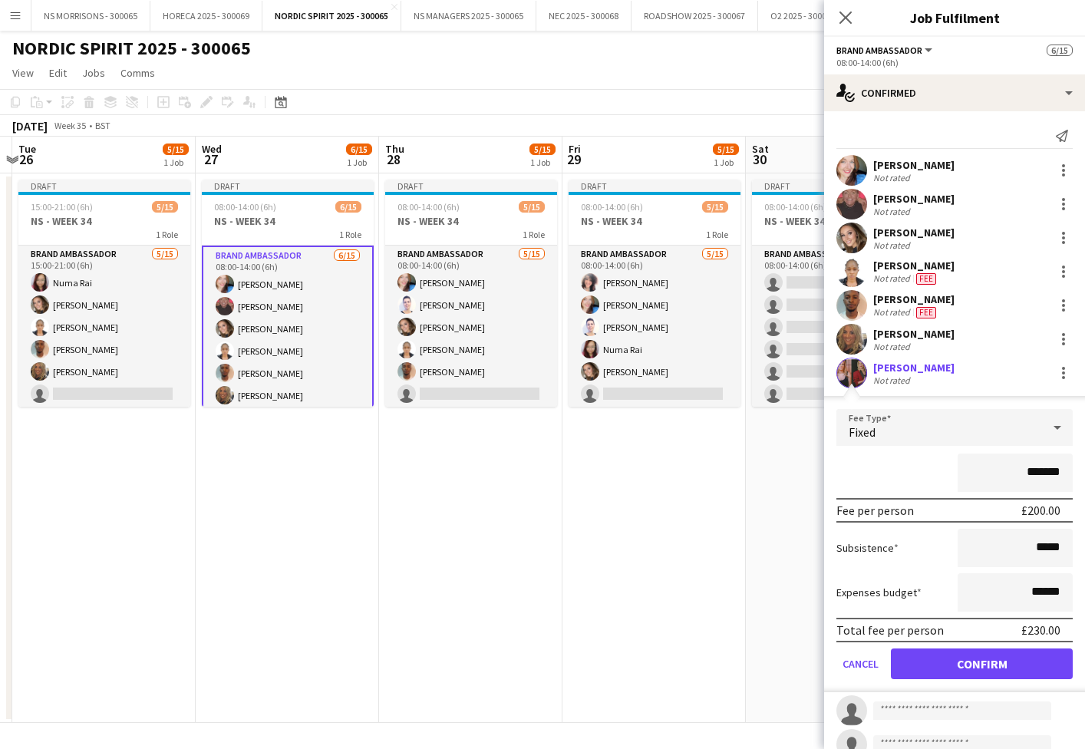
click at [971, 663] on button "Confirm" at bounding box center [982, 663] width 182 height 31
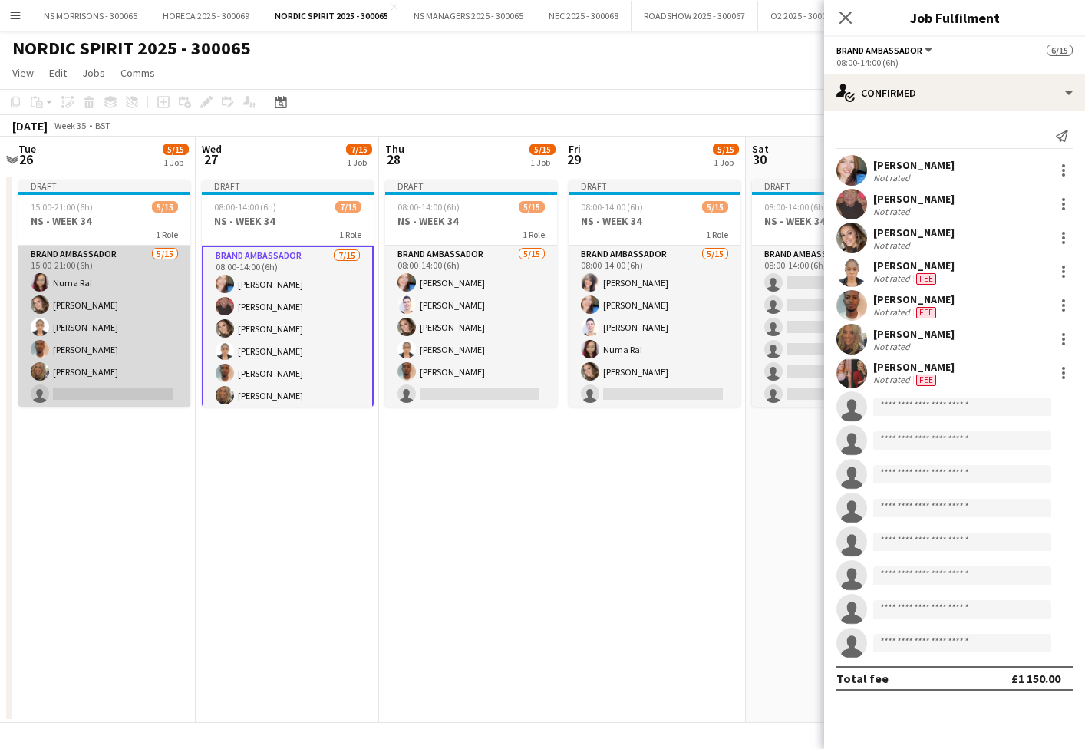
drag, startPoint x: 81, startPoint y: 328, endPoint x: 117, endPoint y: 331, distance: 36.1
click at [81, 328] on app-card-role "Brand Ambassador 5/15 15:00-21:00 (6h) Numa Rai Molly Crossley Opeyemi Ajadi To…" at bounding box center [104, 428] width 172 height 364
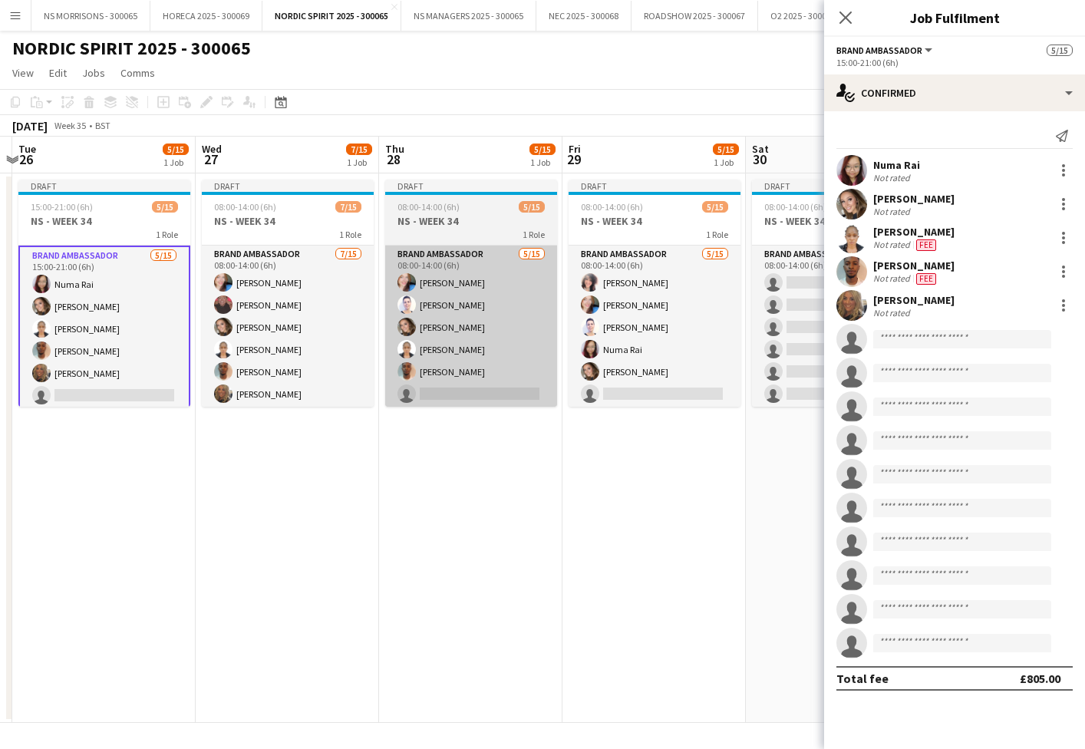
drag, startPoint x: 338, startPoint y: 339, endPoint x: 438, endPoint y: 348, distance: 100.2
click at [338, 339] on app-card-role "Brand Ambassador 7/15 08:00-14:00 (6h) Stephanie Baillie Deborah Charville Moll…" at bounding box center [288, 428] width 172 height 364
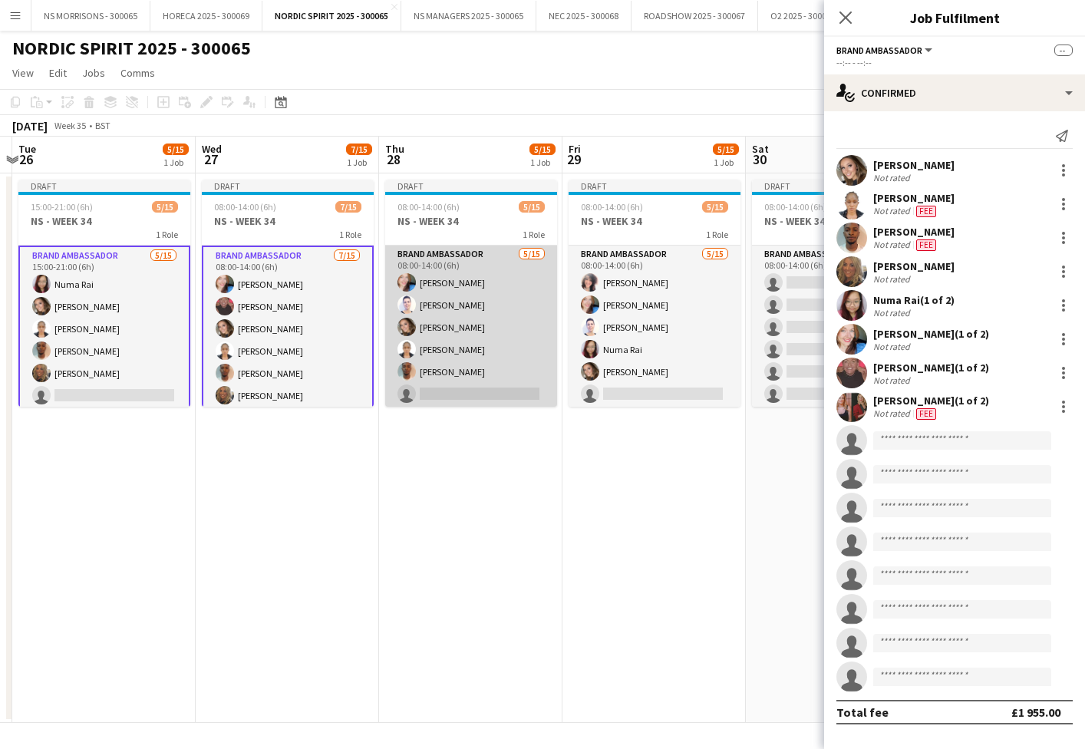
drag, startPoint x: 483, startPoint y: 351, endPoint x: 521, endPoint y: 355, distance: 37.8
click at [483, 351] on app-card-role "Brand Ambassador 5/15 08:00-14:00 (6h) Stephanie Baillie Cleo Gifford Molly Cro…" at bounding box center [471, 428] width 172 height 364
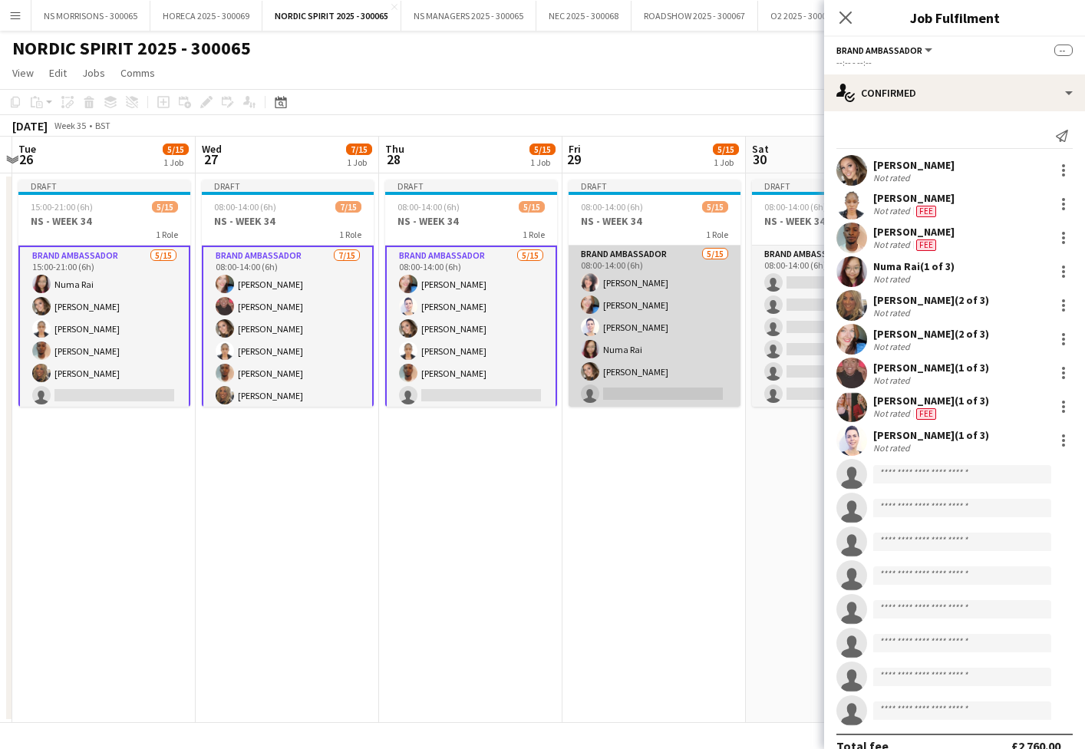
drag, startPoint x: 603, startPoint y: 359, endPoint x: 717, endPoint y: 394, distance: 118.7
click at [603, 359] on app-card-role "Brand Ambassador 5/15 08:00-14:00 (6h) Nabila Hamici Stephanie Baillie Cleo Gif…" at bounding box center [655, 428] width 172 height 364
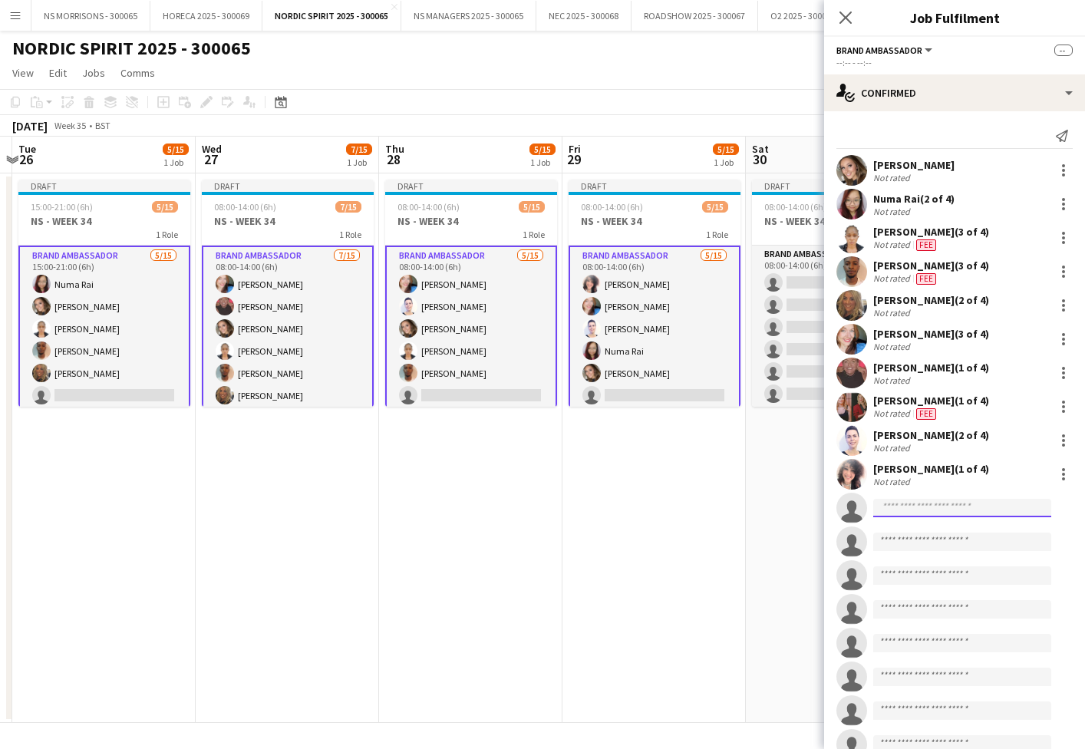
click at [925, 507] on input at bounding box center [962, 508] width 178 height 18
type input "****"
click at [927, 534] on span "mina dilella" at bounding box center [929, 529] width 88 height 13
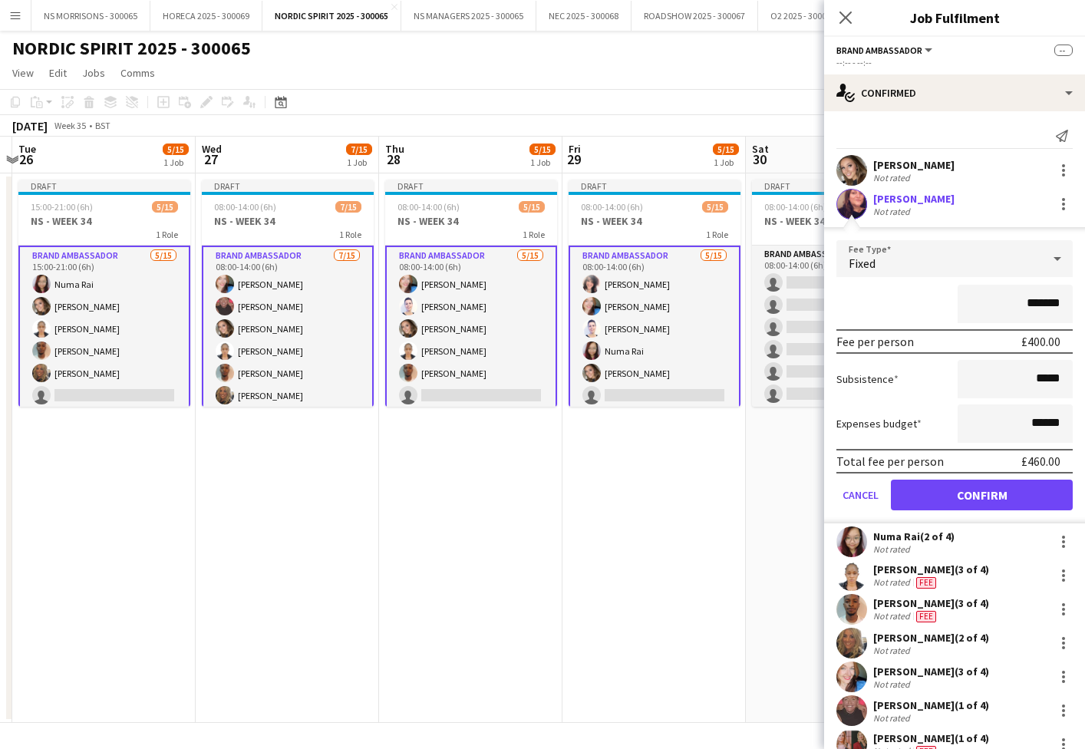
click at [934, 495] on button "Confirm" at bounding box center [982, 495] width 182 height 31
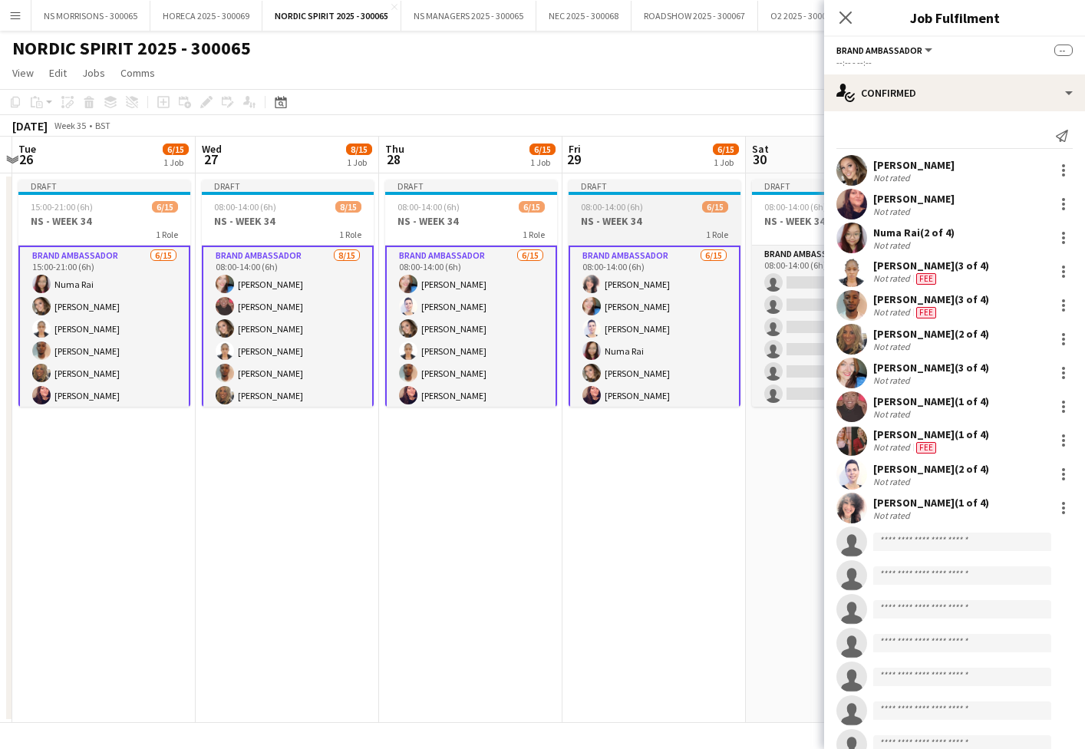
drag, startPoint x: 485, startPoint y: 323, endPoint x: 655, endPoint y: 325, distance: 170.3
click at [487, 324] on app-card-role "Brand Ambassador 6/15 08:00-14:00 (6h) Stephanie Baillie Cleo Gifford Molly Cro…" at bounding box center [471, 429] width 172 height 367
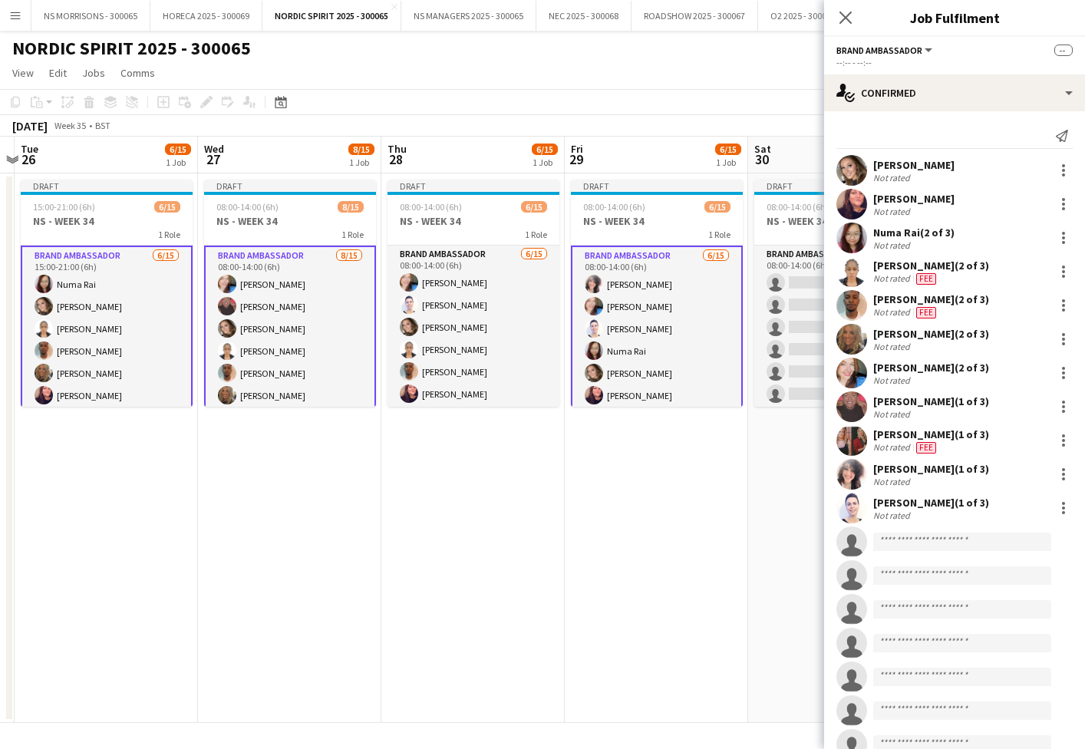
click at [655, 325] on app-card-role "Brand Ambassador 6/15 08:00-14:00 (6h) Nabila Hamici Stephanie Baillie Cleo Gif…" at bounding box center [657, 429] width 172 height 367
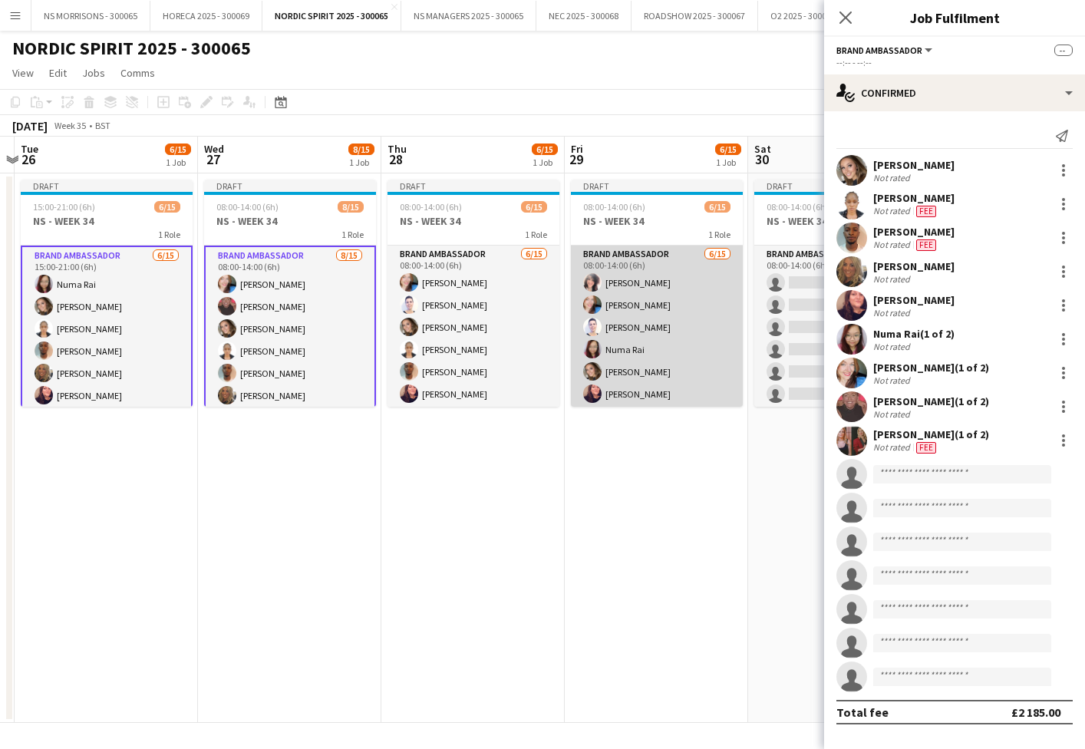
scroll to position [0, 536]
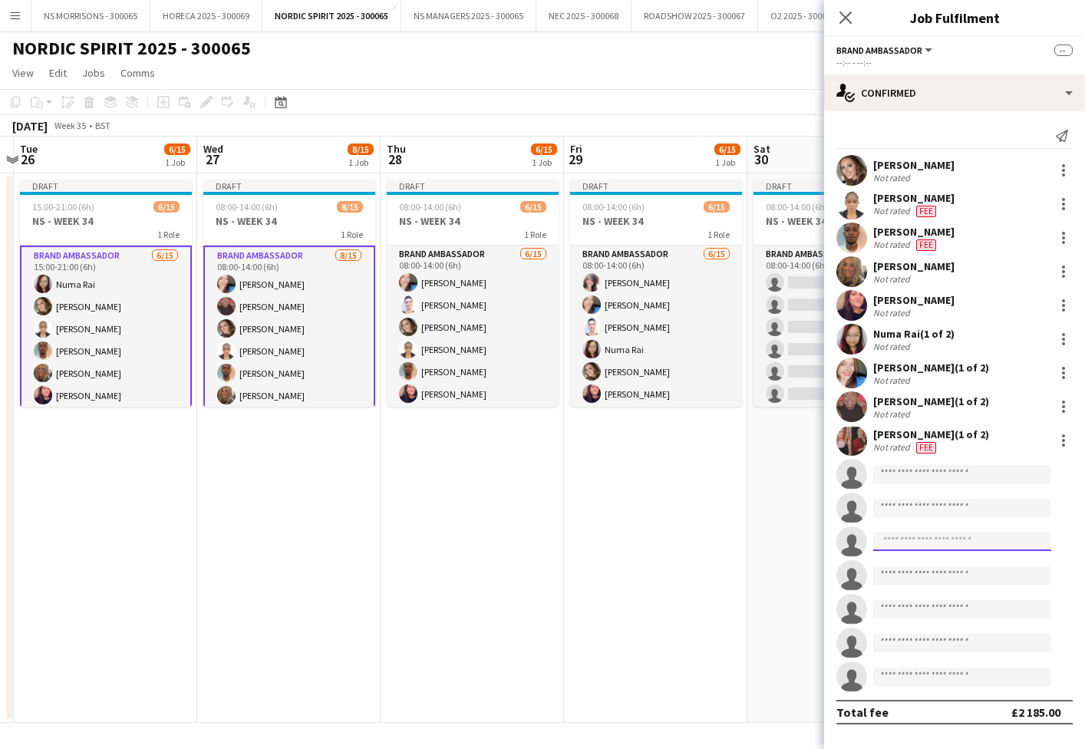
click at [888, 536] on input at bounding box center [962, 541] width 178 height 18
type input "*****"
click at [886, 578] on span "pallutzza@hotmail.co.uk" at bounding box center [961, 576] width 153 height 12
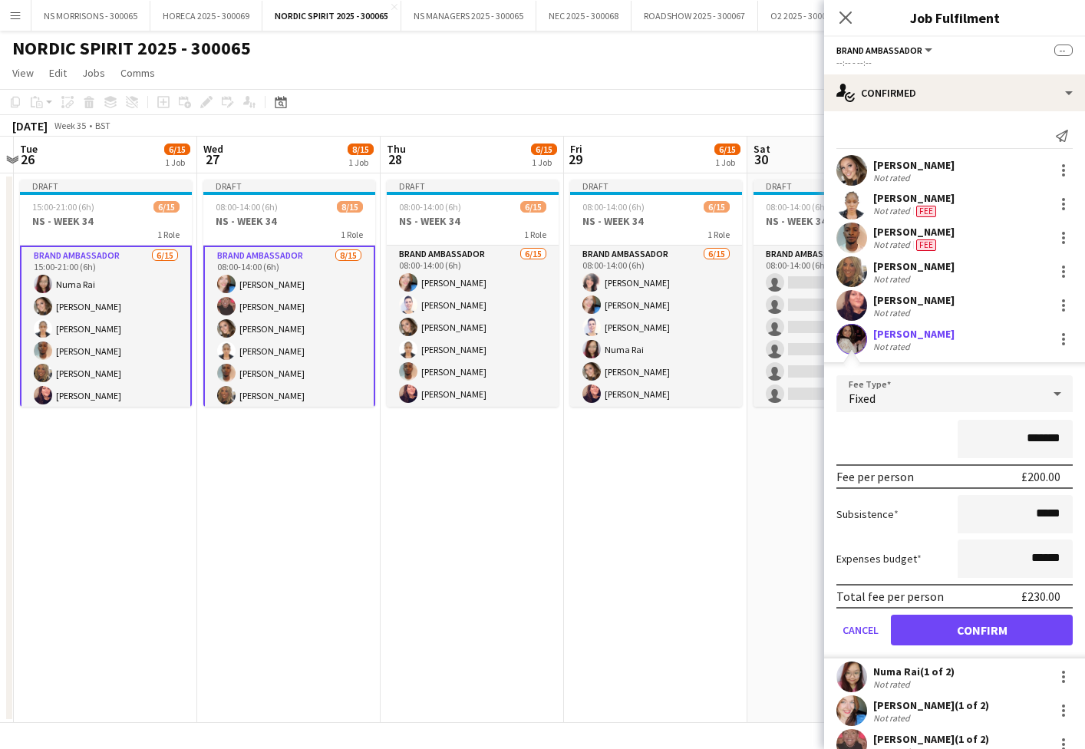
click at [909, 619] on button "Confirm" at bounding box center [982, 630] width 182 height 31
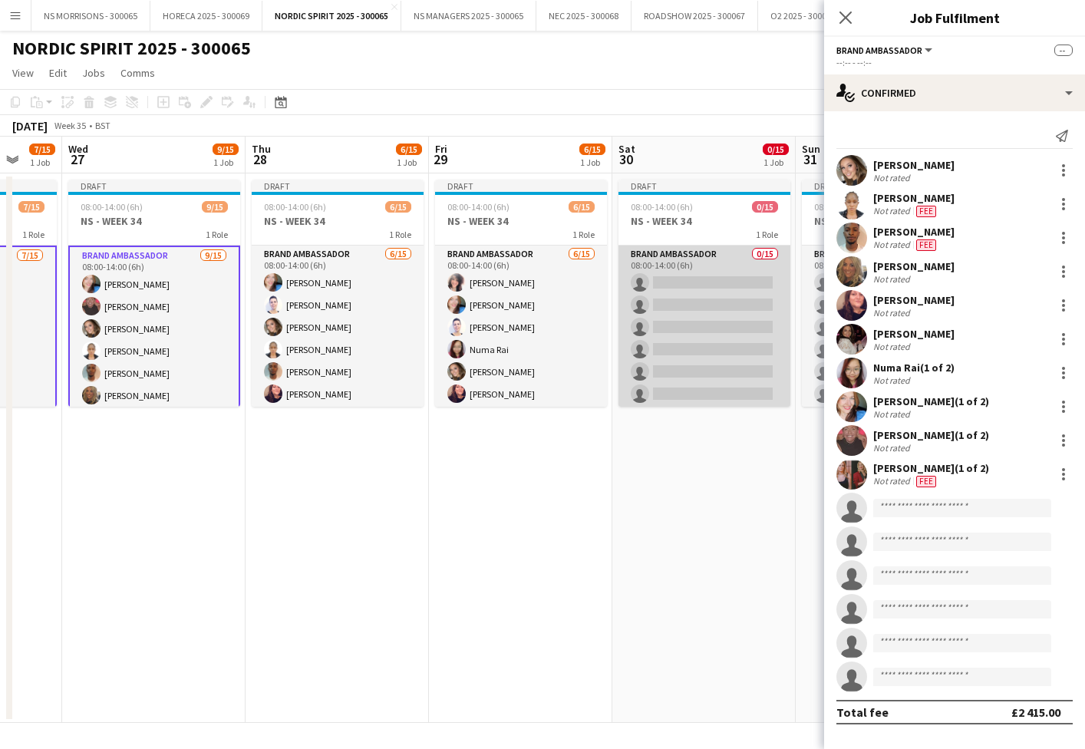
scroll to position [0, 496]
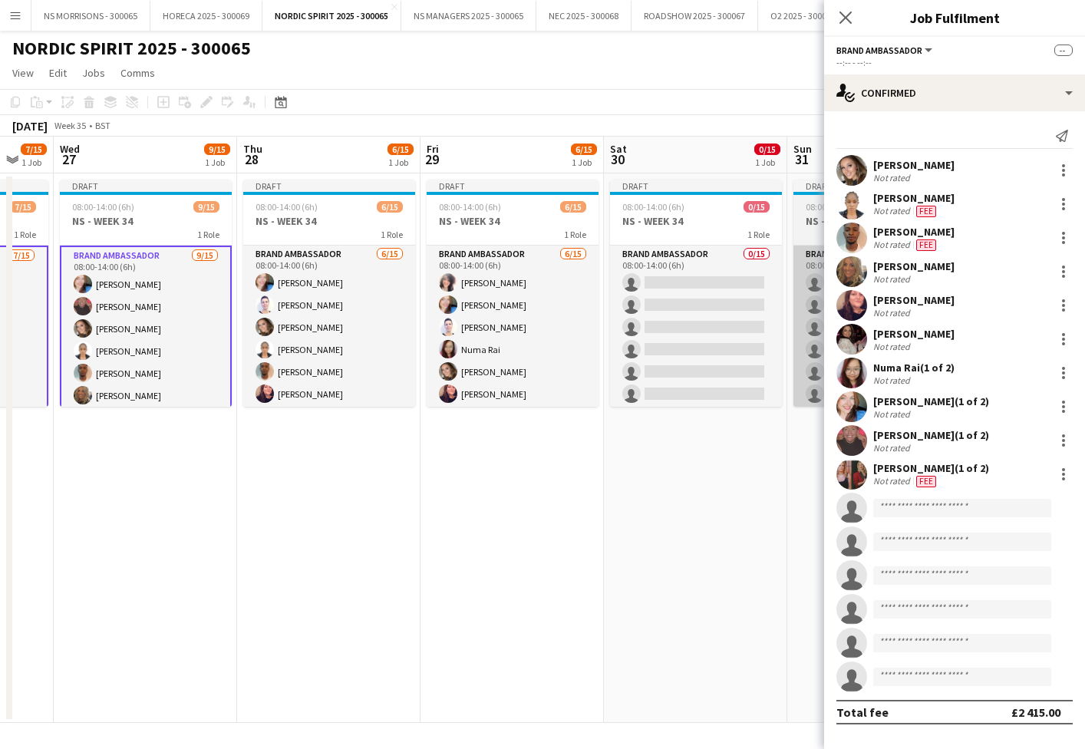
drag, startPoint x: 688, startPoint y: 358, endPoint x: 793, endPoint y: 364, distance: 104.5
click at [688, 358] on app-card-role "Brand Ambassador 0/15 08:00-14:00 (6h) single-neutral-actions single-neutral-ac…" at bounding box center [696, 428] width 172 height 364
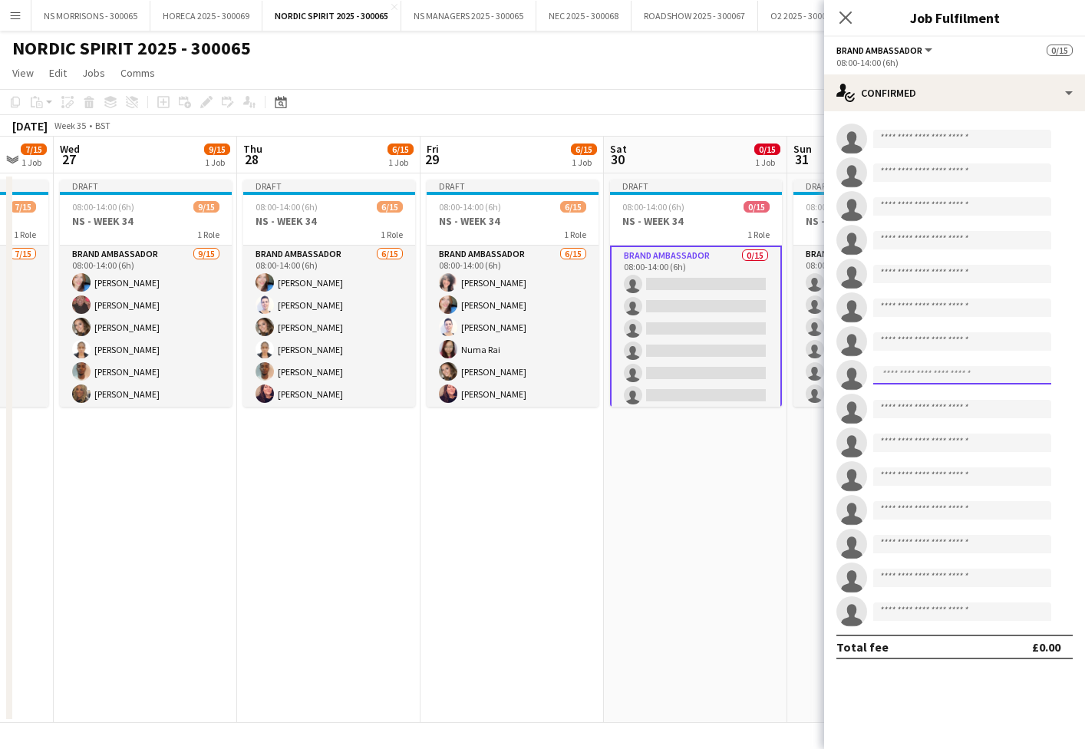
click at [950, 381] on input at bounding box center [962, 375] width 178 height 18
type input "*****"
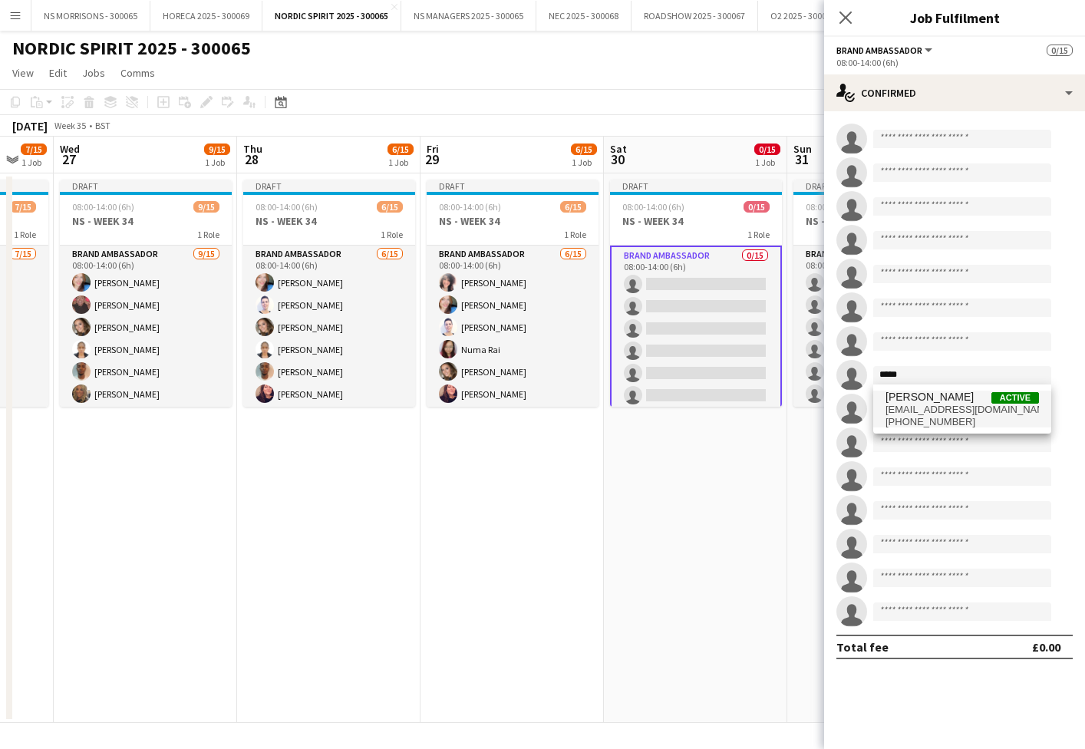
drag, startPoint x: 950, startPoint y: 381, endPoint x: 963, endPoint y: 410, distance: 31.2
click at [963, 410] on span "jodiestevens@hotmail.com" at bounding box center [961, 410] width 153 height 12
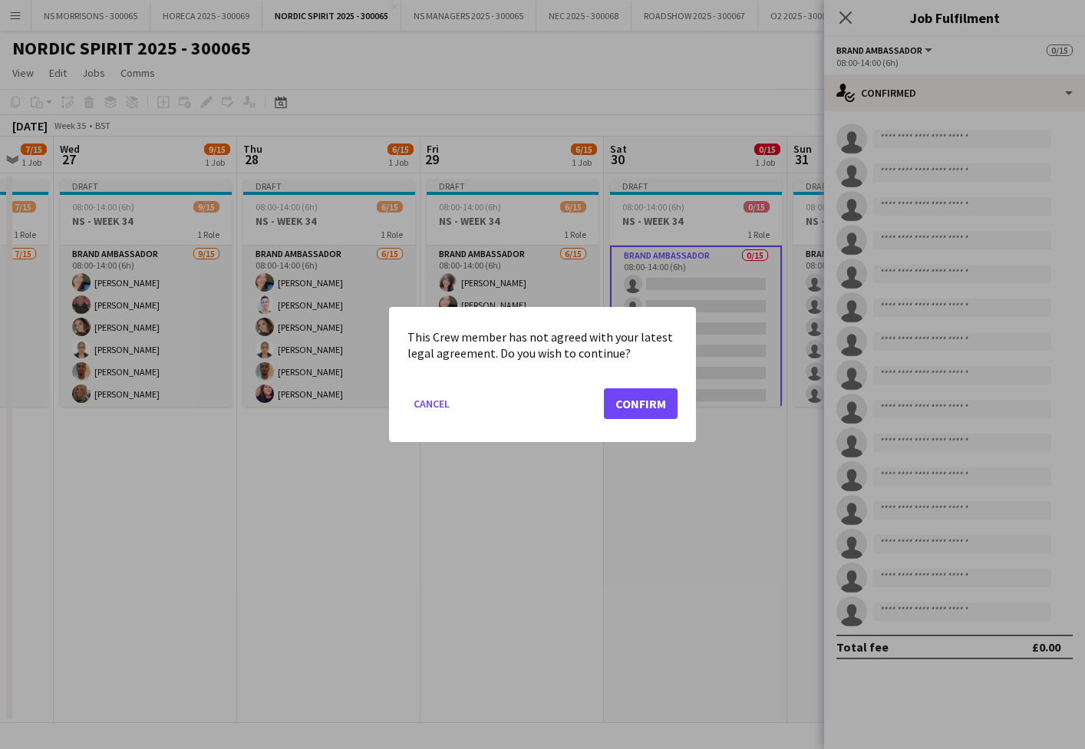
click at [644, 392] on button "Confirm" at bounding box center [641, 403] width 74 height 31
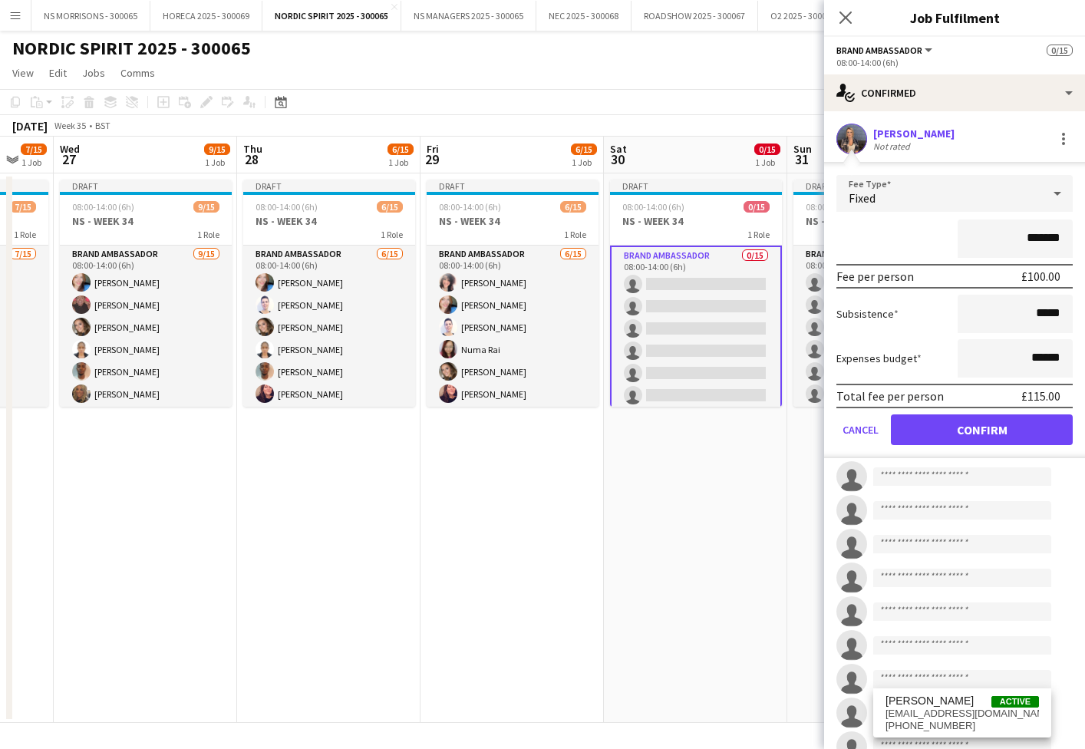
click at [1031, 236] on input "*******" at bounding box center [1015, 238] width 115 height 38
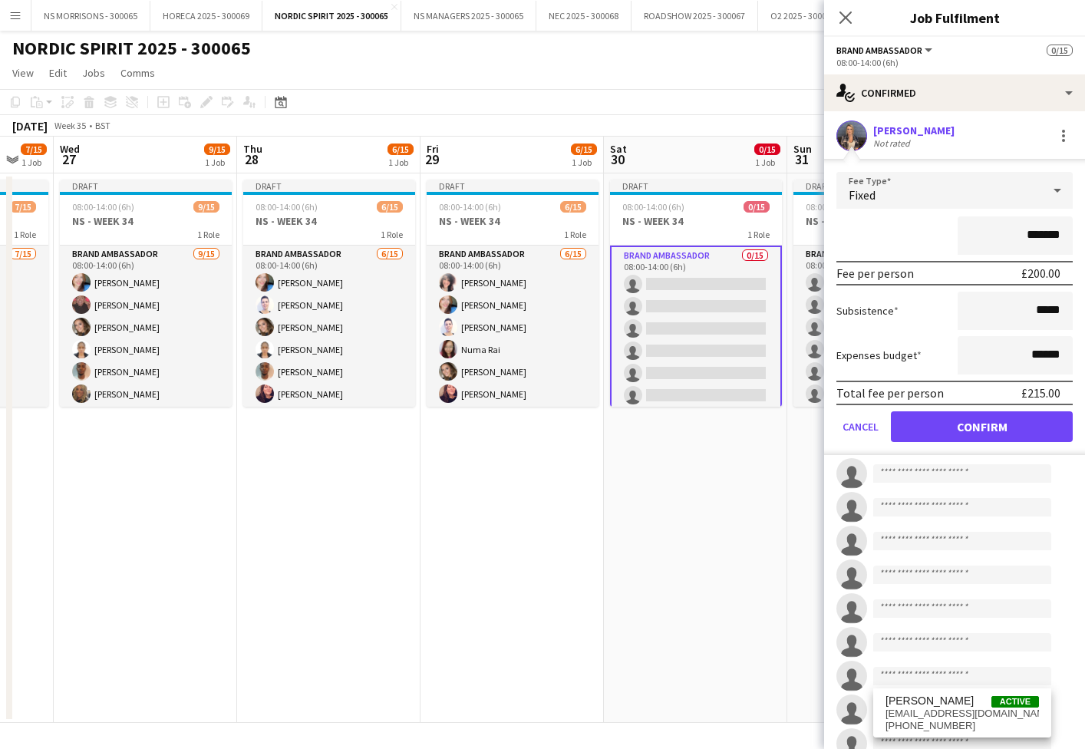
type input "*******"
drag, startPoint x: 1033, startPoint y: 355, endPoint x: 1043, endPoint y: 351, distance: 10.0
click at [1043, 351] on input "******" at bounding box center [1015, 355] width 115 height 38
type input "******"
click at [994, 426] on button "Confirm" at bounding box center [982, 426] width 182 height 31
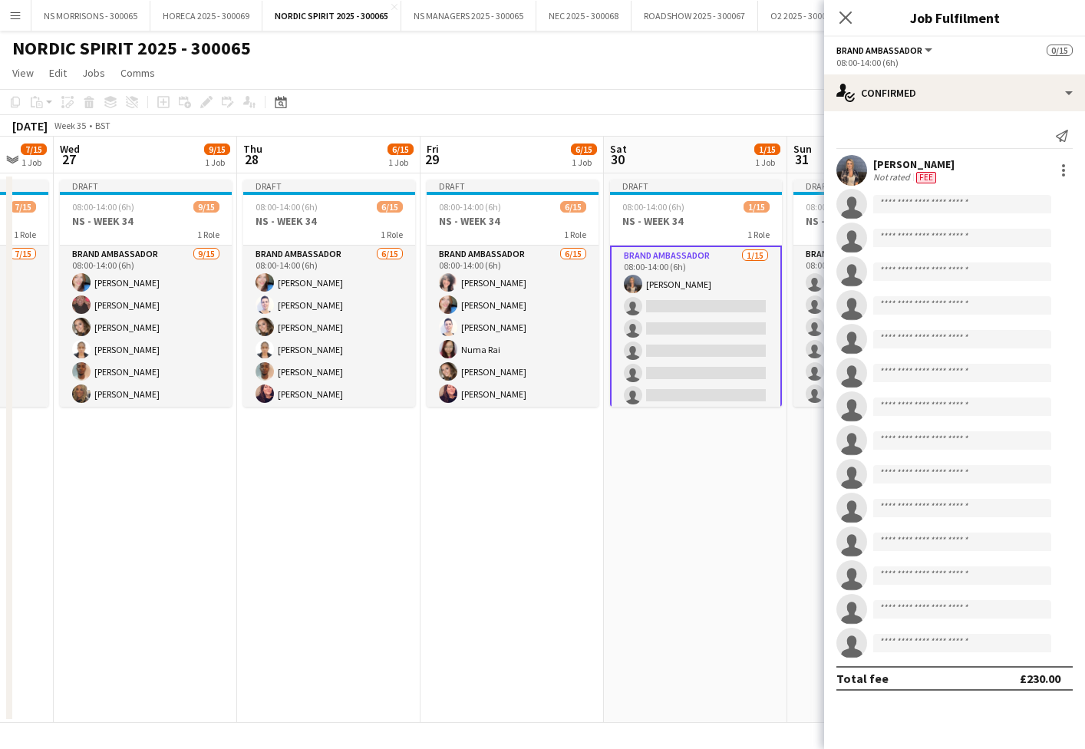
scroll to position [0, 0]
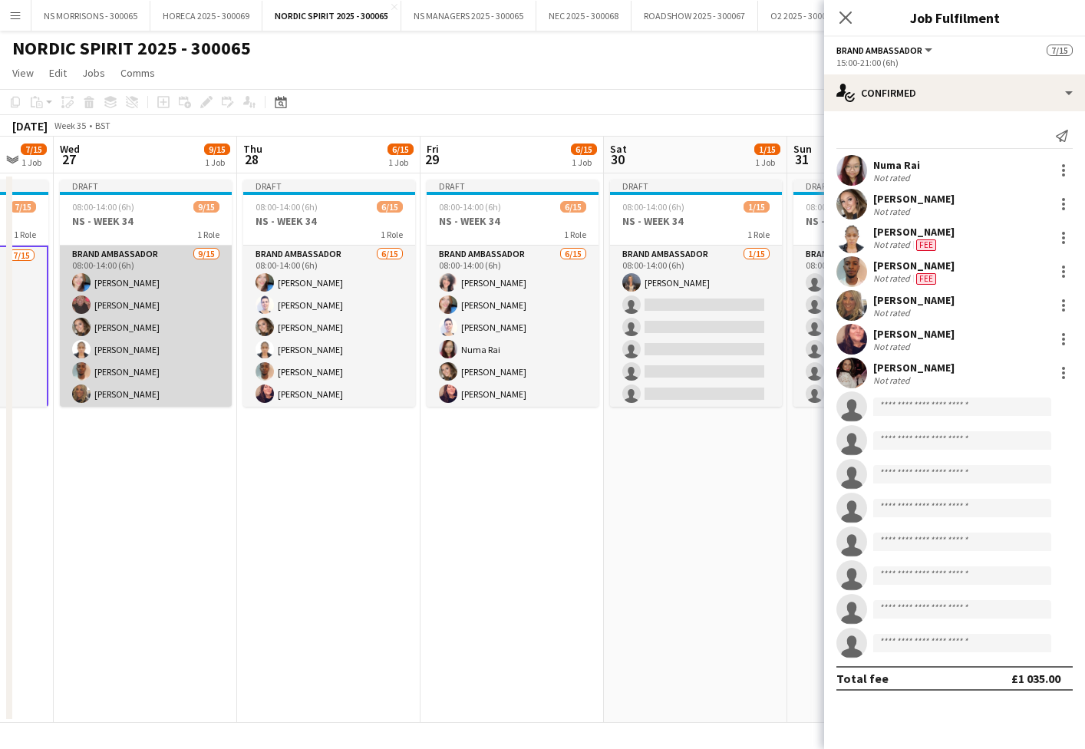
click at [147, 339] on app-card-role "Brand Ambassador 9/15 08:00-14:00 (6h) Stephanie Baillie Deborah Charville Moll…" at bounding box center [146, 428] width 172 height 364
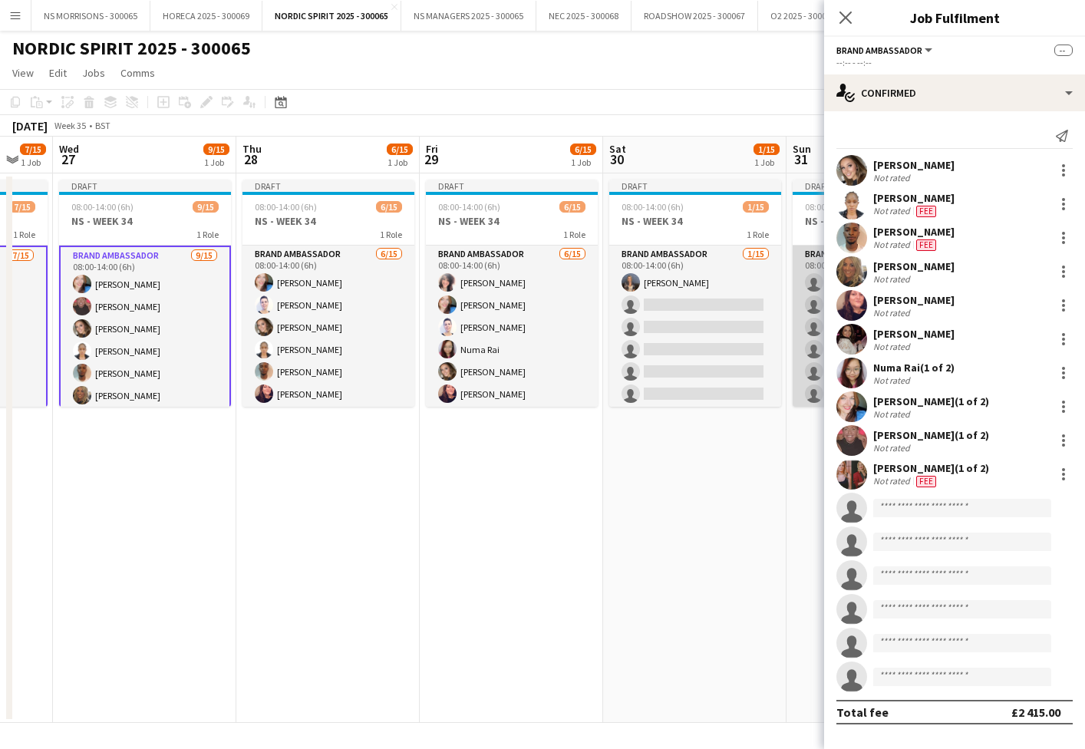
drag, startPoint x: 807, startPoint y: 305, endPoint x: 813, endPoint y: 314, distance: 10.4
click at [807, 305] on app-card-role "Brand Ambassador 0/15 08:00-14:00 (6h) single-neutral-actions single-neutral-ac…" at bounding box center [879, 428] width 172 height 364
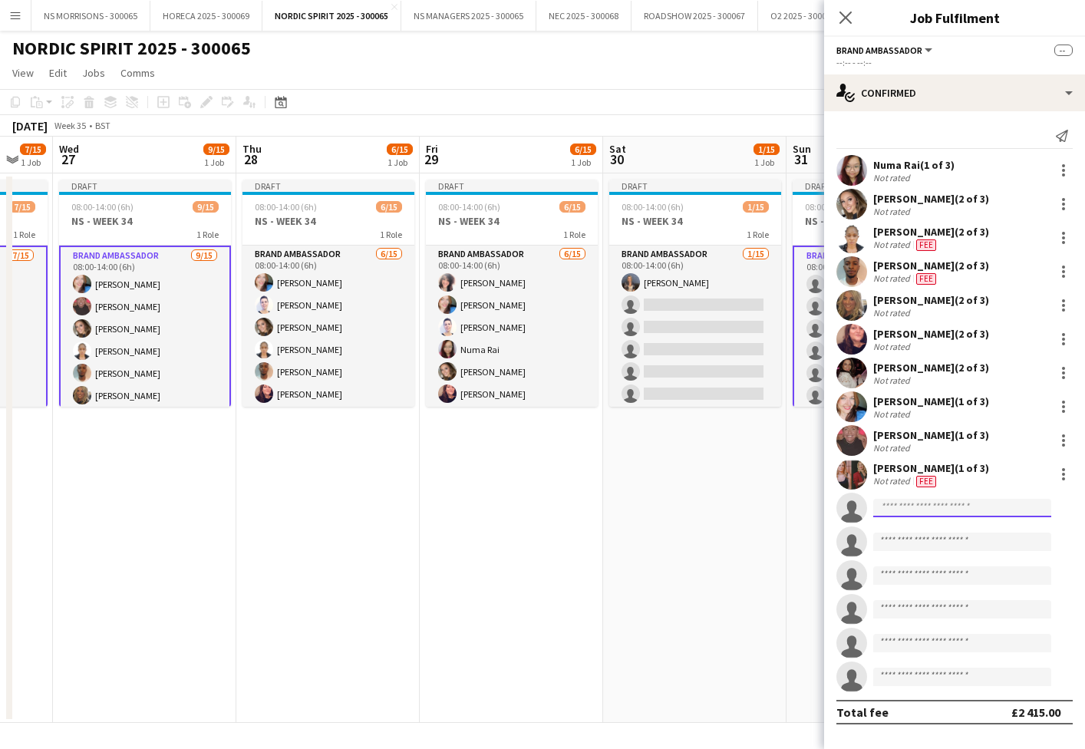
click at [892, 513] on input at bounding box center [962, 508] width 178 height 18
type input "****"
drag, startPoint x: 898, startPoint y: 534, endPoint x: 903, endPoint y: 546, distance: 13.1
click at [903, 546] on span "[EMAIL_ADDRESS][DOMAIN_NAME]" at bounding box center [961, 542] width 153 height 12
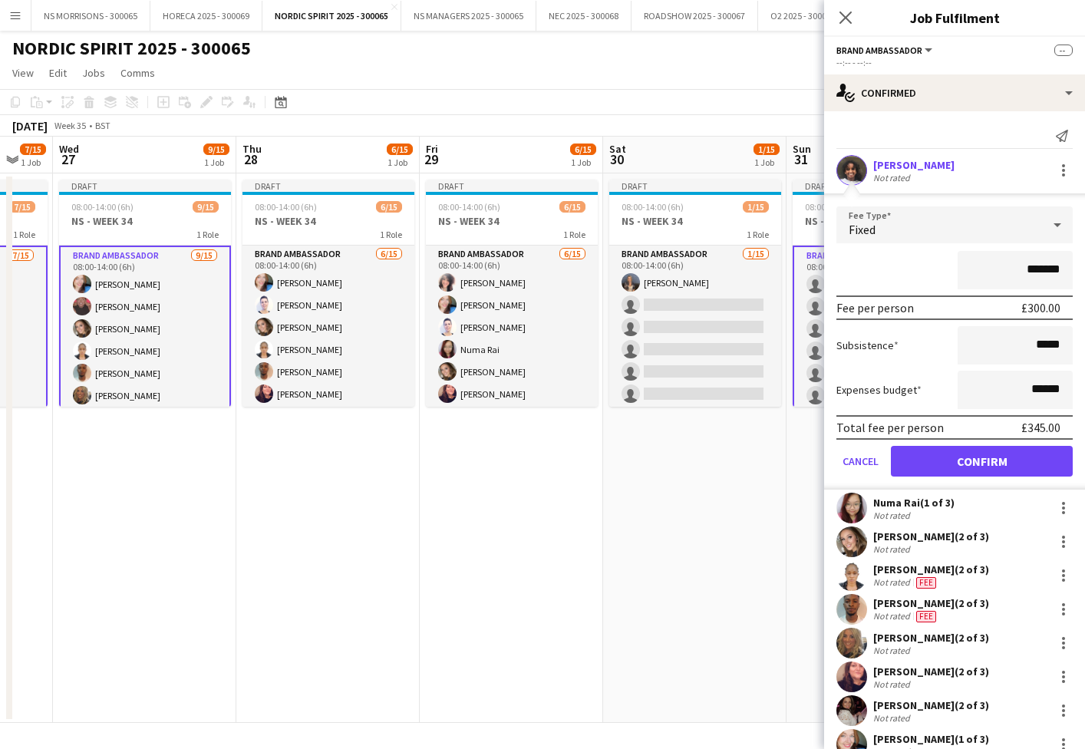
click at [1032, 263] on input "*******" at bounding box center [1015, 270] width 115 height 38
type input "*******"
drag, startPoint x: 1032, startPoint y: 391, endPoint x: 1043, endPoint y: 387, distance: 11.4
click at [1043, 387] on input "******" at bounding box center [1015, 390] width 115 height 38
type input "******"
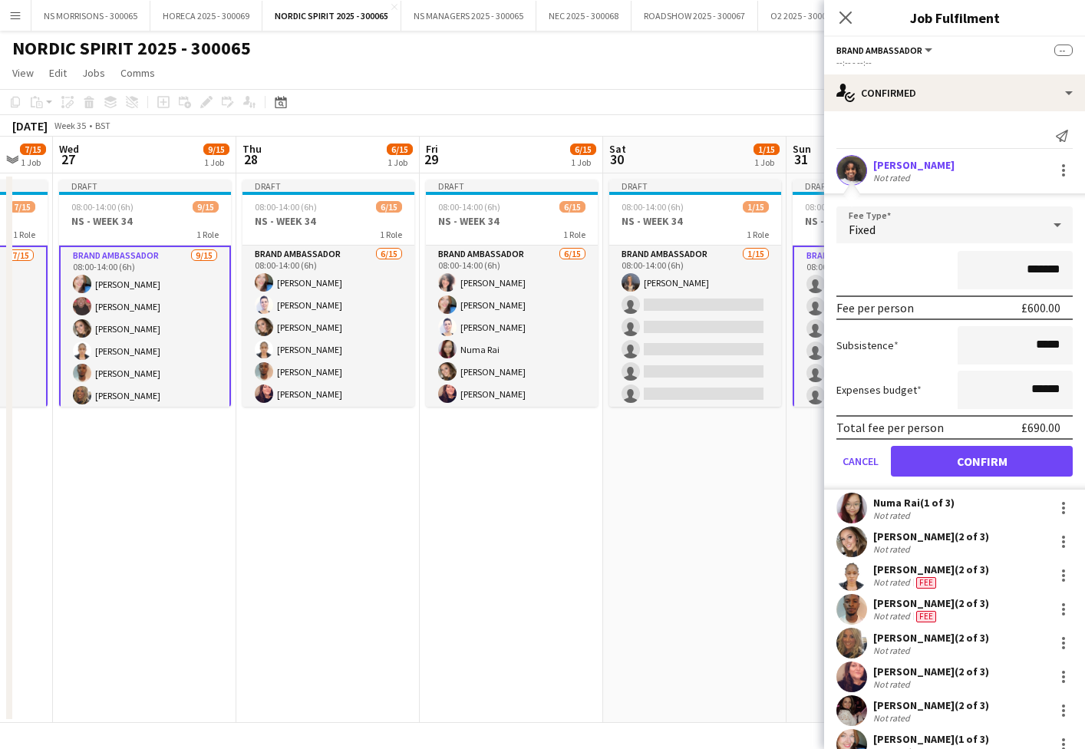
click at [978, 455] on button "Confirm" at bounding box center [982, 461] width 182 height 31
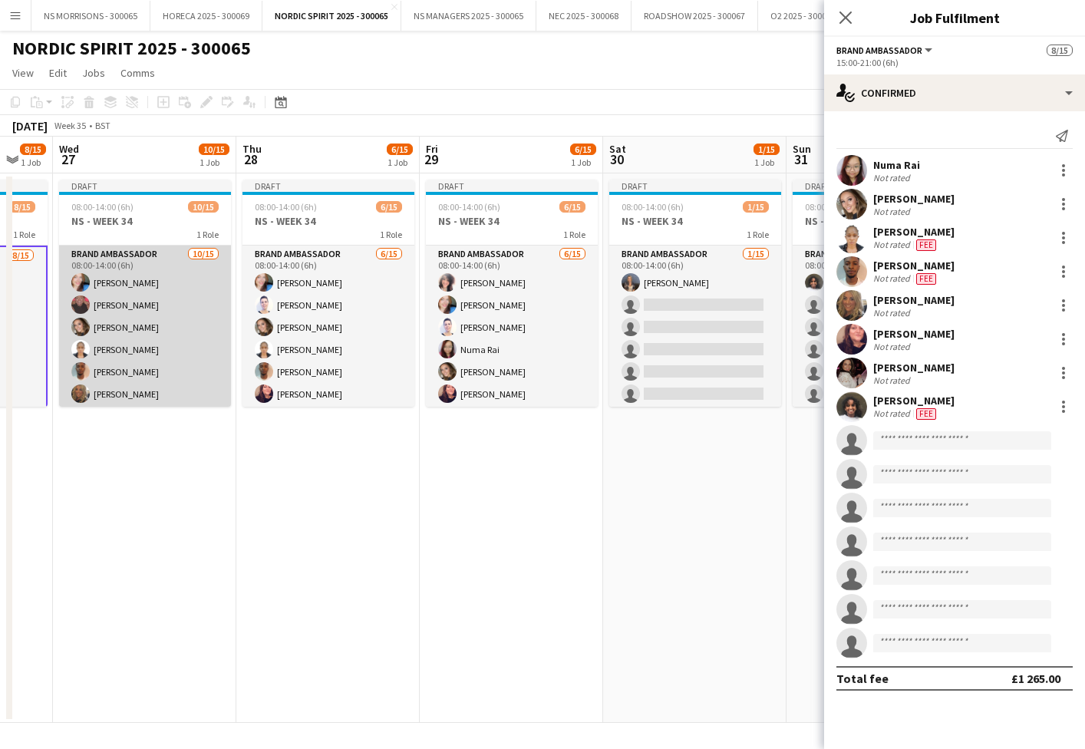
click at [166, 328] on app-card-role "Brand Ambassador 10/15 08:00-14:00 (6h) Stephanie Baillie Deborah Charville Mol…" at bounding box center [145, 428] width 172 height 364
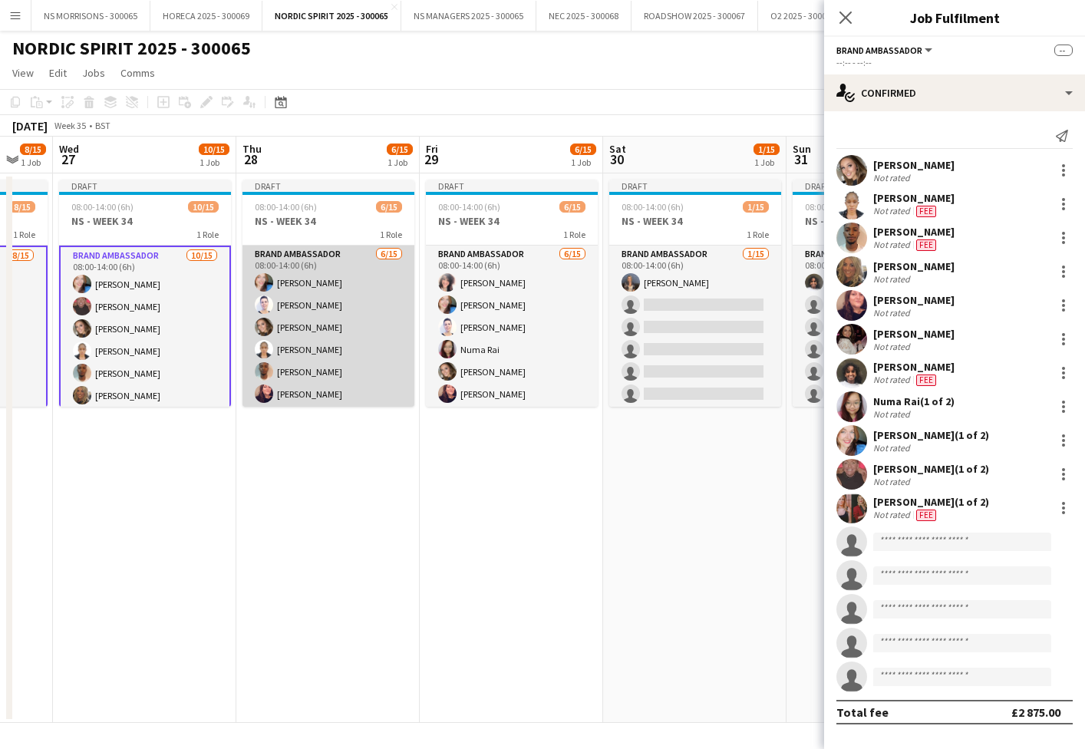
click at [329, 329] on app-card-role "Brand Ambassador 6/15 08:00-14:00 (6h) Stephanie Baillie Cleo Gifford Molly Cro…" at bounding box center [328, 428] width 172 height 364
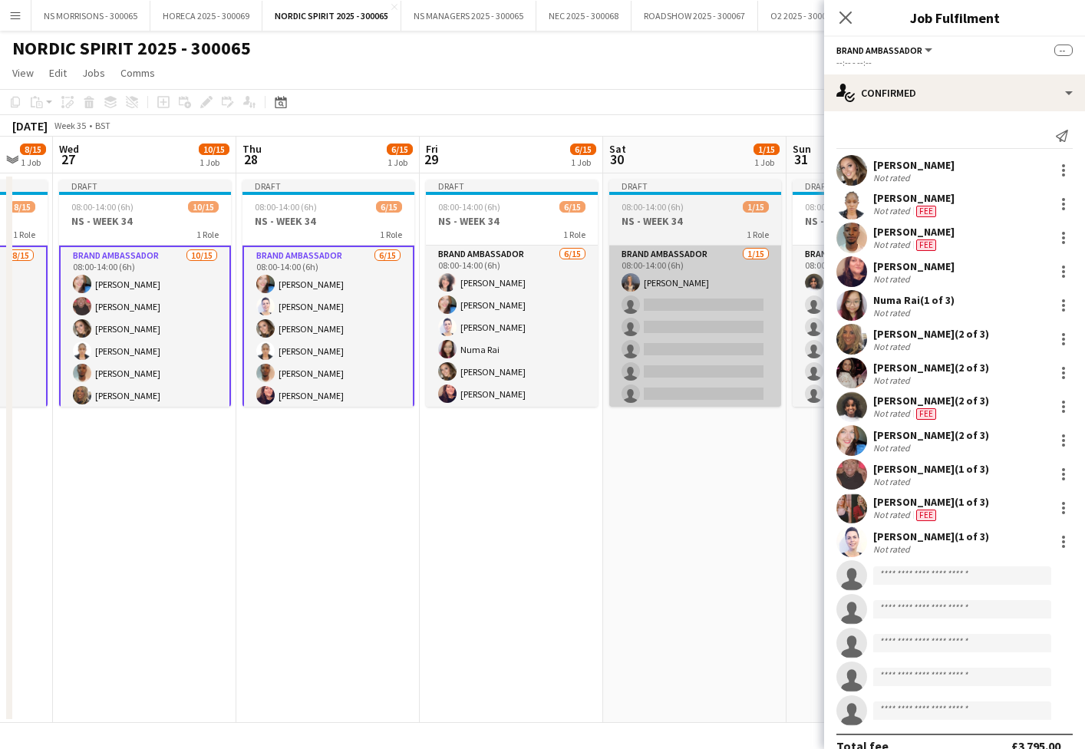
drag, startPoint x: 500, startPoint y: 337, endPoint x: 658, endPoint y: 386, distance: 164.8
click at [499, 338] on app-card-role "Brand Ambassador 6/15 08:00-14:00 (6h) Nabila Hamici Stephanie Baillie Cleo Gif…" at bounding box center [512, 428] width 172 height 364
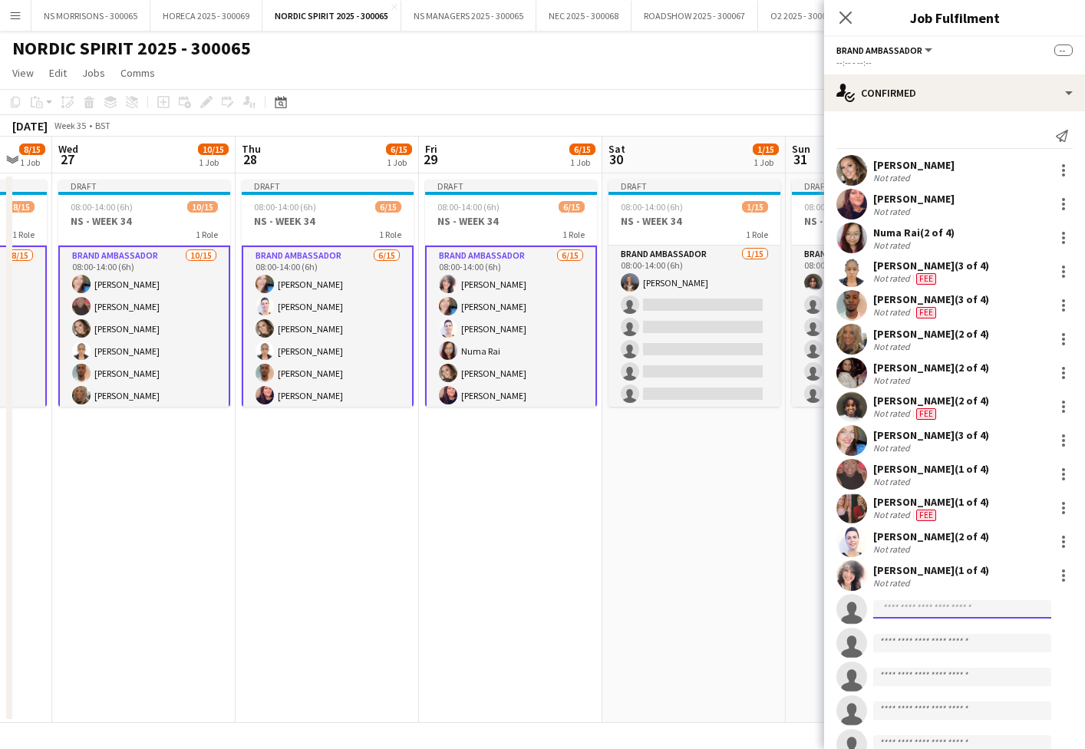
click at [907, 606] on input at bounding box center [962, 609] width 178 height 18
type input "****"
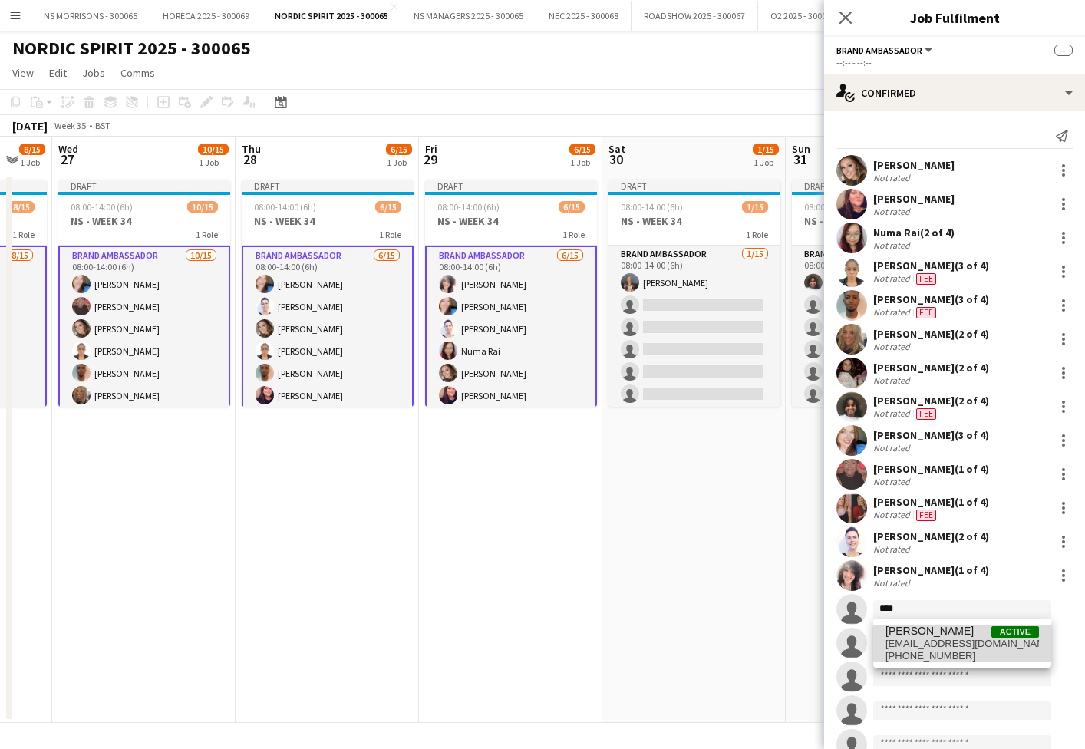
click at [902, 630] on span "[PERSON_NAME]" at bounding box center [929, 631] width 88 height 13
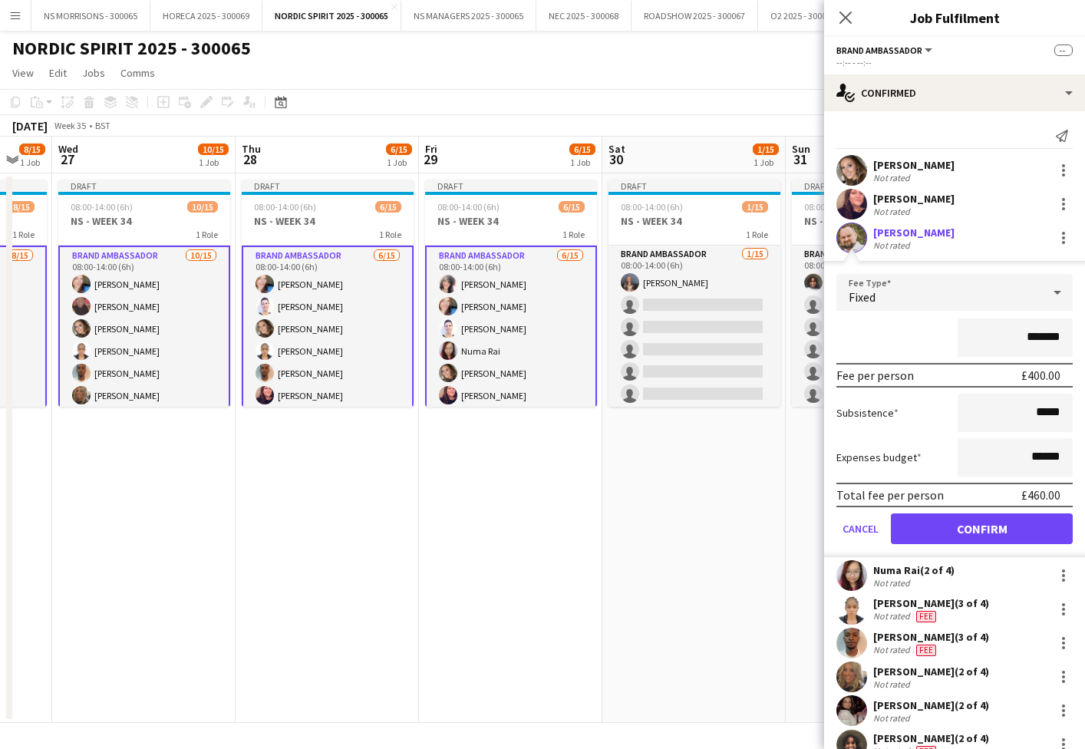
click at [1031, 333] on input "*******" at bounding box center [1015, 337] width 115 height 38
type input "*******"
drag, startPoint x: 1032, startPoint y: 453, endPoint x: 1044, endPoint y: 452, distance: 12.4
click at [1044, 452] on input "******" at bounding box center [1015, 457] width 115 height 38
type input "******"
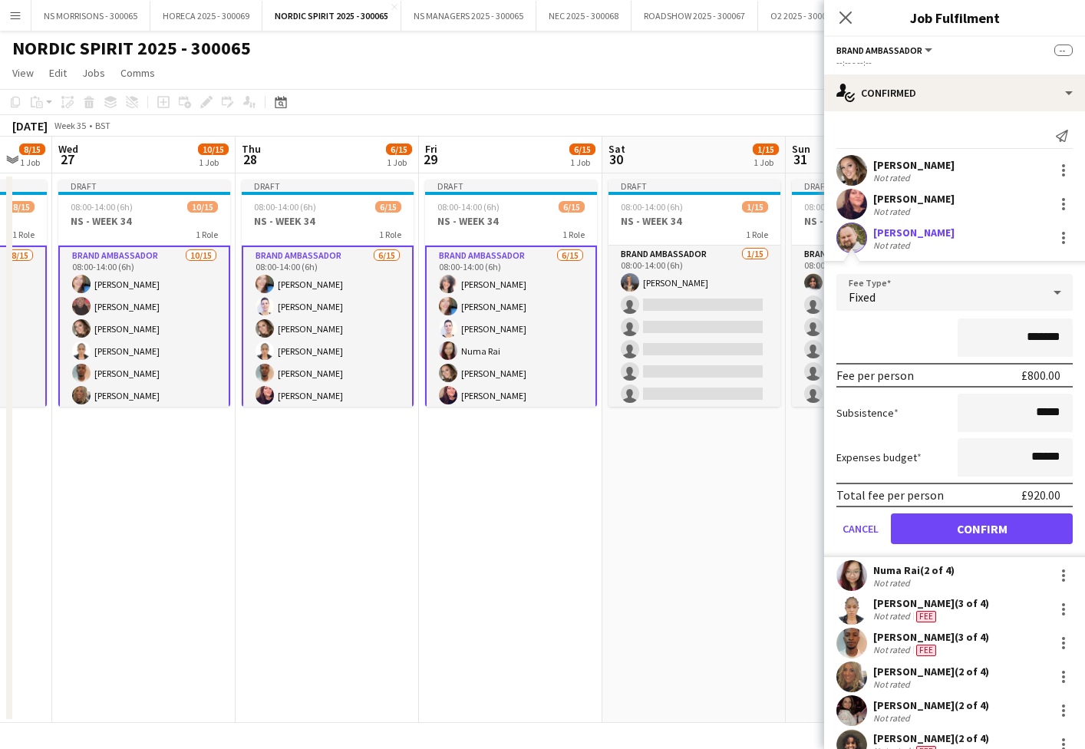
click at [965, 536] on button "Confirm" at bounding box center [982, 528] width 182 height 31
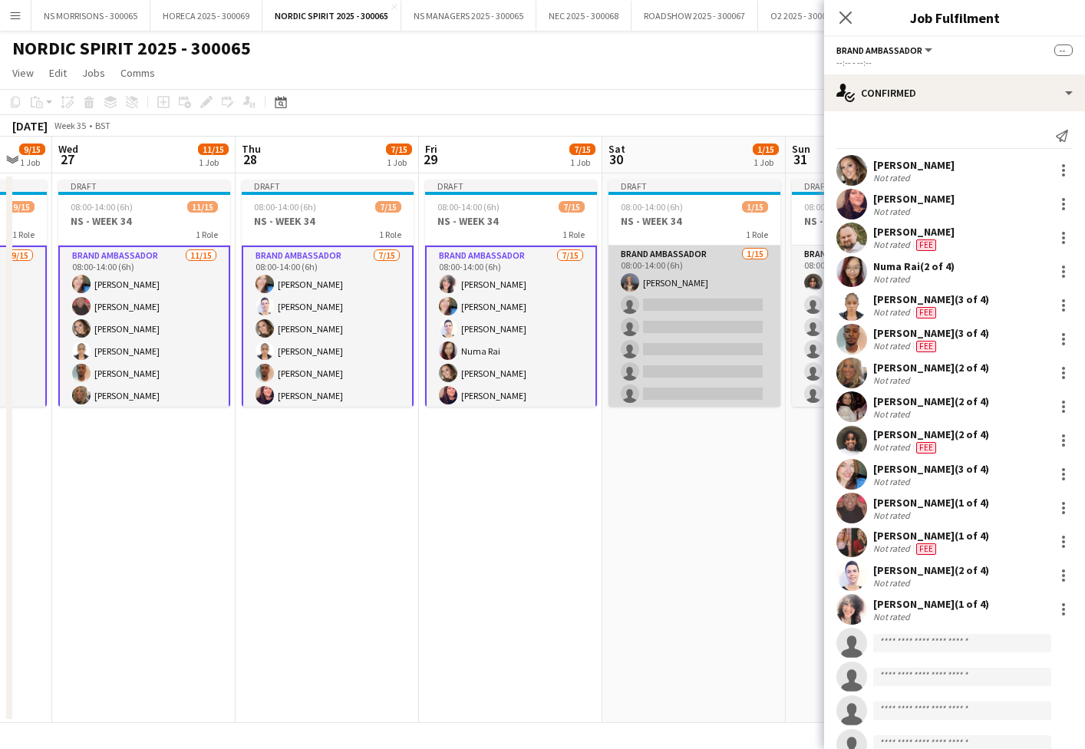
click at [672, 353] on app-card-role "Brand Ambassador 1/15 08:00-14:00 (6h) Jodie Stevens single-neutral-actions sin…" at bounding box center [694, 428] width 172 height 364
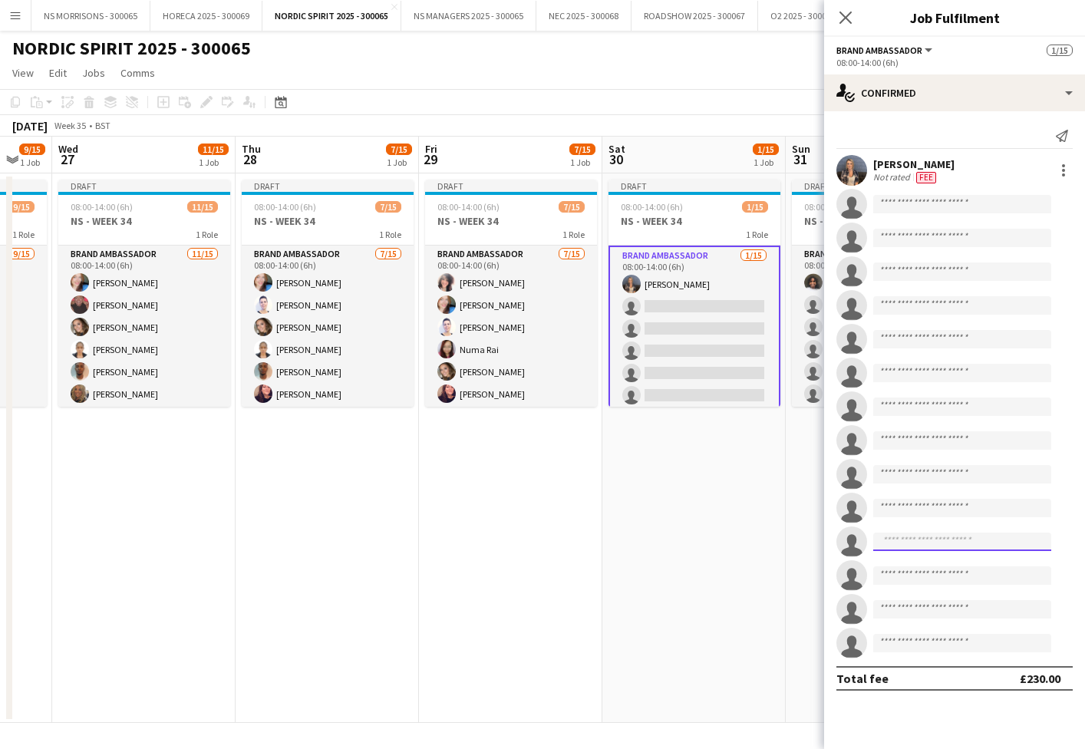
click at [938, 541] on input at bounding box center [962, 541] width 178 height 18
type input "****"
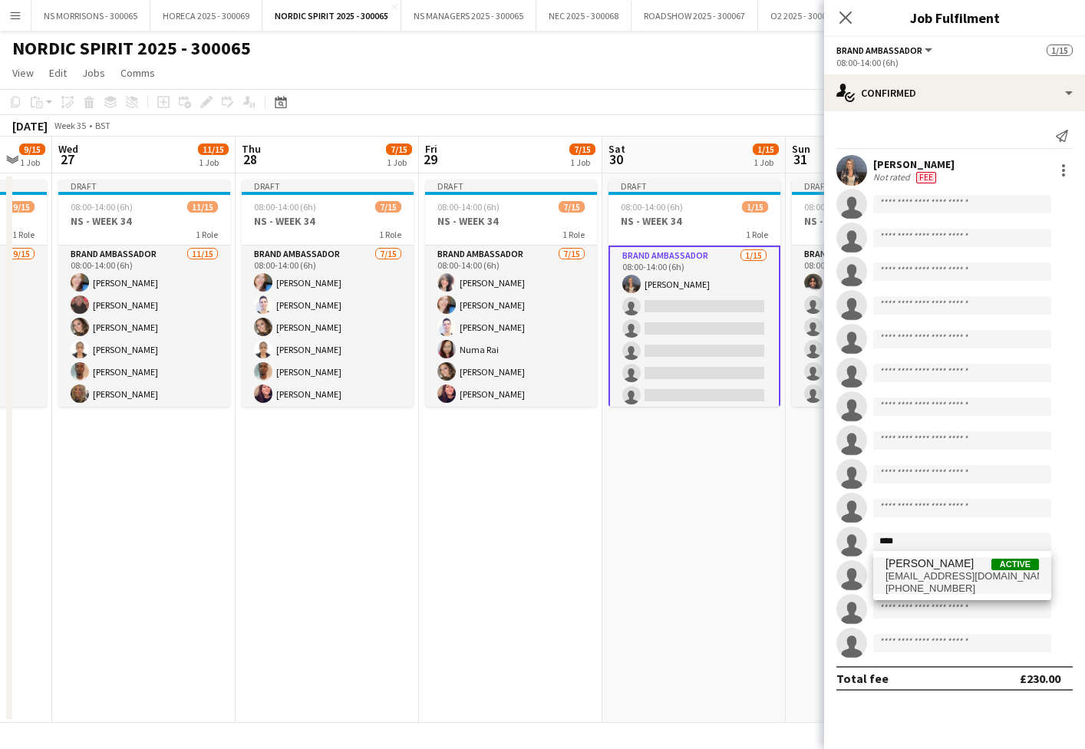
click at [943, 574] on span "aurissestokas87@gmail.com" at bounding box center [961, 576] width 153 height 12
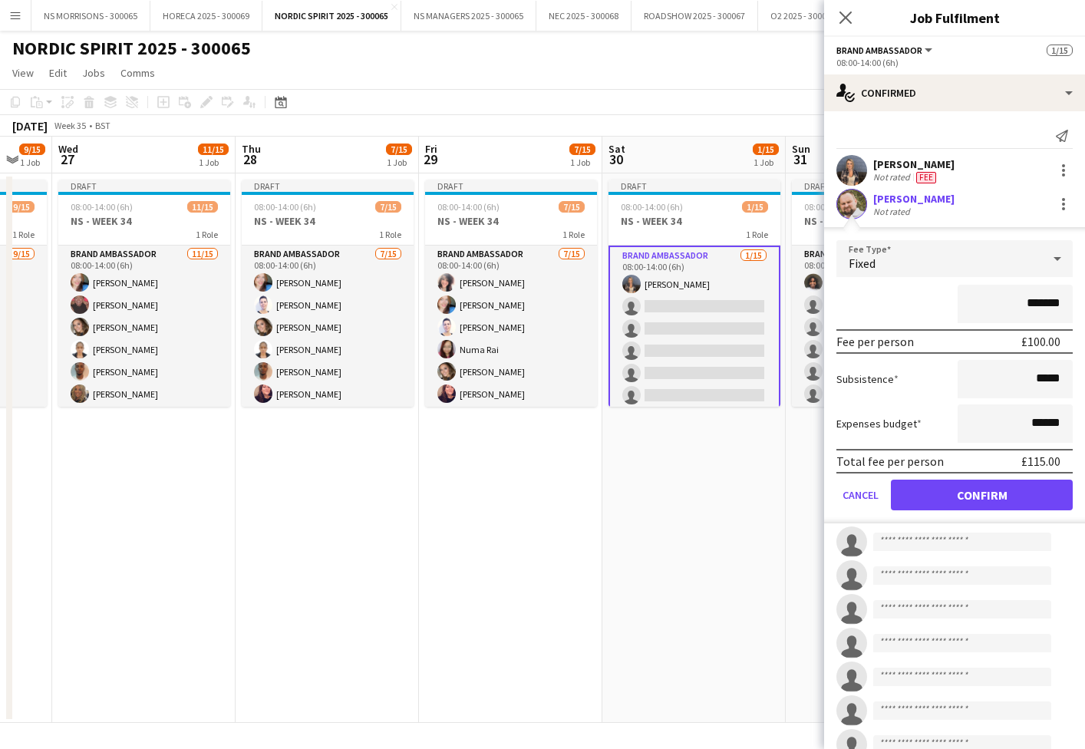
click at [951, 502] on button "Confirm" at bounding box center [982, 495] width 182 height 31
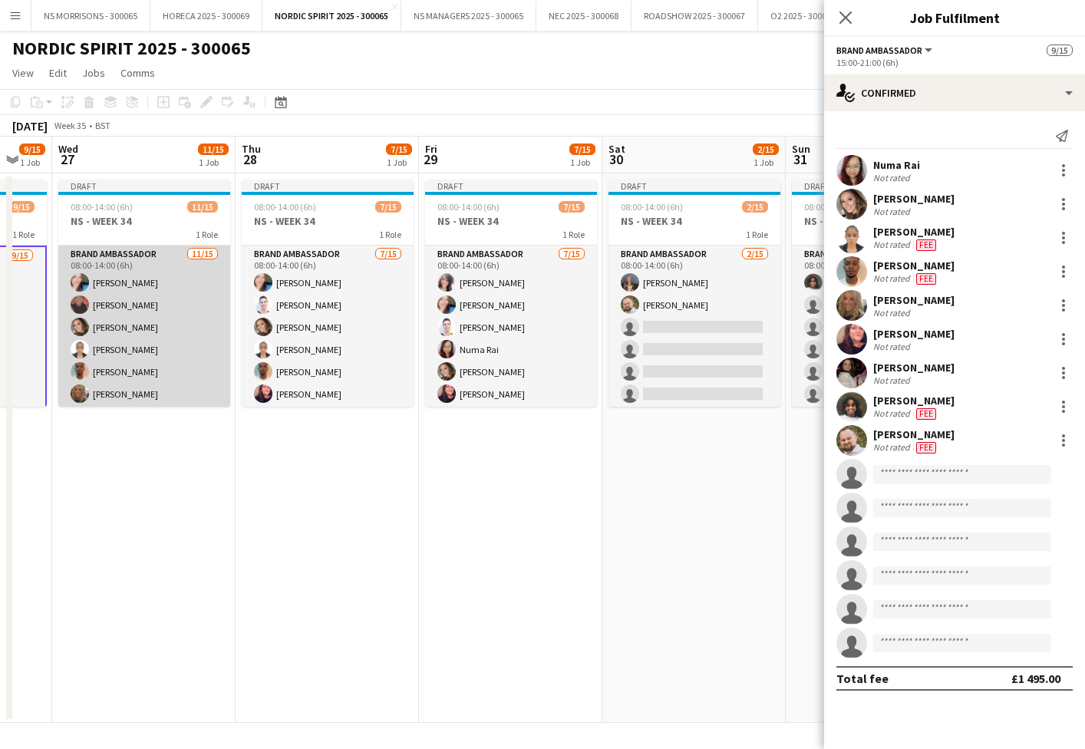
drag, startPoint x: 108, startPoint y: 321, endPoint x: 131, endPoint y: 321, distance: 23.0
click at [108, 321] on app-card-role "Brand Ambassador 11/15 08:00-14:00 (6h) Stephanie Baillie Deborah Charville Mol…" at bounding box center [144, 428] width 172 height 364
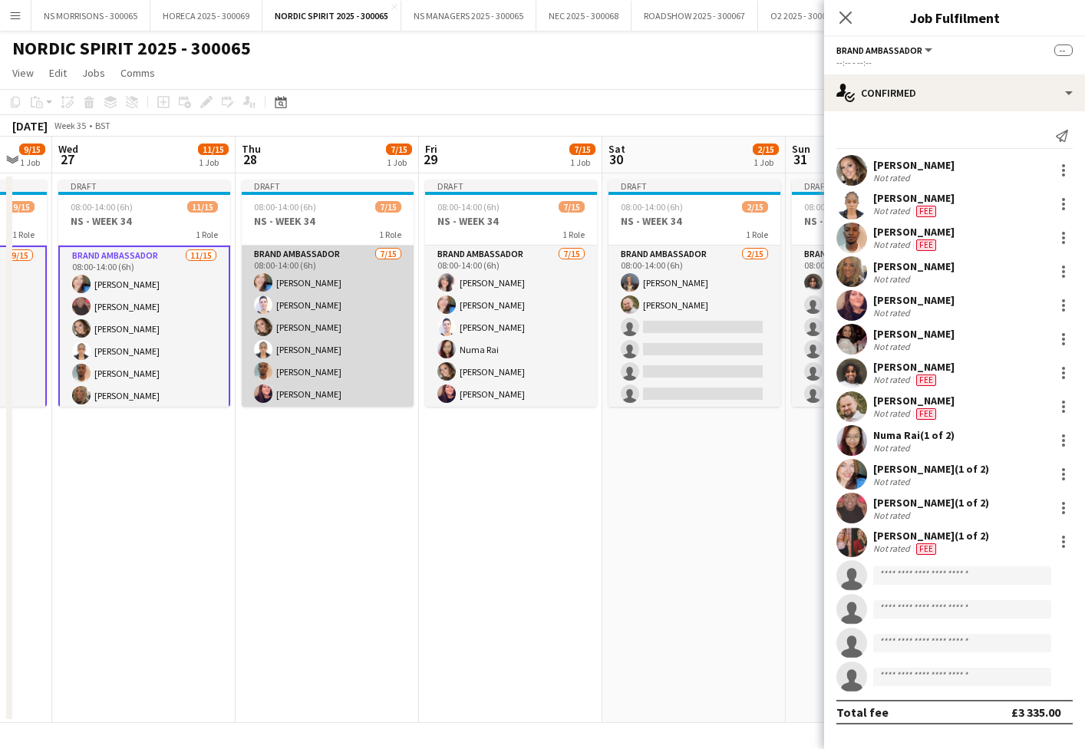
click at [358, 337] on app-card-role "Brand Ambassador 7/15 08:00-14:00 (6h) Stephanie Baillie Cleo Gifford Molly Cro…" at bounding box center [328, 428] width 172 height 364
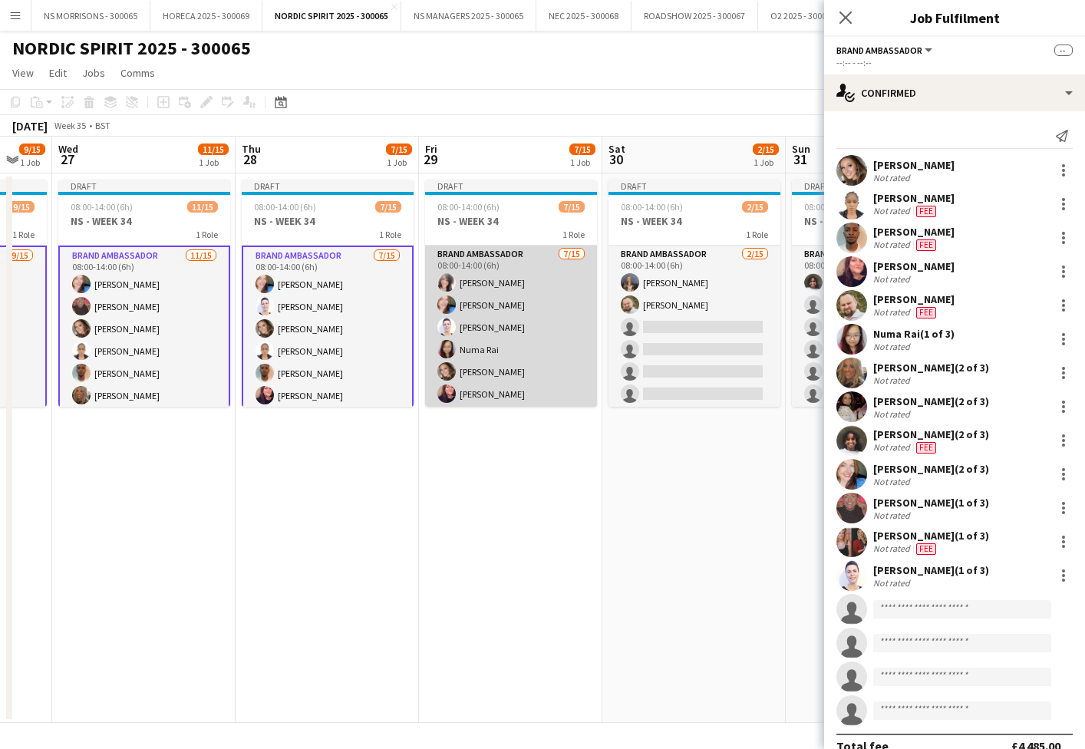
click at [547, 354] on app-card-role "Brand Ambassador 7/15 08:00-14:00 (6h) Nabila Hamici Stephanie Baillie Cleo Gif…" at bounding box center [511, 428] width 172 height 364
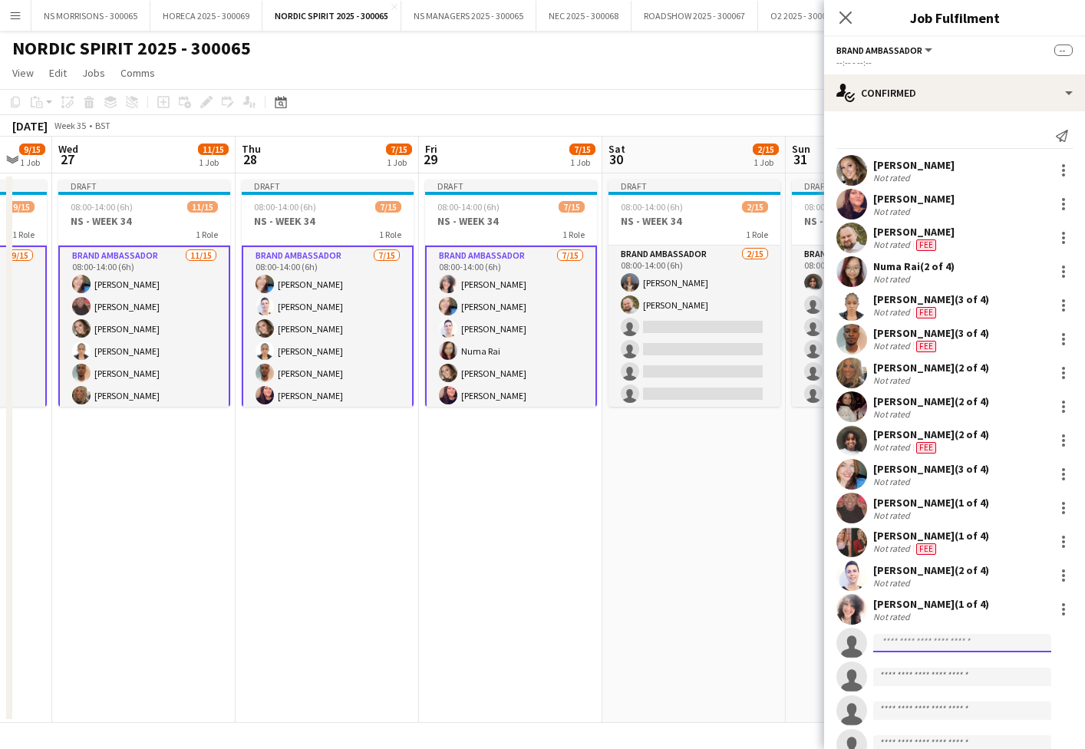
click at [900, 644] on input at bounding box center [962, 643] width 178 height 18
type input "***"
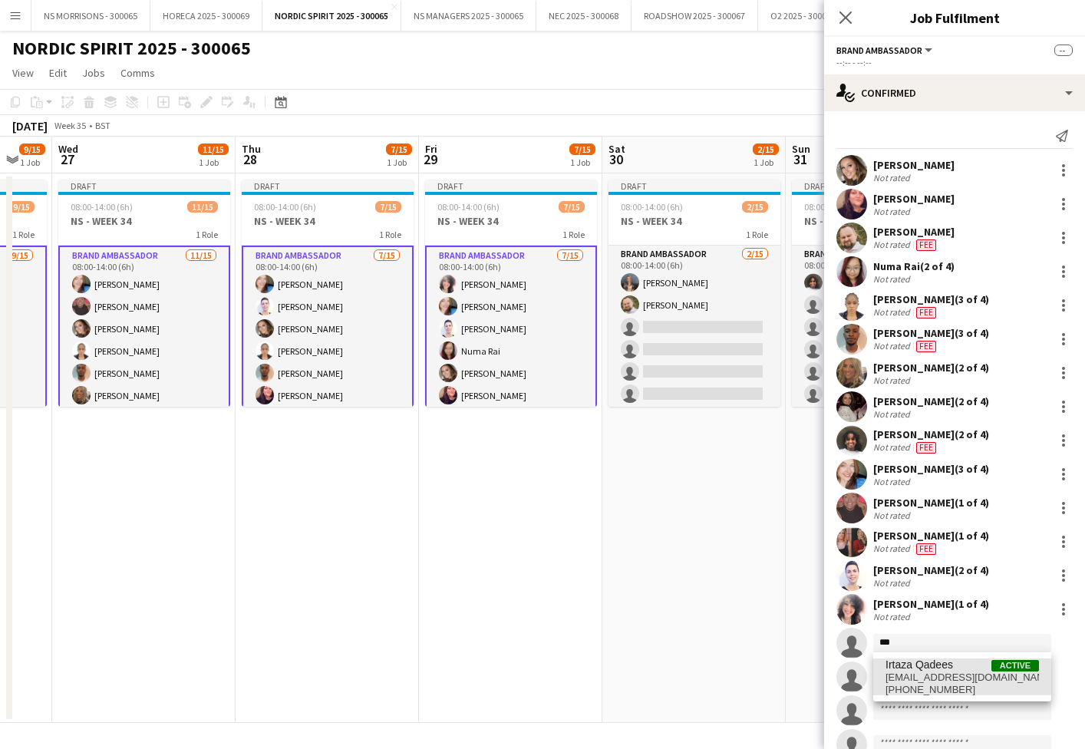
click at [906, 673] on span "irtazaqadees222@gmail.com" at bounding box center [961, 677] width 153 height 12
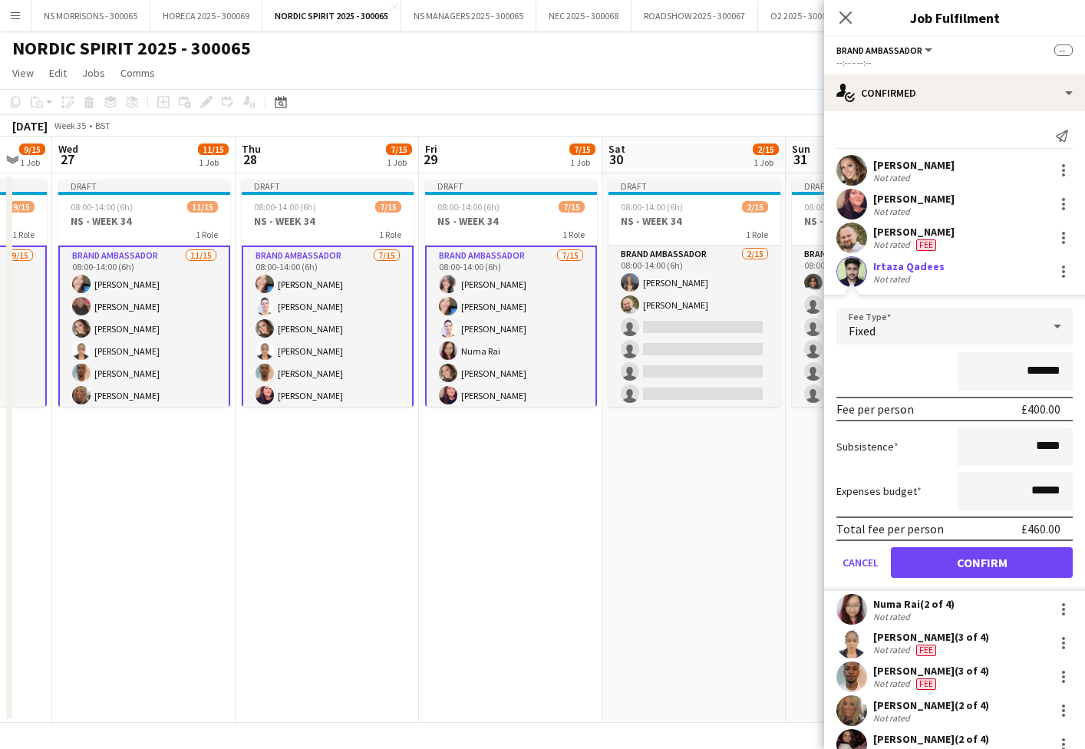
click at [1030, 369] on input "*******" at bounding box center [1015, 371] width 115 height 38
type input "*******"
drag, startPoint x: 1035, startPoint y: 490, endPoint x: 1044, endPoint y: 486, distance: 10.3
click at [1043, 486] on input "******" at bounding box center [1015, 491] width 115 height 38
type input "******"
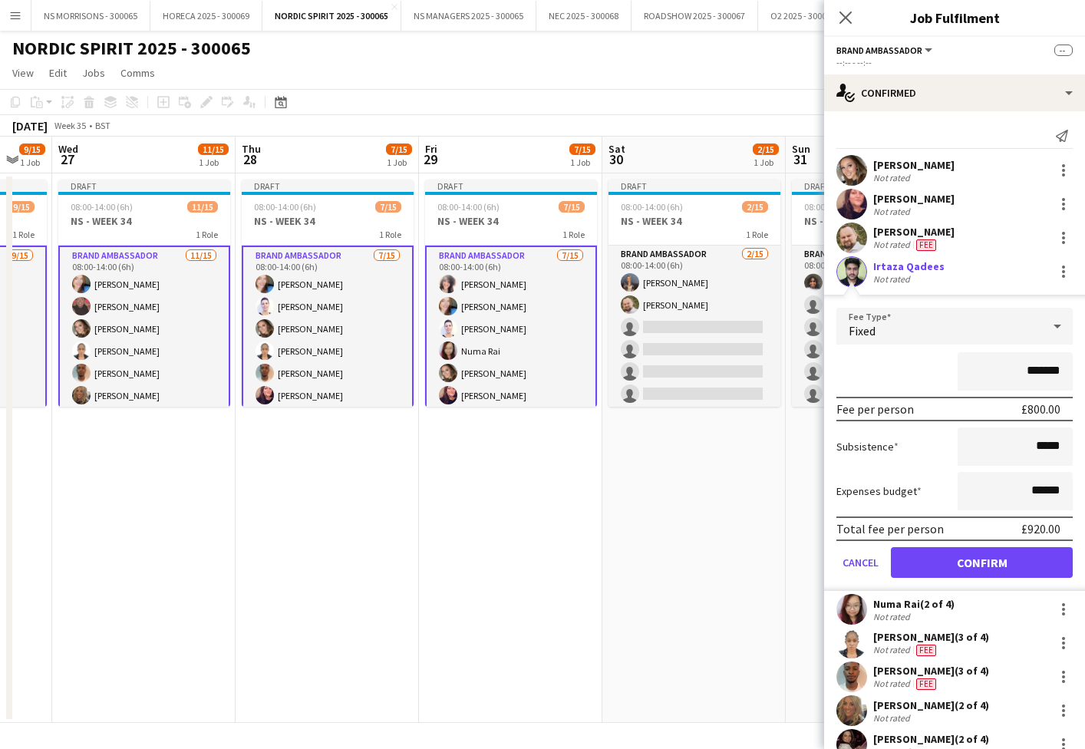
click at [994, 555] on button "Confirm" at bounding box center [982, 562] width 182 height 31
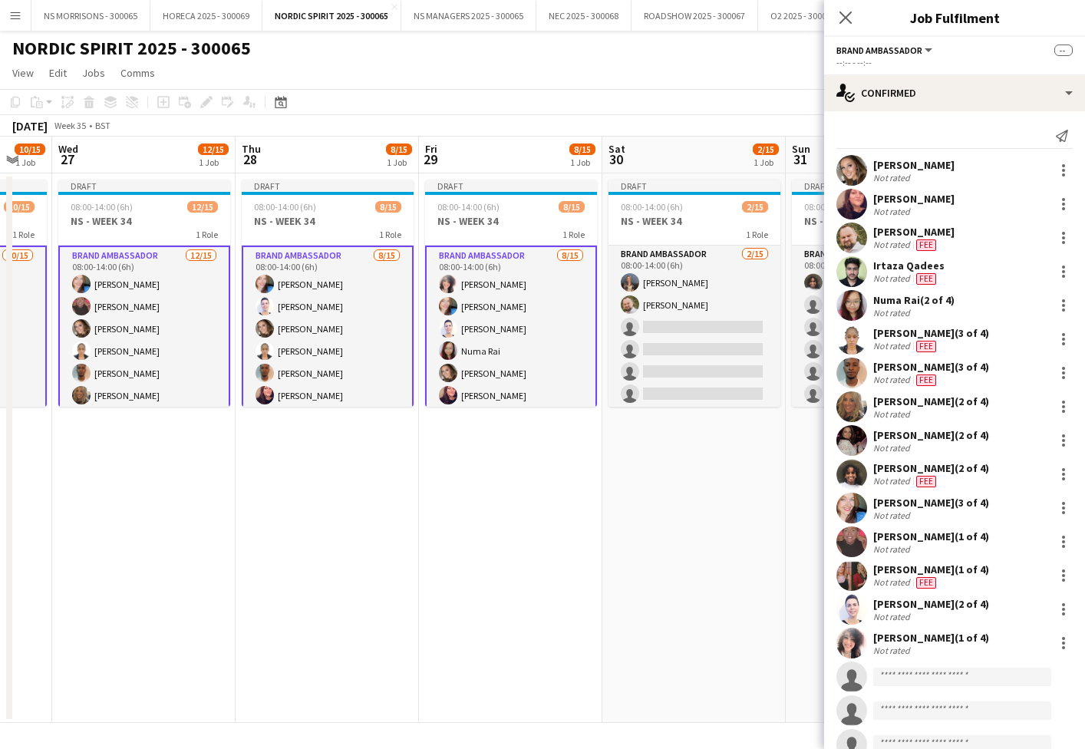
click at [120, 314] on app-card-role "Brand Ambassador 12/15 08:00-14:00 (6h) Stephanie Baillie Deborah Charville Mol…" at bounding box center [144, 429] width 172 height 367
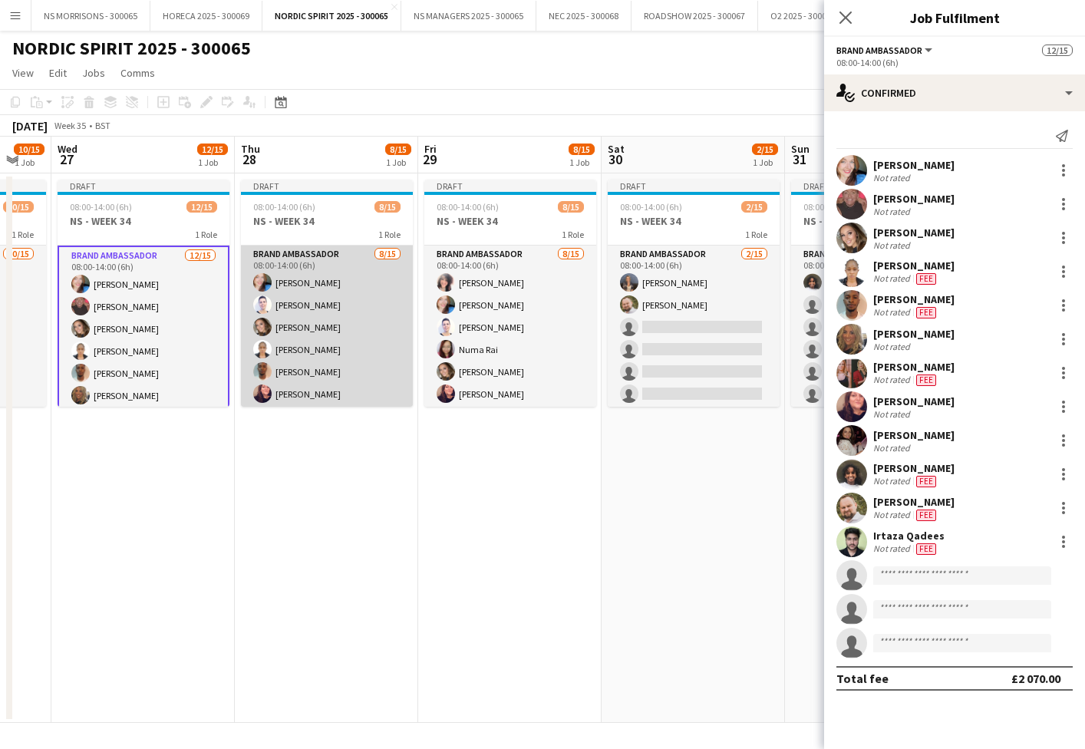
click at [298, 312] on app-card-role "Brand Ambassador 8/15 08:00-14:00 (6h) Stephanie Baillie Cleo Gifford Molly Cro…" at bounding box center [327, 428] width 172 height 364
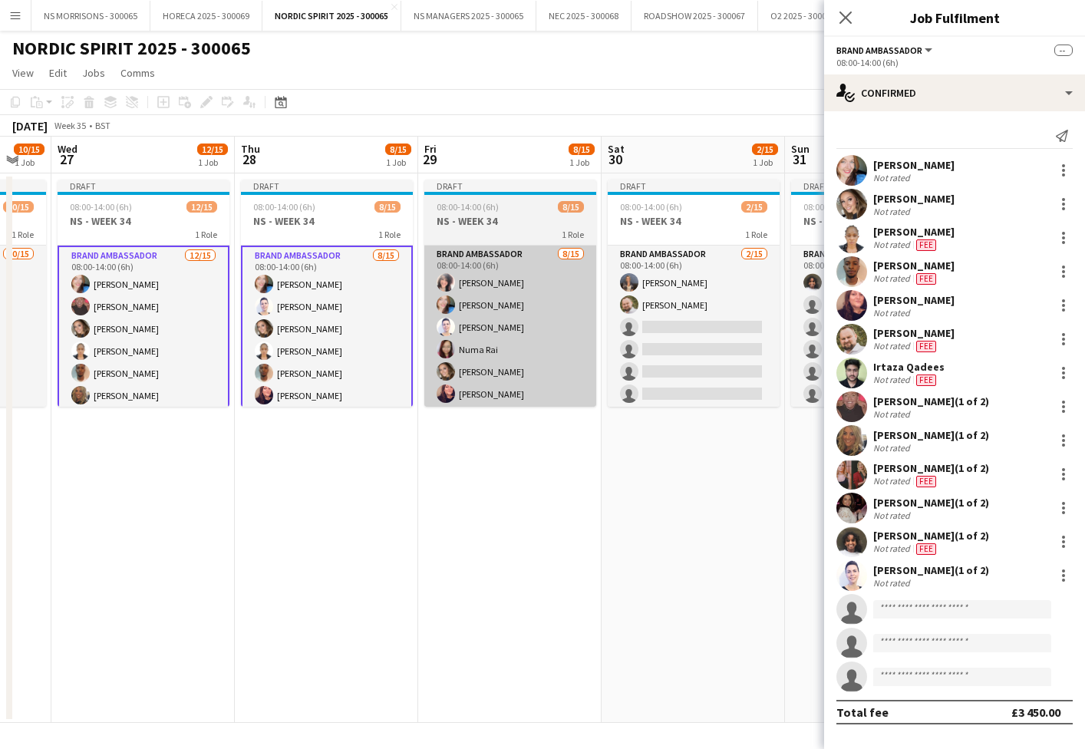
scroll to position [0, 499]
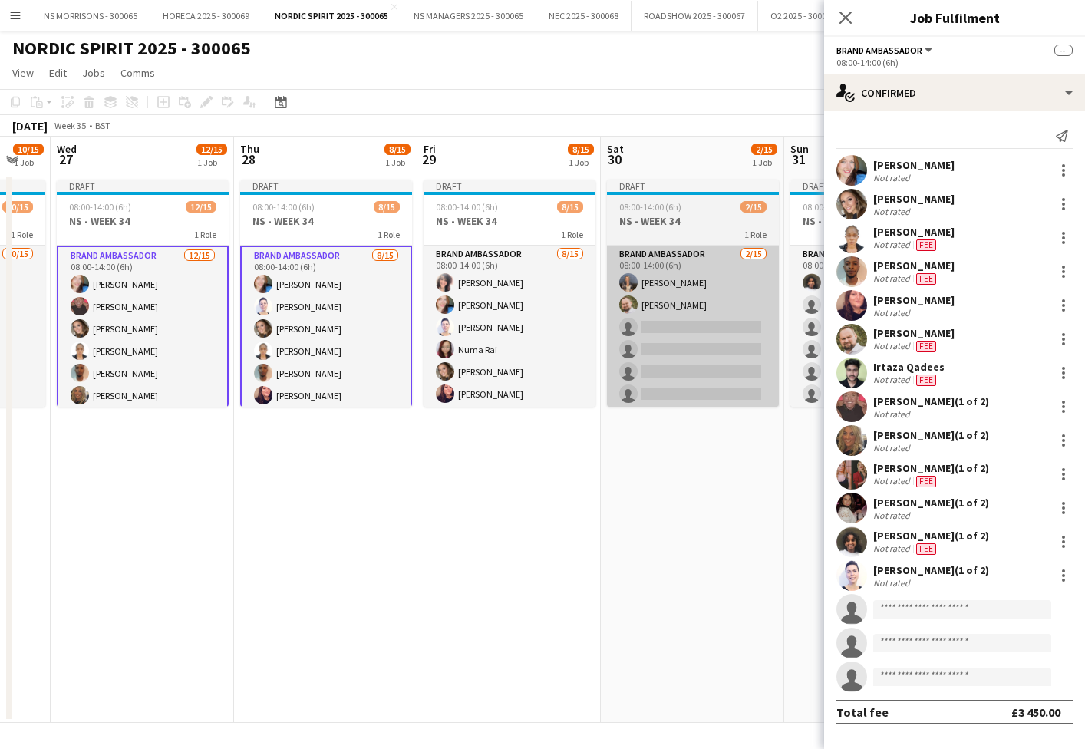
drag, startPoint x: 598, startPoint y: 321, endPoint x: 641, endPoint y: 327, distance: 44.1
click at [598, 321] on app-date-cell "Draft 08:00-14:00 (6h) 8/15 NS - WEEK 34 1 Role Brand Ambassador 8/15 08:00-14:…" at bounding box center [508, 447] width 183 height 549
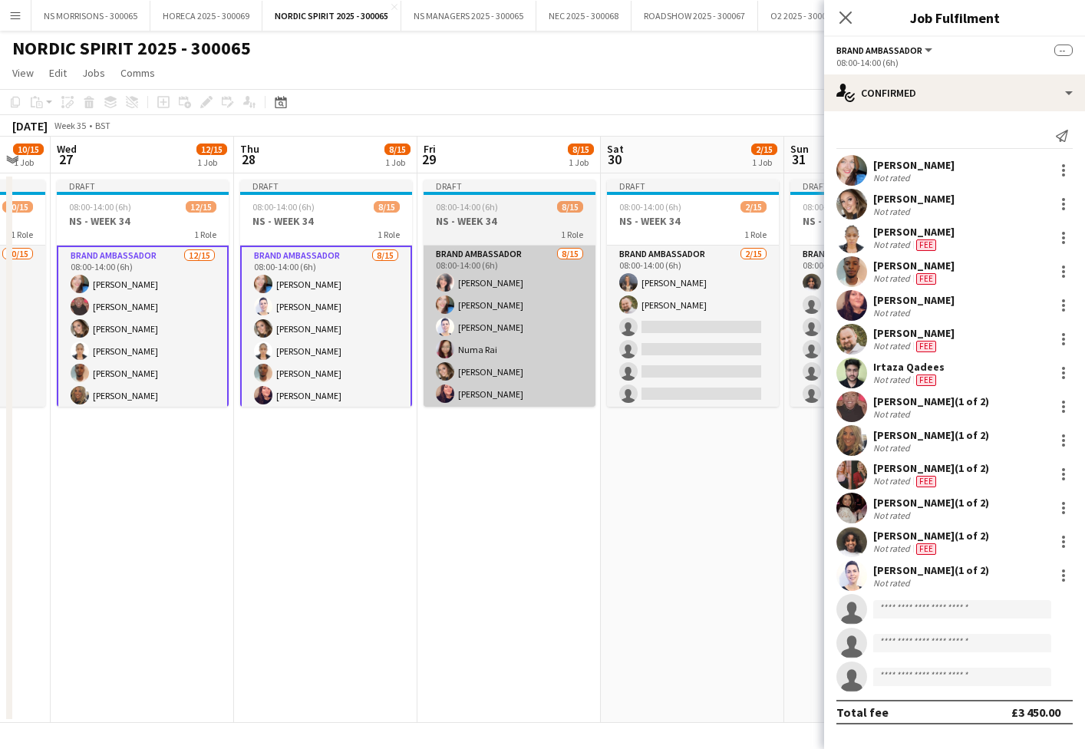
drag, startPoint x: 713, startPoint y: 332, endPoint x: 534, endPoint y: 338, distance: 178.8
click at [713, 332] on app-card-role "Brand Ambassador 2/15 08:00-14:00 (6h) Jodie Stevens aurimas sestokas single-ne…" at bounding box center [693, 428] width 172 height 364
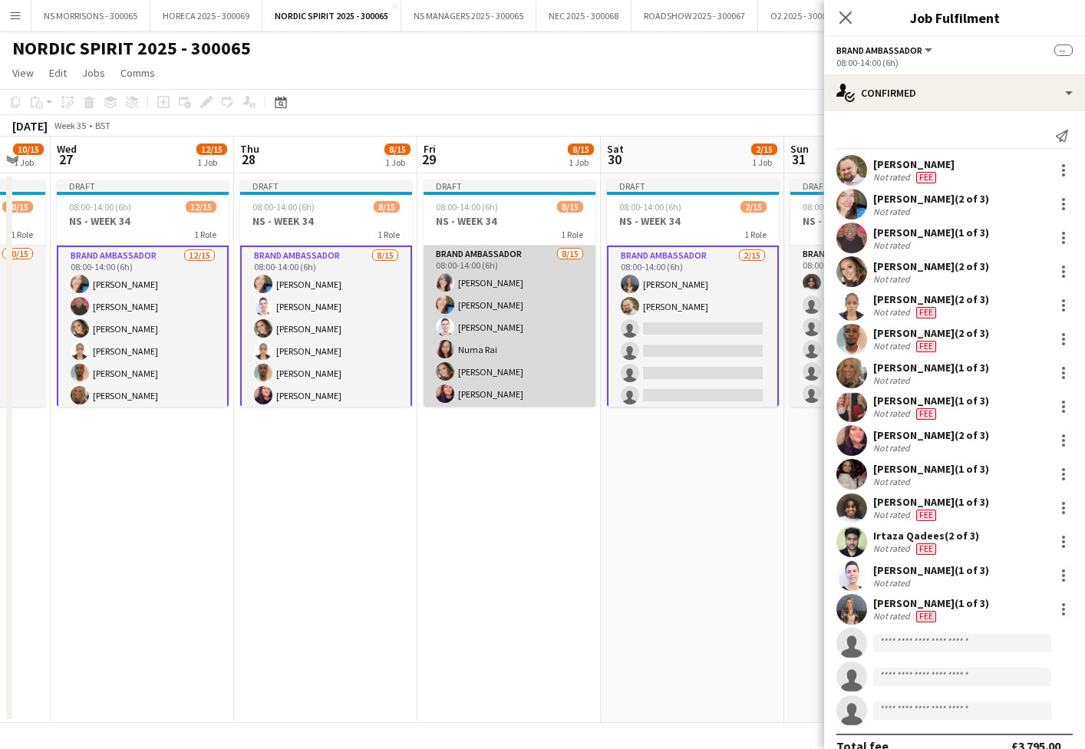
click at [462, 341] on app-card-role "Brand Ambassador 8/15 08:00-14:00 (6h) Nabila Hamici Stephanie Baillie Cleo Gif…" at bounding box center [510, 428] width 172 height 364
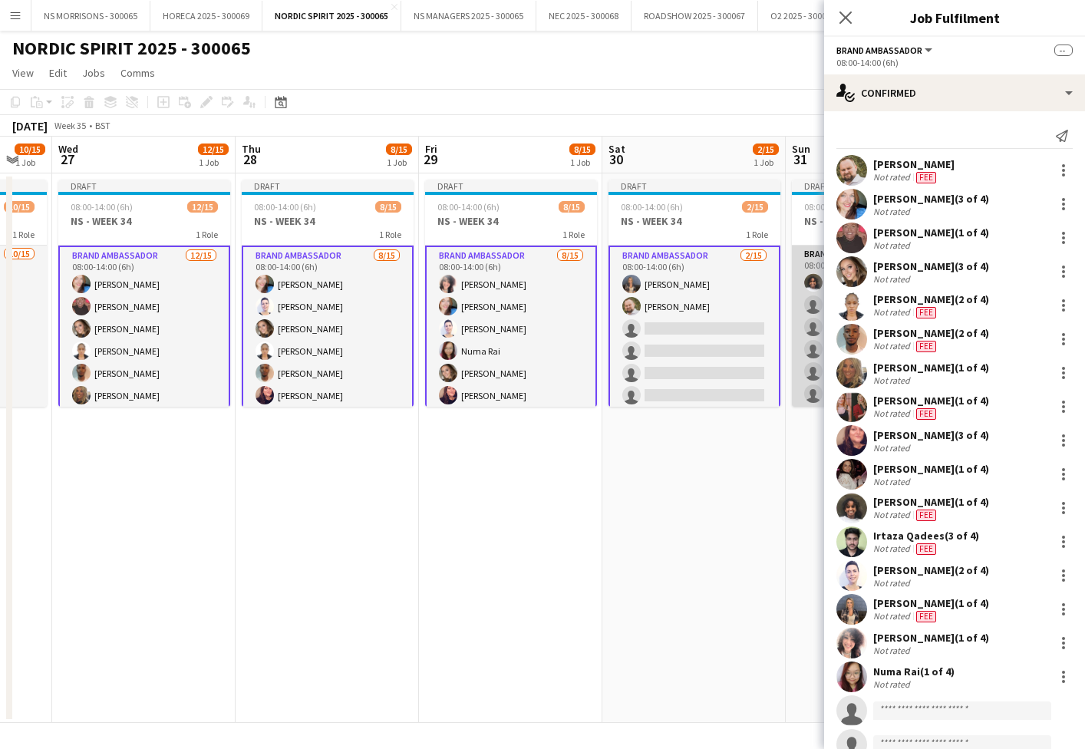
click at [793, 320] on app-card-role "Brand Ambassador 1/15 08:00-14:00 (6h) Semhal Abebe single-neutral-actions sing…" at bounding box center [878, 428] width 172 height 364
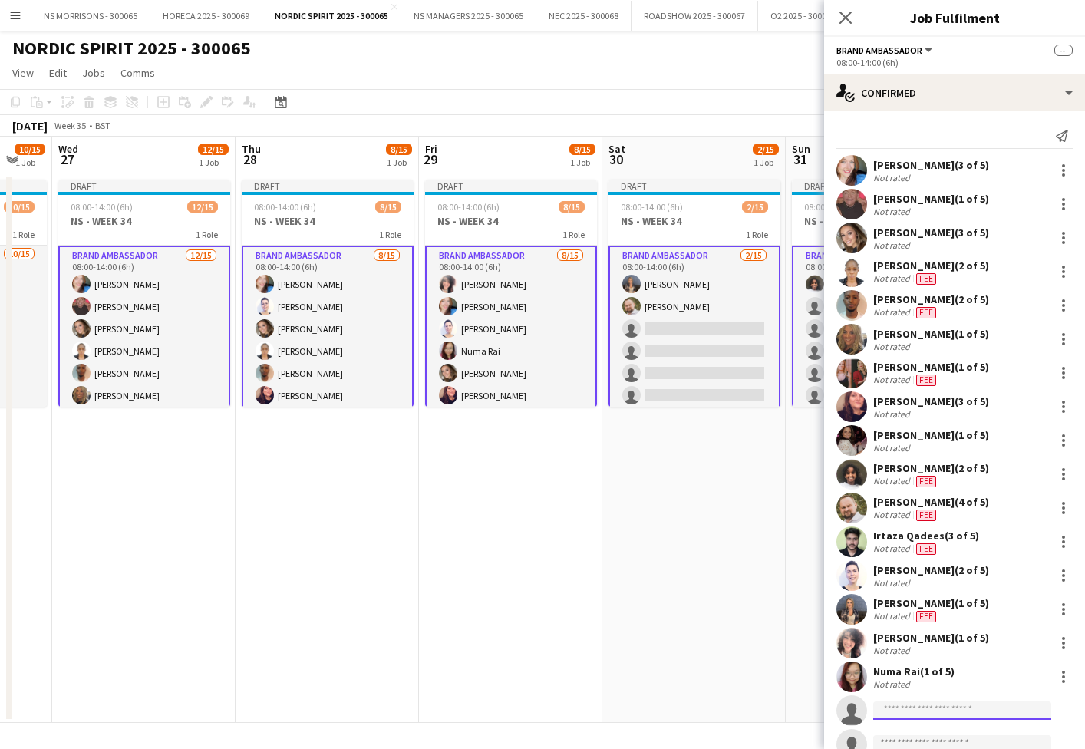
drag, startPoint x: 913, startPoint y: 705, endPoint x: 869, endPoint y: 695, distance: 45.6
click at [910, 703] on input at bounding box center [962, 710] width 178 height 18
type input "***"
click at [895, 673] on span "muaaz.riaz1@icloud.com" at bounding box center [961, 677] width 153 height 12
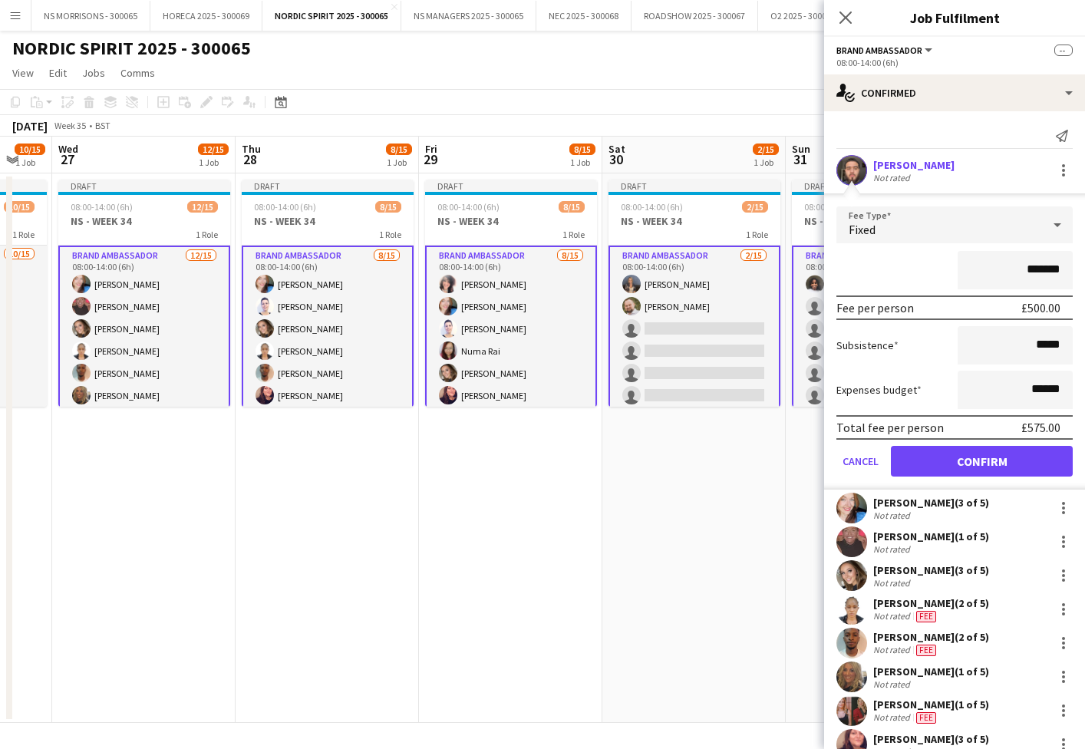
click at [1030, 269] on input "*******" at bounding box center [1015, 270] width 115 height 38
type input "*******"
drag, startPoint x: 1033, startPoint y: 390, endPoint x: 1042, endPoint y: 387, distance: 9.5
click at [1042, 387] on input "******" at bounding box center [1015, 390] width 115 height 38
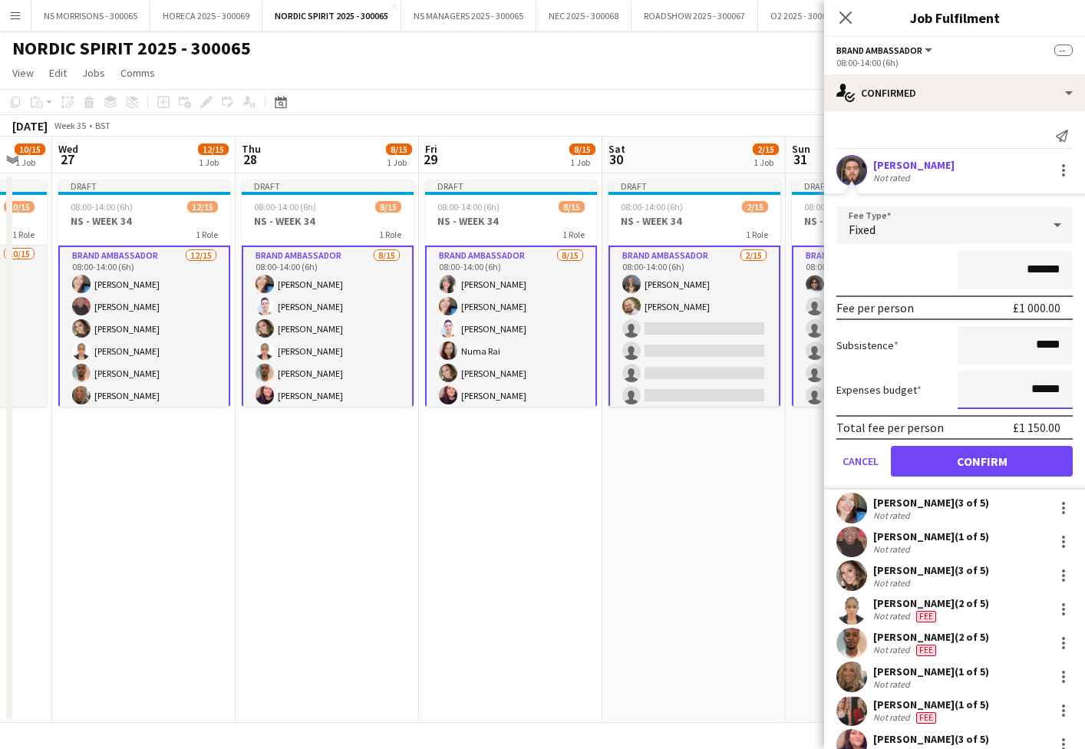
type input "******"
click at [981, 457] on button "Confirm" at bounding box center [982, 461] width 182 height 31
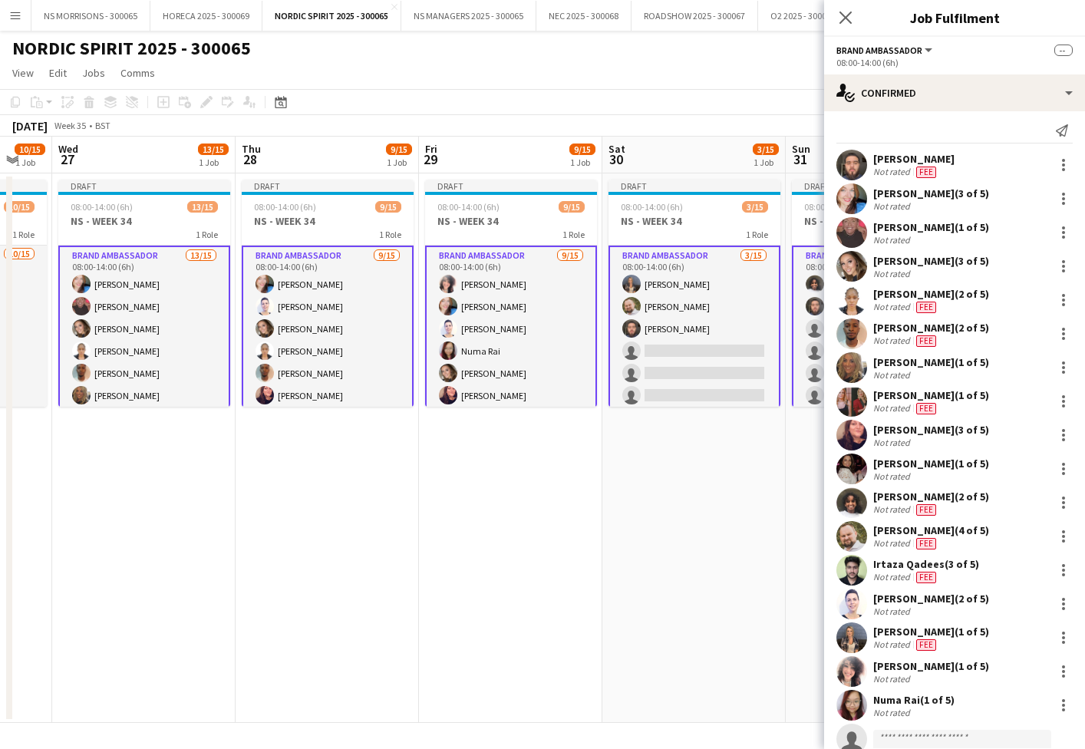
scroll to position [0, 0]
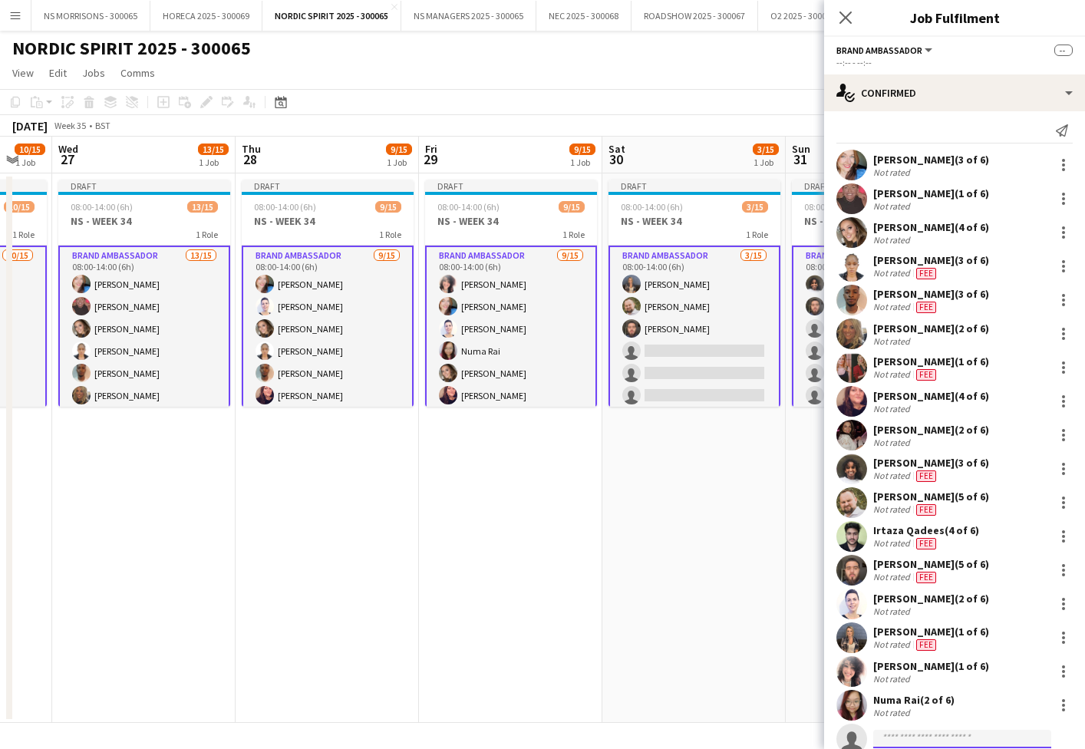
click at [911, 730] on input at bounding box center [962, 739] width 178 height 18
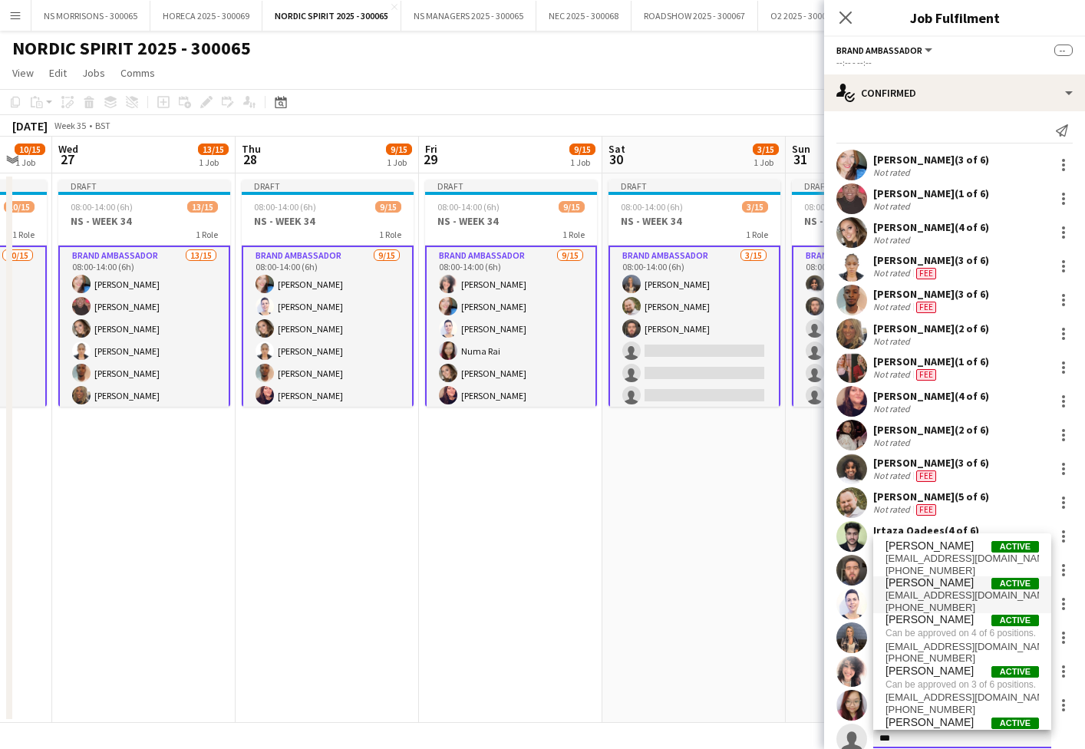
type input "***"
click at [945, 598] on span "[EMAIL_ADDRESS][DOMAIN_NAME]" at bounding box center [961, 595] width 153 height 12
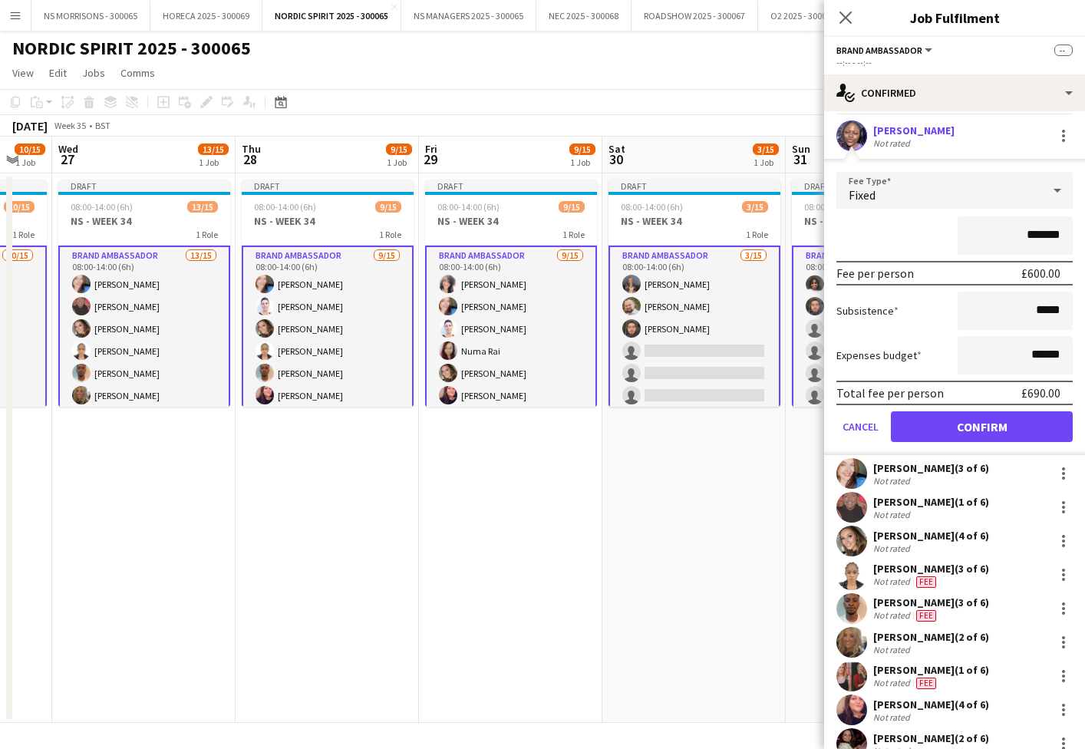
scroll to position [33, 0]
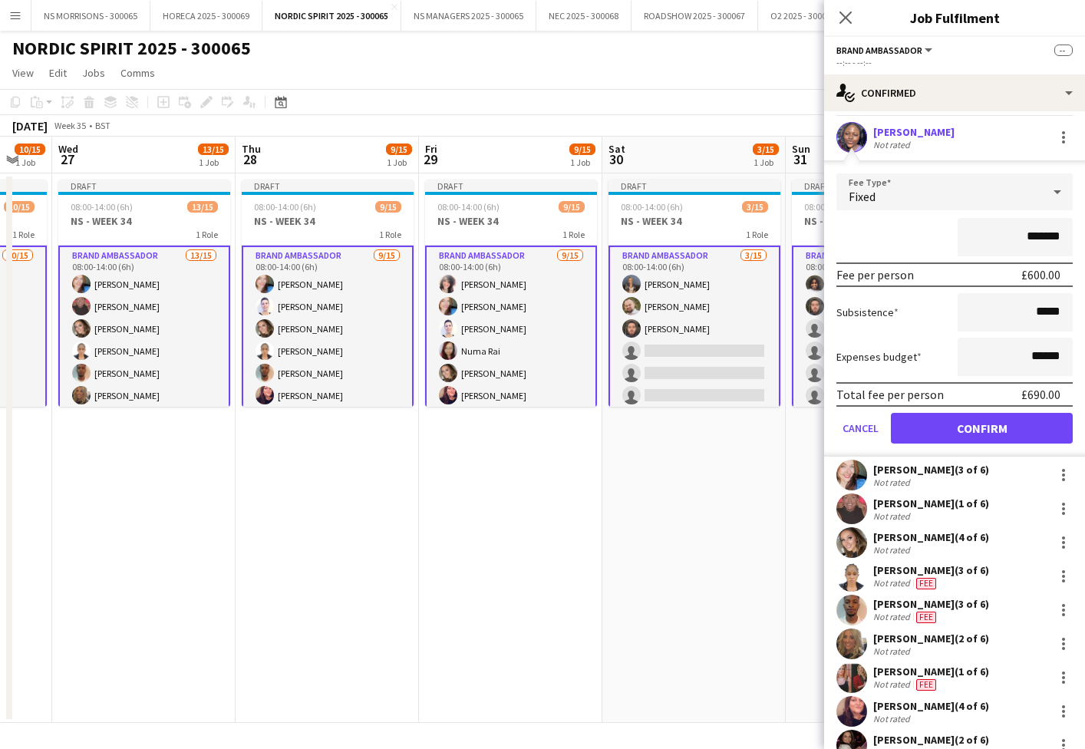
click at [1030, 232] on input "*******" at bounding box center [1015, 237] width 115 height 38
type input "*******"
drag, startPoint x: 1033, startPoint y: 356, endPoint x: 1045, endPoint y: 350, distance: 13.0
click at [1045, 350] on input "******" at bounding box center [1015, 357] width 115 height 38
type input "******"
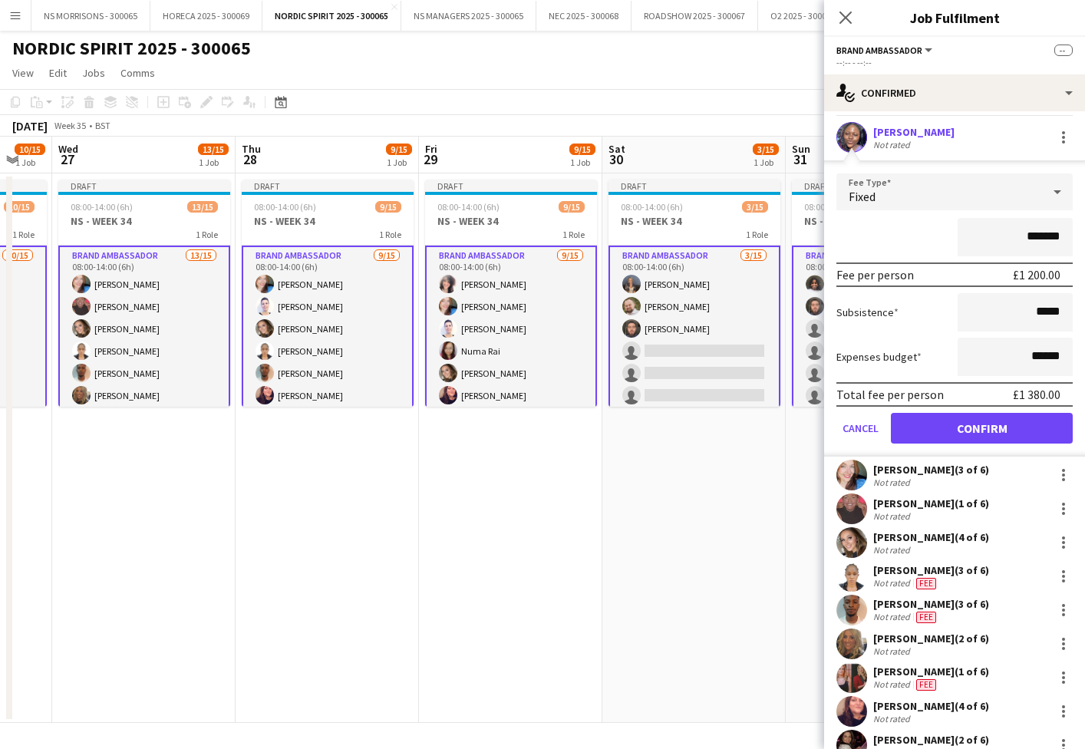
click at [986, 422] on button "Confirm" at bounding box center [982, 428] width 182 height 31
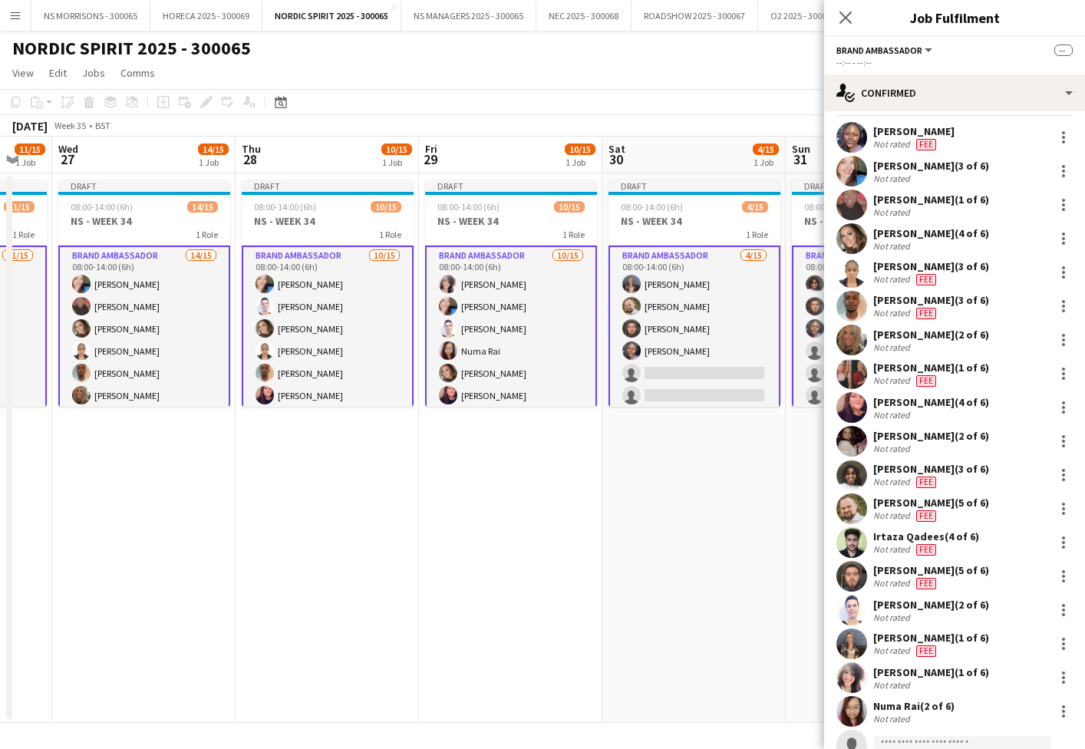
scroll to position [0, 499]
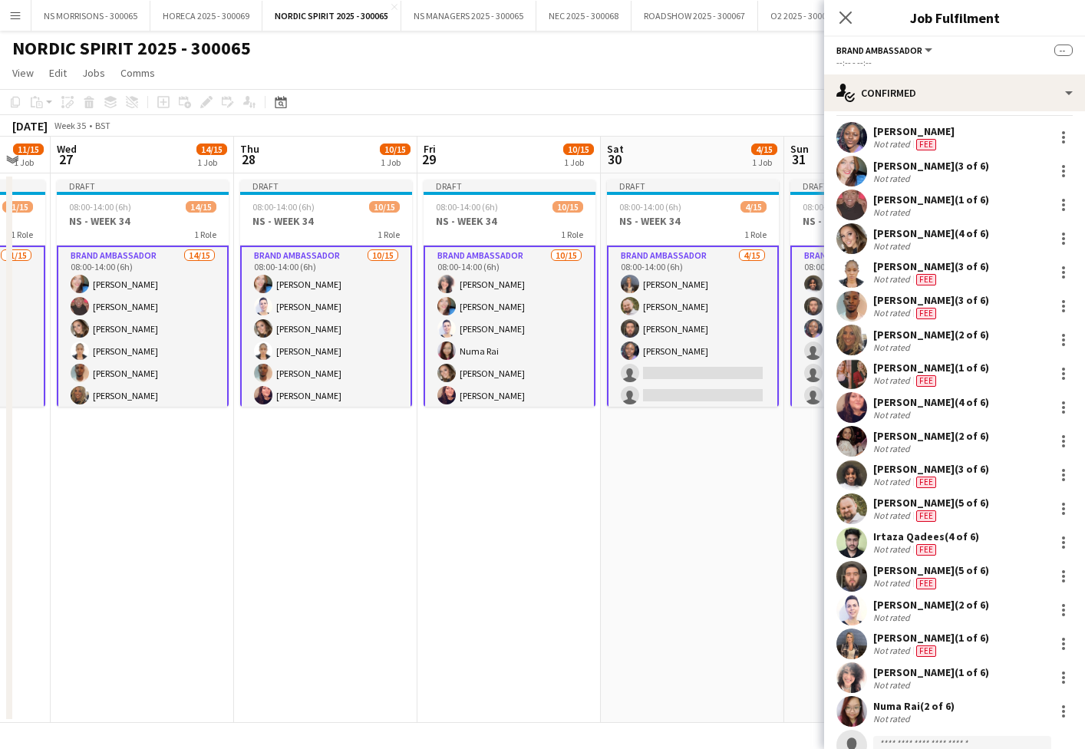
click at [807, 288] on app-user-avatar at bounding box center [813, 284] width 18 height 18
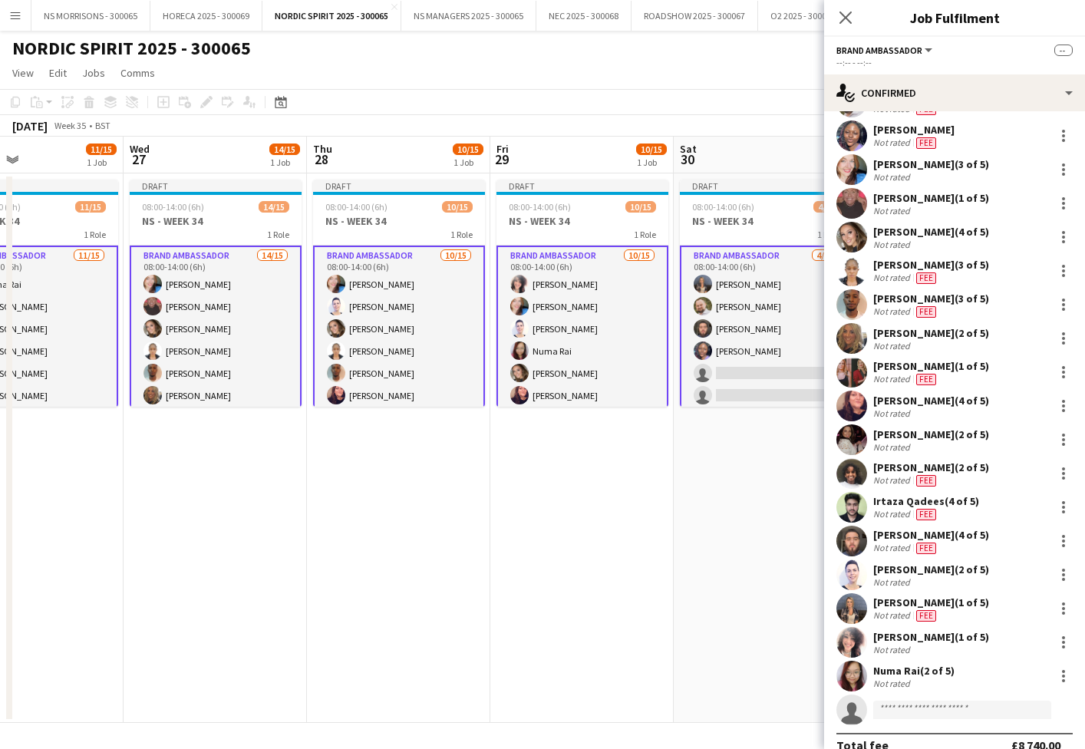
scroll to position [86, 0]
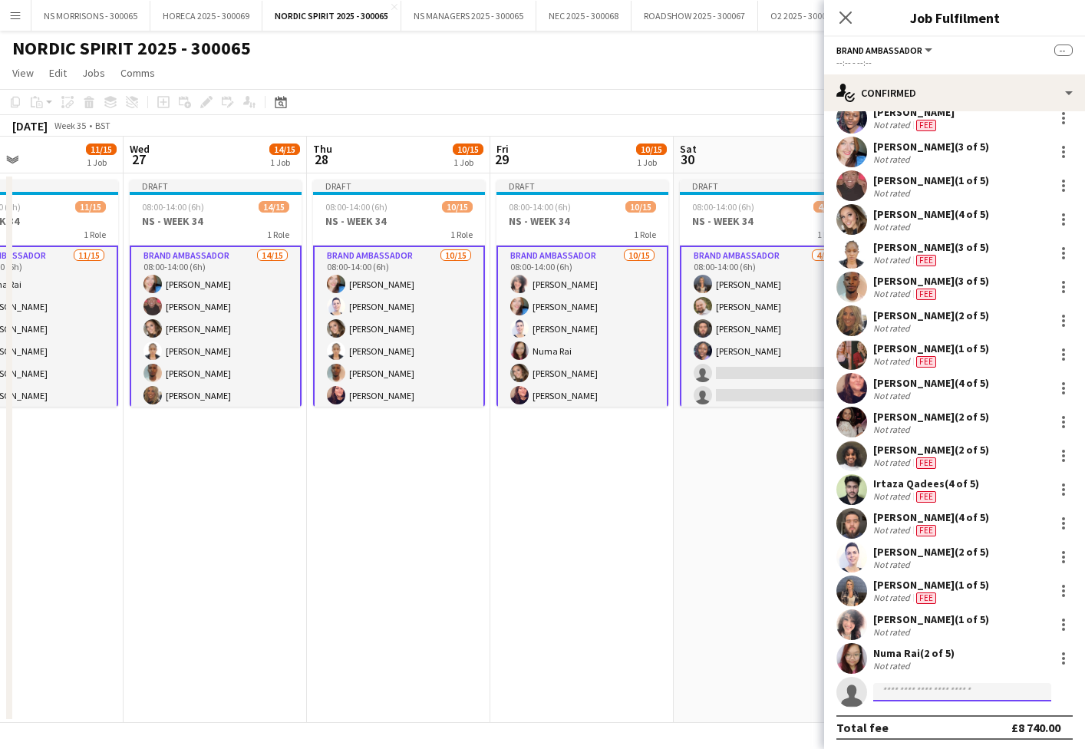
click at [910, 693] on input at bounding box center [962, 692] width 178 height 18
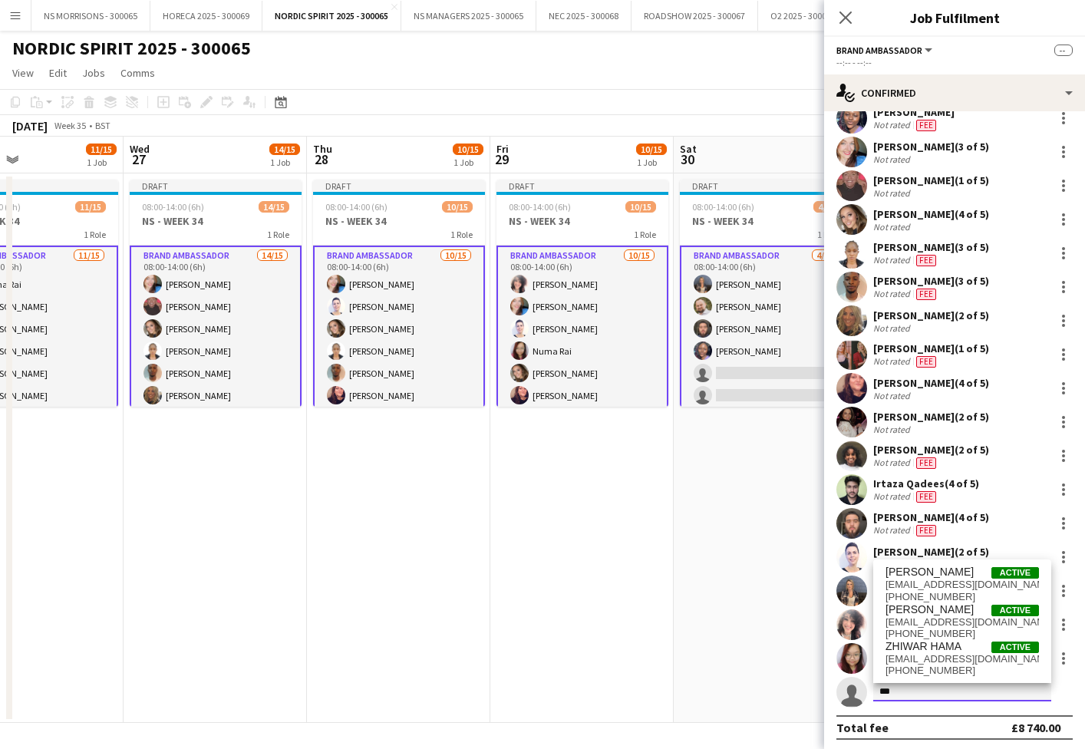
type input "***"
click at [941, 620] on span "zeeshanhayder207@gmail.com" at bounding box center [961, 622] width 153 height 12
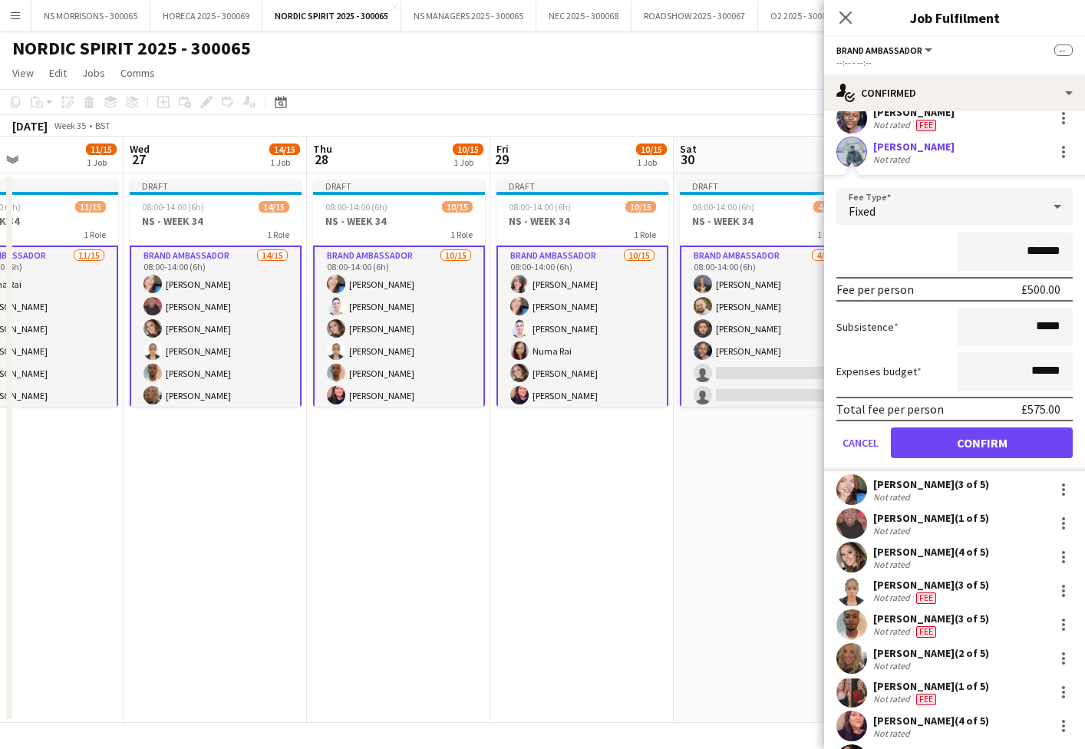
click at [1030, 248] on input "*******" at bounding box center [1015, 251] width 115 height 38
type input "*******"
drag, startPoint x: 1033, startPoint y: 373, endPoint x: 1043, endPoint y: 365, distance: 12.6
click at [1043, 365] on input "******" at bounding box center [1015, 371] width 115 height 38
type input "******"
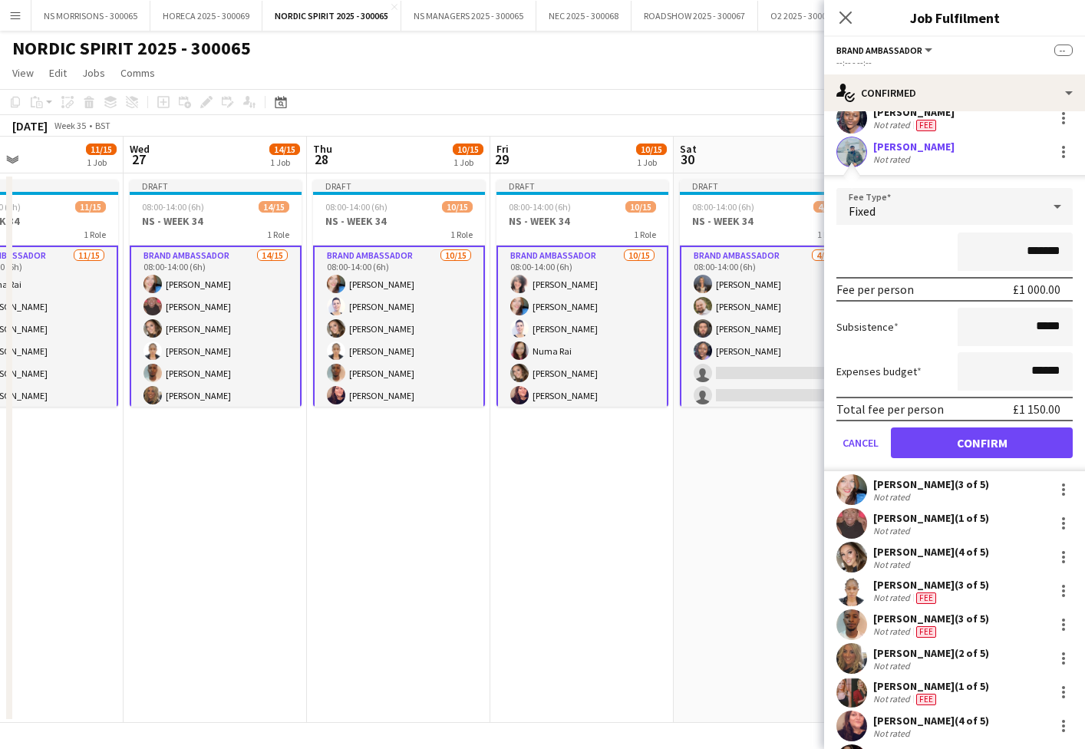
click at [971, 437] on button "Confirm" at bounding box center [982, 442] width 182 height 31
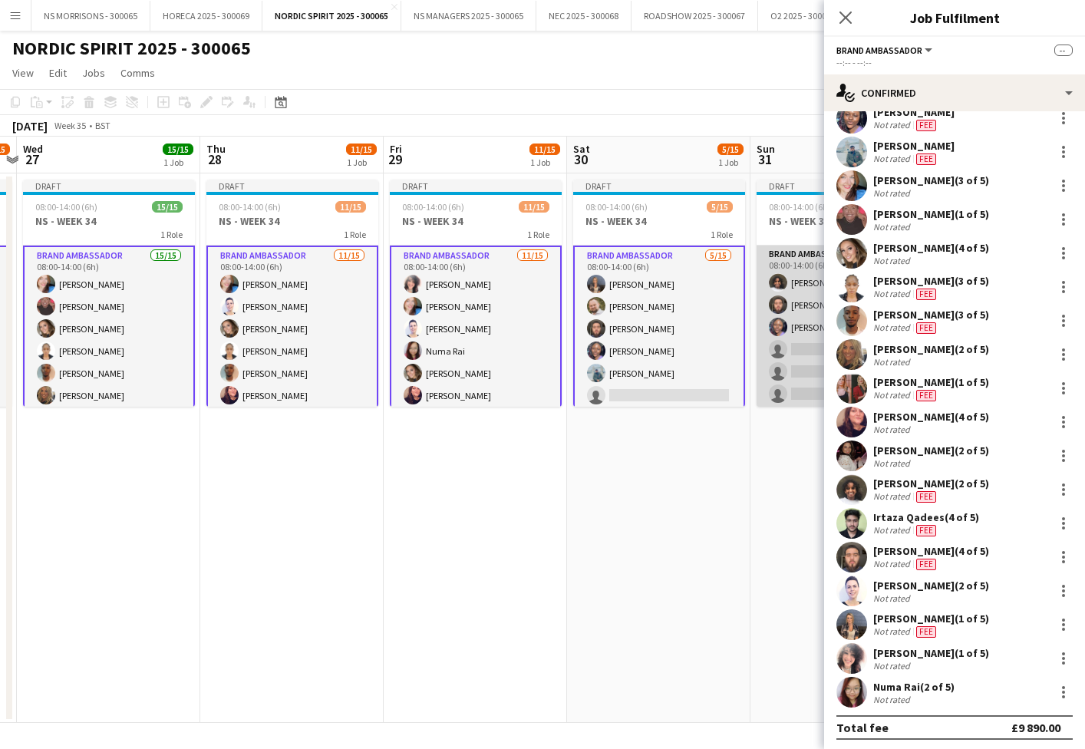
scroll to position [0, 546]
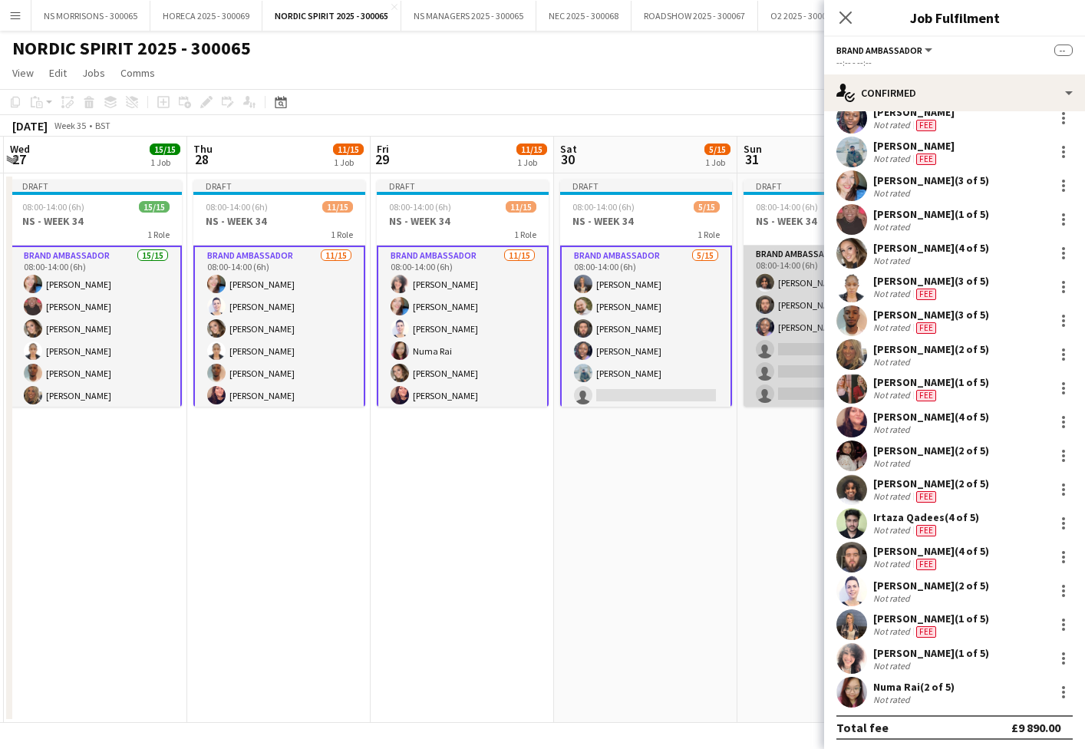
click at [794, 376] on app-card-role "Brand Ambassador 3/15 08:00-14:00 (6h) Semhal Abebe Muaaz Riaz Olamide Balogun …" at bounding box center [829, 428] width 172 height 364
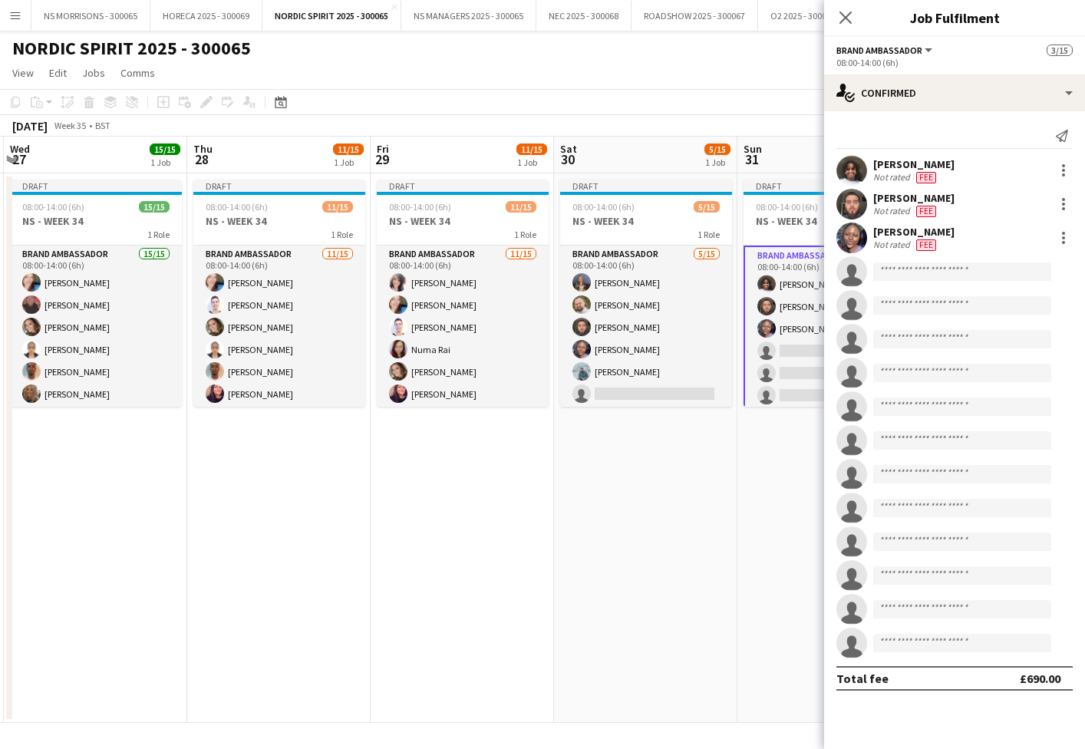
scroll to position [0, 0]
click at [925, 376] on input at bounding box center [962, 373] width 178 height 18
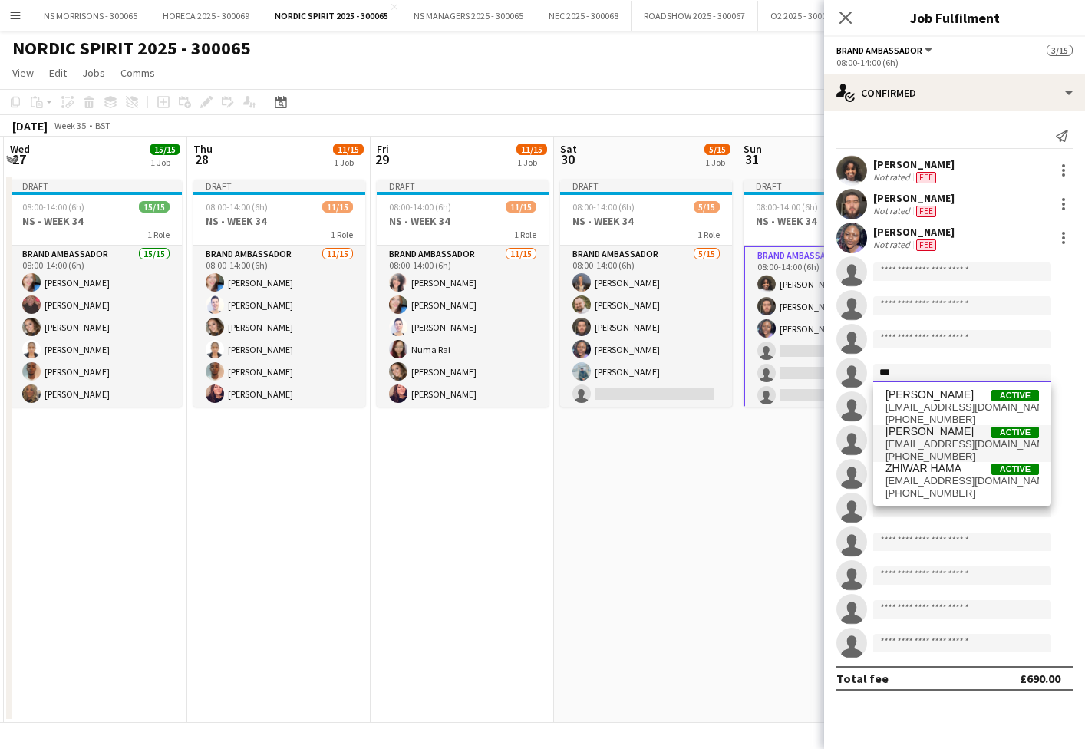
type input "***"
click at [934, 435] on span "[PERSON_NAME]" at bounding box center [929, 431] width 88 height 13
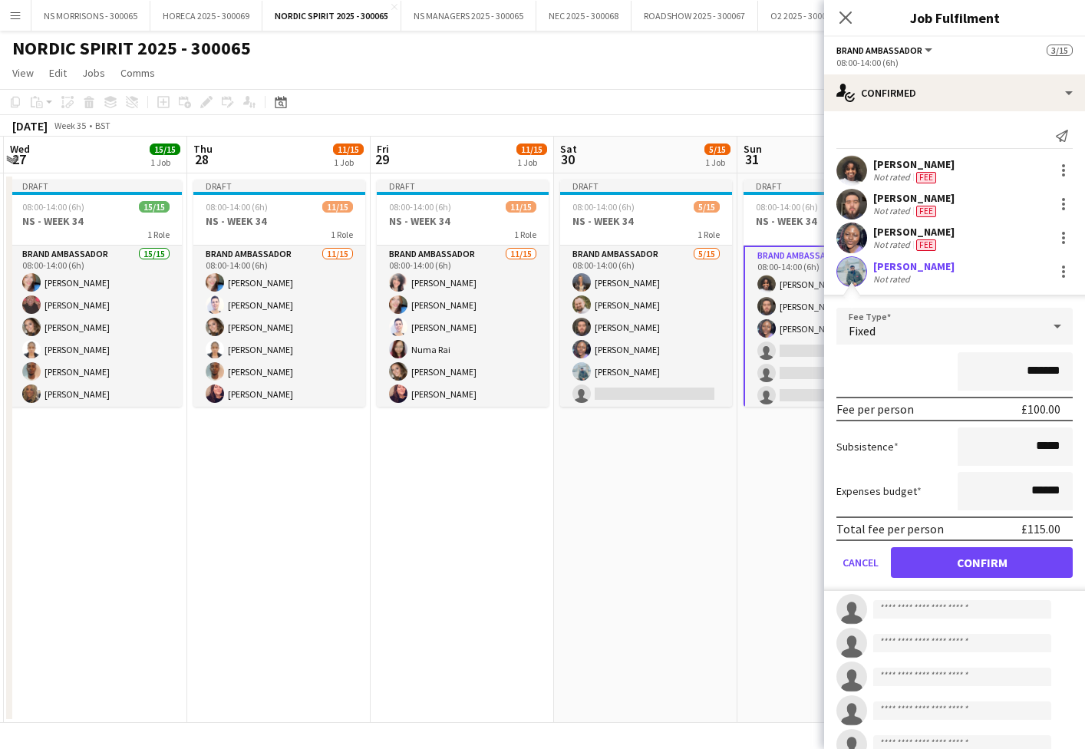
click at [950, 562] on button "Confirm" at bounding box center [982, 562] width 182 height 31
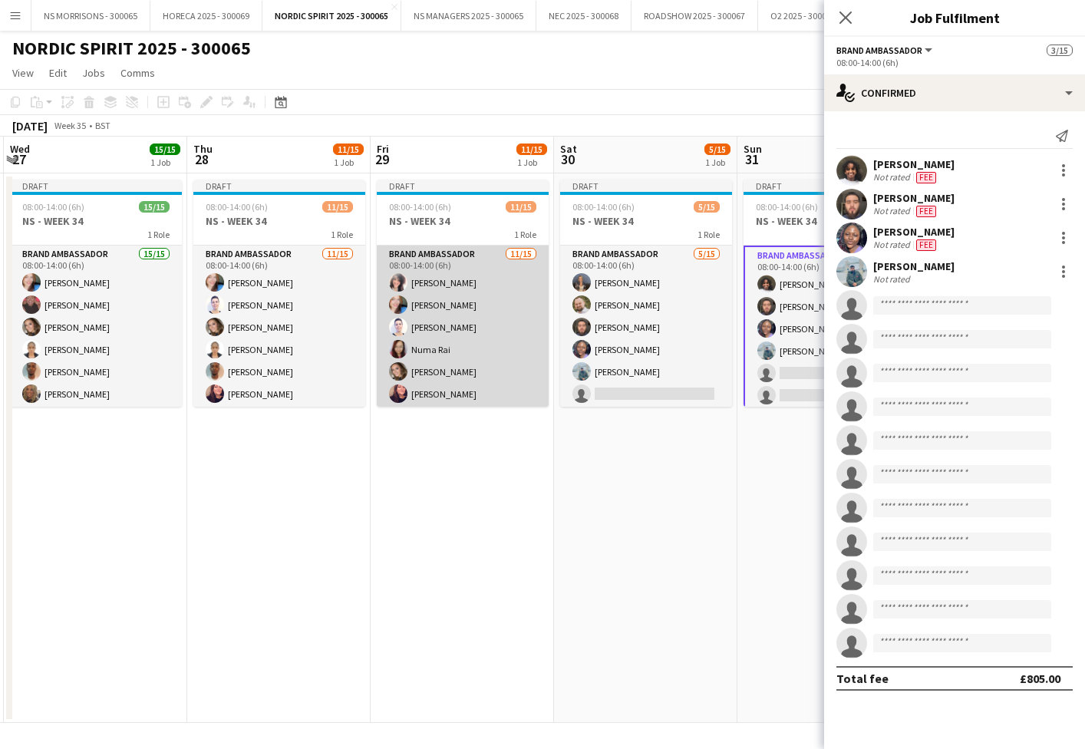
click at [476, 350] on app-card-role "Brand Ambassador 11/15 08:00-14:00 (6h) Nabila Hamici Stephanie Baillie Cleo Gi…" at bounding box center [463, 428] width 172 height 364
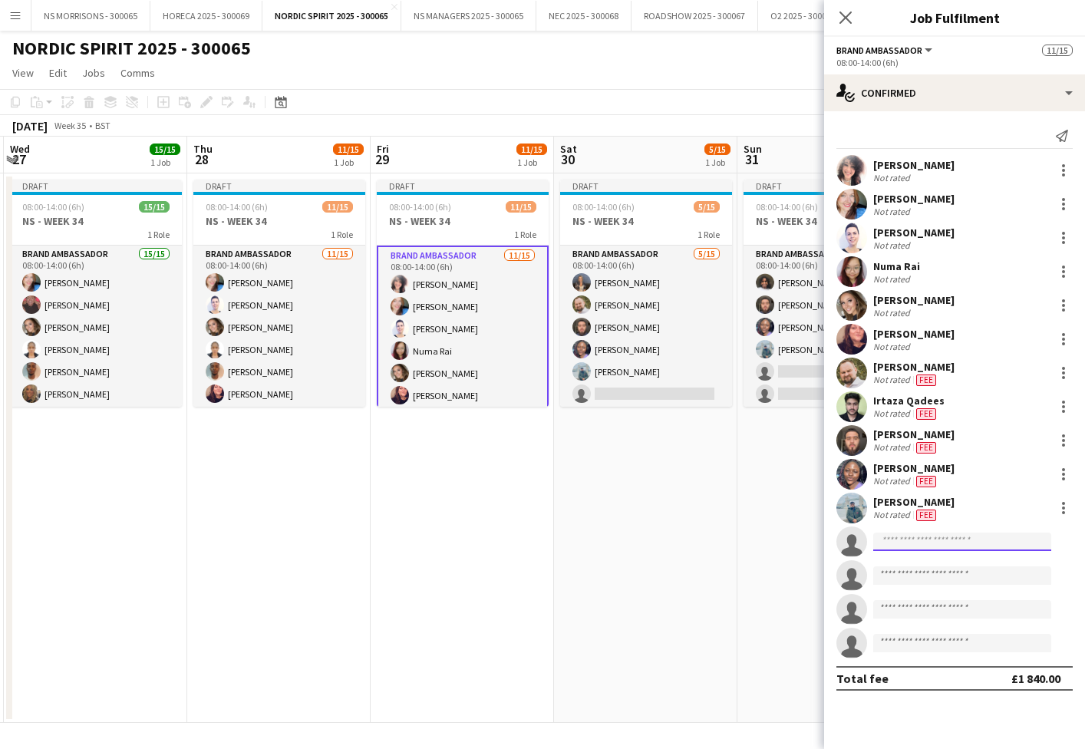
click at [889, 549] on input at bounding box center [962, 541] width 178 height 18
type input "****"
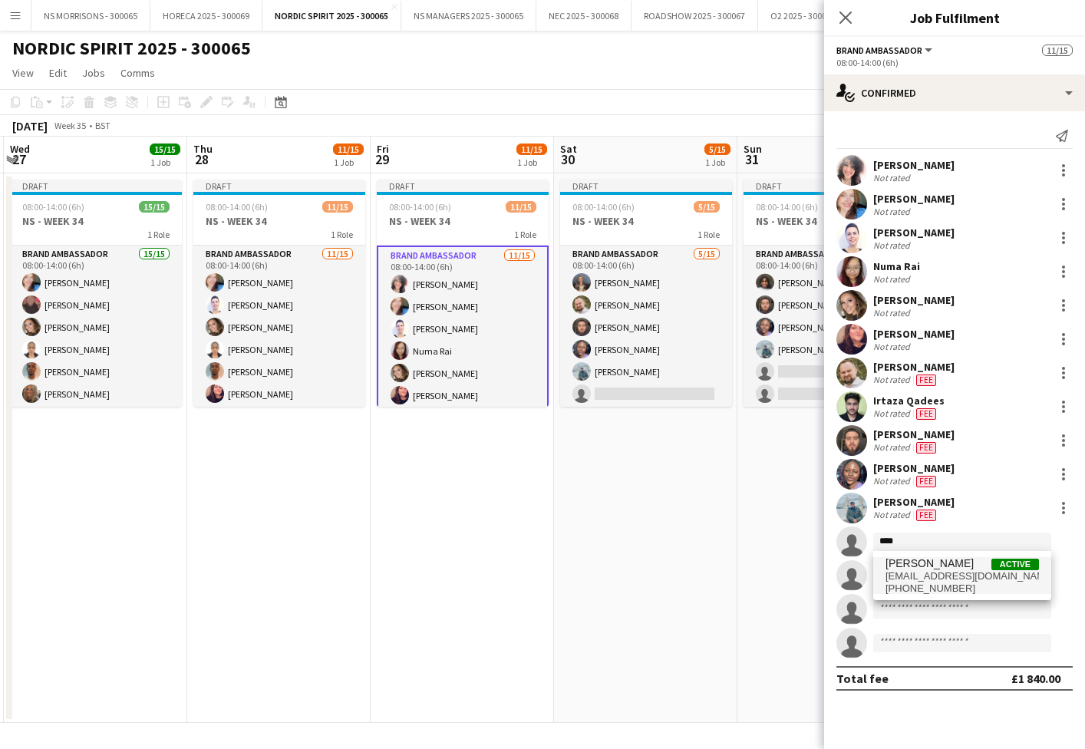
click at [911, 565] on span "[PERSON_NAME]" at bounding box center [929, 563] width 88 height 13
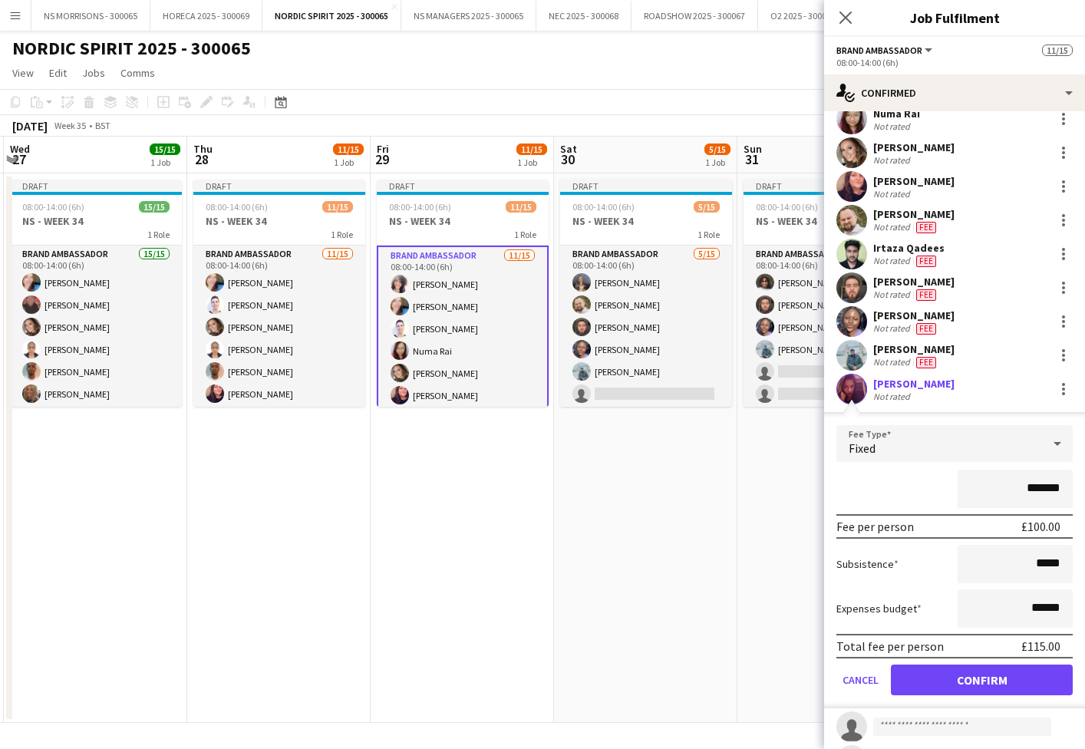
scroll to position [183, 0]
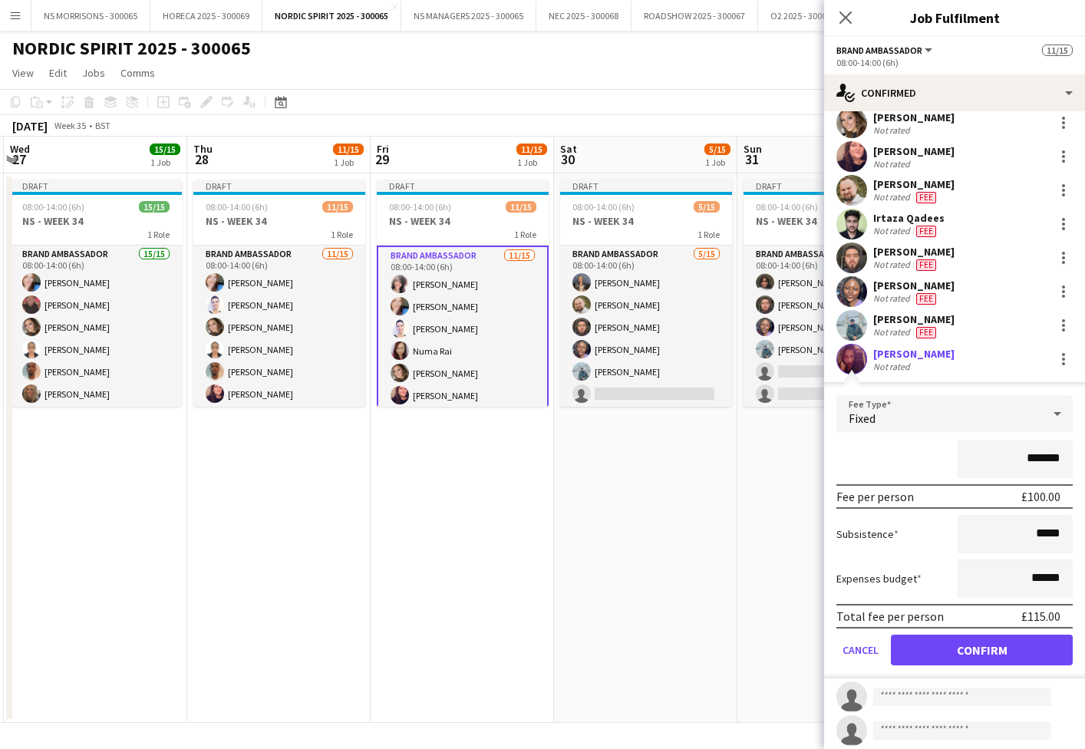
click at [931, 643] on button "Confirm" at bounding box center [982, 650] width 182 height 31
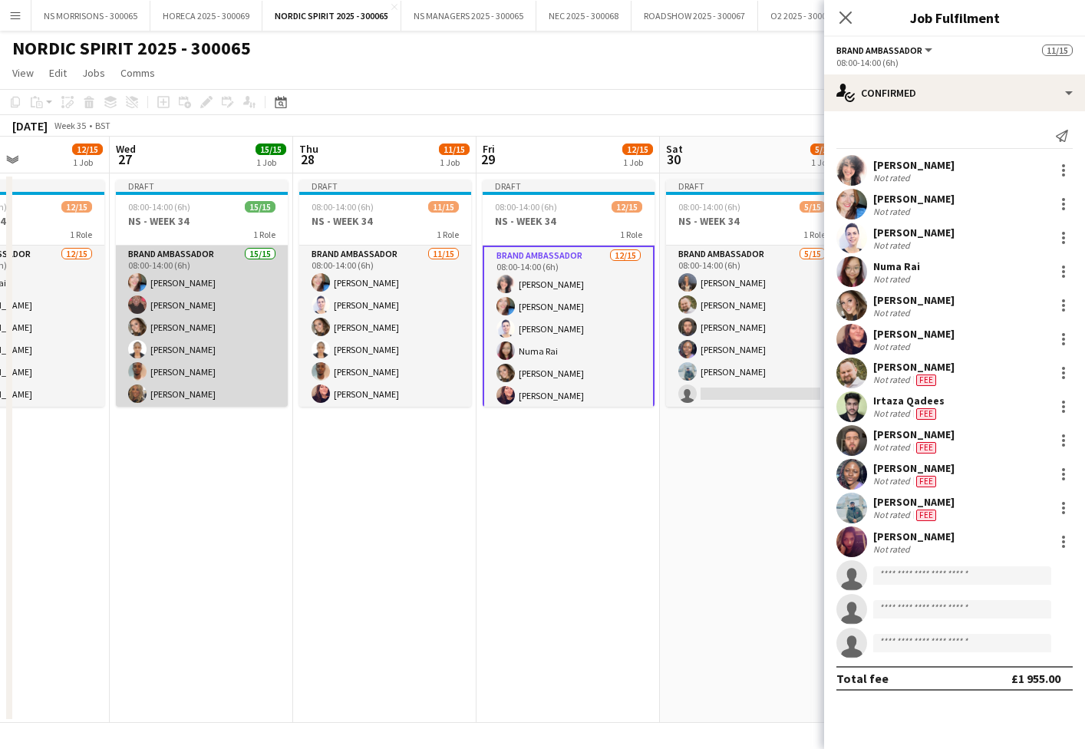
scroll to position [0, 414]
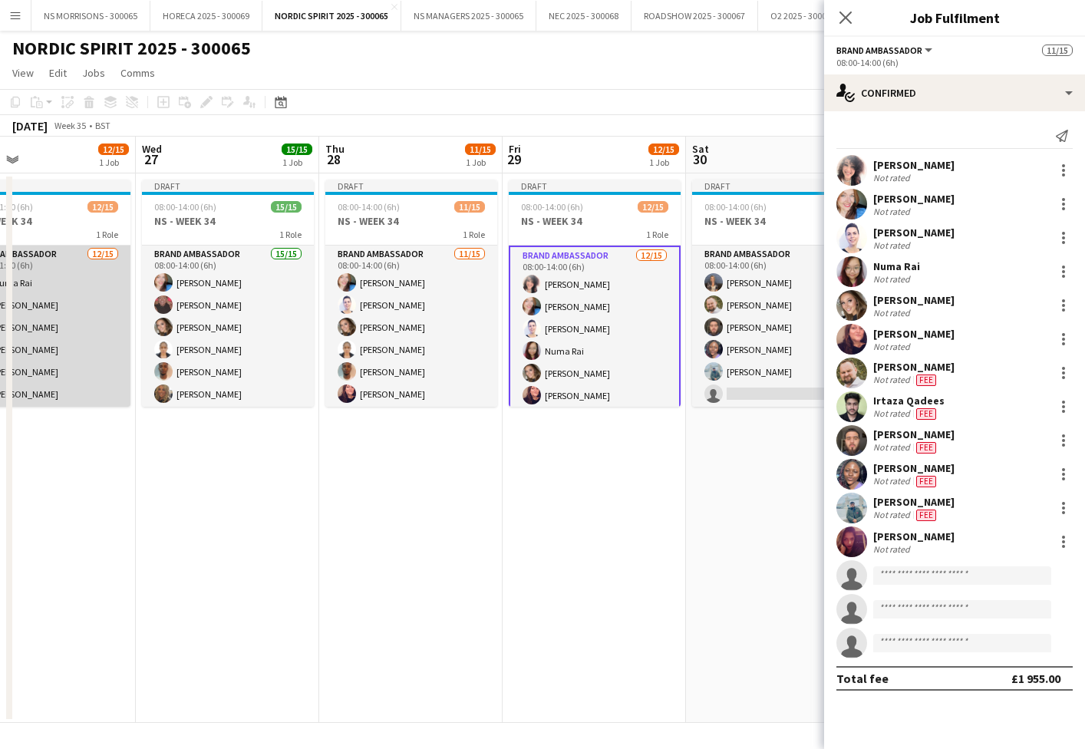
click at [104, 302] on app-card-role "Brand Ambassador 12/15 15:00-21:00 (6h) Numa Rai Molly Crossley Opeyemi Ajadi T…" at bounding box center [45, 428] width 172 height 364
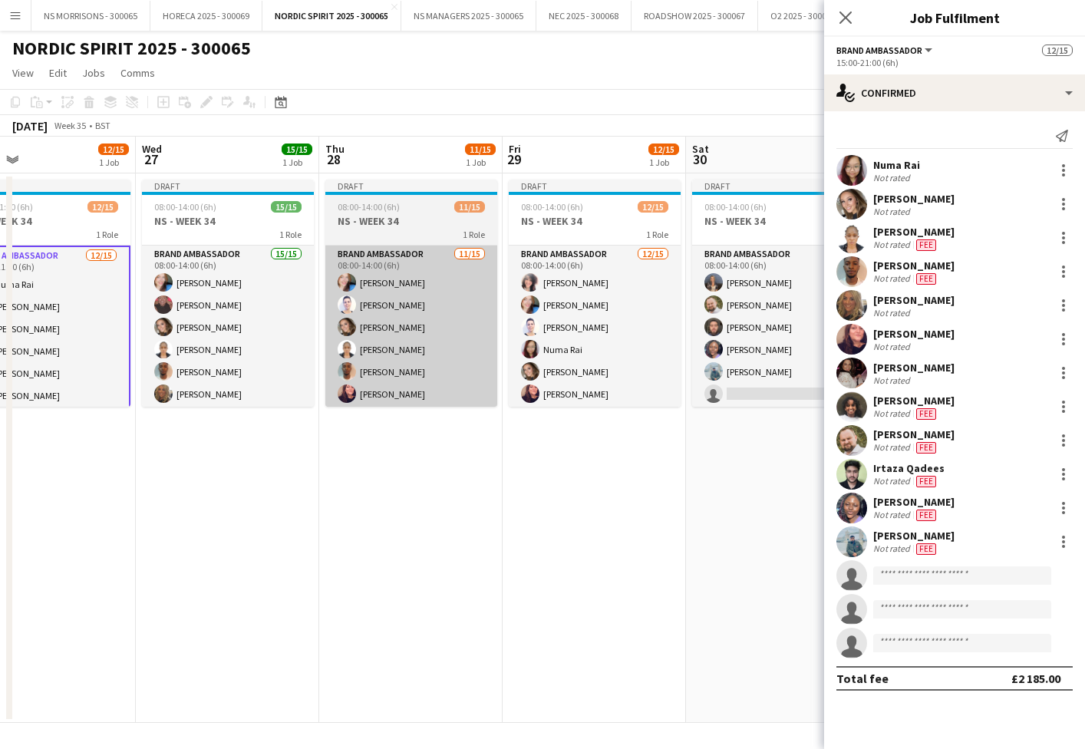
drag, startPoint x: 230, startPoint y: 310, endPoint x: 406, endPoint y: 384, distance: 190.5
click at [229, 310] on app-card-role "Brand Ambassador 15/15 08:00-14:00 (6h) Stephanie Baillie Deborah Charville Mol…" at bounding box center [228, 428] width 172 height 364
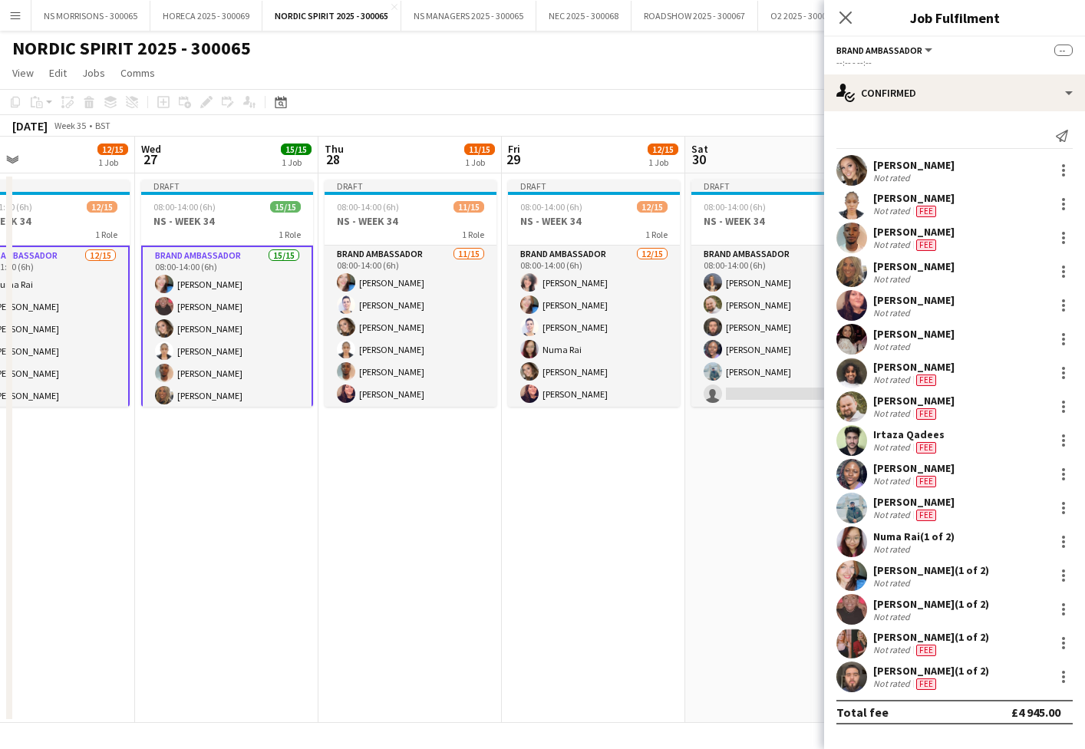
scroll to position [0, 0]
click at [327, 512] on app-date-cell "Draft 08:00-14:00 (6h) 11/15 NS - WEEK 34 1 Role Brand Ambassador 11/15 08:00-1…" at bounding box center [409, 447] width 183 height 549
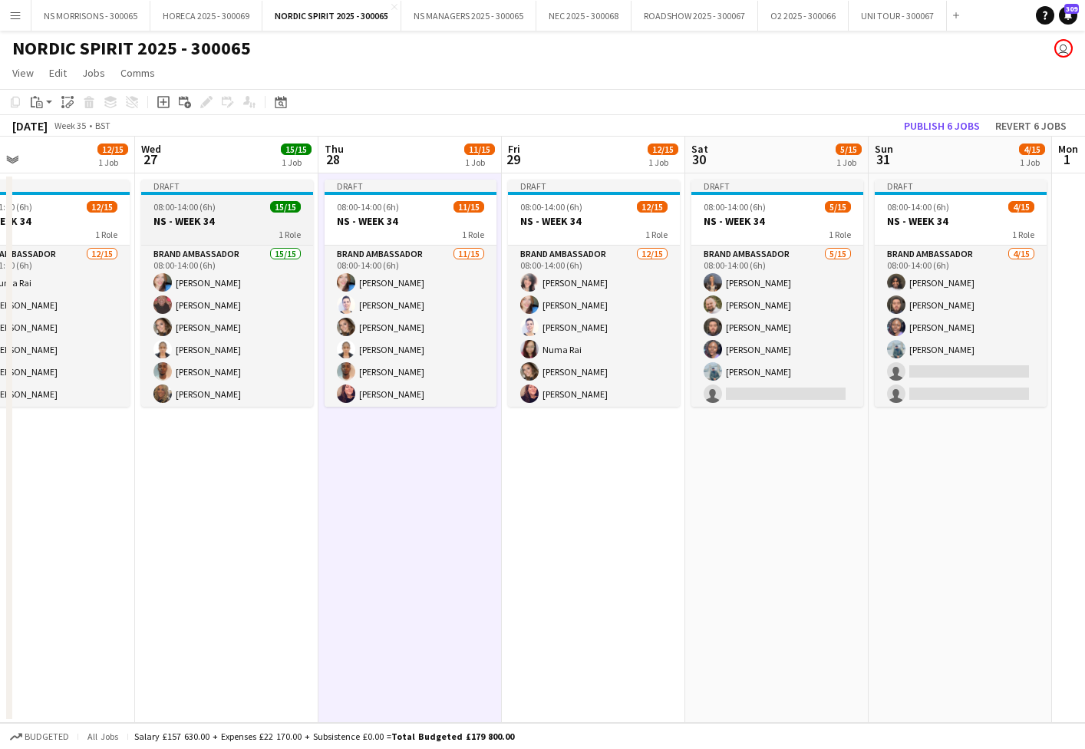
click at [206, 216] on h3 "NS - WEEK 34" at bounding box center [227, 221] width 172 height 14
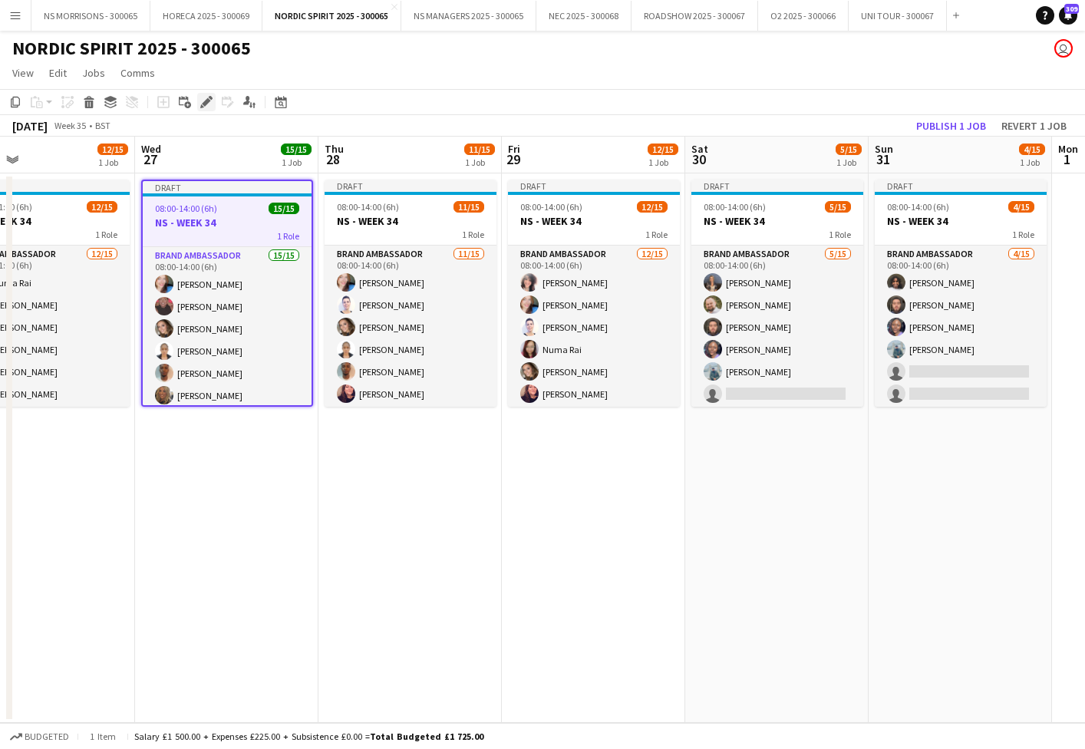
click at [209, 107] on icon "Edit" at bounding box center [206, 102] width 12 height 12
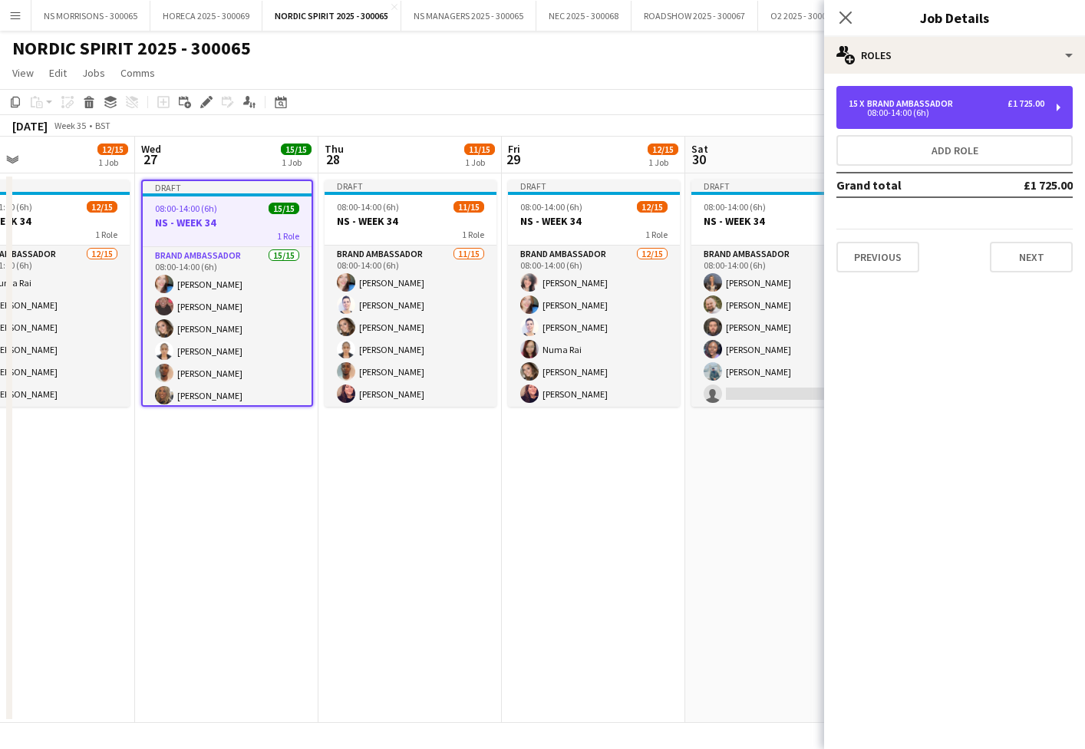
drag, startPoint x: 925, startPoint y: 115, endPoint x: 887, endPoint y: 169, distance: 66.0
click at [925, 115] on div "08:00-14:00 (6h)" at bounding box center [947, 113] width 196 height 8
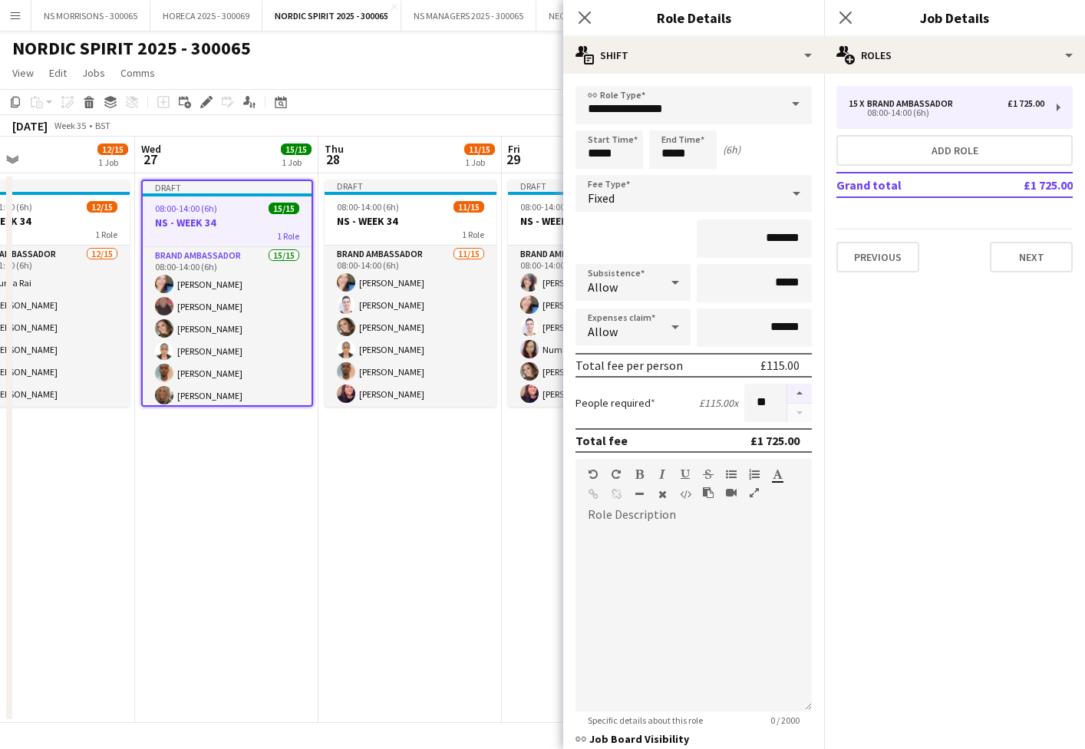
click at [805, 389] on button "button" at bounding box center [799, 394] width 25 height 20
type input "**"
click at [386, 501] on app-date-cell "Draft 08:00-14:00 (6h) 11/15 NS - WEEK 34 1 Role Brand Ambassador 11/15 08:00-1…" at bounding box center [409, 447] width 183 height 549
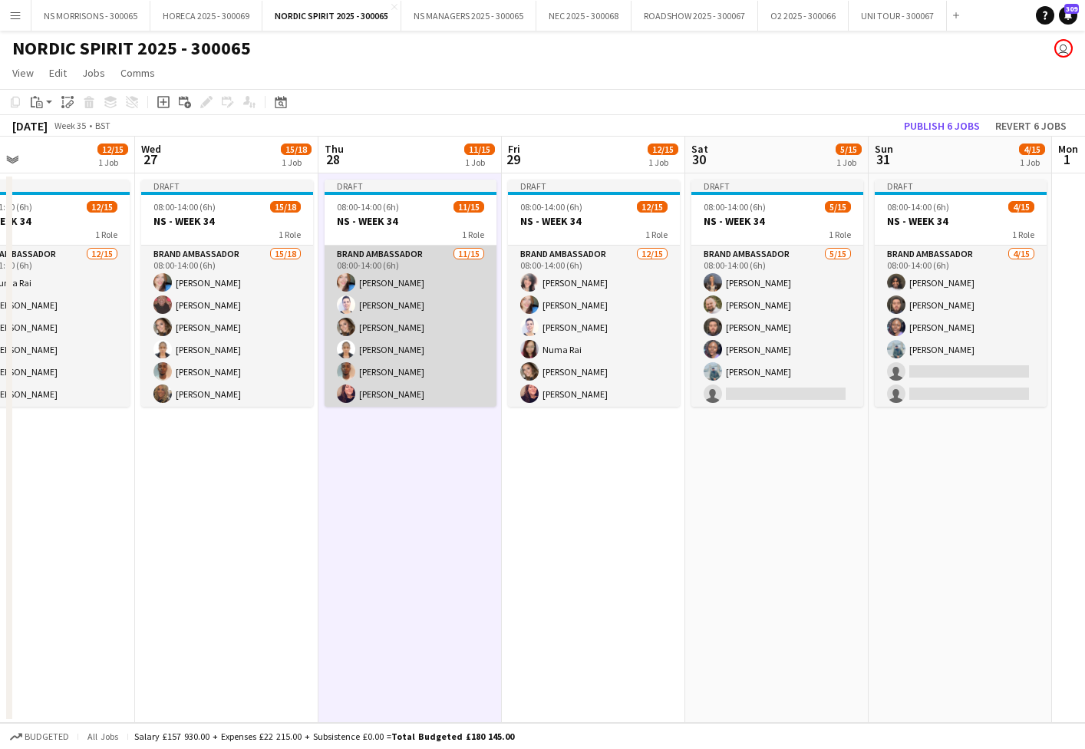
click at [458, 284] on app-card-role "Brand Ambassador 11/15 08:00-14:00 (6h) Stephanie Baillie Cleo Gifford Molly Cr…" at bounding box center [411, 428] width 172 height 364
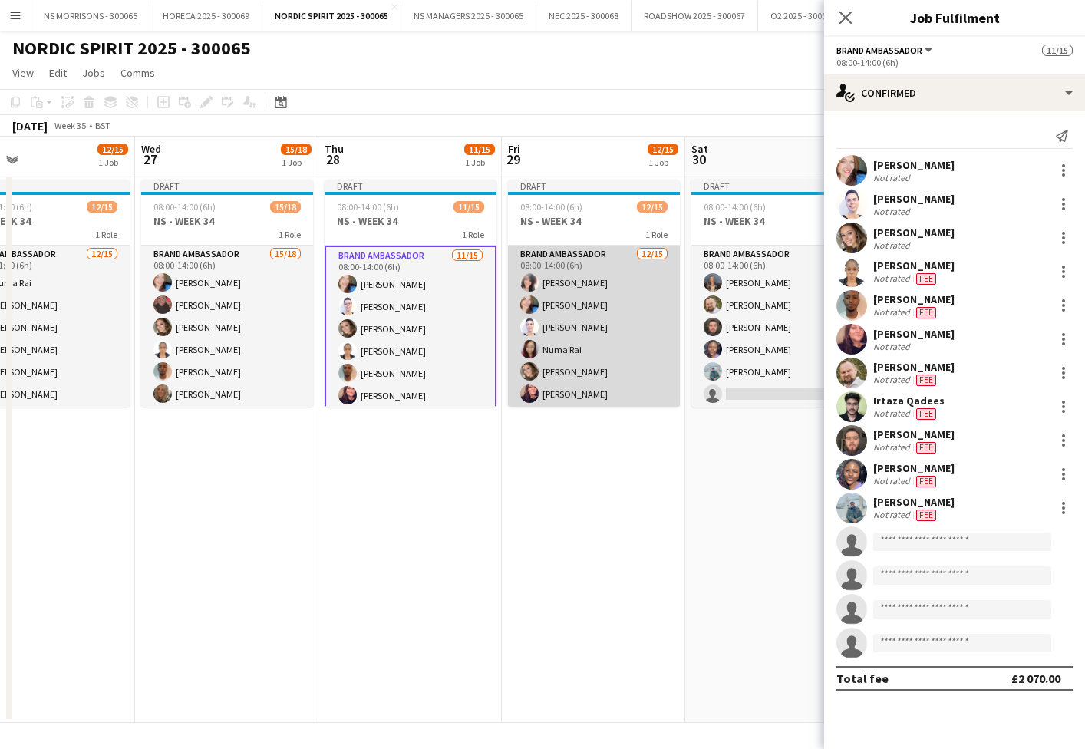
drag, startPoint x: 598, startPoint y: 292, endPoint x: 640, endPoint y: 290, distance: 41.5
click at [598, 292] on app-card-role "Brand Ambassador 12/15 08:00-14:00 (6h) Nabila Hamici Stephanie Baillie Cleo Gi…" at bounding box center [594, 428] width 172 height 364
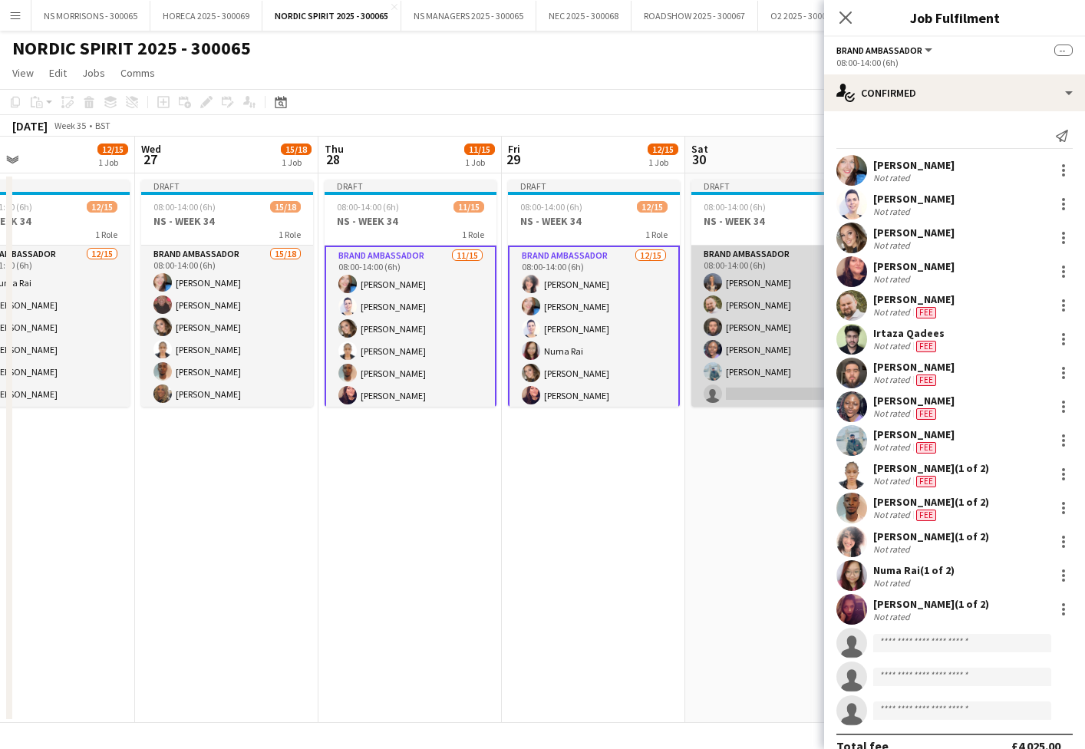
click at [759, 294] on app-card-role "Brand Ambassador 5/15 08:00-14:00 (6h) Jodie Stevens aurimas sestokas Muaaz Ria…" at bounding box center [777, 428] width 172 height 364
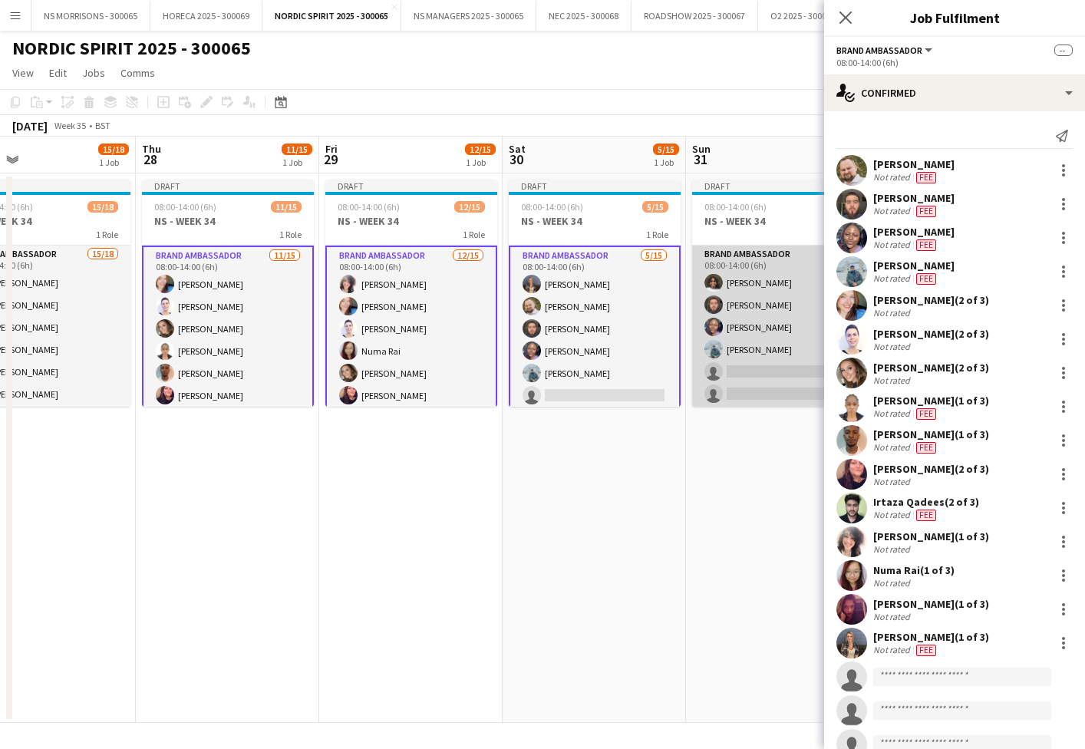
scroll to position [0, 604]
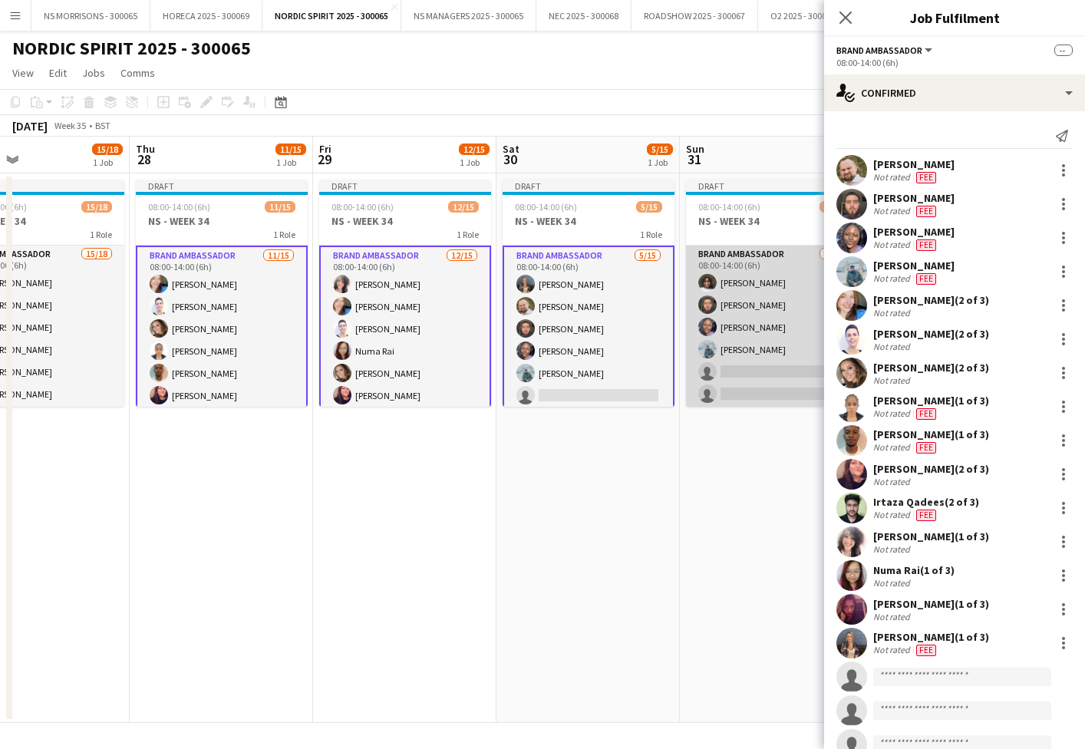
click at [736, 296] on app-card-role "Brand Ambassador 4/15 08:00-14:00 (6h) Semhal Abebe Muaaz Riaz Olamide Balogun …" at bounding box center [772, 428] width 172 height 364
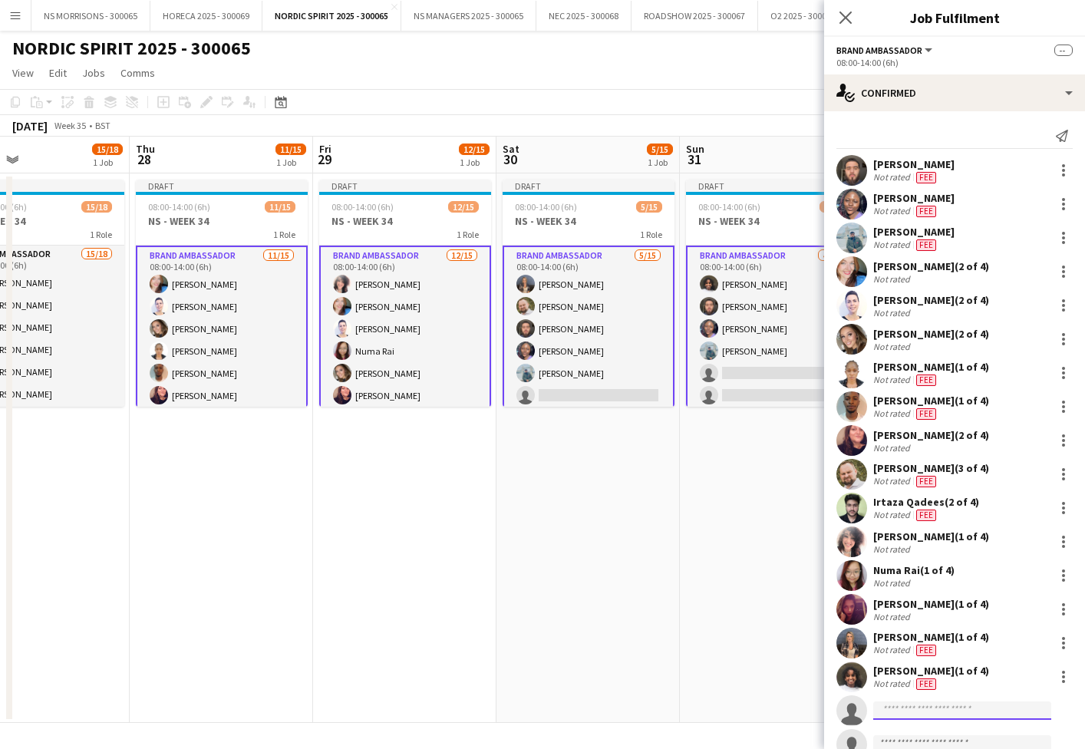
drag, startPoint x: 900, startPoint y: 705, endPoint x: 886, endPoint y: 705, distance: 13.8
click at [897, 705] on input at bounding box center [962, 710] width 178 height 18
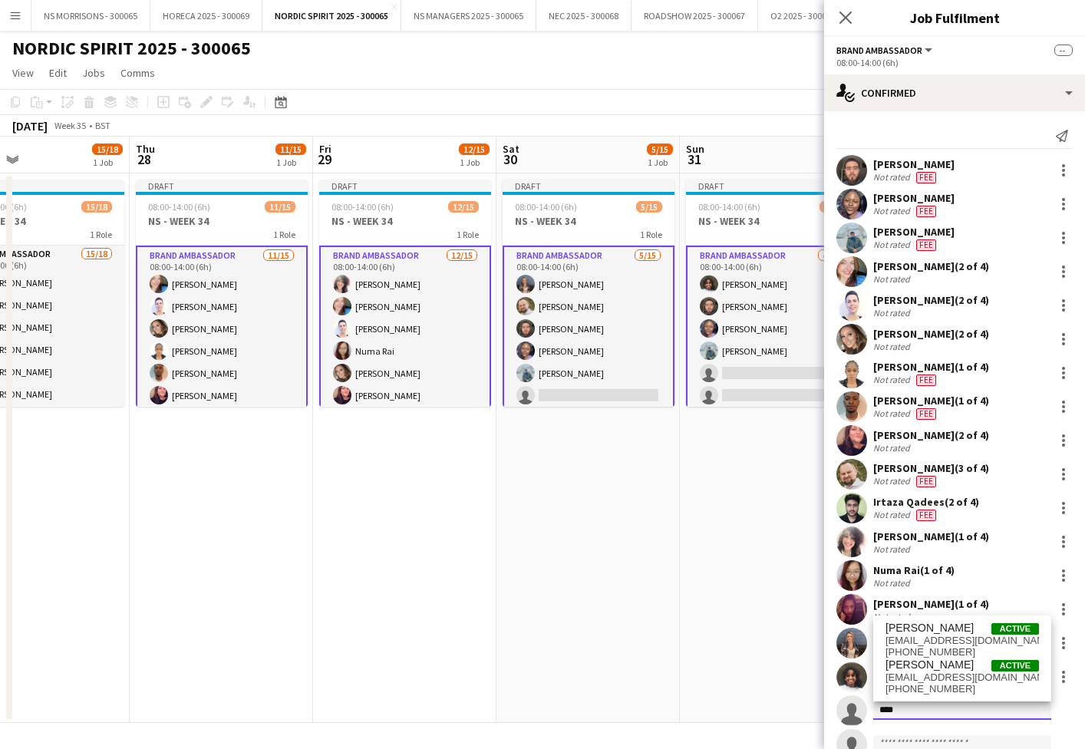
type input "****"
click at [895, 633] on span "[PERSON_NAME]" at bounding box center [929, 627] width 88 height 13
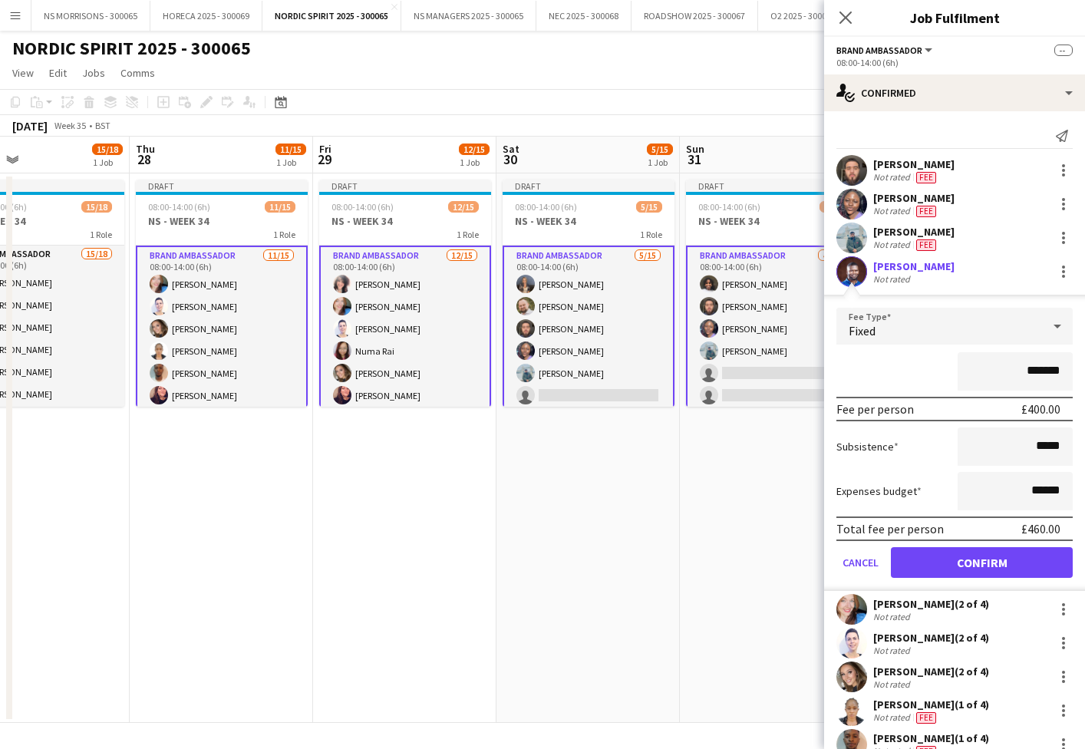
click at [1031, 364] on input "*******" at bounding box center [1015, 371] width 115 height 38
type input "*******"
drag, startPoint x: 1032, startPoint y: 489, endPoint x: 1042, endPoint y: 486, distance: 10.7
click at [1043, 486] on input "******" at bounding box center [1015, 491] width 115 height 38
type input "******"
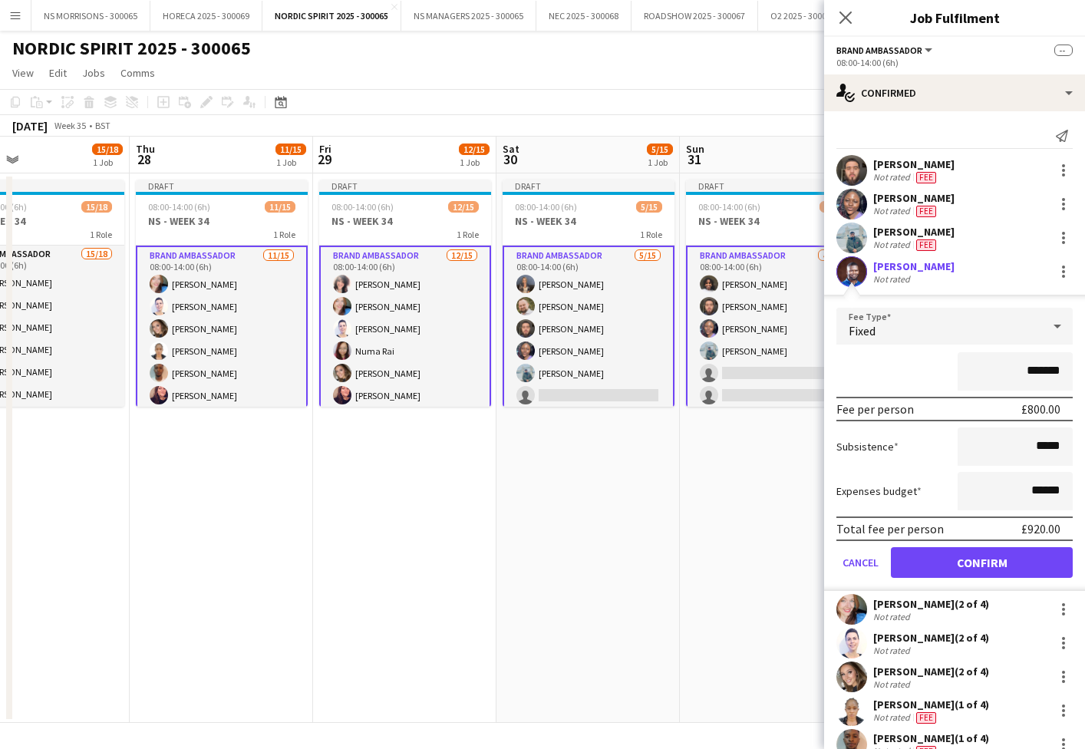
click at [981, 560] on button "Confirm" at bounding box center [982, 562] width 182 height 31
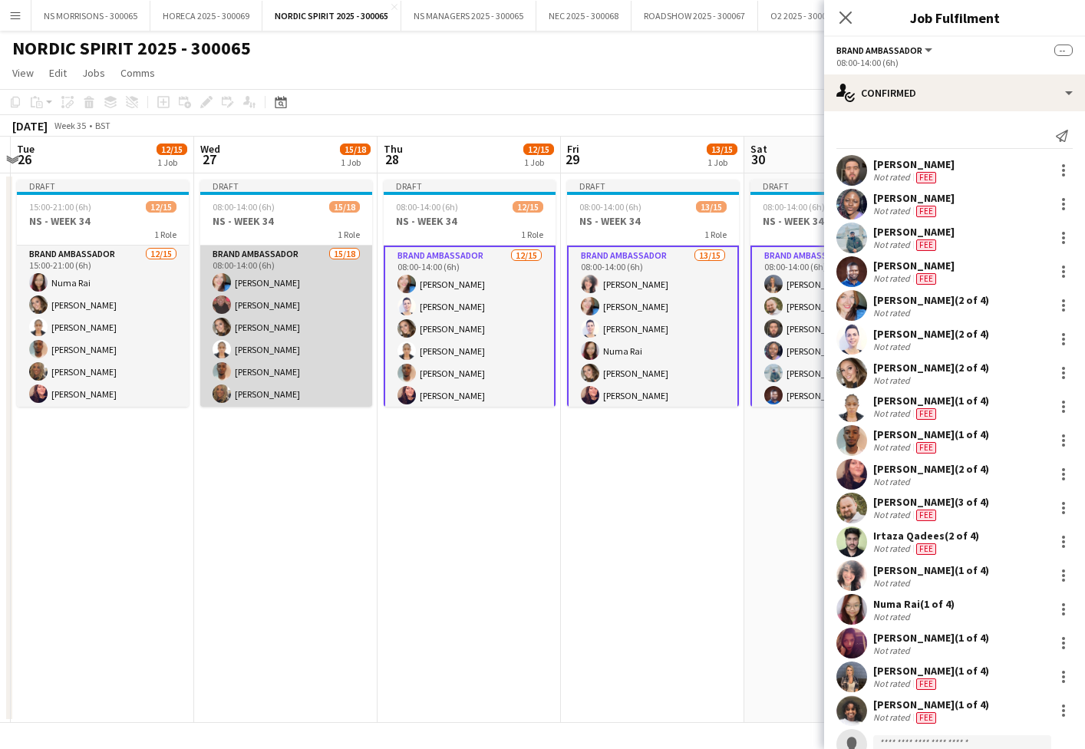
scroll to position [0, 342]
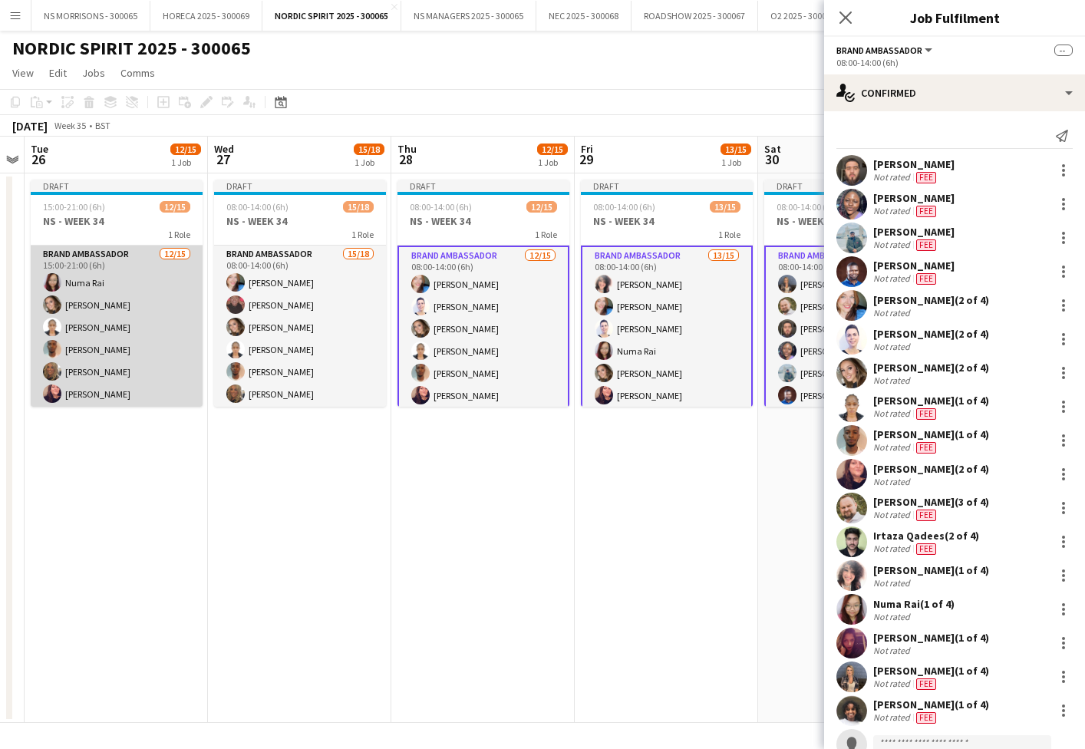
drag, startPoint x: 133, startPoint y: 333, endPoint x: 168, endPoint y: 340, distance: 36.0
click at [133, 333] on app-card-role "Brand Ambassador 12/15 15:00-21:00 (6h) Numa Rai Molly Crossley Opeyemi Ajadi T…" at bounding box center [117, 428] width 172 height 364
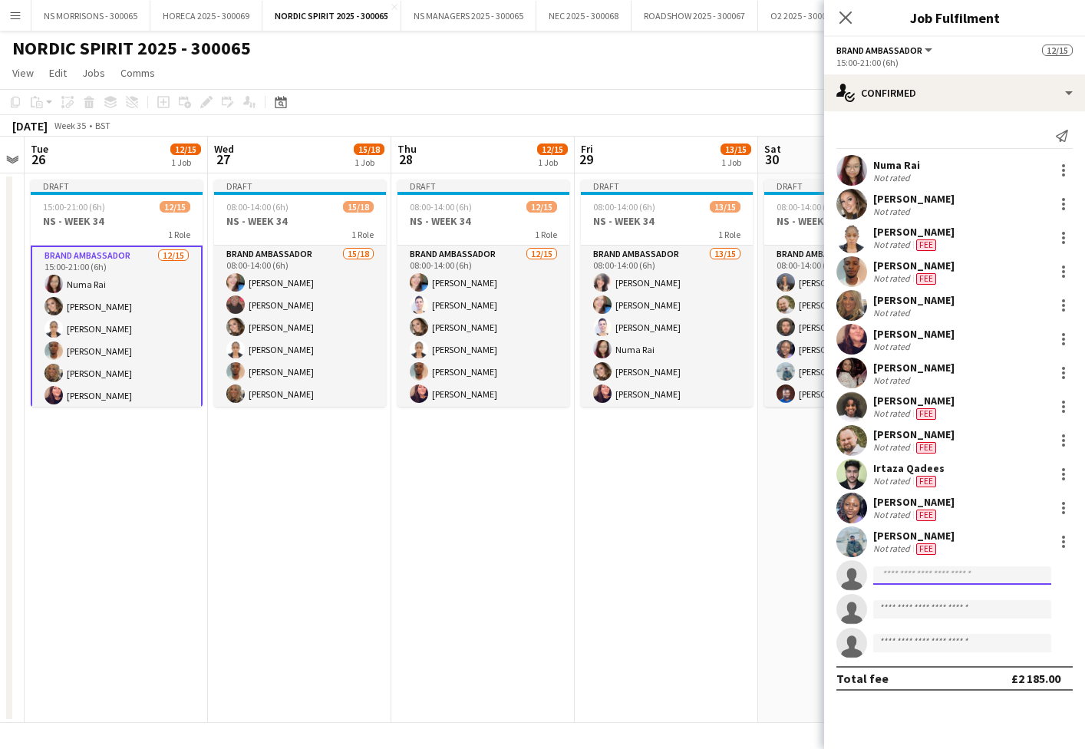
click at [927, 583] on input at bounding box center [962, 575] width 178 height 18
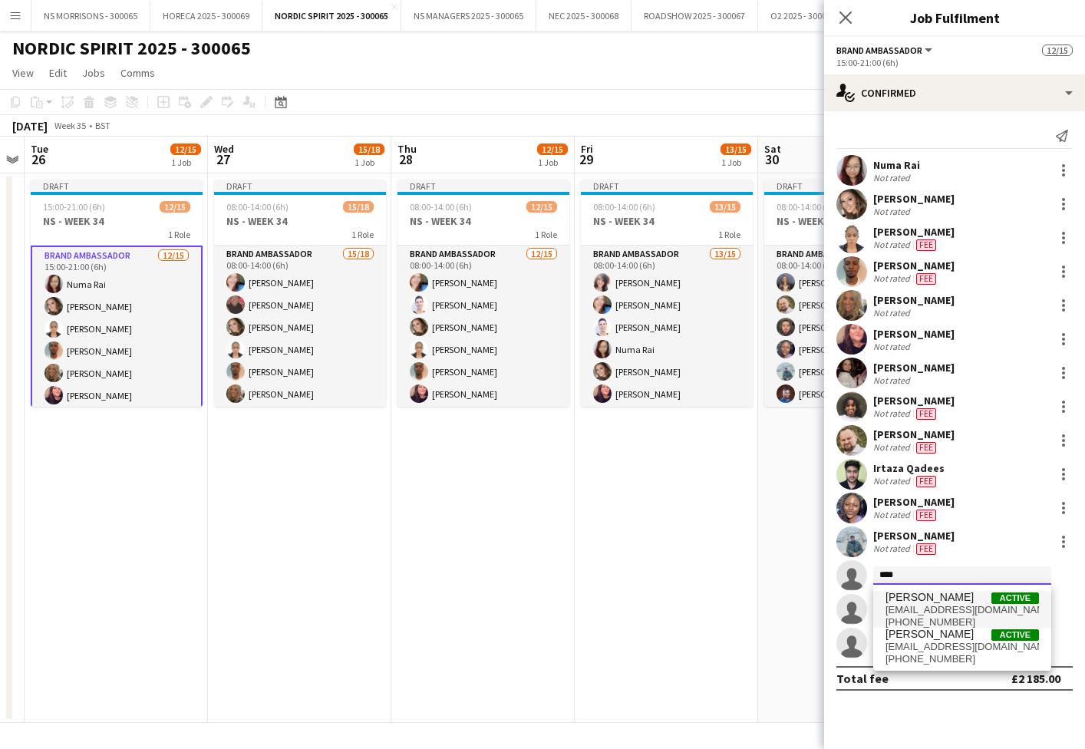
type input "****"
click at [928, 606] on span "bt.ogundele@gmail.com" at bounding box center [961, 610] width 153 height 12
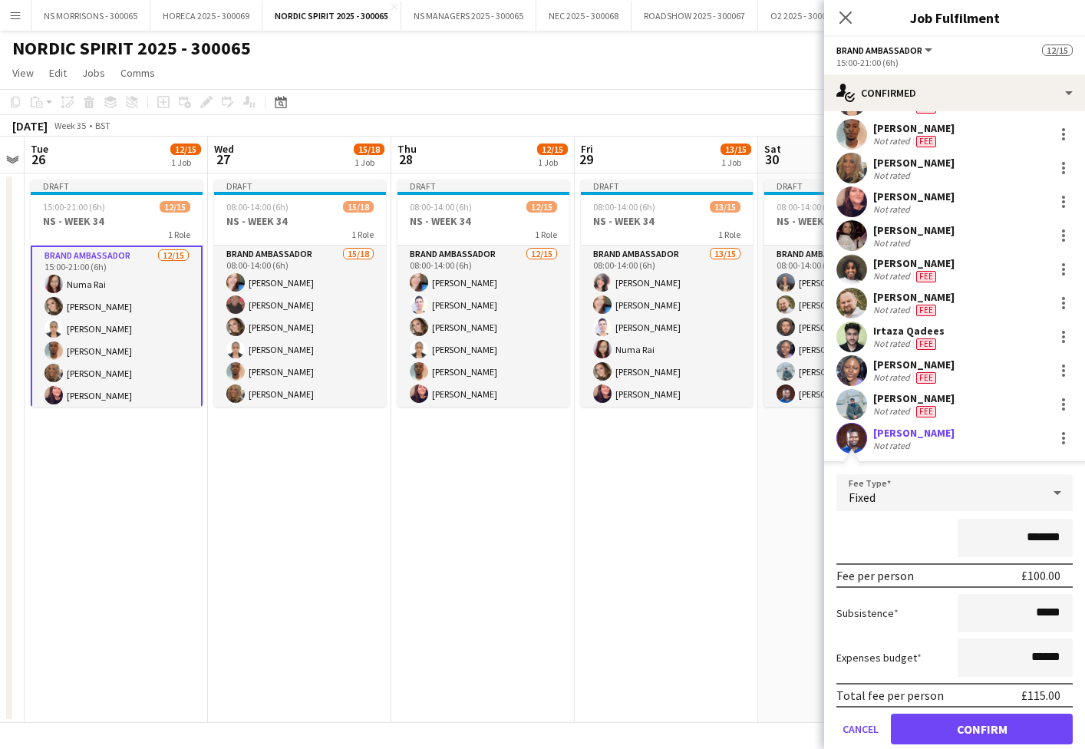
scroll to position [162, 0]
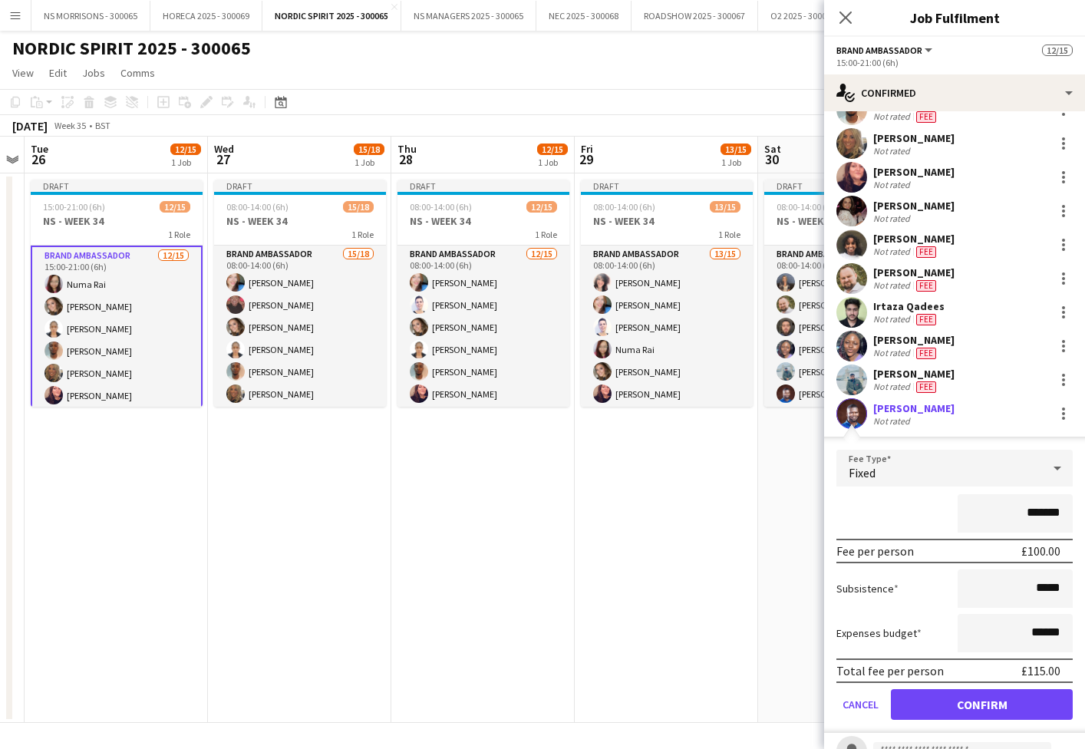
click at [968, 704] on button "Confirm" at bounding box center [982, 704] width 182 height 31
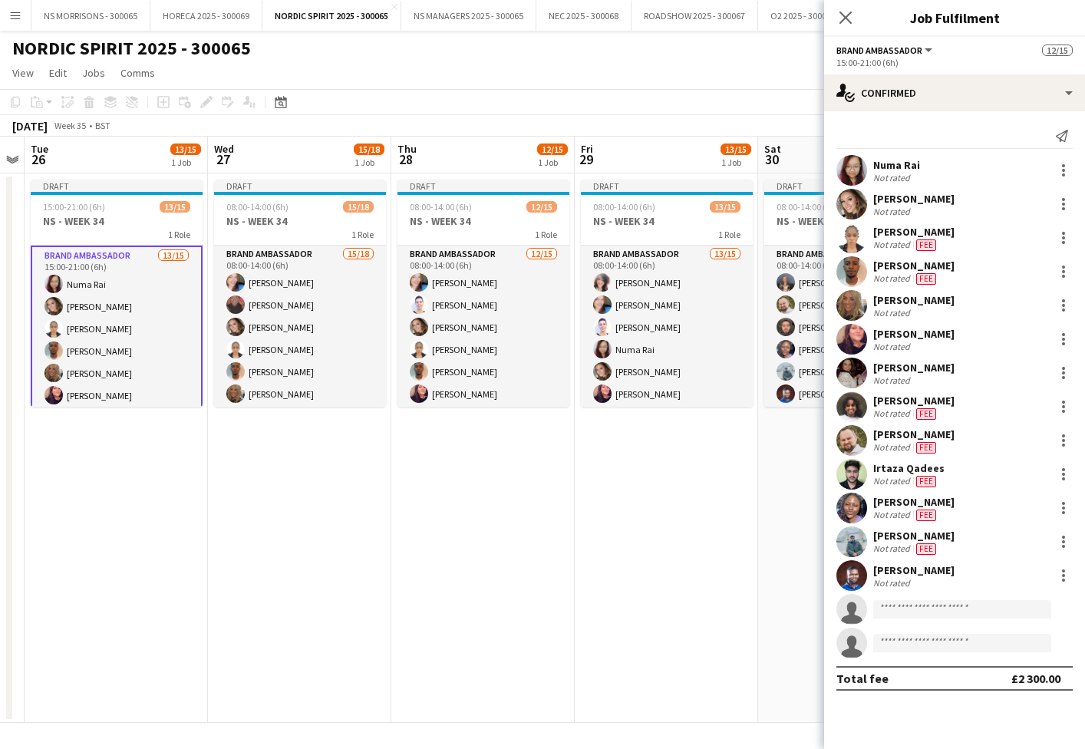
click at [152, 328] on app-card-role "Brand Ambassador 13/15 15:00-21:00 (6h) Numa Rai Molly Crossley Opeyemi Ajadi T…" at bounding box center [117, 429] width 172 height 367
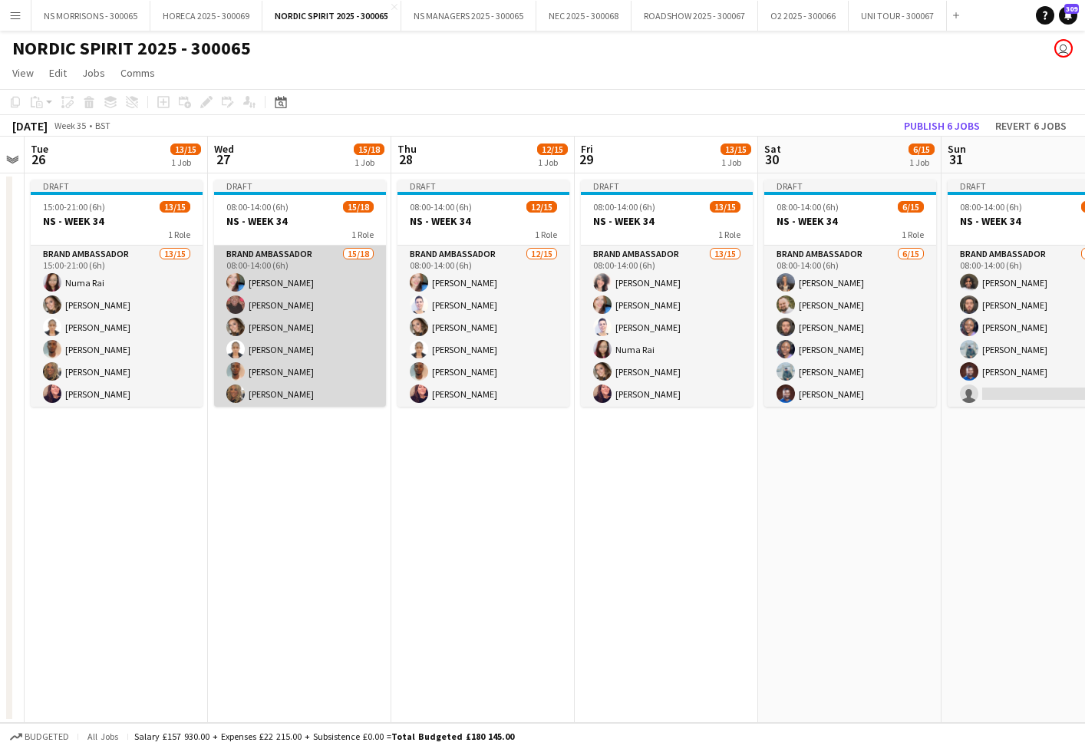
click at [260, 319] on app-card-role "Brand Ambassador 15/18 08:00-14:00 (6h) Stephanie Baillie Deborah Charville Mol…" at bounding box center [300, 461] width 172 height 430
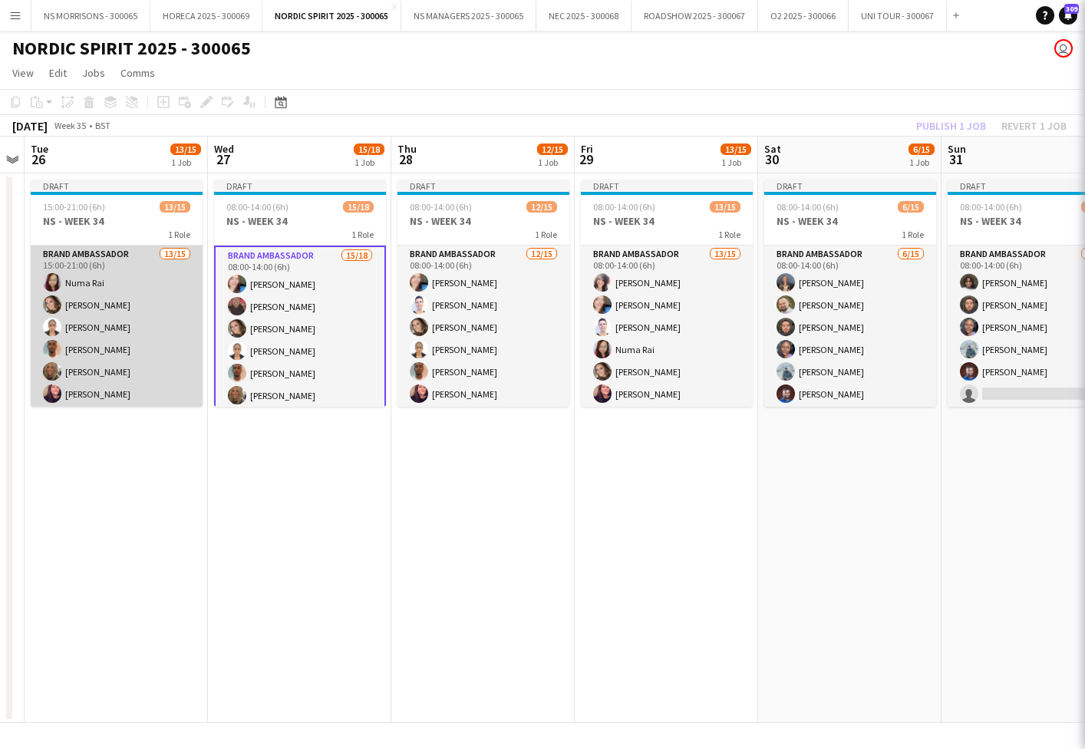
click at [153, 312] on app-card-role "Brand Ambassador 13/15 15:00-21:00 (6h) Numa Rai Molly Crossley Opeyemi Ajadi T…" at bounding box center [117, 428] width 172 height 364
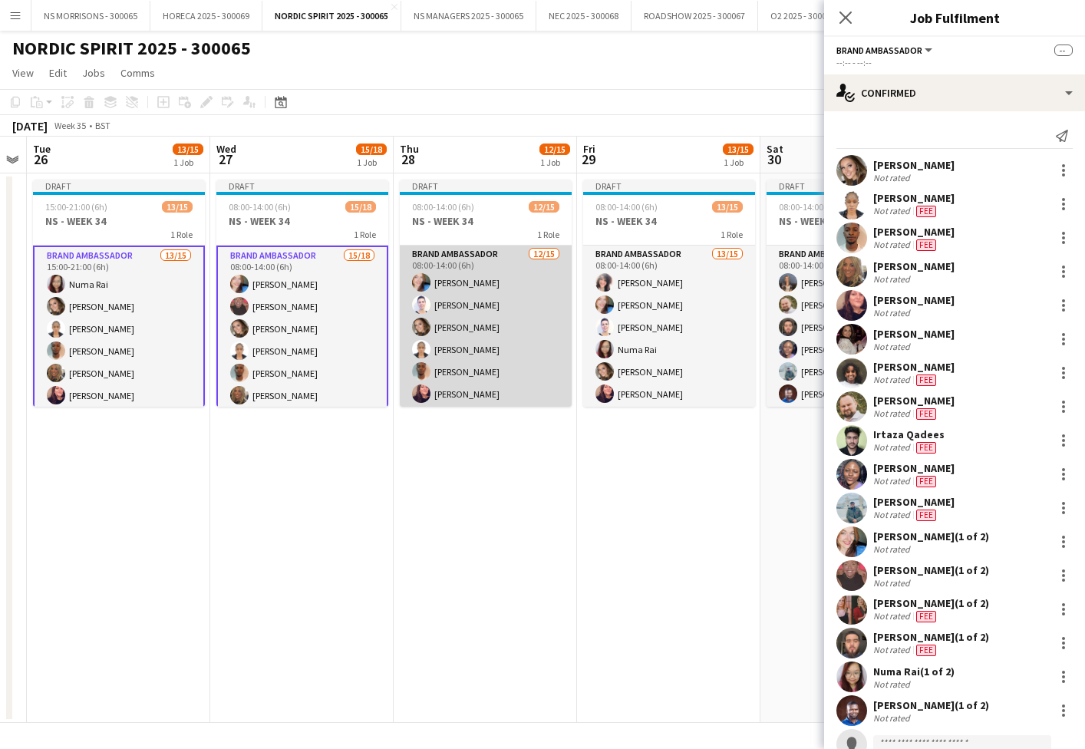
click at [532, 319] on app-card-role "Brand Ambassador 12/15 08:00-14:00 (6h) Stephanie Baillie Cleo Gifford Molly Cr…" at bounding box center [486, 428] width 172 height 364
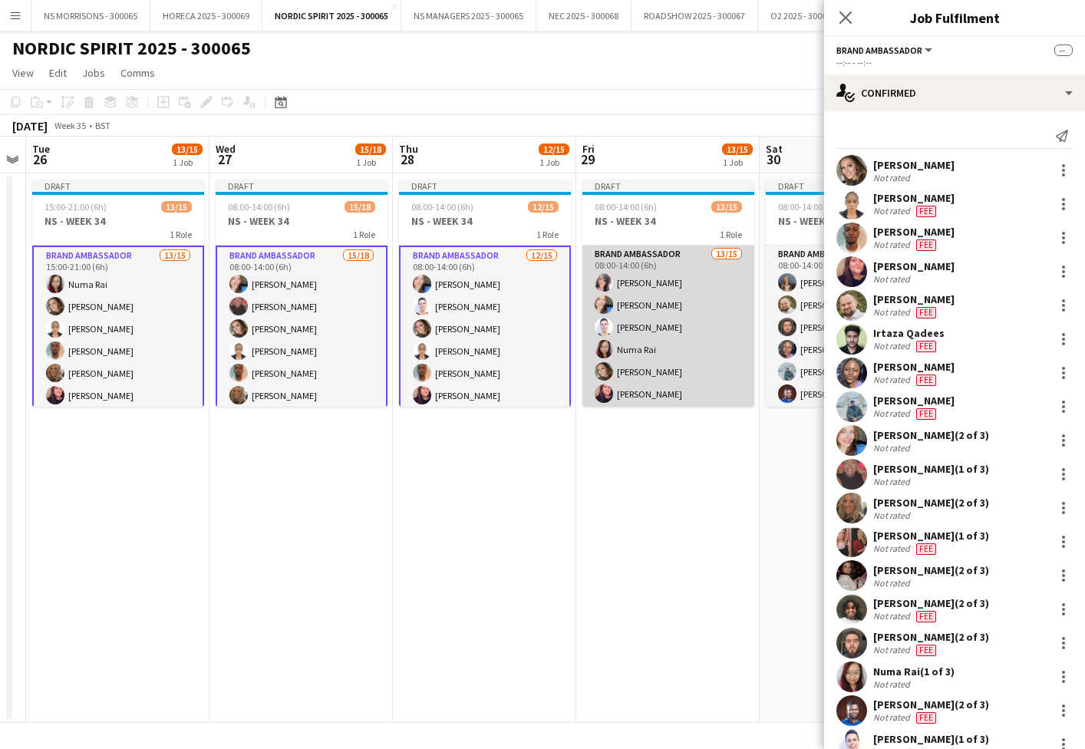
click at [638, 323] on app-card-role "Brand Ambassador 13/15 08:00-14:00 (6h) Nabila Hamici Stephanie Baillie Cleo Gi…" at bounding box center [668, 428] width 172 height 364
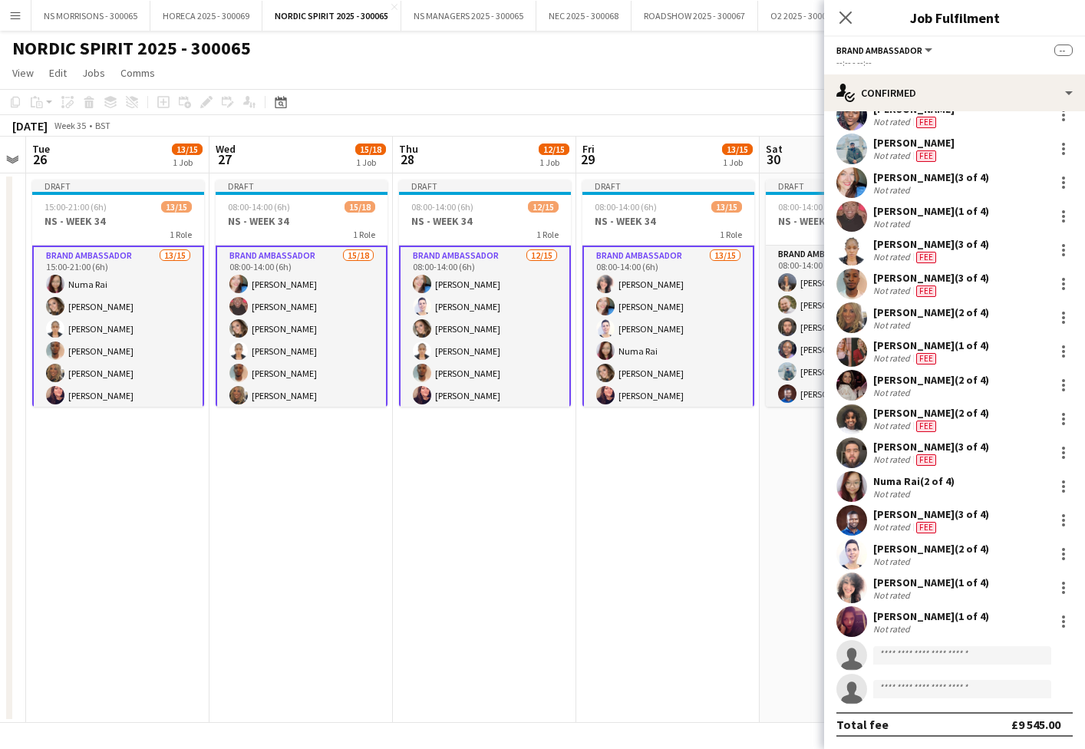
scroll to position [190, 0]
click at [901, 654] on input at bounding box center [962, 655] width 178 height 18
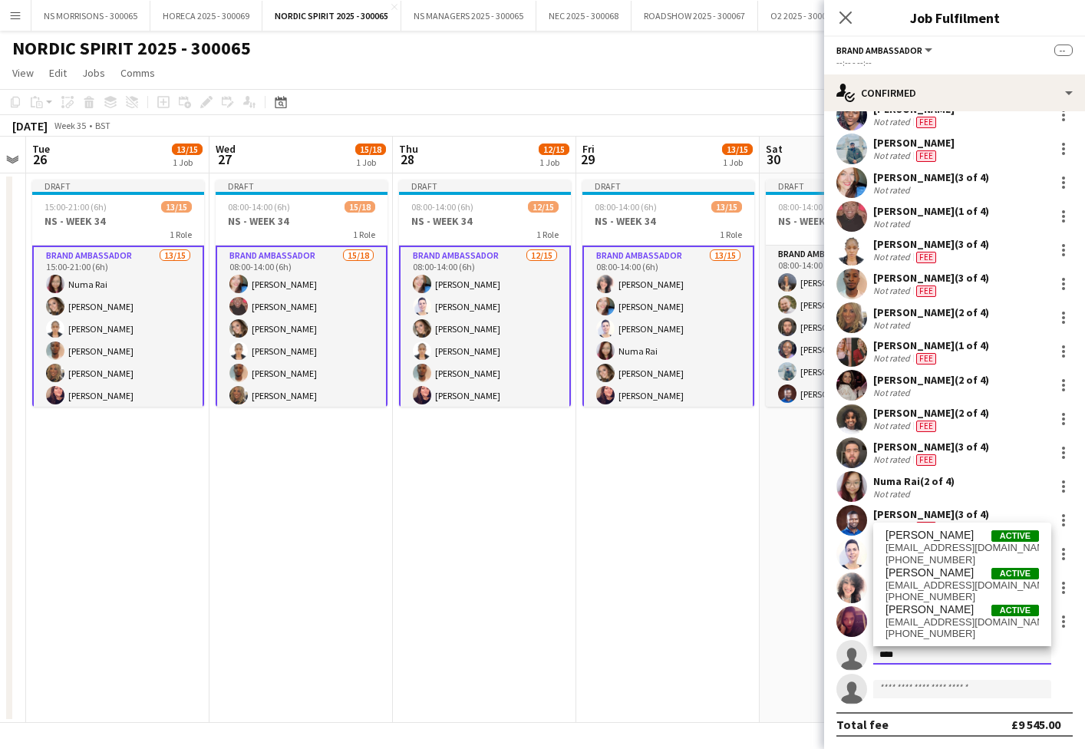
type input "****"
drag, startPoint x: 901, startPoint y: 654, endPoint x: 925, endPoint y: 548, distance: 108.7
click at [925, 548] on span "kyleeveling22@gmail.com" at bounding box center [961, 548] width 153 height 12
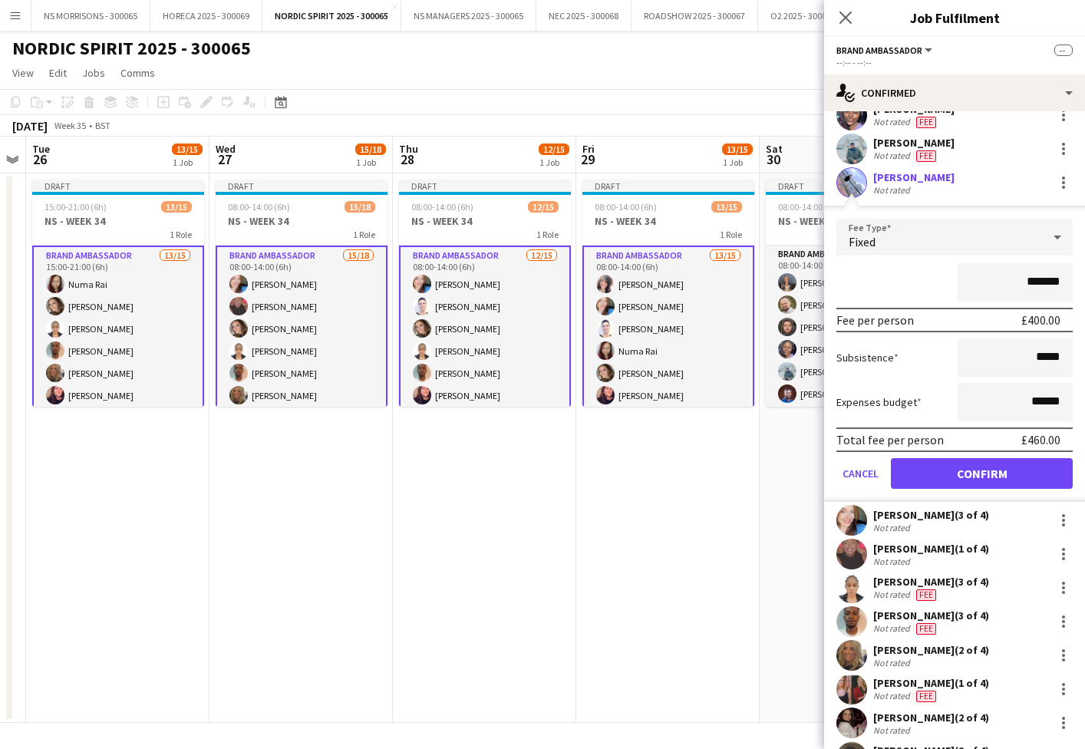
click at [1032, 275] on input "*******" at bounding box center [1015, 282] width 115 height 38
type input "*******"
drag, startPoint x: 1033, startPoint y: 401, endPoint x: 1043, endPoint y: 397, distance: 10.7
click at [1043, 397] on input "******" at bounding box center [1015, 402] width 115 height 38
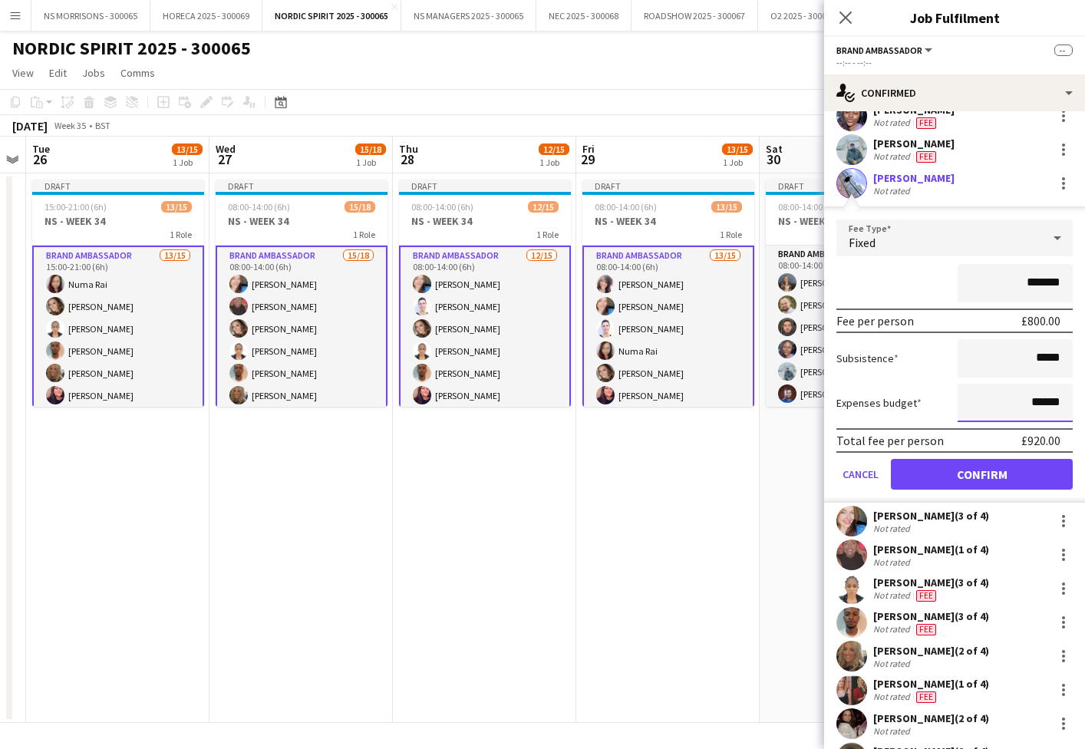
type input "******"
click at [981, 466] on button "Confirm" at bounding box center [982, 474] width 182 height 31
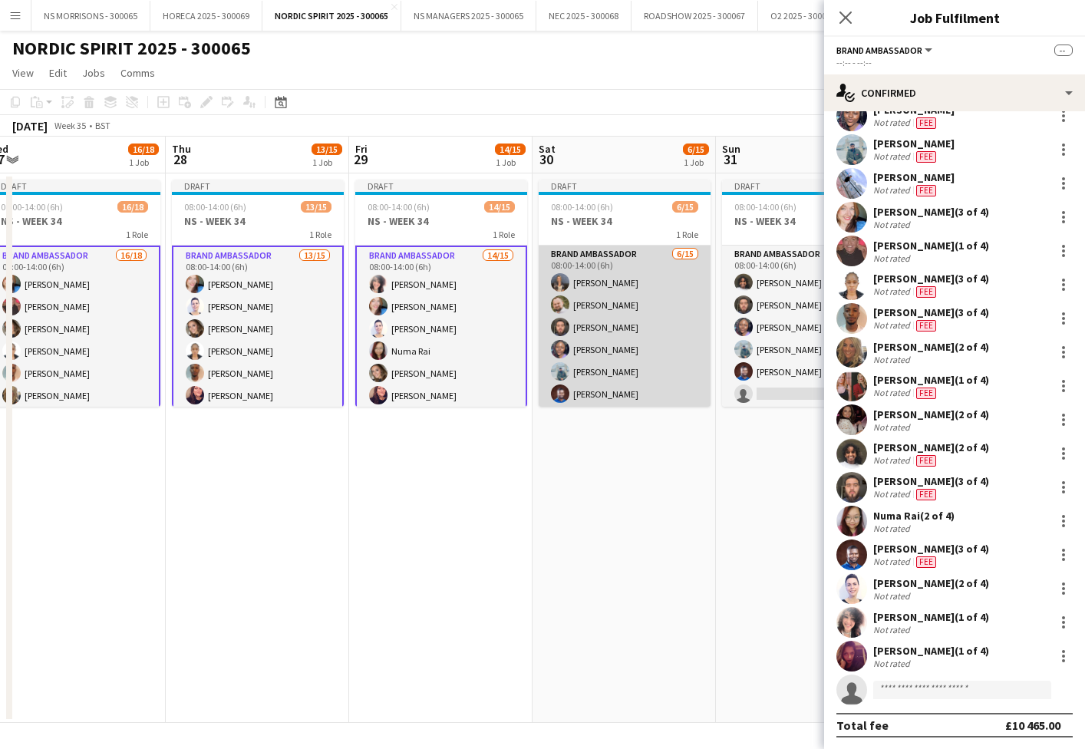
scroll to position [0, 589]
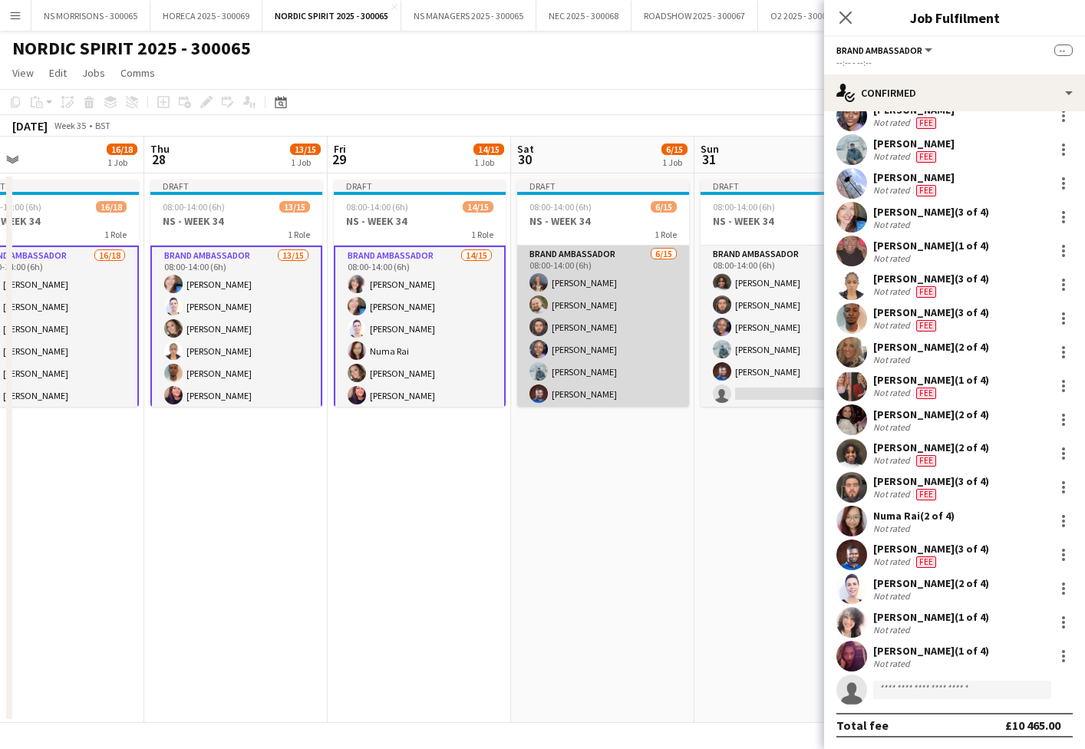
click at [634, 338] on app-card-role "Brand Ambassador 6/15 08:00-14:00 (6h) Jodie Stevens aurimas sestokas Muaaz Ria…" at bounding box center [603, 428] width 172 height 364
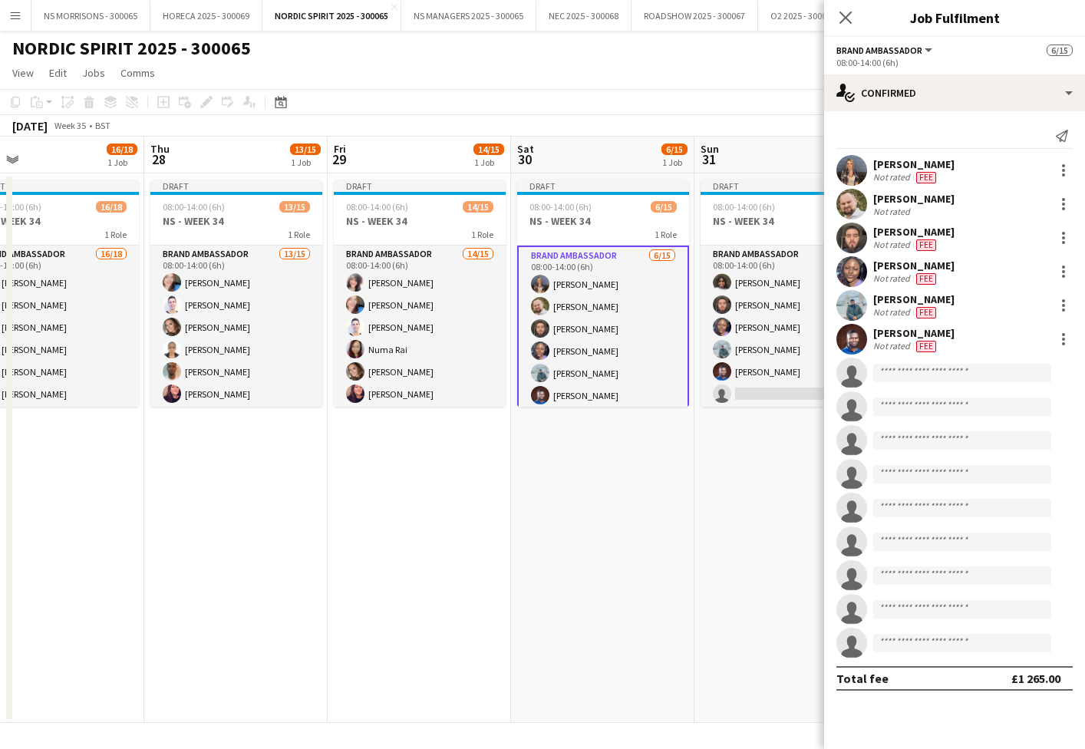
scroll to position [0, 0]
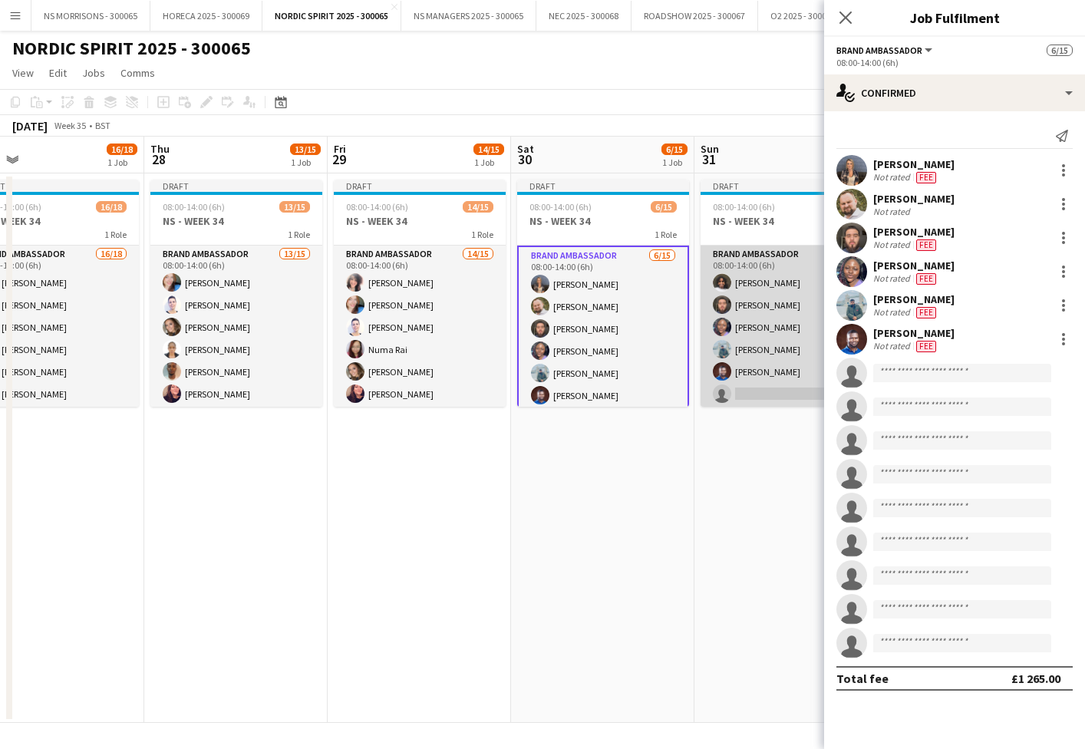
click at [756, 336] on app-card-role "Brand Ambassador 5/15 08:00-14:00 (6h) Semhal Abebe Muaaz Riaz Olamide Balogun …" at bounding box center [786, 428] width 172 height 364
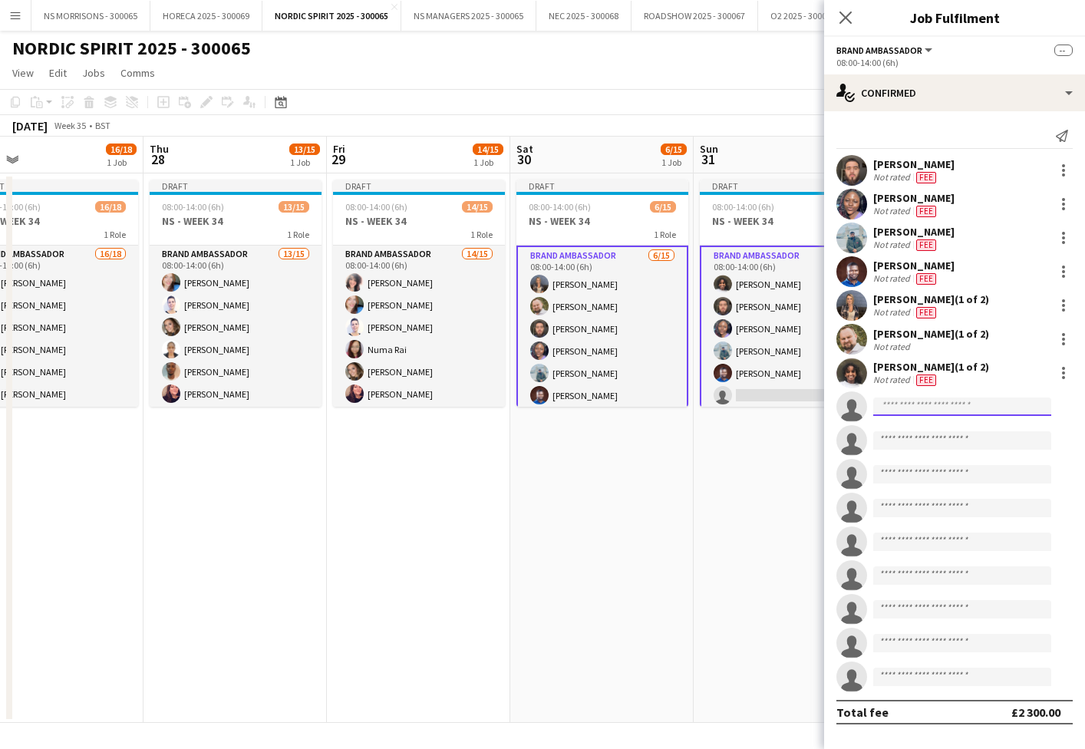
click at [948, 414] on input at bounding box center [962, 406] width 178 height 18
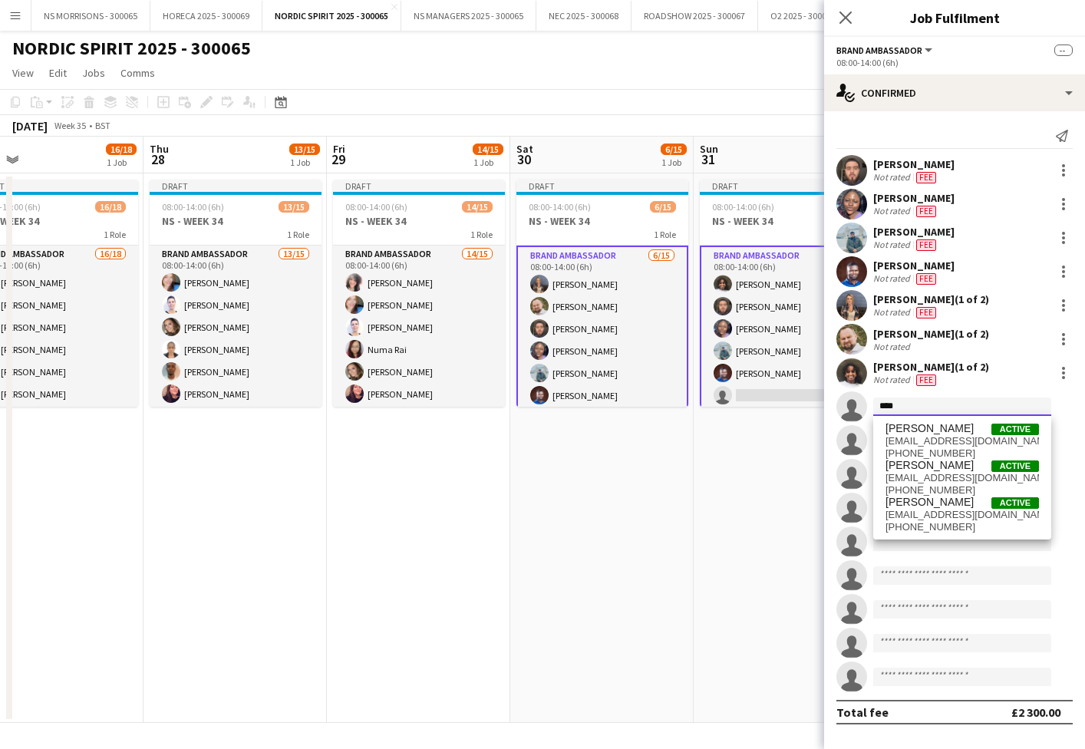
type input "****"
drag, startPoint x: 948, startPoint y: 414, endPoint x: 956, endPoint y: 437, distance: 25.0
click at [956, 437] on span "kyleeveling22@gmail.com" at bounding box center [961, 441] width 153 height 12
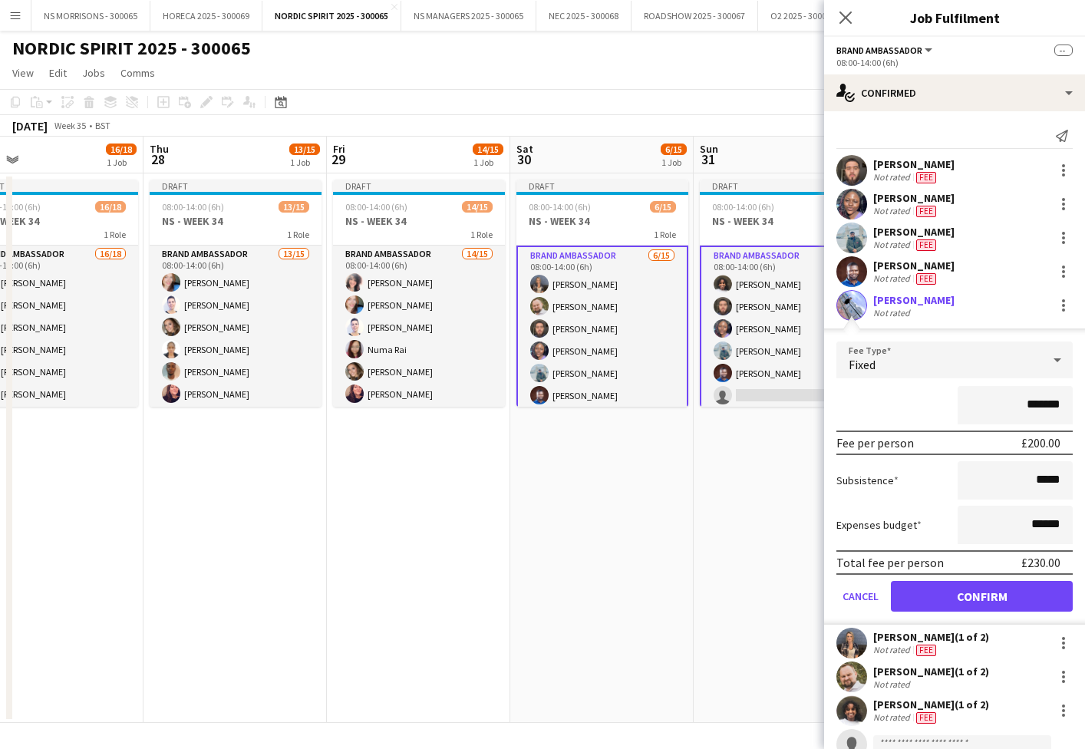
click at [944, 589] on button "Confirm" at bounding box center [982, 596] width 182 height 31
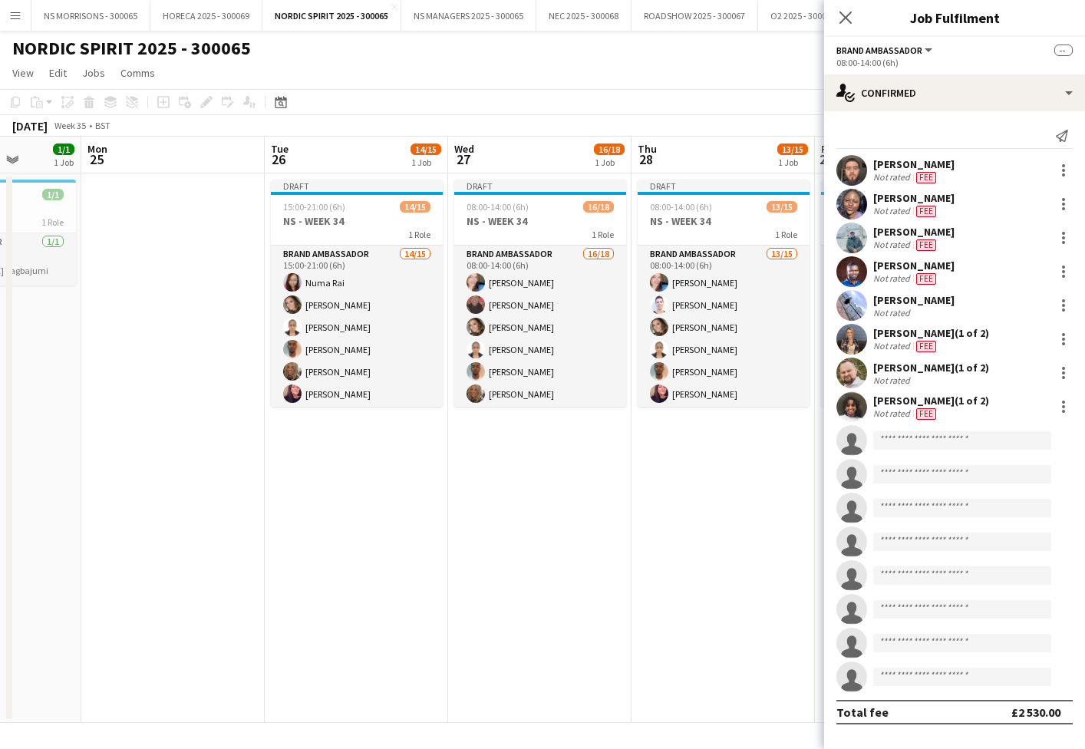
scroll to position [0, 384]
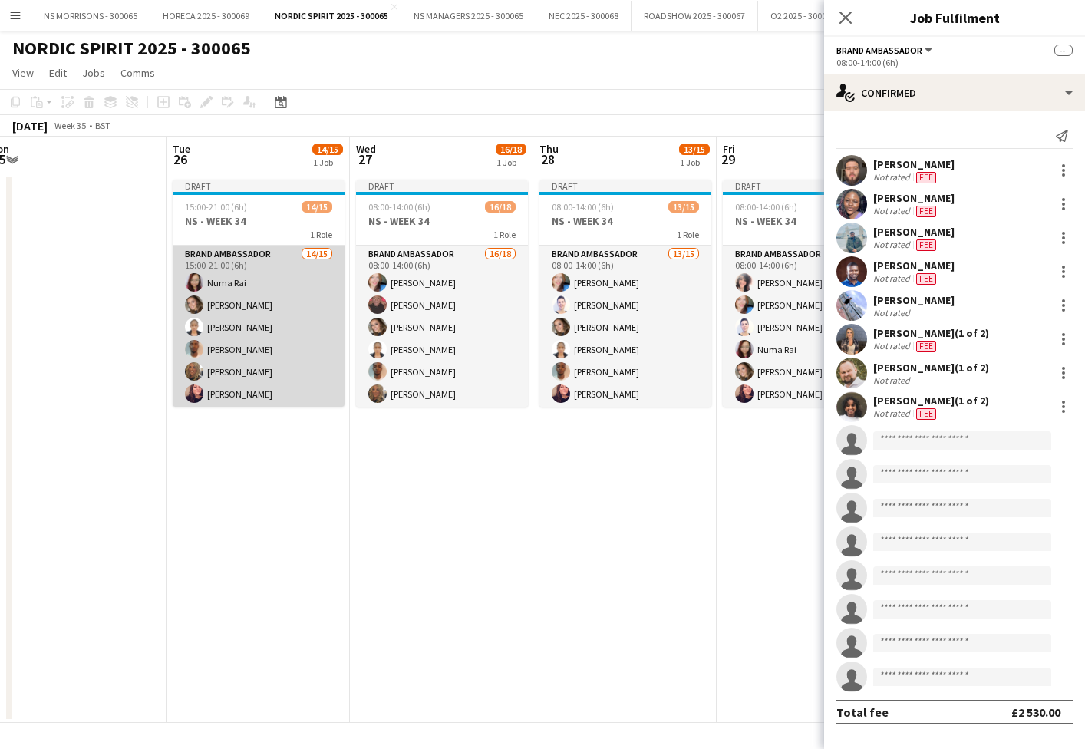
click at [239, 318] on app-card-role "Brand Ambassador 14/15 15:00-21:00 (6h) Numa Rai Molly Crossley Opeyemi Ajadi T…" at bounding box center [259, 428] width 172 height 364
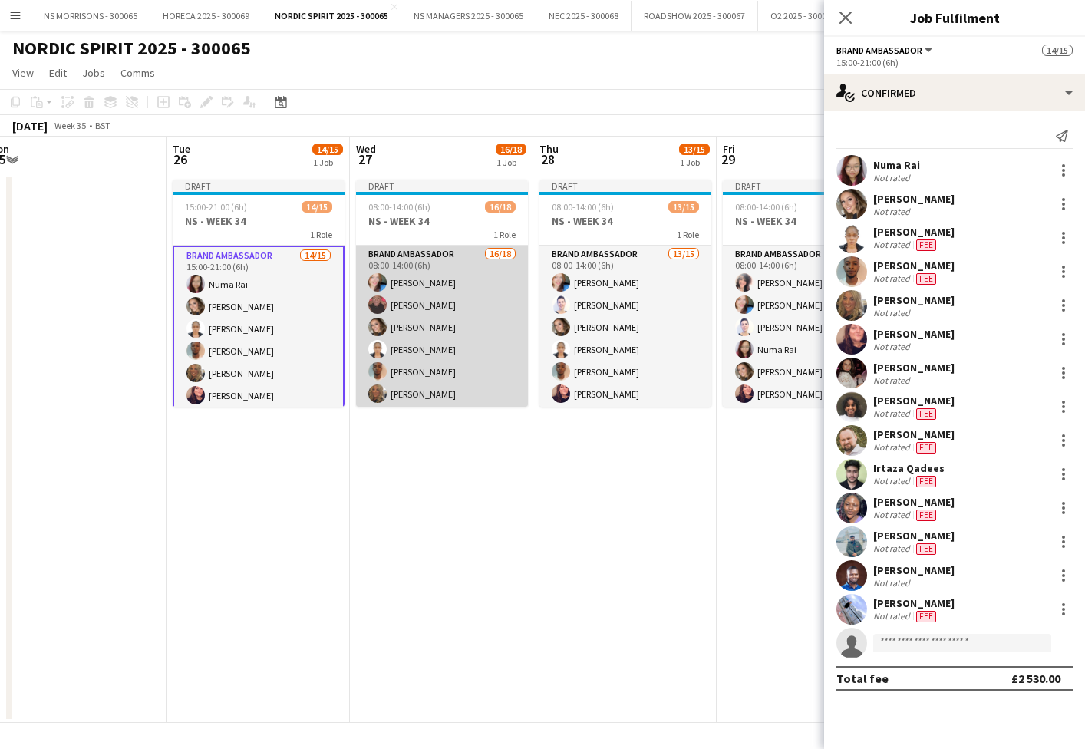
click at [399, 321] on app-card-role "Brand Ambassador 16/18 08:00-14:00 (6h) Stephanie Baillie Deborah Charville Mol…" at bounding box center [442, 461] width 172 height 430
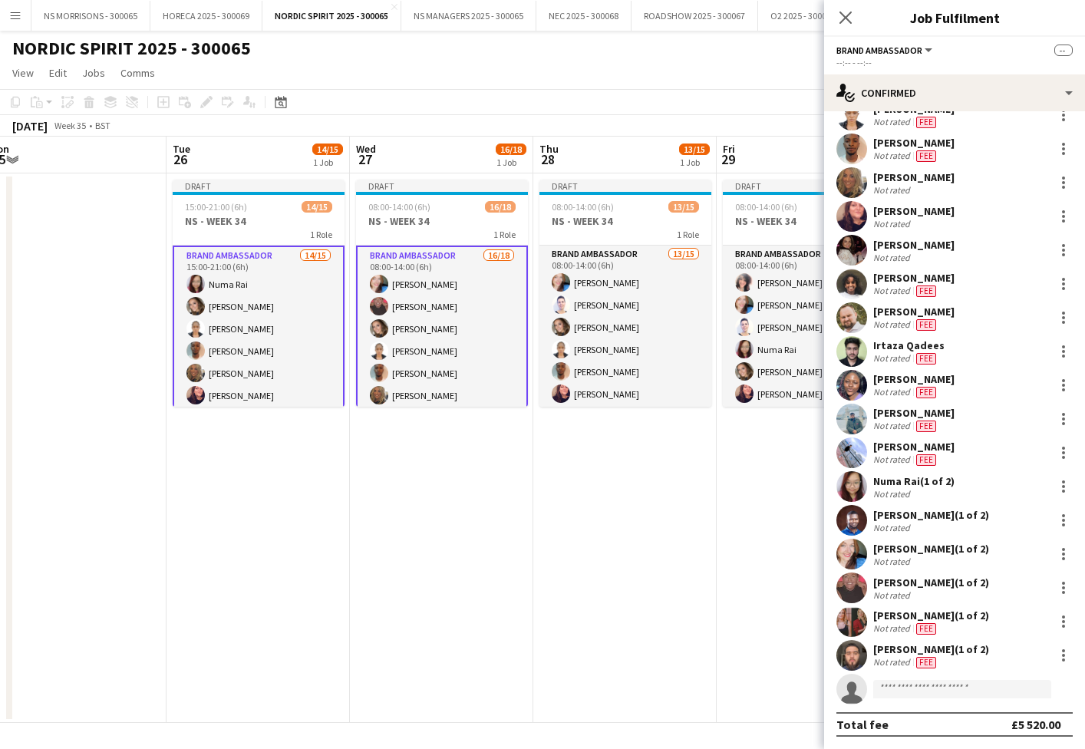
scroll to position [89, 0]
drag, startPoint x: 902, startPoint y: 685, endPoint x: 881, endPoint y: 682, distance: 21.7
click at [902, 685] on input at bounding box center [962, 689] width 178 height 18
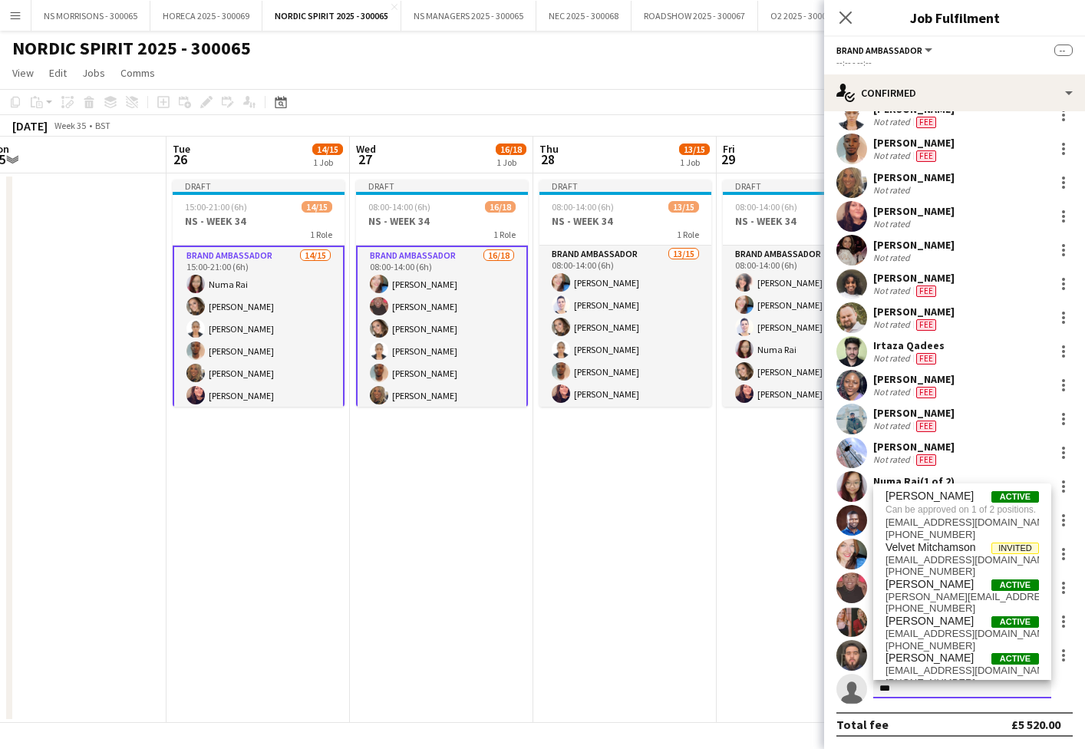
type input "***"
click at [929, 509] on span "Can be approved on 1 of 2 positions." at bounding box center [961, 510] width 153 height 14
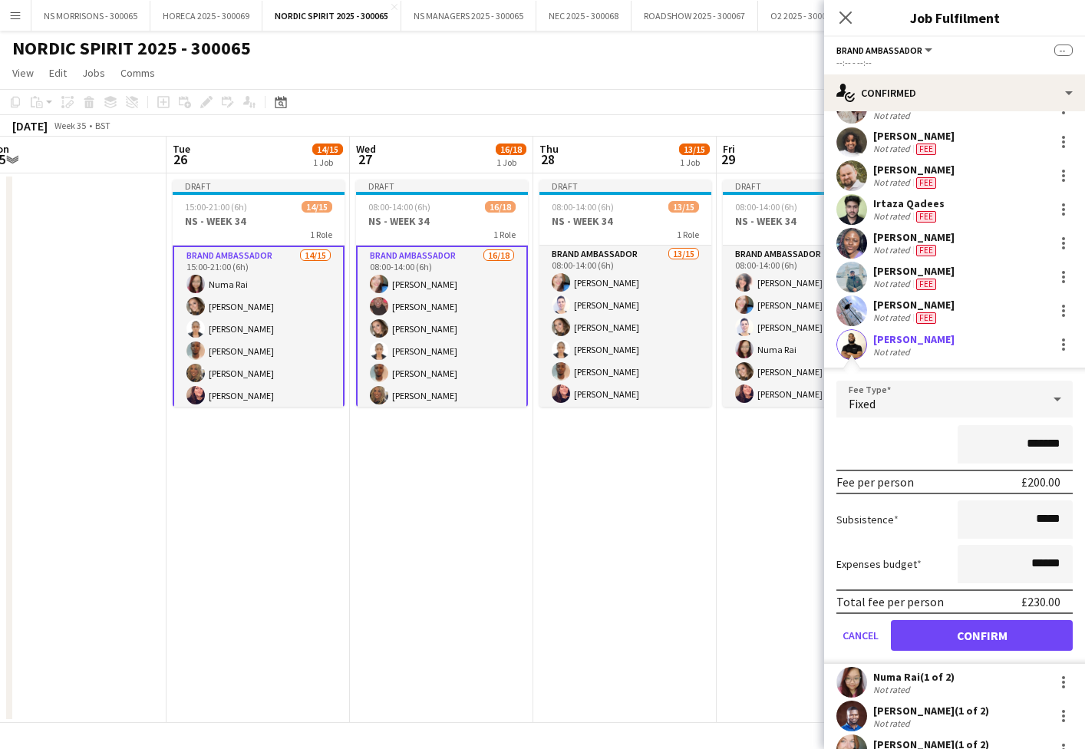
click at [939, 625] on button "Confirm" at bounding box center [982, 635] width 182 height 31
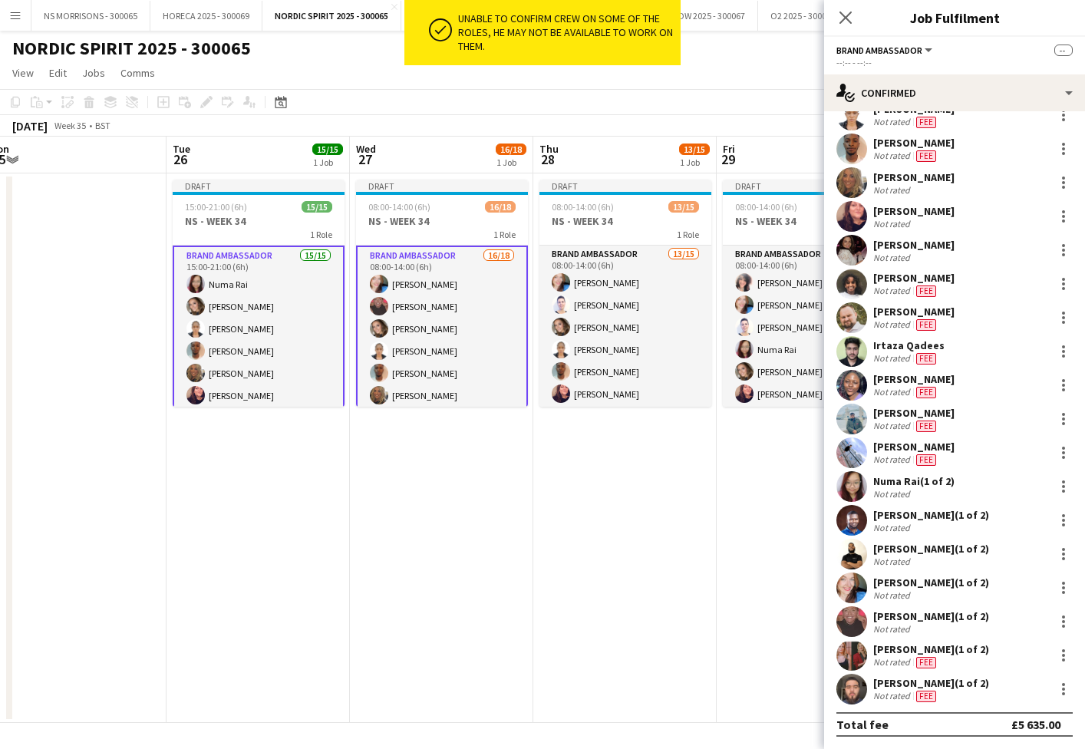
scroll to position [0, 410]
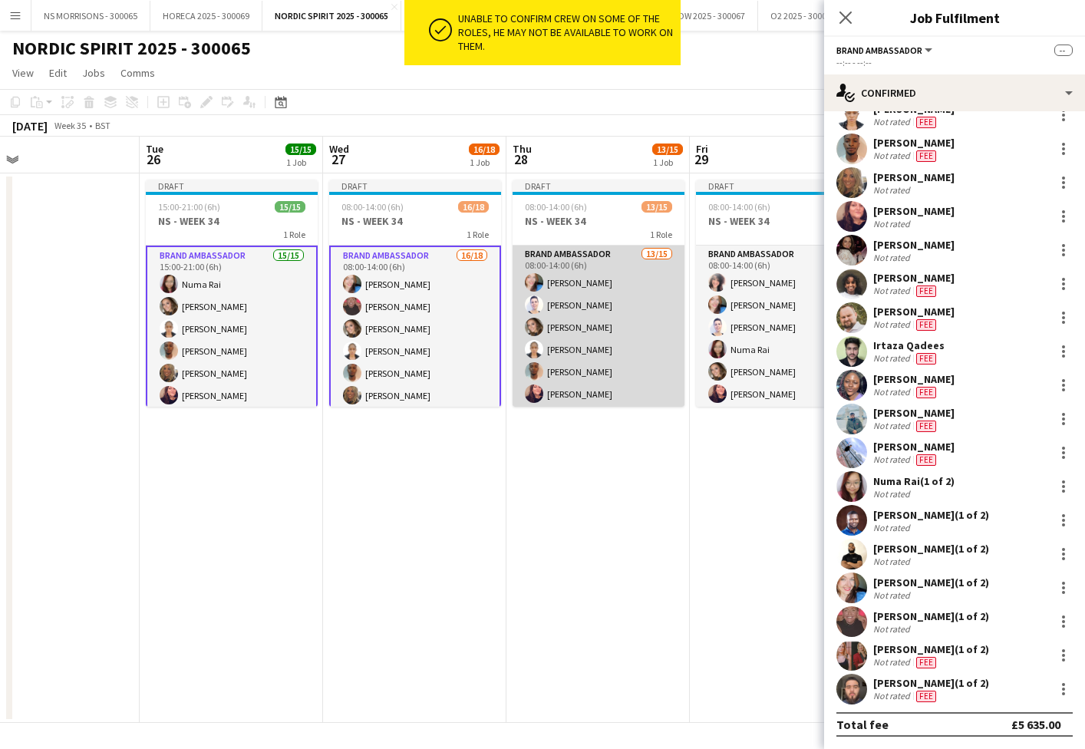
drag, startPoint x: 588, startPoint y: 336, endPoint x: 661, endPoint y: 372, distance: 81.3
click at [588, 336] on app-card-role "Brand Ambassador 13/15 08:00-14:00 (6h) Stephanie Baillie Cleo Gifford Molly Cr…" at bounding box center [599, 428] width 172 height 364
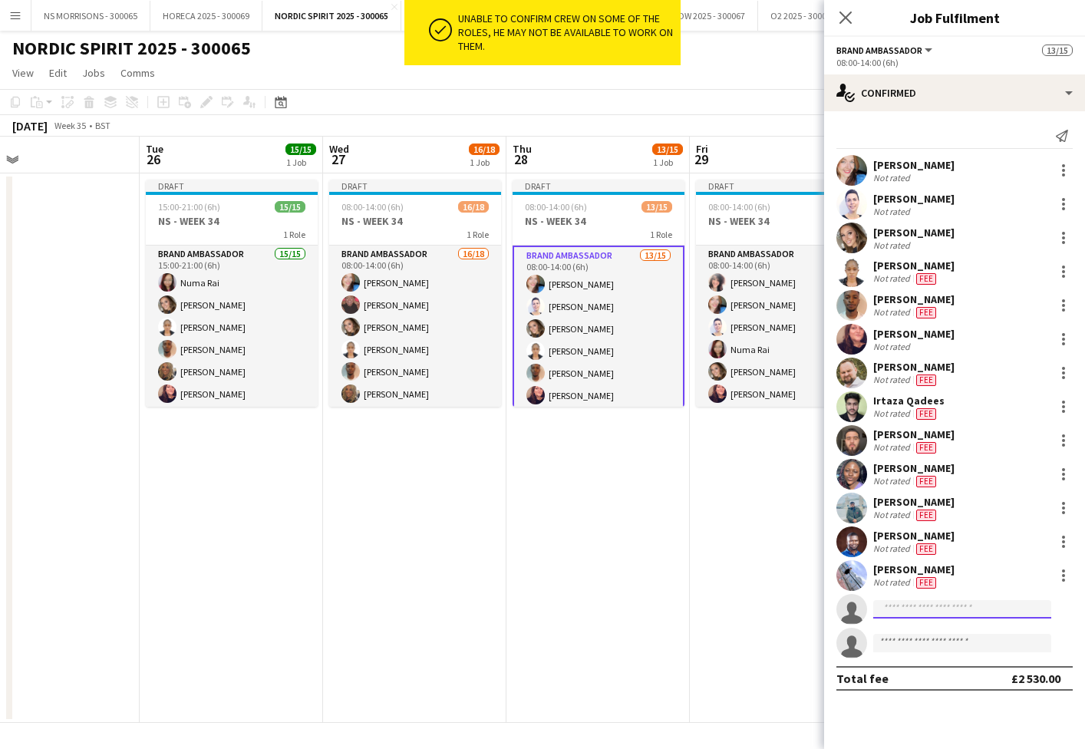
click at [897, 608] on input at bounding box center [962, 609] width 178 height 18
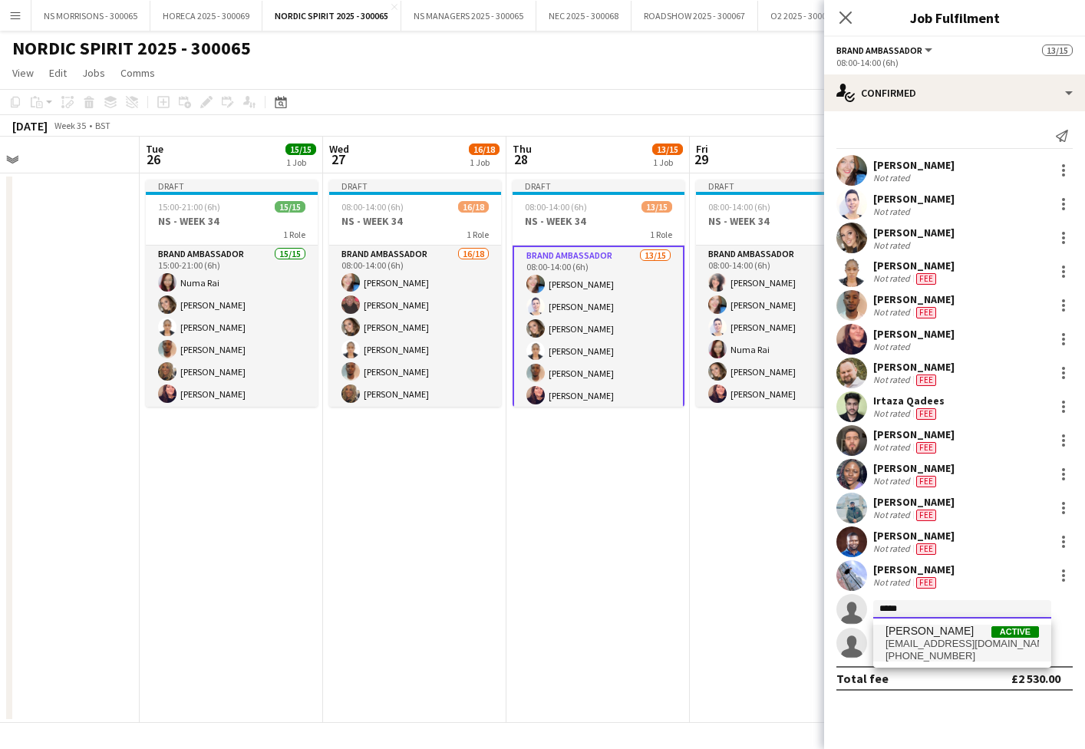
type input "*****"
click at [893, 641] on span "[EMAIL_ADDRESS][DOMAIN_NAME]" at bounding box center [961, 644] width 153 height 12
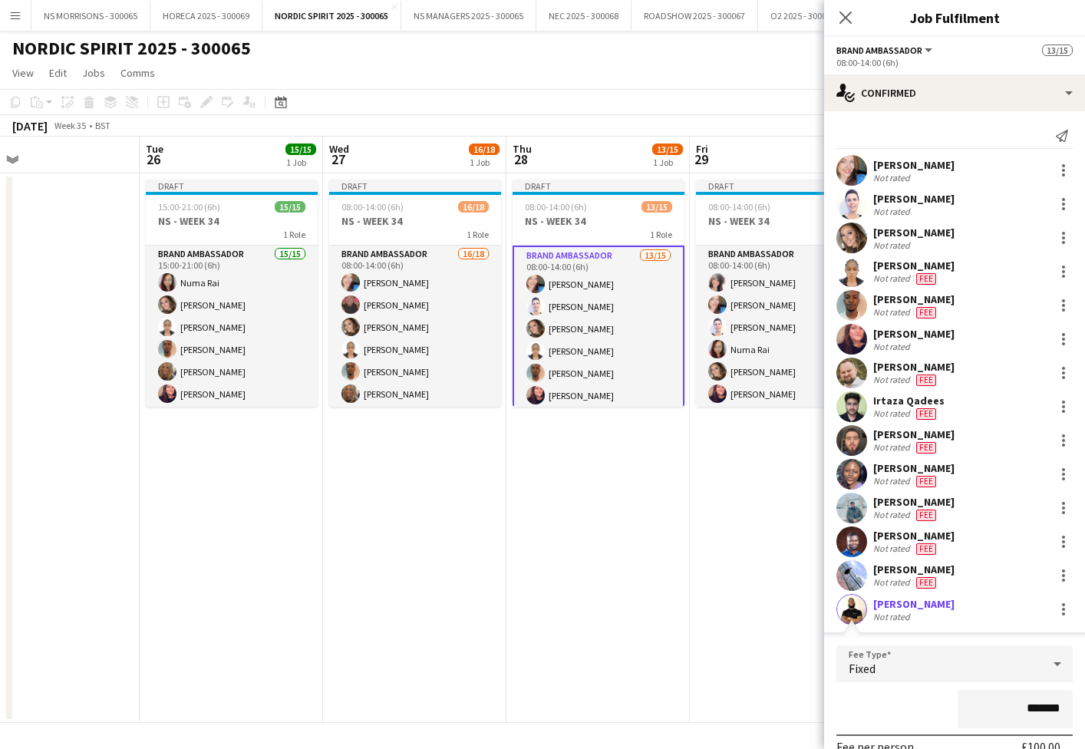
click at [1027, 704] on input "*******" at bounding box center [1015, 709] width 115 height 38
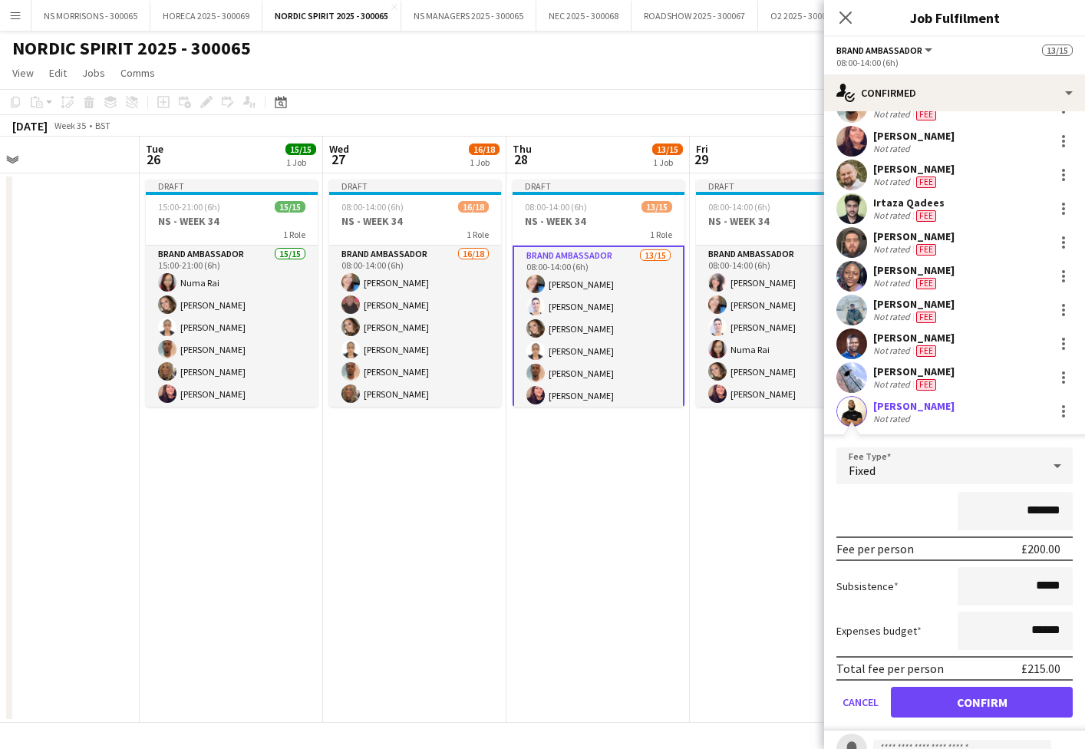
scroll to position [202, 0]
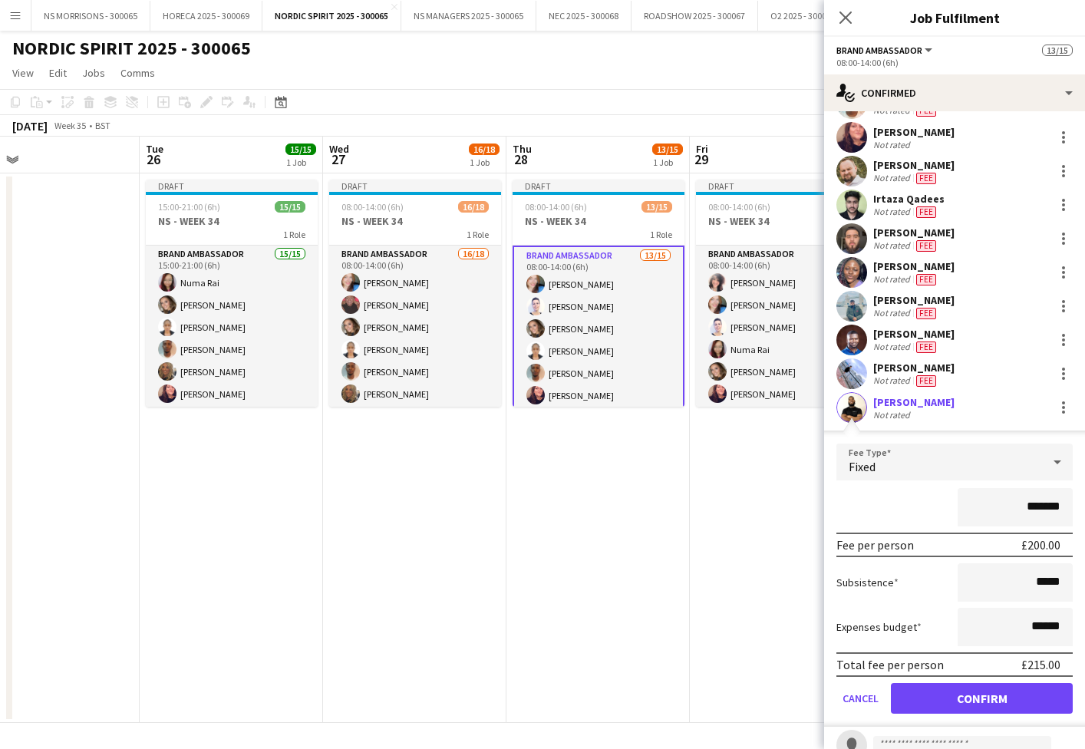
type input "*******"
drag, startPoint x: 1033, startPoint y: 627, endPoint x: 1043, endPoint y: 625, distance: 11.0
click at [1043, 625] on input "******" at bounding box center [1015, 627] width 115 height 38
type input "******"
click at [990, 694] on button "Confirm" at bounding box center [982, 698] width 182 height 31
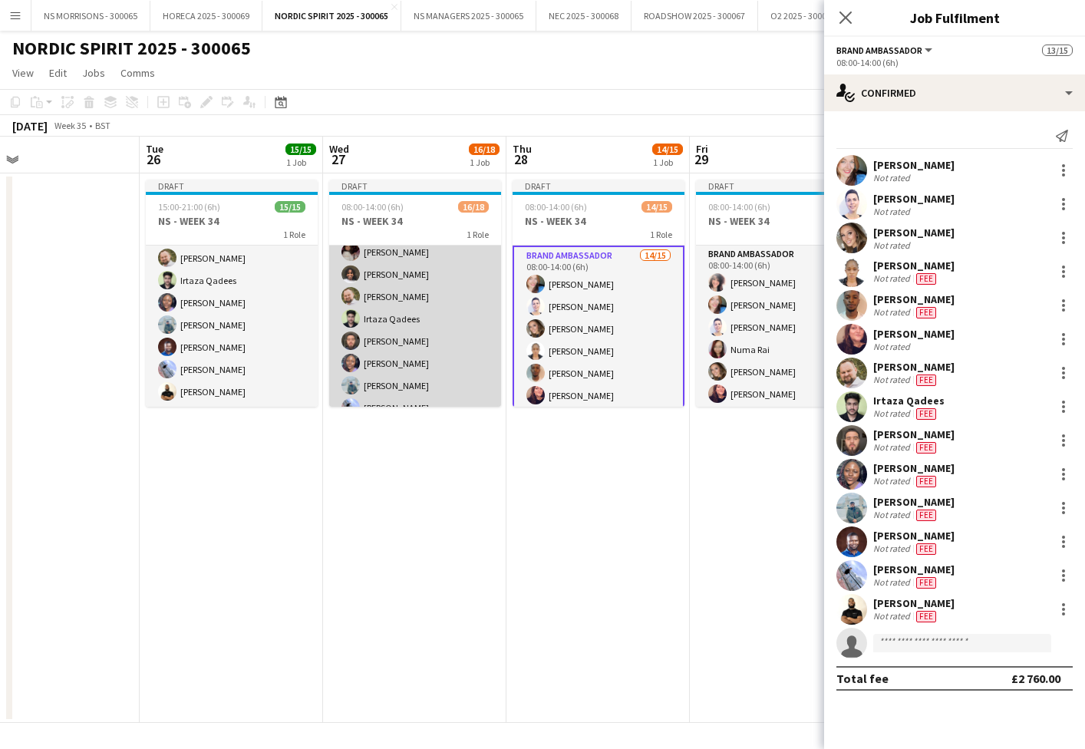
scroll to position [245, 0]
click at [391, 395] on app-card-role "Brand Ambassador 16/18 08:00-14:00 (6h) Stephanie Baillie Deborah Charville Mol…" at bounding box center [415, 216] width 172 height 430
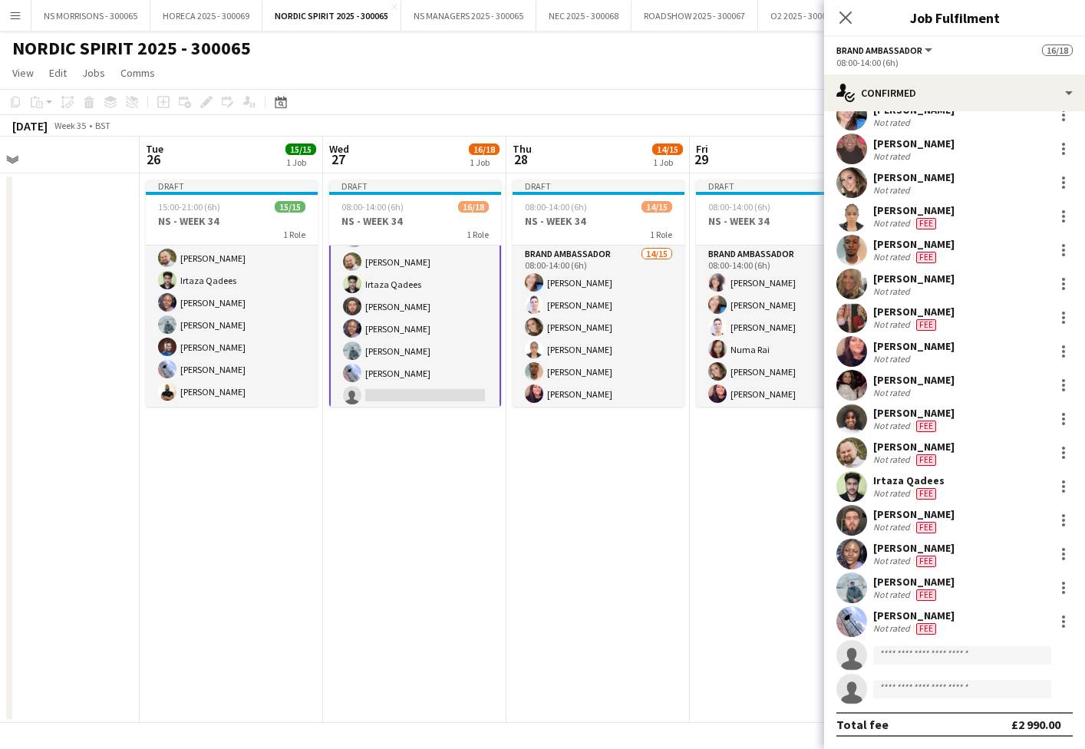
scroll to position [55, 0]
click at [938, 649] on input at bounding box center [962, 655] width 178 height 18
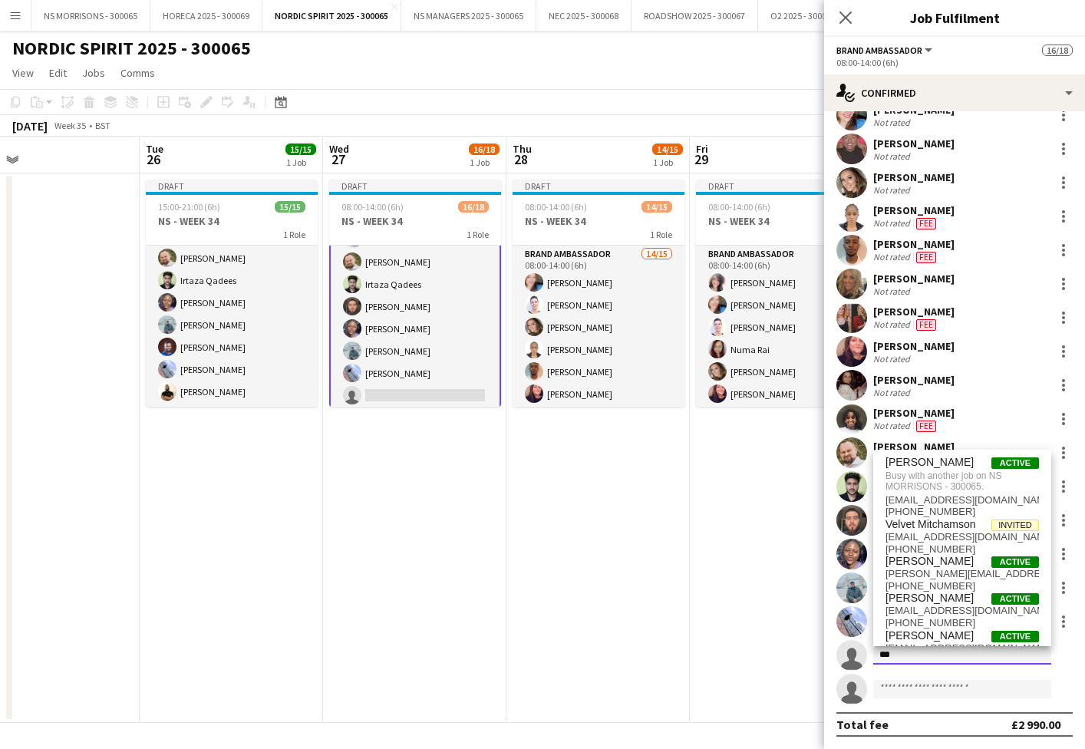
type input "***"
drag, startPoint x: 604, startPoint y: 535, endPoint x: 440, endPoint y: 381, distance: 224.7
click at [603, 535] on app-date-cell "Draft 08:00-14:00 (6h) 14/15 NS - WEEK 34 1 Role Brand Ambassador 14/15 08:00-1…" at bounding box center [597, 447] width 183 height 549
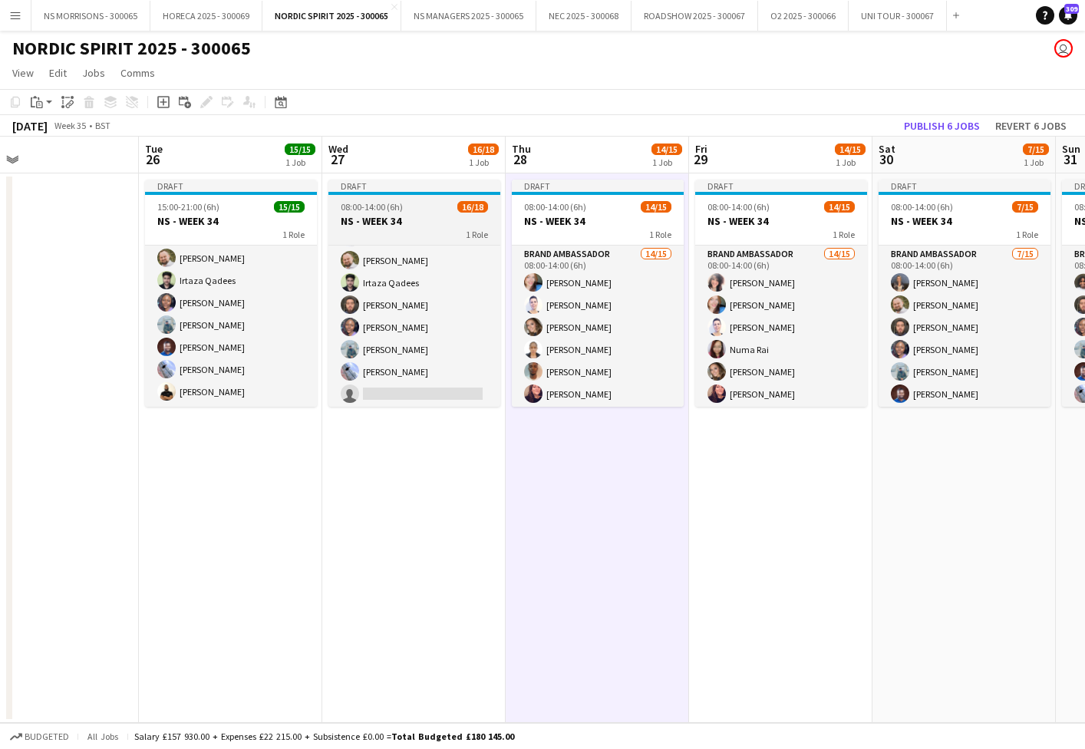
click at [396, 222] on h3 "NS - WEEK 34" at bounding box center [414, 221] width 172 height 14
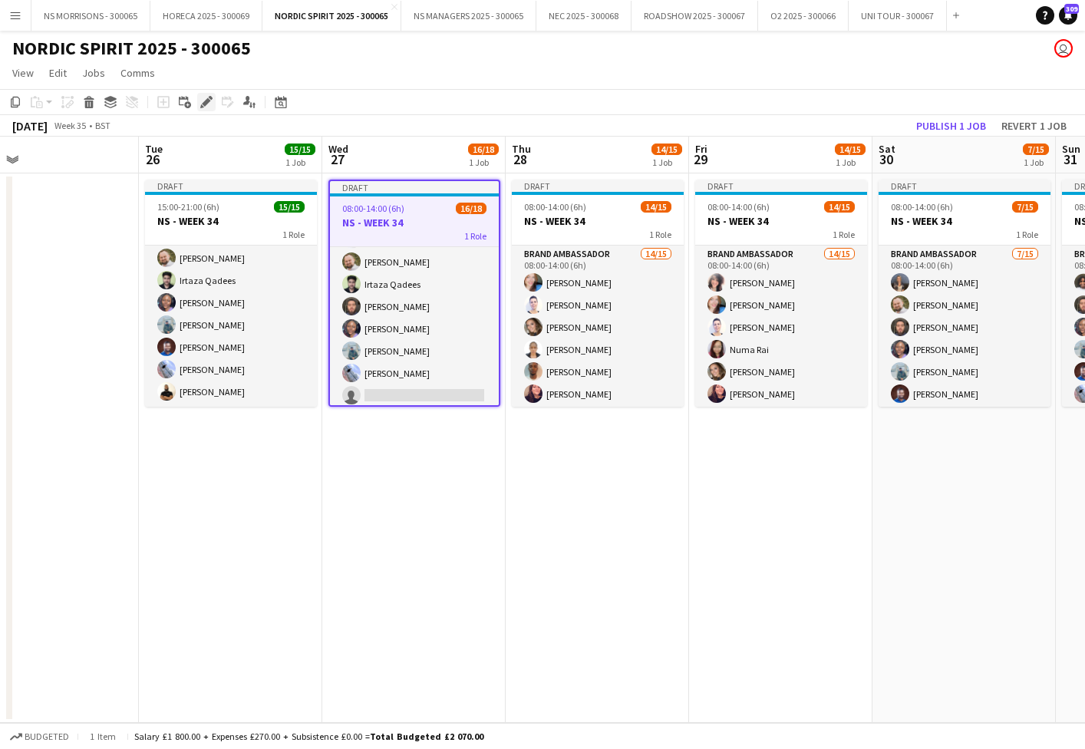
click at [204, 104] on icon at bounding box center [206, 102] width 8 height 8
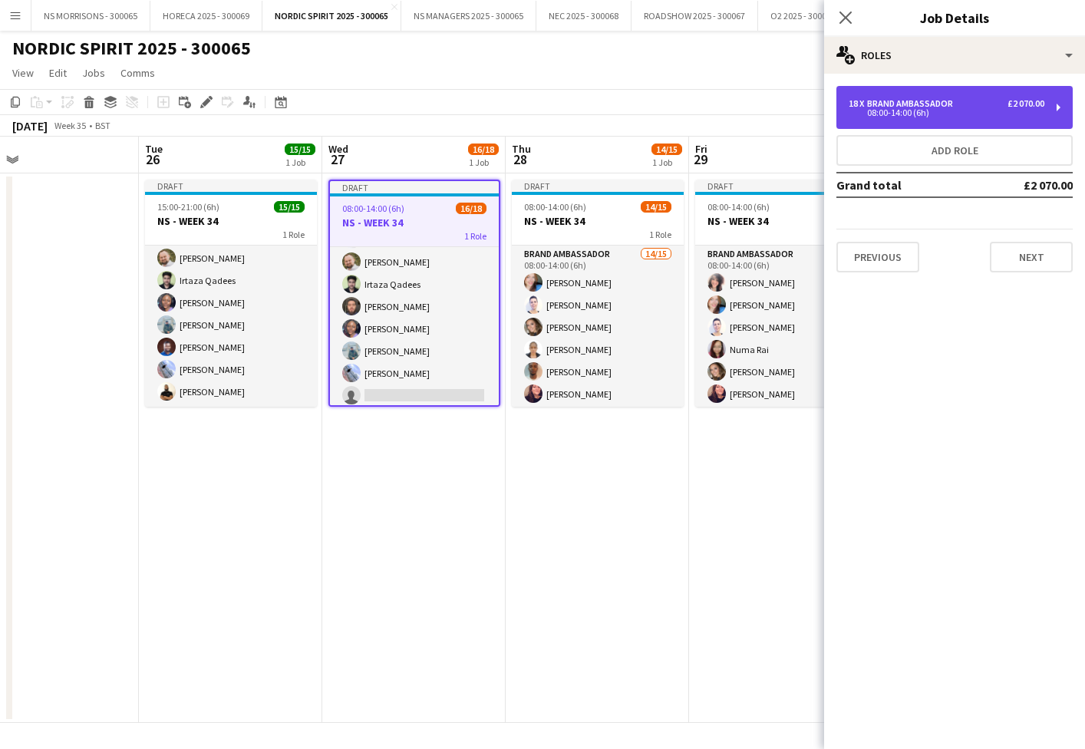
click at [1007, 104] on div "£2 070.00" at bounding box center [1025, 103] width 37 height 11
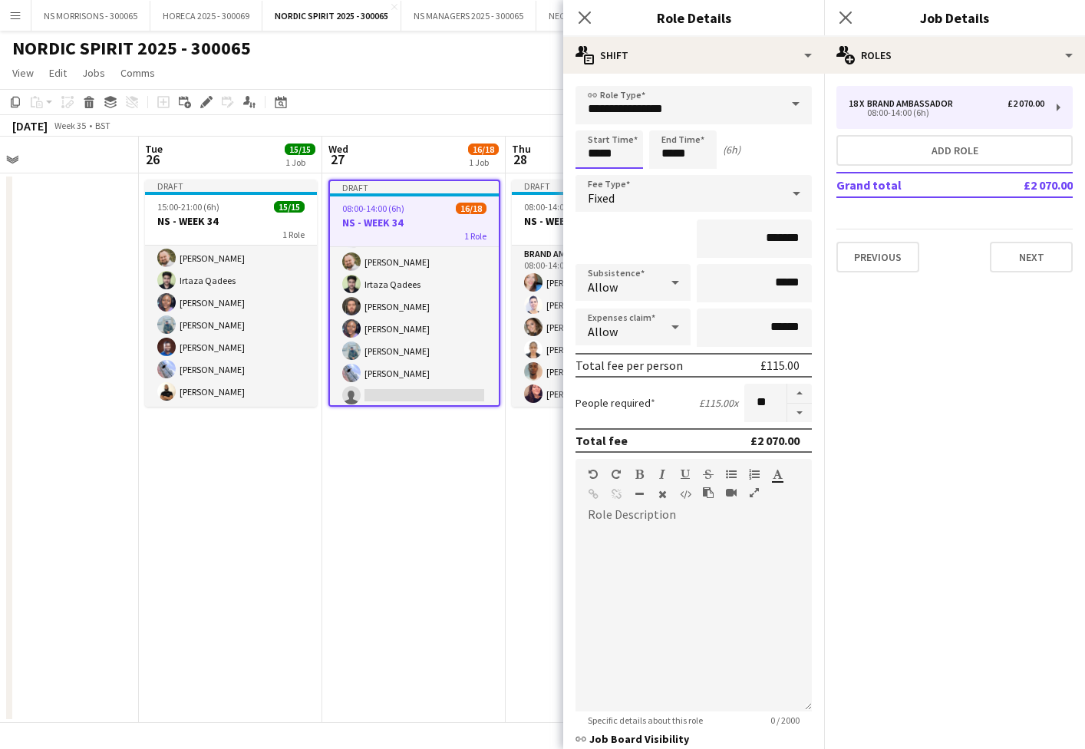
click at [598, 153] on input "*****" at bounding box center [609, 149] width 68 height 38
click at [593, 118] on div at bounding box center [593, 122] width 31 height 15
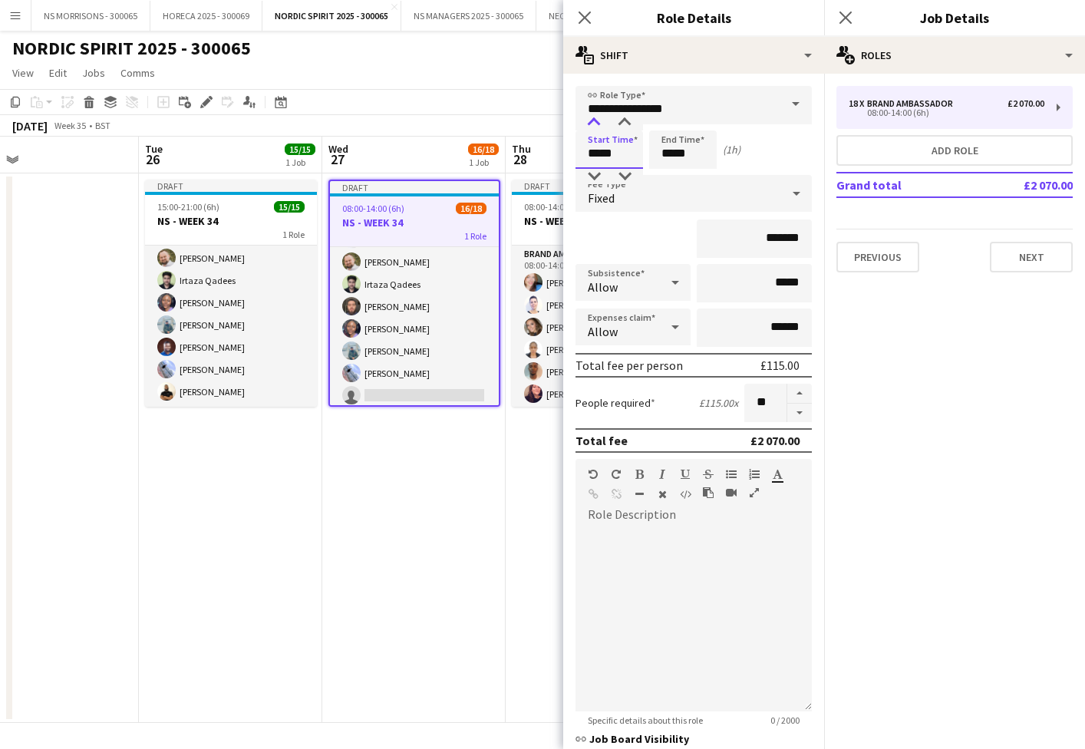
click at [593, 118] on div at bounding box center [593, 122] width 31 height 15
type input "*****"
click at [593, 118] on div at bounding box center [593, 122] width 31 height 15
drag, startPoint x: 678, startPoint y: 147, endPoint x: 676, endPoint y: 128, distance: 18.6
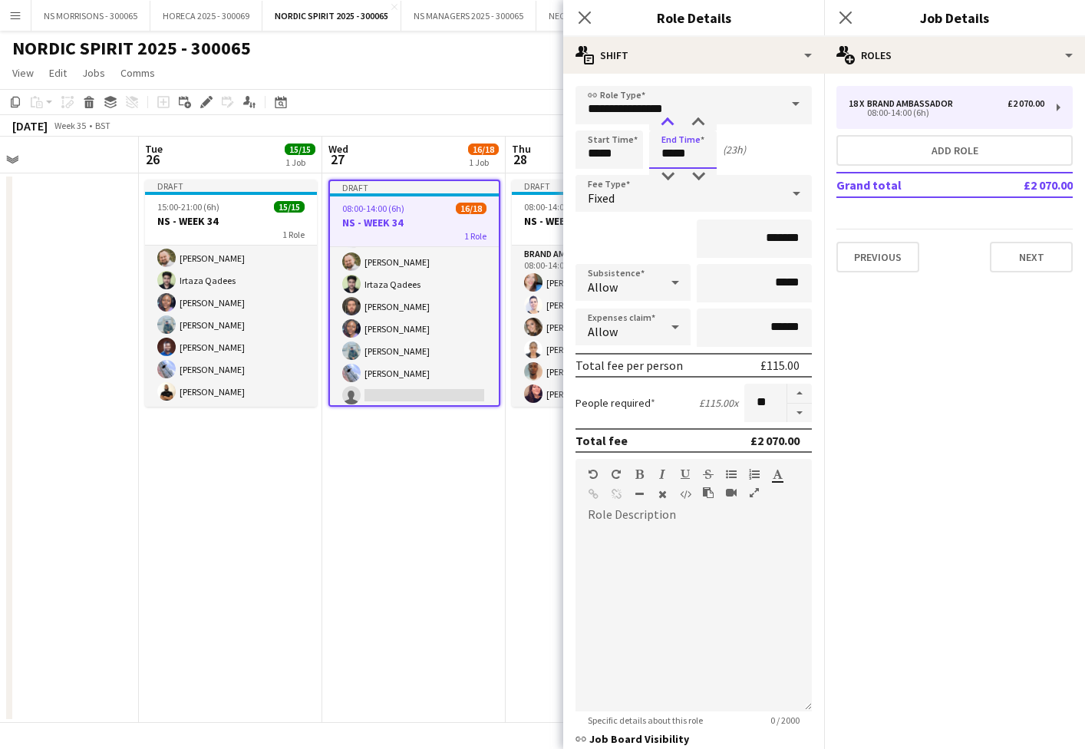
click at [677, 147] on input "*****" at bounding box center [683, 149] width 68 height 38
click at [676, 124] on div at bounding box center [667, 122] width 31 height 15
click at [675, 124] on div at bounding box center [667, 122] width 31 height 15
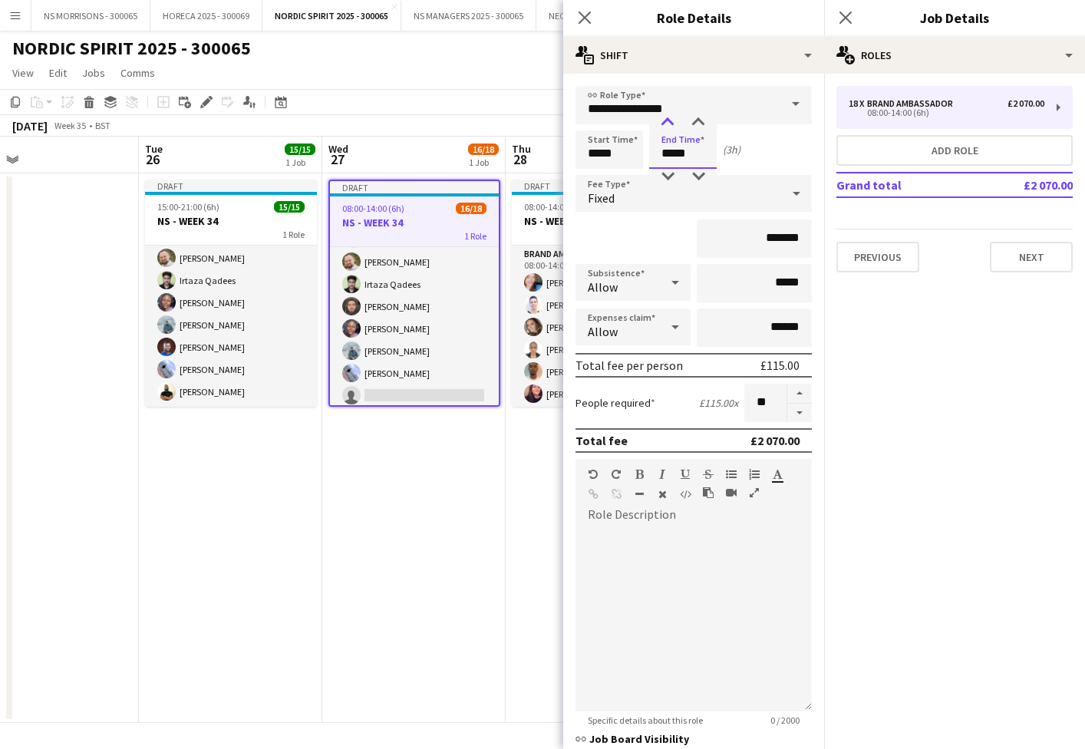
click at [675, 124] on div at bounding box center [667, 122] width 31 height 15
type input "*****"
click at [675, 124] on div at bounding box center [667, 122] width 31 height 15
drag, startPoint x: 328, startPoint y: 565, endPoint x: 338, endPoint y: 536, distance: 29.8
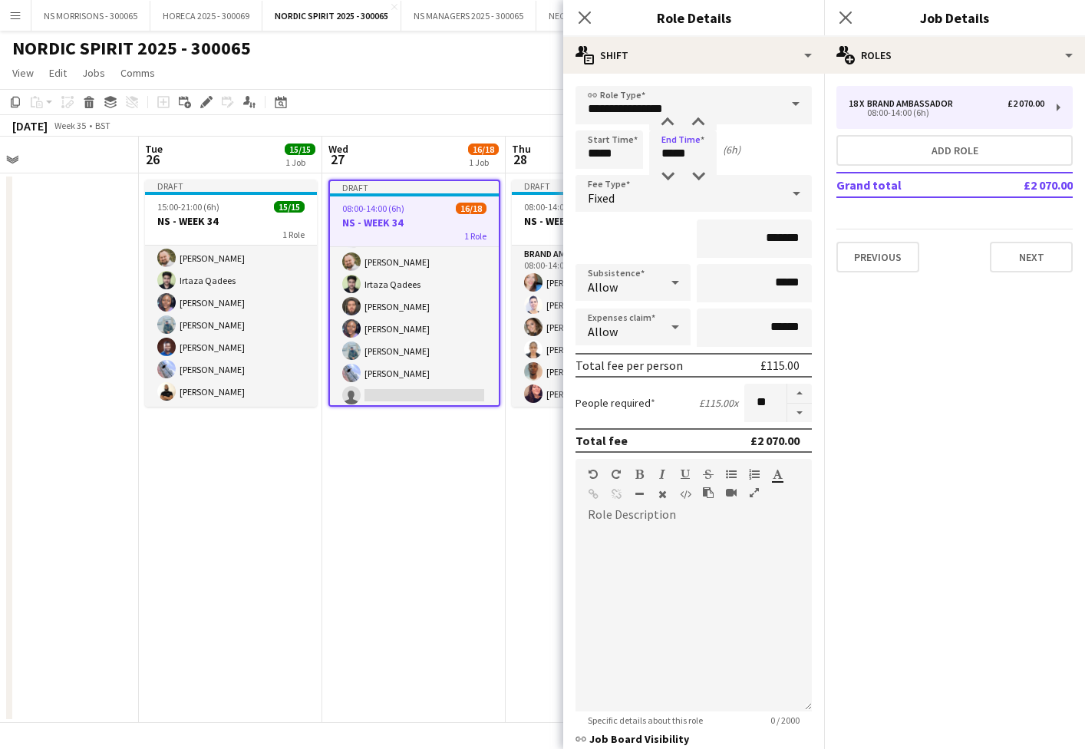
click at [328, 565] on app-date-cell "Draft 08:00-14:00 (6h) 16/18 NS - WEEK 34 1 Role Brand Ambassador 16/18 08:00-1…" at bounding box center [413, 447] width 183 height 549
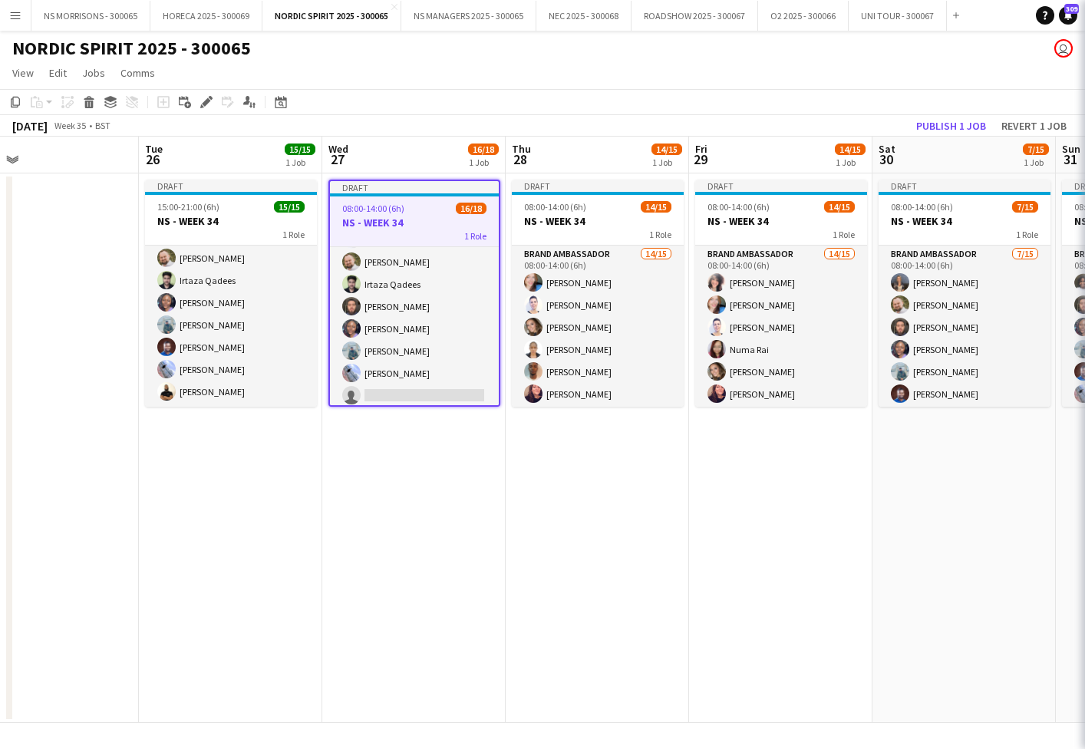
scroll to position [0, 412]
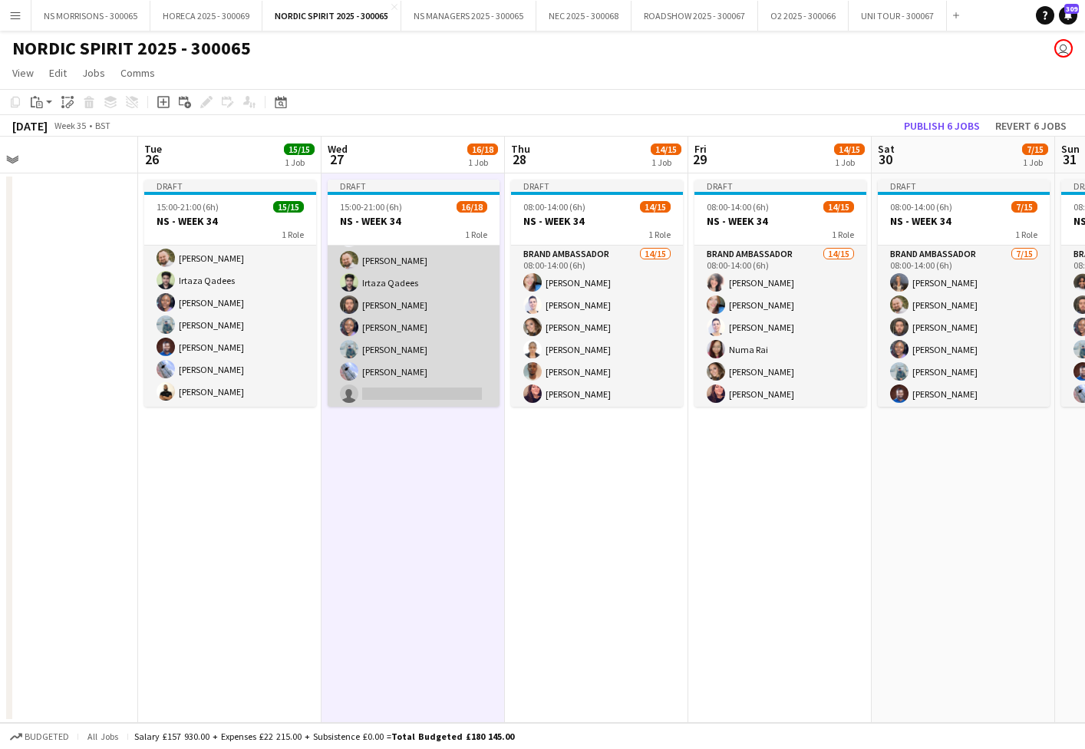
click at [388, 391] on app-card-role "Brand Ambassador 16/18 15:00-21:00 (6h) Stephanie Baillie Deborah Charville Mol…" at bounding box center [414, 216] width 172 height 430
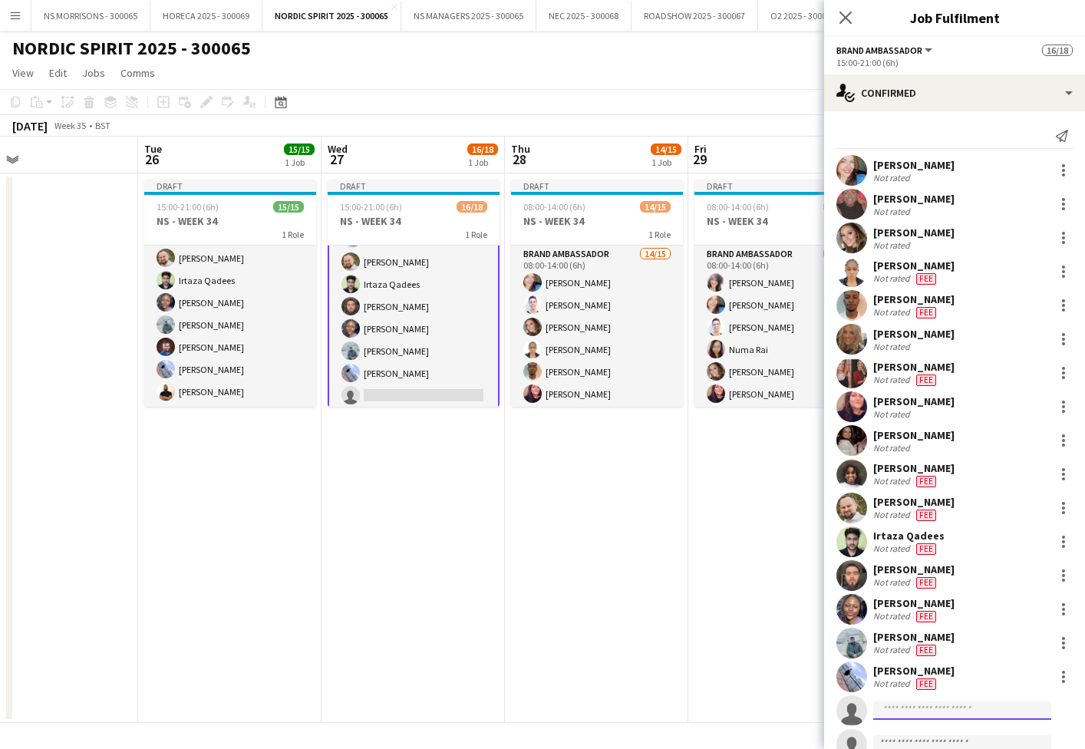
click at [930, 711] on input at bounding box center [962, 710] width 178 height 18
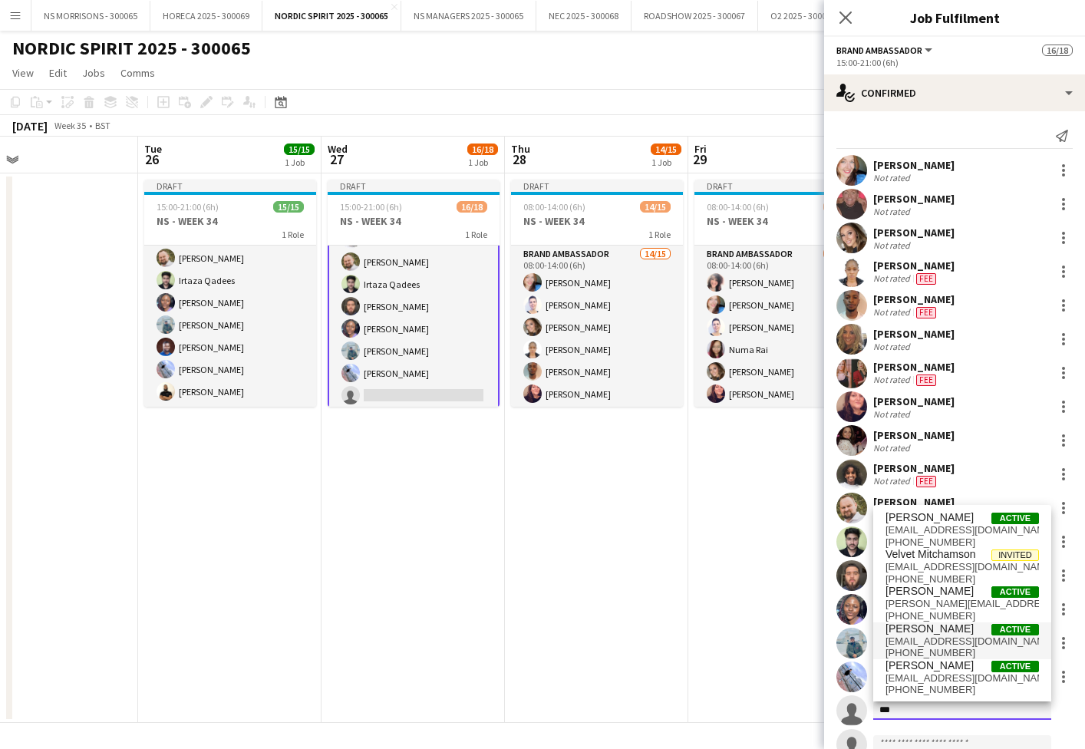
scroll to position [0, 1]
type input "***"
click at [959, 526] on span "[EMAIL_ADDRESS][DOMAIN_NAME]" at bounding box center [961, 530] width 153 height 12
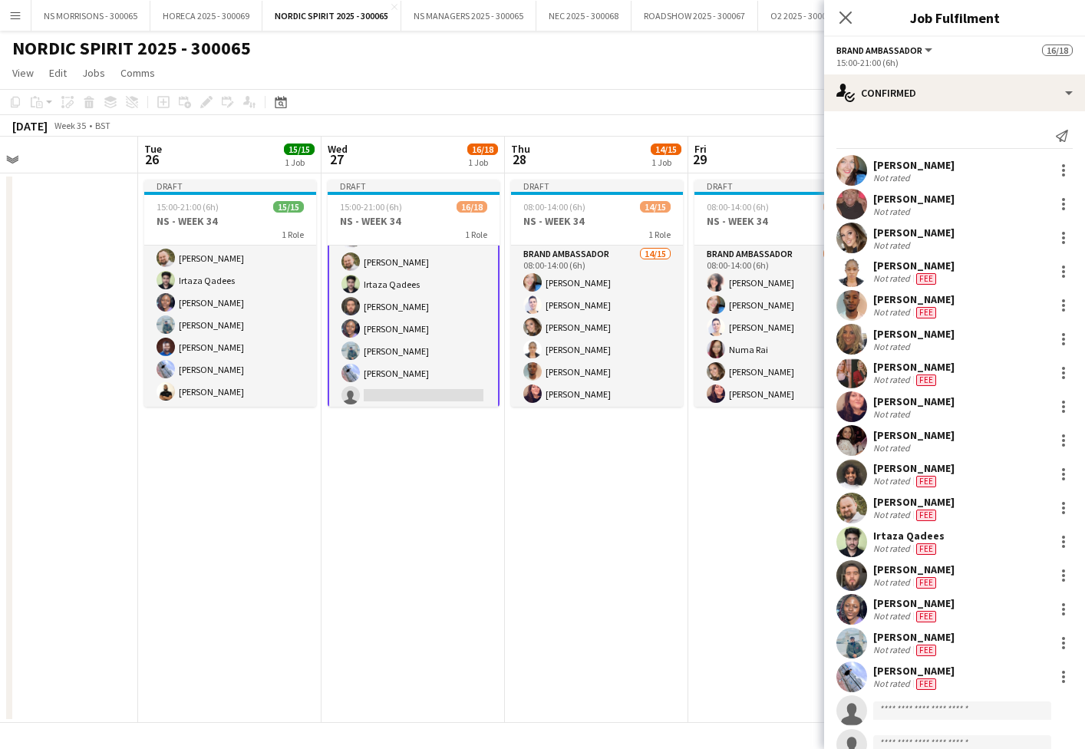
scroll to position [0, 0]
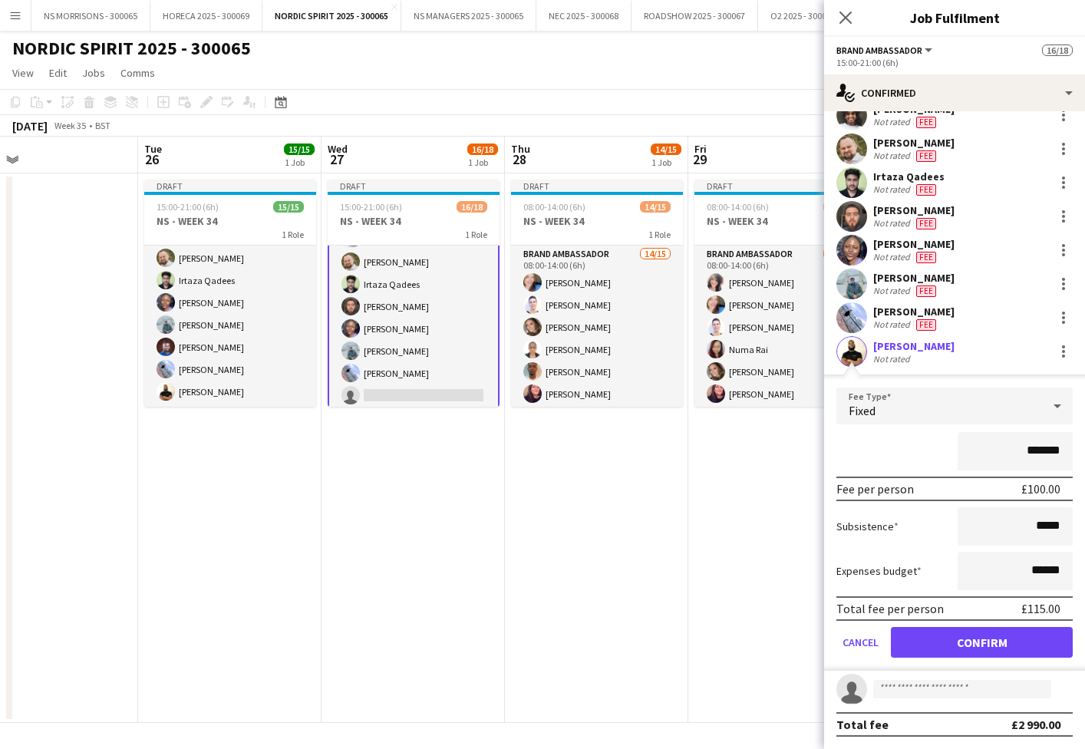
click at [952, 646] on button "Confirm" at bounding box center [982, 642] width 182 height 31
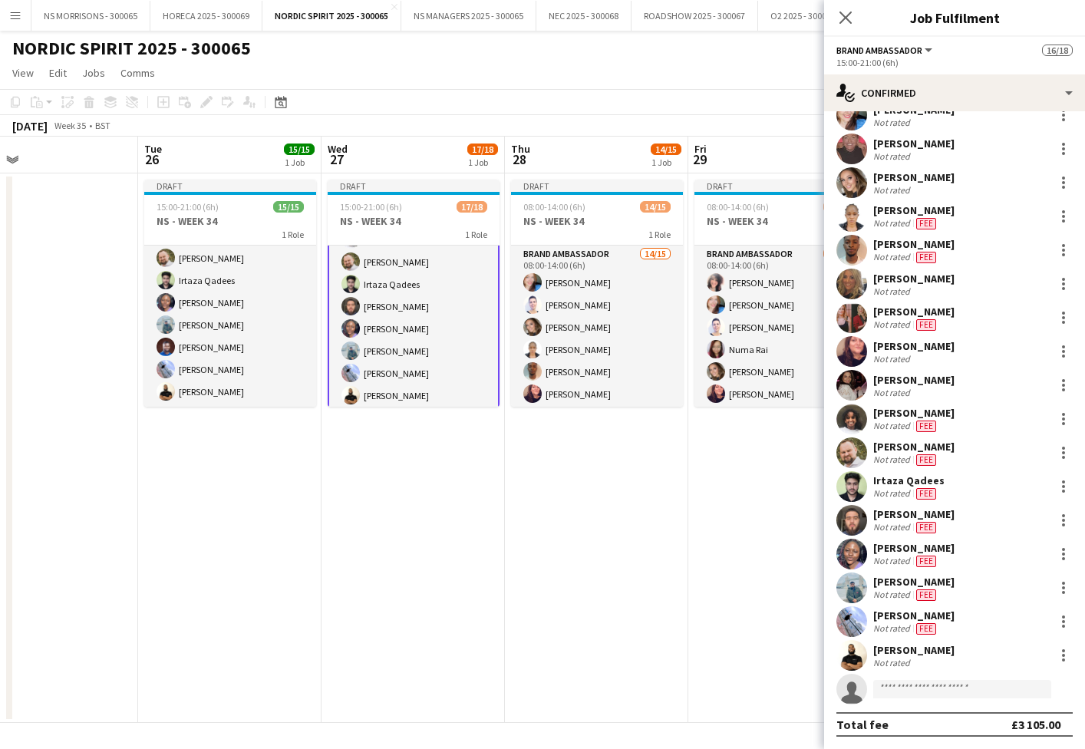
scroll to position [55, 0]
click at [708, 572] on app-date-cell "Draft 08:00-14:00 (6h) 14/15 NS - WEEK 34 1 Role Brand Ambassador 14/15 08:00-1…" at bounding box center [779, 447] width 183 height 549
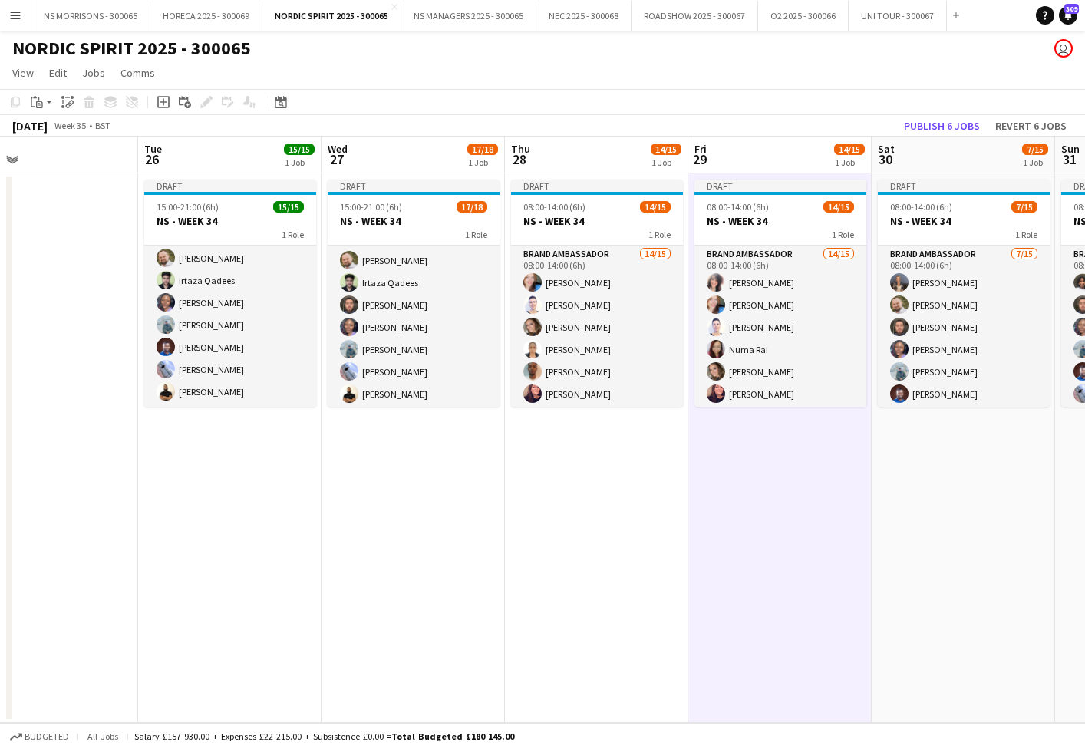
drag, startPoint x: 935, startPoint y: 121, endPoint x: 784, endPoint y: 82, distance: 156.1
click at [935, 121] on button "Publish 6 jobs" at bounding box center [942, 126] width 88 height 20
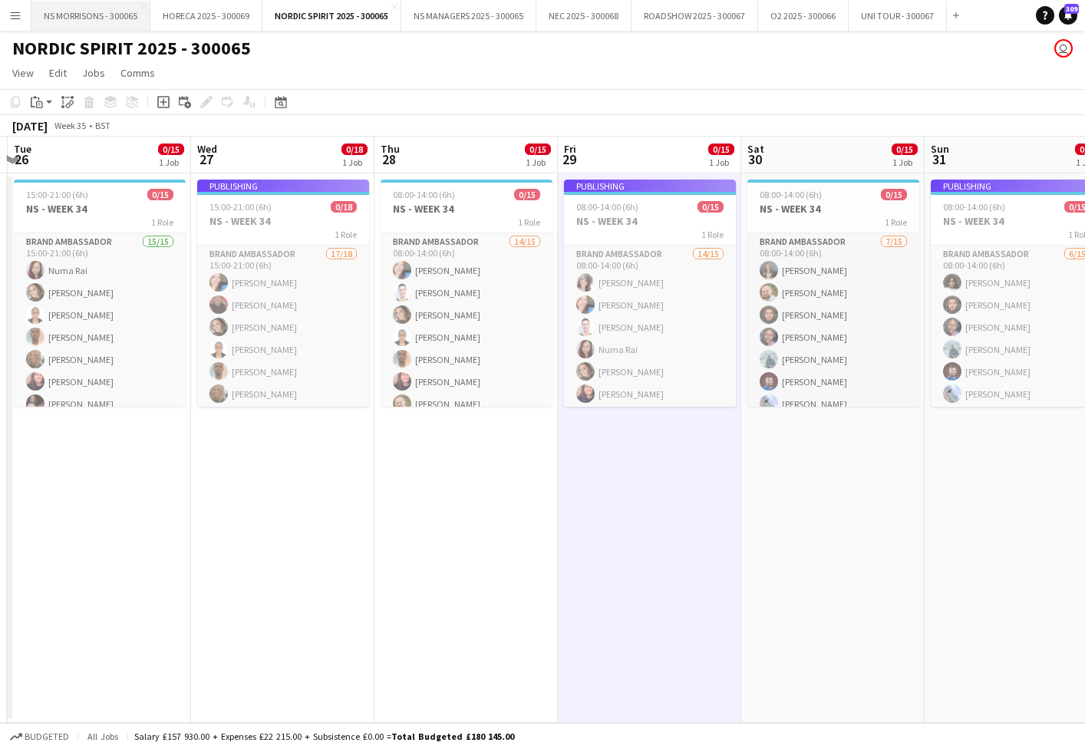
scroll to position [0, 363]
